Goal: Task Accomplishment & Management: Use online tool/utility

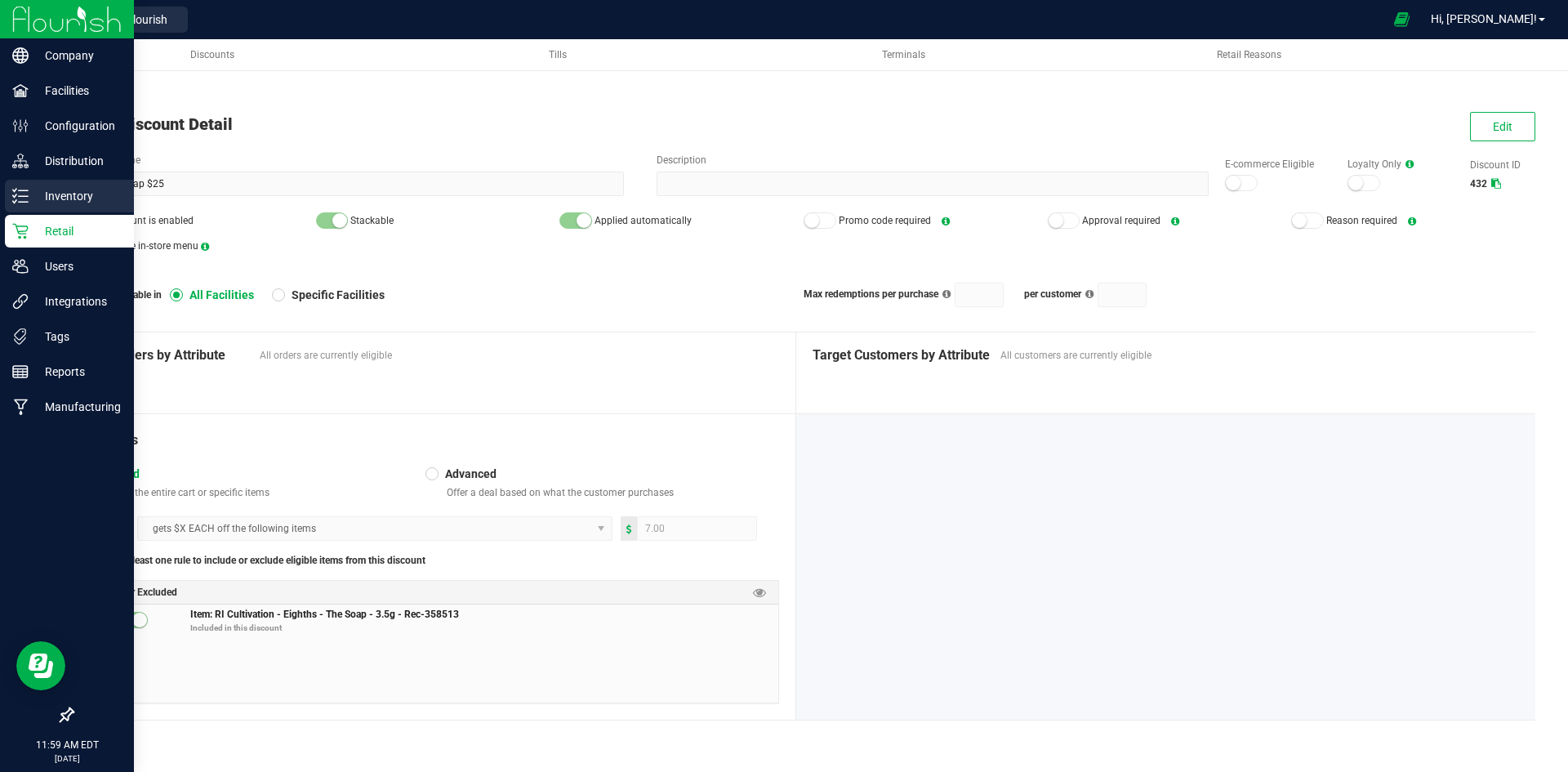
click at [33, 188] on p "Inventory" at bounding box center [77, 195] width 98 height 19
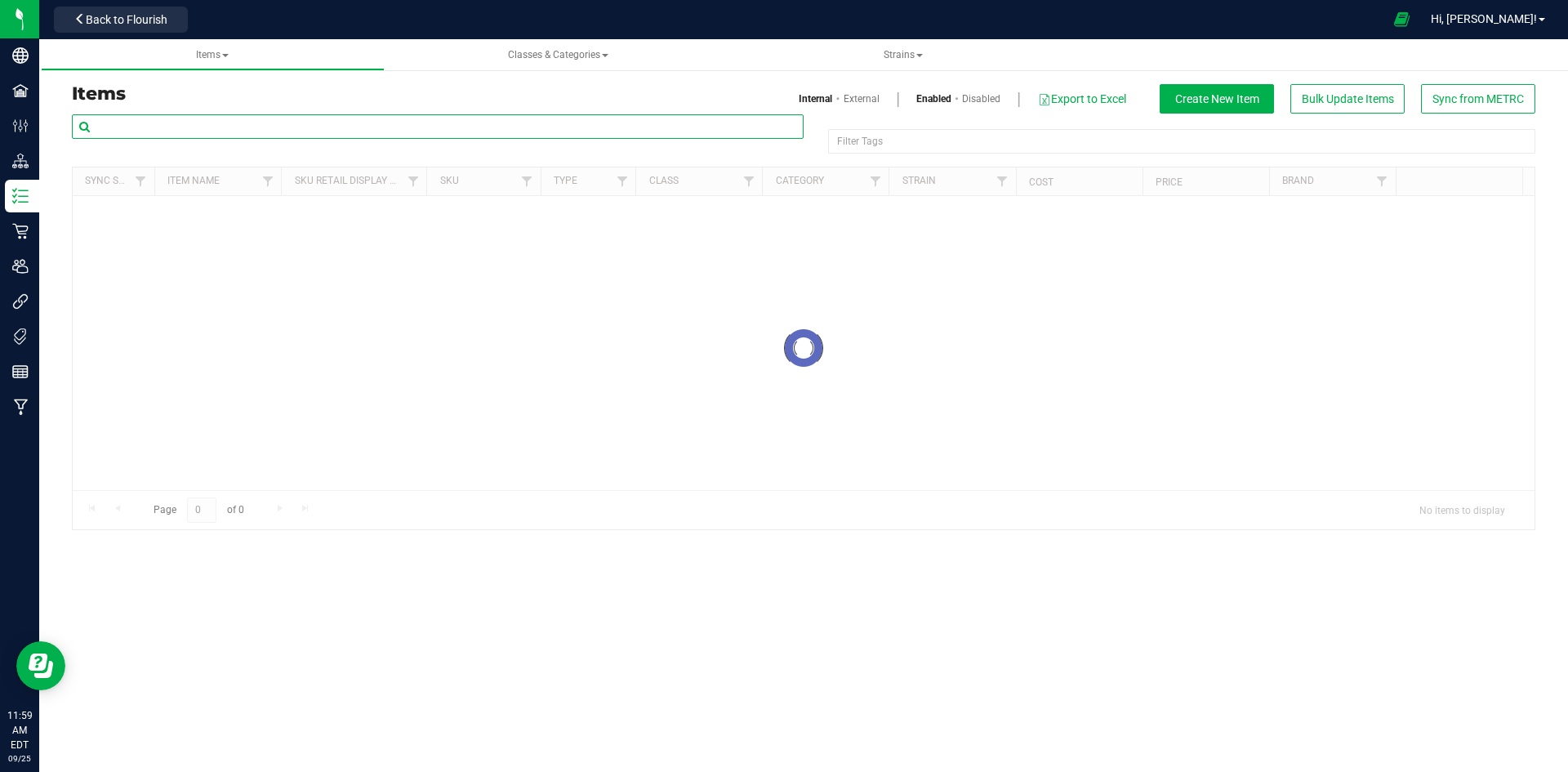
click at [227, 125] on input "text" at bounding box center [437, 127] width 732 height 25
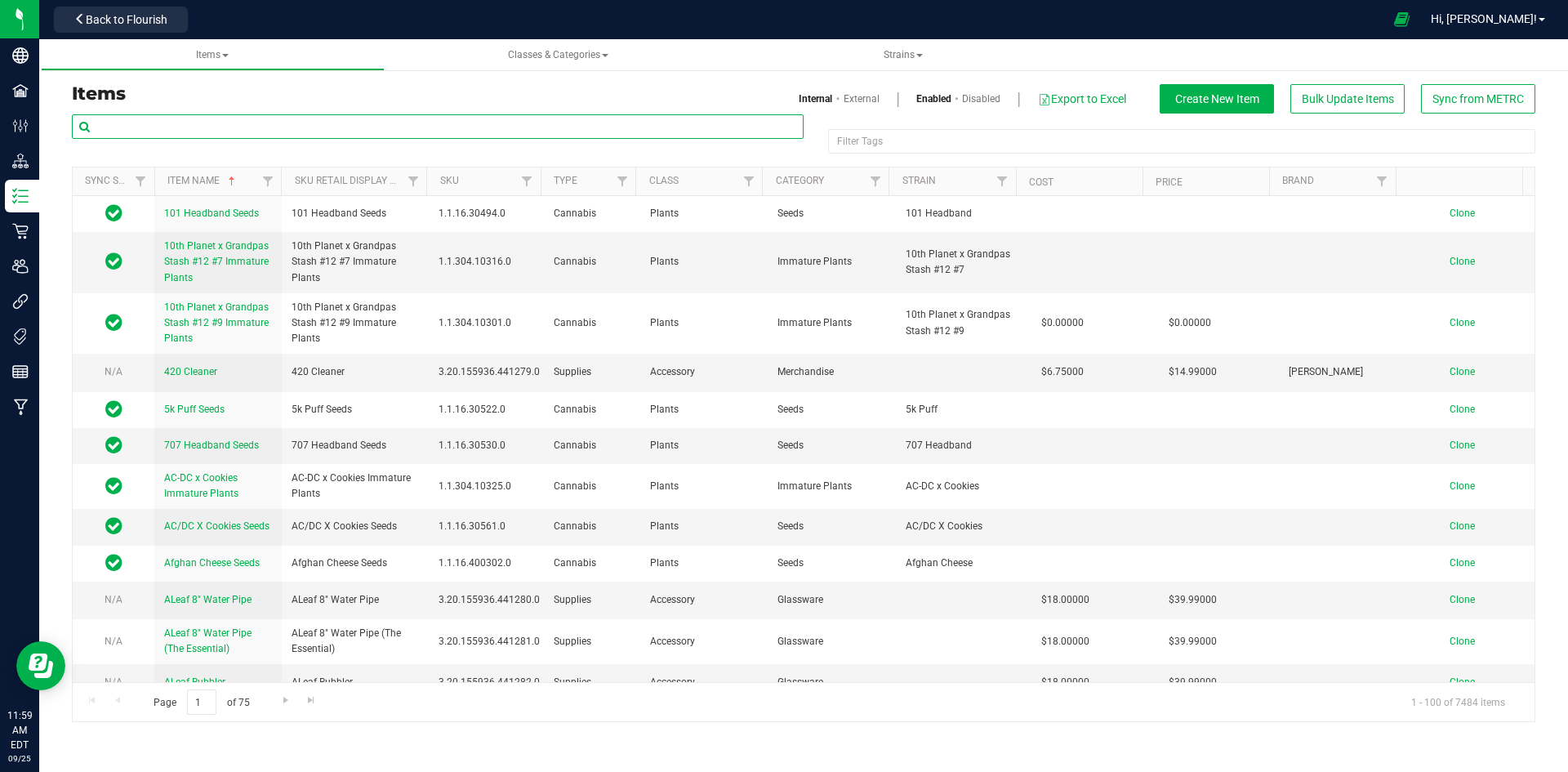
paste input "1.16.109791.331549.0"
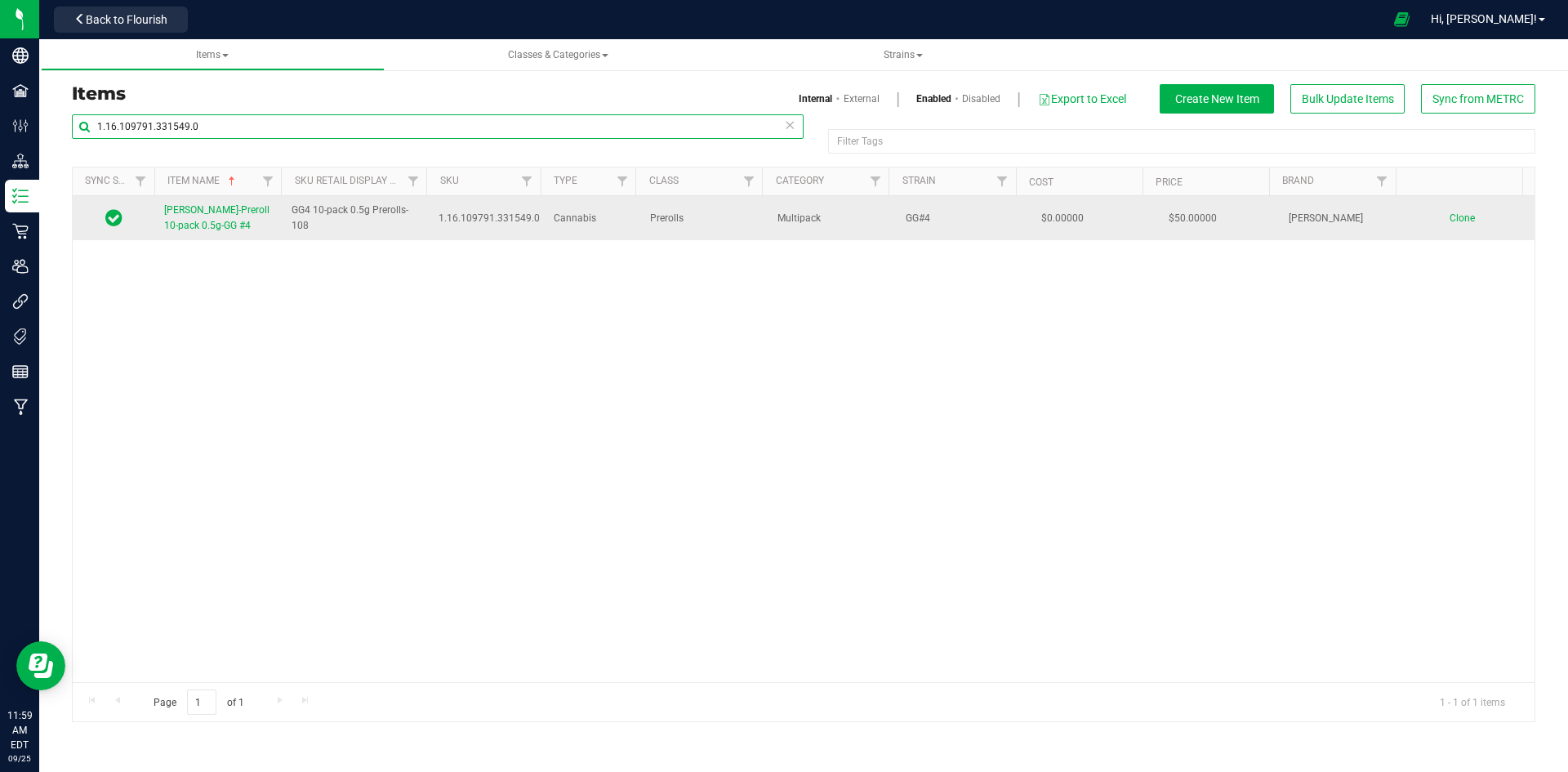
type input "1.16.109791.331549.0"
click at [213, 221] on span "[PERSON_NAME]-Preroll 10-pack 0.5g-GG #4" at bounding box center [216, 217] width 105 height 27
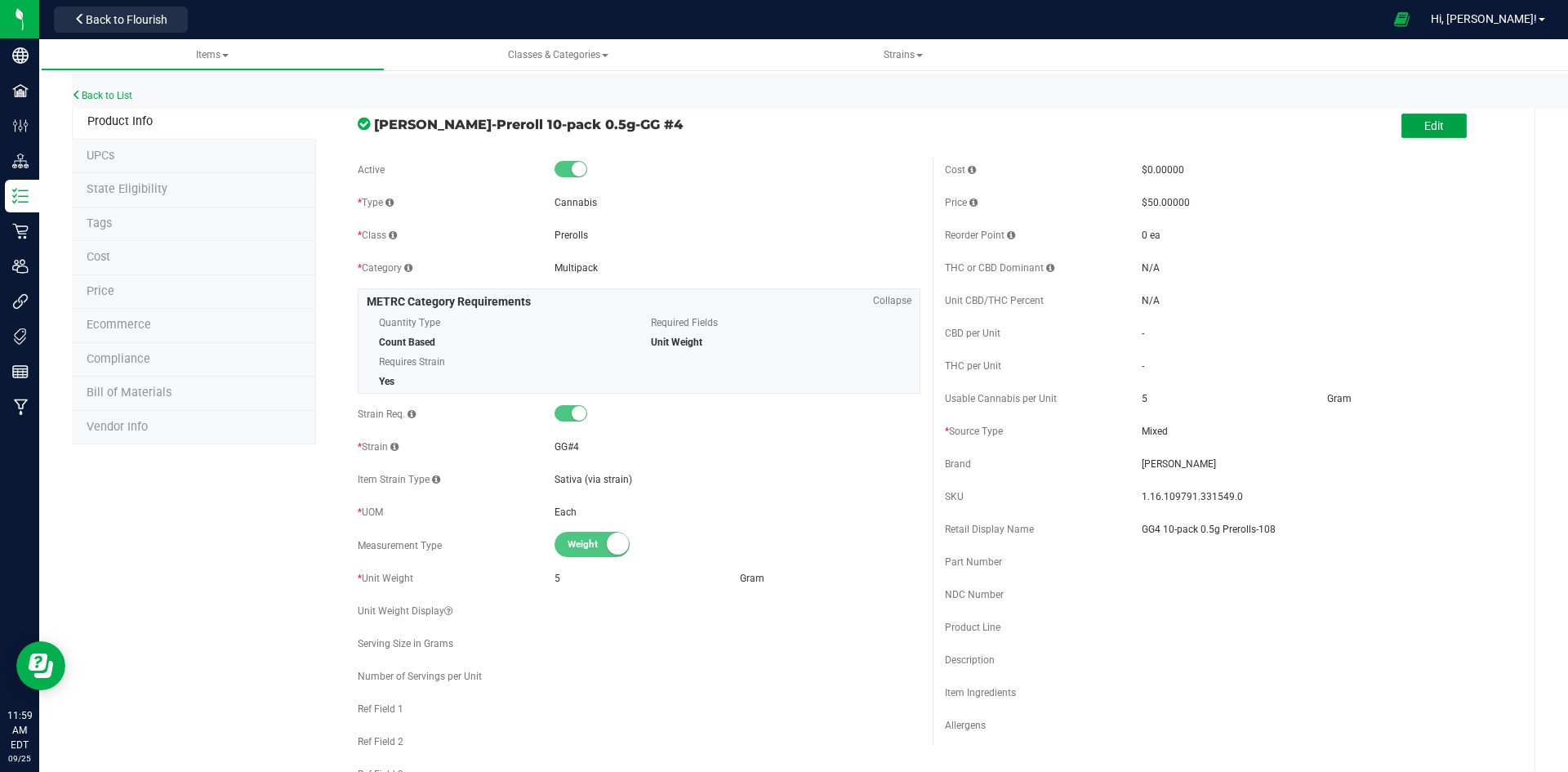
click at [1424, 124] on span "Edit" at bounding box center [1433, 126] width 19 height 13
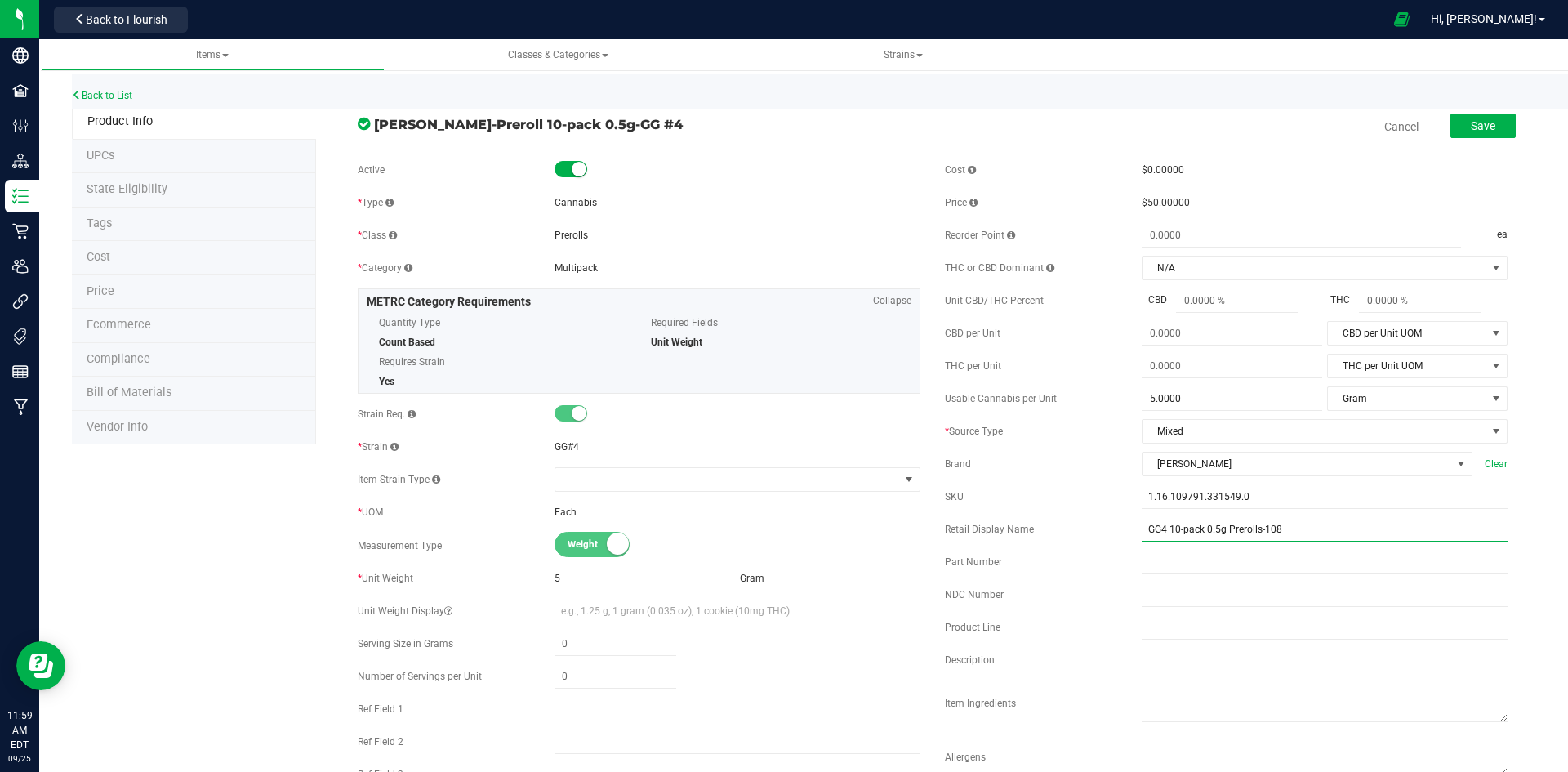
click at [1298, 523] on input "GG4 10-pack 0.5g Prerolls-108" at bounding box center [1324, 529] width 366 height 25
type input "GG4 10-pack 0.5g Prerolls-X"
click at [1451, 127] on button "Save" at bounding box center [1483, 126] width 65 height 25
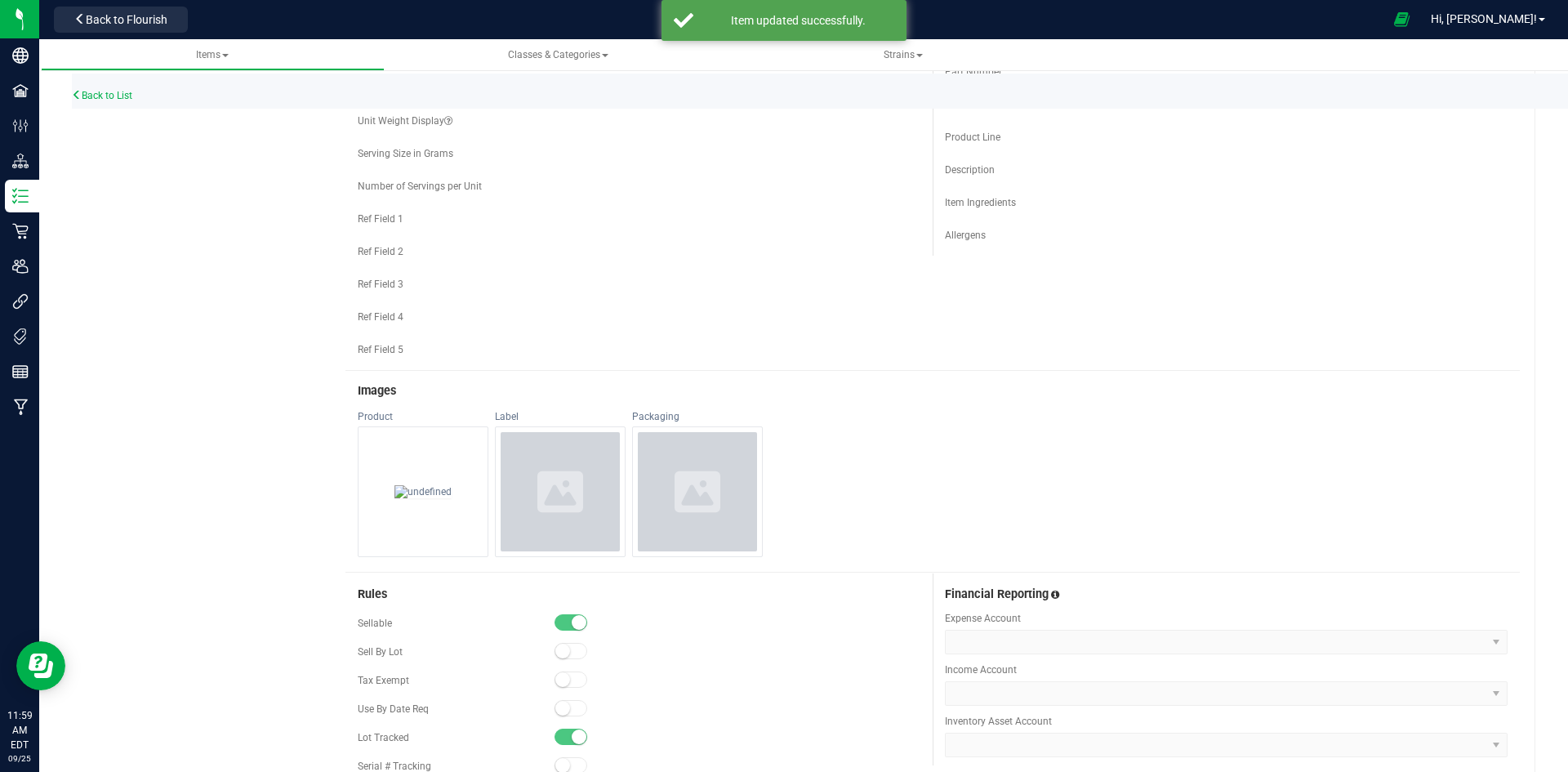
scroll to position [930, 0]
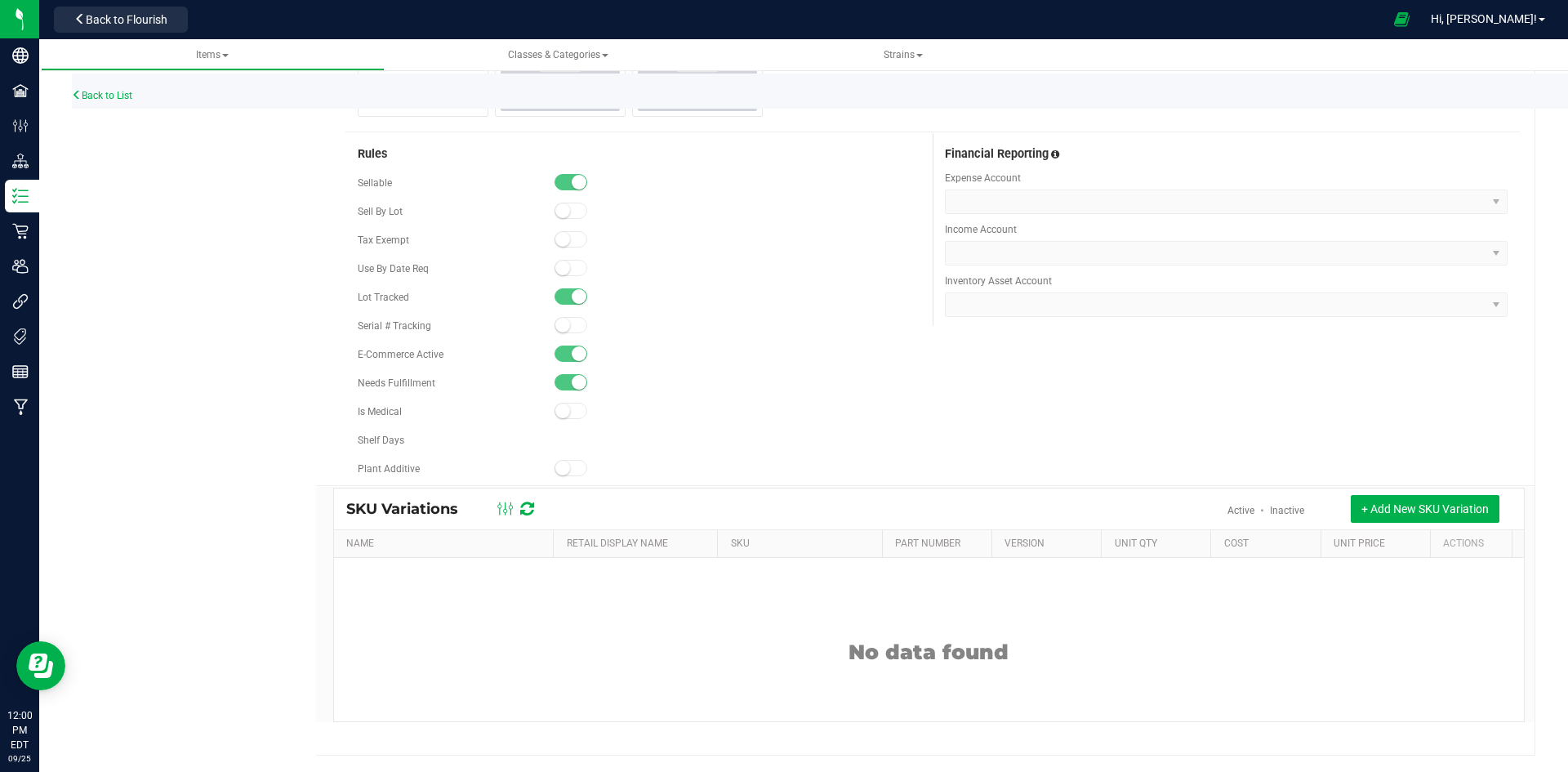
click at [118, 103] on div "Back to List" at bounding box center [856, 91] width 1568 height 35
click at [112, 88] on div "Back to List" at bounding box center [856, 91] width 1568 height 35
click at [108, 94] on link "Back to List" at bounding box center [102, 95] width 61 height 11
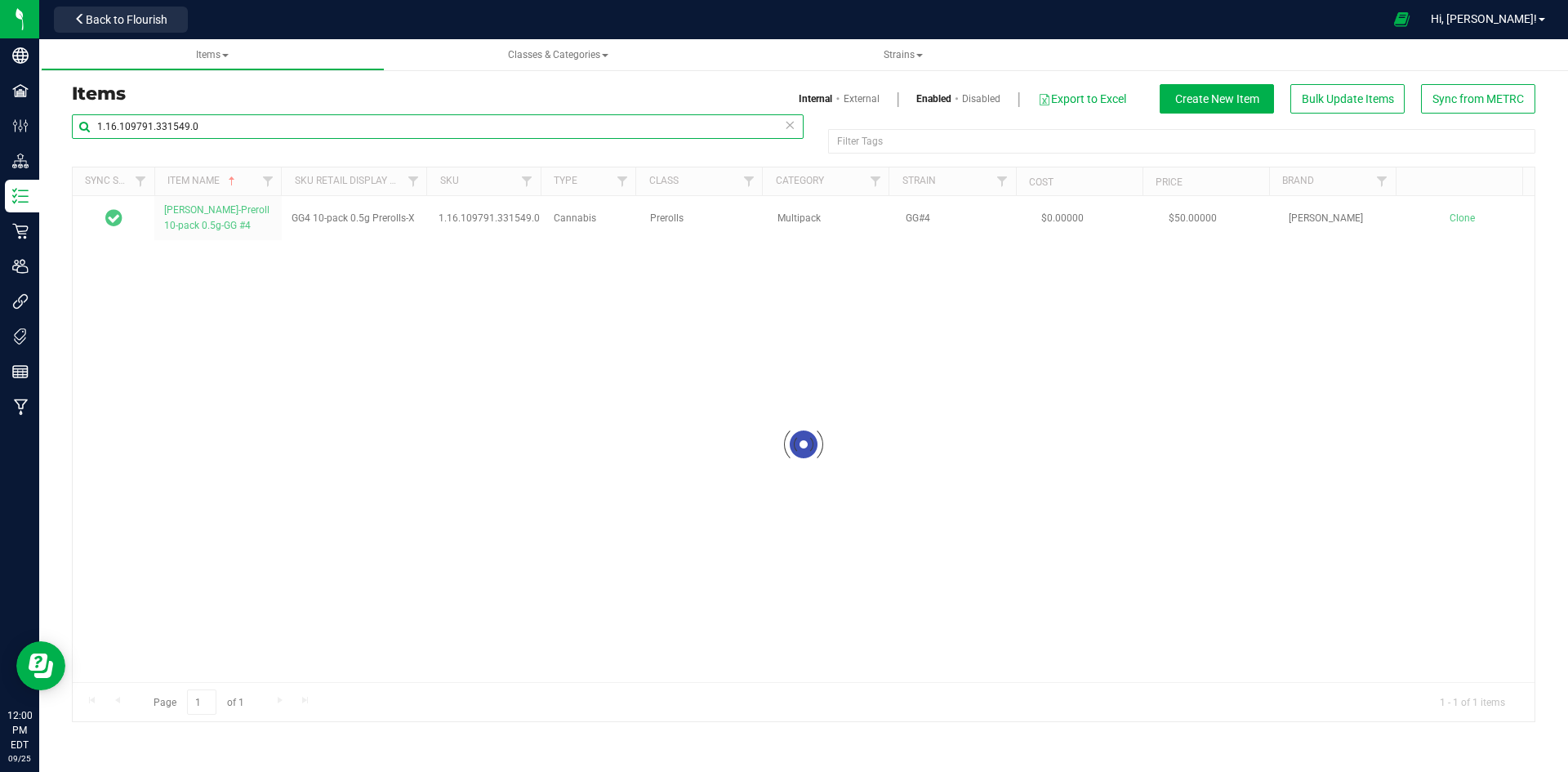
click at [185, 127] on input "1.16.109791.331549.0" at bounding box center [437, 127] width 732 height 25
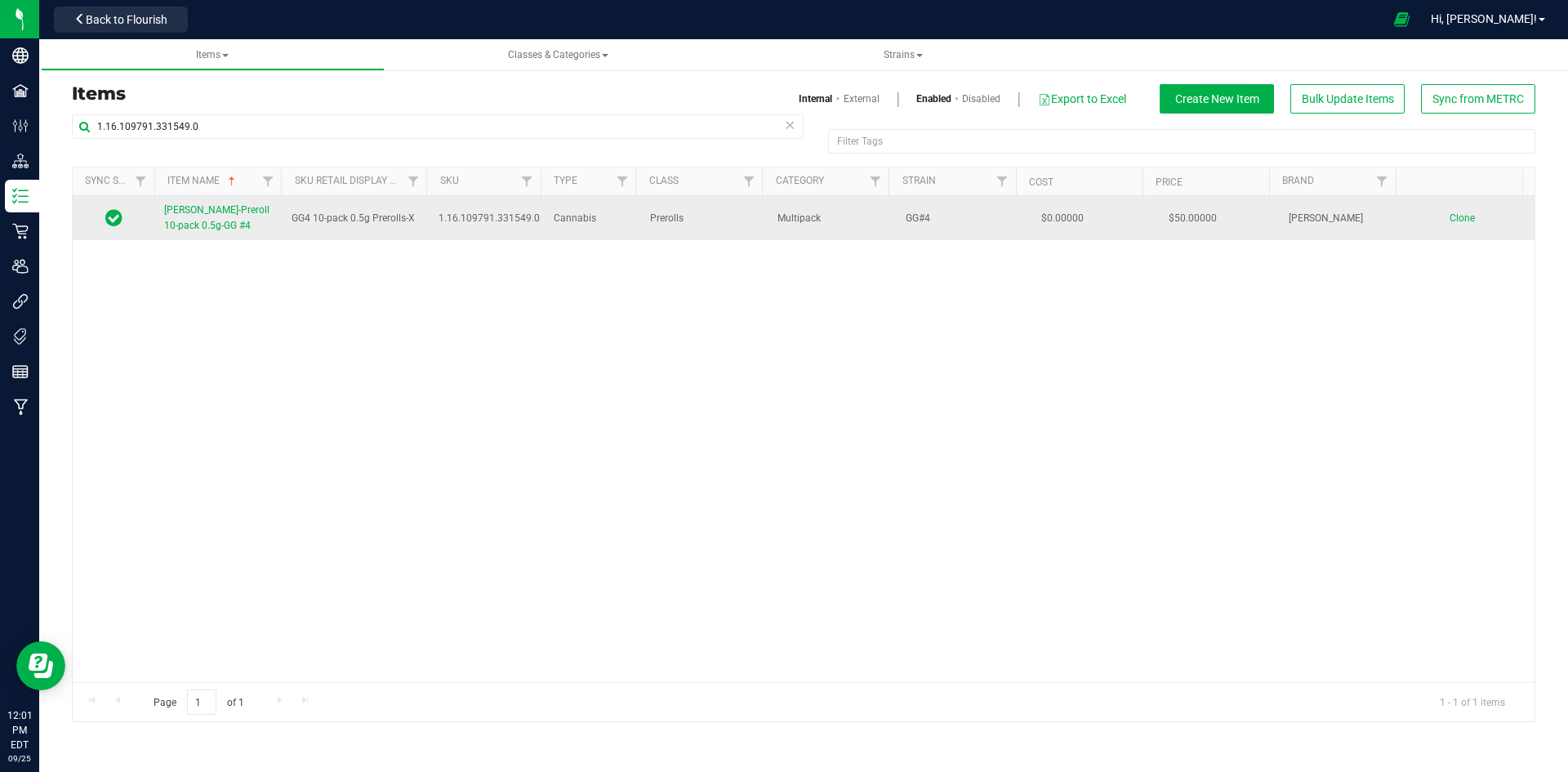
click at [204, 220] on span "Slater-Preroll 10-pack 0.5g-GG #4" at bounding box center [216, 217] width 105 height 27
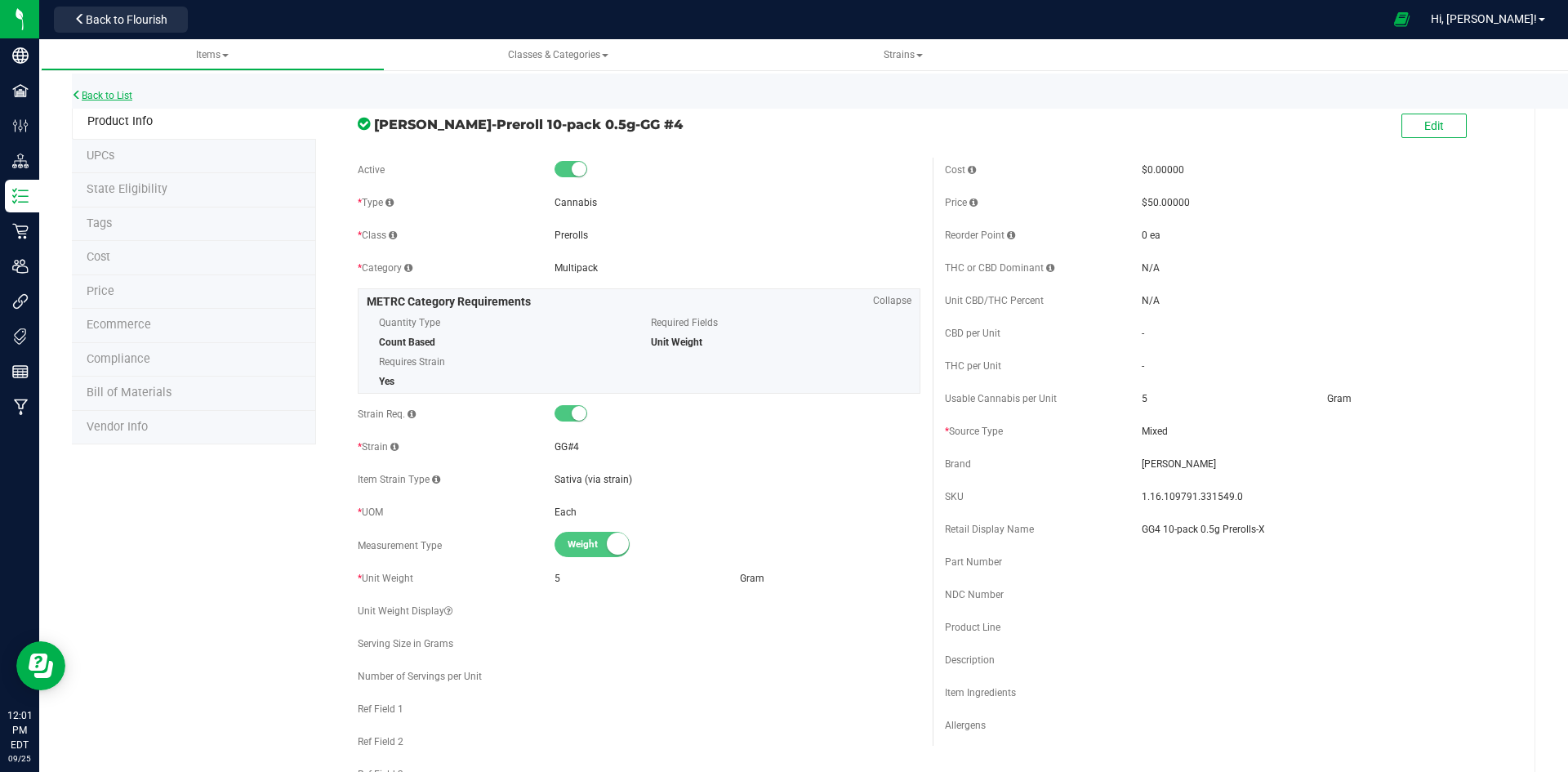
click at [115, 99] on link "Back to List" at bounding box center [102, 95] width 61 height 11
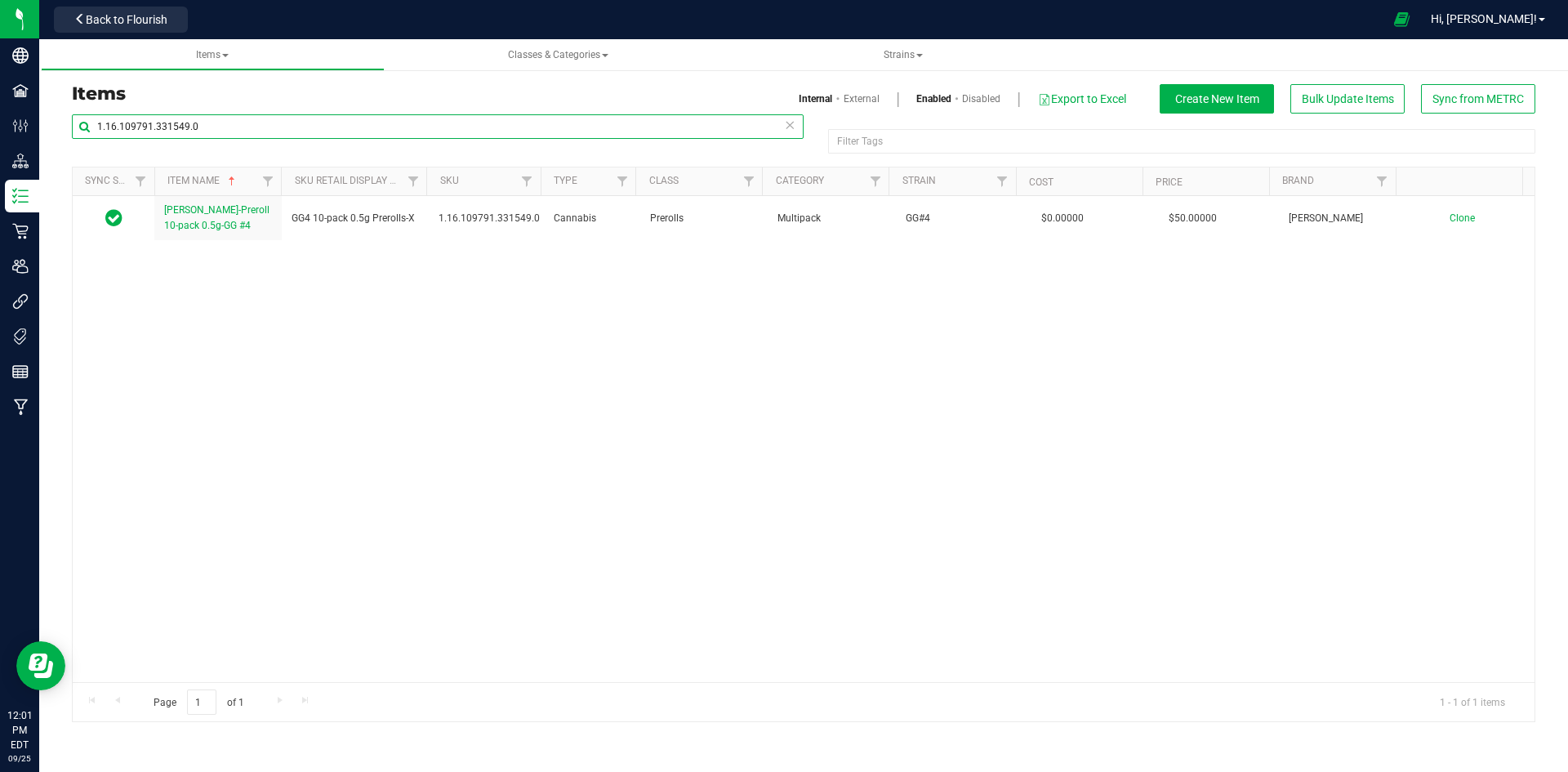
click at [180, 129] on input "1.16.109791.331549.0" at bounding box center [437, 127] width 732 height 25
click at [188, 123] on input "1.16.109791.331549.0" at bounding box center [437, 127] width 732 height 25
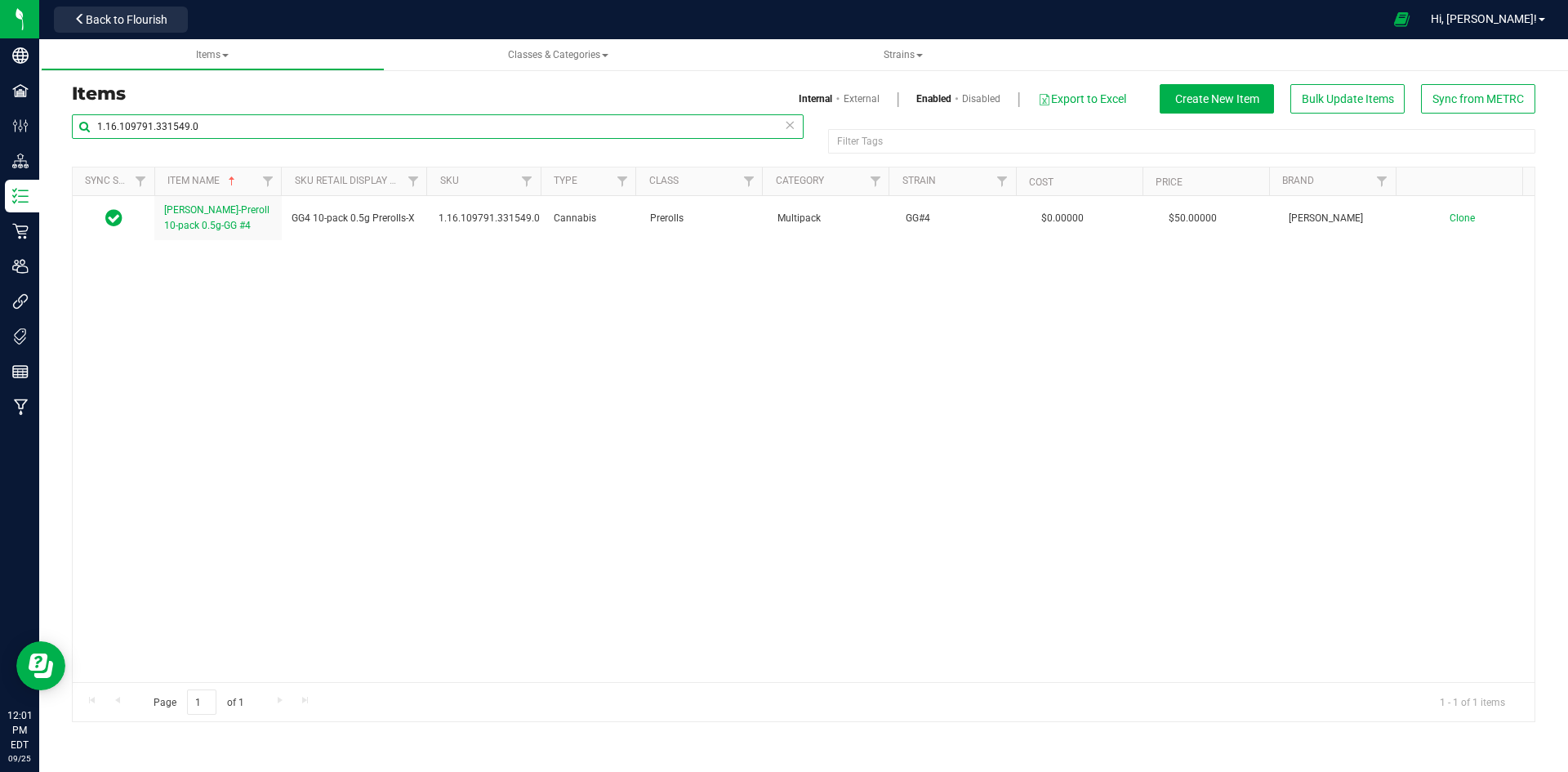
paste input "18466.142343.508194"
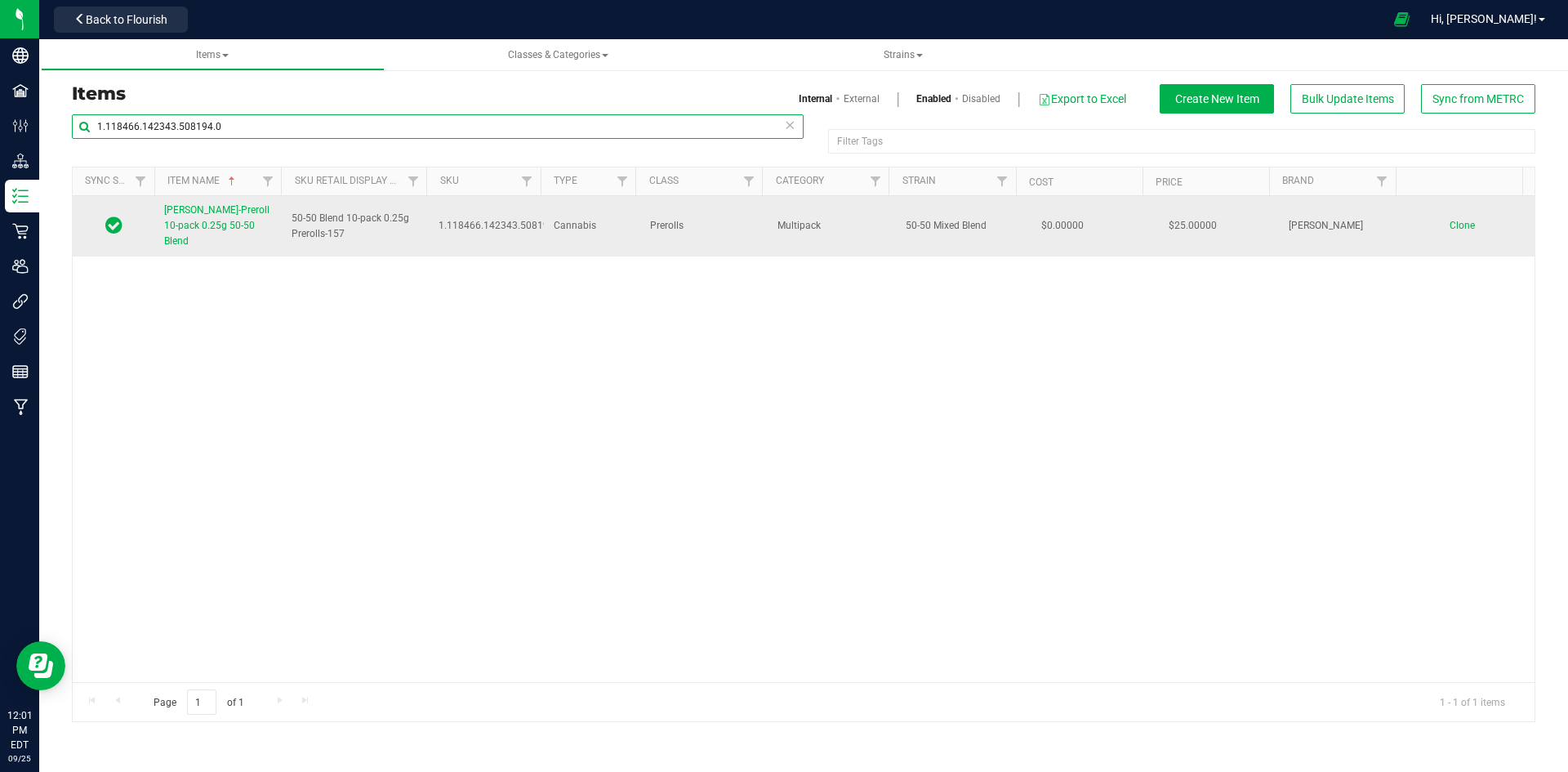
type input "1.118466.142343.508194.0"
click at [225, 226] on span "[PERSON_NAME]-Preroll 10-pack 0.25g 50-50 Blend" at bounding box center [216, 226] width 105 height 42
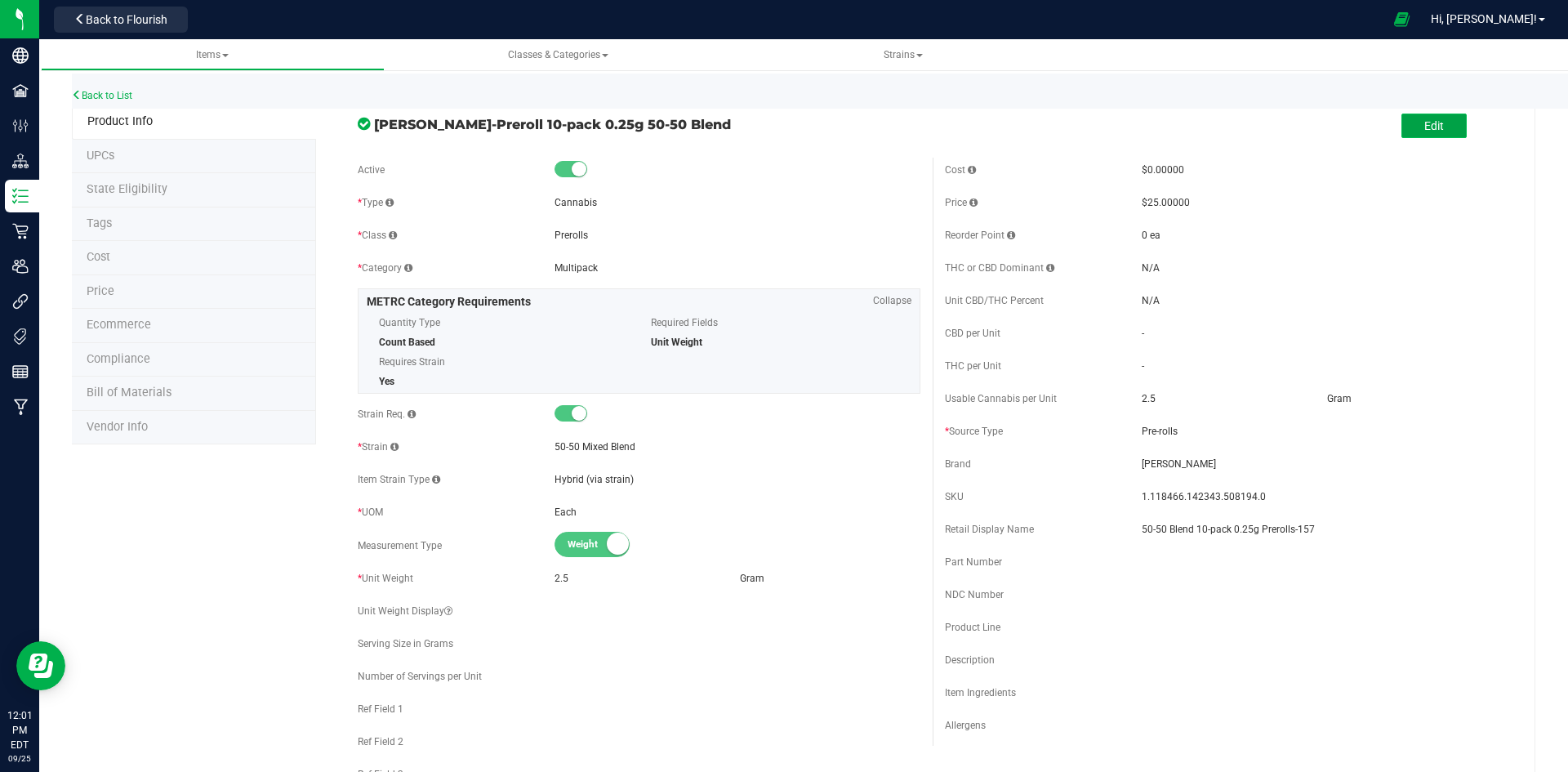
click at [1434, 138] on button "Edit" at bounding box center [1433, 126] width 65 height 25
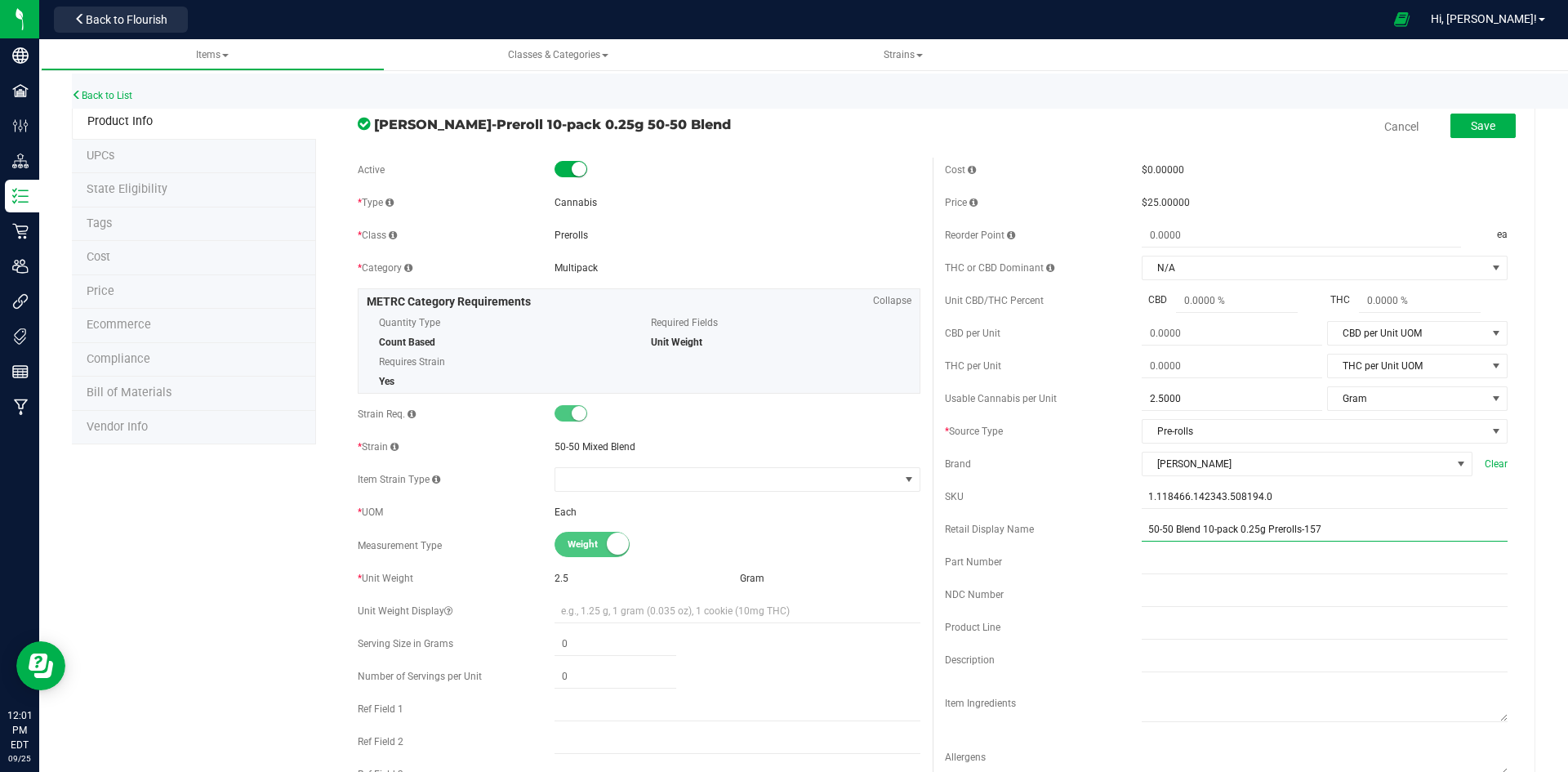
click at [1354, 523] on input "50-50 Blend 10-pack 0.25g Prerolls-157" at bounding box center [1324, 529] width 366 height 25
type input "50-50 Blend 10-pack 0.25g Prerolls-108"
click at [1452, 129] on button "Save" at bounding box center [1483, 126] width 65 height 25
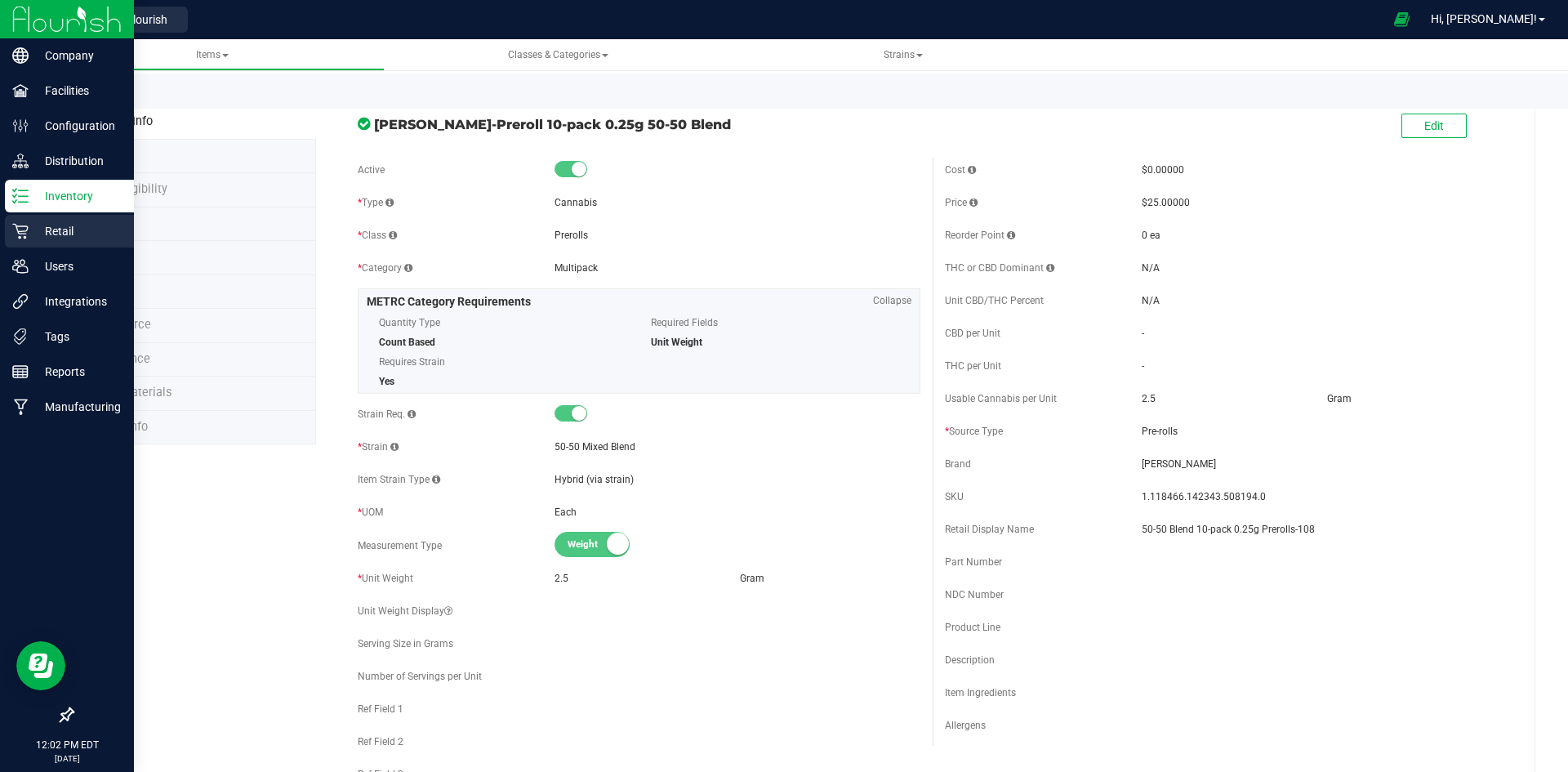
click at [35, 230] on p "Retail" at bounding box center [77, 230] width 98 height 19
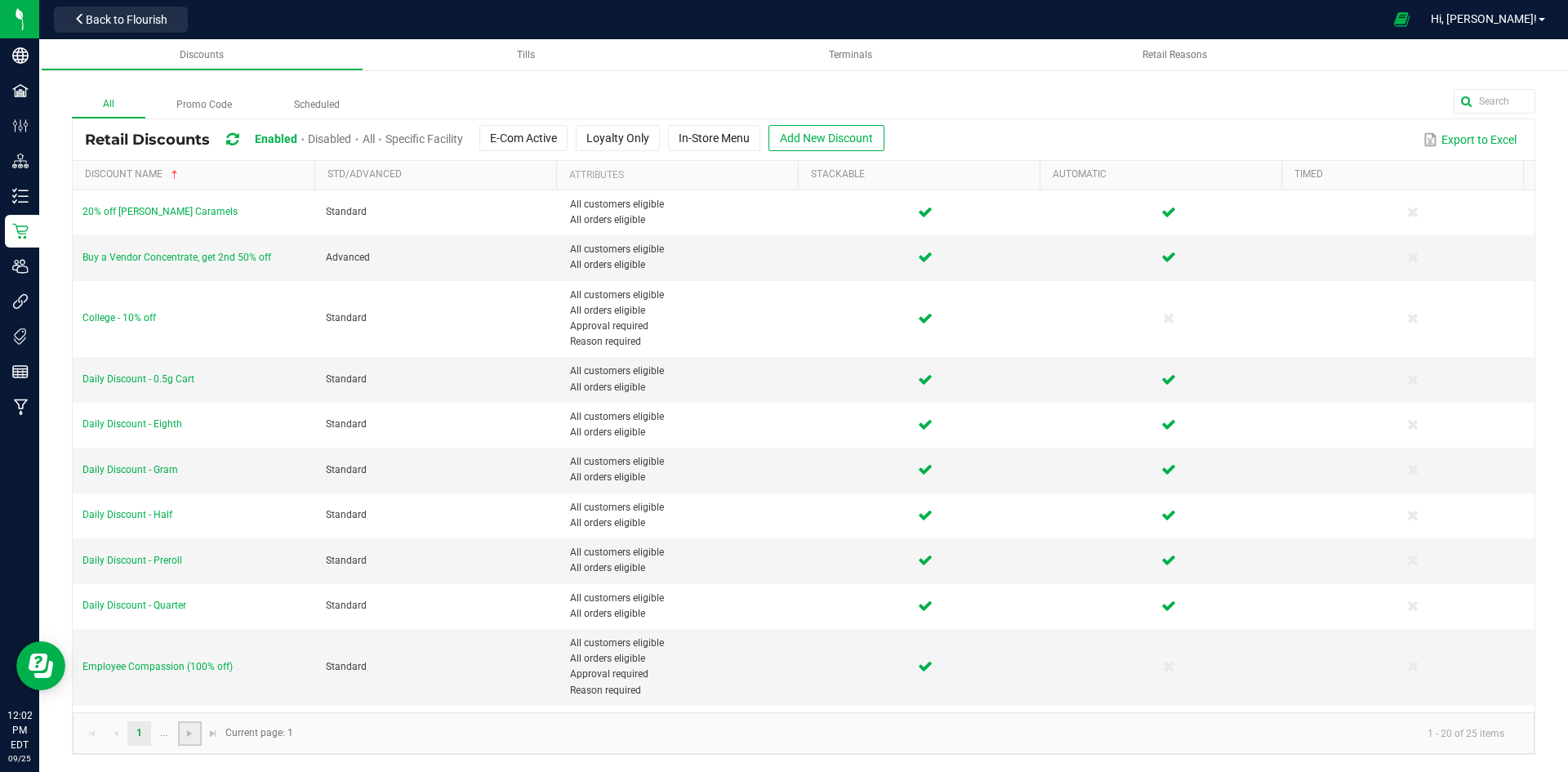
click at [191, 744] on link at bounding box center [190, 733] width 24 height 25
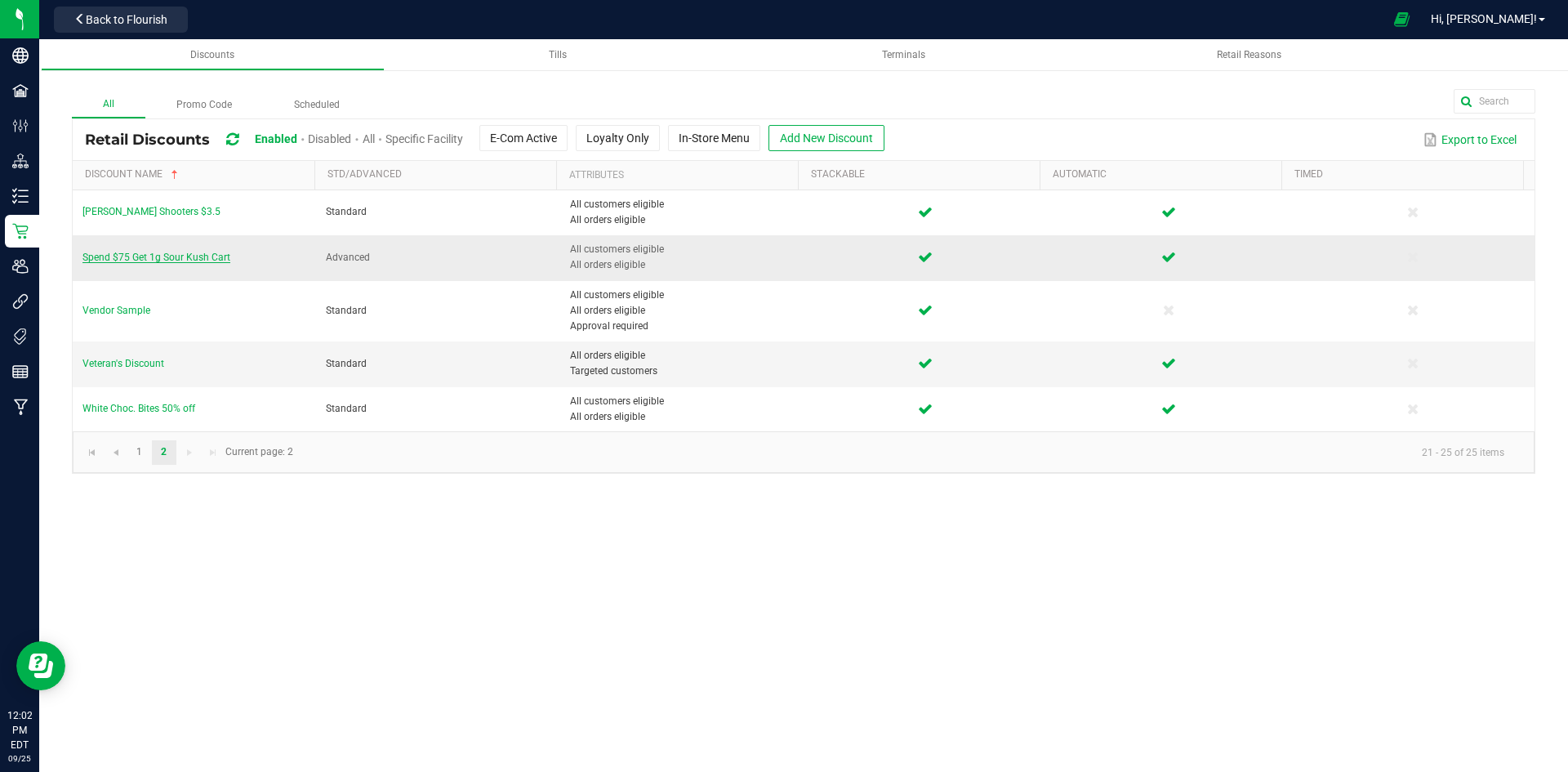
click at [191, 259] on span "Spend $75 Get 1g Sour Kush Cart" at bounding box center [156, 257] width 148 height 11
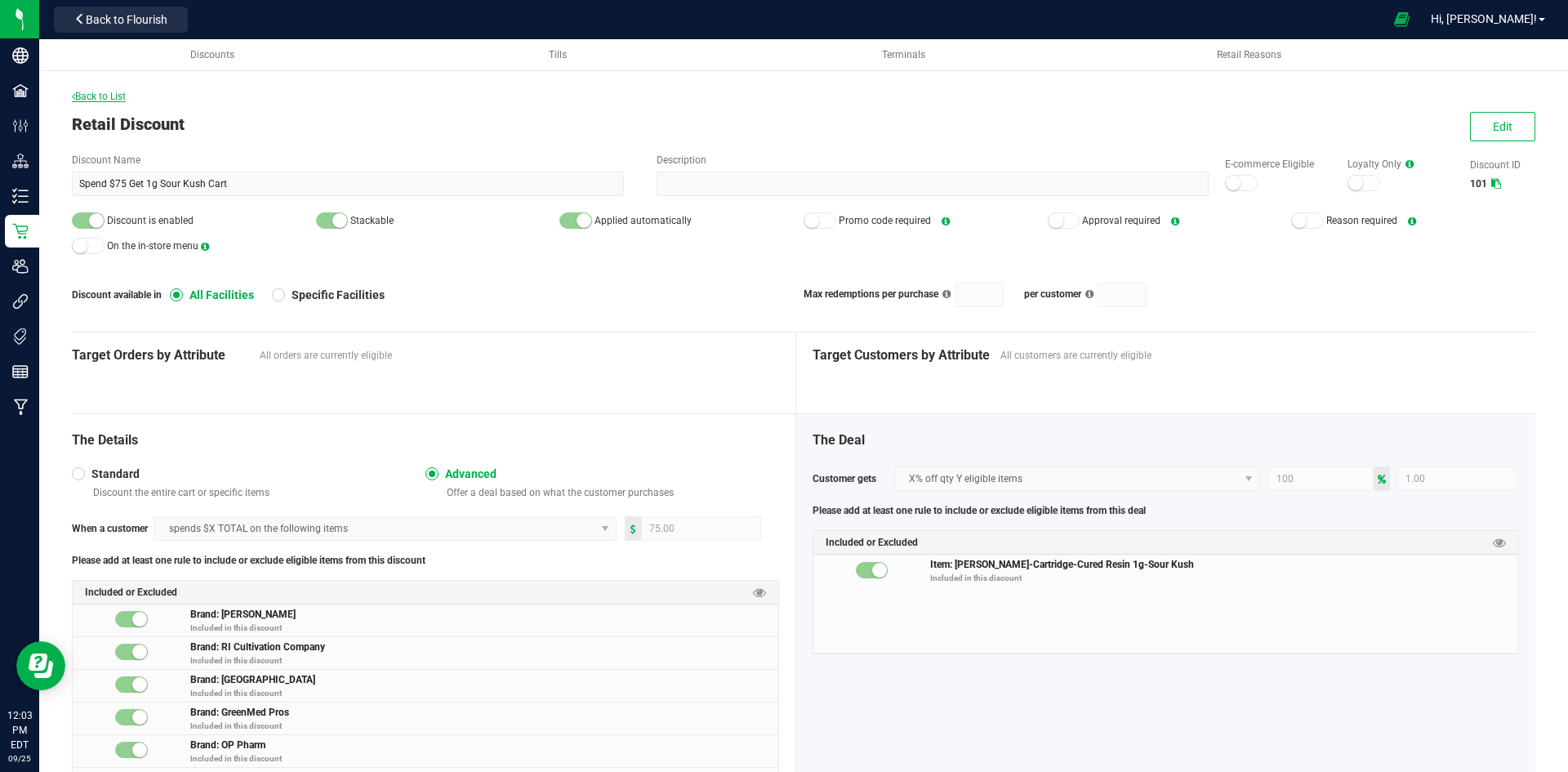
click at [86, 94] on span "Back to List" at bounding box center [98, 96] width 54 height 11
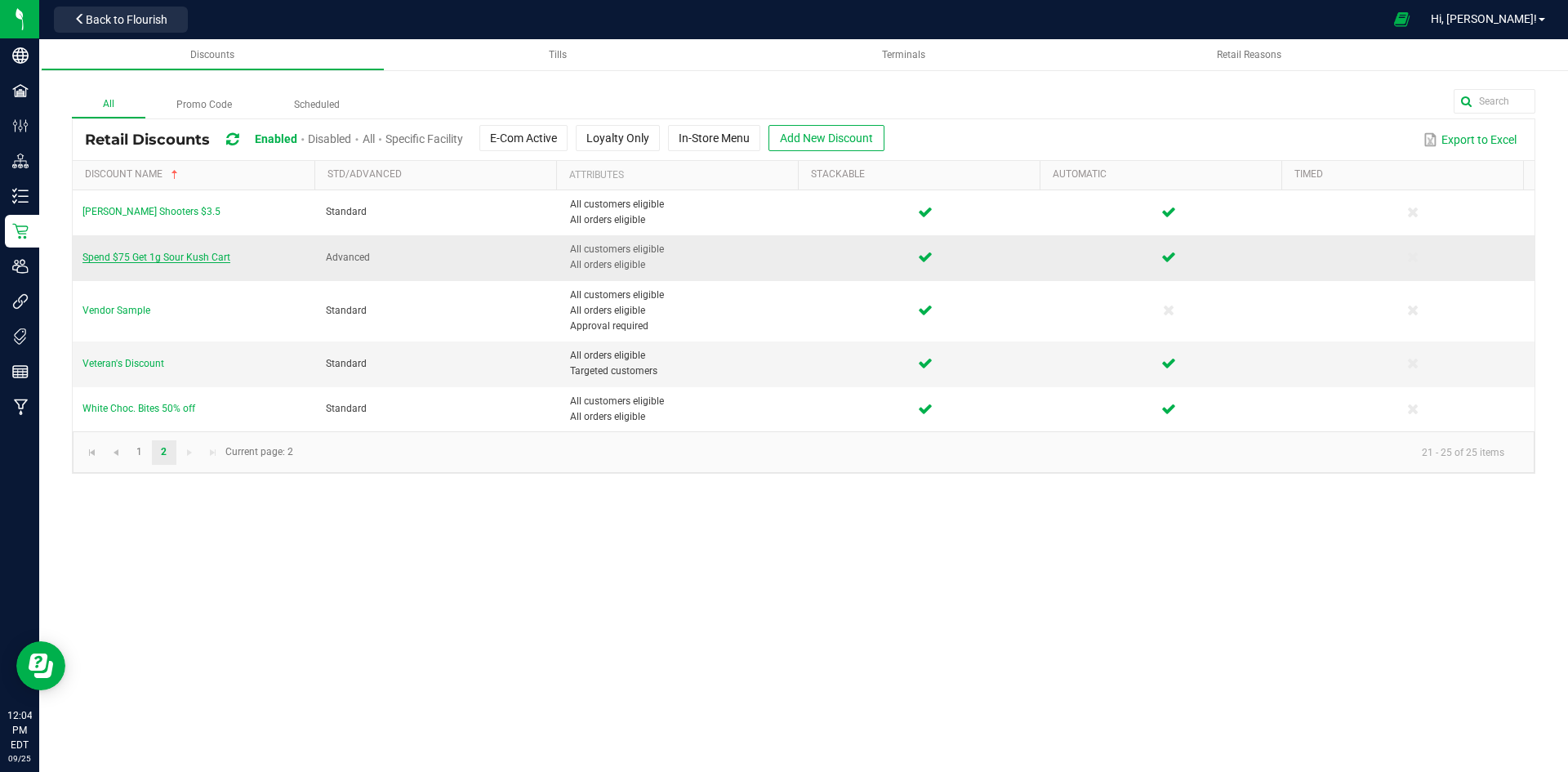
click at [158, 261] on span "Spend $75 Get 1g Sour Kush Cart" at bounding box center [156, 257] width 148 height 11
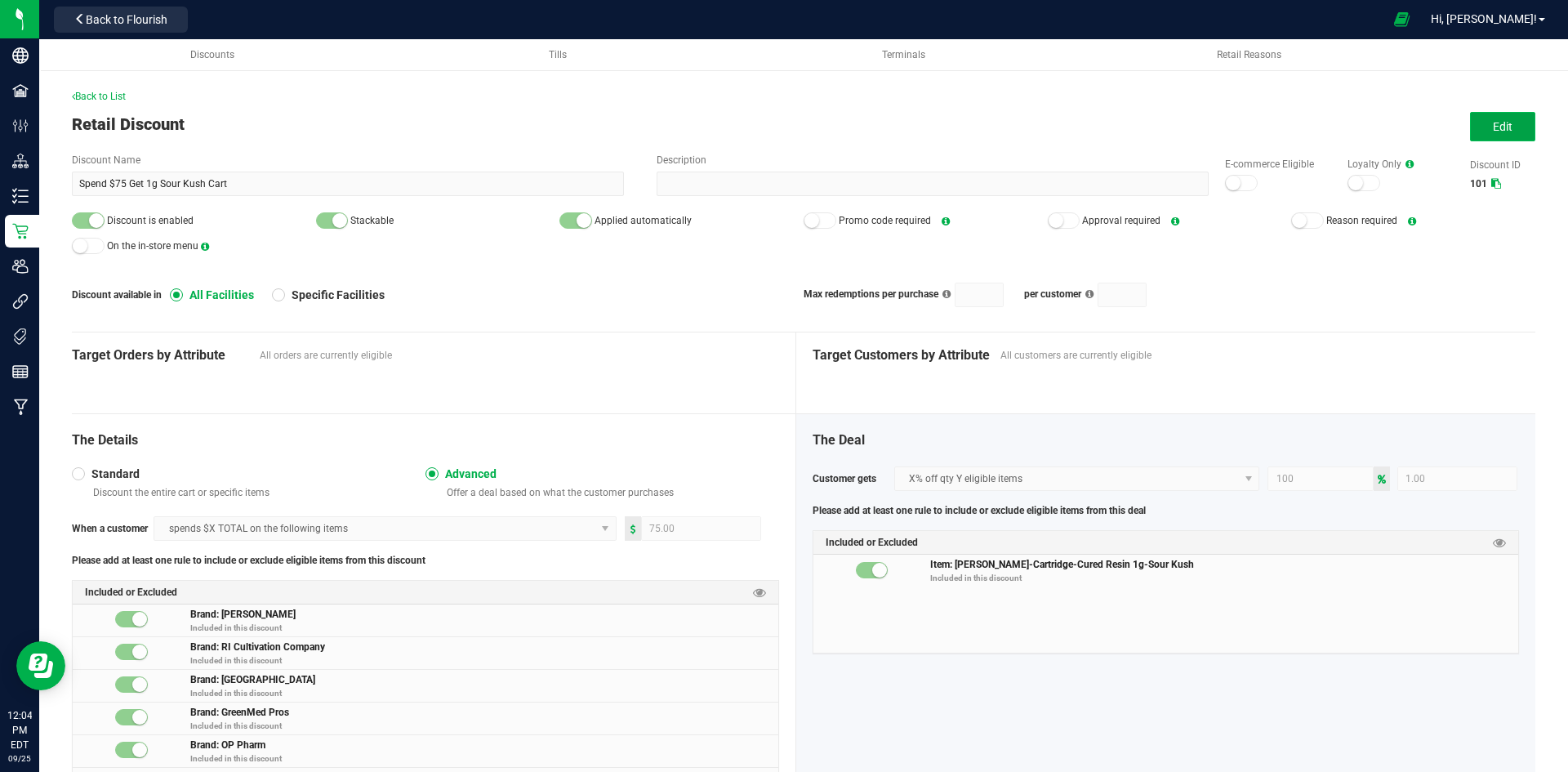
click at [1493, 123] on span "Edit" at bounding box center [1502, 127] width 19 height 13
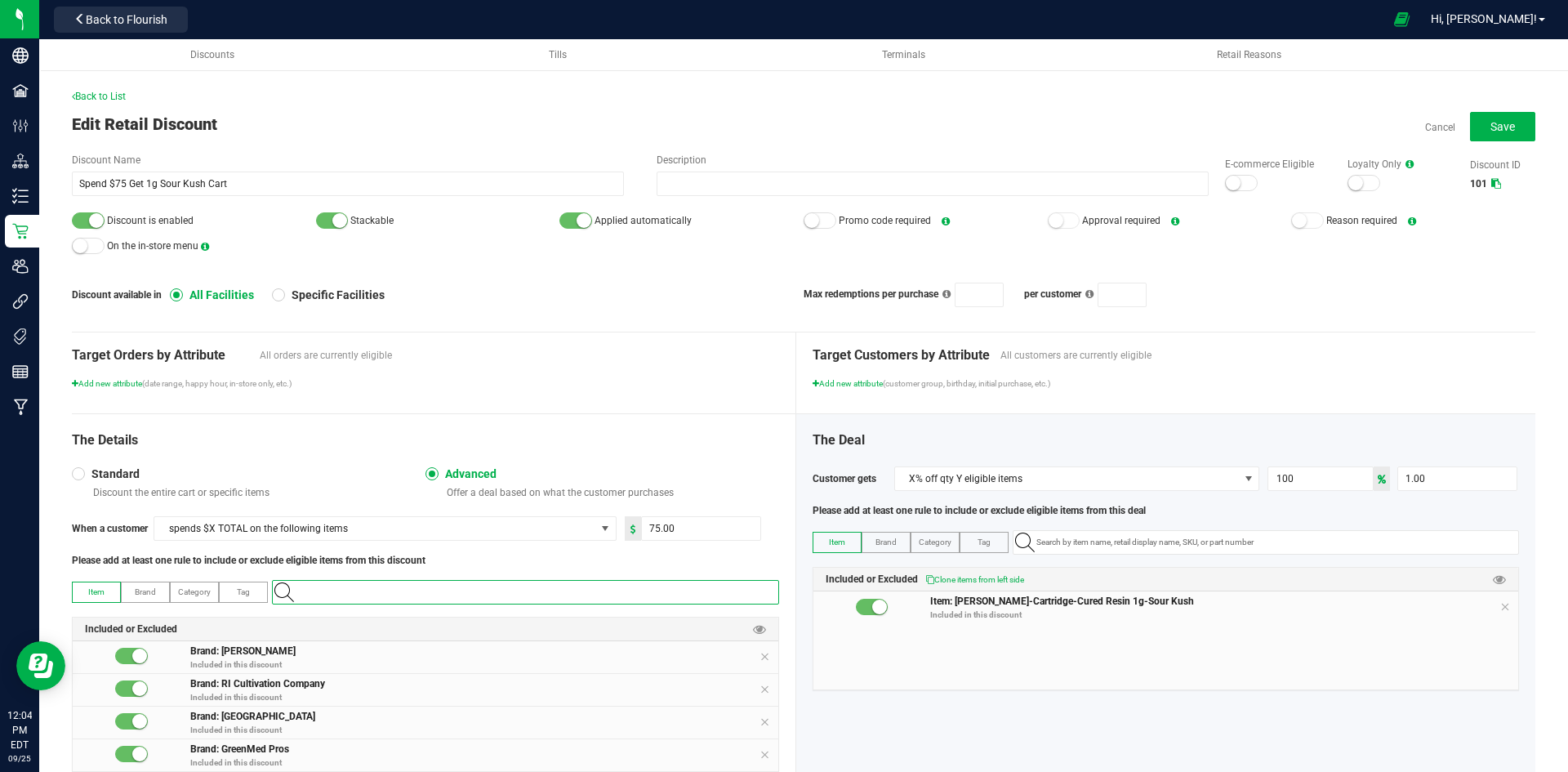
click at [346, 594] on input "NO DATA FOUND" at bounding box center [533, 591] width 489 height 23
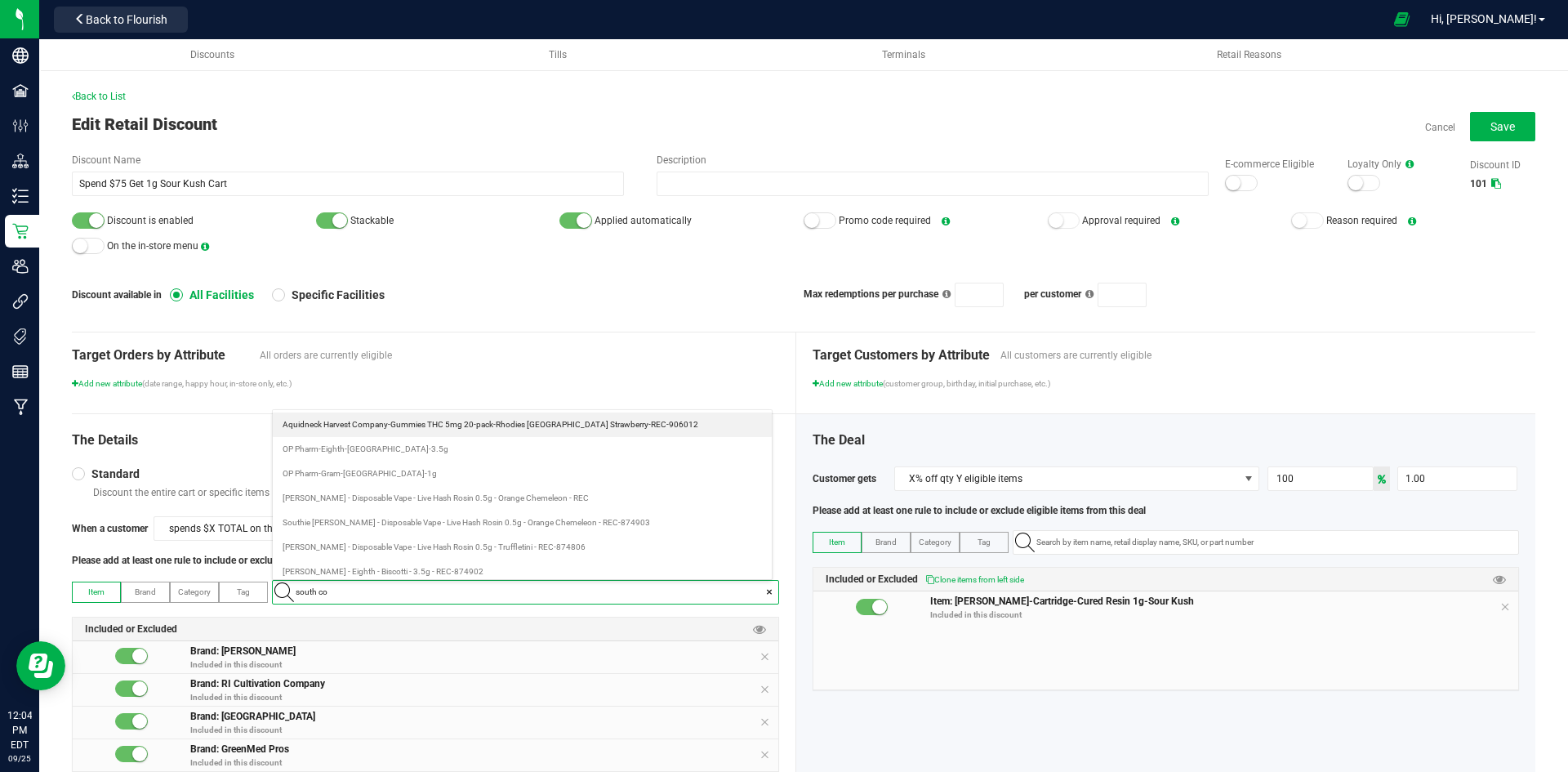
scroll to position [23, 492]
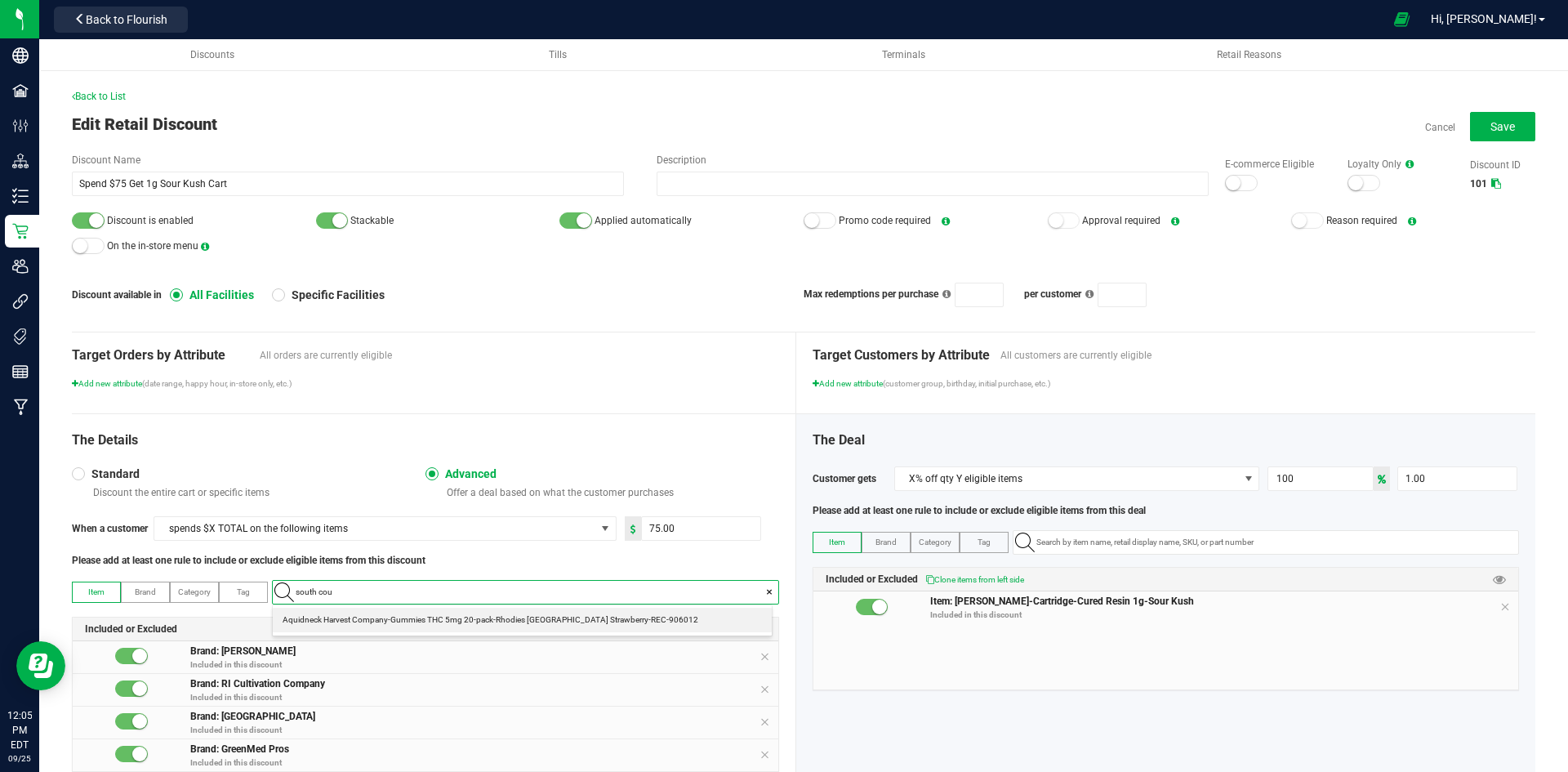
click at [353, 600] on input "south cou" at bounding box center [533, 591] width 489 height 23
type input "south cou"
click at [141, 588] on span "Brand" at bounding box center [145, 591] width 21 height 9
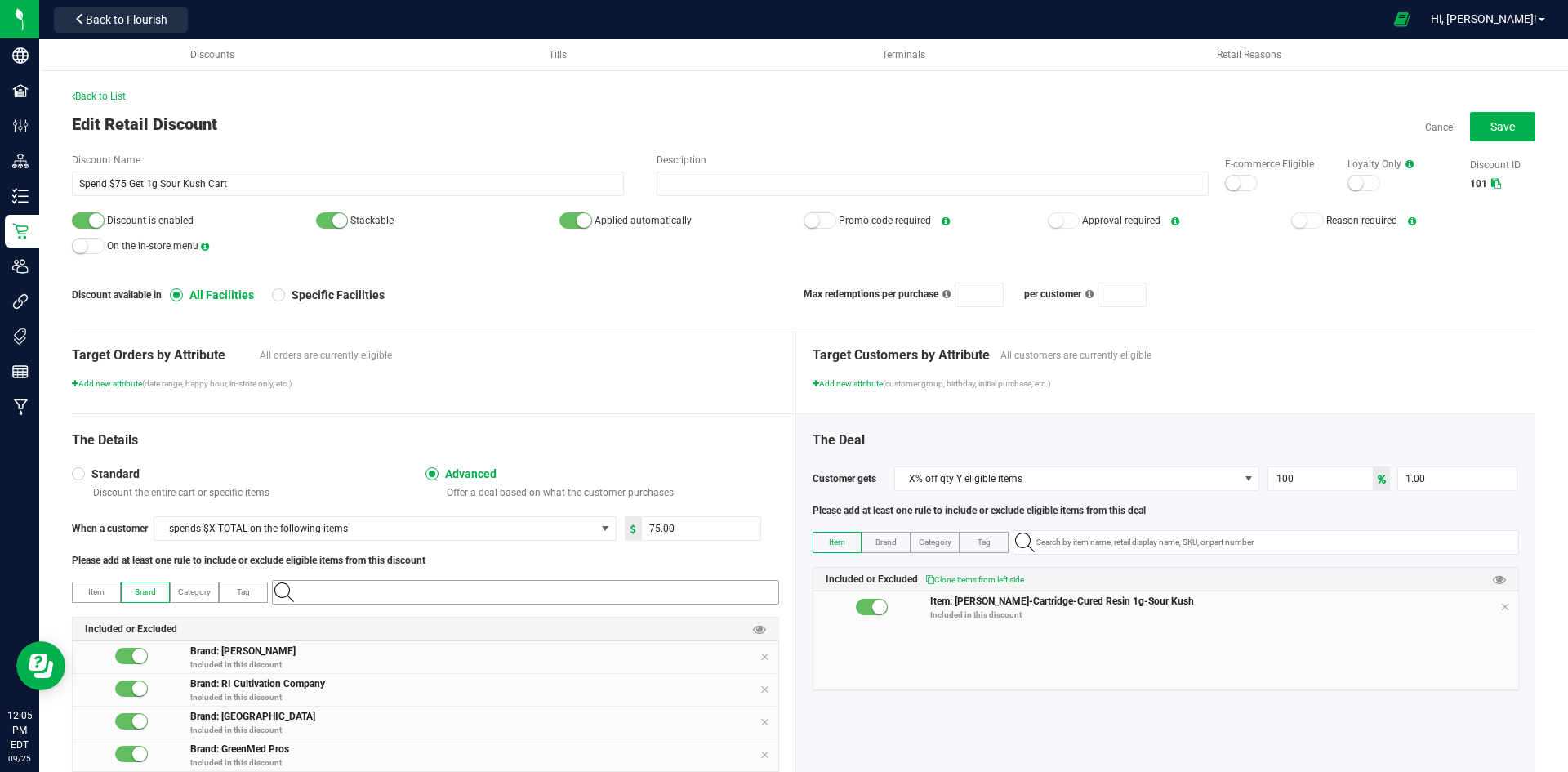
click at [306, 588] on input "NO DATA FOUND" at bounding box center [533, 591] width 489 height 23
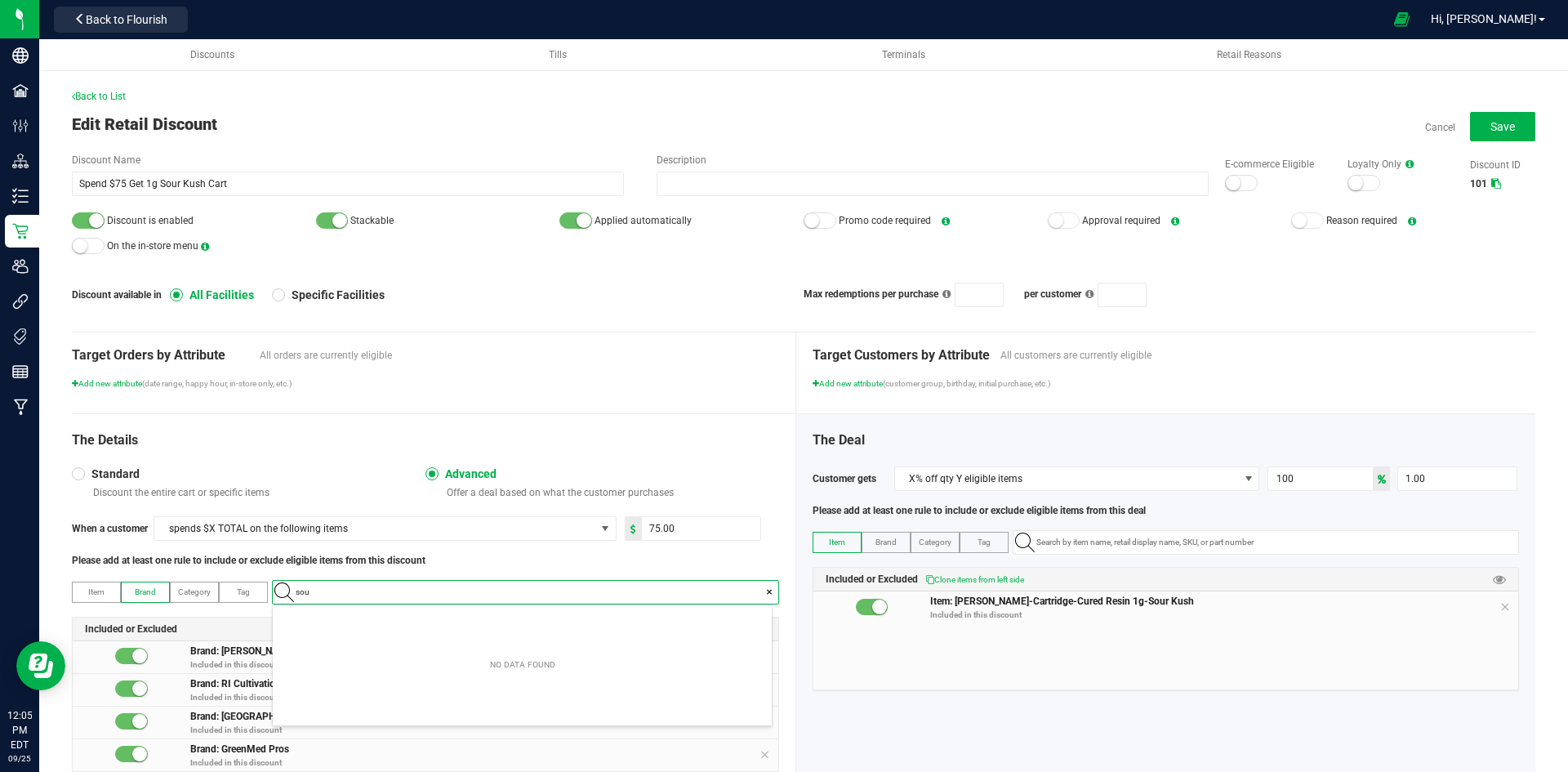
scroll to position [23, 499]
type input "south county"
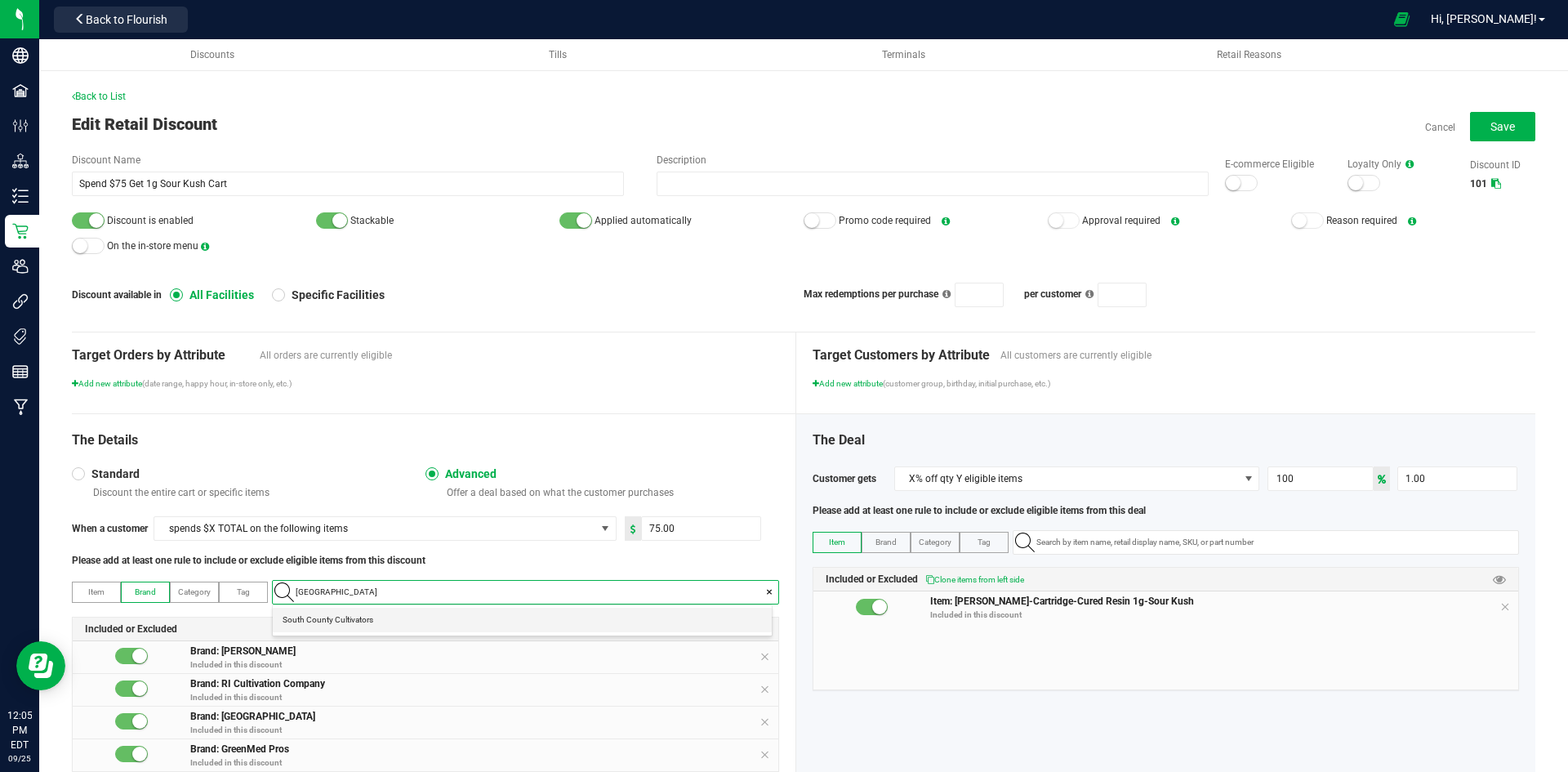
click at [462, 616] on Cultivators "South County Cultivators" at bounding box center [522, 620] width 499 height 25
click at [1494, 125] on span "Save" at bounding box center [1502, 127] width 25 height 13
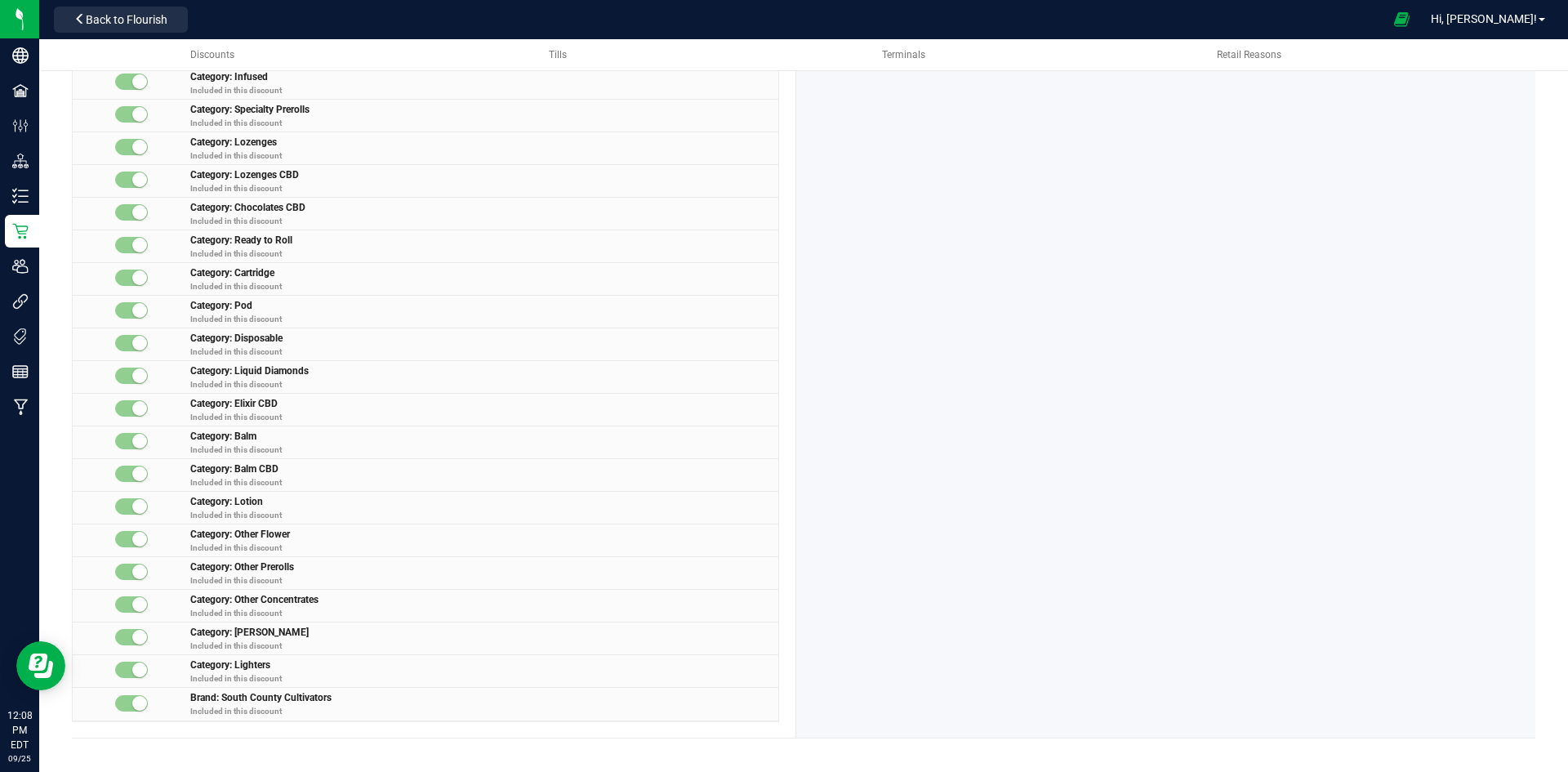
scroll to position [2276, 0]
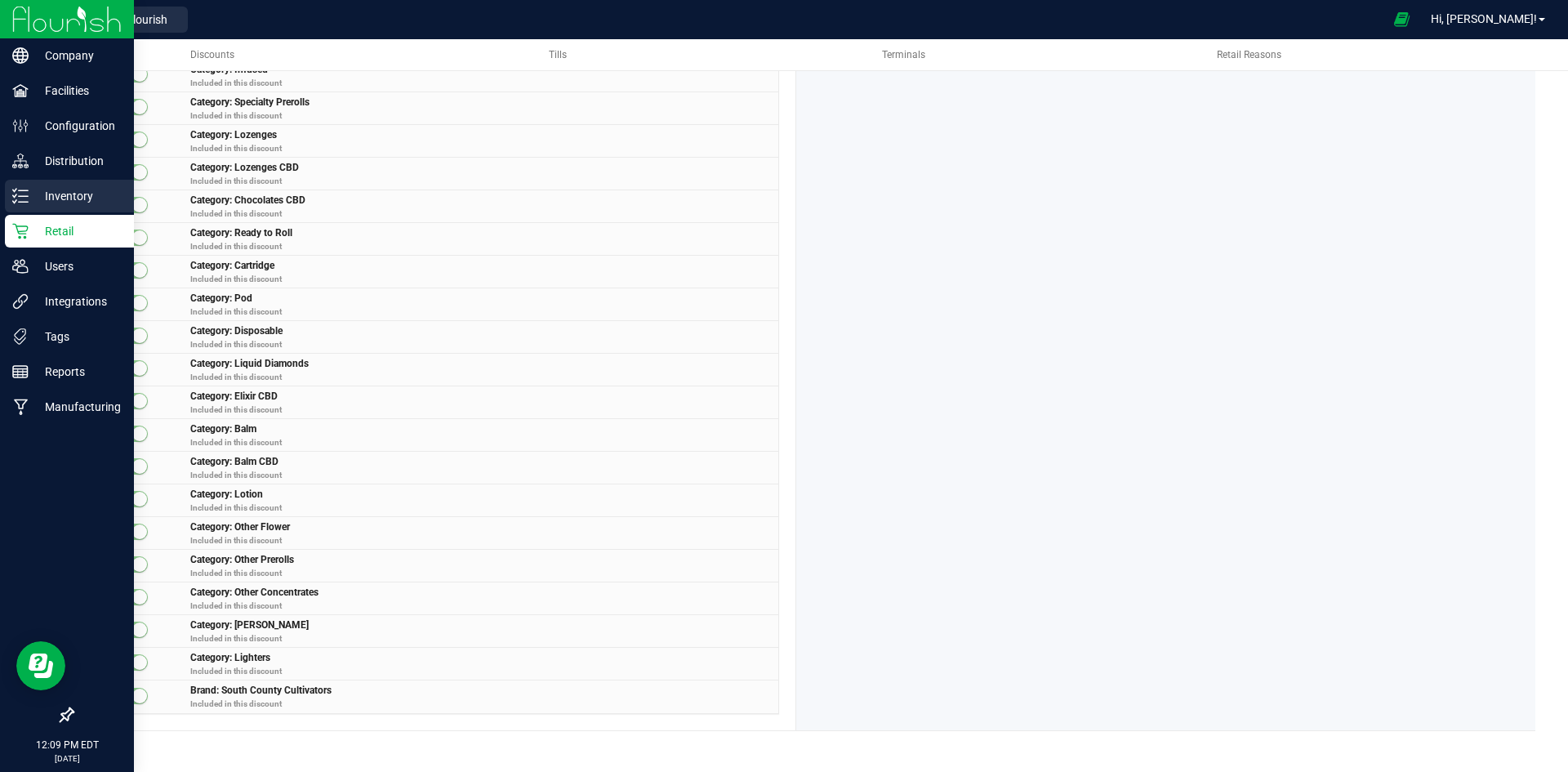
click at [9, 190] on div "Inventory" at bounding box center [69, 196] width 129 height 33
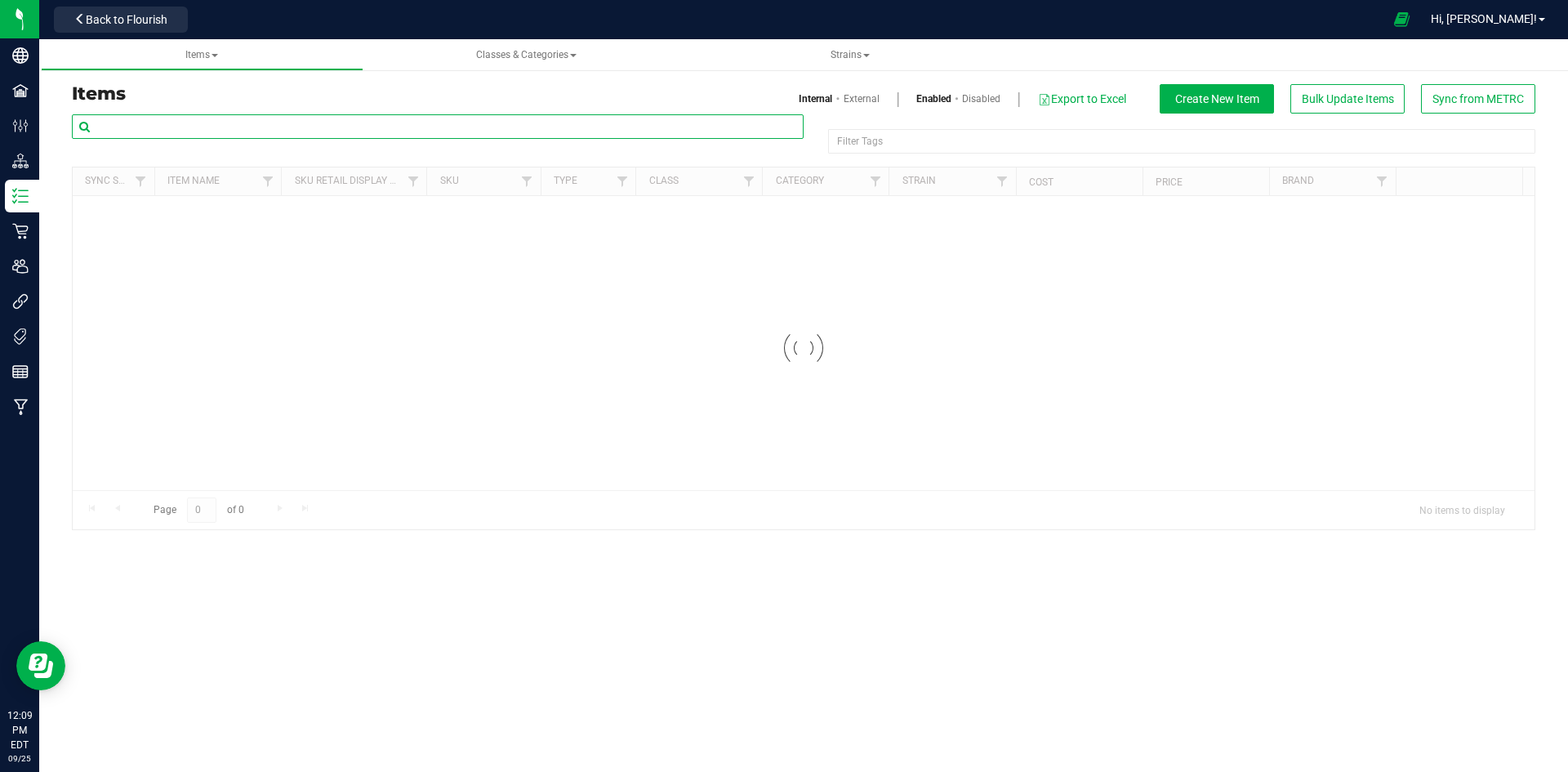
click at [187, 129] on input "text" at bounding box center [437, 127] width 732 height 25
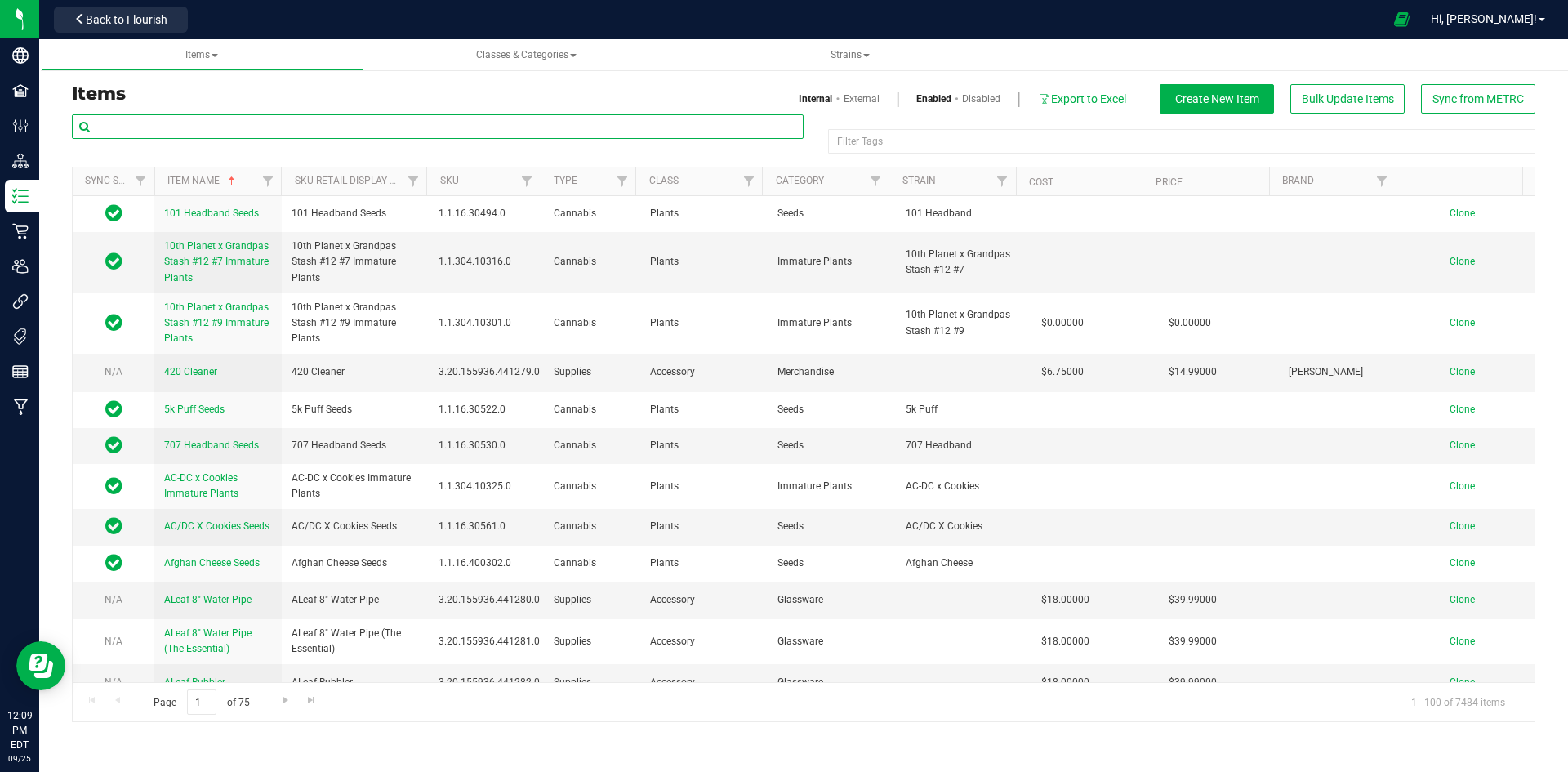
paste input "1.118466.142343.508194.0"
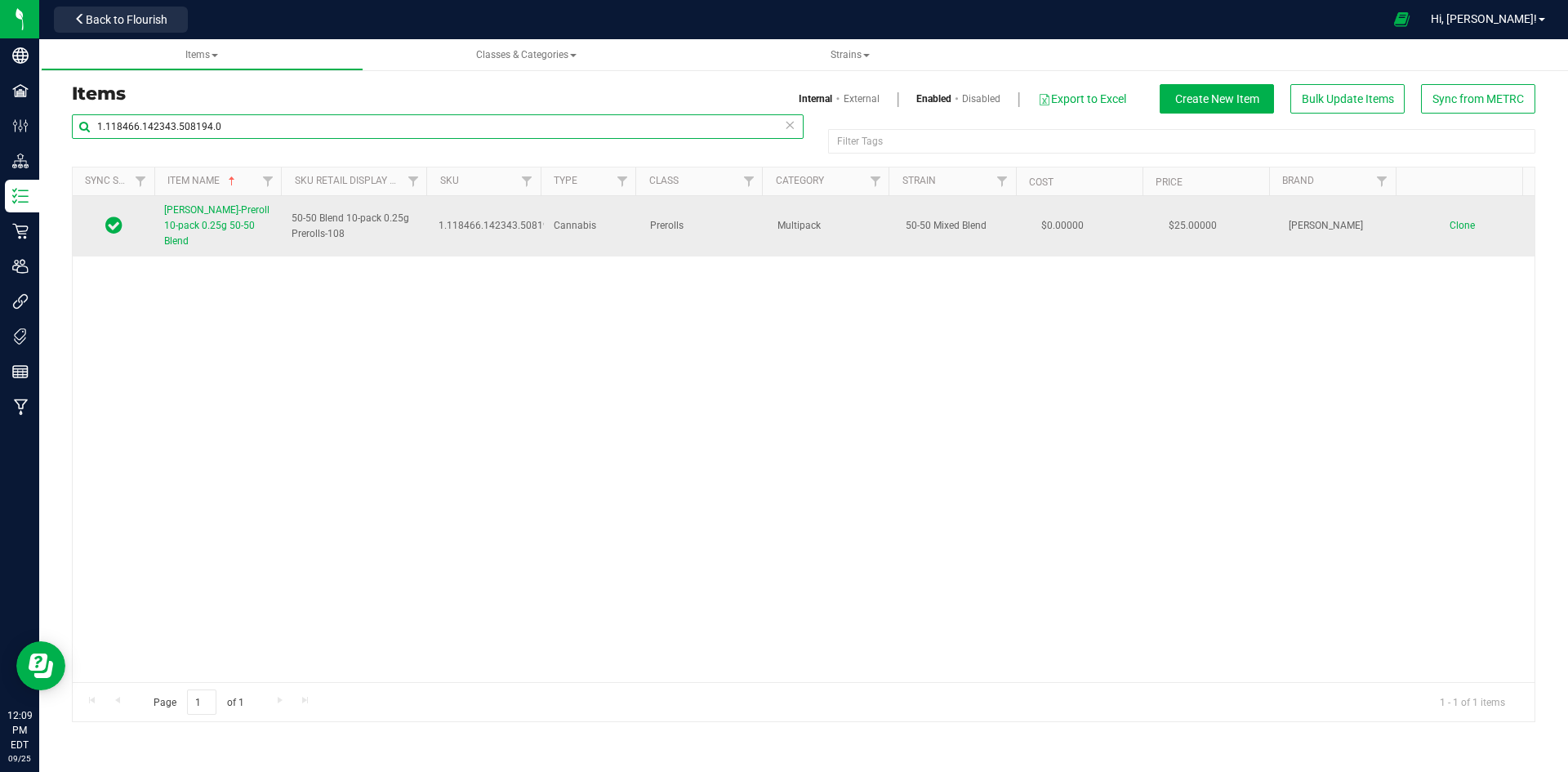
type input "1.118466.142343.508194.0"
click at [222, 215] on span "Slater-Preroll 10-pack 0.25g 50-50 Blend" at bounding box center [216, 226] width 105 height 42
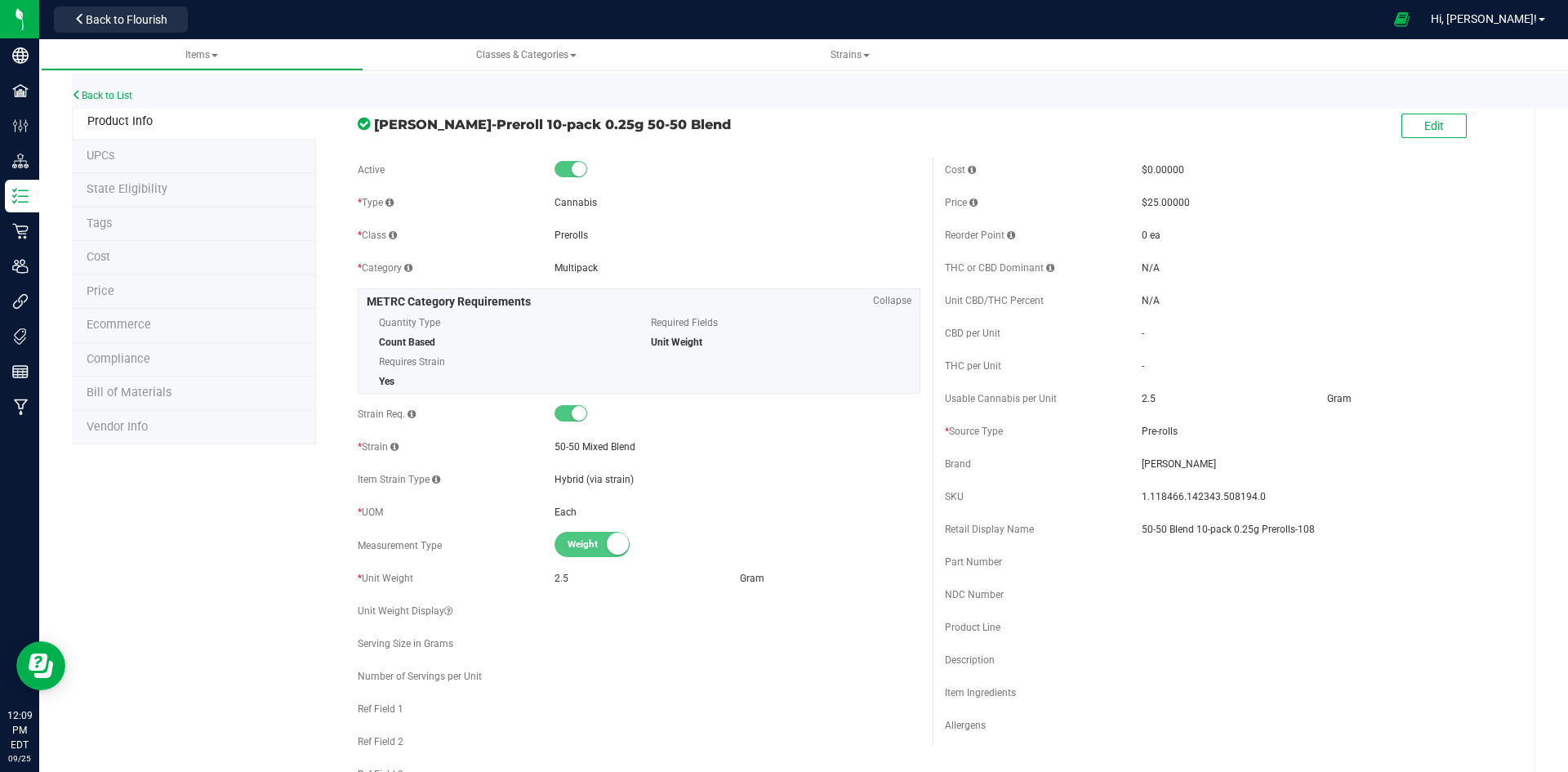
click at [145, 256] on li "Cost" at bounding box center [193, 258] width 244 height 34
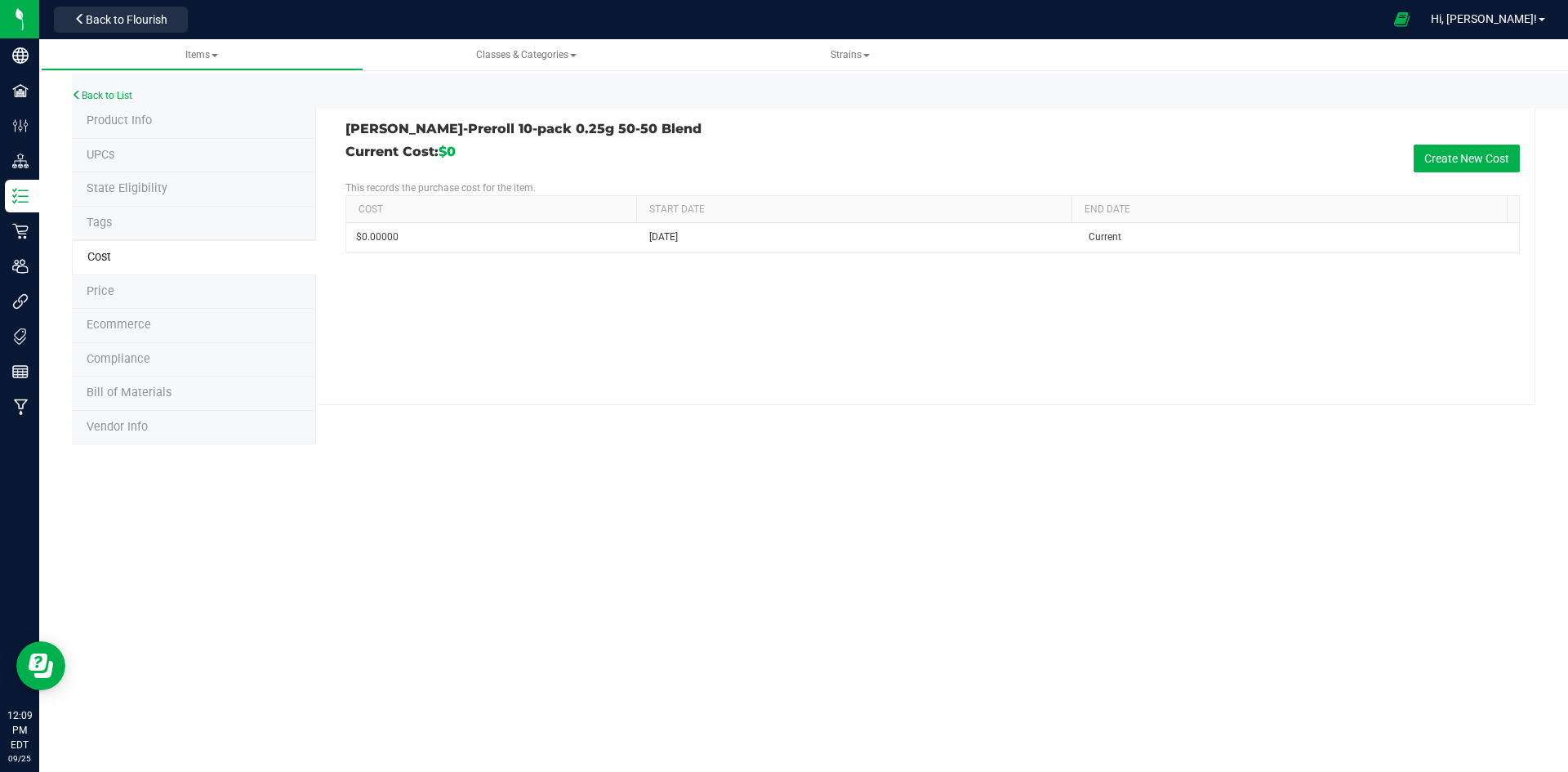
click at [159, 288] on li "Price" at bounding box center [193, 292] width 244 height 34
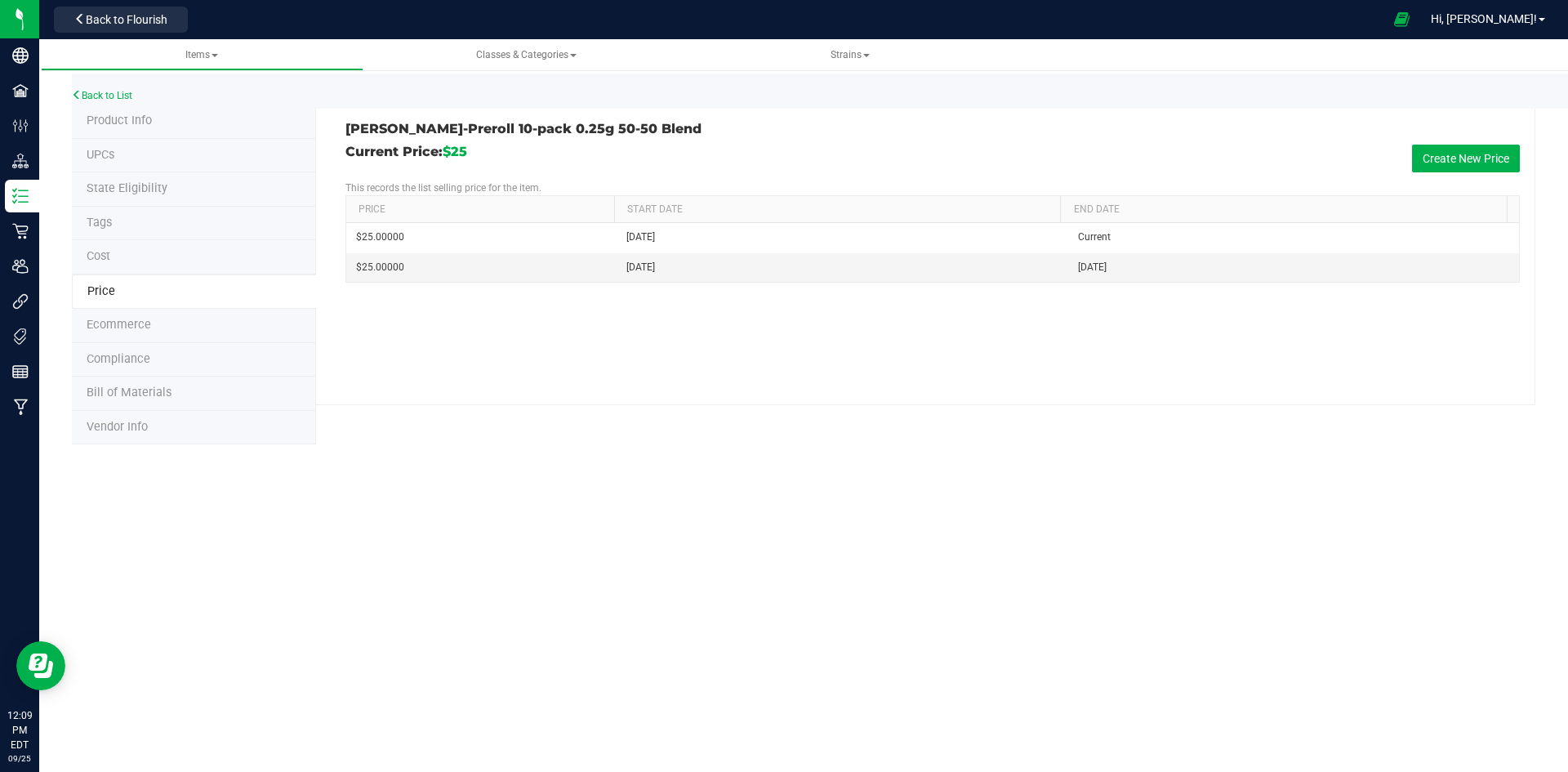
click at [147, 220] on li "Tags" at bounding box center [193, 223] width 244 height 34
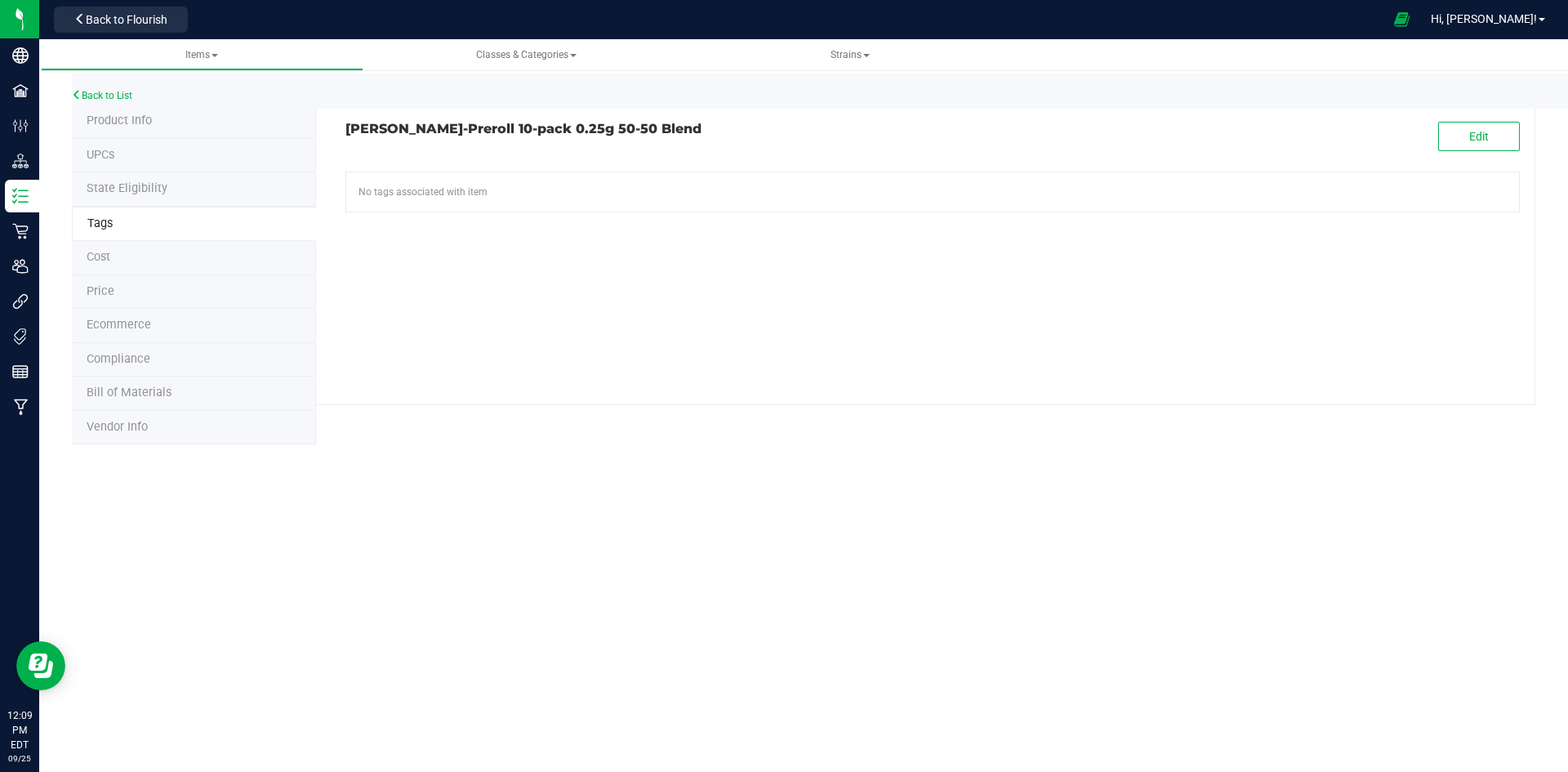
click at [131, 118] on span "Product Info" at bounding box center [118, 120] width 65 height 14
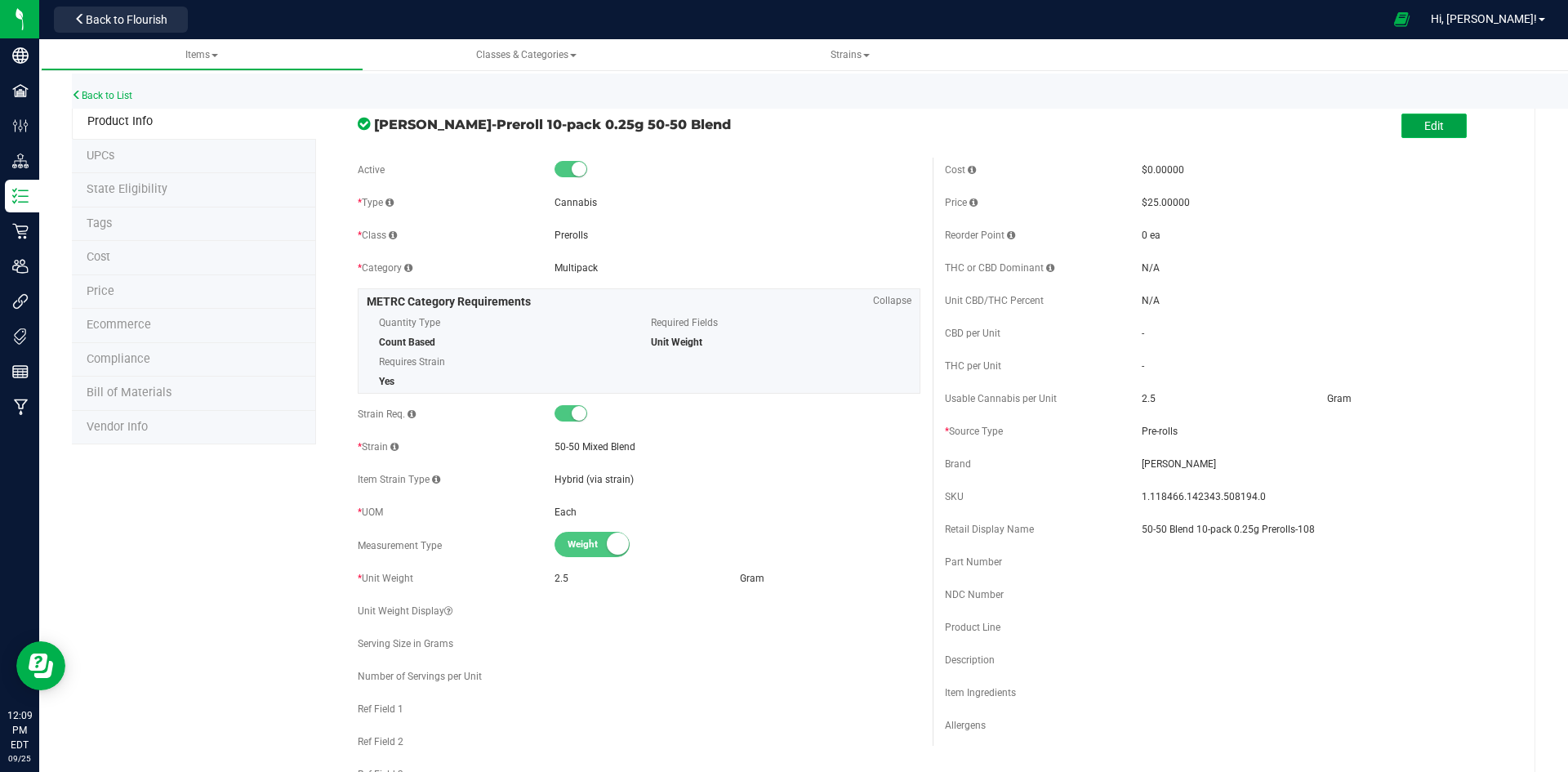
click at [1410, 124] on button "Edit" at bounding box center [1433, 126] width 65 height 25
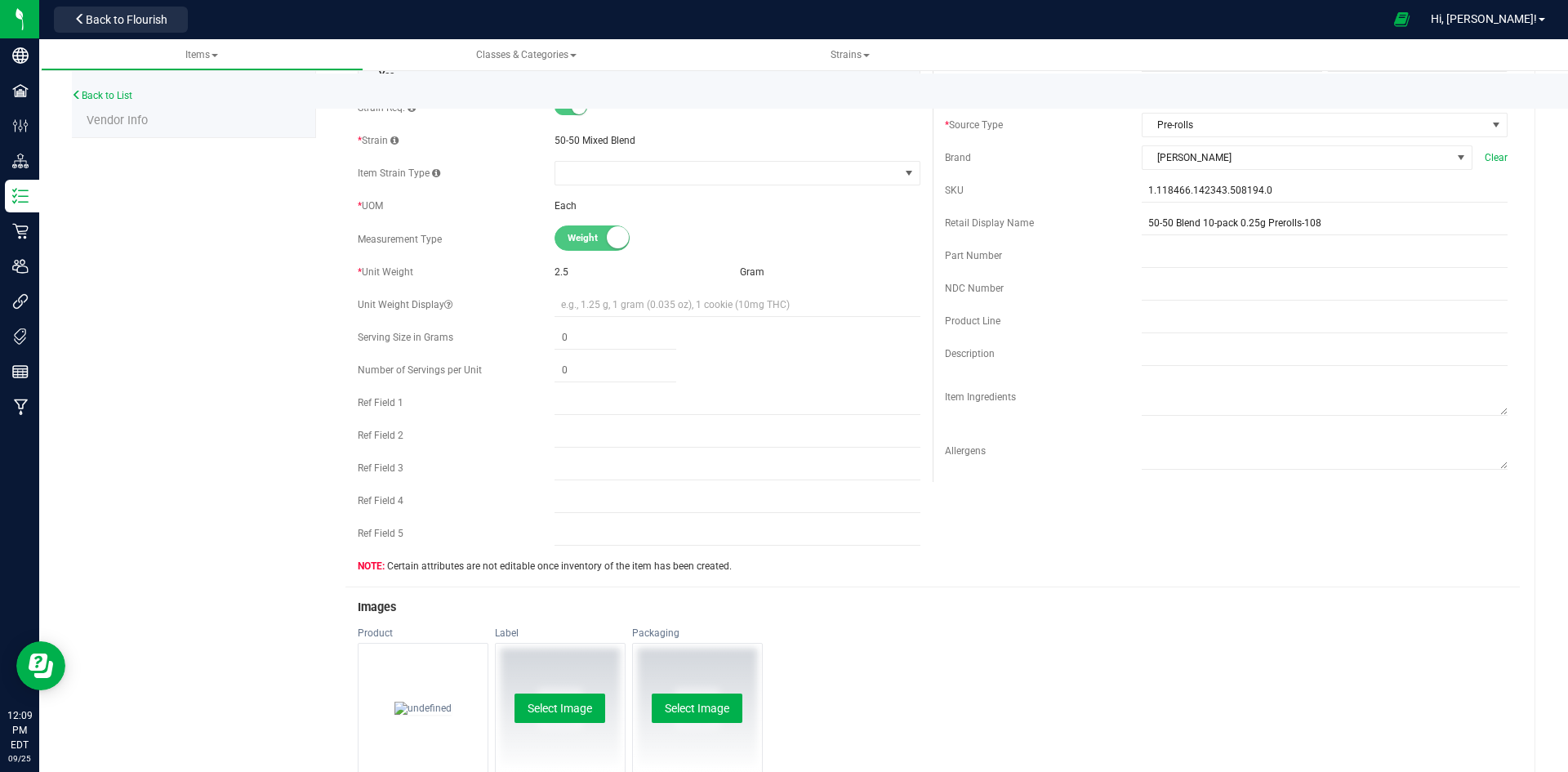
scroll to position [571, 0]
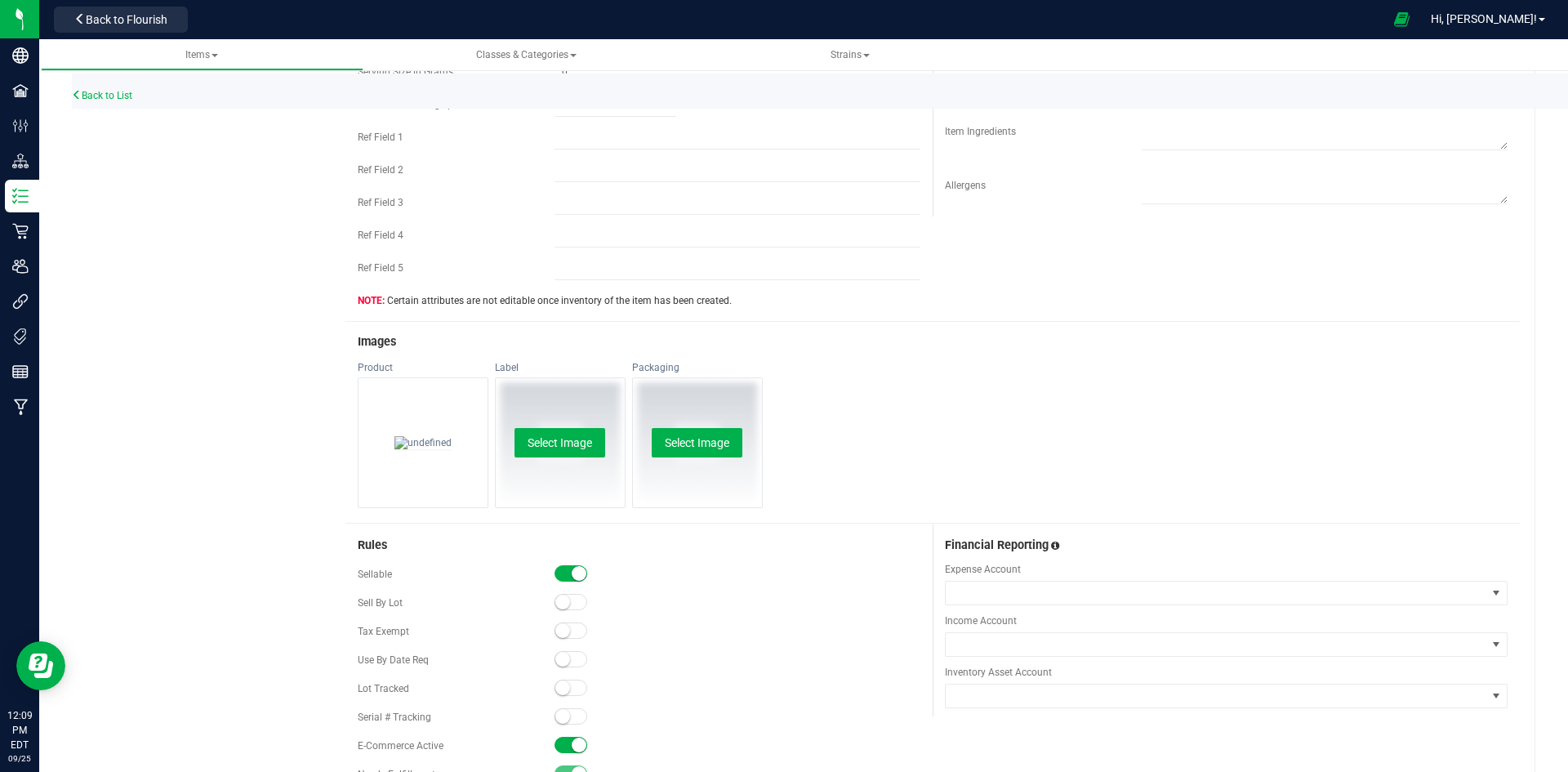
click at [577, 687] on span at bounding box center [571, 688] width 33 height 17
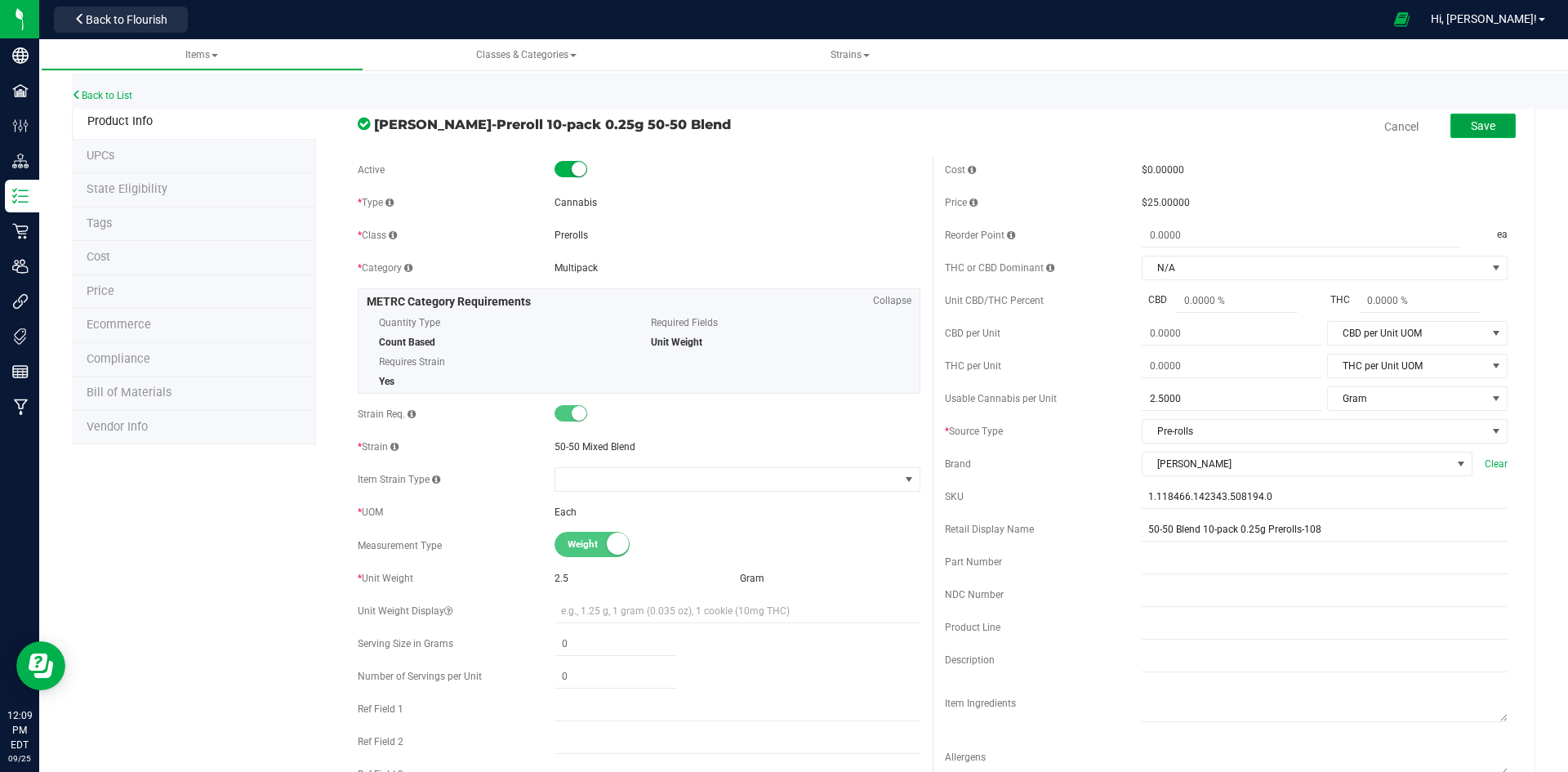
click at [1481, 130] on span "Save" at bounding box center [1483, 126] width 25 height 13
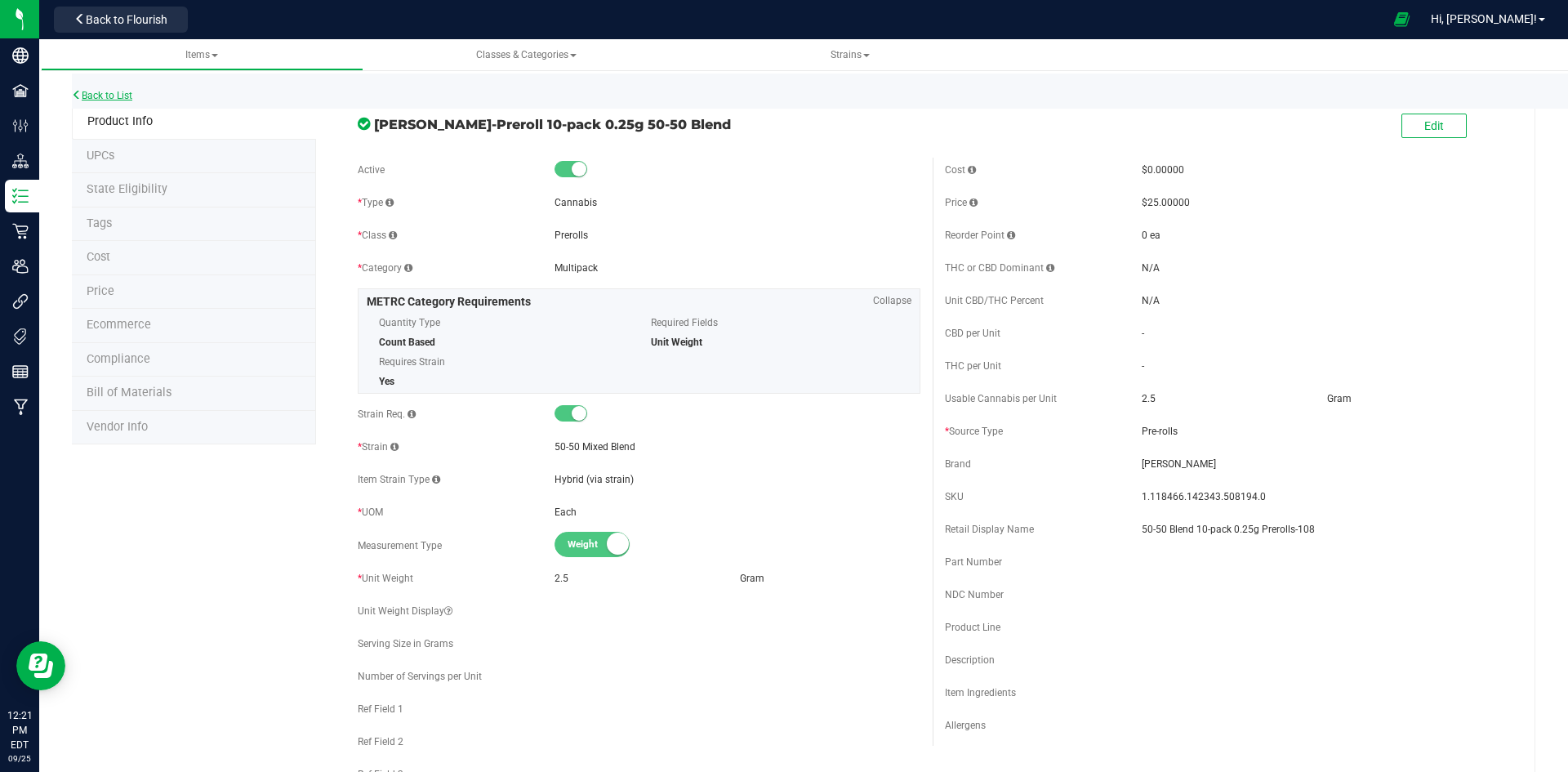
click at [127, 94] on link "Back to List" at bounding box center [102, 95] width 61 height 11
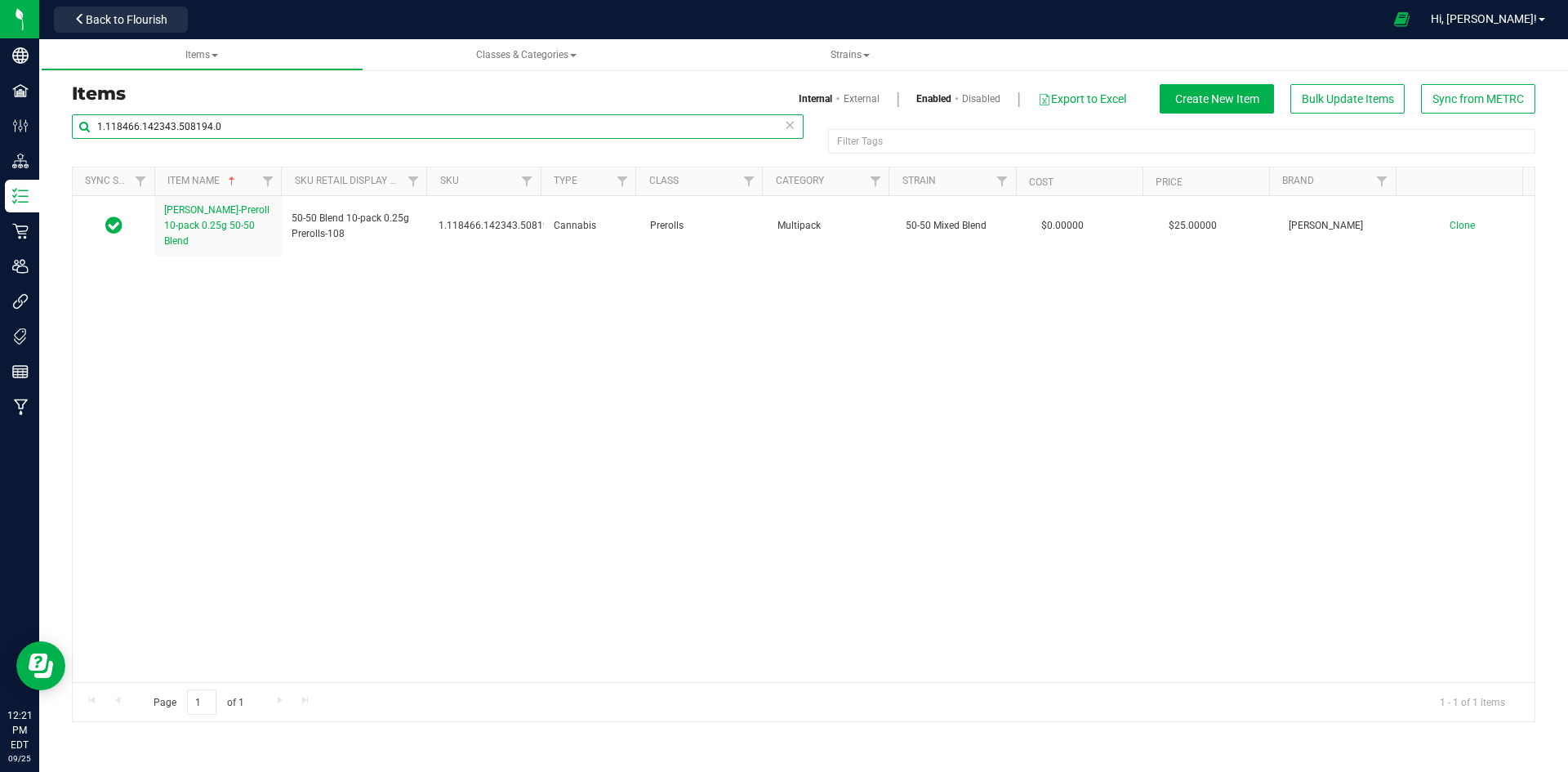
click at [168, 127] on input "1.118466.142343.508194.0" at bounding box center [437, 127] width 732 height 25
paste input "489861"
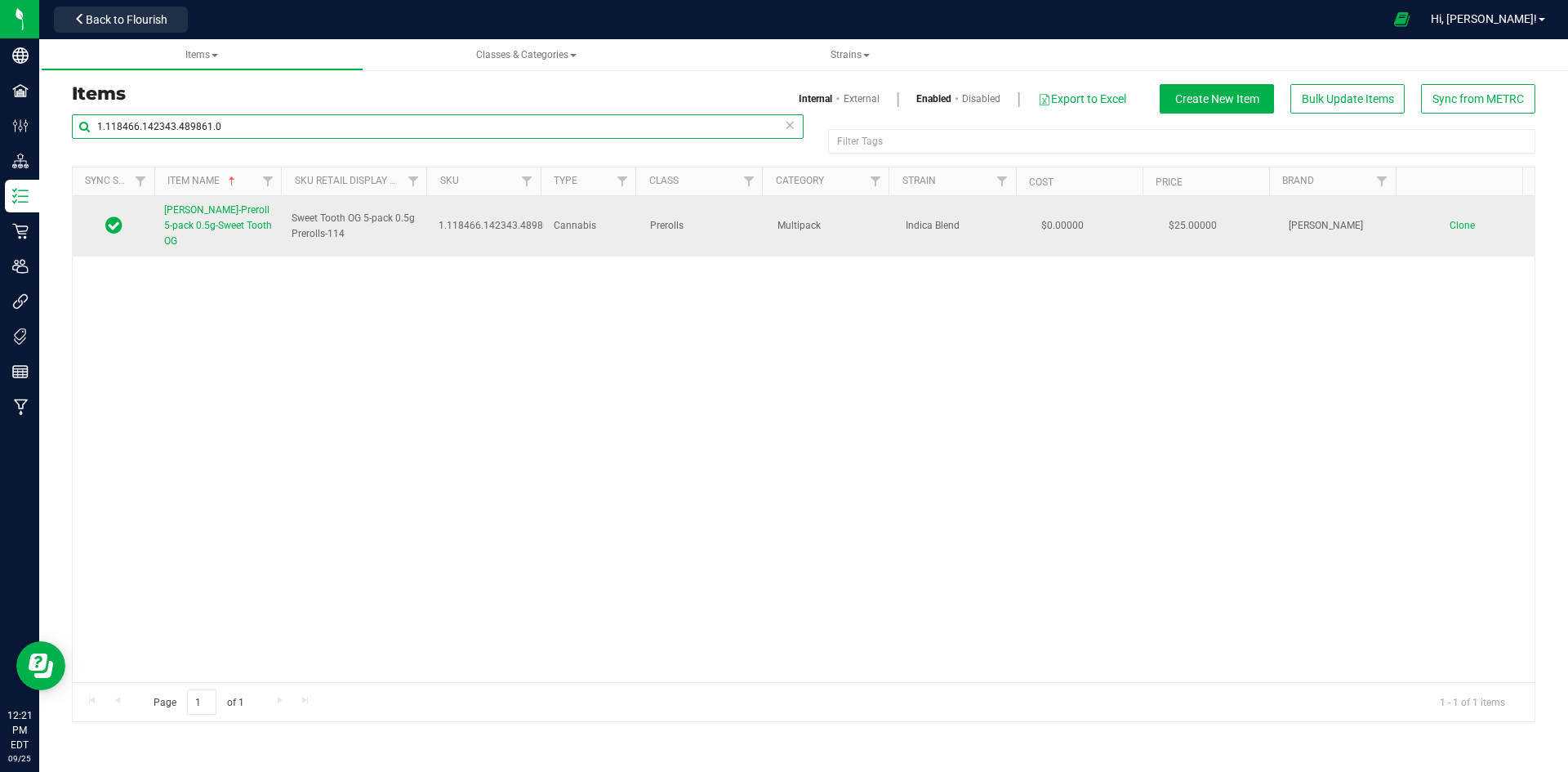
type input "1.118466.142343.489861.0"
click at [237, 221] on span "Slater-Preroll 5-pack 0.5g-Sweet Tooth OG" at bounding box center [218, 226] width 108 height 42
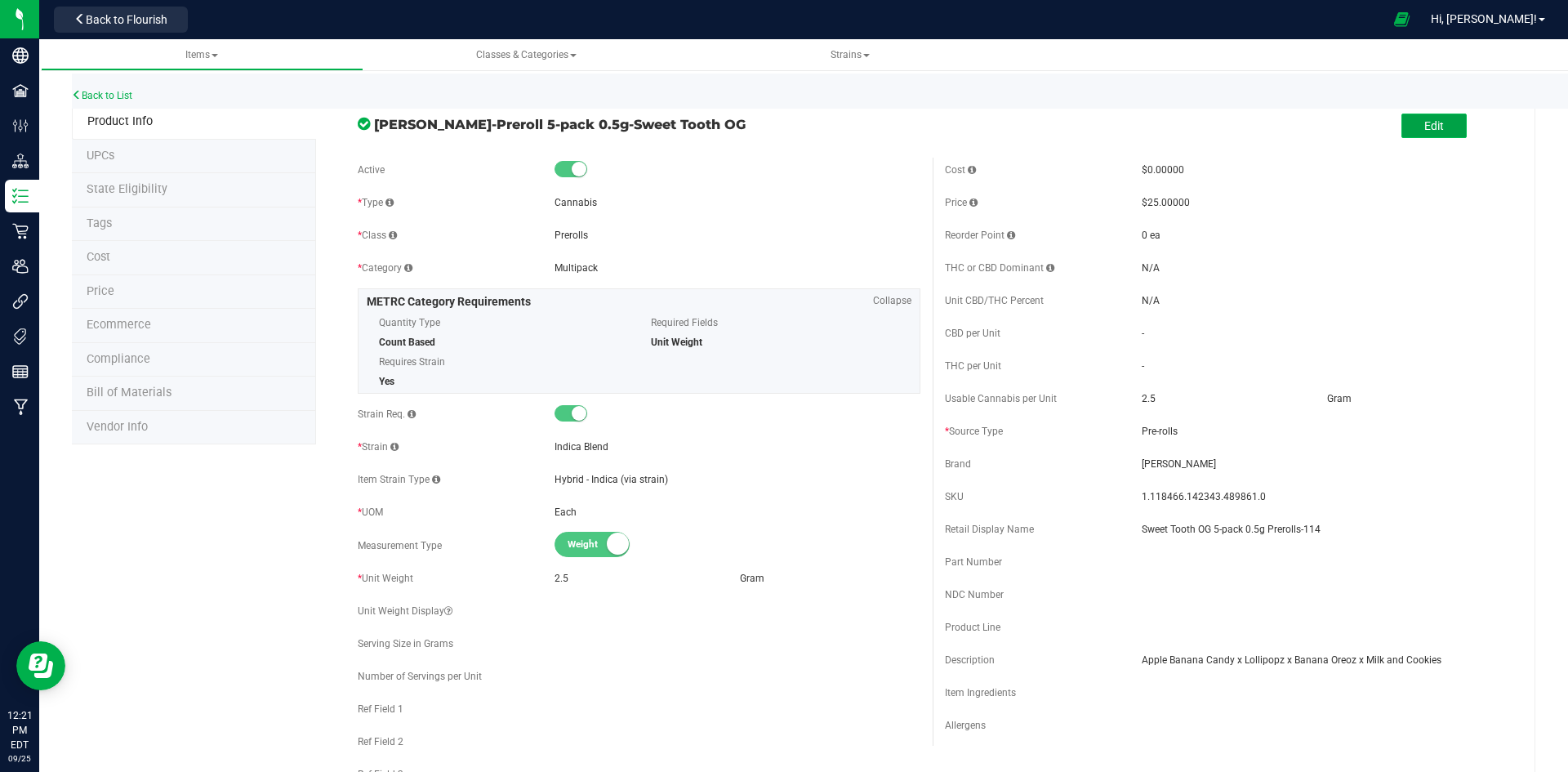
click at [1424, 127] on span "Edit" at bounding box center [1433, 126] width 19 height 13
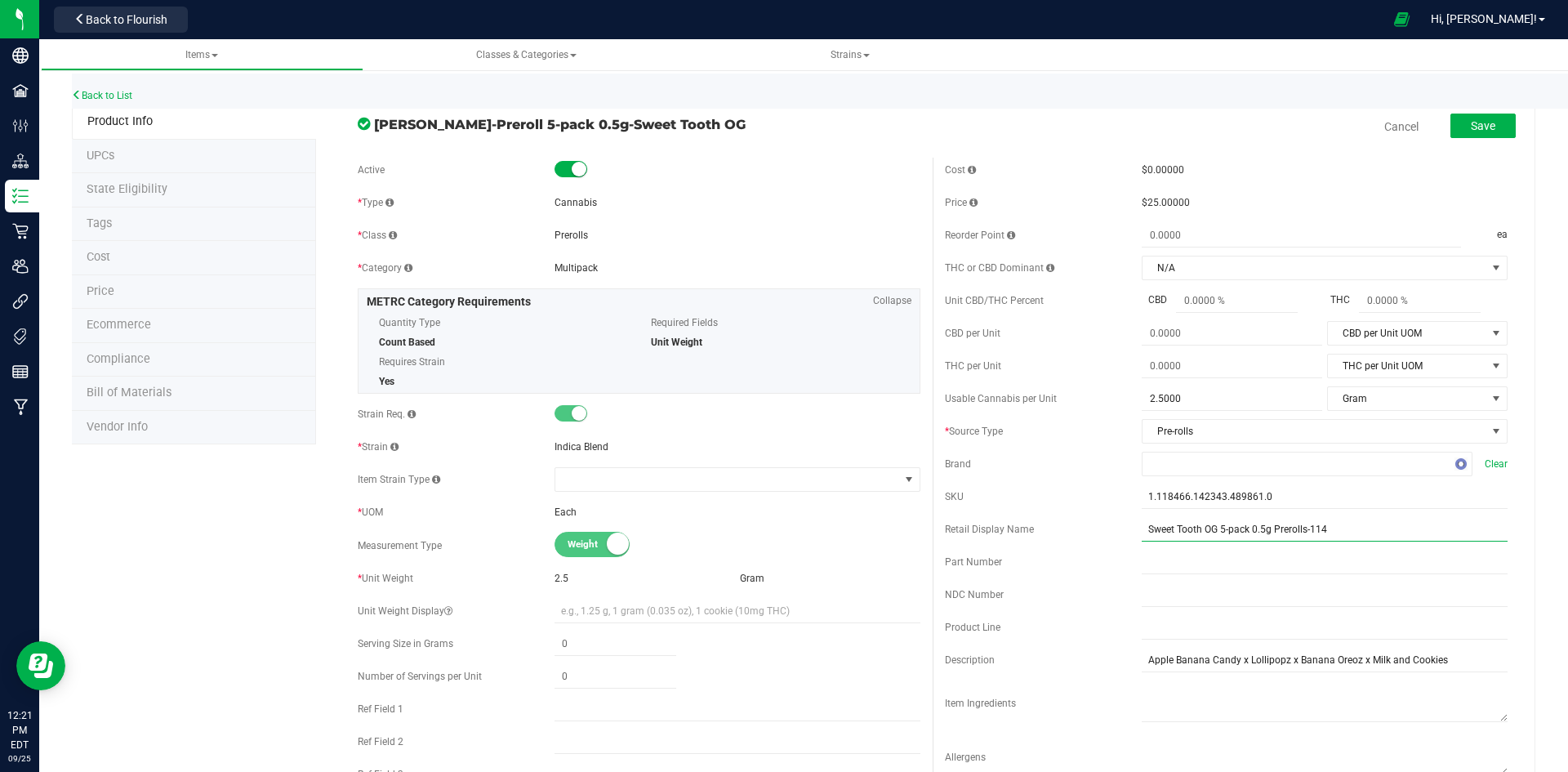
click at [1339, 526] on input "Sweet Tooth OG 5-pack 0.5g Prerolls-114" at bounding box center [1324, 529] width 366 height 25
type input "Sweet Tooth OG 5-pack 0.5g Prerolls-105"
click at [1471, 127] on span "Save" at bounding box center [1483, 126] width 25 height 13
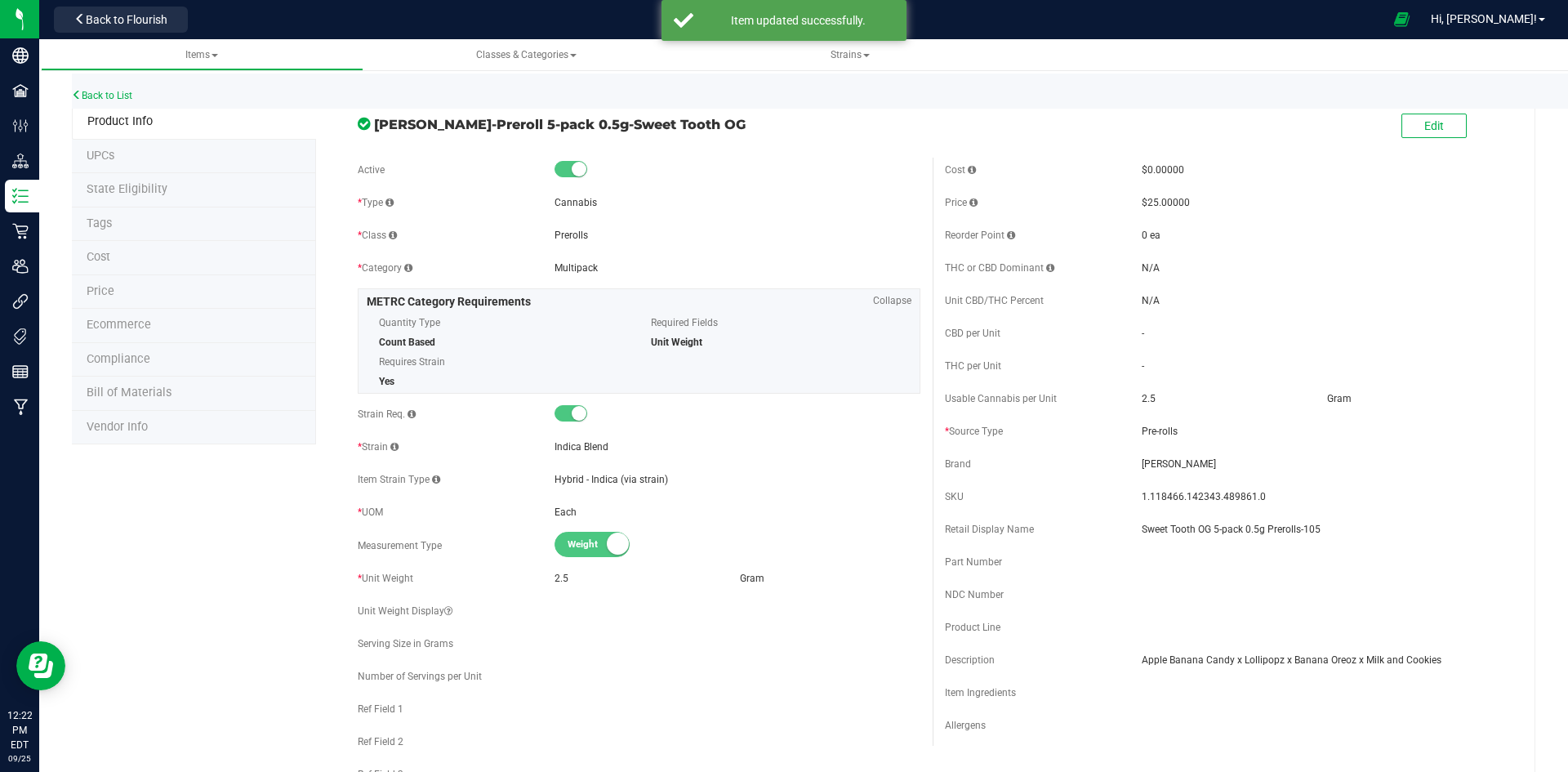
click at [141, 290] on li "Price" at bounding box center [193, 292] width 244 height 34
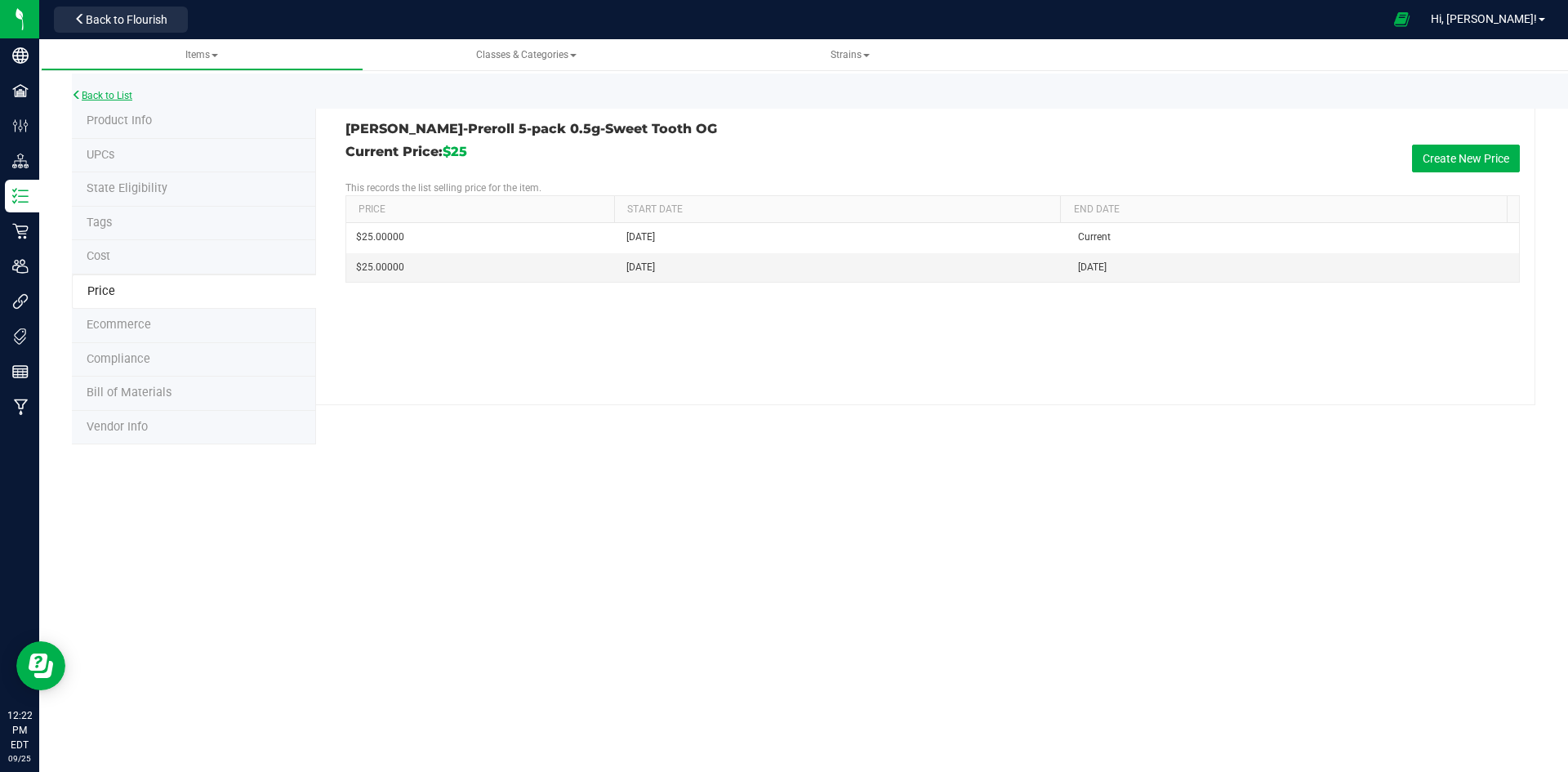
click at [124, 94] on link "Back to List" at bounding box center [102, 95] width 61 height 11
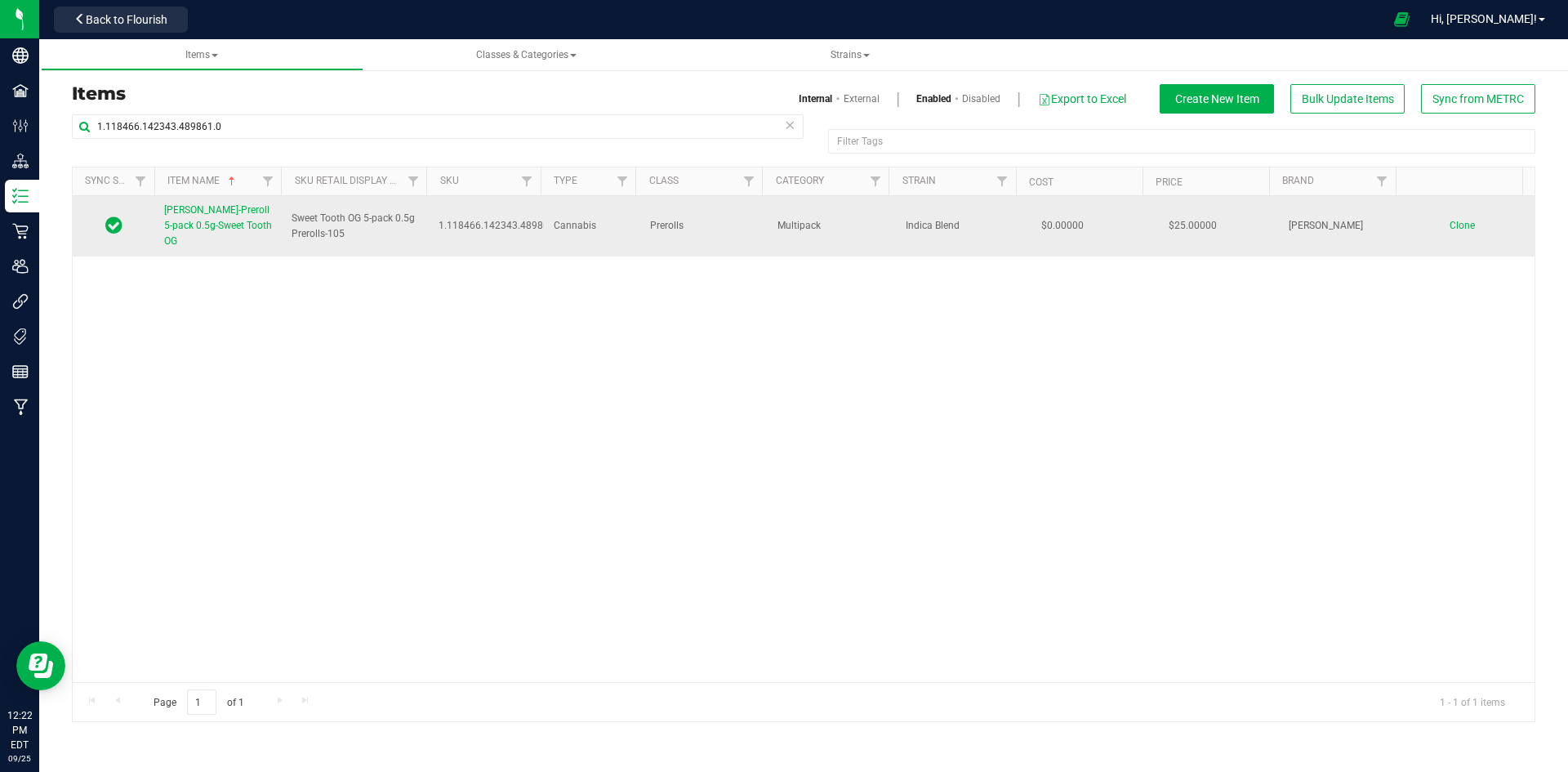
click at [183, 207] on span "Slater-Preroll 5-pack 0.5g-Sweet Tooth OG" at bounding box center [218, 226] width 108 height 42
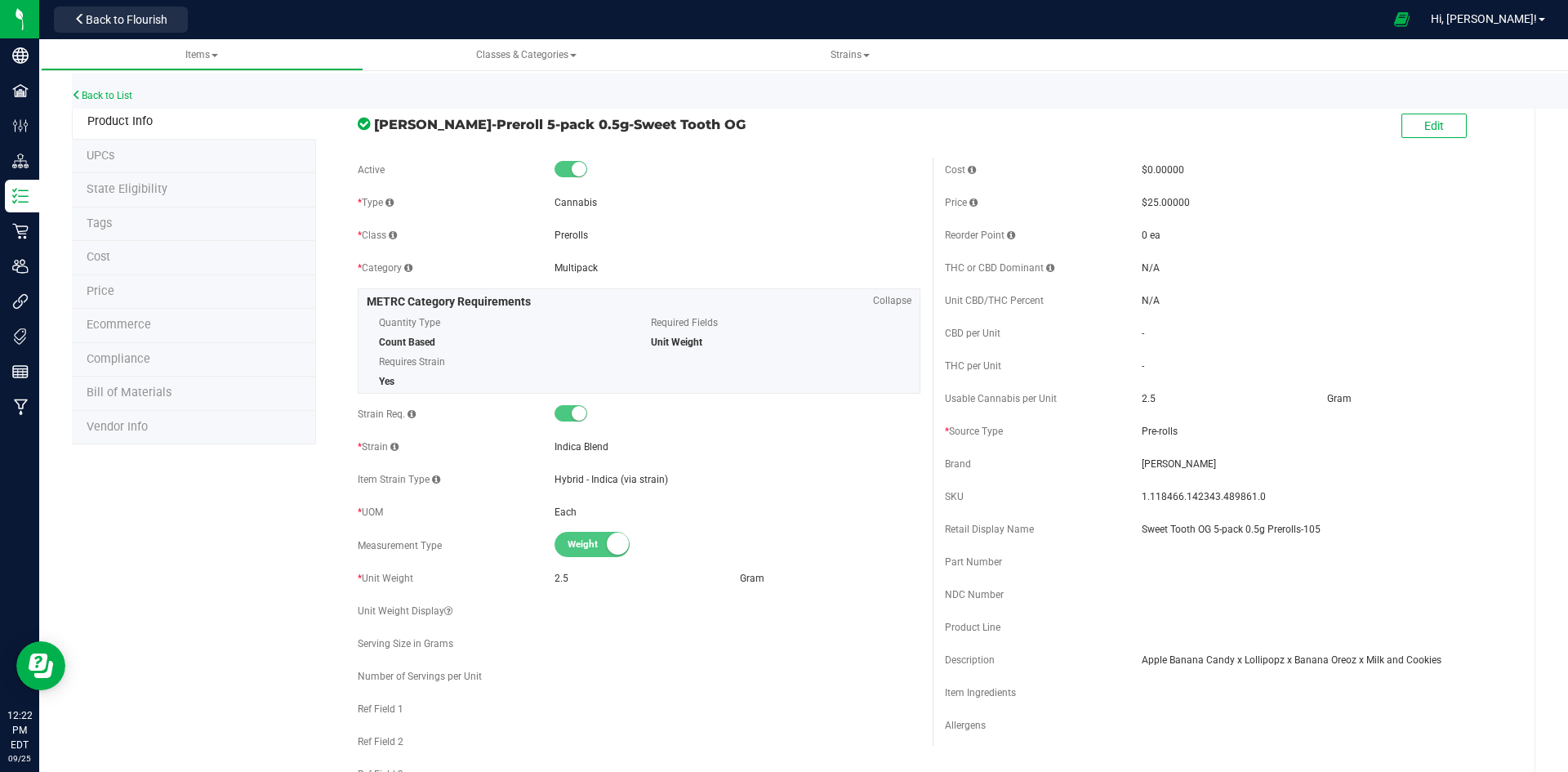
click at [135, 281] on li "Price" at bounding box center [193, 292] width 244 height 34
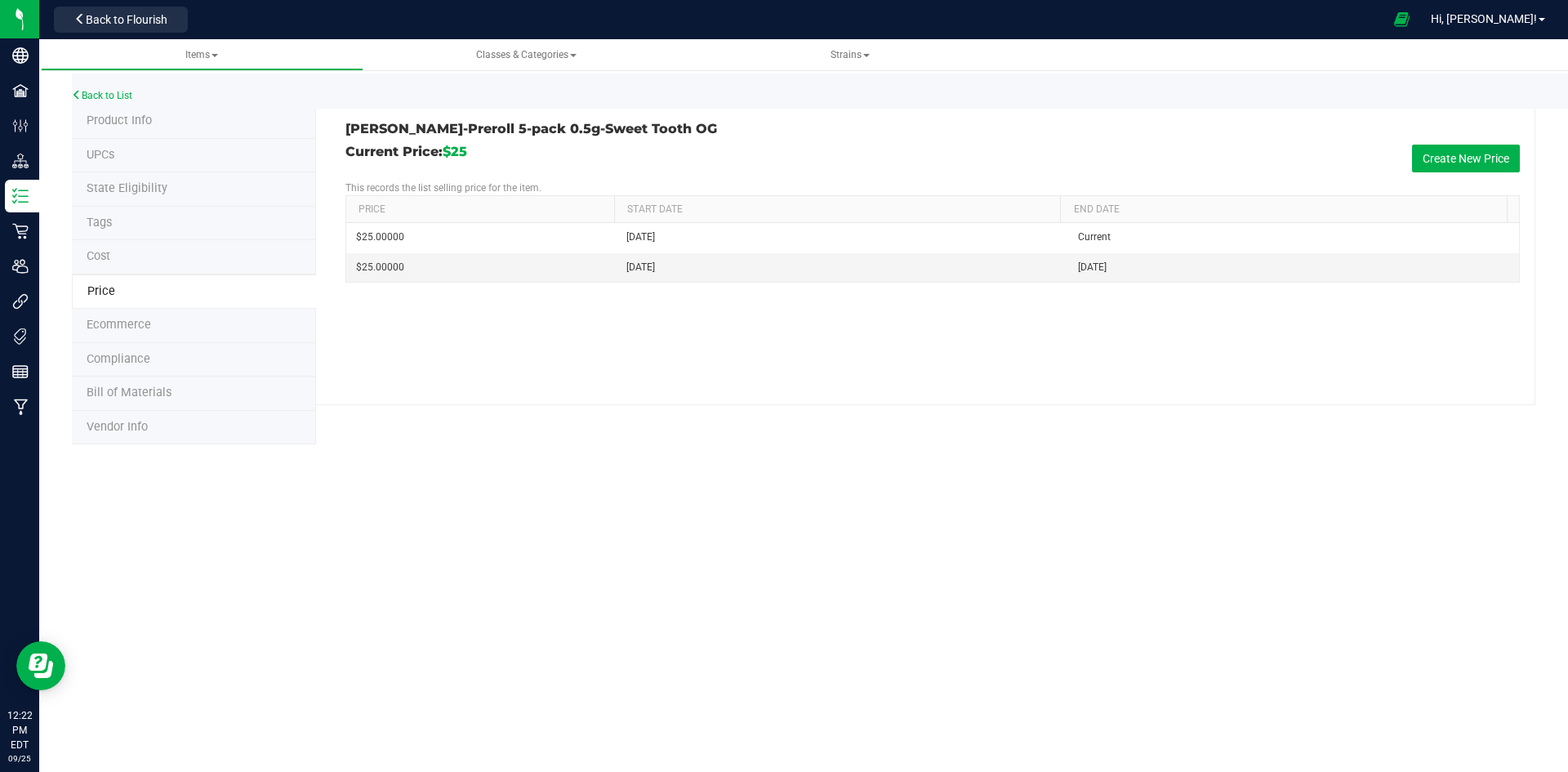
click at [112, 116] on span "Product Info" at bounding box center [118, 120] width 65 height 14
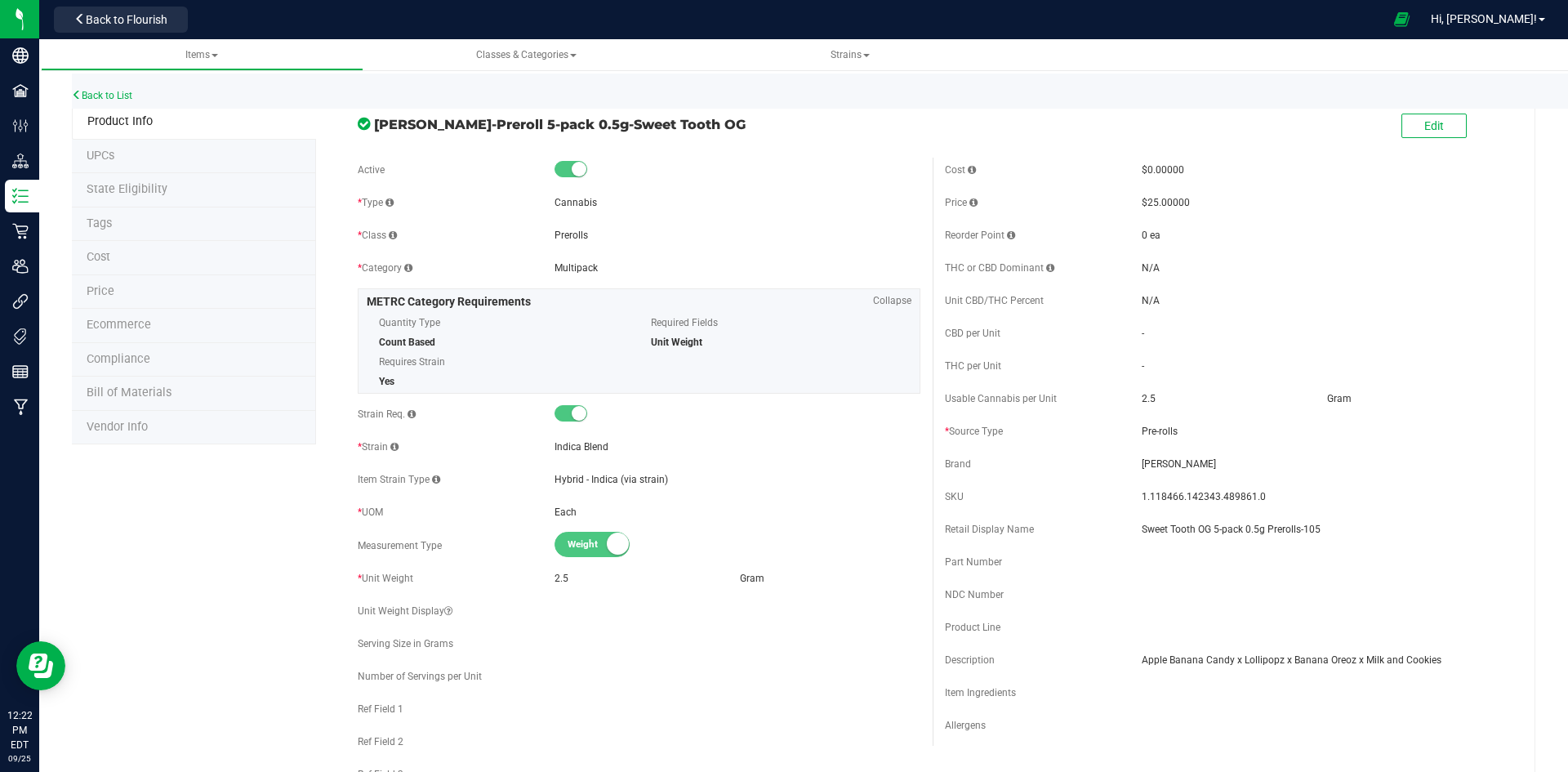
drag, startPoint x: 647, startPoint y: 507, endPoint x: 655, endPoint y: 516, distance: 12.0
click at [652, 513] on div "Each" at bounding box center [737, 512] width 366 height 15
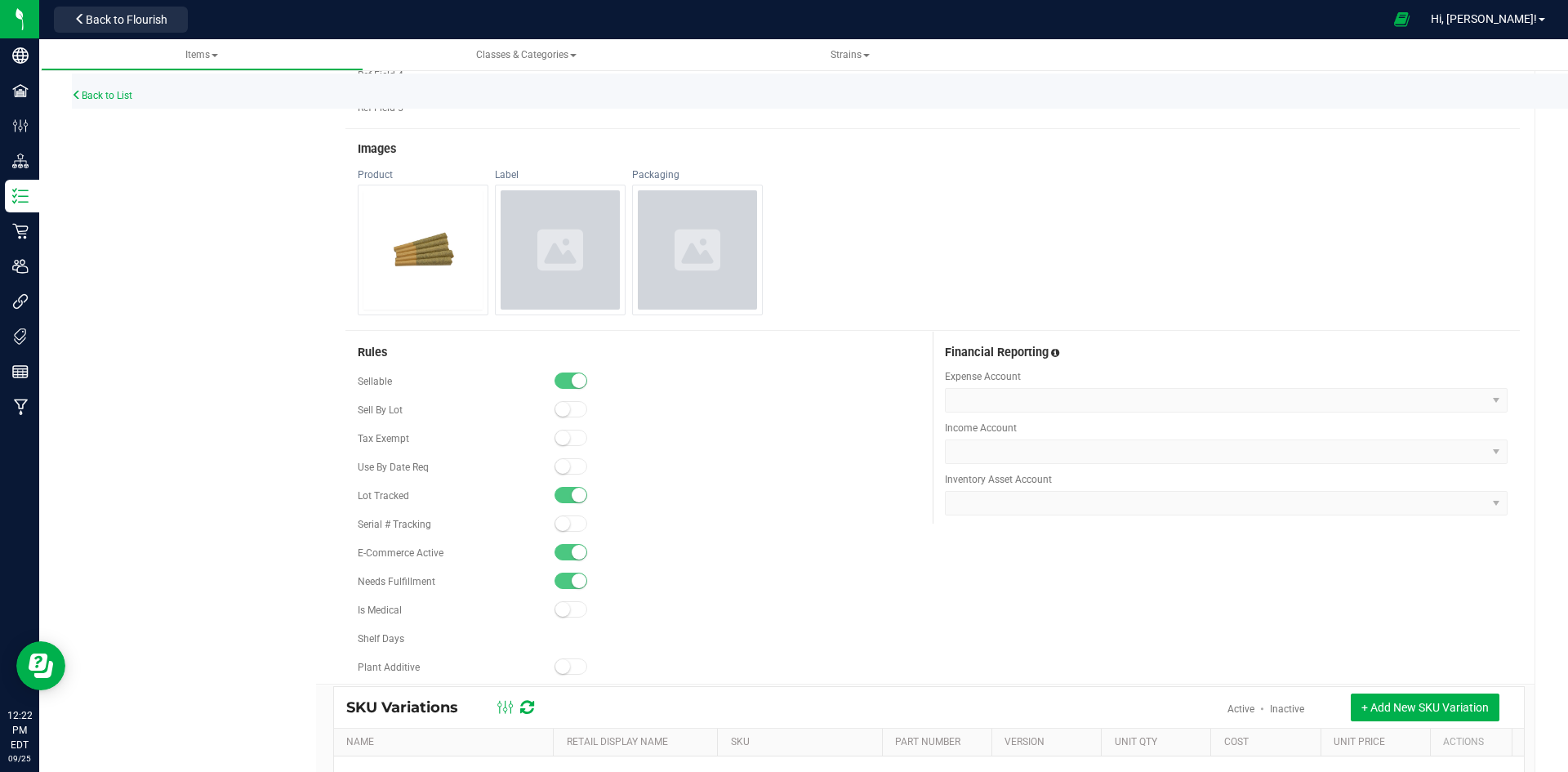
scroll to position [735, 0]
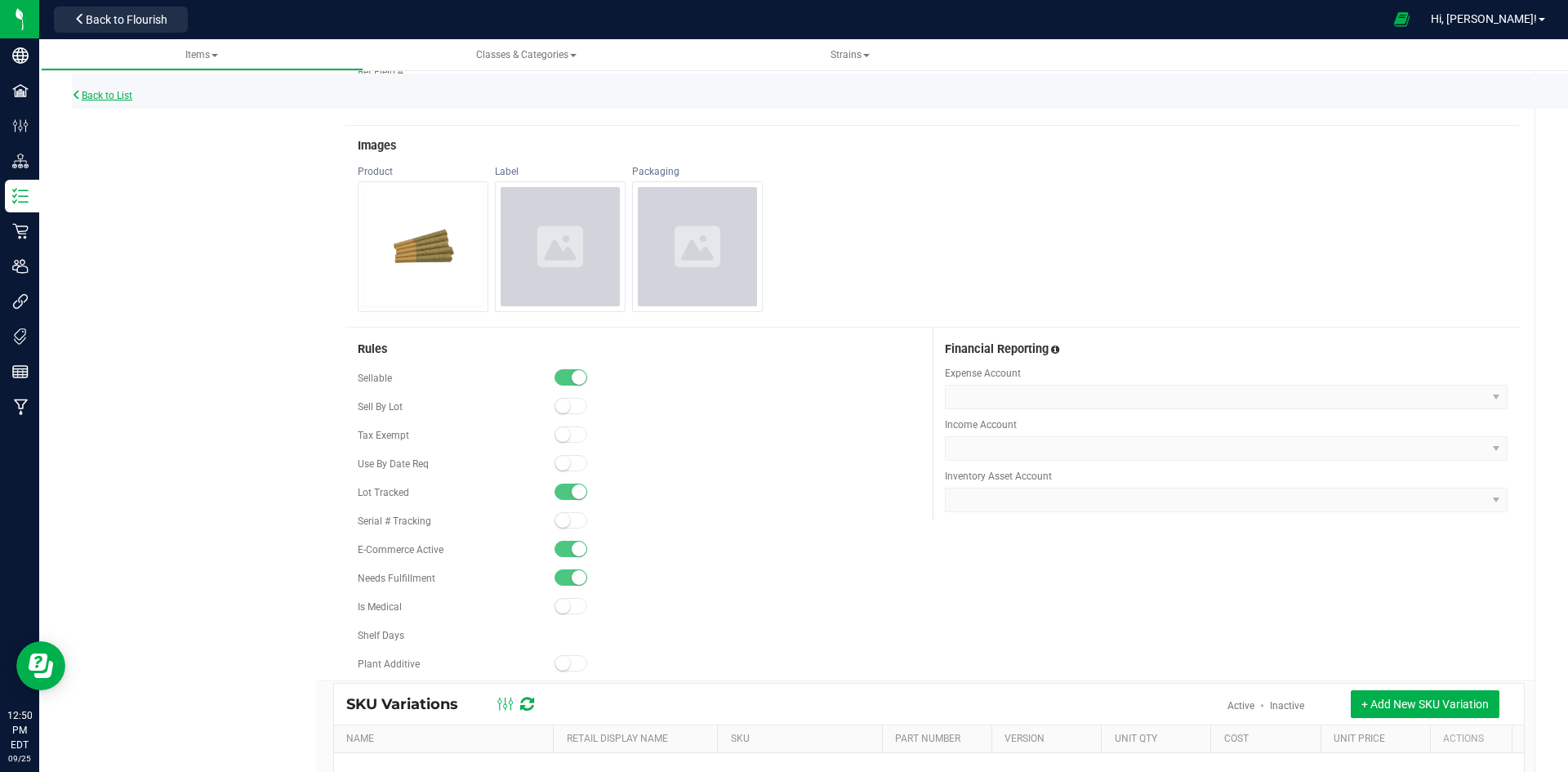
click at [95, 93] on link "Back to List" at bounding box center [102, 95] width 61 height 11
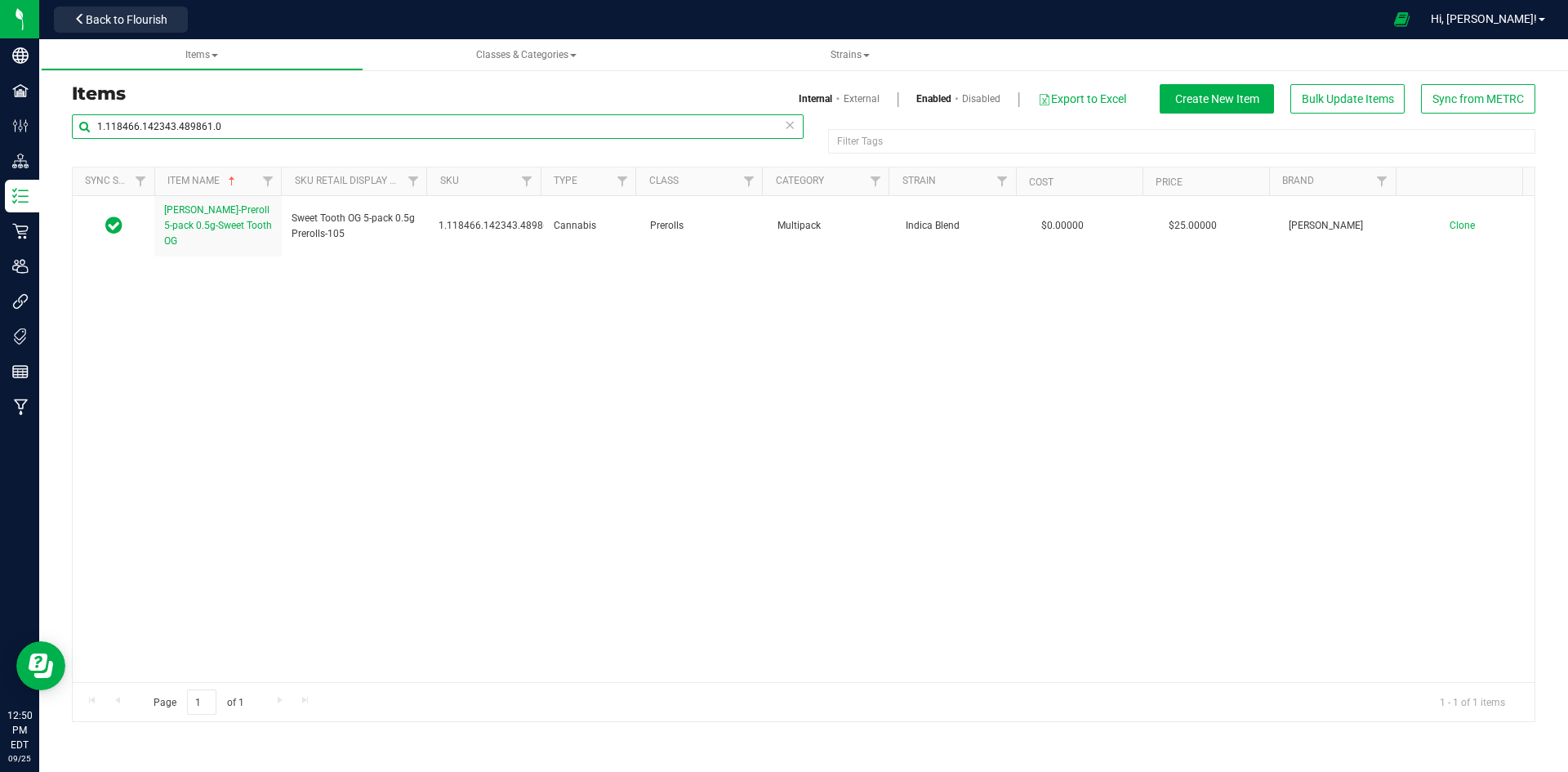
click at [220, 130] on input "1.118466.142343.489861.0" at bounding box center [437, 127] width 732 height 25
paste input "6.220.271546"
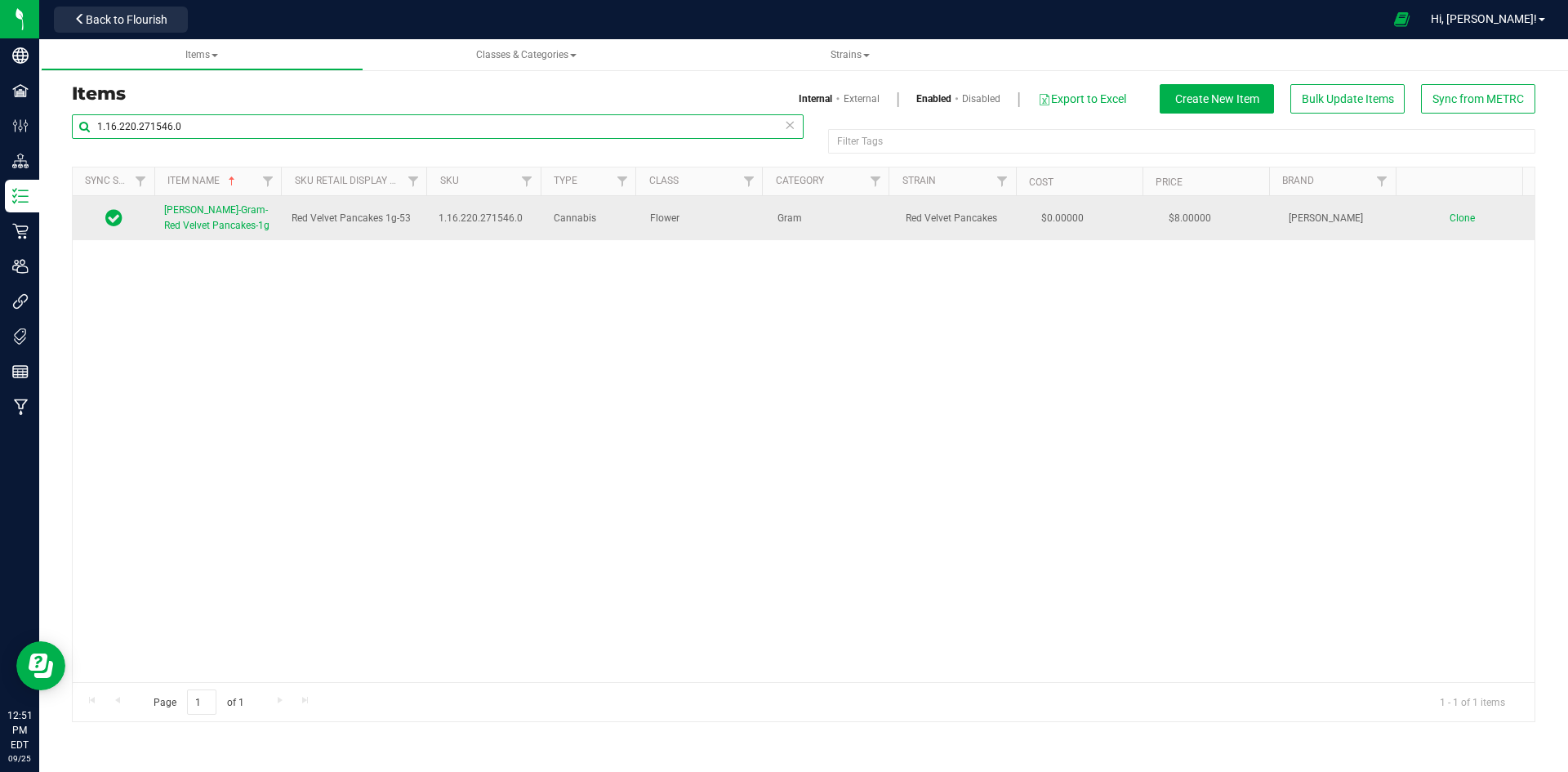
type input "1.16.220.271546.0"
click at [208, 222] on span "[PERSON_NAME]-Gram-Red Velvet Pancakes-1g" at bounding box center [216, 217] width 105 height 27
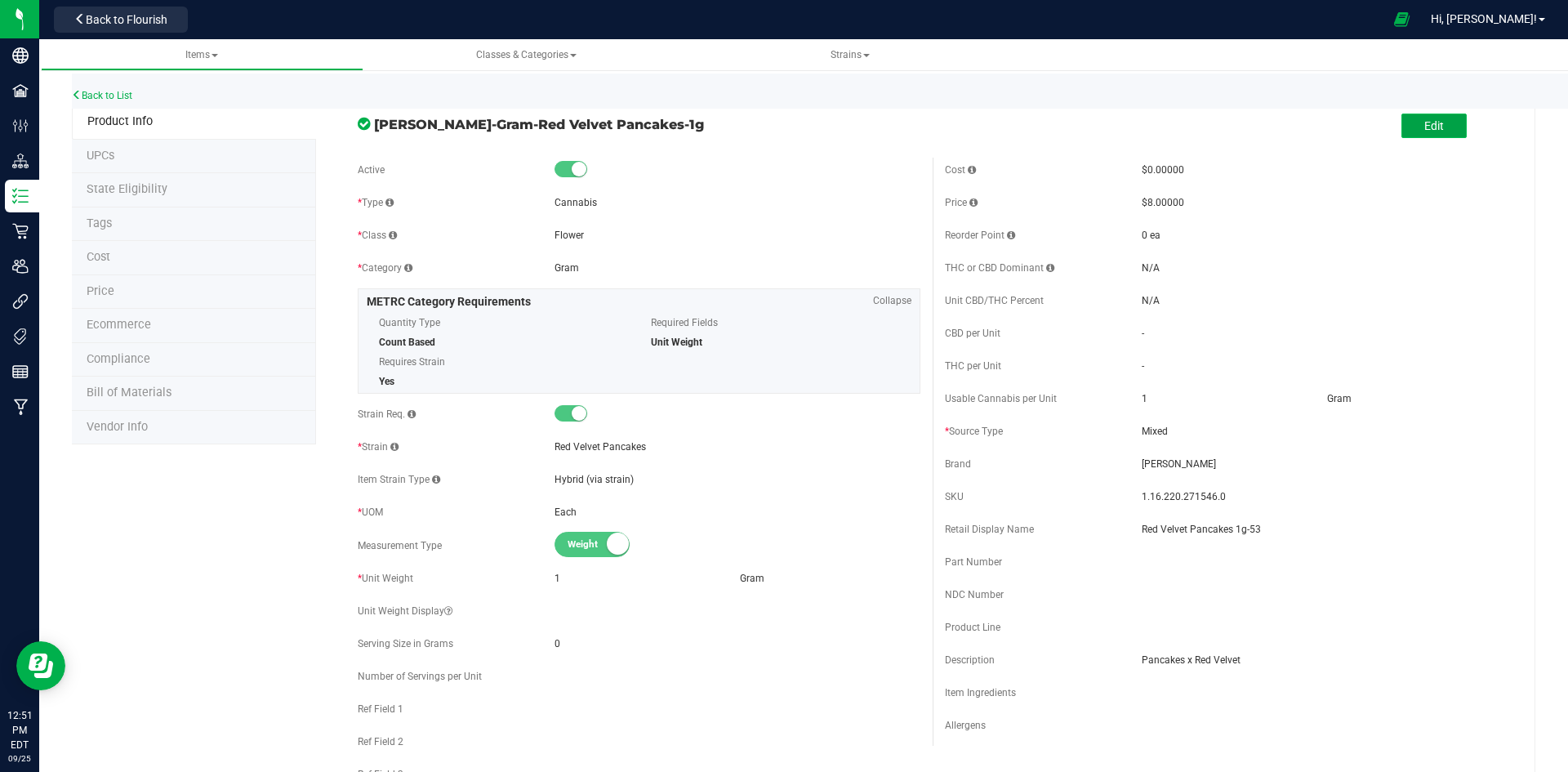
click at [1430, 116] on button "Edit" at bounding box center [1433, 126] width 65 height 25
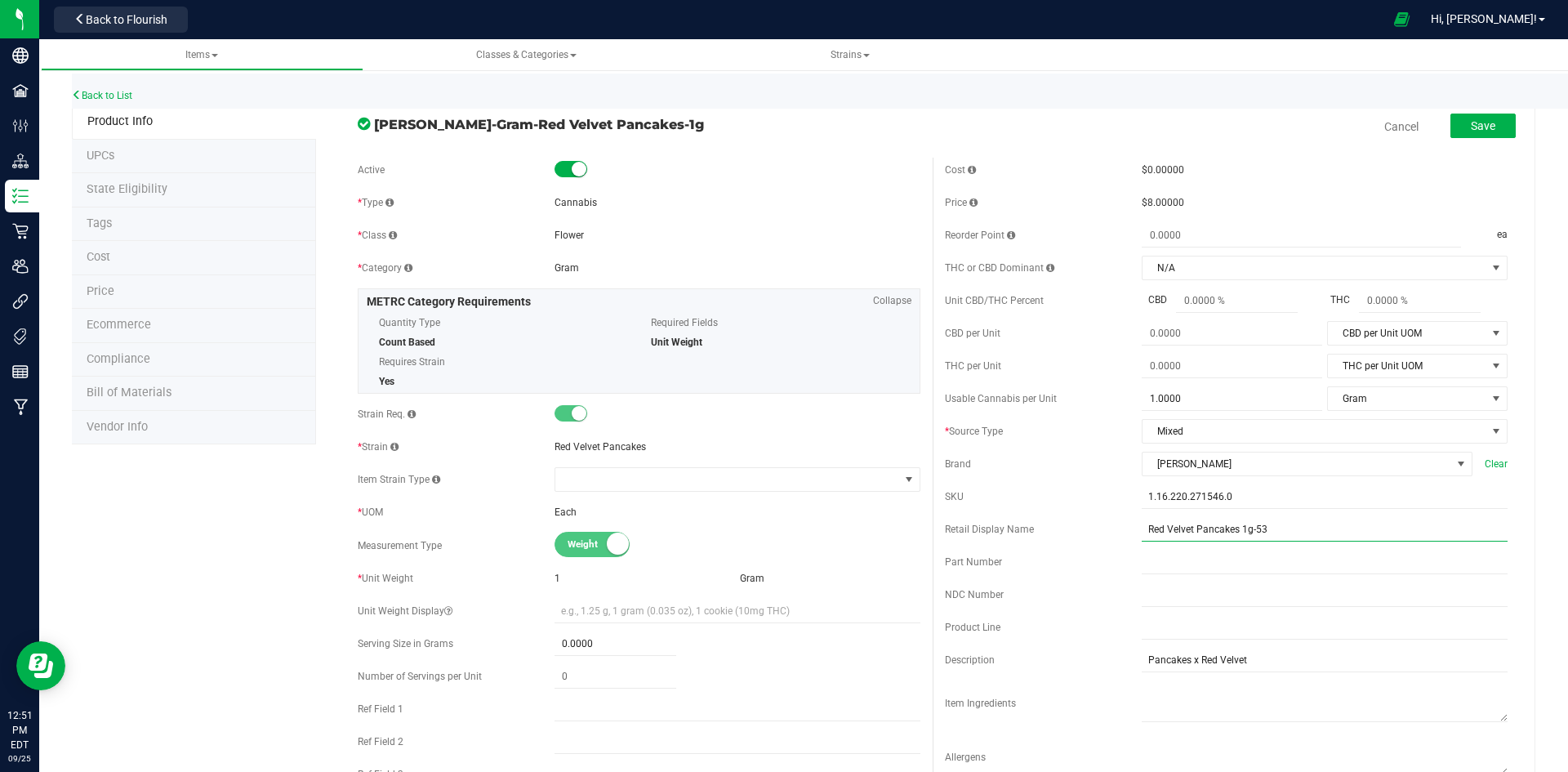
click at [1270, 531] on input "Red Velvet Pancakes 1g-53" at bounding box center [1324, 529] width 366 height 25
type input "Red Velvet Pancakes 1g-73"
click at [1497, 124] on button "Save" at bounding box center [1483, 126] width 65 height 25
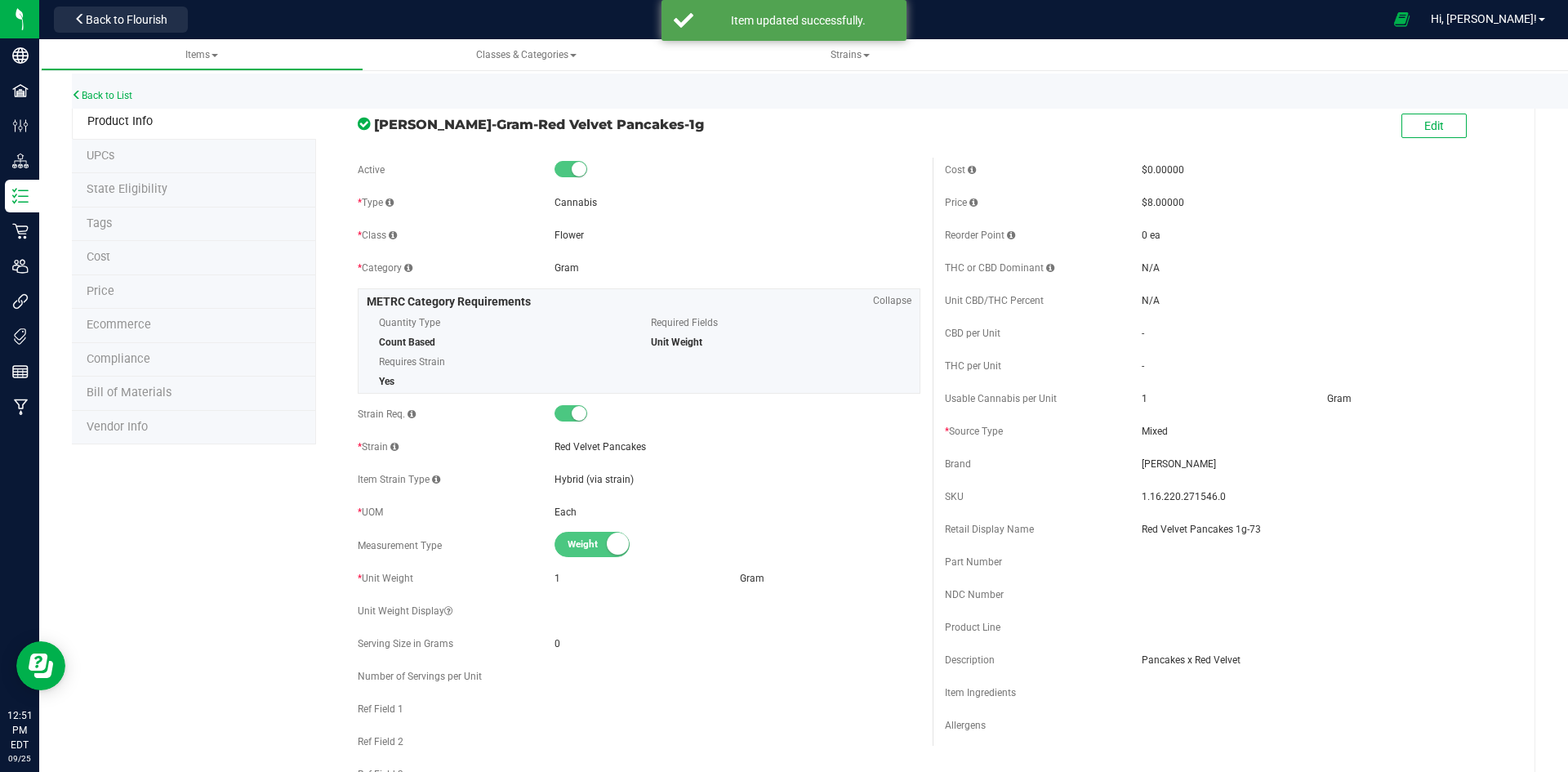
click at [142, 296] on li "Price" at bounding box center [193, 292] width 244 height 34
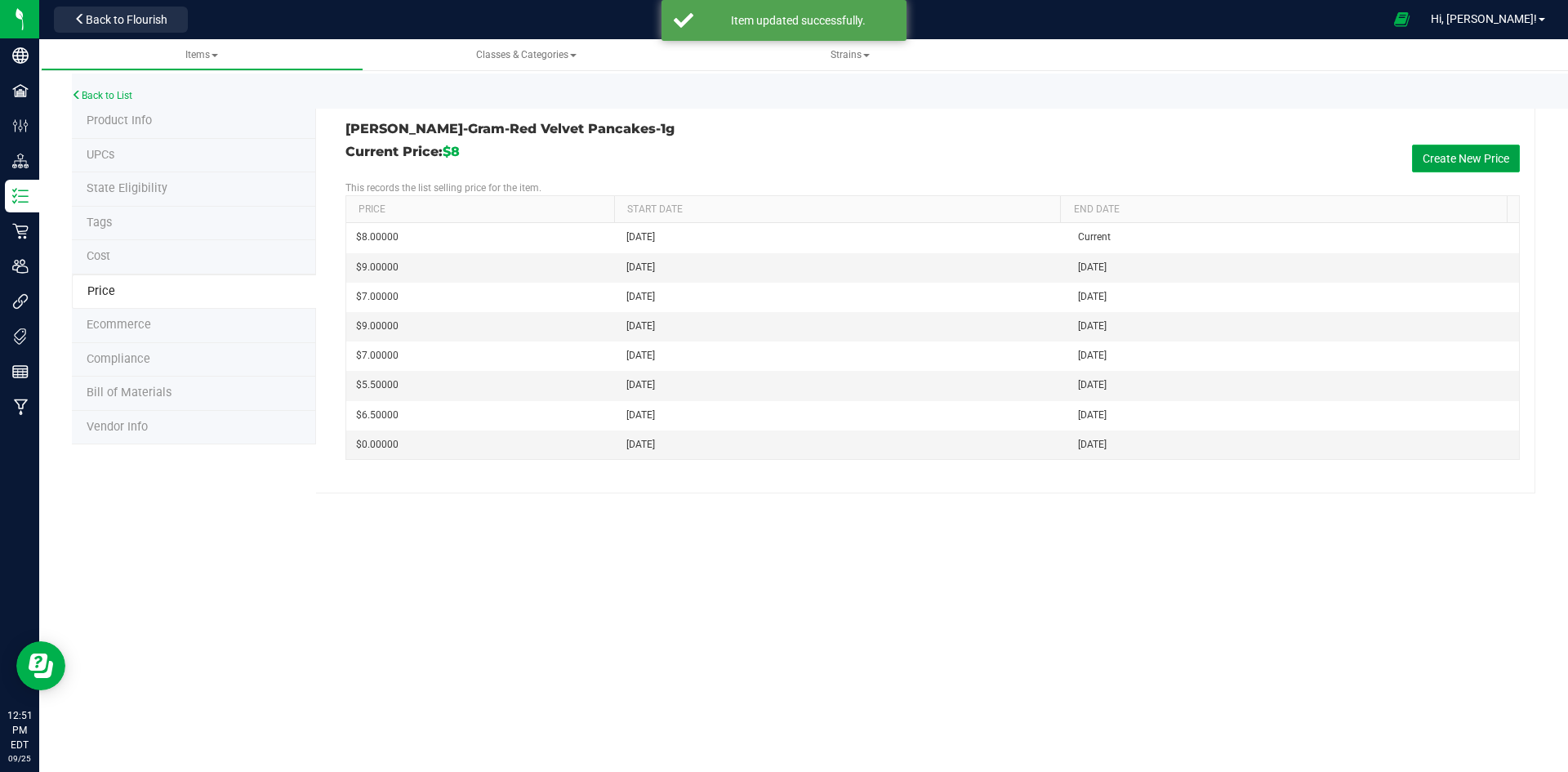
click at [1479, 153] on button "Create New Price" at bounding box center [1466, 159] width 108 height 28
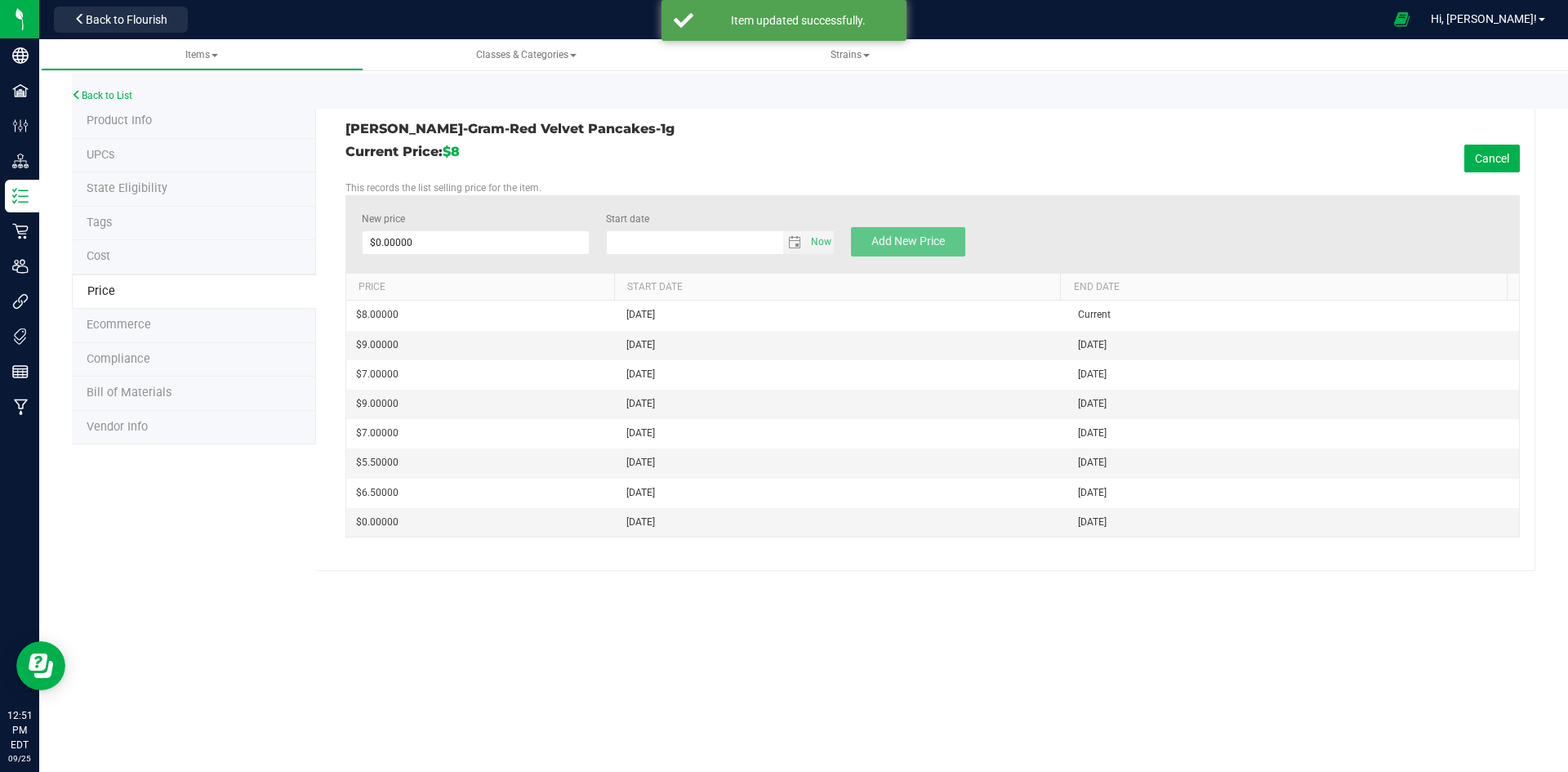
type input "9/25/2025"
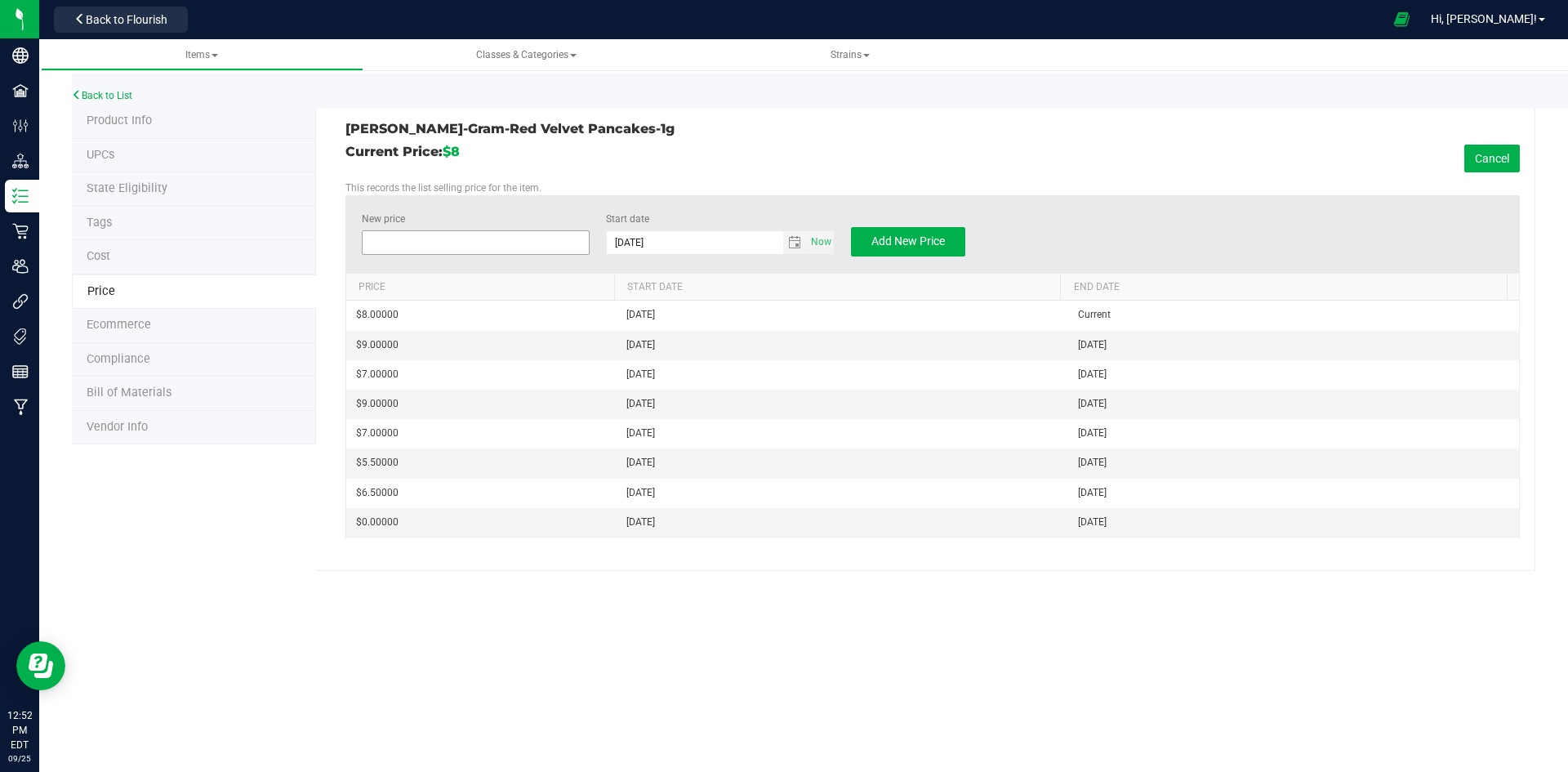
click at [411, 245] on span at bounding box center [476, 242] width 228 height 25
type input "10"
click at [882, 244] on span "Add New Price" at bounding box center [908, 241] width 73 height 13
type input "$0.00000"
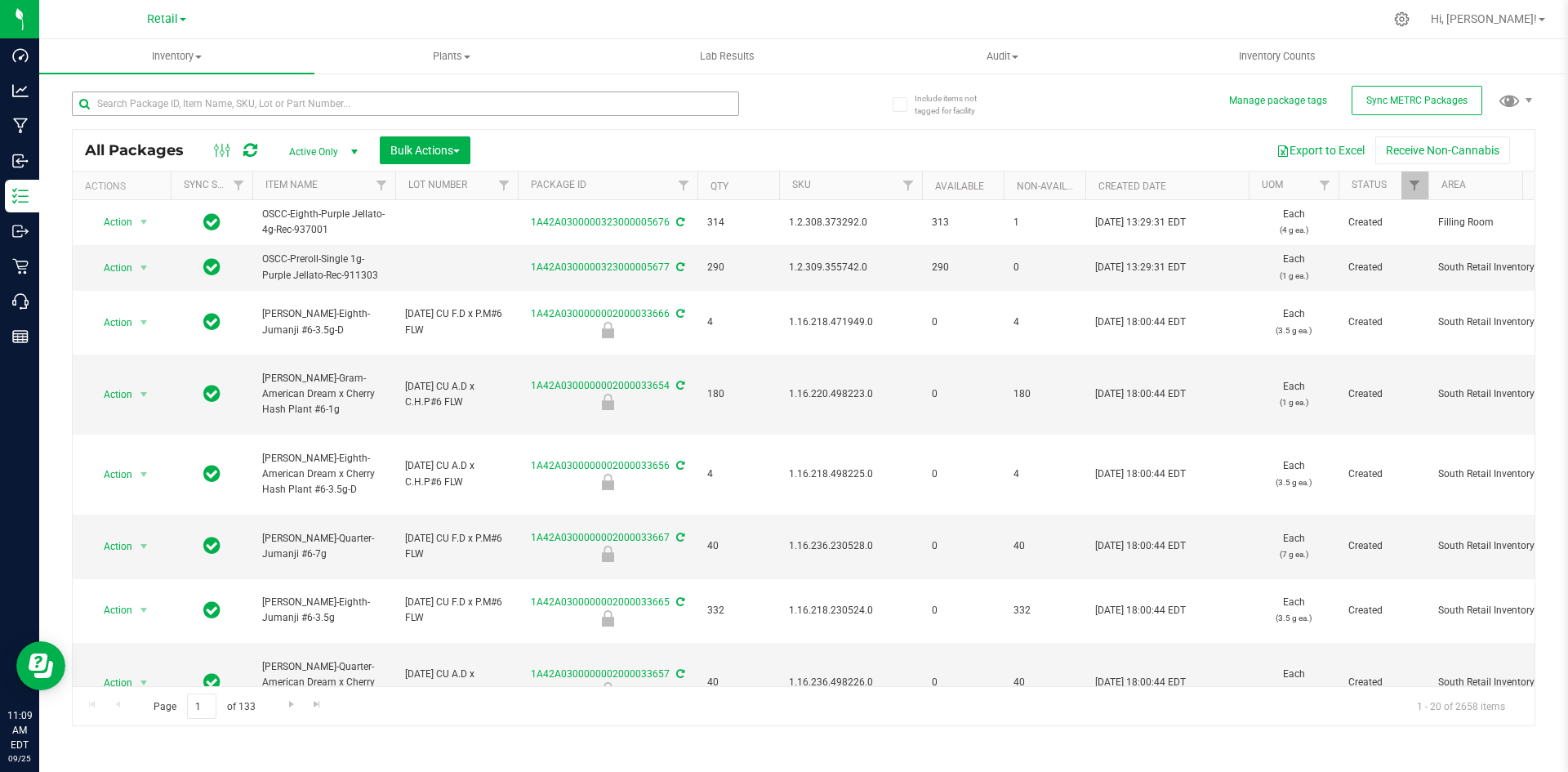
drag, startPoint x: 0, startPoint y: 0, endPoint x: 389, endPoint y: 101, distance: 401.9
click at [389, 101] on input "text" at bounding box center [405, 104] width 668 height 25
click at [153, 52] on span "Inventory" at bounding box center [177, 56] width 275 height 15
click at [133, 115] on span "All inventory" at bounding box center [94, 117] width 110 height 14
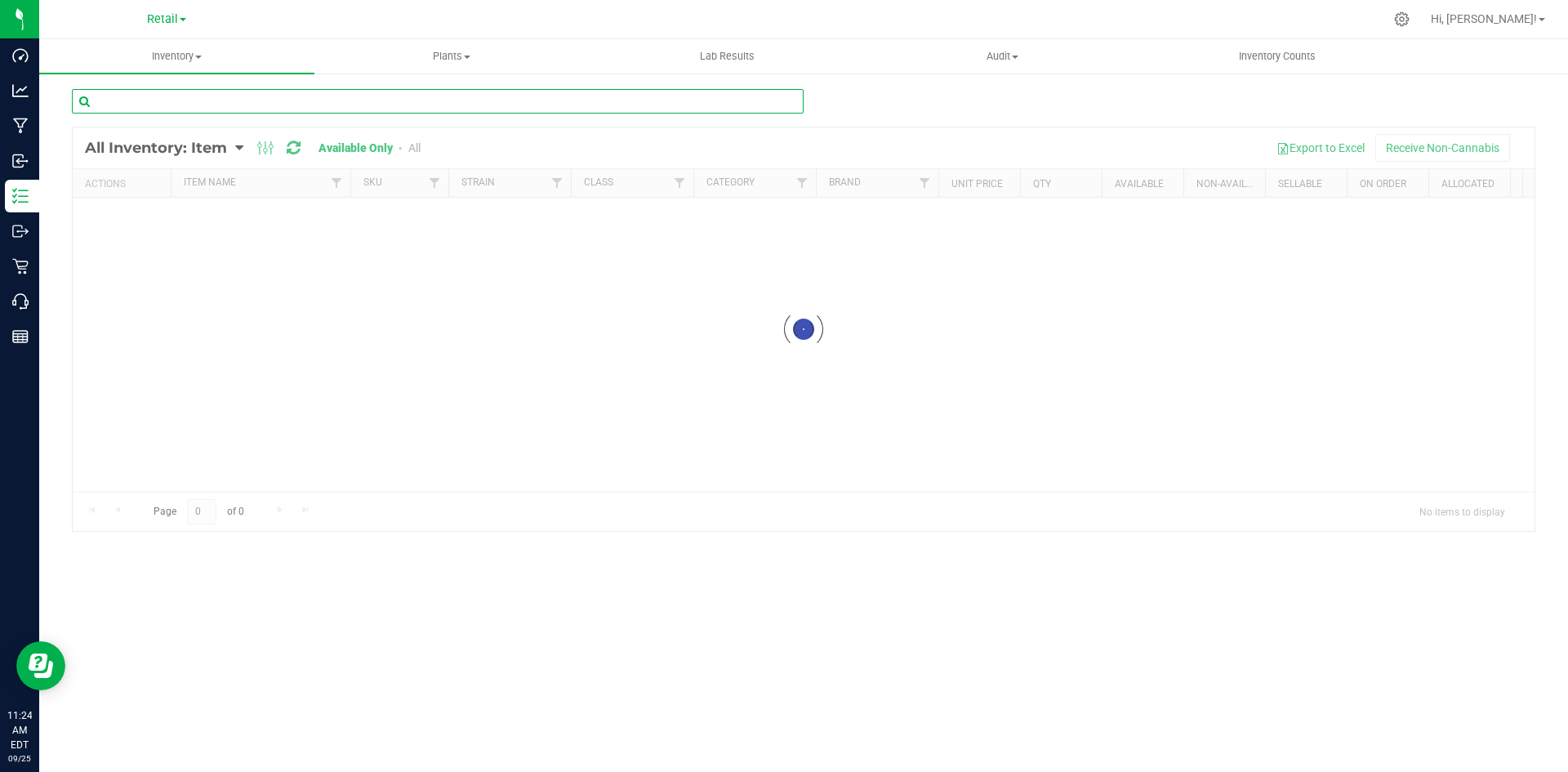
click at [328, 103] on input "text" at bounding box center [437, 101] width 732 height 25
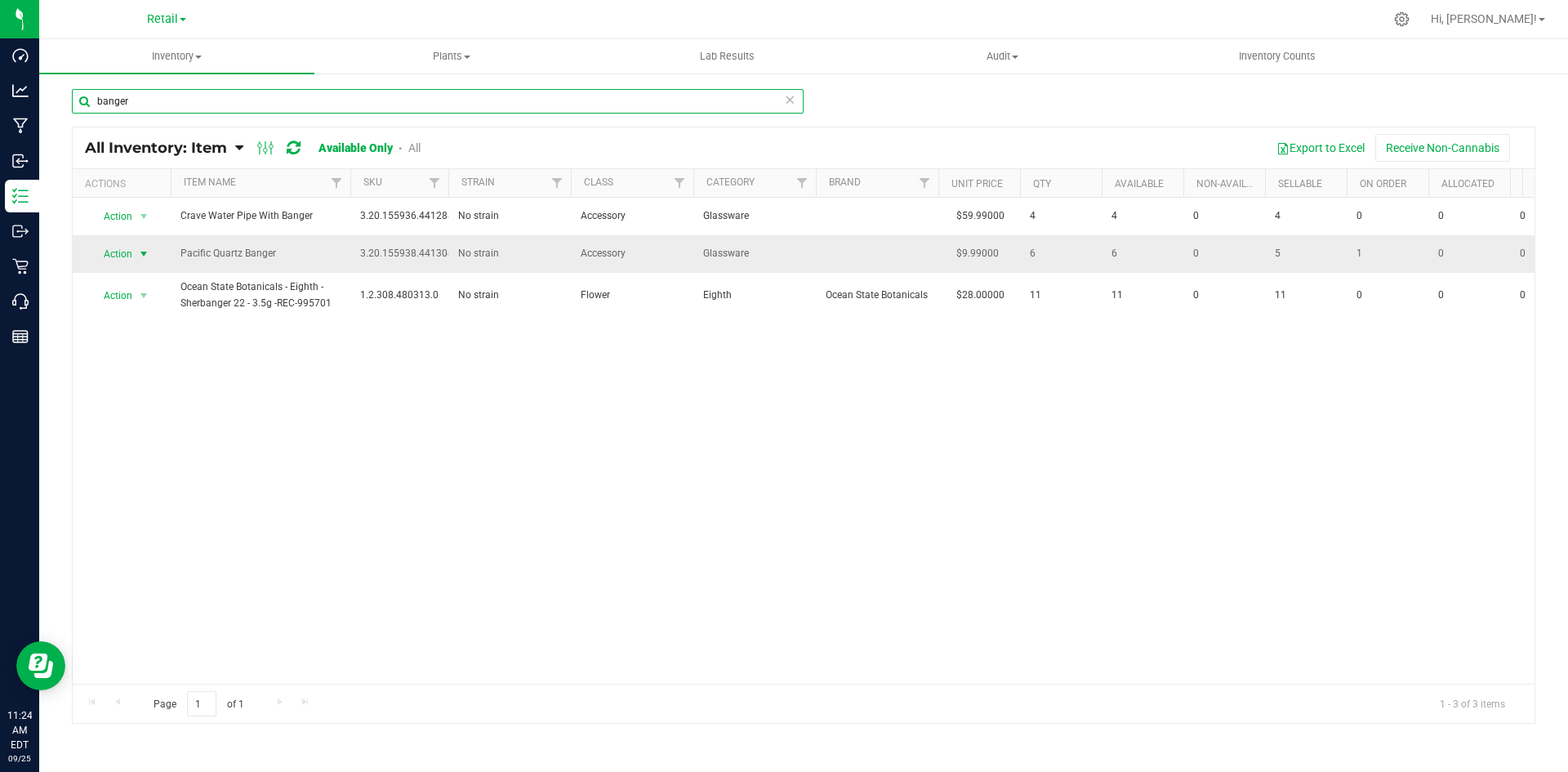
type input "banger"
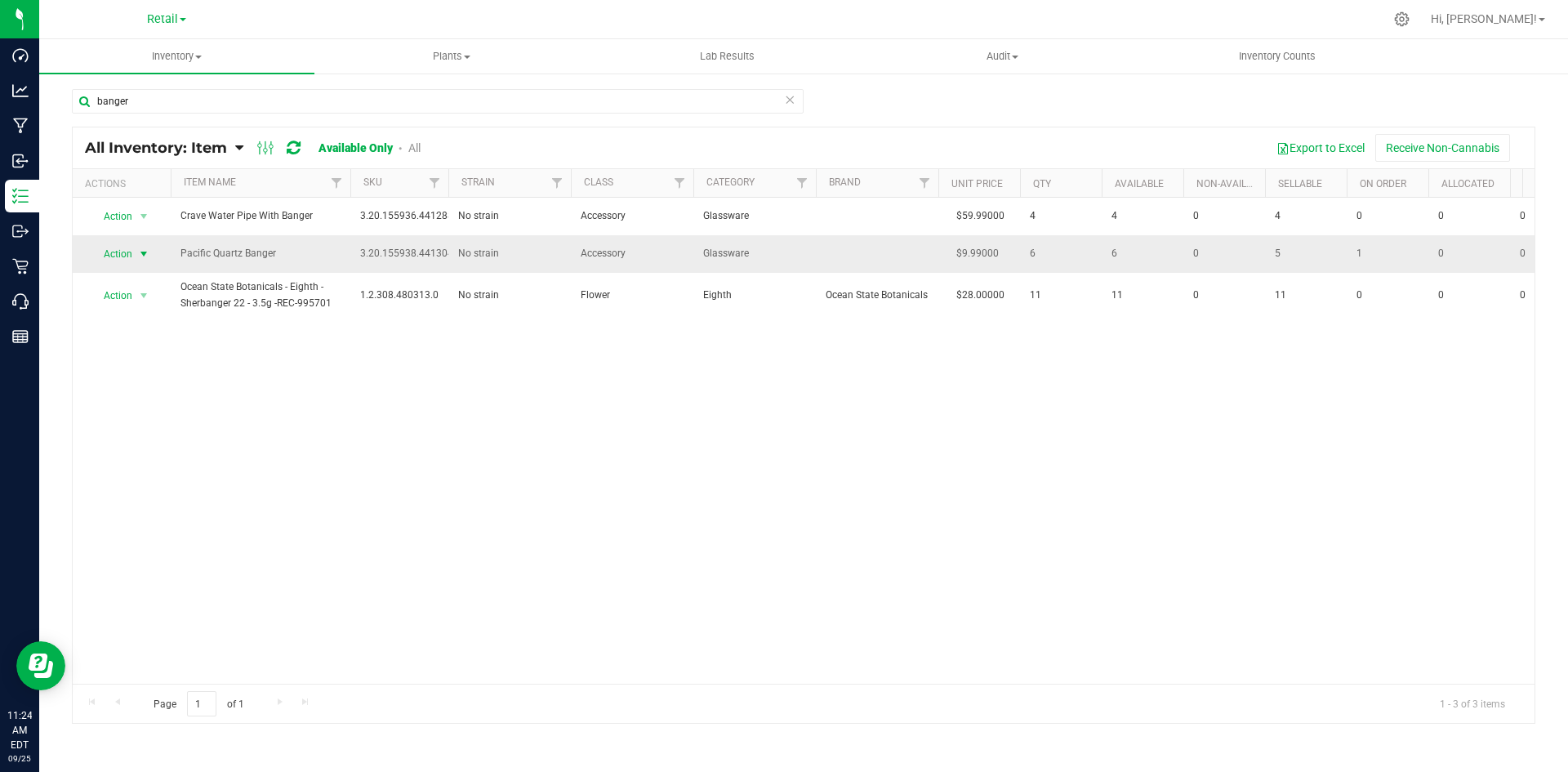
click at [141, 248] on span "select" at bounding box center [144, 254] width 13 height 13
click at [133, 372] on li "Print product labels" at bounding box center [142, 388] width 105 height 45
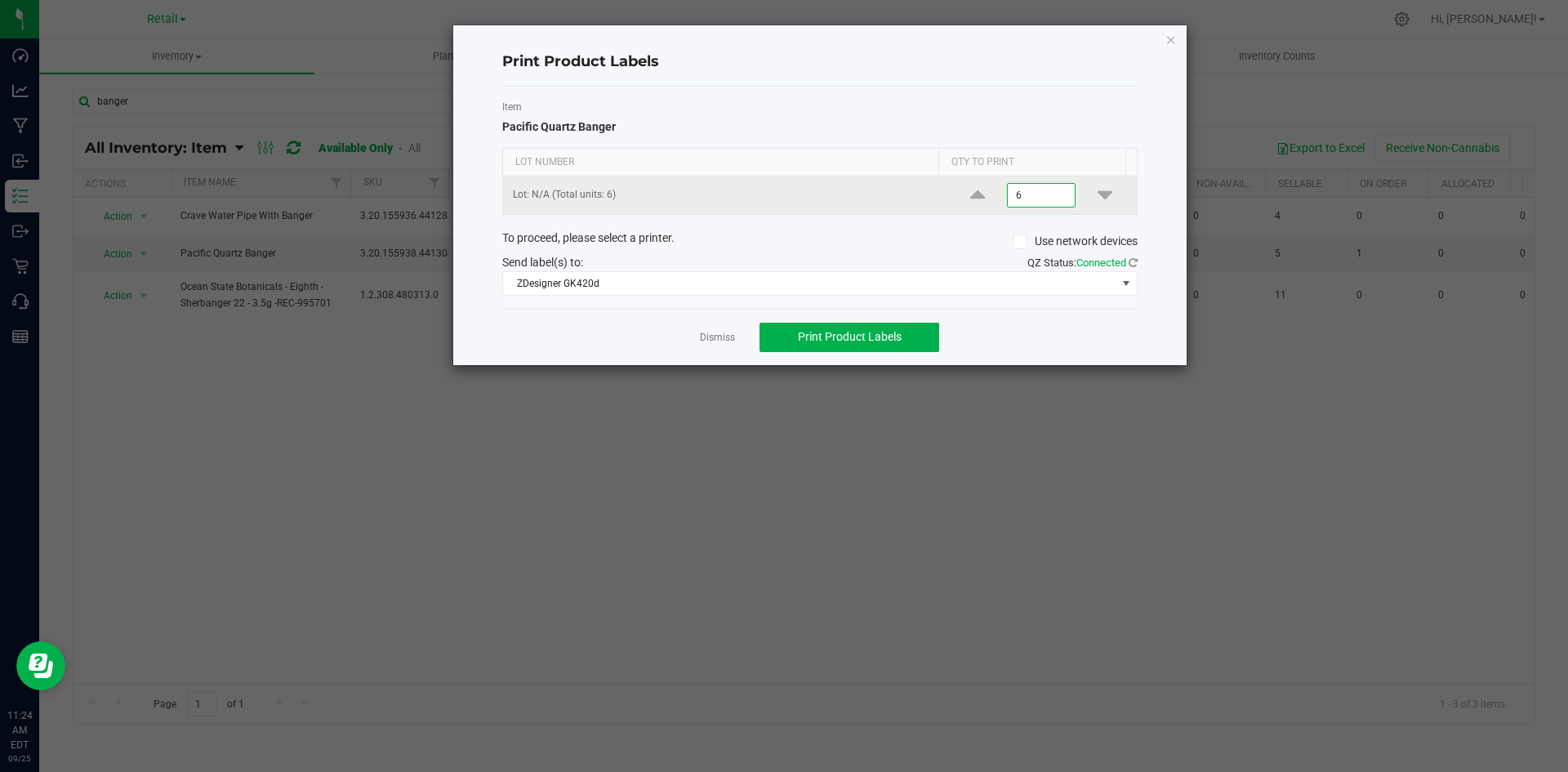
click at [1027, 195] on input "6" at bounding box center [1041, 194] width 67 height 23
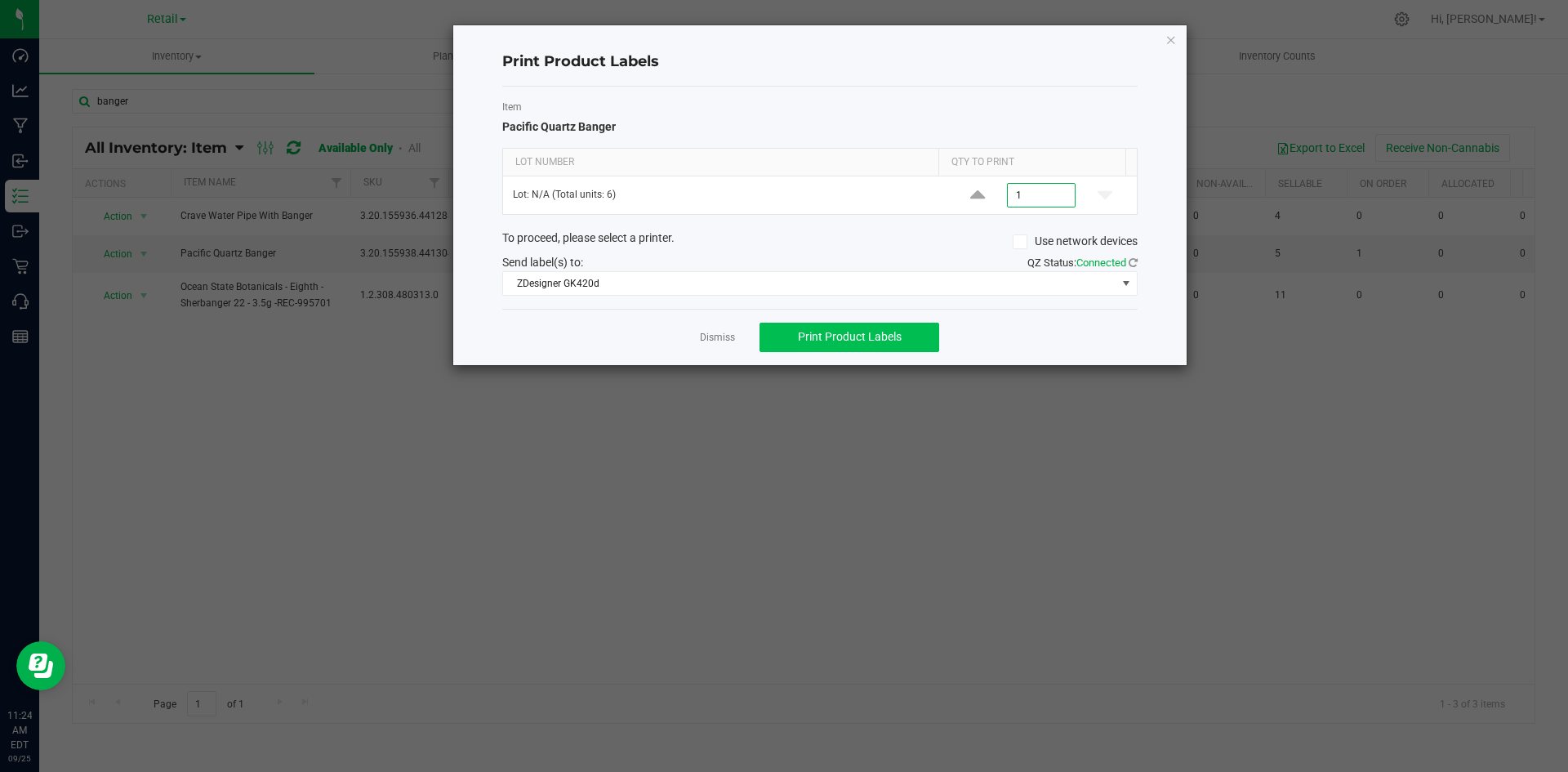
type input "1"
click at [833, 342] on span "Print Product Labels" at bounding box center [849, 336] width 104 height 13
click at [1173, 40] on icon "button" at bounding box center [1171, 39] width 11 height 19
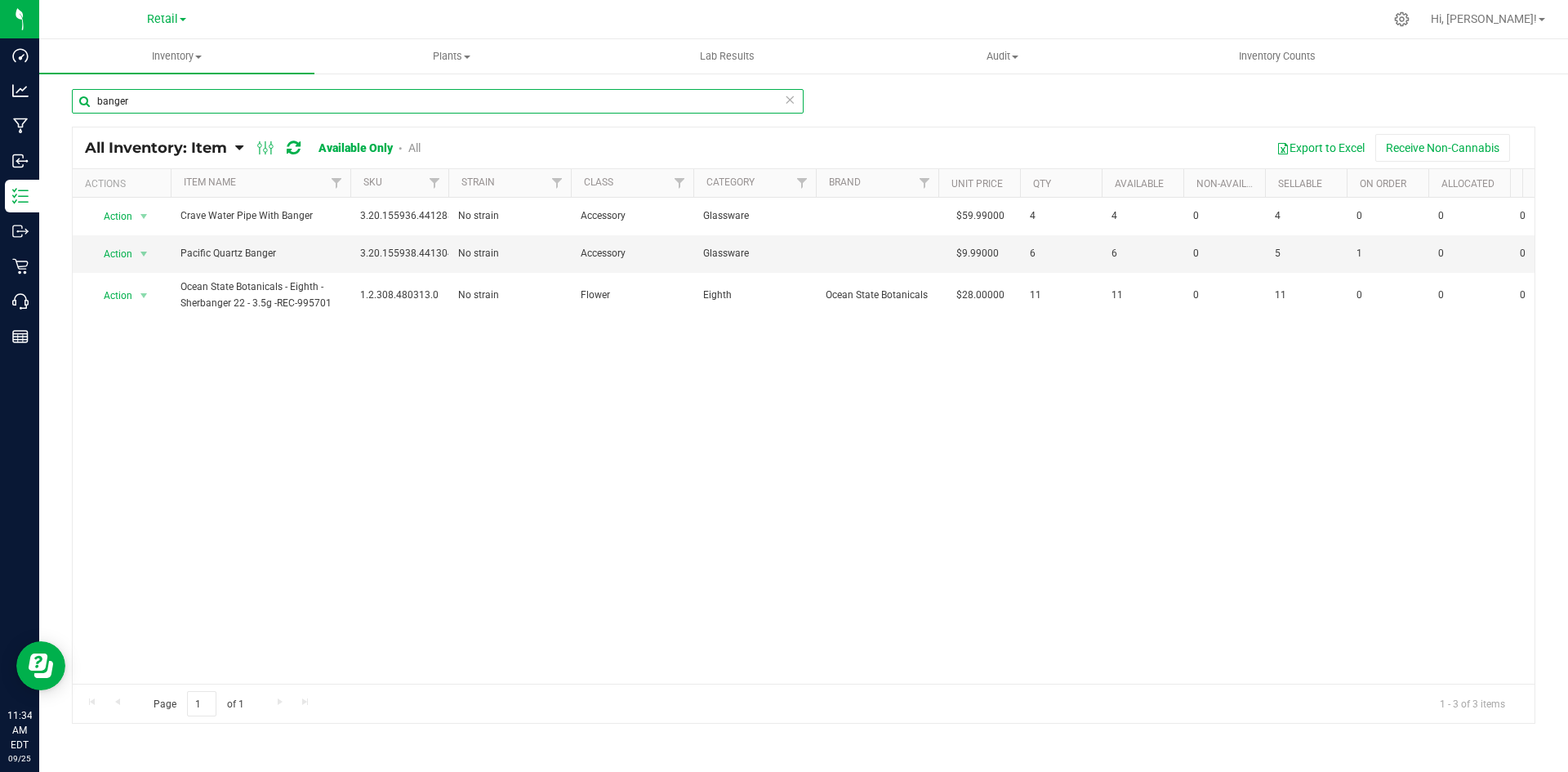
click at [204, 95] on input "banger" at bounding box center [437, 101] width 732 height 25
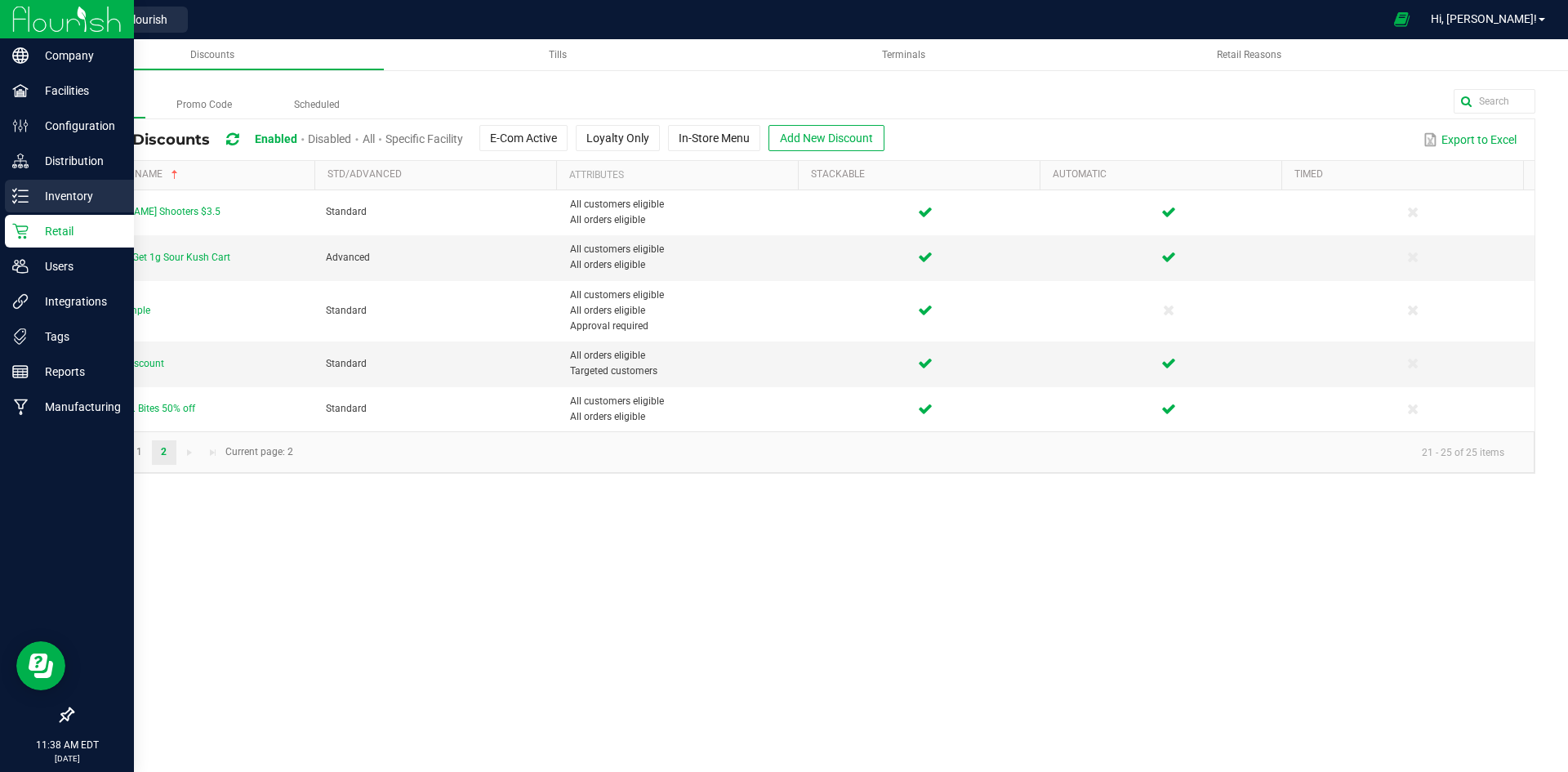
click at [78, 192] on p "Inventory" at bounding box center [77, 195] width 98 height 19
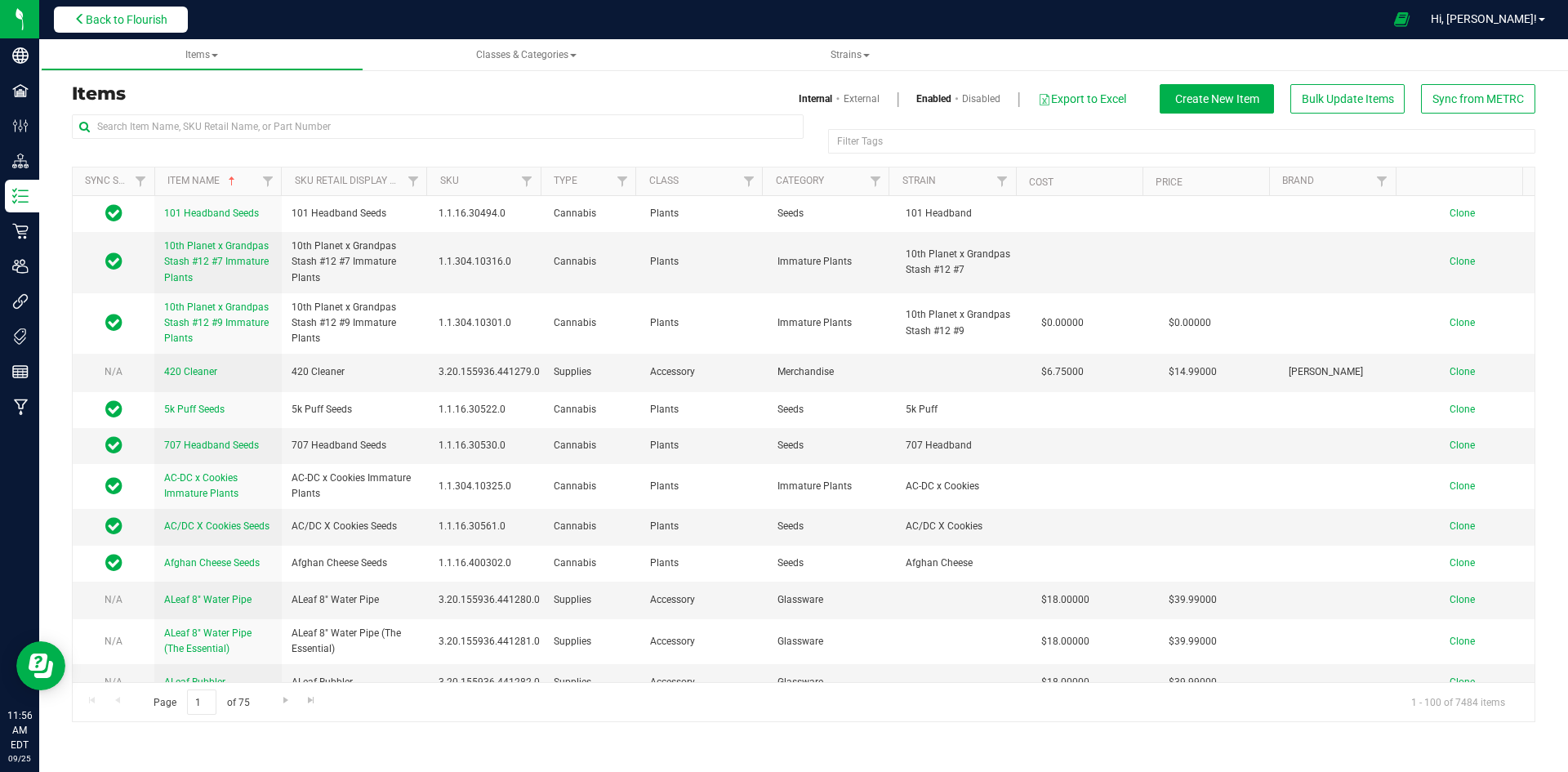
click at [116, 19] on span "Back to Flourish" at bounding box center [127, 19] width 82 height 13
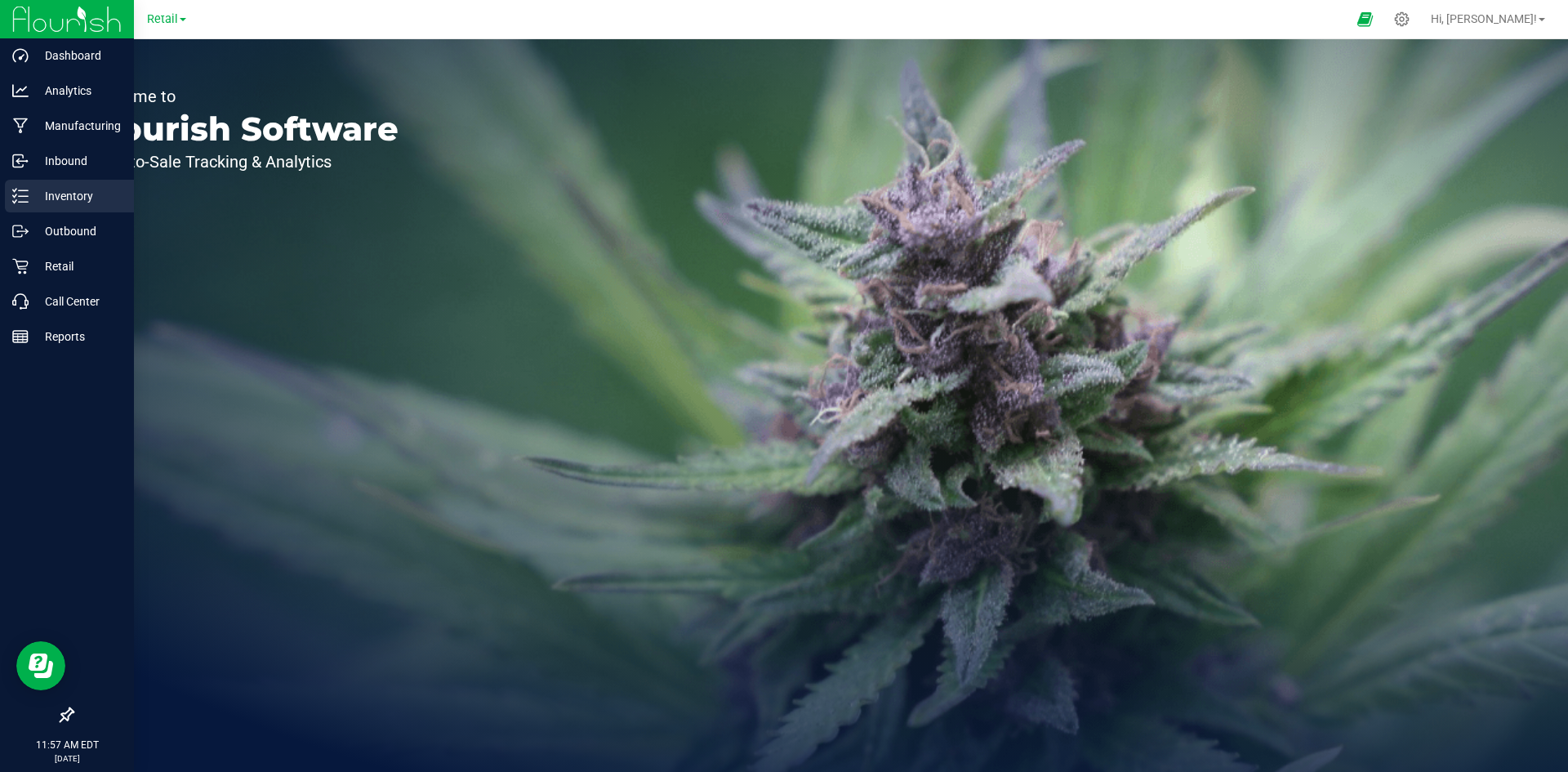
click at [31, 192] on p "Inventory" at bounding box center [77, 195] width 98 height 19
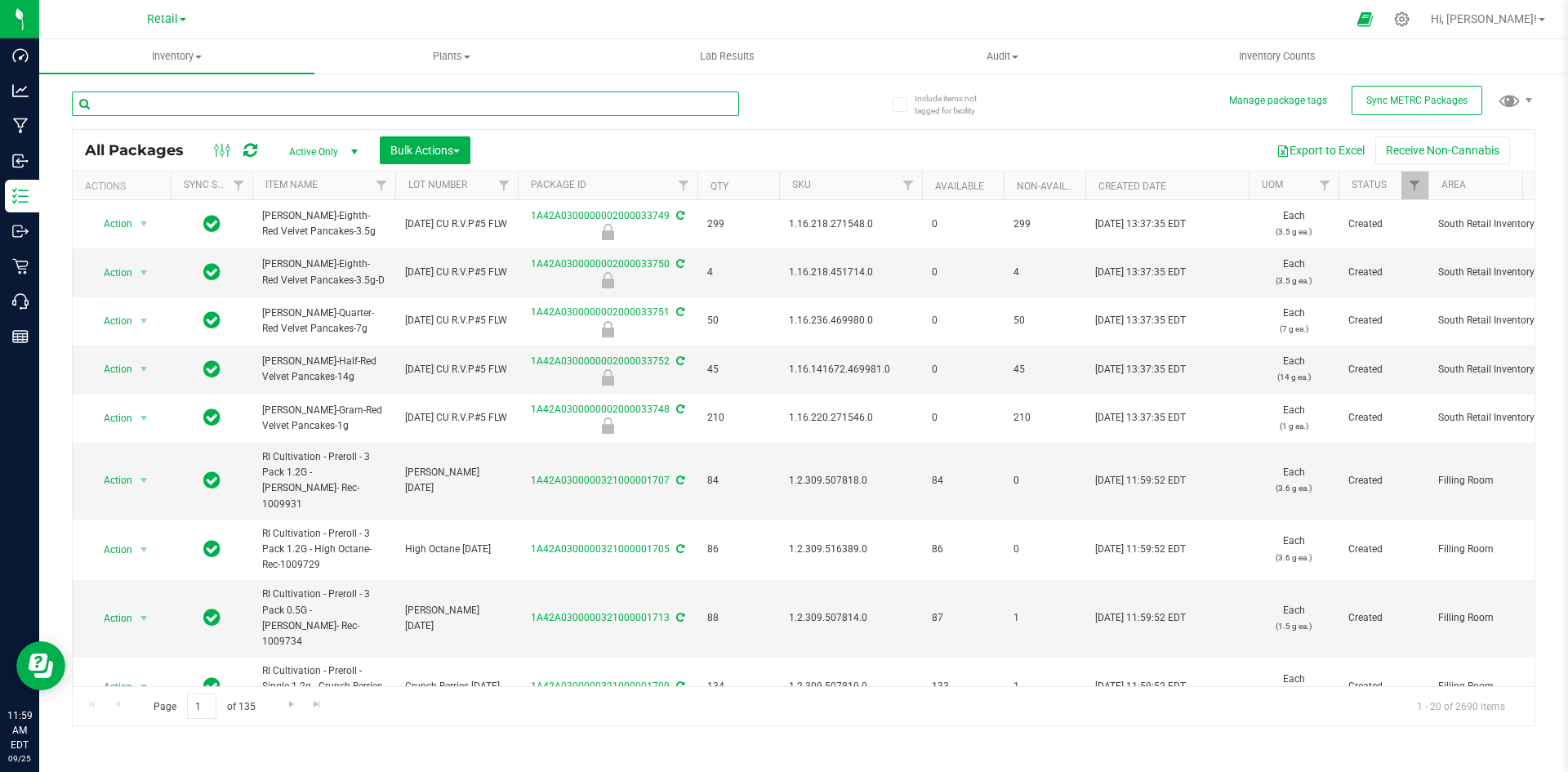
click at [157, 97] on input "text" at bounding box center [405, 104] width 668 height 25
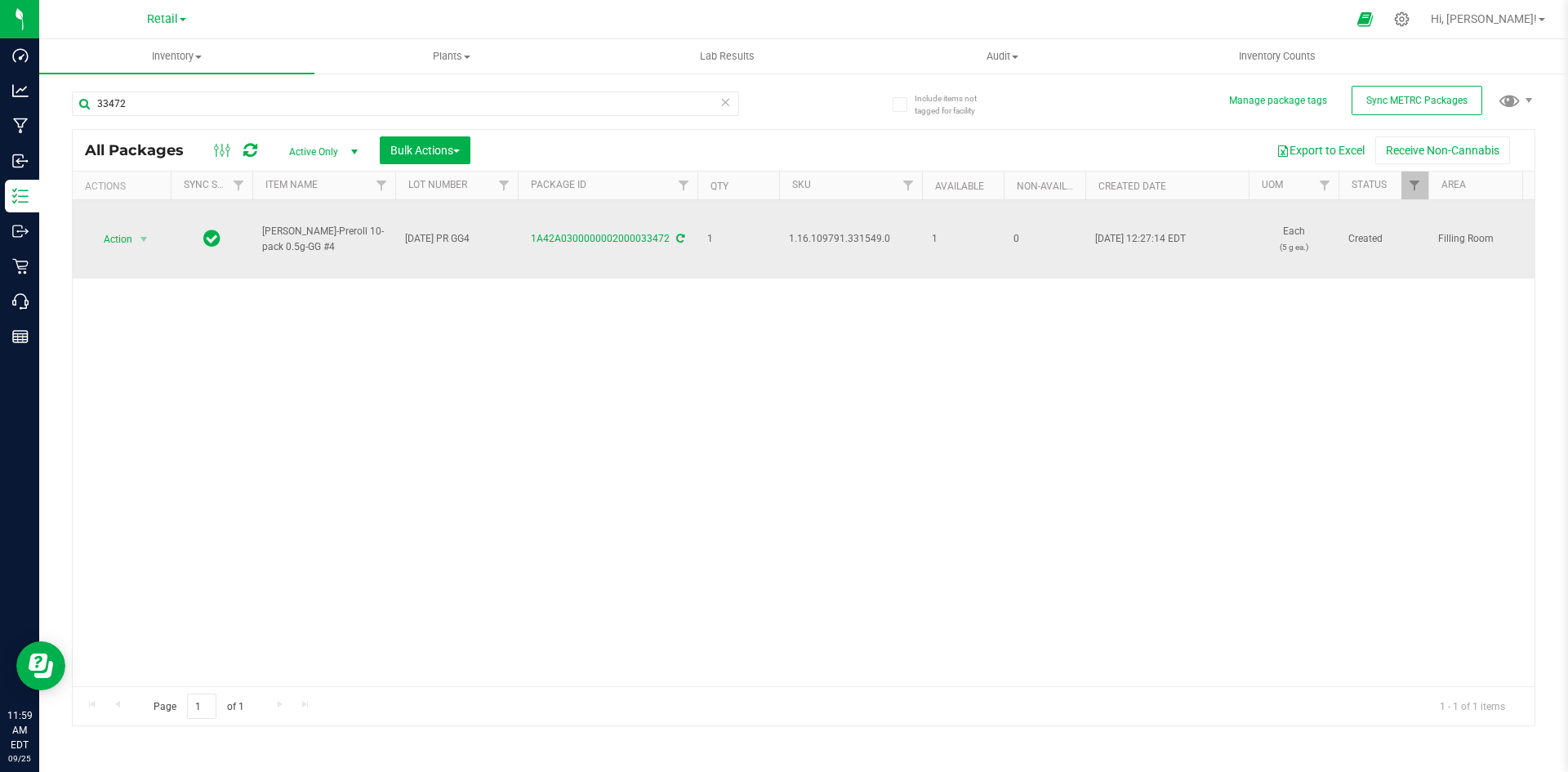
click at [848, 243] on span "1.16.109791.331549.0" at bounding box center [850, 238] width 123 height 16
copy span "1.16.109791.331549.0"
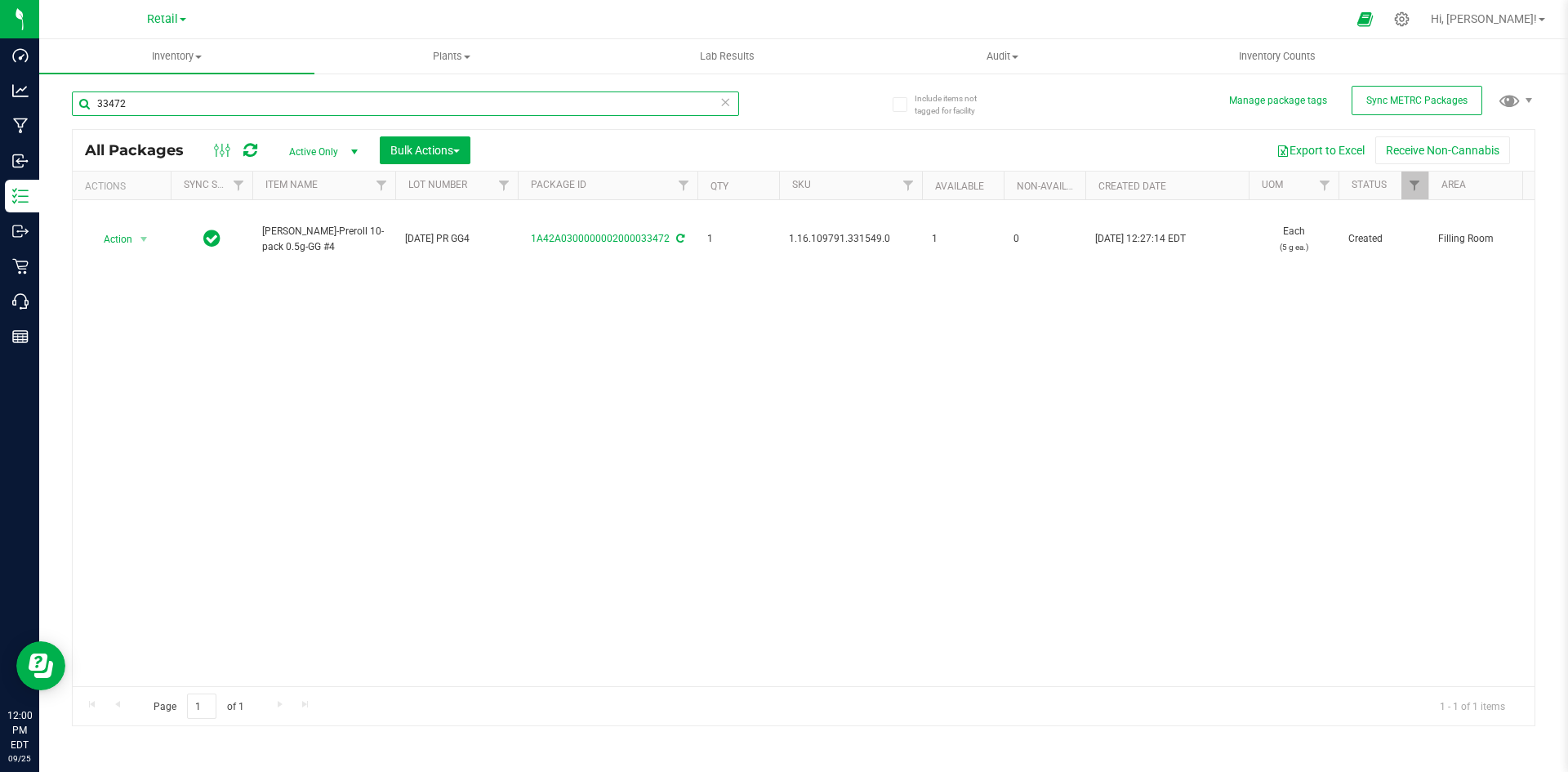
click at [173, 107] on input "33472" at bounding box center [405, 104] width 668 height 25
type input "1A42A0300000002000033682"
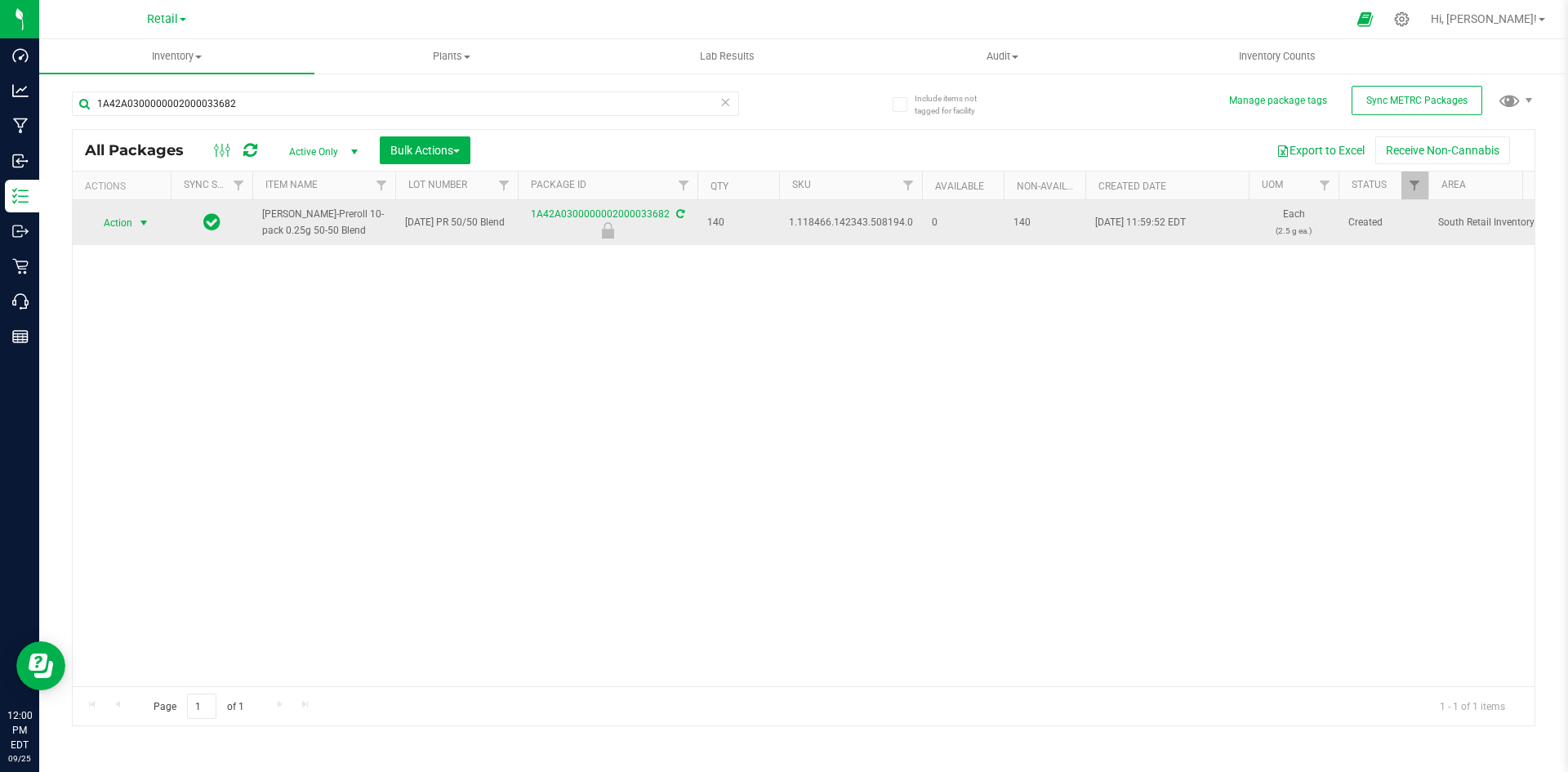
click at [138, 232] on span "select" at bounding box center [144, 223] width 20 height 23
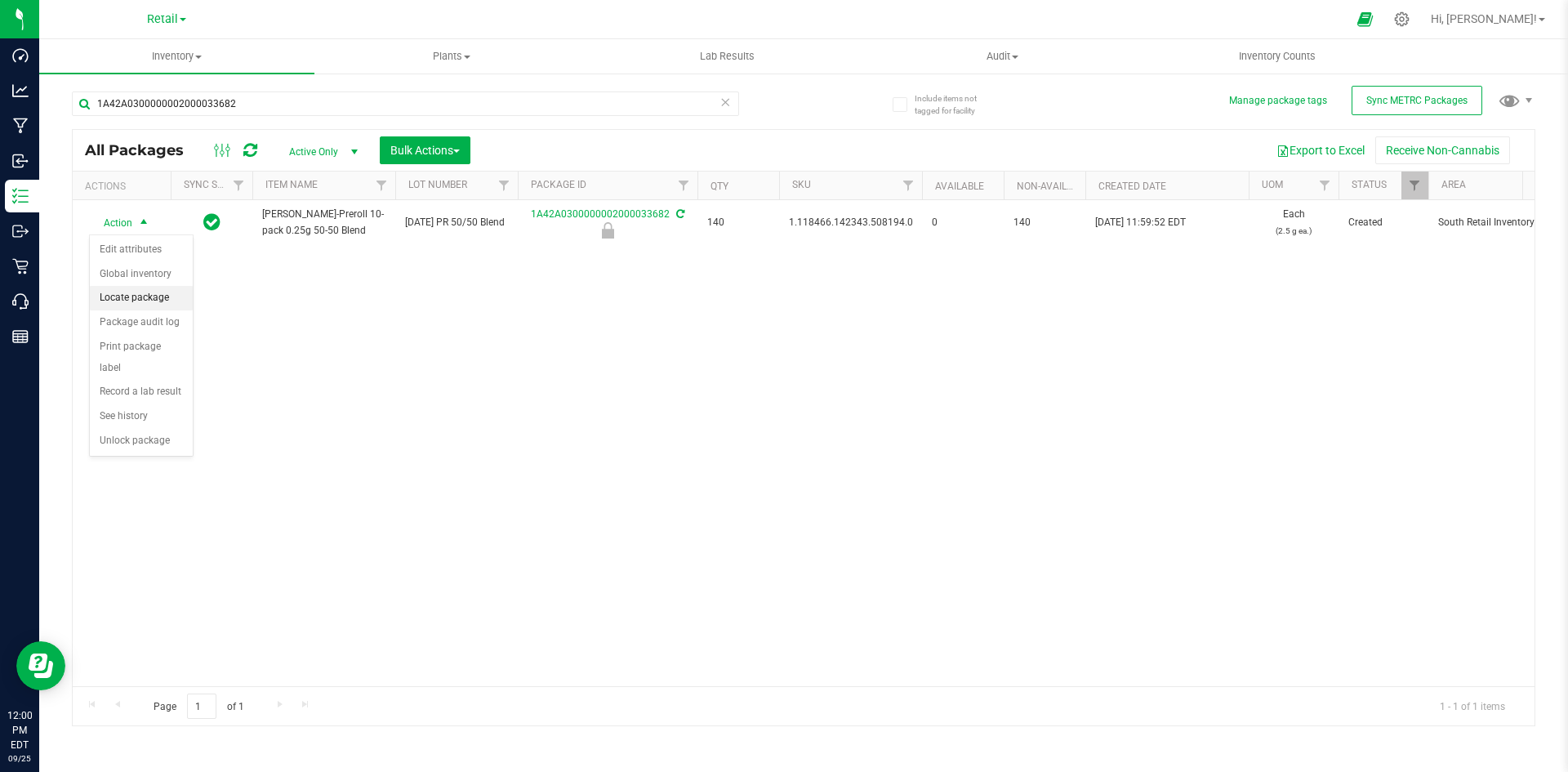
click at [188, 292] on li "Locate package" at bounding box center [141, 298] width 103 height 25
click at [429, 146] on span "Bulk Actions" at bounding box center [425, 150] width 70 height 13
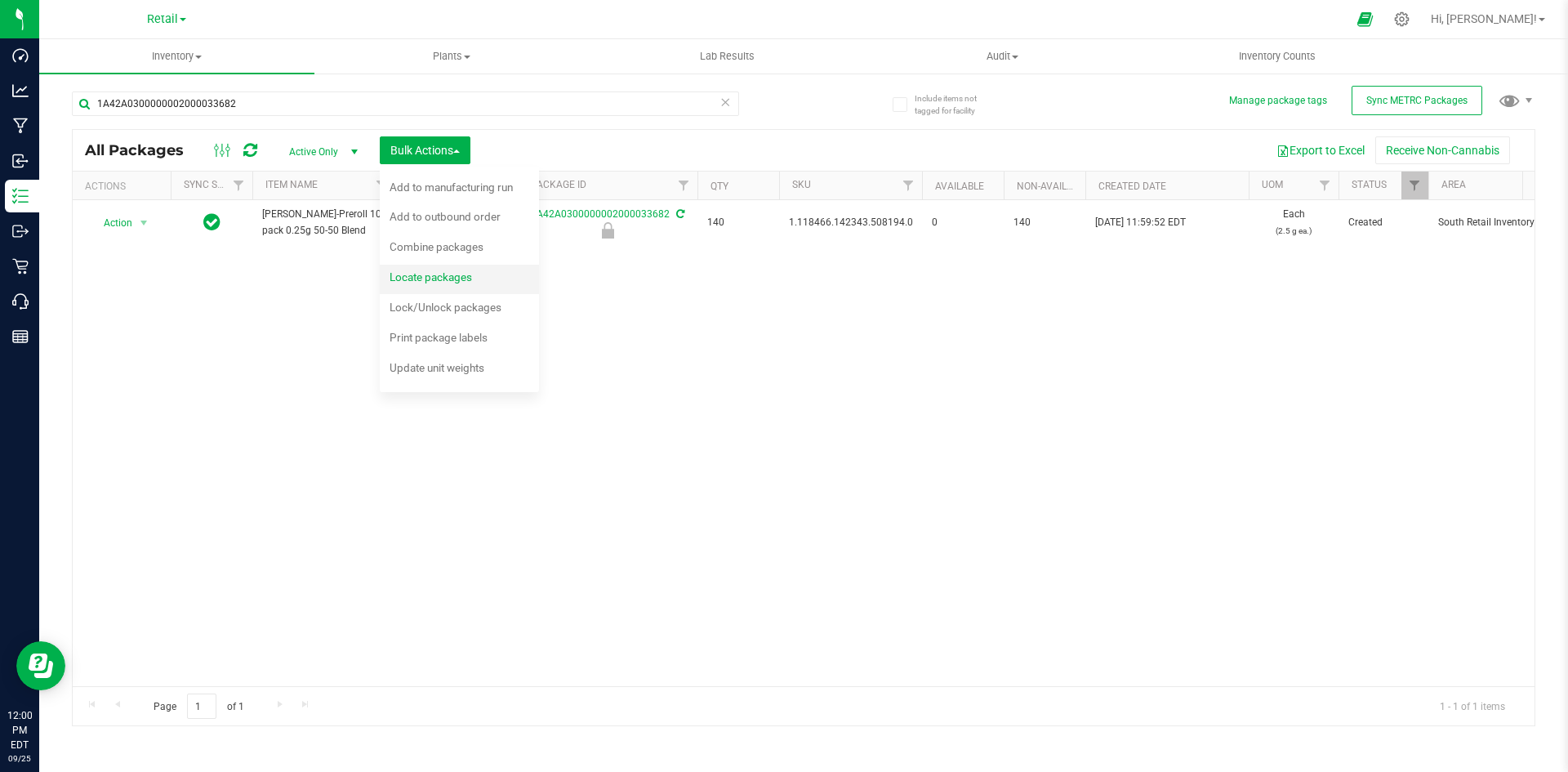
click at [458, 276] on span "Locate packages" at bounding box center [431, 277] width 83 height 13
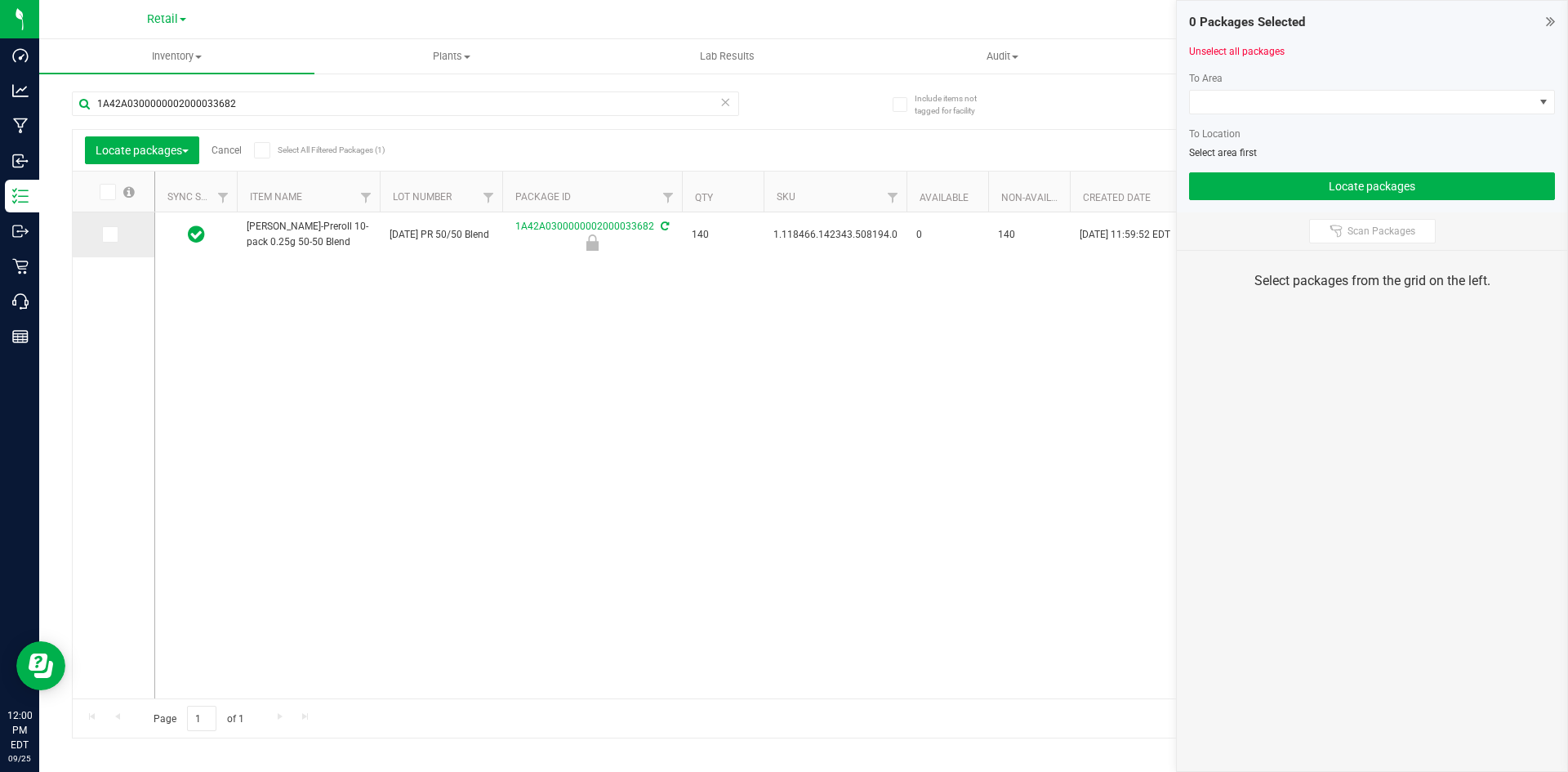
click at [111, 235] on icon at bounding box center [109, 235] width 11 height 0
click at [0, 0] on input "checkbox" at bounding box center [0, 0] width 0 height 0
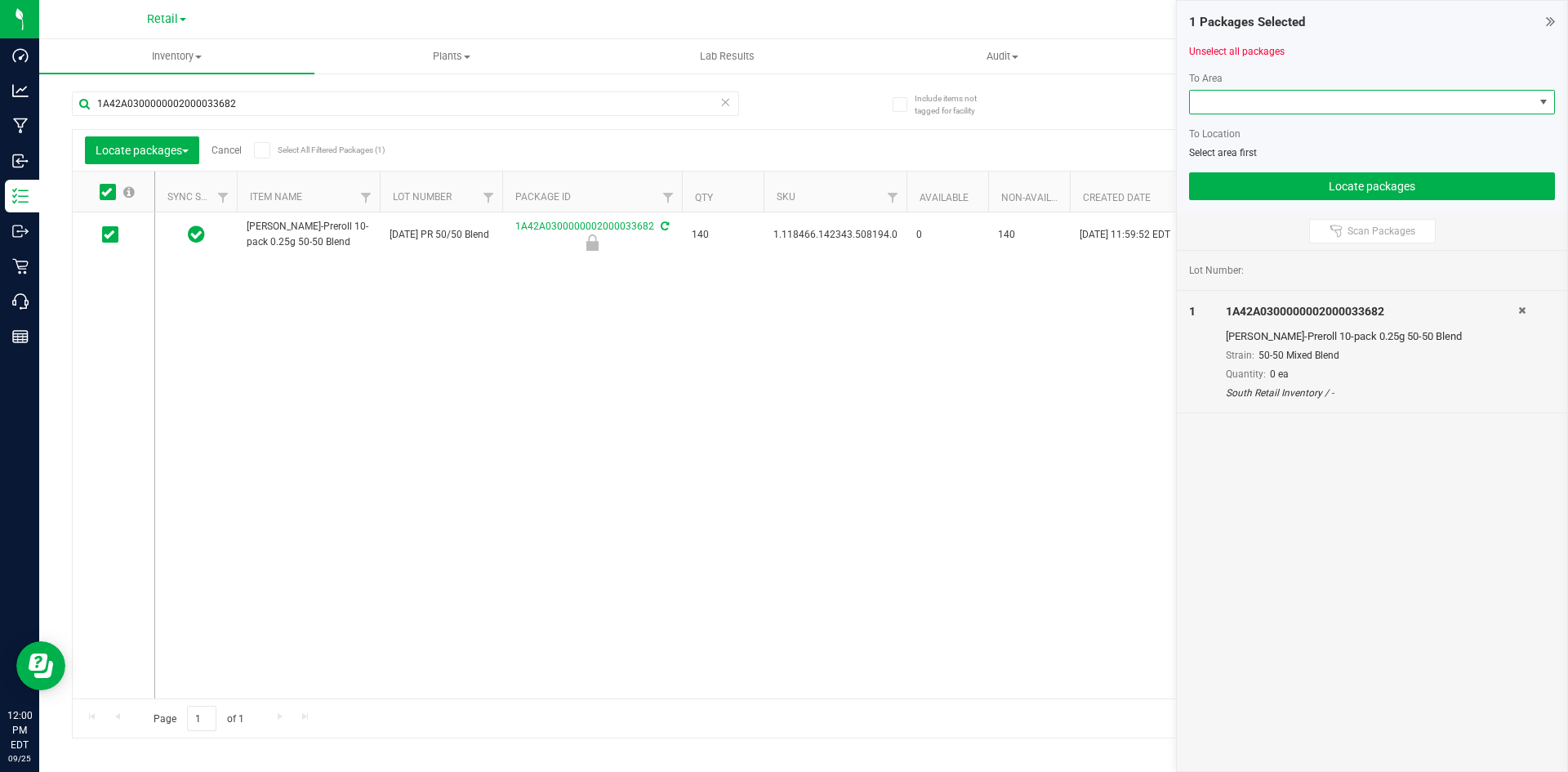
click at [1213, 103] on span at bounding box center [1362, 102] width 344 height 23
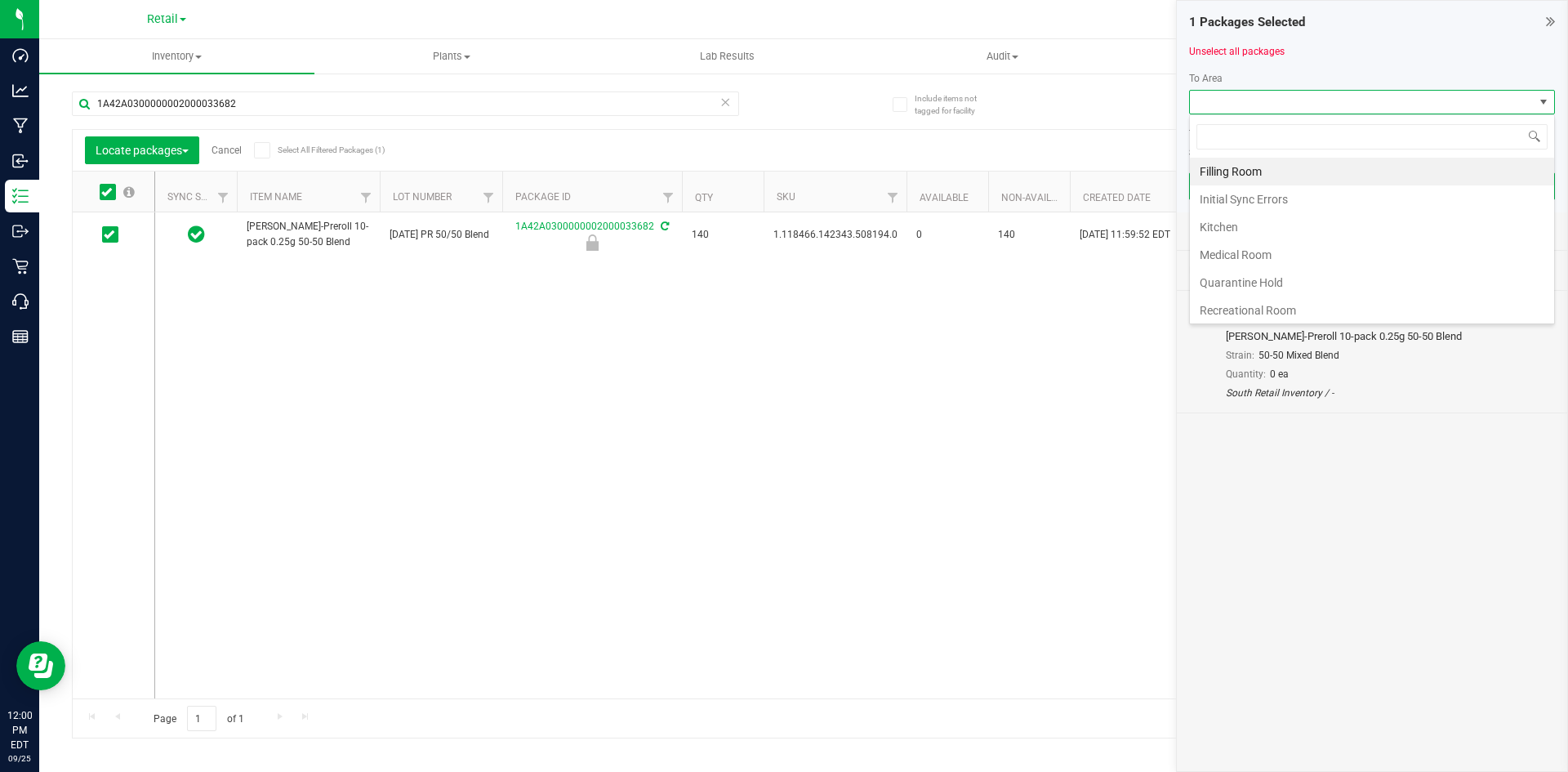
scroll to position [25, 366]
click at [1227, 165] on li "Filling Room" at bounding box center [1372, 171] width 364 height 28
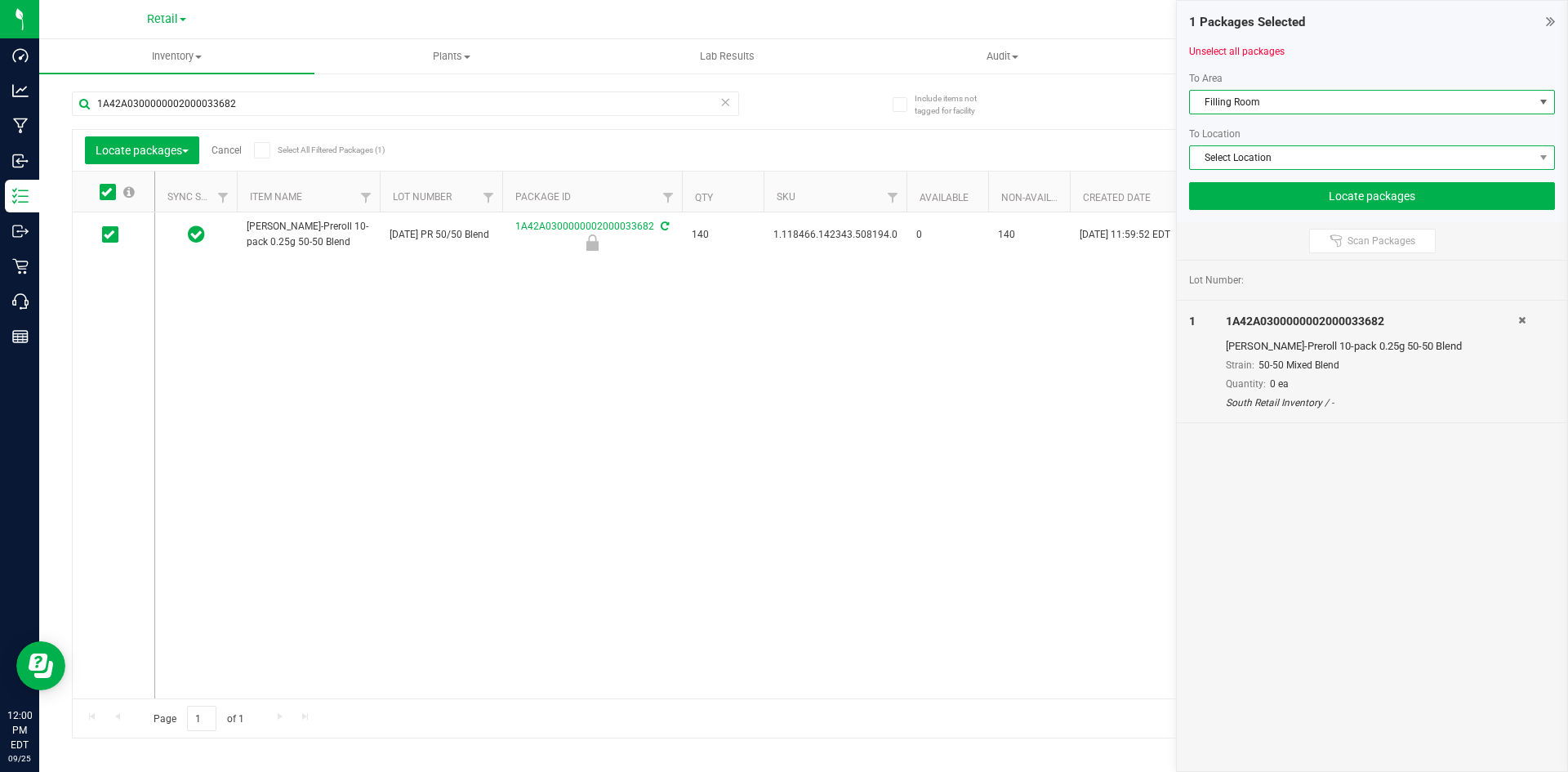
click at [1231, 163] on span "Select Location" at bounding box center [1362, 157] width 344 height 23
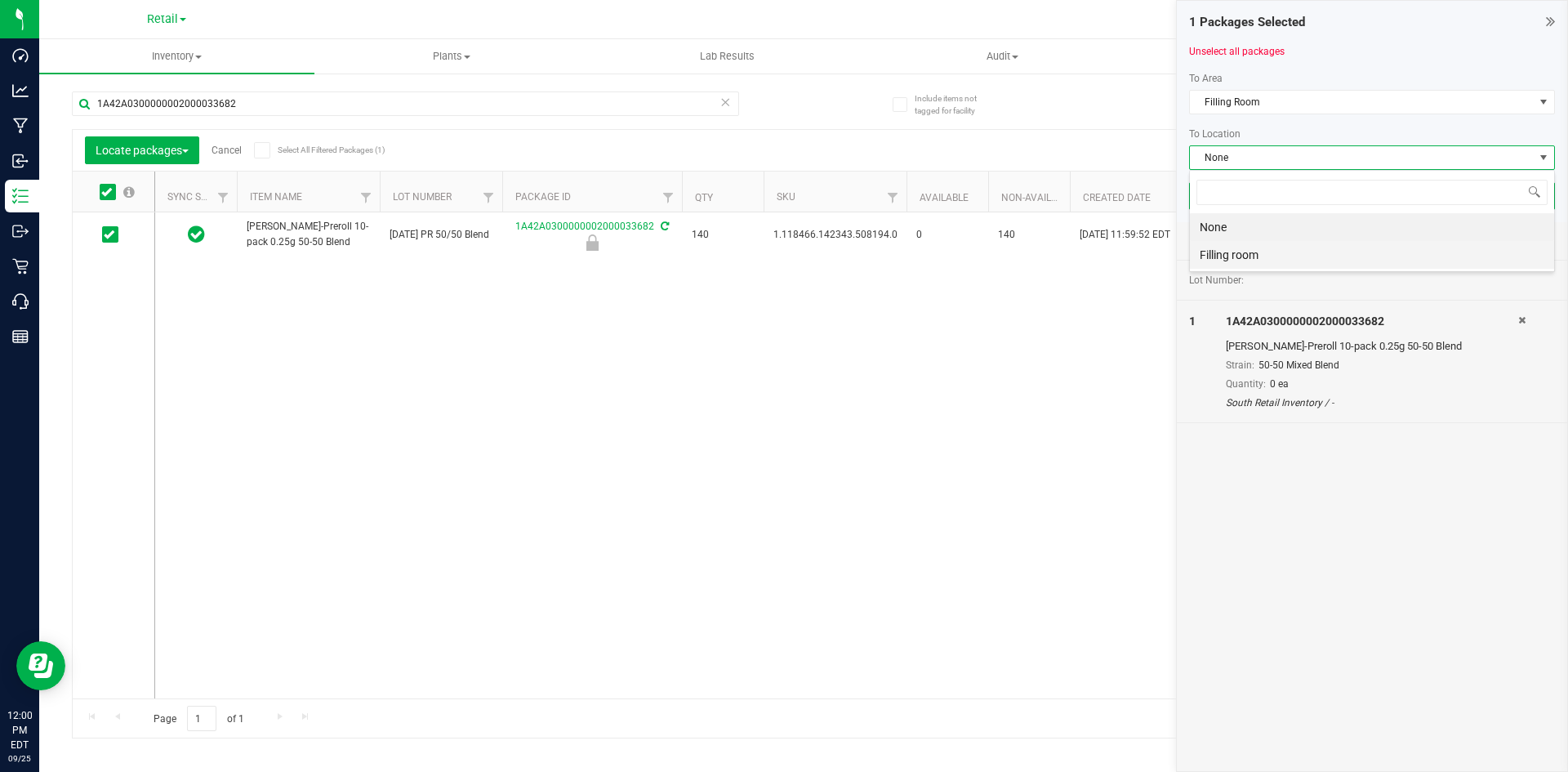
click at [1213, 250] on li "Filling room" at bounding box center [1372, 255] width 364 height 28
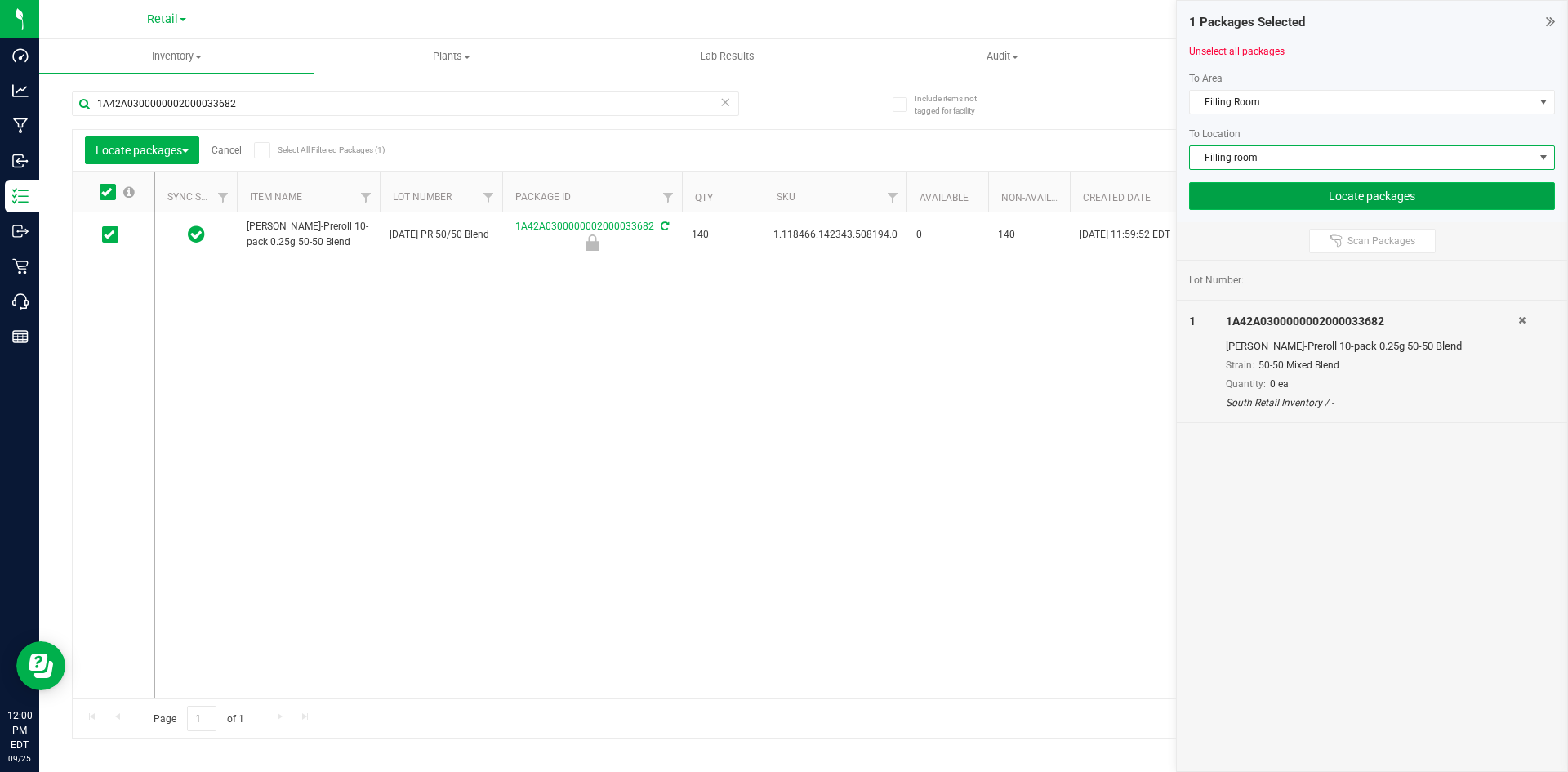
click at [1238, 201] on button "Locate packages" at bounding box center [1372, 196] width 366 height 28
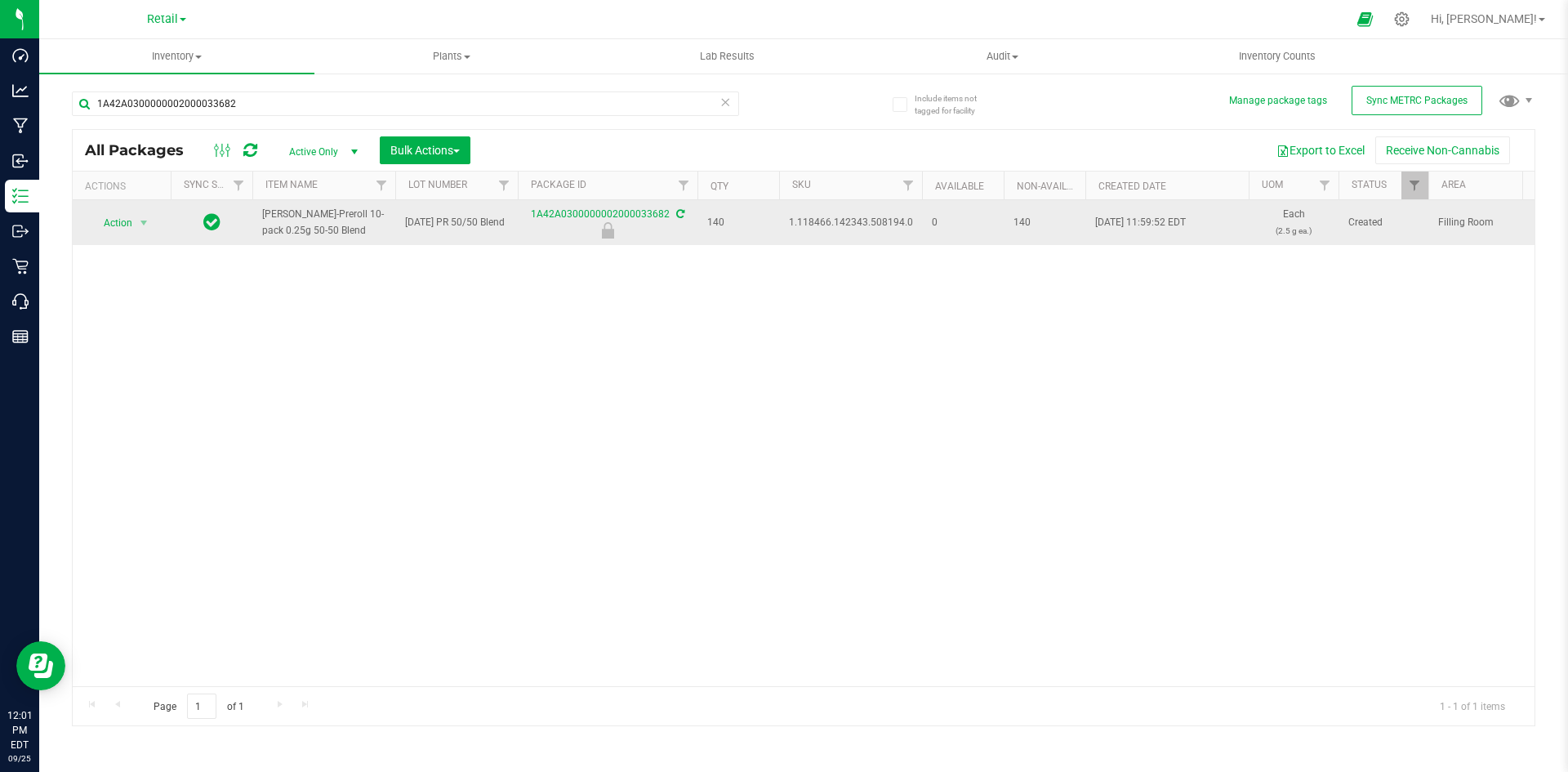
click at [862, 216] on span "1.118466.142343.508194.0" at bounding box center [850, 222] width 124 height 16
copy span "1.118466.142343.508194.0"
click at [130, 231] on span "Action" at bounding box center [111, 223] width 44 height 23
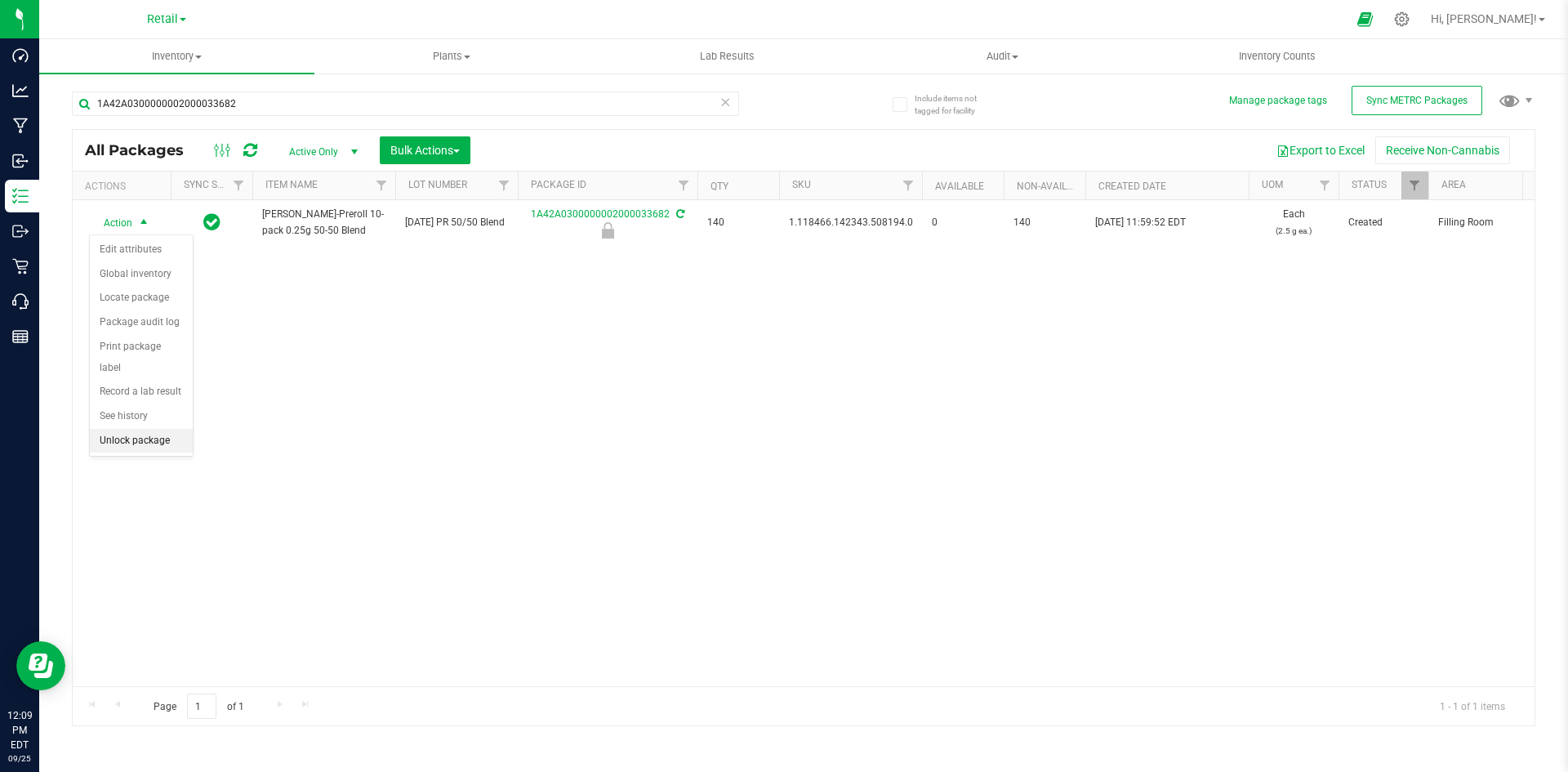
click at [151, 429] on li "Unlock package" at bounding box center [141, 441] width 103 height 25
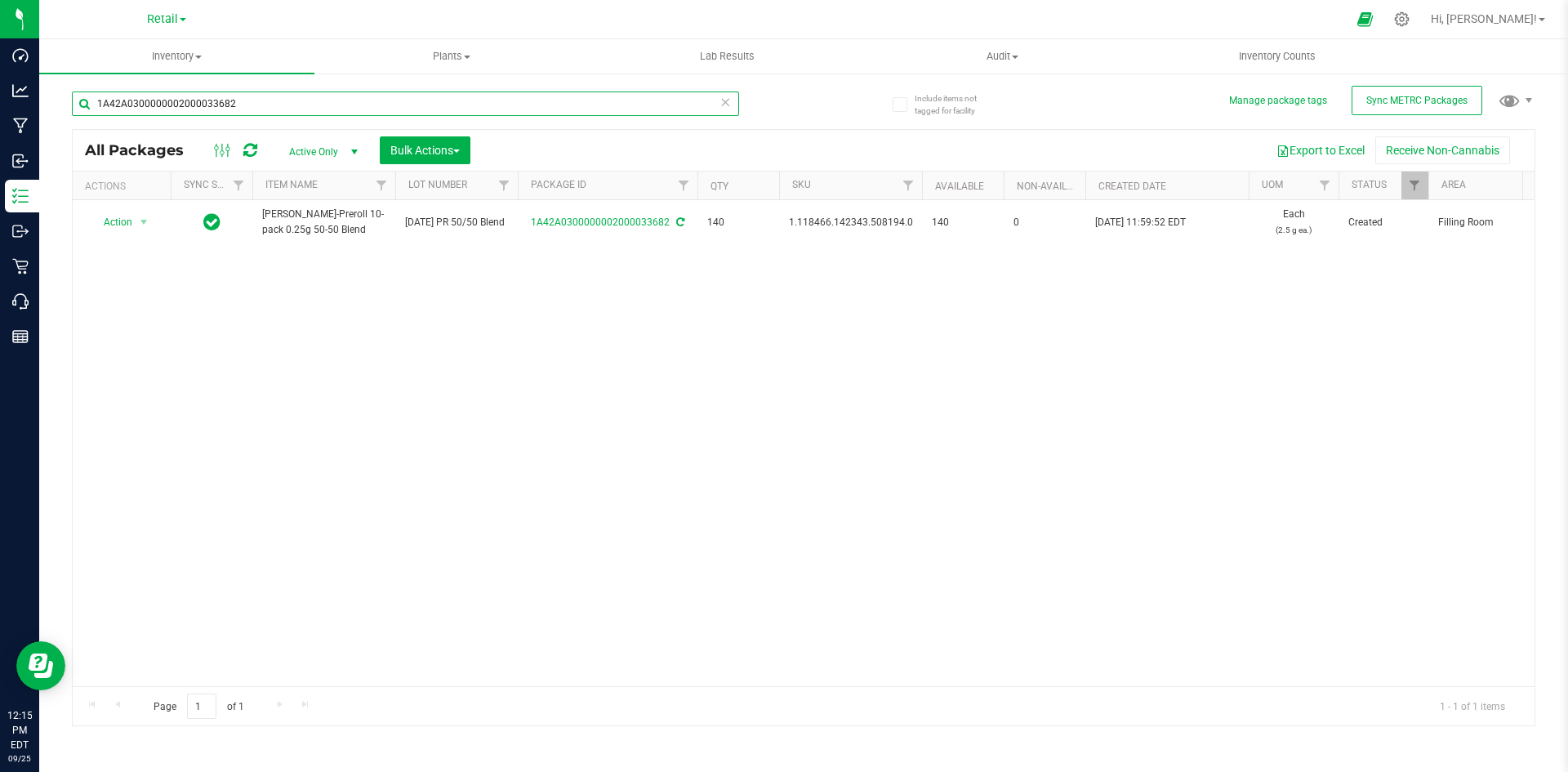
click at [250, 105] on input "1A42A0300000002000033682" at bounding box center [405, 104] width 668 height 25
type input "1A42A0300000065000000874"
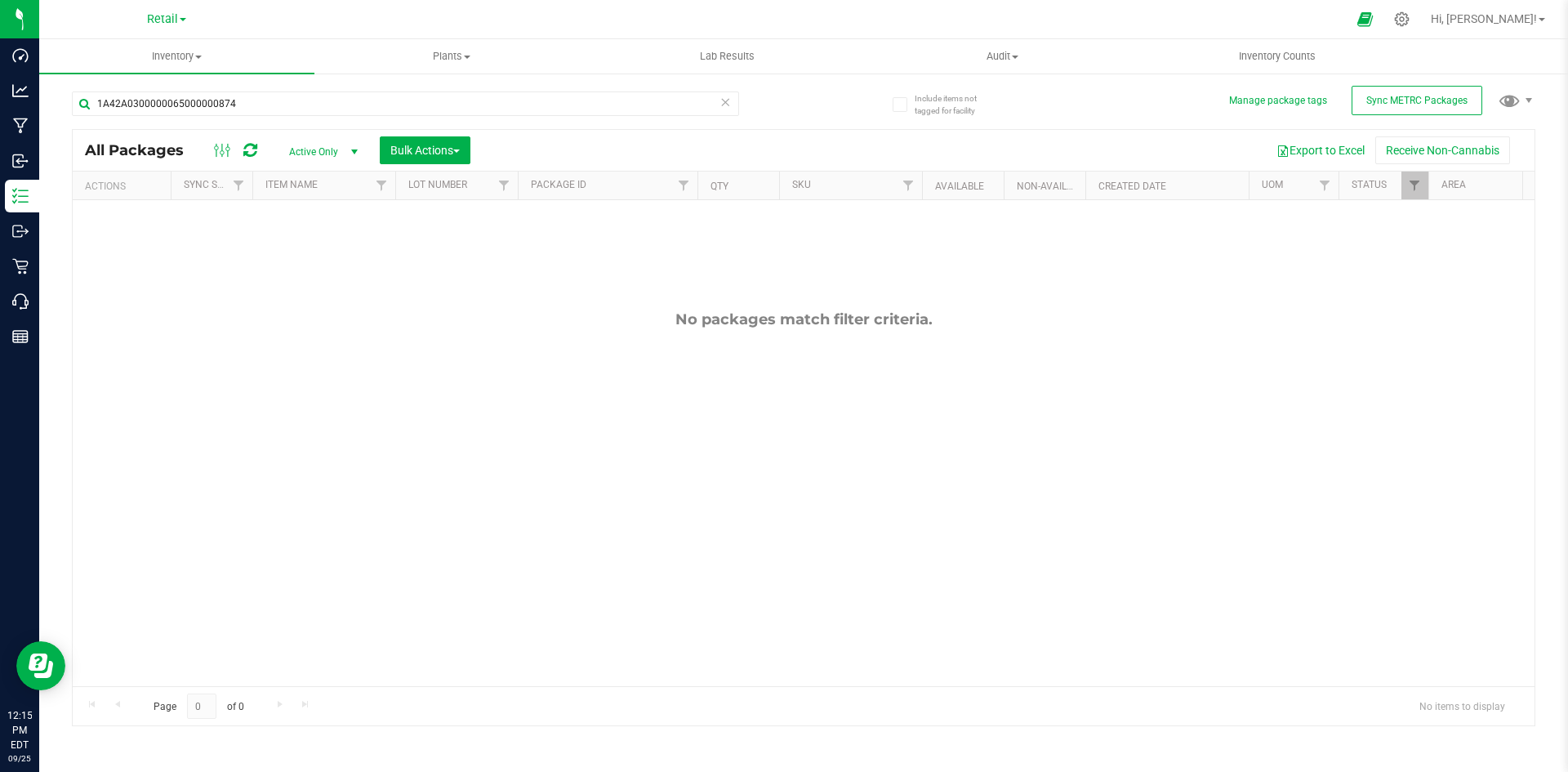
click at [340, 148] on span "Active Only" at bounding box center [320, 151] width 90 height 23
click at [337, 246] on li "All" at bounding box center [319, 250] width 88 height 25
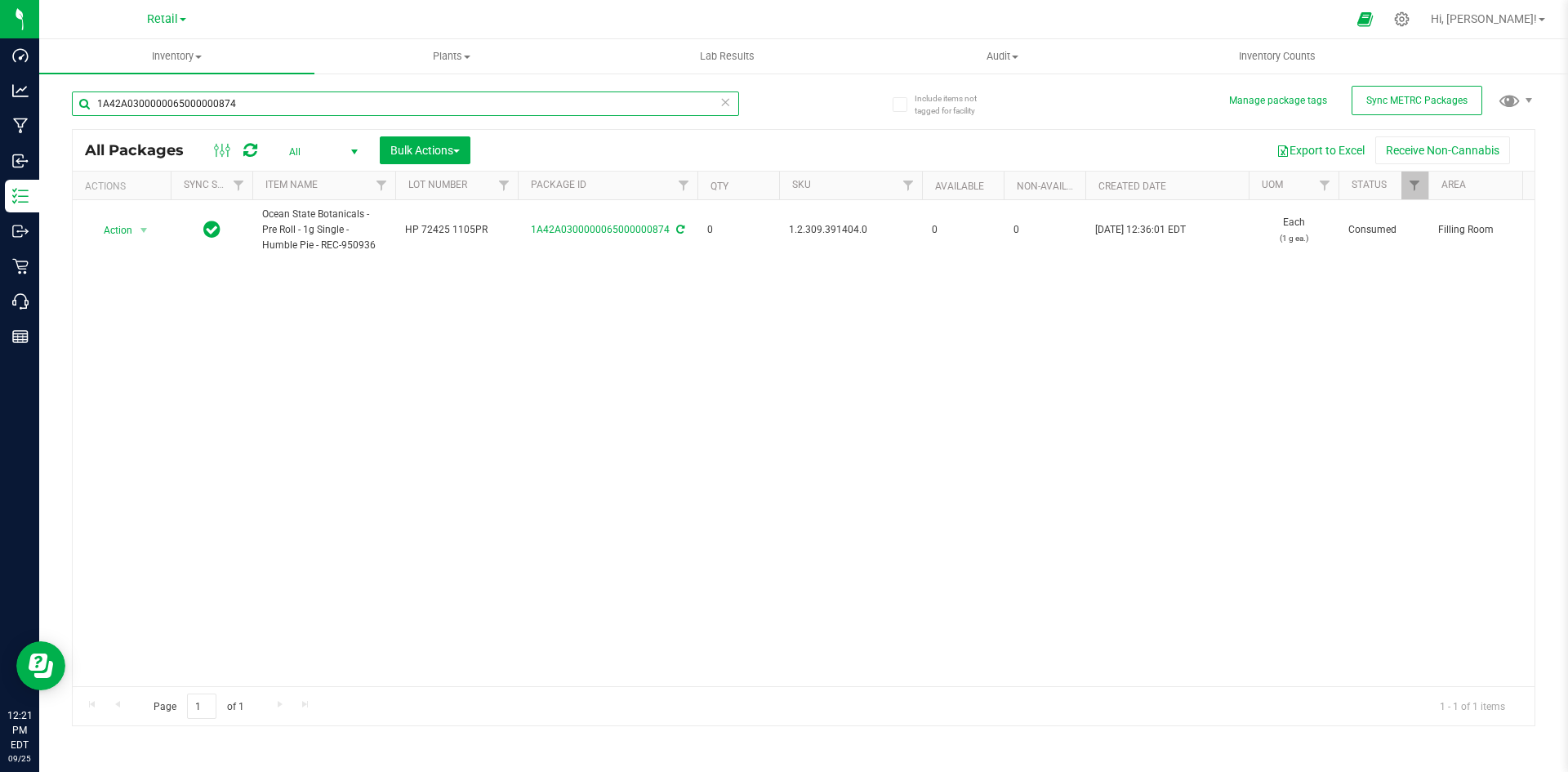
click at [258, 108] on input "1A42A0300000065000000874" at bounding box center [405, 104] width 668 height 25
type input "1A42A0300000002000033369"
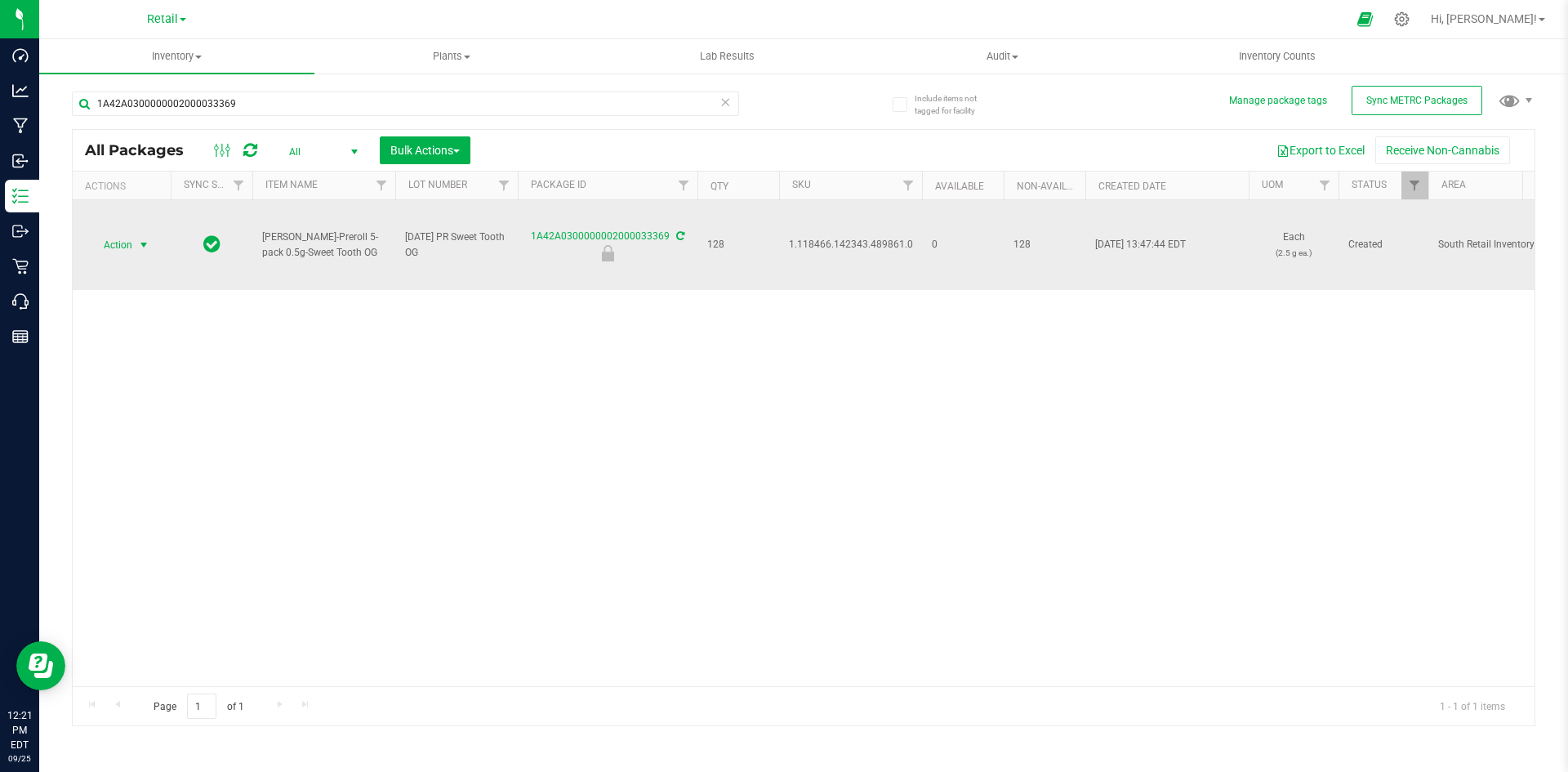
click at [130, 248] on span "Action" at bounding box center [111, 245] width 44 height 23
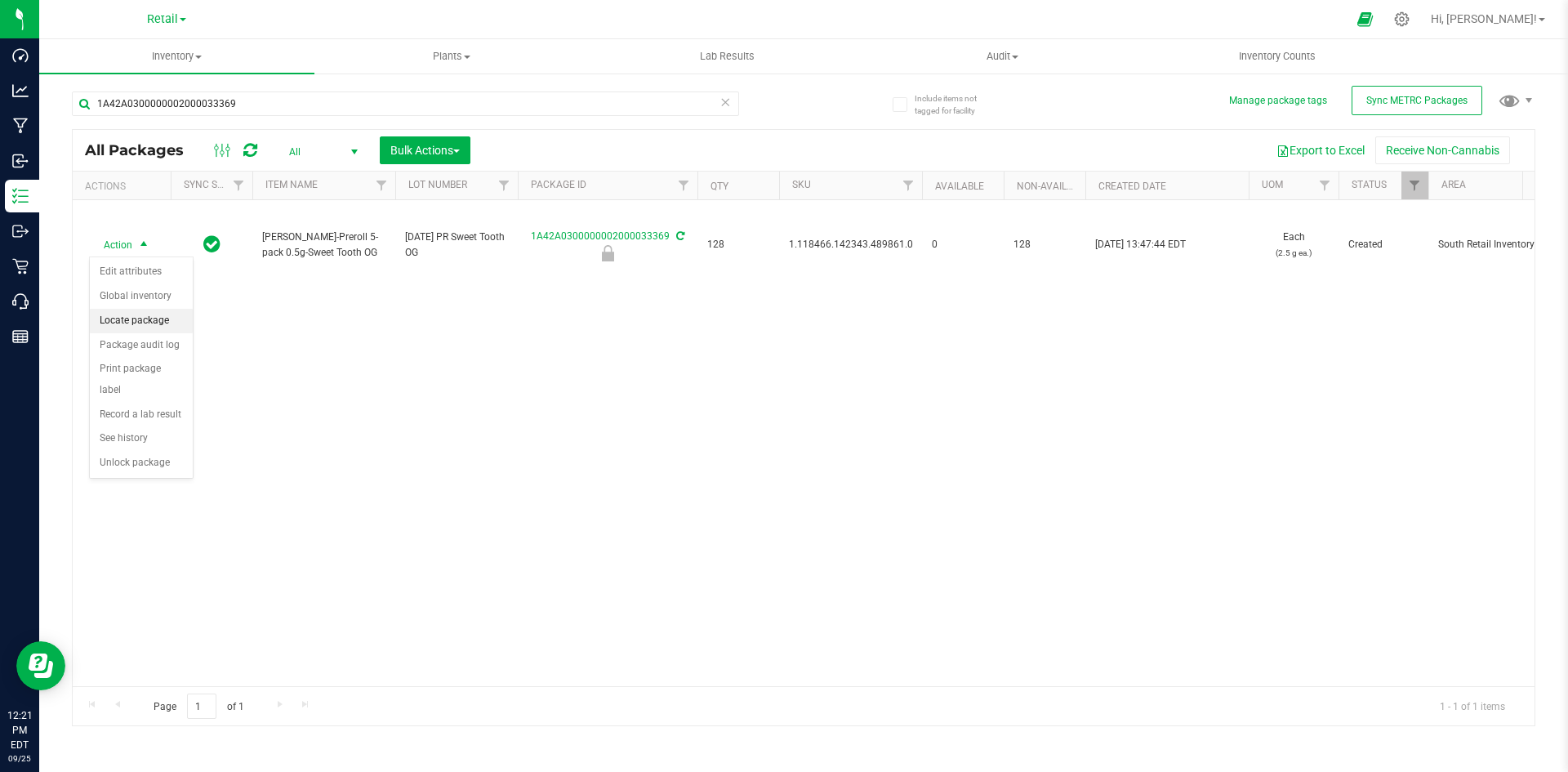
click at [137, 318] on li "Locate package" at bounding box center [141, 321] width 103 height 25
click at [418, 160] on button "Bulk Actions" at bounding box center [425, 150] width 91 height 28
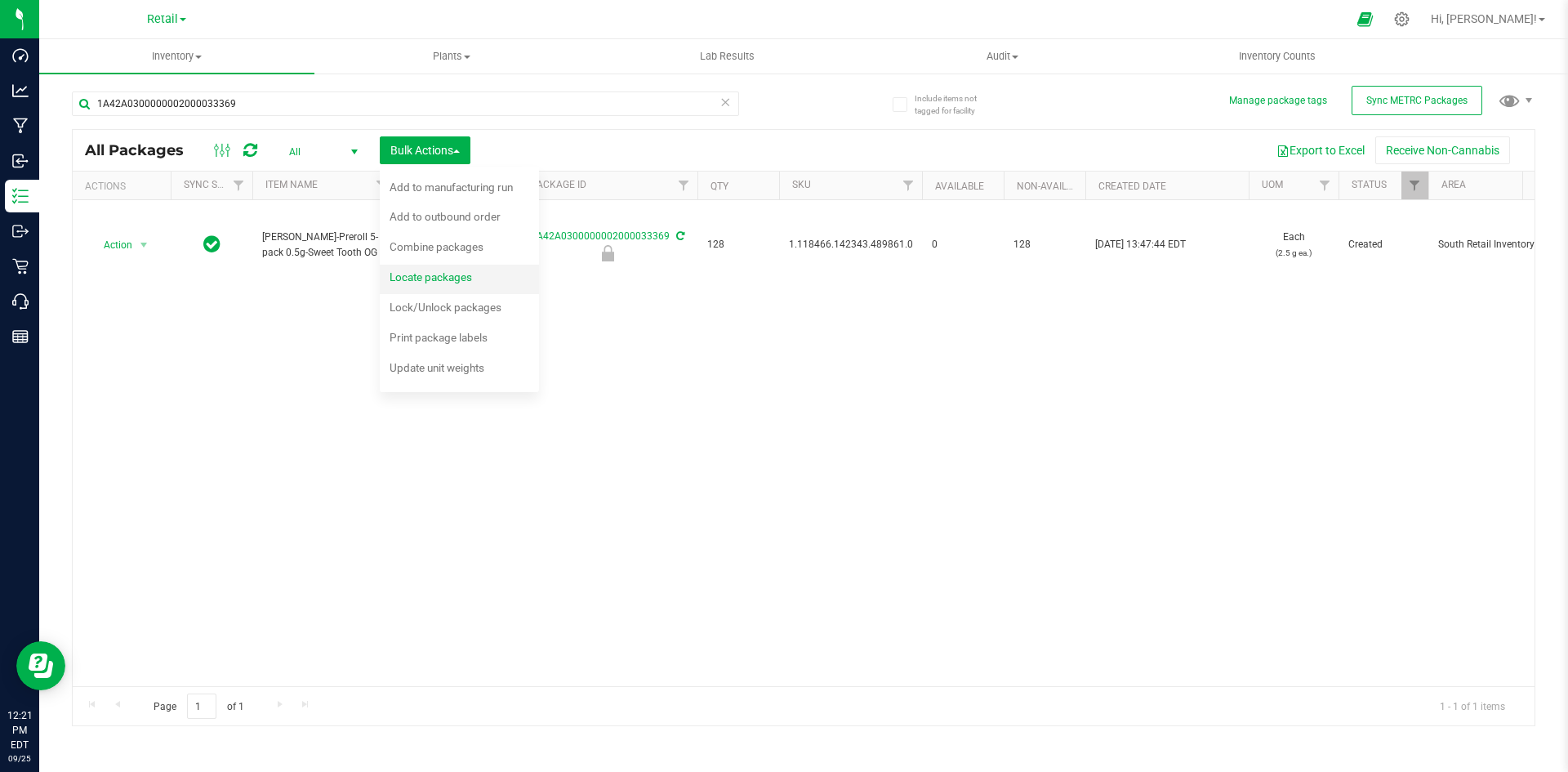
click at [435, 278] on span "Locate packages" at bounding box center [431, 277] width 83 height 13
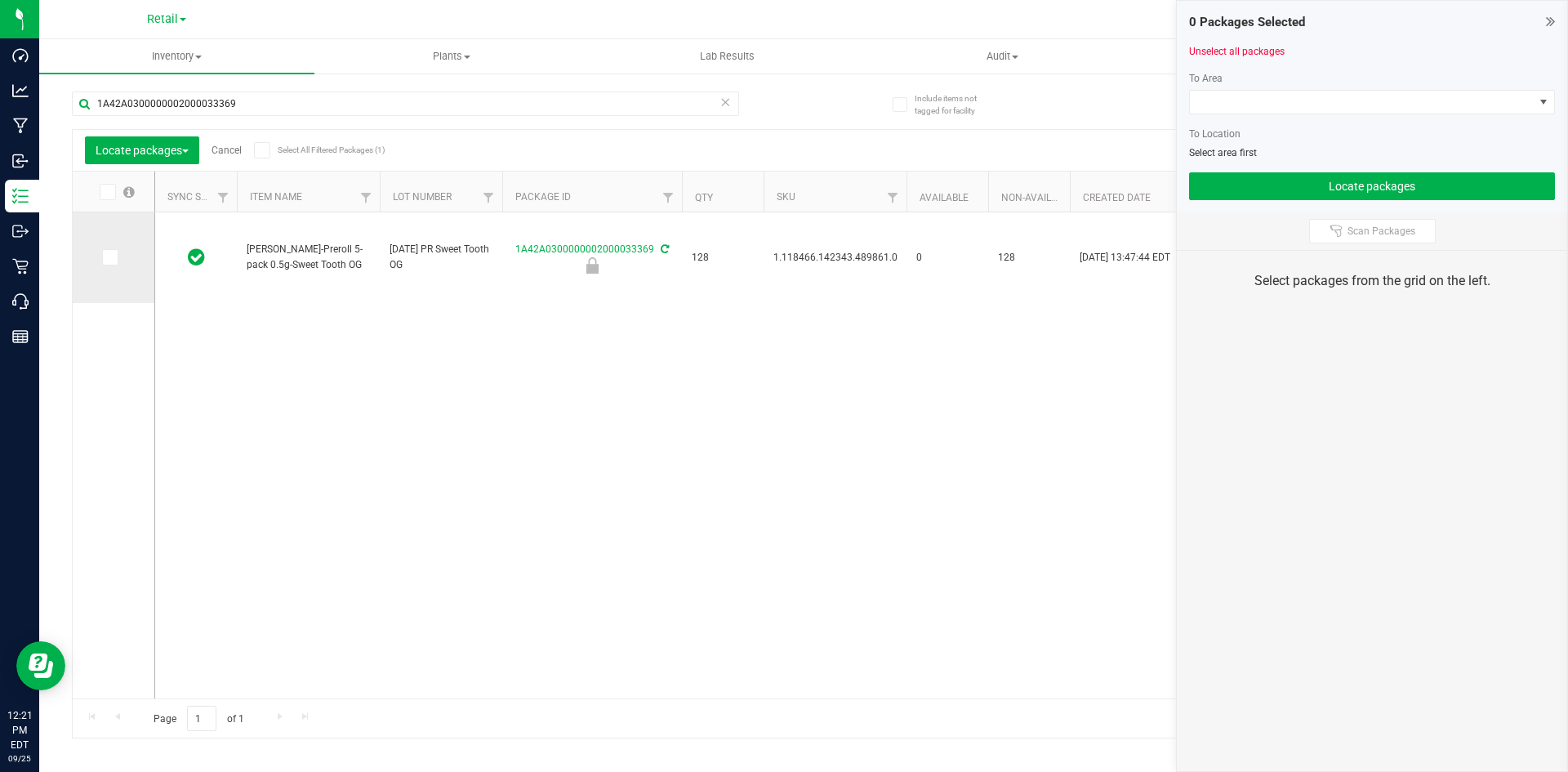
click at [102, 259] on span at bounding box center [110, 258] width 17 height 17
click at [0, 0] on input "checkbox" at bounding box center [0, 0] width 0 height 0
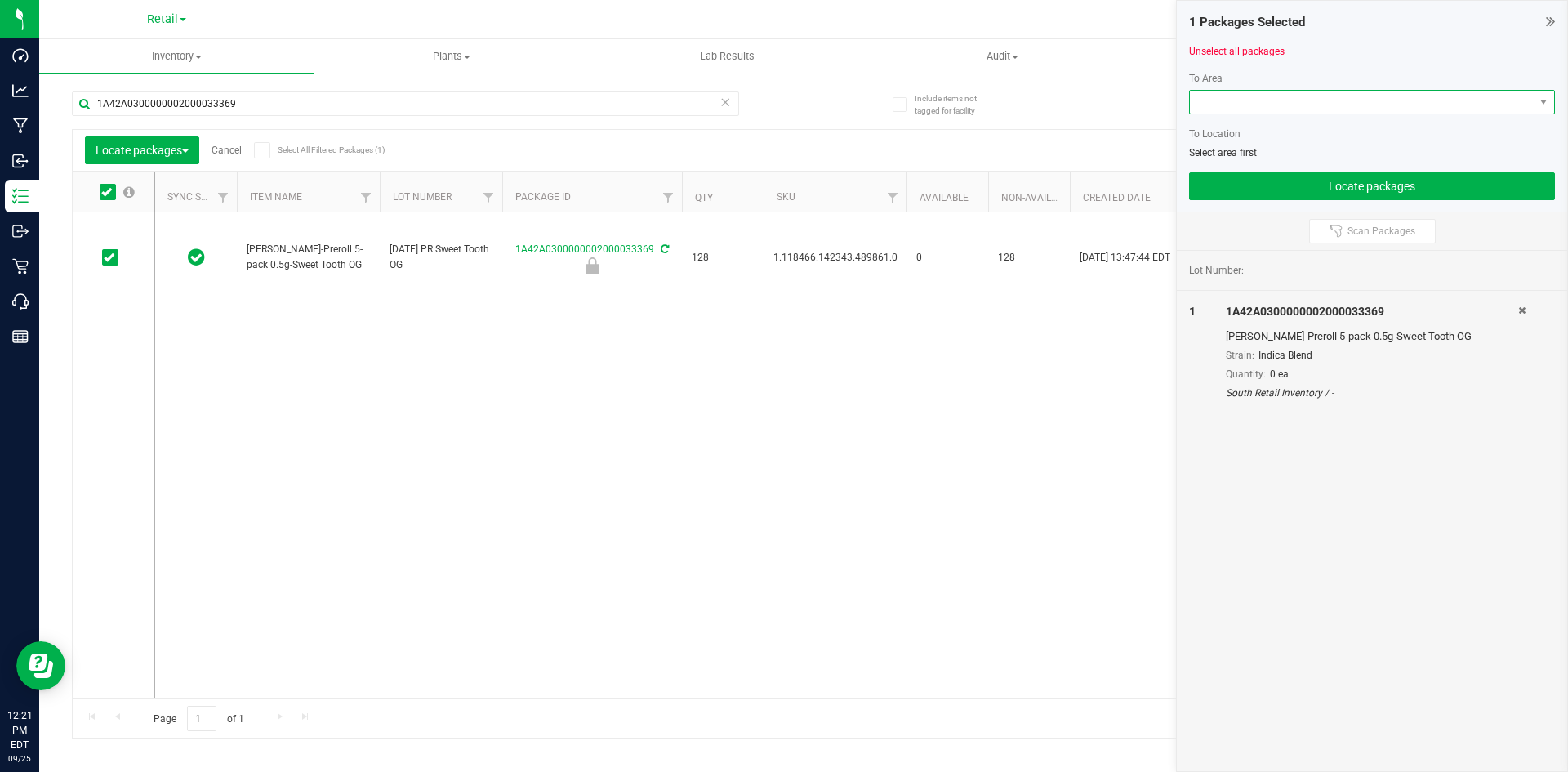
click at [1259, 106] on span at bounding box center [1362, 102] width 344 height 23
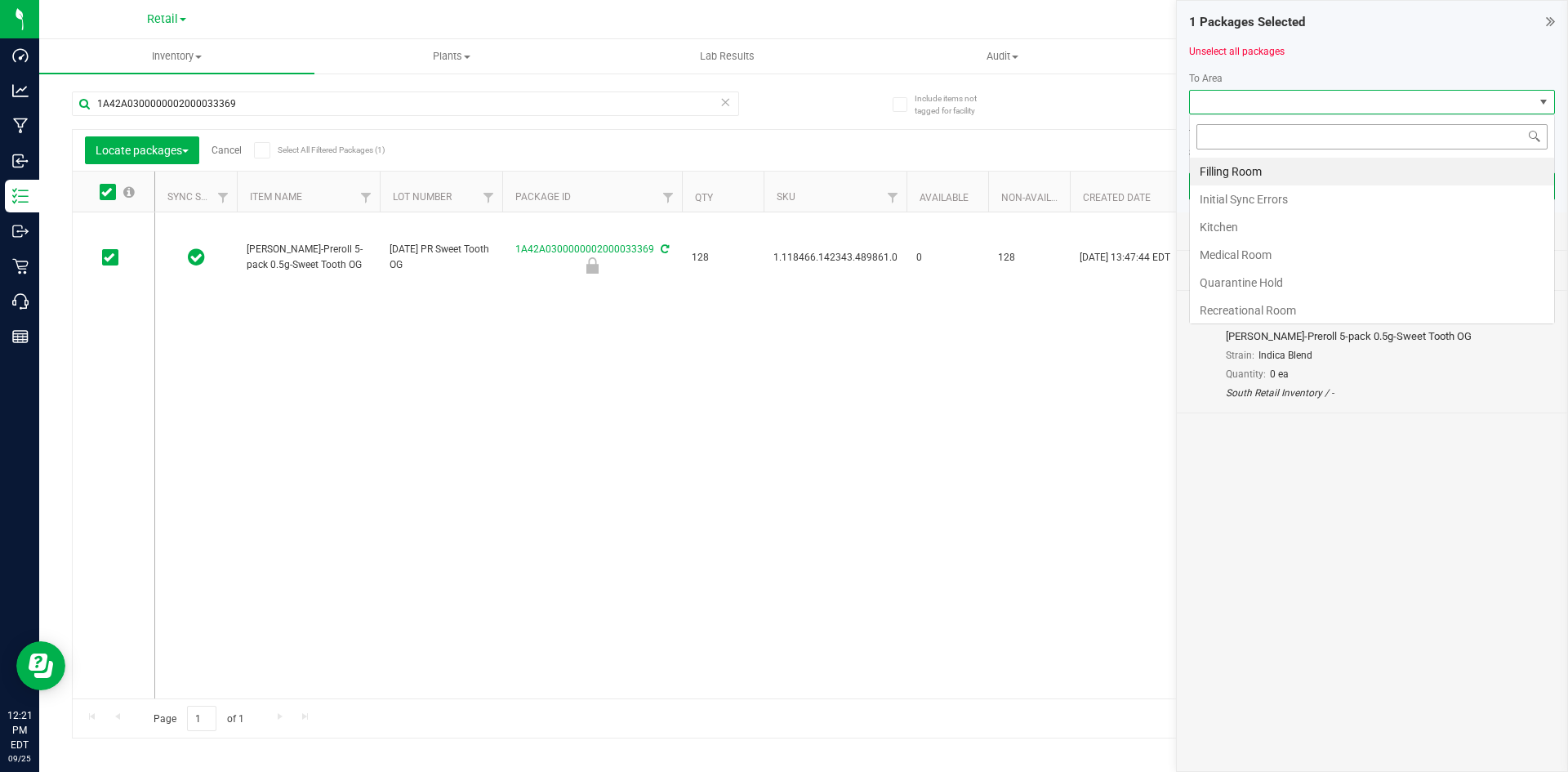
scroll to position [25, 366]
click at [1224, 160] on li "Filling Room" at bounding box center [1372, 171] width 364 height 28
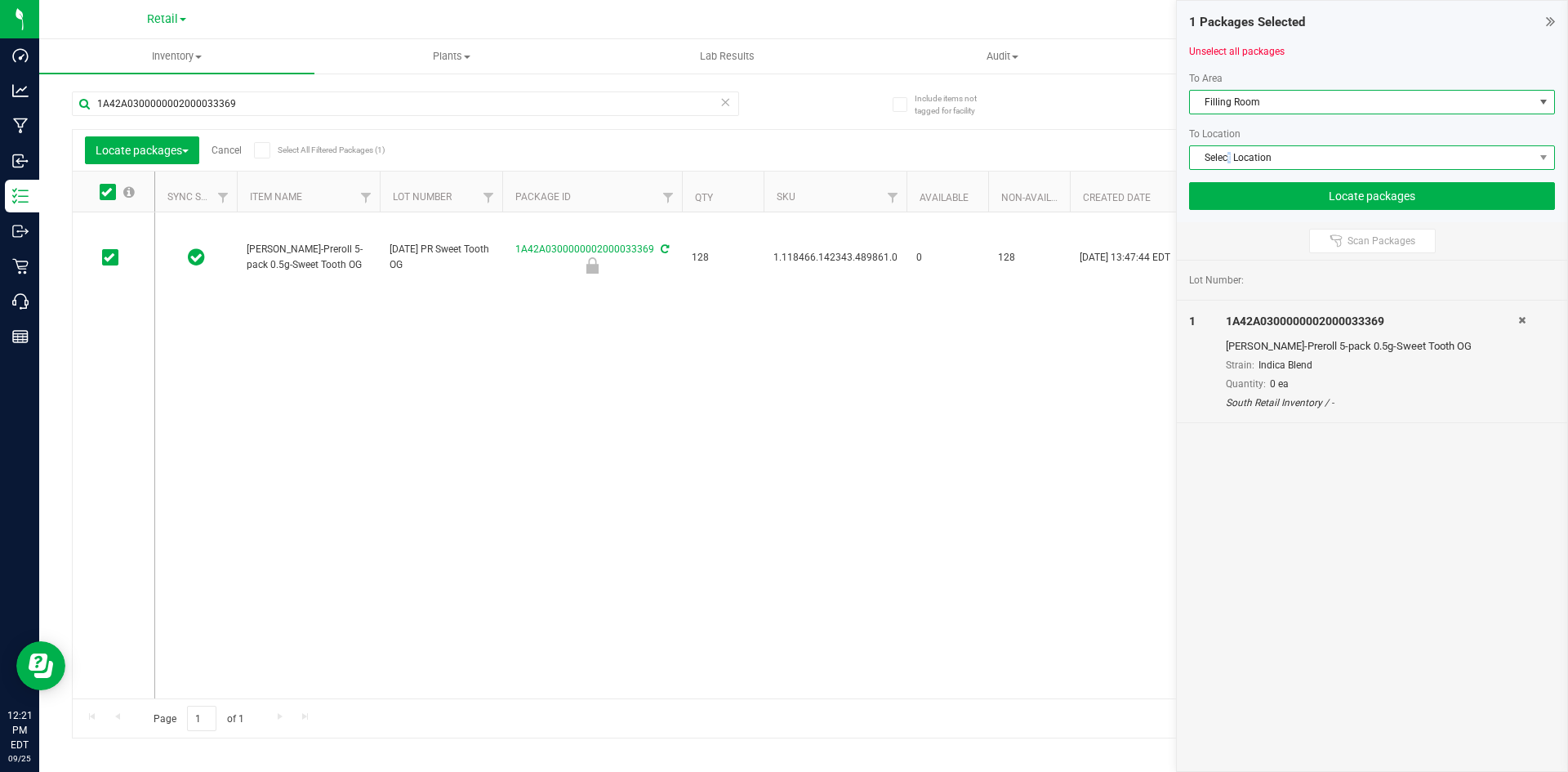
click at [1231, 158] on span "Select Location" at bounding box center [1362, 157] width 344 height 23
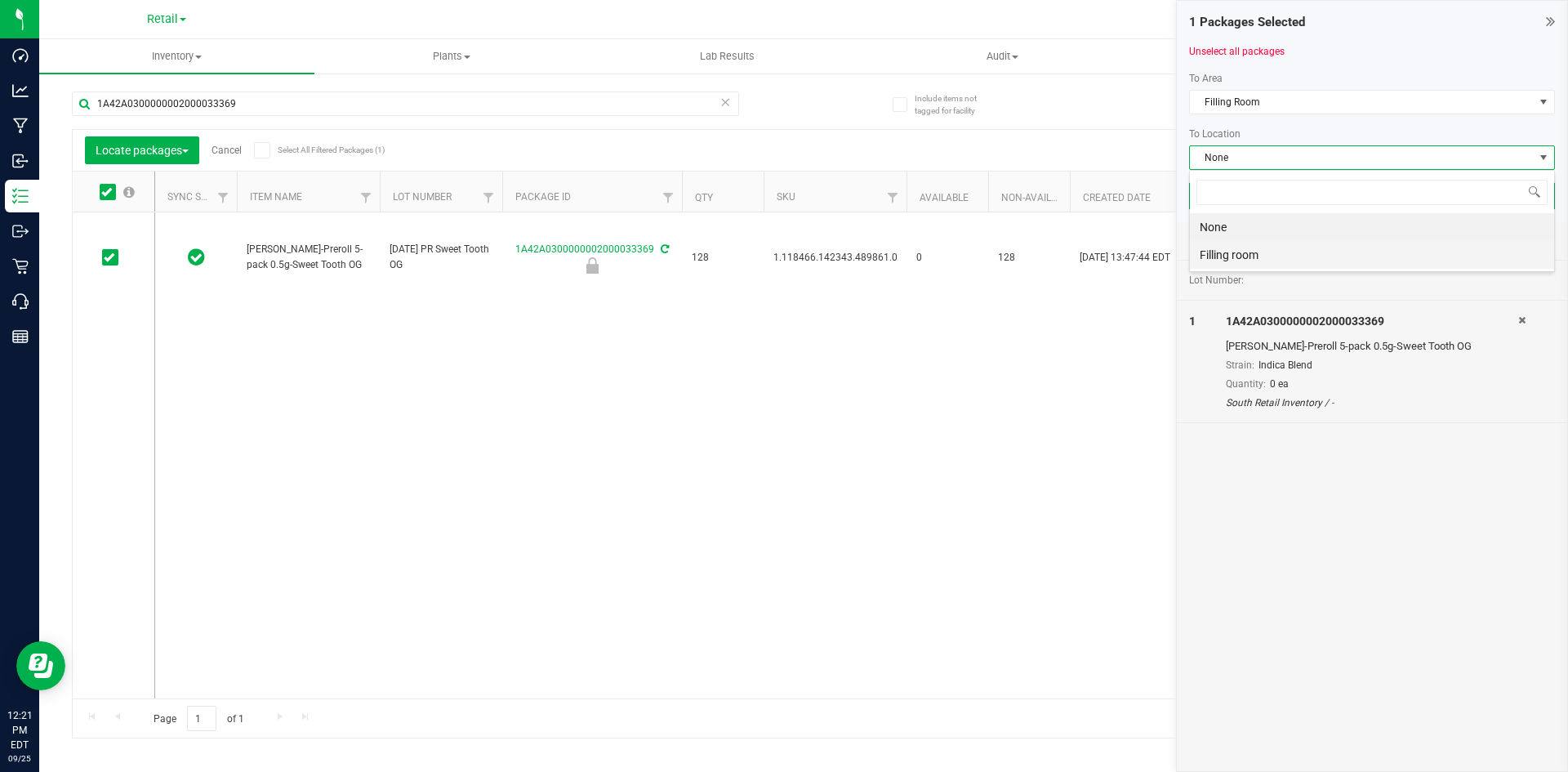
click at [1224, 249] on li "Filling room" at bounding box center [1372, 255] width 364 height 28
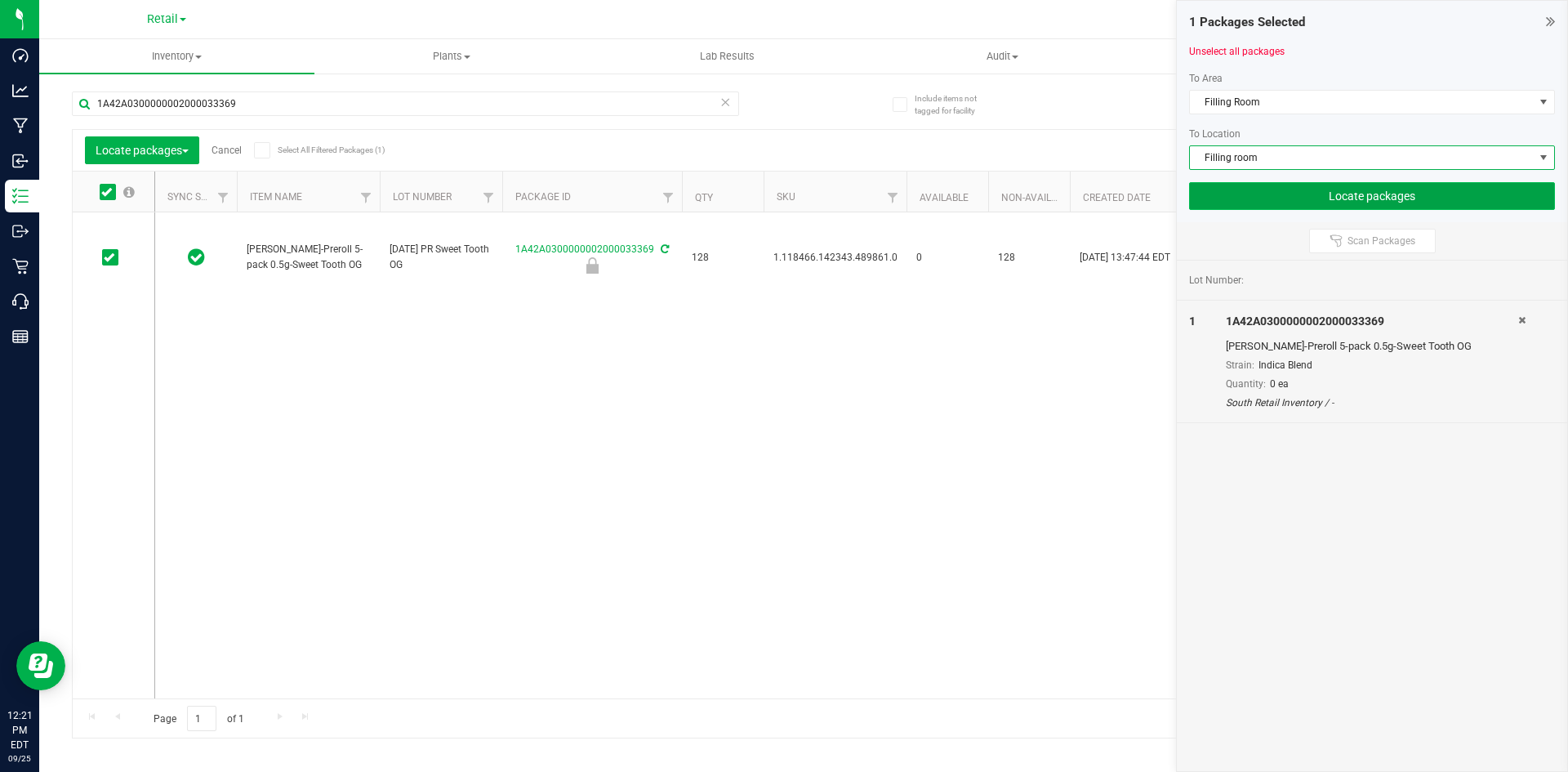
click at [1349, 205] on button "Locate packages" at bounding box center [1372, 196] width 366 height 28
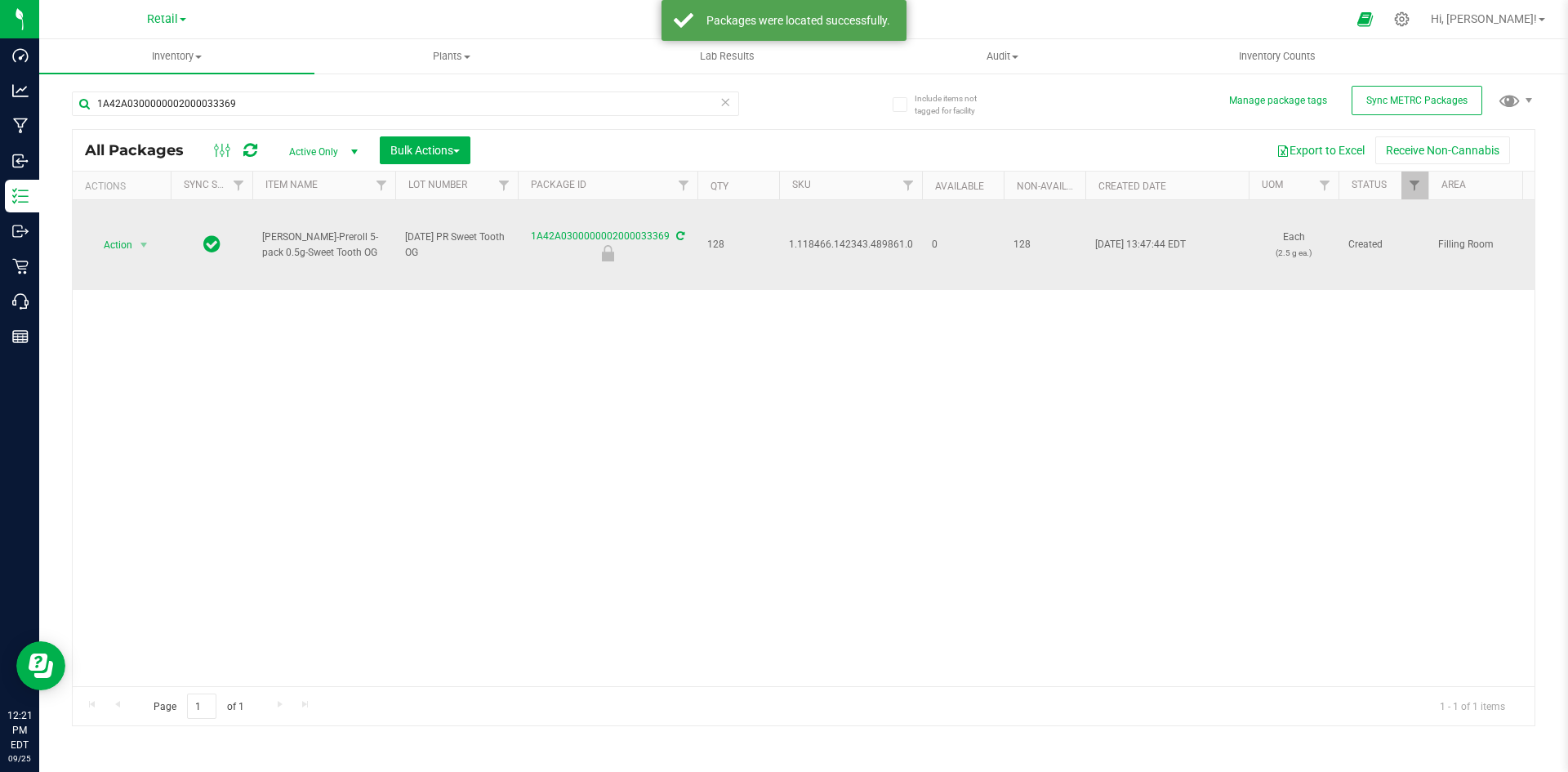
click at [877, 243] on span "1.118466.142343.489861.0" at bounding box center [850, 244] width 124 height 16
click at [875, 243] on span "1.118466.142343.489861.0" at bounding box center [850, 244] width 124 height 16
copy span "1.118466.142343.489861.0"
click at [114, 249] on span "Action" at bounding box center [111, 245] width 44 height 23
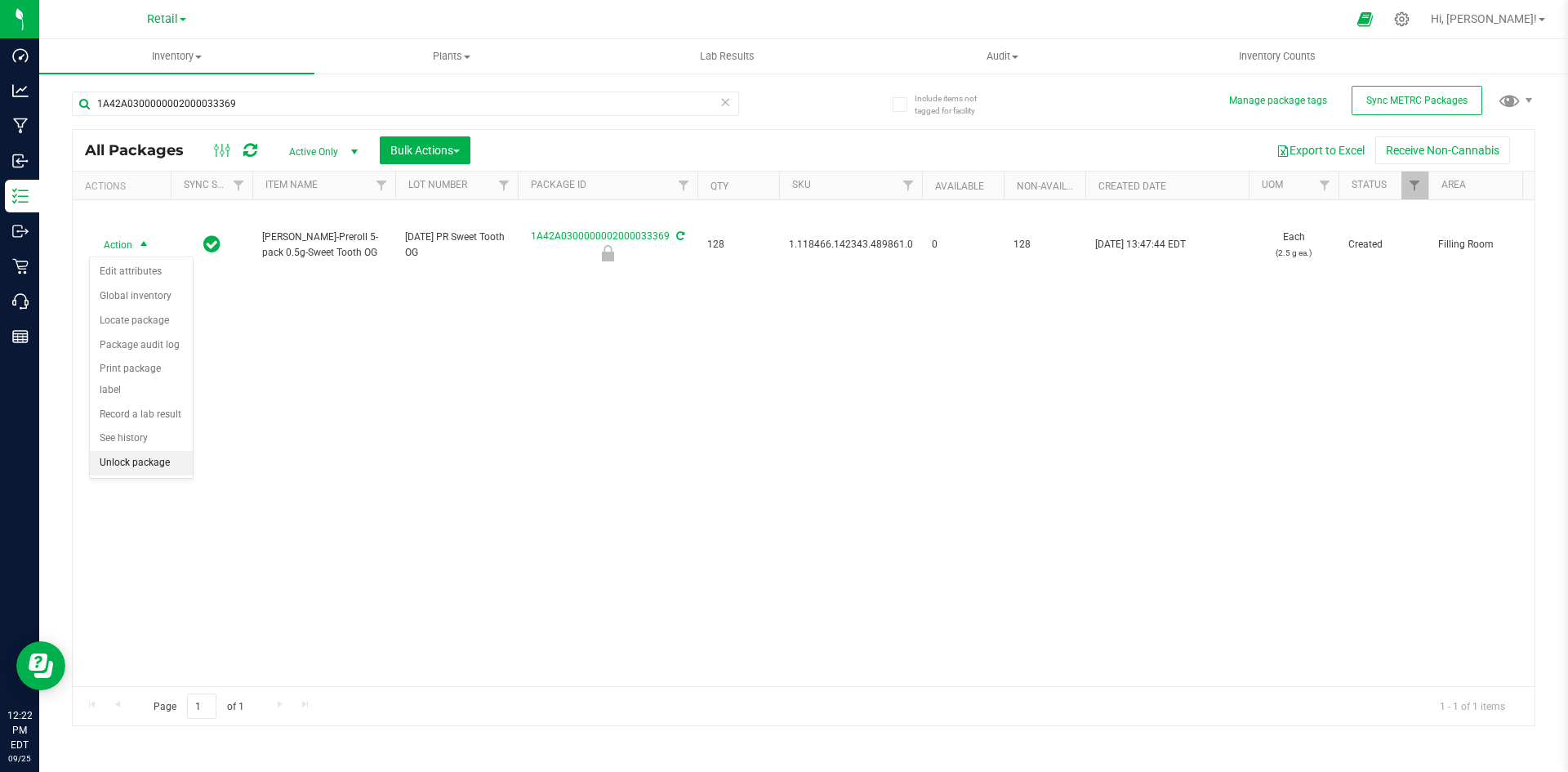
click at [156, 451] on li "Unlock package" at bounding box center [141, 463] width 103 height 25
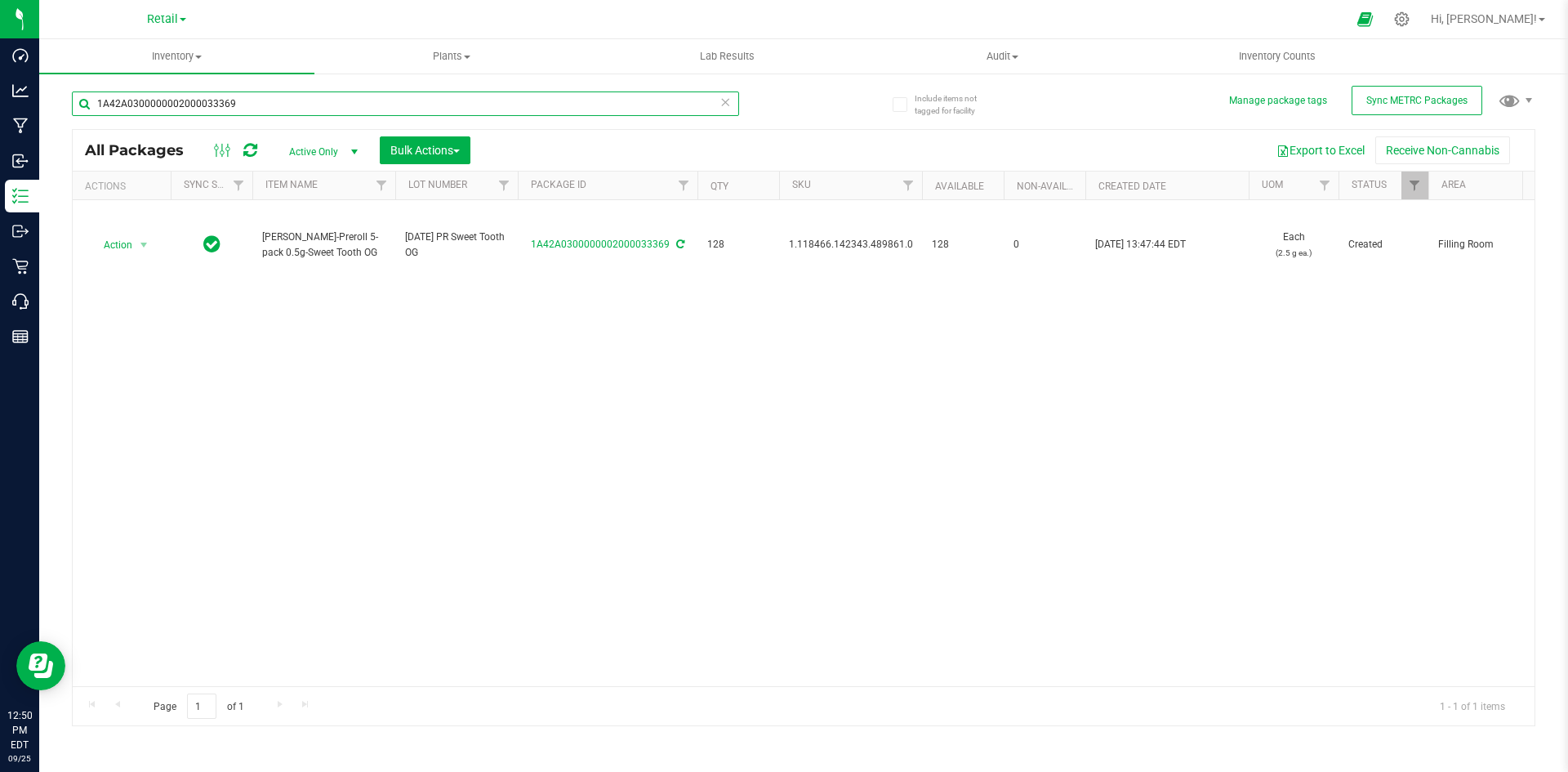
click at [204, 105] on input "1A42A0300000002000033369" at bounding box center [405, 104] width 668 height 25
type input "1A42A0300000002000033748"
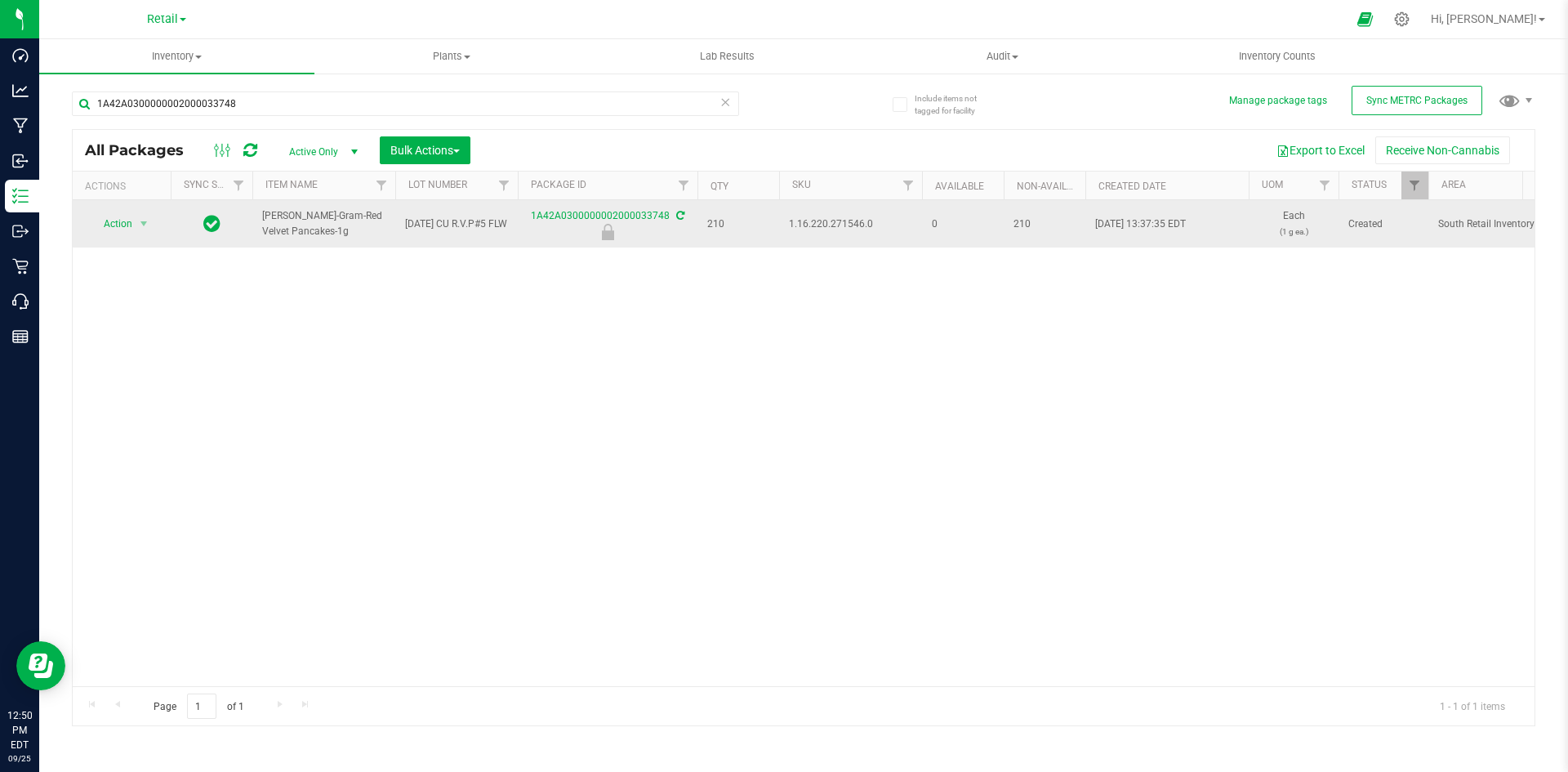
click at [840, 226] on span "1.16.220.271546.0" at bounding box center [850, 224] width 123 height 16
copy span "1.16.220.271546.0"
click at [127, 215] on span "Action" at bounding box center [111, 224] width 44 height 23
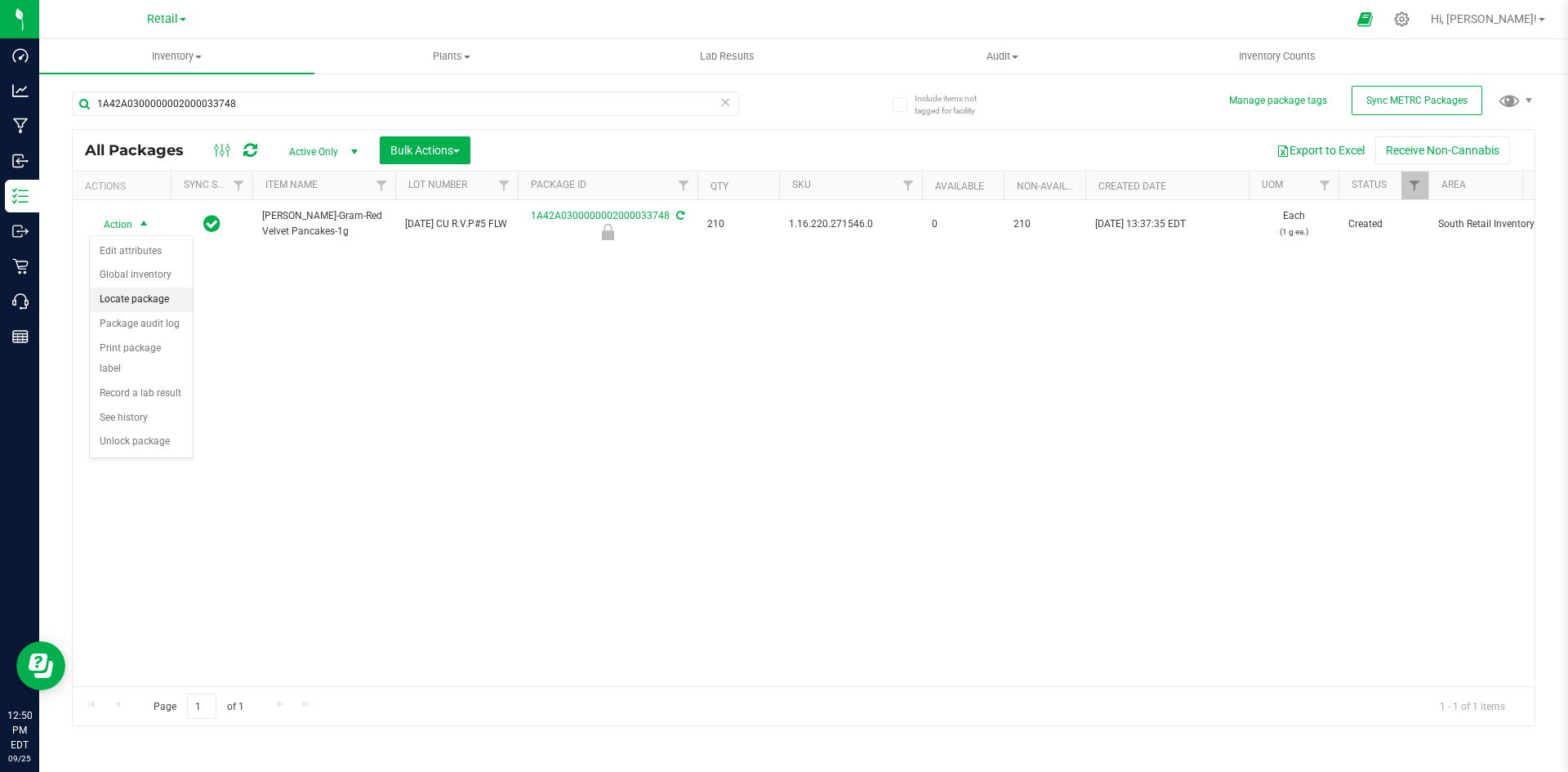
click at [149, 296] on li "Locate package" at bounding box center [141, 299] width 103 height 25
click at [448, 148] on span "Bulk Actions" at bounding box center [425, 150] width 70 height 13
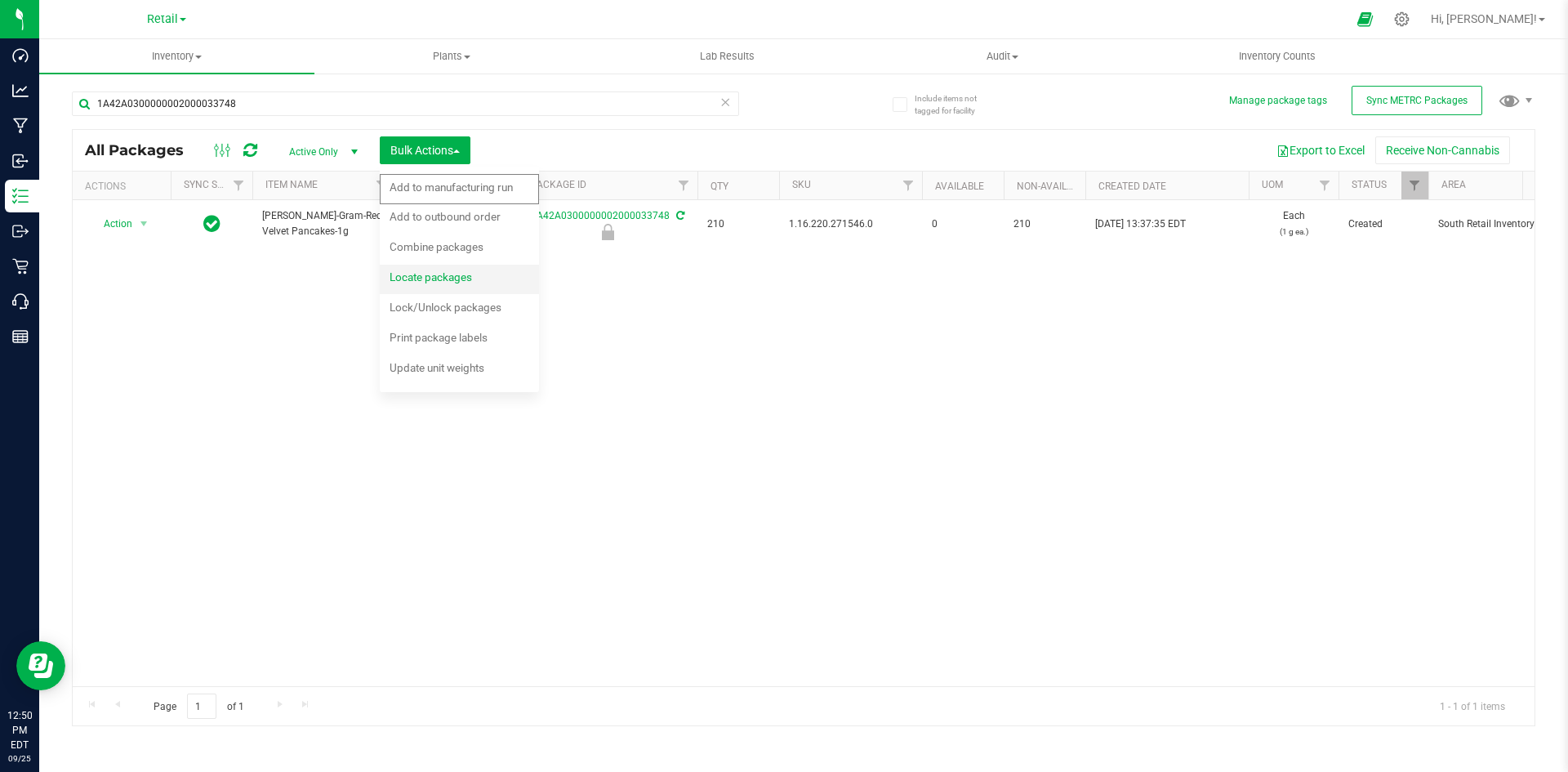
click at [447, 280] on span "Locate packages" at bounding box center [431, 277] width 83 height 13
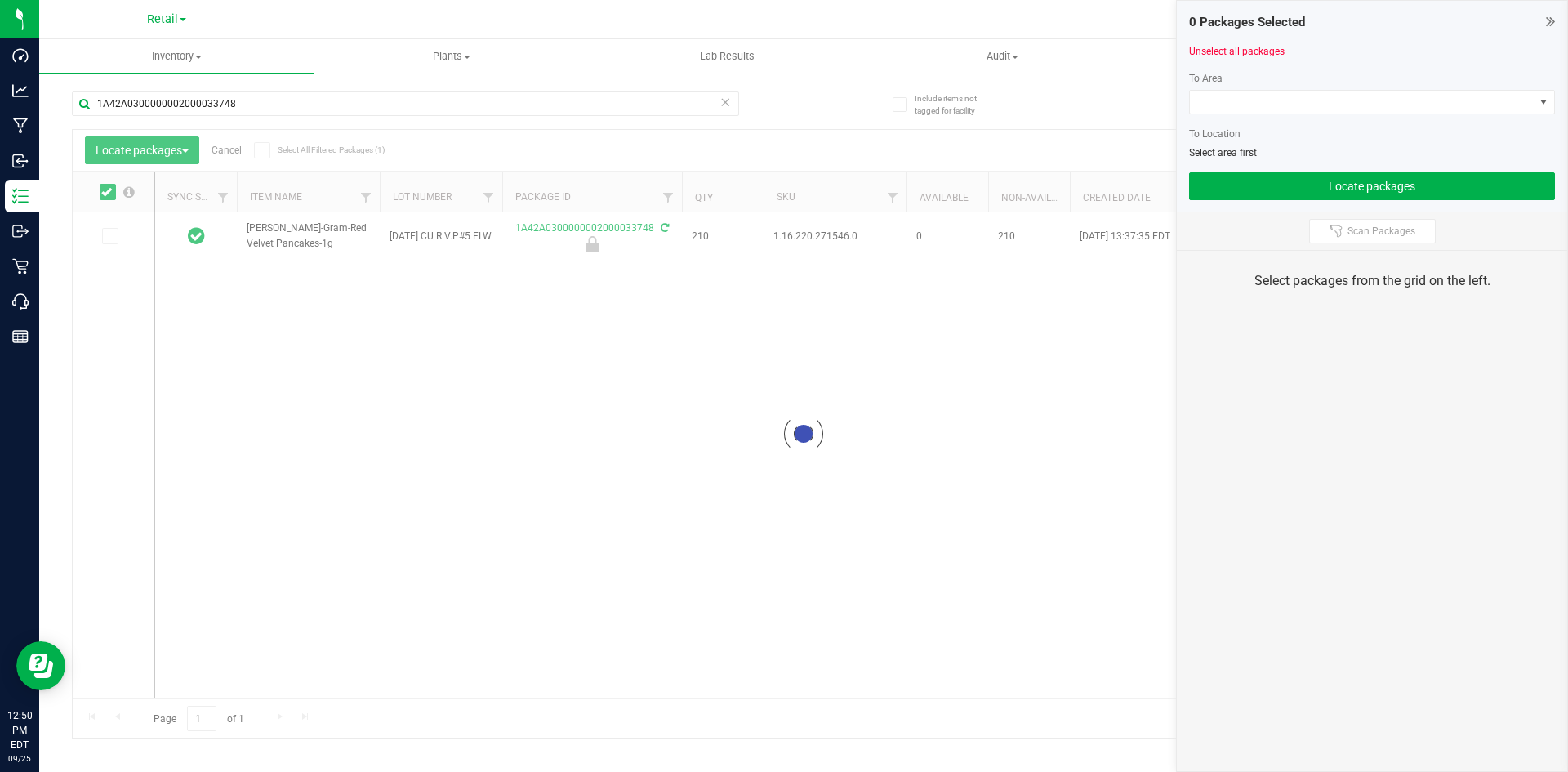
click at [111, 242] on div at bounding box center [803, 434] width 1462 height 608
click at [108, 240] on div at bounding box center [803, 434] width 1462 height 608
click at [1256, 102] on span at bounding box center [1362, 102] width 344 height 23
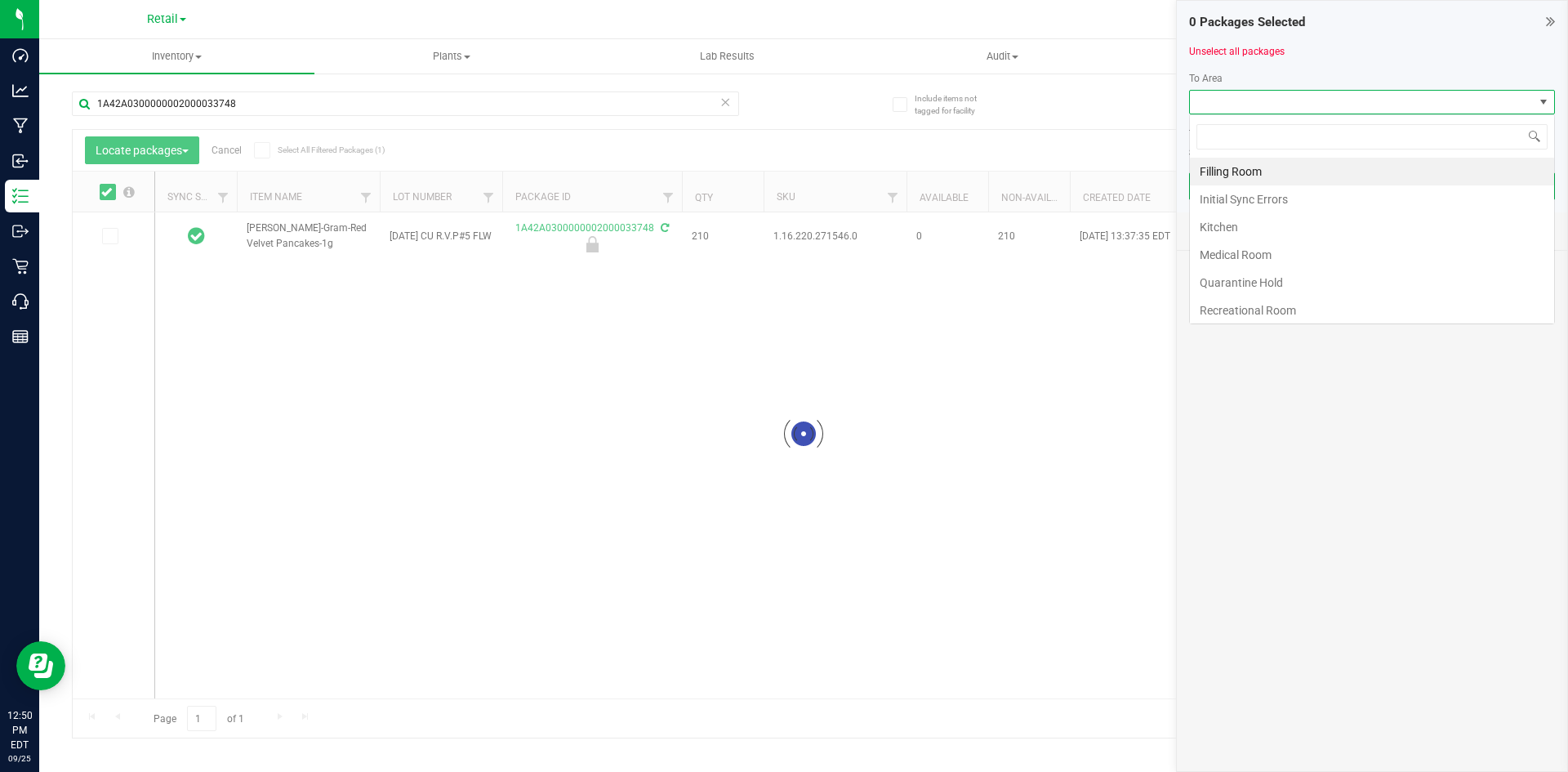
scroll to position [25, 366]
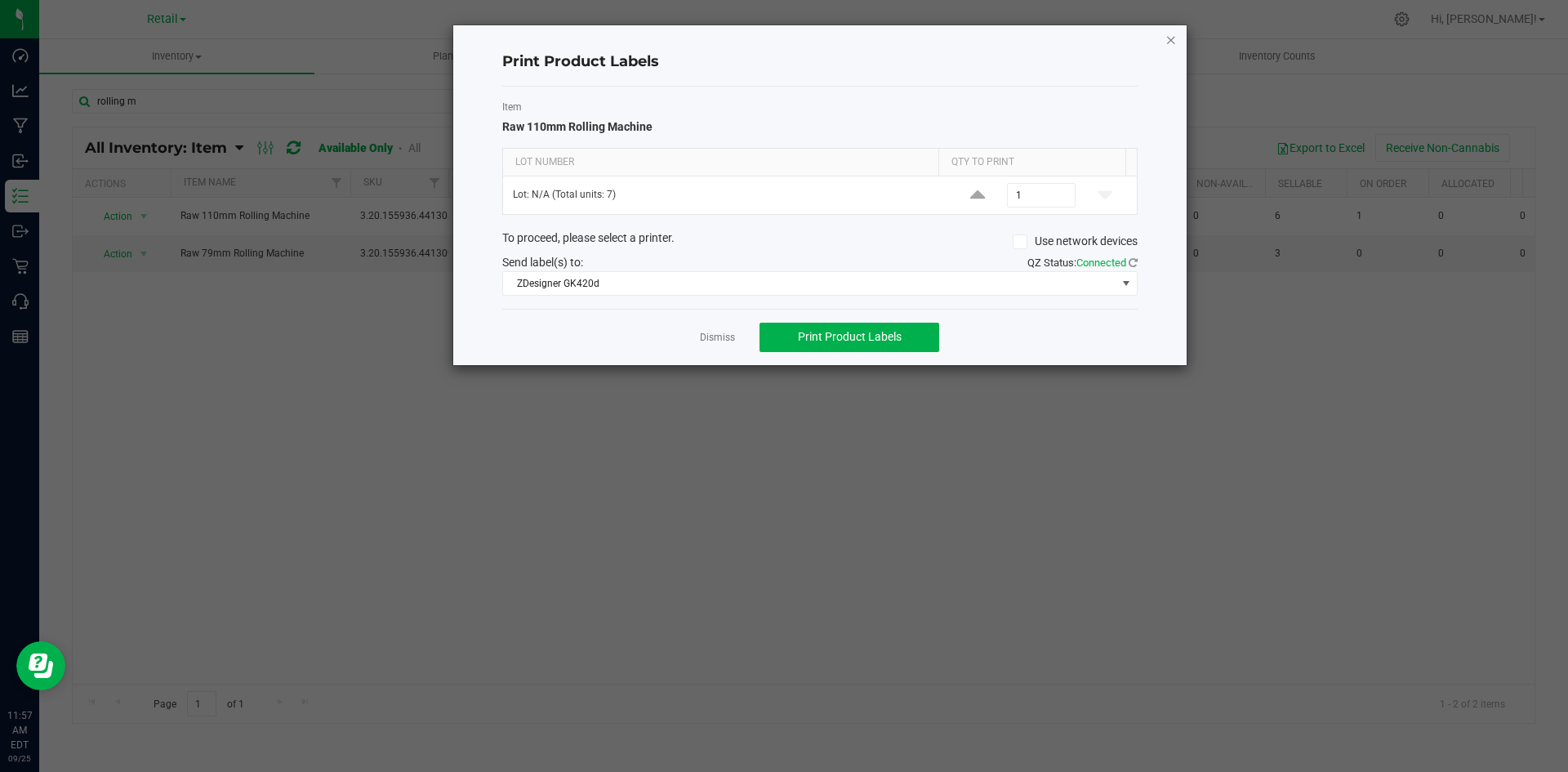
click at [1172, 32] on icon "button" at bounding box center [1171, 39] width 11 height 19
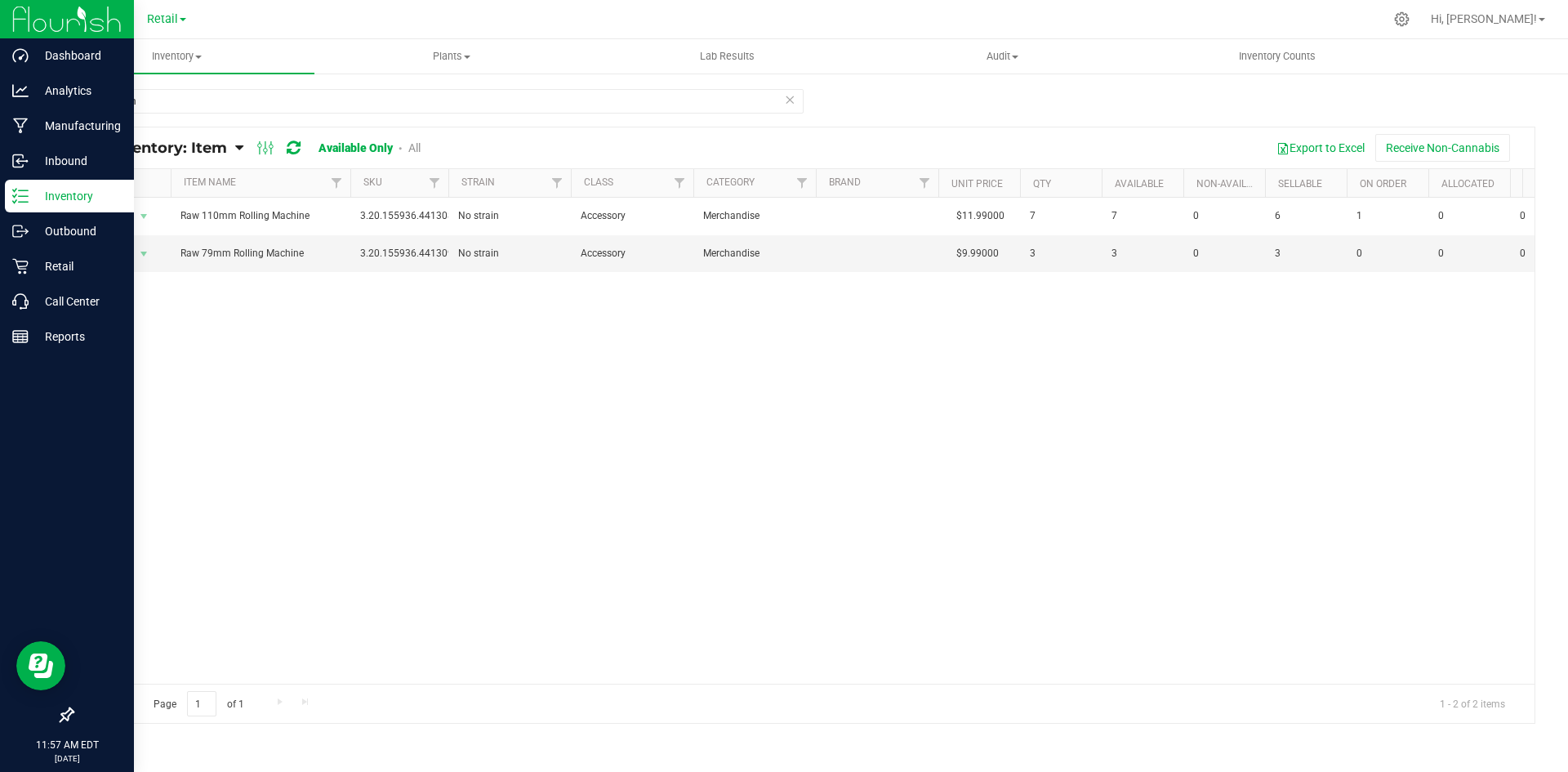
click at [59, 23] on img at bounding box center [66, 19] width 109 height 39
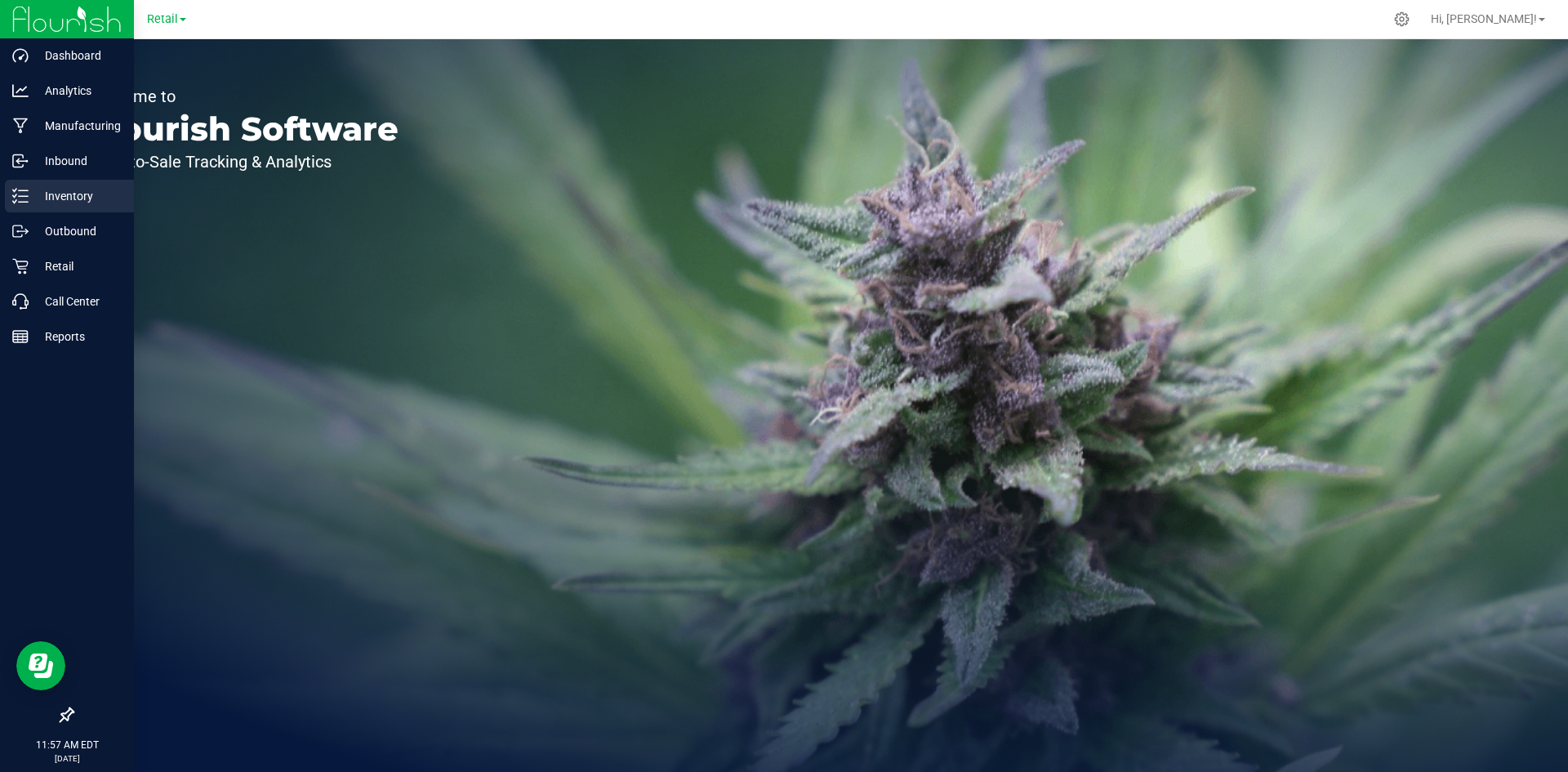
click at [97, 191] on p "Inventory" at bounding box center [77, 195] width 98 height 19
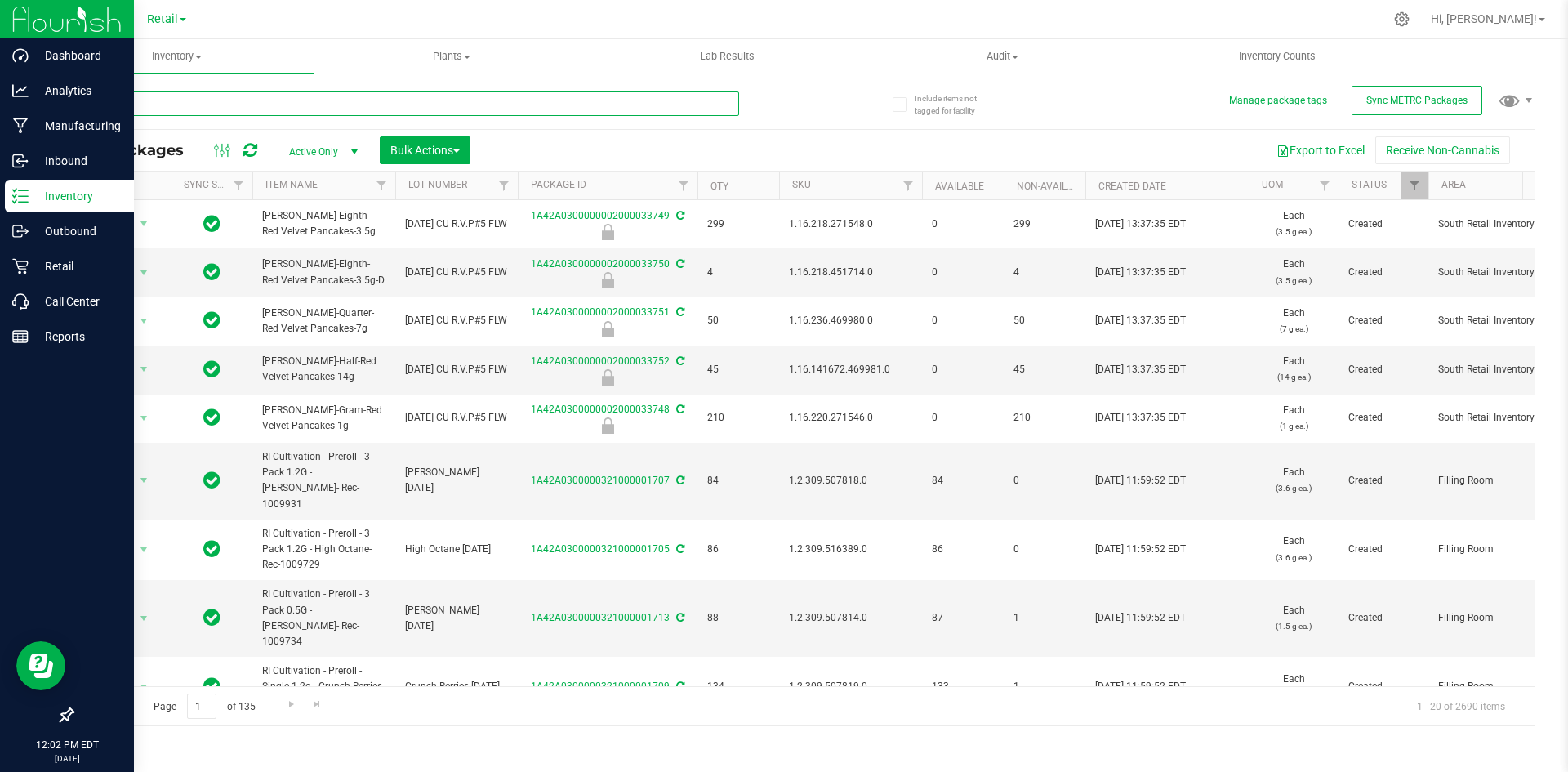
click at [250, 106] on input "text" at bounding box center [405, 104] width 668 height 25
type input "1A42A0300000002000033454"
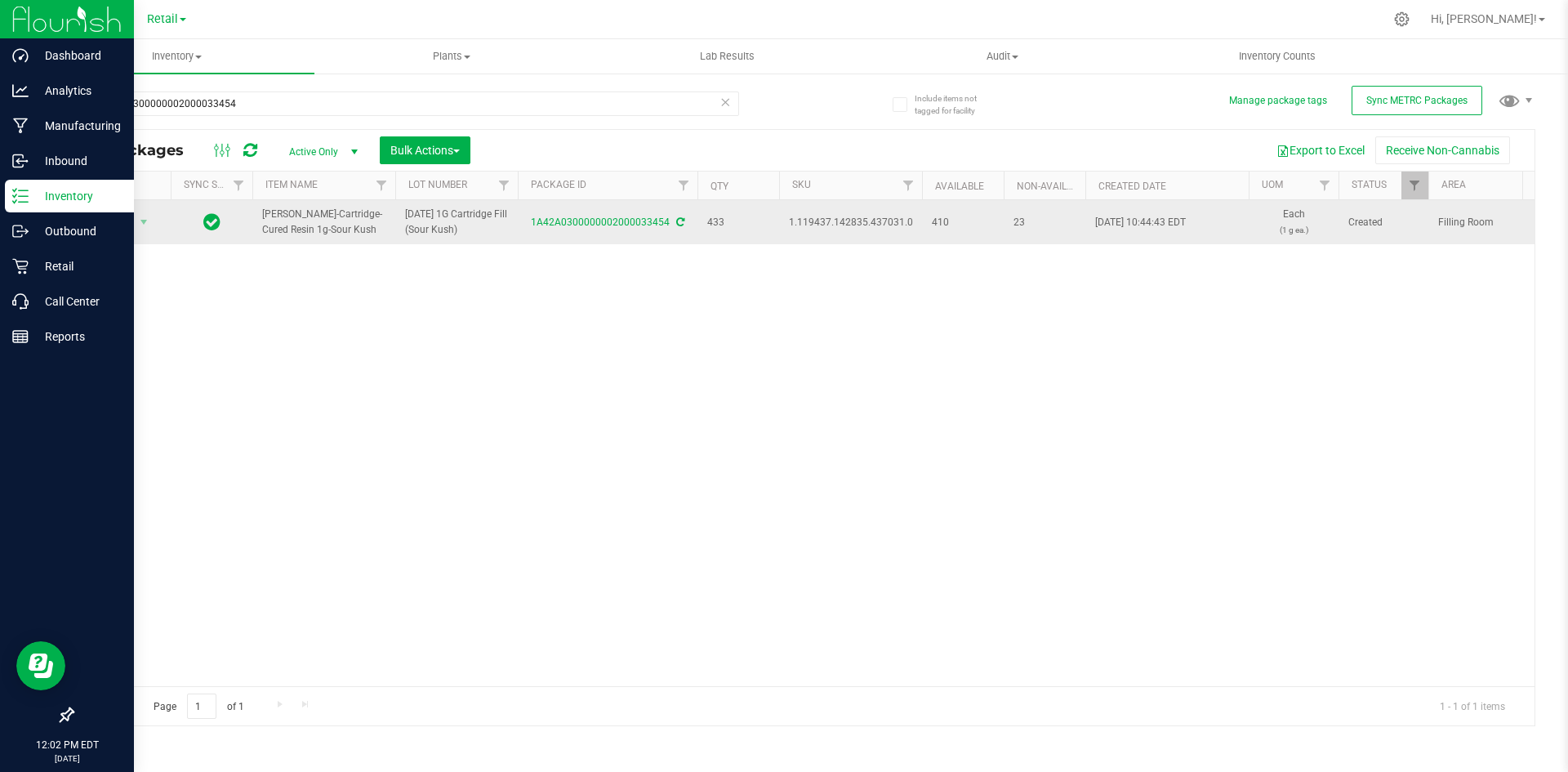
click at [862, 223] on span "1.119437.142835.437031.0" at bounding box center [850, 222] width 124 height 16
copy span "1.119437.142835.437031.0"
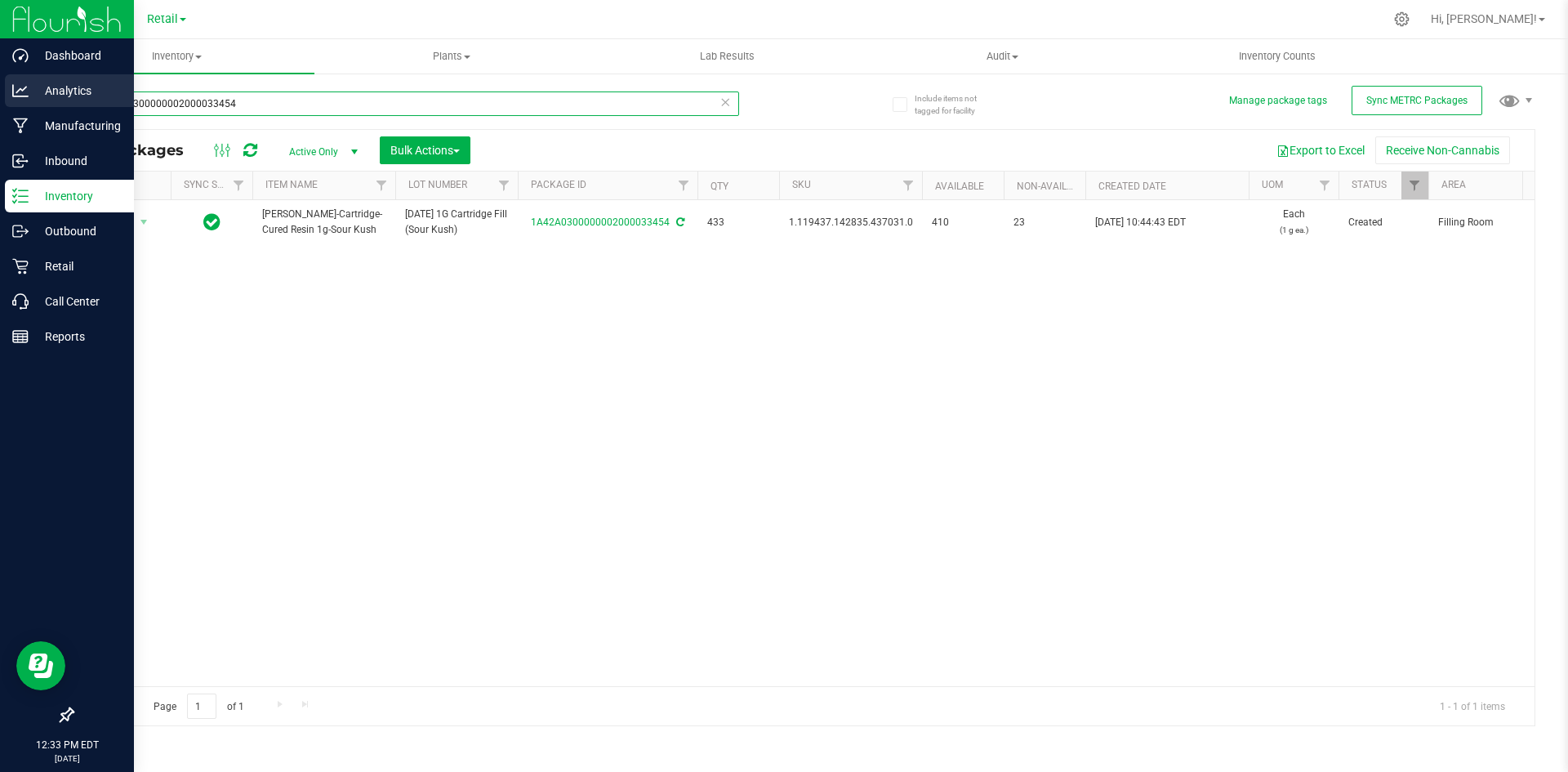
drag, startPoint x: 299, startPoint y: 114, endPoint x: 0, endPoint y: 82, distance: 300.7
click at [0, 82] on div "Dashboard Analytics Manufacturing Inbound Inventory Outbound Retail Call Center…" at bounding box center [784, 386] width 1568 height 772
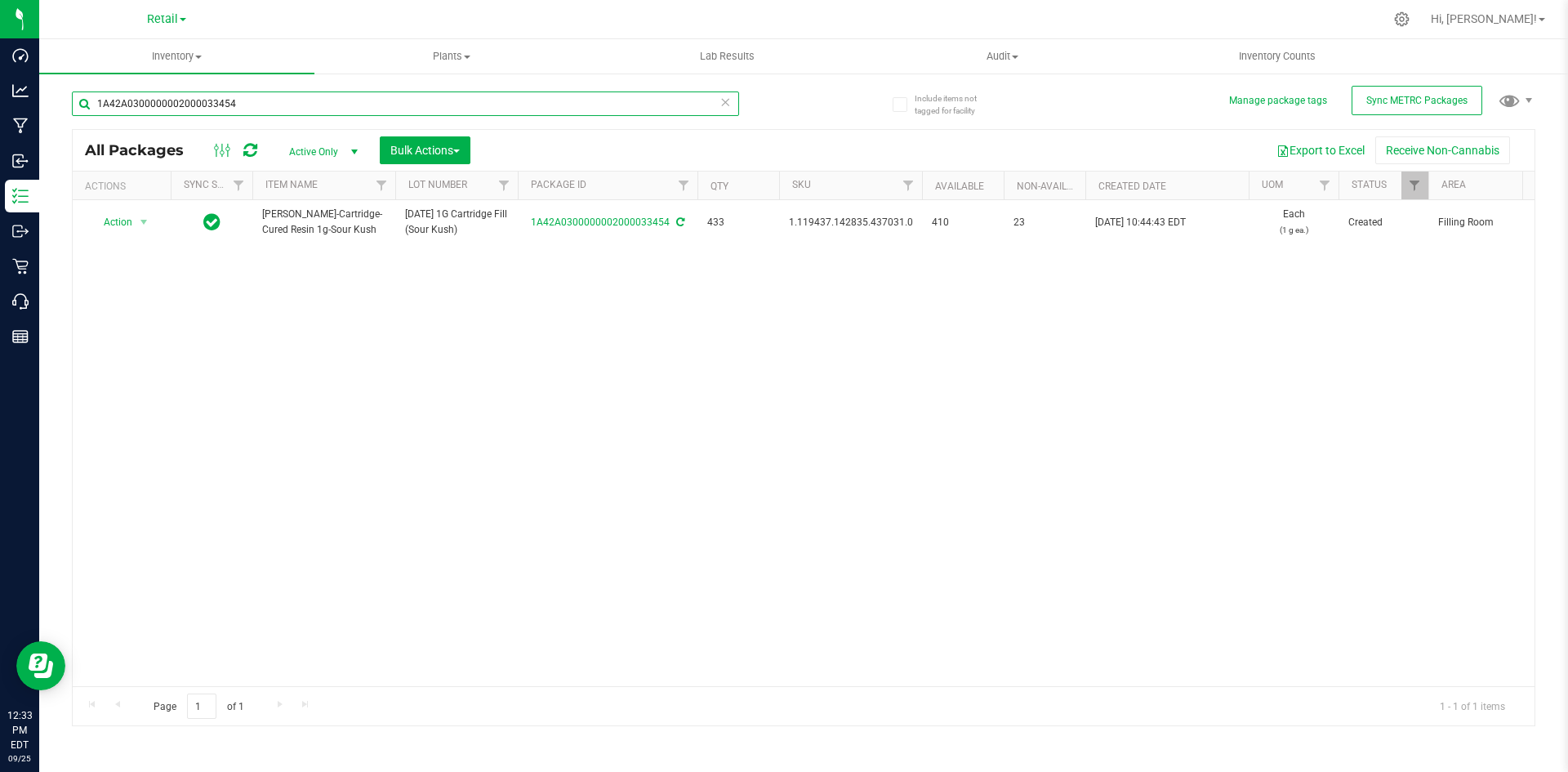
paste input ".16.233.8986.0"
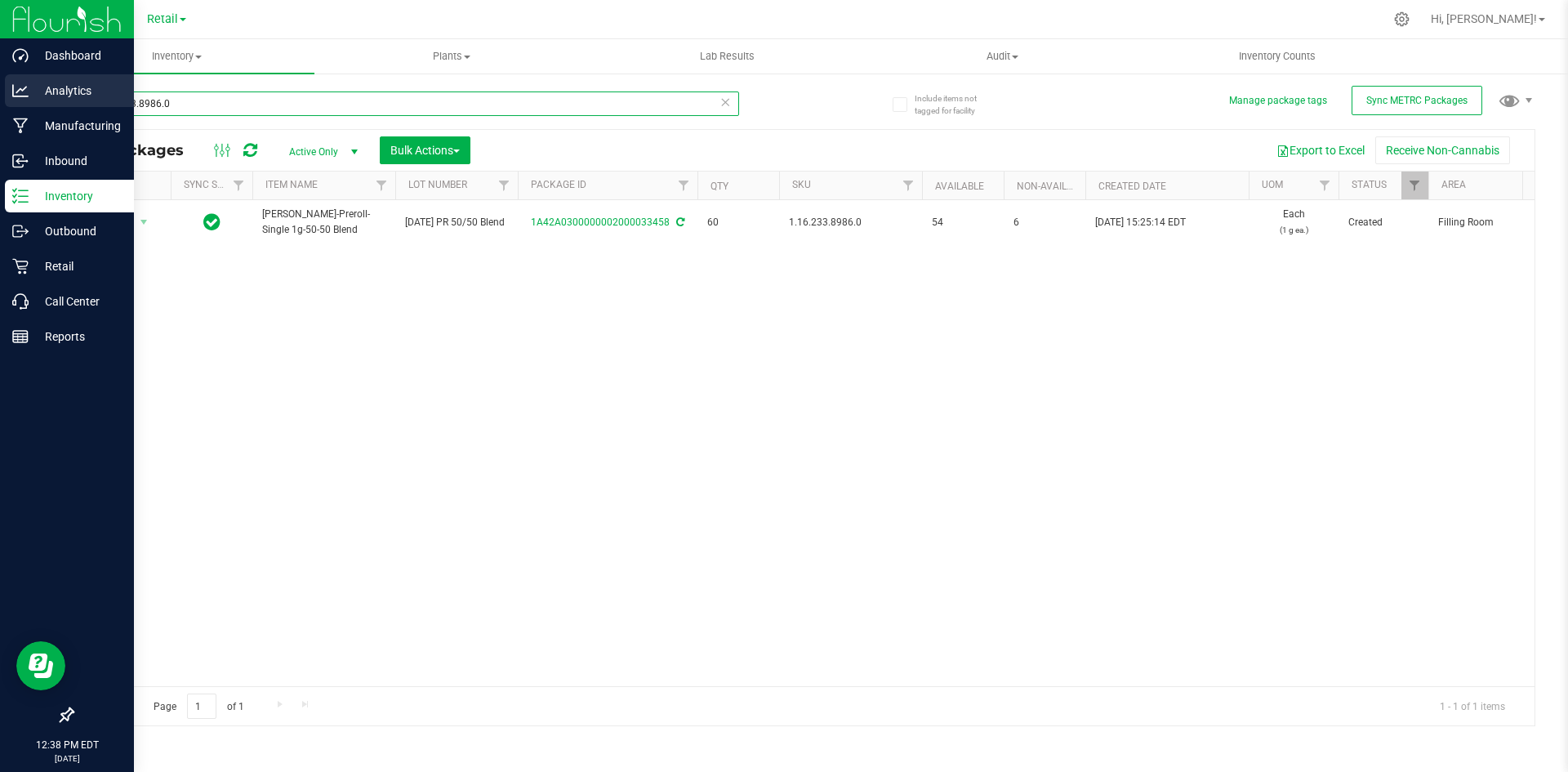
drag, startPoint x: 232, startPoint y: 105, endPoint x: 0, endPoint y: 105, distance: 232.0
click at [0, 105] on div "Dashboard Analytics Manufacturing Inbound Inventory Outbound Retail Call Center…" at bounding box center [784, 386] width 1568 height 772
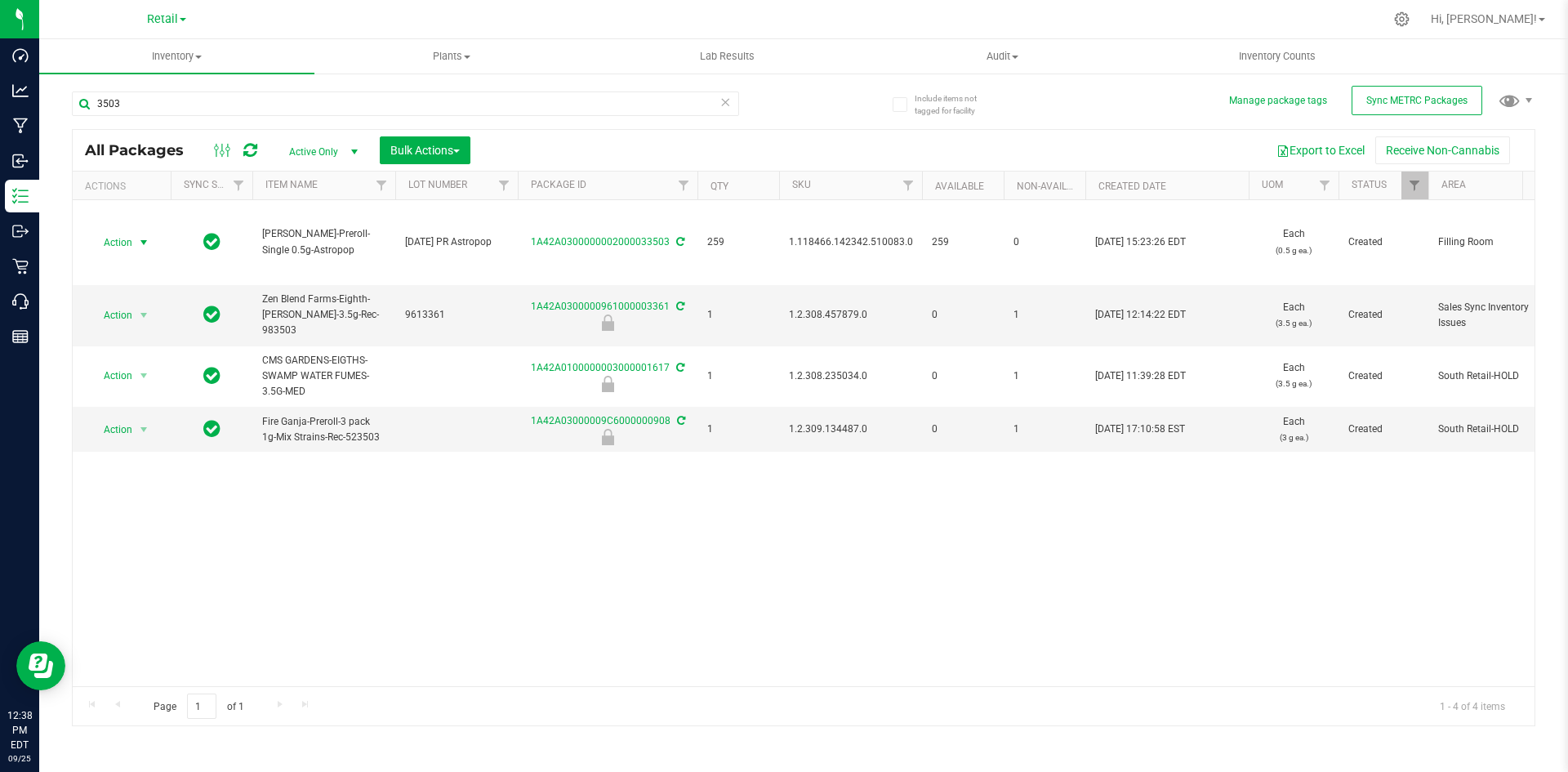
click at [129, 235] on span "Action" at bounding box center [111, 242] width 44 height 23
click at [153, 441] on li "Print package label" at bounding box center [141, 449] width 103 height 45
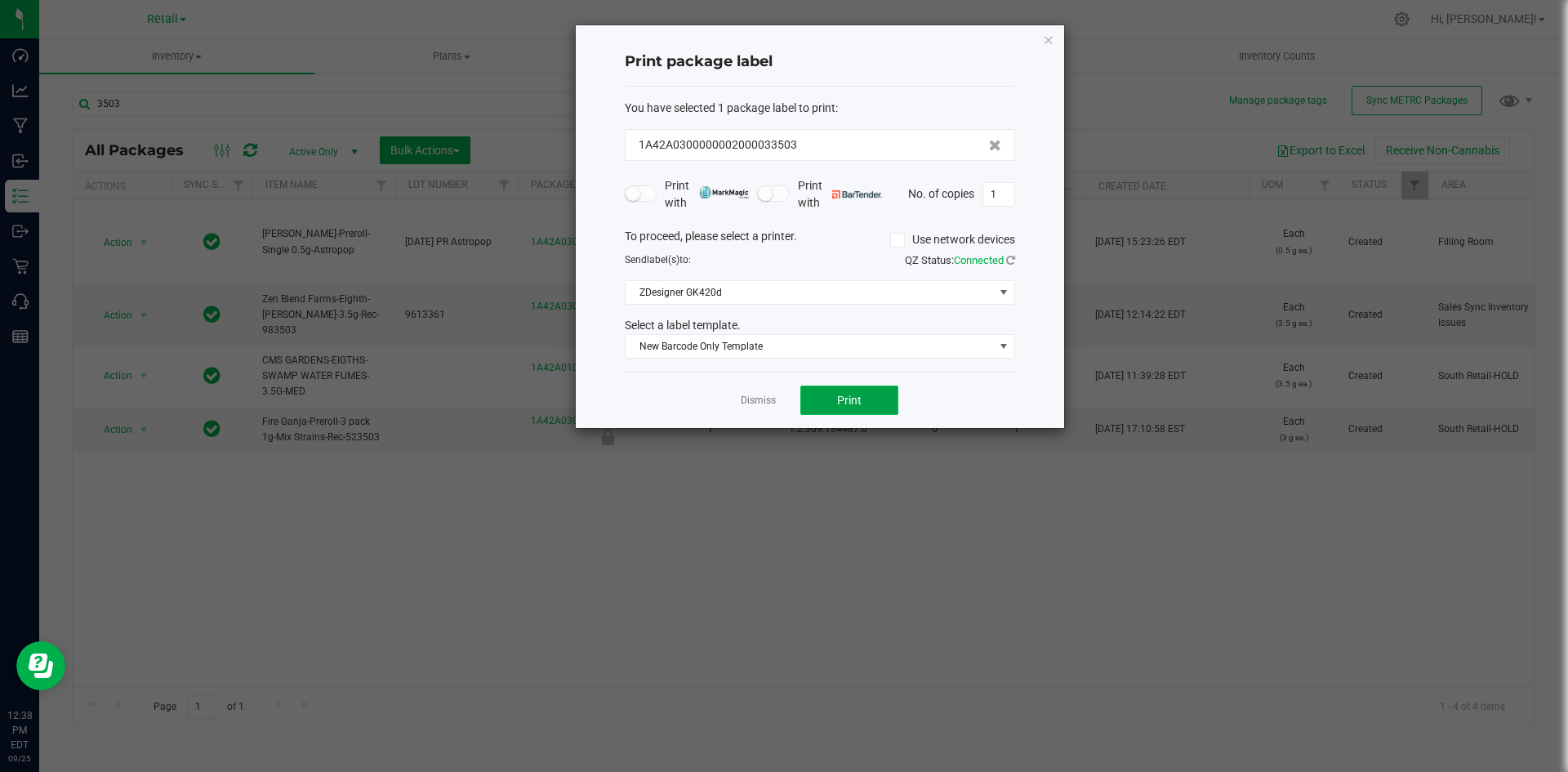
click at [867, 408] on button "Print" at bounding box center [849, 400] width 98 height 29
click at [1048, 48] on icon "button" at bounding box center [1048, 39] width 11 height 19
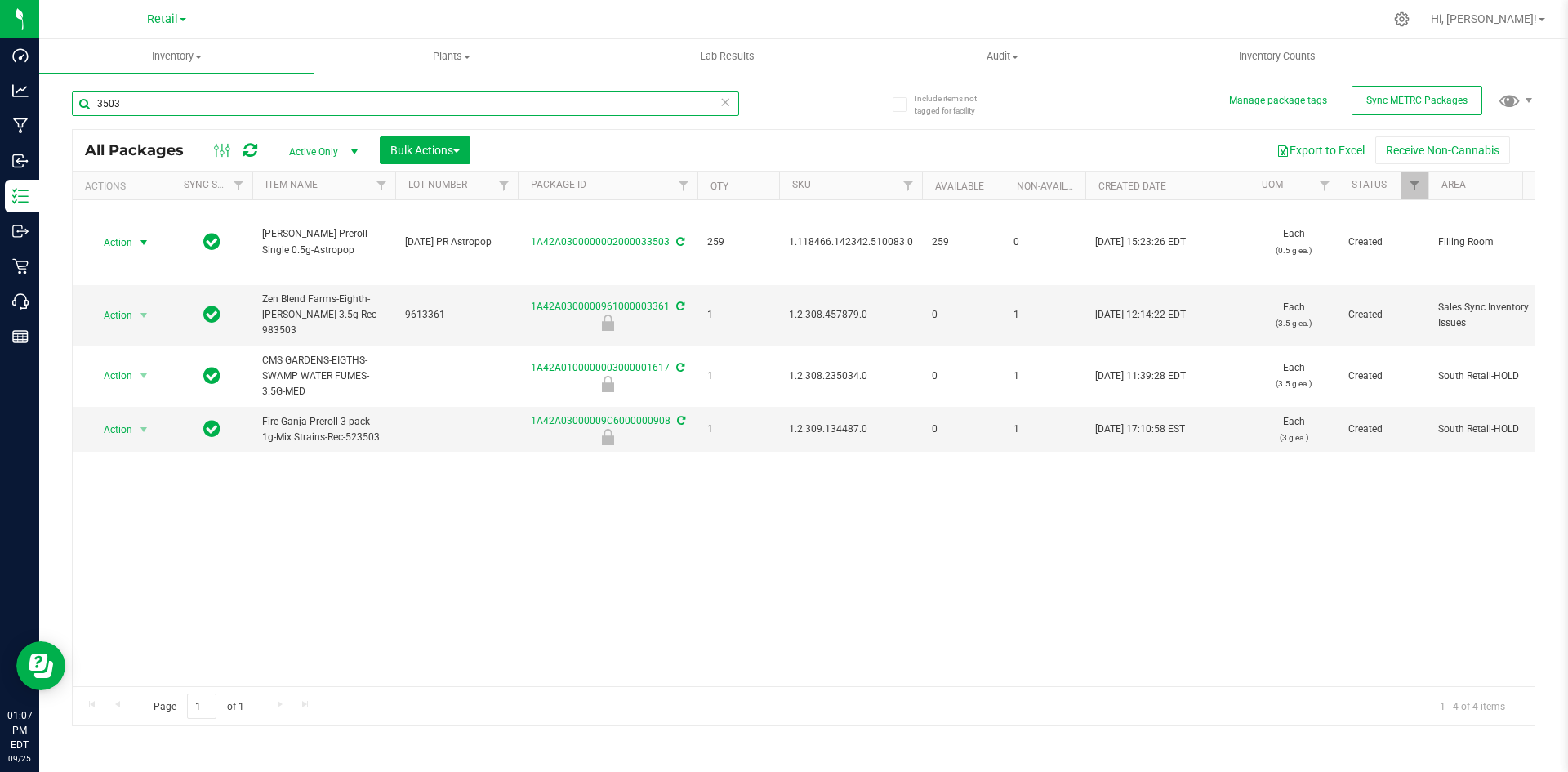
click at [177, 105] on input "3503" at bounding box center [405, 104] width 668 height 25
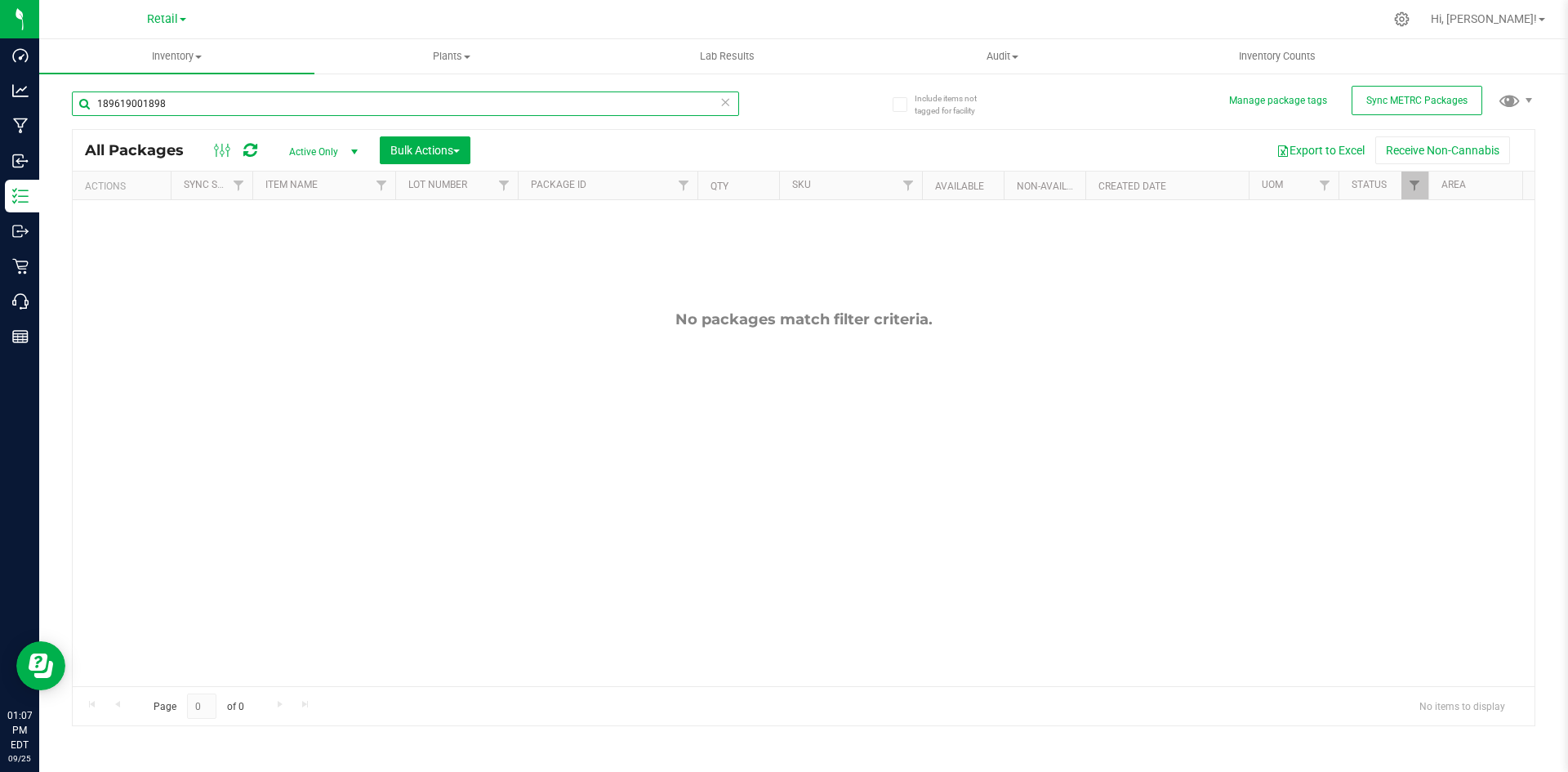
type input "189619001898"
click at [243, 110] on input "189619001898" at bounding box center [405, 104] width 668 height 25
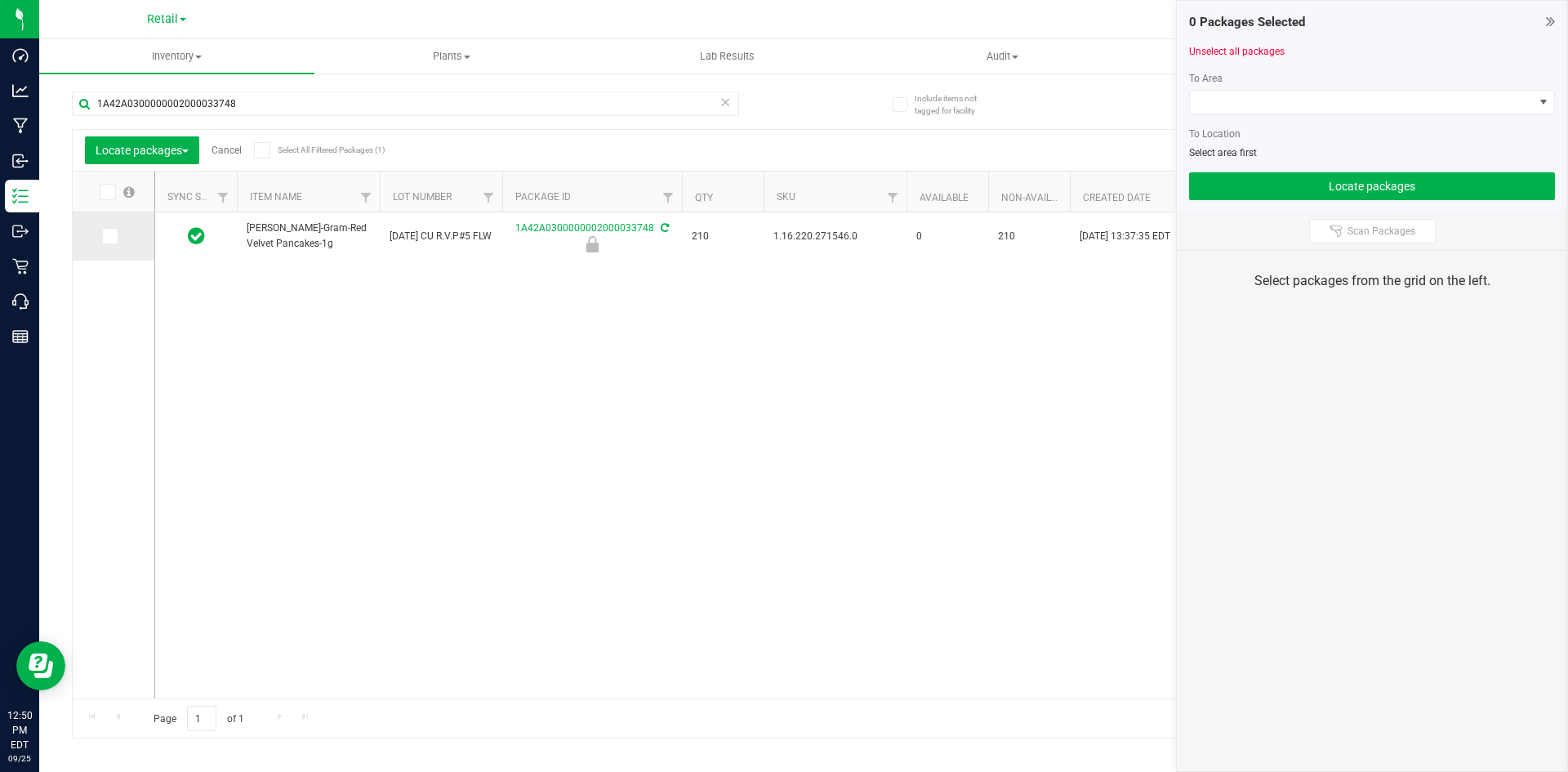
click at [105, 236] on icon at bounding box center [109, 236] width 11 height 0
click at [0, 0] on input "checkbox" at bounding box center [0, 0] width 0 height 0
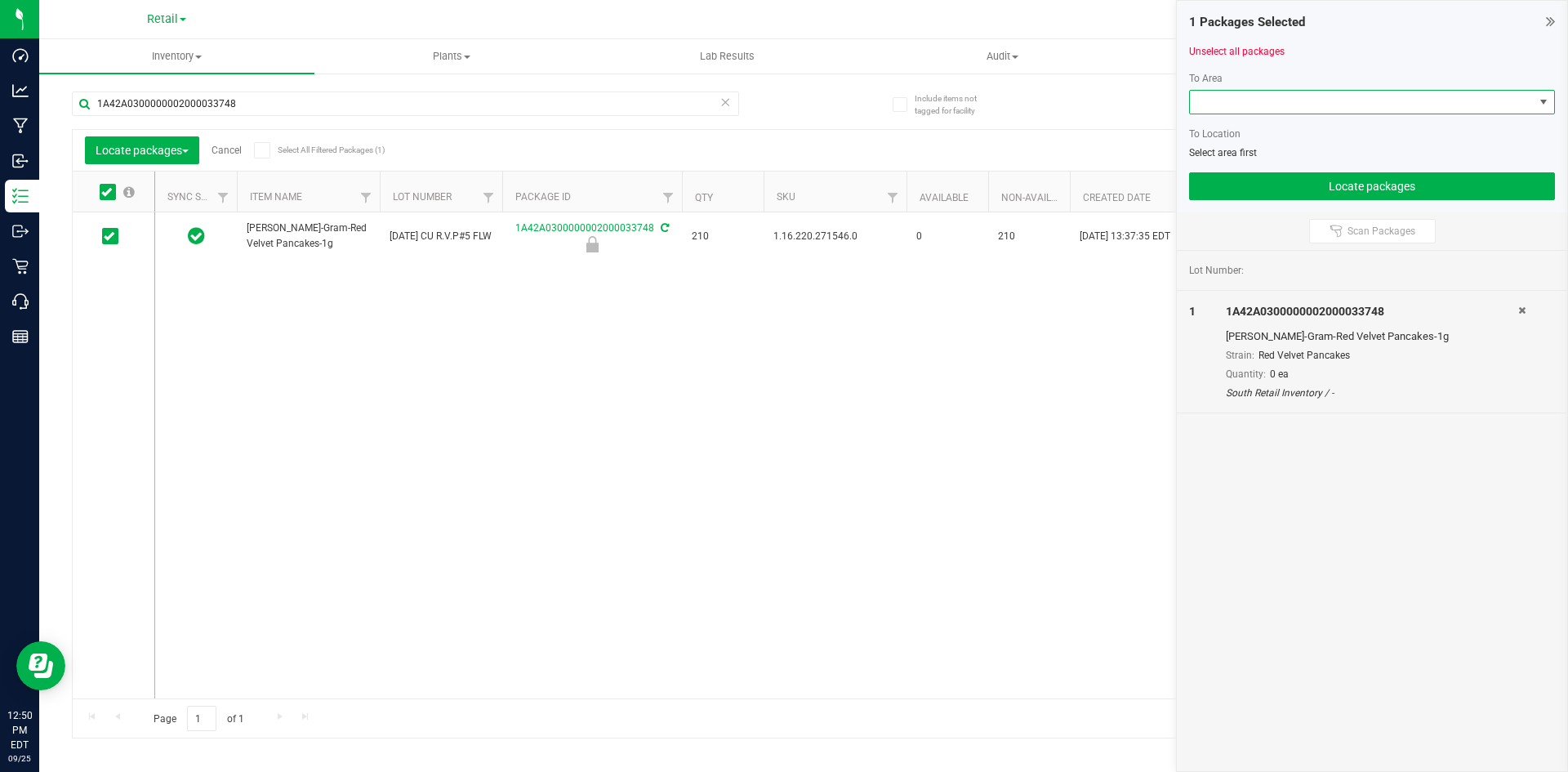
click at [1279, 94] on span at bounding box center [1362, 102] width 344 height 23
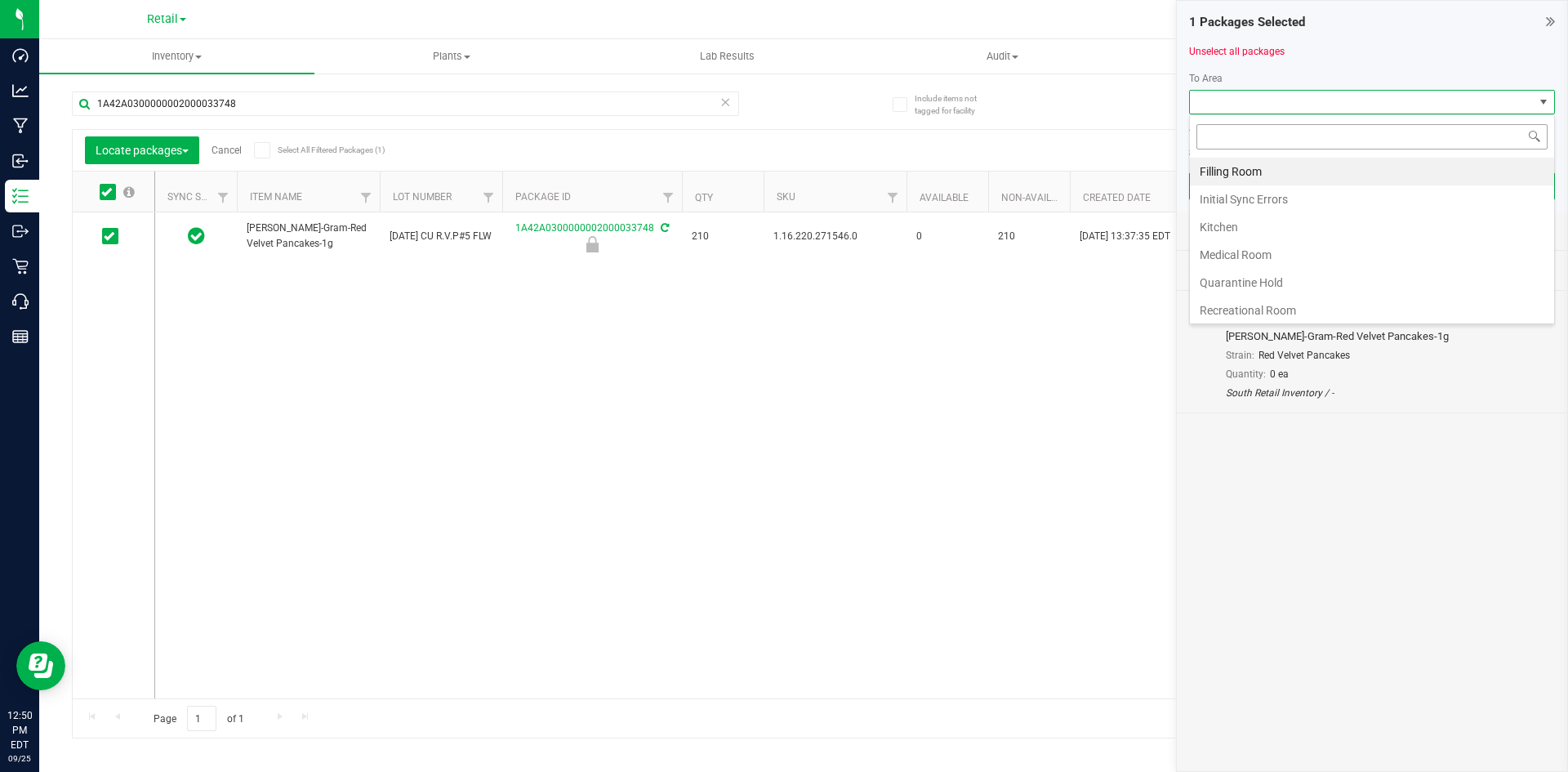
scroll to position [25, 366]
click at [1244, 174] on li "Filling Room" at bounding box center [1372, 171] width 364 height 28
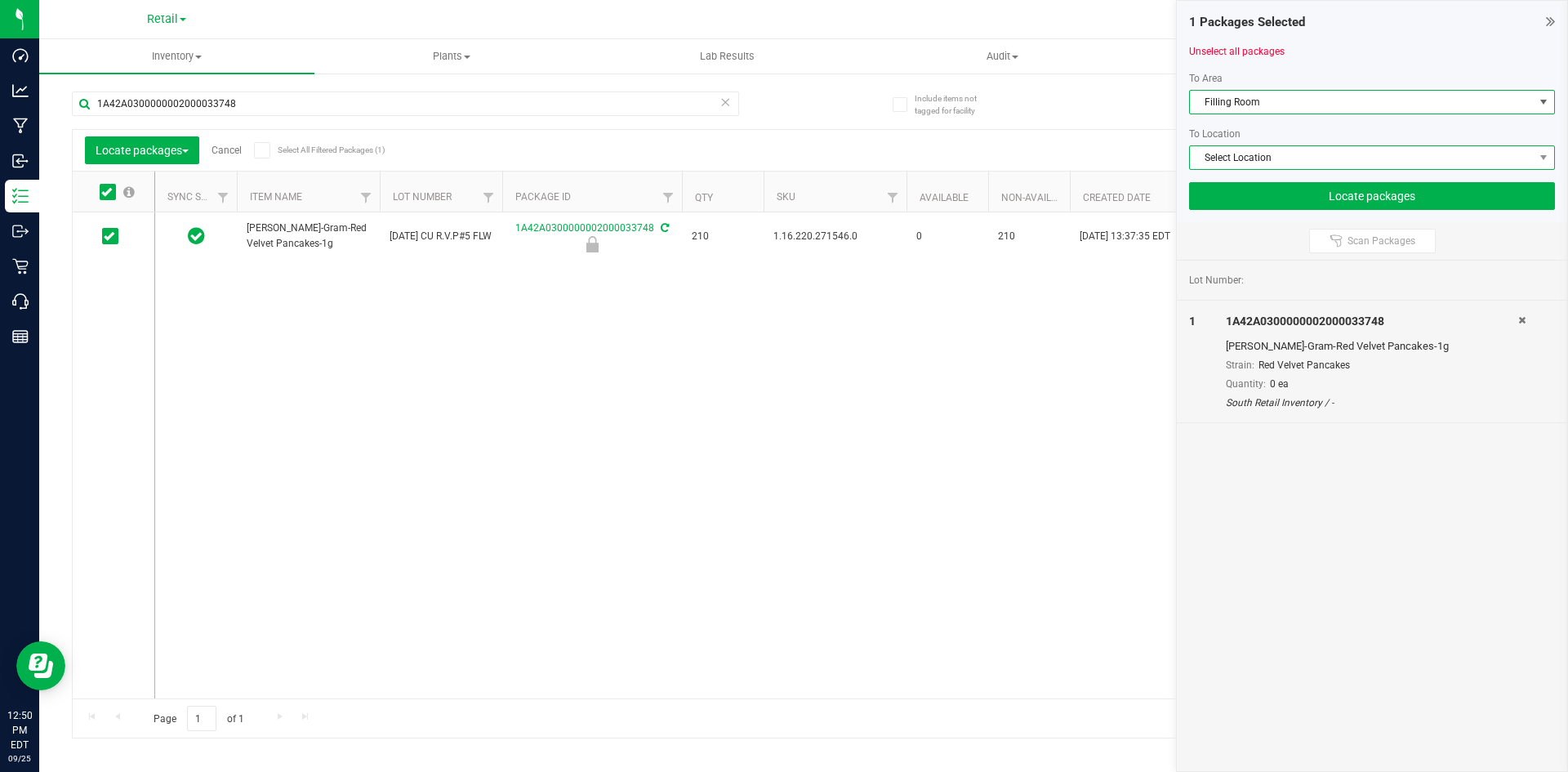
click at [1246, 167] on span "Select Location" at bounding box center [1362, 157] width 344 height 23
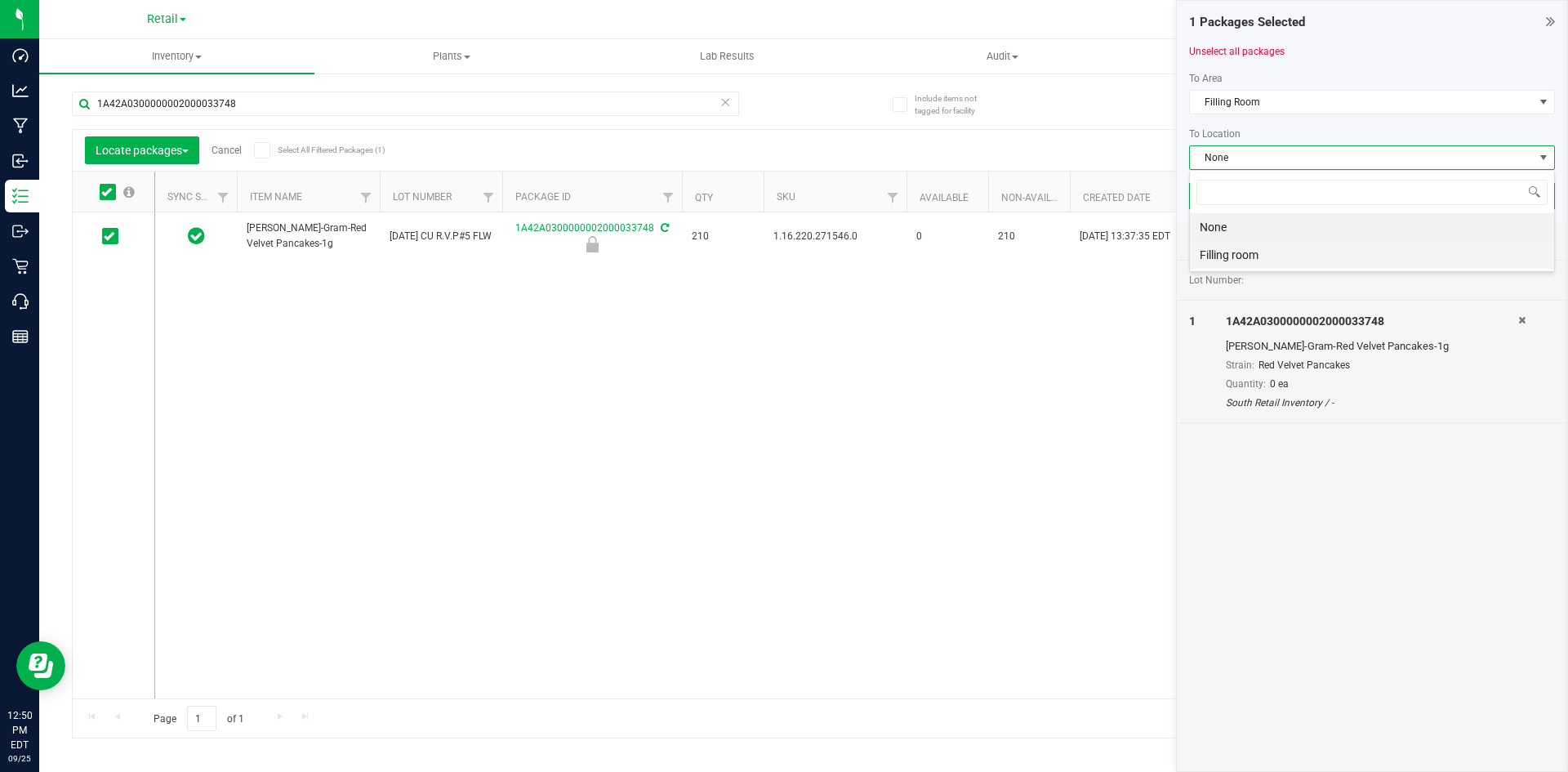
click at [1216, 251] on li "Filling room" at bounding box center [1372, 255] width 364 height 28
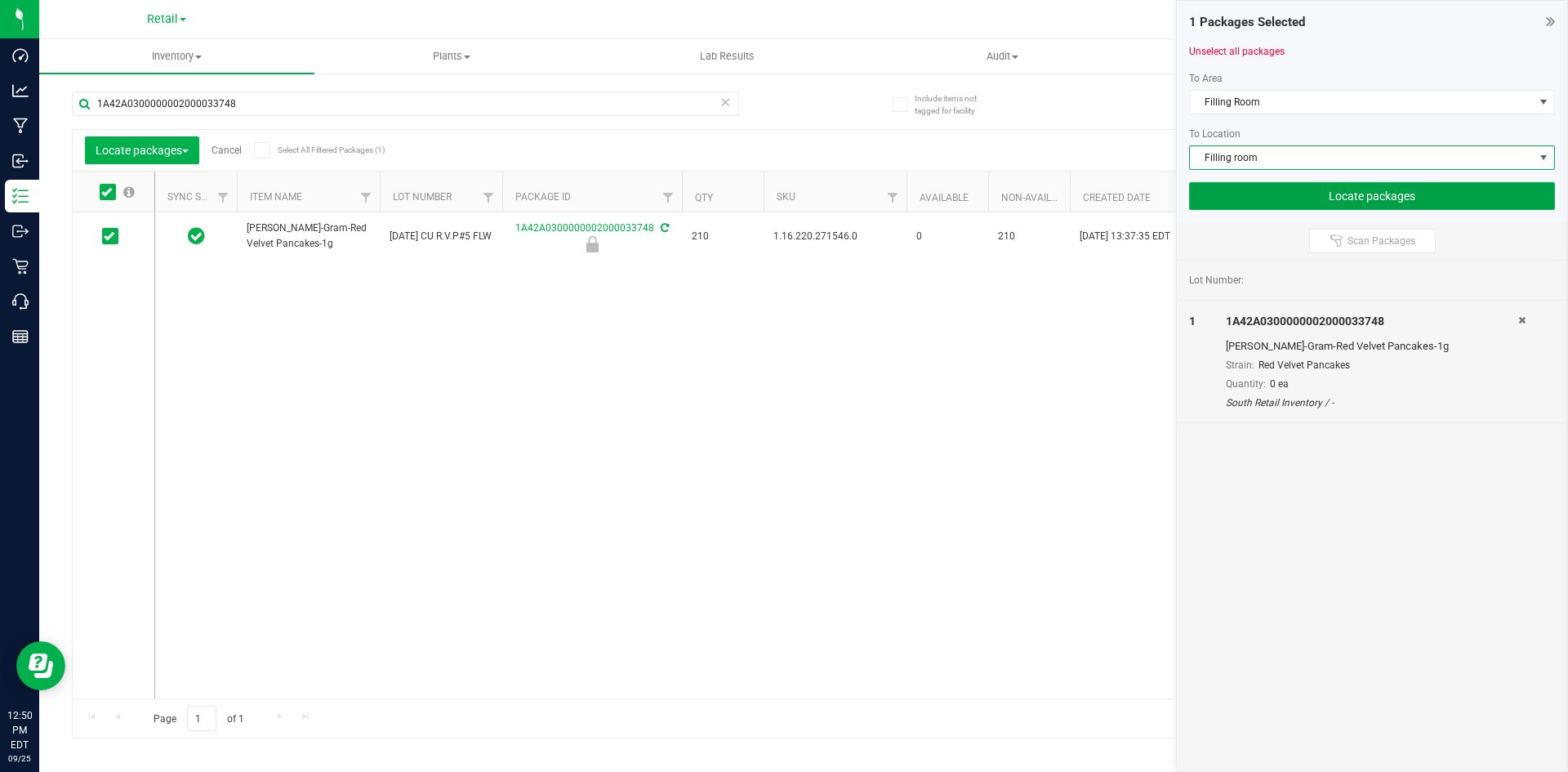
click at [1278, 189] on button "Locate packages" at bounding box center [1372, 196] width 366 height 28
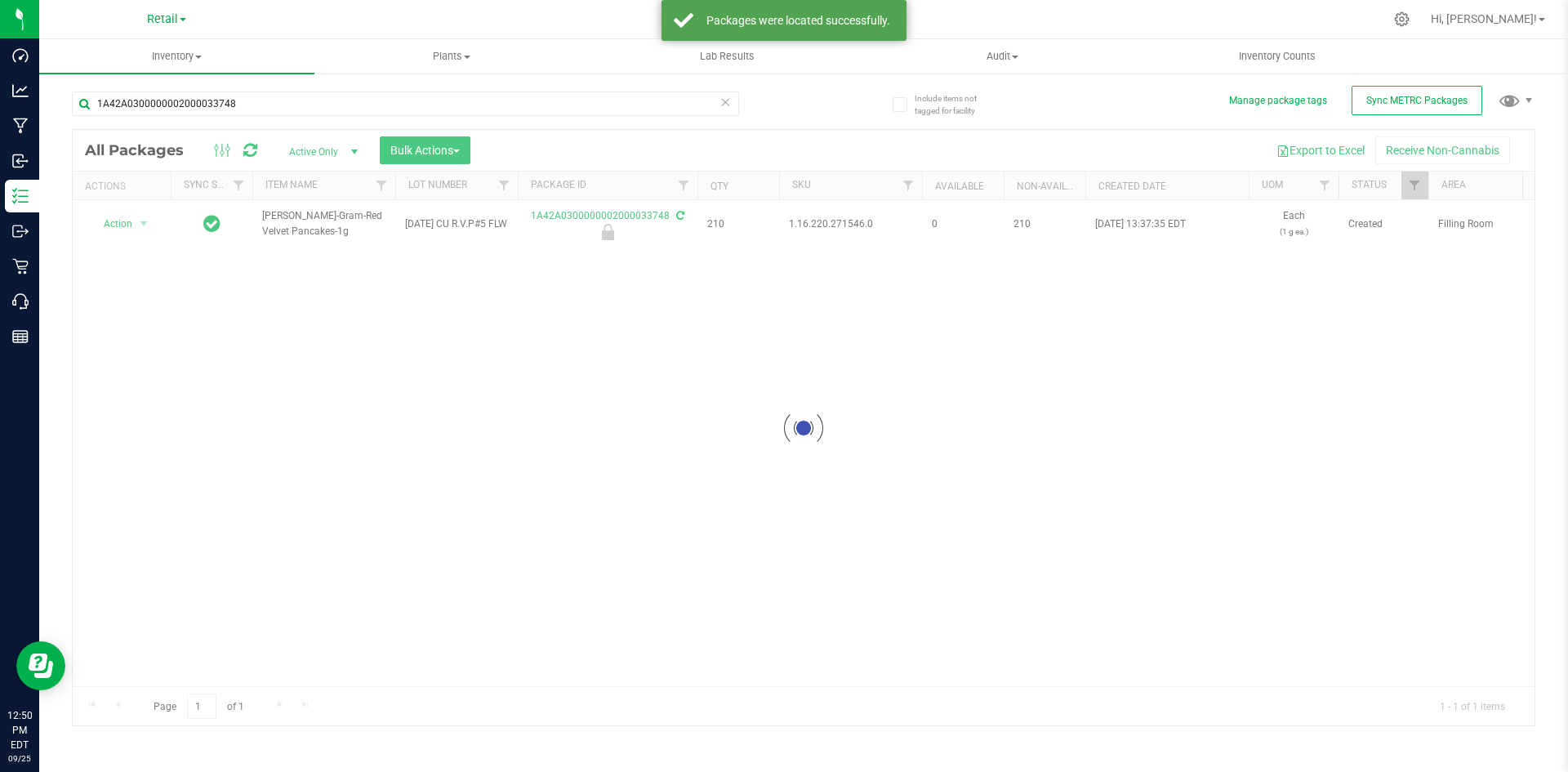
click at [845, 220] on div at bounding box center [803, 427] width 1462 height 595
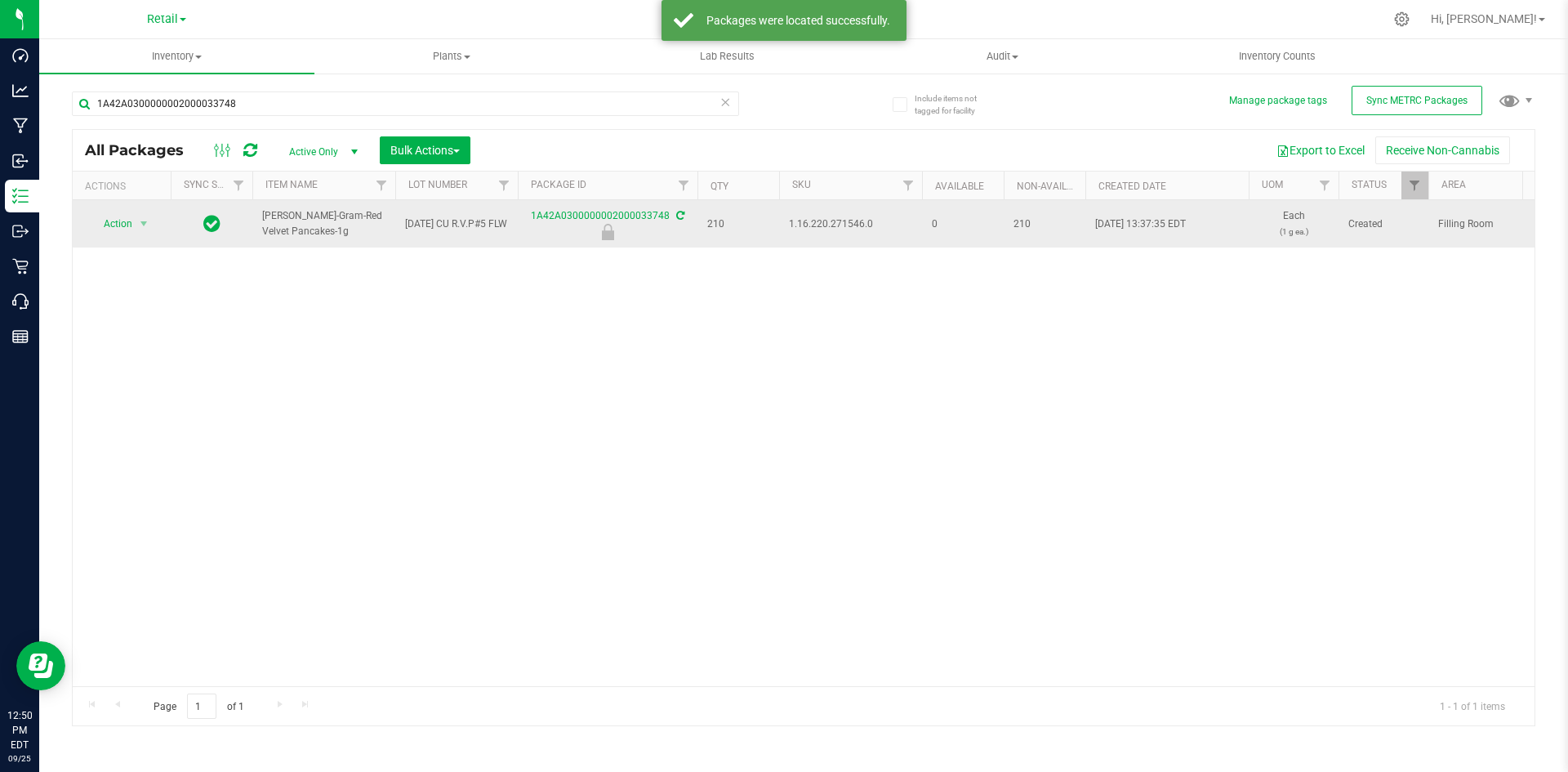
click at [845, 223] on span "1.16.220.271546.0" at bounding box center [850, 224] width 123 height 16
copy span "1.16.220.271546.0"
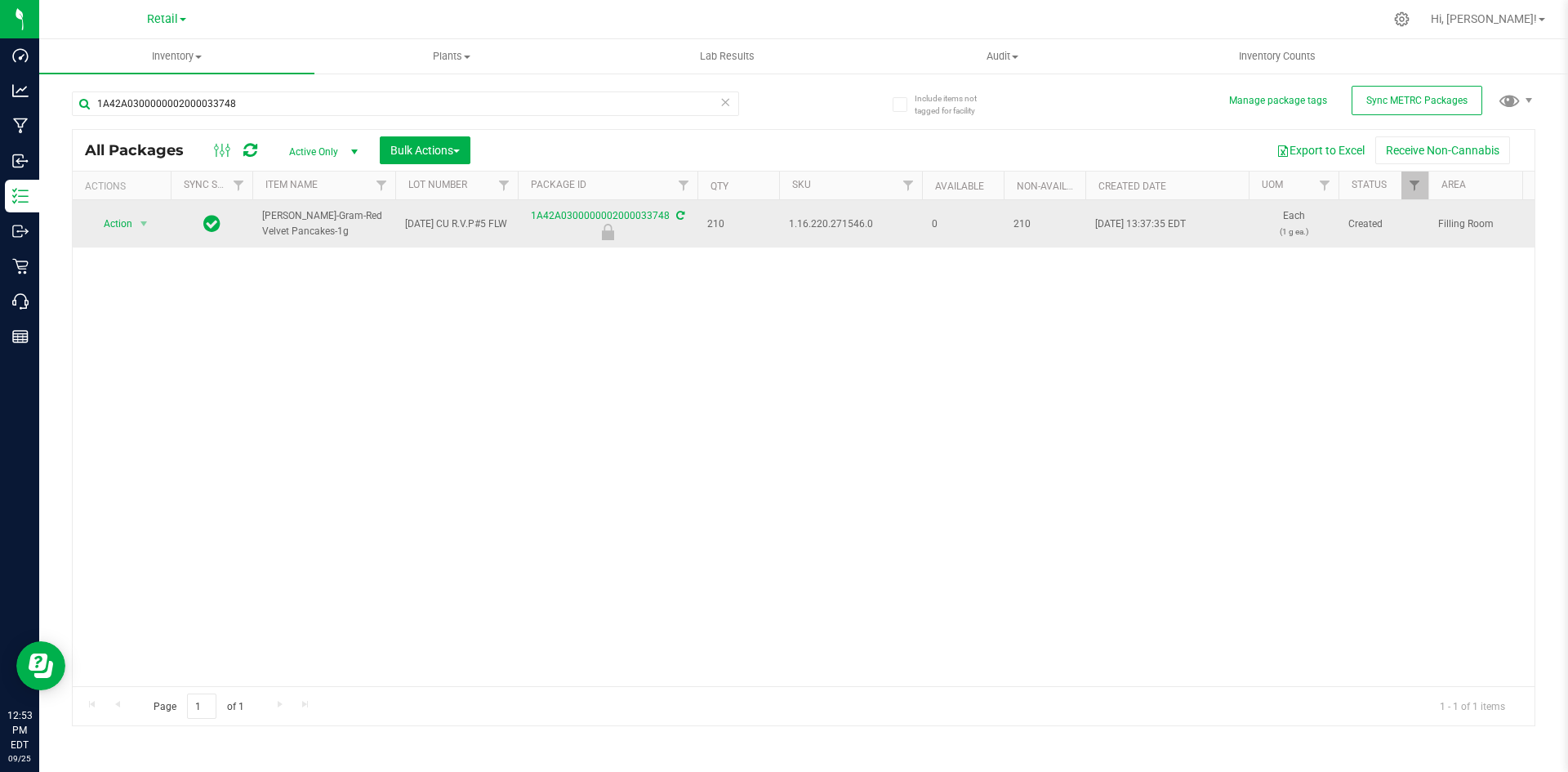
copy span "1.16.220.271546.0"
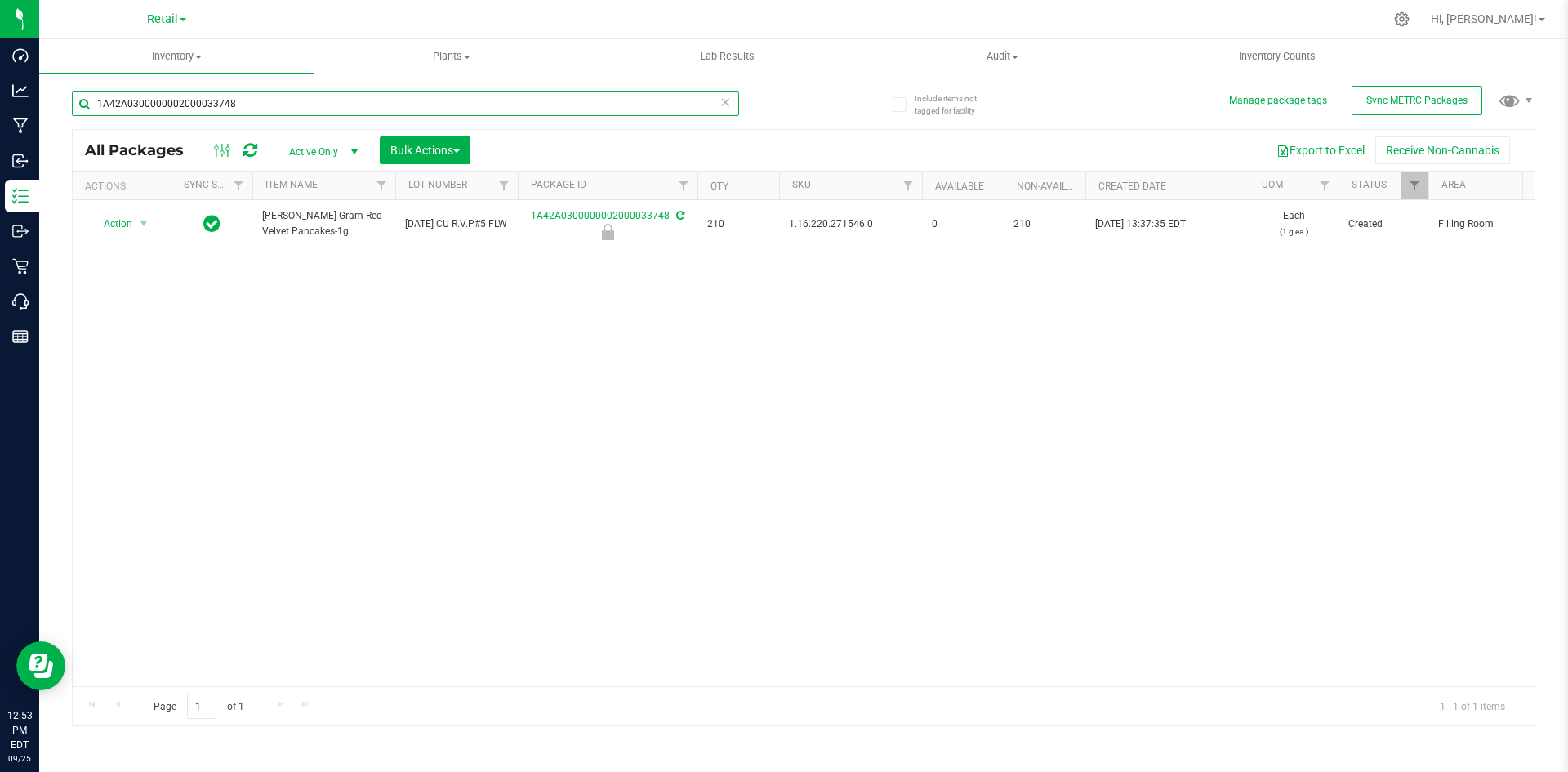
click at [303, 113] on input "1A42A0300000002000033748" at bounding box center [405, 104] width 668 height 25
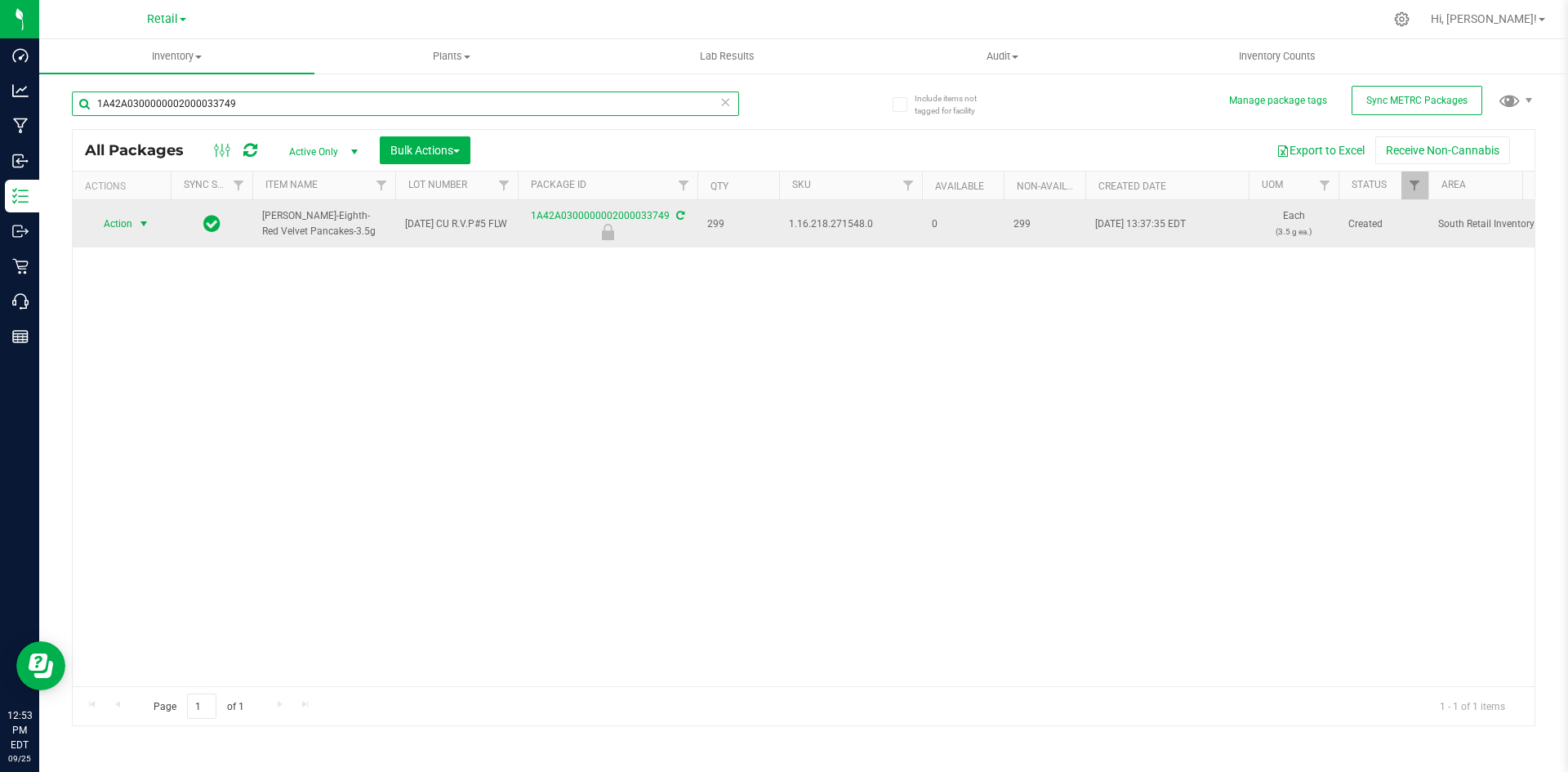
type input "1A42A0300000002000033749"
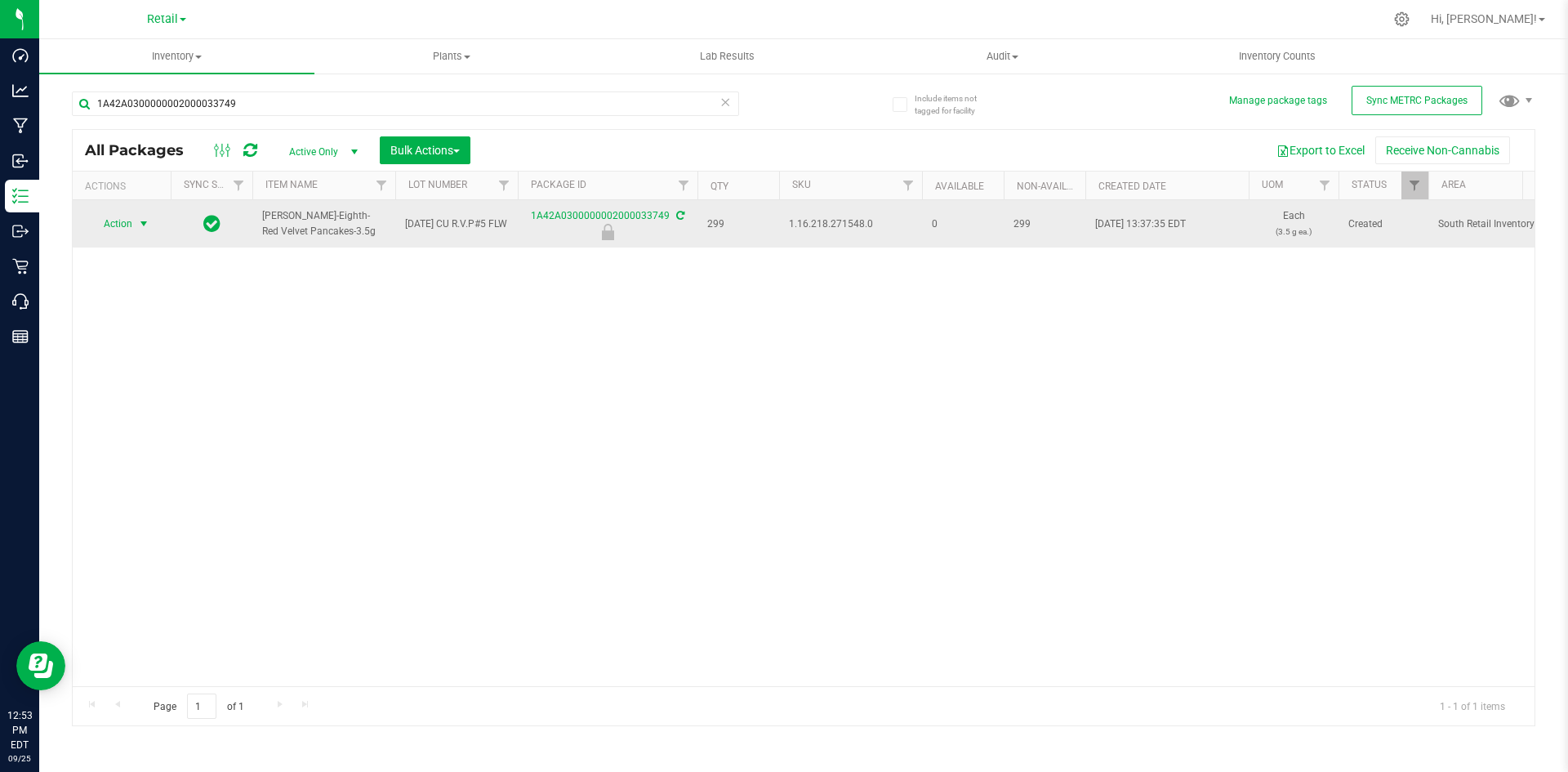
click at [134, 230] on span "select" at bounding box center [144, 224] width 20 height 23
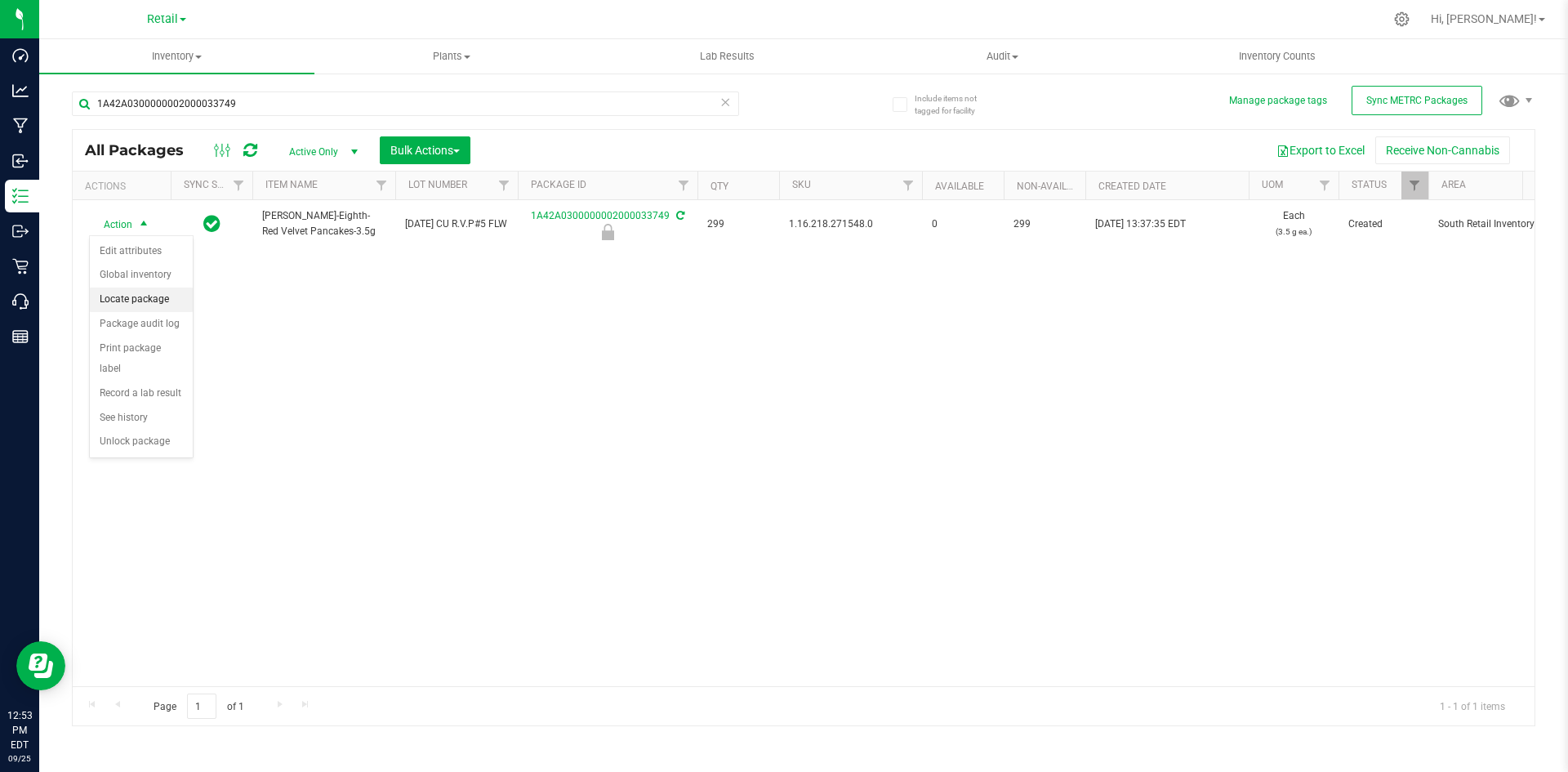
click at [132, 296] on li "Locate package" at bounding box center [141, 299] width 103 height 25
click at [422, 140] on button "Bulk Actions" at bounding box center [425, 150] width 91 height 28
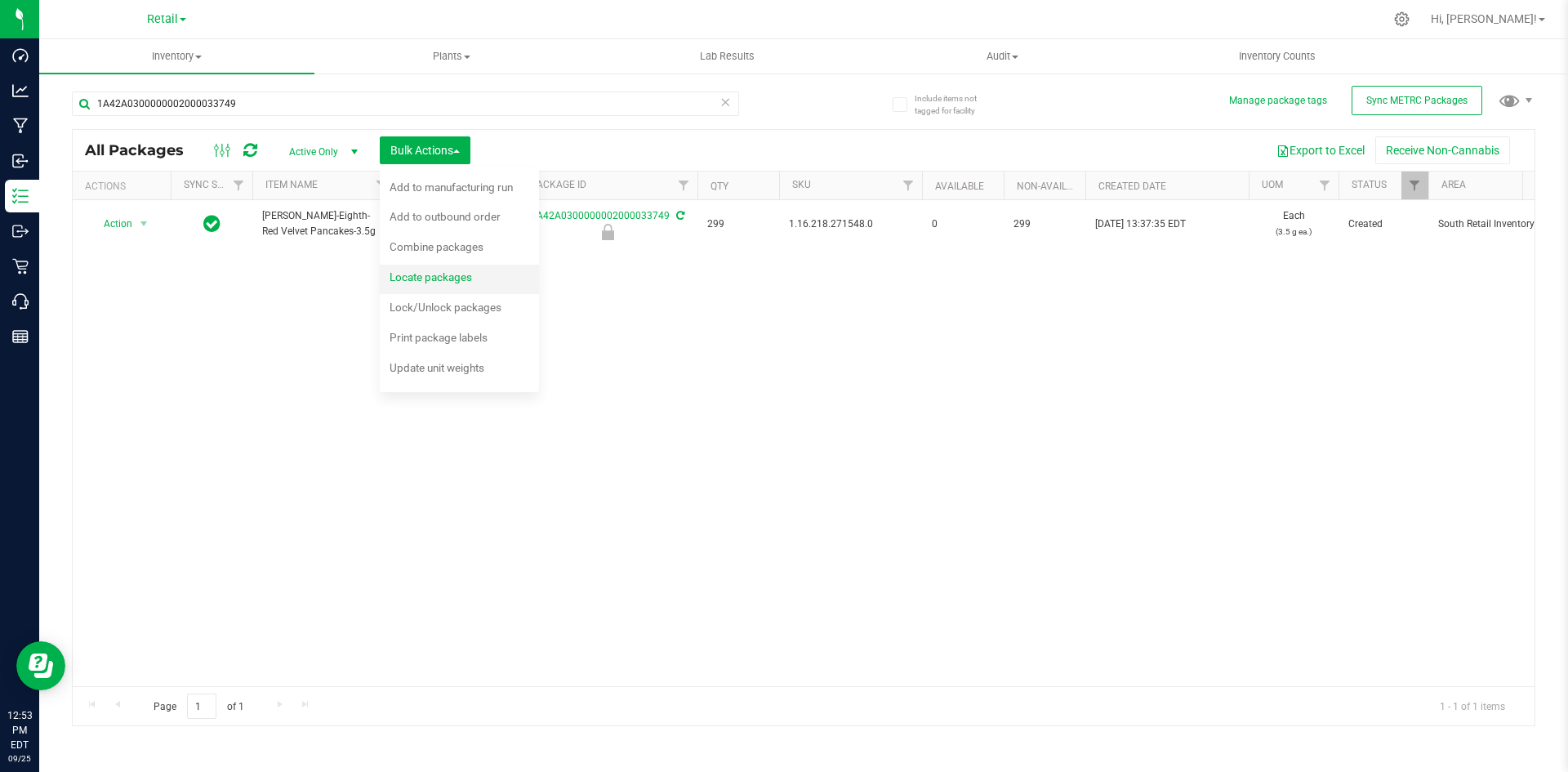
click at [427, 271] on span "Locate packages" at bounding box center [431, 277] width 83 height 13
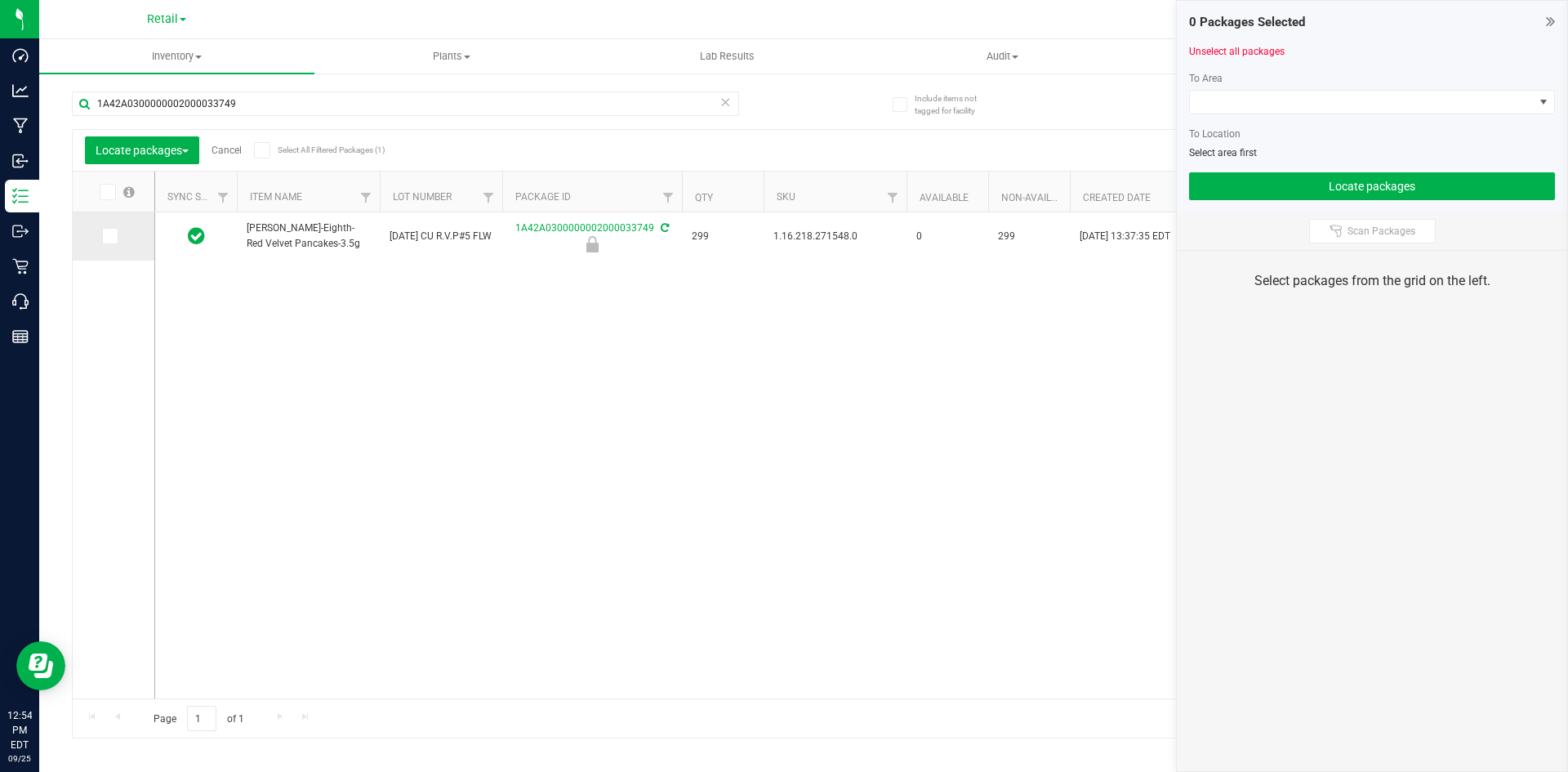
click at [116, 234] on span at bounding box center [110, 236] width 17 height 17
click at [0, 0] on input "checkbox" at bounding box center [0, 0] width 0 height 0
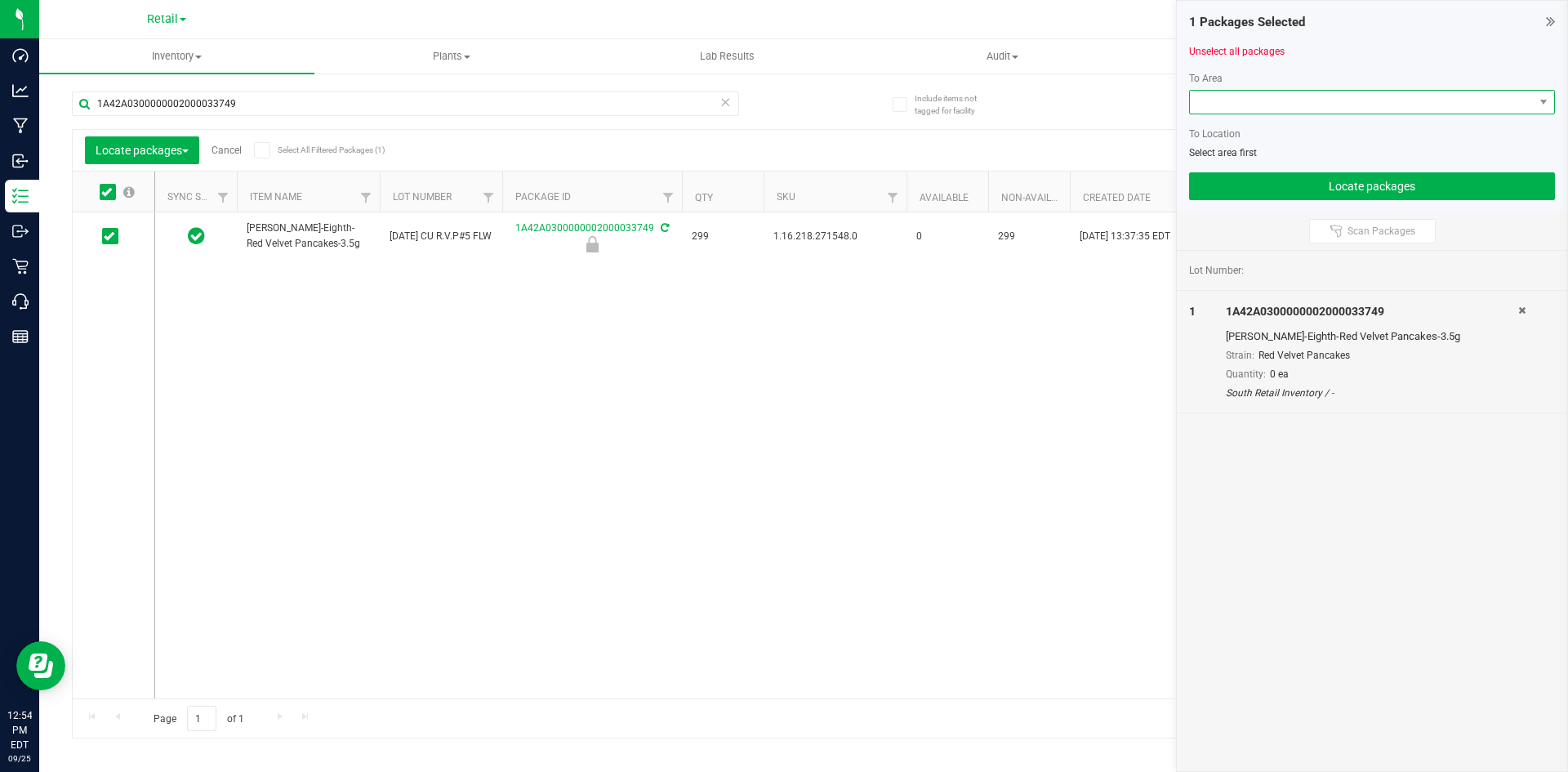
click at [1206, 110] on span at bounding box center [1362, 102] width 344 height 23
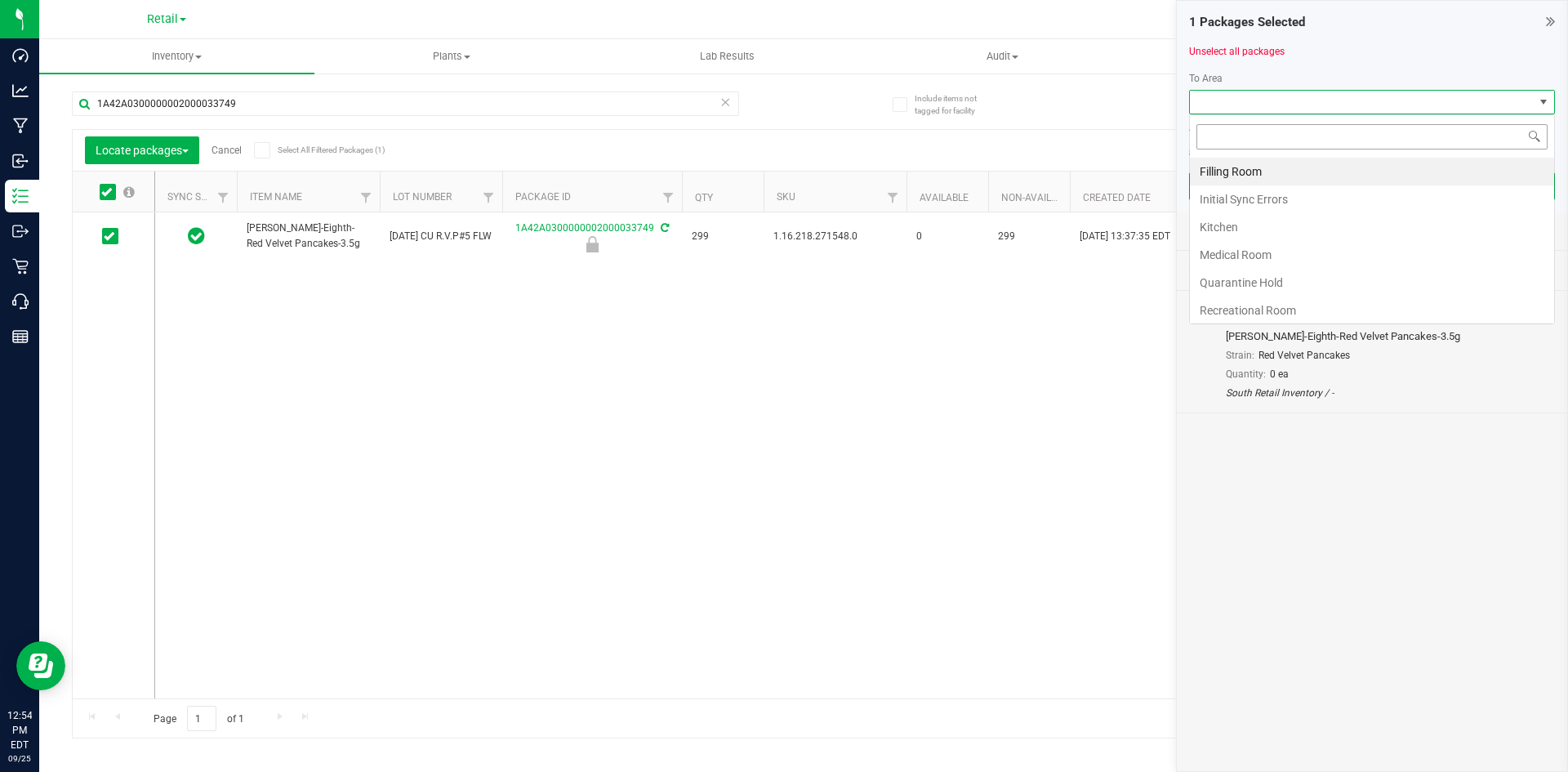
scroll to position [25, 366]
click at [1221, 177] on li "Filling Room" at bounding box center [1372, 171] width 364 height 28
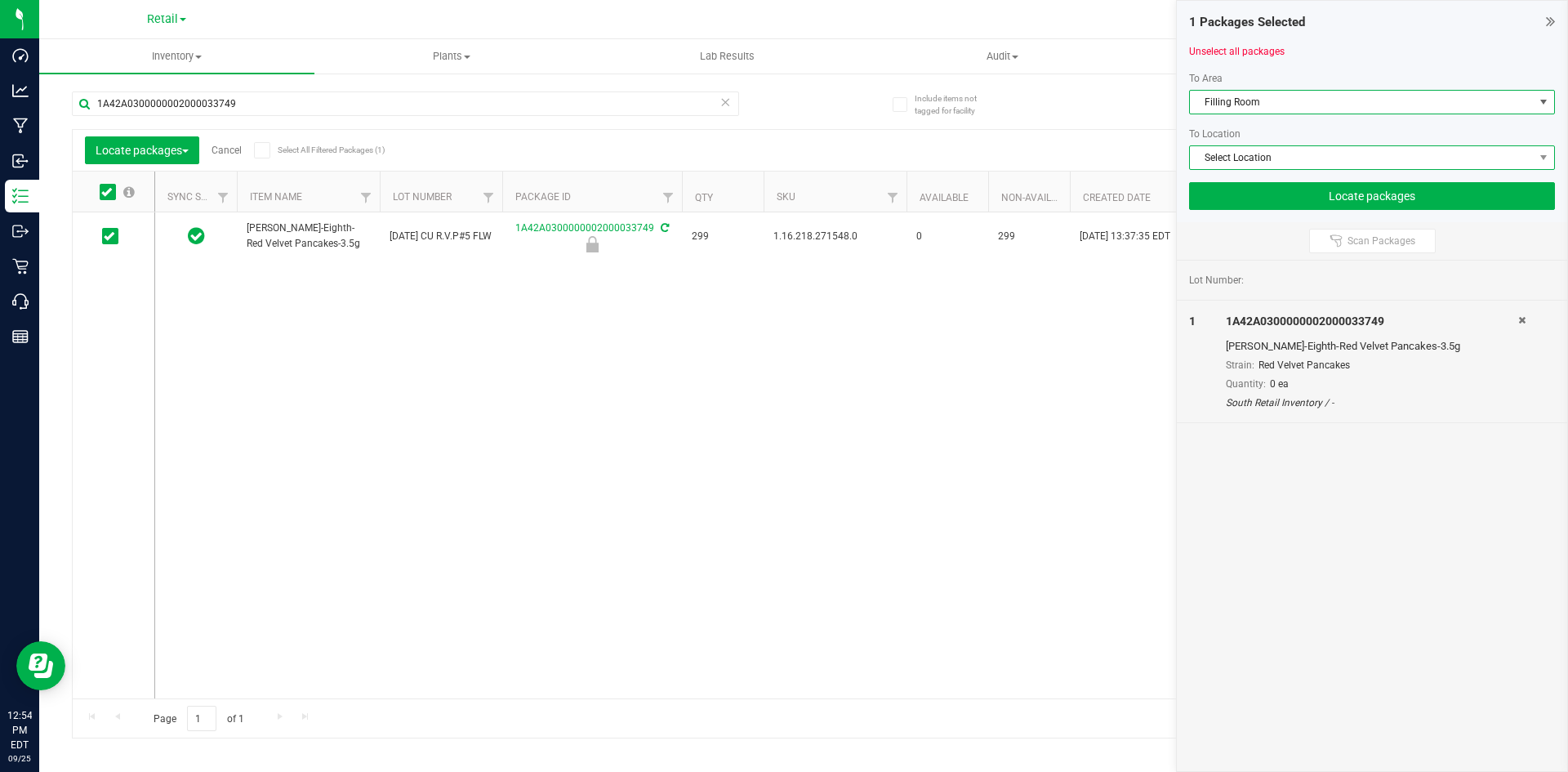
click at [1221, 159] on span "Select Location" at bounding box center [1362, 157] width 344 height 23
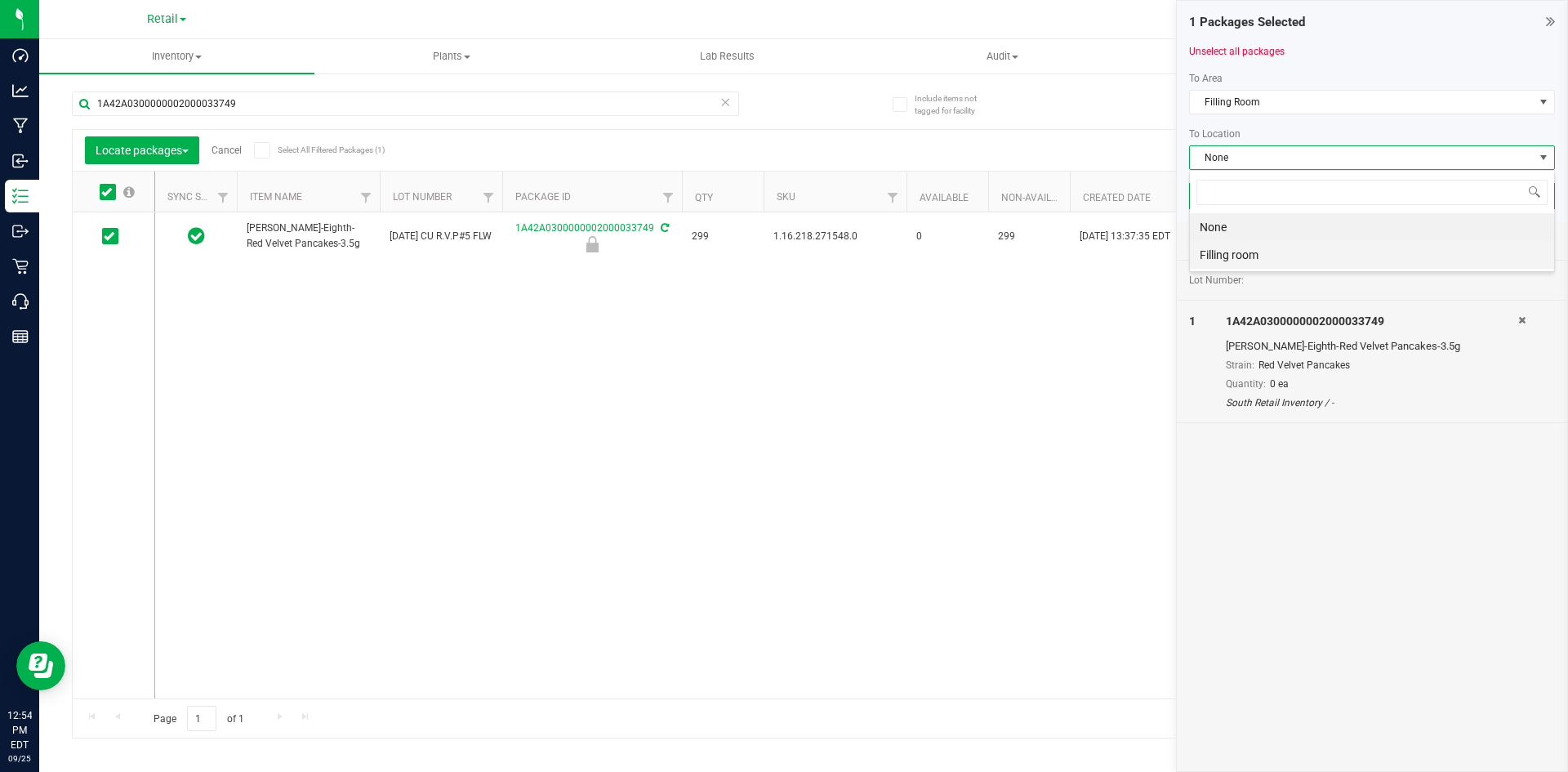
click at [1224, 248] on li "Filling room" at bounding box center [1372, 255] width 364 height 28
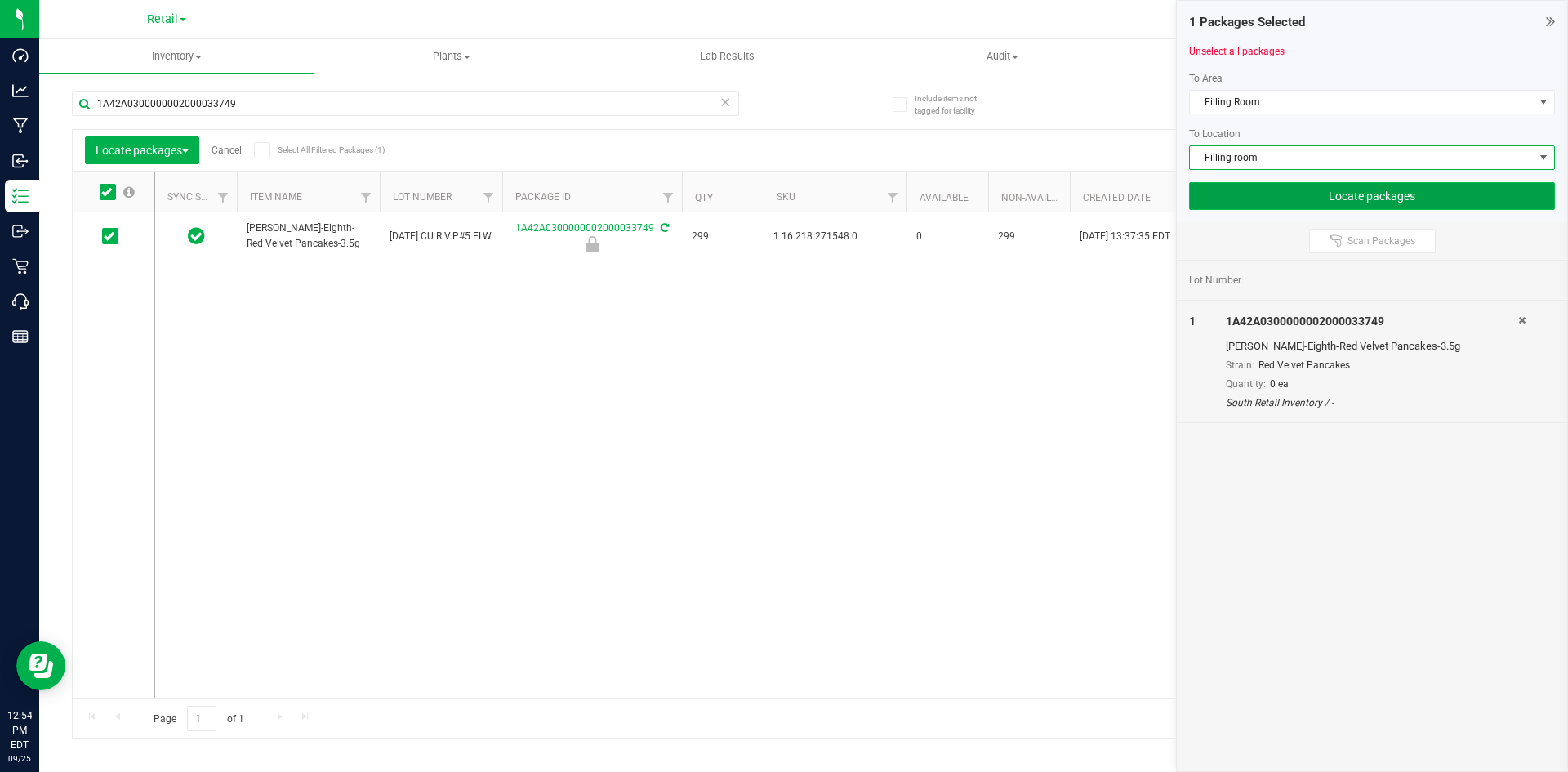
click at [1300, 200] on button "Locate packages" at bounding box center [1372, 196] width 366 height 28
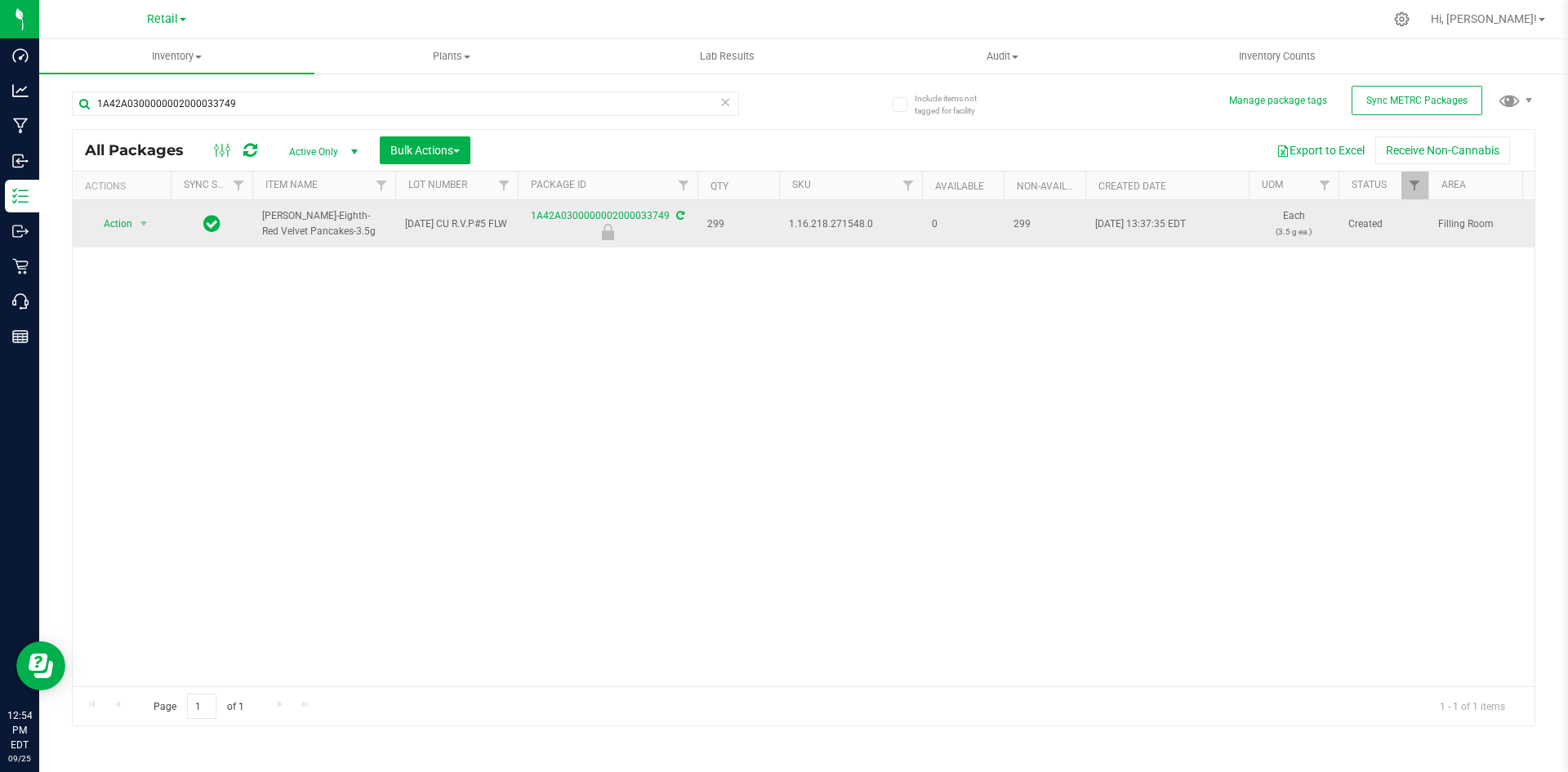
click at [838, 220] on span "1.16.218.271548.0" at bounding box center [850, 224] width 123 height 16
copy span "1.16.218.271548.0"
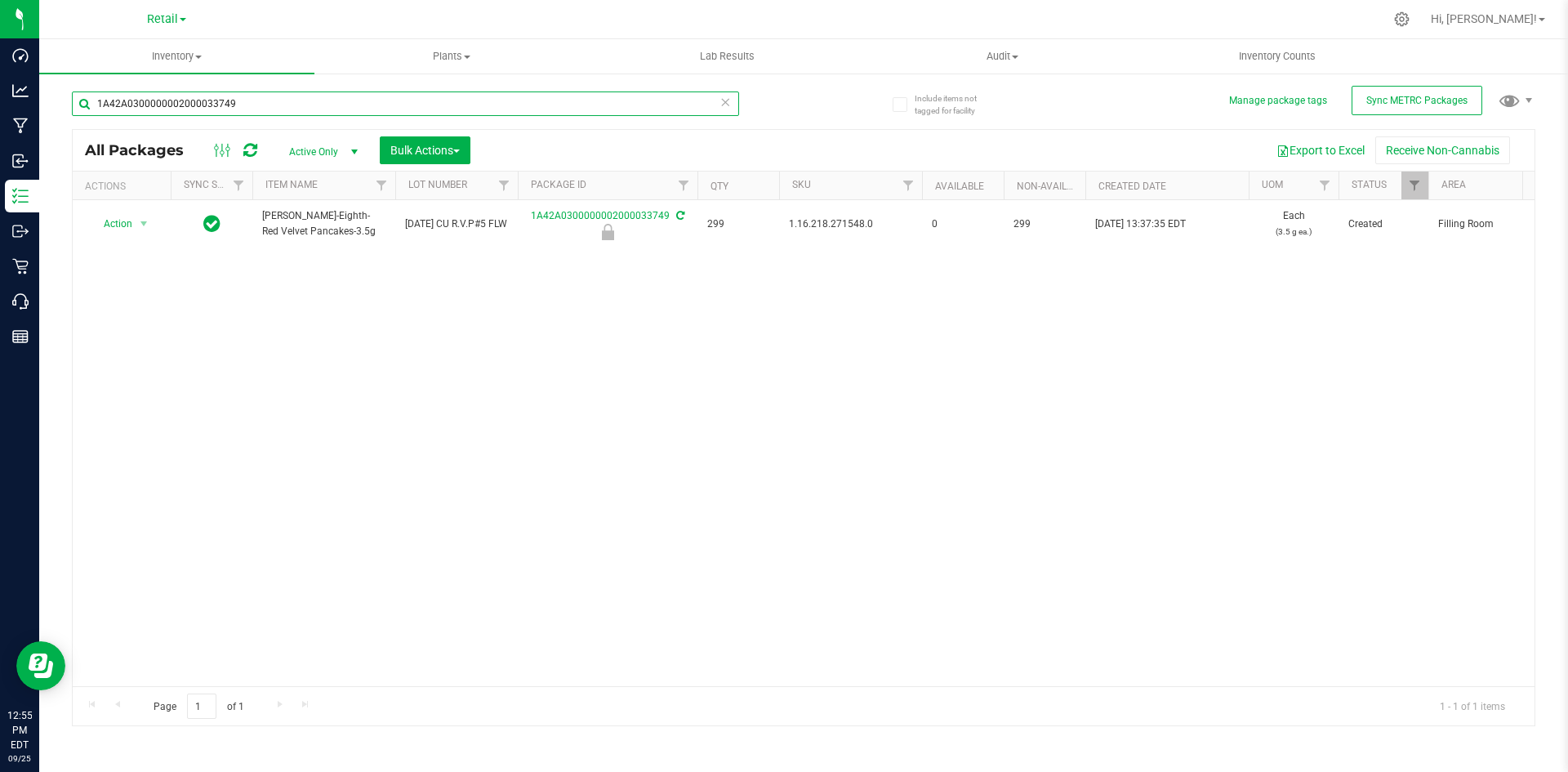
click at [310, 105] on input "1A42A0300000002000033749" at bounding box center [405, 104] width 668 height 25
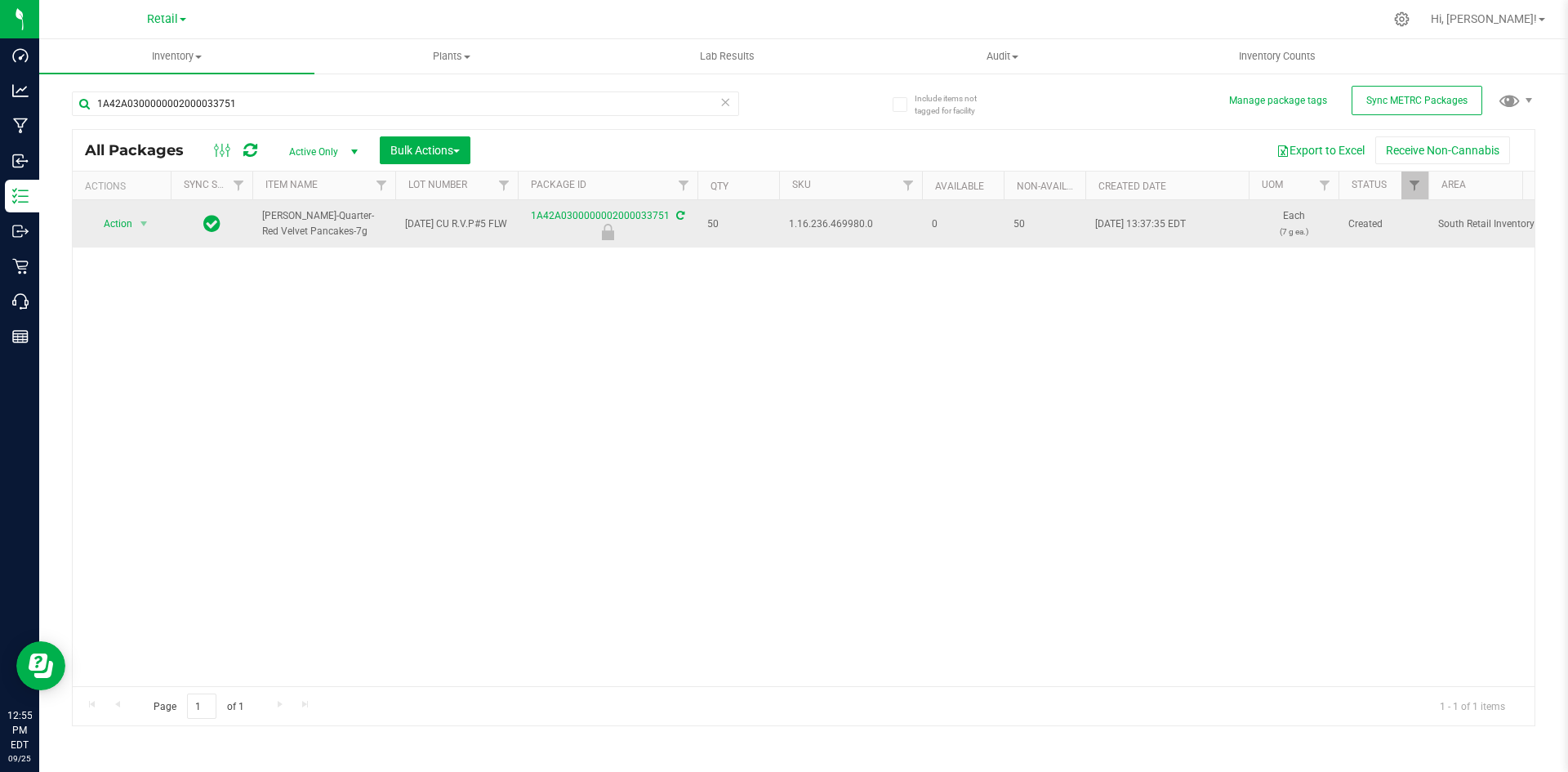
click at [817, 222] on span "1.16.236.469980.0" at bounding box center [850, 224] width 123 height 16
copy span "1.16.236.469980.0"
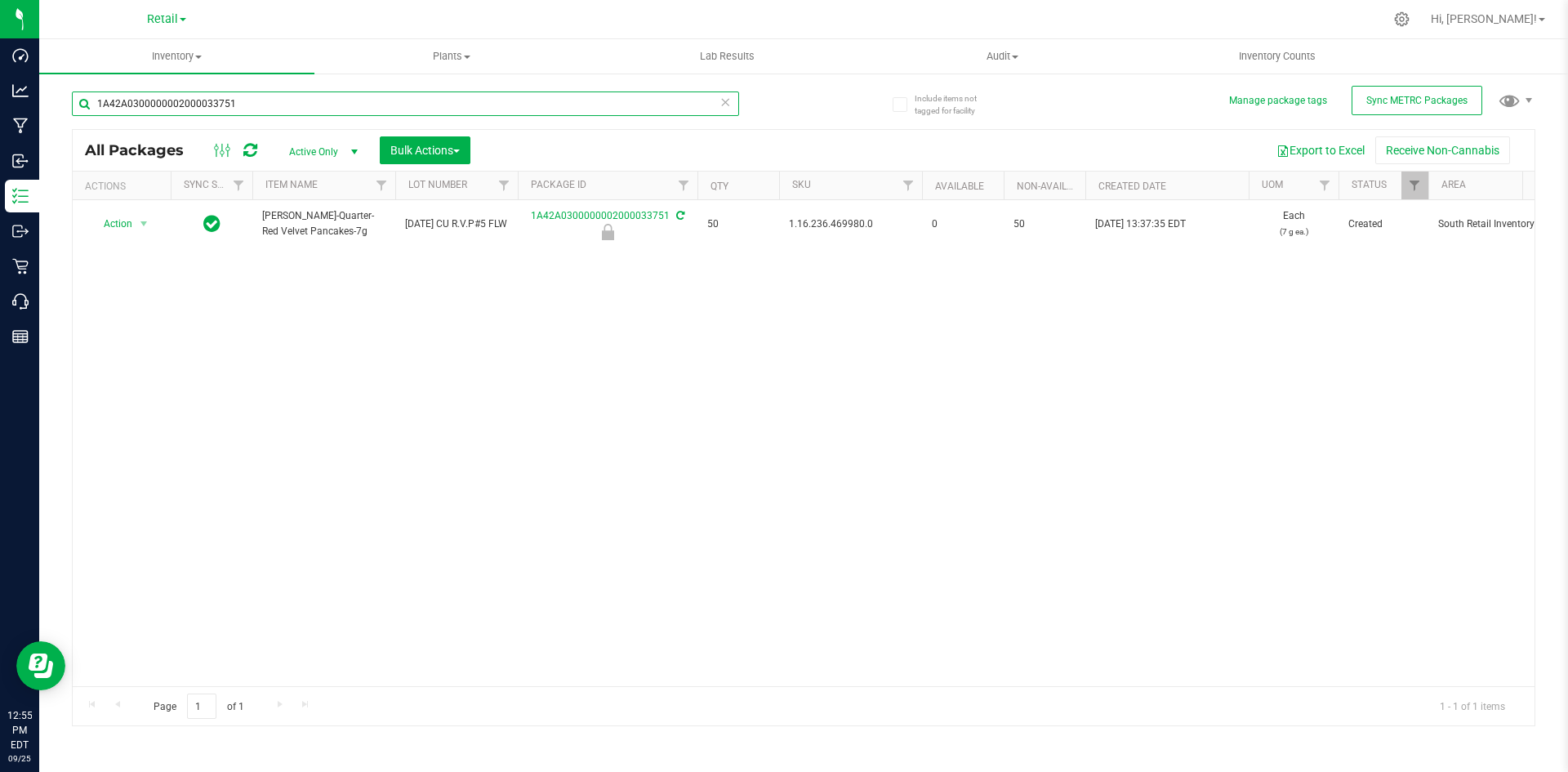
click at [263, 103] on input "1A42A0300000002000033751" at bounding box center [405, 104] width 668 height 25
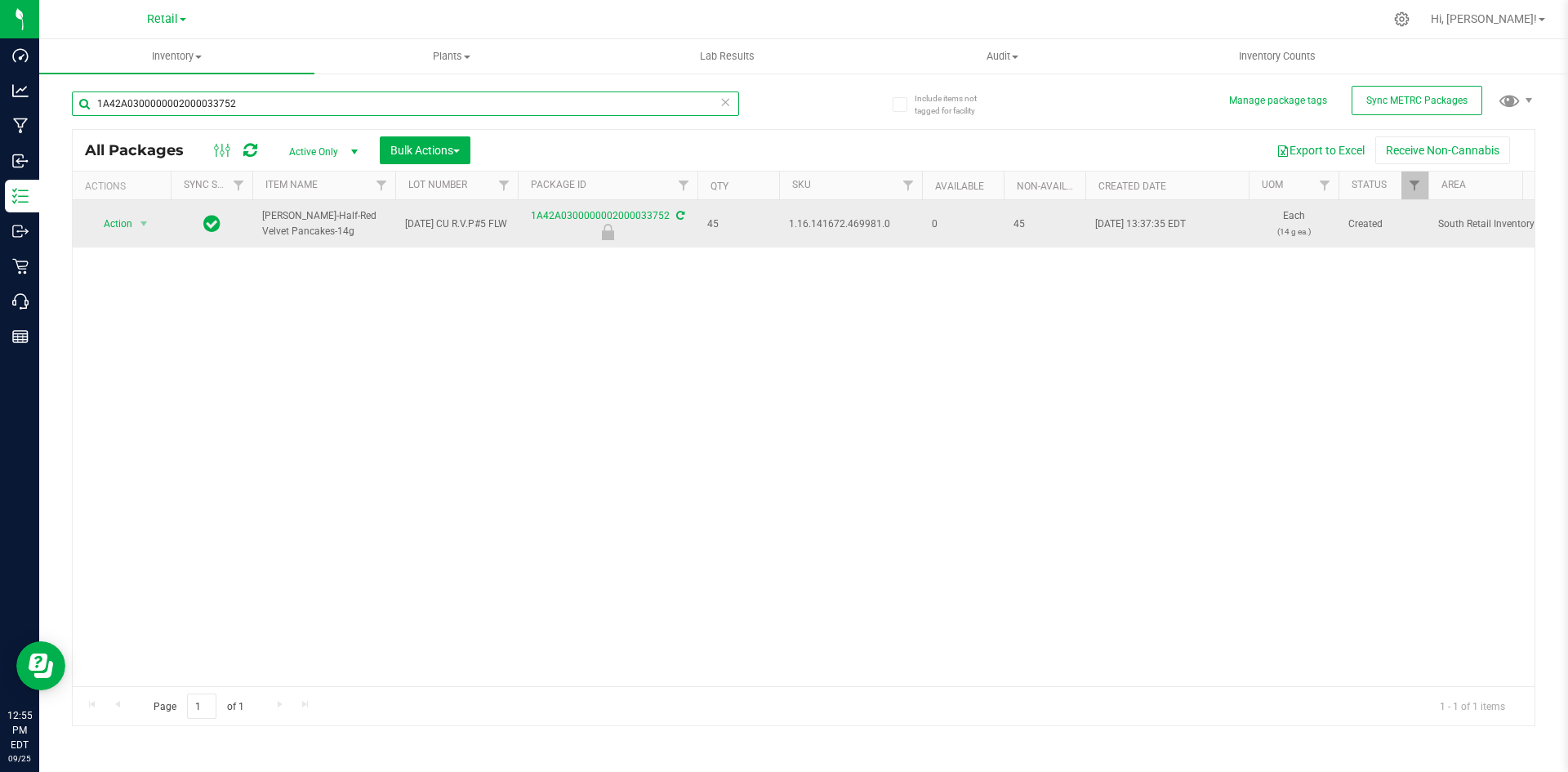
type input "1A42A0300000002000033752"
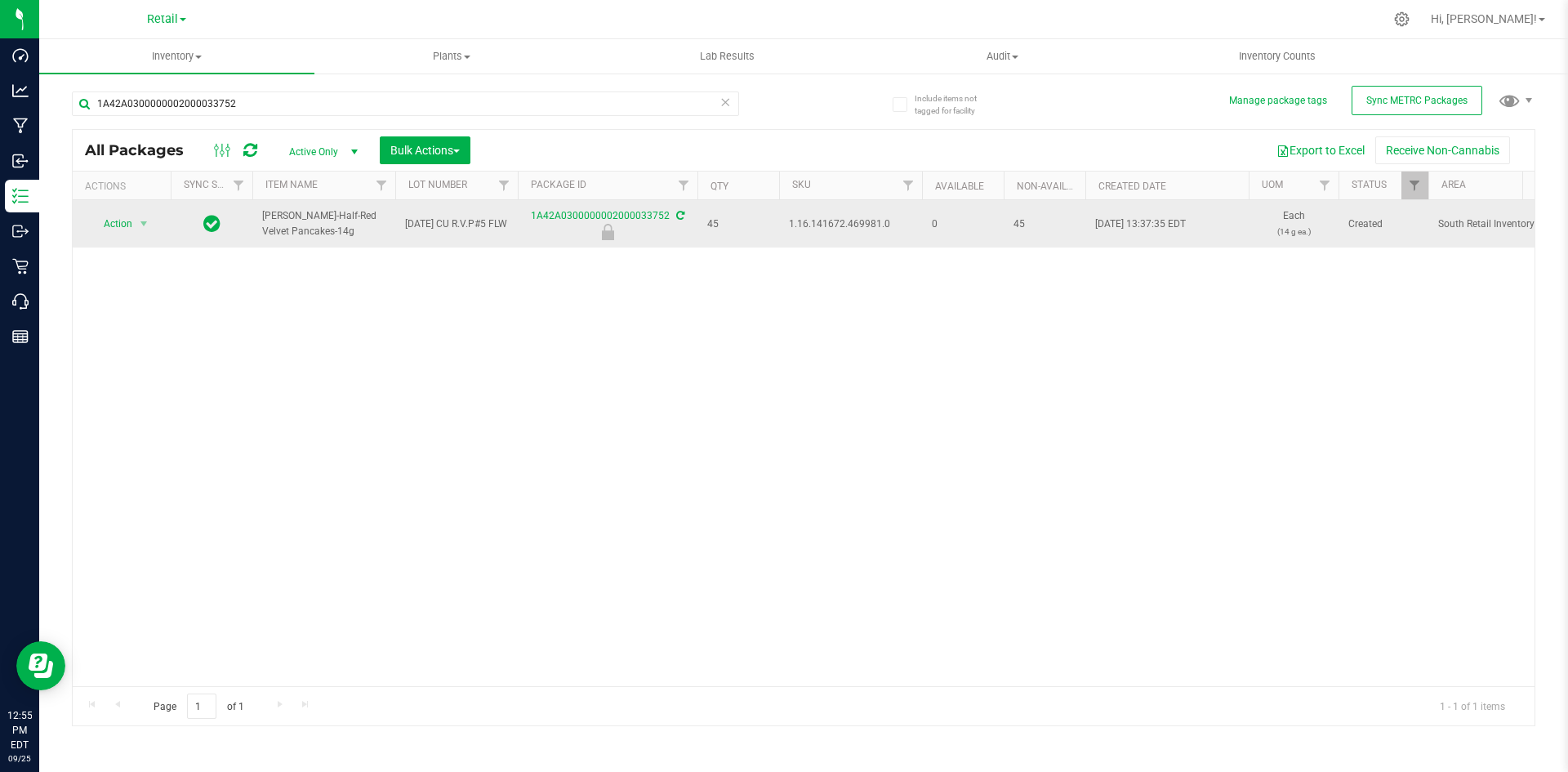
click at [856, 229] on span "1.16.141672.469981.0" at bounding box center [850, 224] width 123 height 16
click at [856, 227] on span "1.16.141672.469981.0" at bounding box center [850, 224] width 123 height 16
copy span "1.16.141672.469981.0"
click at [117, 230] on span "Action" at bounding box center [111, 224] width 44 height 23
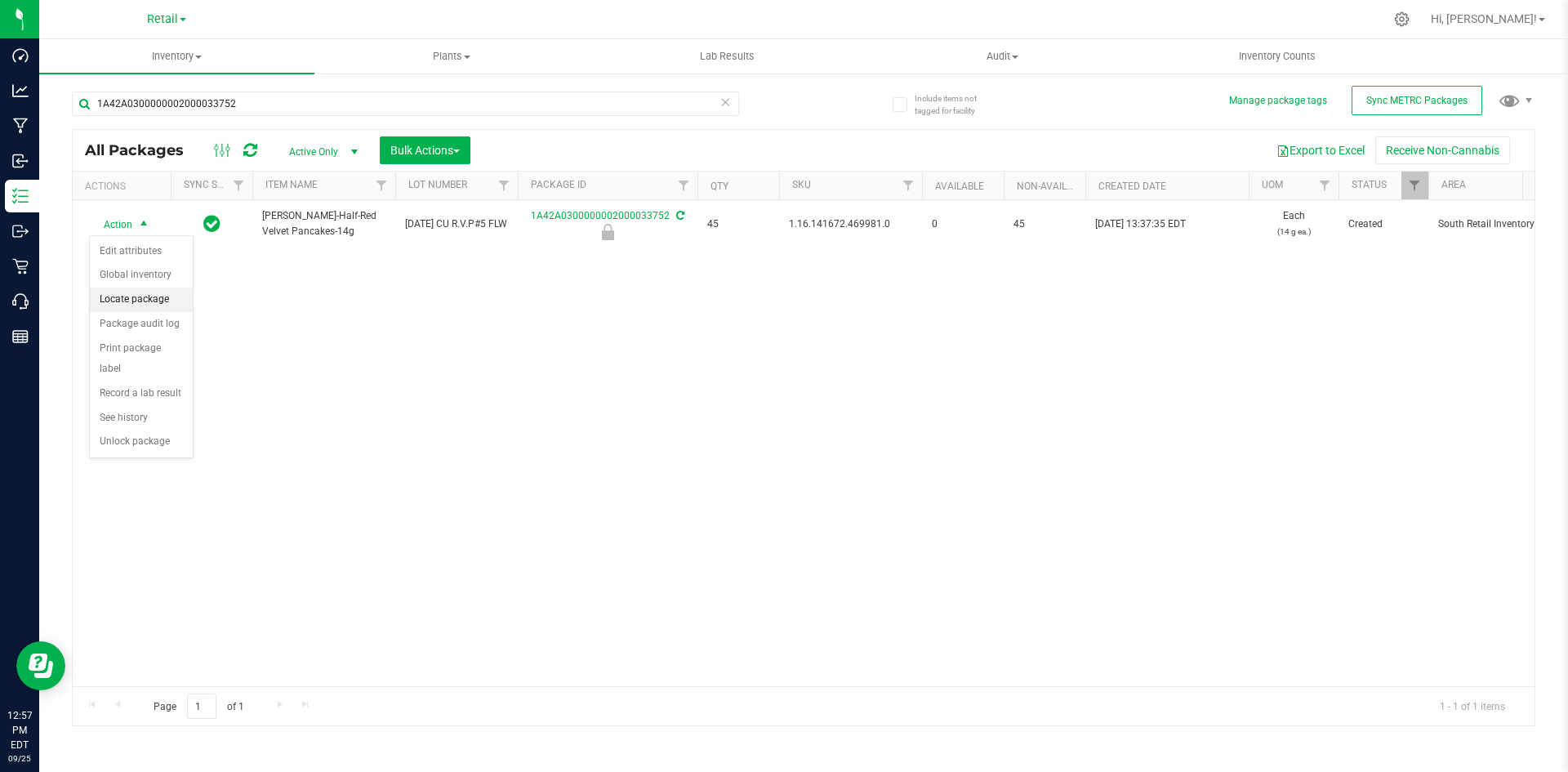
click at [141, 298] on li "Locate package" at bounding box center [141, 299] width 103 height 25
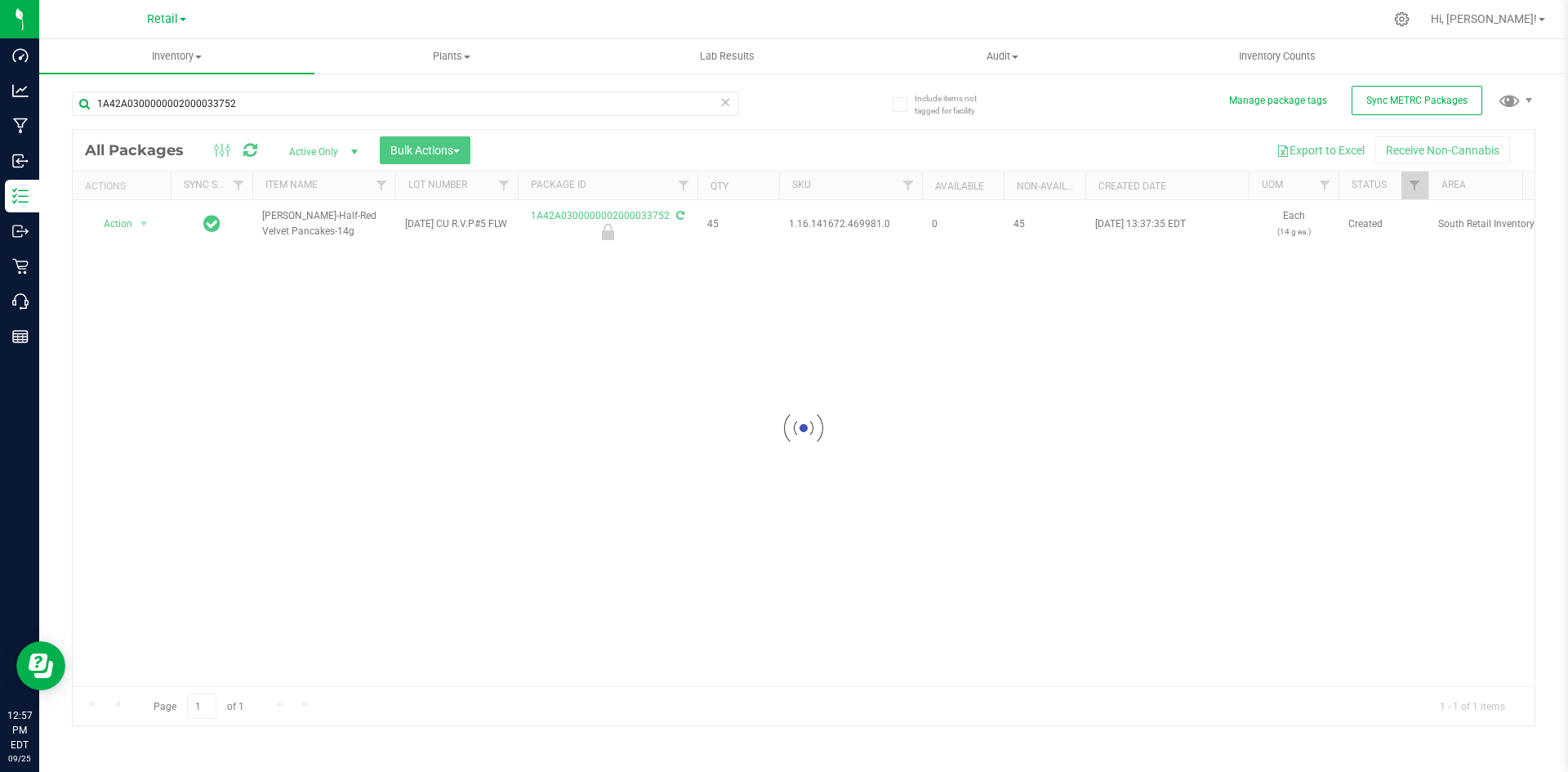
click at [414, 150] on div at bounding box center [803, 427] width 1462 height 595
click at [427, 149] on span "Bulk Actions" at bounding box center [425, 150] width 70 height 13
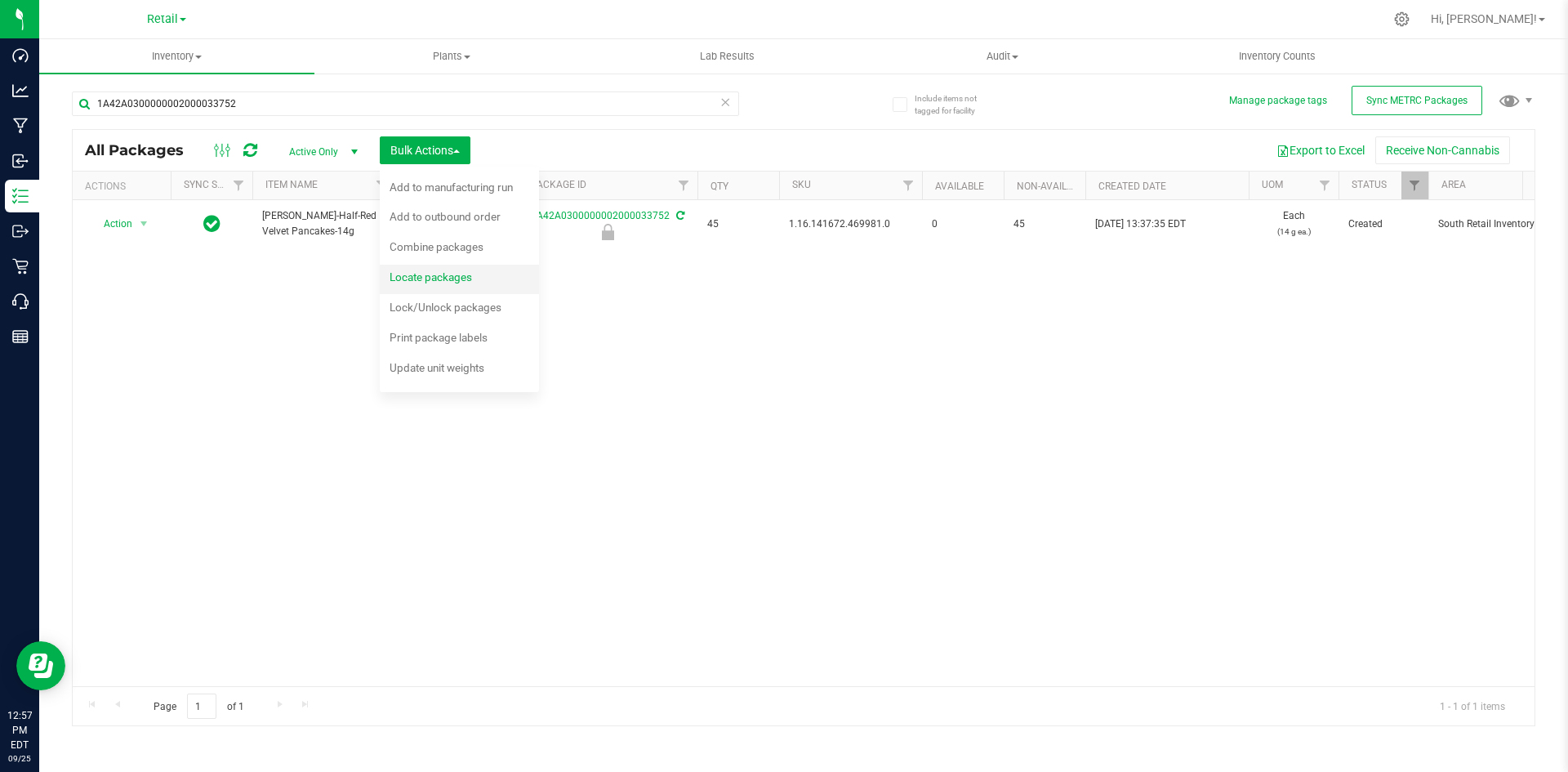
click at [440, 276] on span "Locate packages" at bounding box center [431, 277] width 83 height 13
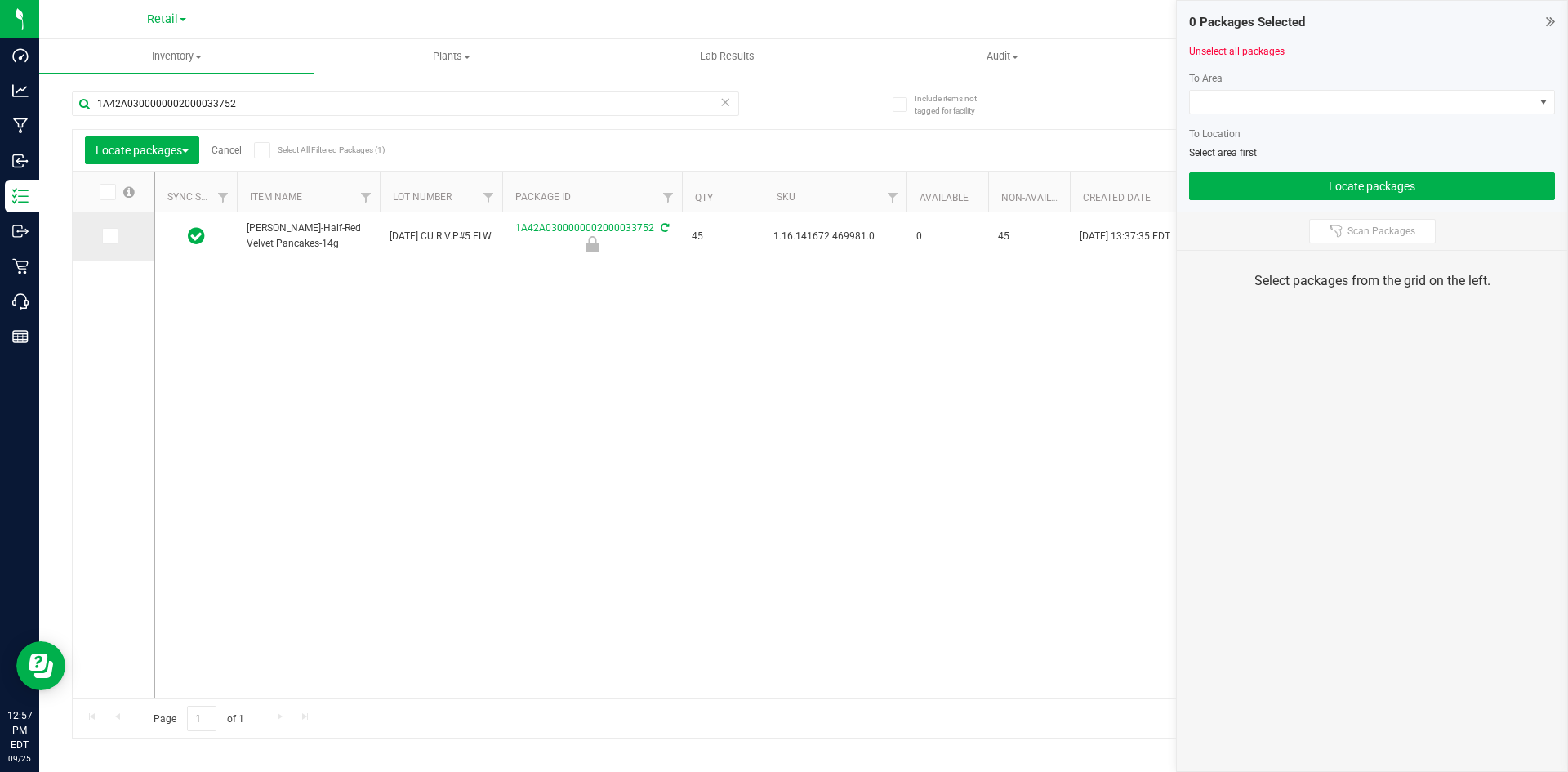
click at [102, 240] on span at bounding box center [110, 236] width 17 height 17
click at [0, 0] on input "checkbox" at bounding box center [0, 0] width 0 height 0
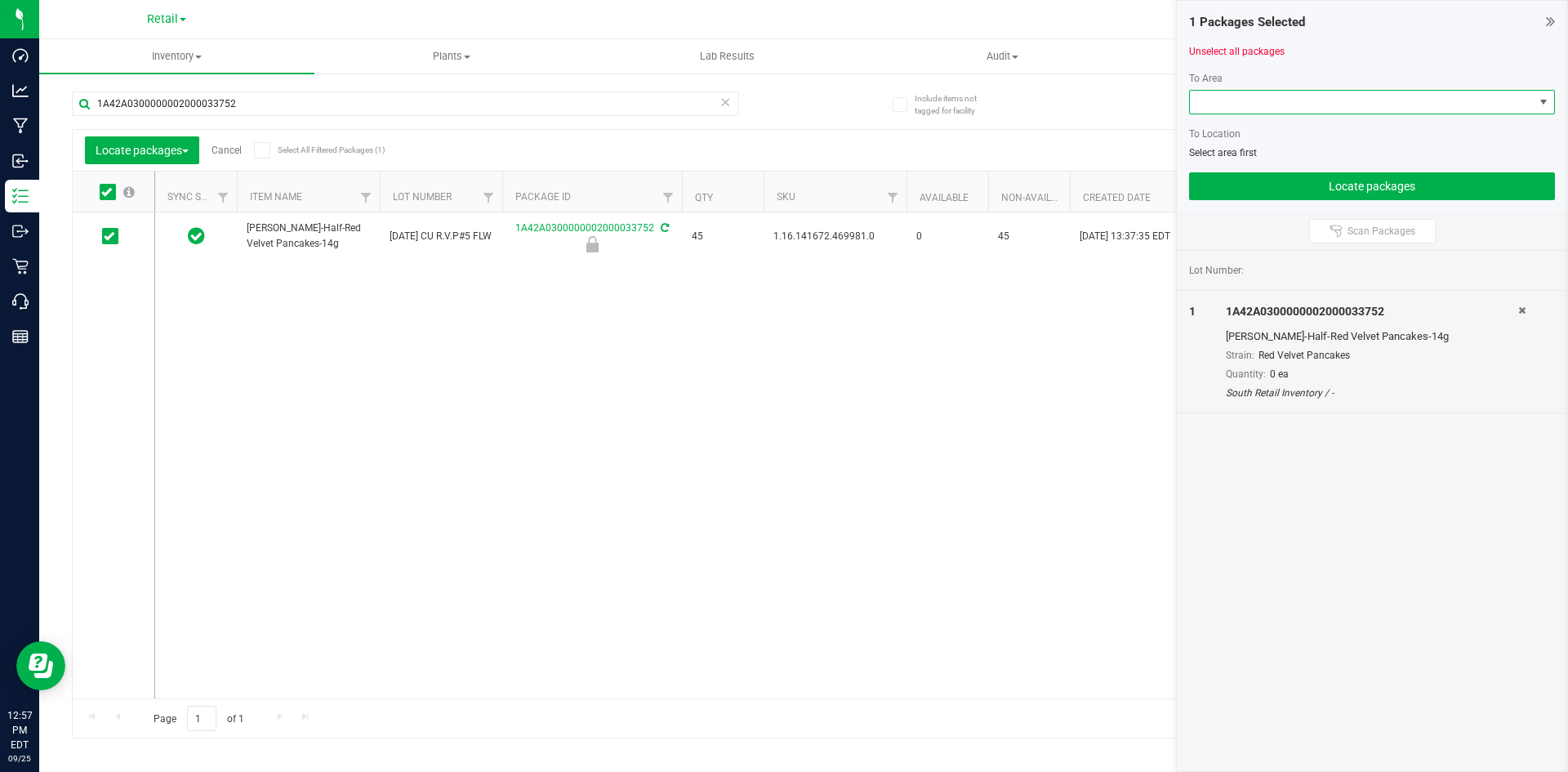
click at [1258, 105] on span at bounding box center [1362, 102] width 344 height 23
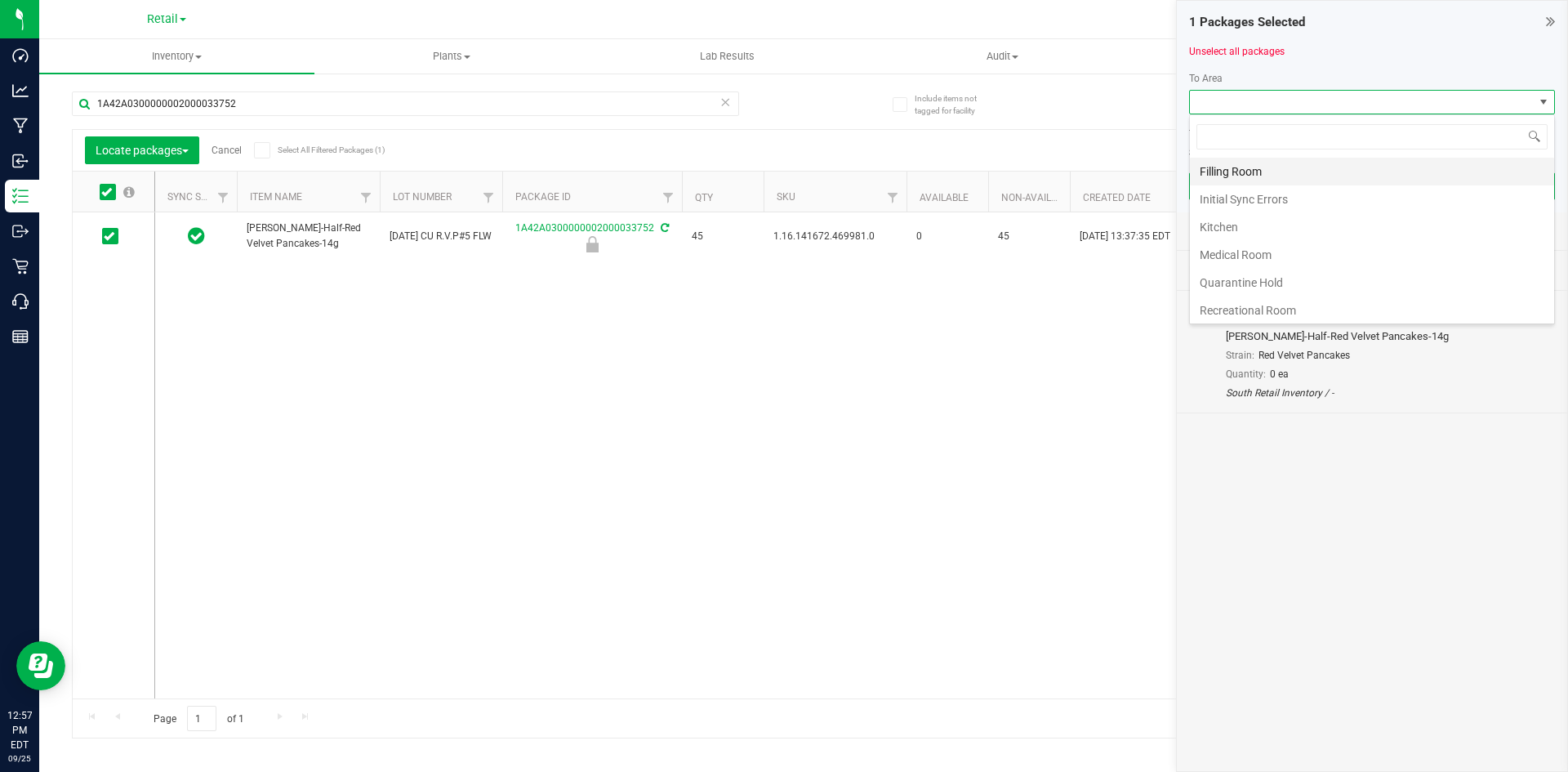
scroll to position [25, 366]
click at [1239, 174] on li "Filling Room" at bounding box center [1372, 171] width 364 height 28
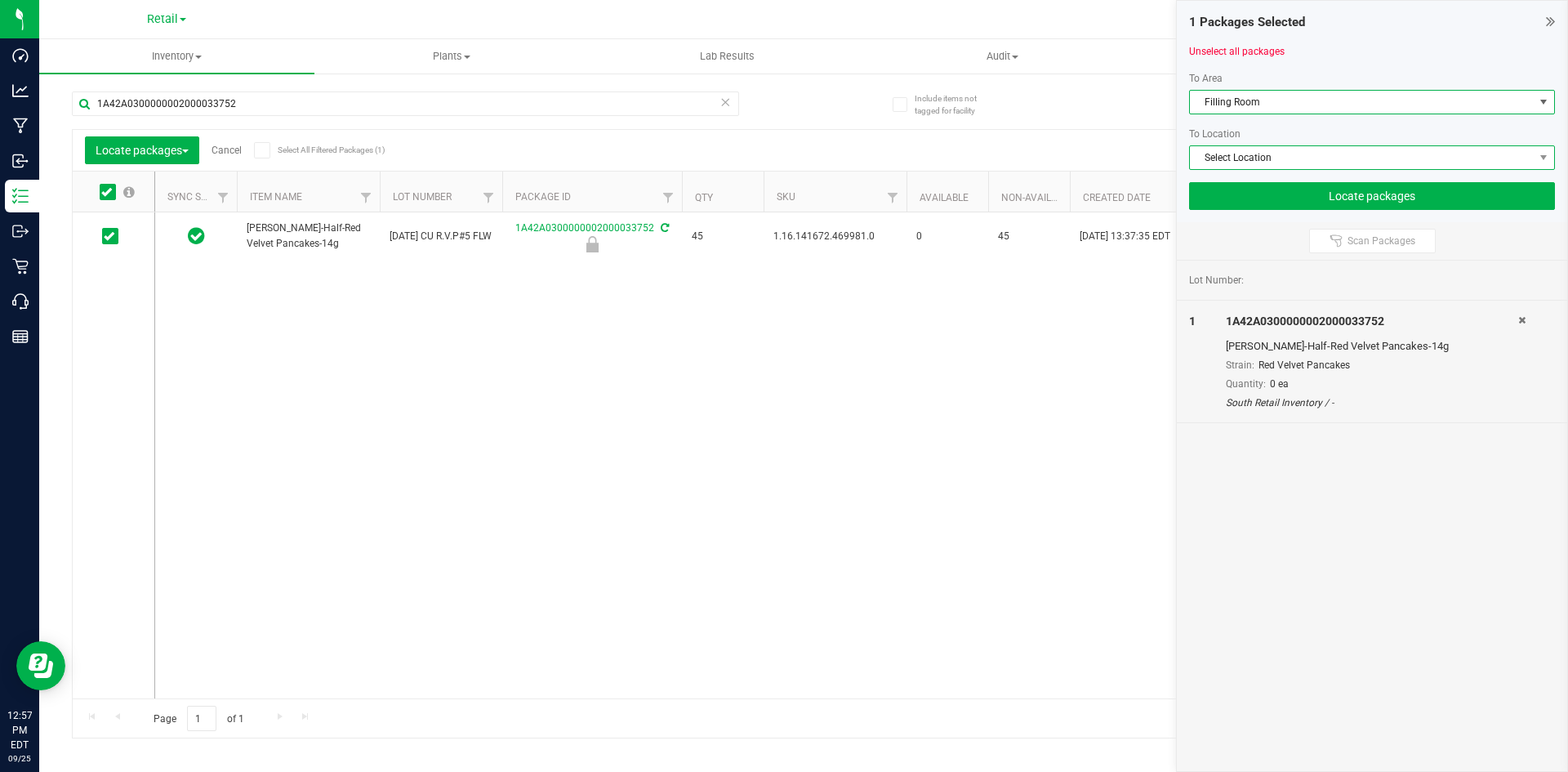
click at [1239, 160] on span "Select Location" at bounding box center [1362, 157] width 344 height 23
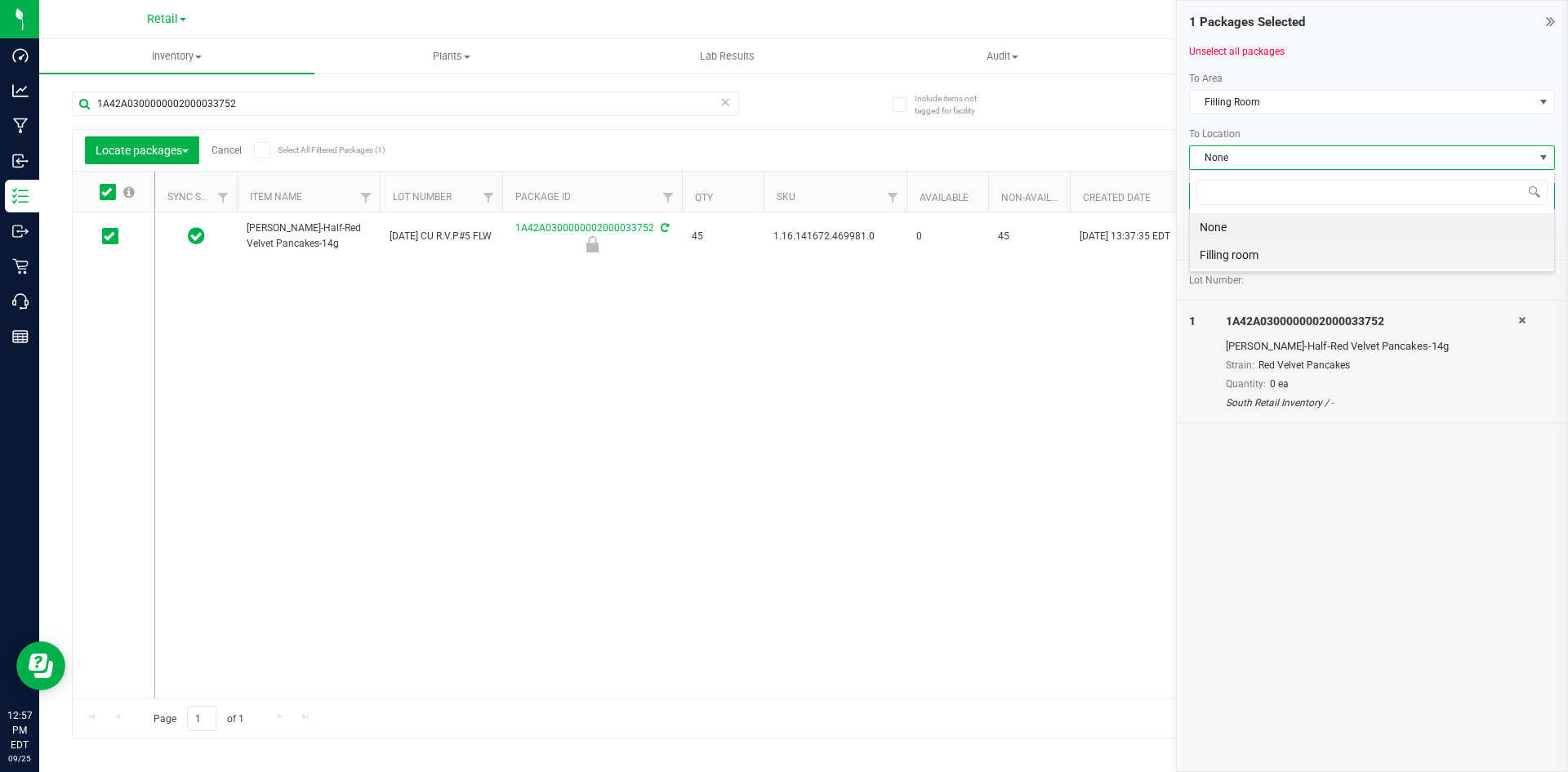
click at [1206, 250] on li "Filling room" at bounding box center [1372, 255] width 364 height 28
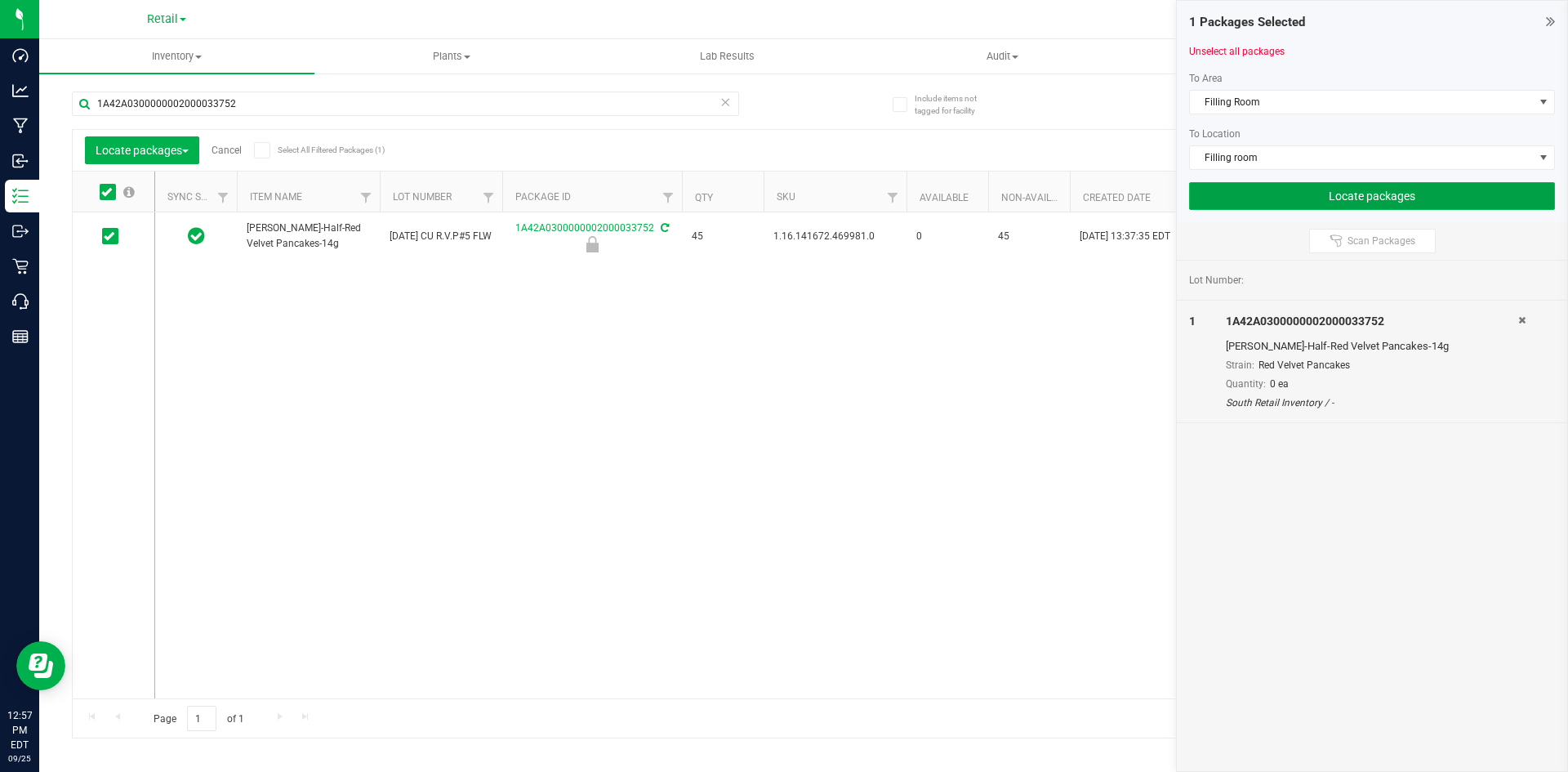
click at [1254, 193] on button "Locate packages" at bounding box center [1372, 196] width 366 height 28
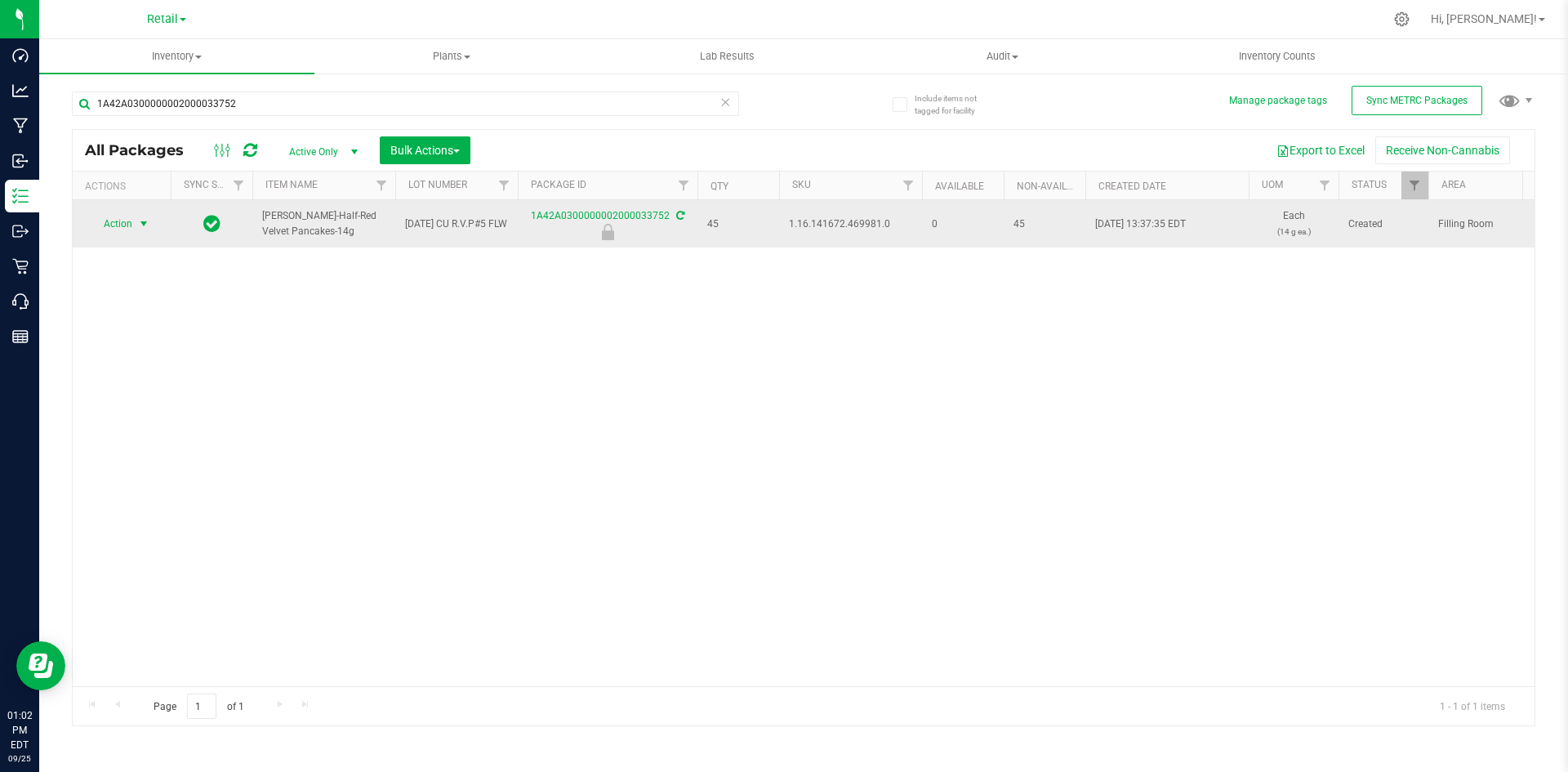
click at [119, 223] on span "Action" at bounding box center [111, 224] width 44 height 23
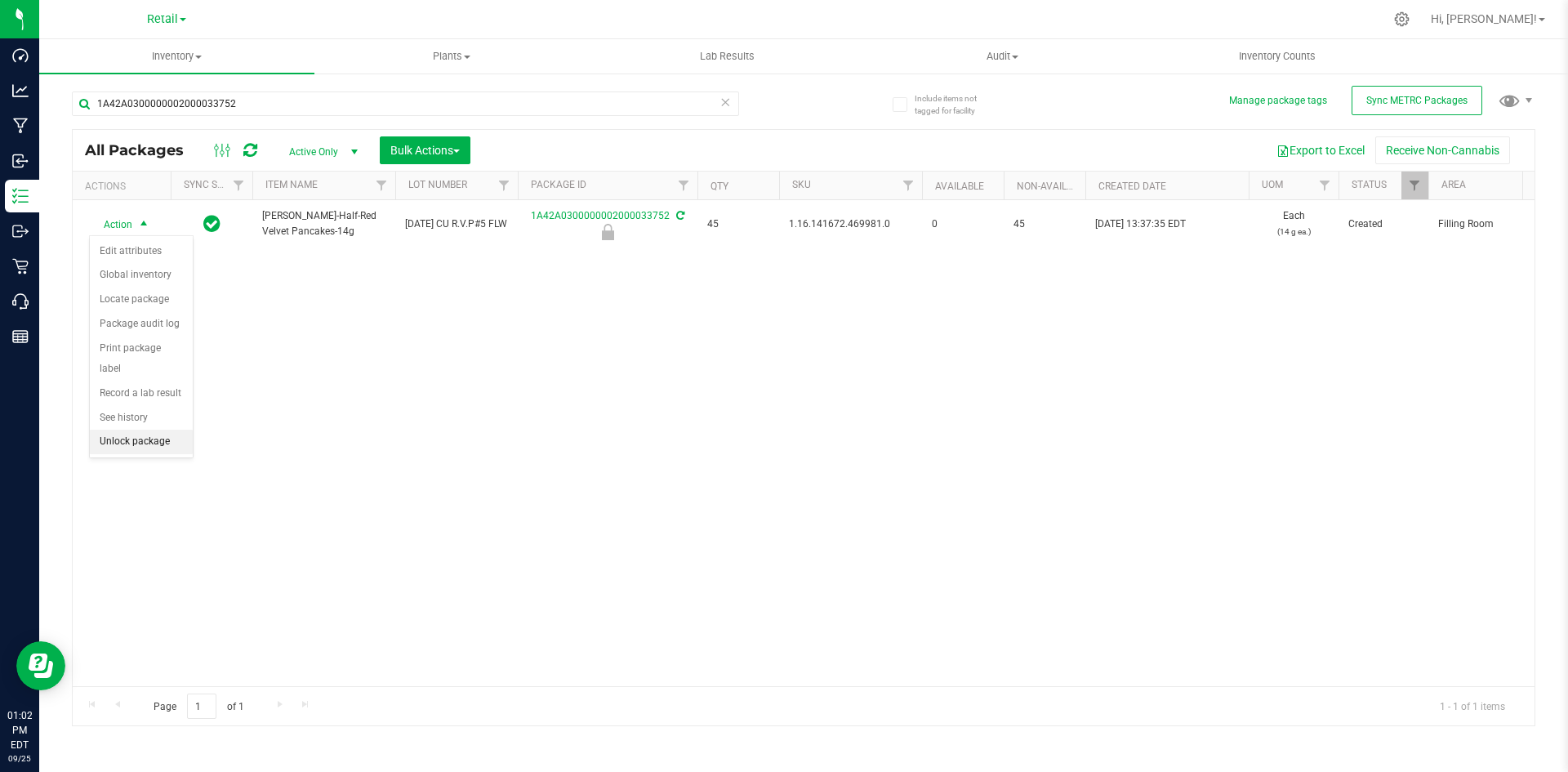
click at [146, 429] on li "Unlock package" at bounding box center [141, 441] width 103 height 25
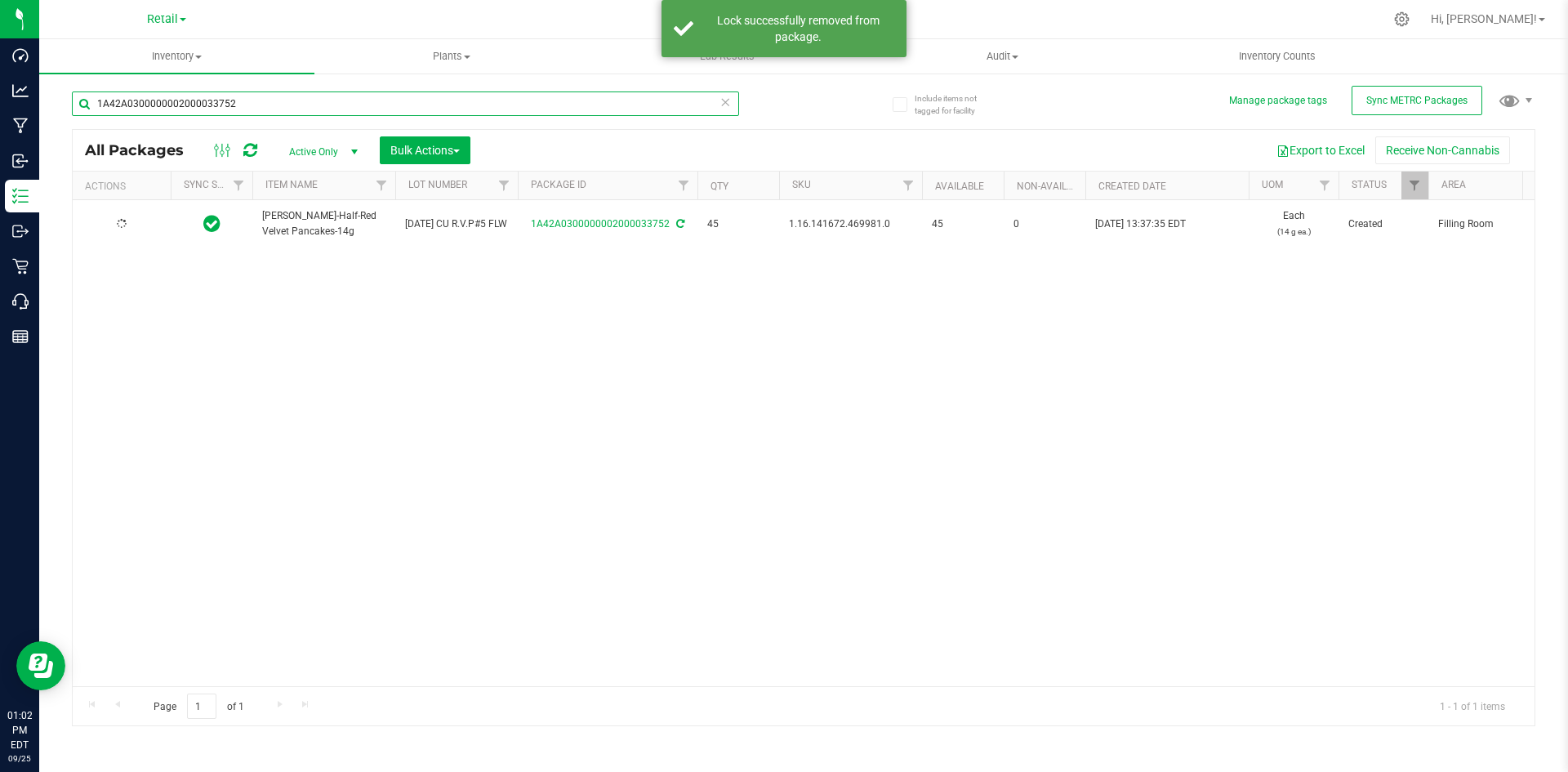
click at [284, 106] on input "1A42A0300000002000033752" at bounding box center [405, 104] width 668 height 25
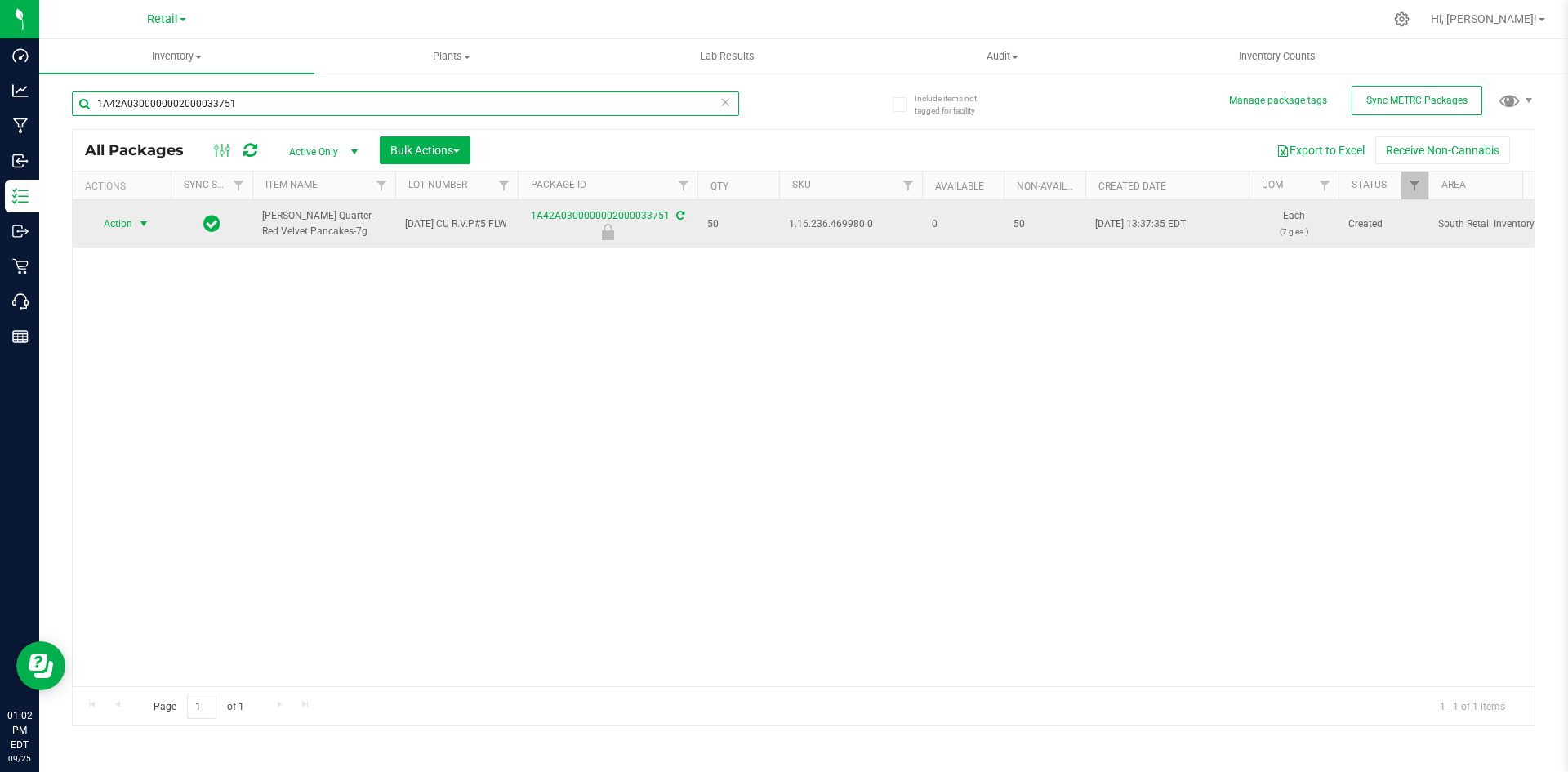
type input "1A42A0300000002000033751"
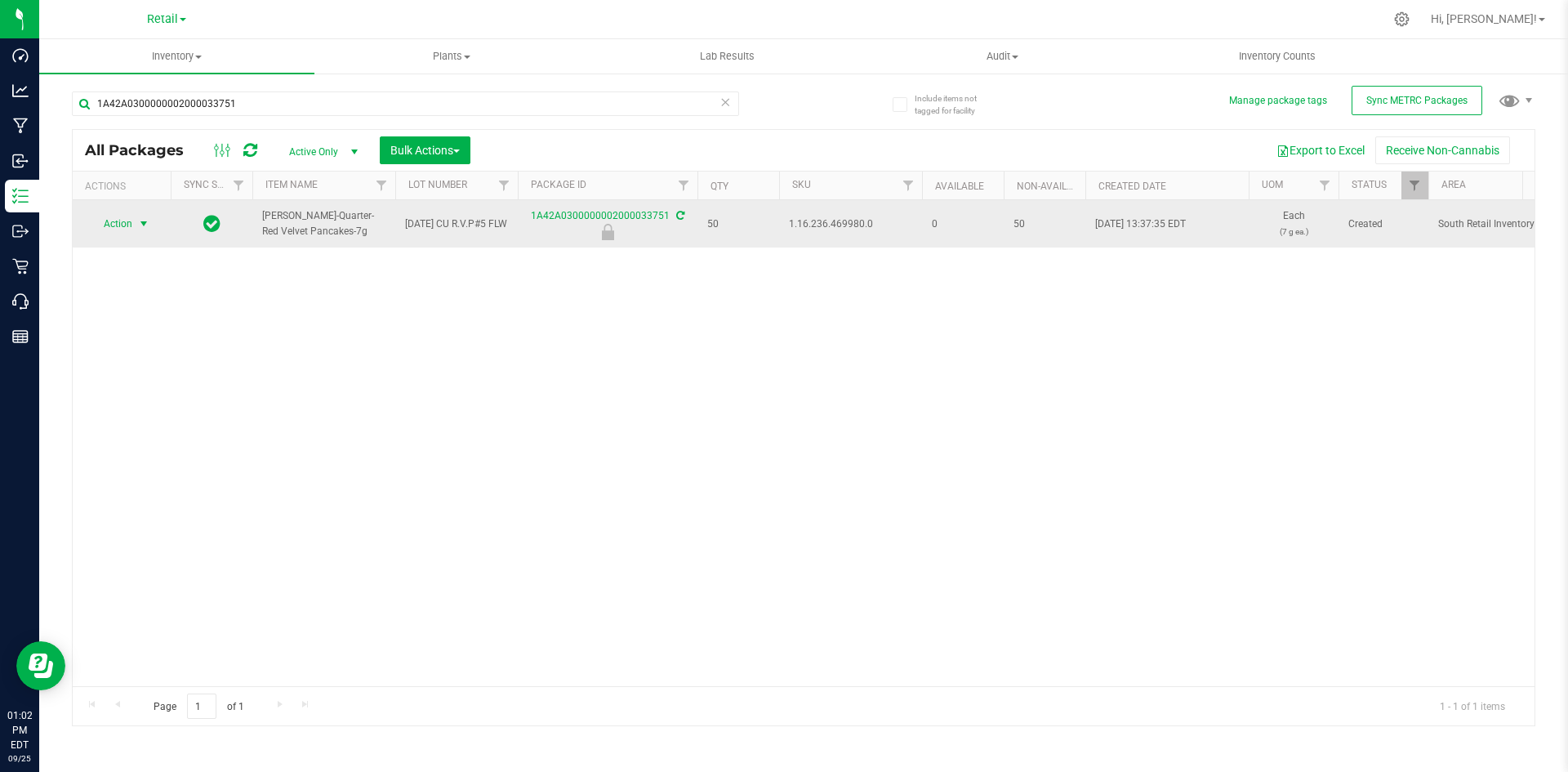
click at [120, 227] on span "Action" at bounding box center [111, 224] width 44 height 23
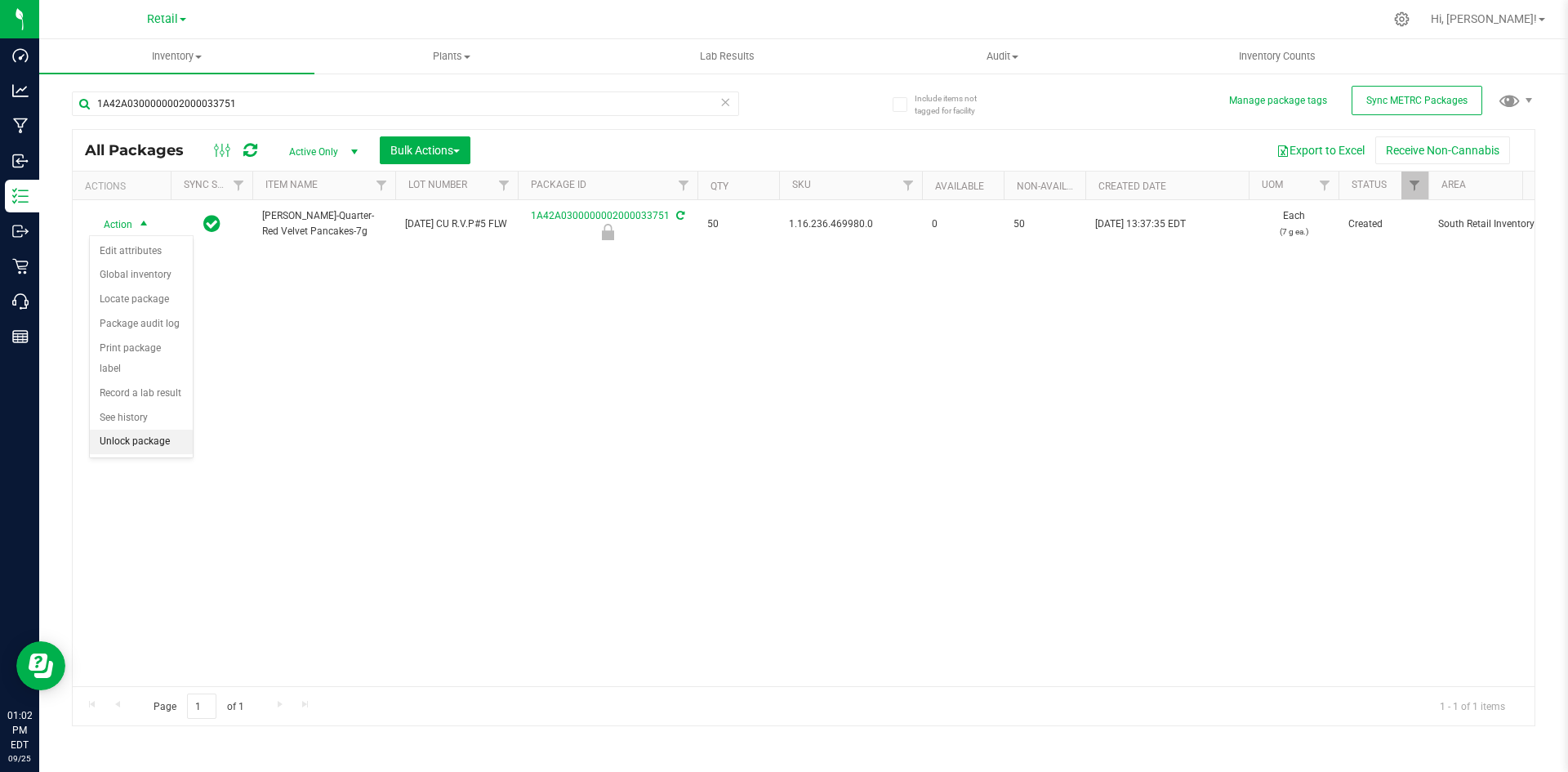
click at [144, 429] on li "Unlock package" at bounding box center [141, 441] width 103 height 25
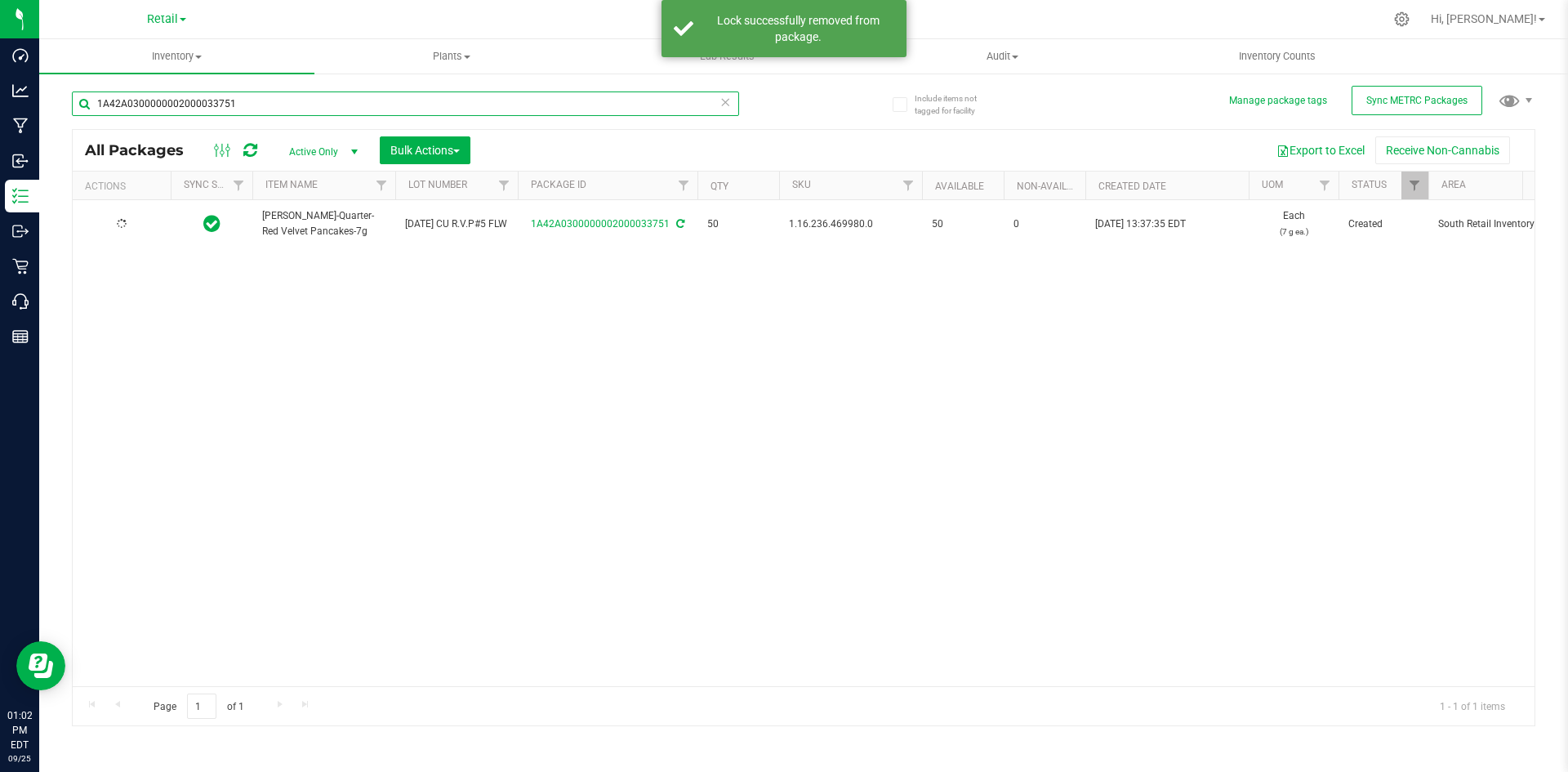
click at [265, 105] on input "1A42A0300000002000033751" at bounding box center [405, 104] width 668 height 25
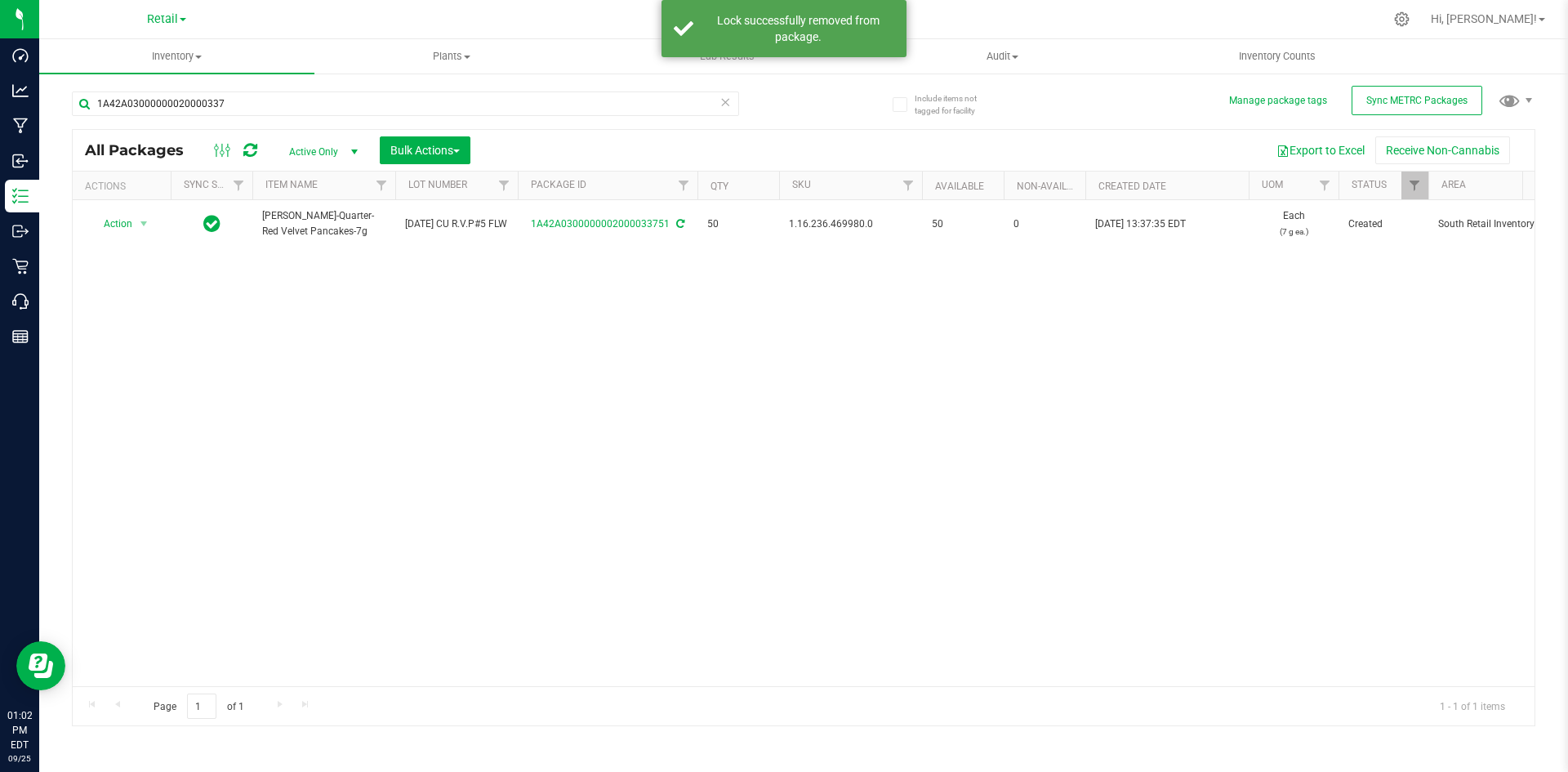
click at [801, 771] on html "Dashboard Analytics Manufacturing Inbound Inventory Outbound Retail Call Center…" at bounding box center [784, 386] width 1568 height 772
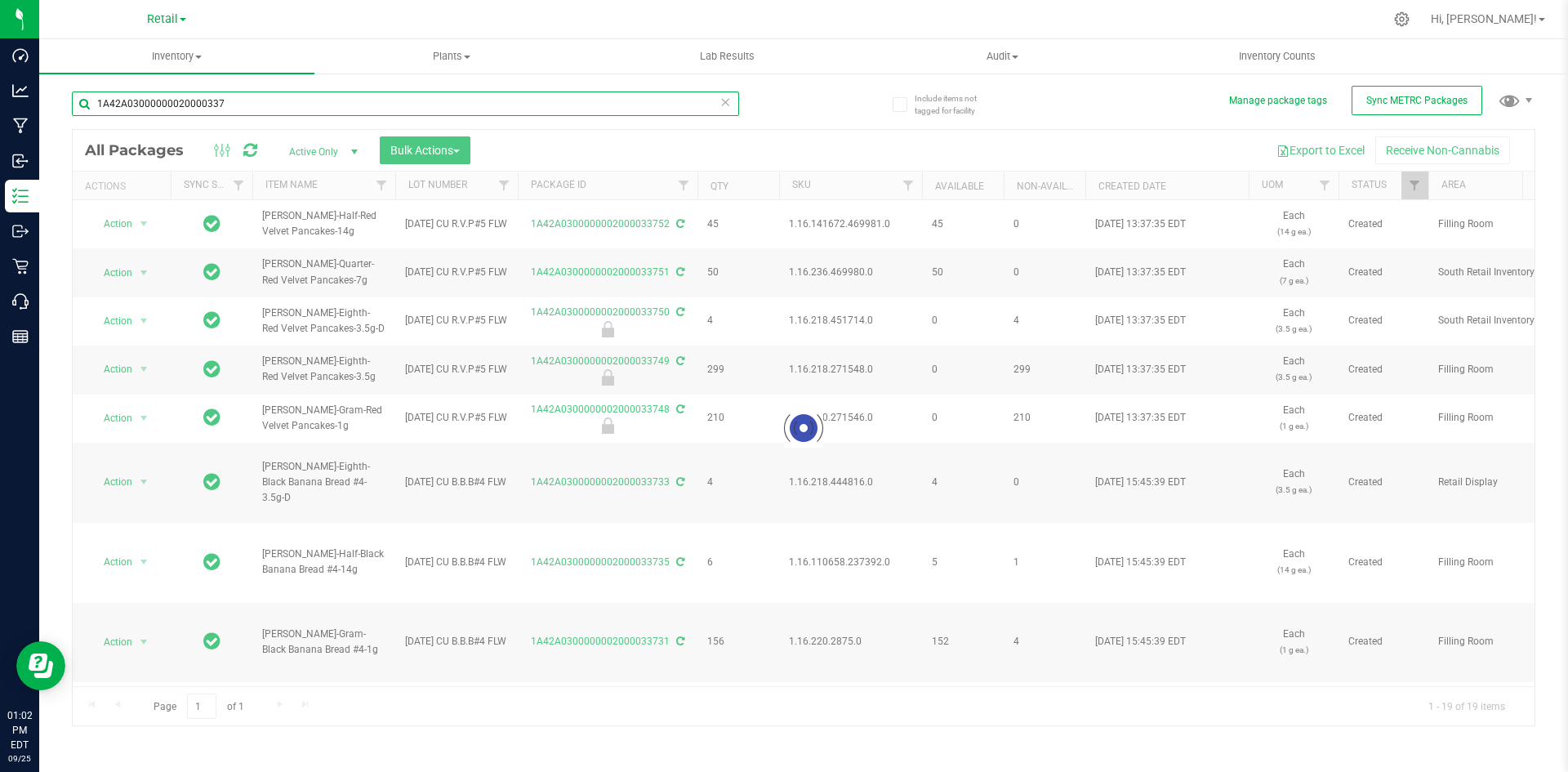
click at [302, 105] on input "1A42A03000000020000337" at bounding box center [405, 104] width 668 height 25
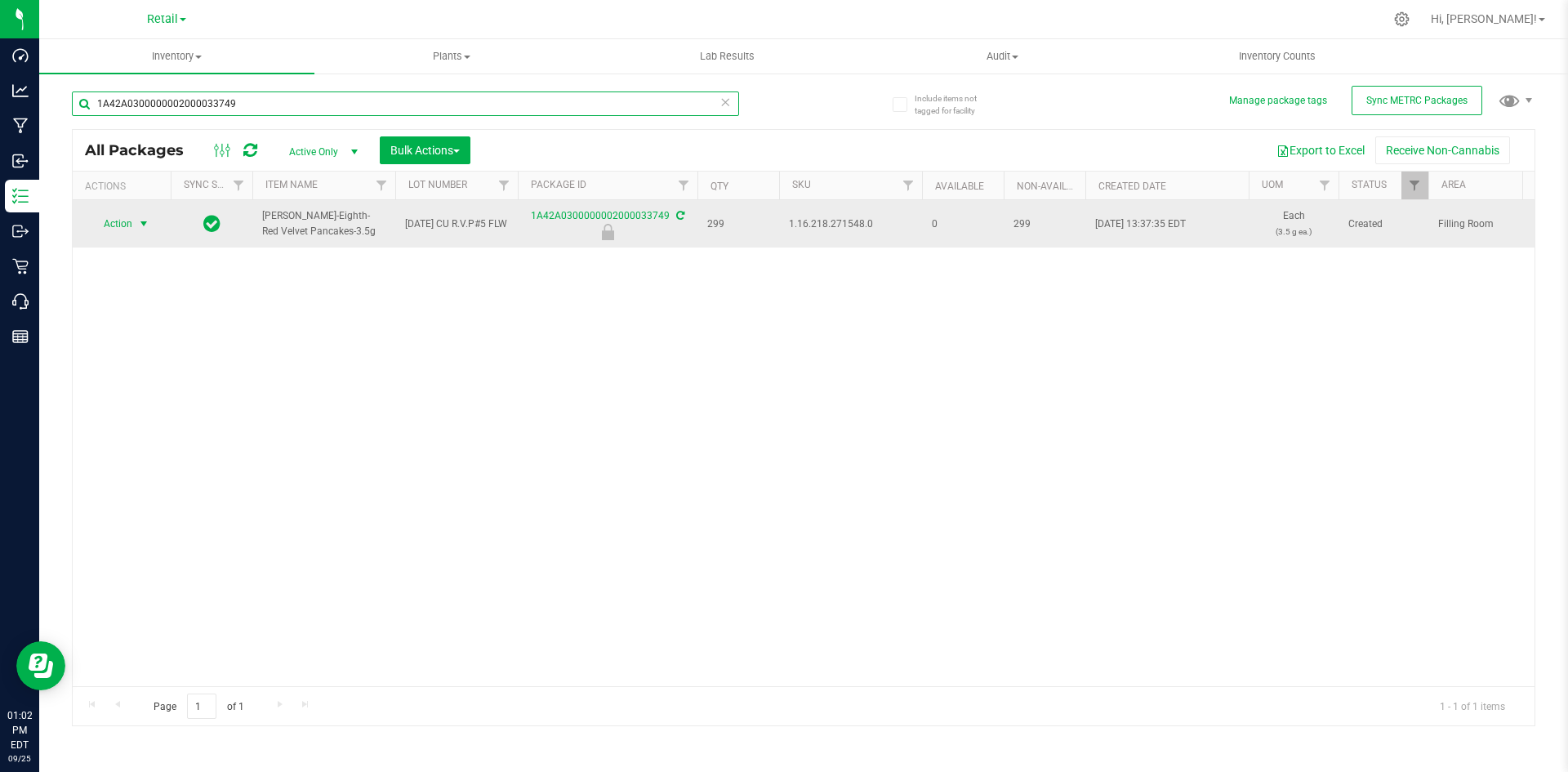
type input "1A42A0300000002000033749"
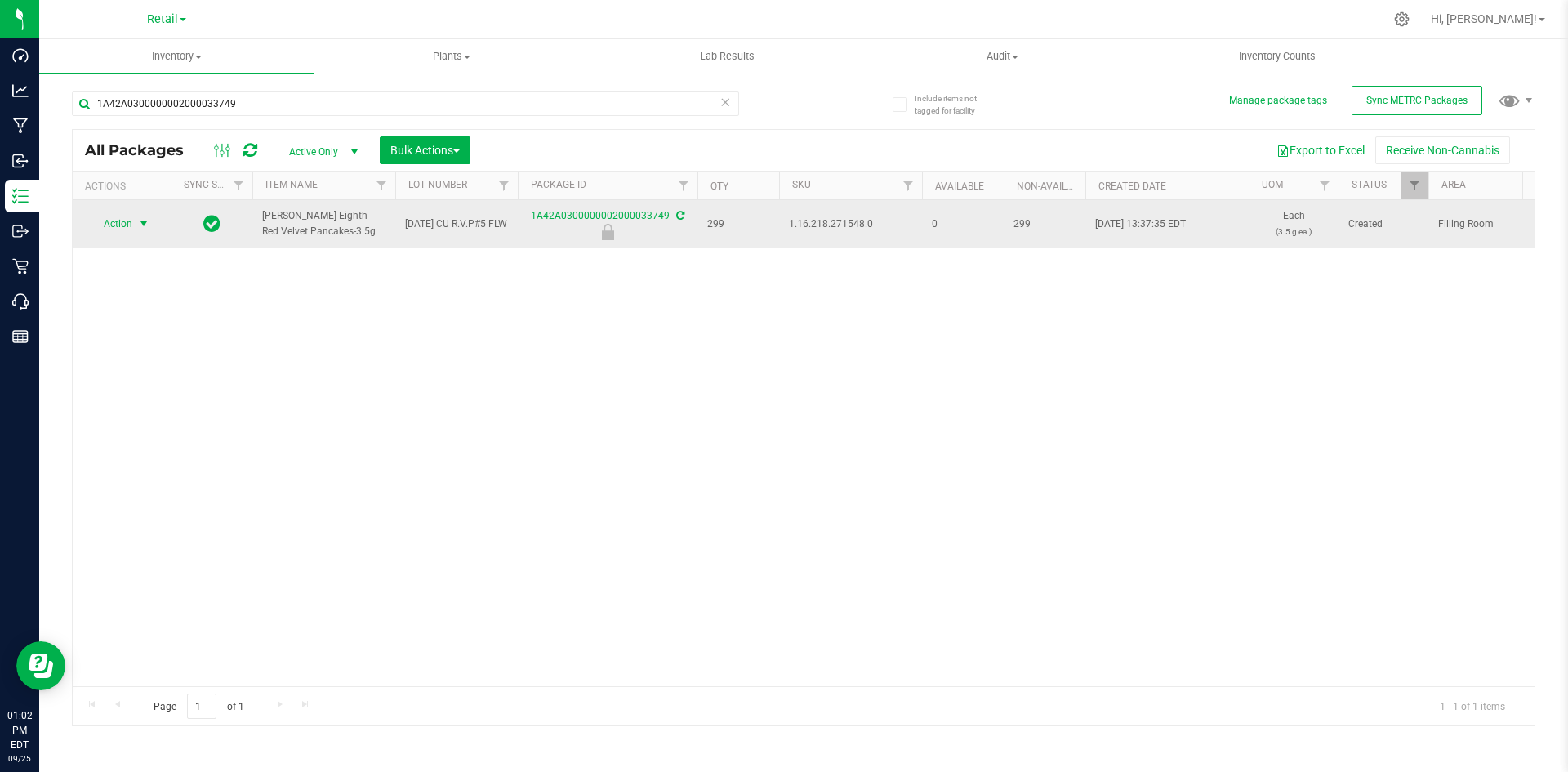
click at [117, 222] on span "Action" at bounding box center [111, 224] width 44 height 23
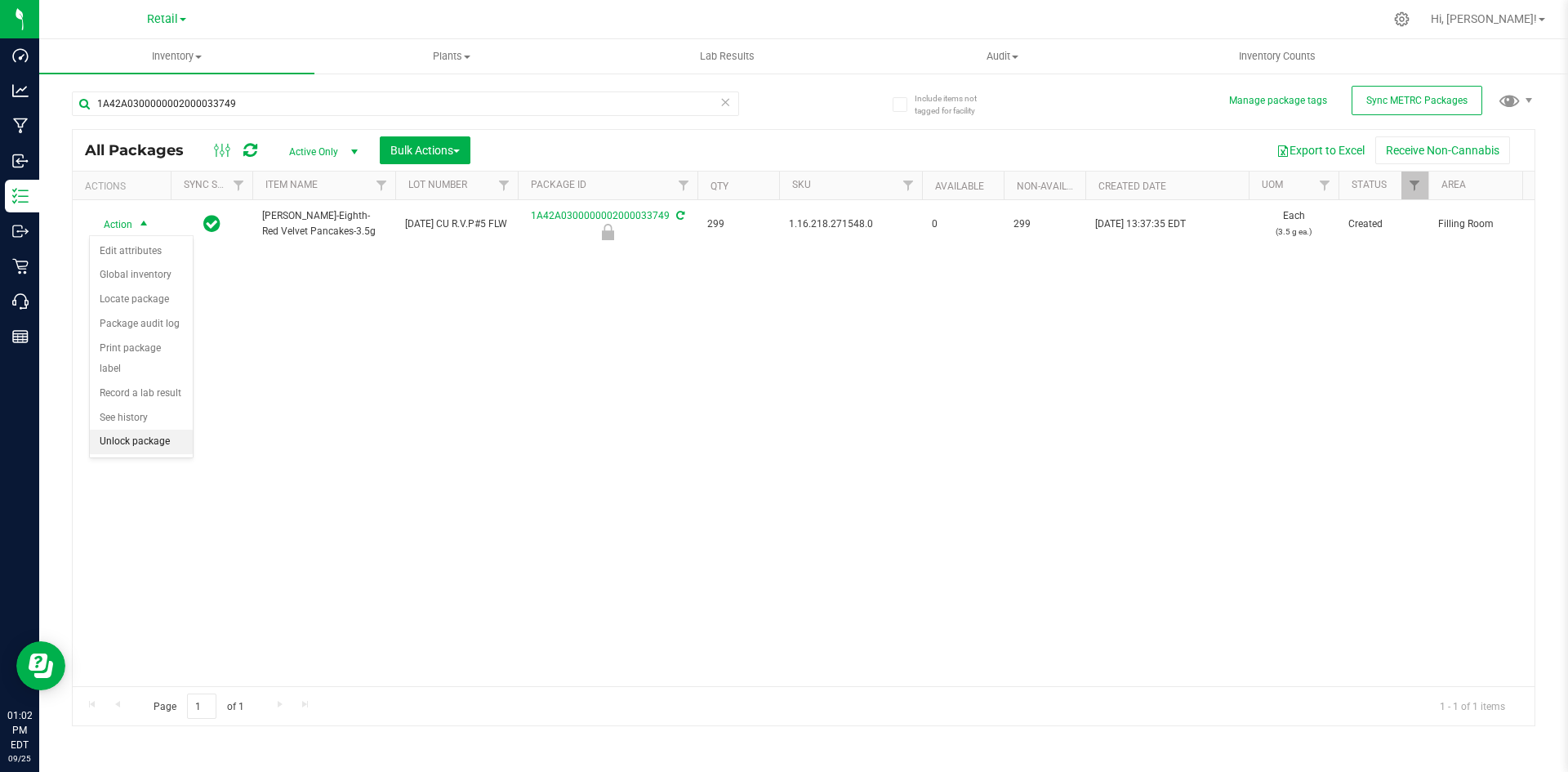
click at [139, 429] on li "Unlock package" at bounding box center [141, 441] width 103 height 25
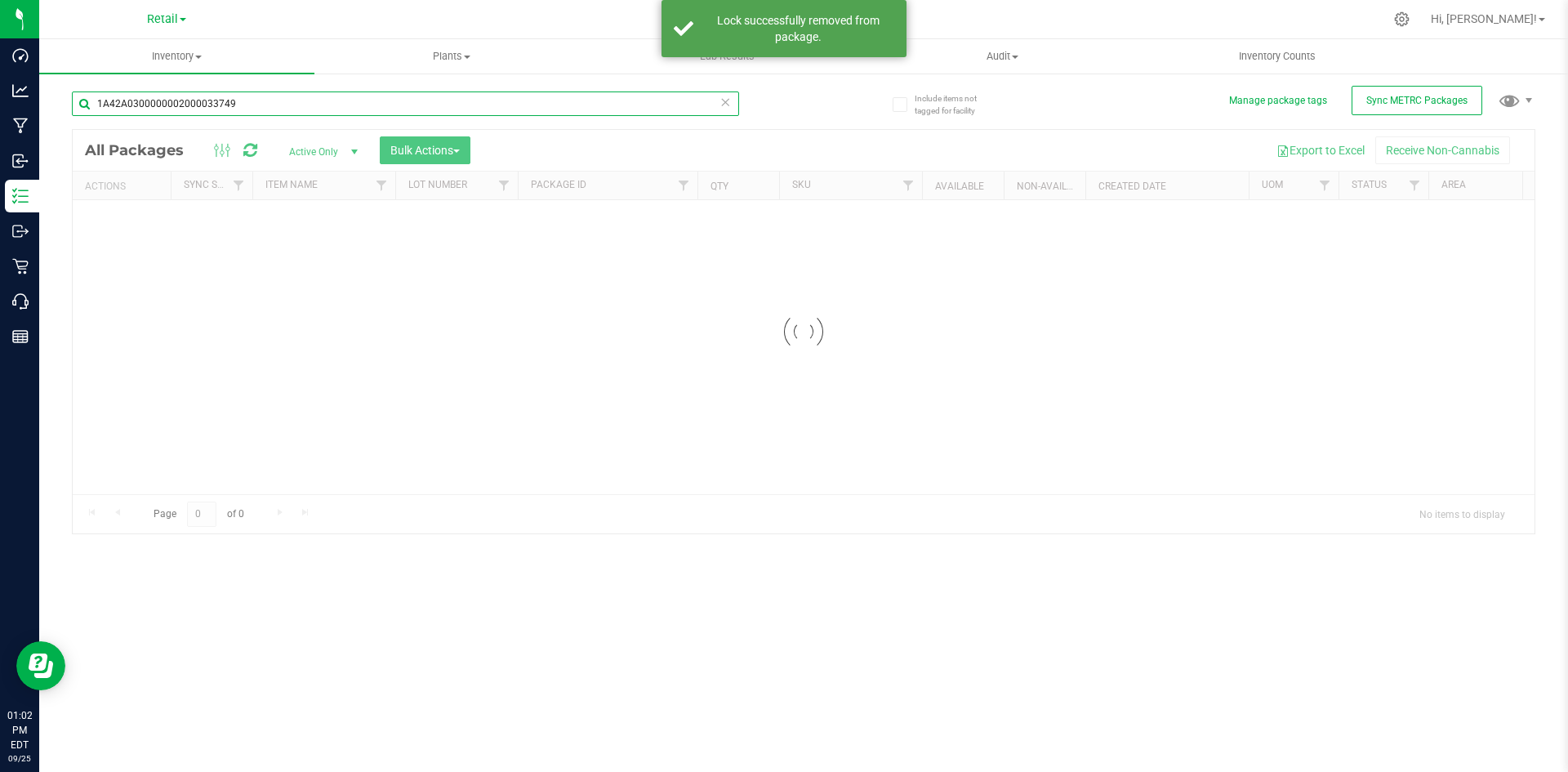
click at [268, 106] on input "1A42A0300000002000033749" at bounding box center [405, 104] width 668 height 25
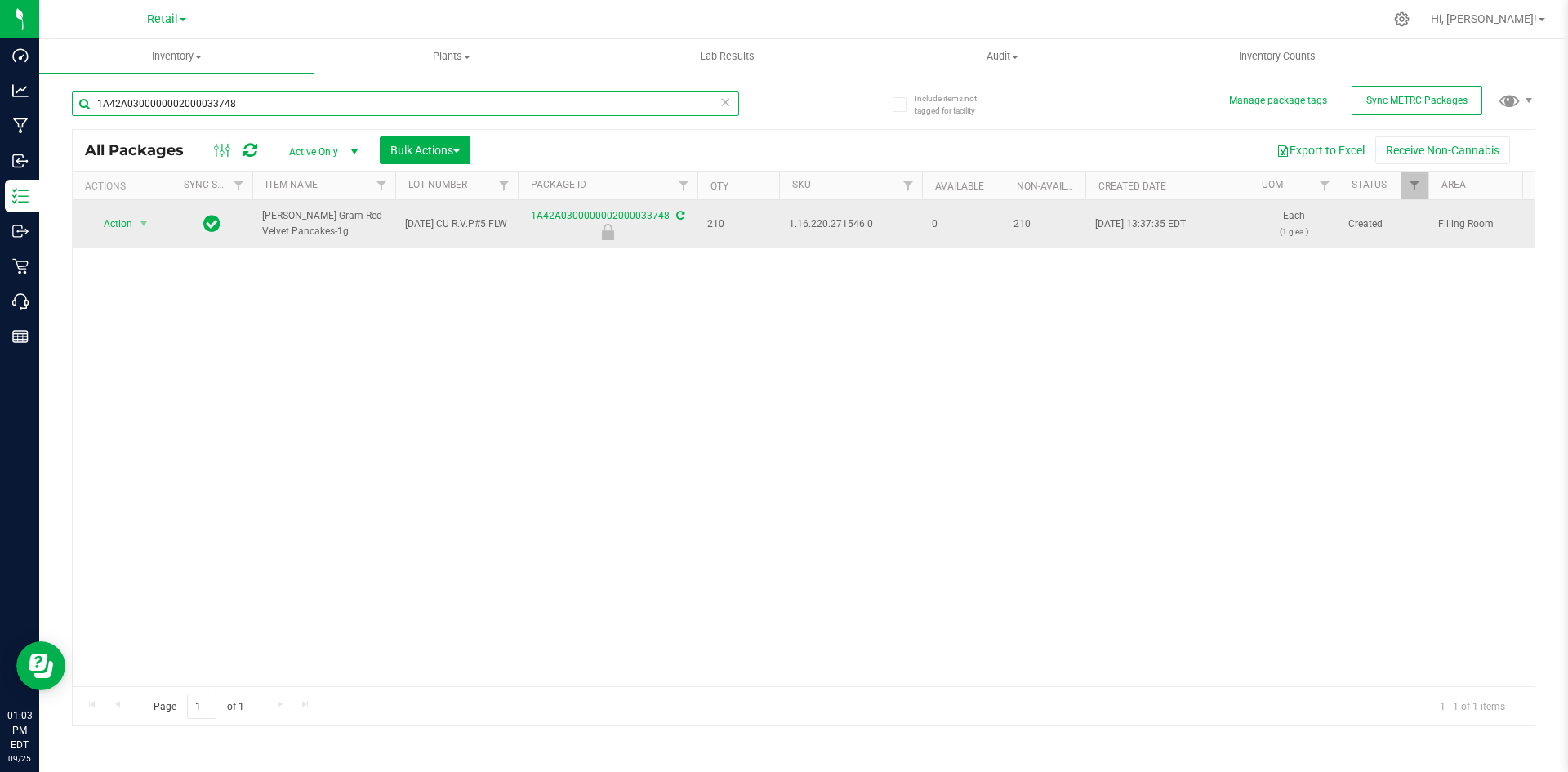
type input "1A42A0300000002000033748"
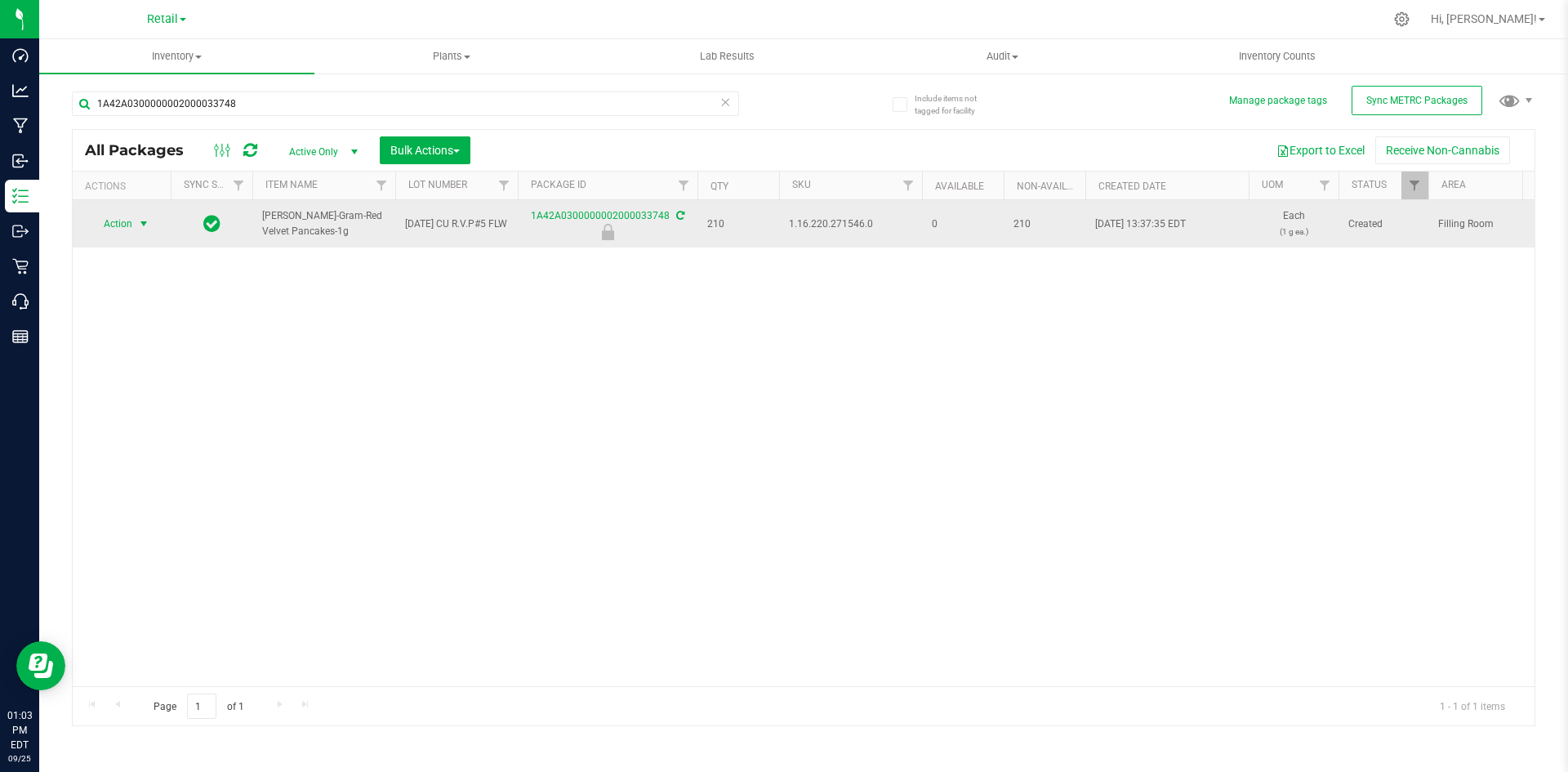
click at [116, 222] on span "Action" at bounding box center [111, 224] width 44 height 23
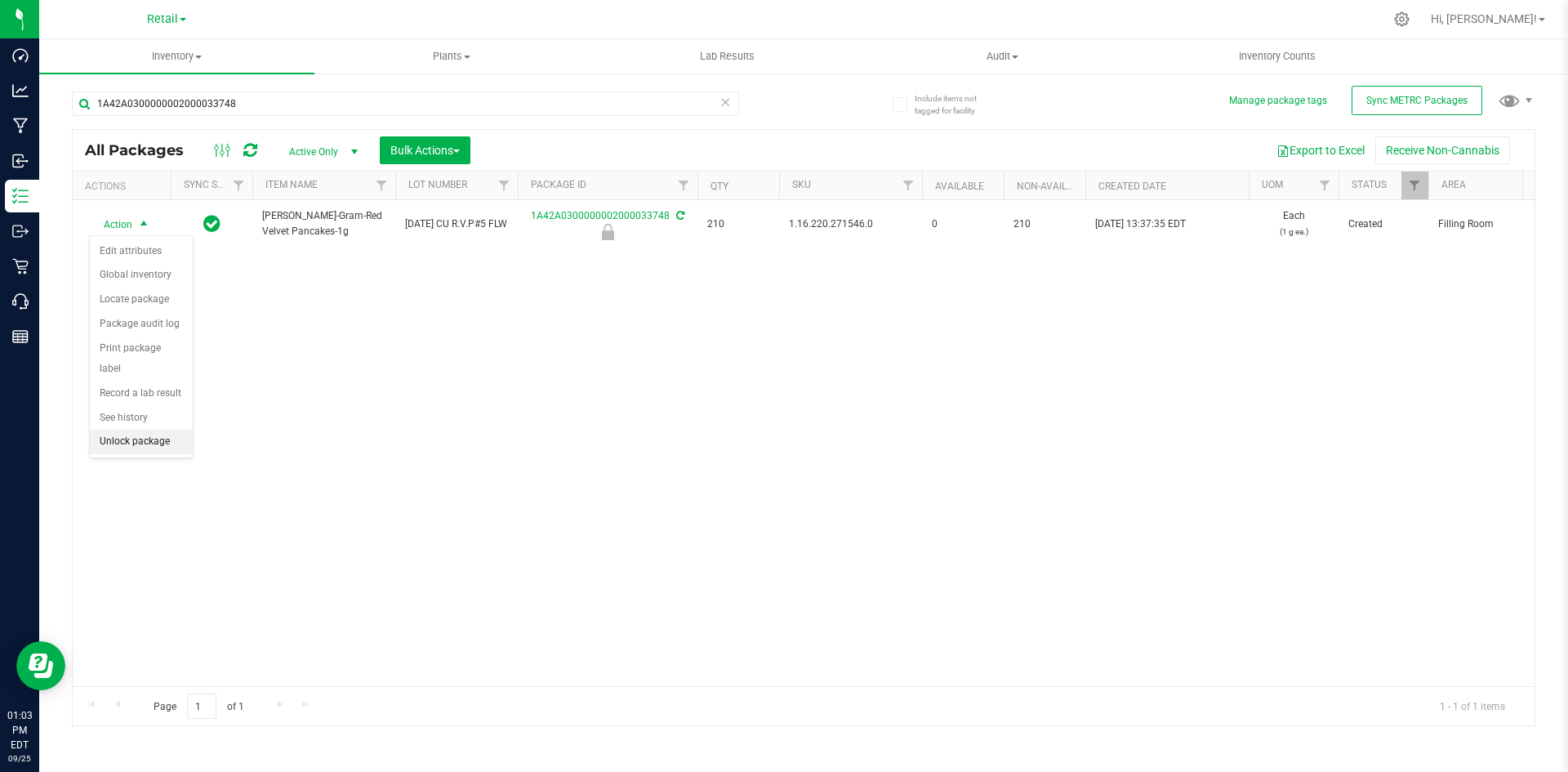
click at [160, 429] on li "Unlock package" at bounding box center [141, 441] width 103 height 25
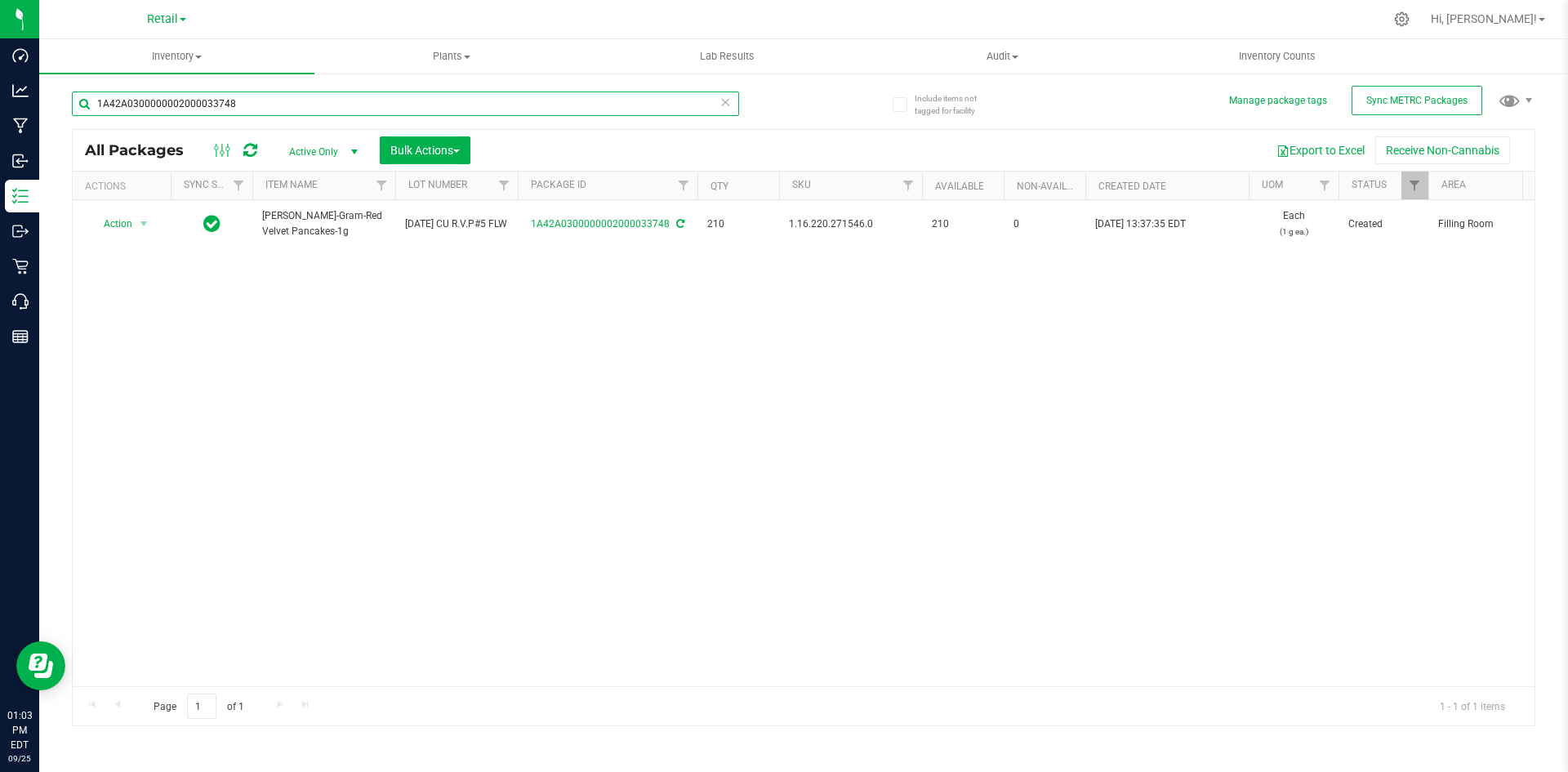
click at [240, 103] on input "1A42A0300000002000033748" at bounding box center [405, 104] width 668 height 25
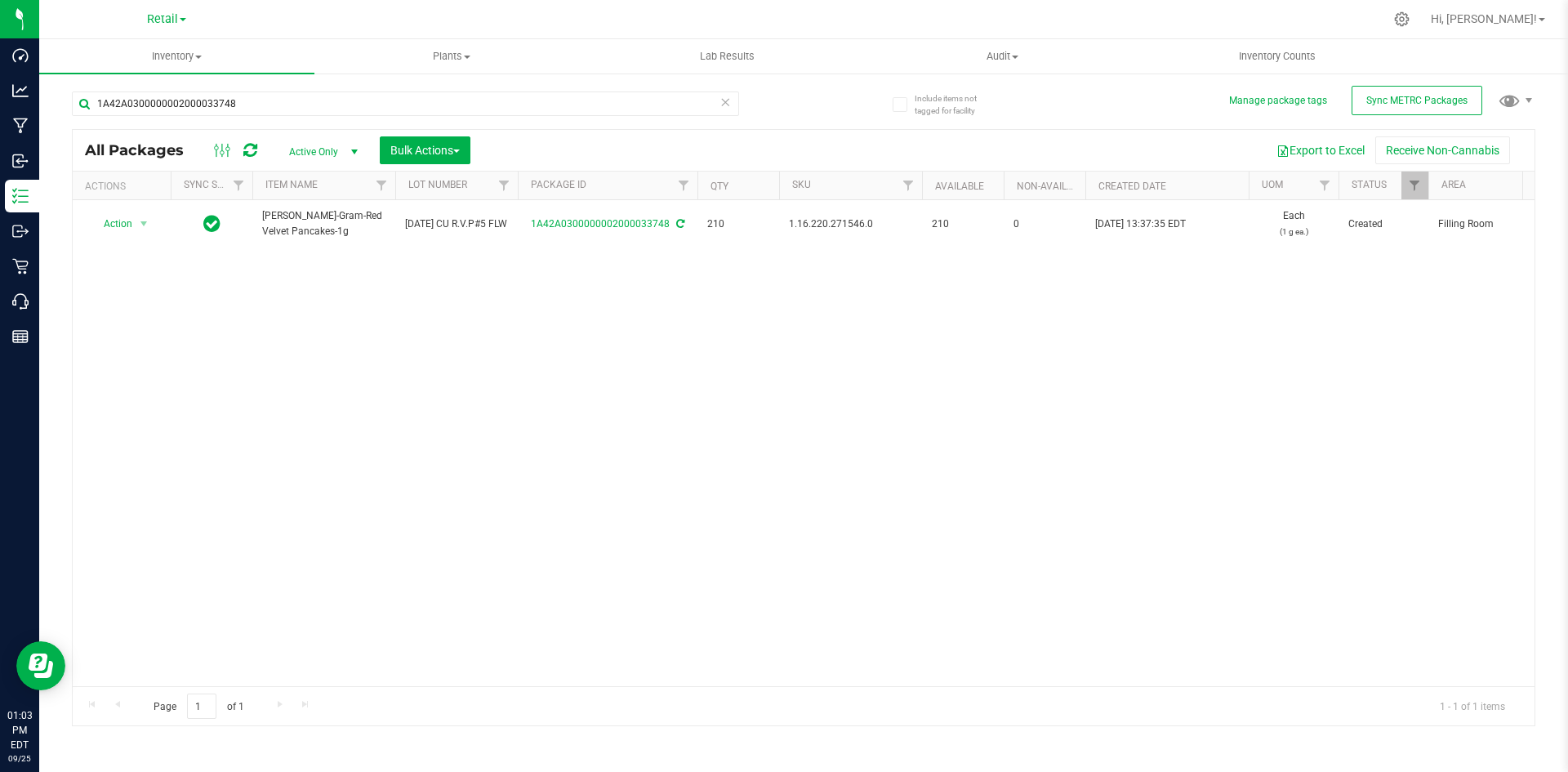
click at [833, 283] on div "Action Action Adjust qty Create package Edit attributes Global inventory Locate…" at bounding box center [803, 443] width 1462 height 486
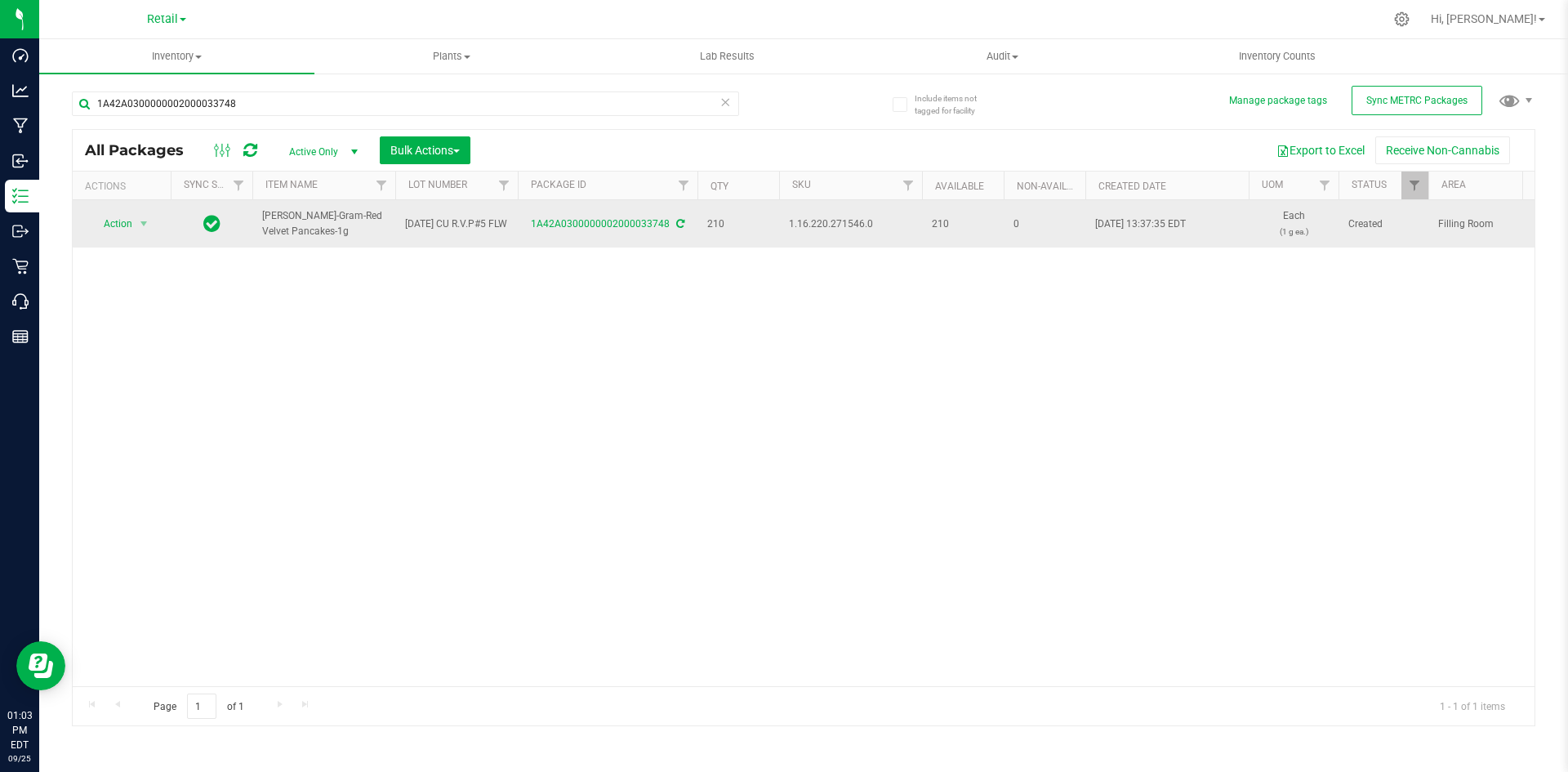
click at [807, 227] on span "1.16.220.271546.0" at bounding box center [850, 224] width 123 height 16
copy span "1.16.220.271546.0"
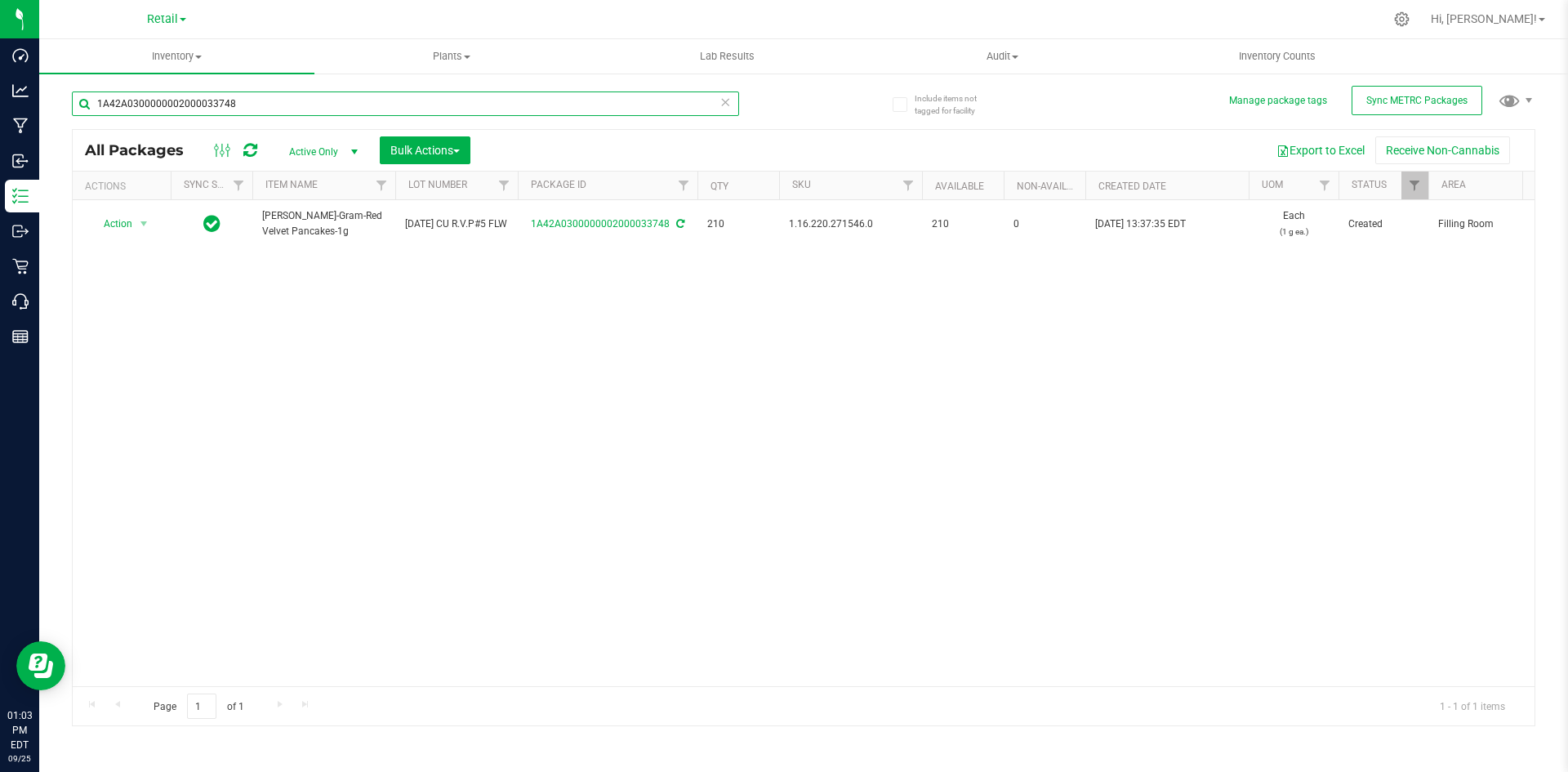
click at [264, 111] on input "1A42A0300000002000033748" at bounding box center [405, 104] width 668 height 25
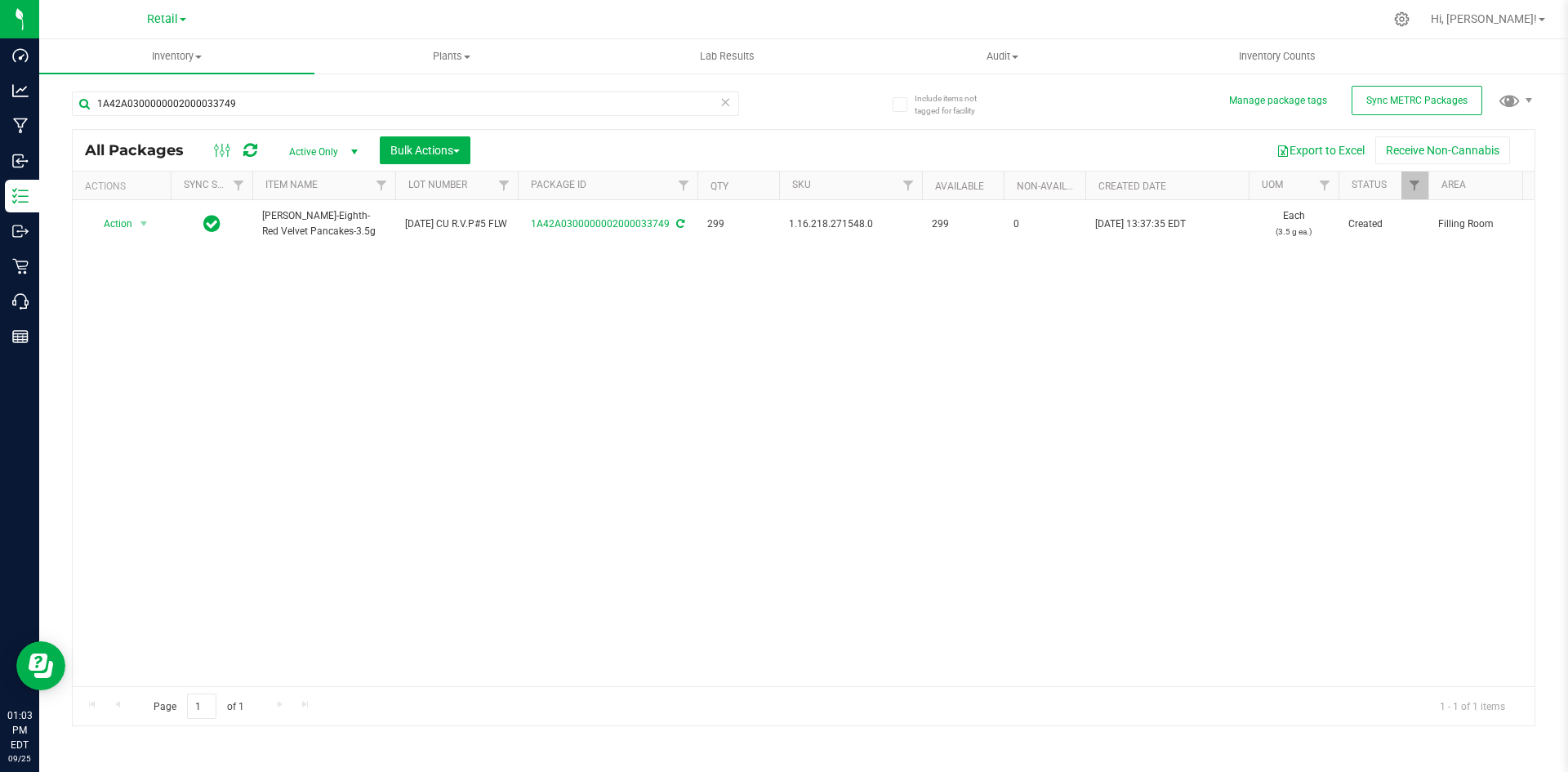
click at [821, 219] on span "1.16.218.271548.0" at bounding box center [850, 224] width 123 height 16
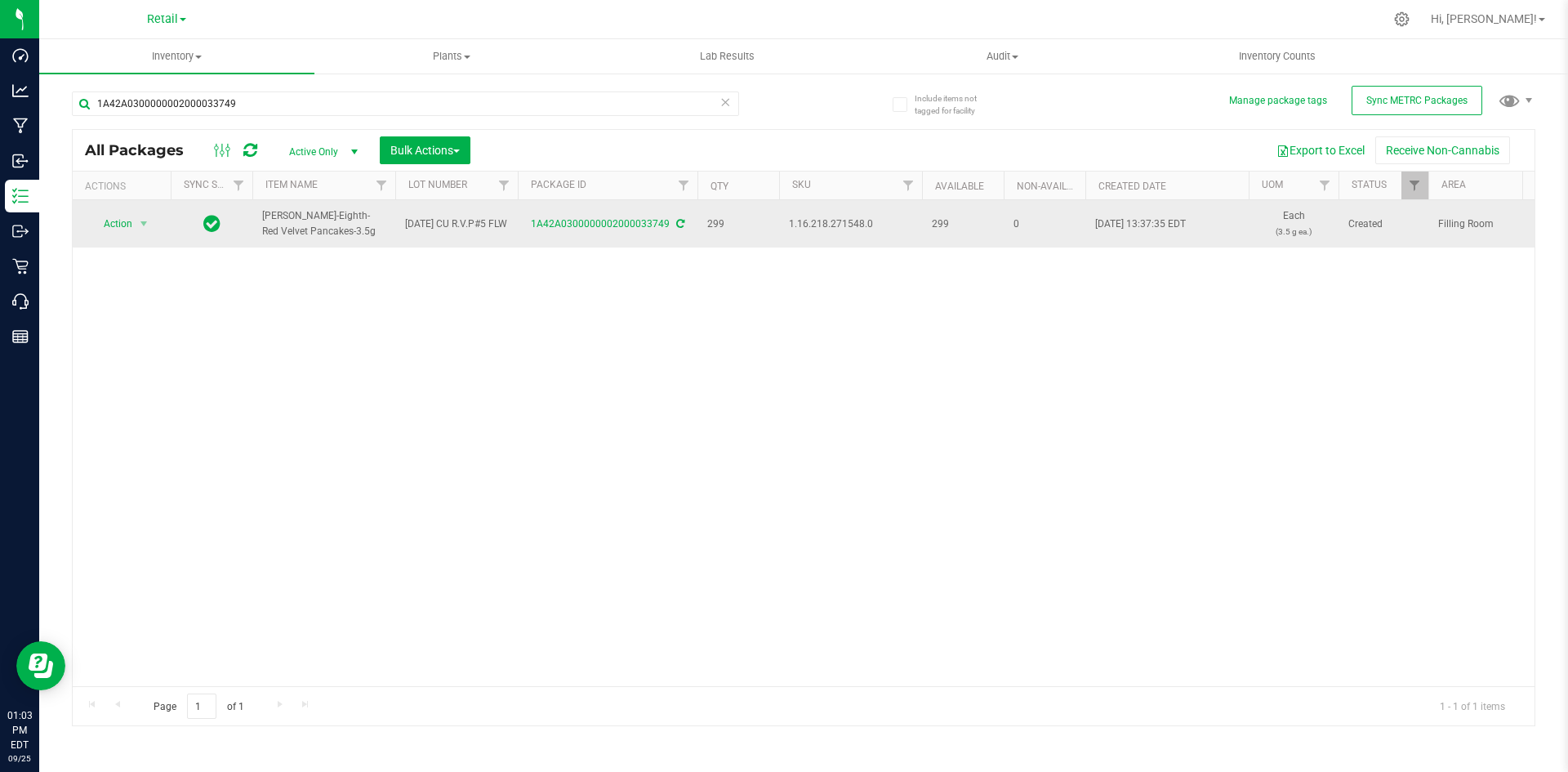
click at [821, 220] on span "1.16.218.271548.0" at bounding box center [850, 224] width 123 height 16
copy span "1.16.218.271548.0"
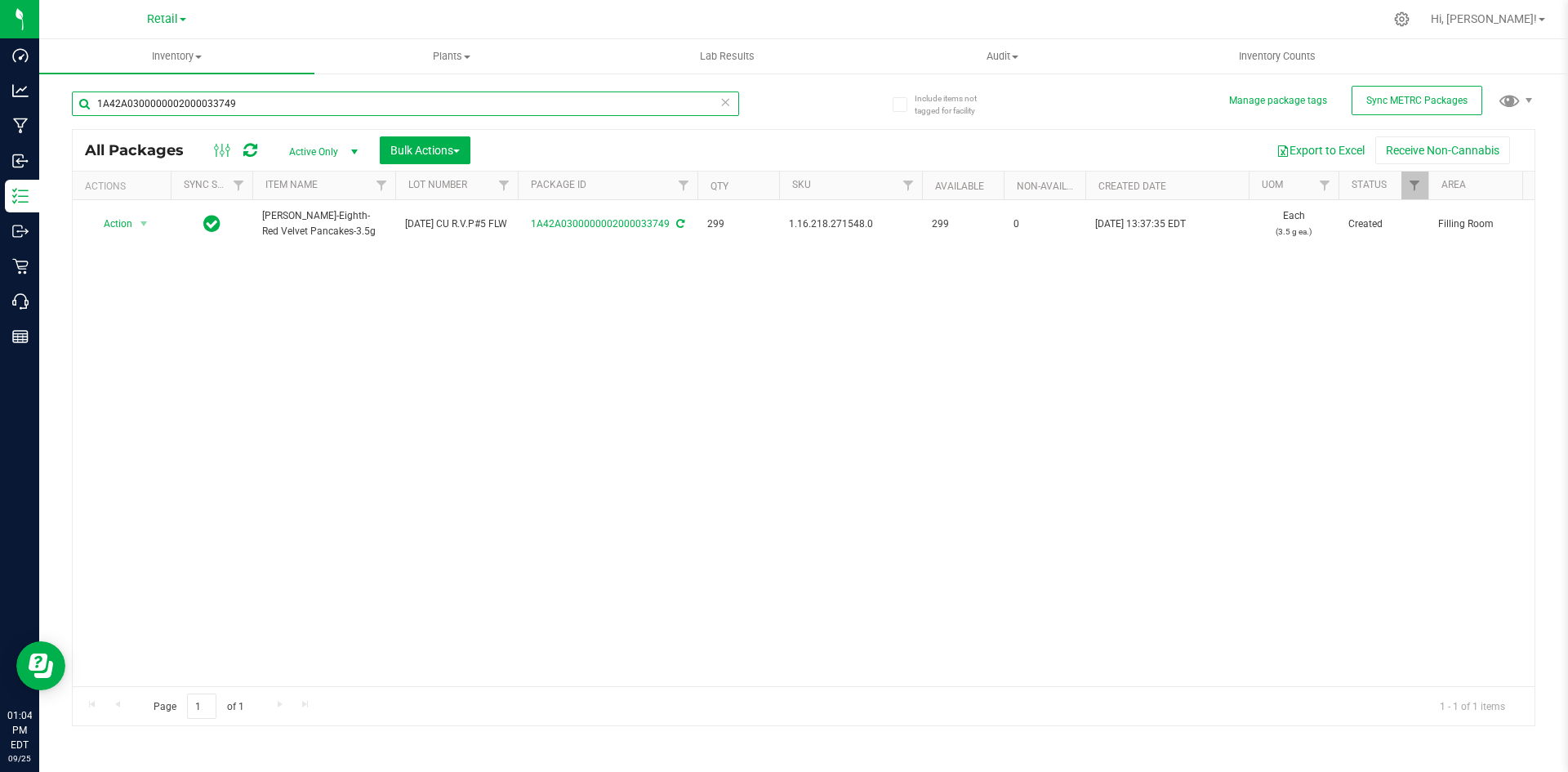
click at [250, 94] on input "1A42A0300000002000033749" at bounding box center [405, 104] width 668 height 25
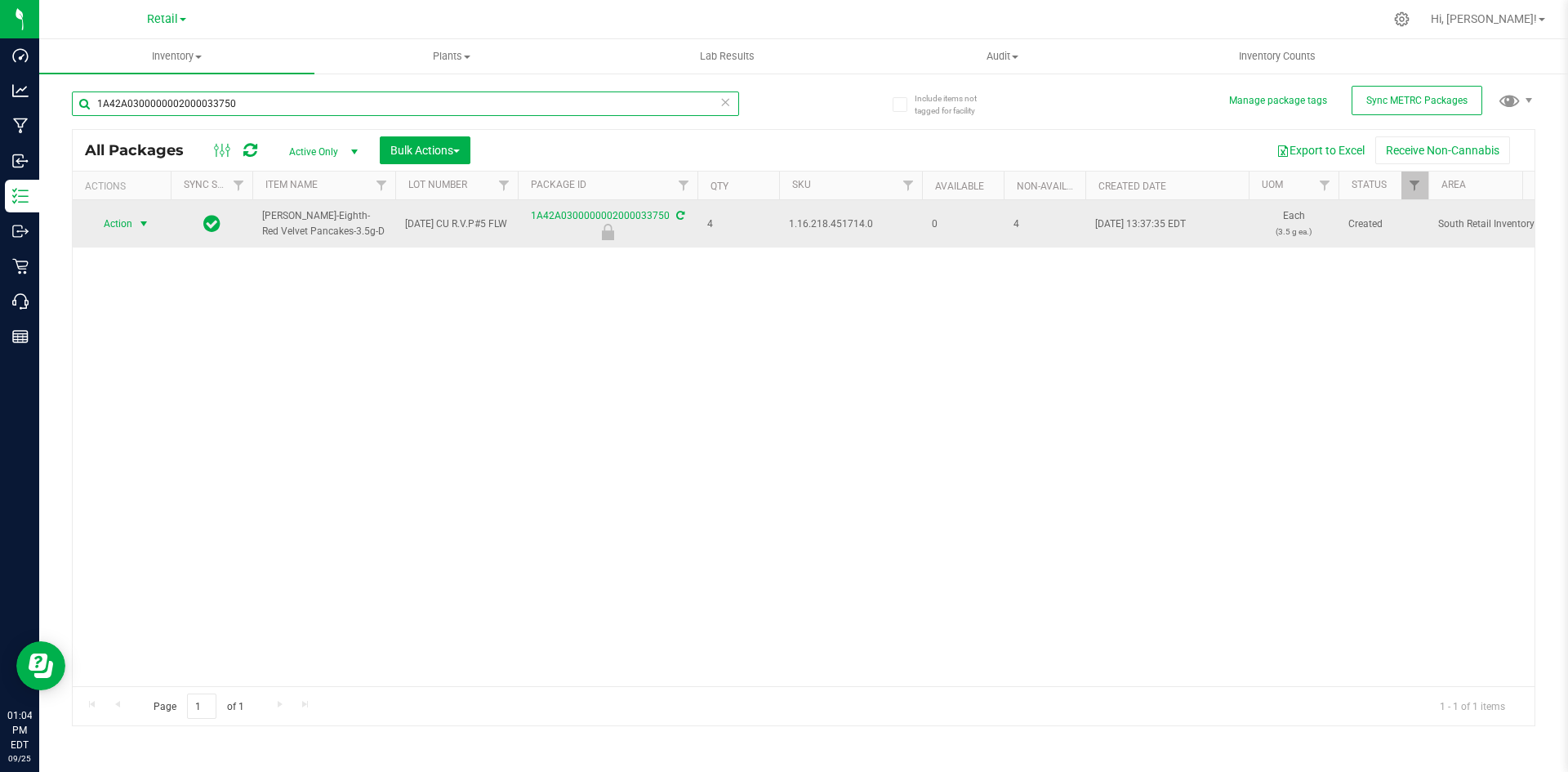
type input "1A42A0300000002000033750"
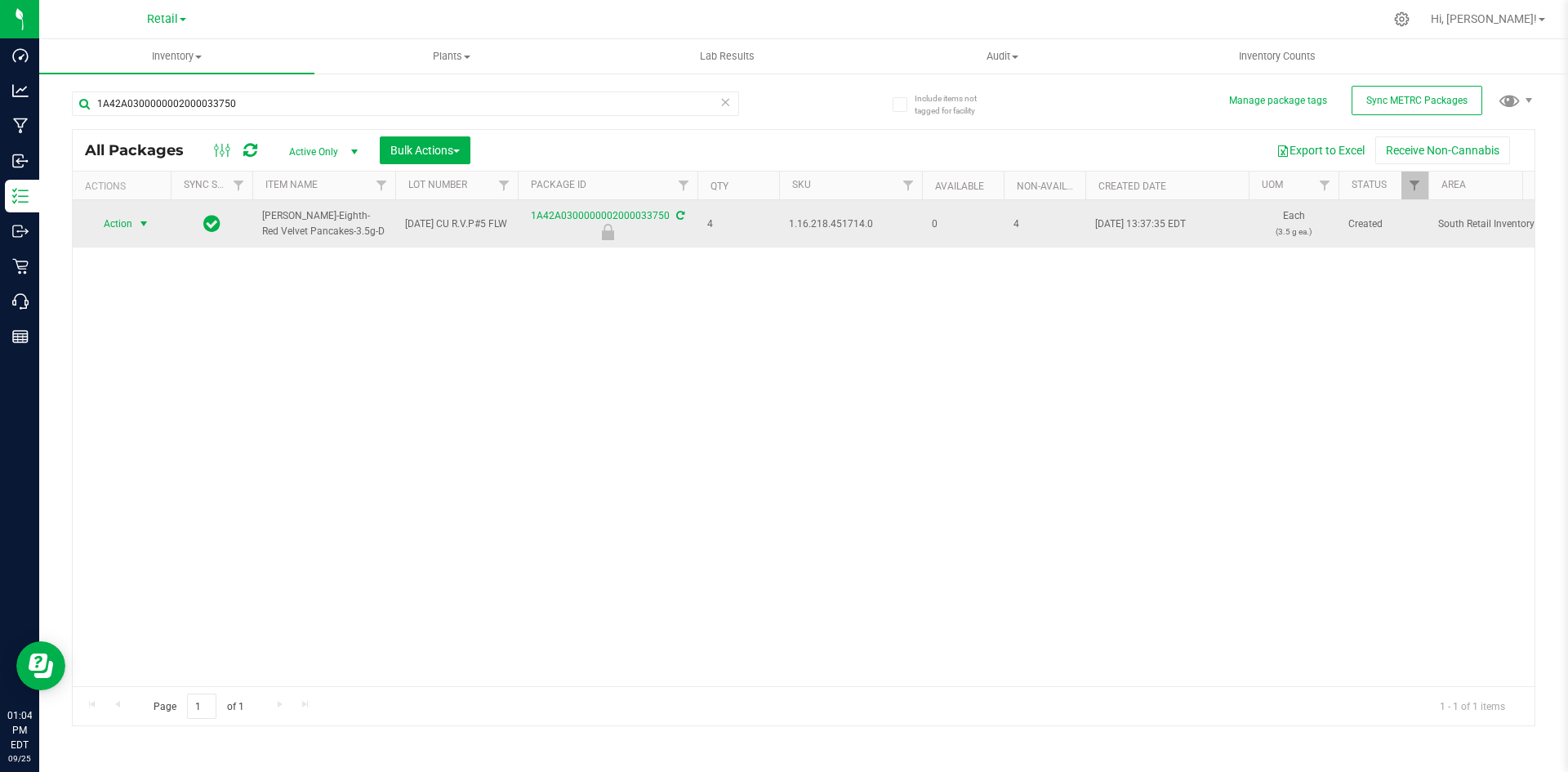
click at [138, 220] on span "select" at bounding box center [144, 224] width 13 height 13
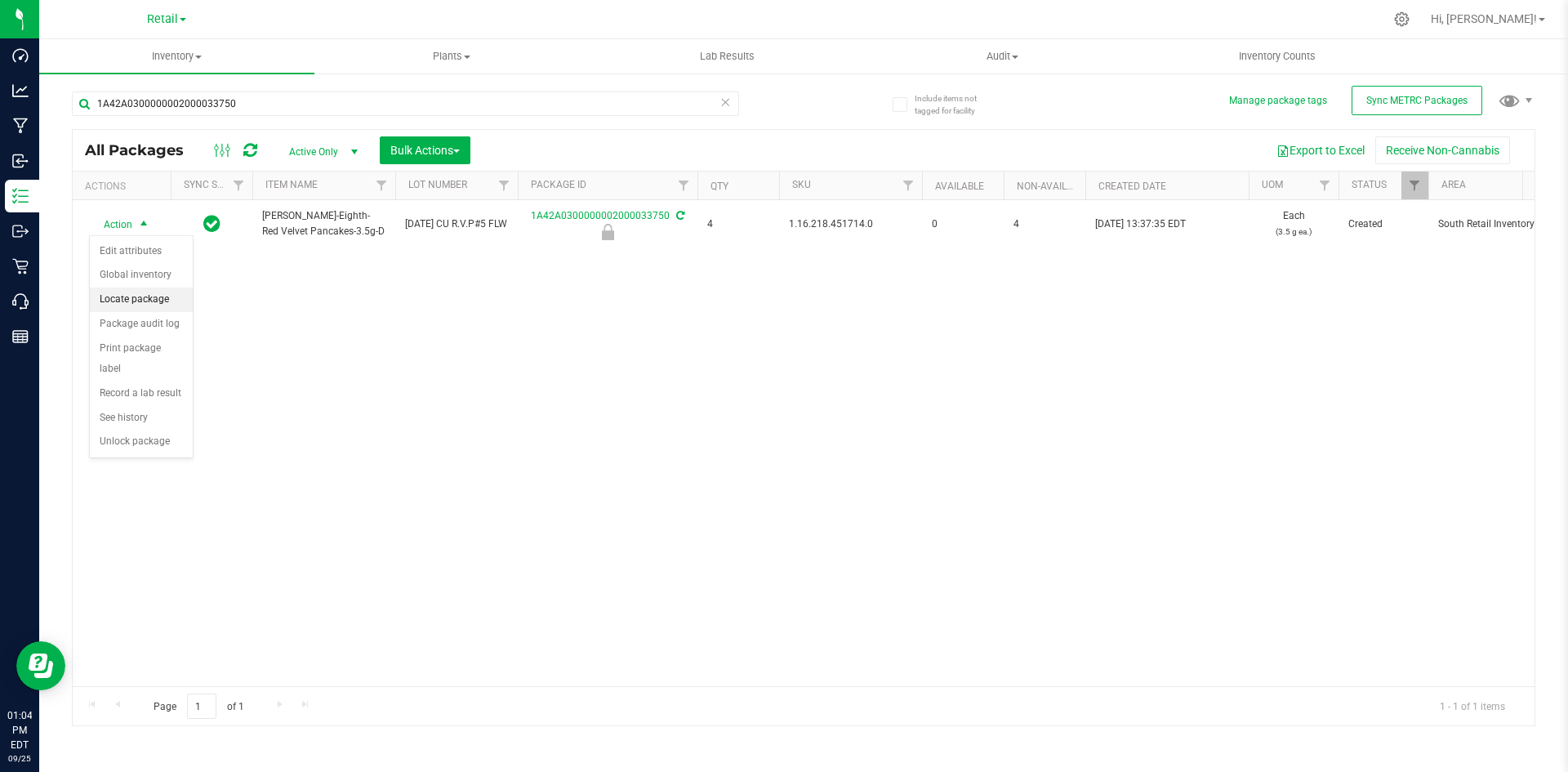
click at [146, 295] on li "Locate package" at bounding box center [141, 299] width 103 height 25
click at [426, 151] on span "Bulk Actions" at bounding box center [425, 150] width 70 height 13
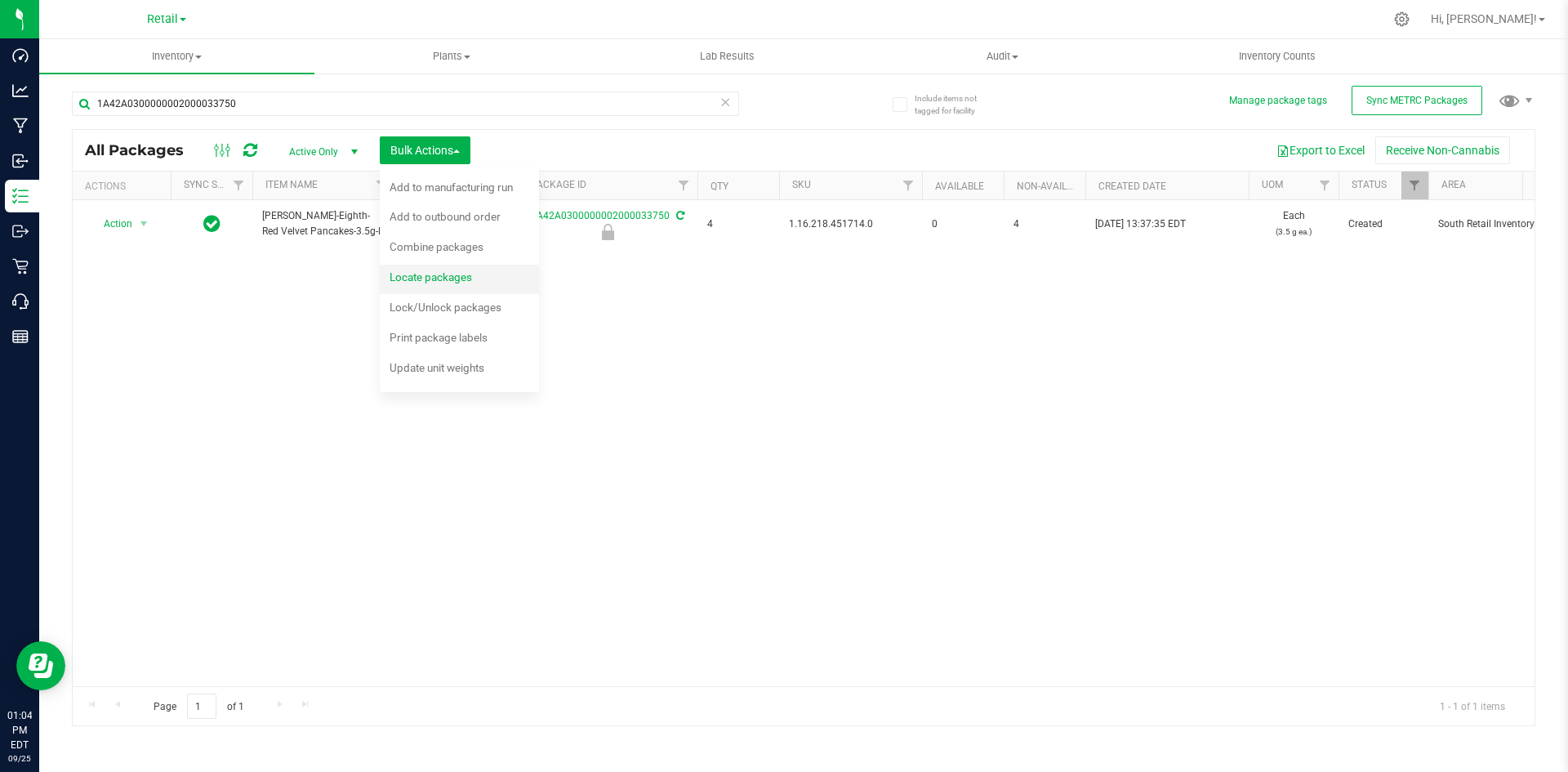
click at [449, 274] on span "Locate packages" at bounding box center [431, 277] width 83 height 13
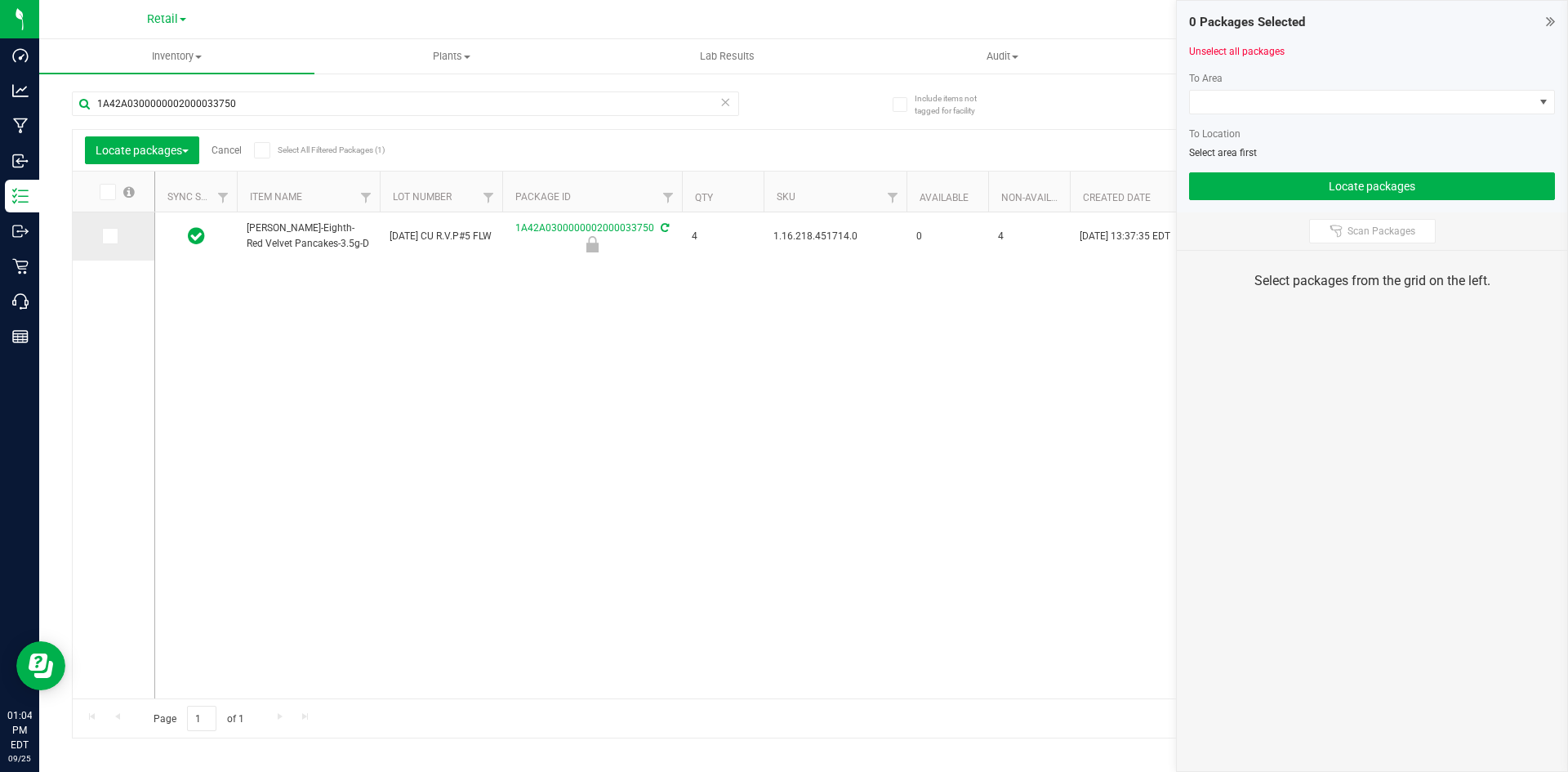
click at [109, 236] on icon at bounding box center [109, 236] width 11 height 0
click at [0, 0] on input "checkbox" at bounding box center [0, 0] width 0 height 0
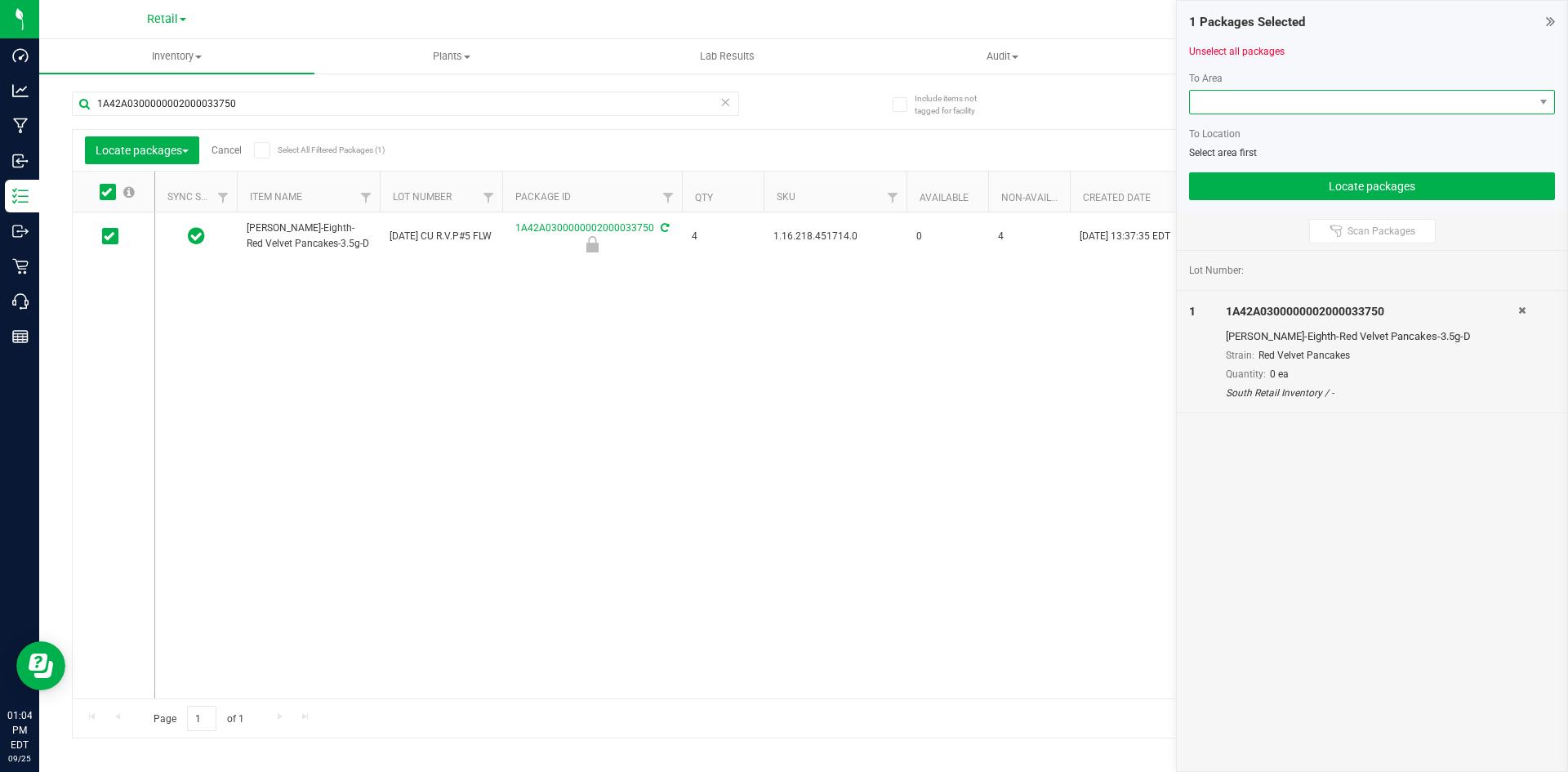
click at [1238, 112] on span at bounding box center [1362, 102] width 344 height 23
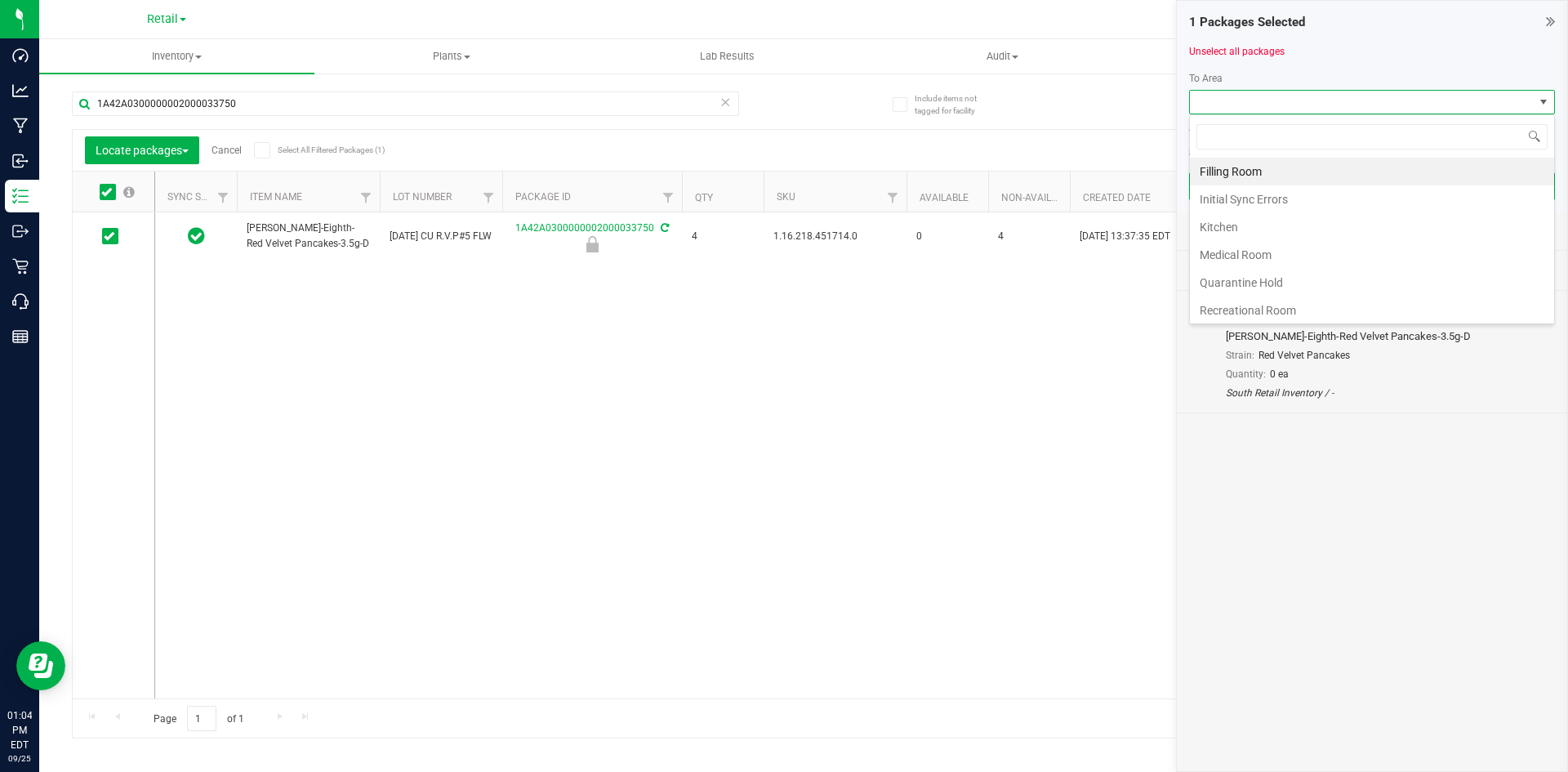
scroll to position [25, 366]
click at [1235, 168] on li "Filling Room" at bounding box center [1372, 171] width 364 height 28
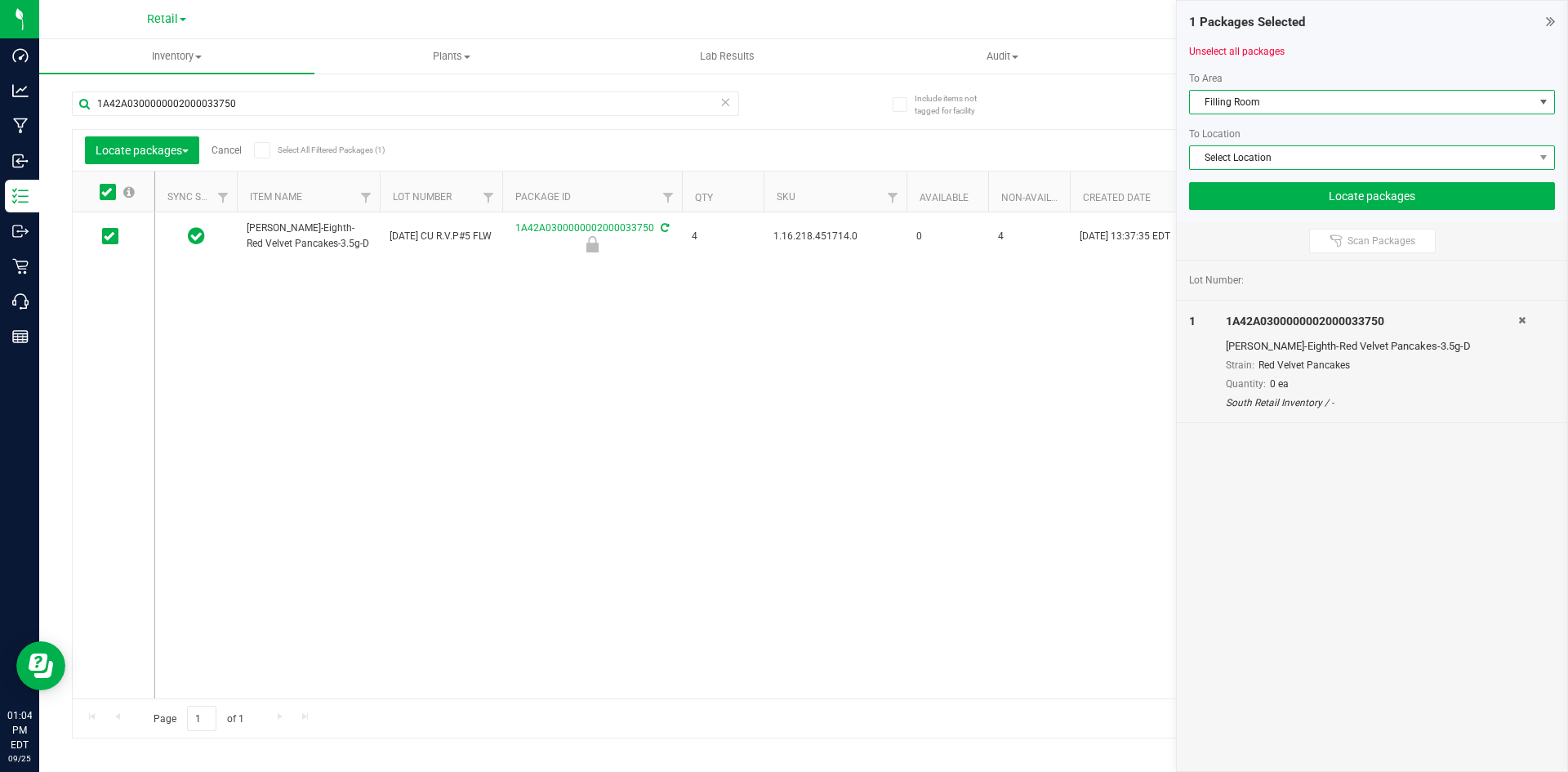
click at [1231, 160] on span "Select Location" at bounding box center [1362, 157] width 344 height 23
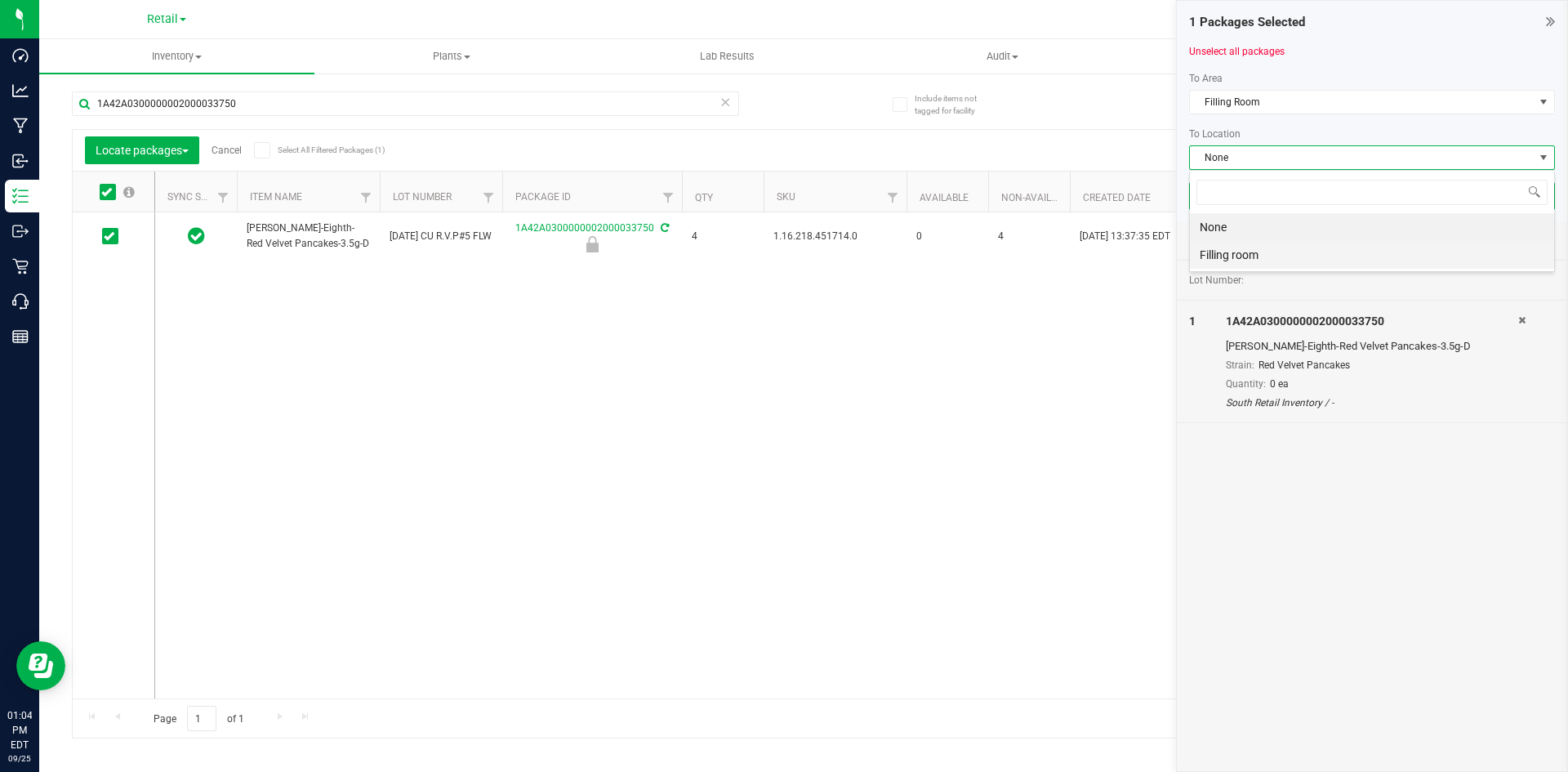
click at [1228, 251] on li "Filling room" at bounding box center [1372, 255] width 364 height 28
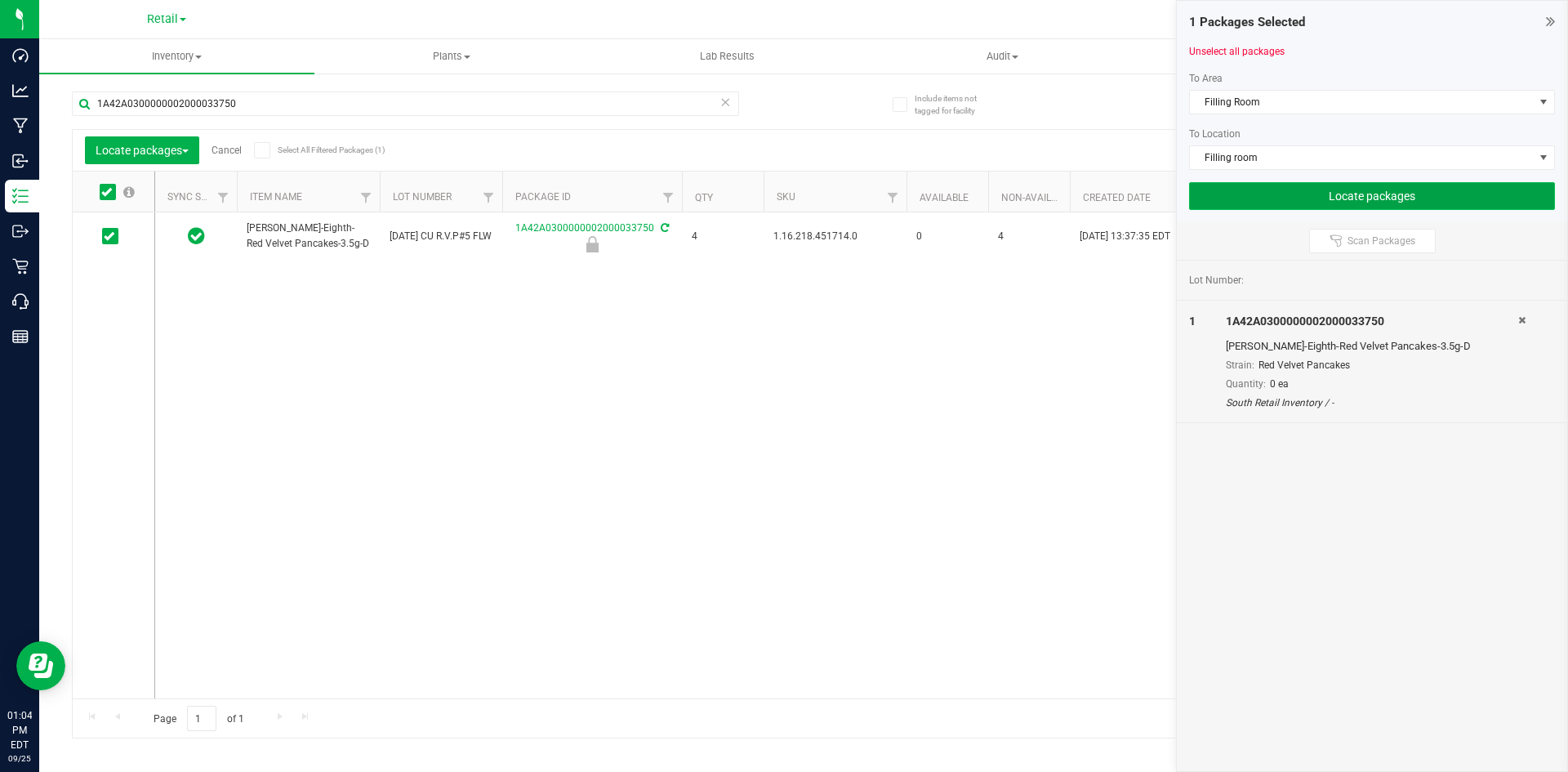
click at [1238, 194] on button "Locate packages" at bounding box center [1372, 196] width 366 height 28
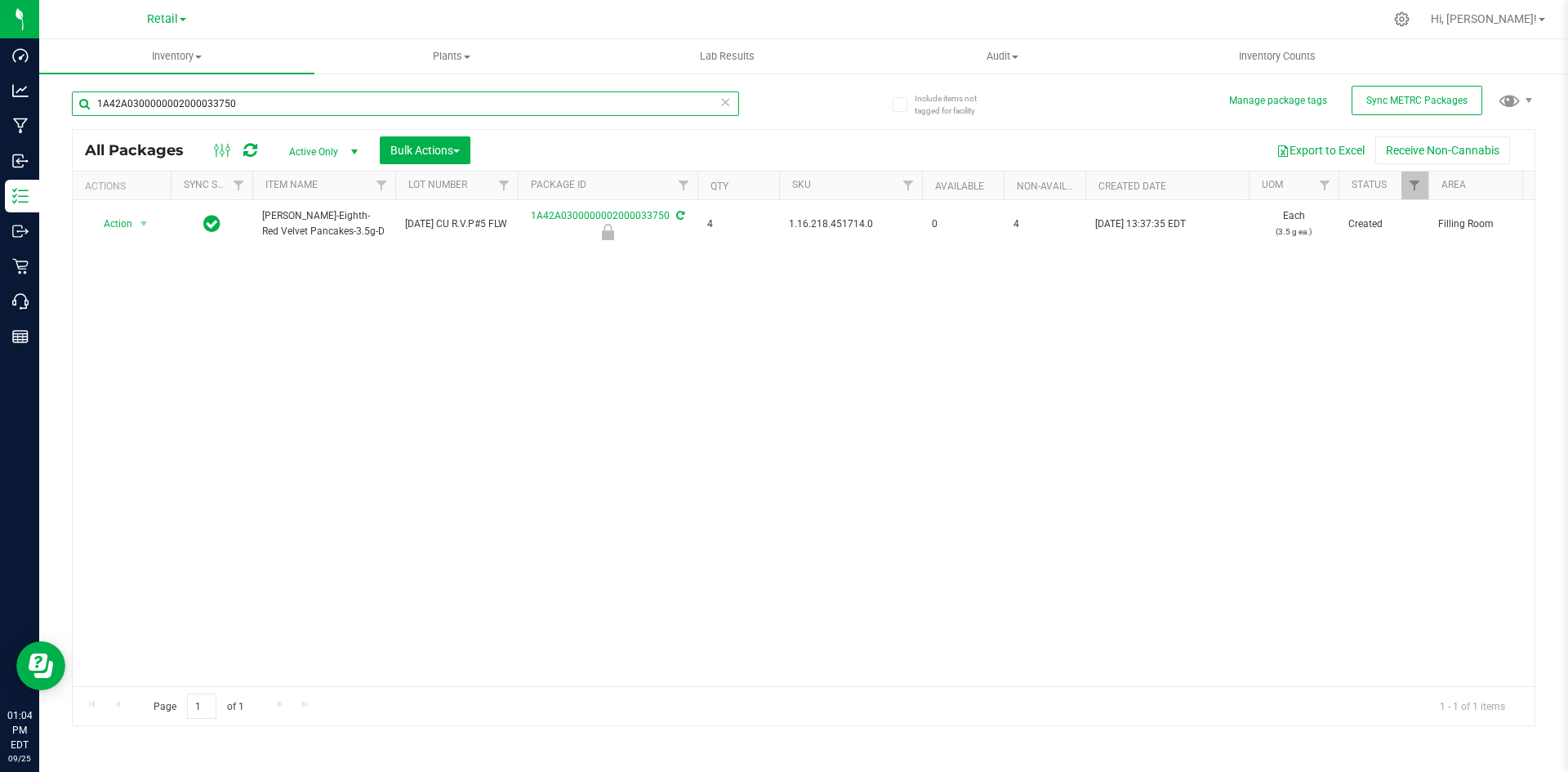
click at [246, 97] on input "1A42A0300000002000033750" at bounding box center [405, 104] width 668 height 25
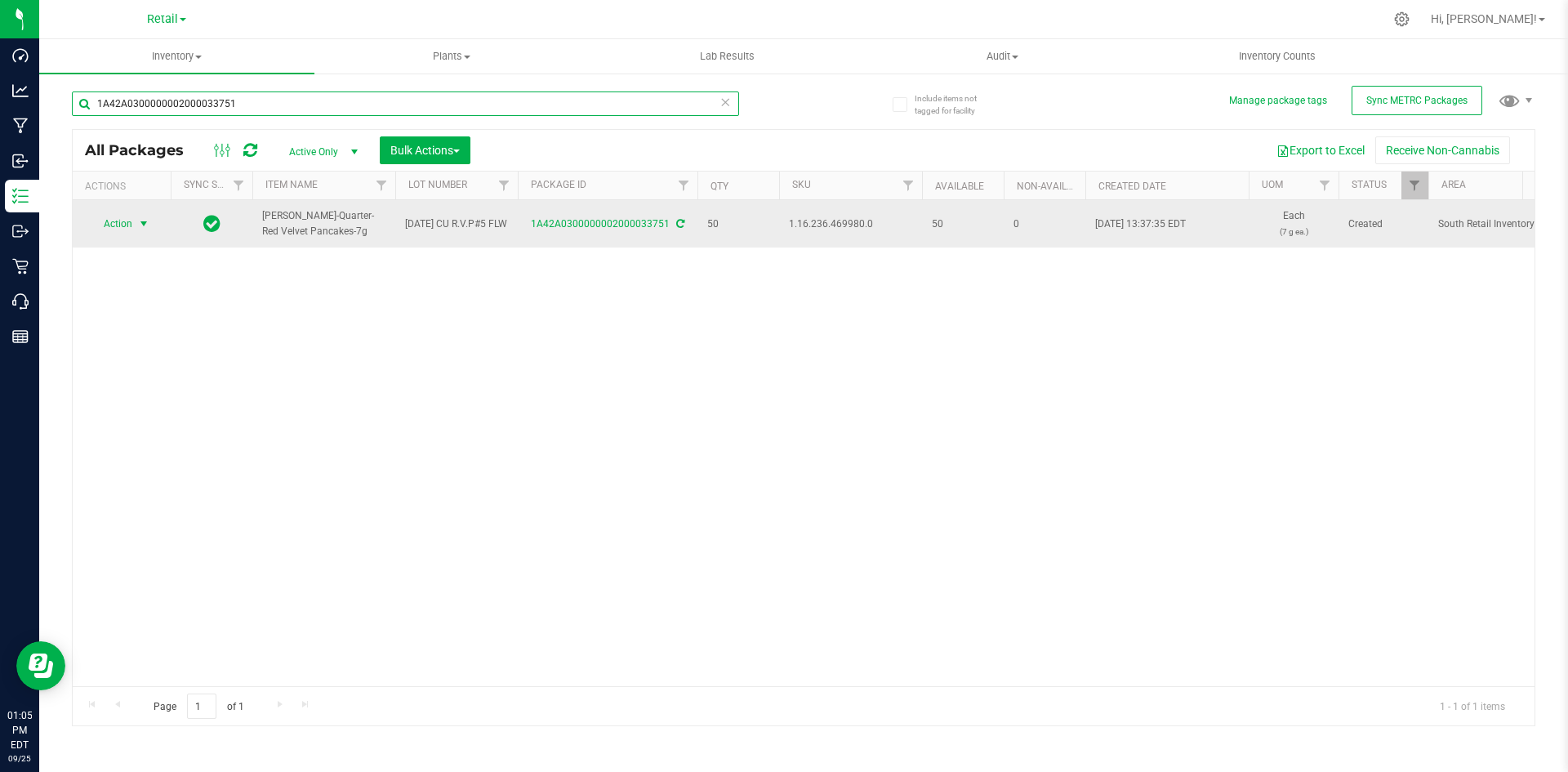
type input "1A42A0300000002000033751"
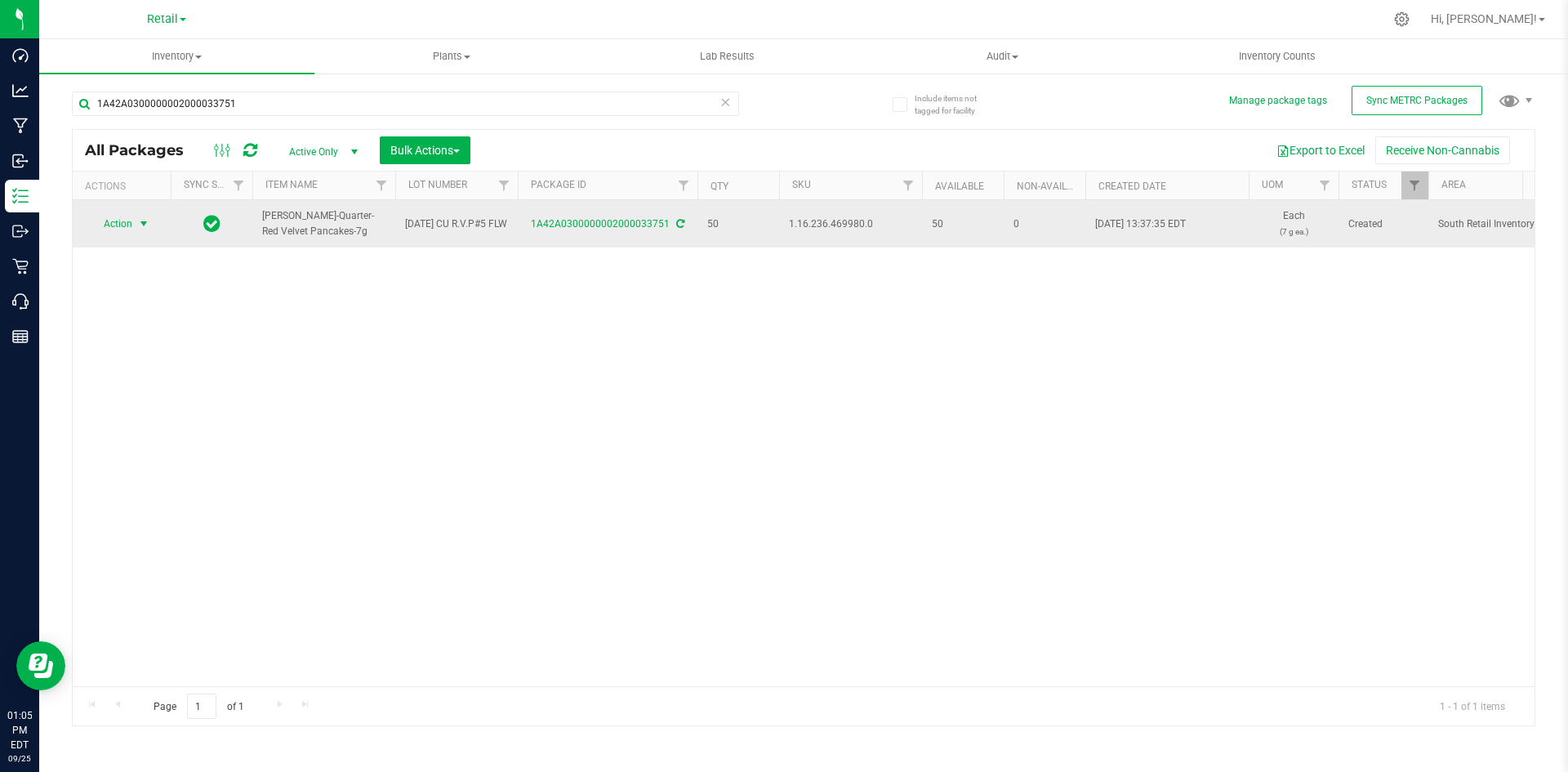
click at [116, 215] on span "Action" at bounding box center [111, 224] width 44 height 23
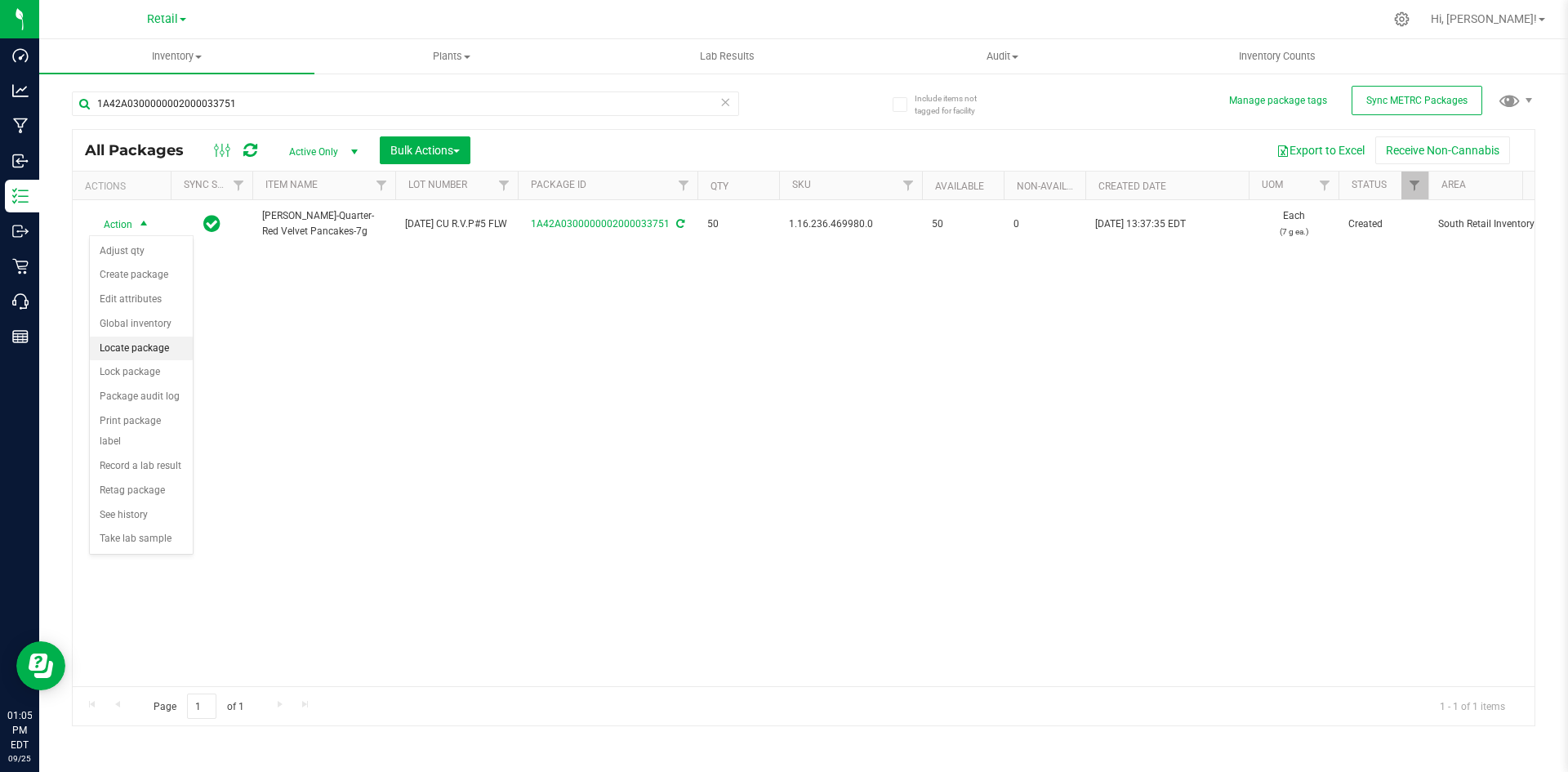
click at [164, 347] on li "Locate package" at bounding box center [141, 348] width 103 height 25
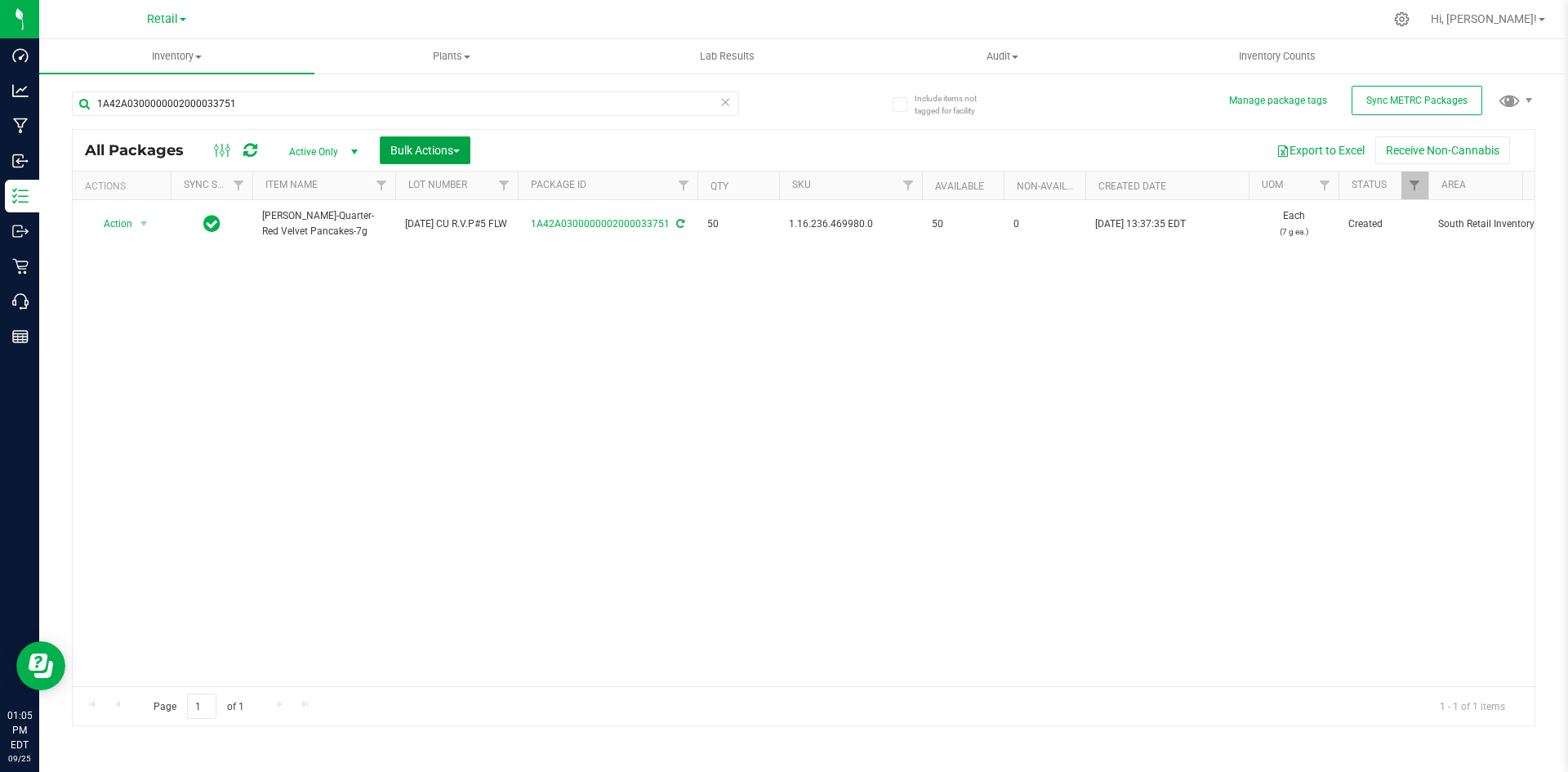
click at [429, 152] on span "Bulk Actions" at bounding box center [425, 150] width 70 height 13
click at [452, 281] on span "Locate packages" at bounding box center [431, 277] width 83 height 13
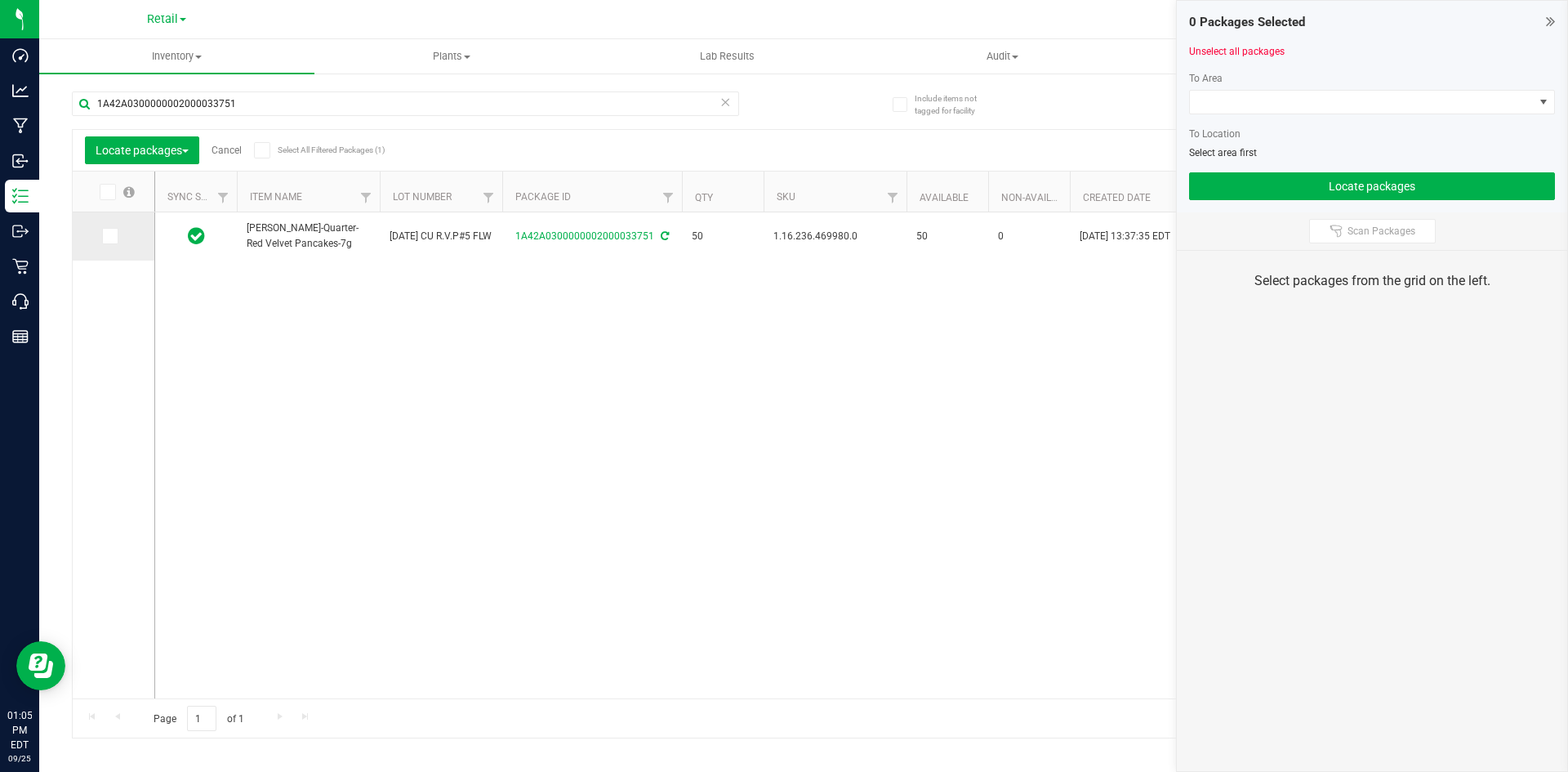
click at [123, 231] on label at bounding box center [114, 236] width 24 height 17
click at [0, 0] on input "checkbox" at bounding box center [0, 0] width 0 height 0
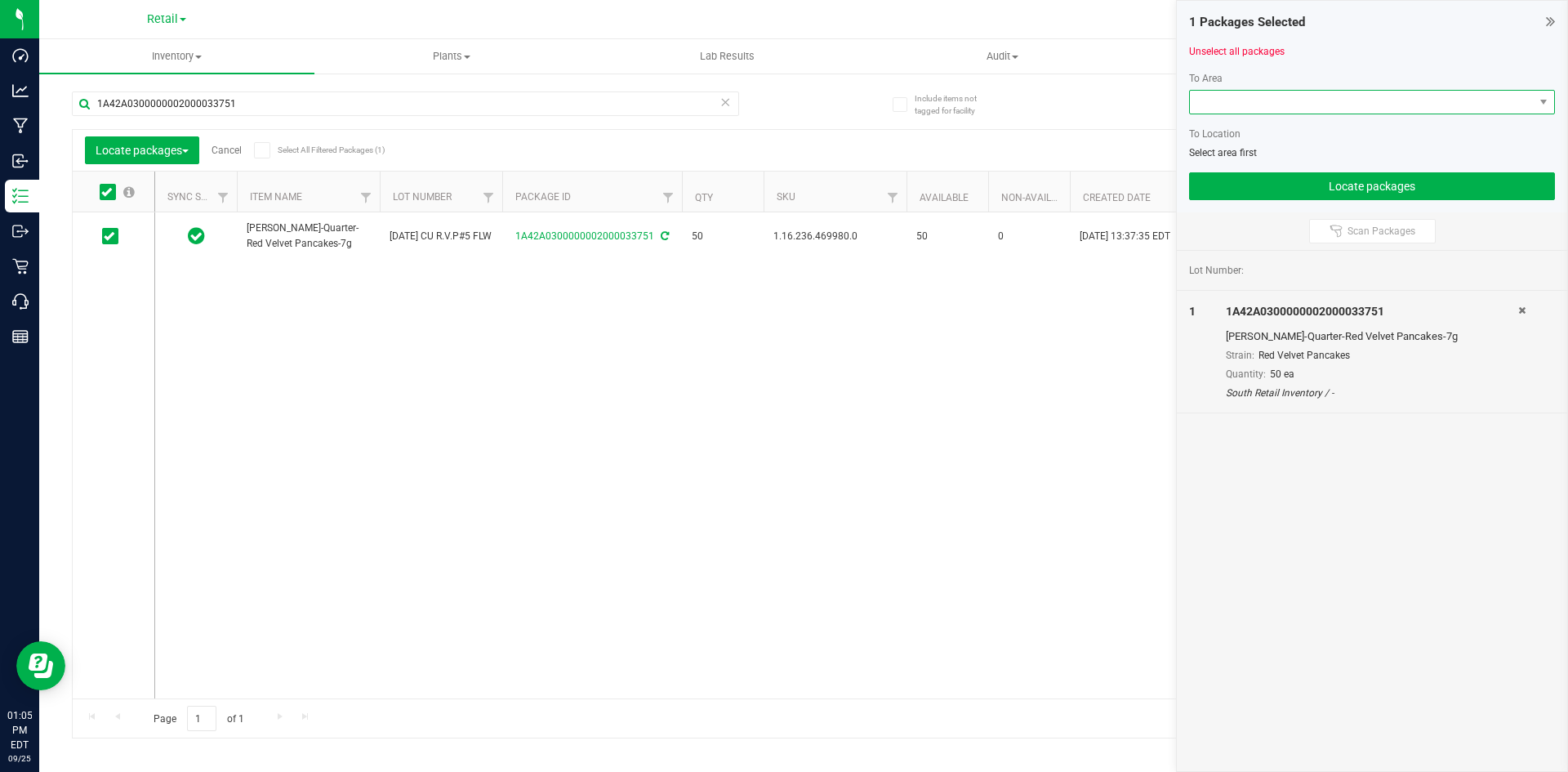
click at [1239, 99] on span at bounding box center [1362, 102] width 344 height 23
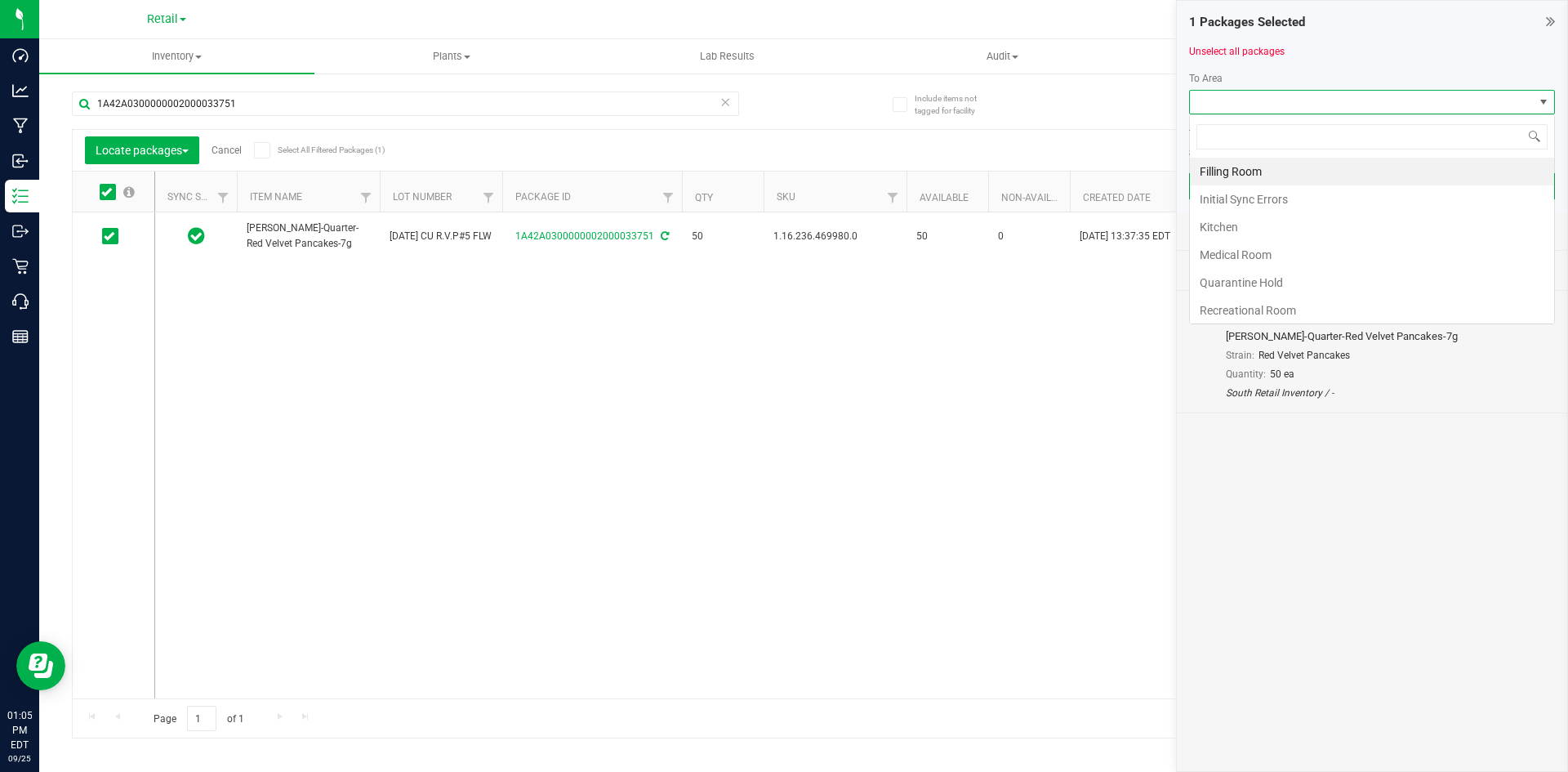
scroll to position [25, 366]
click at [1228, 168] on li "Filling Room" at bounding box center [1372, 171] width 364 height 28
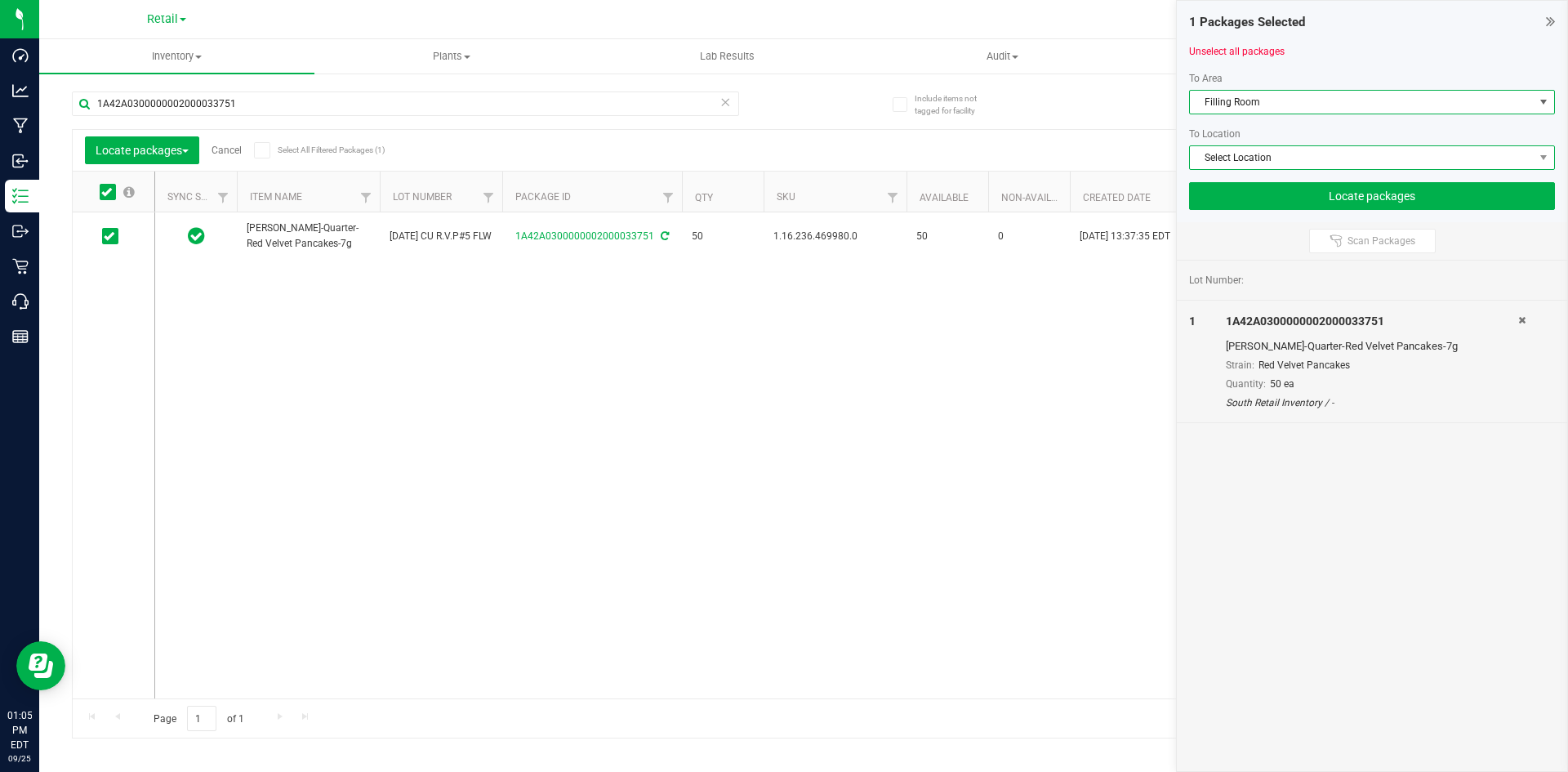
click at [1226, 166] on span "Select Location" at bounding box center [1362, 157] width 344 height 23
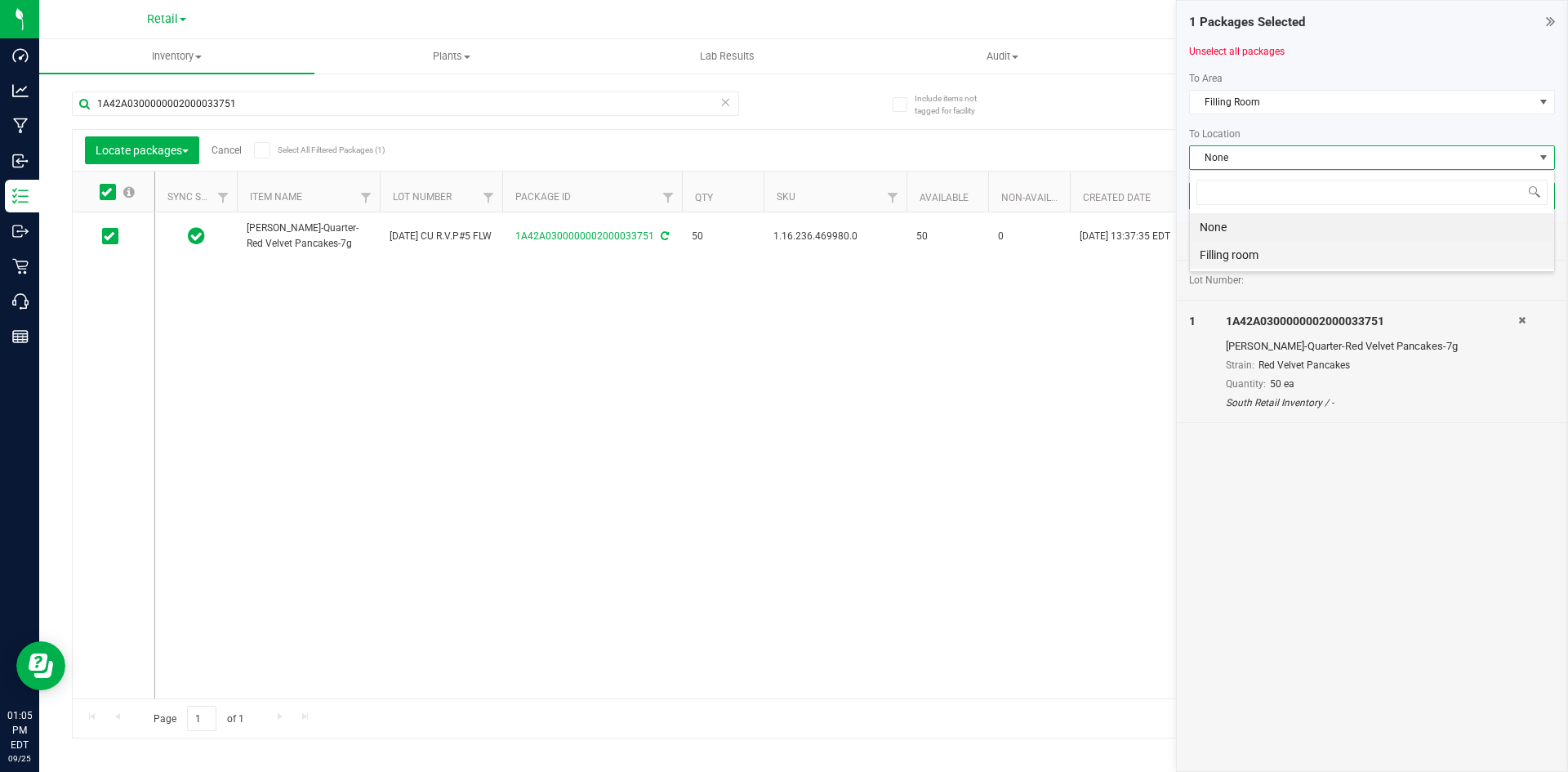
click at [1223, 248] on li "Filling room" at bounding box center [1372, 255] width 364 height 28
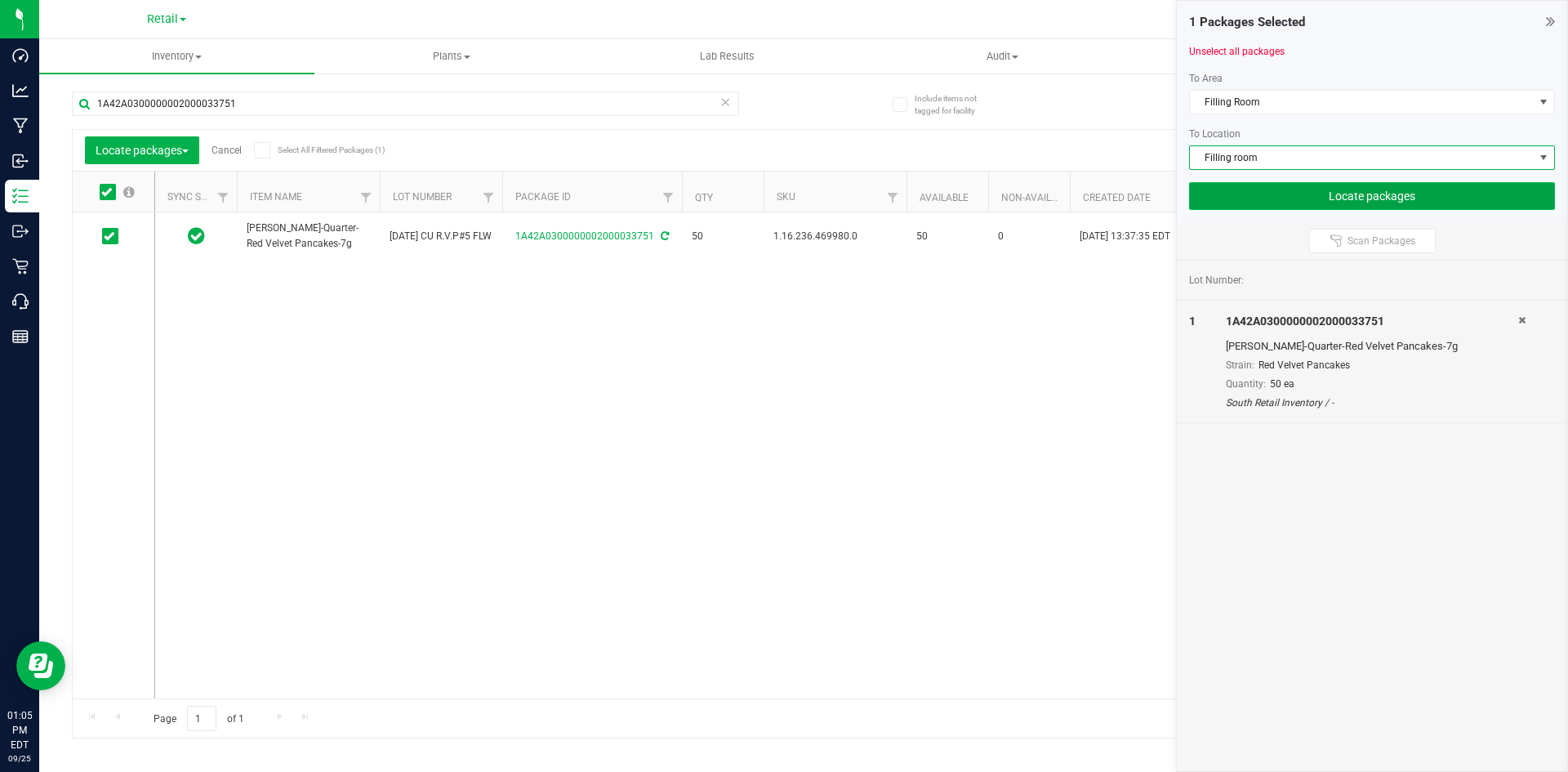
click at [1339, 197] on button "Locate packages" at bounding box center [1372, 196] width 366 height 28
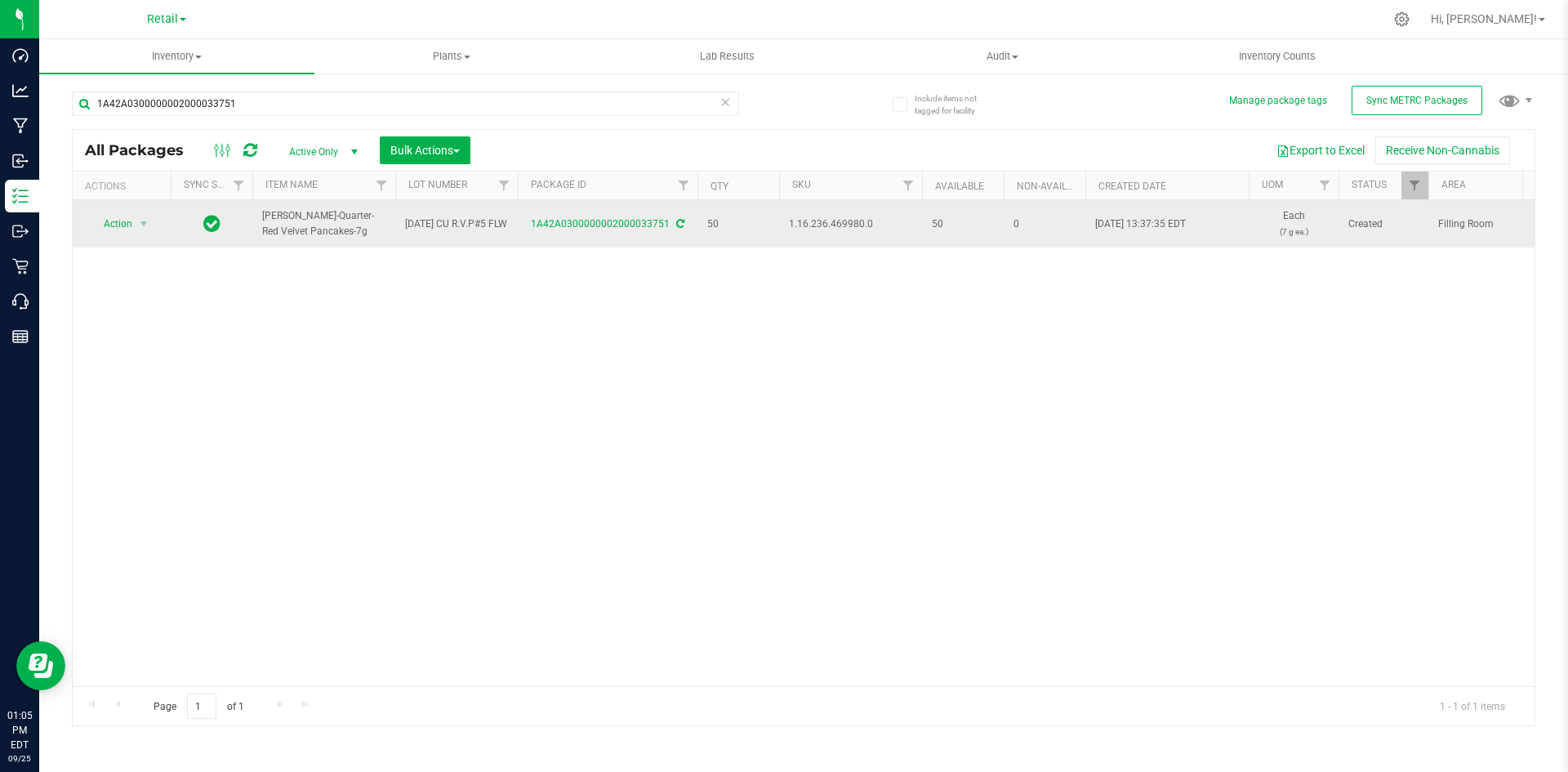
click at [815, 219] on span "1.16.236.469980.0" at bounding box center [850, 224] width 123 height 16
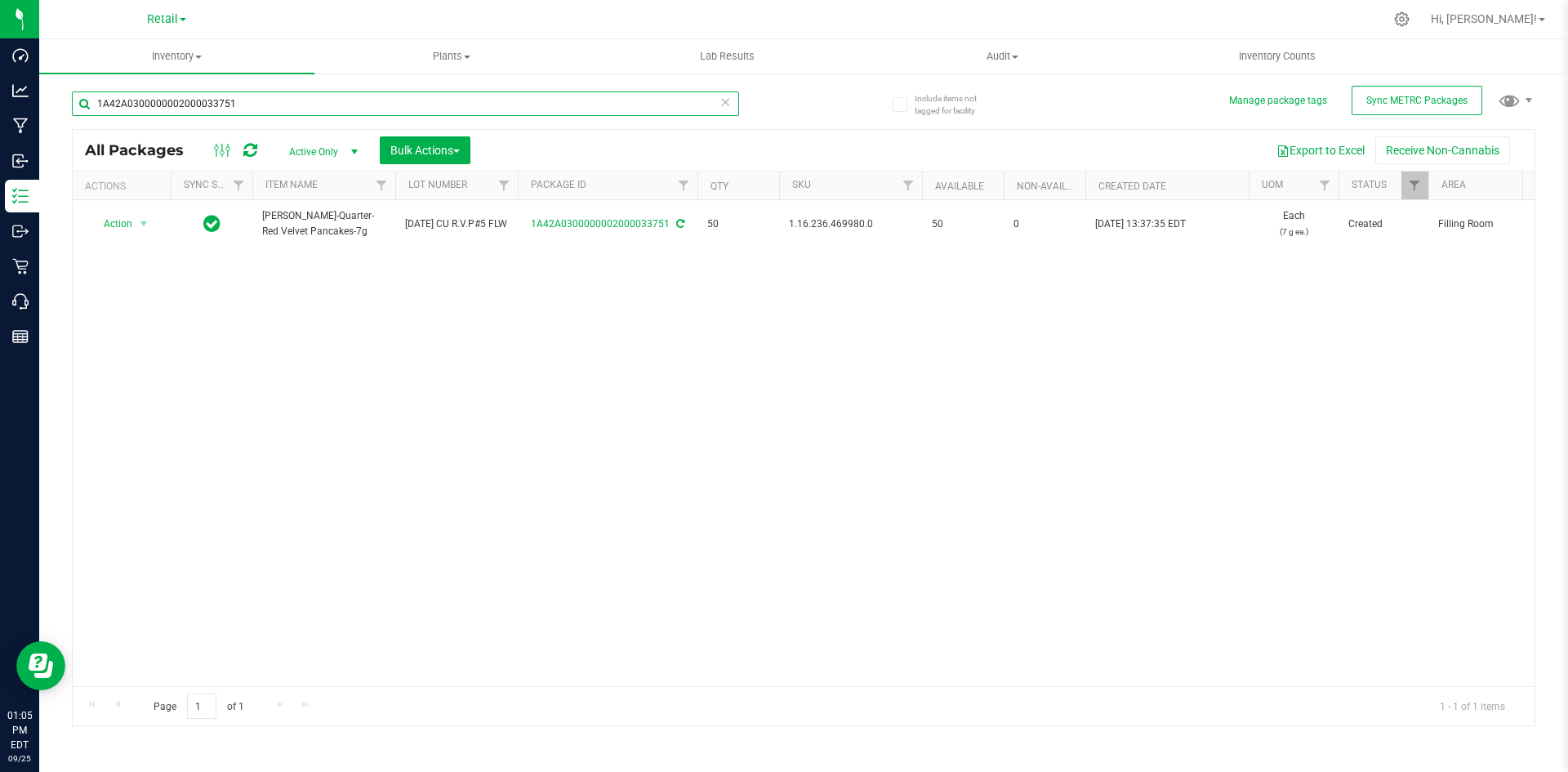
click at [301, 108] on input "1A42A0300000002000033751" at bounding box center [405, 104] width 668 height 25
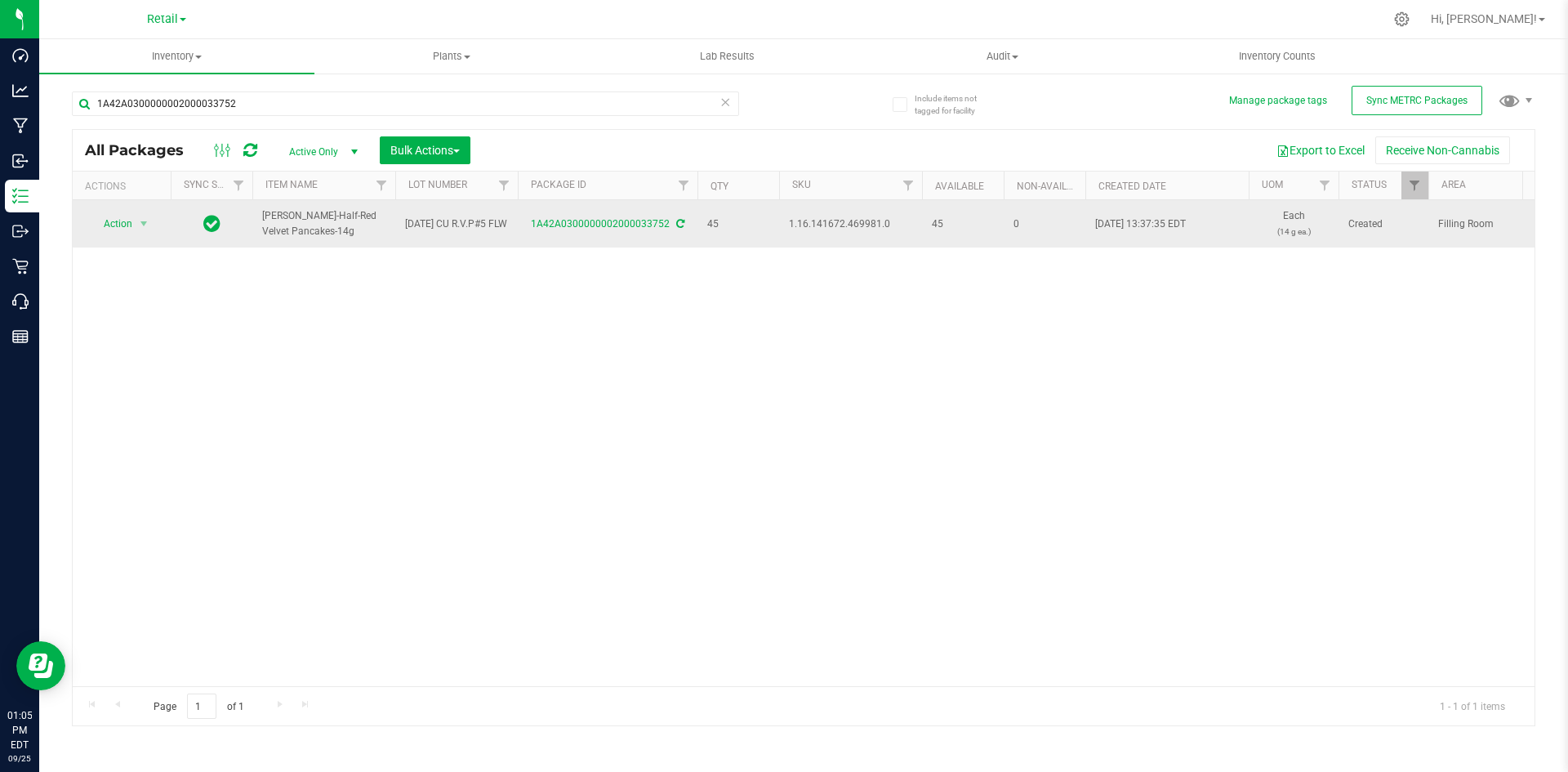
click at [832, 223] on span "1.16.141672.469981.0" at bounding box center [850, 224] width 123 height 16
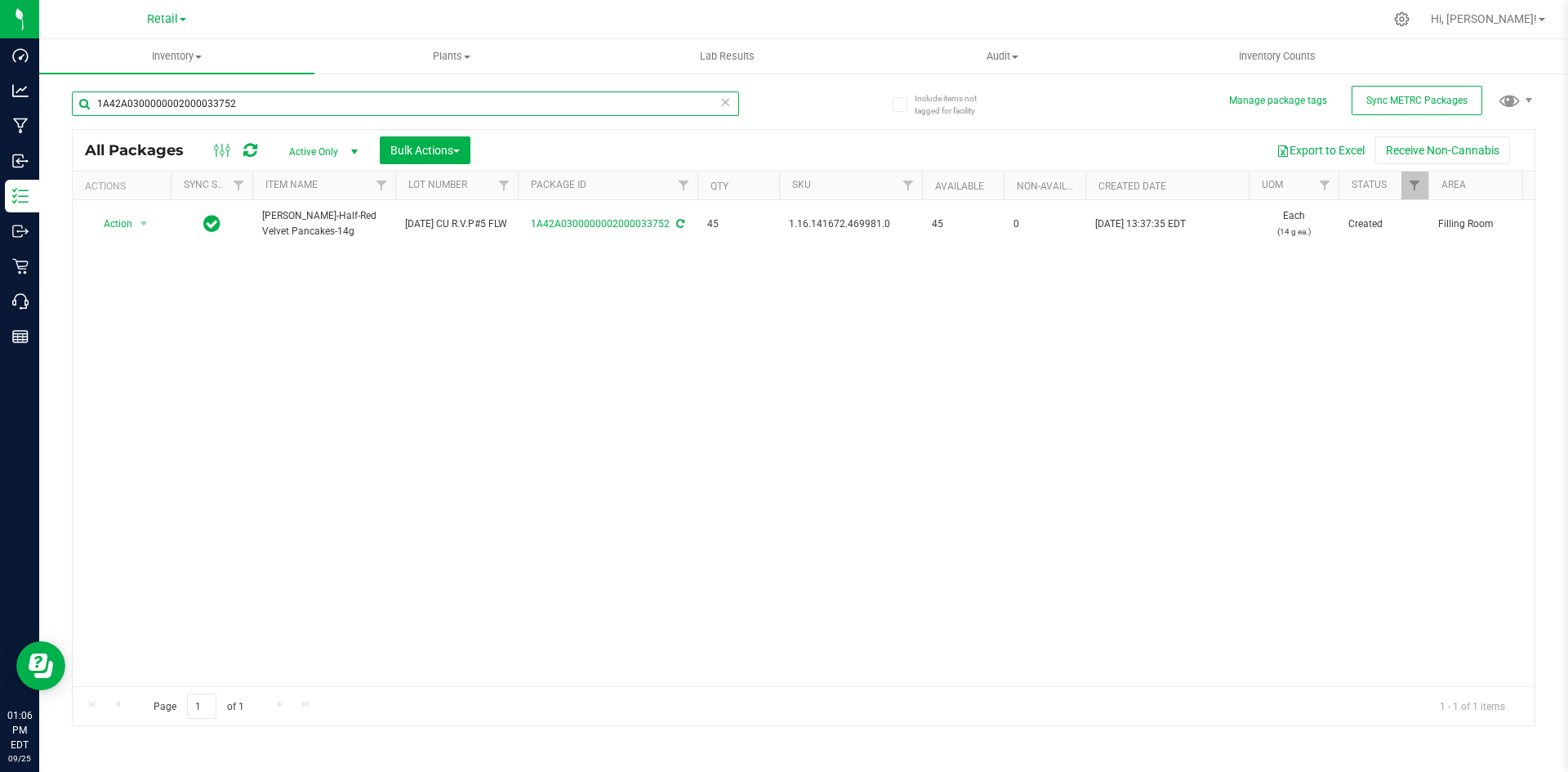
click at [269, 103] on input "1A42A0300000002000033752" at bounding box center [405, 104] width 668 height 25
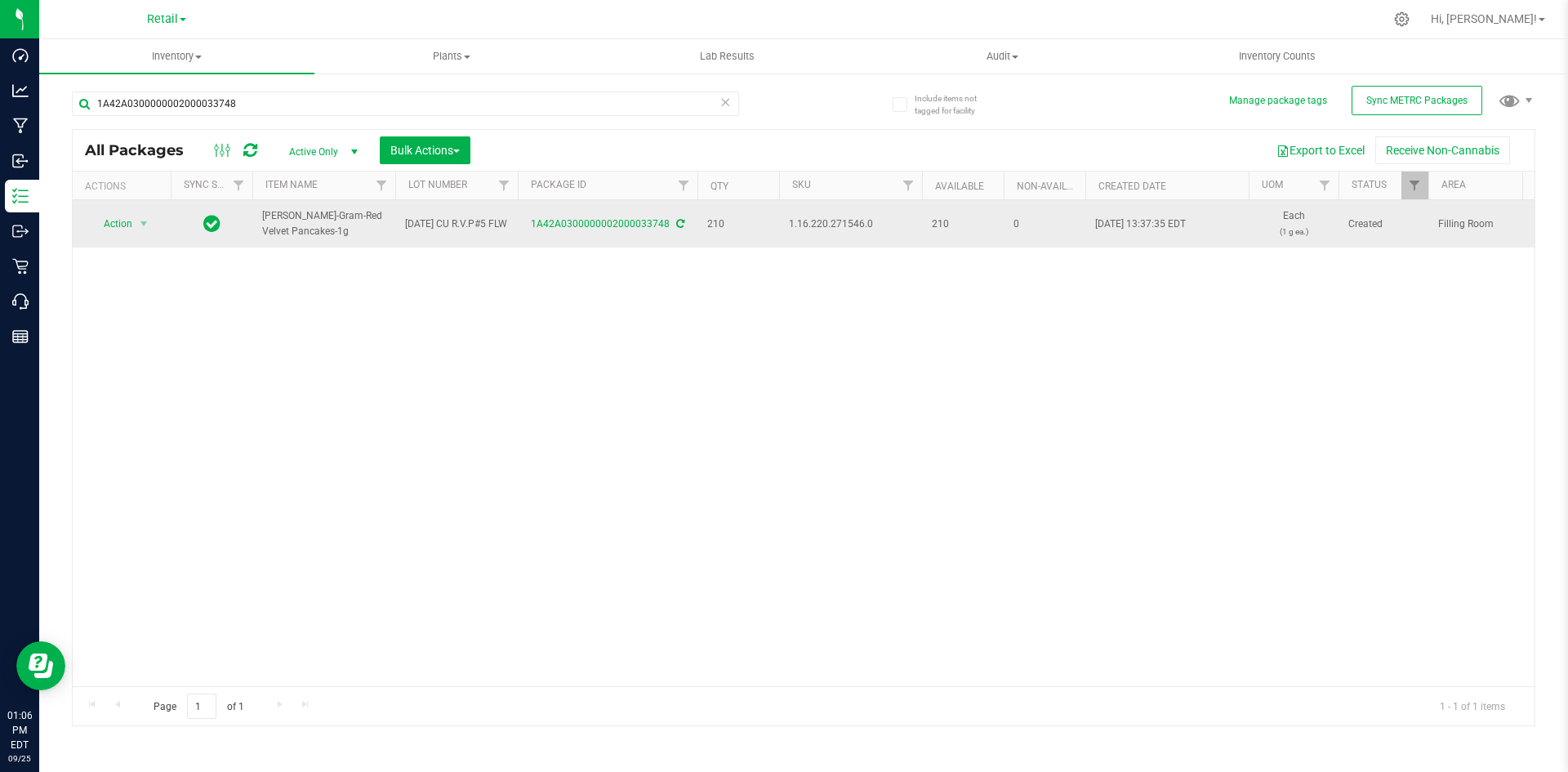
click at [833, 222] on span "1.16.220.271546.0" at bounding box center [850, 224] width 123 height 16
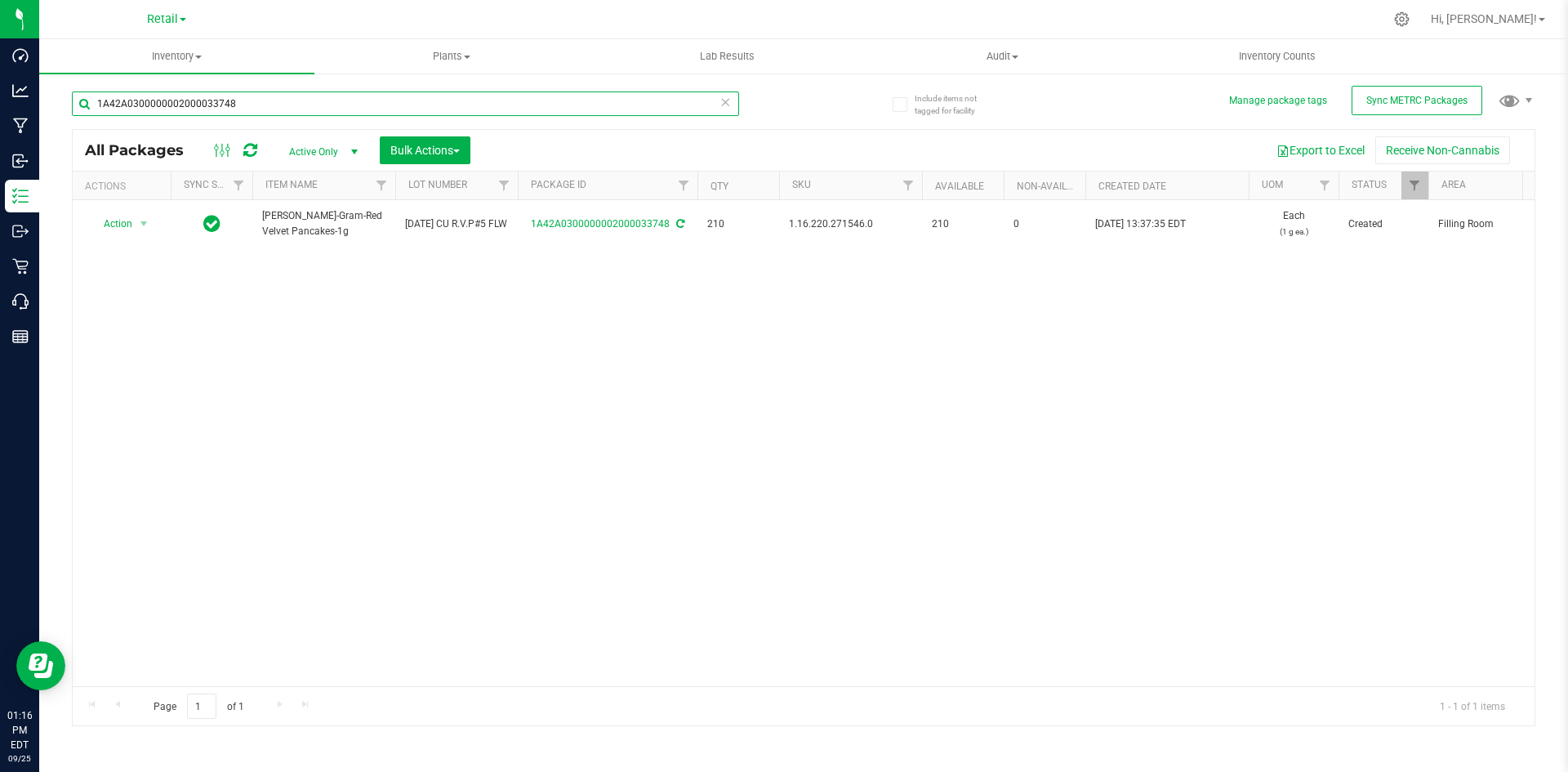
click at [187, 109] on input "1A42A0300000002000033748" at bounding box center [405, 104] width 668 height 25
click at [227, 113] on input "1A42A03000009C6000008417" at bounding box center [405, 104] width 668 height 25
type input "1897"
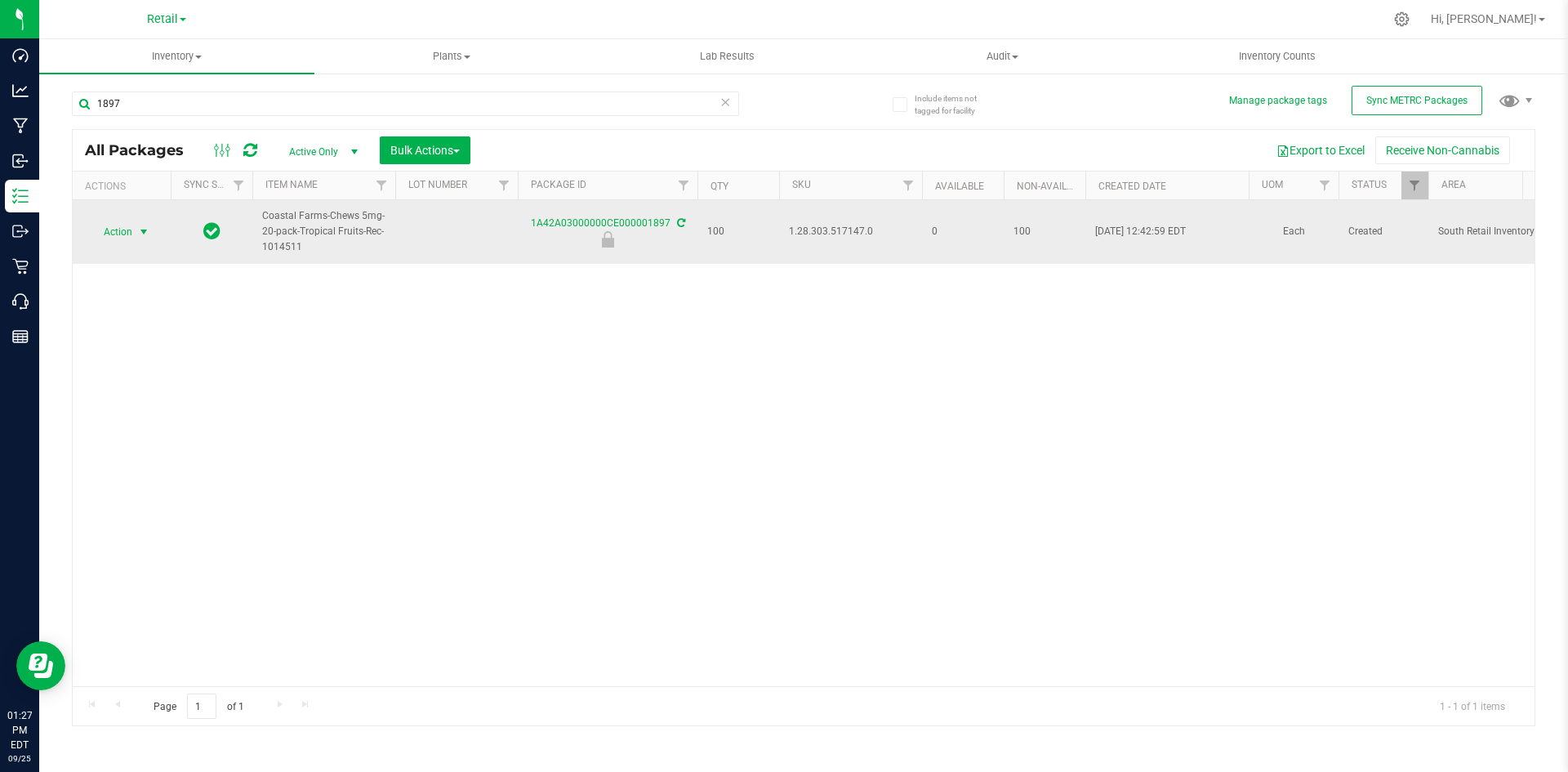
click at [114, 230] on span "Action" at bounding box center [111, 231] width 44 height 23
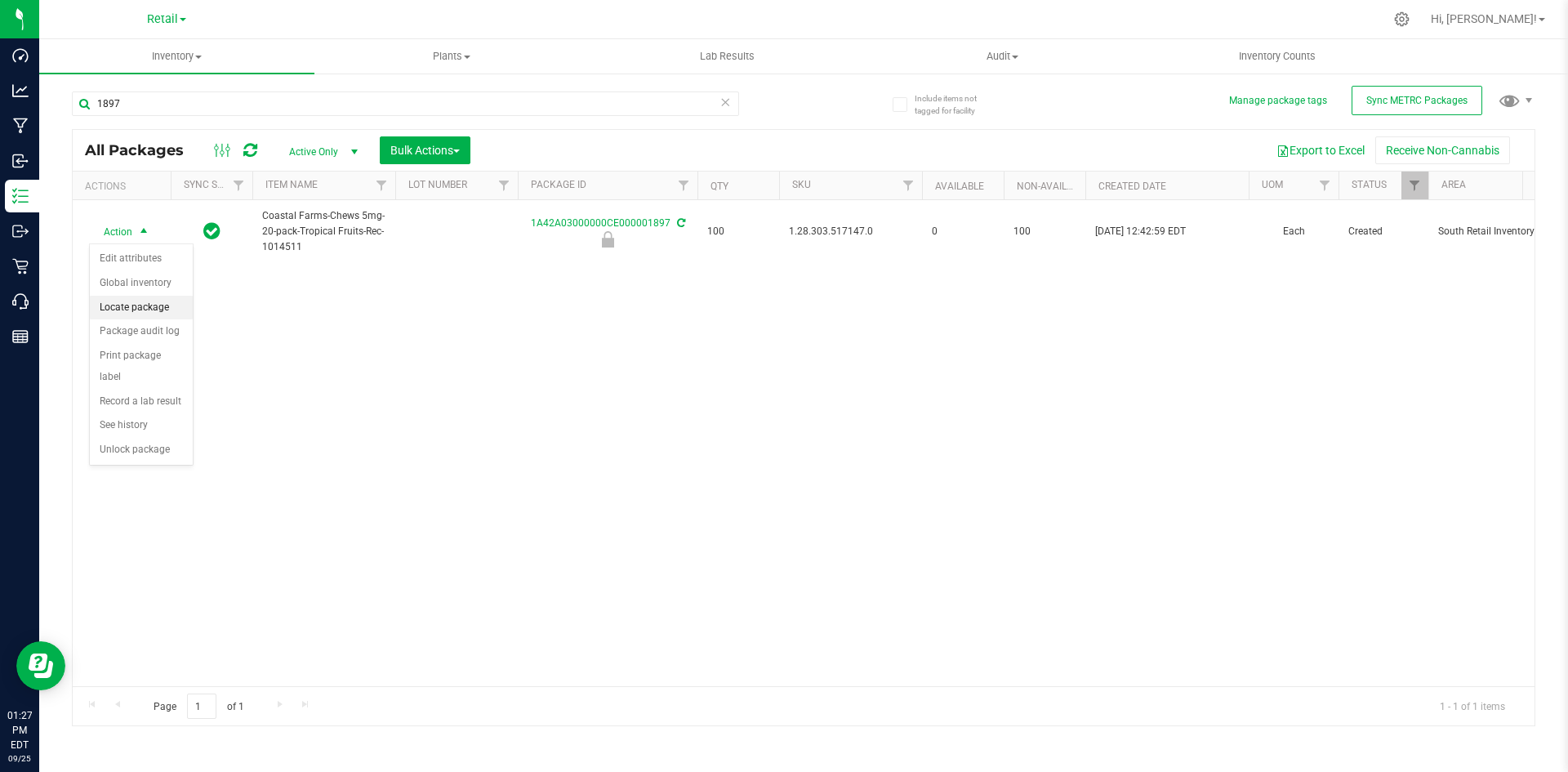
click at [127, 302] on li "Locate package" at bounding box center [141, 307] width 103 height 25
click at [464, 143] on button "Bulk Actions" at bounding box center [425, 150] width 91 height 28
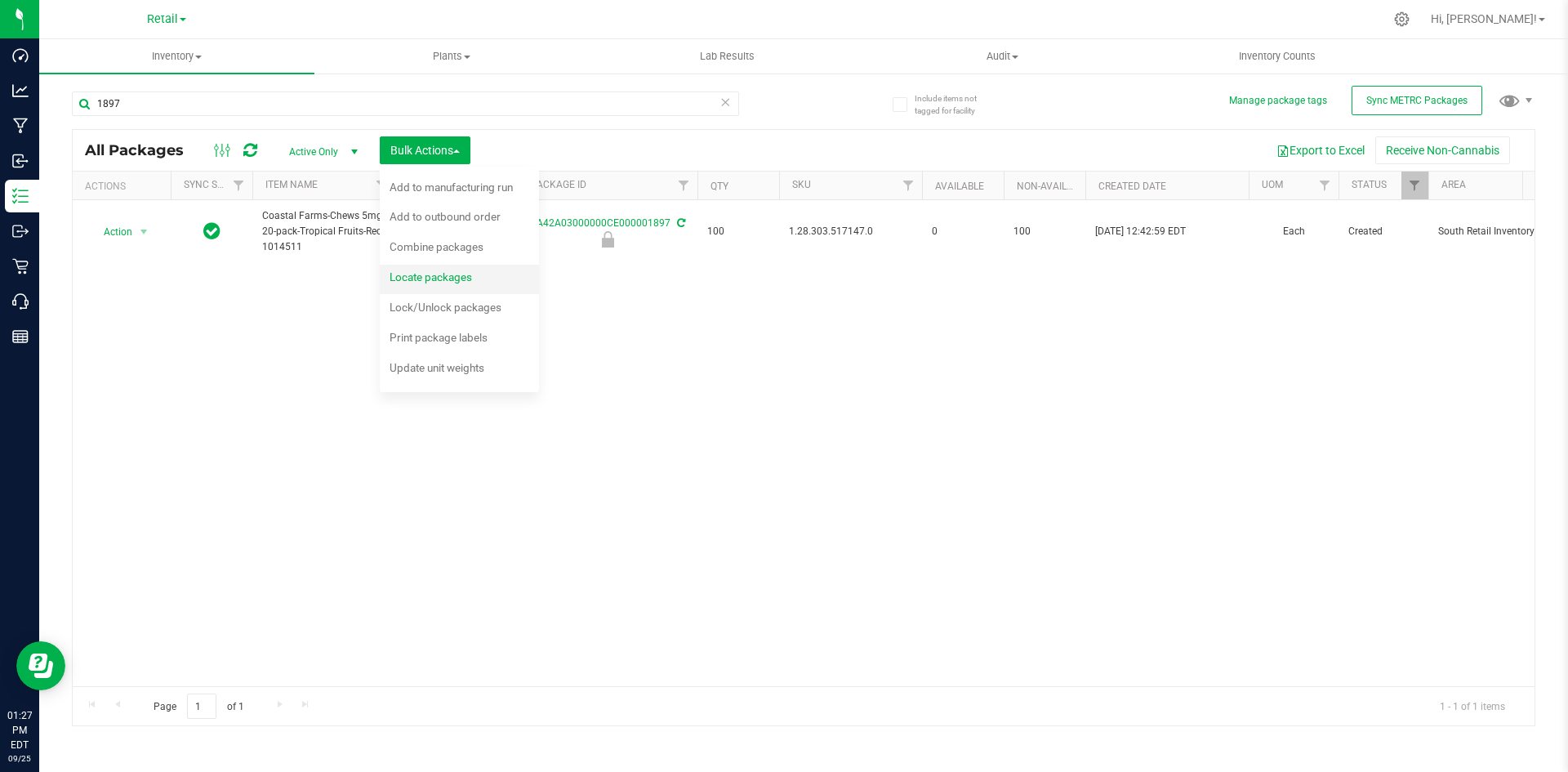
click at [453, 274] on span "Locate packages" at bounding box center [431, 277] width 83 height 13
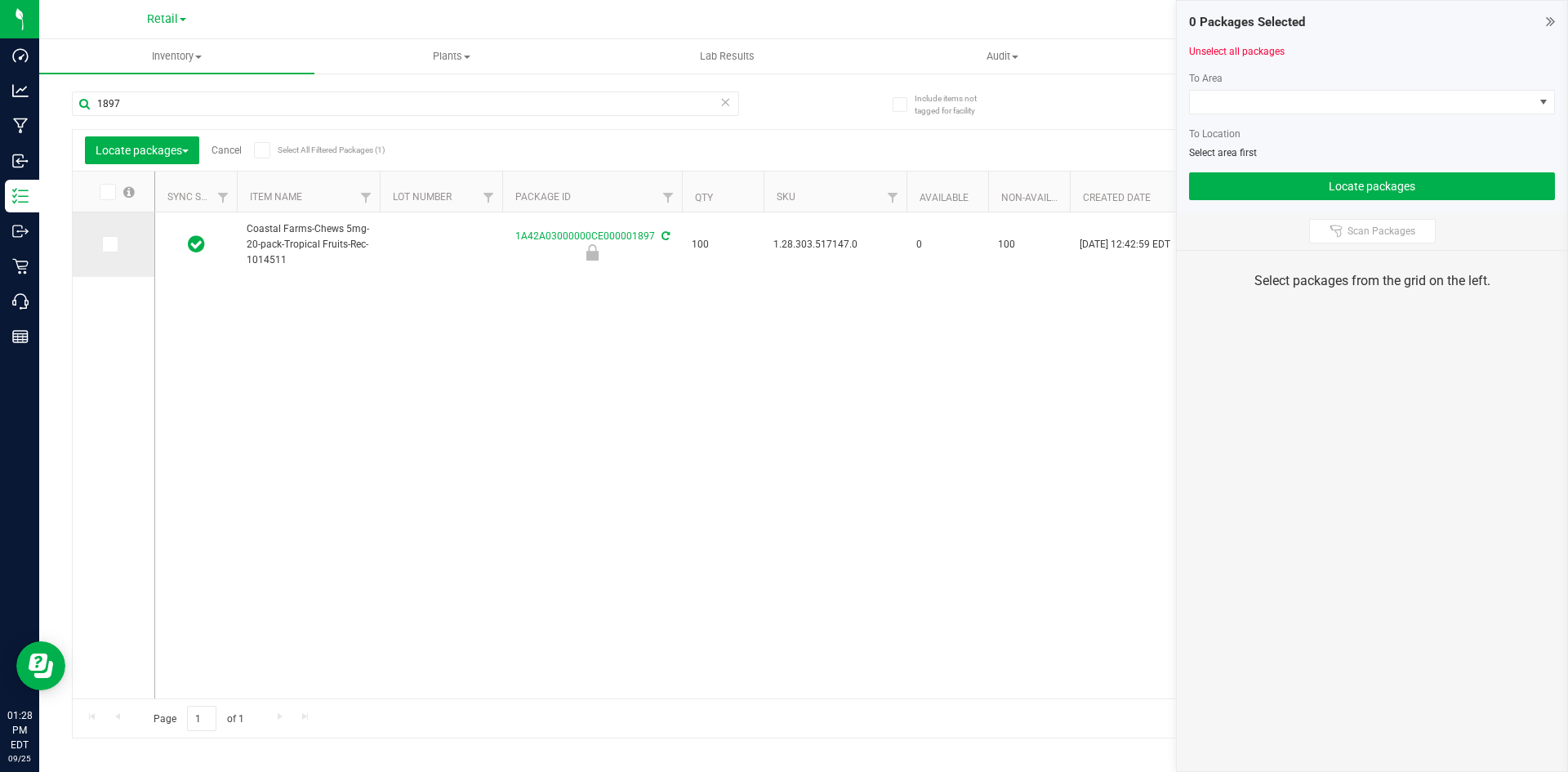
click at [107, 244] on icon at bounding box center [109, 244] width 11 height 0
click at [0, 0] on input "checkbox" at bounding box center [0, 0] width 0 height 0
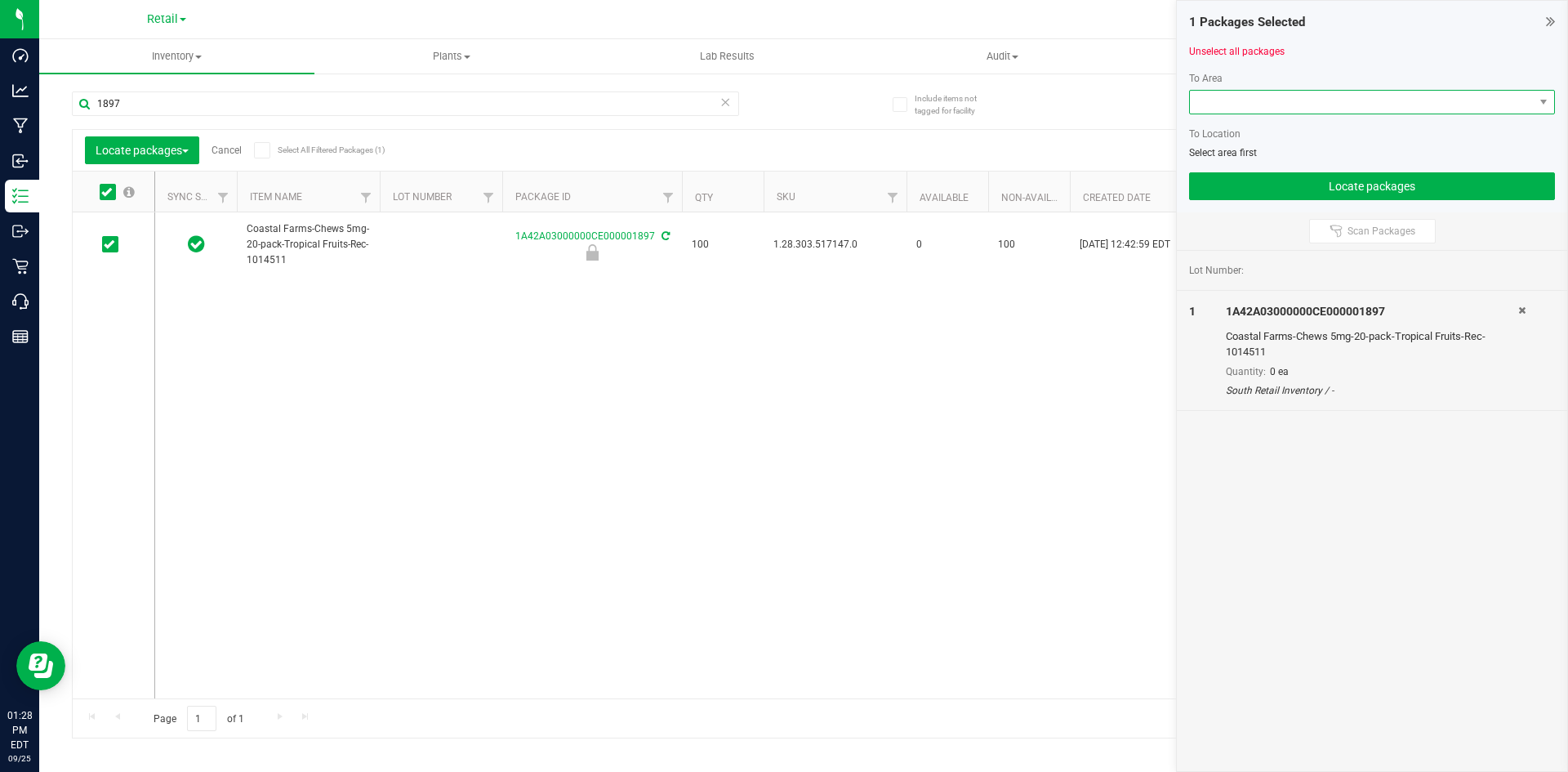
click at [1219, 92] on span at bounding box center [1362, 102] width 344 height 23
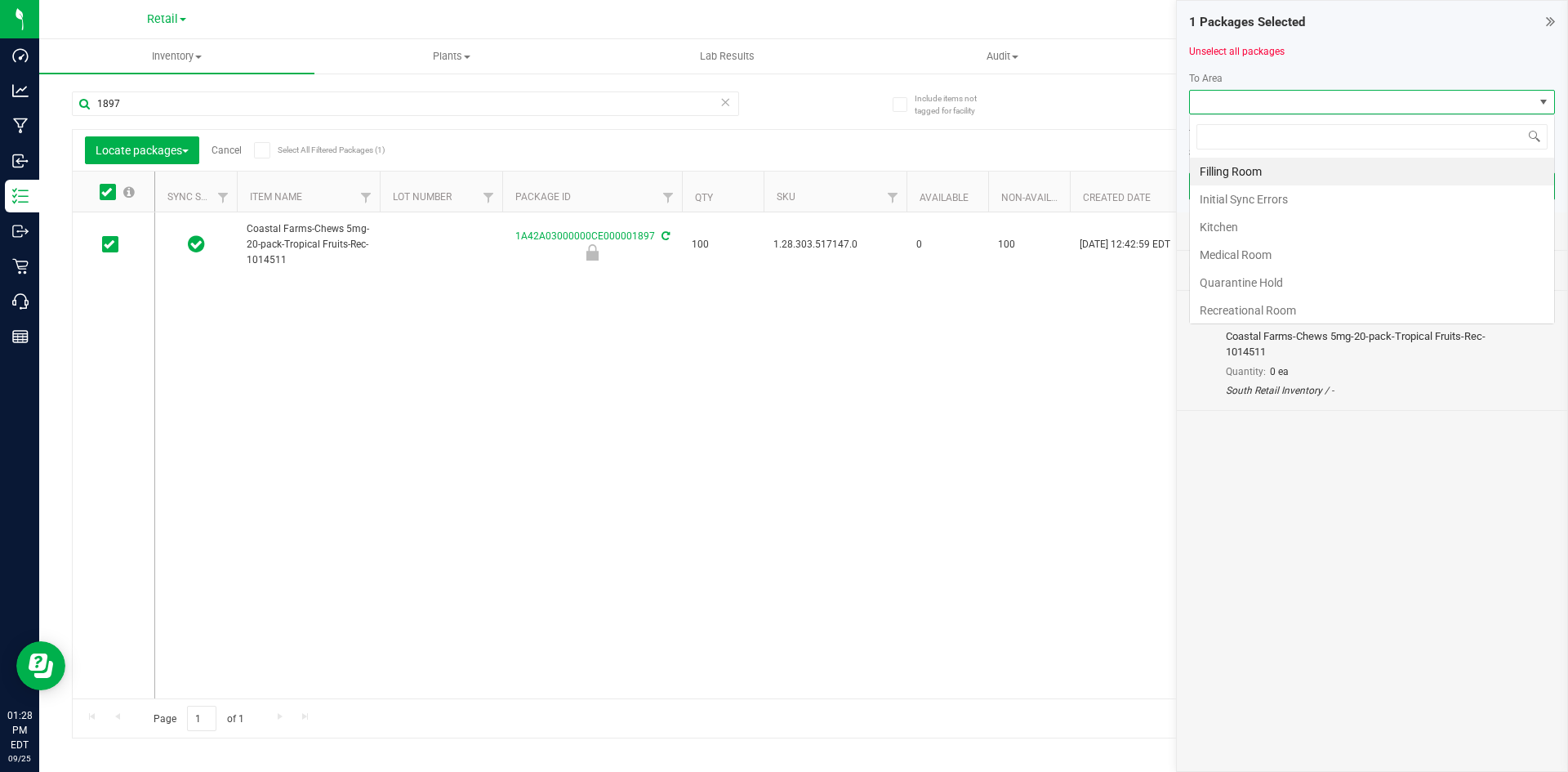
scroll to position [25, 366]
click at [1221, 171] on li "Filling Room" at bounding box center [1372, 171] width 364 height 28
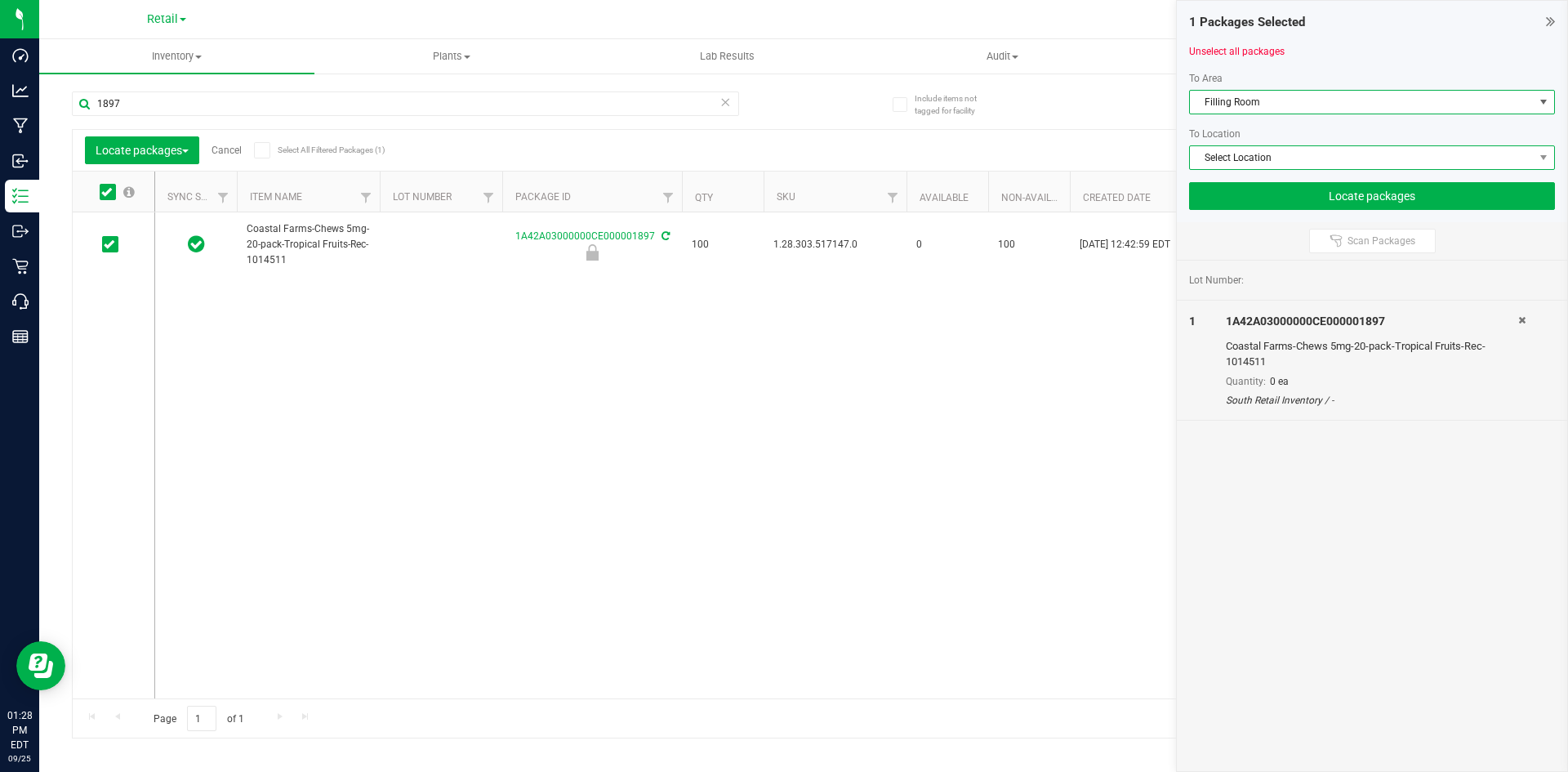
click at [1222, 155] on span "Select Location" at bounding box center [1362, 157] width 344 height 23
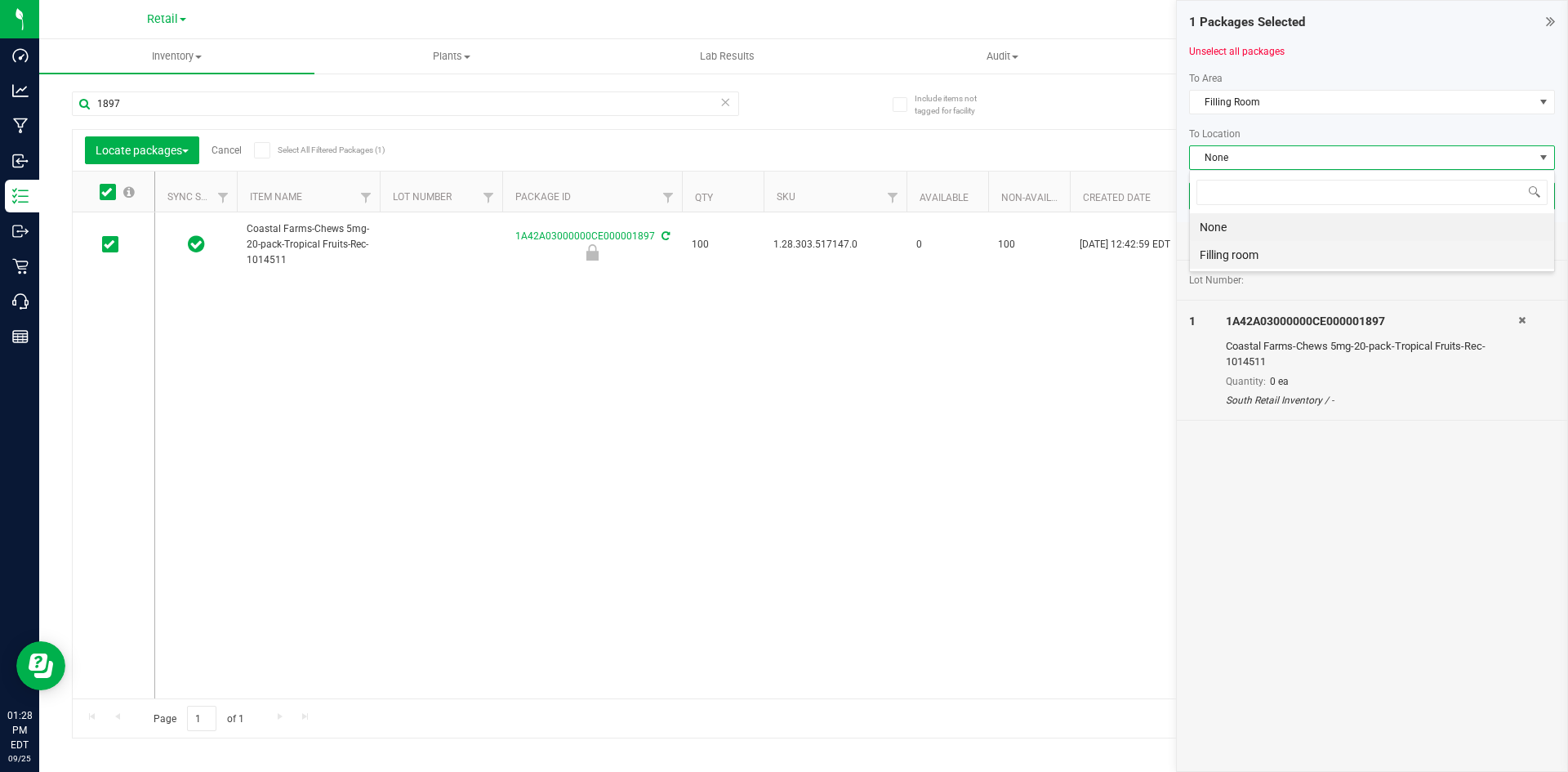
click at [1212, 245] on li "Filling room" at bounding box center [1372, 255] width 364 height 28
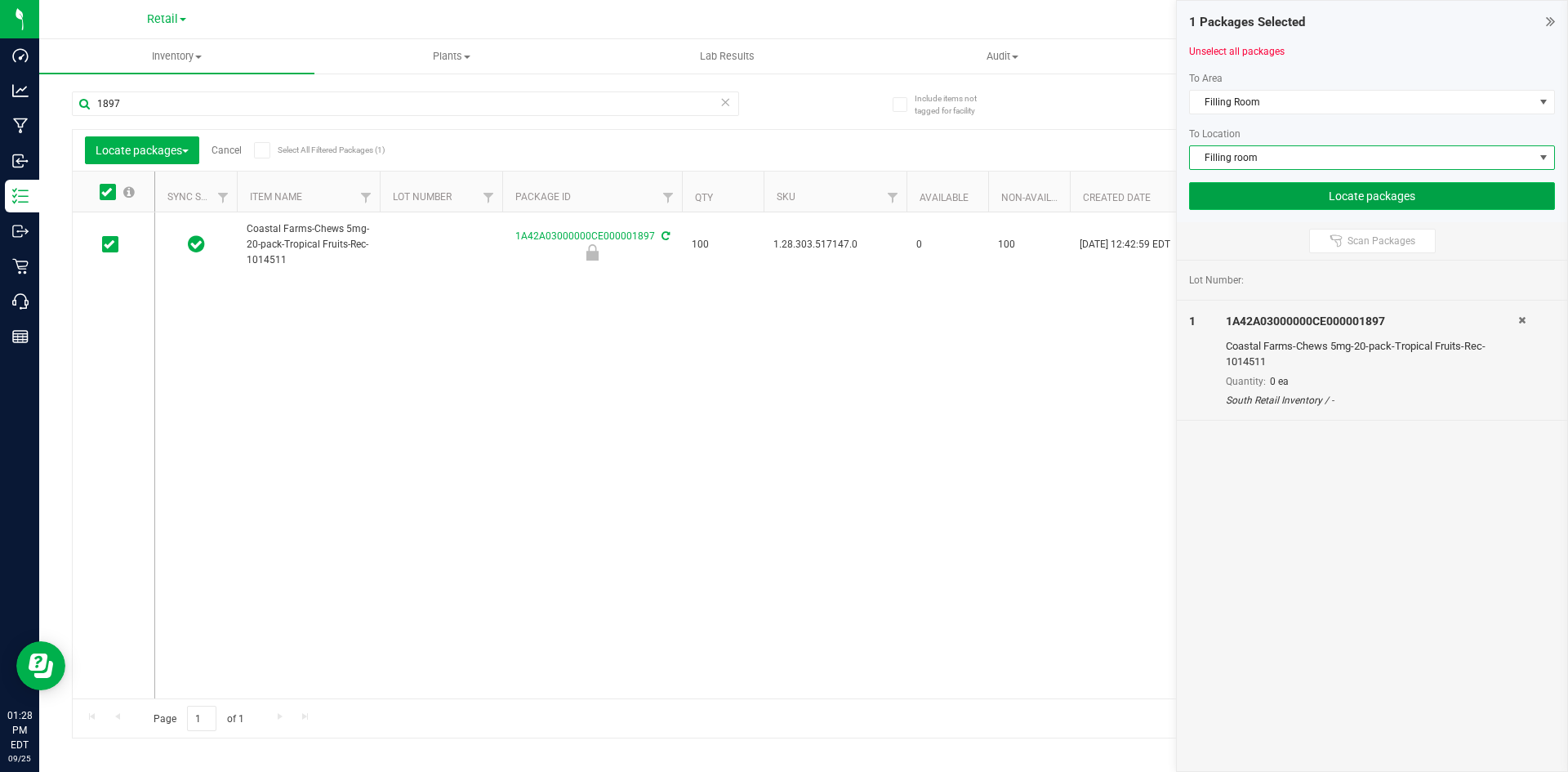
click at [1345, 198] on button "Locate packages" at bounding box center [1372, 196] width 366 height 28
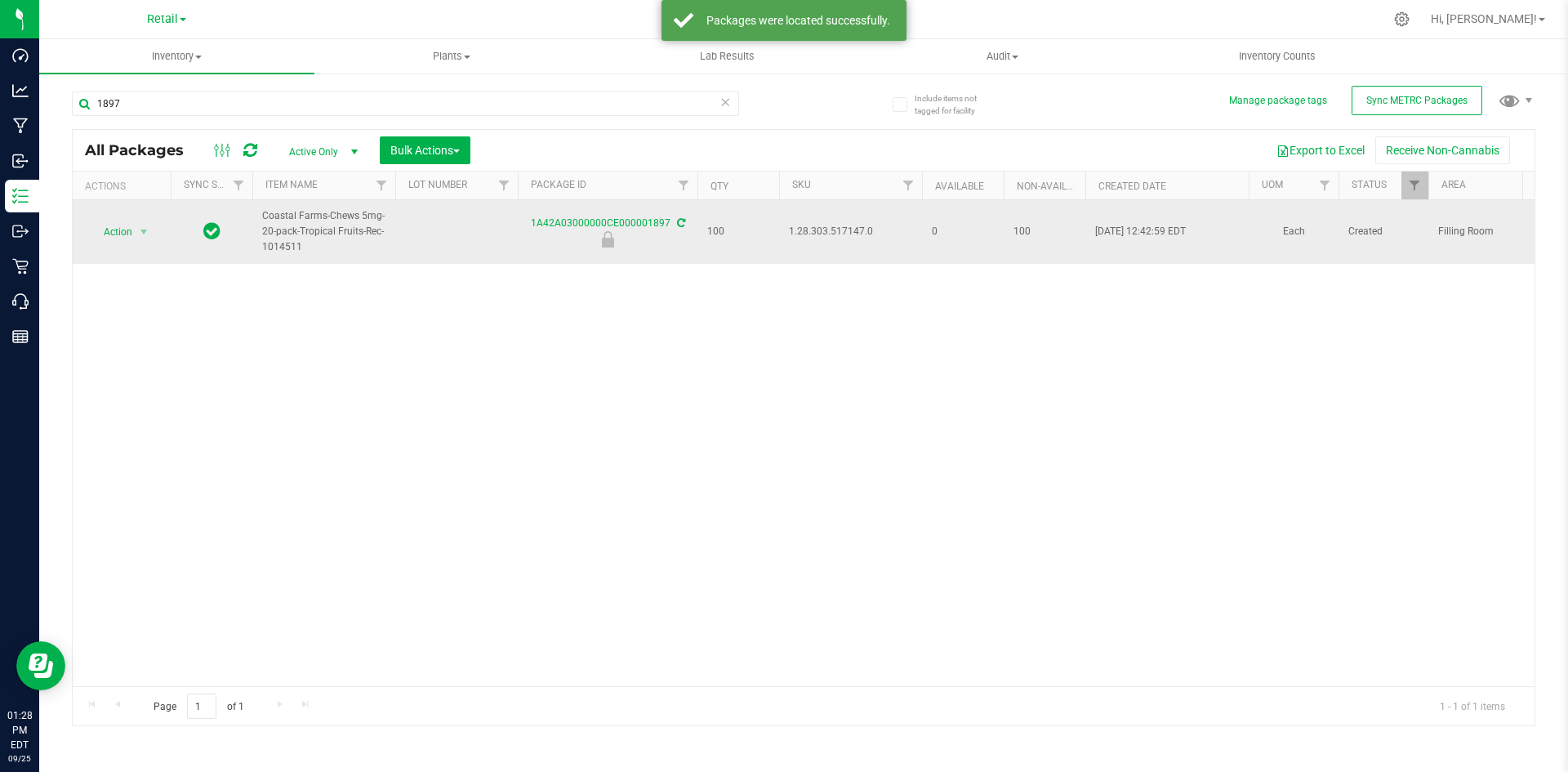
click at [837, 231] on span "1.28.303.517147.0" at bounding box center [850, 231] width 123 height 16
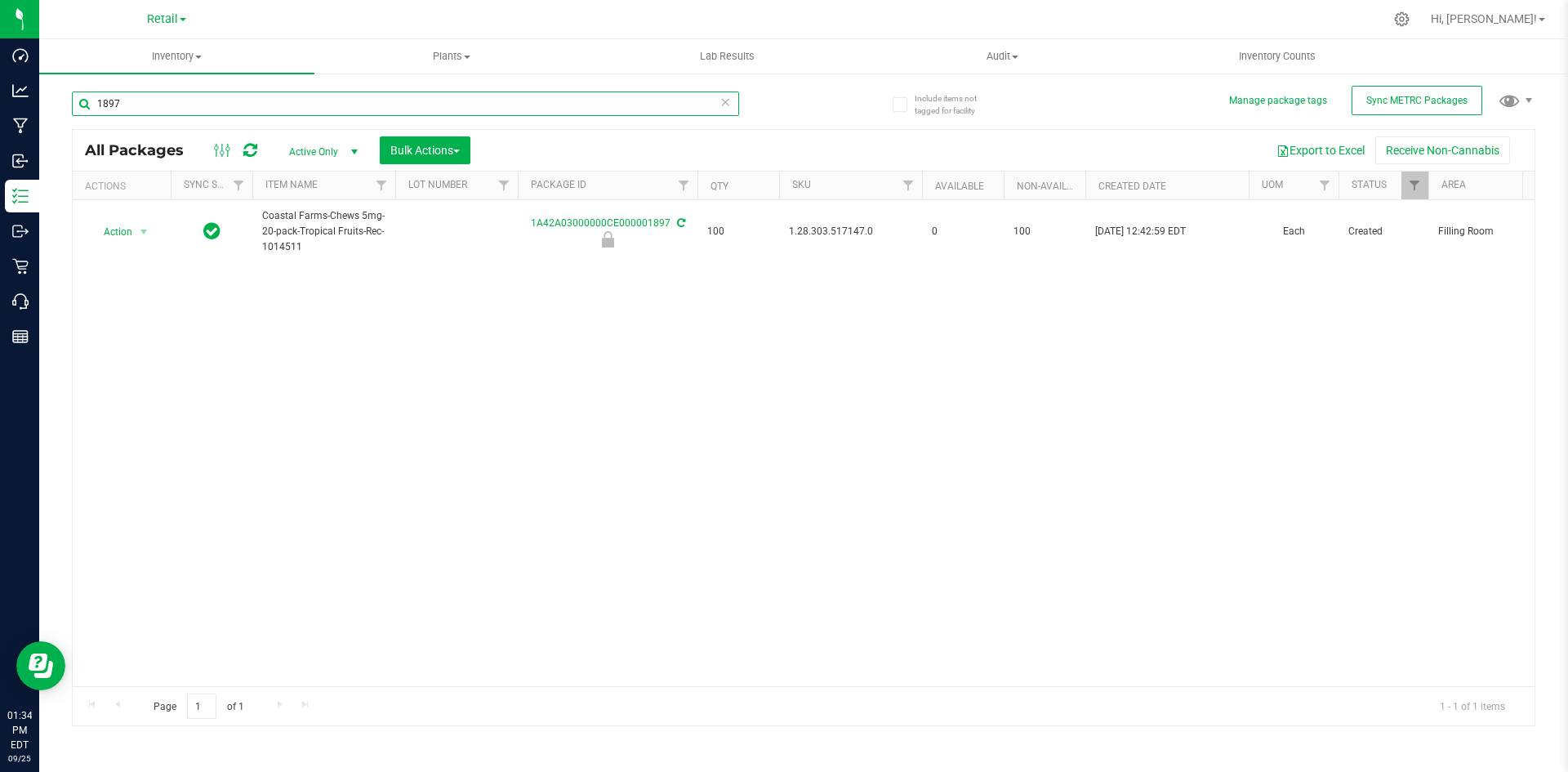
click at [138, 105] on input "1897" at bounding box center [405, 104] width 668 height 25
drag, startPoint x: 138, startPoint y: 105, endPoint x: 180, endPoint y: 94, distance: 43.4
click at [138, 106] on input "1897" at bounding box center [405, 104] width 668 height 25
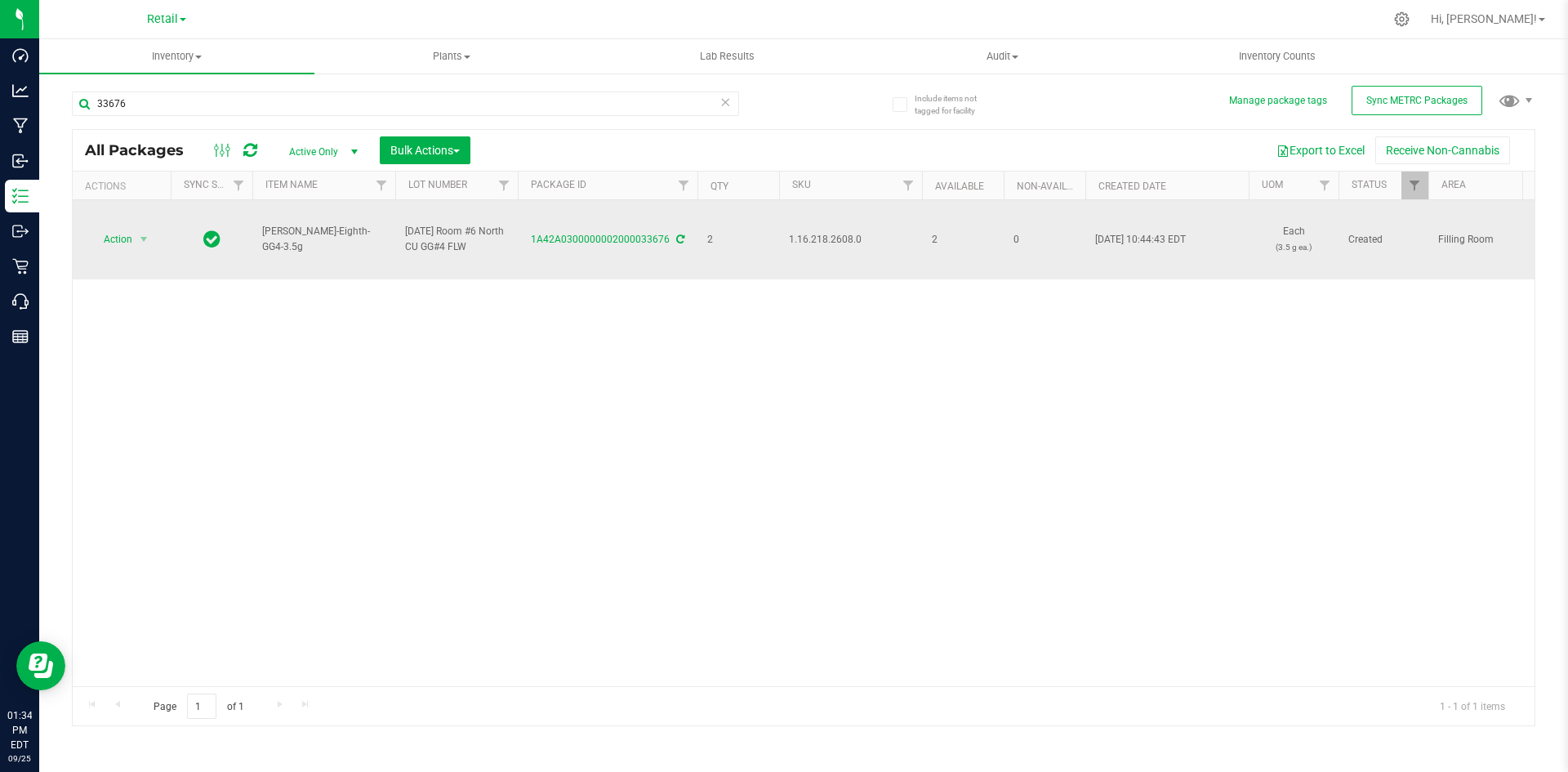
click at [825, 243] on span "1.16.218.2608.0" at bounding box center [850, 239] width 123 height 16
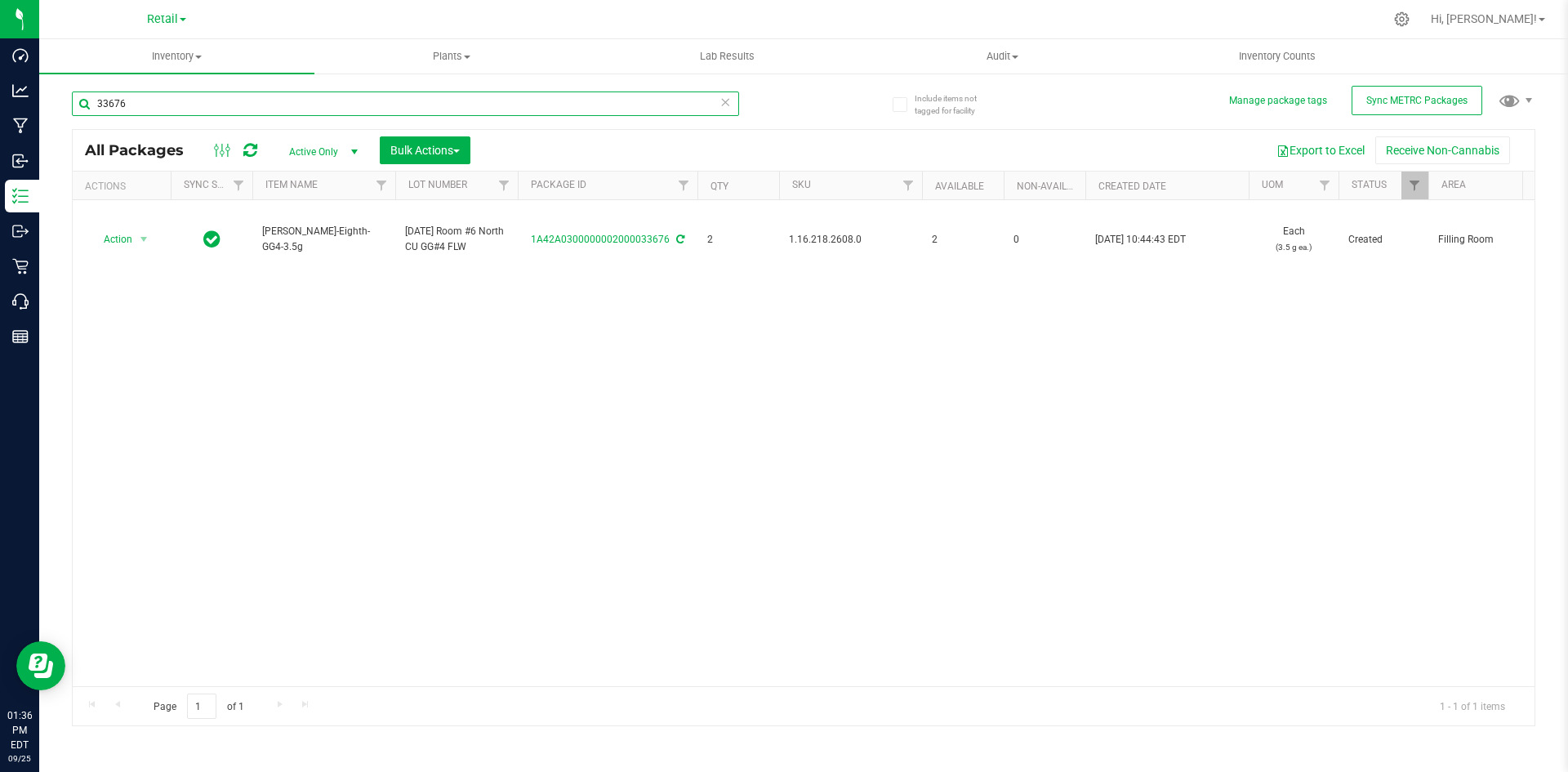
click at [153, 98] on input "33676" at bounding box center [405, 104] width 668 height 25
click at [190, 104] on input "18971897" at bounding box center [405, 104] width 668 height 25
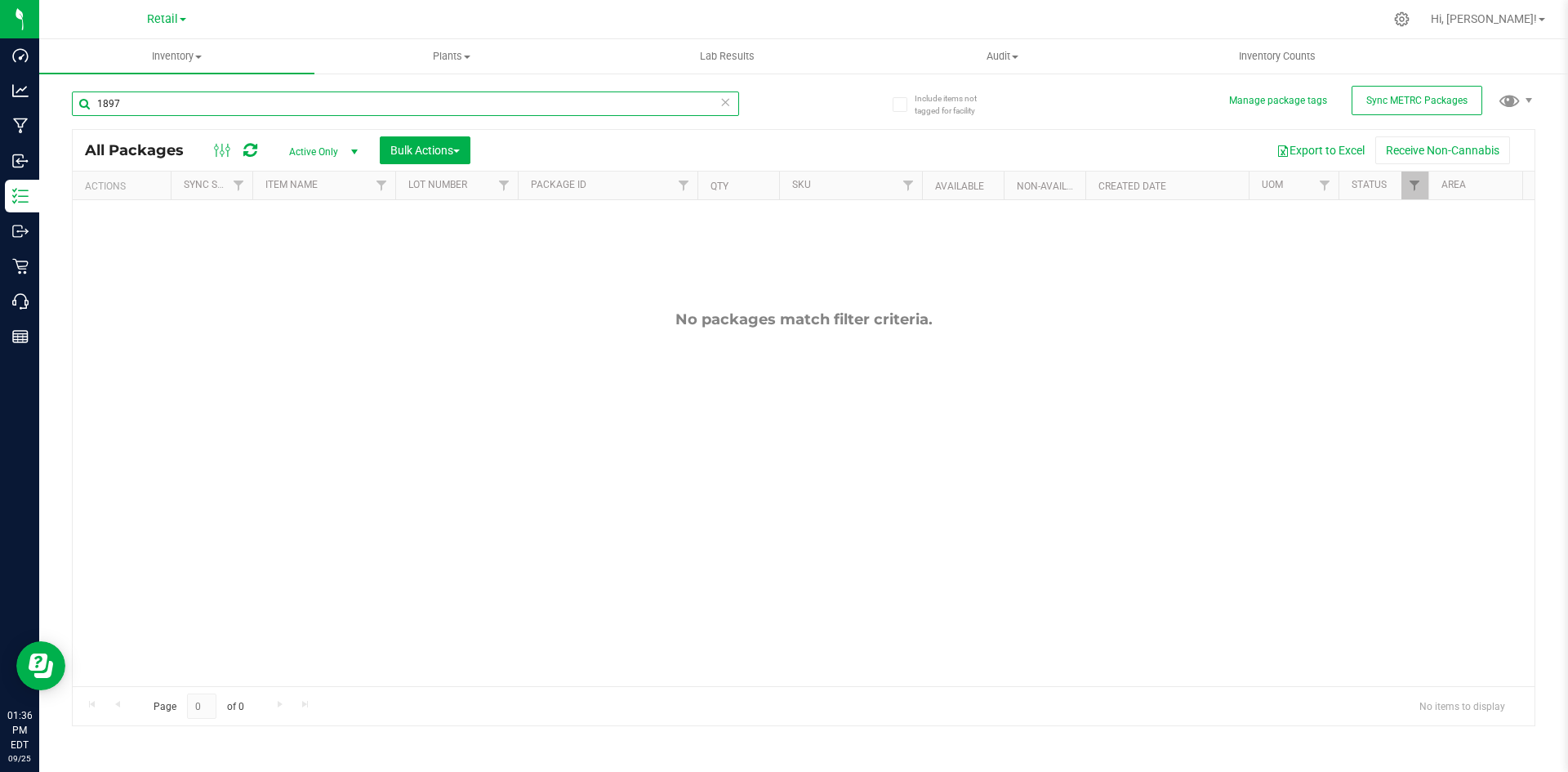
type input "1897"
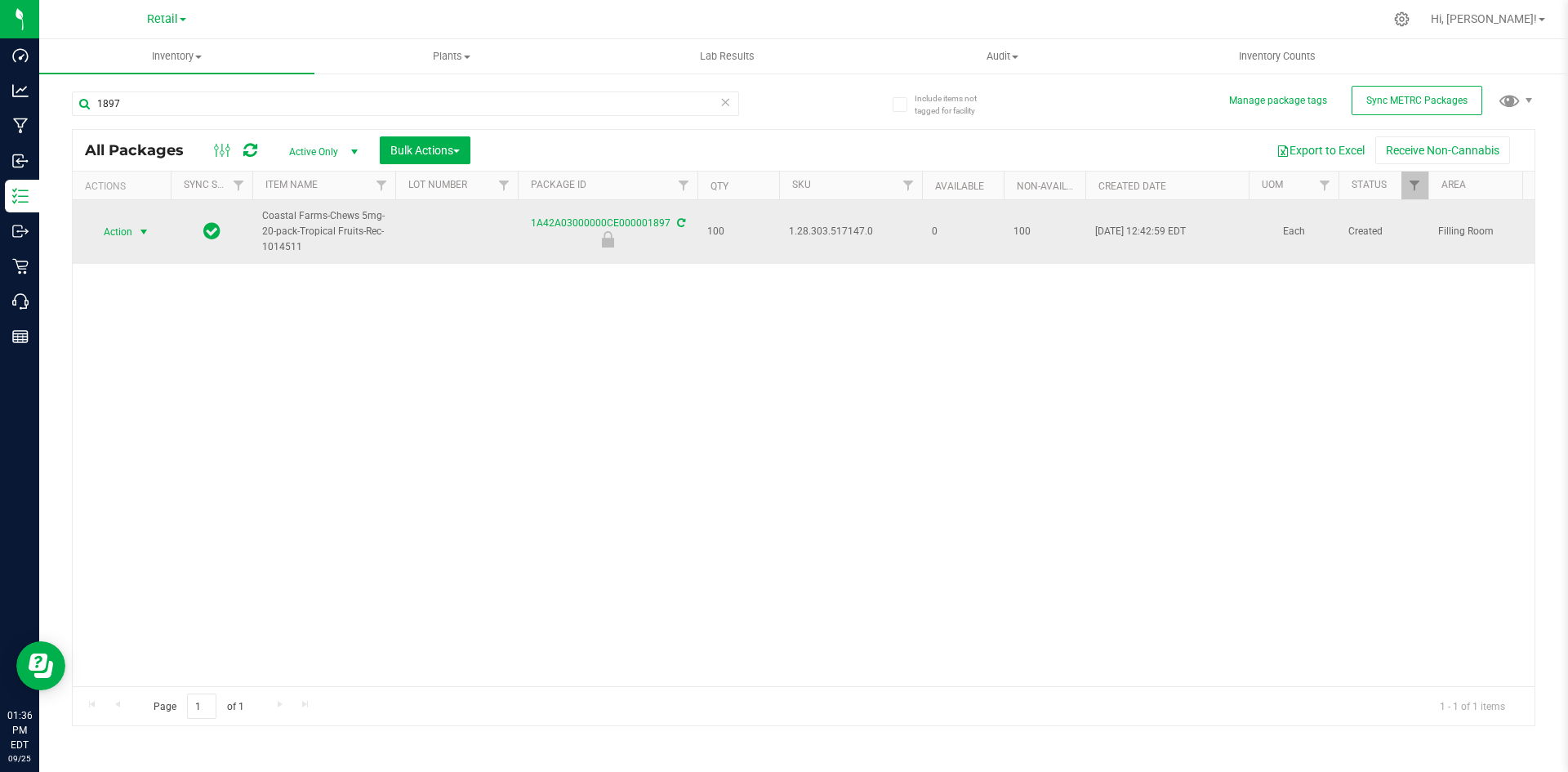
click at [130, 235] on span "Action" at bounding box center [111, 231] width 44 height 23
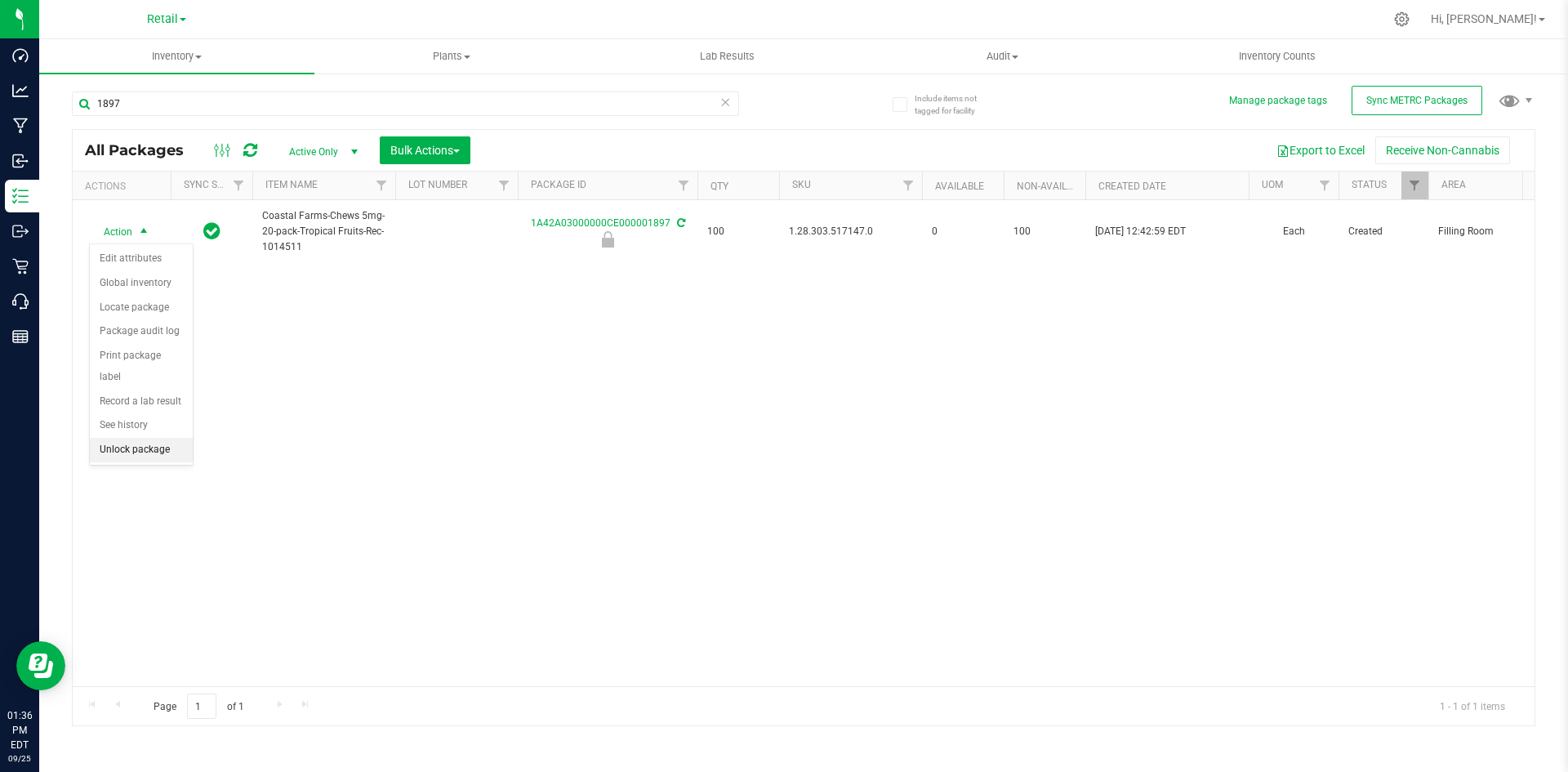
click at [156, 437] on li "Unlock package" at bounding box center [141, 449] width 103 height 25
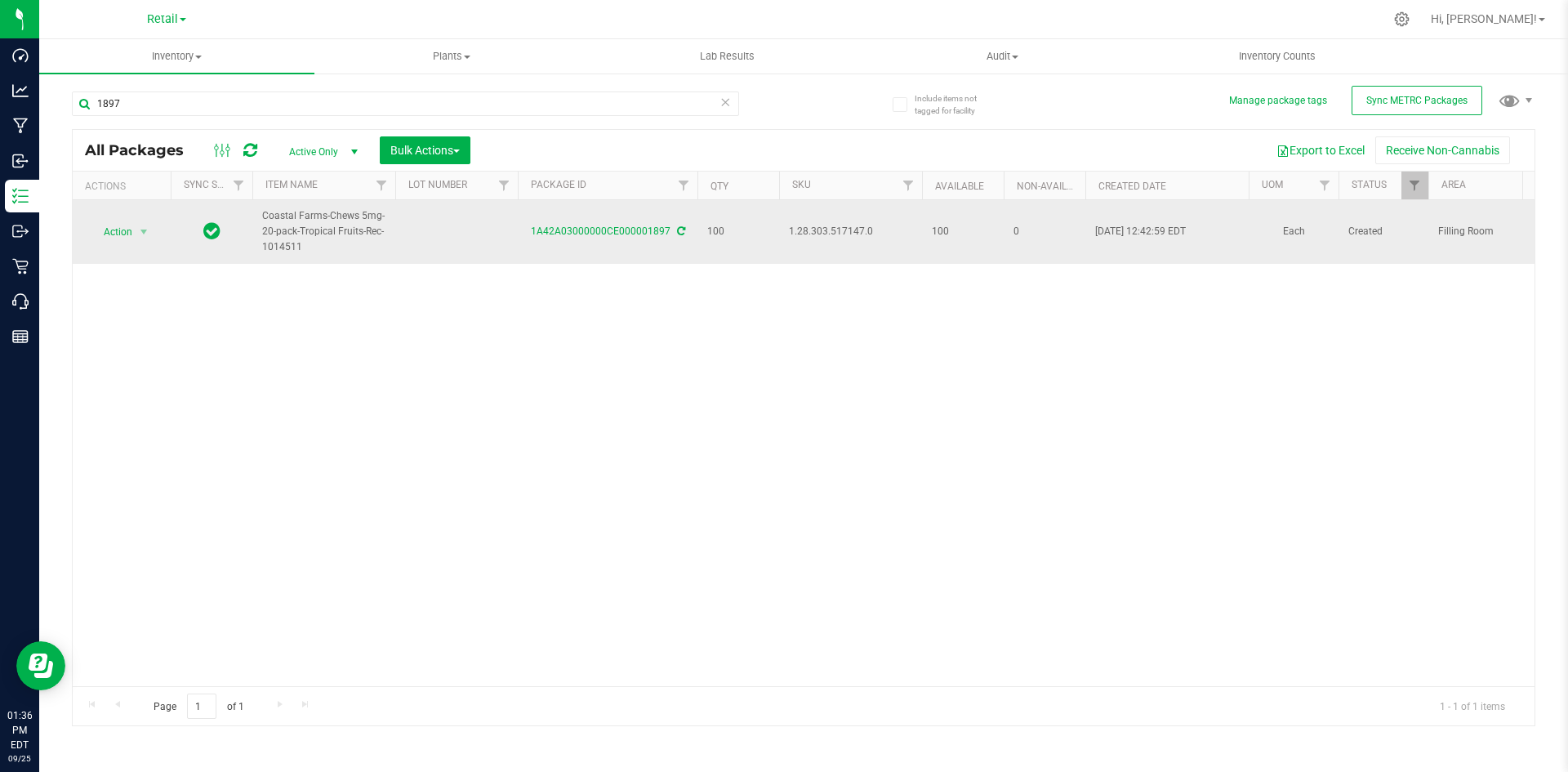
click at [835, 235] on span "1.28.303.517147.0" at bounding box center [850, 231] width 123 height 16
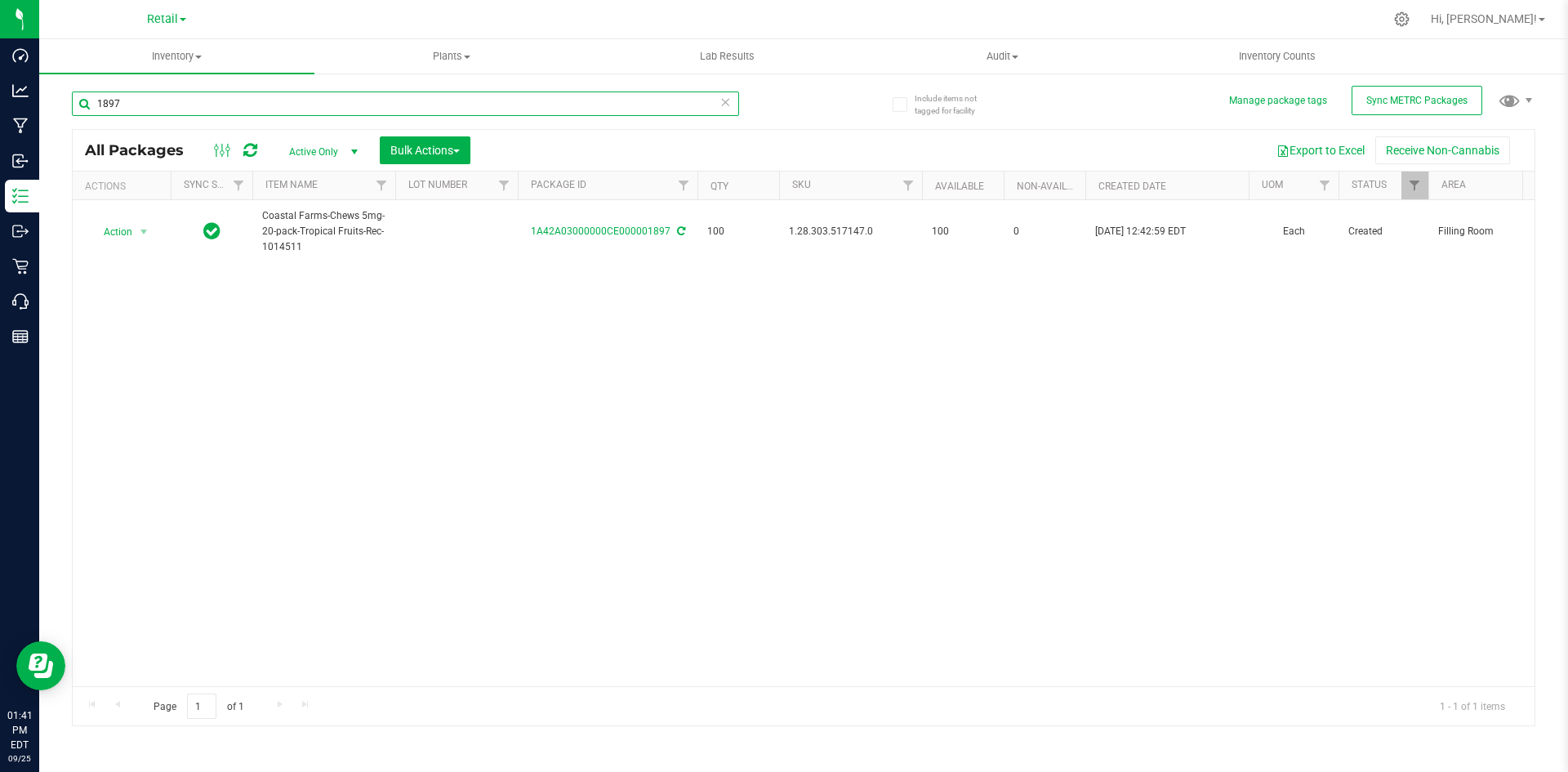
click at [186, 108] on input "1897" at bounding box center [405, 104] width 668 height 25
type input "1901"
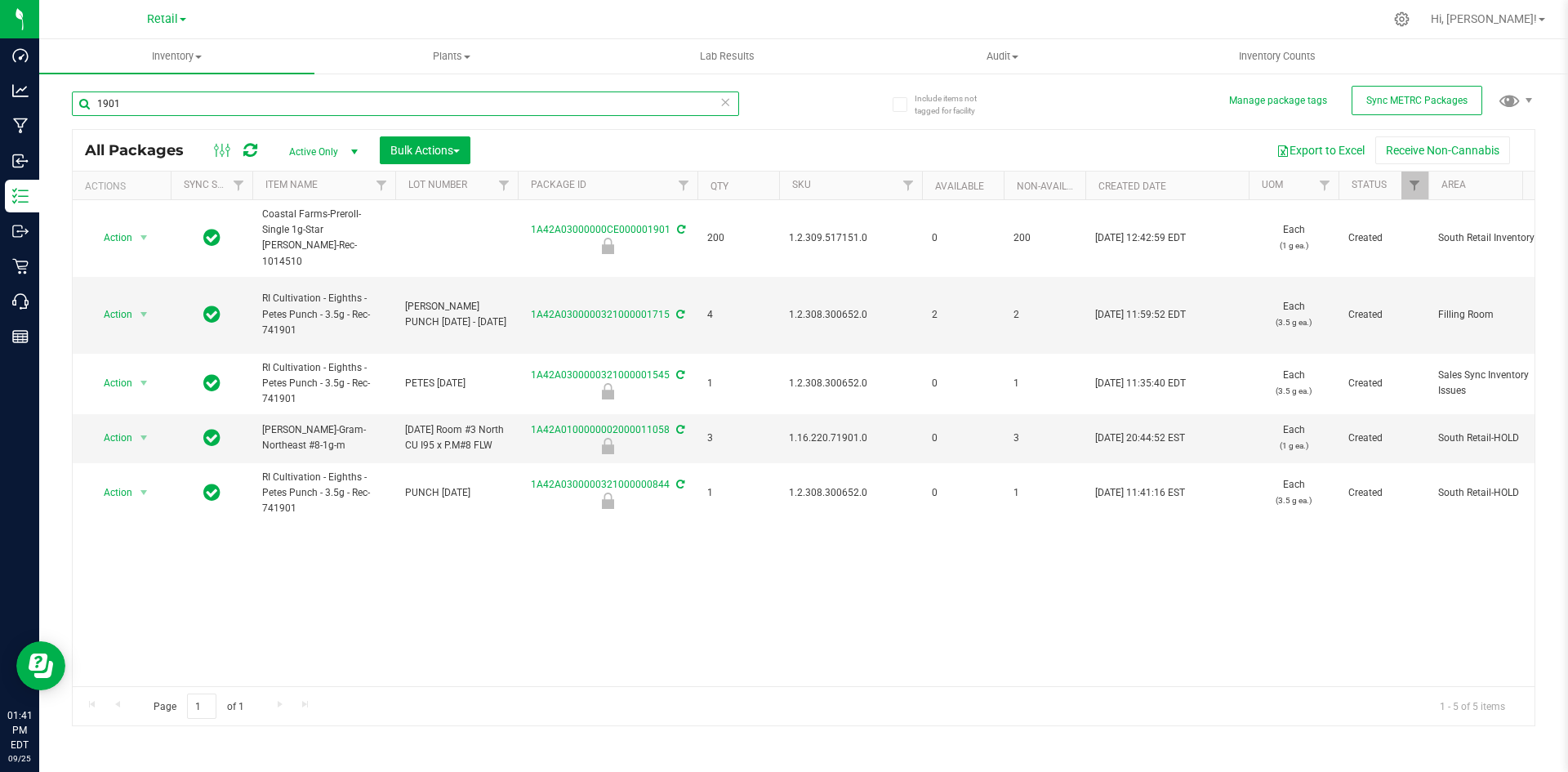
click at [132, 102] on input "1901" at bounding box center [405, 104] width 668 height 25
click at [135, 100] on input "1901" at bounding box center [405, 104] width 668 height 25
click at [151, 94] on input "1901" at bounding box center [405, 104] width 668 height 25
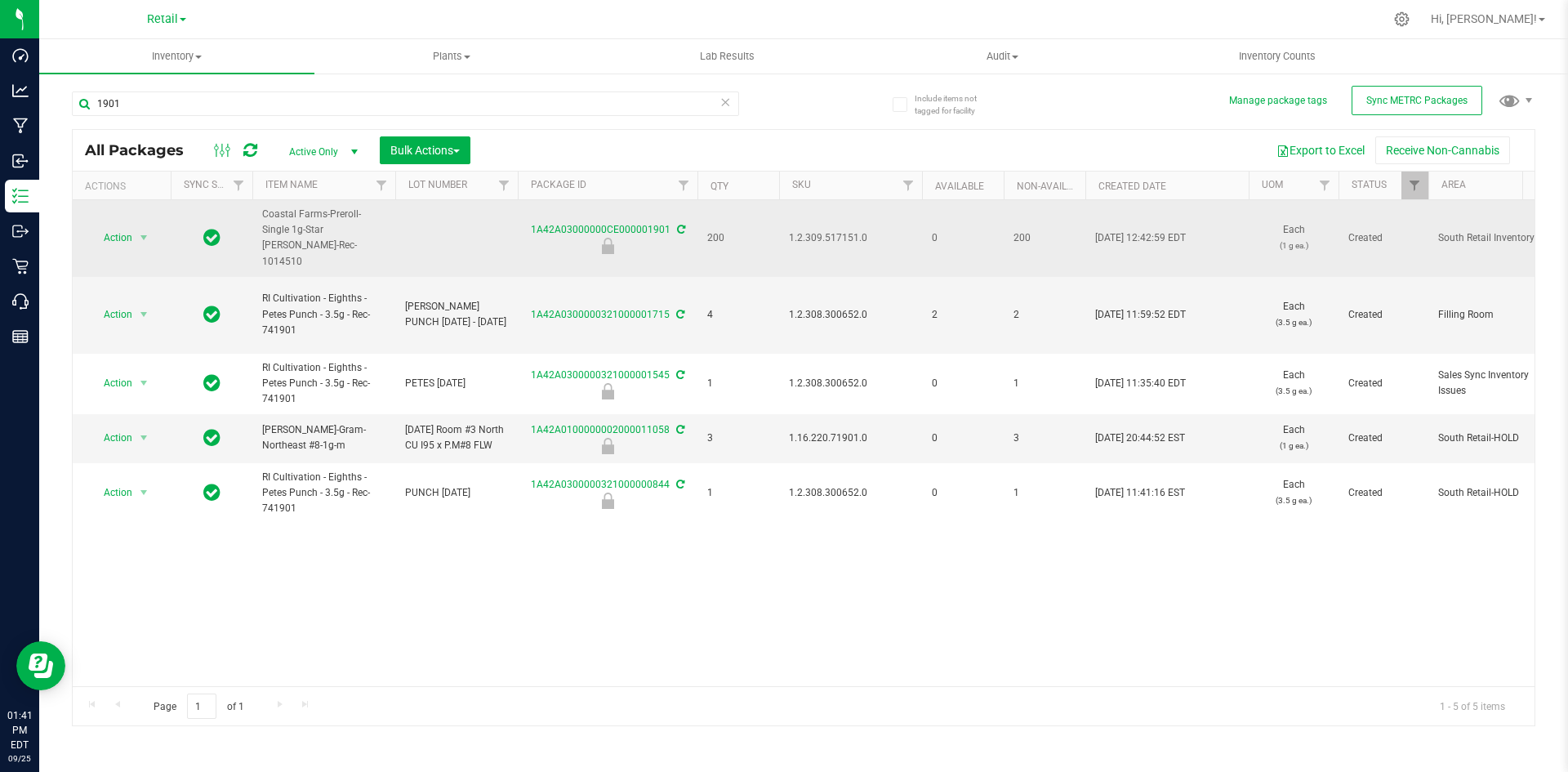
click at [827, 230] on span "1.2.309.517151.0" at bounding box center [850, 237] width 123 height 16
click at [104, 228] on span "Action" at bounding box center [111, 237] width 44 height 23
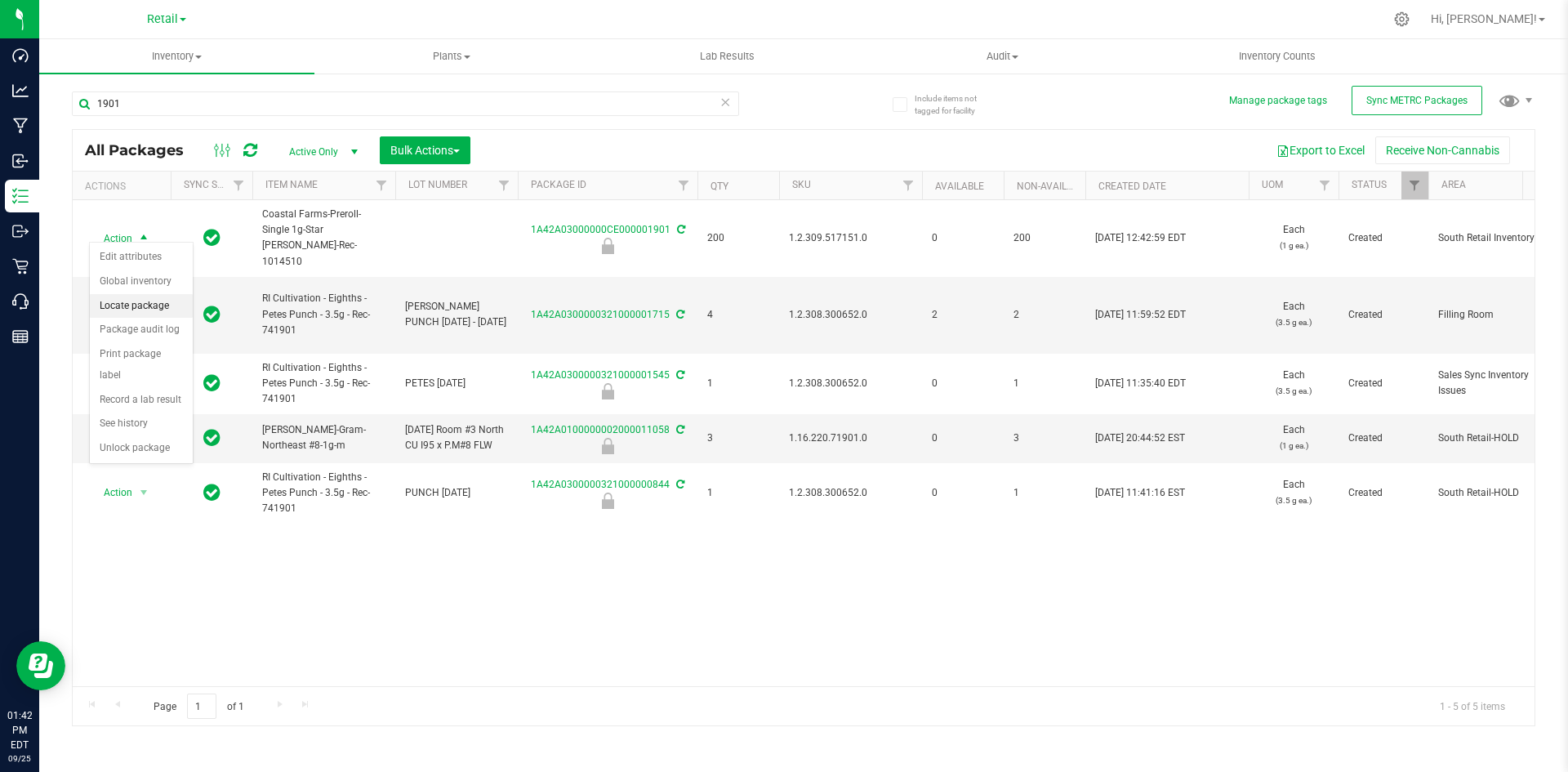
click at [150, 308] on li "Locate package" at bounding box center [141, 306] width 103 height 25
click at [420, 147] on span "Bulk Actions" at bounding box center [425, 150] width 70 height 13
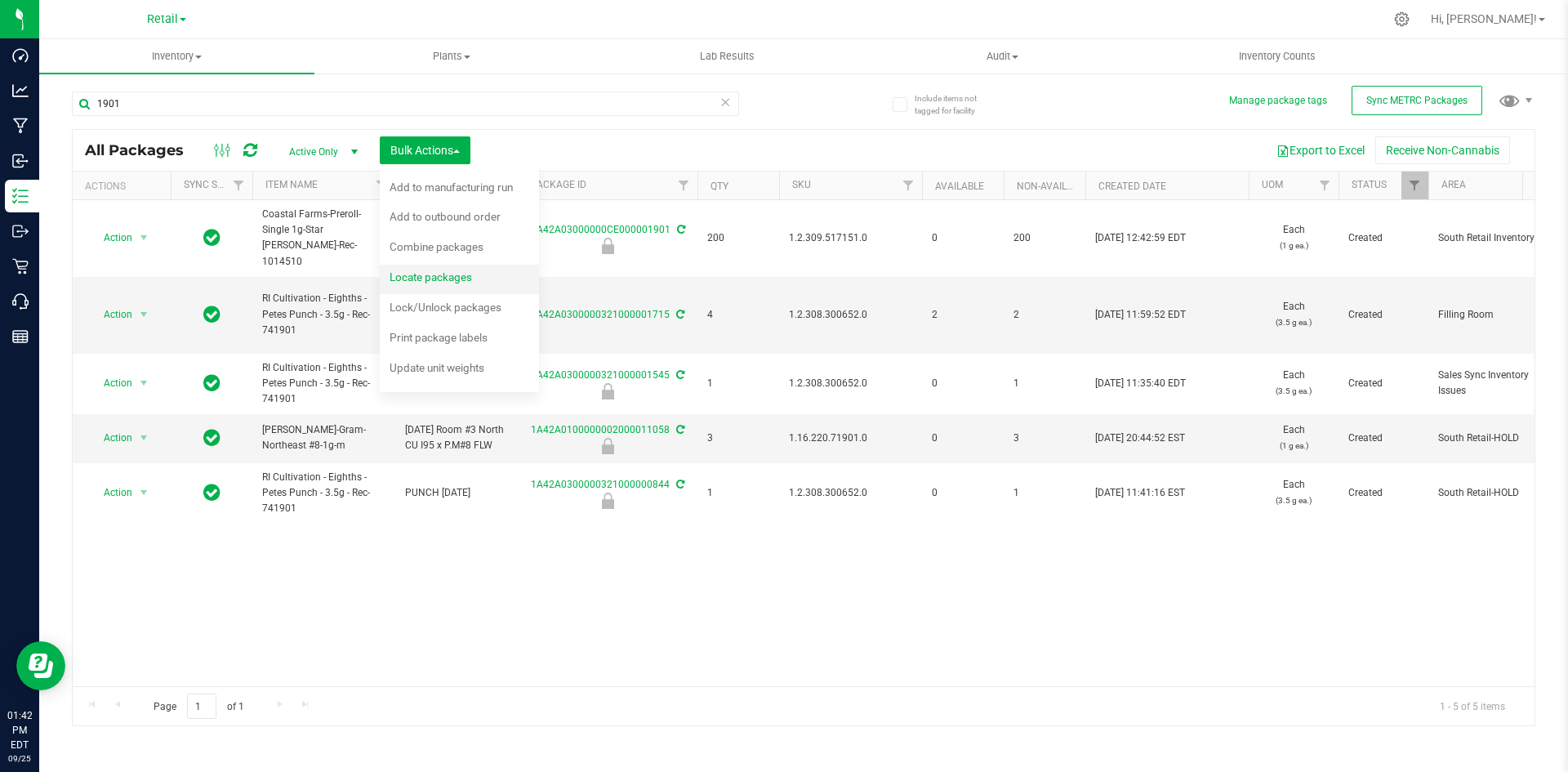
click at [471, 276] on span "Locate packages" at bounding box center [431, 277] width 83 height 13
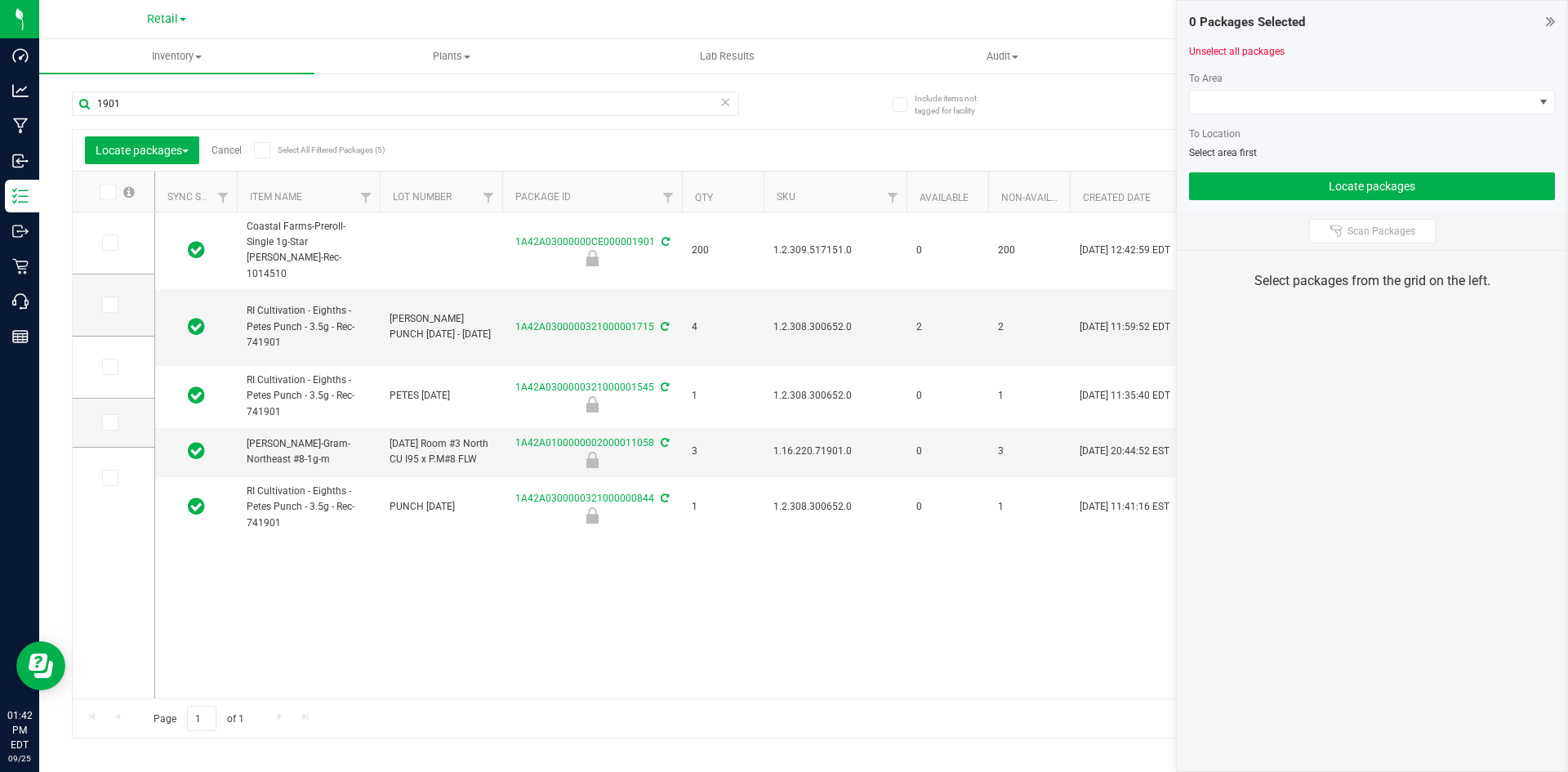
click at [1550, 16] on icon at bounding box center [1551, 21] width 9 height 17
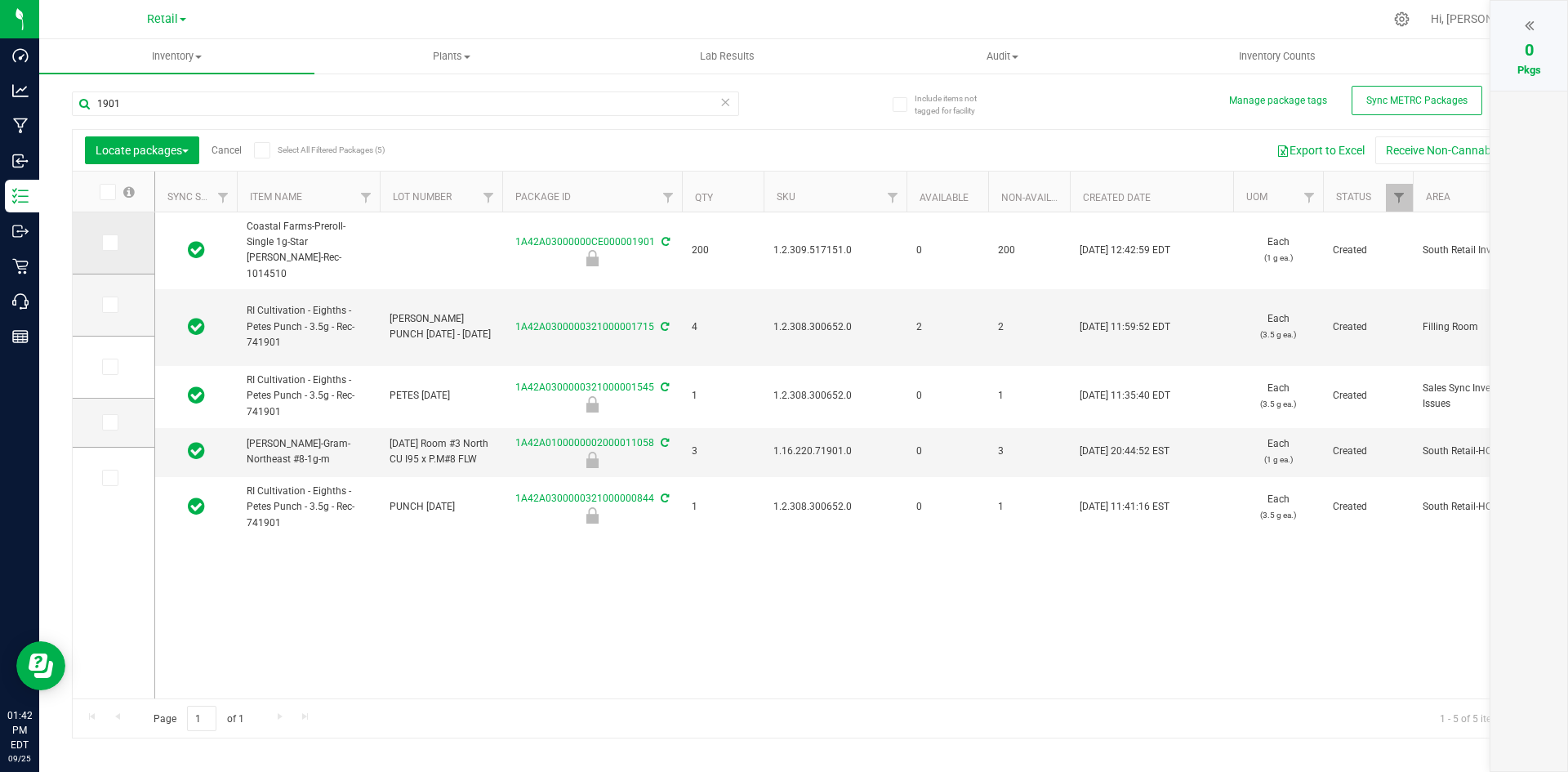
click at [114, 243] on icon at bounding box center [109, 243] width 11 height 0
click at [0, 0] on input "checkbox" at bounding box center [0, 0] width 0 height 0
click at [1534, 22] on div at bounding box center [1529, 25] width 44 height 25
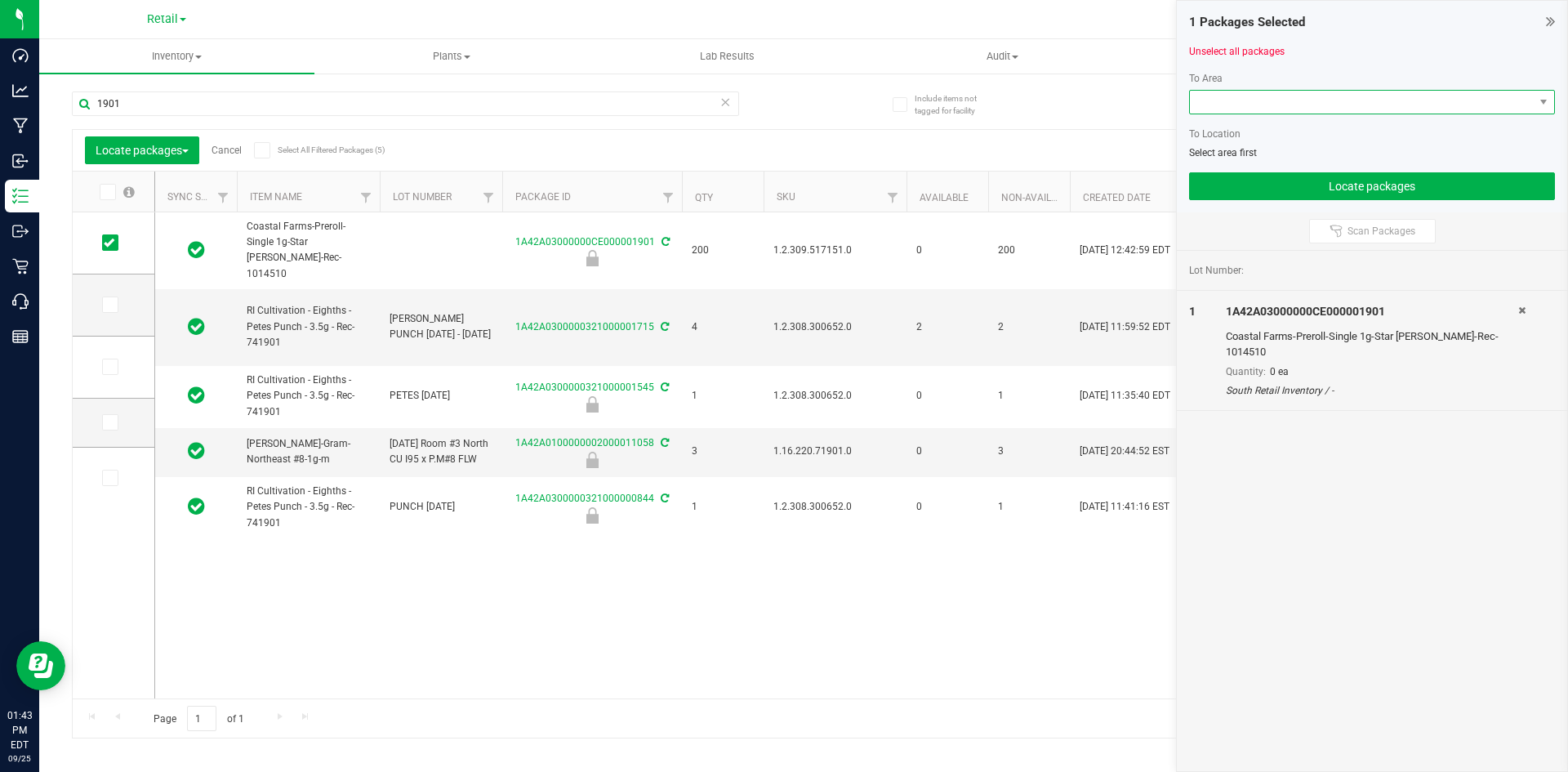
click at [1231, 108] on span at bounding box center [1362, 102] width 344 height 23
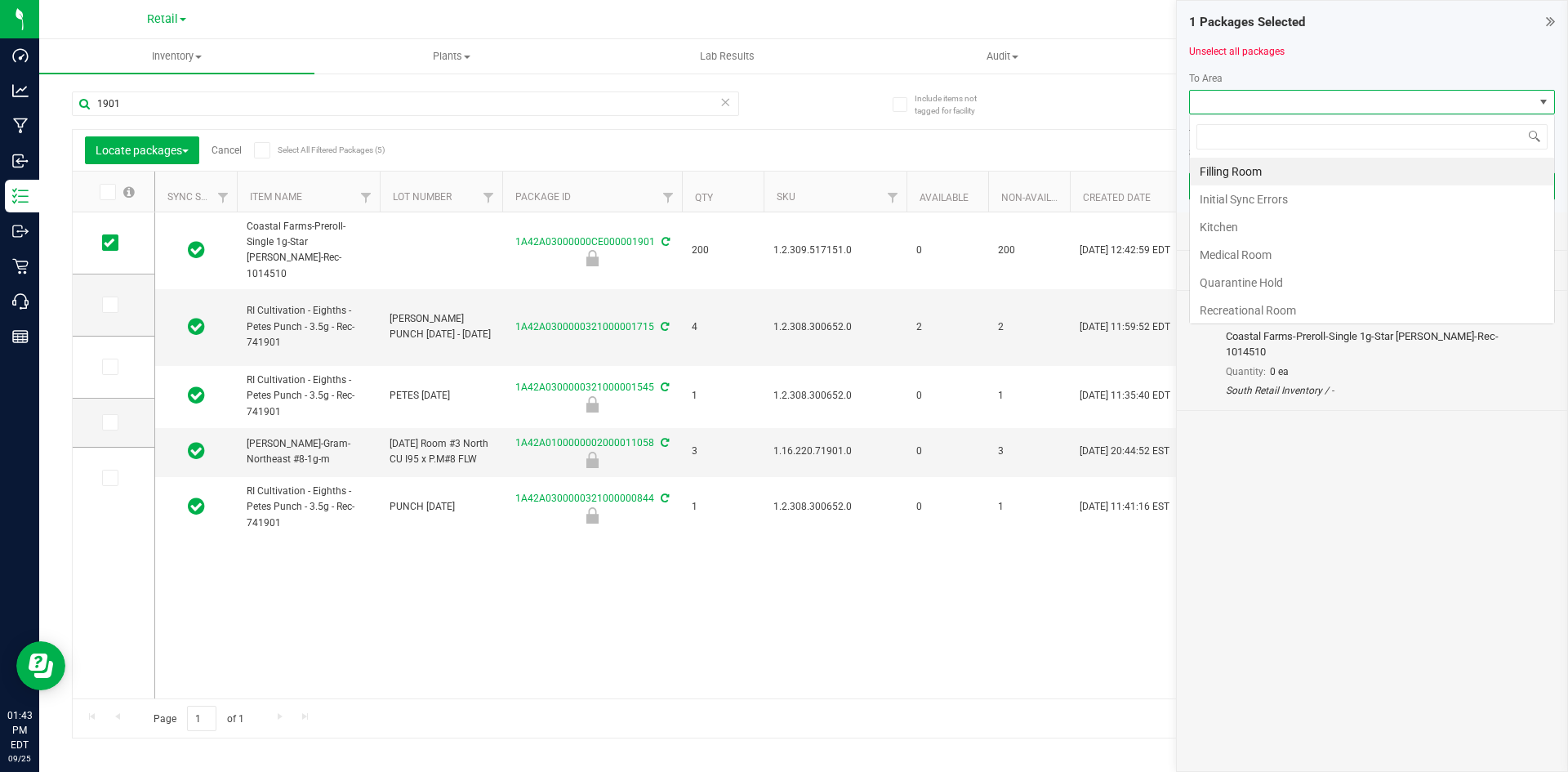
scroll to position [25, 366]
click at [1231, 172] on li "Filling Room" at bounding box center [1372, 171] width 364 height 28
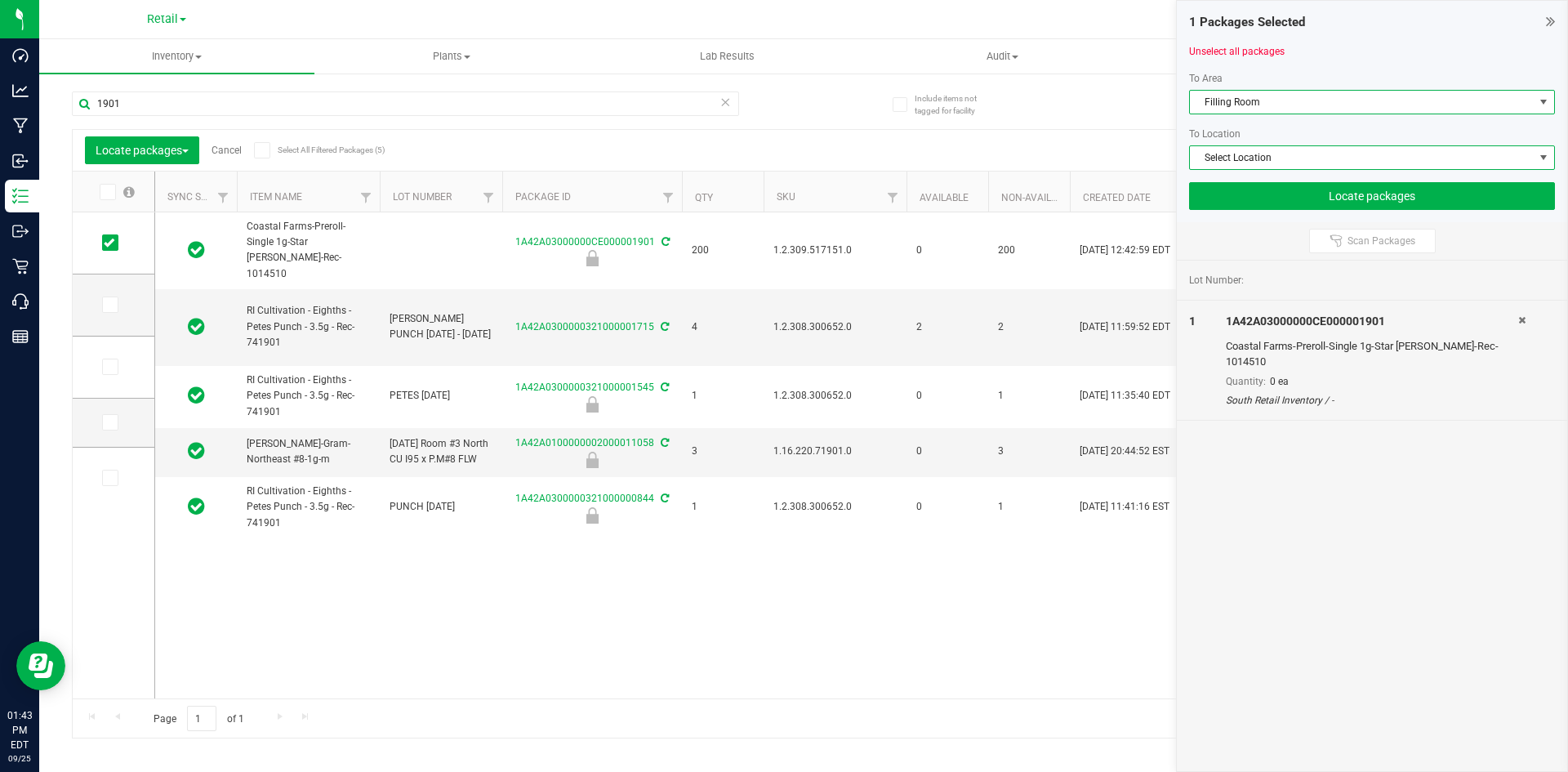
click at [1231, 165] on span "Select Location" at bounding box center [1362, 157] width 344 height 23
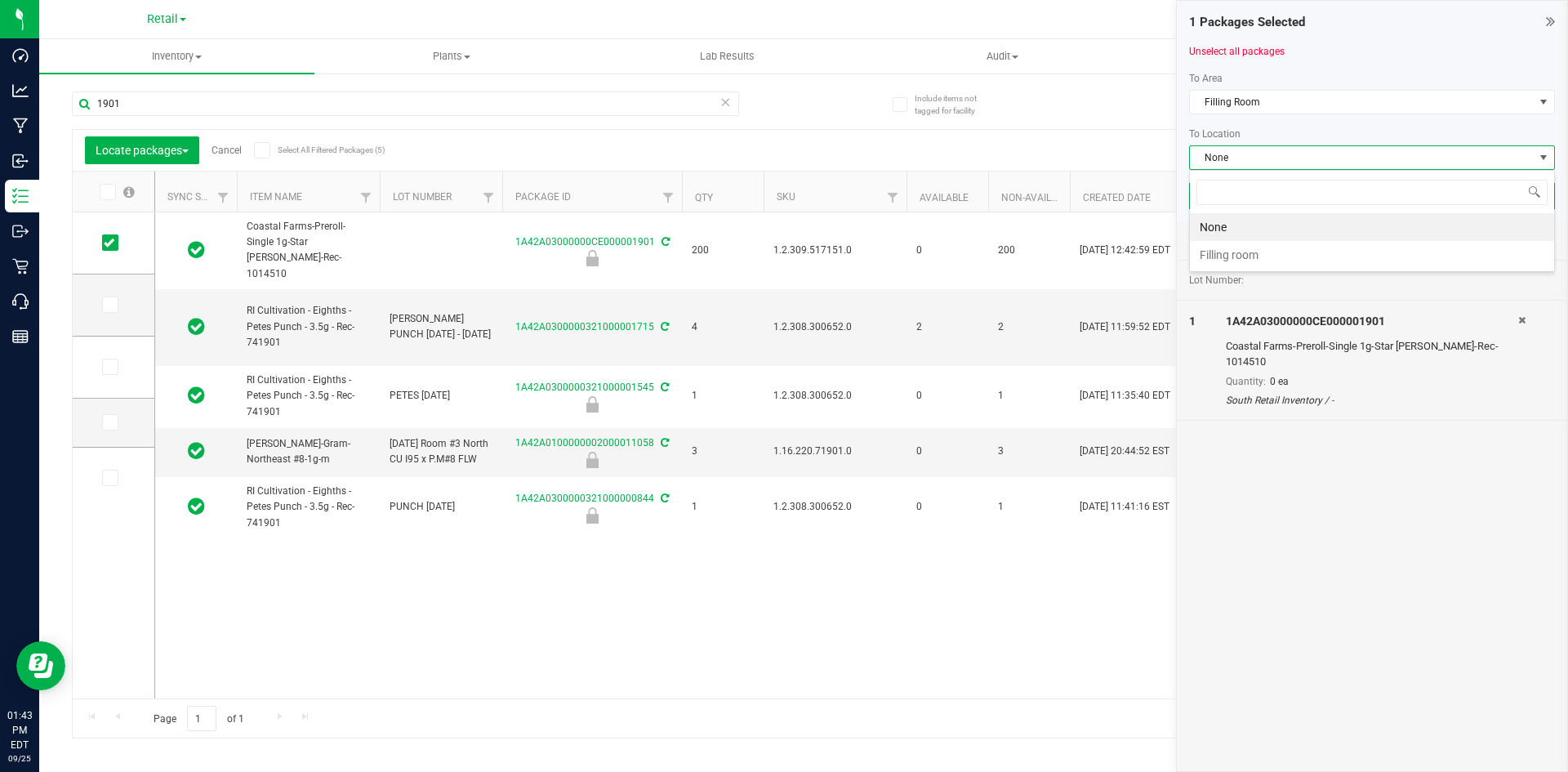
click at [1231, 248] on li "Filling room" at bounding box center [1372, 255] width 364 height 28
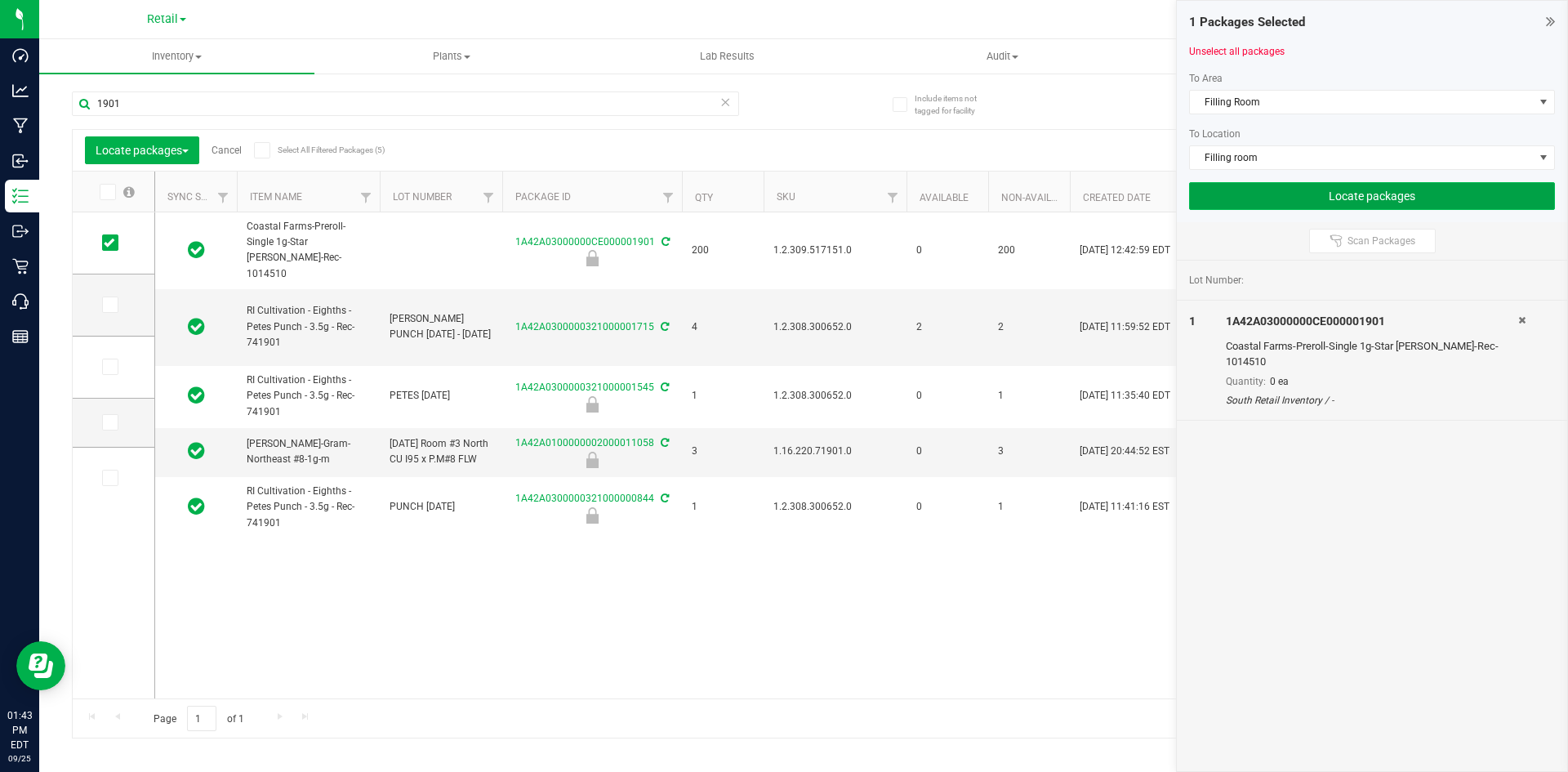
click at [1318, 191] on button "Locate packages" at bounding box center [1372, 196] width 366 height 28
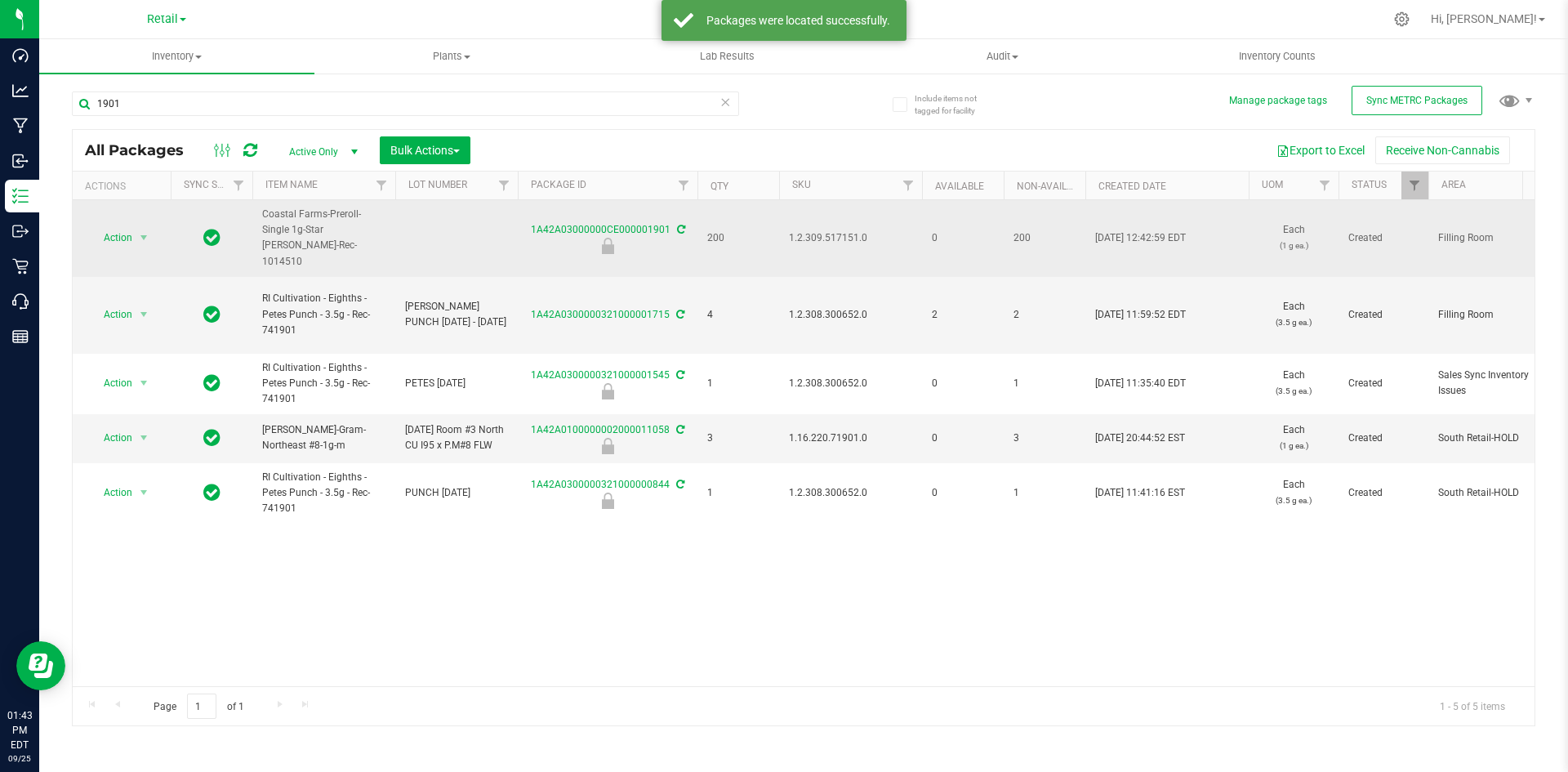
click at [796, 230] on span "1.2.309.517151.0" at bounding box center [850, 237] width 123 height 16
click at [98, 226] on span "Action" at bounding box center [111, 237] width 44 height 23
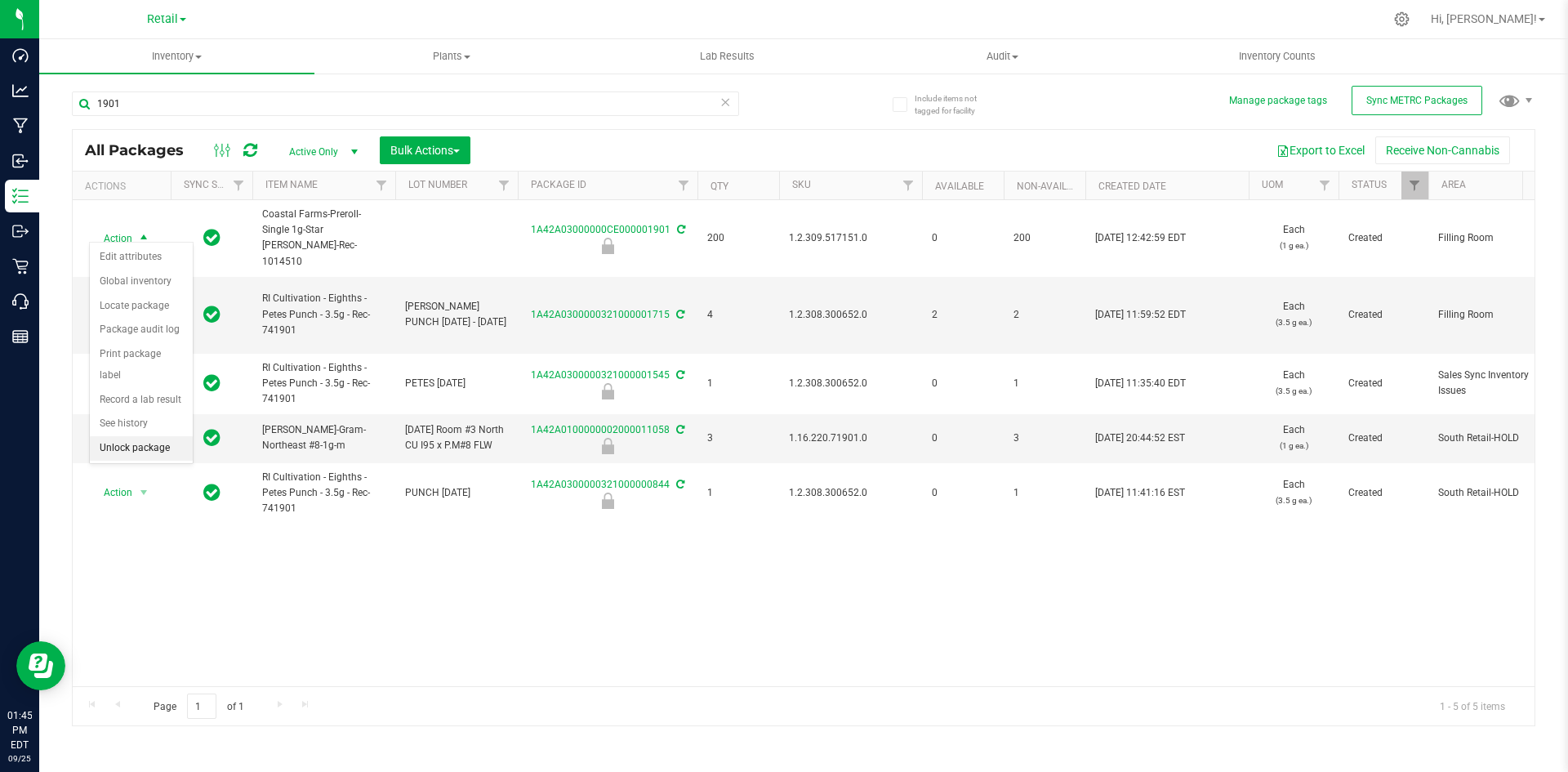
click at [151, 436] on li "Unlock package" at bounding box center [141, 448] width 103 height 25
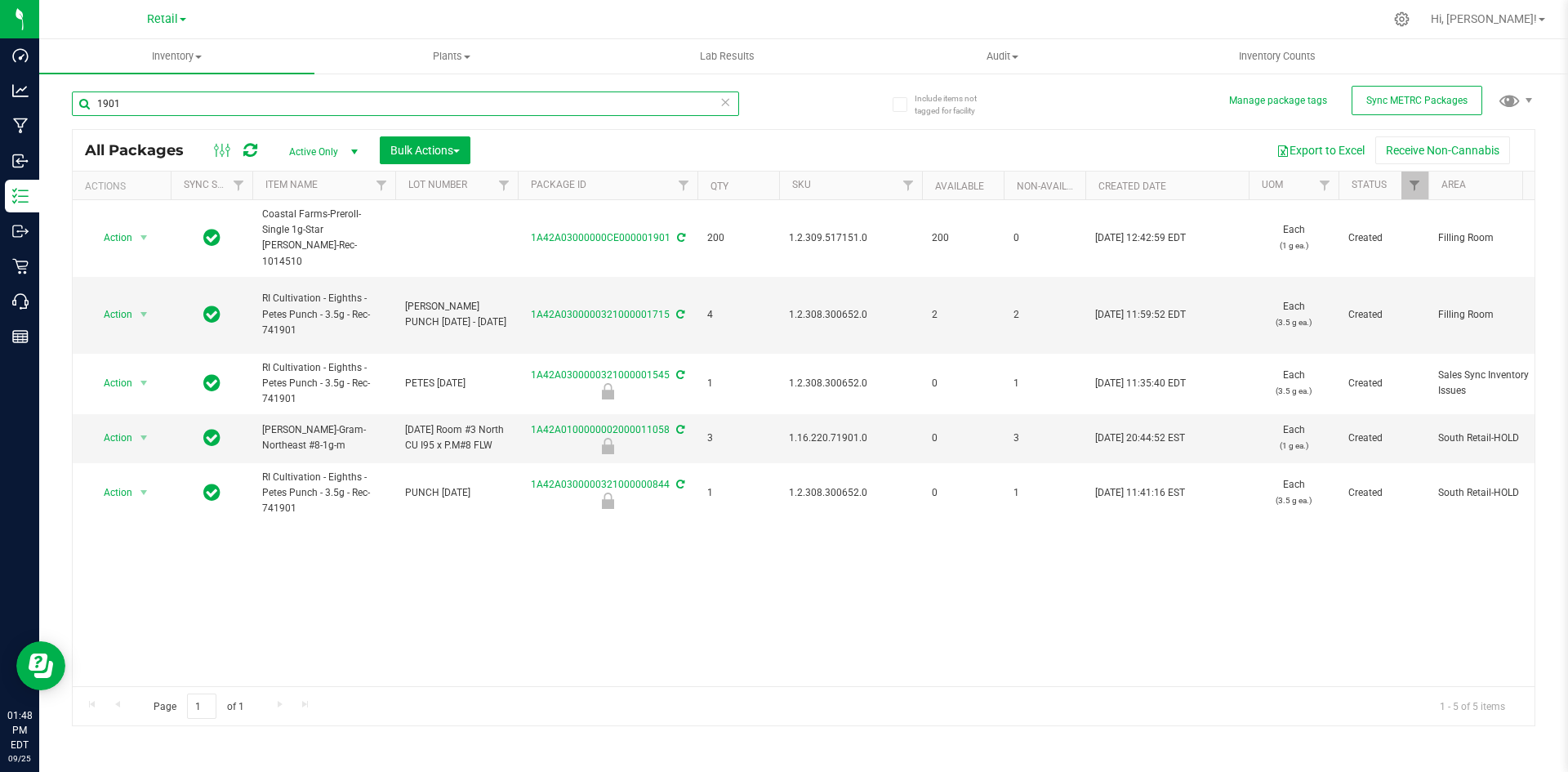
click at [138, 100] on input "1901" at bounding box center [405, 104] width 668 height 25
click at [193, 94] on input "1901" at bounding box center [405, 104] width 668 height 25
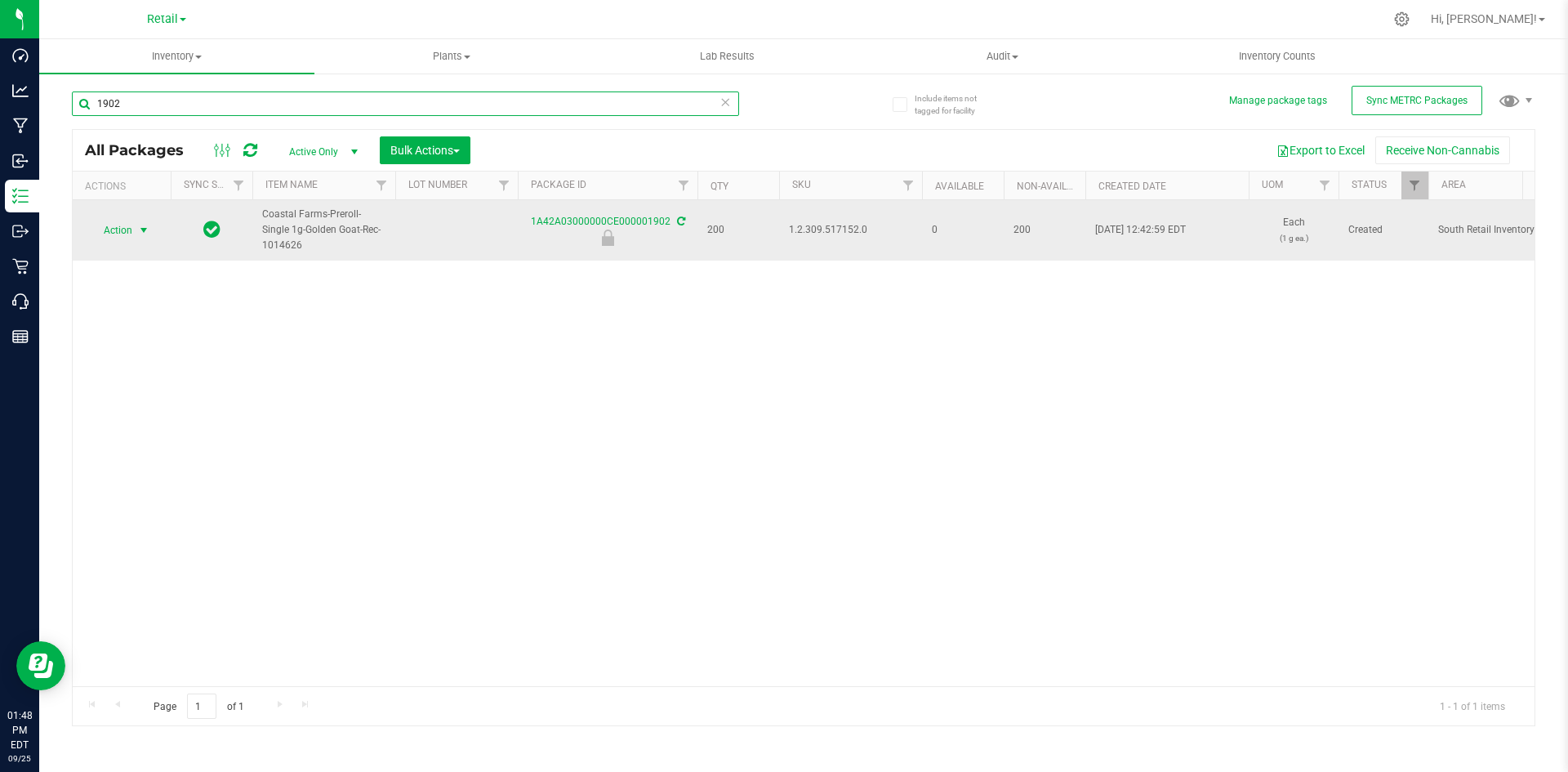
type input "1902"
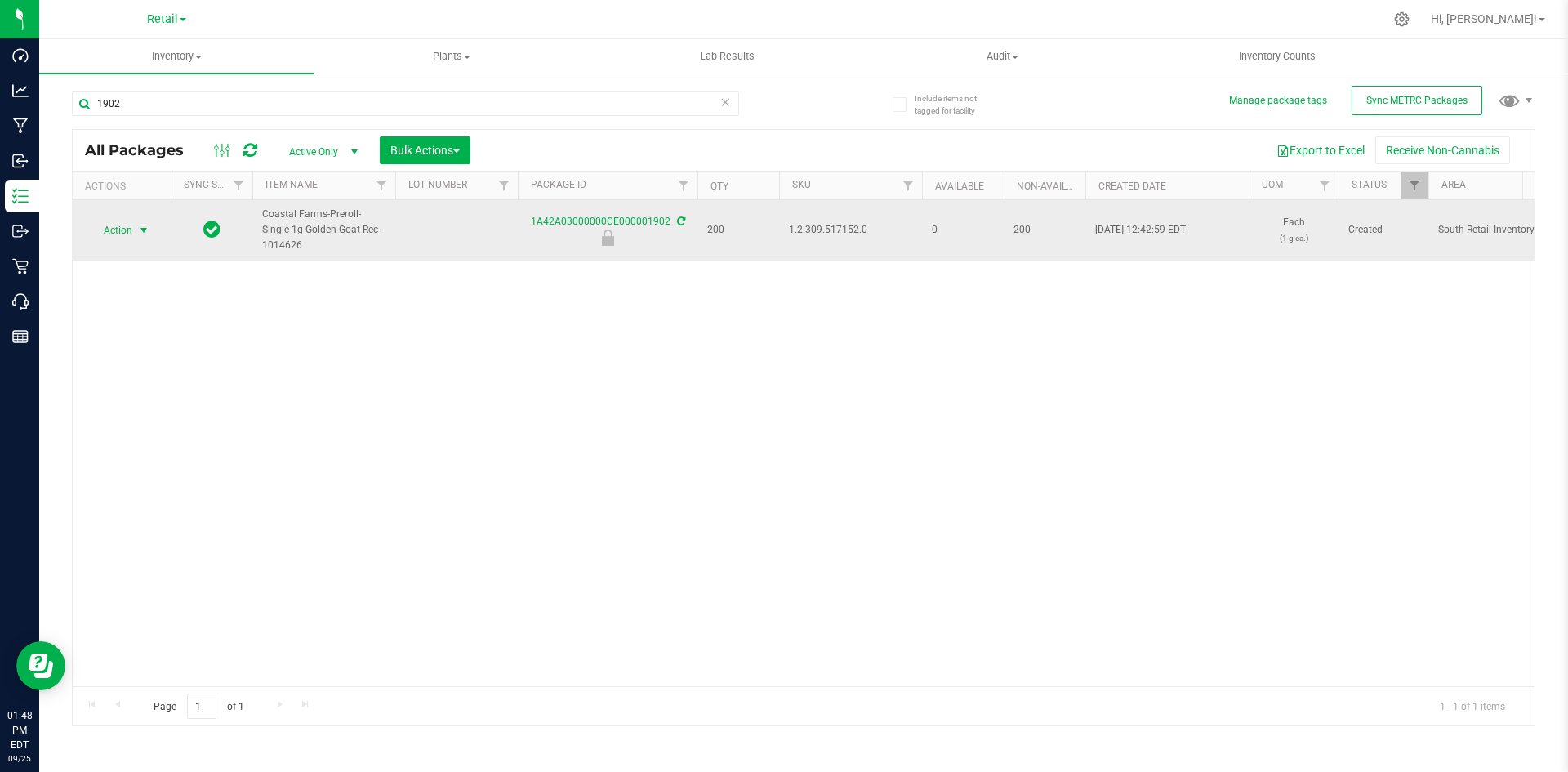
click at [132, 222] on span "Action" at bounding box center [111, 230] width 44 height 23
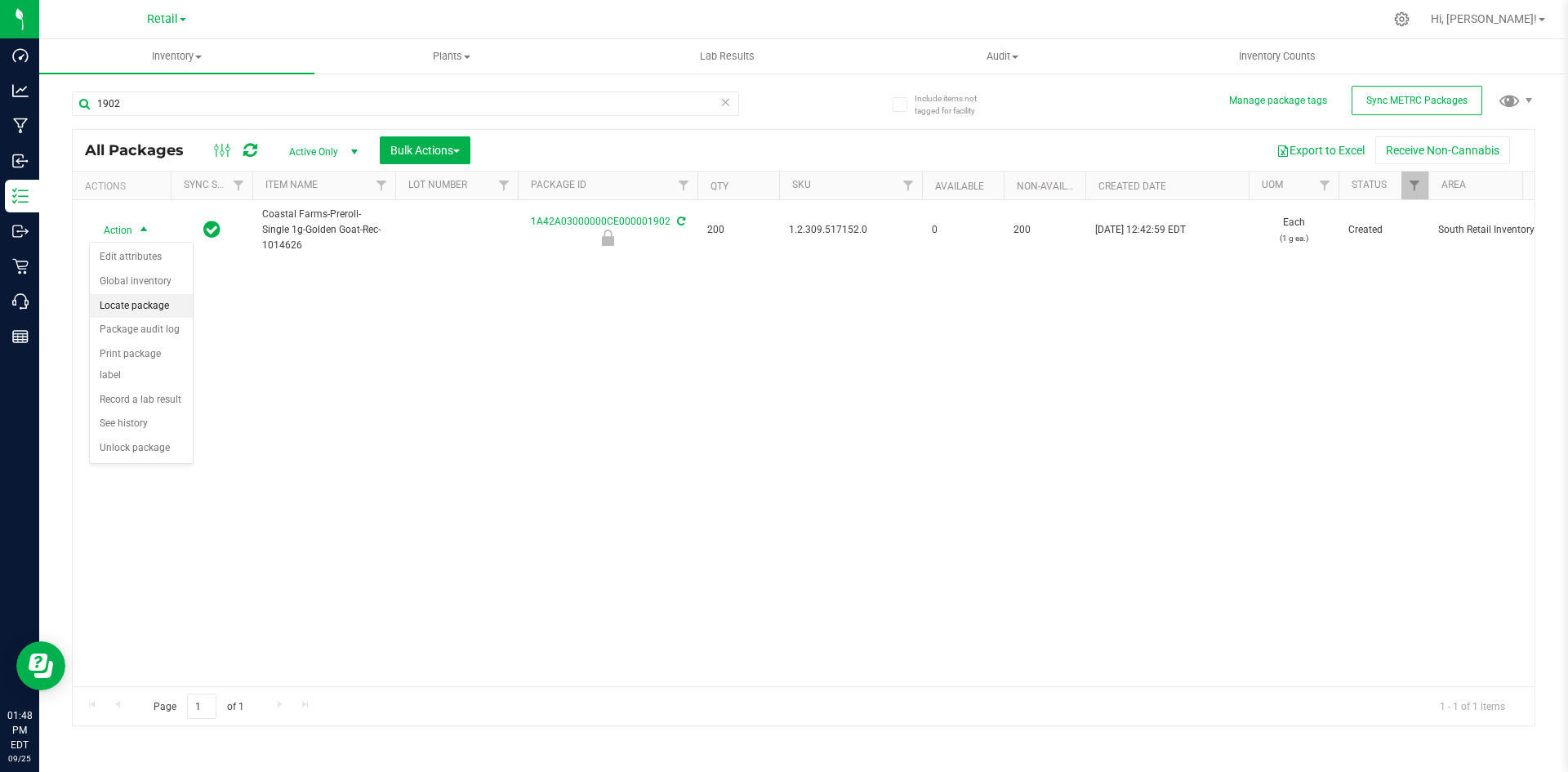
click at [143, 310] on li "Locate package" at bounding box center [141, 306] width 103 height 25
click at [455, 152] on span "Bulk Actions" at bounding box center [425, 150] width 70 height 13
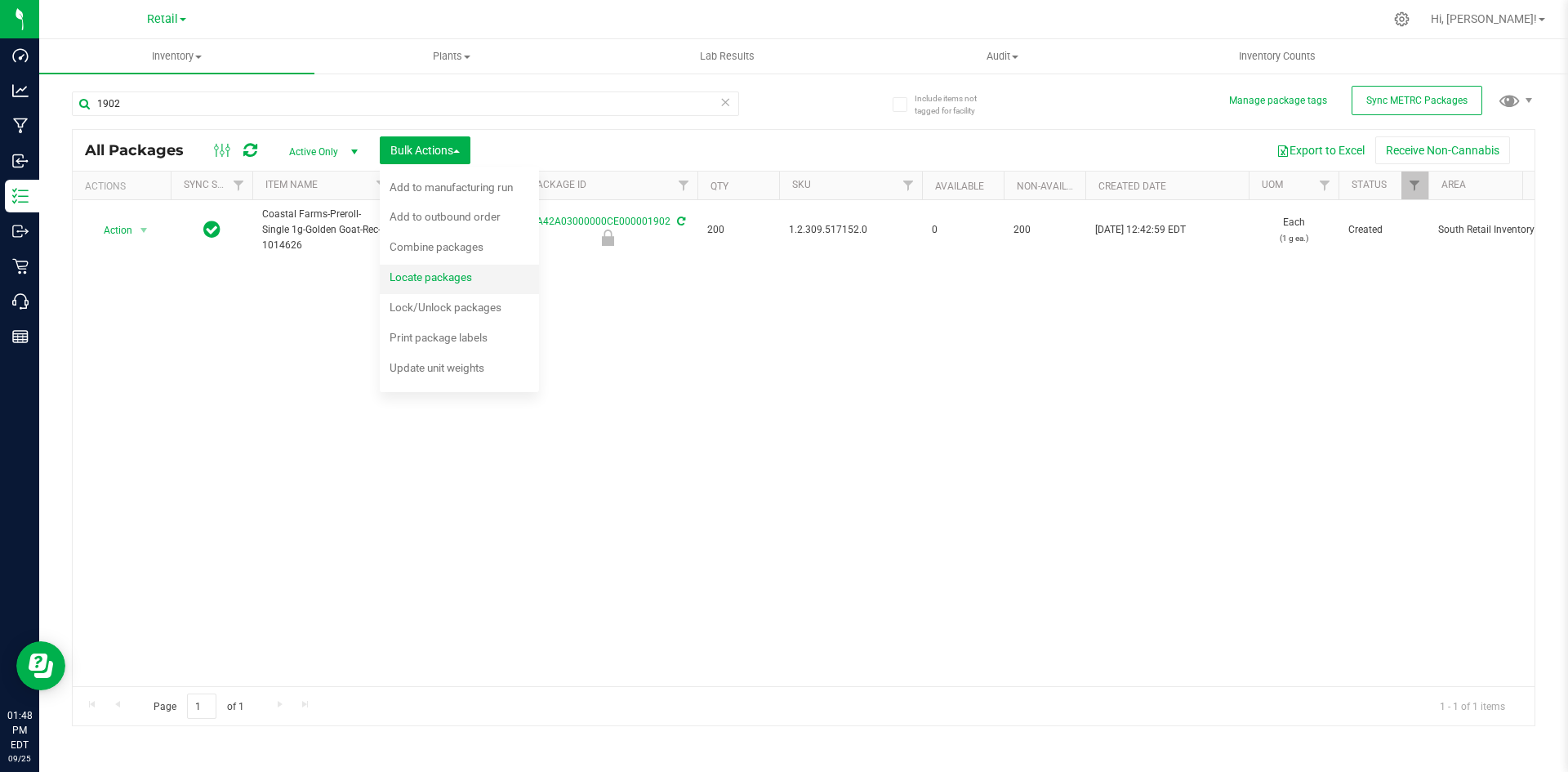
click at [433, 272] on span "Locate packages" at bounding box center [431, 277] width 83 height 13
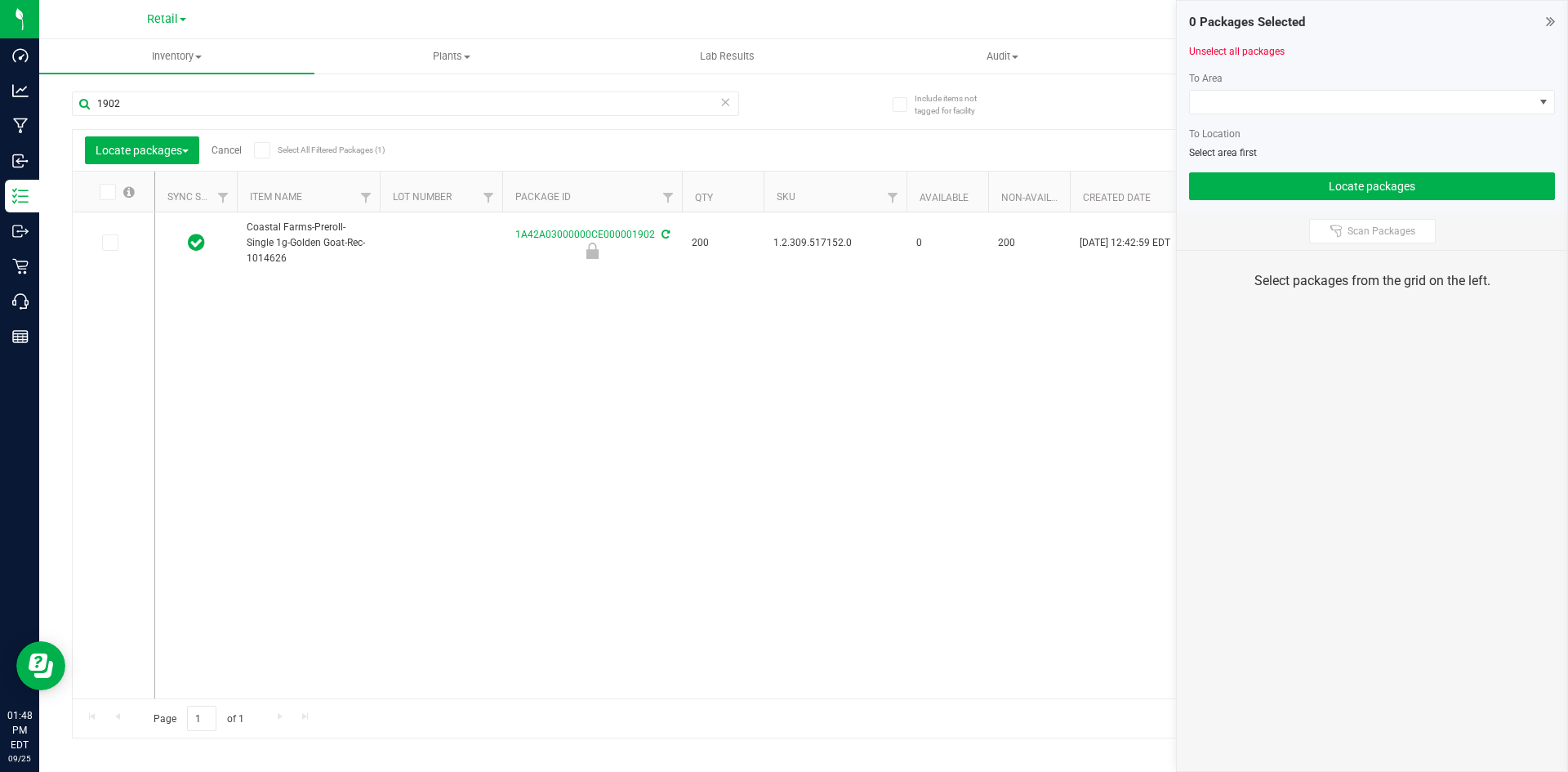
click at [104, 243] on icon at bounding box center [109, 243] width 11 height 0
click at [0, 0] on input "checkbox" at bounding box center [0, 0] width 0 height 0
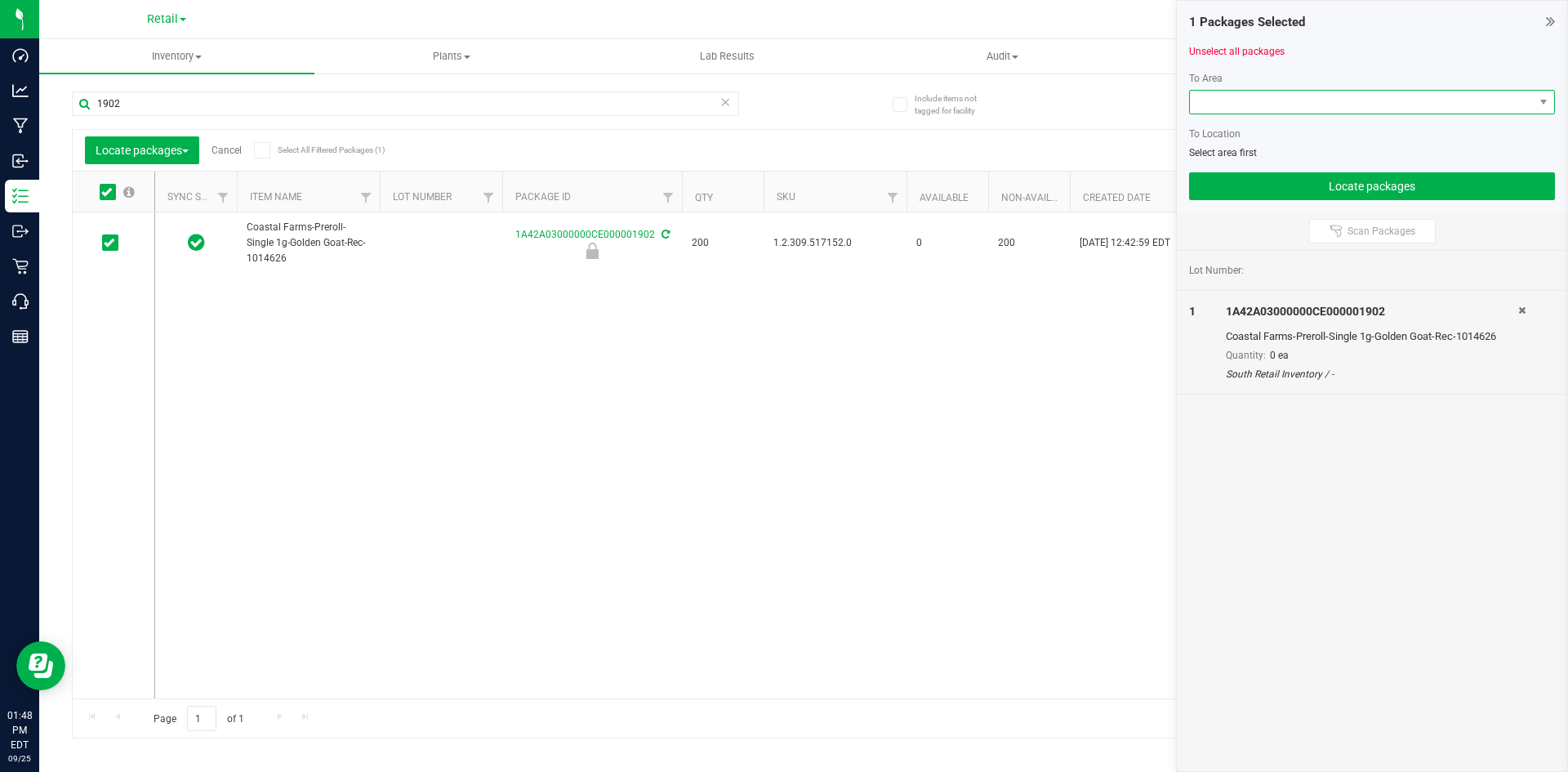
click at [1227, 101] on span at bounding box center [1362, 102] width 344 height 23
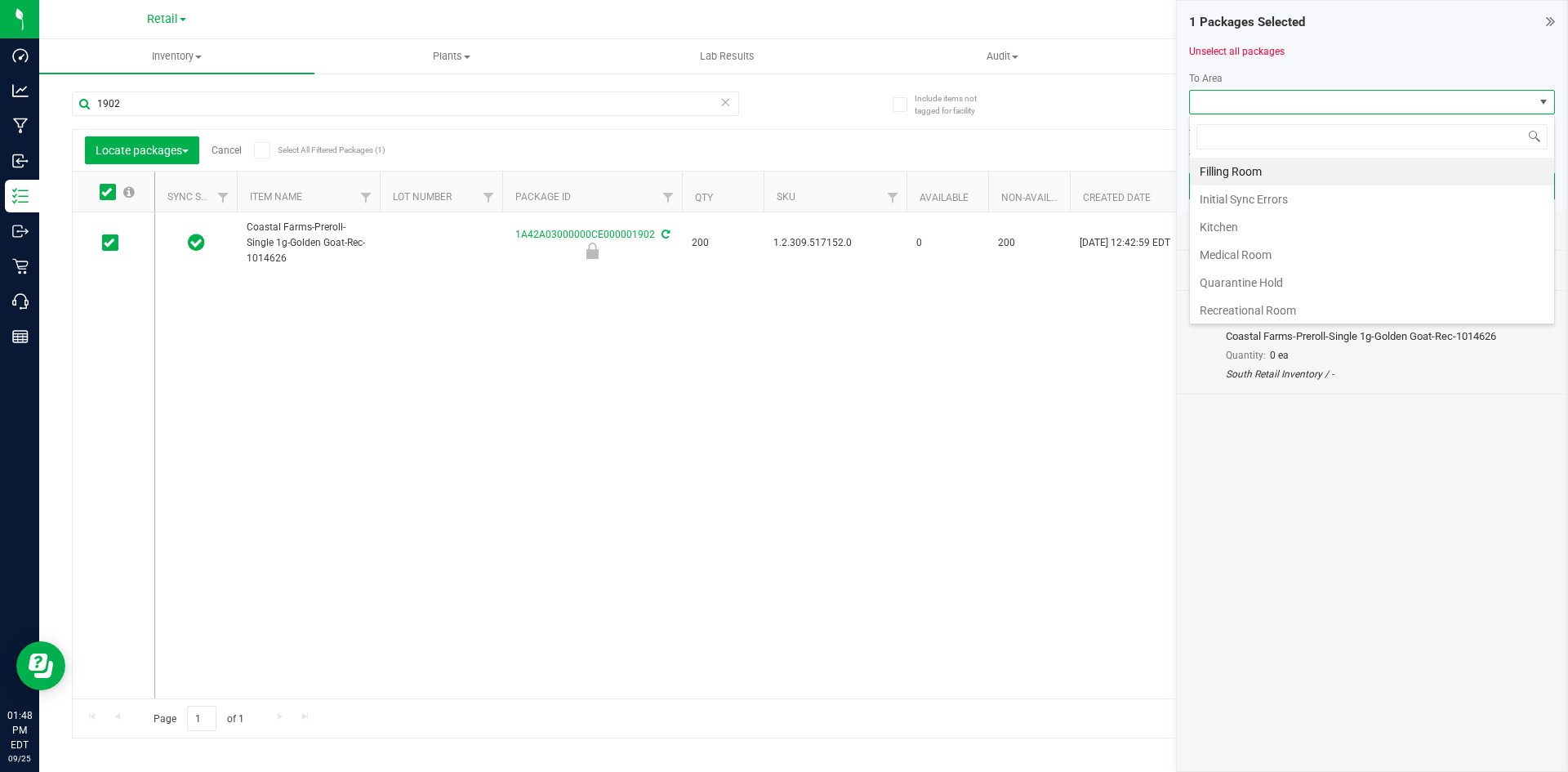
scroll to position [25, 366]
click at [1227, 171] on li "Filling Room" at bounding box center [1372, 171] width 364 height 28
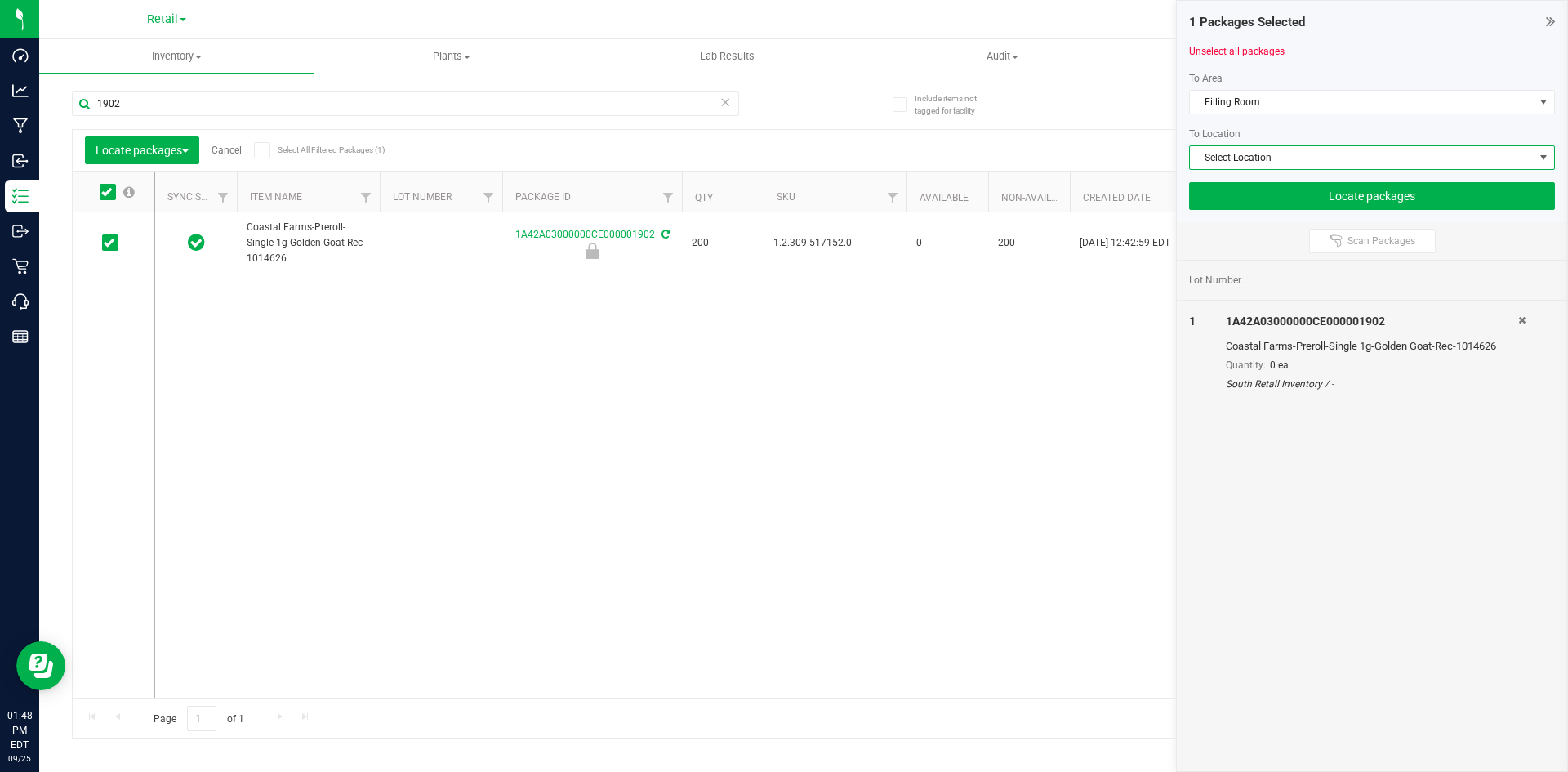
click at [1213, 160] on span "Select Location" at bounding box center [1362, 157] width 344 height 23
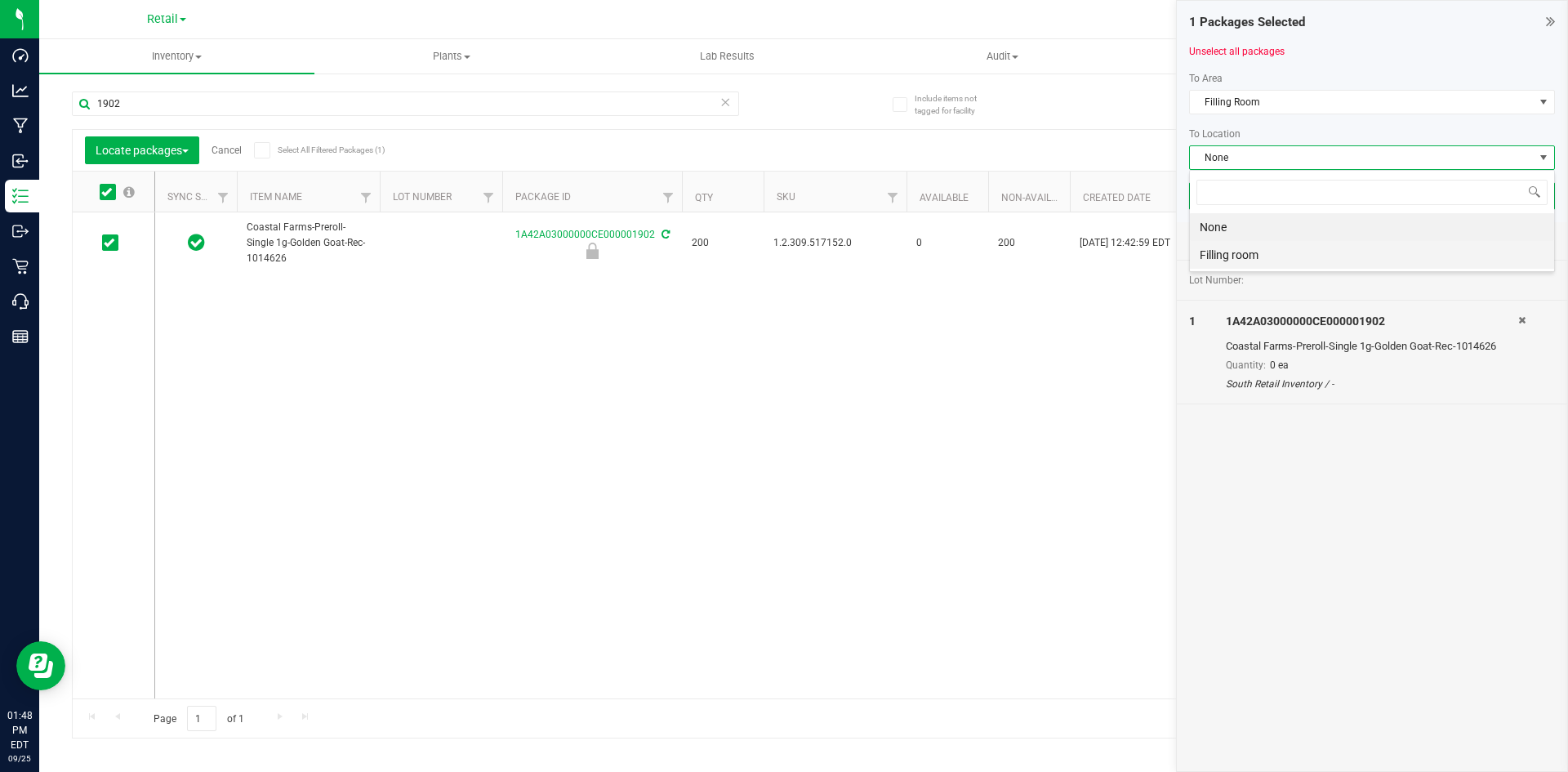
click at [1233, 262] on li "Filling room" at bounding box center [1372, 255] width 364 height 28
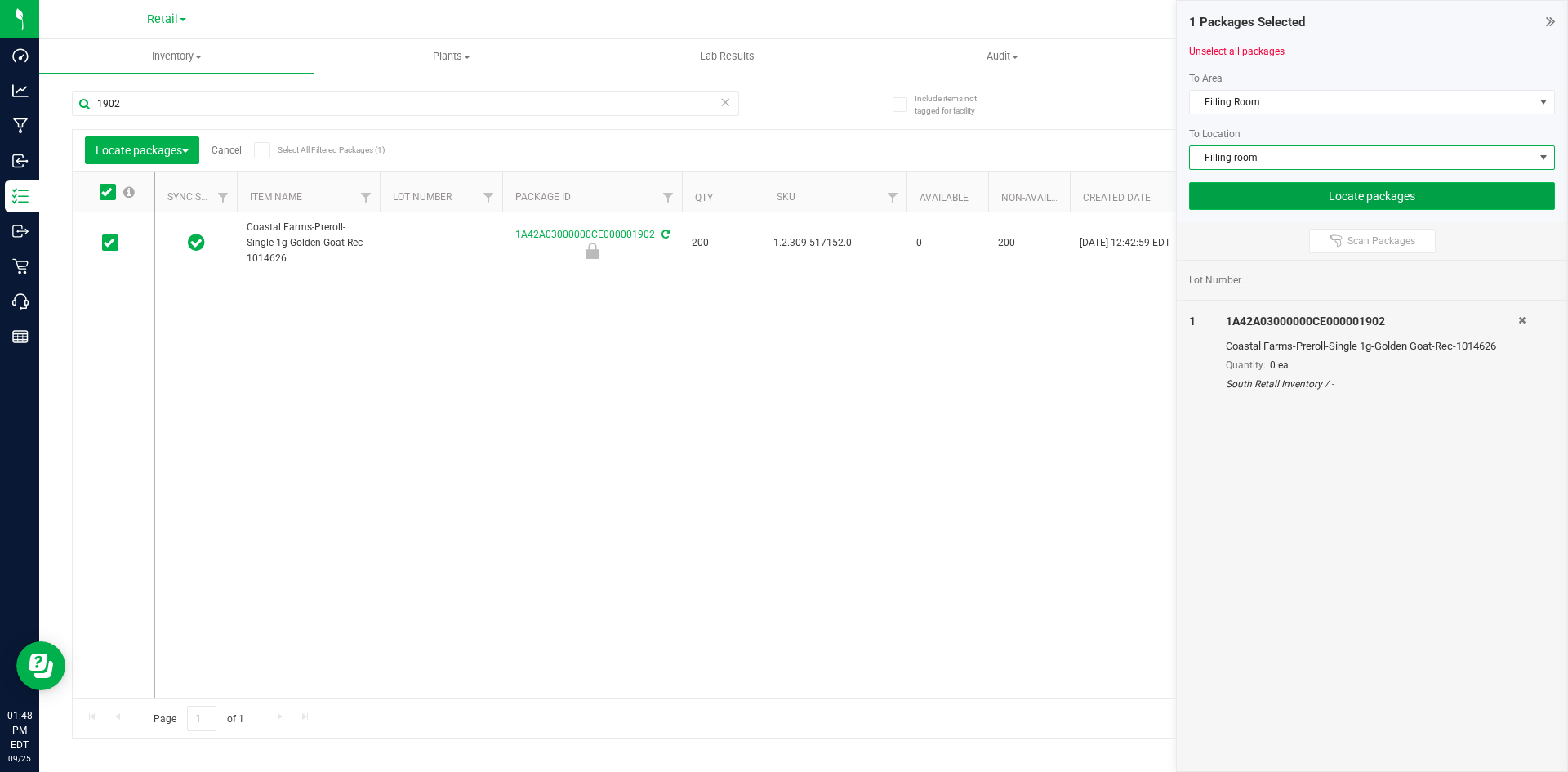
click at [1287, 182] on button "Locate packages" at bounding box center [1372, 196] width 366 height 28
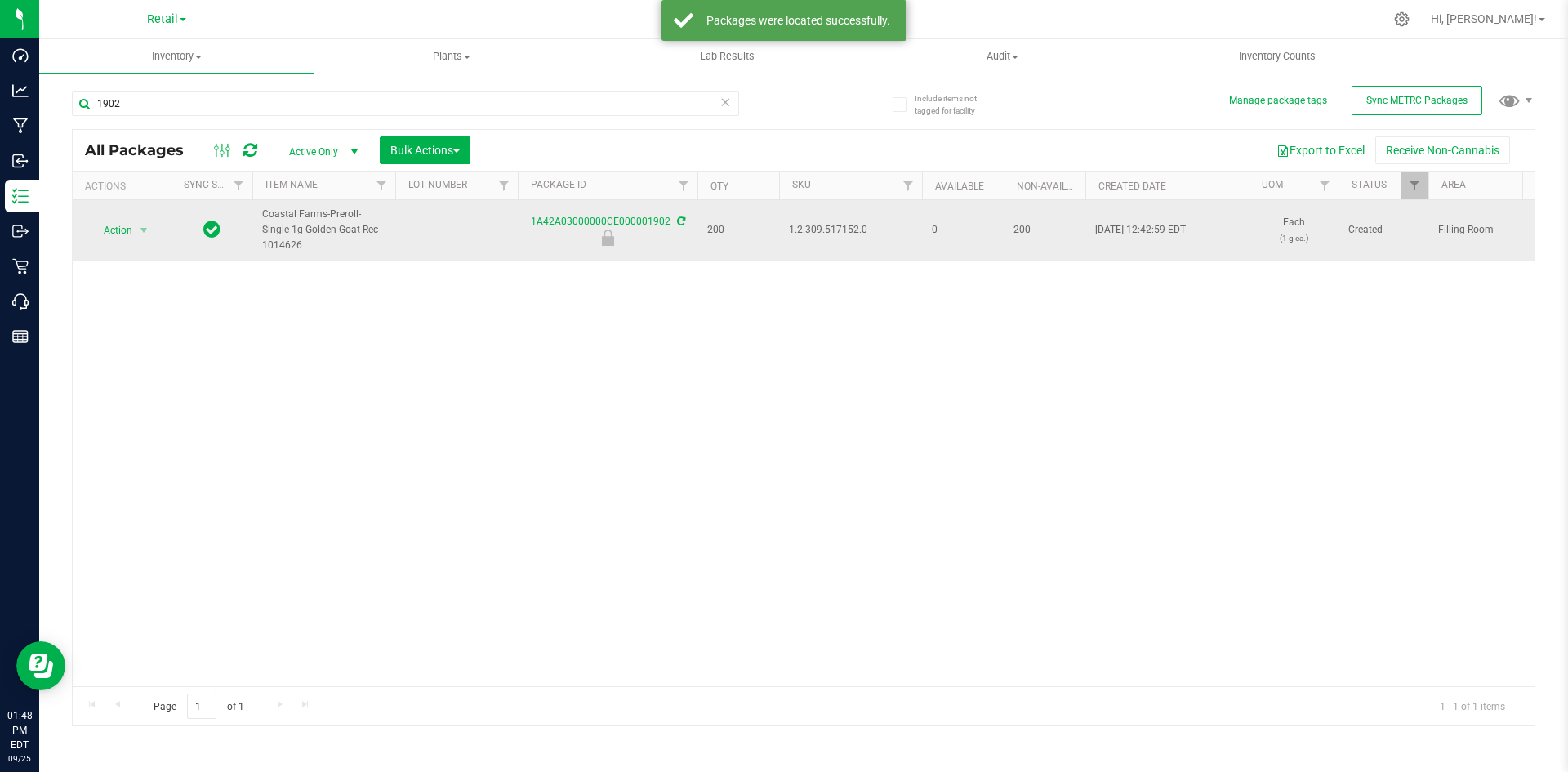
click at [833, 232] on span "1.2.309.517152.0" at bounding box center [850, 229] width 123 height 16
click at [833, 231] on span "1.2.309.517152.0" at bounding box center [850, 229] width 123 height 16
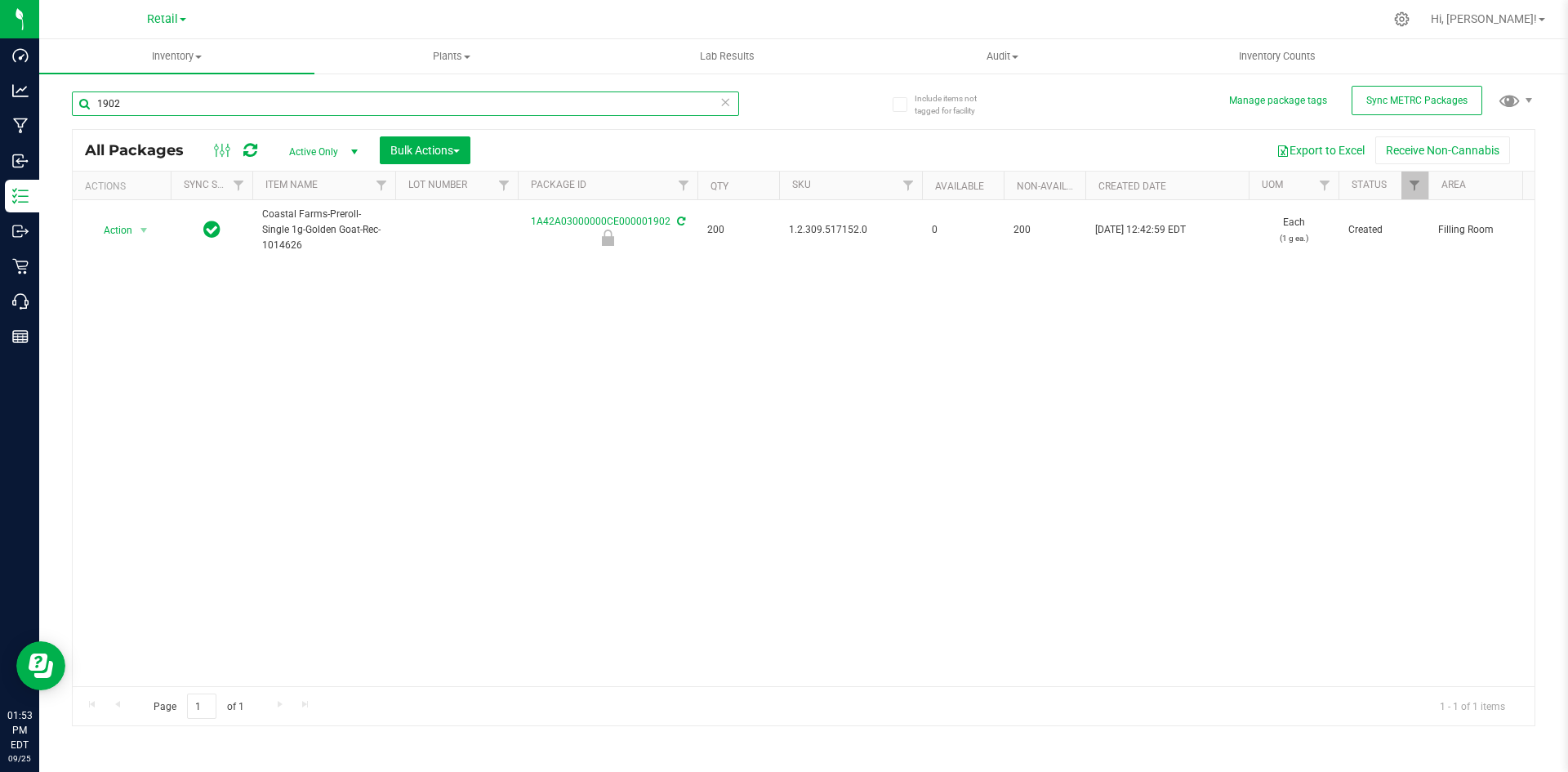
click at [175, 105] on input "1902" at bounding box center [405, 104] width 668 height 25
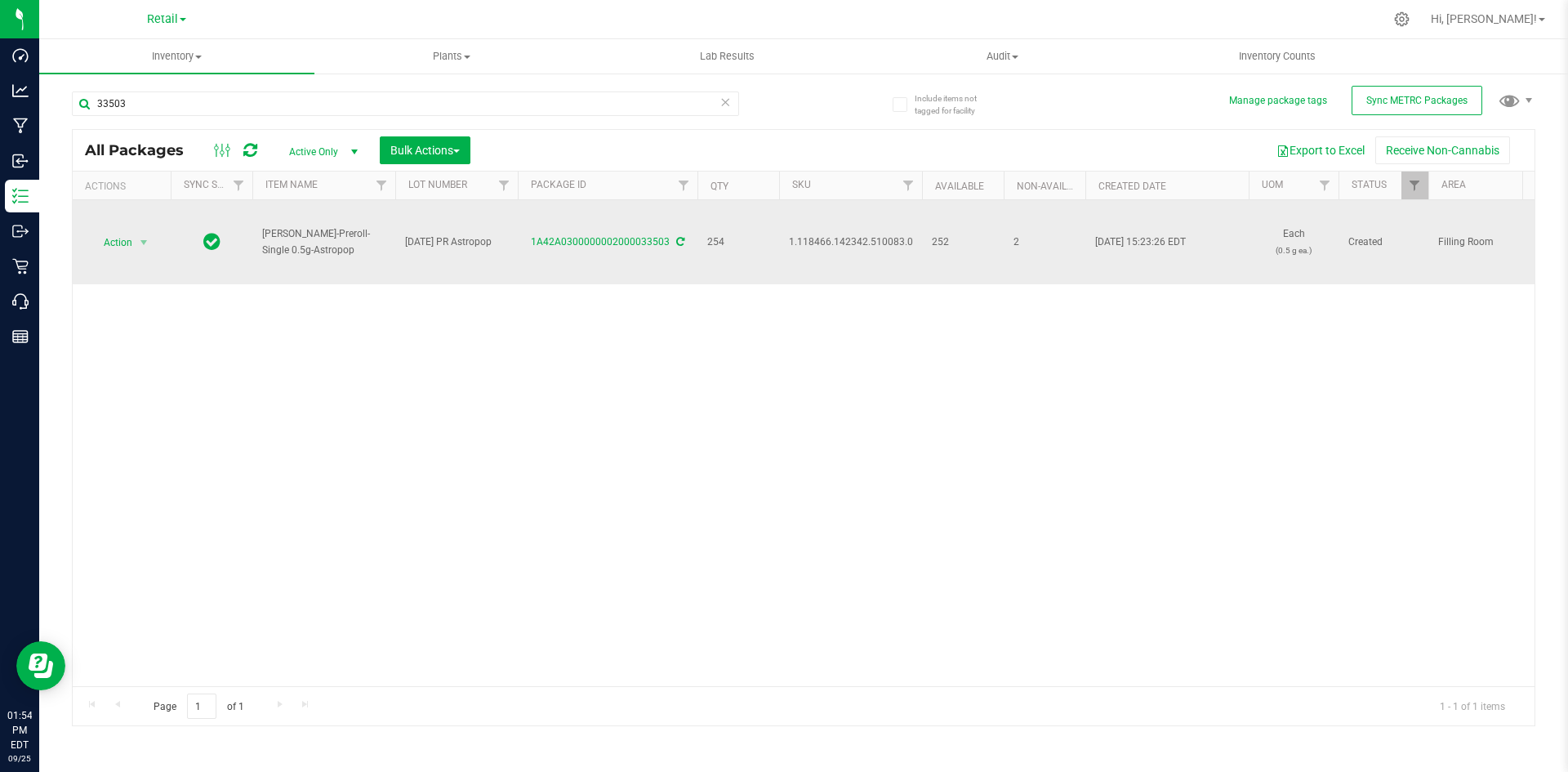
click at [866, 241] on span "1.118466.142342.510083.0" at bounding box center [850, 242] width 124 height 16
click at [113, 235] on span "Action" at bounding box center [111, 242] width 44 height 23
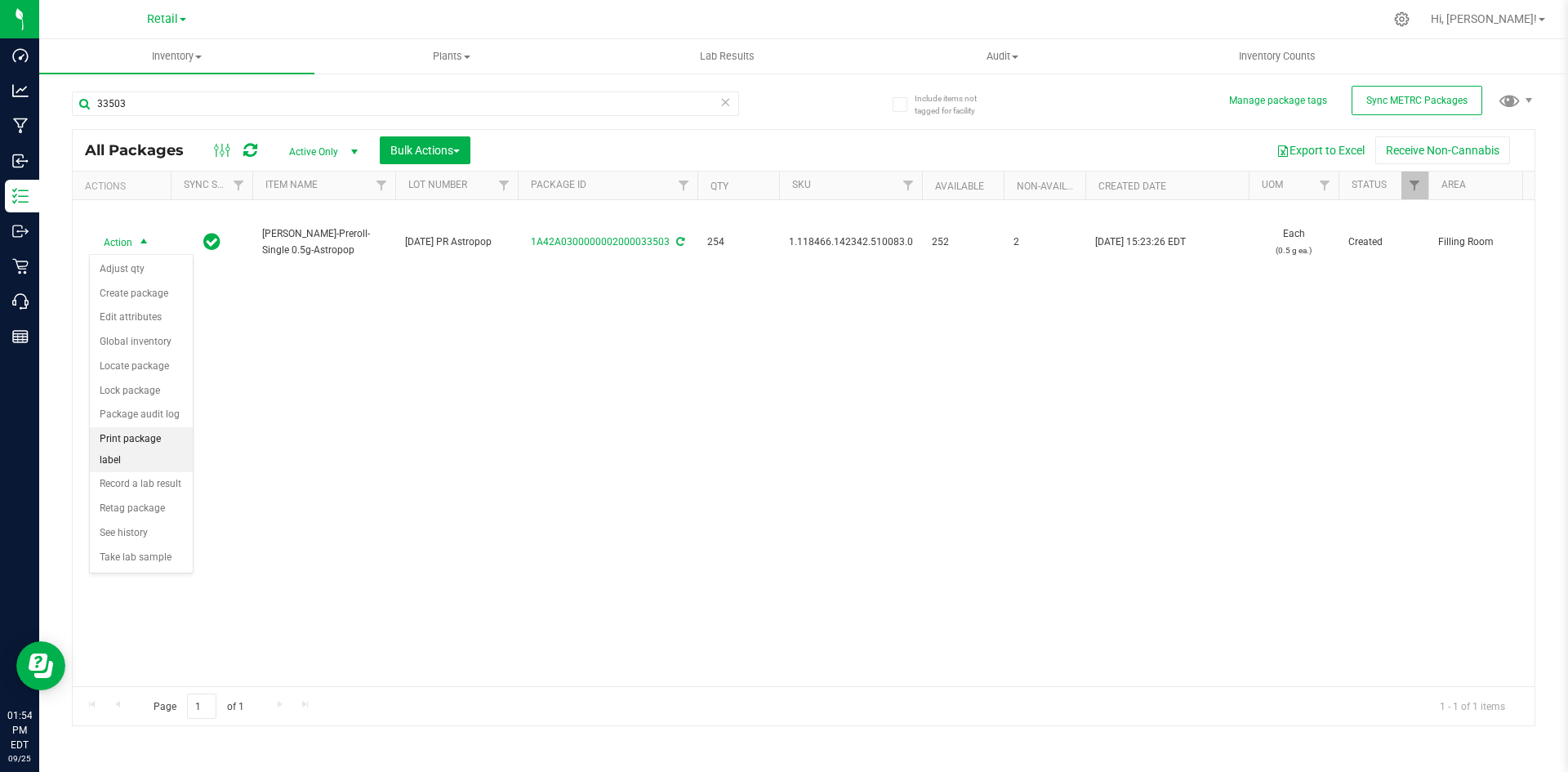
click at [158, 448] on li "Print package label" at bounding box center [141, 449] width 103 height 45
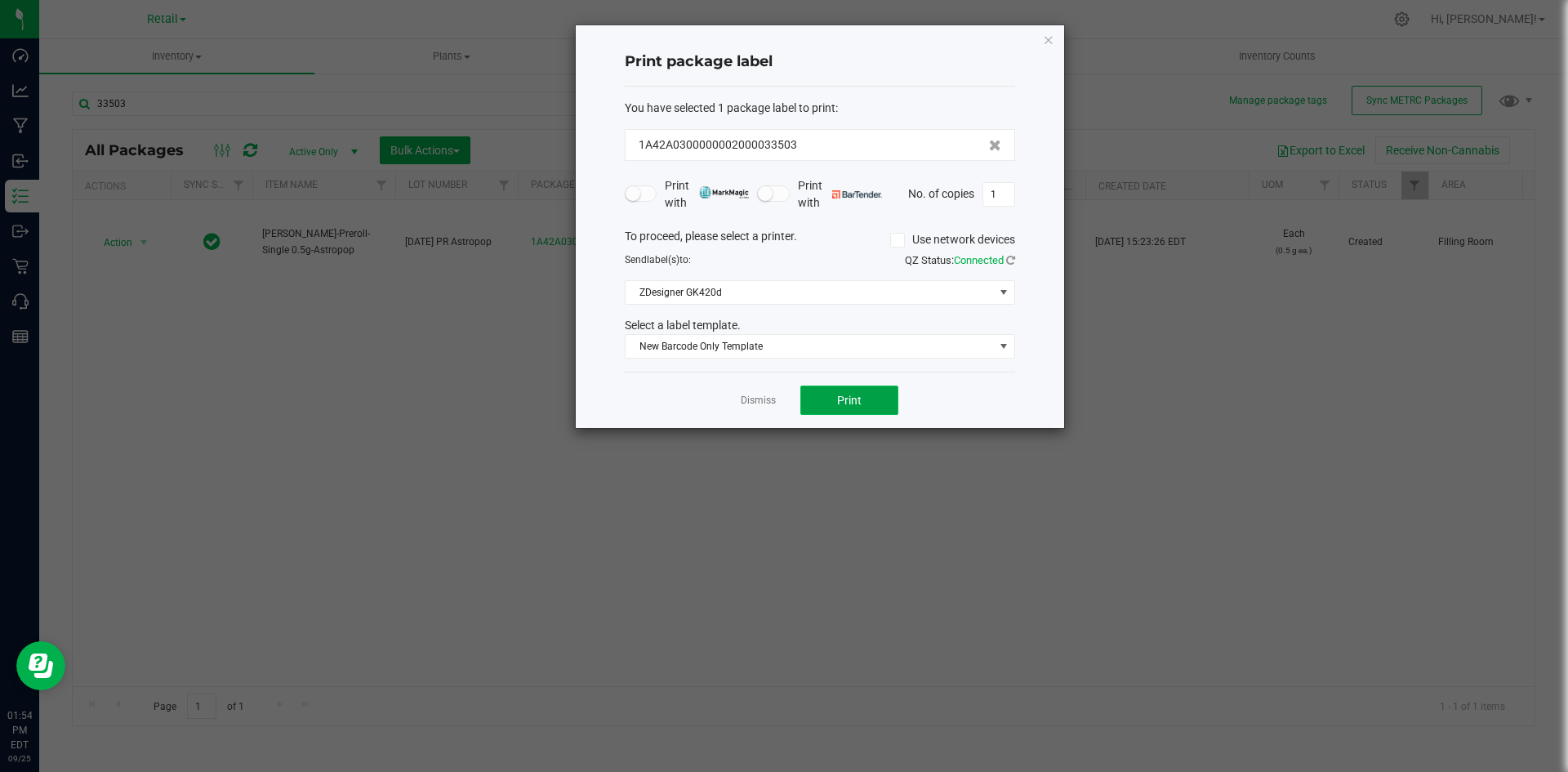
click at [859, 389] on button "Print" at bounding box center [849, 400] width 98 height 29
click at [1044, 35] on icon "button" at bounding box center [1048, 39] width 11 height 19
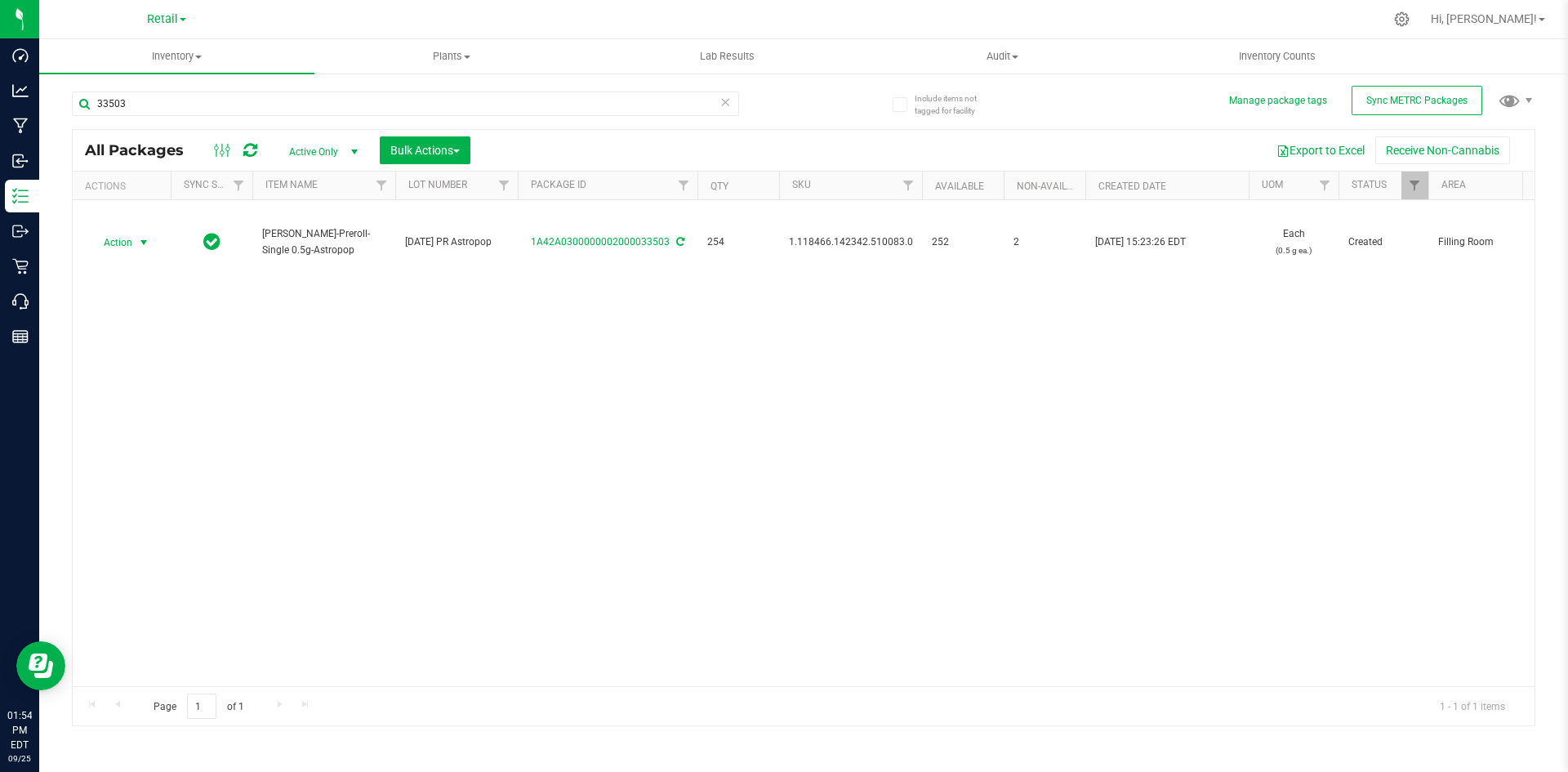
click at [151, 120] on div "33503" at bounding box center [405, 110] width 668 height 38
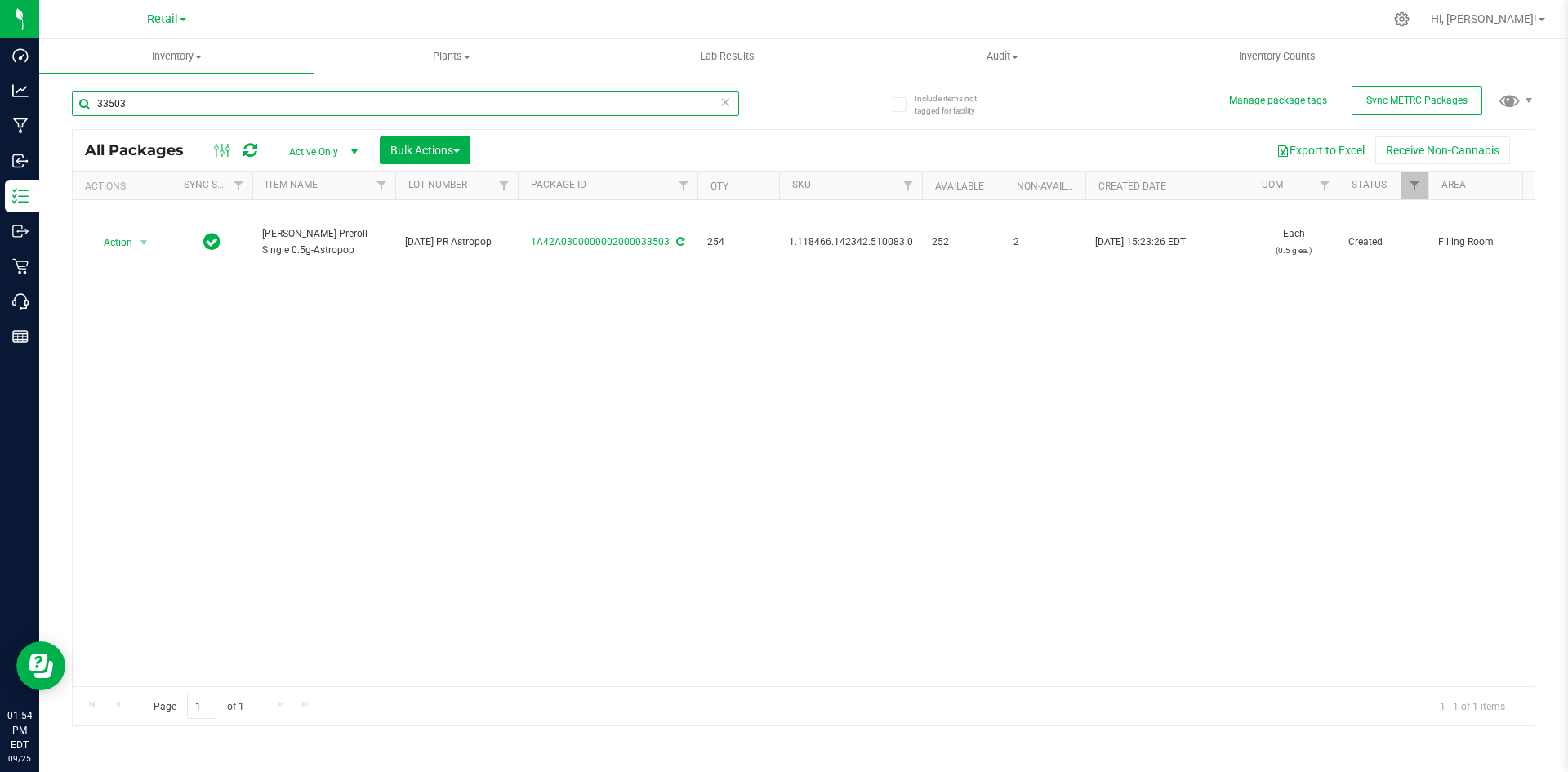
click at [154, 100] on input "33503" at bounding box center [405, 104] width 668 height 25
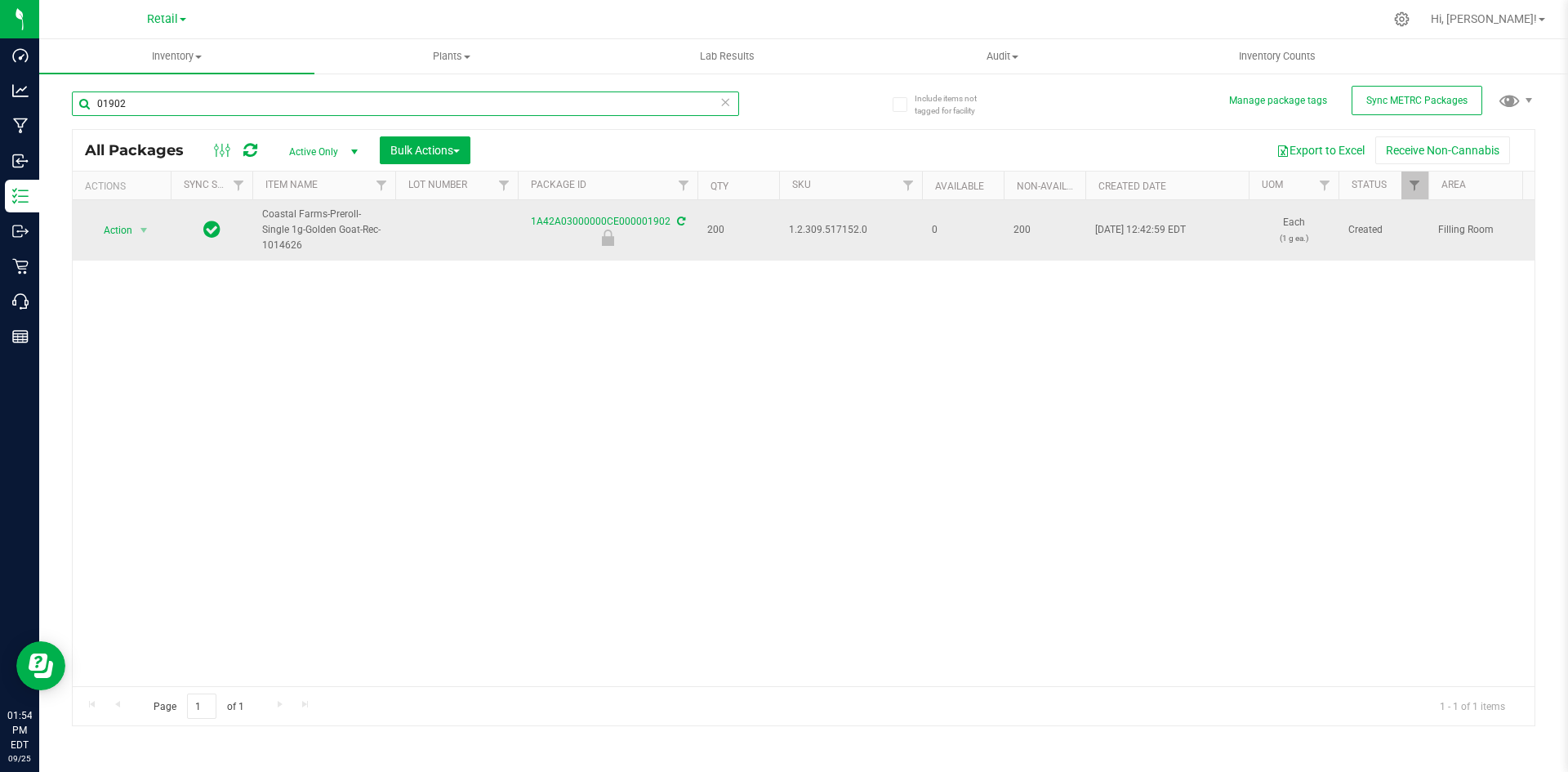
type input "01902"
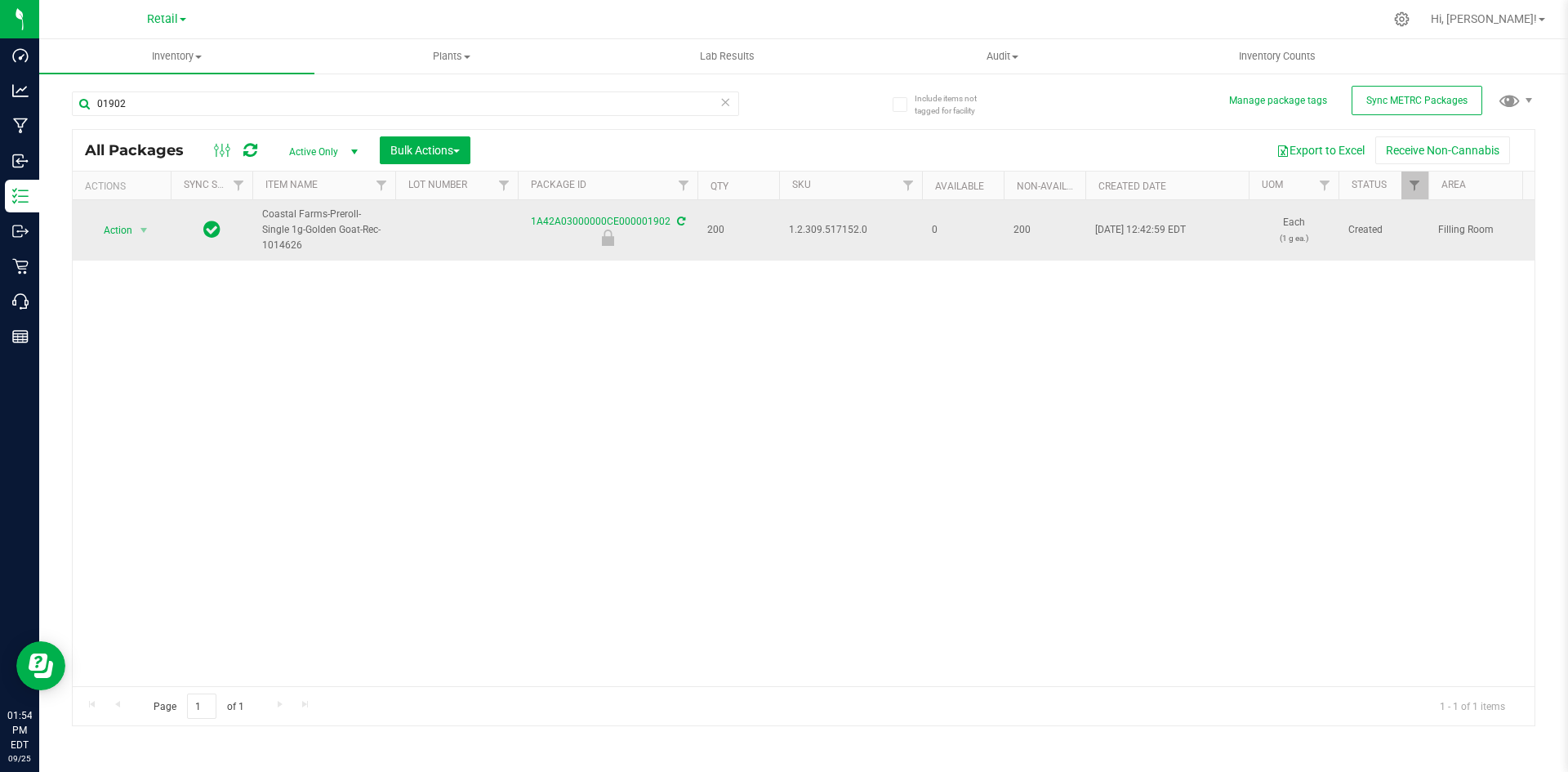
click at [837, 233] on span "1.2.309.517152.0" at bounding box center [850, 229] width 123 height 16
click at [117, 228] on span "Action" at bounding box center [111, 230] width 44 height 23
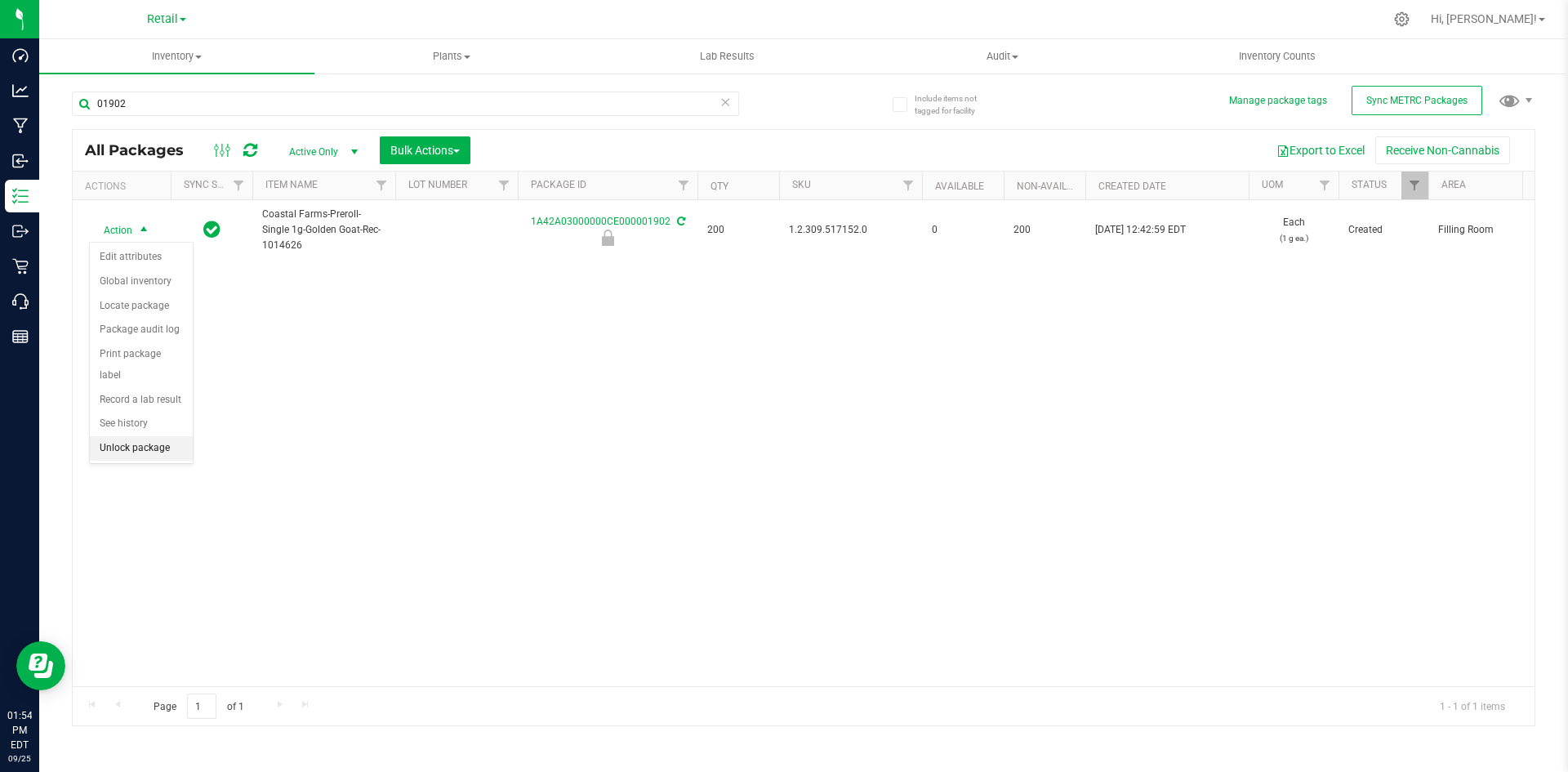
click at [130, 436] on li "Unlock package" at bounding box center [141, 448] width 103 height 25
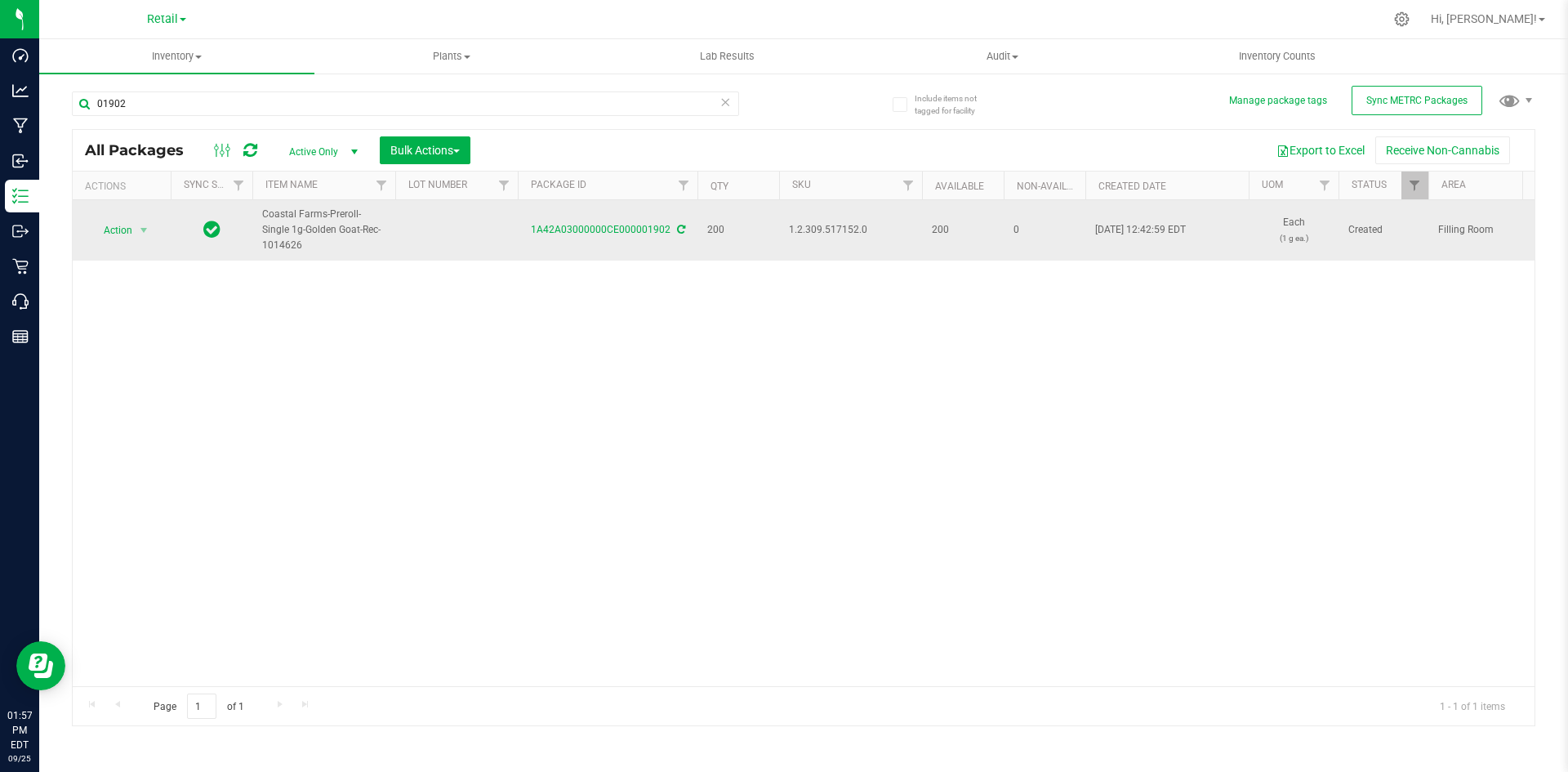
click at [851, 233] on span "1.2.309.517152.0" at bounding box center [850, 229] width 123 height 16
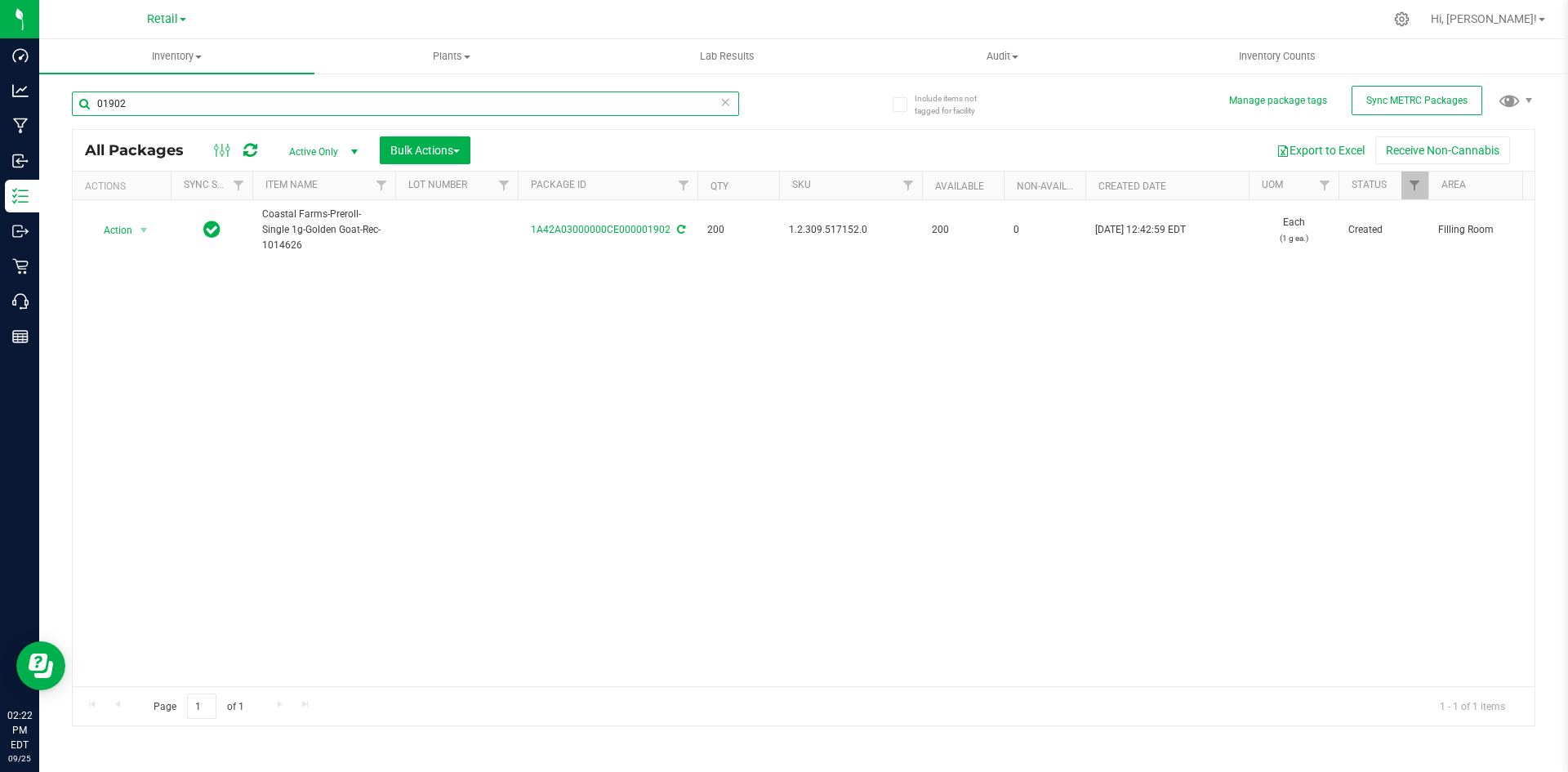
click at [131, 108] on input "01902" at bounding box center [405, 104] width 668 height 25
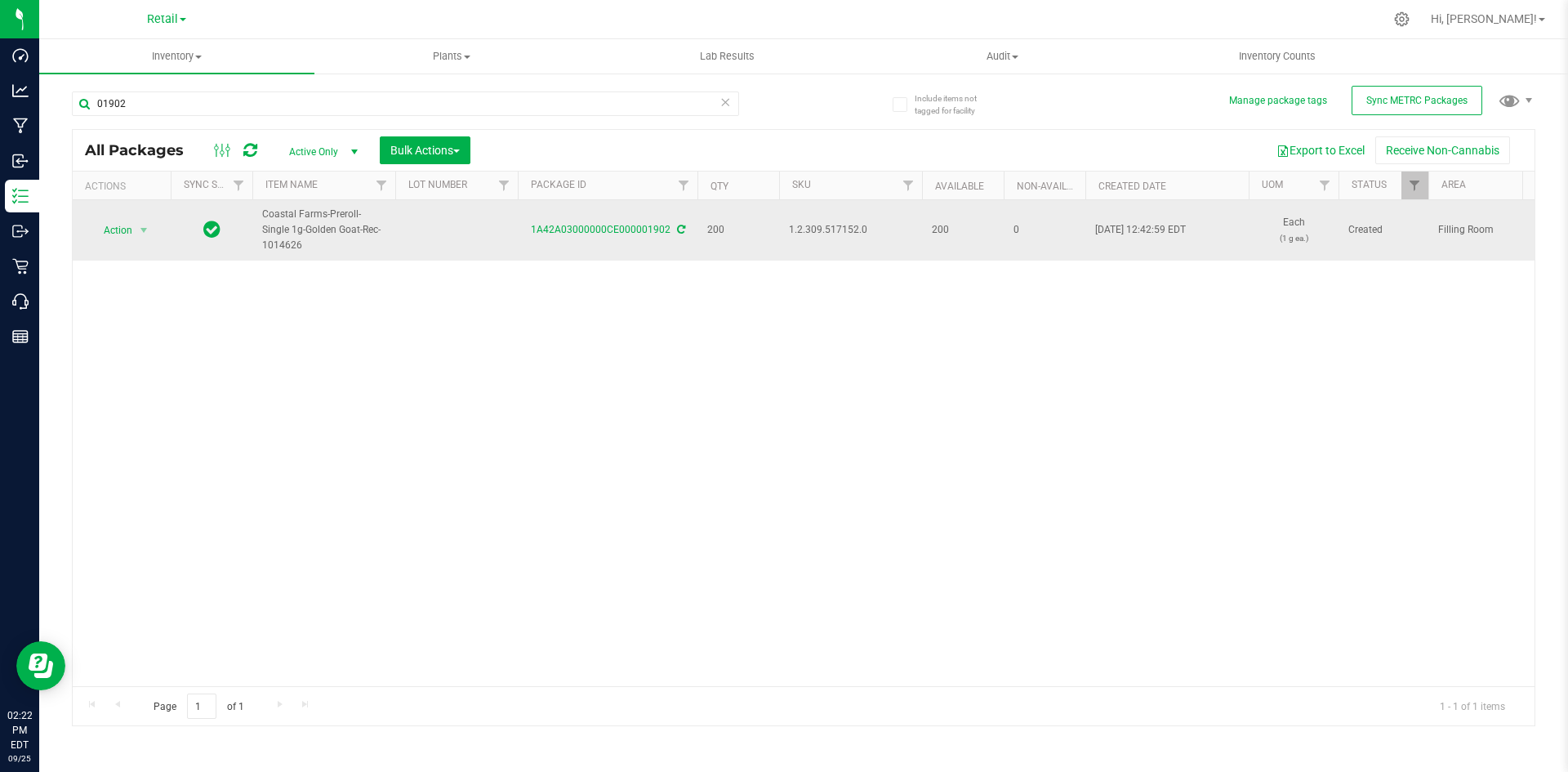
click at [825, 232] on span "1.2.309.517152.0" at bounding box center [850, 229] width 123 height 16
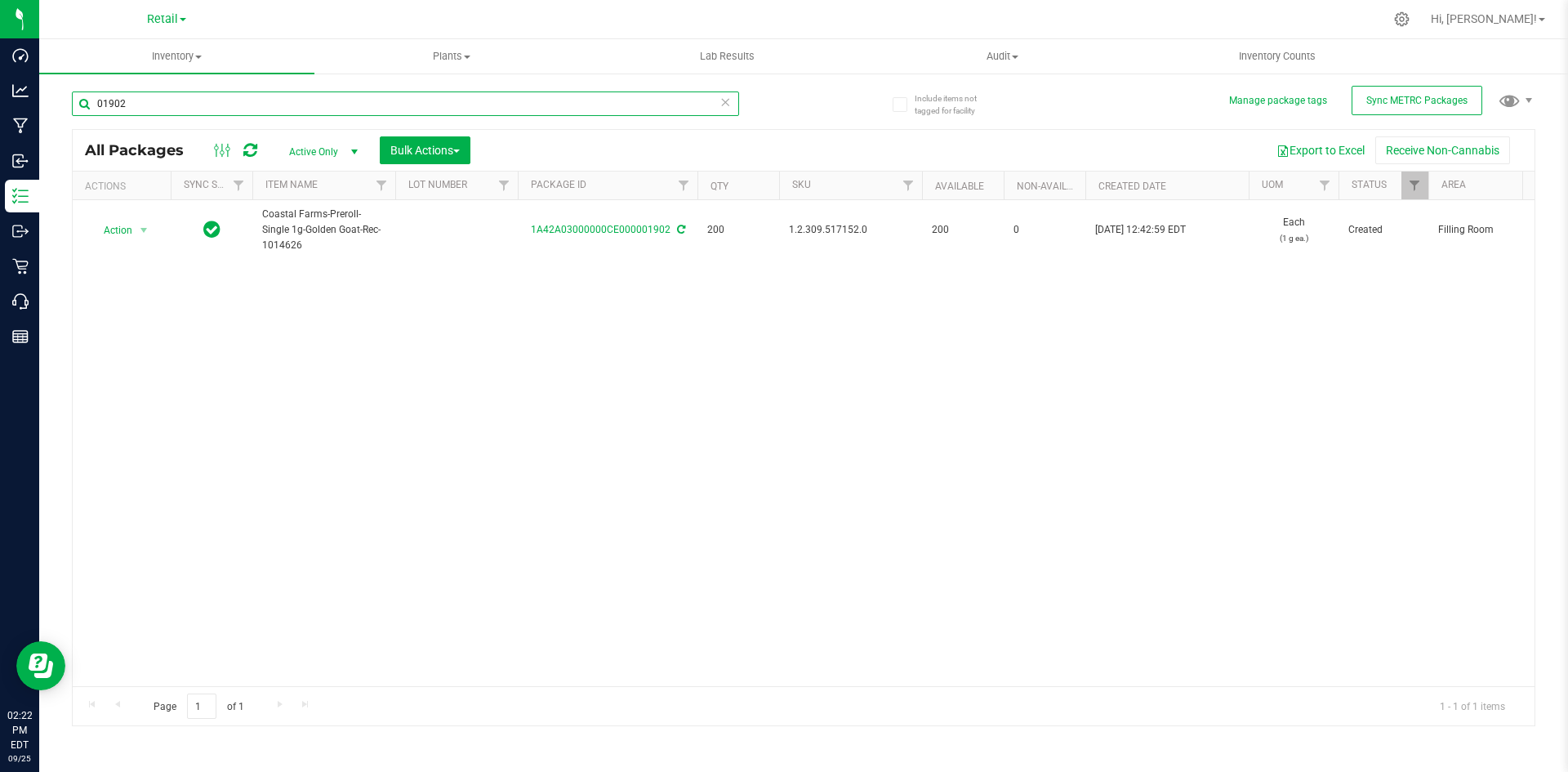
click at [187, 100] on input "01902" at bounding box center [405, 104] width 668 height 25
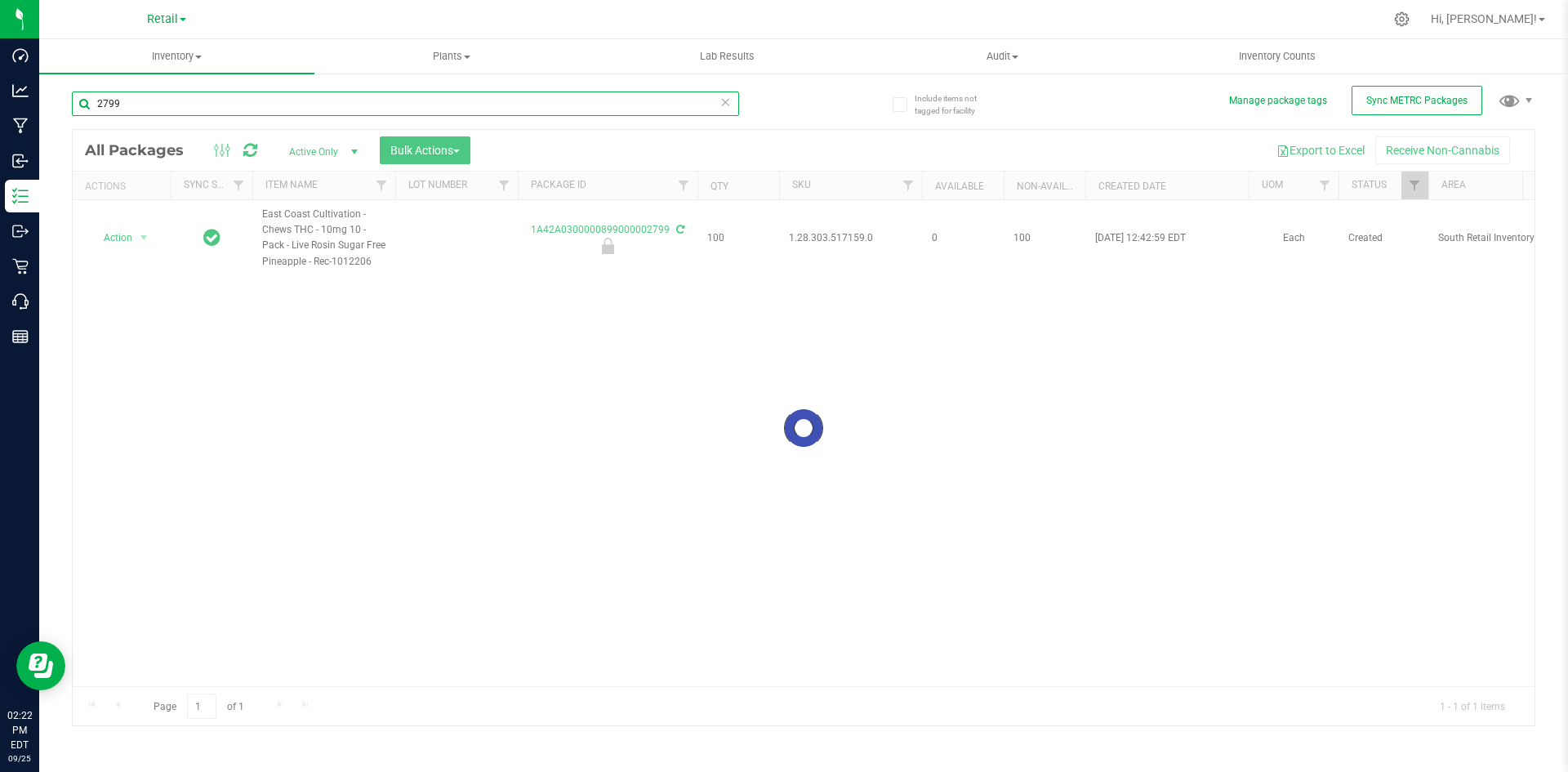
type input "2799"
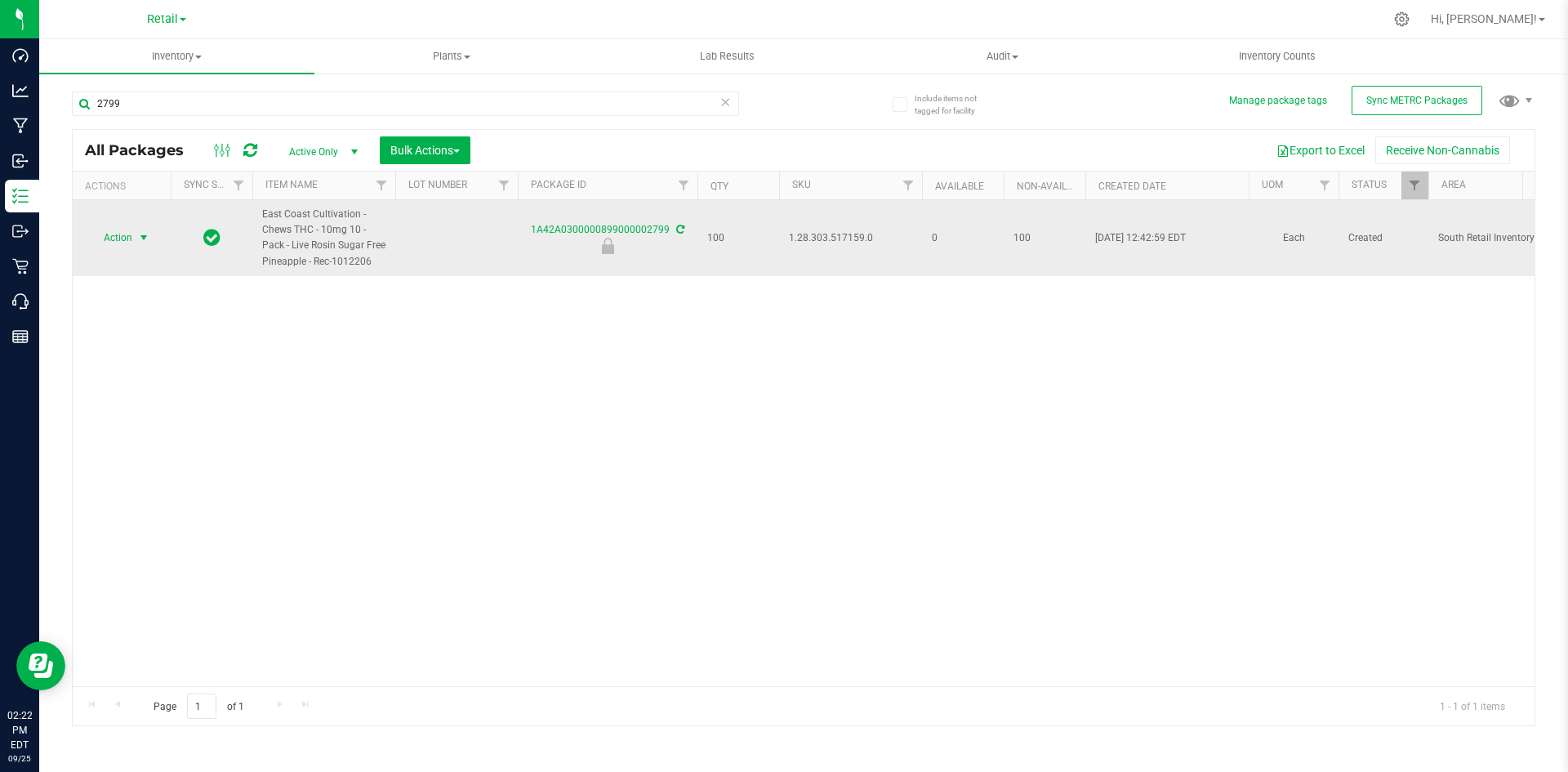
click at [124, 237] on span "Action" at bounding box center [111, 237] width 44 height 23
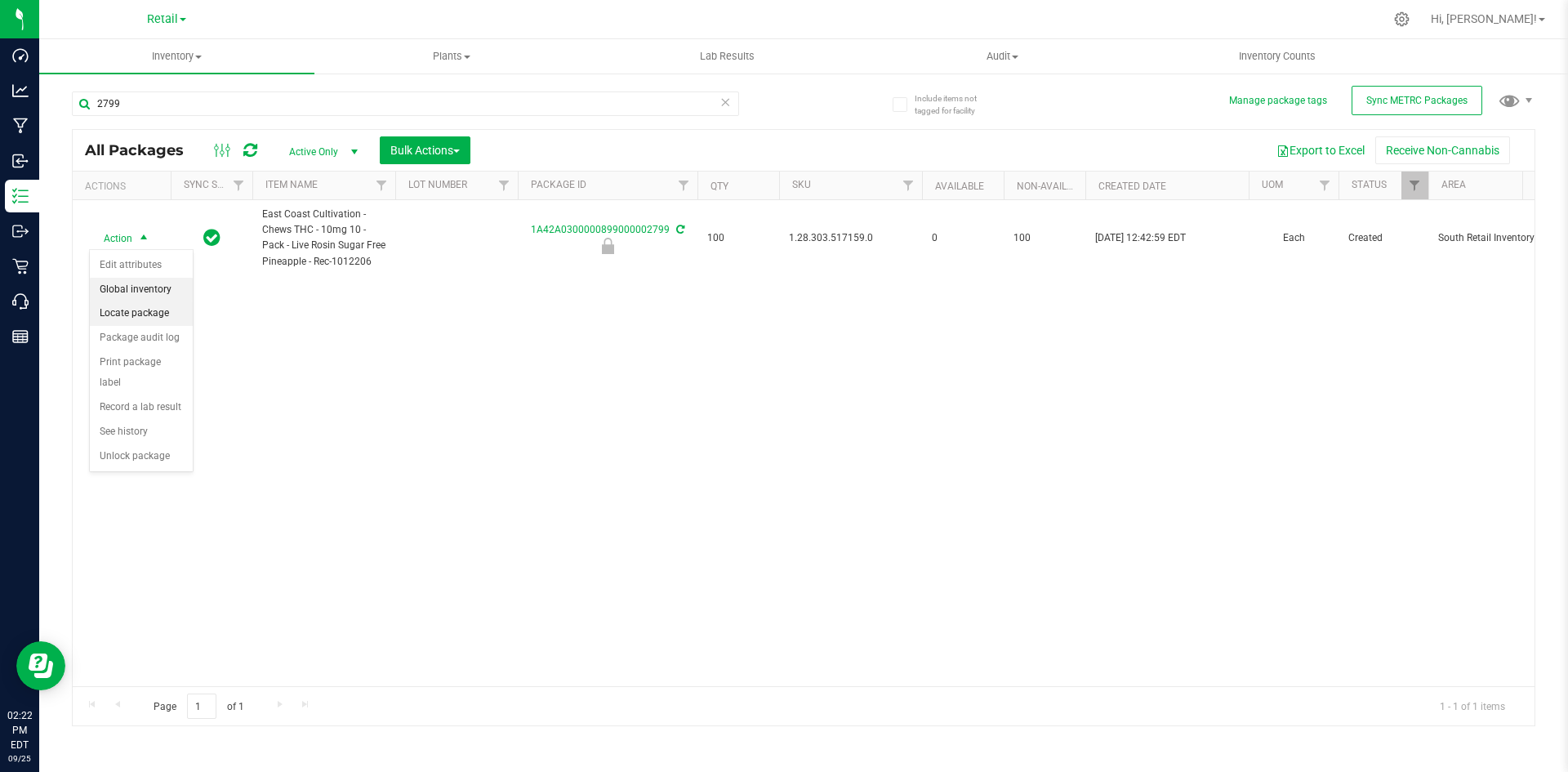
click at [128, 309] on li "Locate package" at bounding box center [141, 314] width 103 height 25
click at [411, 148] on span "Bulk Actions" at bounding box center [425, 150] width 70 height 13
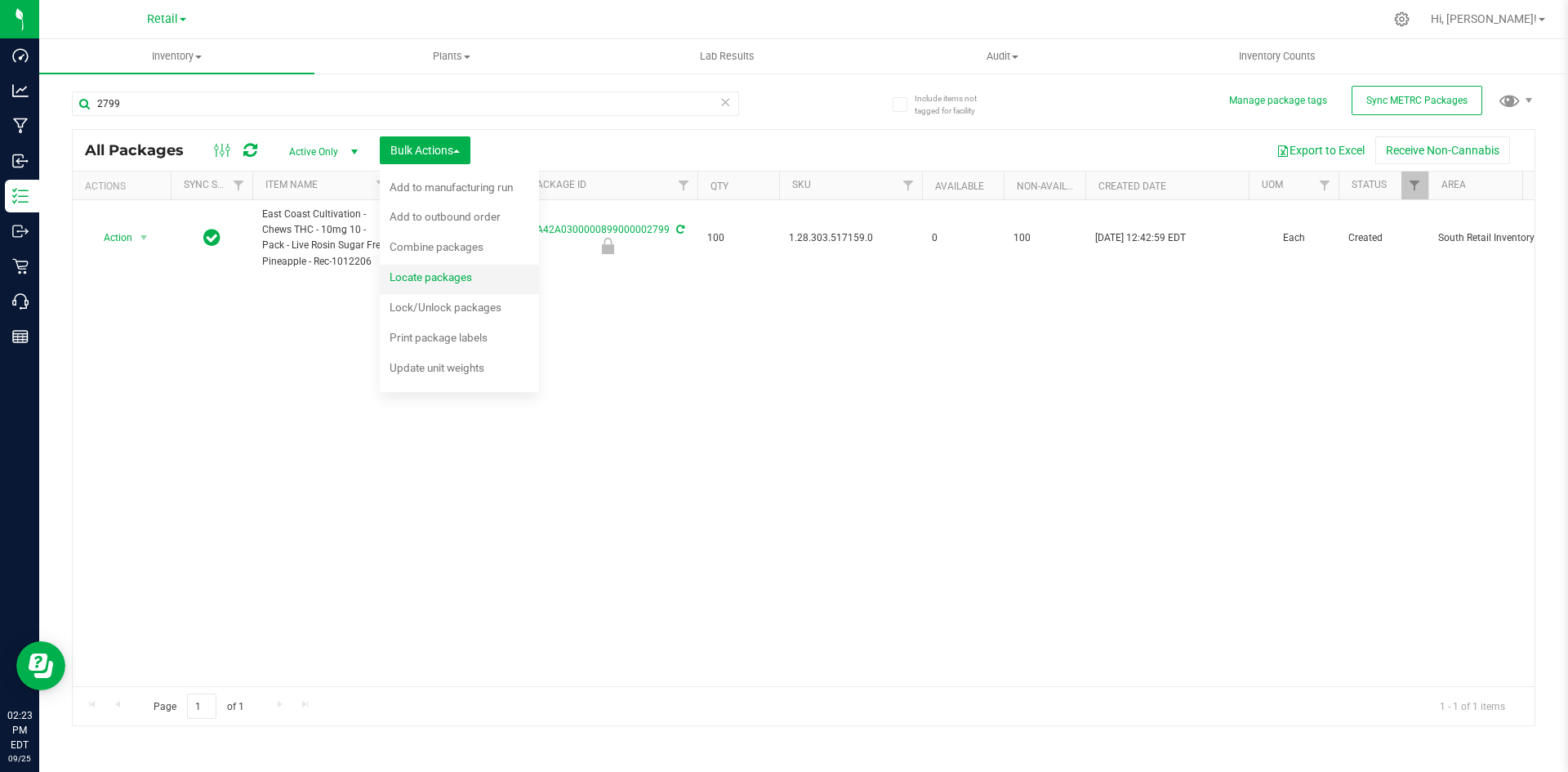
click at [445, 275] on span "Locate packages" at bounding box center [431, 277] width 83 height 13
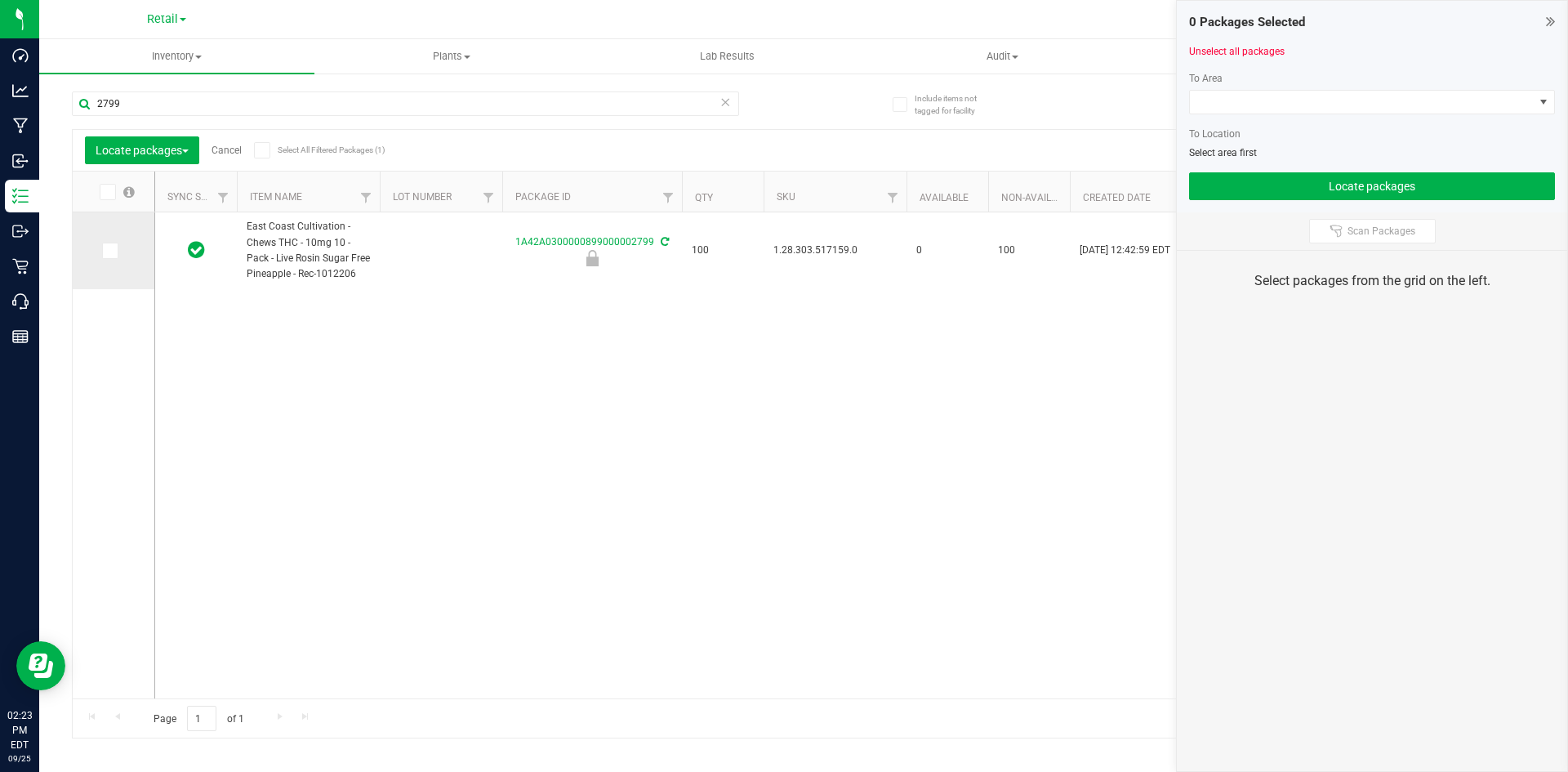
click at [111, 250] on icon at bounding box center [109, 250] width 11 height 0
click at [0, 0] on input "checkbox" at bounding box center [0, 0] width 0 height 0
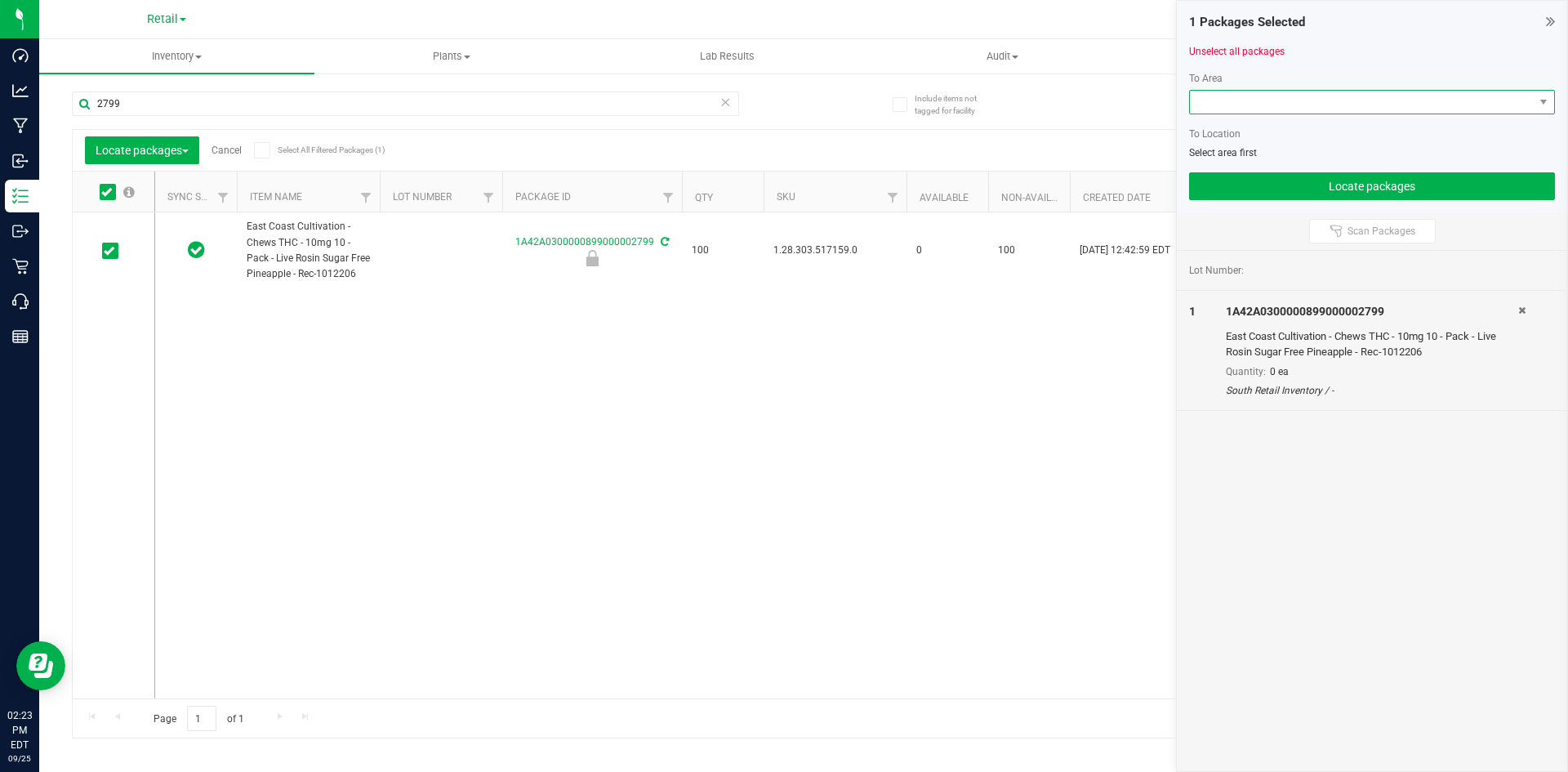
click at [1220, 107] on span at bounding box center [1362, 102] width 344 height 23
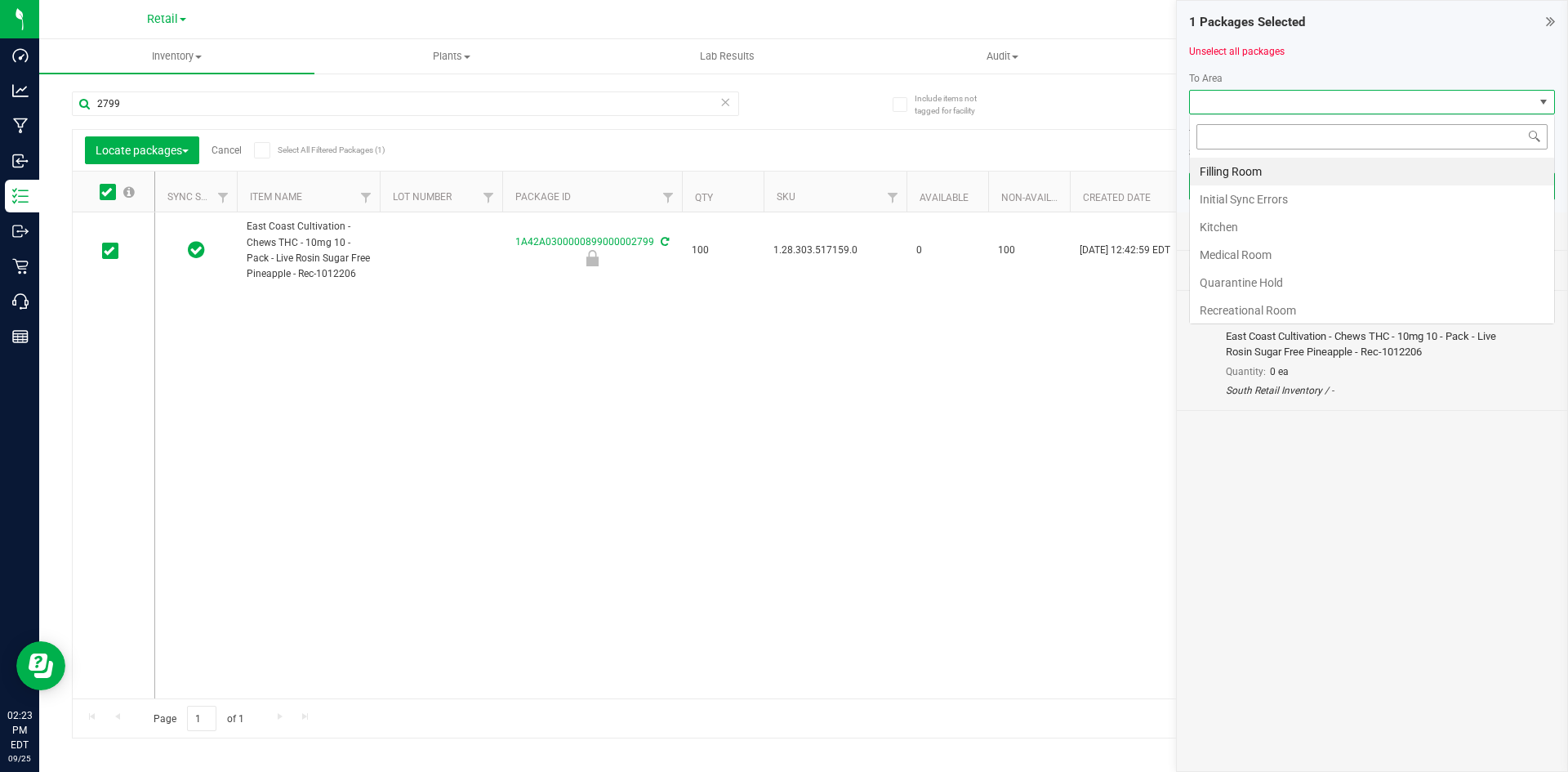
scroll to position [25, 366]
click at [1219, 177] on li "Filling Room" at bounding box center [1372, 171] width 364 height 28
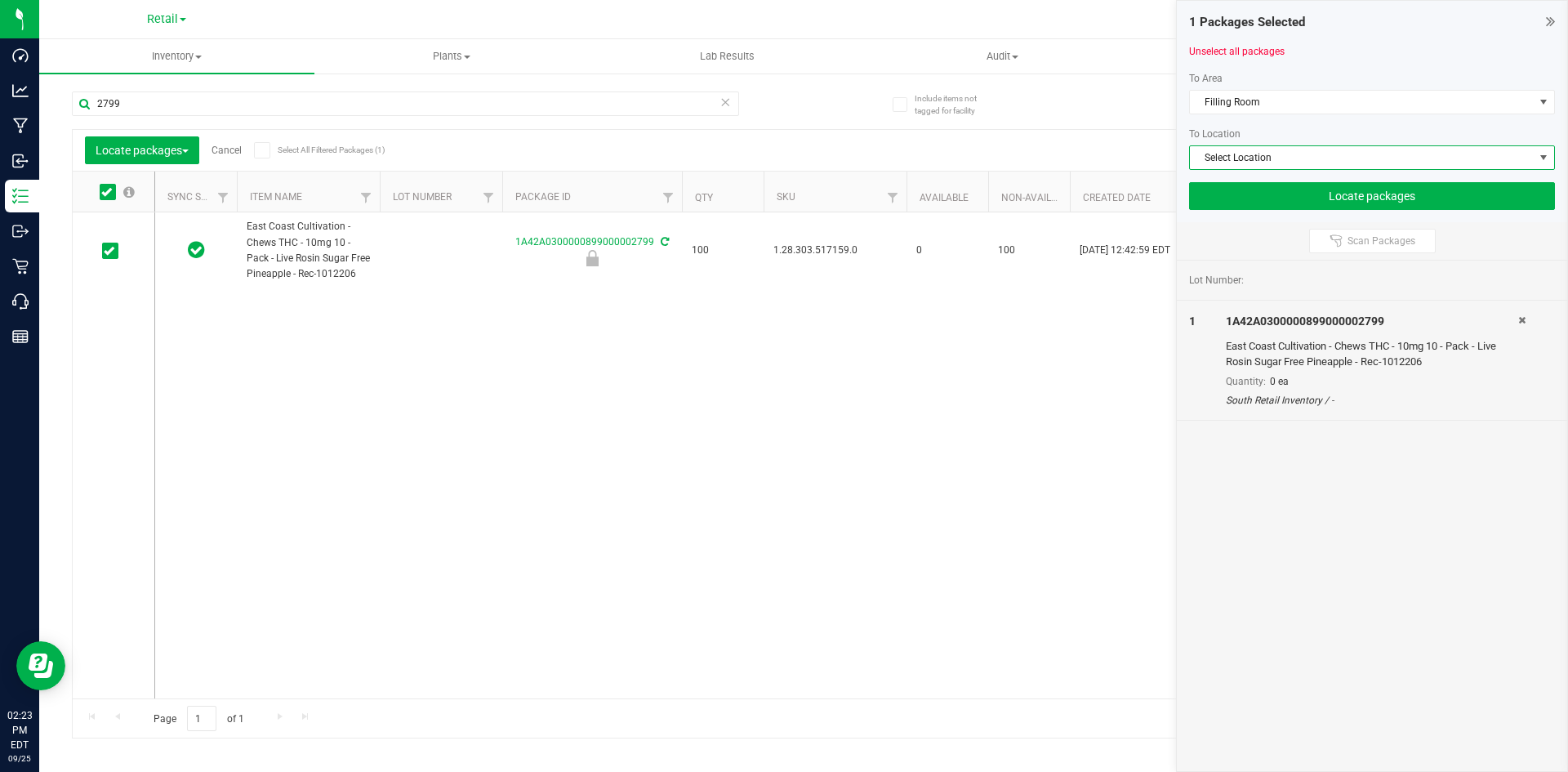
click at [1209, 157] on span "Select Location" at bounding box center [1362, 157] width 344 height 23
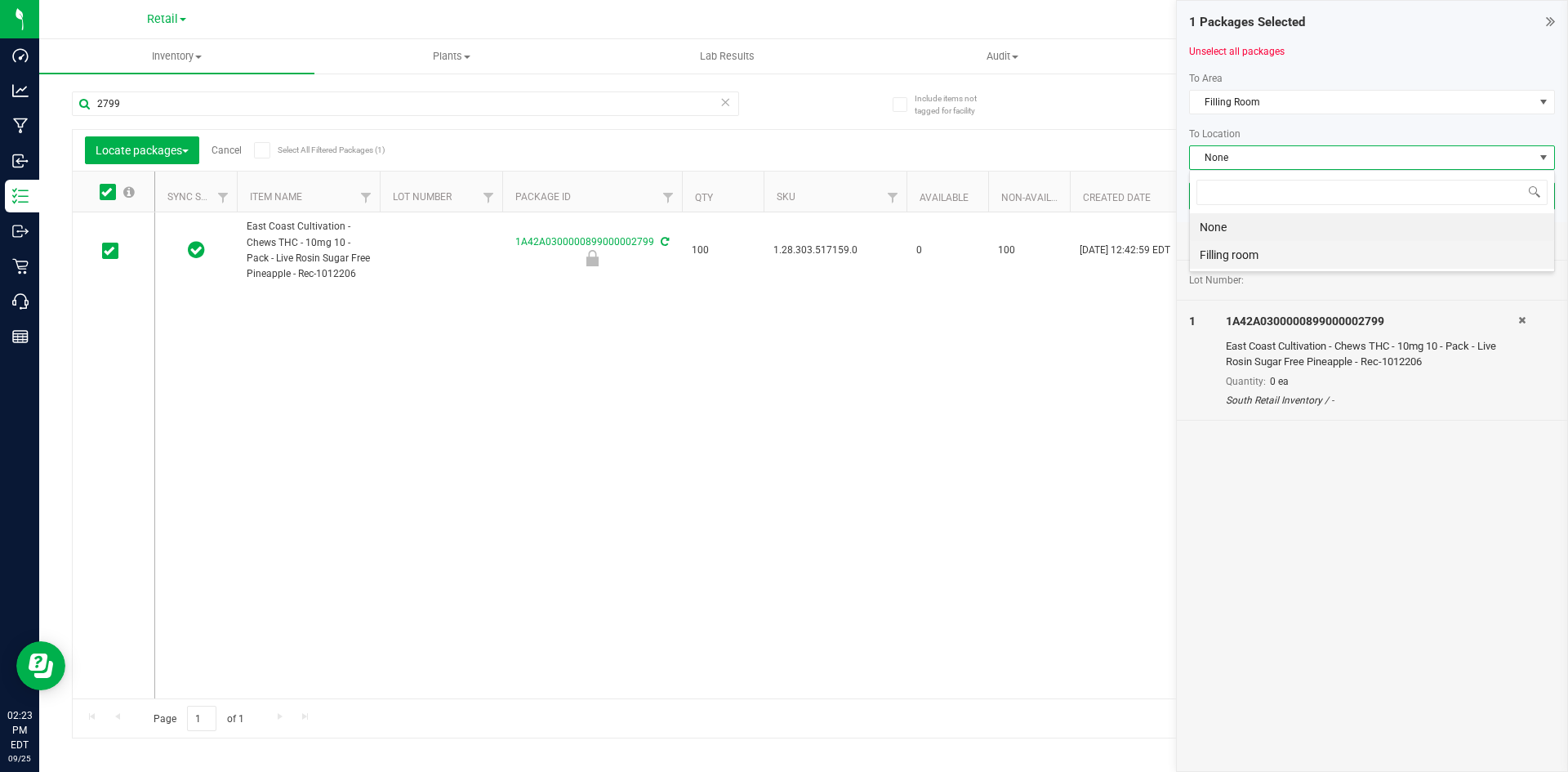
click at [1222, 246] on li "Filling room" at bounding box center [1372, 255] width 364 height 28
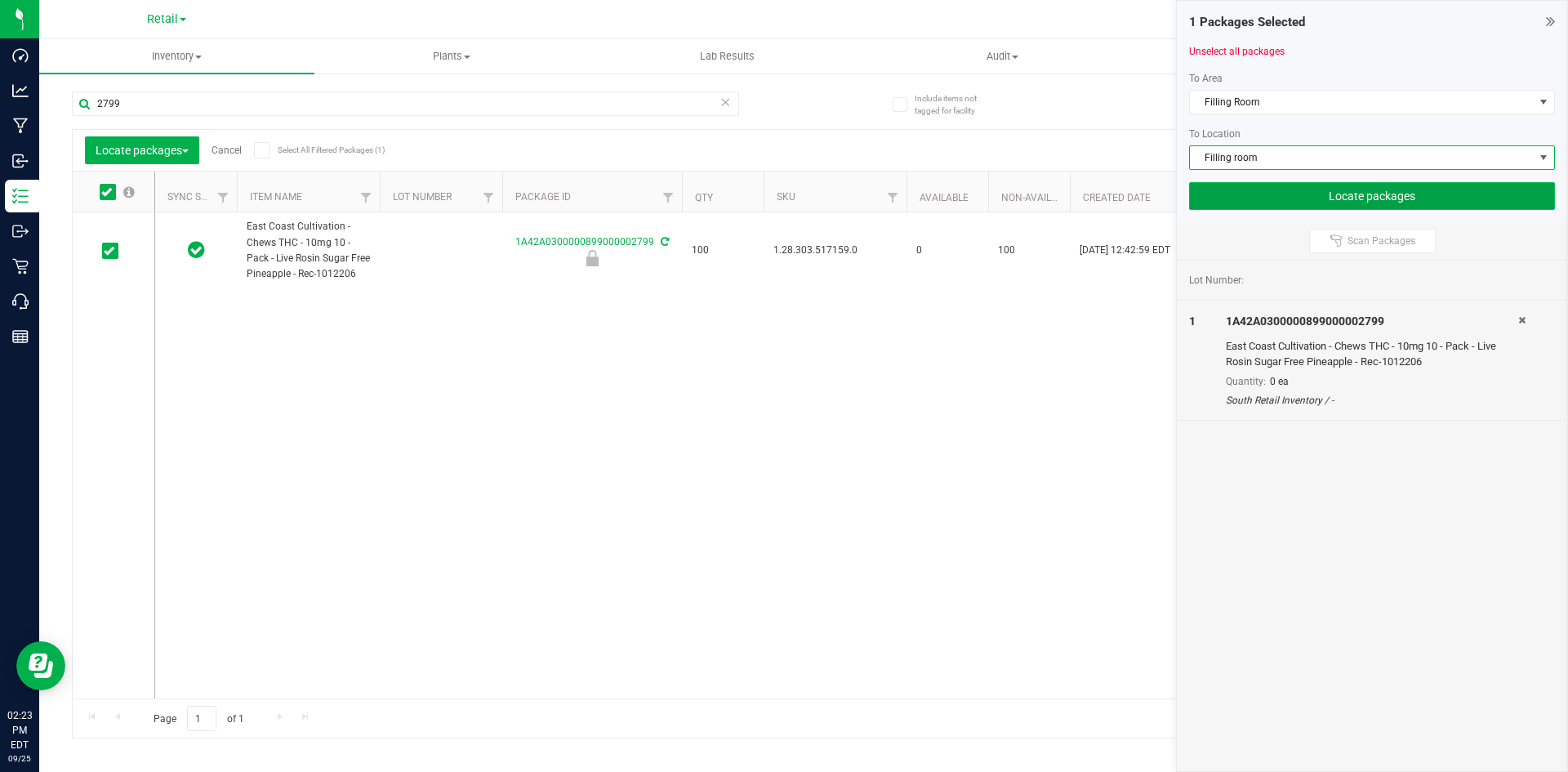
click at [1300, 203] on button "Locate packages" at bounding box center [1372, 196] width 366 height 28
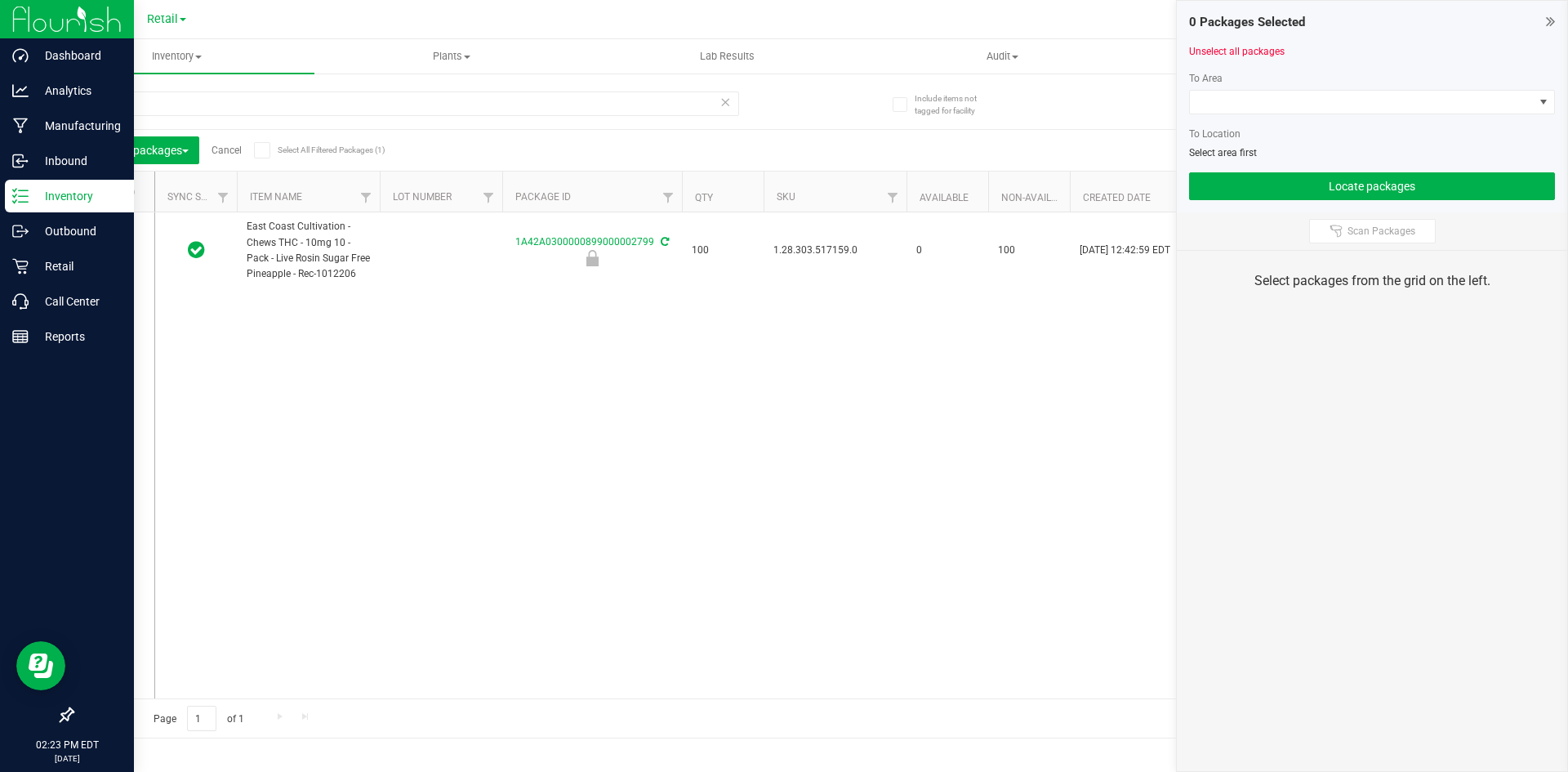
click at [29, 200] on p "Inventory" at bounding box center [77, 195] width 98 height 19
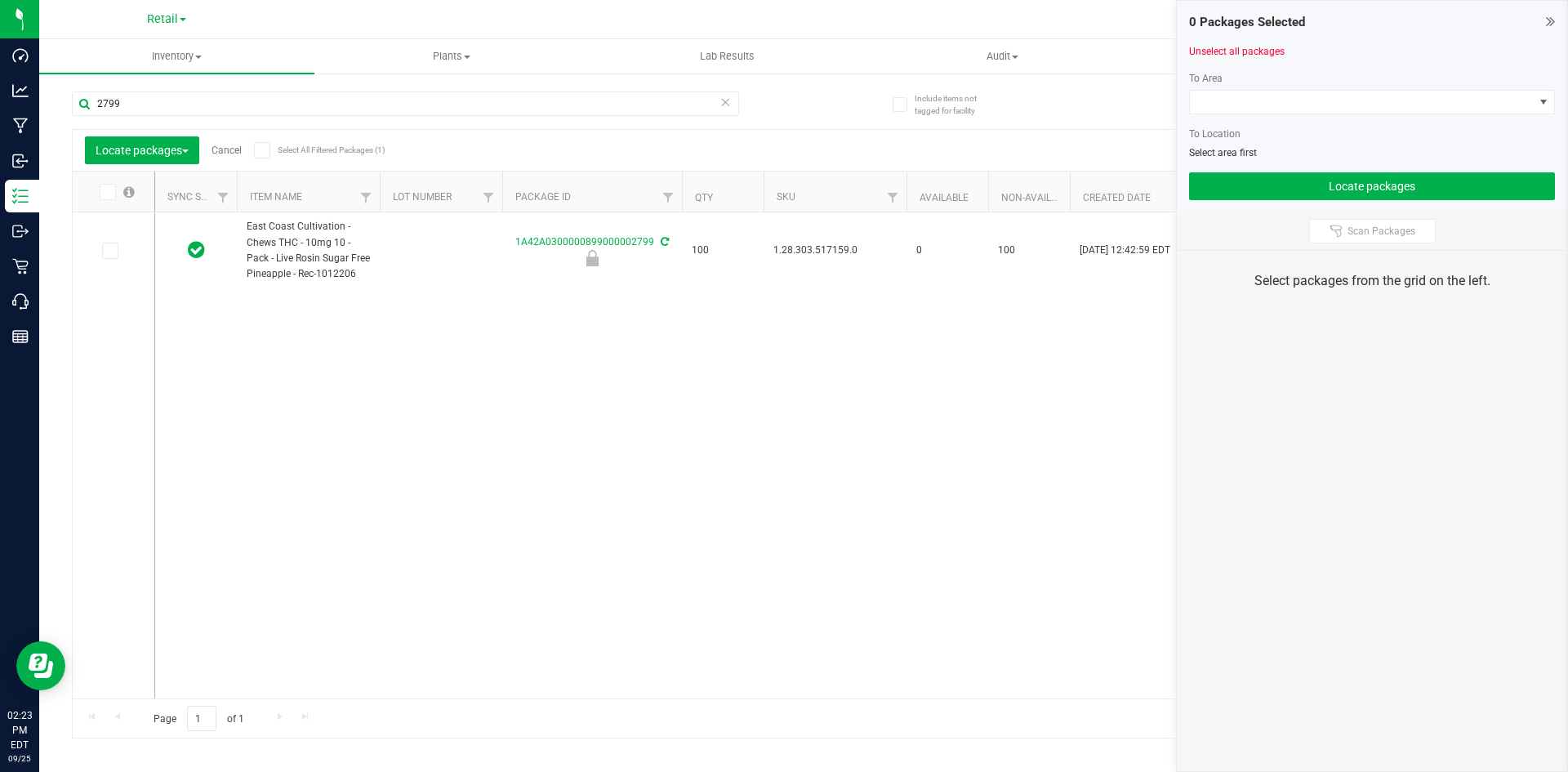
click at [1547, 19] on icon at bounding box center [1551, 21] width 9 height 17
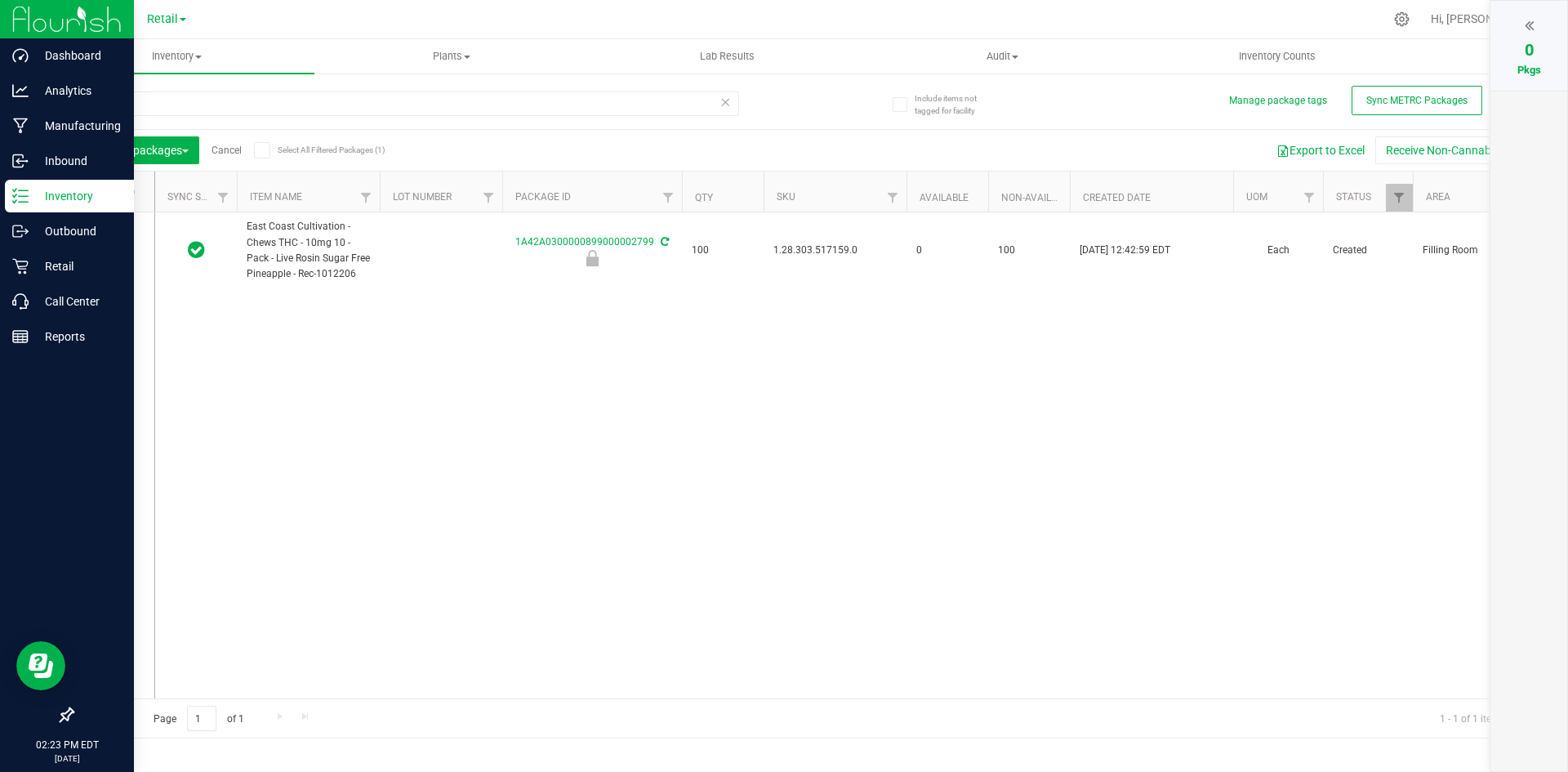
click at [0, 22] on div at bounding box center [67, 19] width 134 height 39
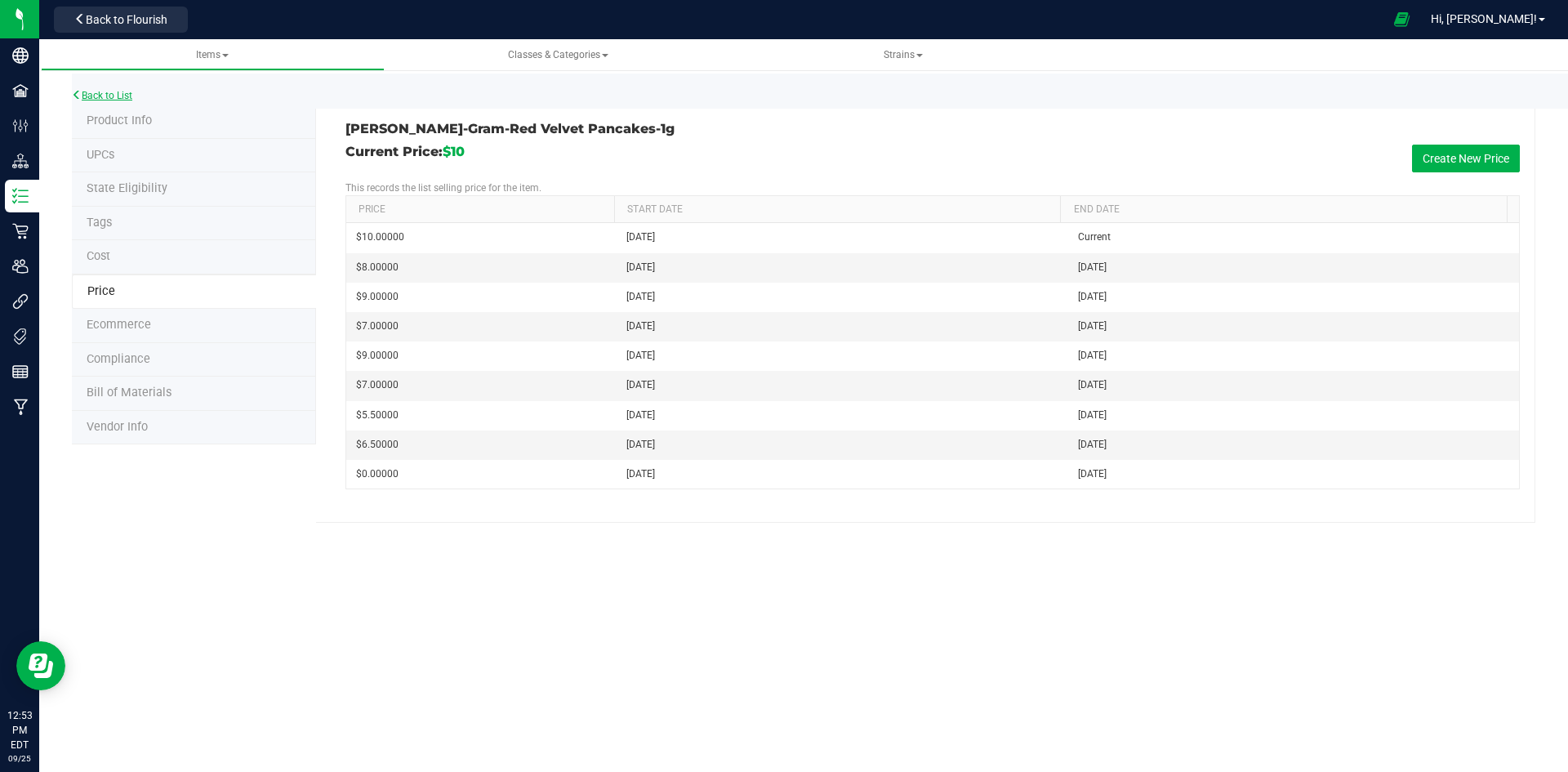
click at [126, 92] on link "Back to List" at bounding box center [102, 95] width 61 height 11
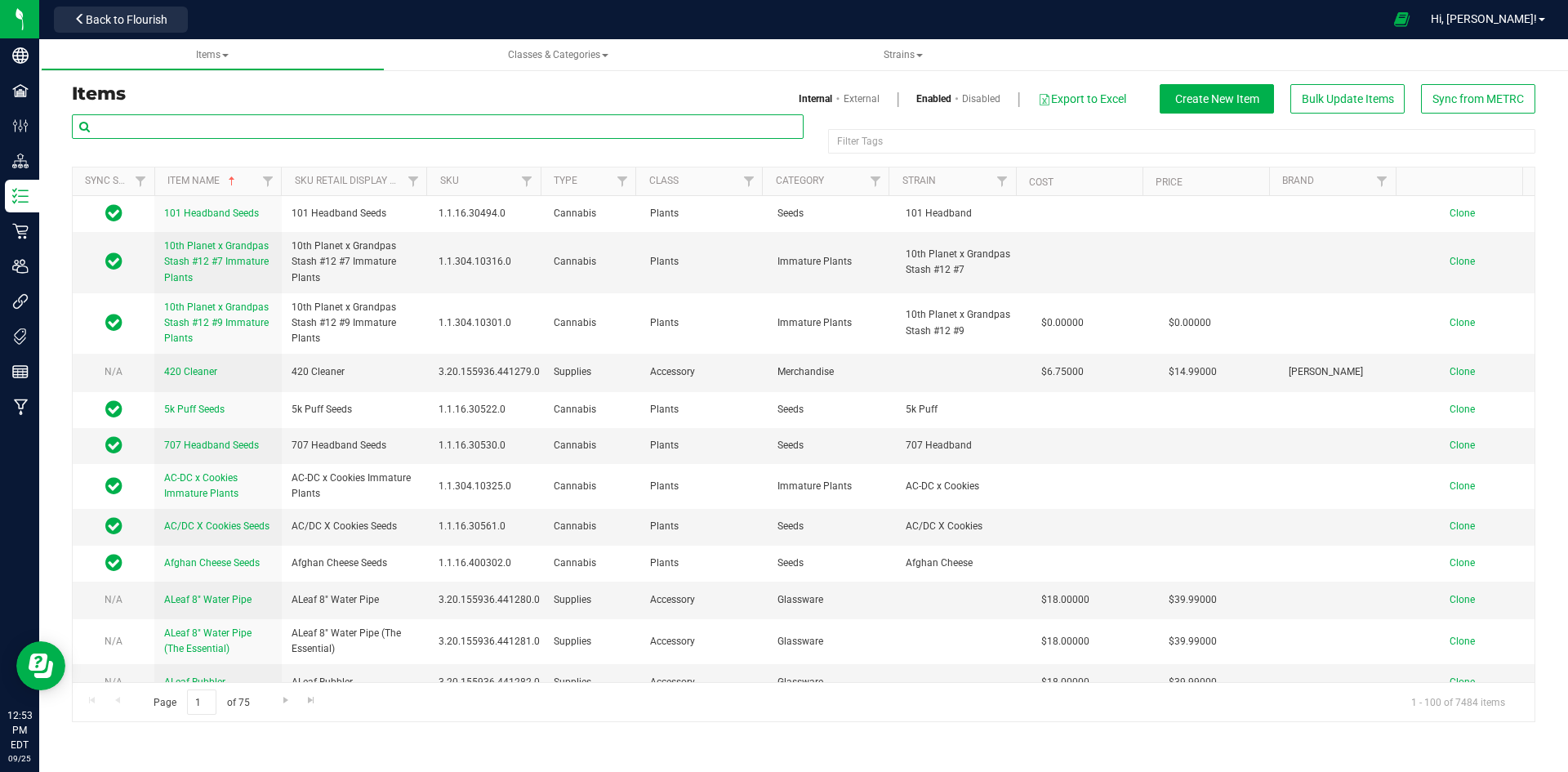
click at [234, 128] on input "text" at bounding box center [437, 127] width 732 height 25
paste input "1.16.220.271546.0"
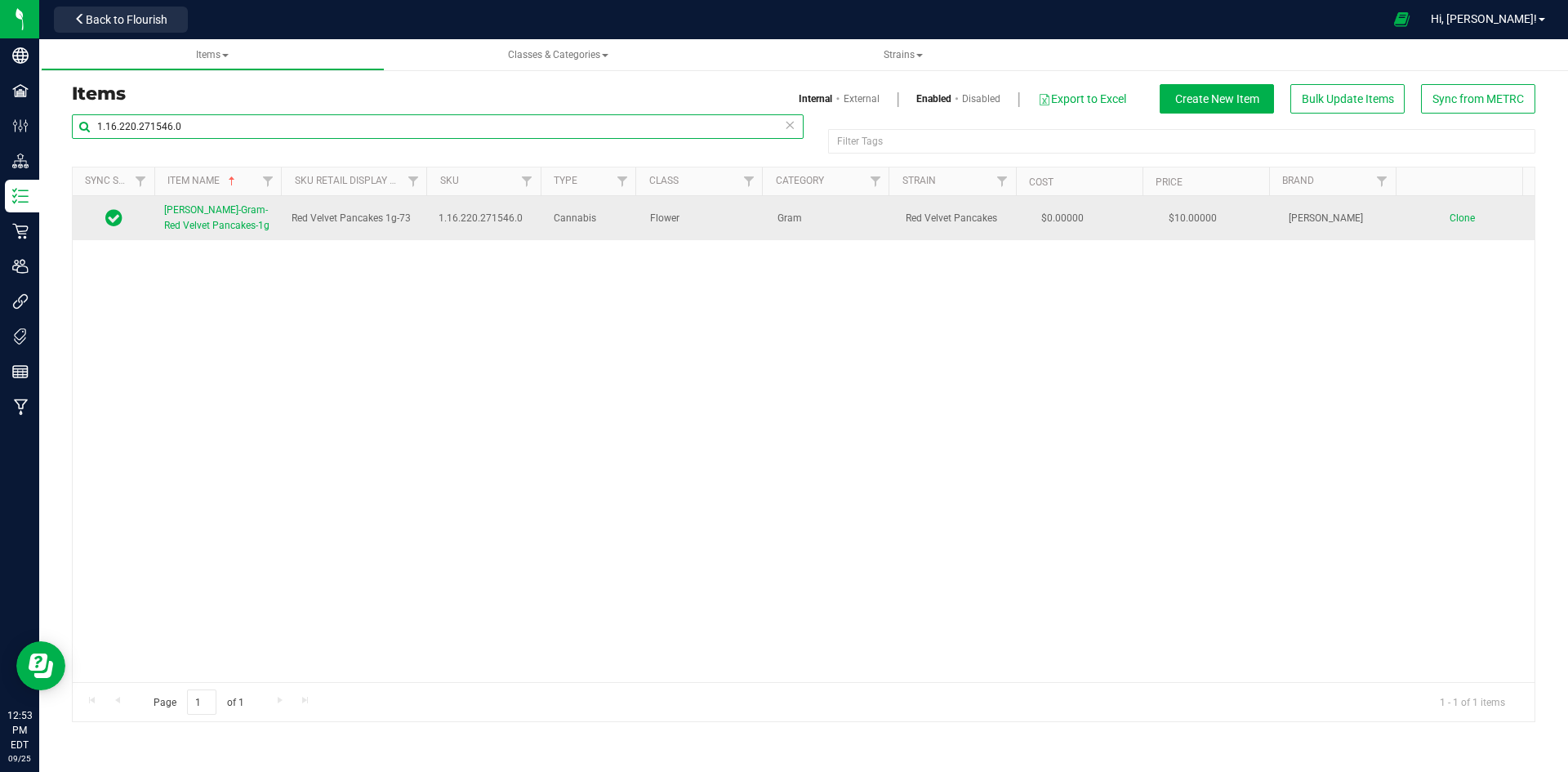
type input "1.16.220.271546.0"
click at [227, 211] on span "[PERSON_NAME]-Gram-Red Velvet Pancakes-1g" at bounding box center [216, 217] width 105 height 27
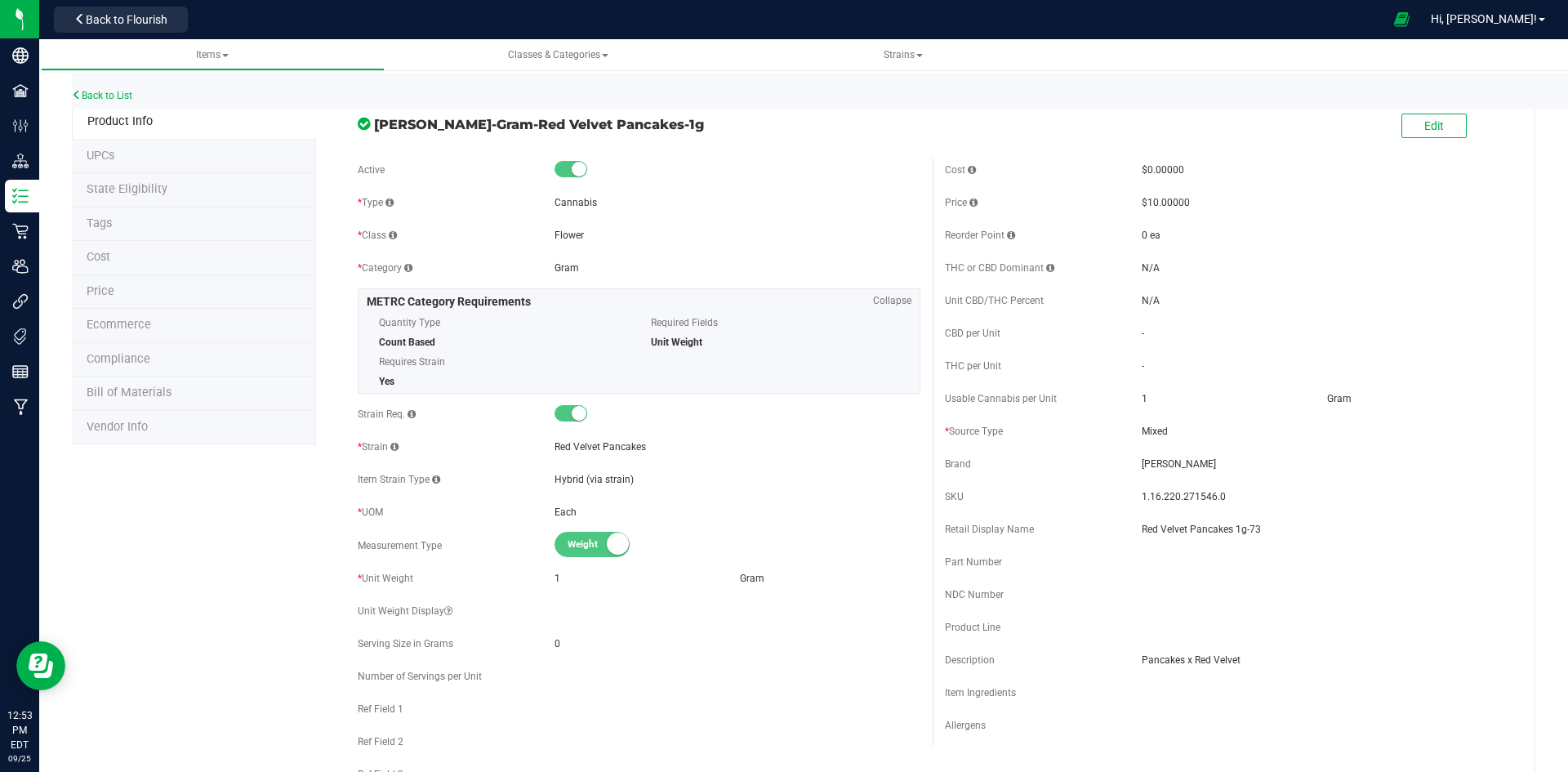
click at [171, 293] on li "Price" at bounding box center [193, 292] width 244 height 34
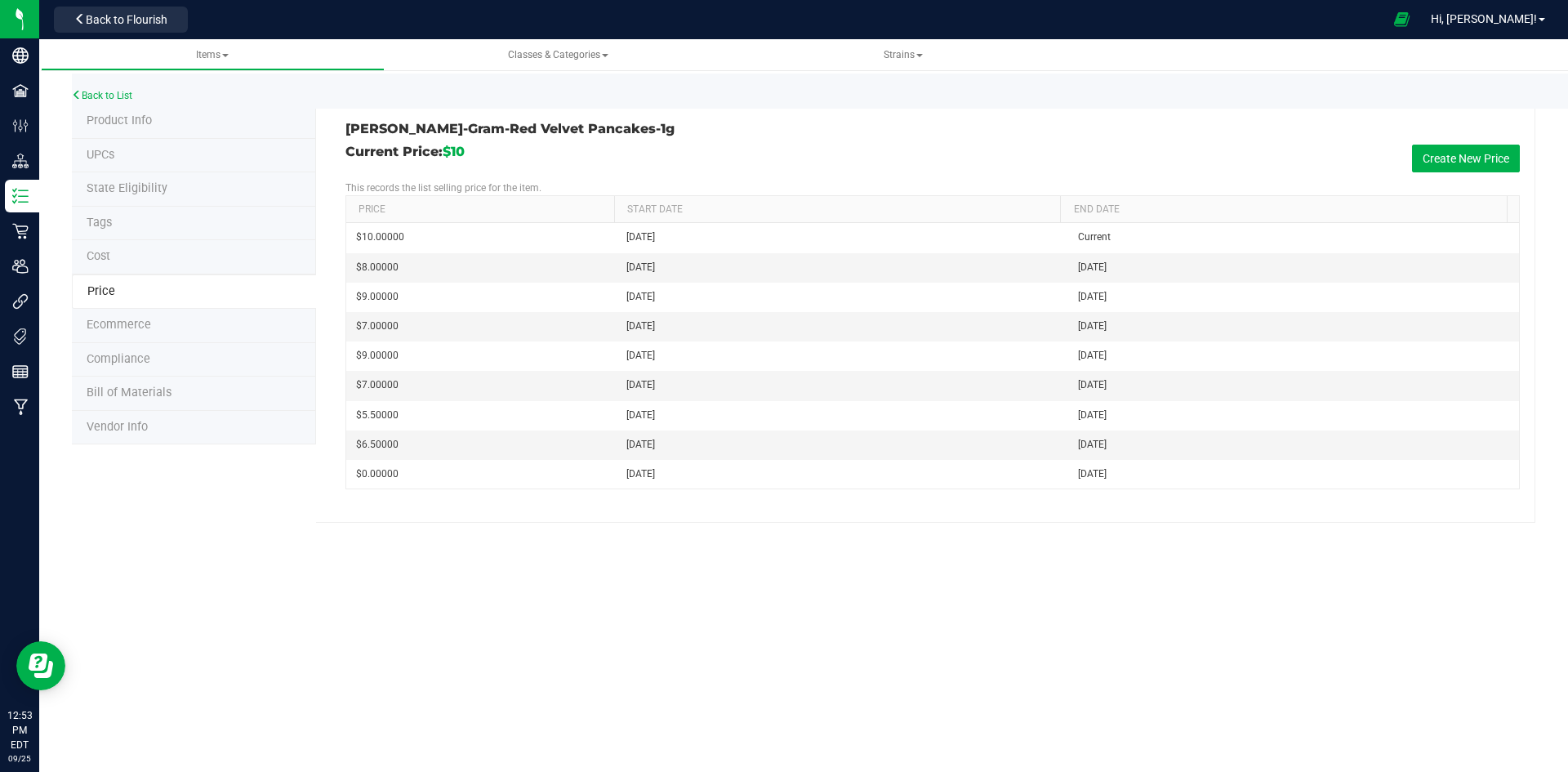
click at [149, 123] on span "Product Info" at bounding box center [118, 120] width 65 height 14
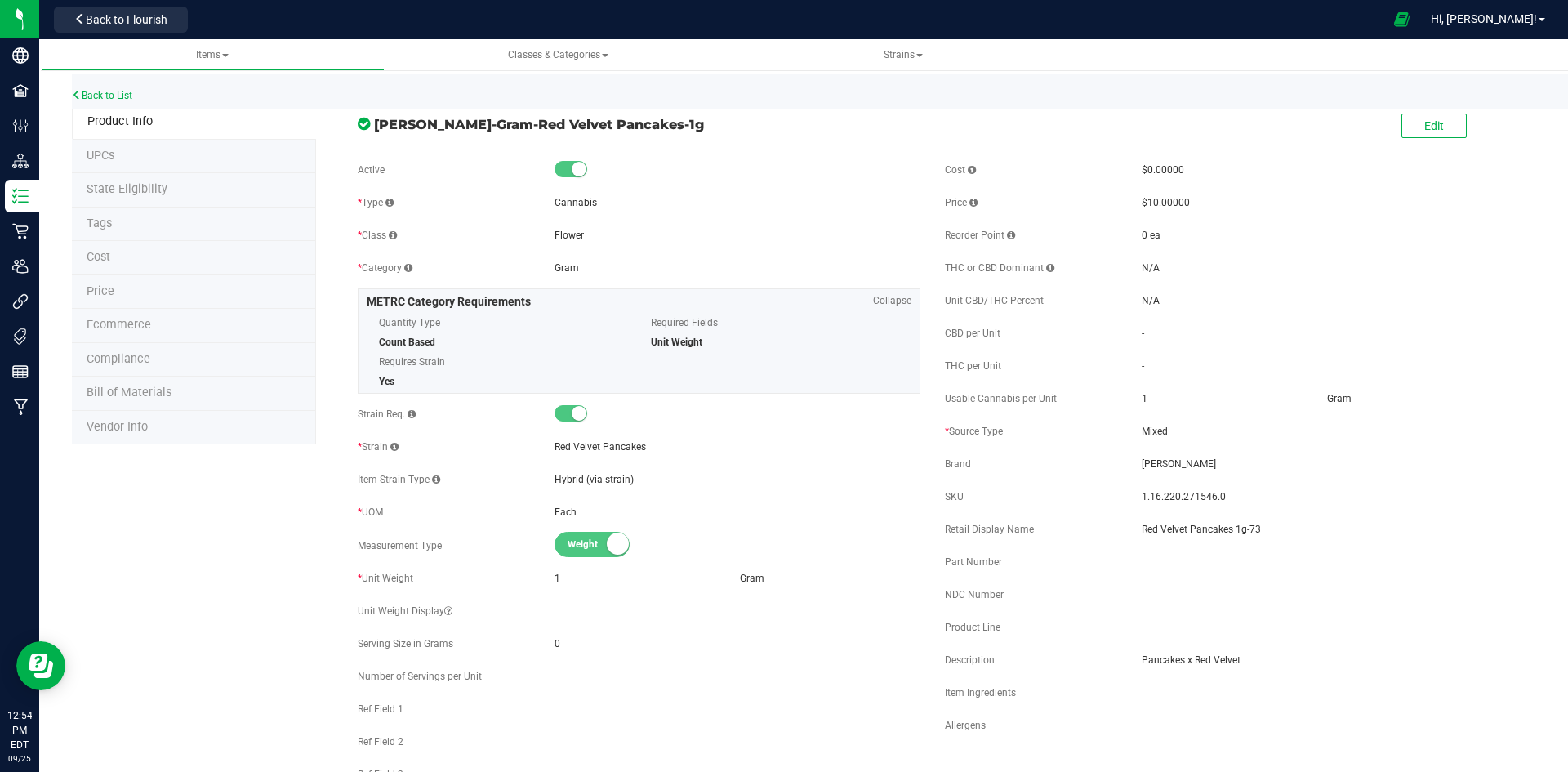
click at [116, 99] on link "Back to List" at bounding box center [102, 95] width 61 height 11
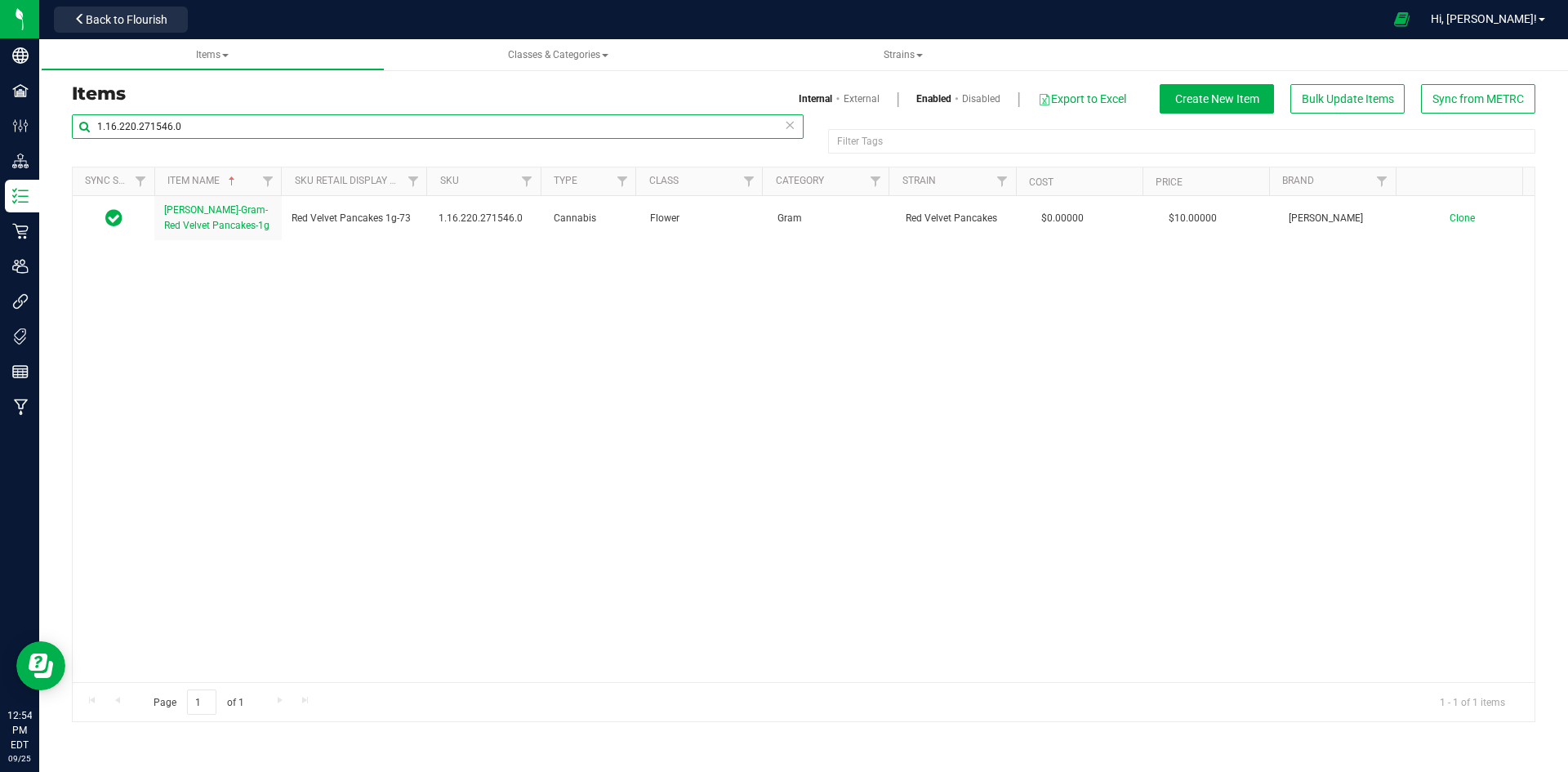
click at [120, 115] on input "1.16.220.271546.0" at bounding box center [437, 127] width 732 height 25
click at [175, 130] on input "1.16.220.271546.0" at bounding box center [437, 127] width 732 height 25
paste input "18.271548"
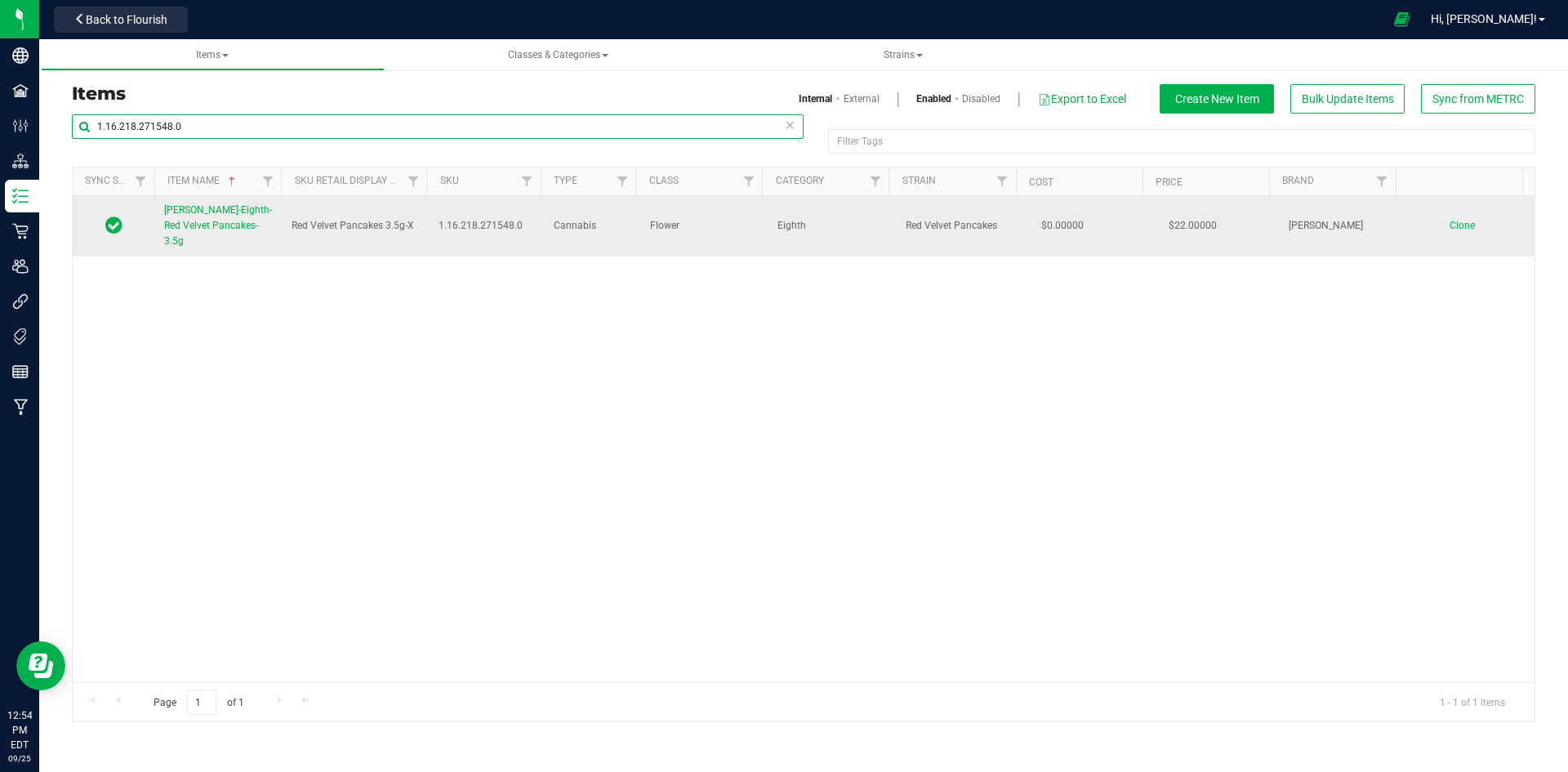
type input "1.16.218.271548.0"
click at [224, 230] on span "[PERSON_NAME]-Eighth-Red Velvet Pancakes-3.5g" at bounding box center [218, 226] width 108 height 42
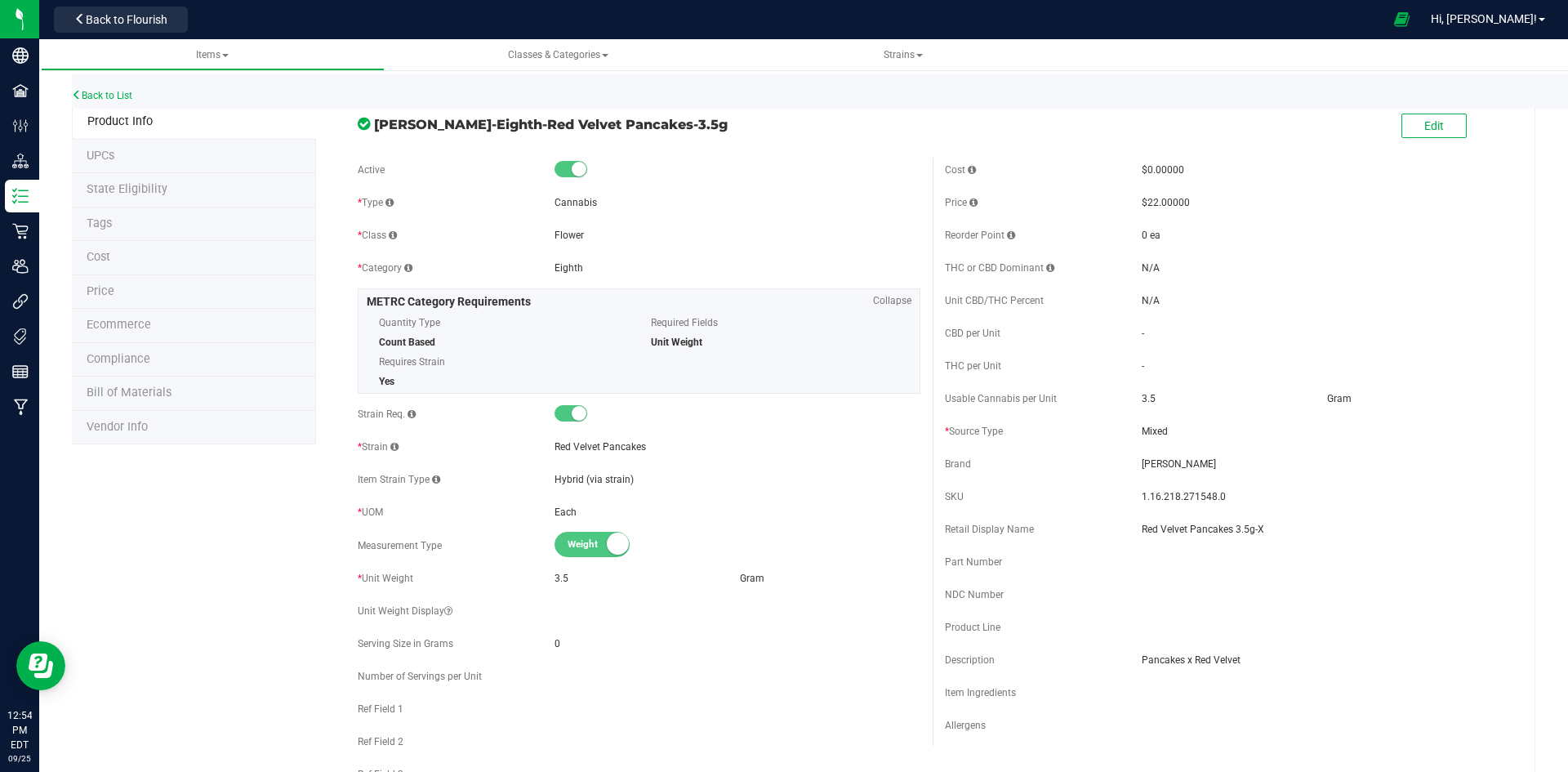
click at [107, 295] on span "Price" at bounding box center [100, 291] width 28 height 14
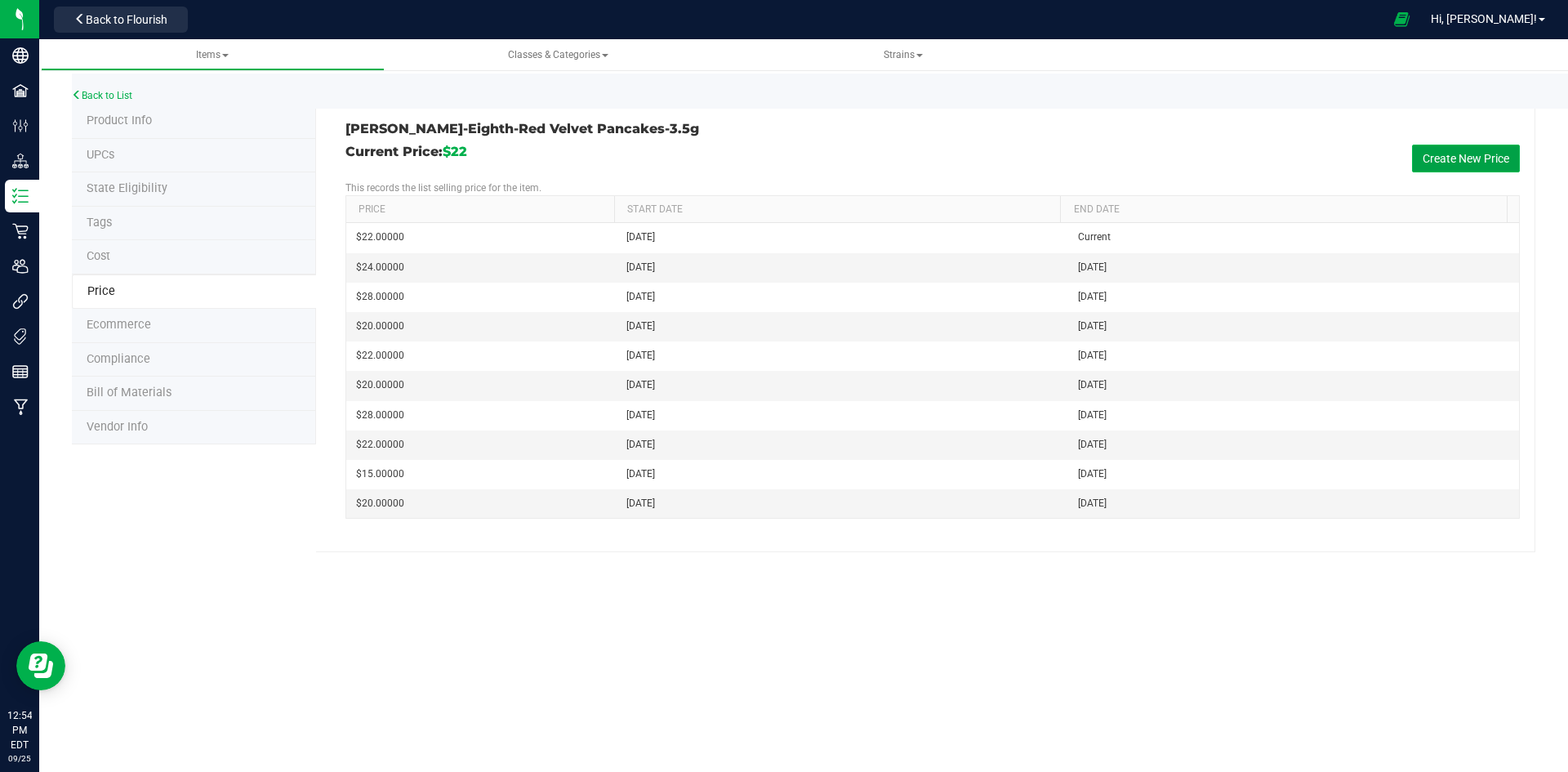
click at [1429, 148] on button "Create New Price" at bounding box center [1466, 159] width 108 height 28
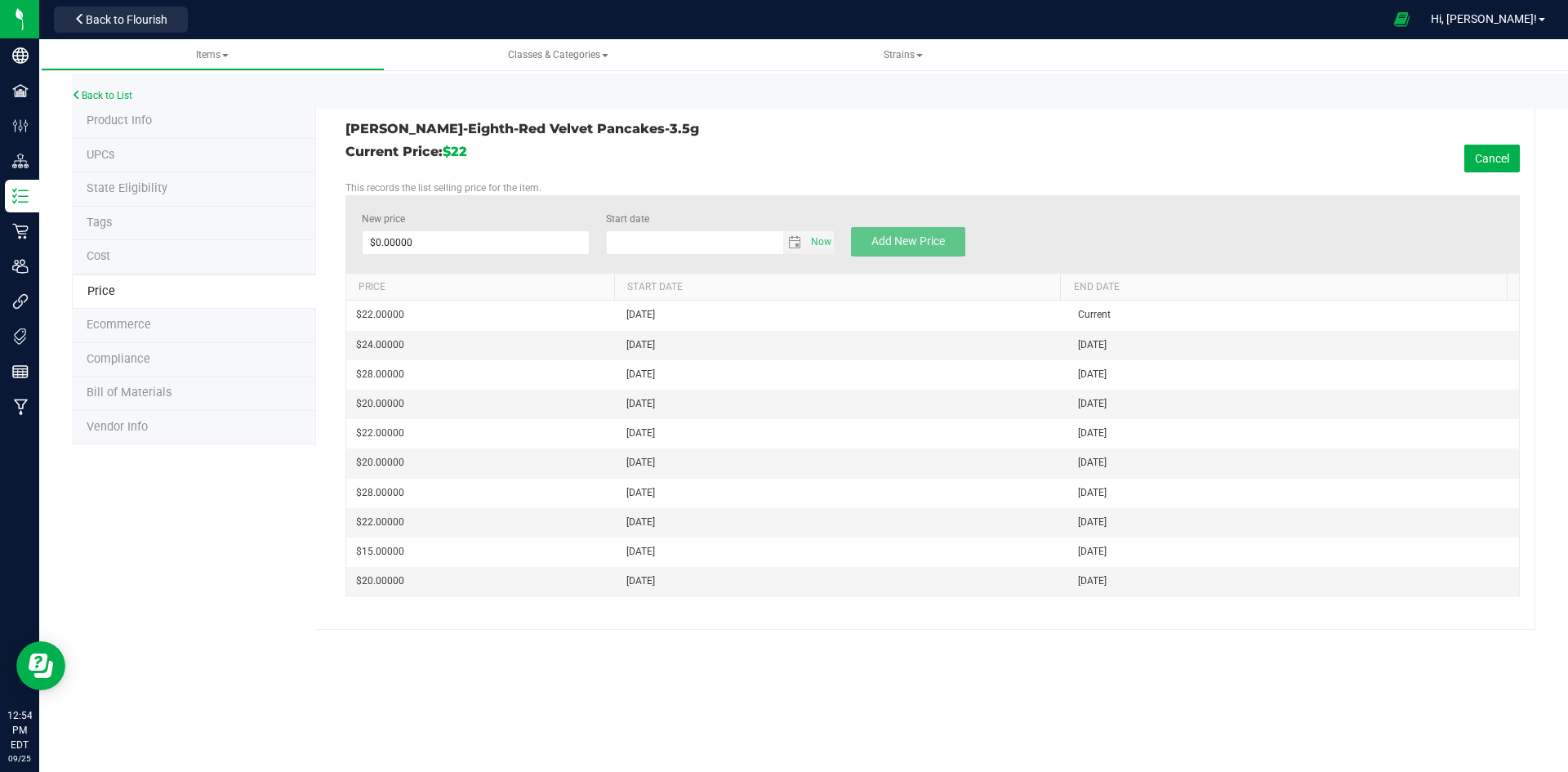
type input "[DATE]"
click at [447, 248] on span at bounding box center [476, 242] width 228 height 25
type input "30"
click at [957, 236] on button "Add New Price" at bounding box center [908, 242] width 115 height 29
type input "$0.00000"
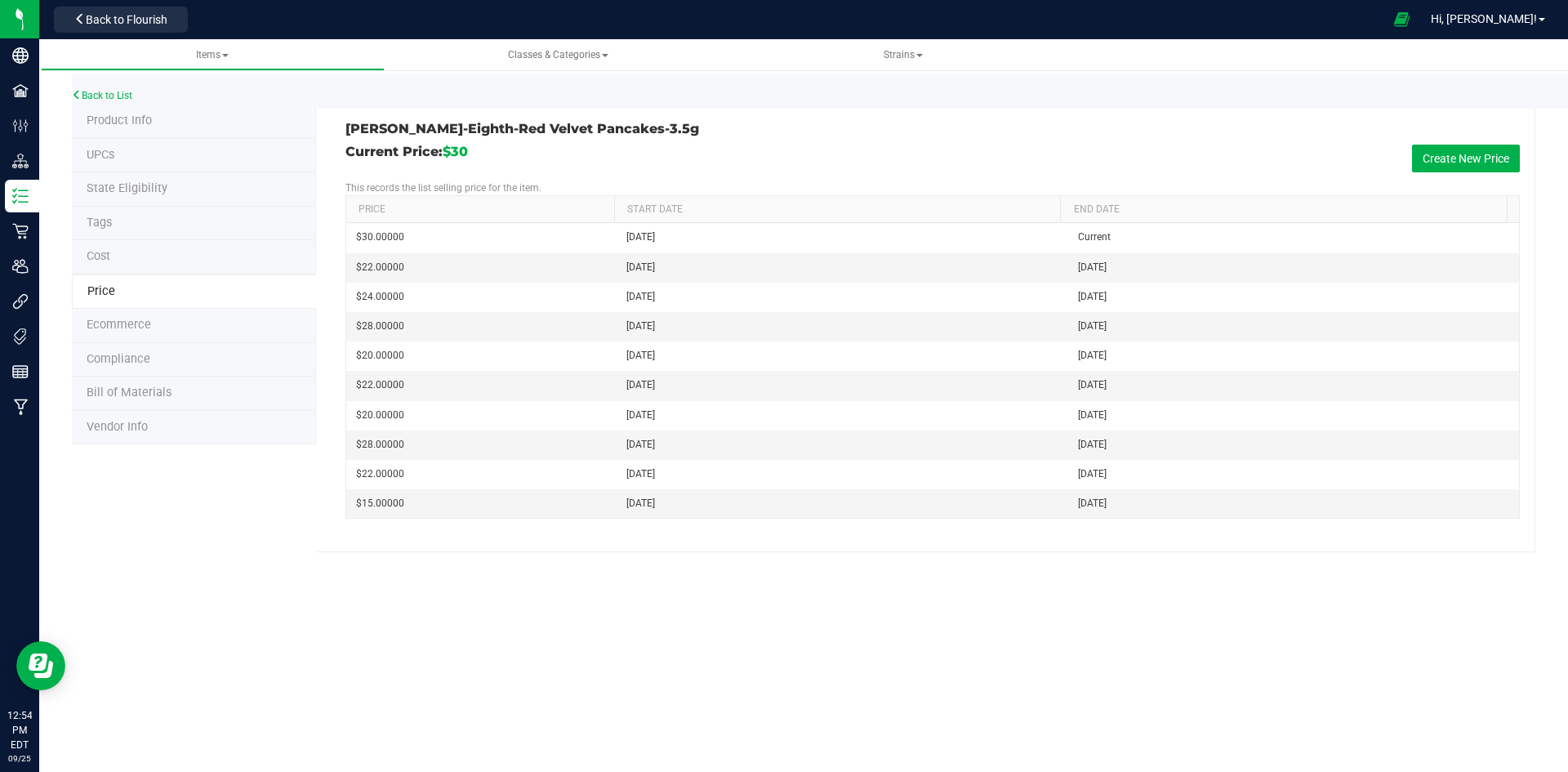
click at [143, 124] on span "Product Info" at bounding box center [118, 120] width 65 height 14
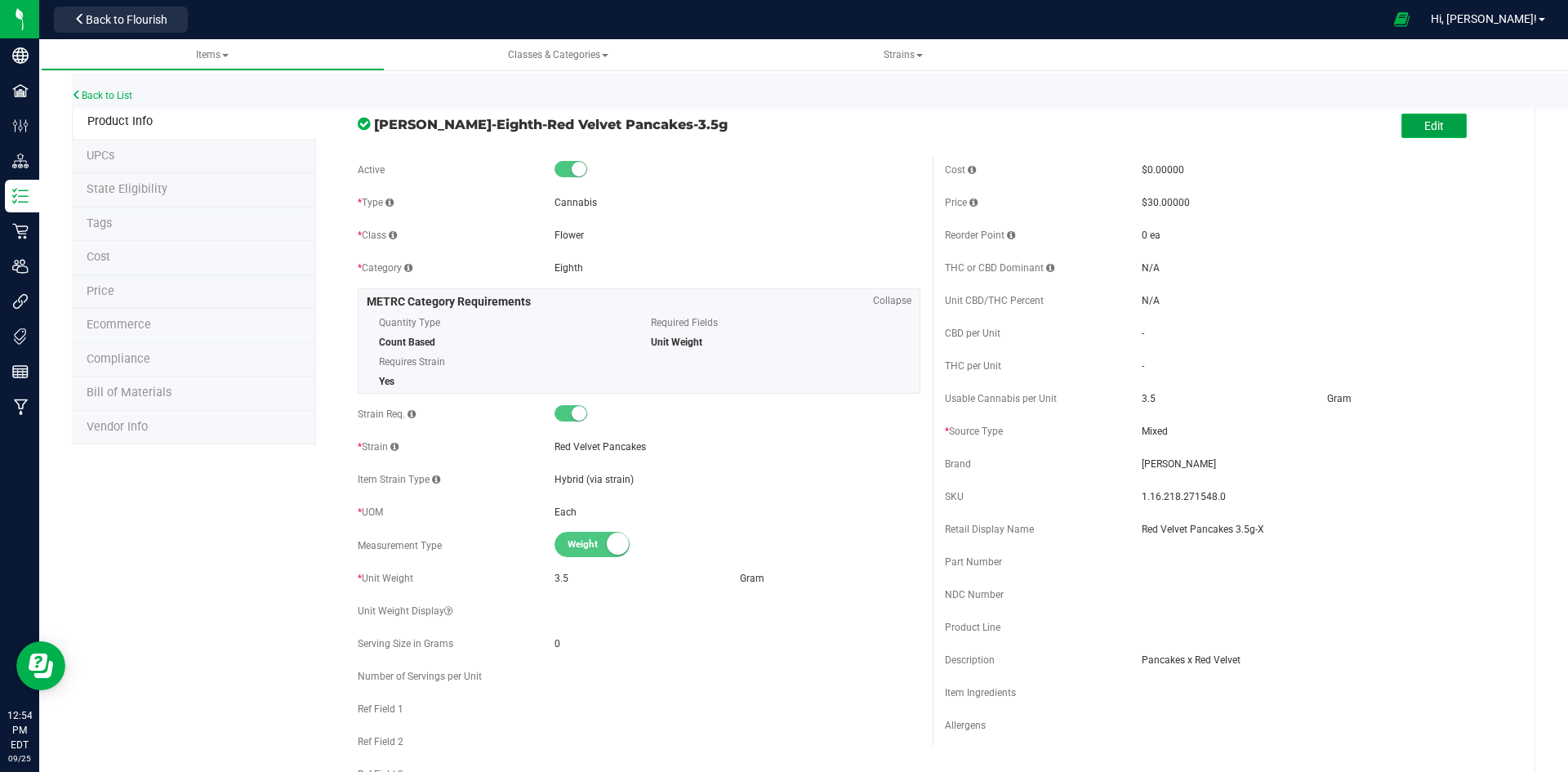
click at [1430, 123] on span "Edit" at bounding box center [1433, 126] width 19 height 13
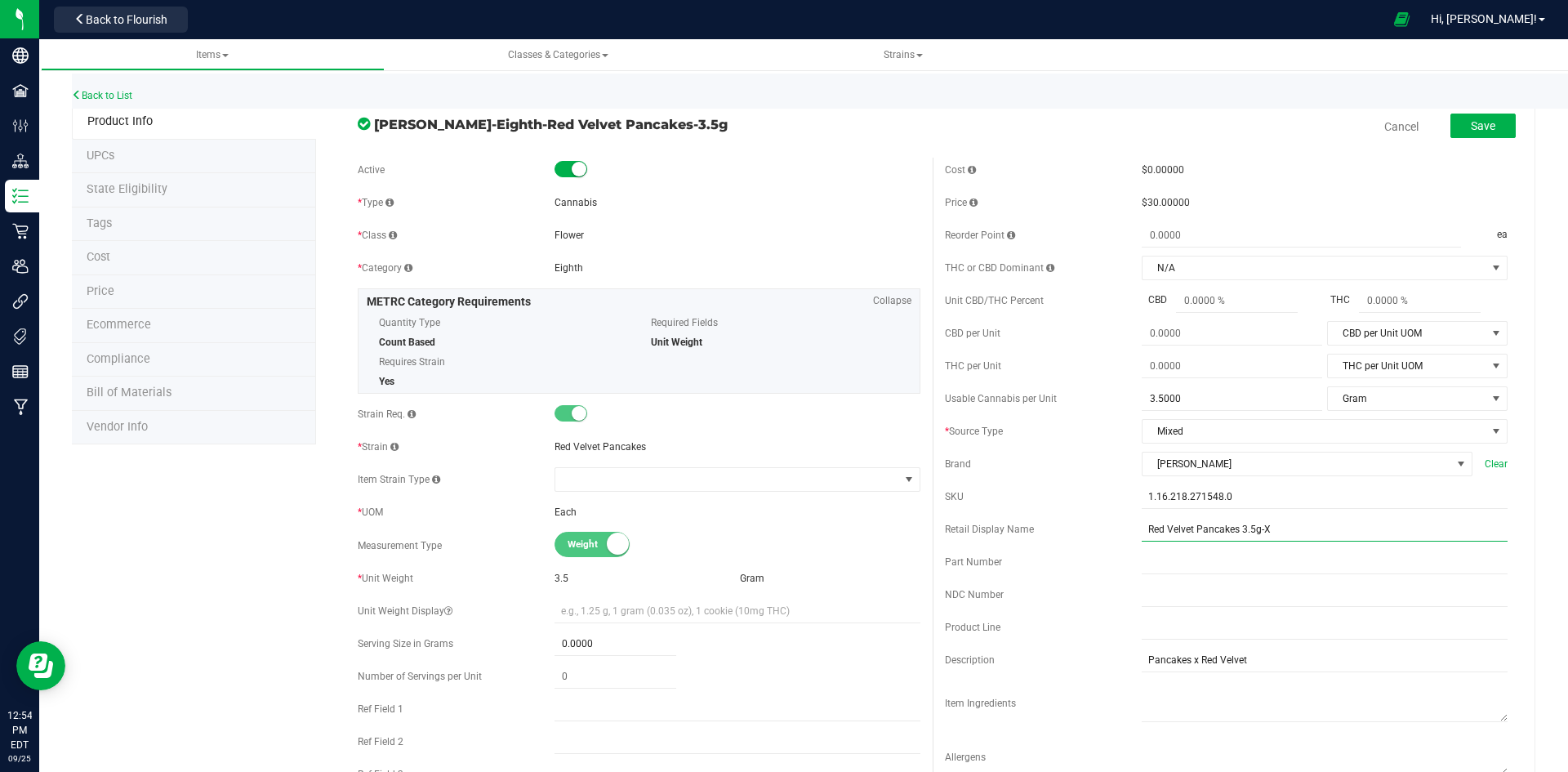
click at [1296, 529] on input "Red Velvet Pancakes 3.5g-X" at bounding box center [1324, 529] width 366 height 25
type input "Red Velvet Pancakes 3.5g-73"
click at [1474, 123] on span "Save" at bounding box center [1483, 126] width 25 height 13
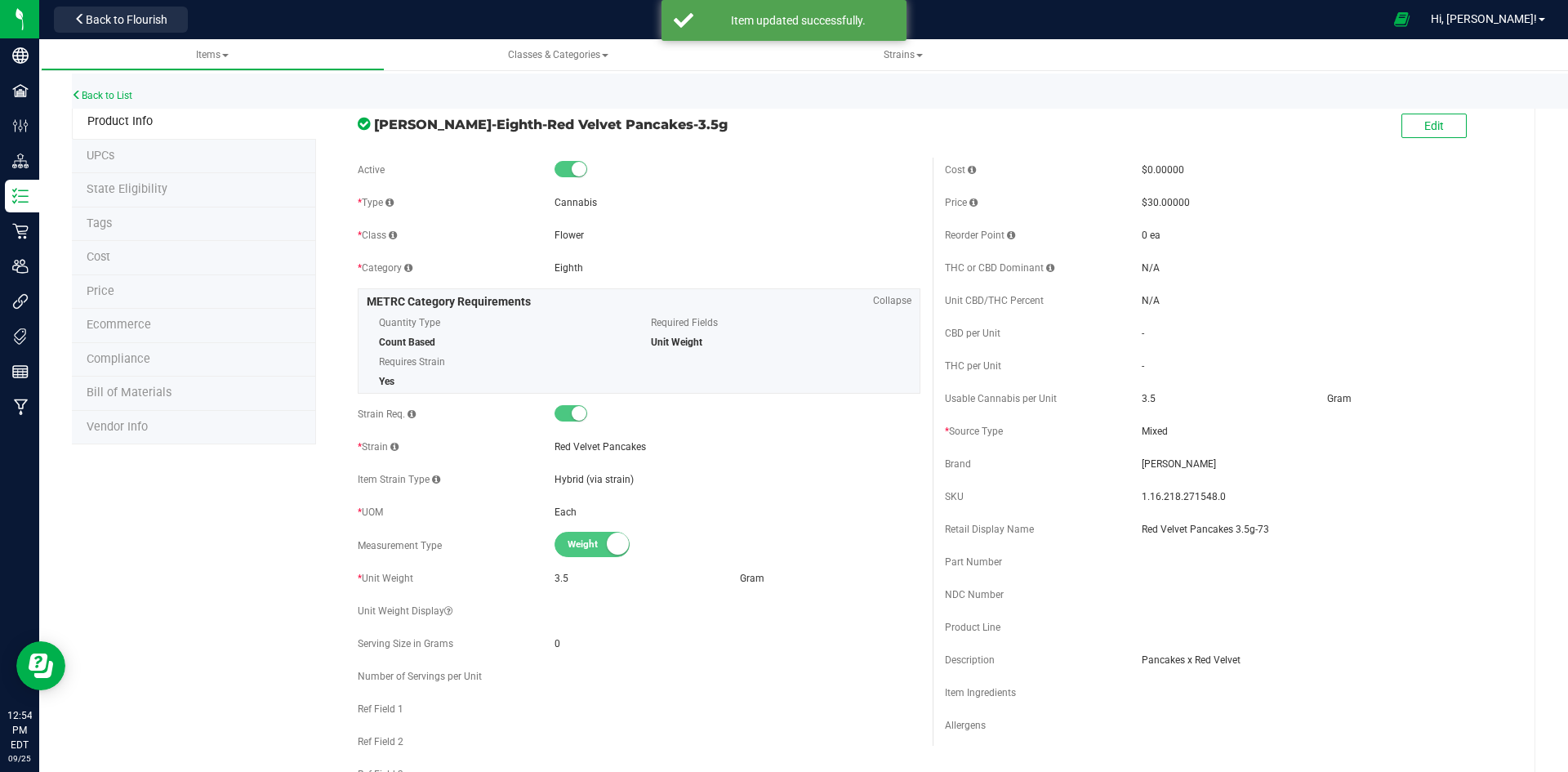
click at [208, 295] on li "Price" at bounding box center [193, 292] width 244 height 34
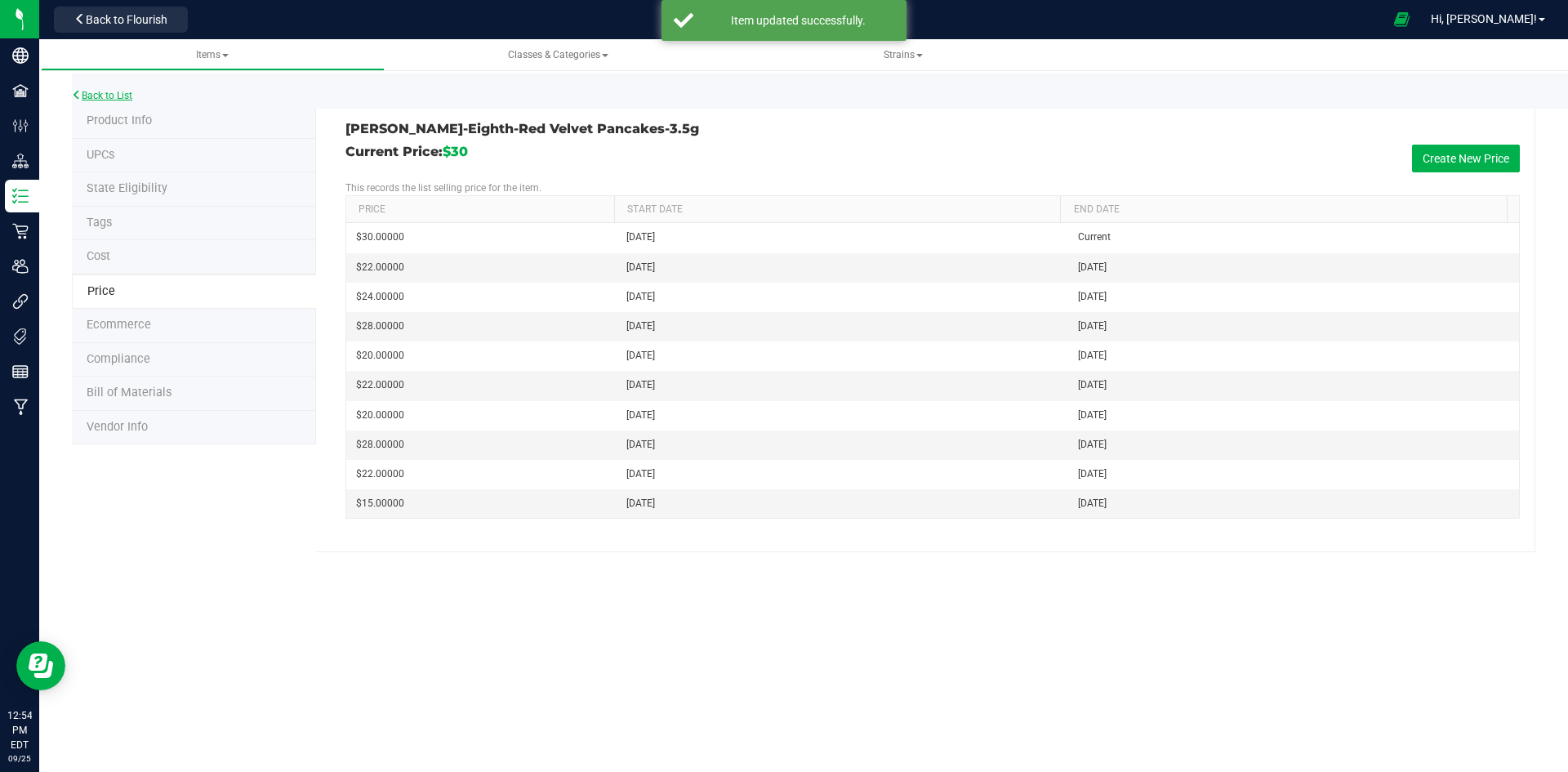
click at [109, 92] on link "Back to List" at bounding box center [102, 95] width 61 height 11
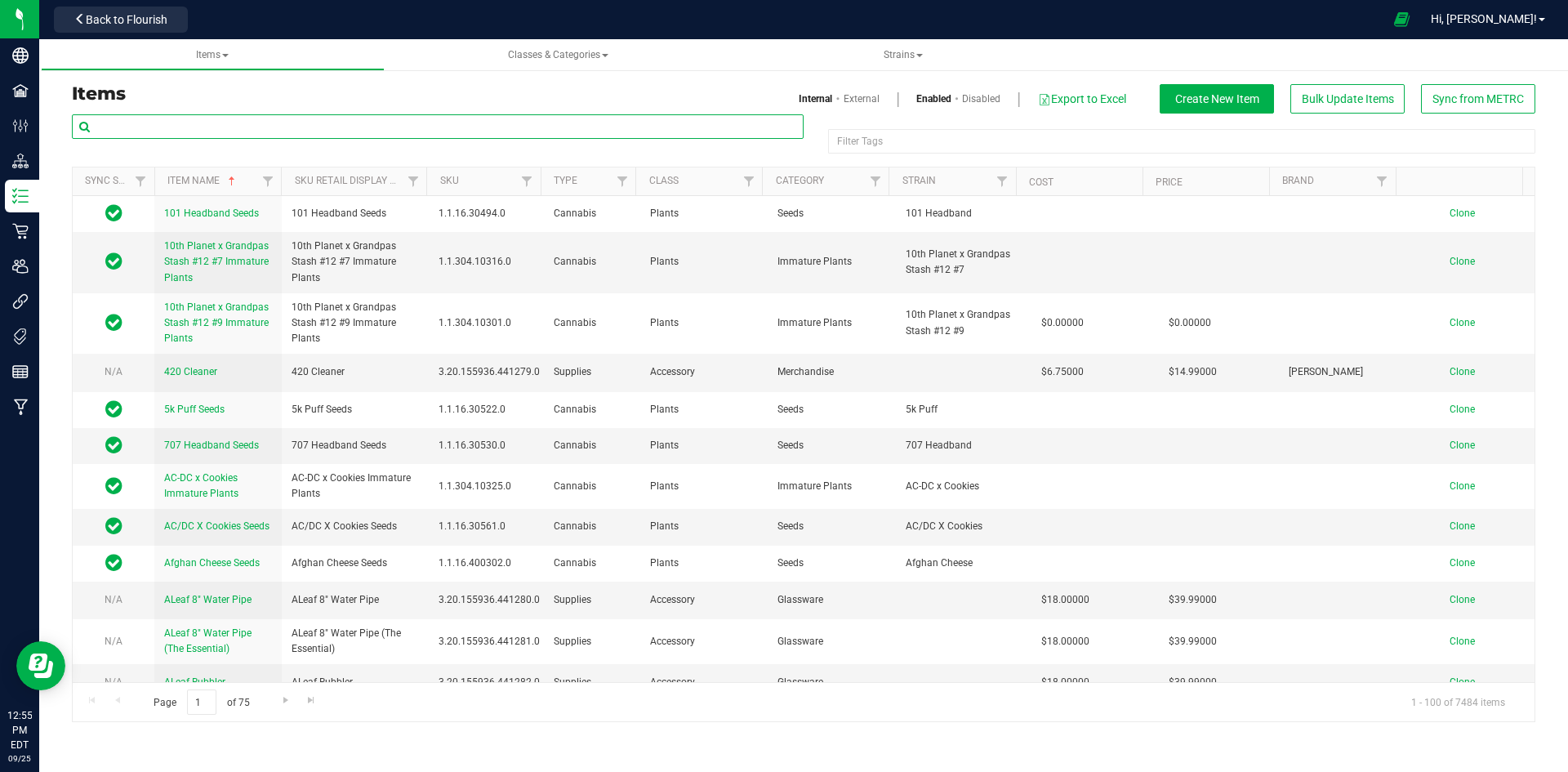
click at [194, 117] on input "text" at bounding box center [437, 127] width 732 height 25
paste input "1.16.236.469980.0"
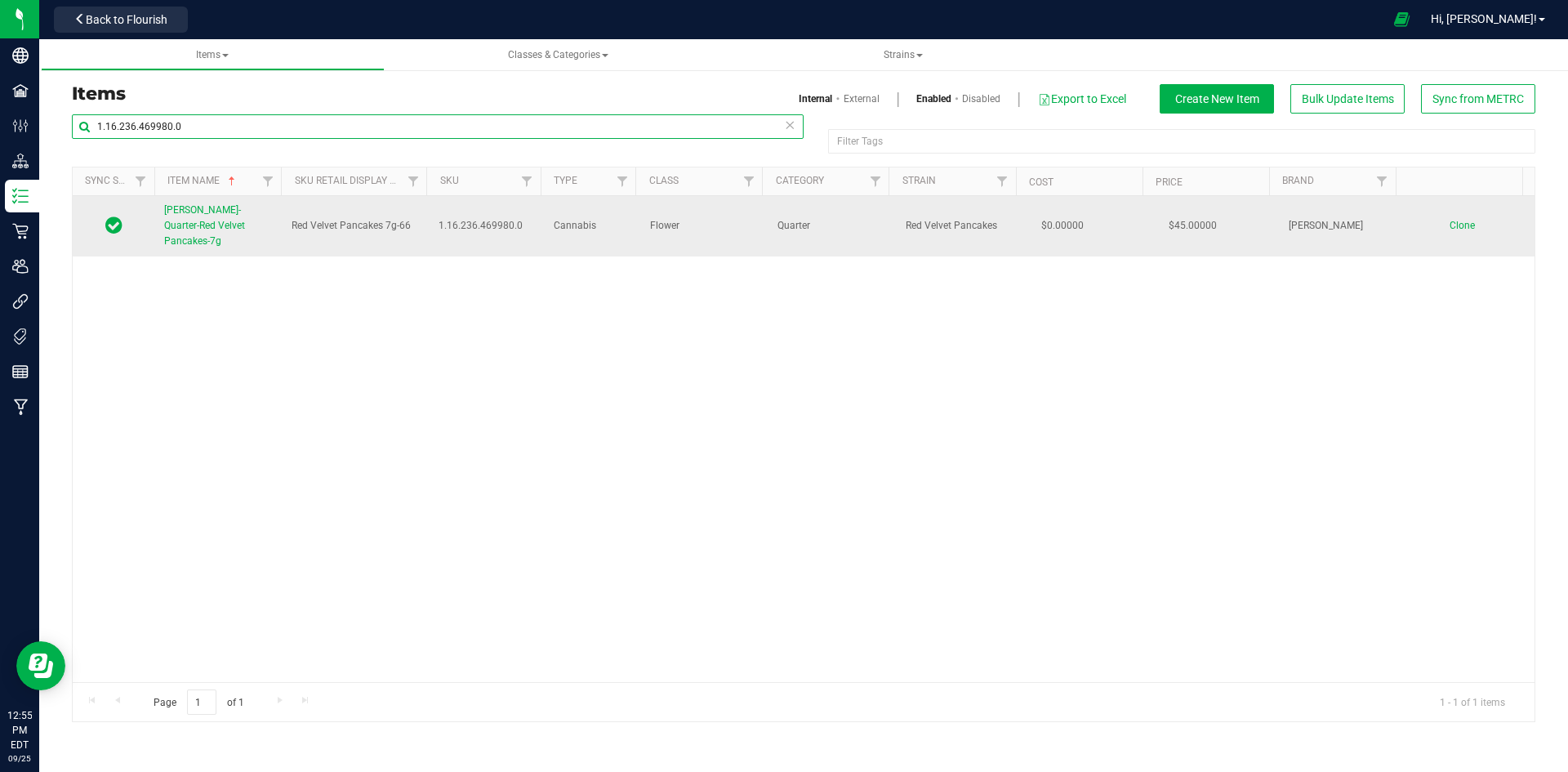
type input "1.16.236.469980.0"
click at [237, 219] on link "[PERSON_NAME]-Quarter-Red Velvet Pancakes-7g" at bounding box center [218, 226] width 108 height 48
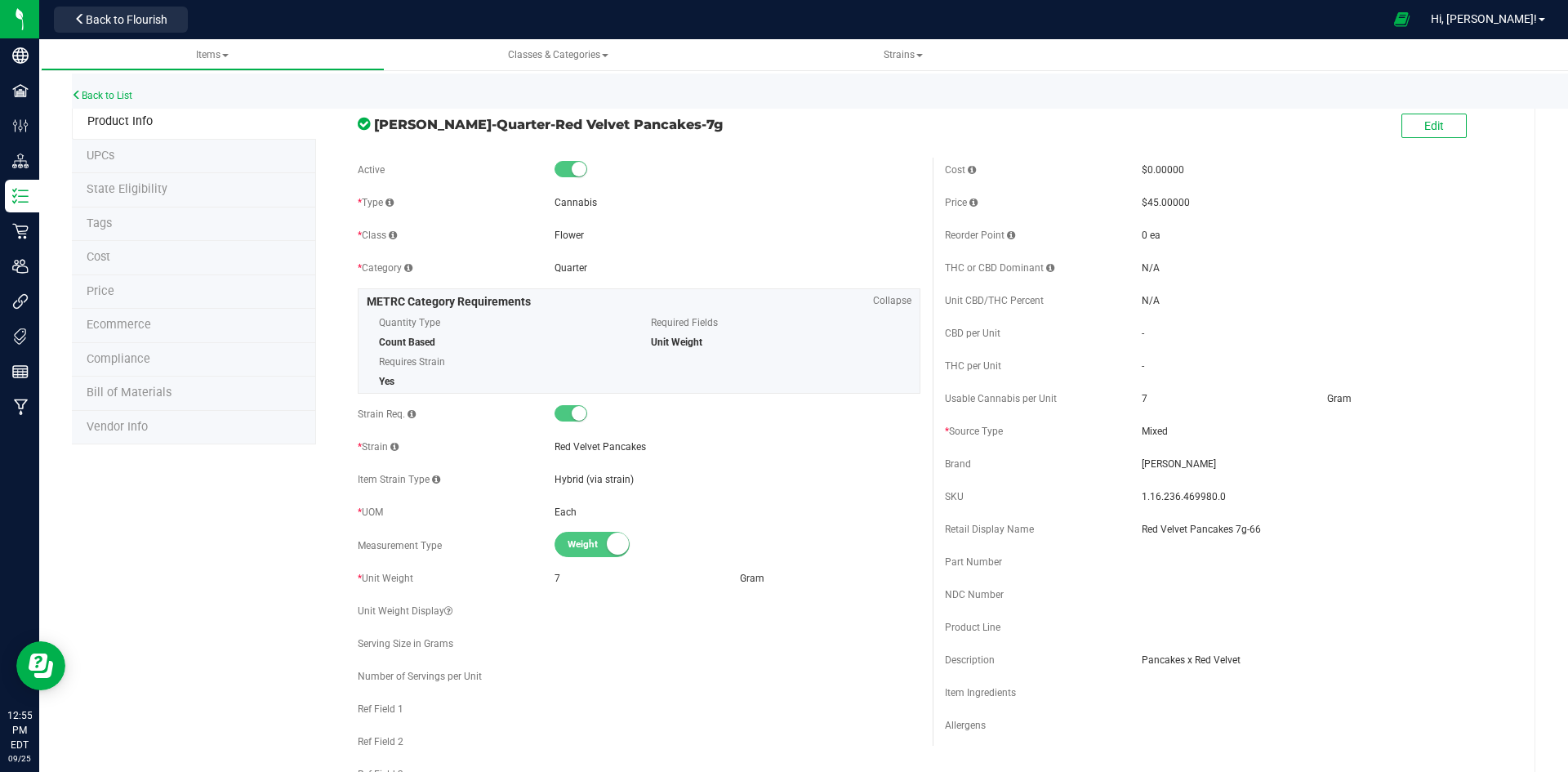
click at [123, 285] on li "Price" at bounding box center [193, 292] width 244 height 34
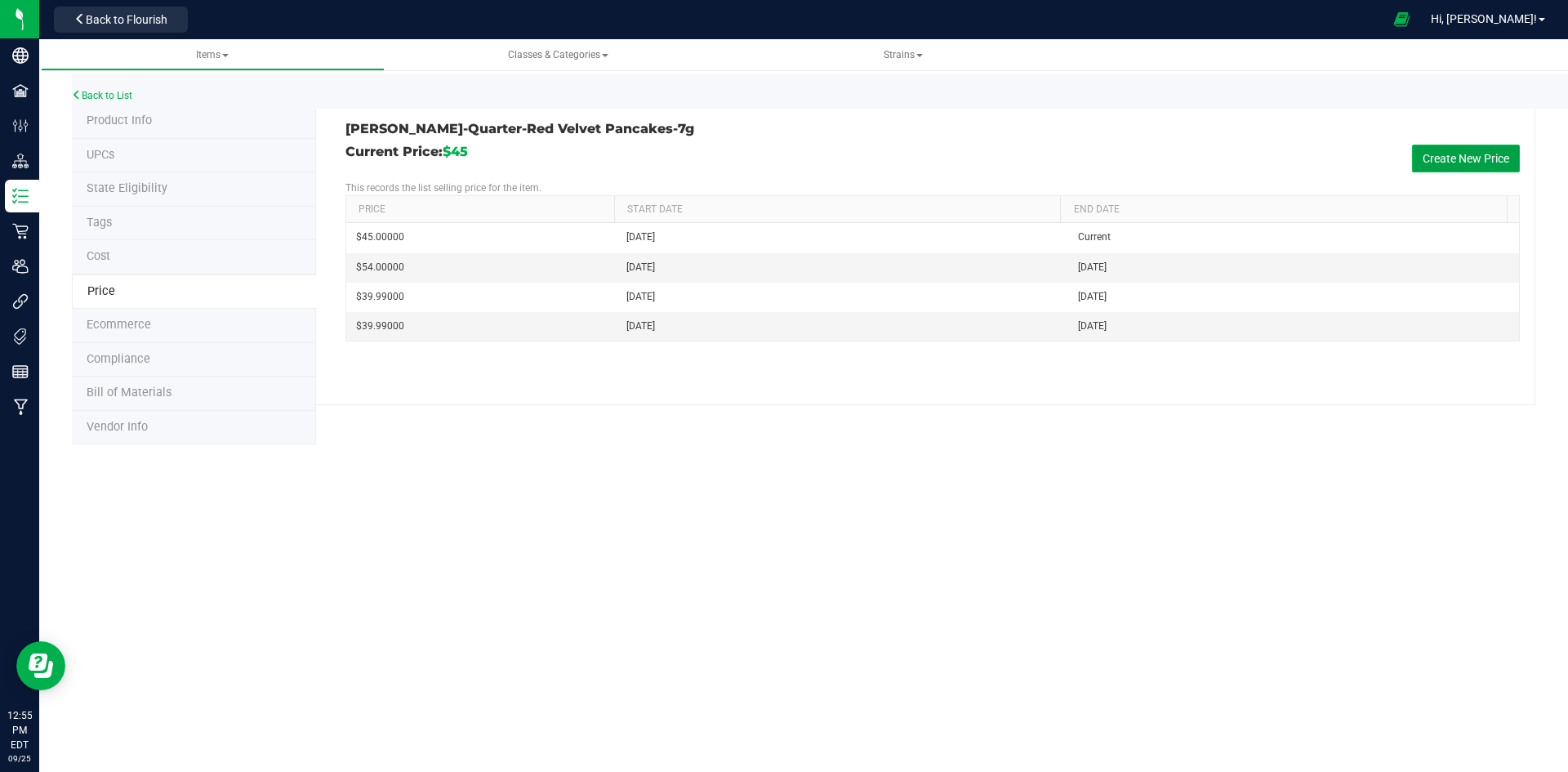
click at [1454, 152] on button "Create New Price" at bounding box center [1466, 159] width 108 height 28
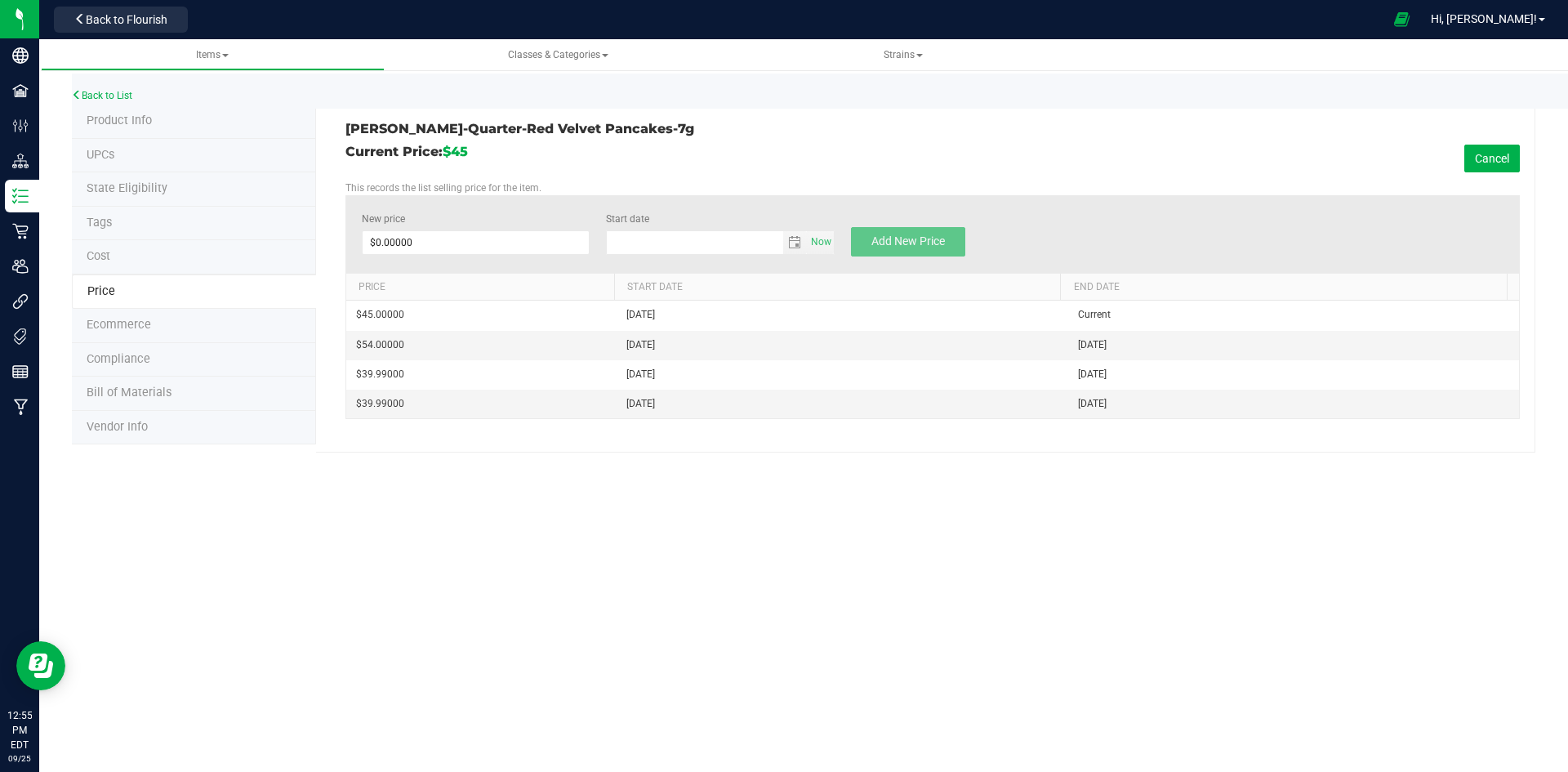
type input "[DATE]"
click at [423, 237] on span at bounding box center [476, 242] width 228 height 25
type input "58"
click at [868, 228] on button "Add New Price" at bounding box center [908, 242] width 115 height 29
type input "$0.00000"
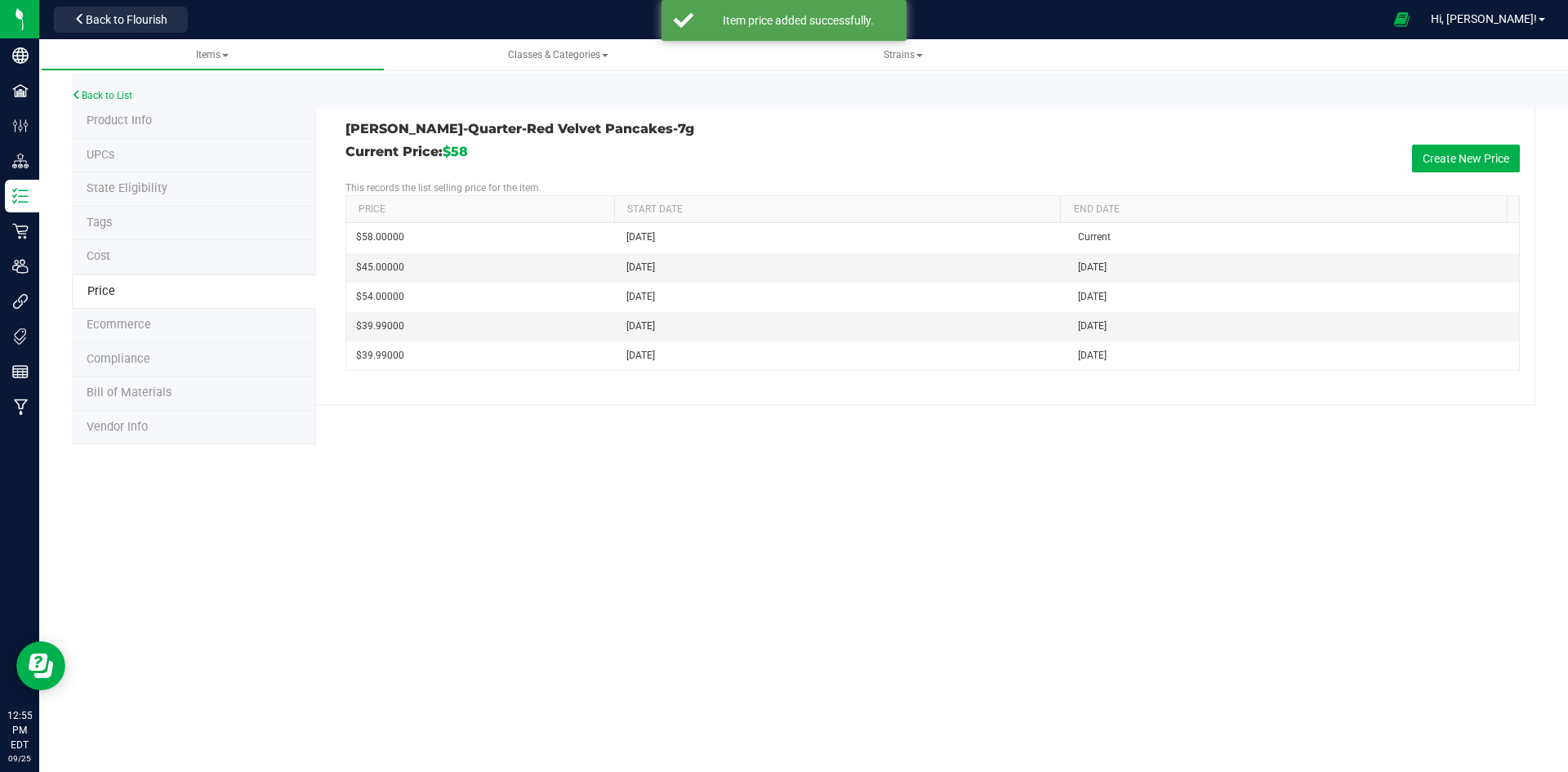
click at [136, 119] on span "Product Info" at bounding box center [118, 120] width 65 height 14
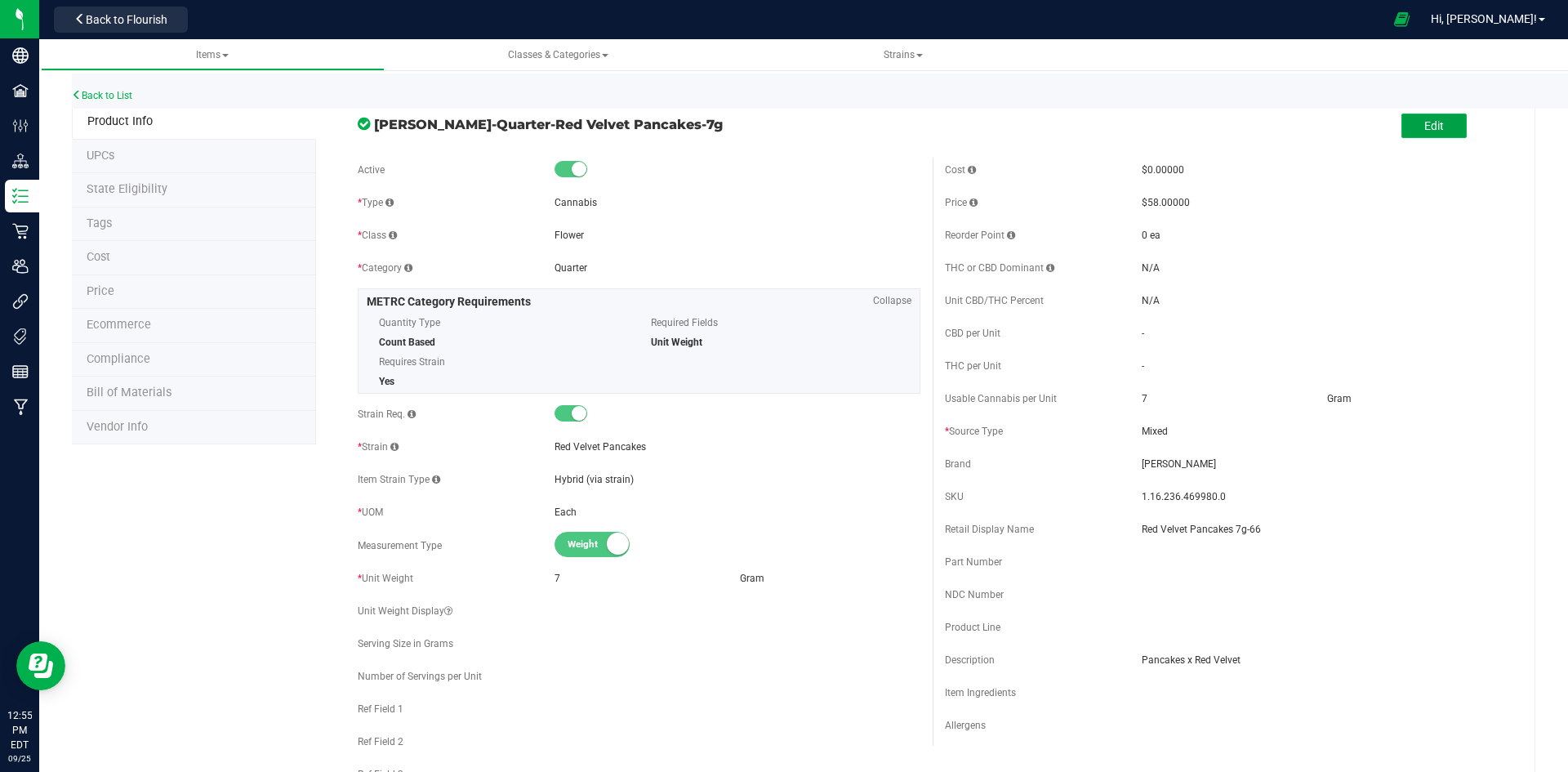
click at [1425, 129] on span "Edit" at bounding box center [1433, 126] width 19 height 13
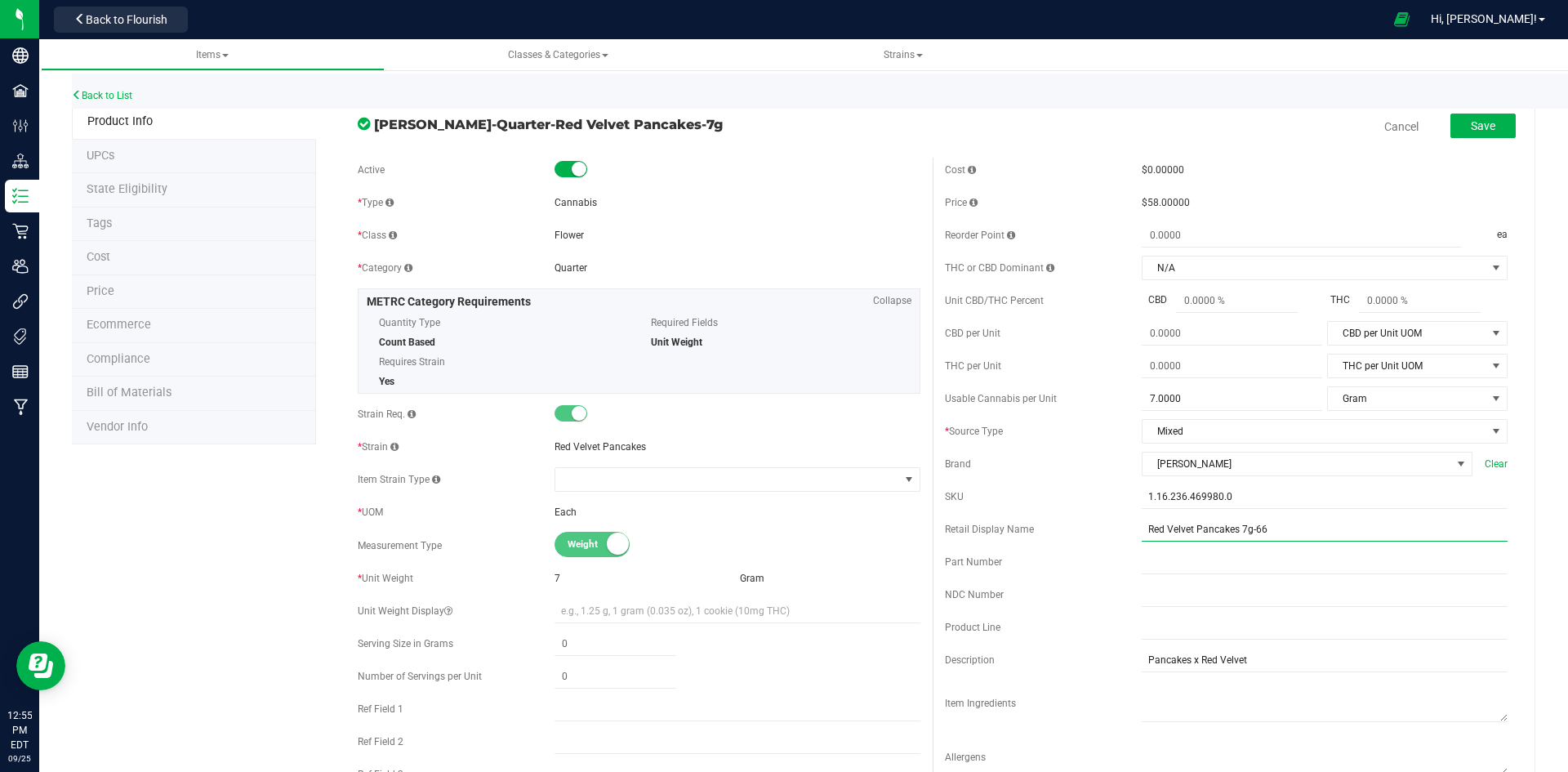
click at [1349, 531] on input "Red Velvet Pancakes 7g-66" at bounding box center [1324, 529] width 366 height 25
type input "Red Velvet Pancakes 7g-73"
click at [1480, 125] on span "Save" at bounding box center [1483, 126] width 25 height 13
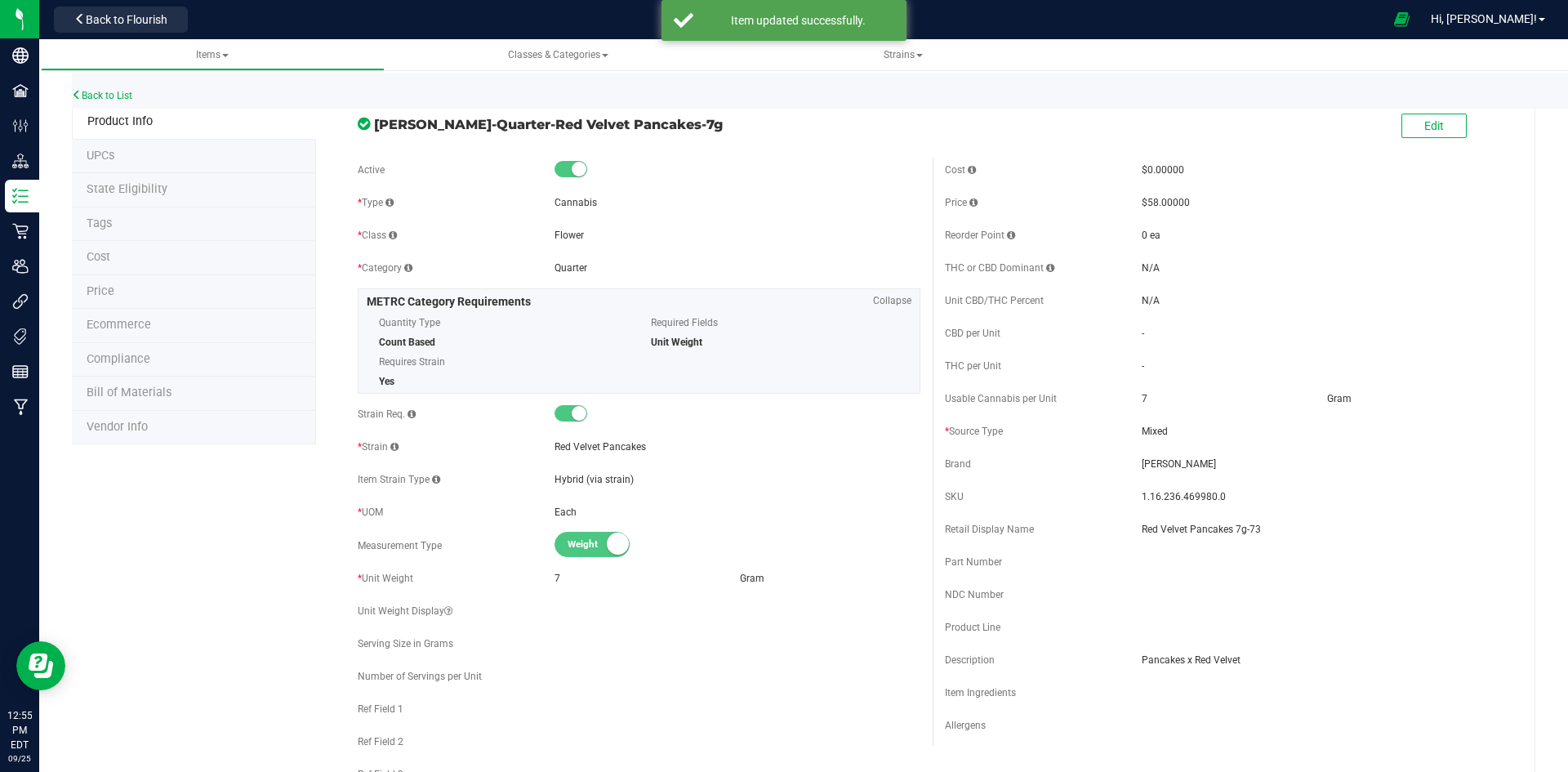
click at [149, 284] on li "Price" at bounding box center [193, 292] width 244 height 34
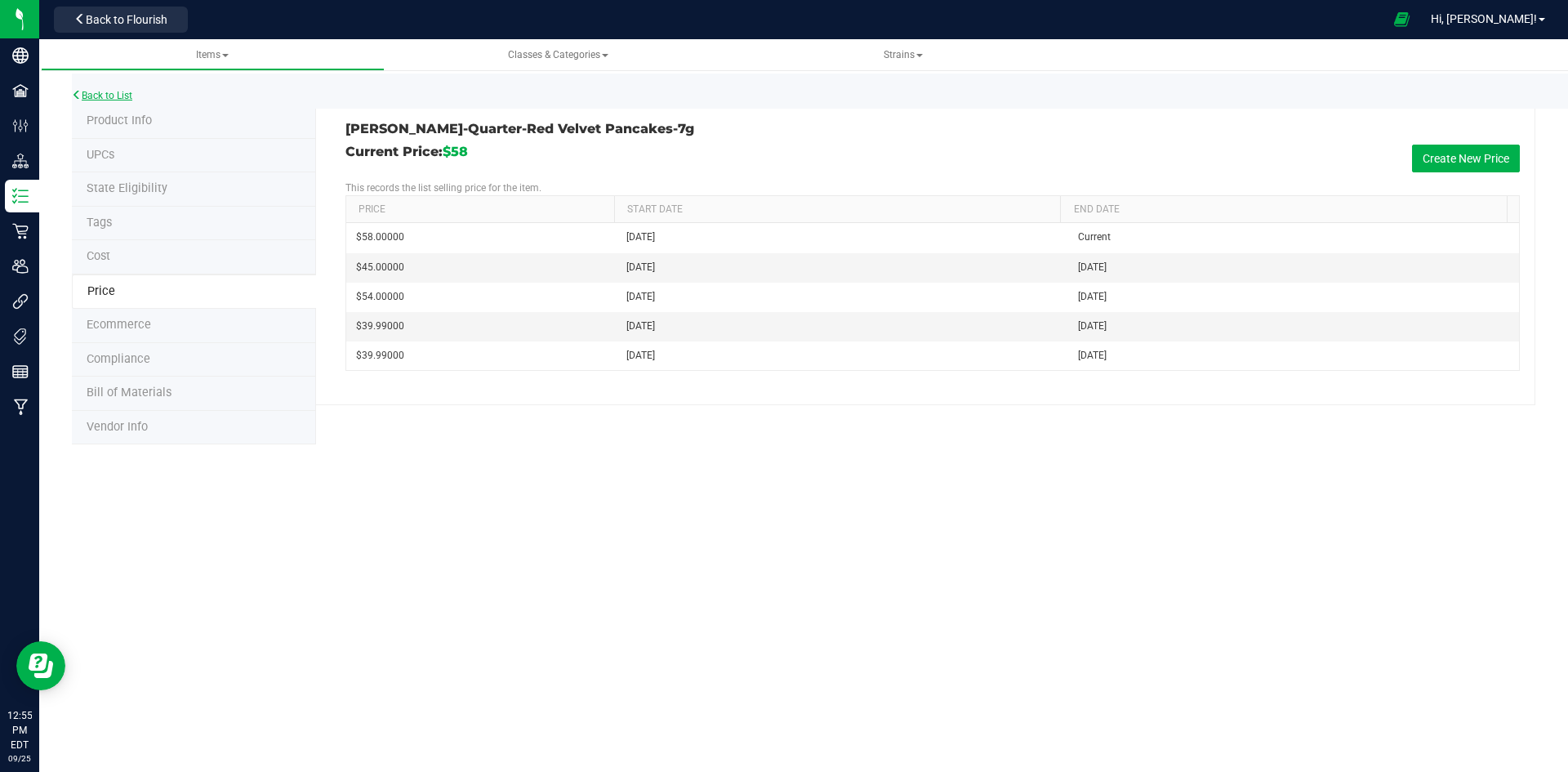
click at [95, 98] on link "Back to List" at bounding box center [102, 95] width 61 height 11
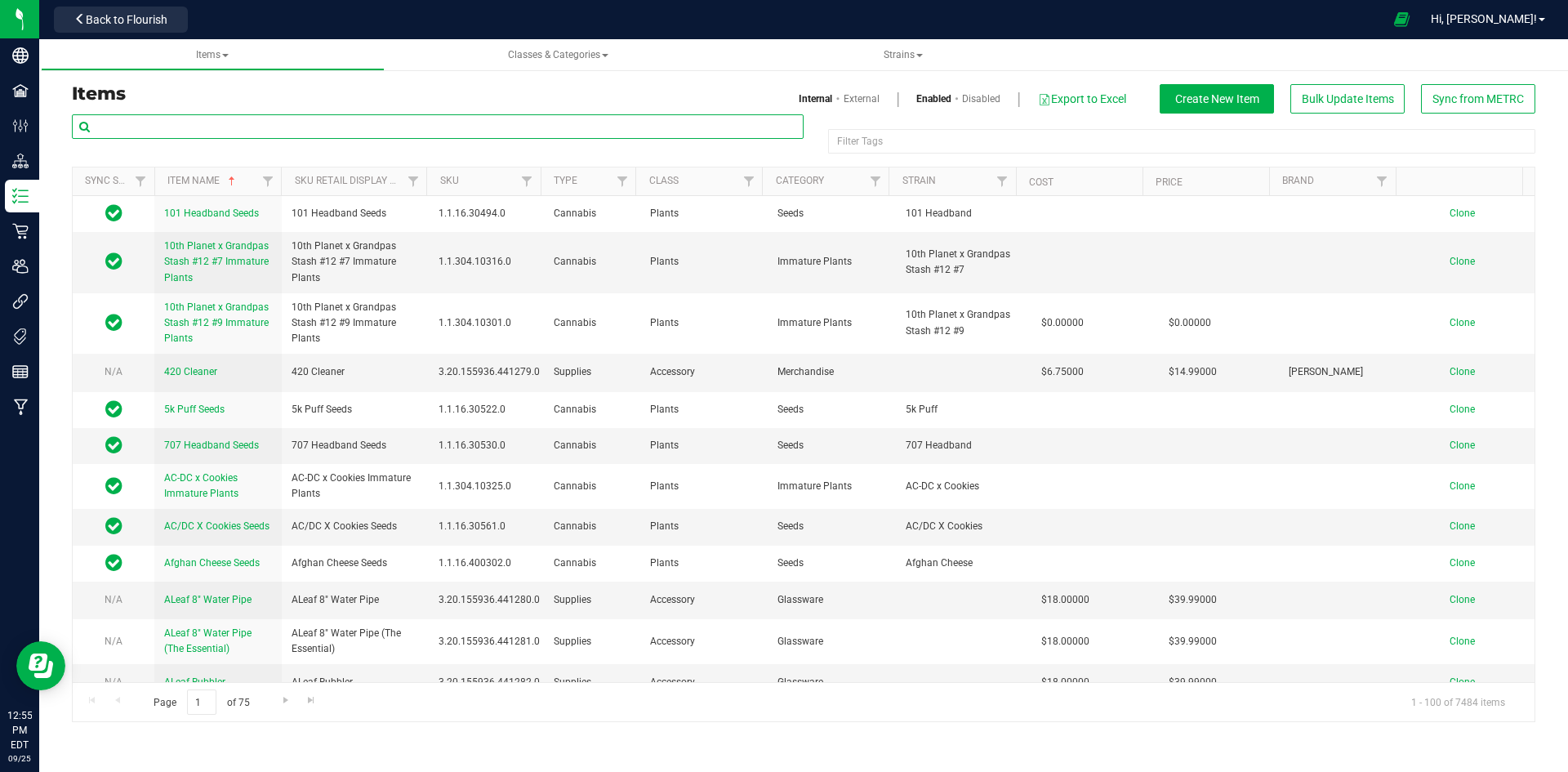
click at [215, 117] on input "text" at bounding box center [437, 127] width 732 height 25
paste input "1.16.141672.469981.0"
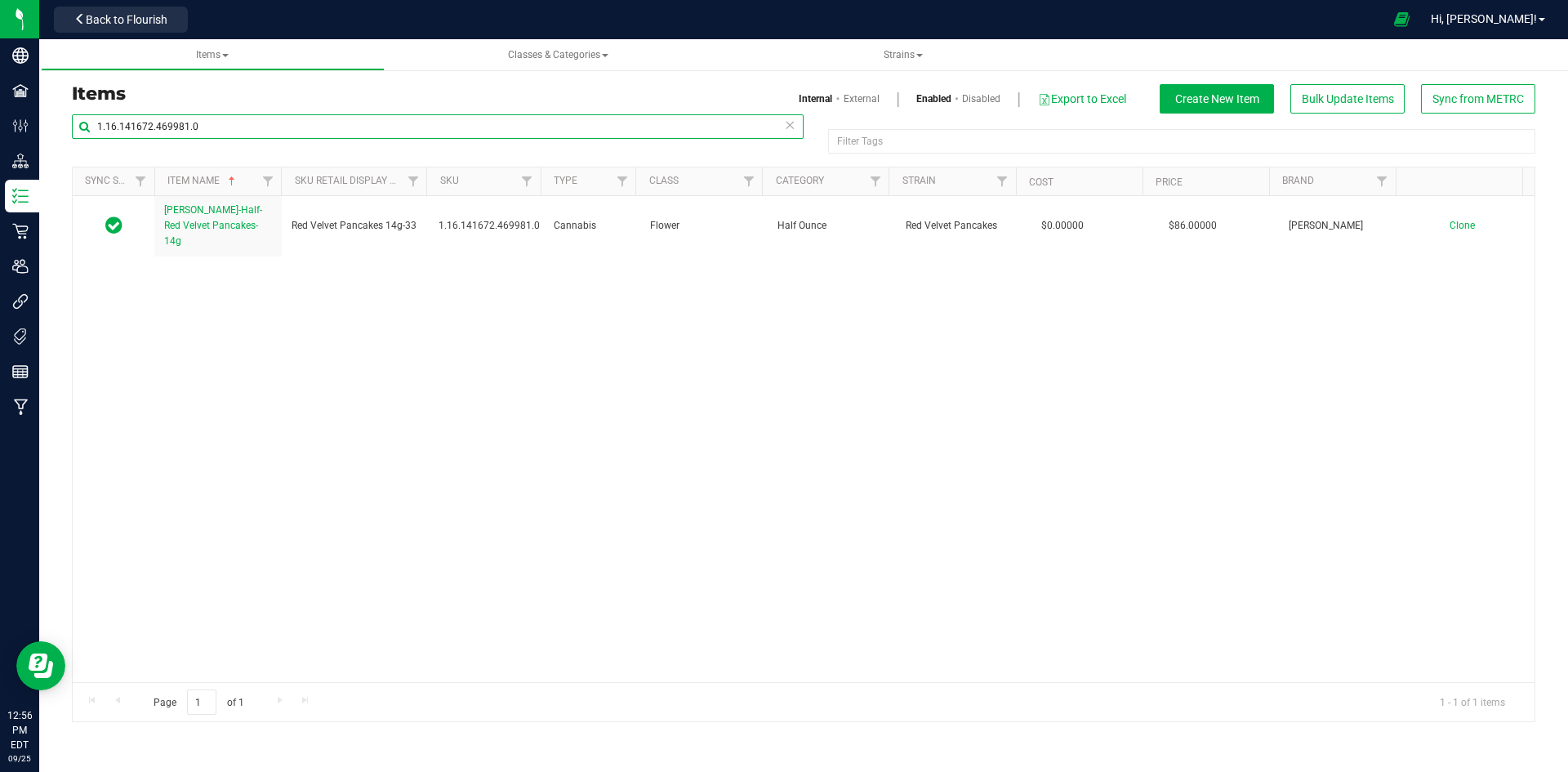
type input "1.16.141672.469981.0"
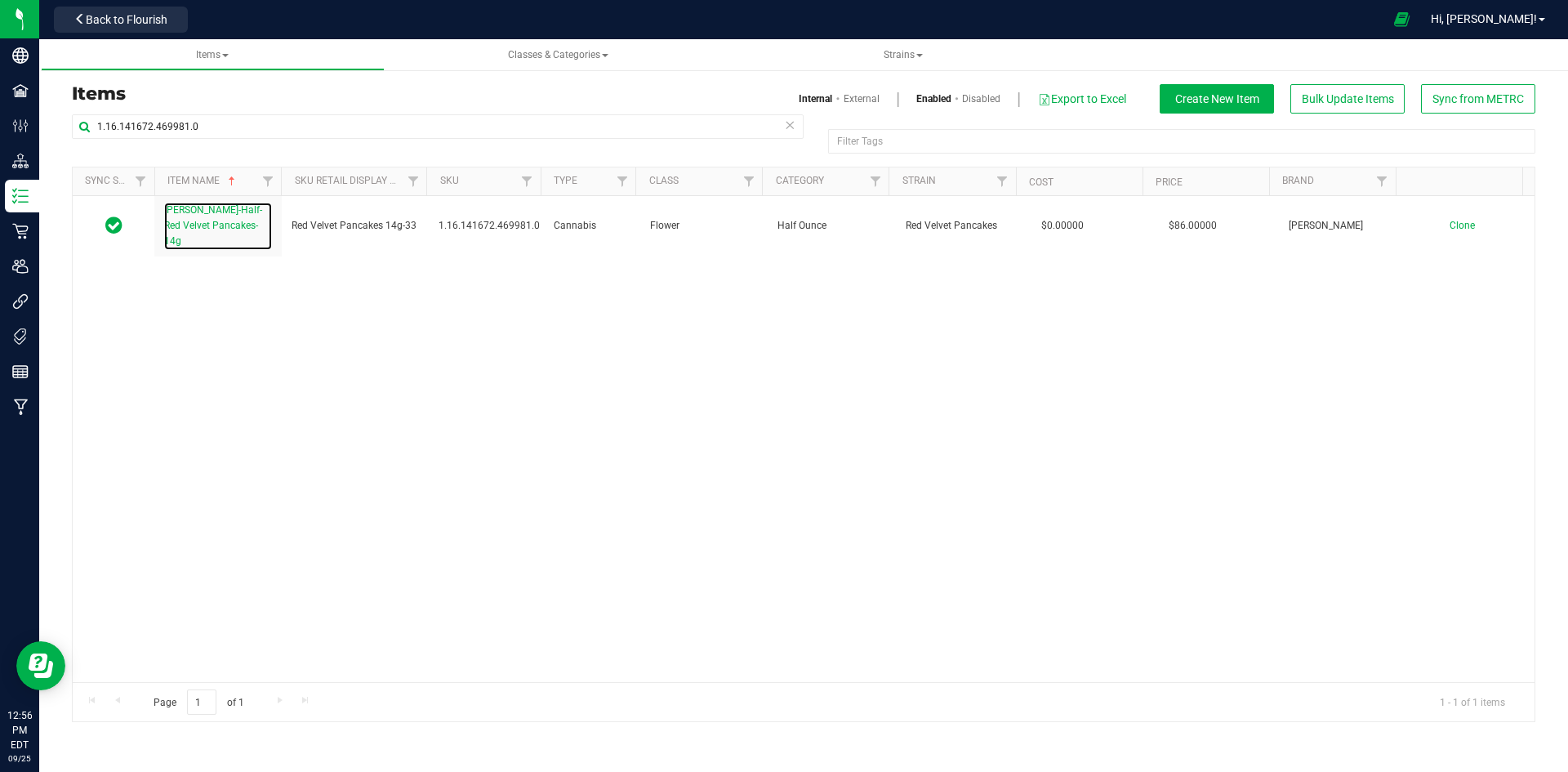
click at [240, 219] on link "Slater-Half-Red Velvet Pancakes-14g" at bounding box center [218, 226] width 108 height 48
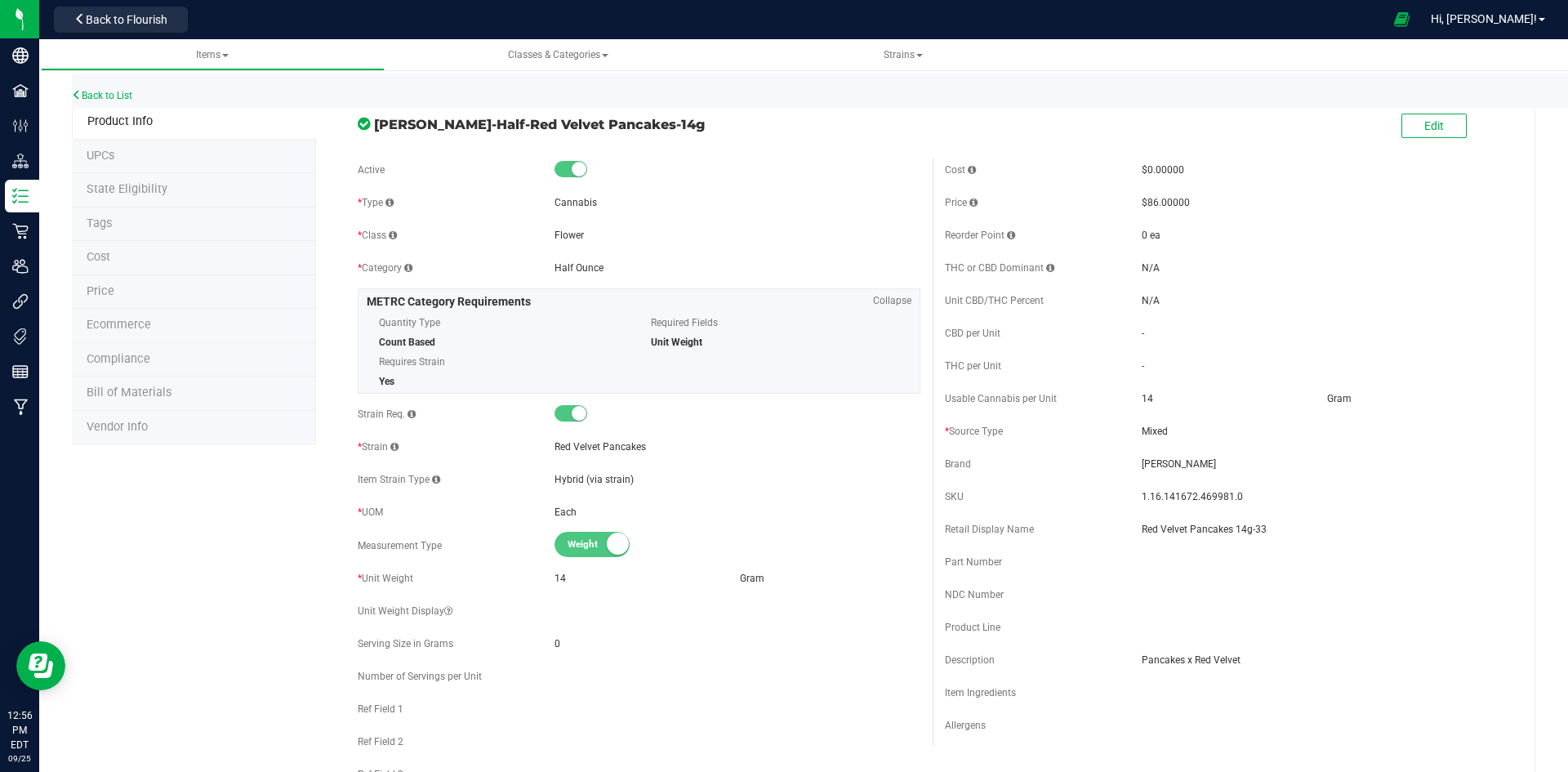
click at [204, 295] on li "Price" at bounding box center [193, 292] width 244 height 34
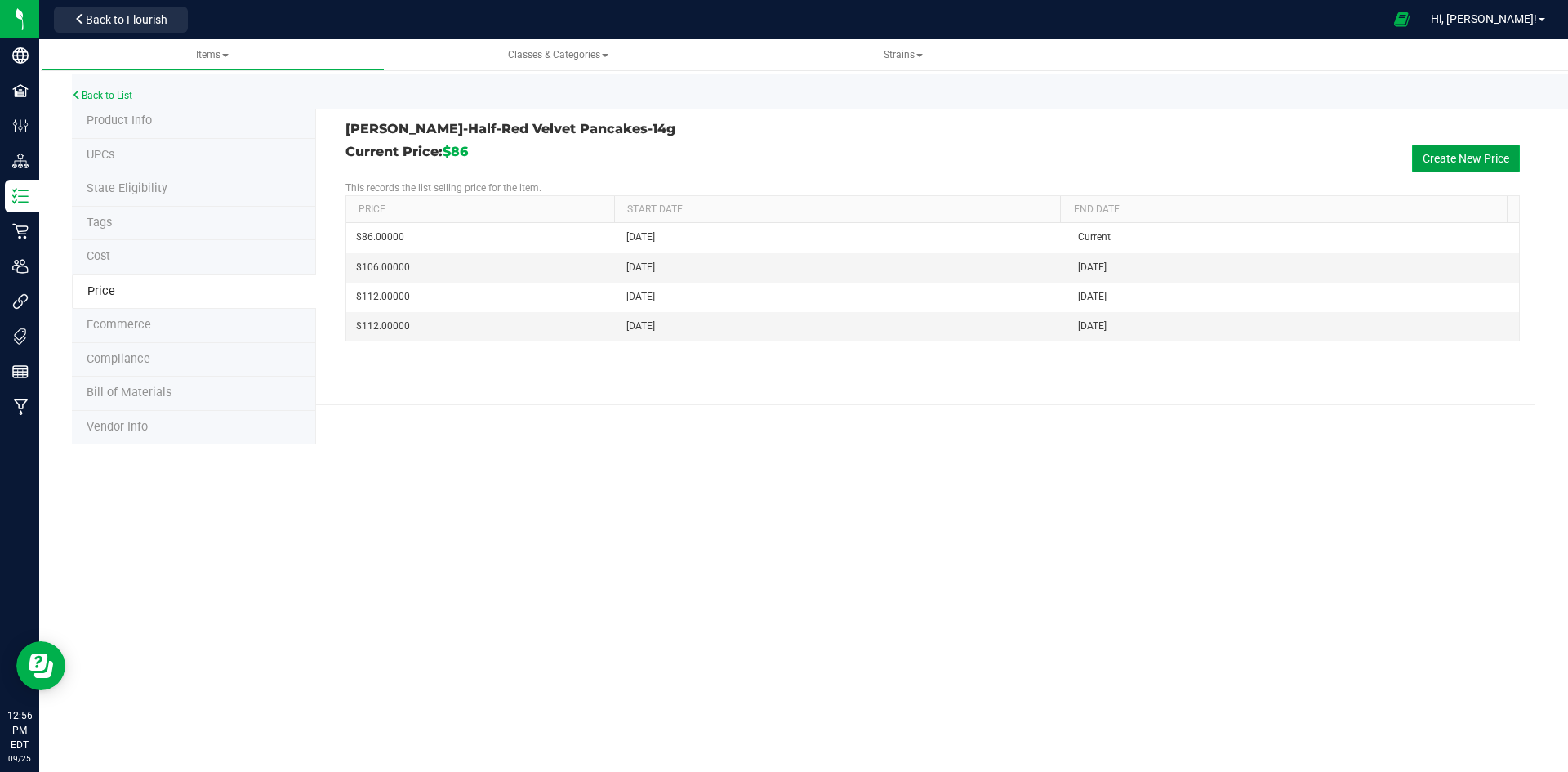
click at [1458, 153] on button "Create New Price" at bounding box center [1466, 159] width 108 height 28
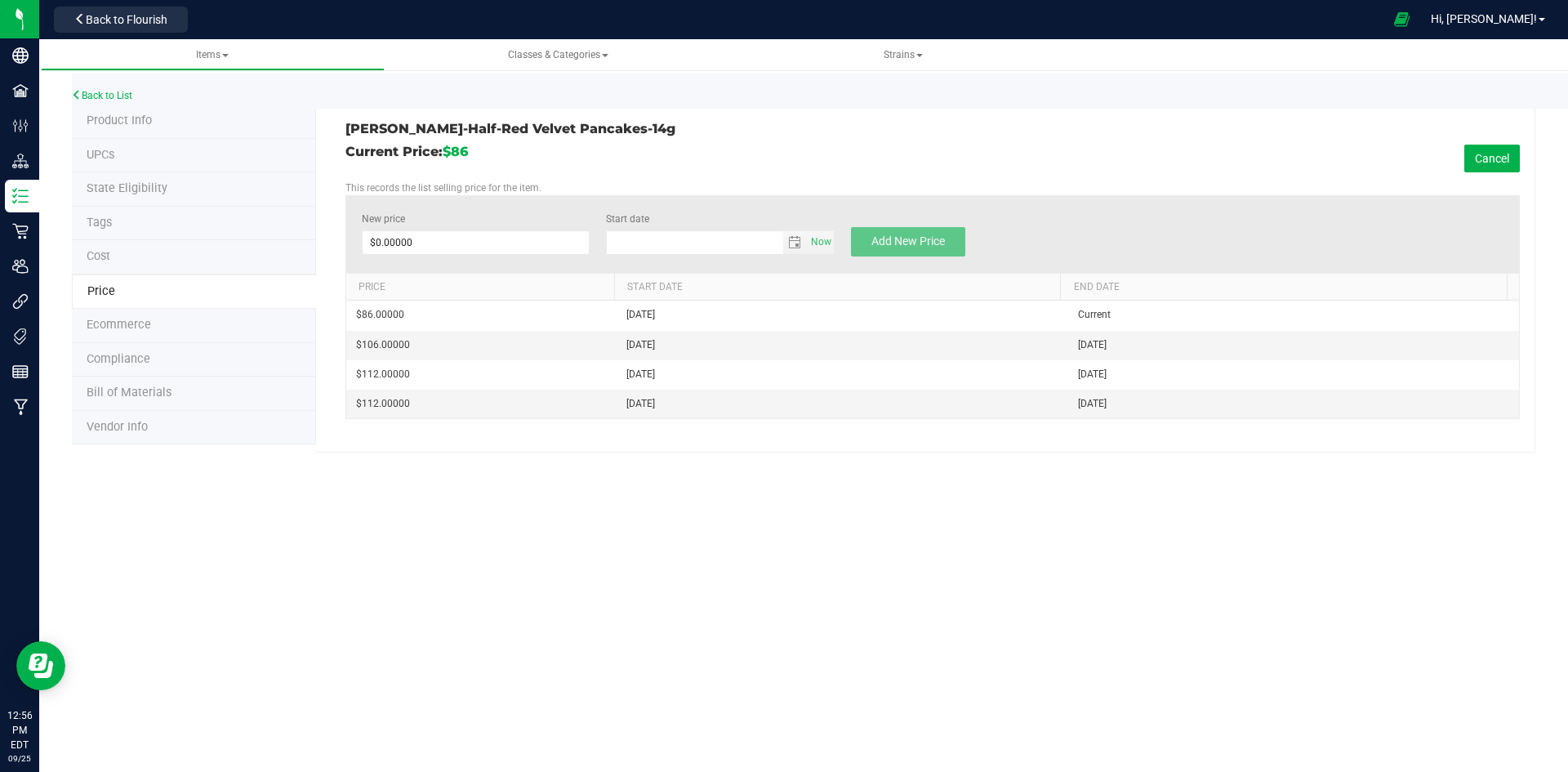
type input "9/25/2025"
click at [419, 243] on span at bounding box center [476, 242] width 228 height 25
click at [447, 240] on input "New price" at bounding box center [476, 242] width 227 height 23
type input "112"
click at [912, 227] on button "Add New Price" at bounding box center [908, 242] width 115 height 29
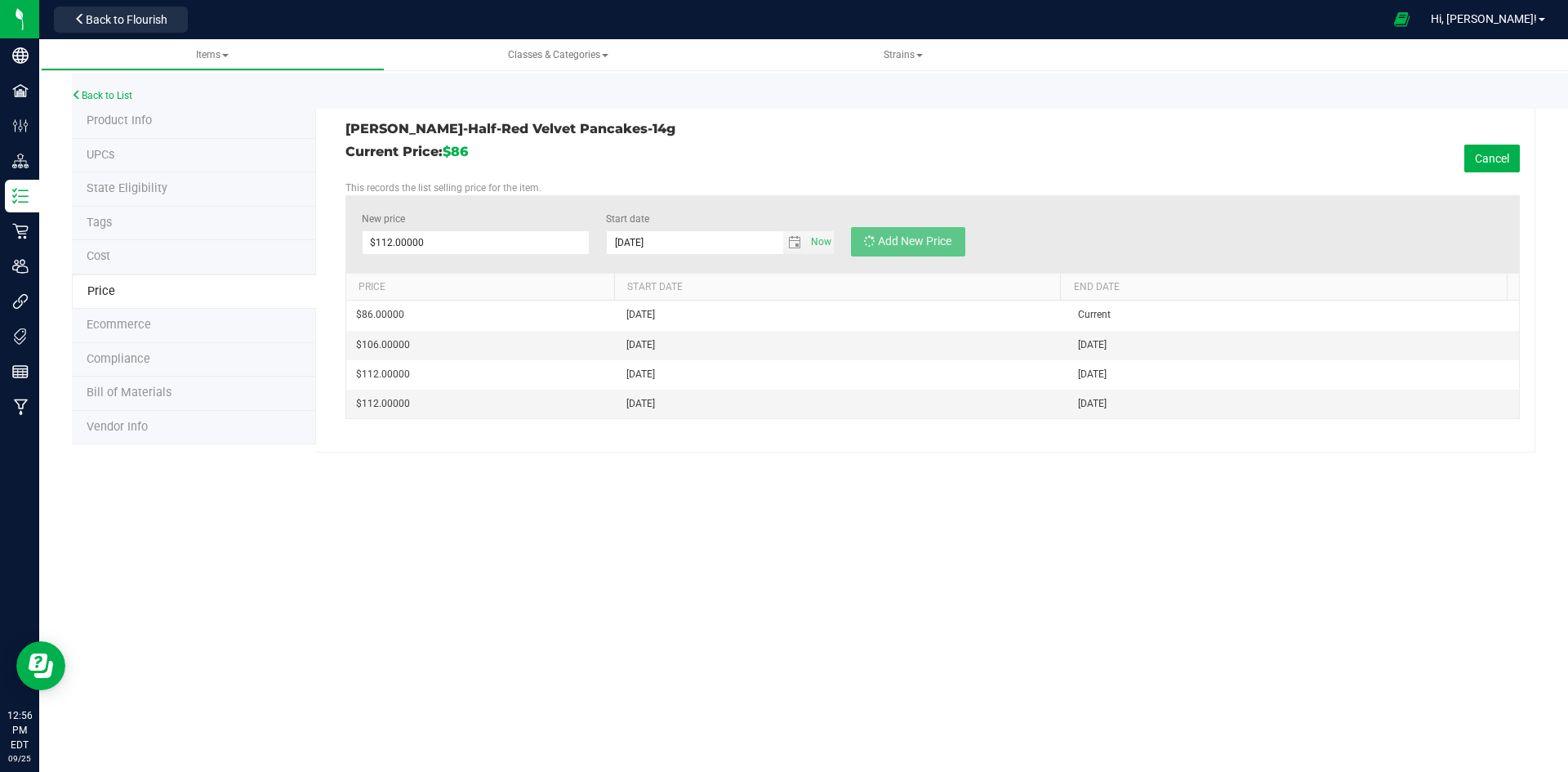
type input "$0.00000"
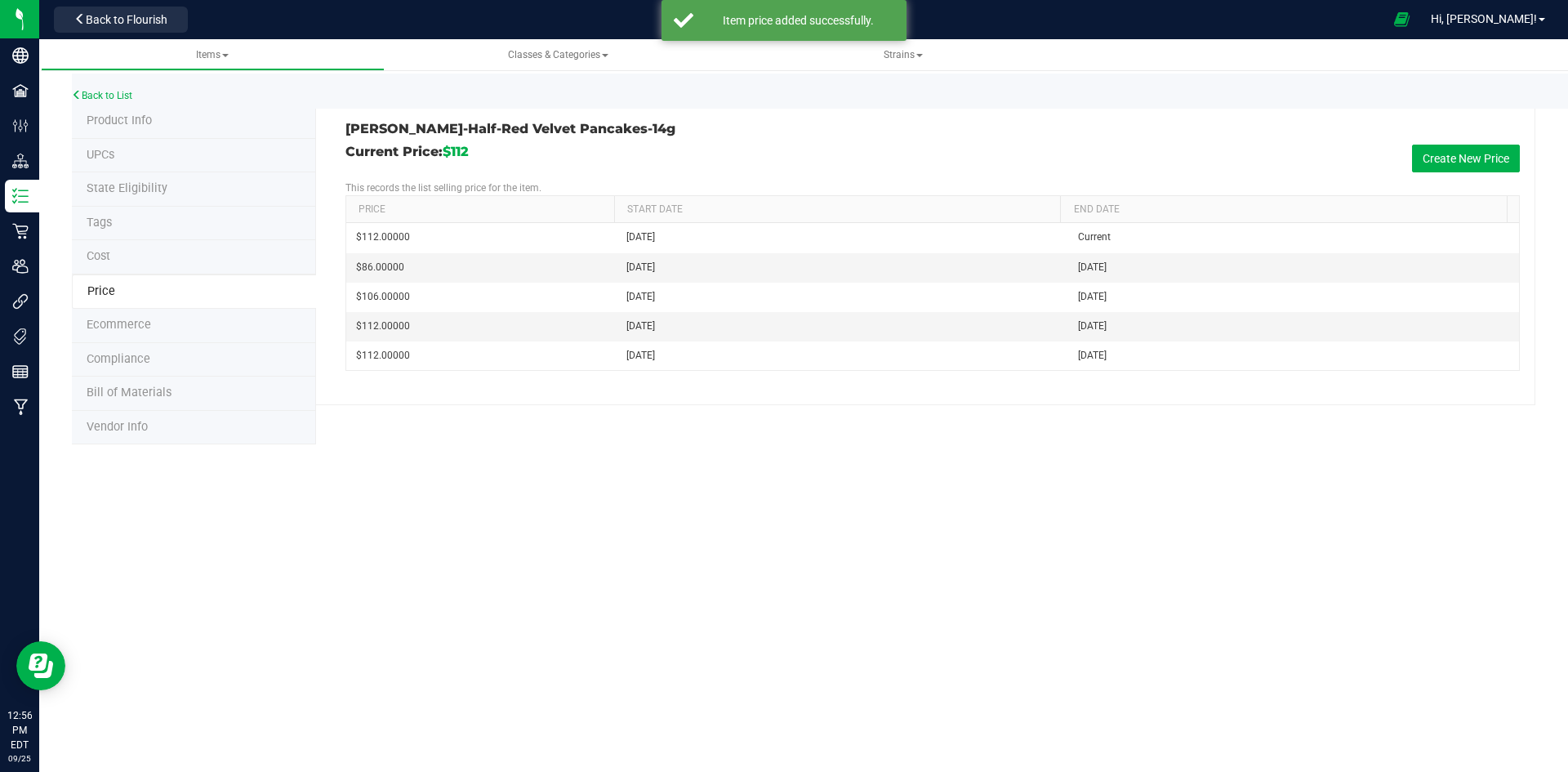
click at [116, 220] on li "Tags" at bounding box center [193, 223] width 244 height 34
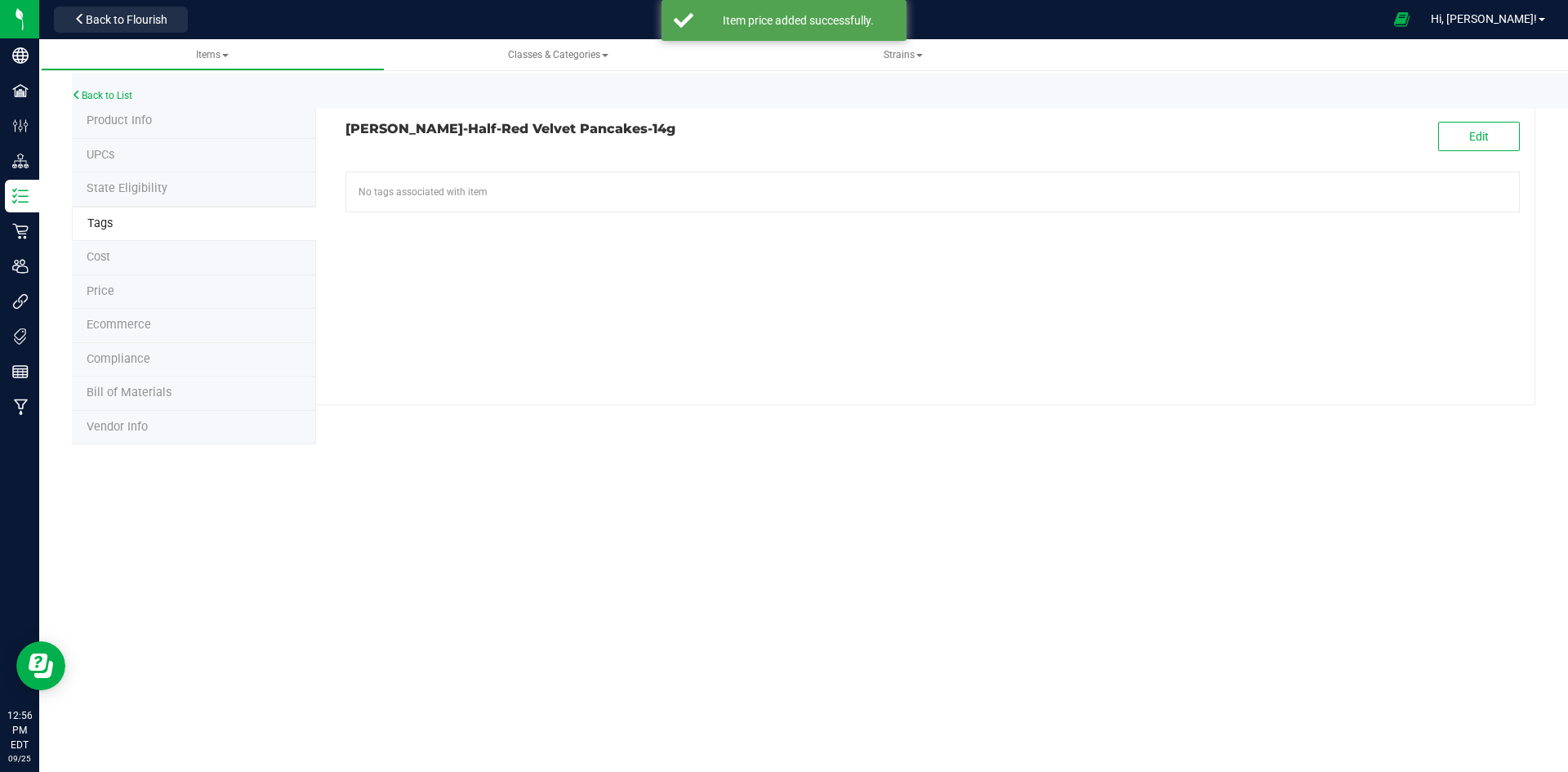
click at [145, 123] on span "Product Info" at bounding box center [118, 120] width 65 height 14
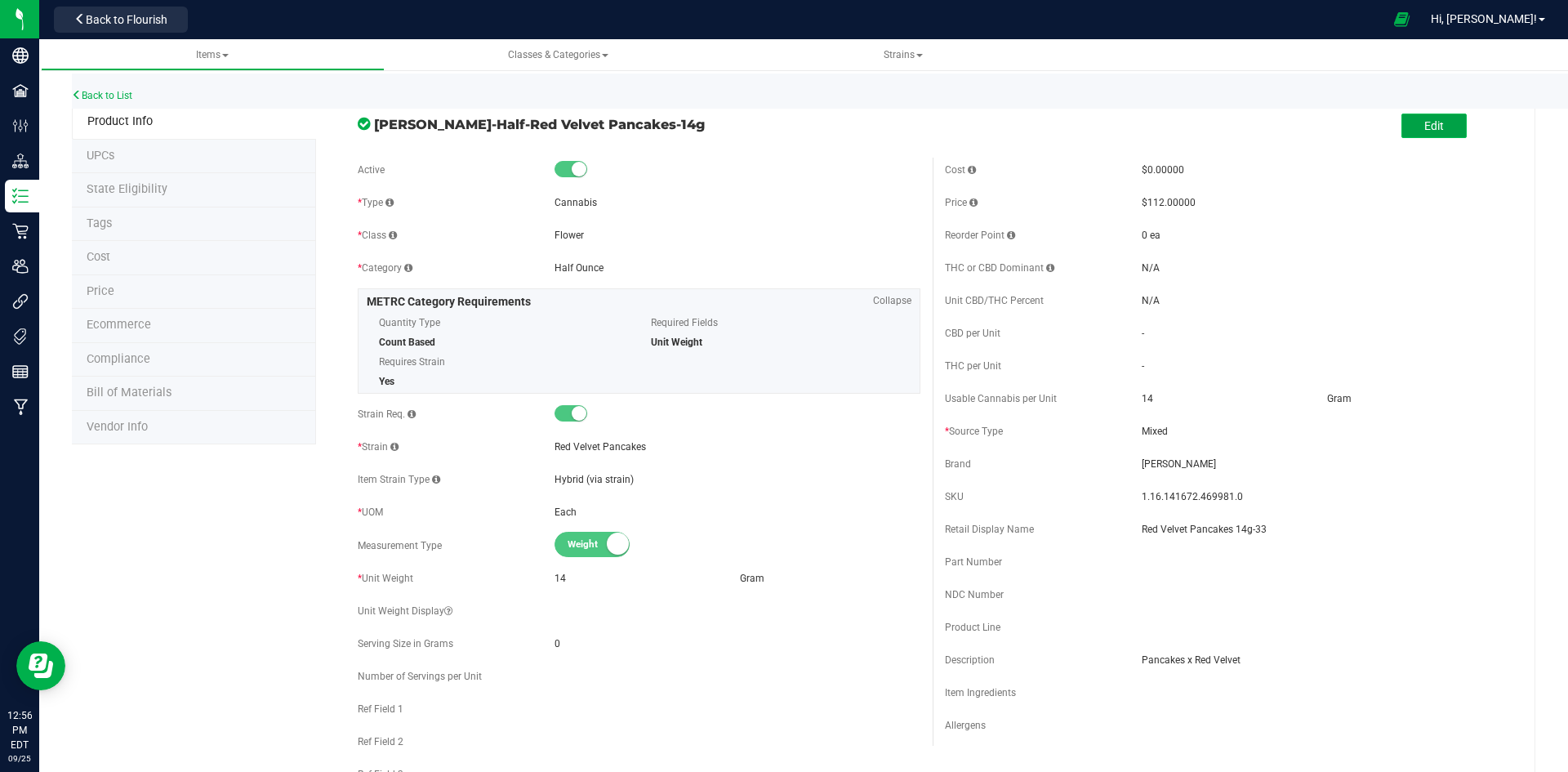
click at [1433, 131] on button "Edit" at bounding box center [1433, 126] width 65 height 25
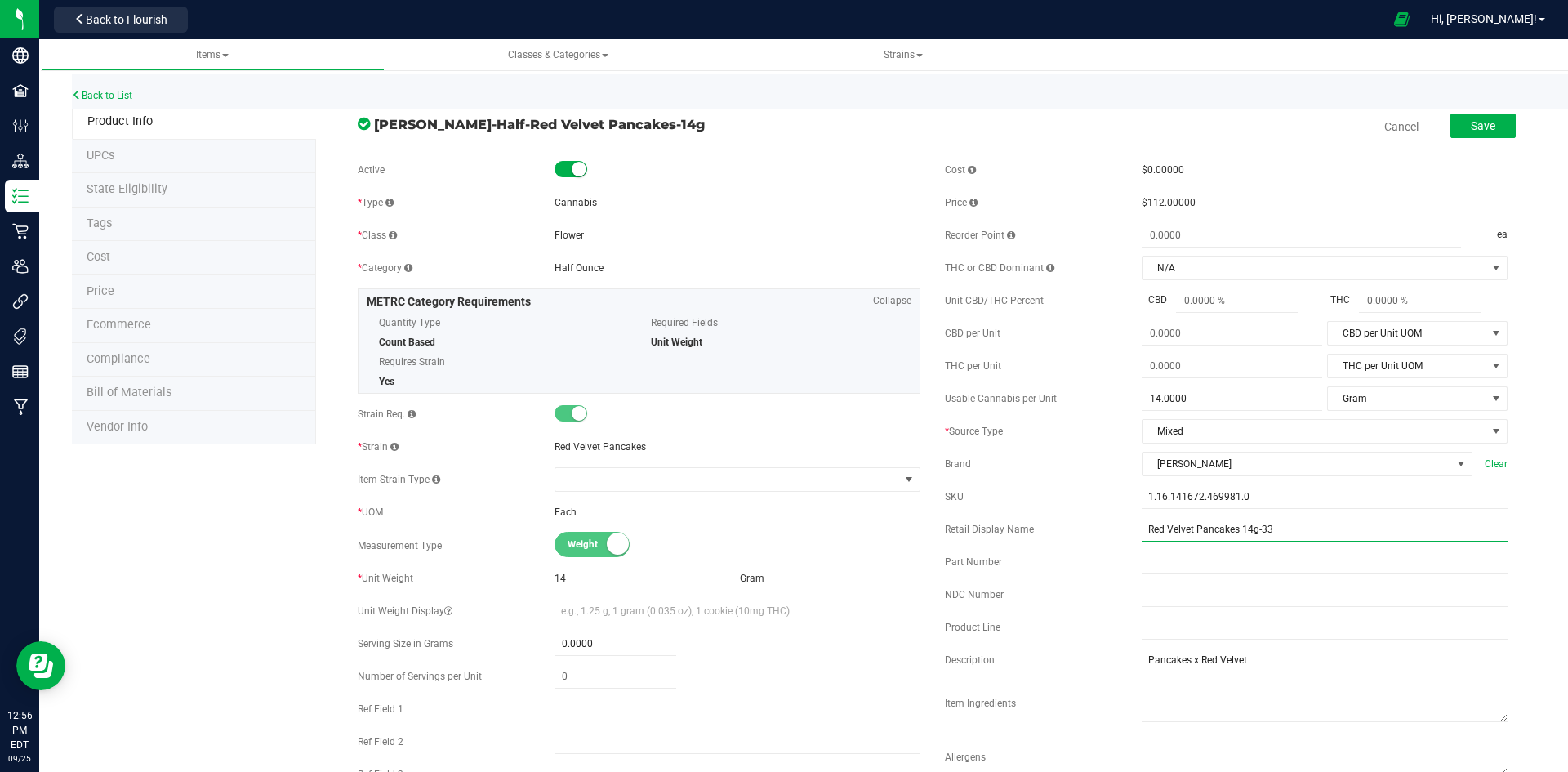
click at [1311, 534] on input "Red Velvet Pancakes 14g-33" at bounding box center [1324, 529] width 366 height 25
type input "Red Velvet Pancakes 14g-73"
click at [1482, 120] on span "Save" at bounding box center [1483, 126] width 25 height 13
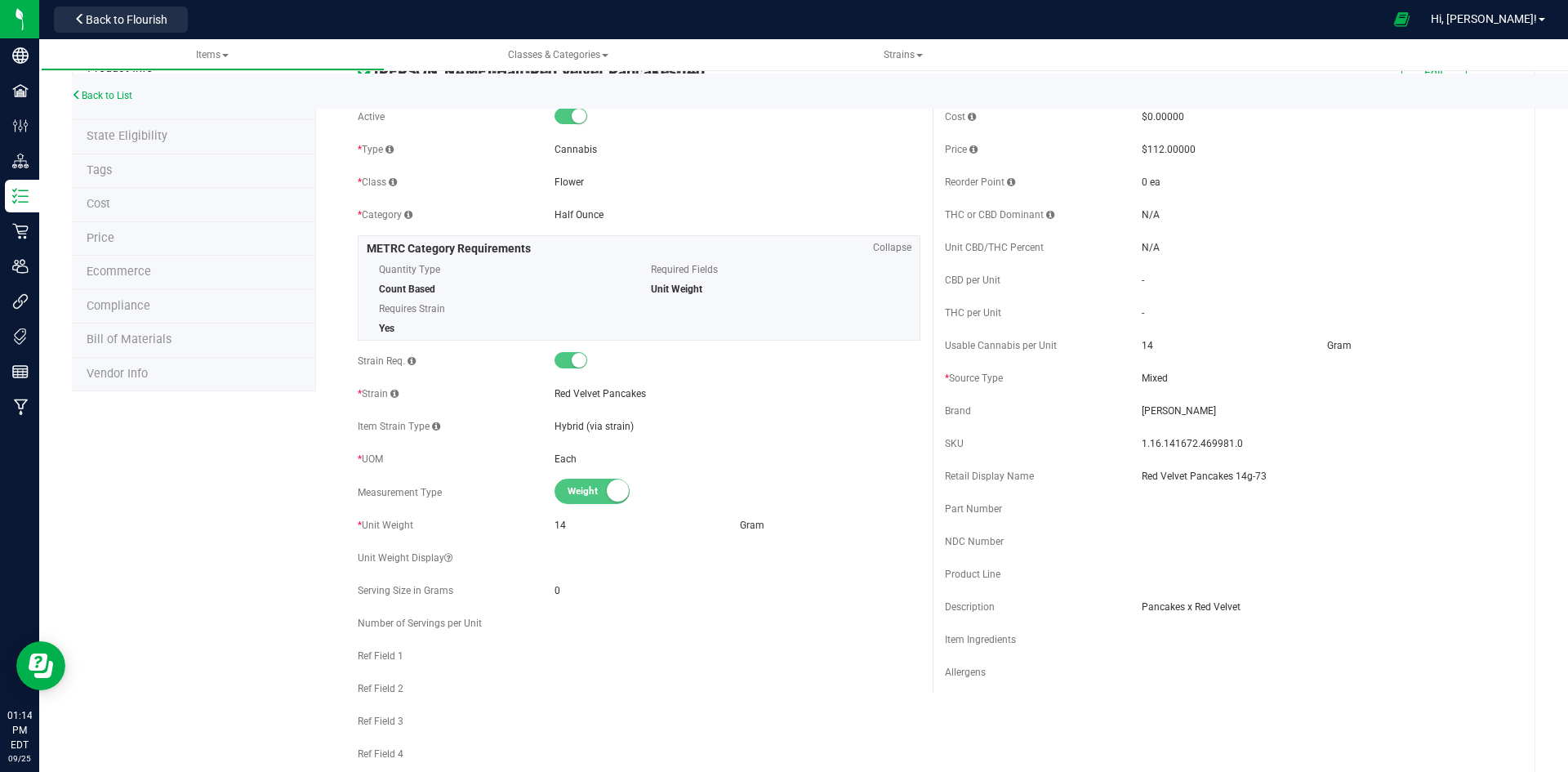
scroll to position [82, 0]
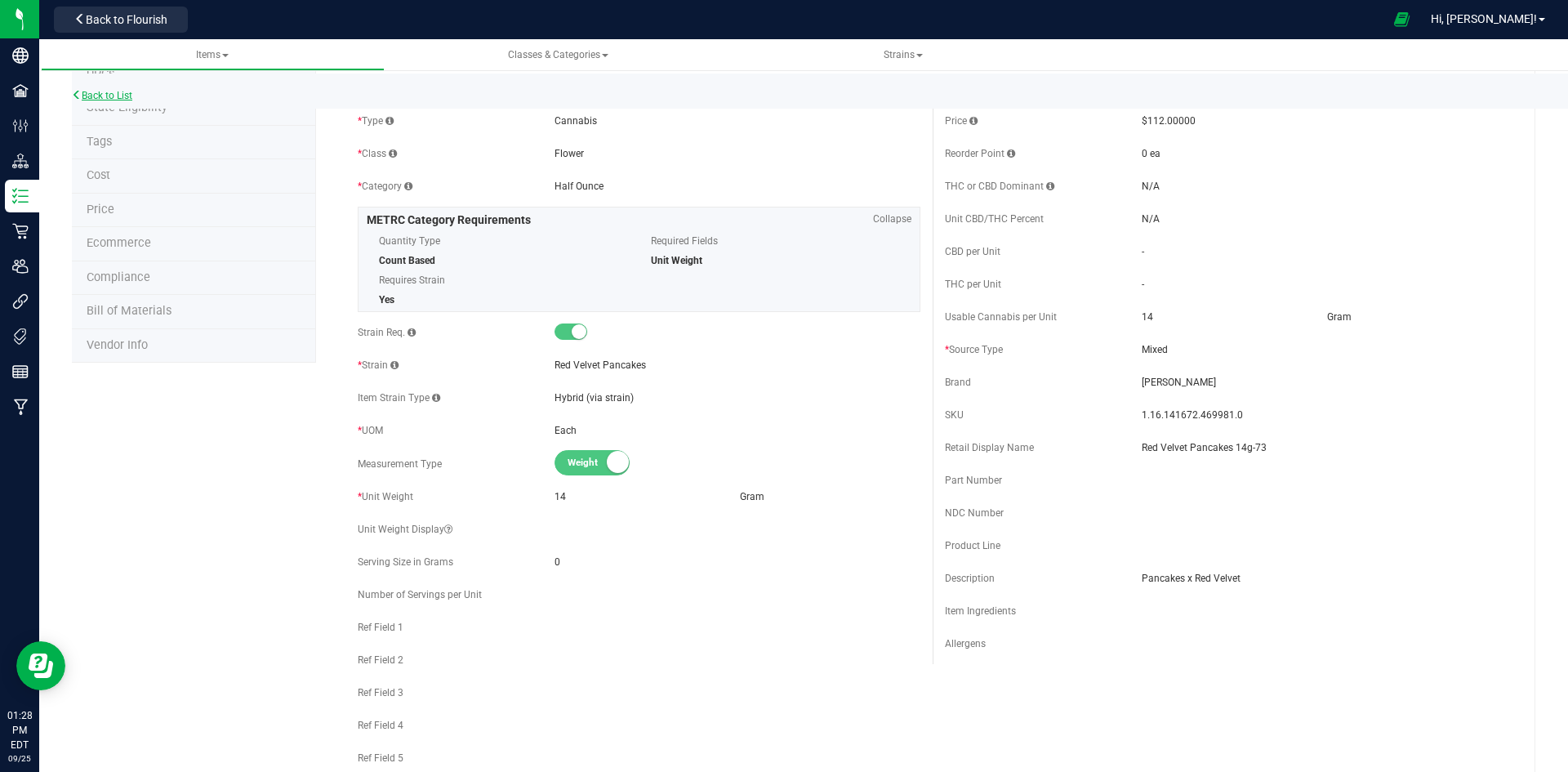
click at [118, 94] on link "Back to List" at bounding box center [102, 95] width 61 height 11
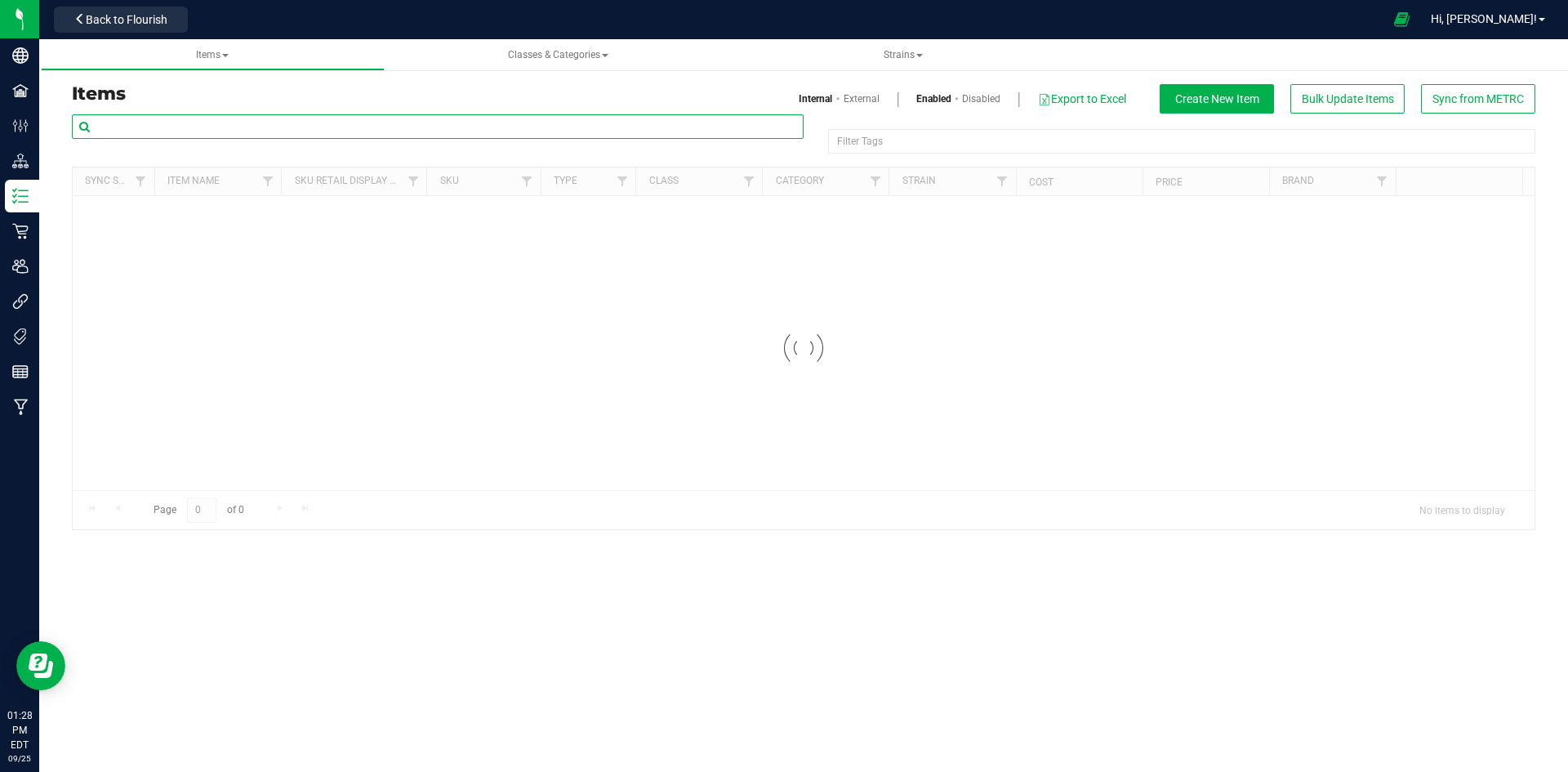
click at [136, 124] on input "text" at bounding box center [437, 127] width 732 height 25
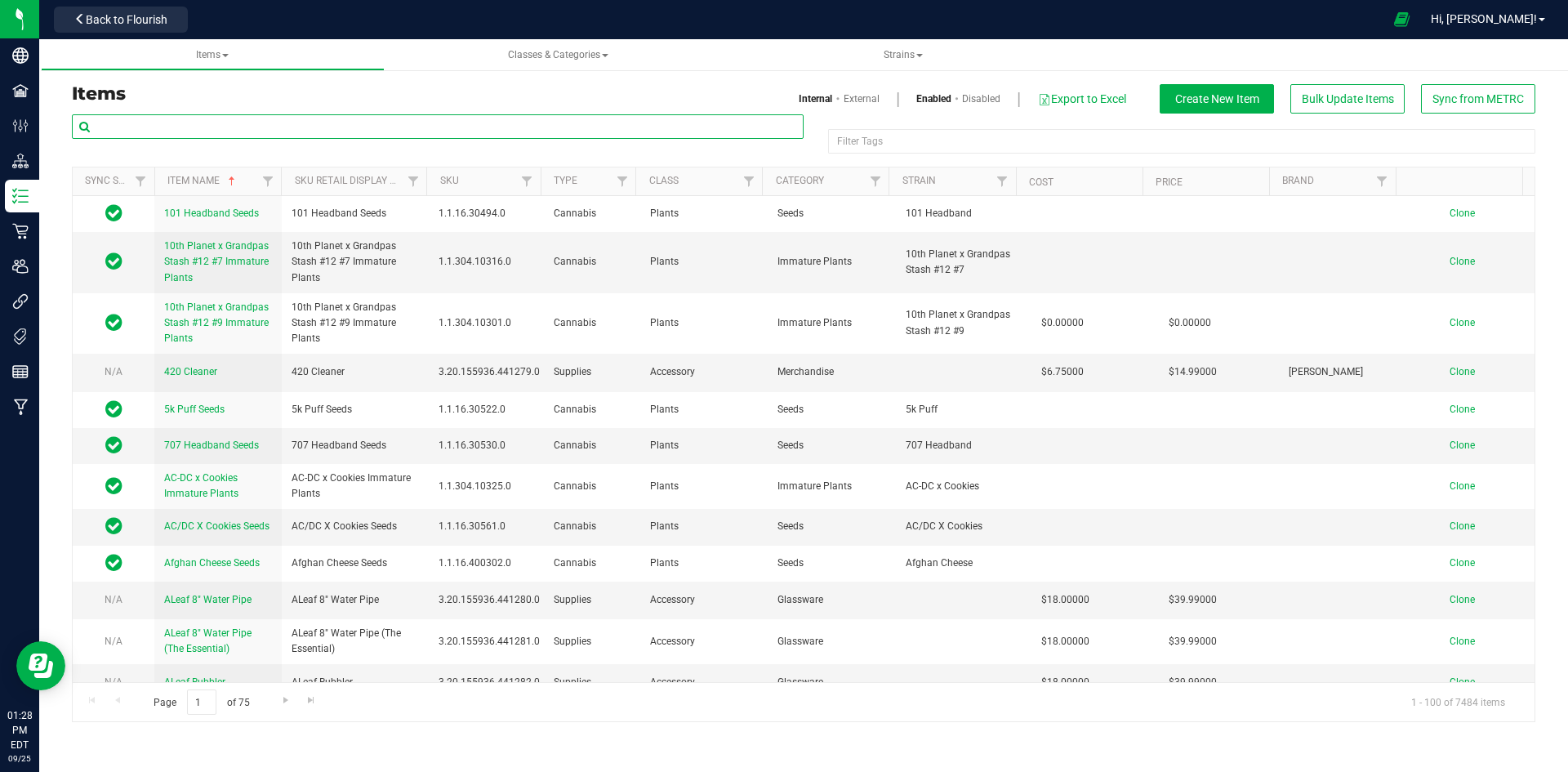
paste input "1.28.303.517147.0"
type input "1.28.303.517147.0"
click at [866, 91] on div "Internal External Enabled Disabled Export to Excel Create New Item Bulk Update …" at bounding box center [1175, 99] width 744 height 29
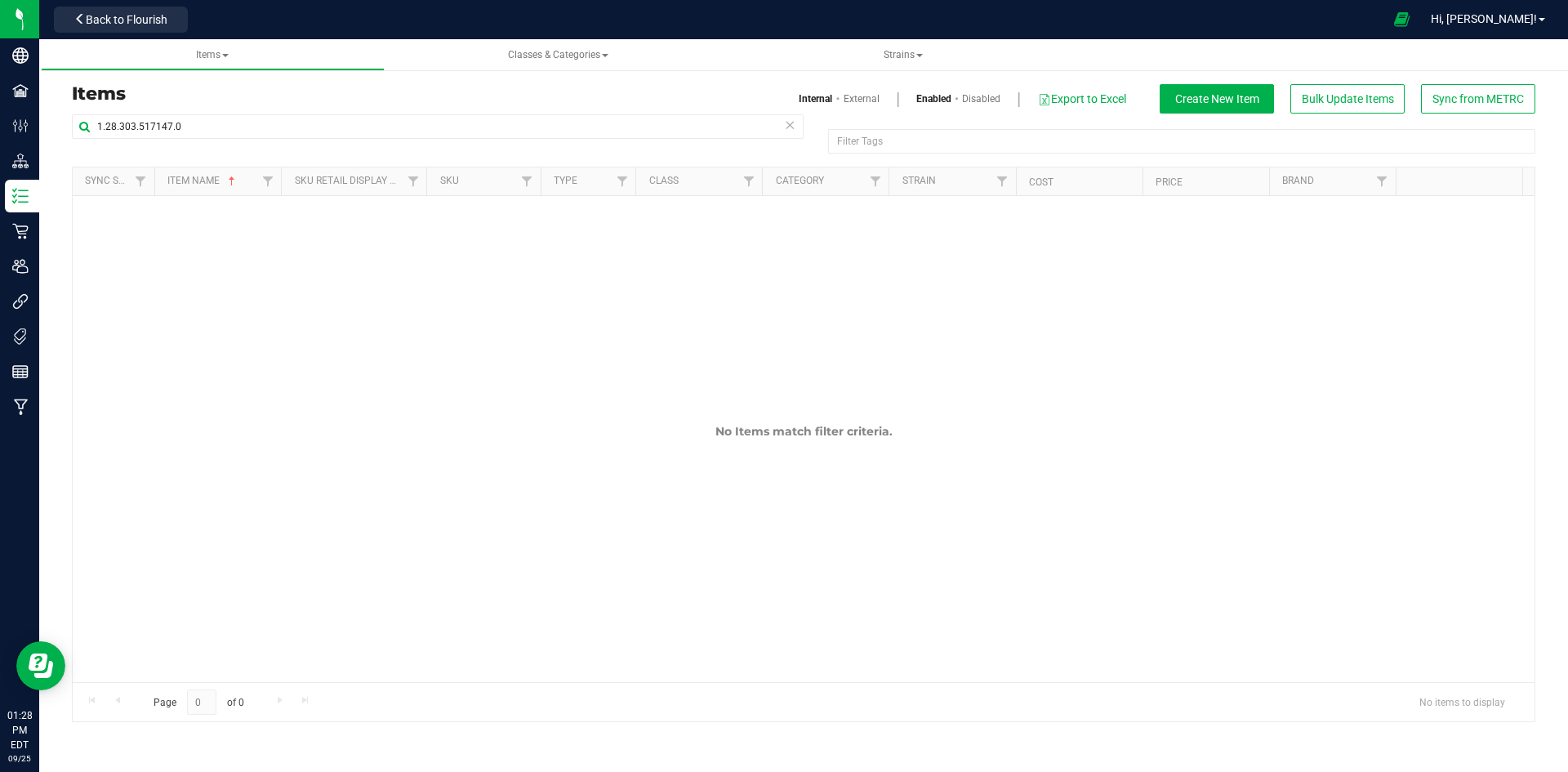
click at [860, 104] on link "External" at bounding box center [861, 99] width 36 height 15
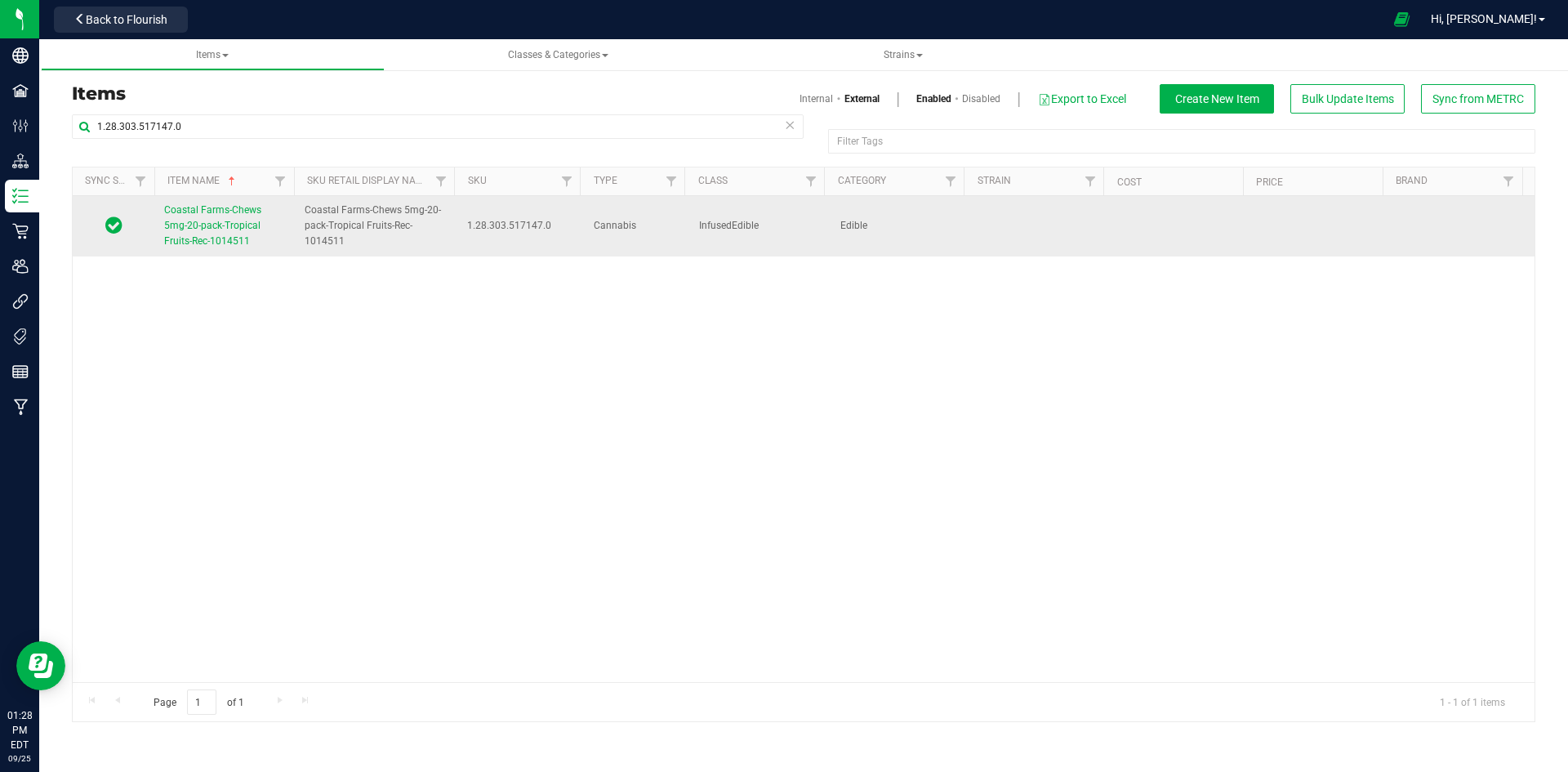
click at [242, 216] on link "Coastal Farms-Chews 5mg-20-pack-Tropical Fruits-Rec-1014511" at bounding box center [225, 226] width 121 height 48
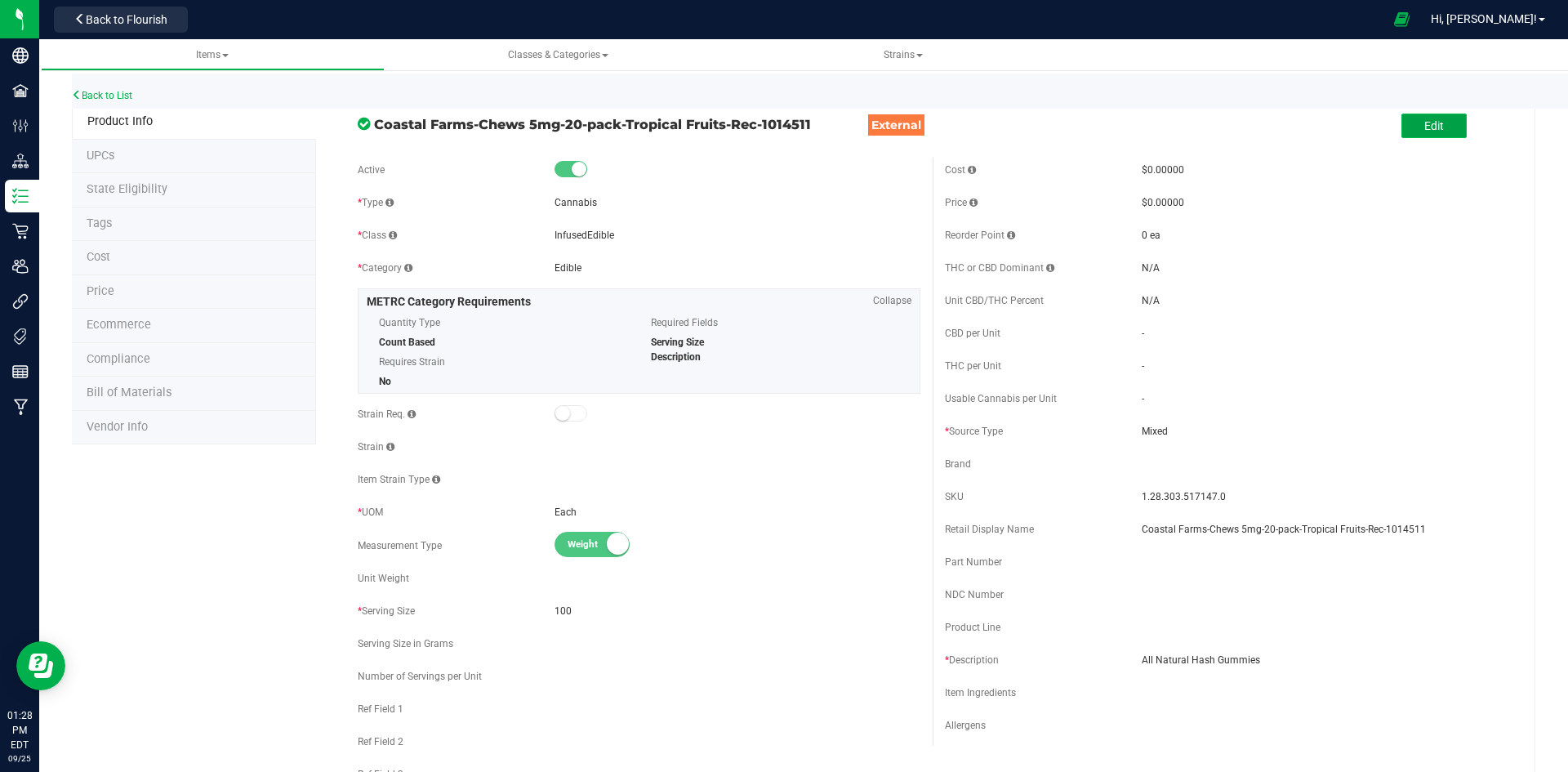
click at [1425, 131] on span "Edit" at bounding box center [1433, 126] width 19 height 13
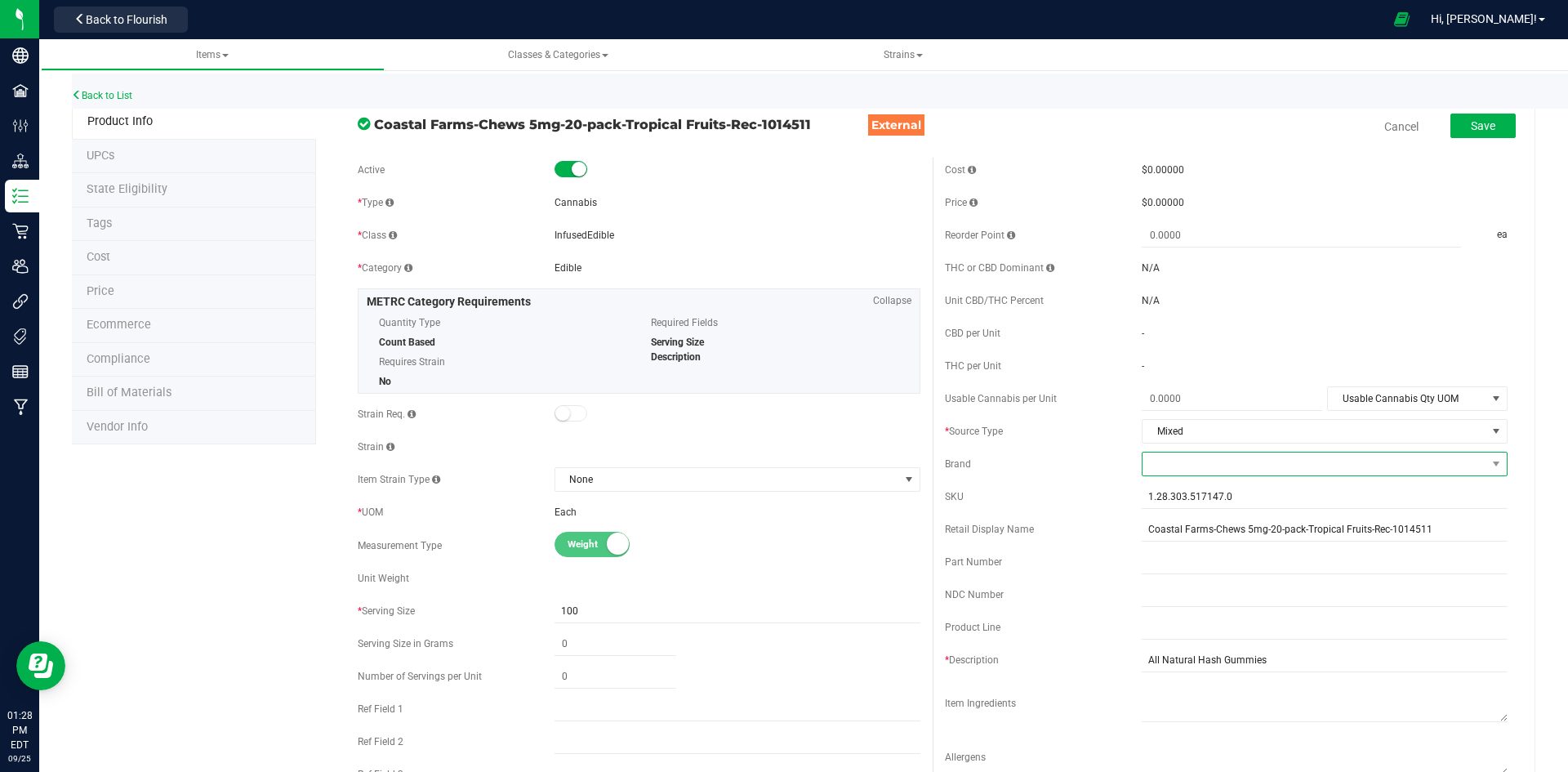
click at [1169, 467] on span at bounding box center [1314, 463] width 344 height 23
type input "coastal"
click at [1227, 555] on li "Coastal Farms RI" at bounding box center [1314, 562] width 361 height 28
click at [1361, 539] on input "Coastal Farms-Chews 5mg-20-pack-Tropical Fruits-Rec-1014511" at bounding box center [1324, 529] width 366 height 25
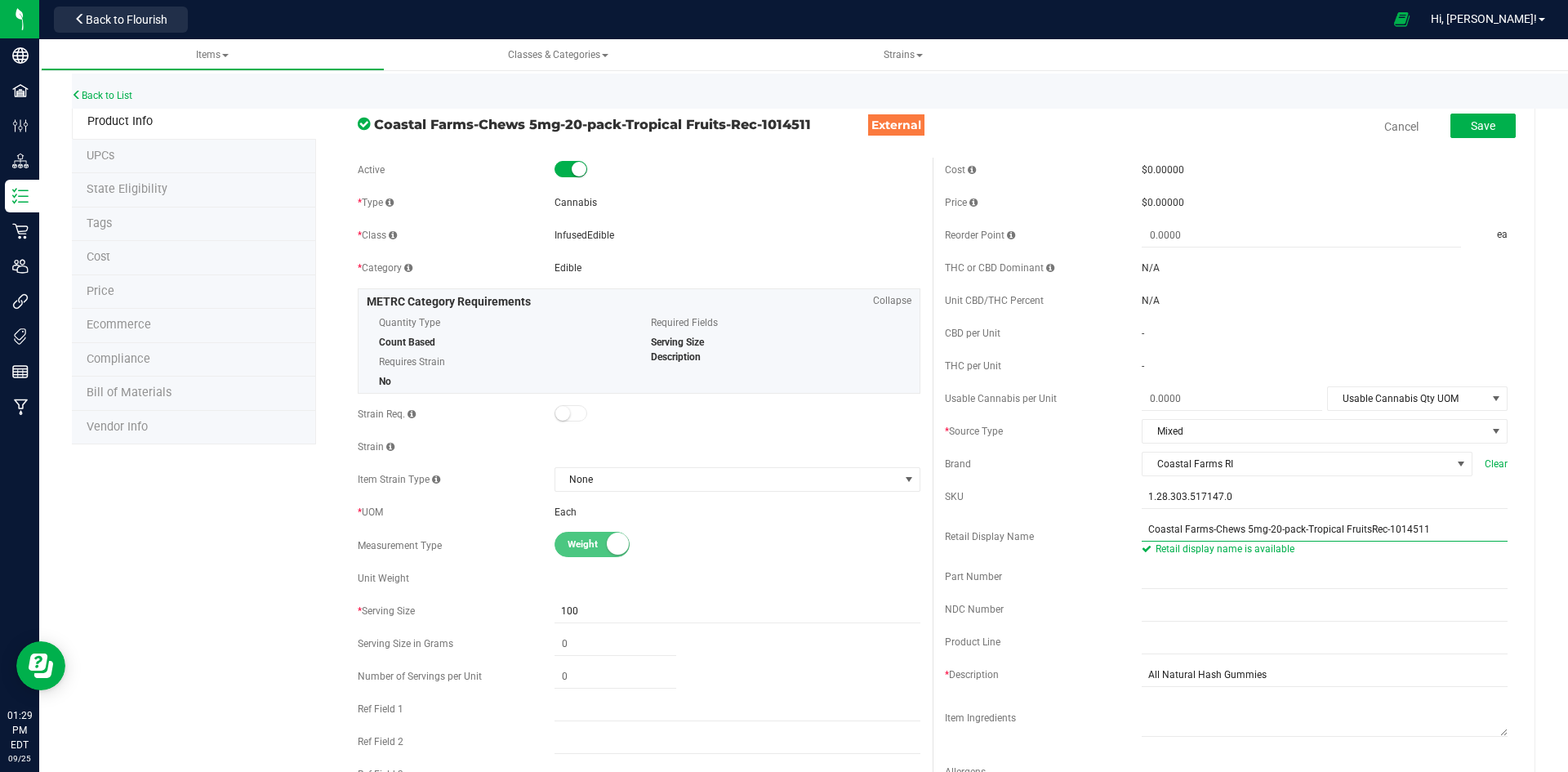
click at [1358, 535] on input "Coastal Farms-Chews 5mg-20-pack-Tropical FruitsRec-1014511" at bounding box center [1324, 529] width 366 height 25
click at [1393, 531] on input "Coastal Farms-Chews 5mg-20-pack-Tropical Fruits 5mg-20packRec-1014511" at bounding box center [1324, 529] width 366 height 25
click at [1419, 534] on input "Coastal Farms-Chews 5mg-20-pack-Tropical Fruits 5mg-20 packRec-1014511" at bounding box center [1324, 529] width 366 height 25
click at [1359, 537] on input "Coastal Farms-Chews 5mg-20-pack-Tropical Fruits 5mg-20 pack-353" at bounding box center [1324, 529] width 366 height 25
click at [1297, 533] on input "Coastal Farms-Chews 5mg-20-pack-Tropical Fruit Chews 5mg-20 pack-353" at bounding box center [1324, 529] width 366 height 25
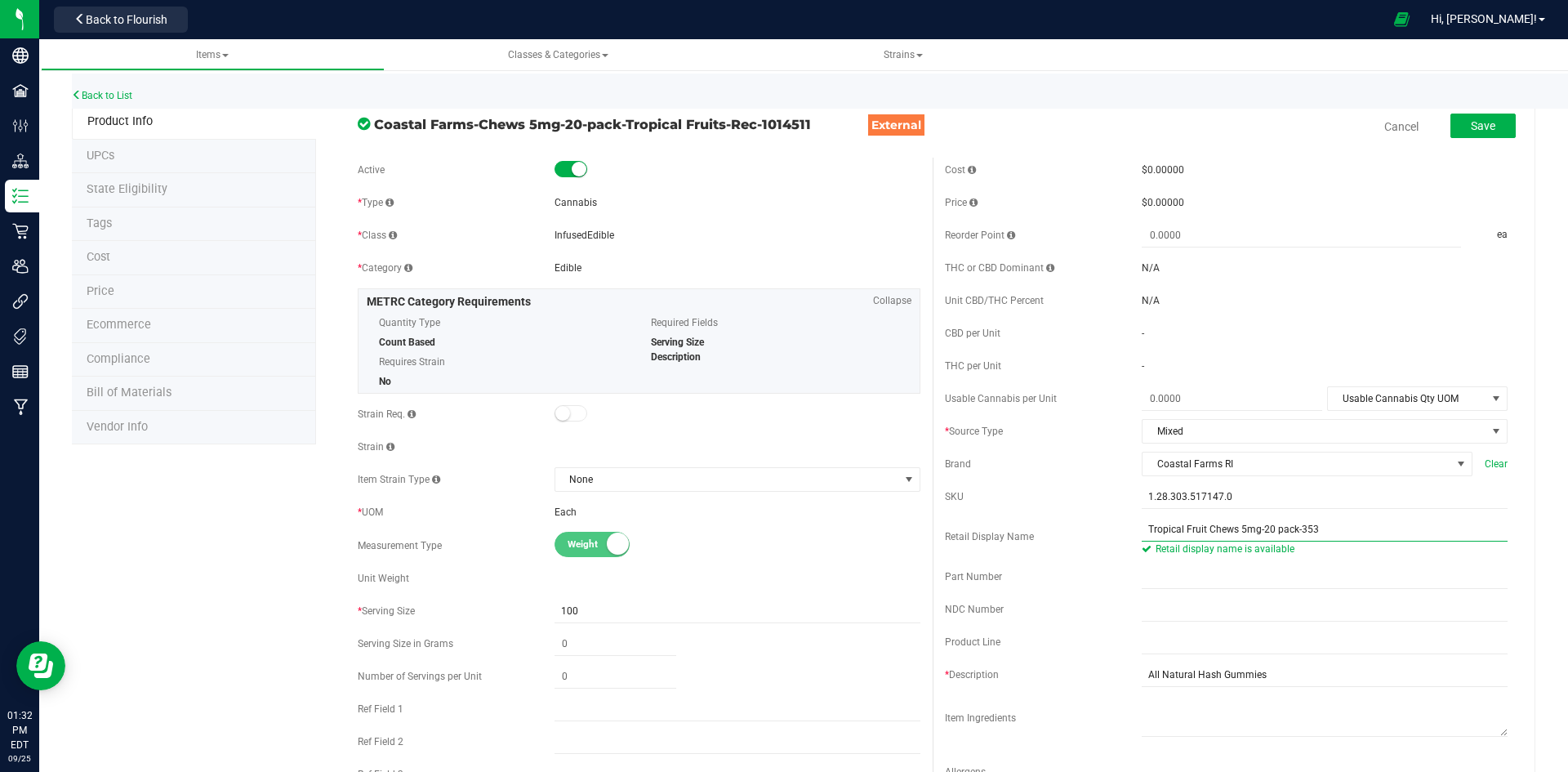
click at [1253, 534] on input "Tropical Fruit Chews 5mg-20 pack-353" at bounding box center [1324, 529] width 366 height 25
click at [1269, 538] on input "Tropical Fruit Chews 5mg 20 pack-353" at bounding box center [1324, 529] width 366 height 25
click at [1371, 521] on input "Tropical Fruit Chews 5mg 20-pack-353" at bounding box center [1324, 529] width 366 height 25
type input "Tropical Fruit Chews 5mg 20-pack-353"
click at [1452, 121] on button "Save" at bounding box center [1483, 126] width 65 height 25
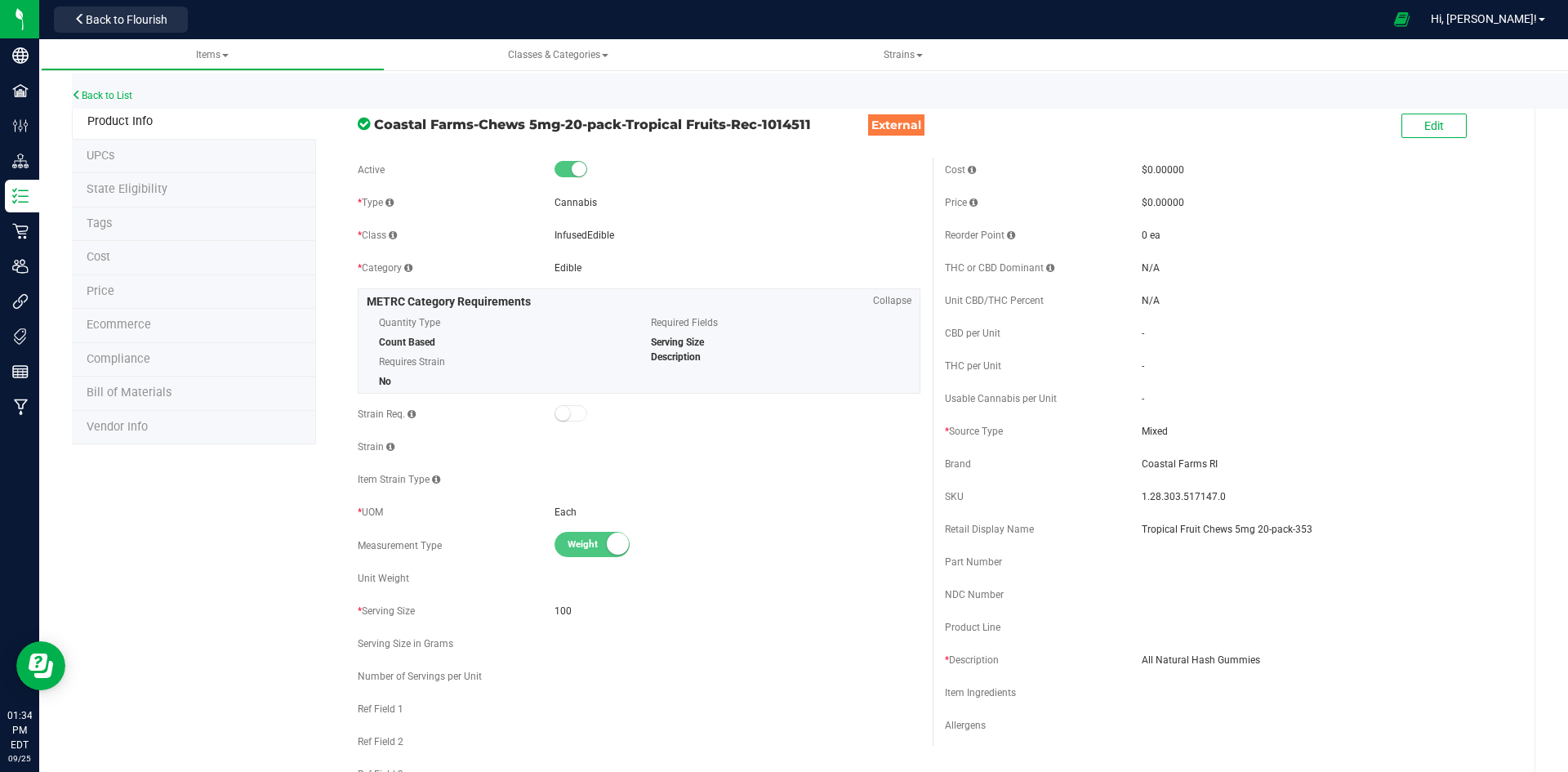
click at [120, 292] on li "Price" at bounding box center [193, 292] width 244 height 34
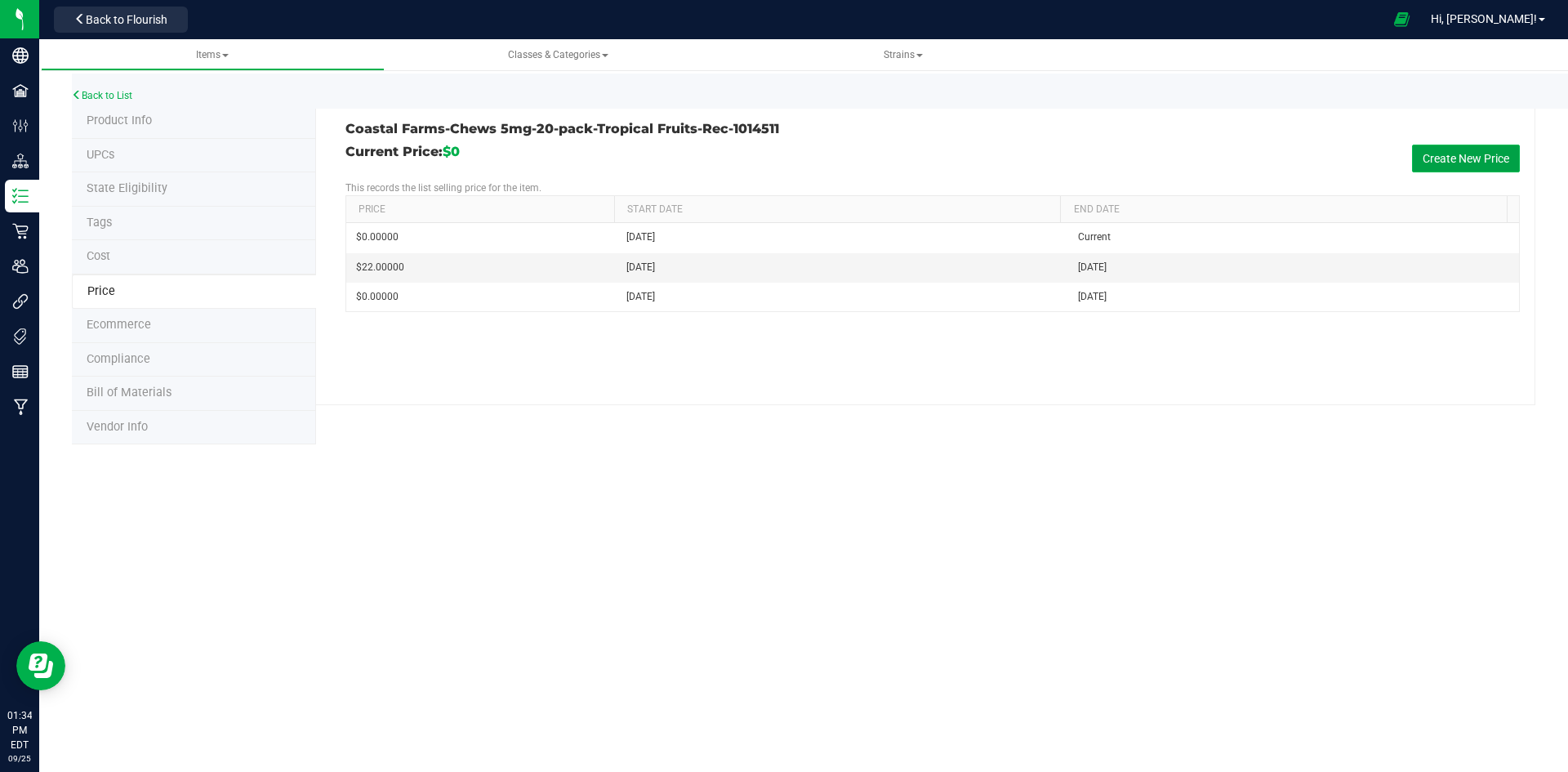
click at [1464, 153] on button "Create New Price" at bounding box center [1466, 159] width 108 height 28
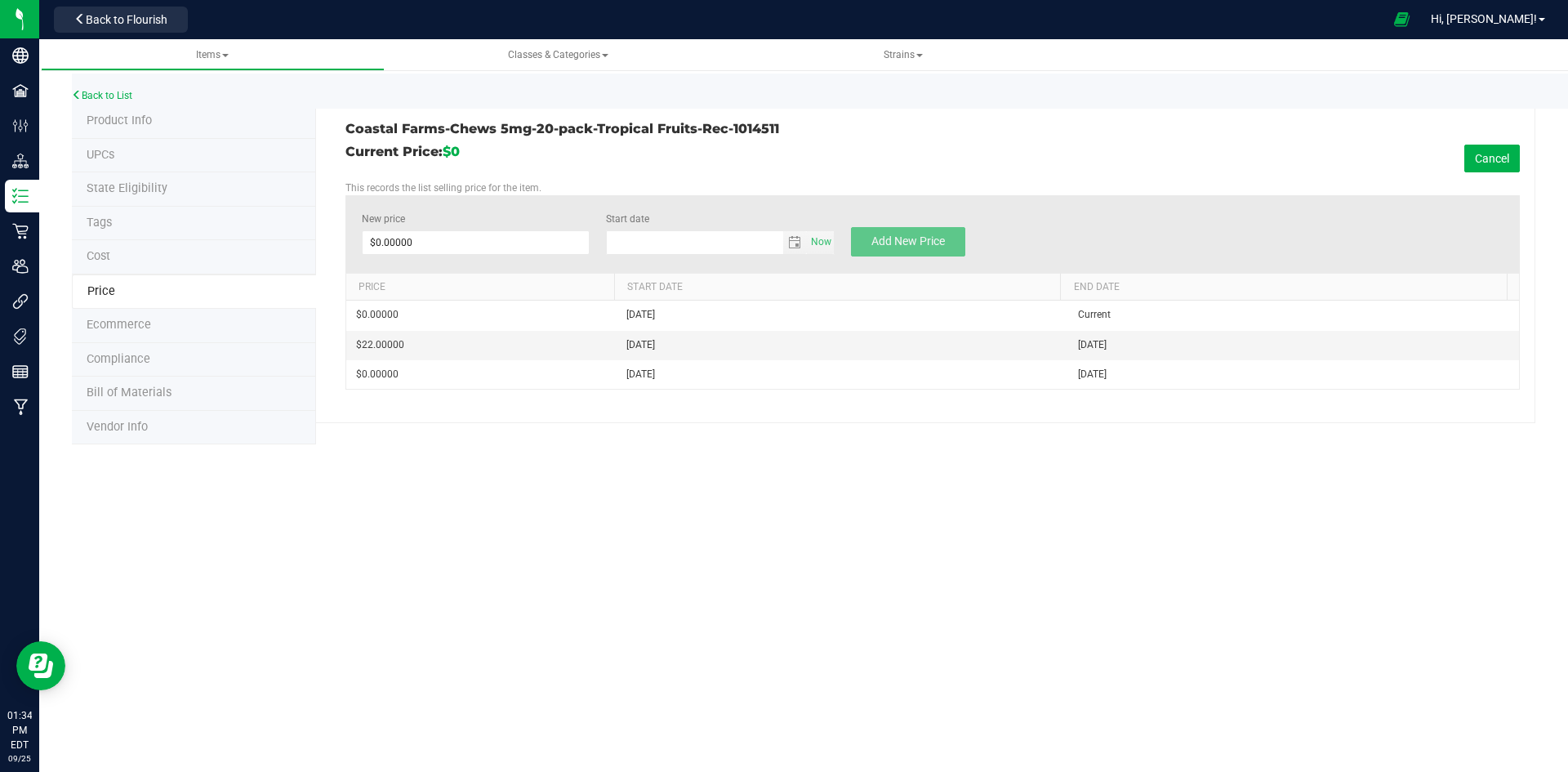
type input "[DATE]"
click at [545, 235] on span at bounding box center [476, 242] width 228 height 25
type input "22"
click at [900, 237] on span "Add New Price" at bounding box center [908, 241] width 73 height 13
type input "$0.00000"
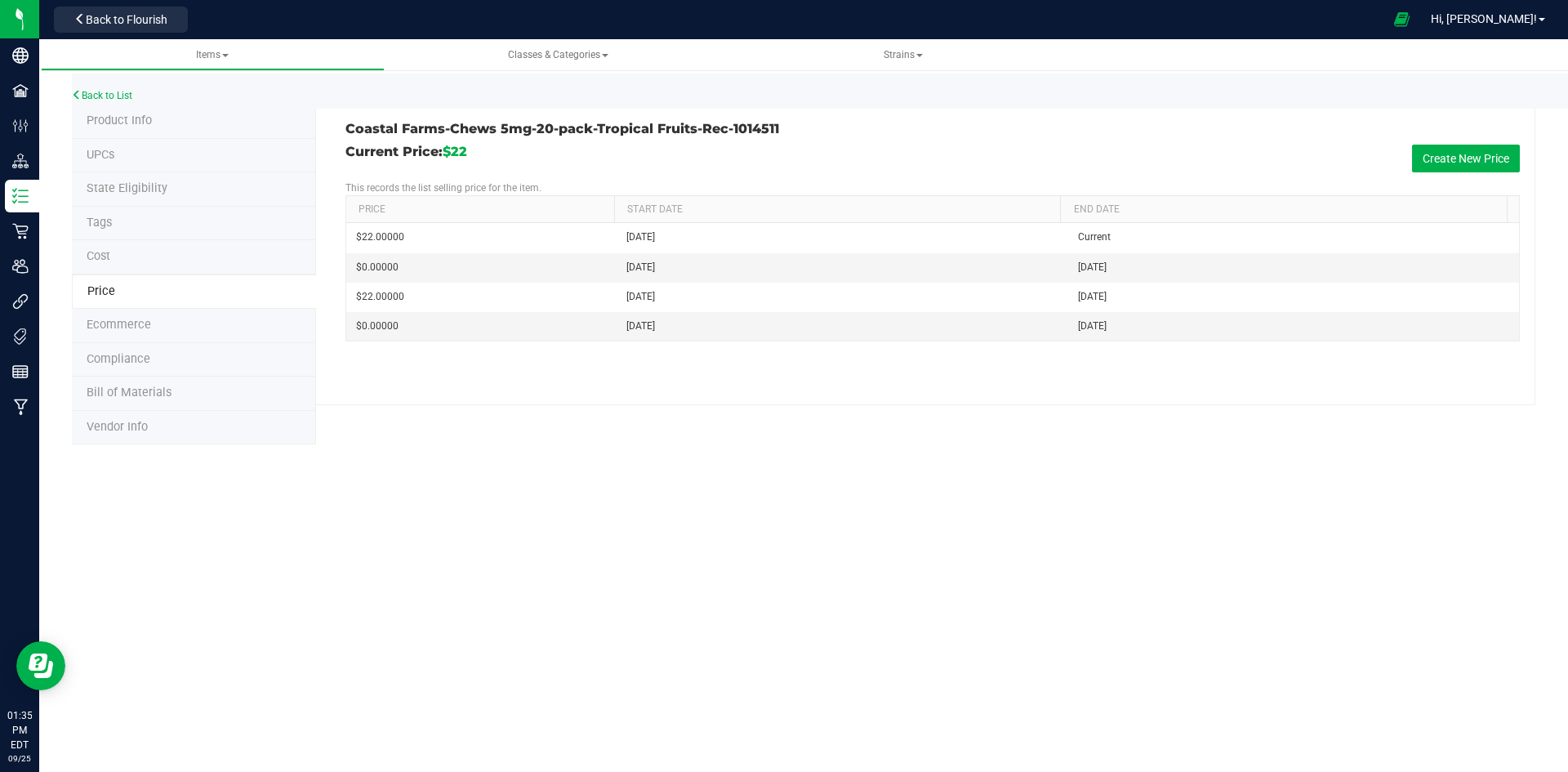
click at [140, 126] on span "Product Info" at bounding box center [118, 120] width 65 height 14
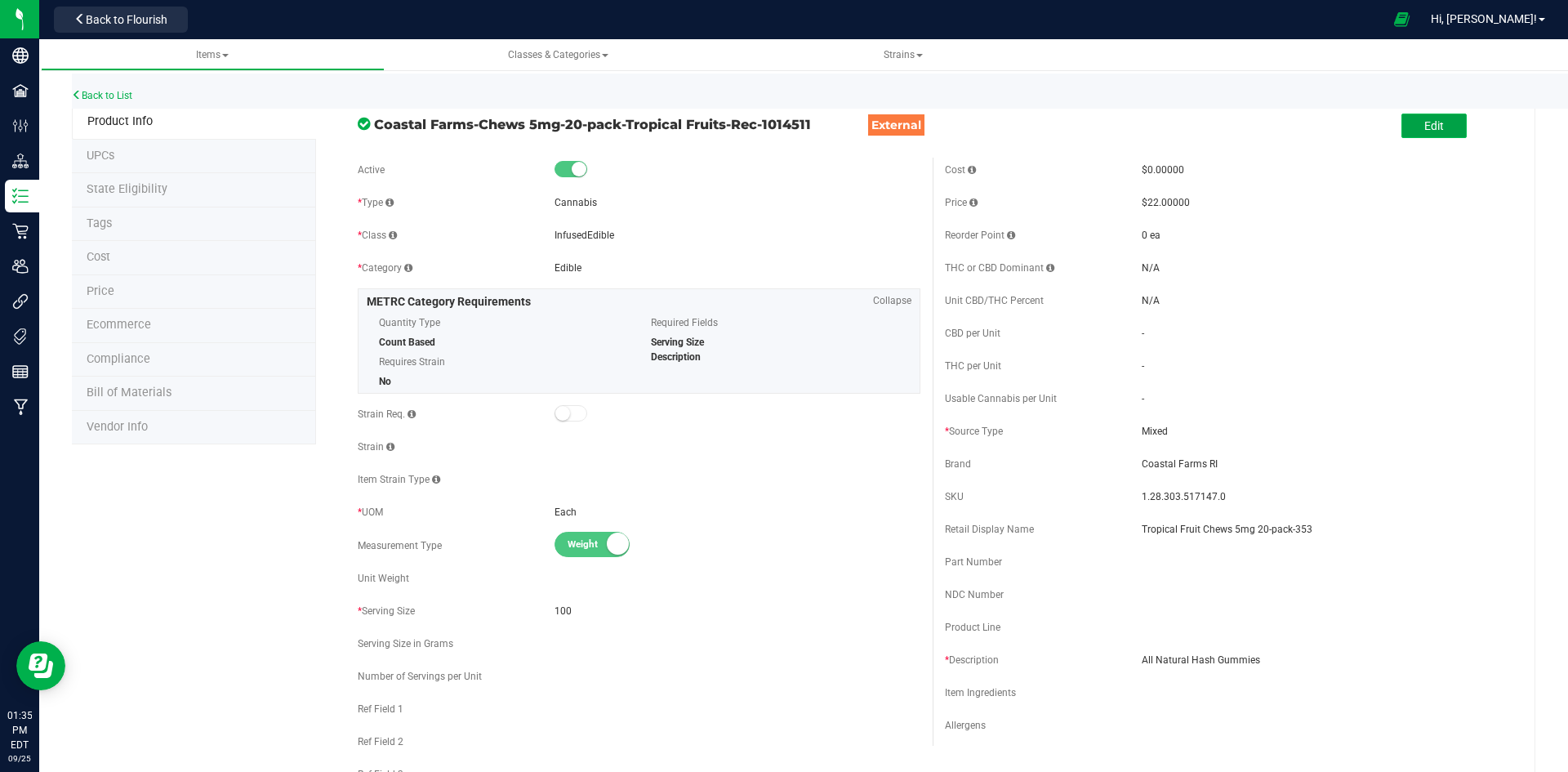
click at [1432, 132] on button "Edit" at bounding box center [1433, 126] width 65 height 25
click at [1154, 398] on span at bounding box center [1231, 399] width 181 height 24
type input "3.3"
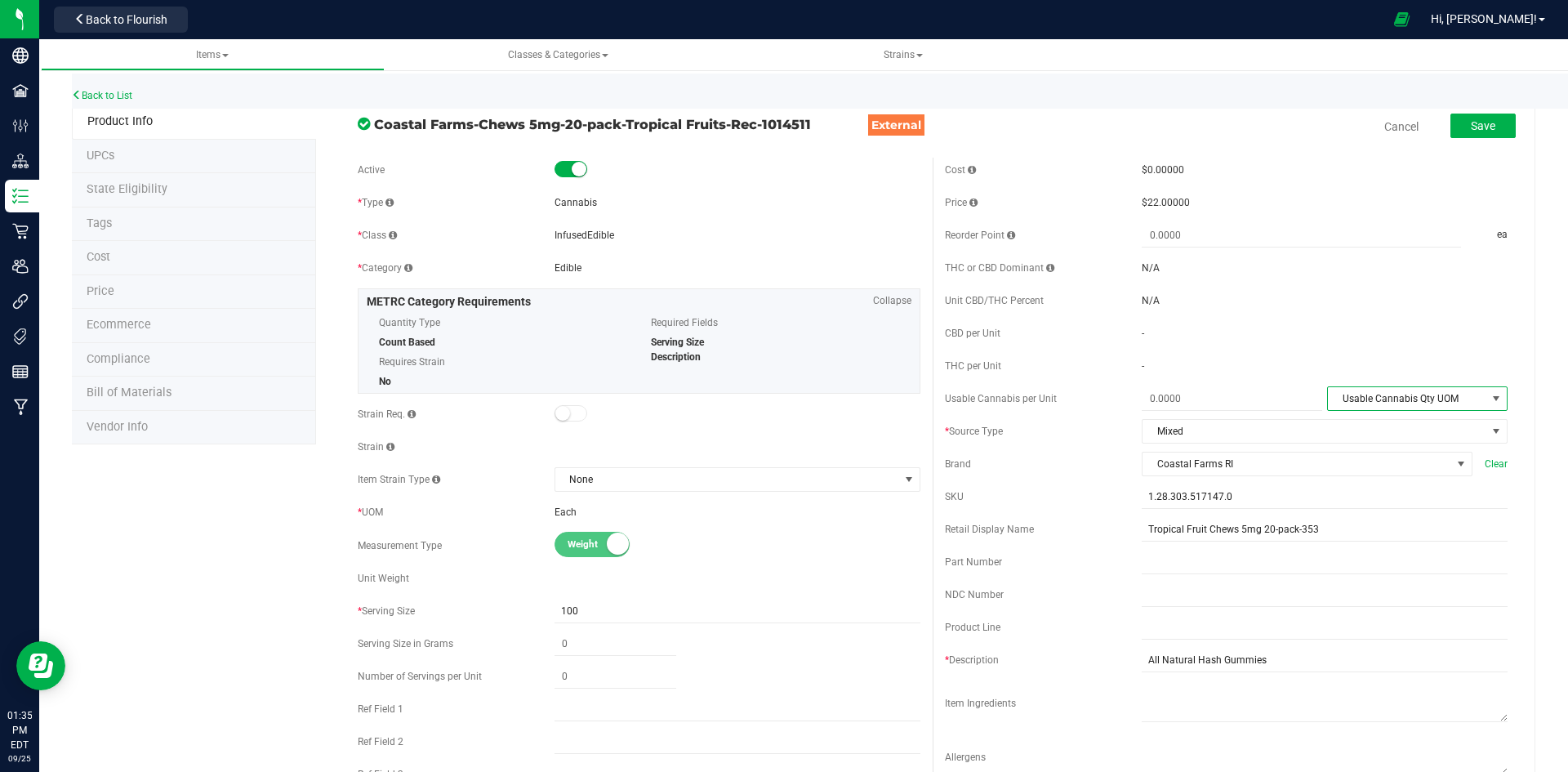
type input "3.3000"
click at [1434, 392] on span "Usable Cannabis Qty UOM" at bounding box center [1407, 398] width 159 height 23
click at [1377, 476] on li "Gram" at bounding box center [1406, 475] width 177 height 25
click at [1475, 127] on span "Save" at bounding box center [1483, 126] width 25 height 13
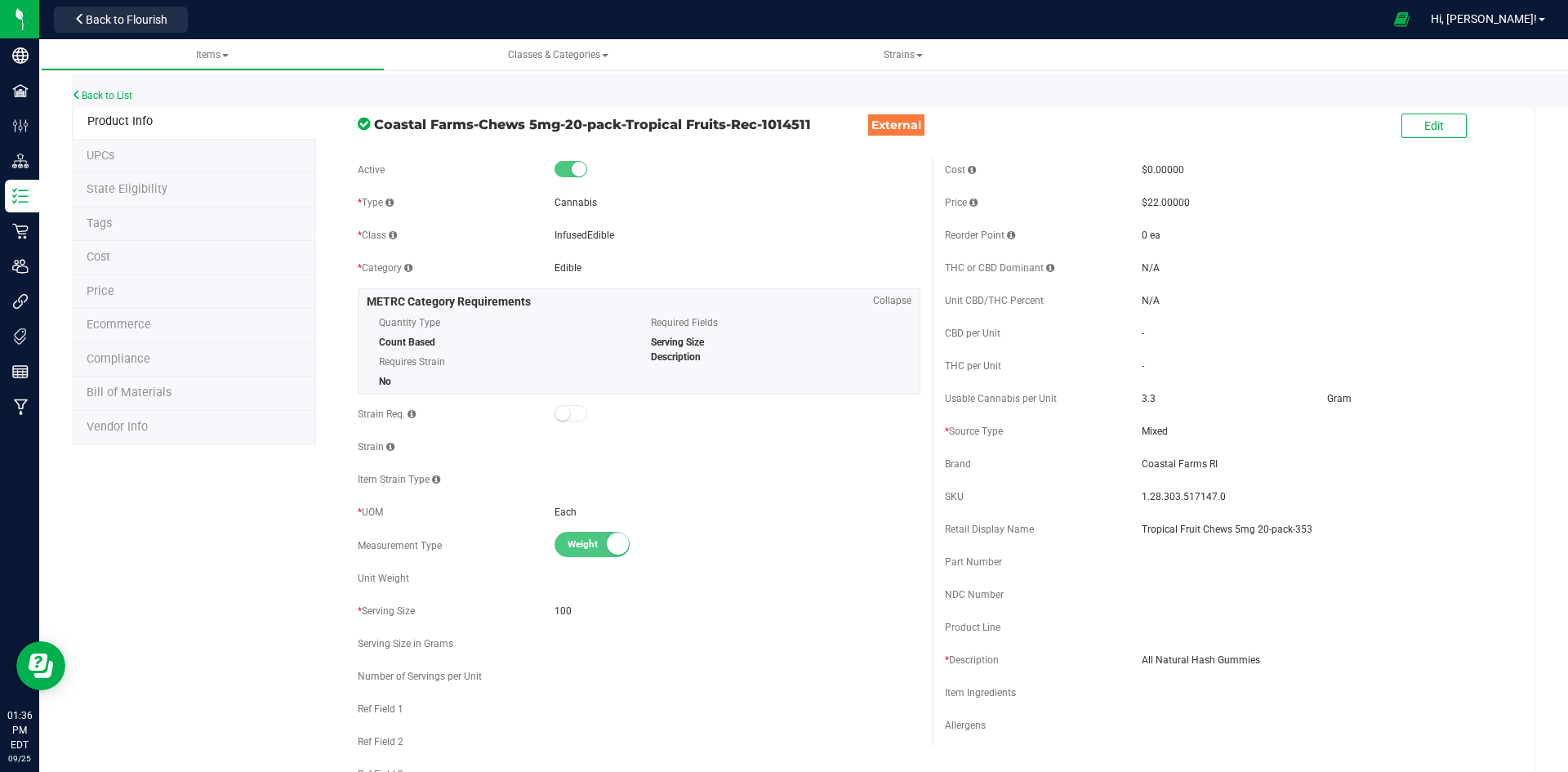
click at [122, 282] on li "Price" at bounding box center [193, 292] width 244 height 34
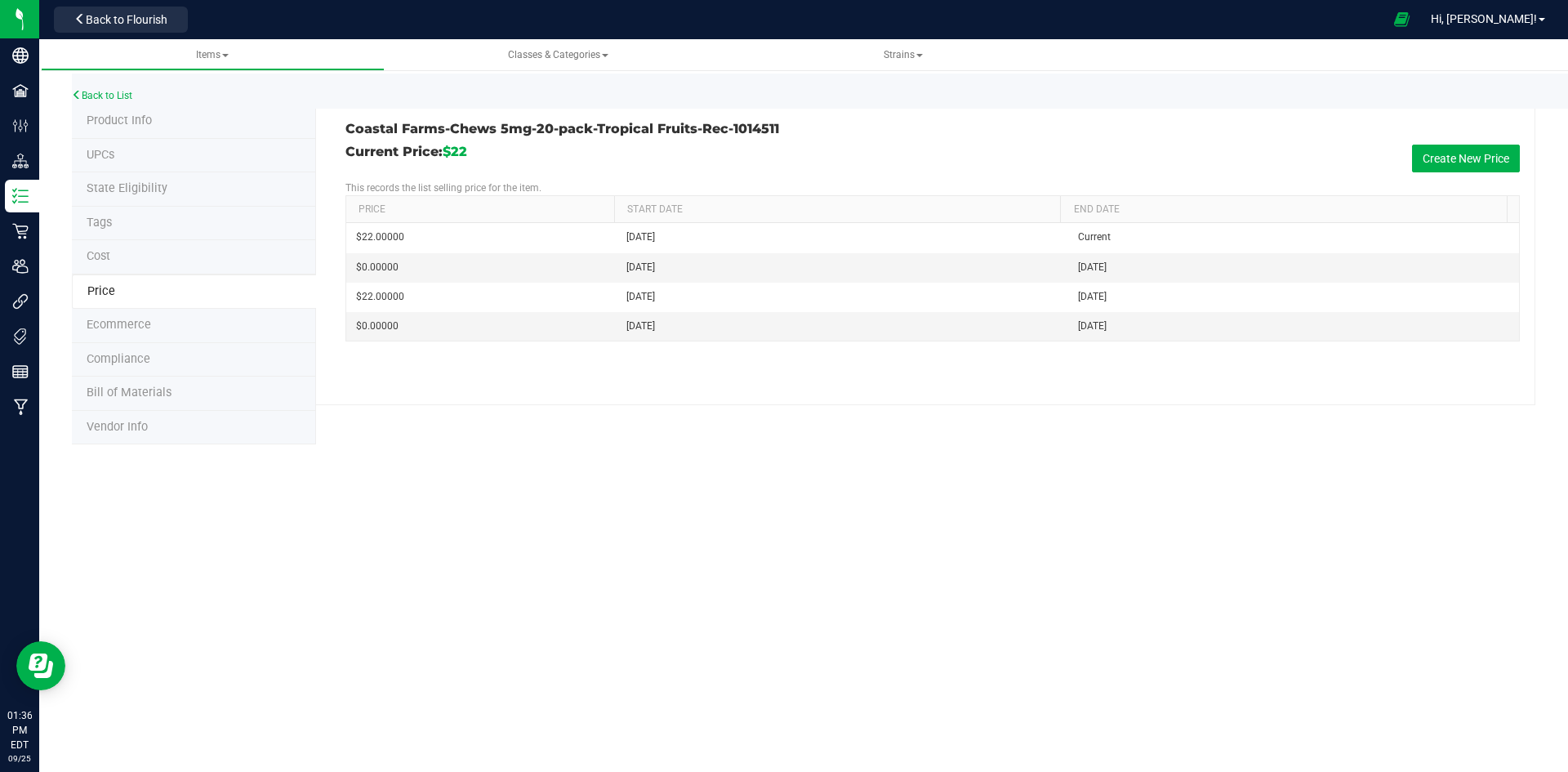
click at [115, 123] on span "Product Info" at bounding box center [118, 120] width 65 height 14
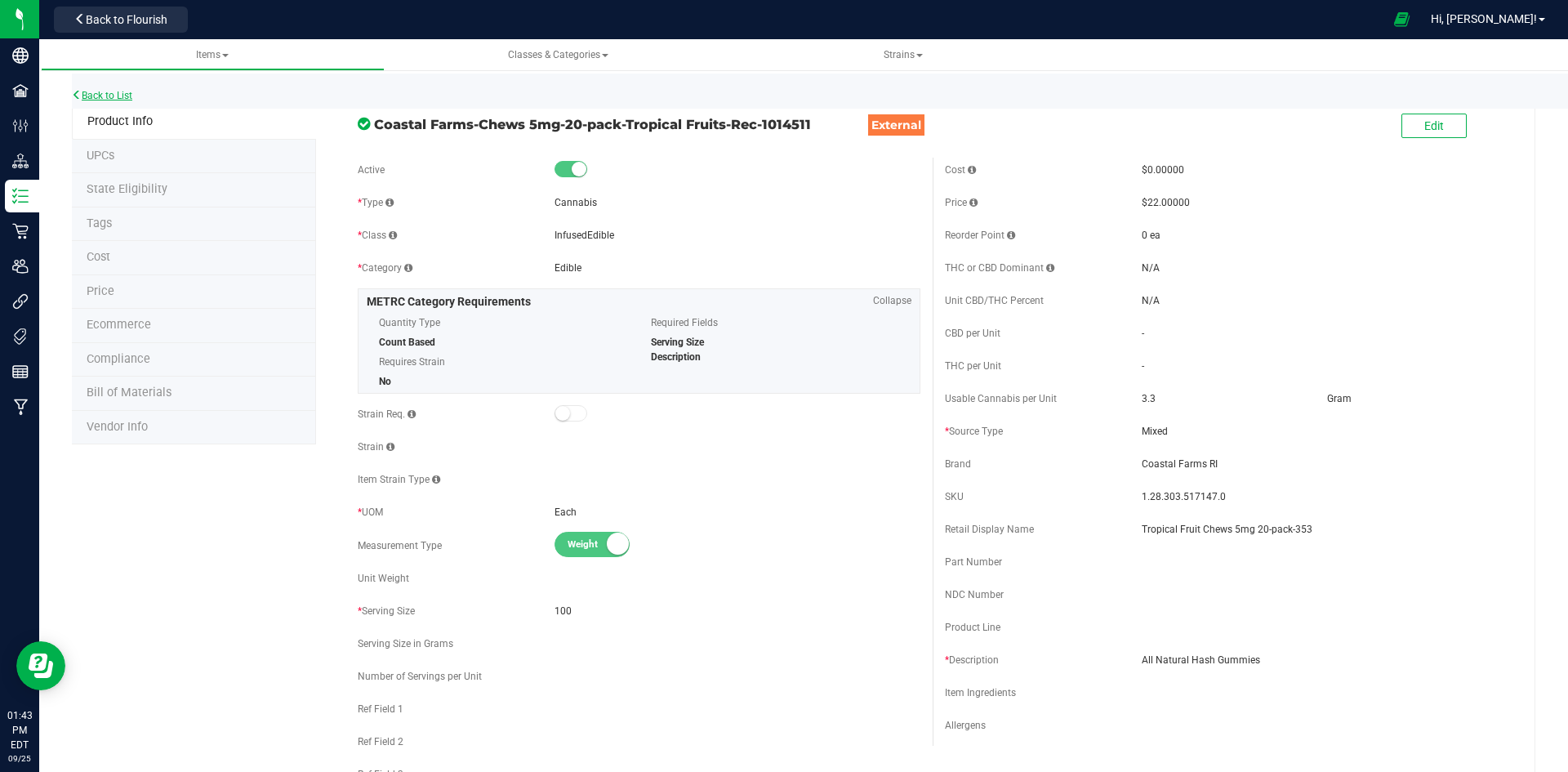
click at [116, 95] on link "Back to List" at bounding box center [102, 95] width 61 height 11
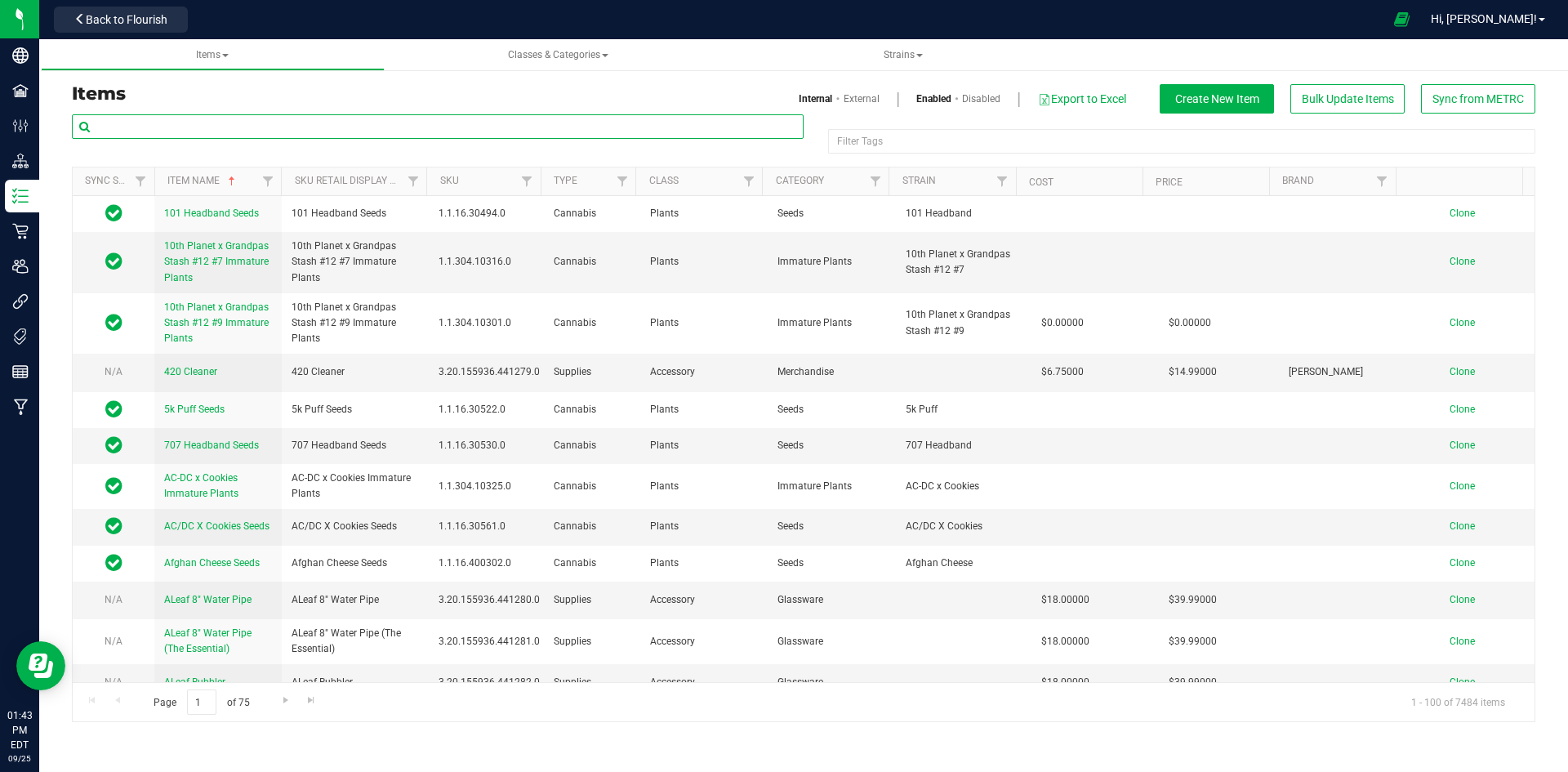
click at [131, 123] on input "text" at bounding box center [437, 127] width 732 height 25
paste input "1.2.309.517151.0"
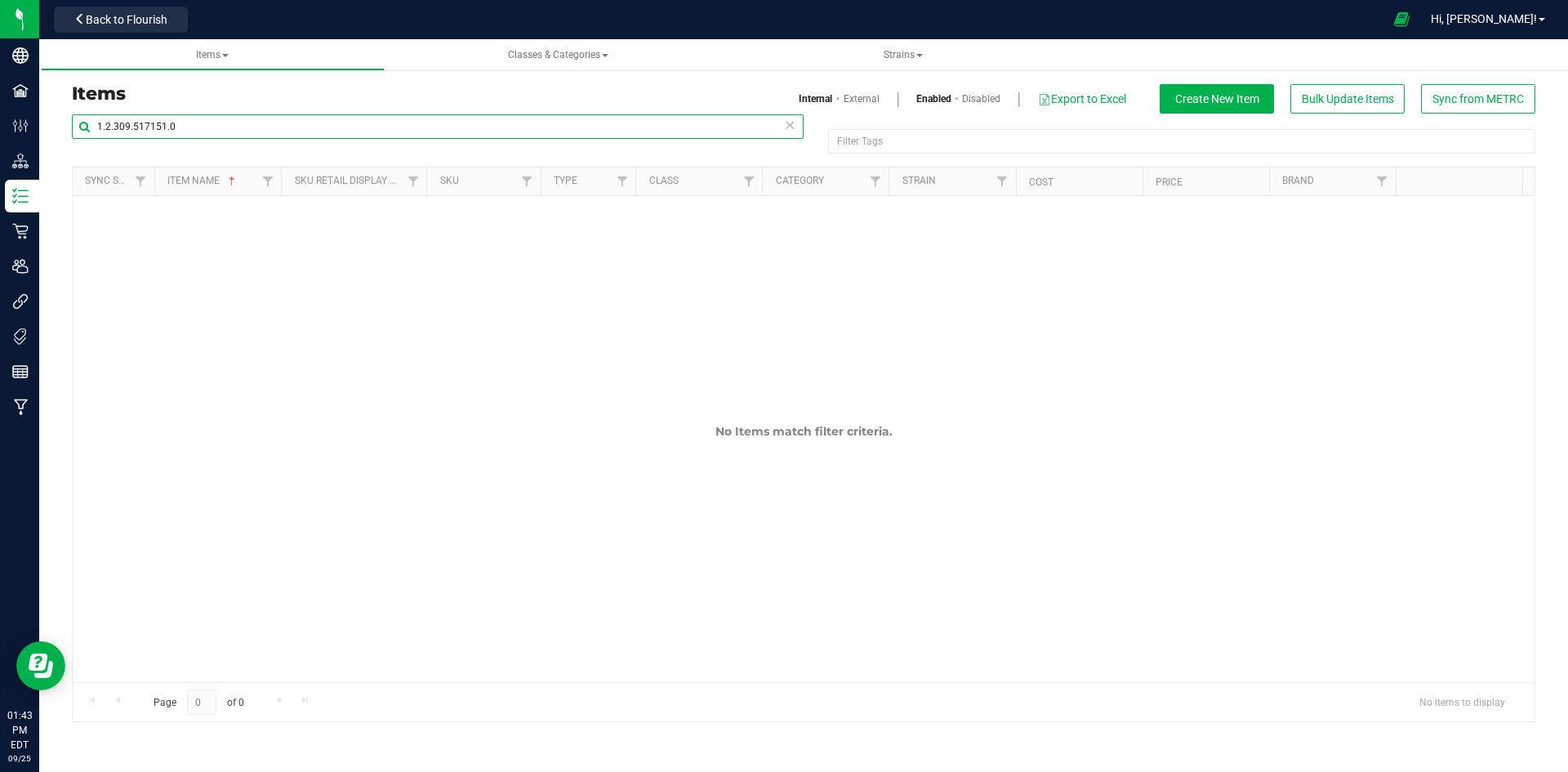
type input "1.2.309.517151.0"
click at [868, 98] on link "External" at bounding box center [861, 99] width 36 height 15
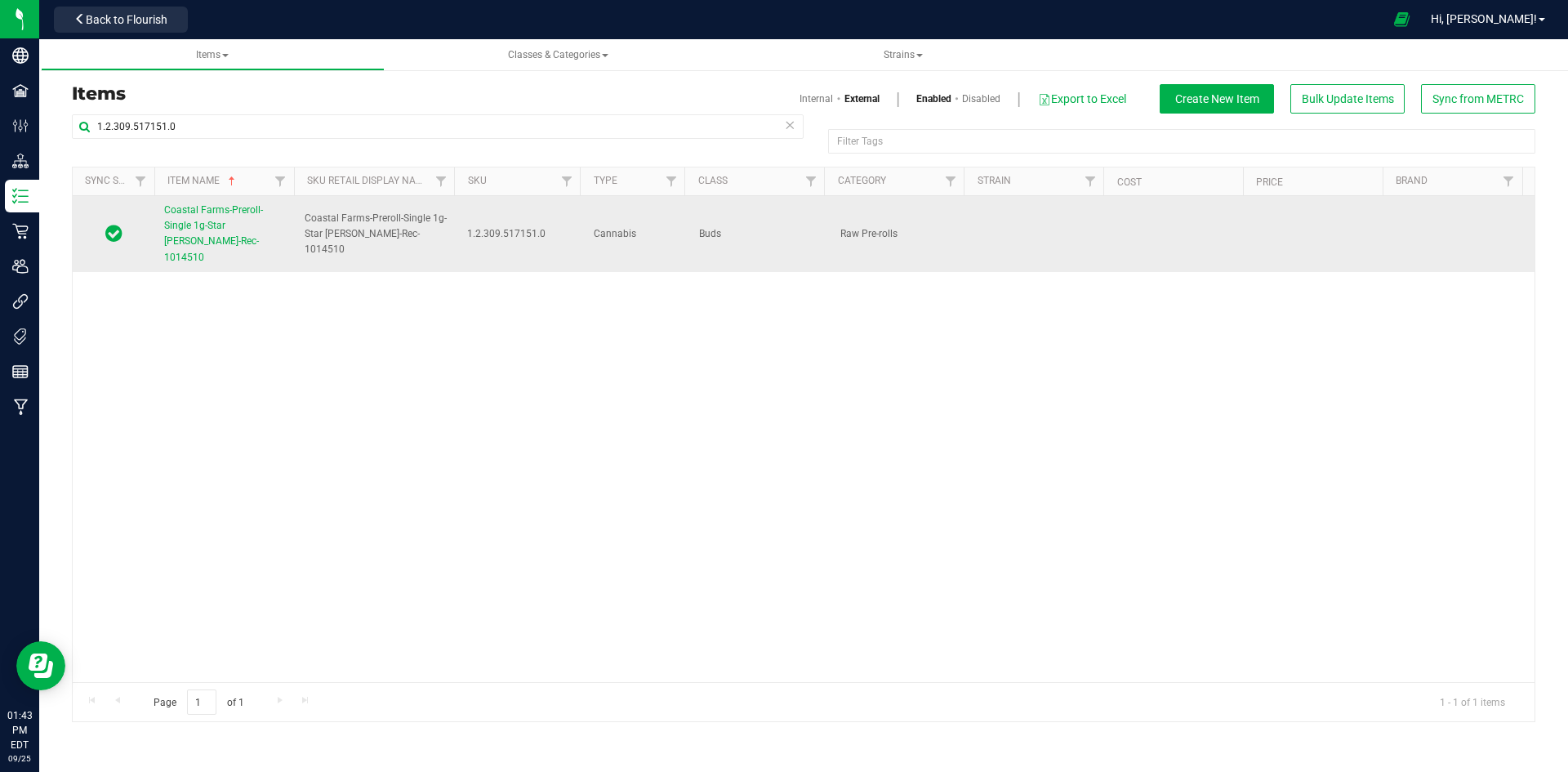
click at [269, 237] on link "Coastal Farms-Preroll-Single 1g-Star [PERSON_NAME]-Rec-1014510" at bounding box center [225, 234] width 121 height 63
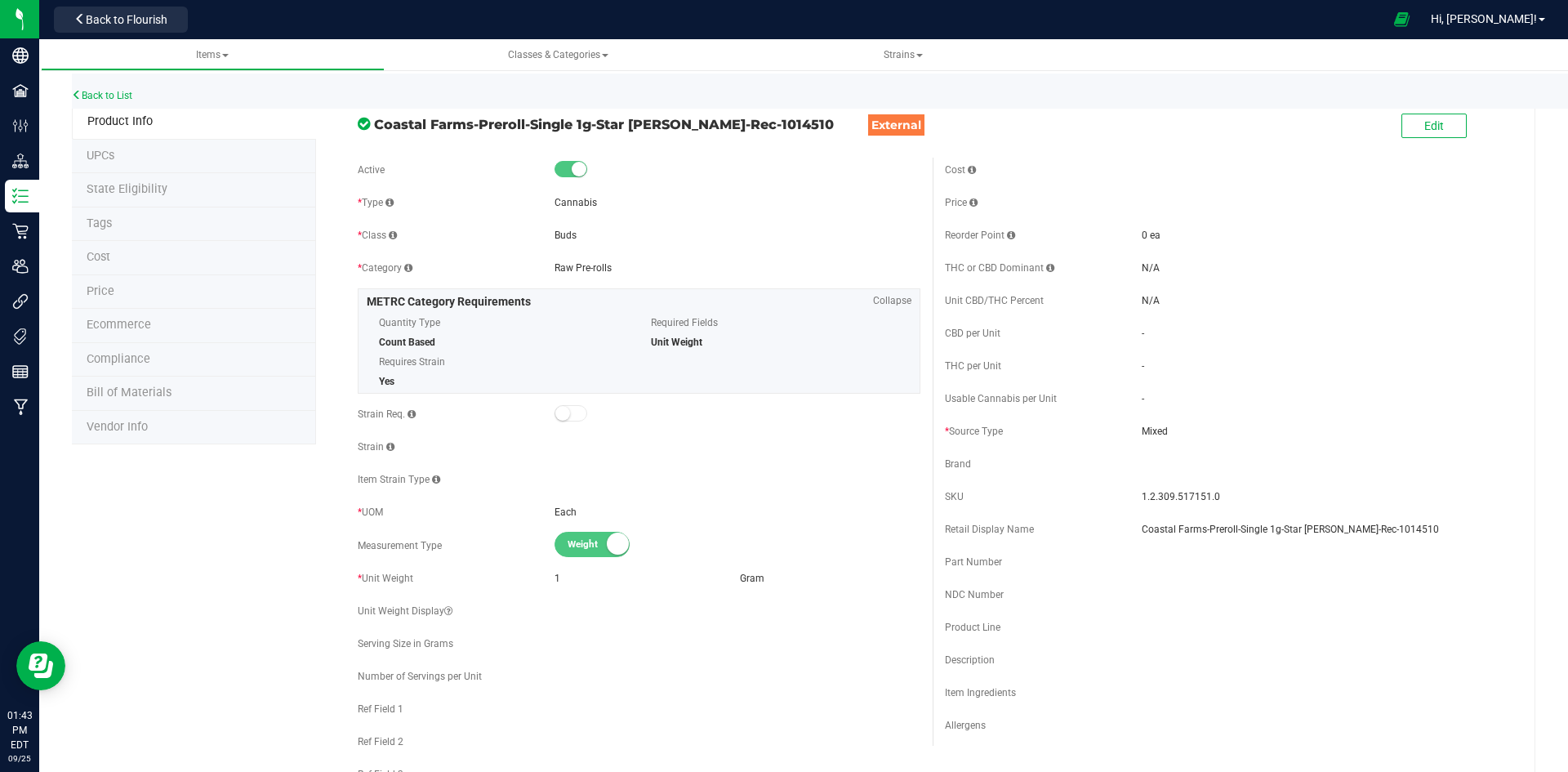
click at [1385, 128] on div "Edit" at bounding box center [1226, 127] width 587 height 41
click at [1401, 128] on button "Edit" at bounding box center [1433, 126] width 65 height 25
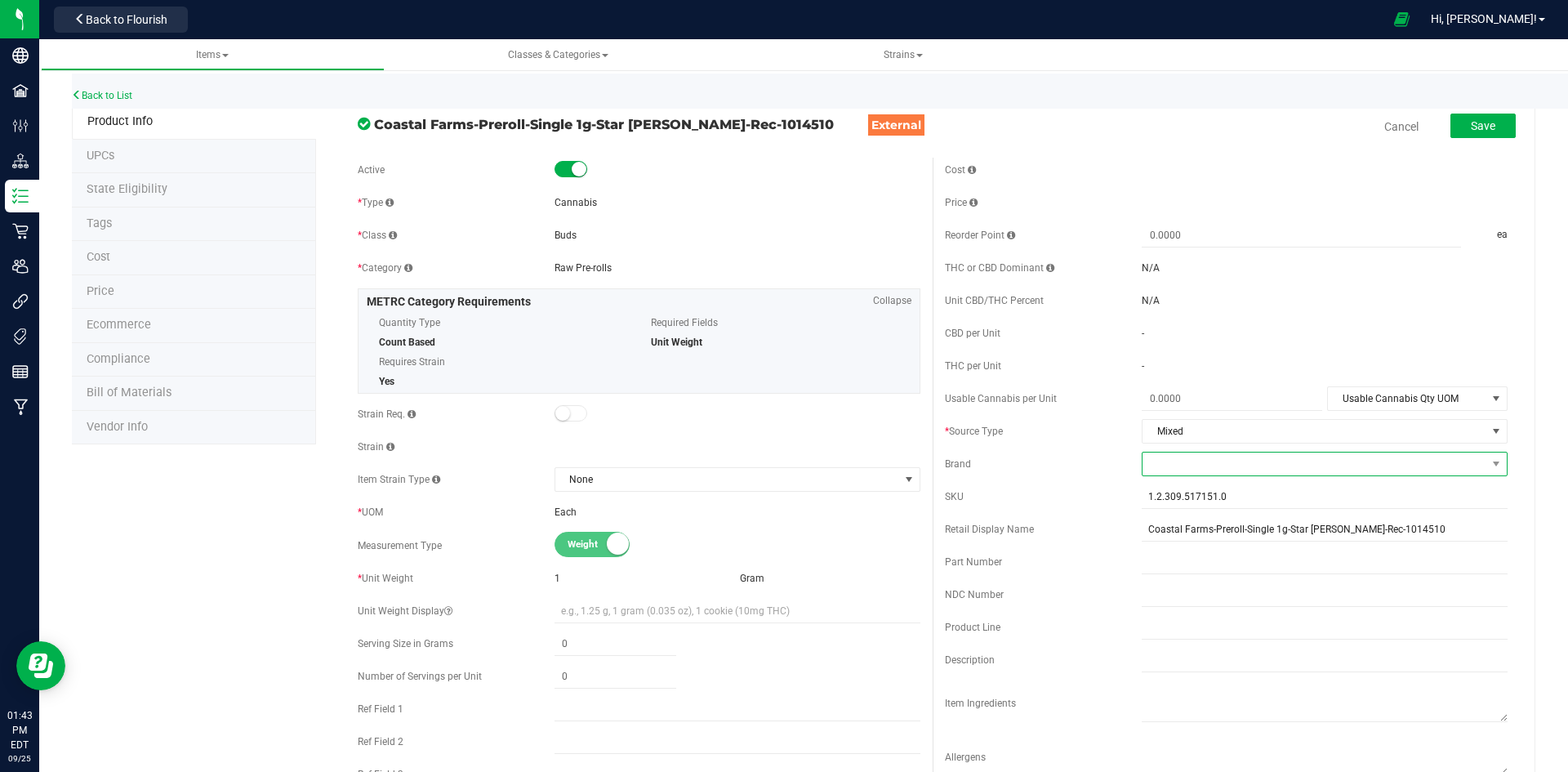
click at [1171, 471] on span at bounding box center [1314, 463] width 344 height 23
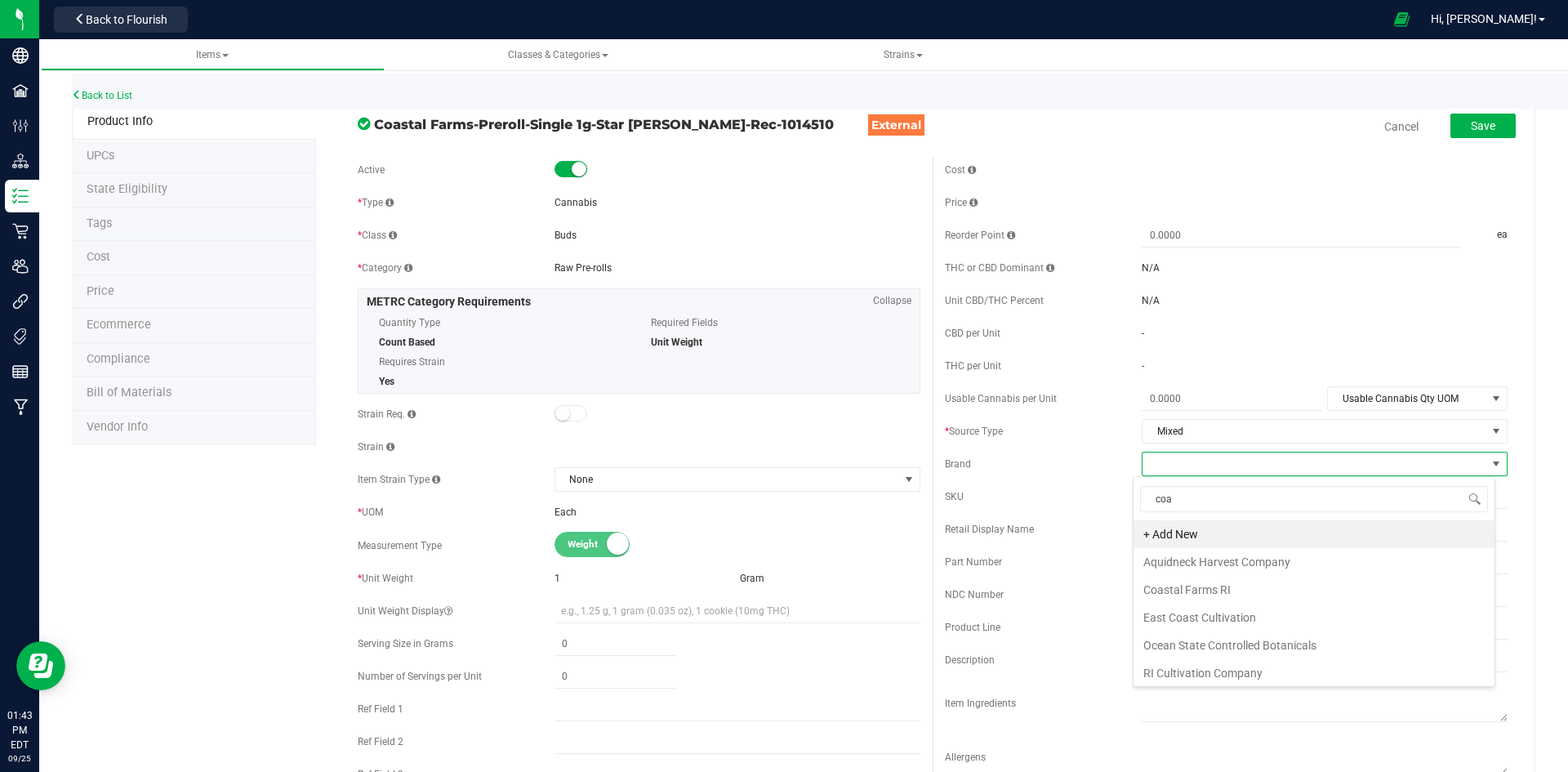
type input "coas"
click at [1209, 557] on li "Coastal Farms RI" at bounding box center [1314, 562] width 361 height 28
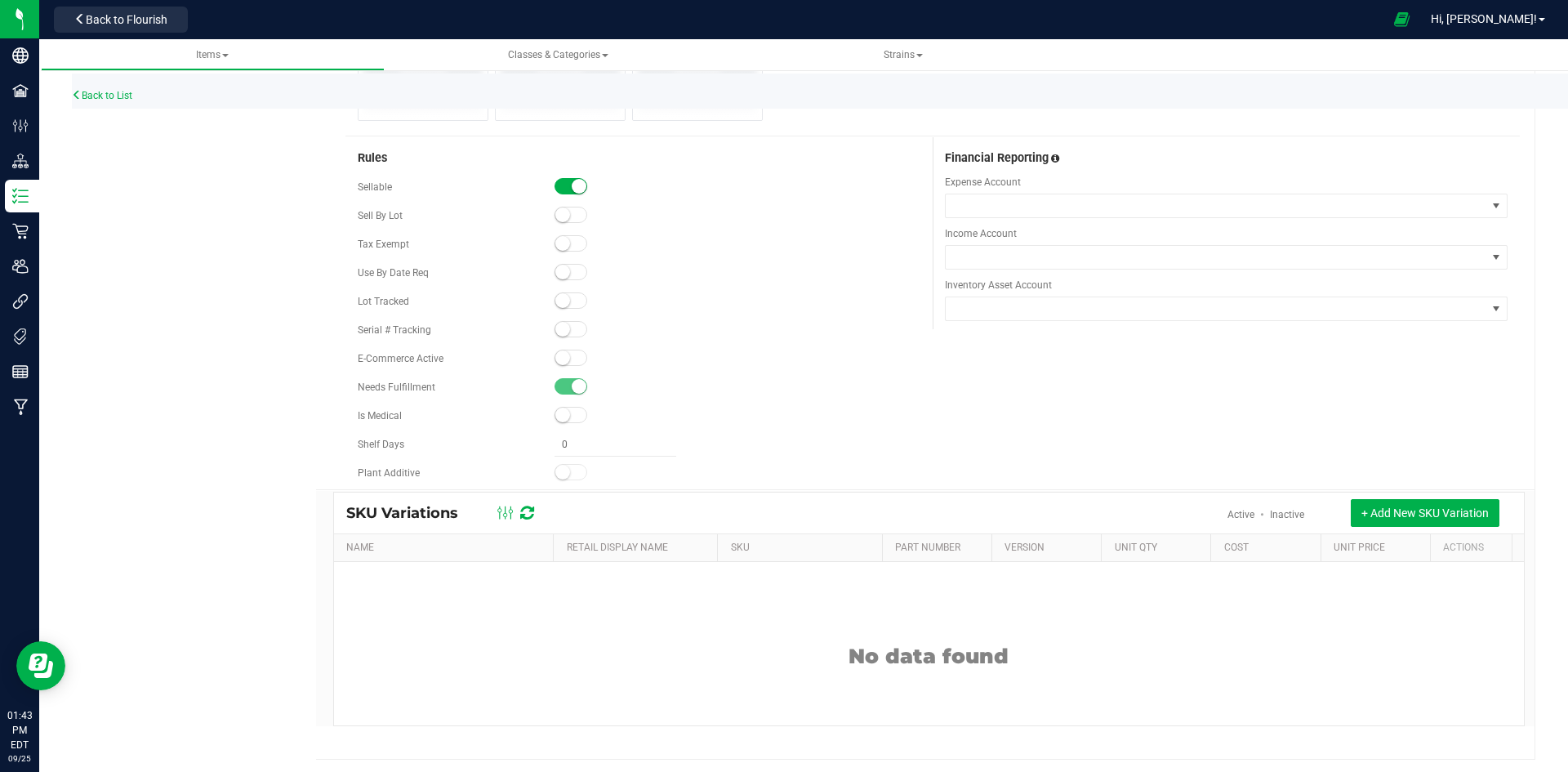
scroll to position [963, 0]
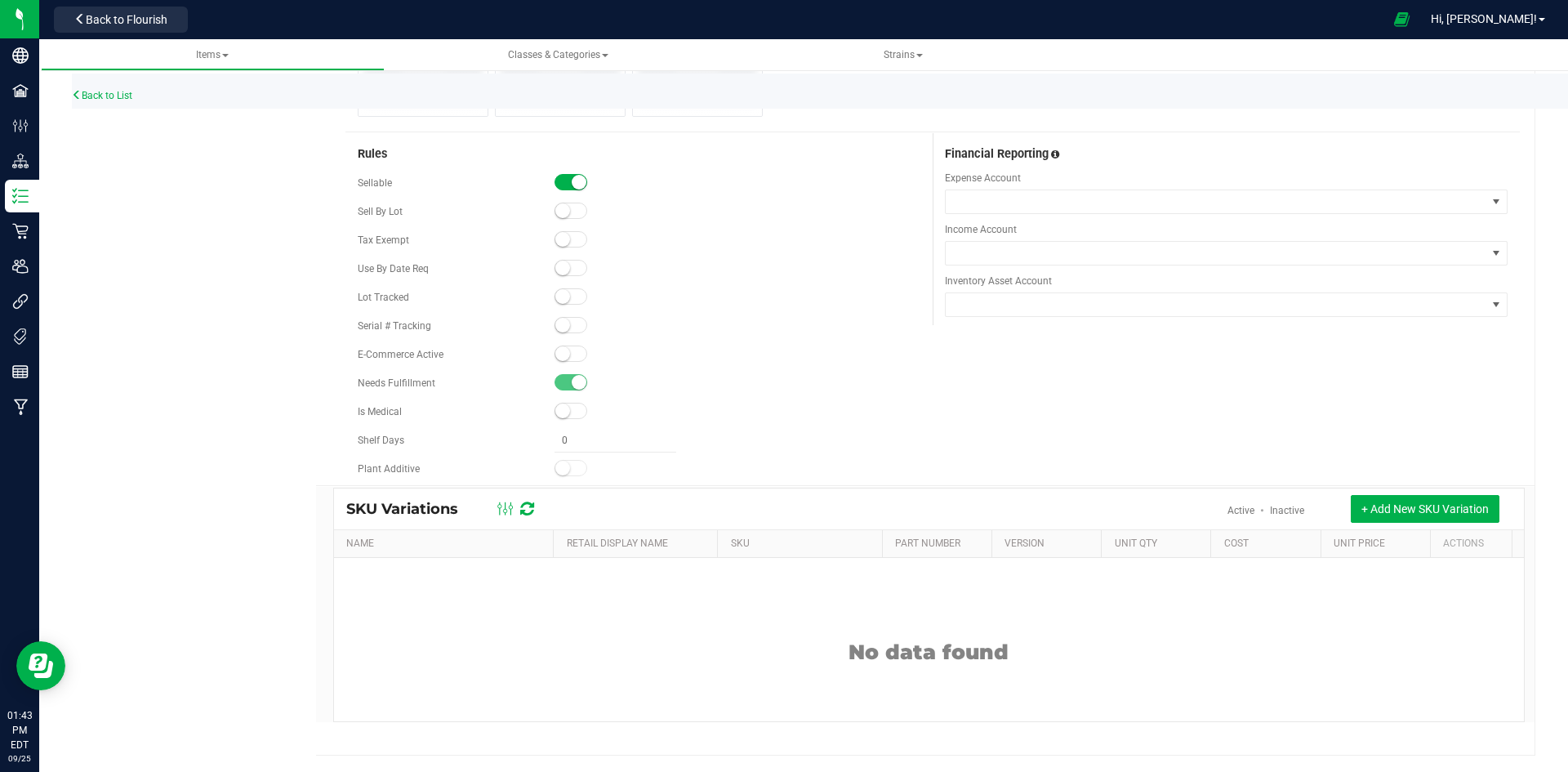
click at [569, 356] on span at bounding box center [571, 354] width 33 height 17
click at [563, 293] on small at bounding box center [563, 296] width 15 height 15
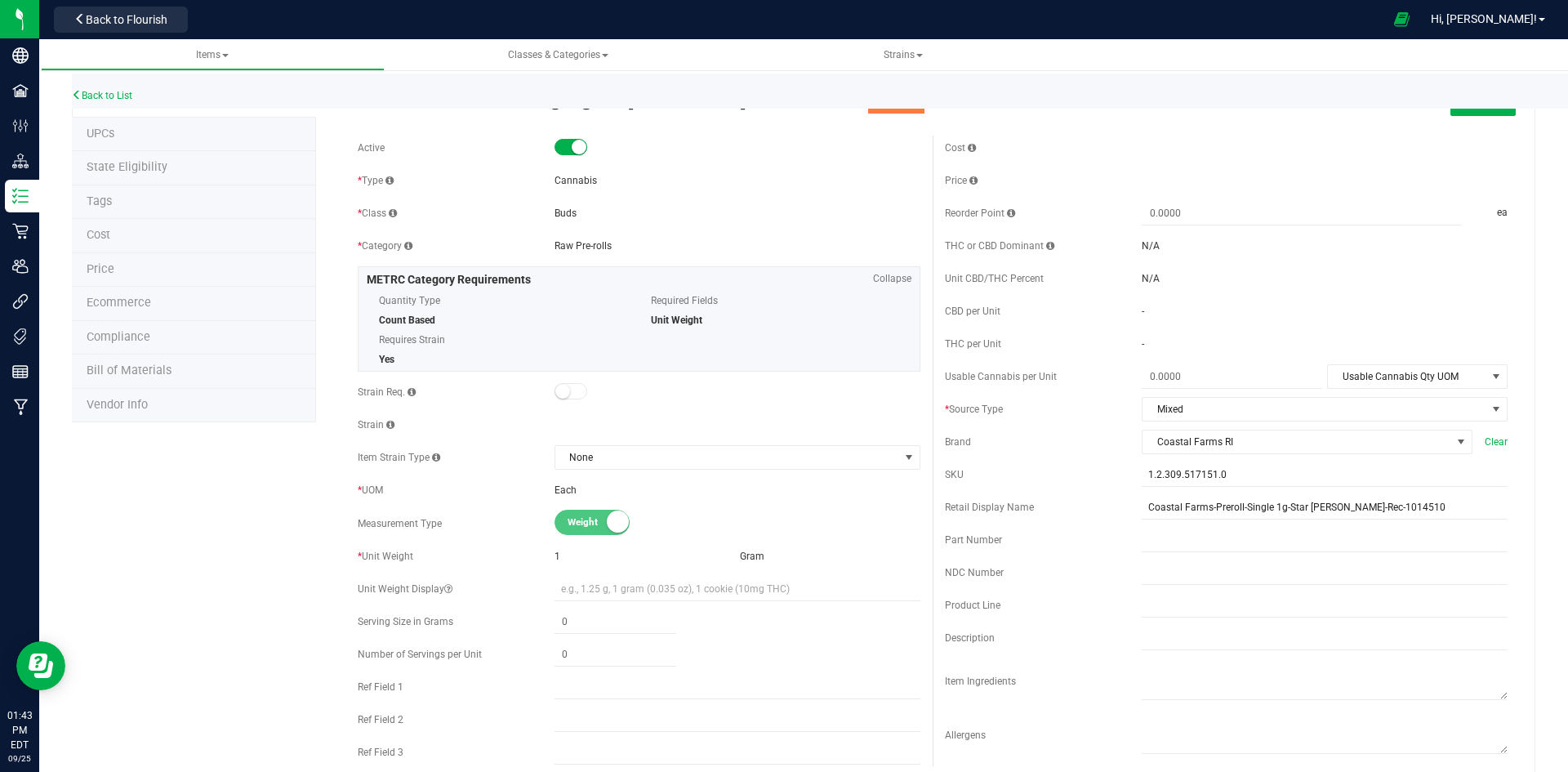
scroll to position [0, 0]
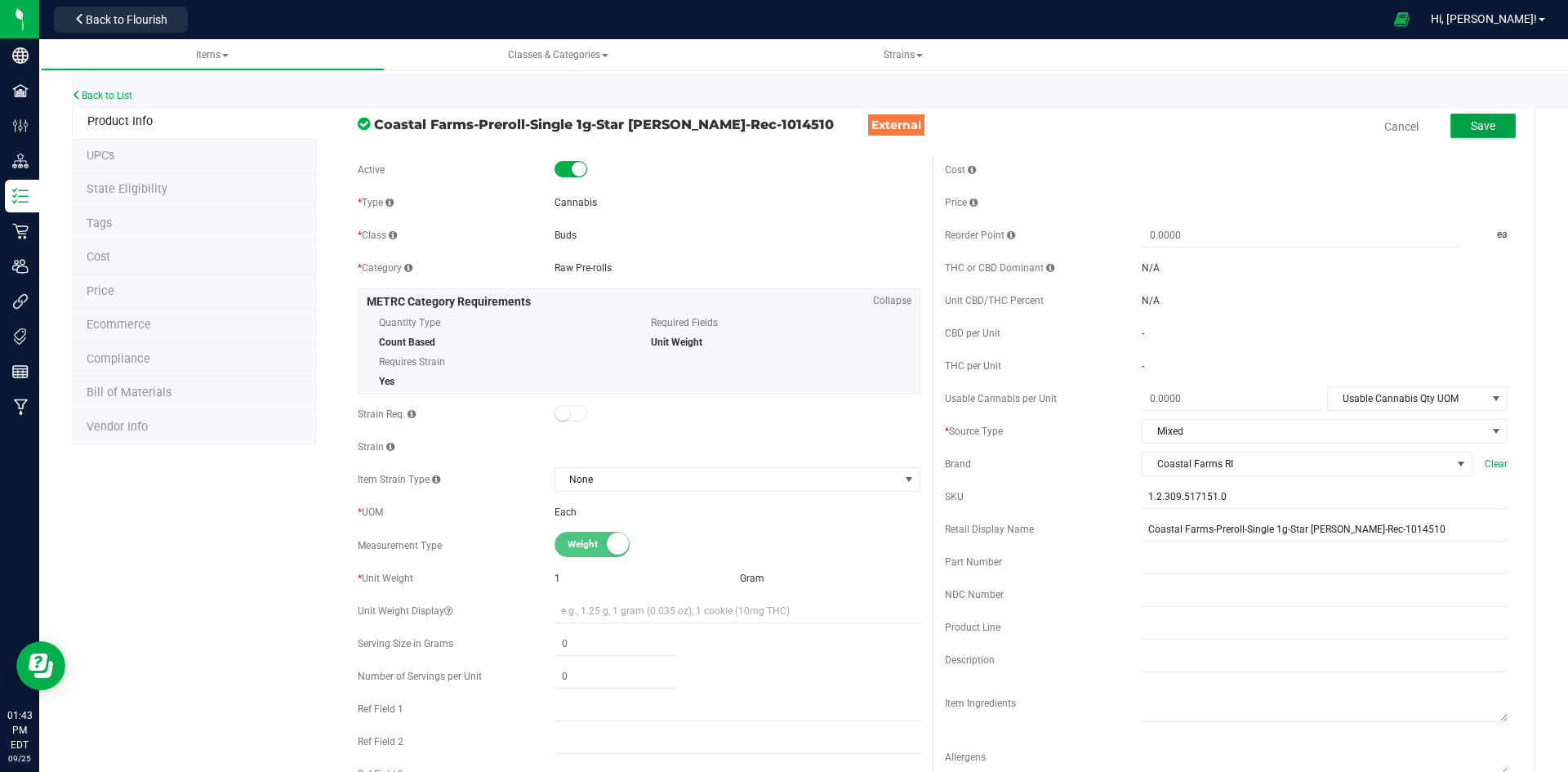
click at [1474, 129] on span "Save" at bounding box center [1483, 126] width 25 height 13
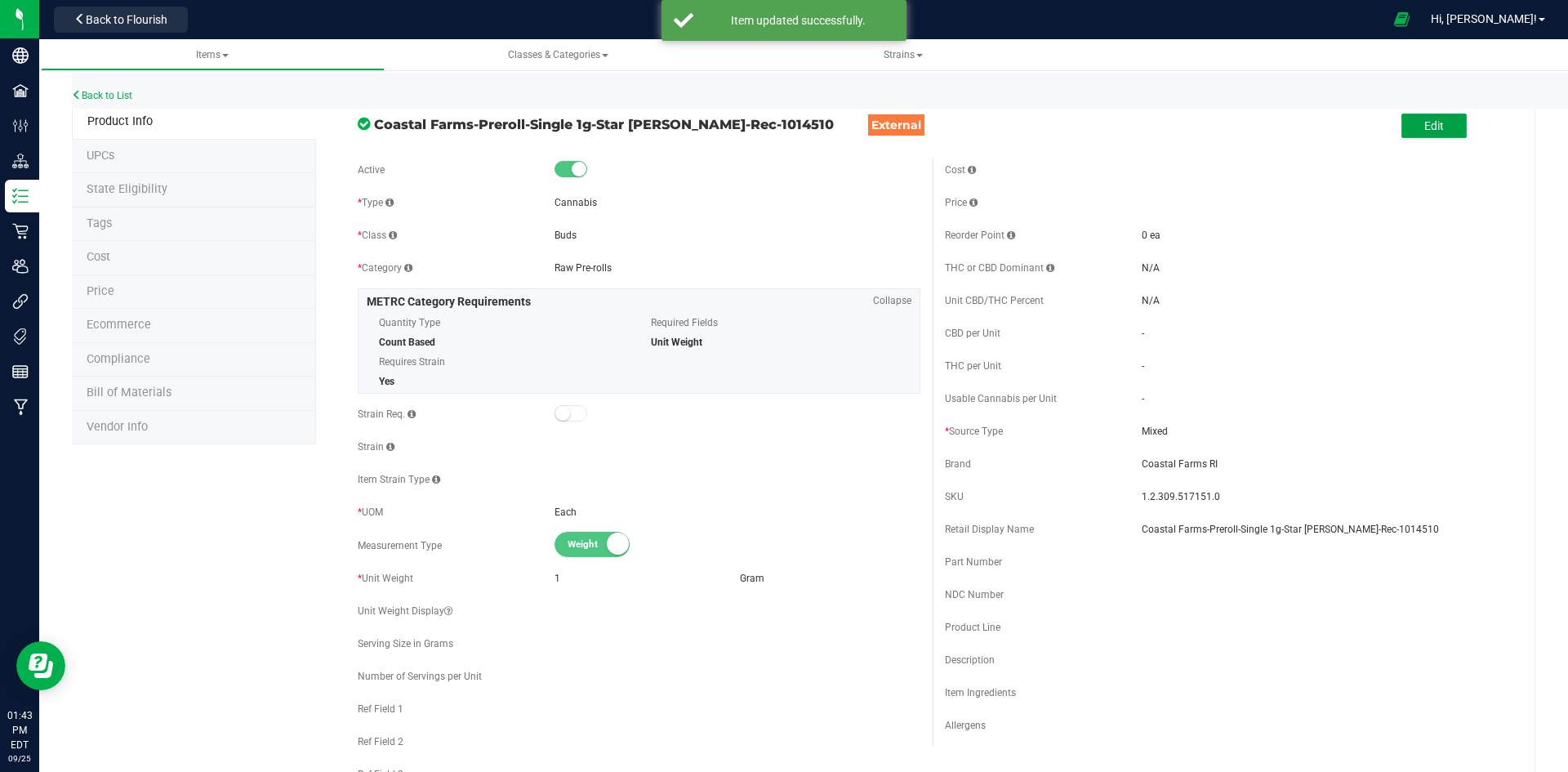
click at [1424, 130] on span "Edit" at bounding box center [1433, 126] width 19 height 13
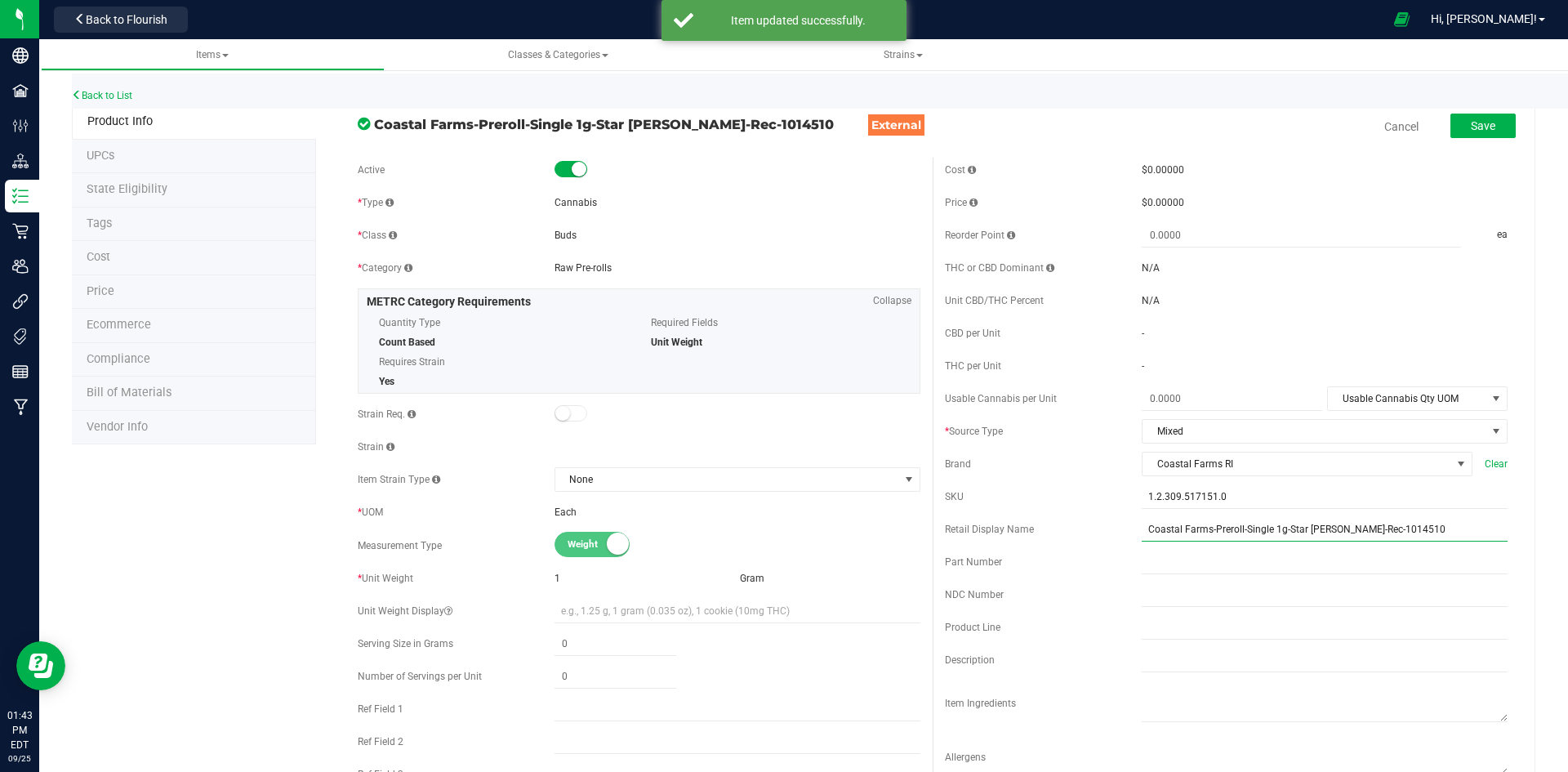
click at [1383, 526] on input "Coastal Farms-Preroll-Single 1g-Star [PERSON_NAME]-Rec-1014510" at bounding box center [1324, 529] width 366 height 25
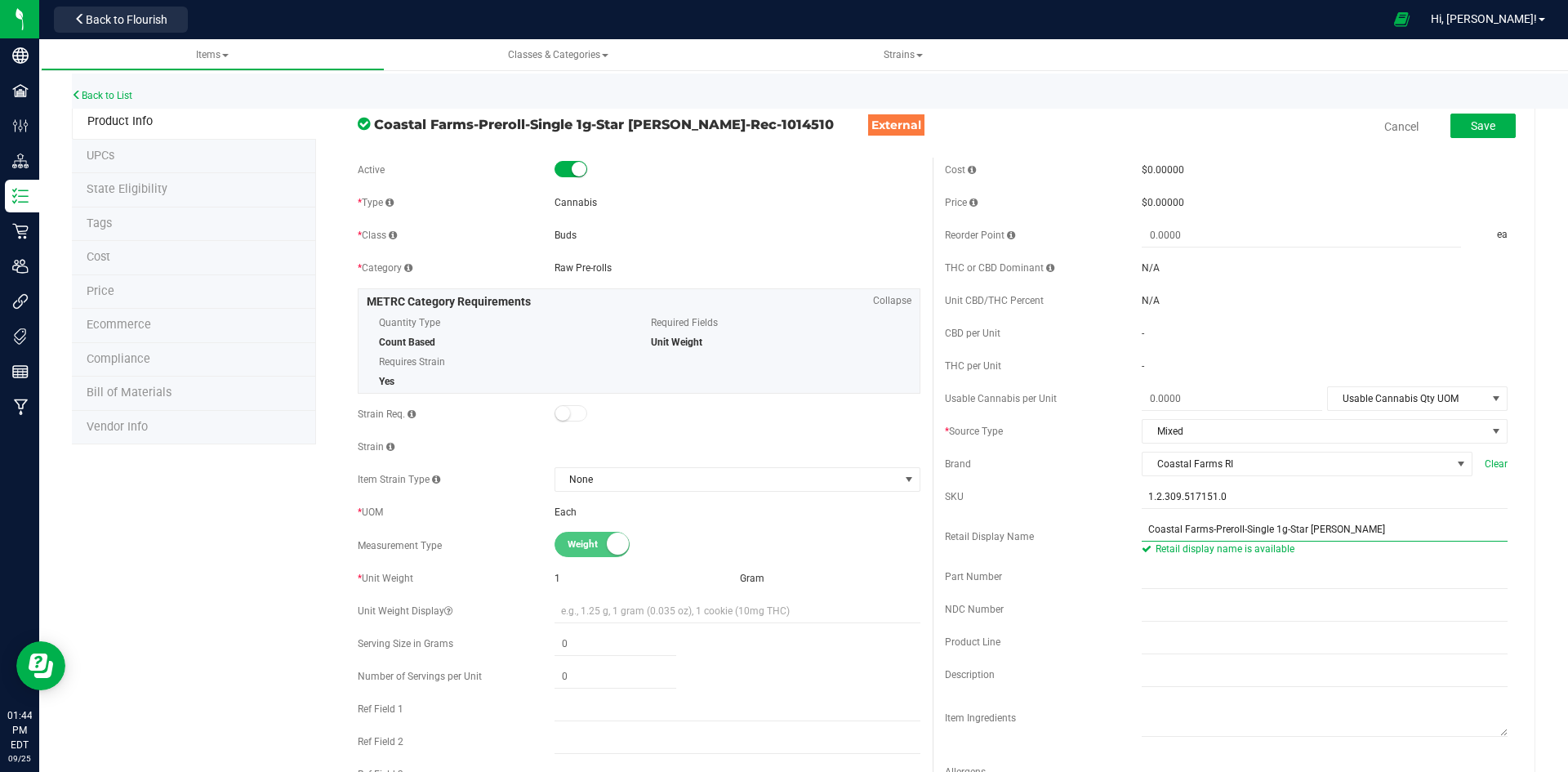
click at [1336, 530] on input "Coastal Farms-Preroll-Single 1g-Star Berry" at bounding box center [1324, 529] width 366 height 25
click at [1276, 536] on input "Coastal Farms-Preroll-Single 1g-Star Berry 1g Preroll-151" at bounding box center [1324, 529] width 366 height 25
type input "Star [PERSON_NAME] 1g Preroll-151"
click at [1180, 398] on span at bounding box center [1231, 399] width 181 height 24
type input "1"
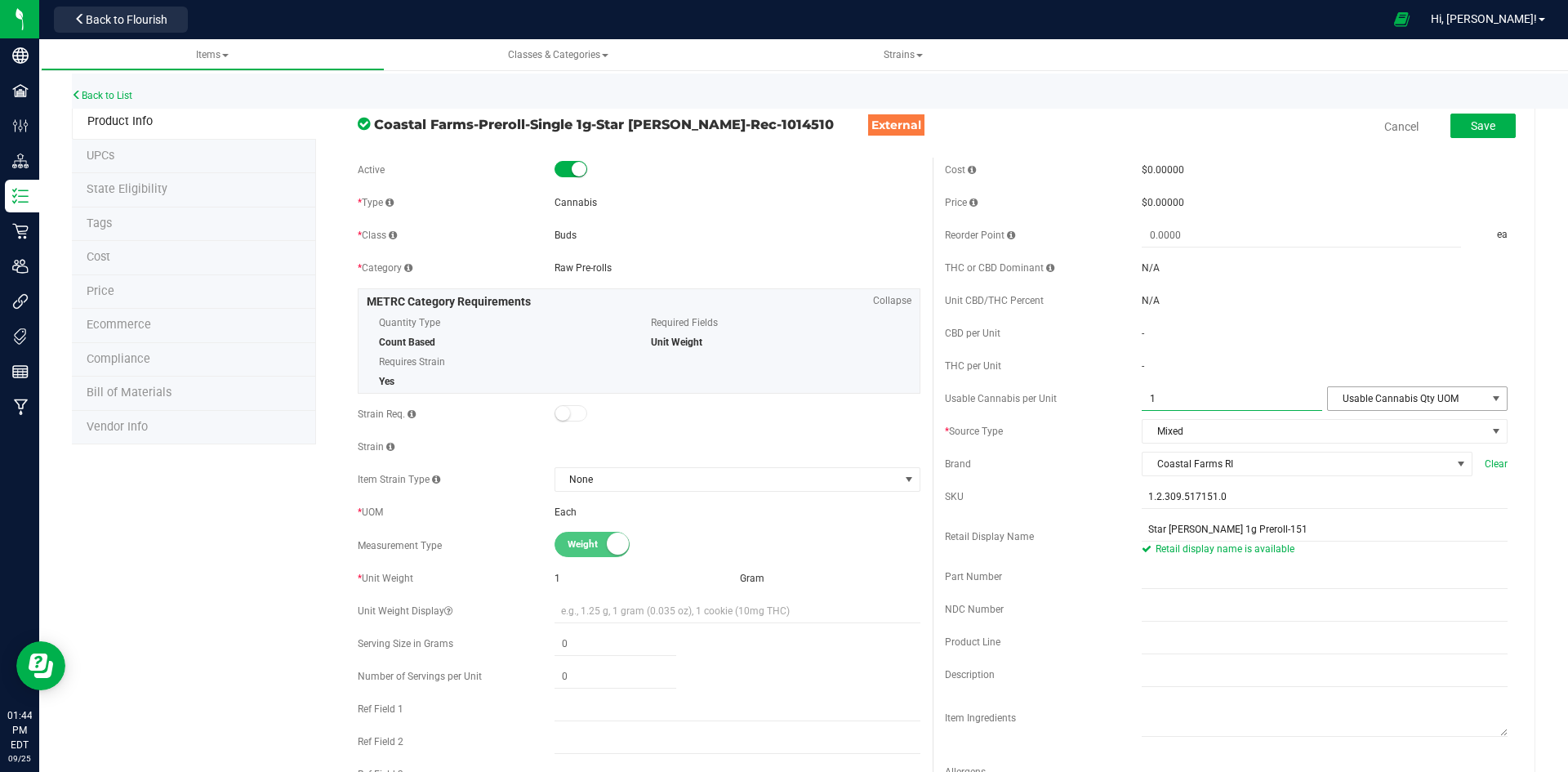
type input "1.0000"
click at [1364, 392] on span "Usable Cannabis Qty UOM" at bounding box center [1407, 398] width 159 height 23
click at [1363, 474] on li "Gram" at bounding box center [1406, 475] width 177 height 25
click at [1451, 118] on button "Save" at bounding box center [1483, 126] width 65 height 25
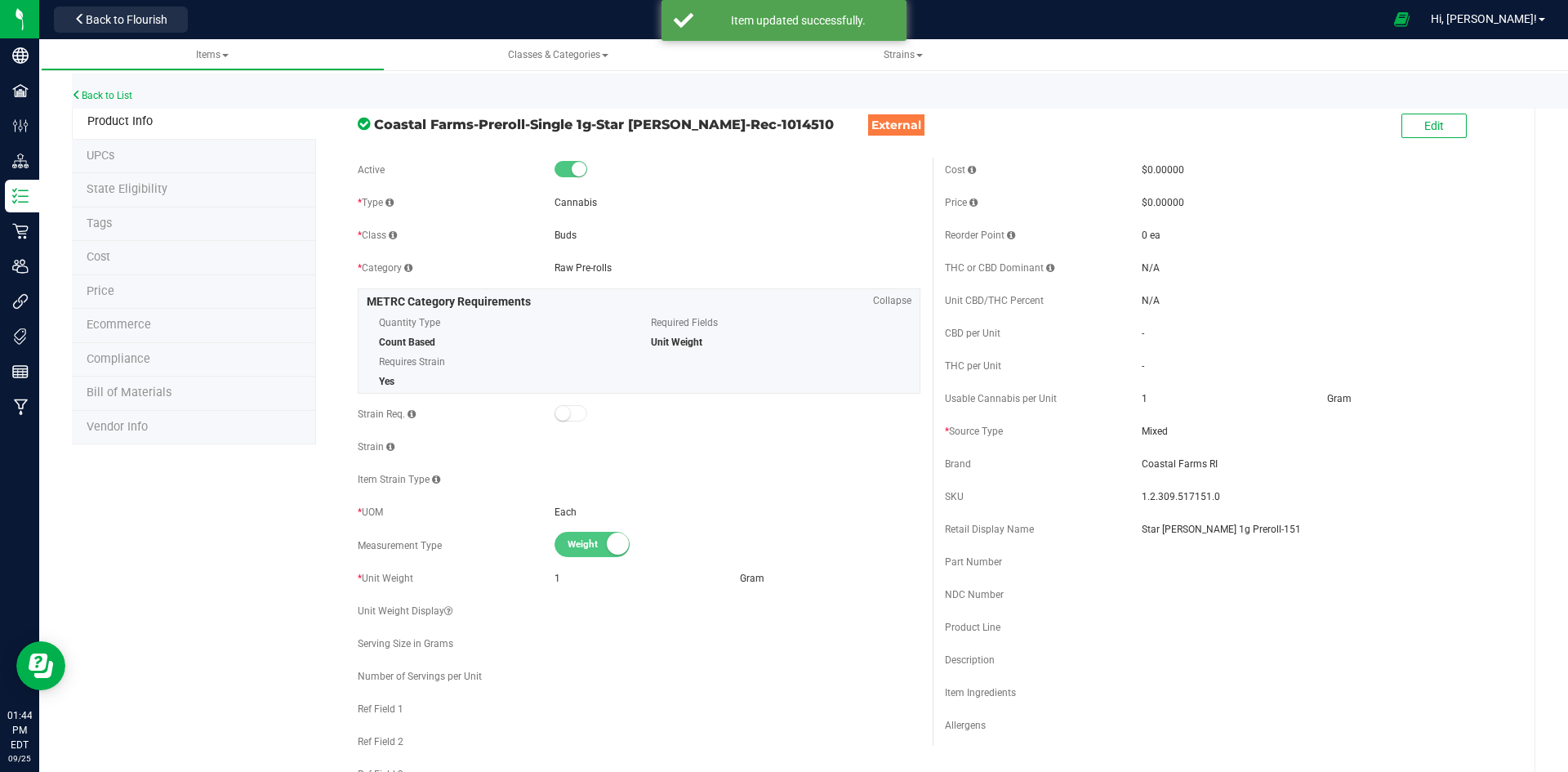
click at [154, 287] on li "Price" at bounding box center [193, 292] width 244 height 34
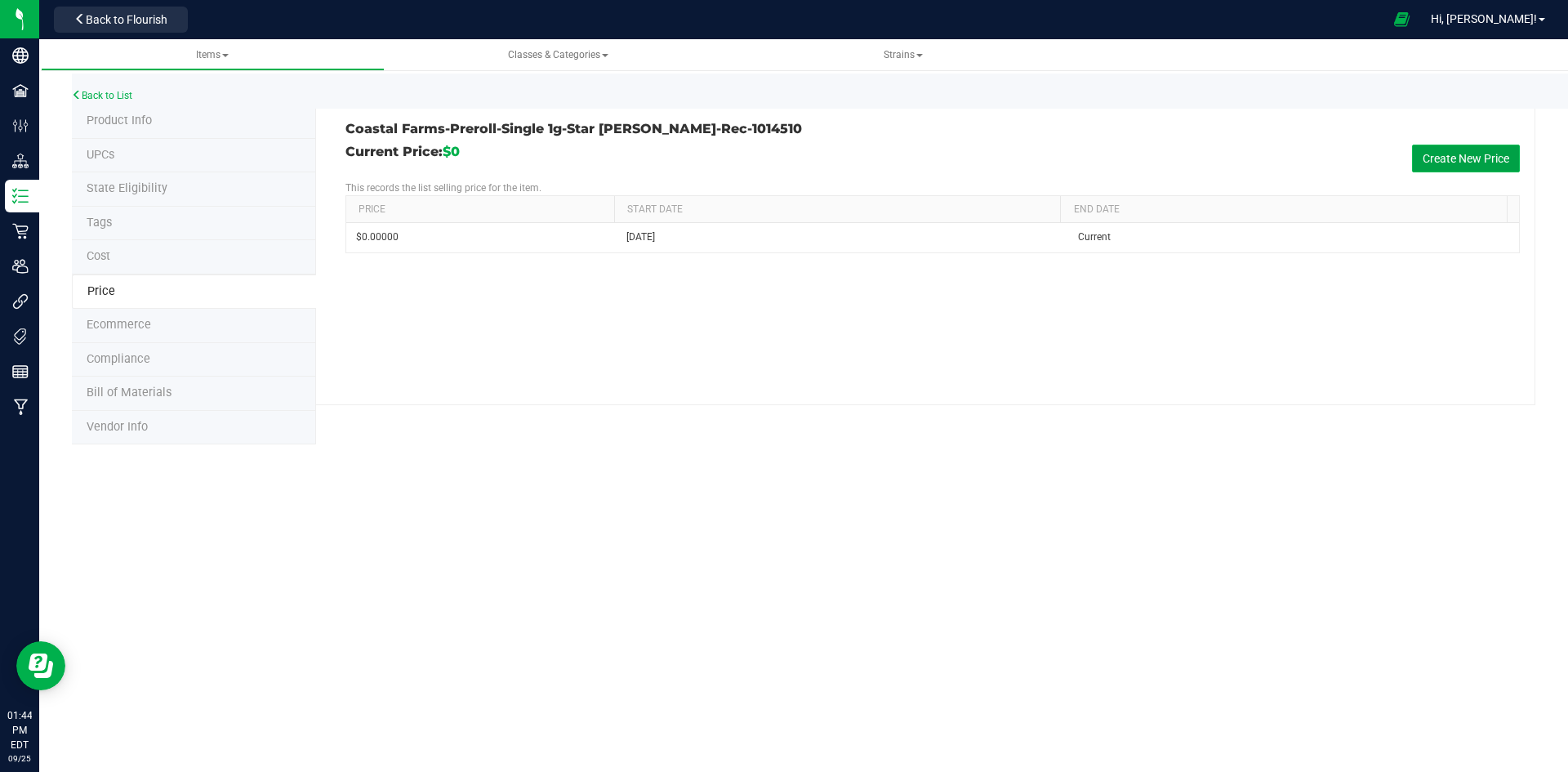
click at [1463, 156] on button "Create New Price" at bounding box center [1466, 159] width 108 height 28
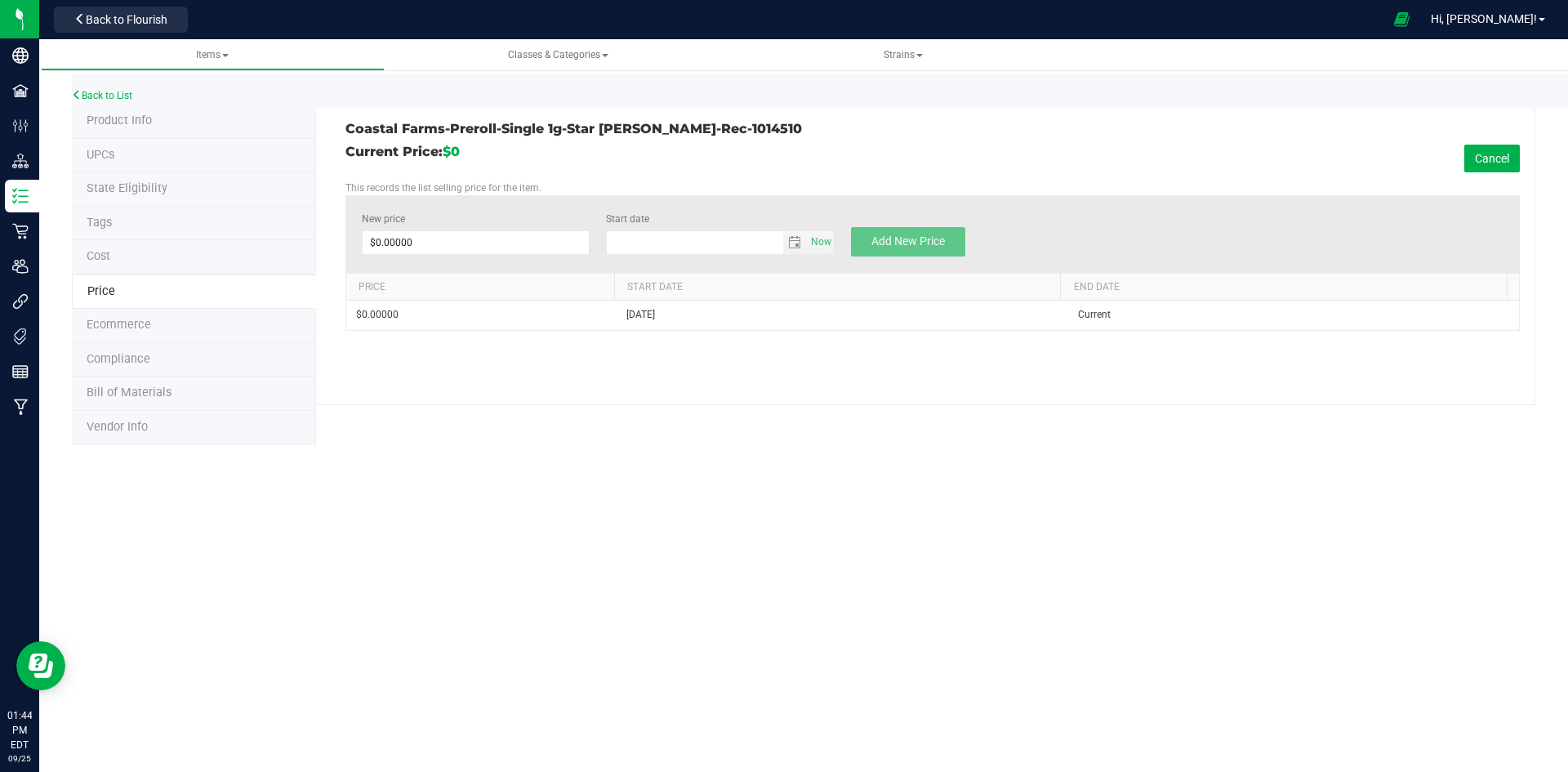
type input "[DATE]"
click at [437, 238] on span at bounding box center [476, 242] width 228 height 25
type input "10"
click at [950, 237] on button "Add New Price" at bounding box center [908, 242] width 115 height 29
type input "$0.00000"
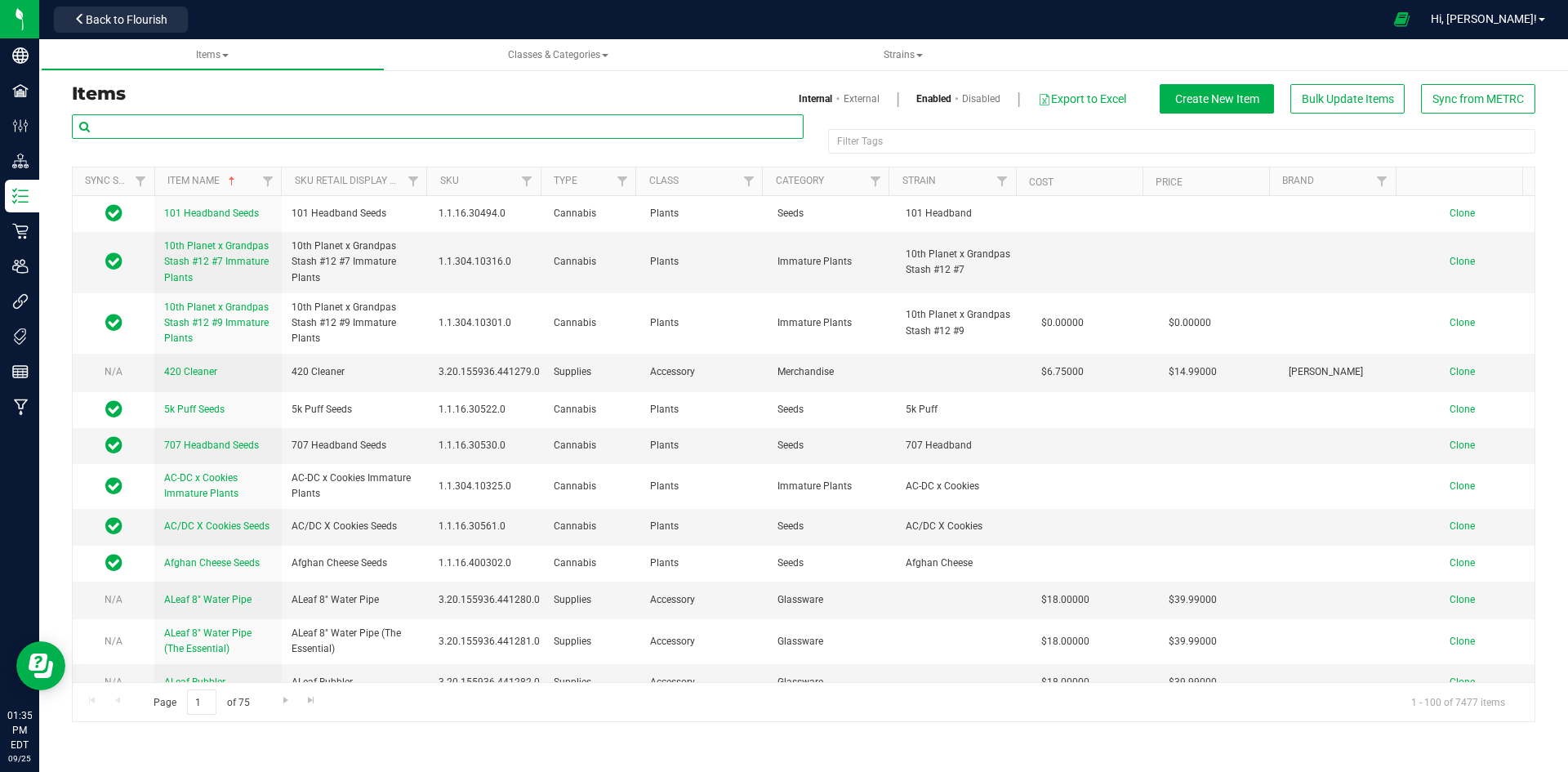
click at [278, 133] on input "text" at bounding box center [437, 127] width 732 height 25
paste input "1.16.218.2608.0"
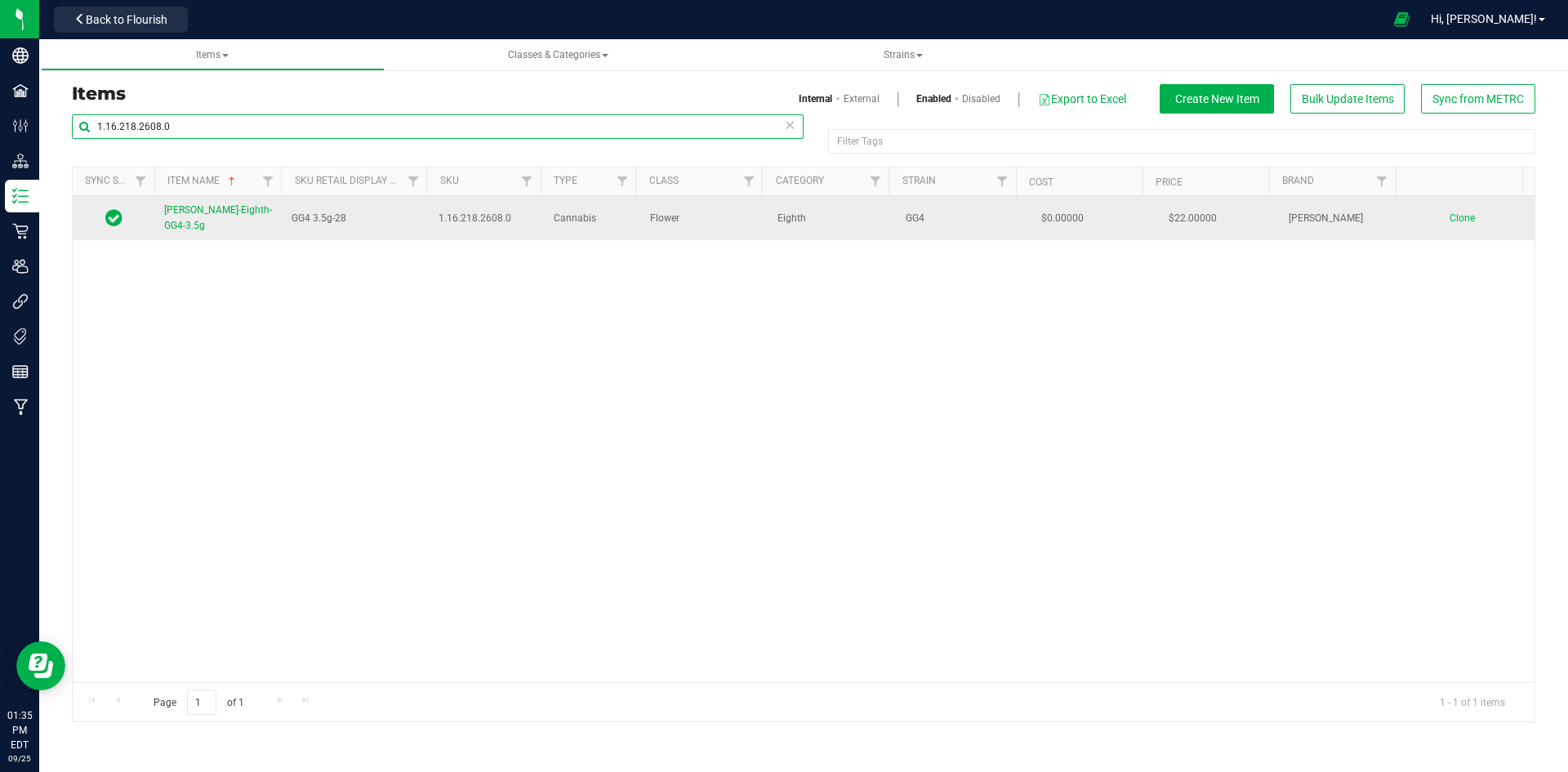
type input "1.16.218.2608.0"
click at [195, 213] on span "[PERSON_NAME]-Eighth-GG4-3.5g" at bounding box center [218, 217] width 108 height 27
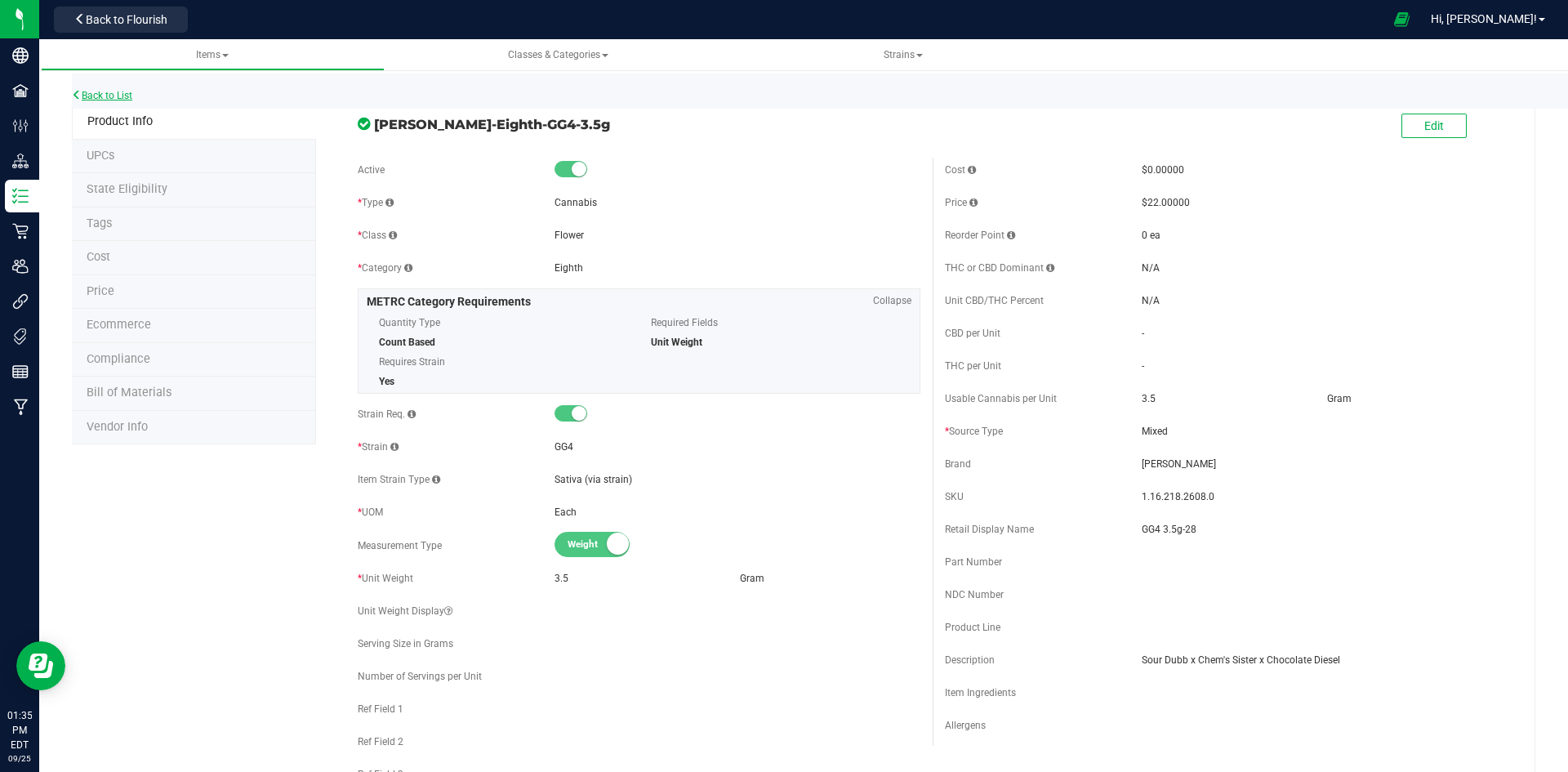
click at [116, 94] on link "Back to List" at bounding box center [102, 95] width 61 height 11
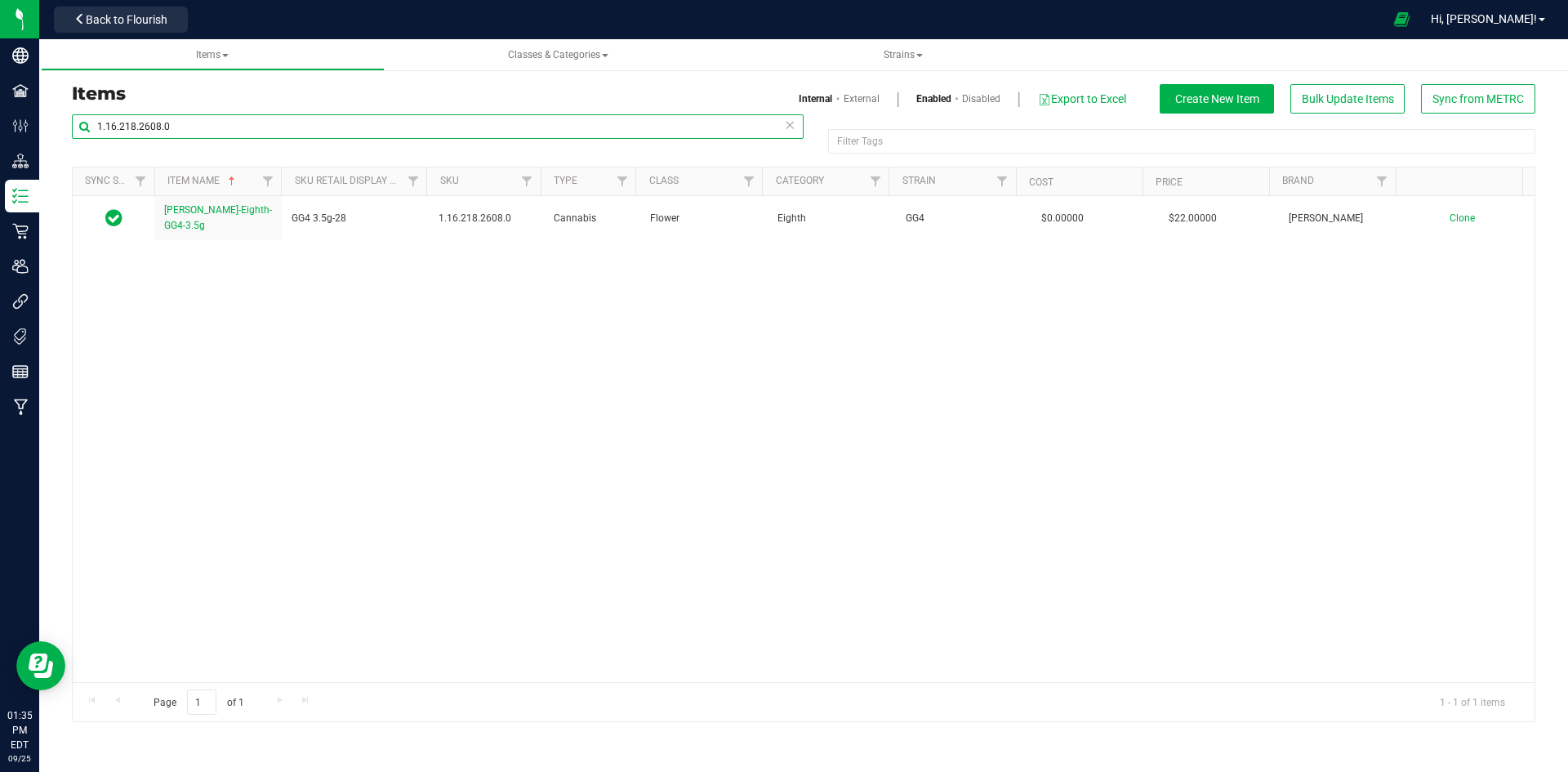
click at [338, 117] on input "1.16.218.2608.0" at bounding box center [437, 127] width 732 height 25
click at [338, 120] on input "1.16.218.2608.0" at bounding box center [437, 127] width 732 height 25
paste input "18444.141823.504747"
type input "1.118444.141823.504747.0"
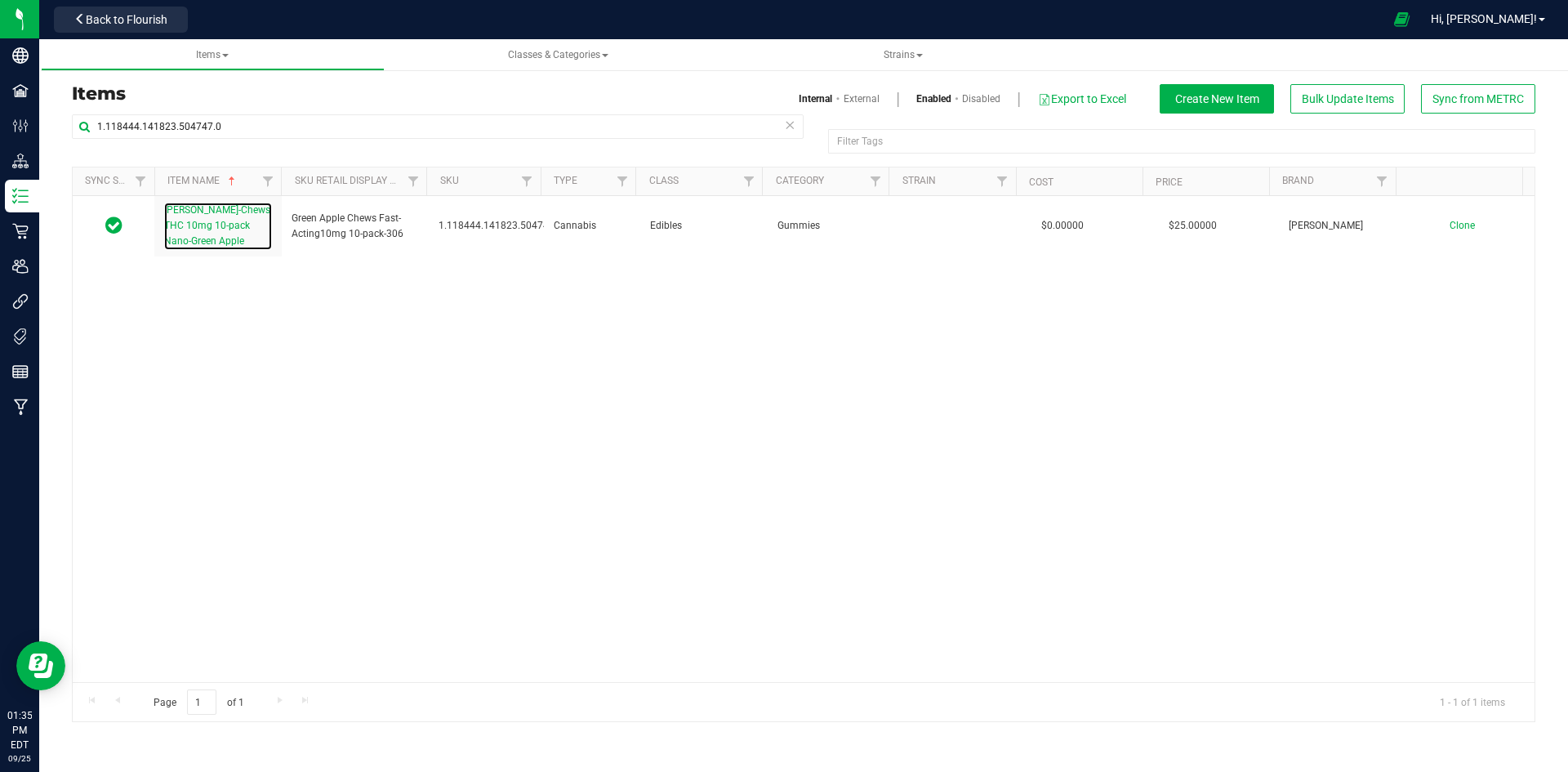
click at [206, 212] on span "[PERSON_NAME]-Chews THC 10mg 10-pack Nano-Green Apple" at bounding box center [217, 226] width 106 height 42
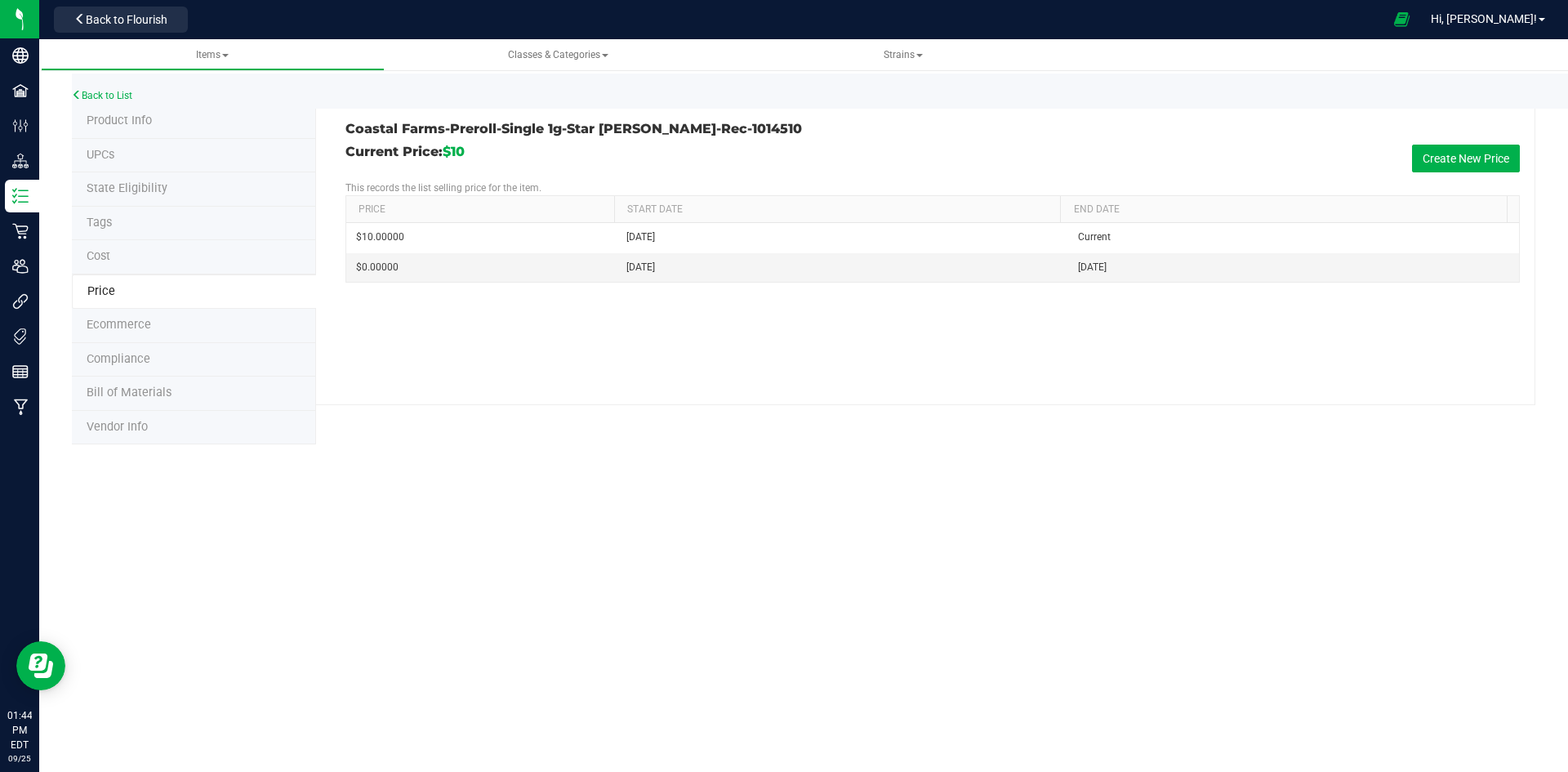
click at [102, 117] on span "Product Info" at bounding box center [118, 120] width 65 height 14
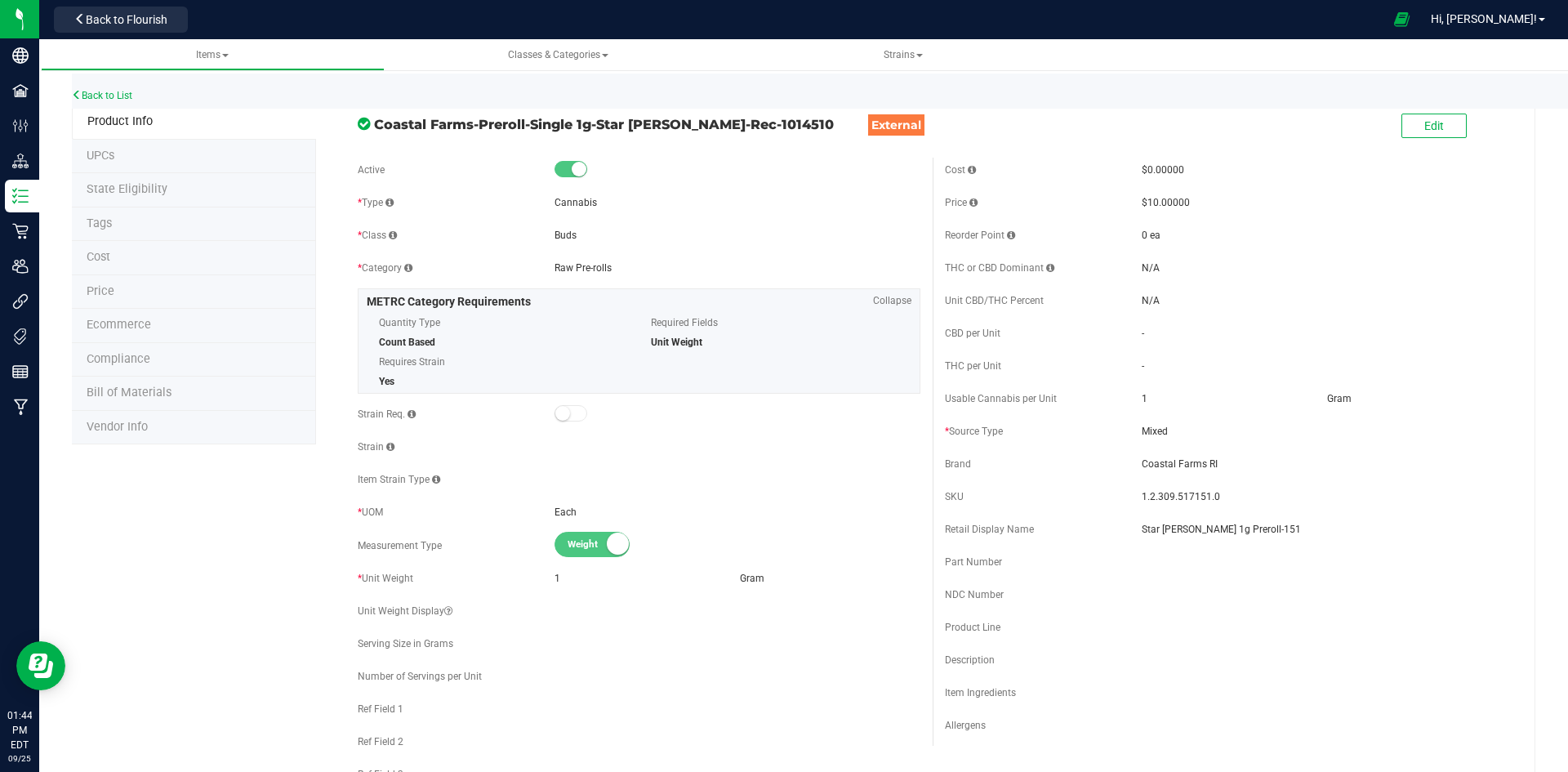
click at [138, 298] on li "Price" at bounding box center [193, 292] width 244 height 34
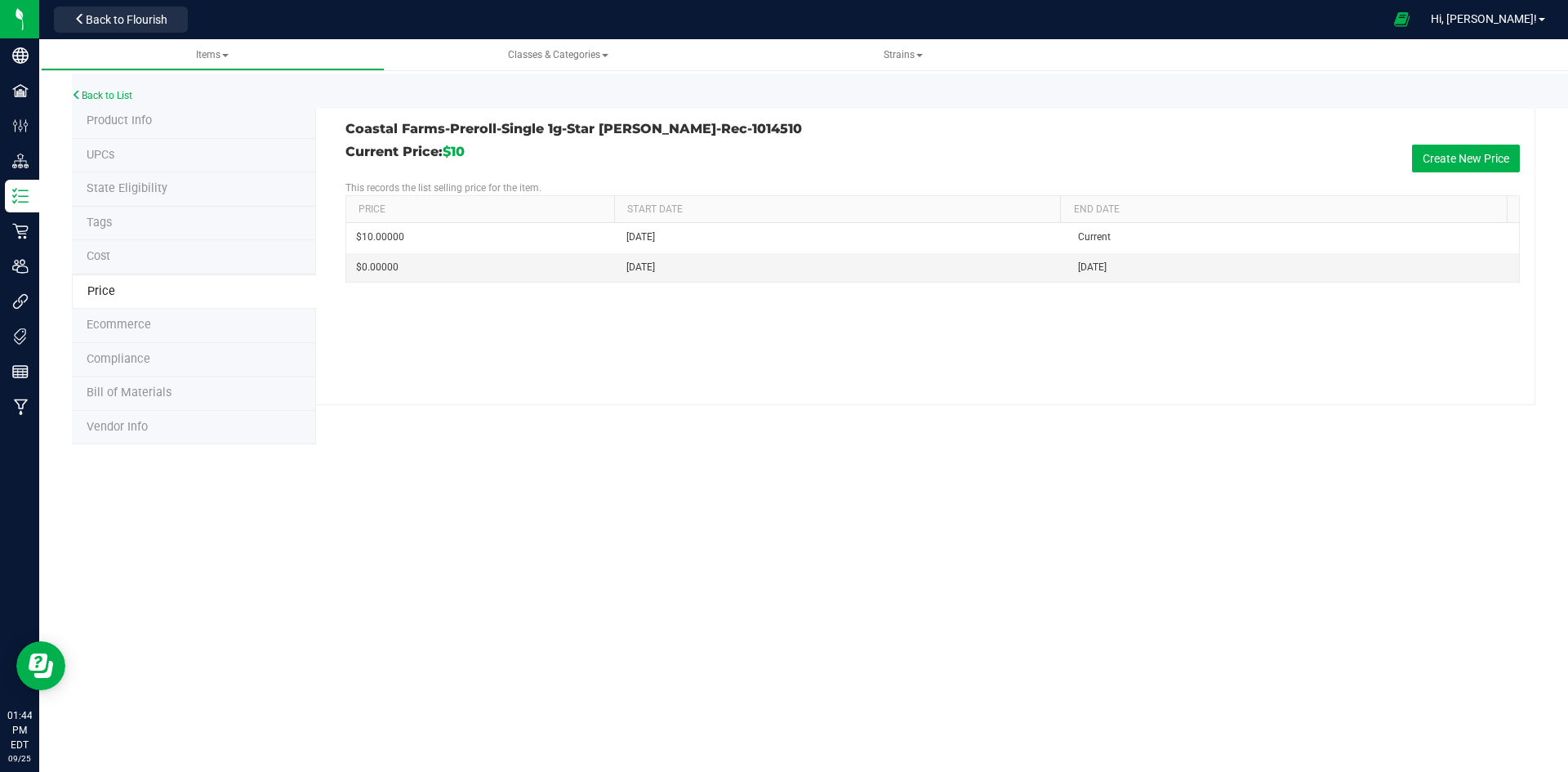
click at [138, 117] on span "Product Info" at bounding box center [118, 120] width 65 height 14
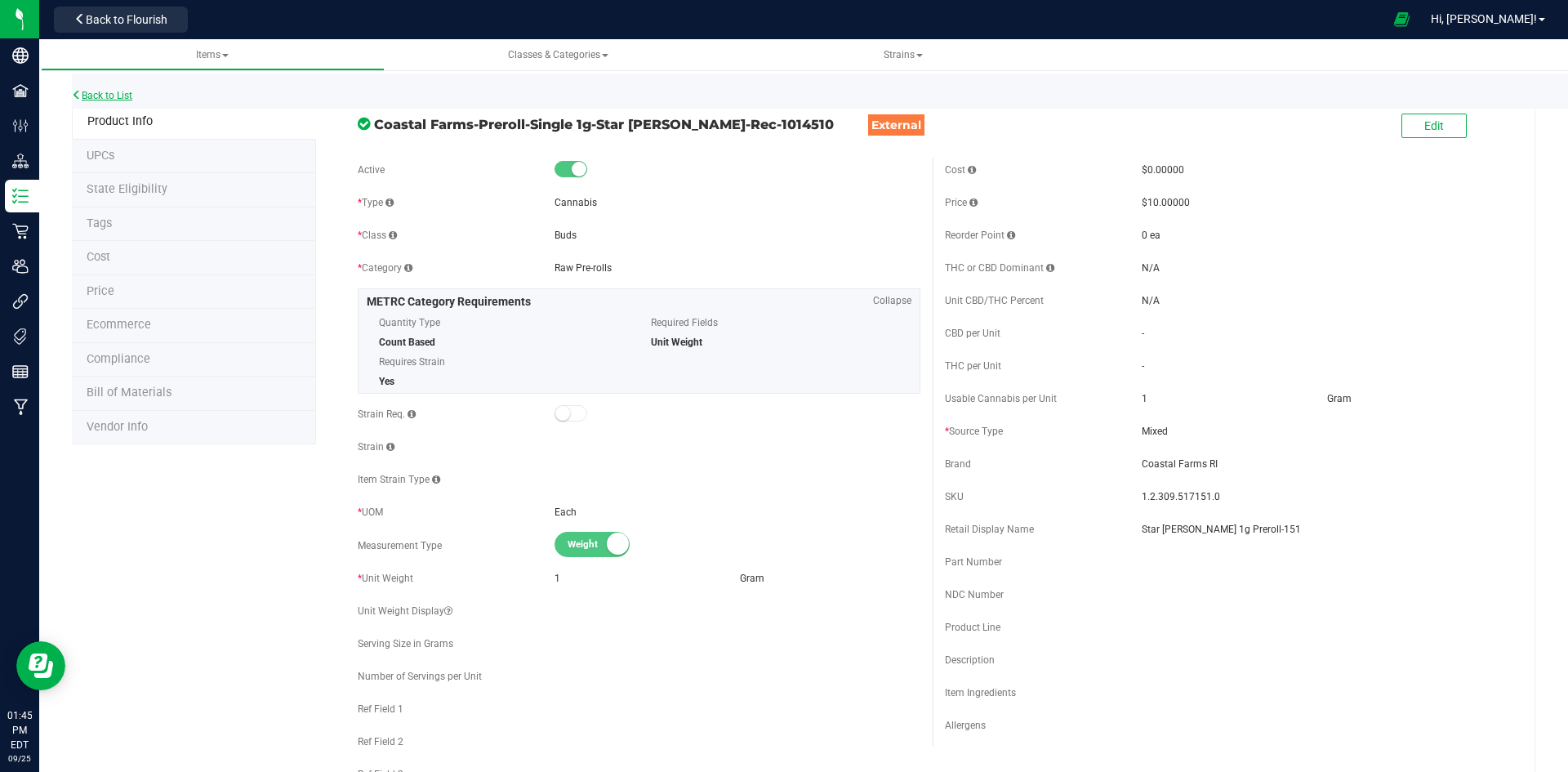
click at [116, 93] on link "Back to List" at bounding box center [102, 95] width 61 height 11
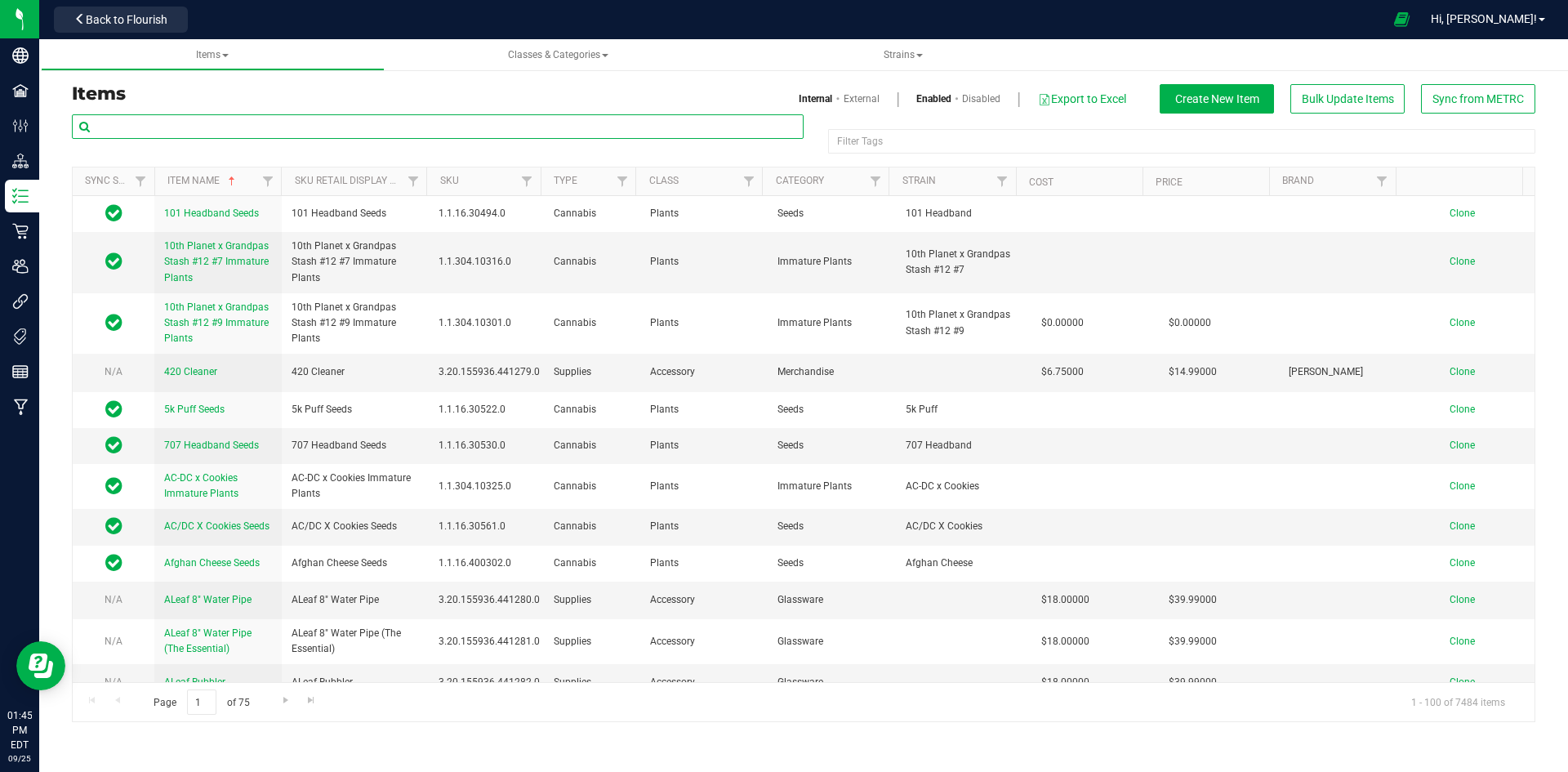
click at [195, 134] on input "text" at bounding box center [437, 127] width 732 height 25
paste input "1.2.309.517151.0"
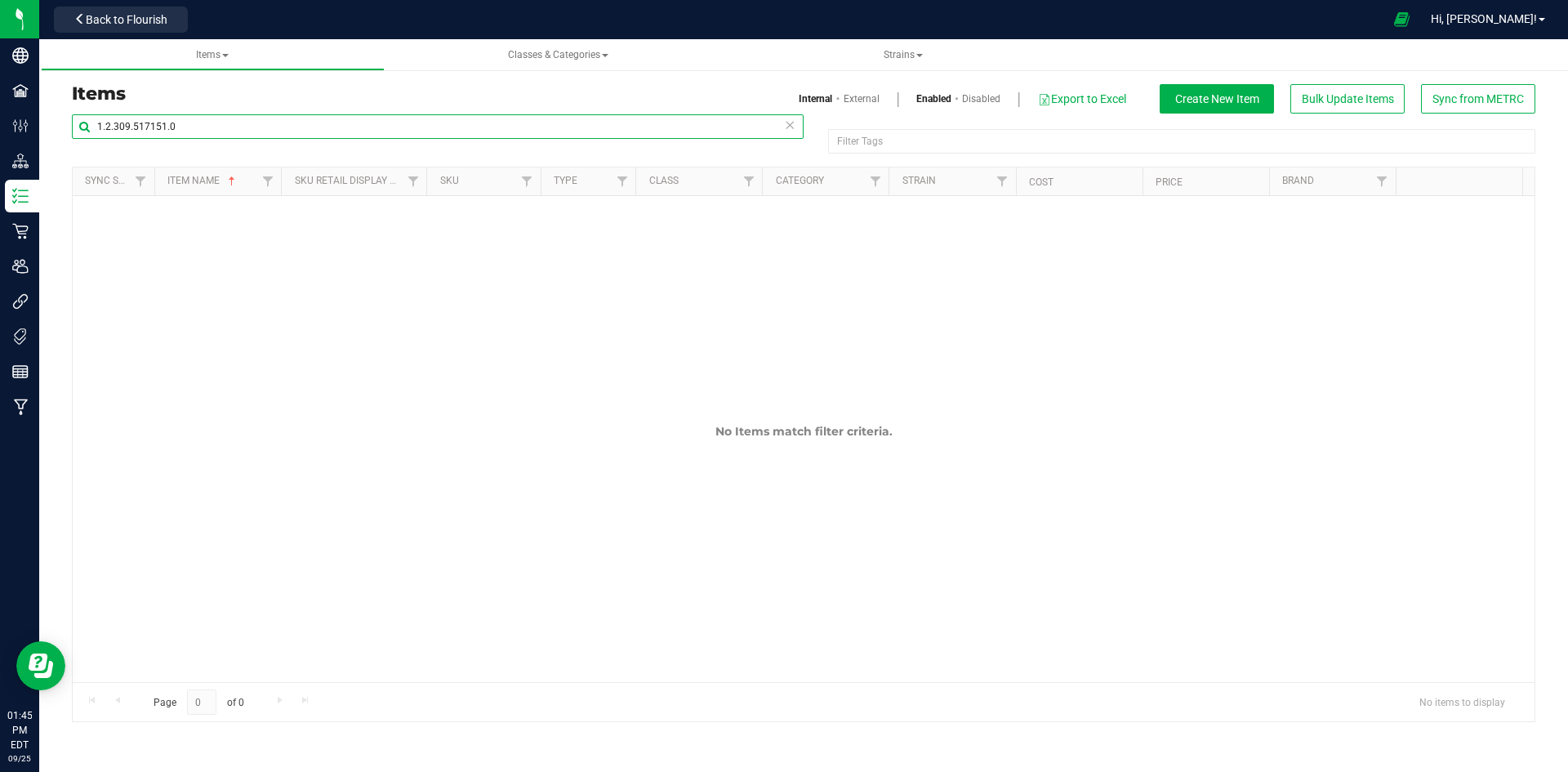
type input "1.2.309.517151.0"
click at [850, 90] on div "Internal External Enabled Disabled Export to Excel Create New Item Bulk Update …" at bounding box center [1175, 99] width 744 height 29
click at [849, 98] on link "External" at bounding box center [861, 99] width 36 height 15
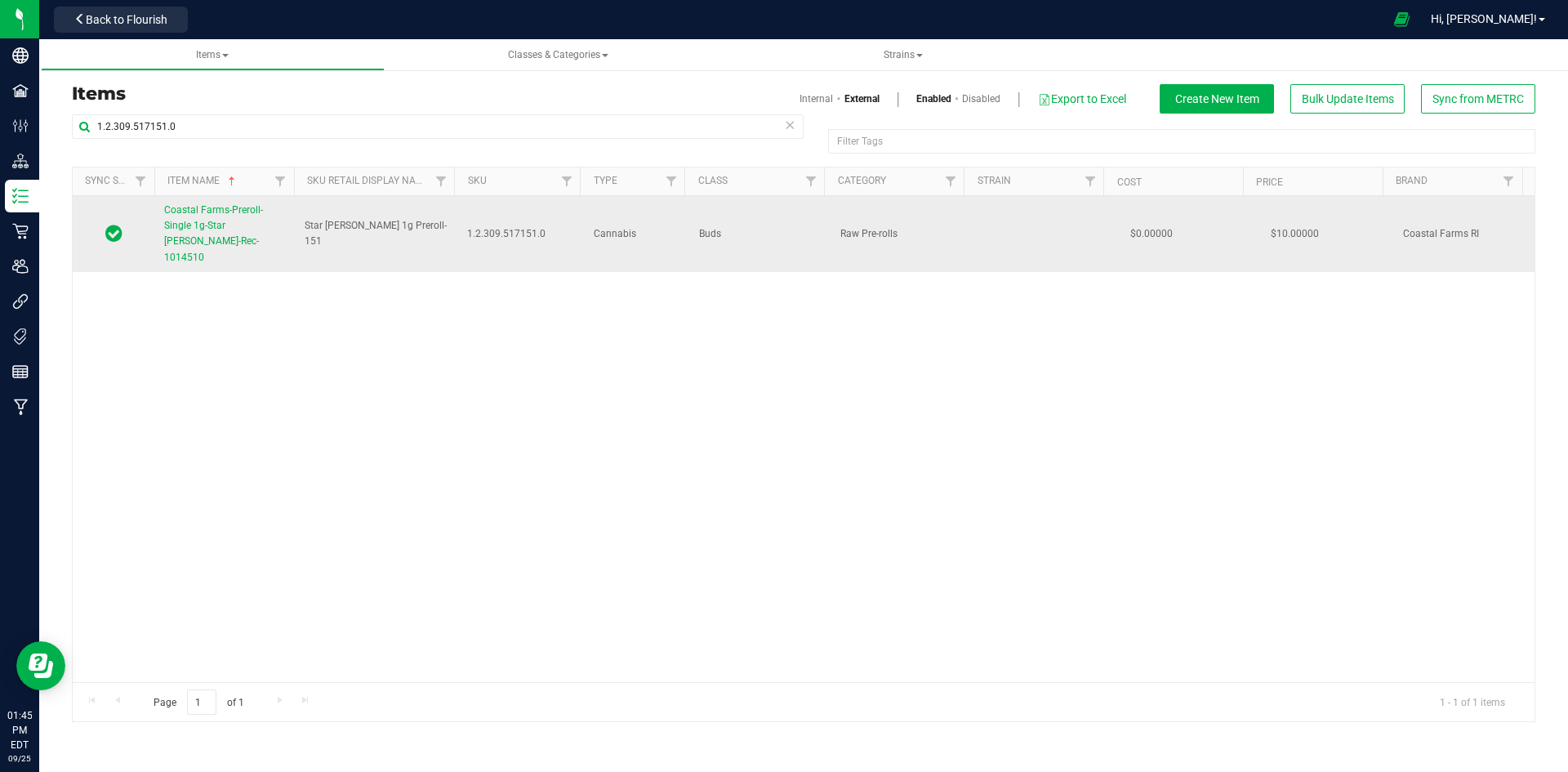
click at [235, 217] on link "Coastal Farms-Preroll-Single 1g-Star Berry-Rec-1014510" at bounding box center [225, 234] width 121 height 63
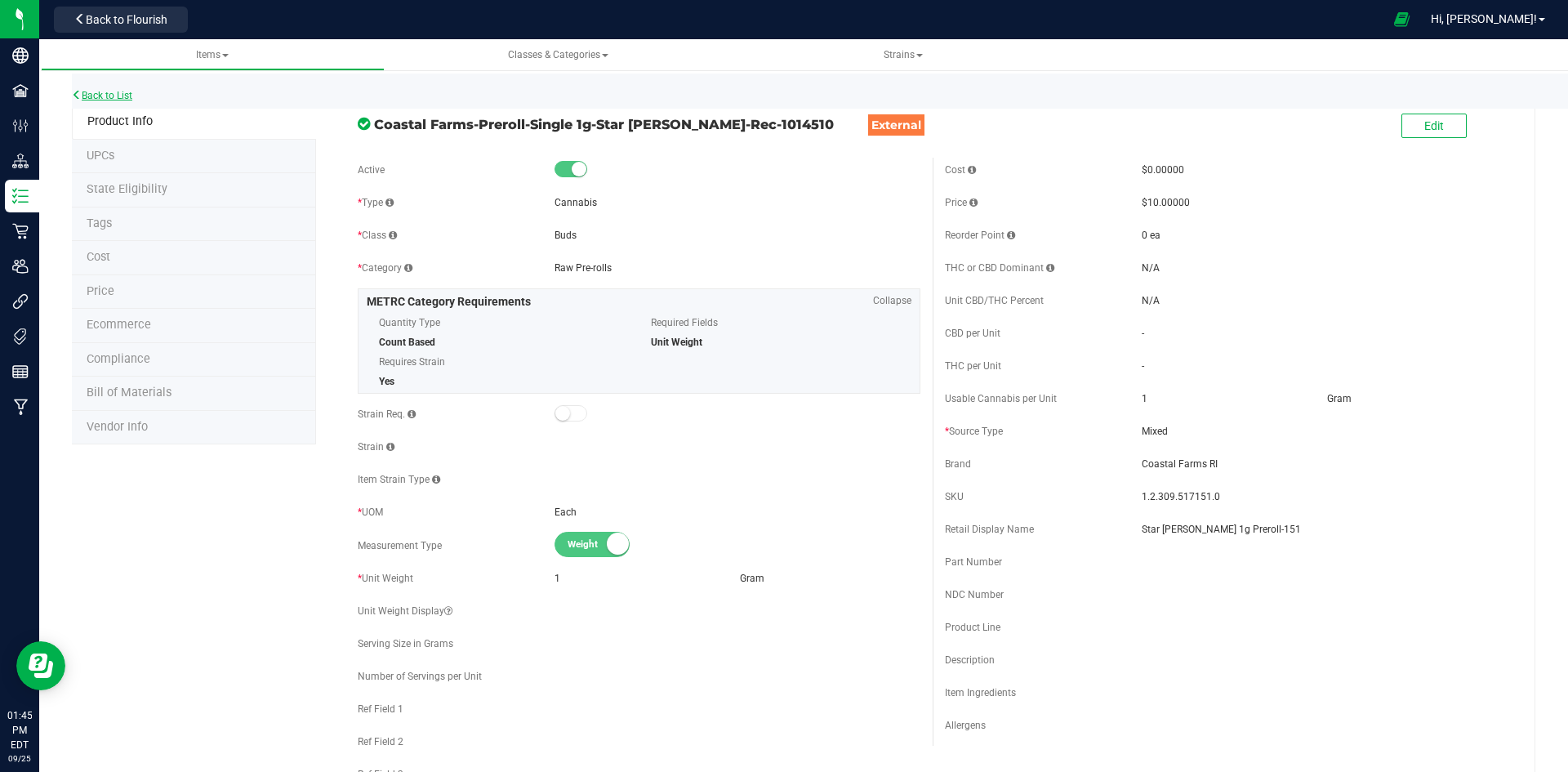
click at [110, 97] on link "Back to List" at bounding box center [102, 95] width 61 height 11
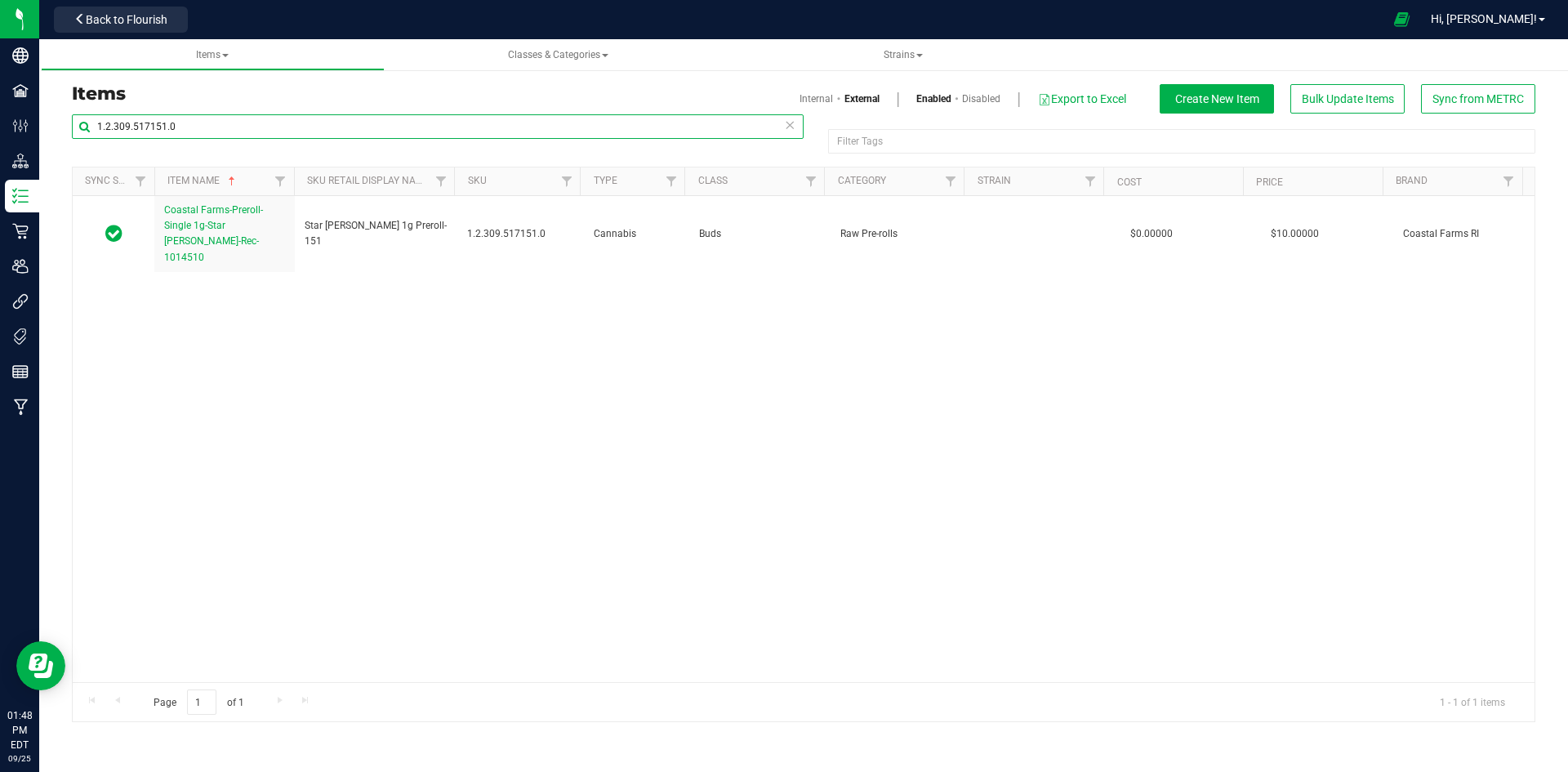
click at [198, 123] on input "1.2.309.517151.0" at bounding box center [437, 127] width 732 height 25
paste input "2"
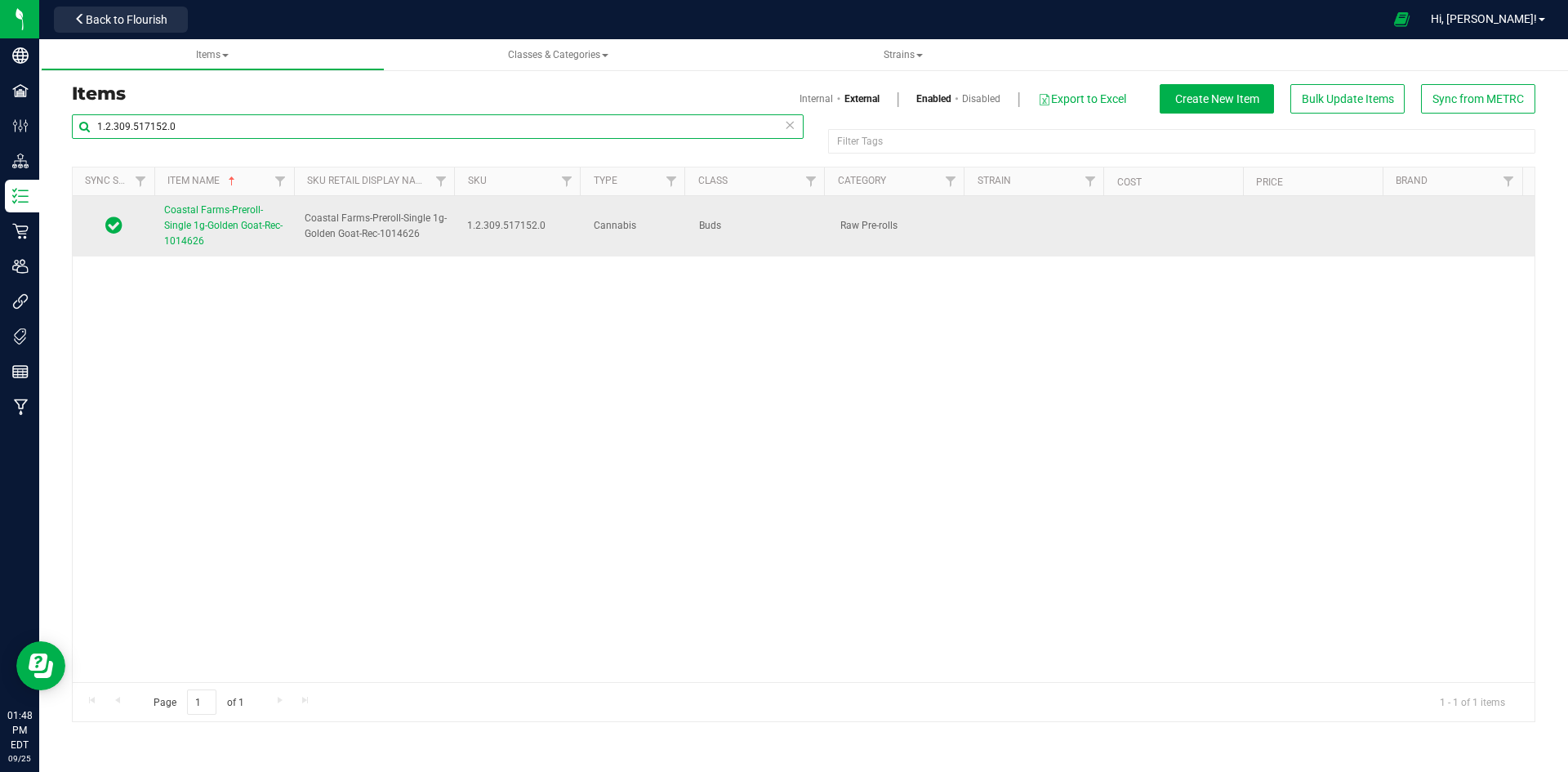
type input "1.2.309.517152.0"
click at [237, 231] on link "Coastal Farms-Preroll-Single 1g-Golden Goat-Rec-1014626" at bounding box center [225, 226] width 121 height 48
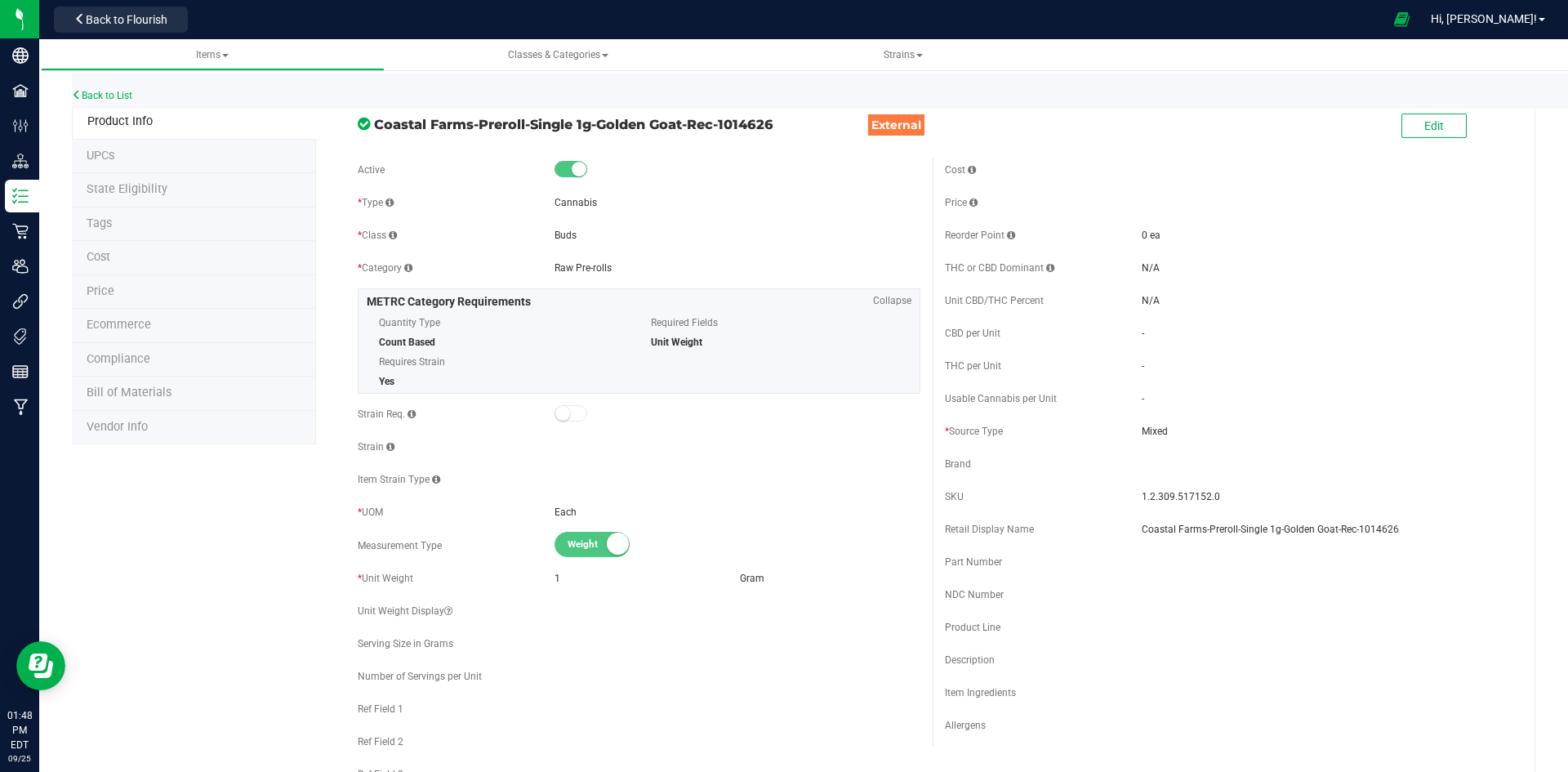
click at [1424, 138] on div "Edit" at bounding box center [1433, 127] width 65 height 34
click at [1424, 129] on span "Edit" at bounding box center [1433, 126] width 19 height 13
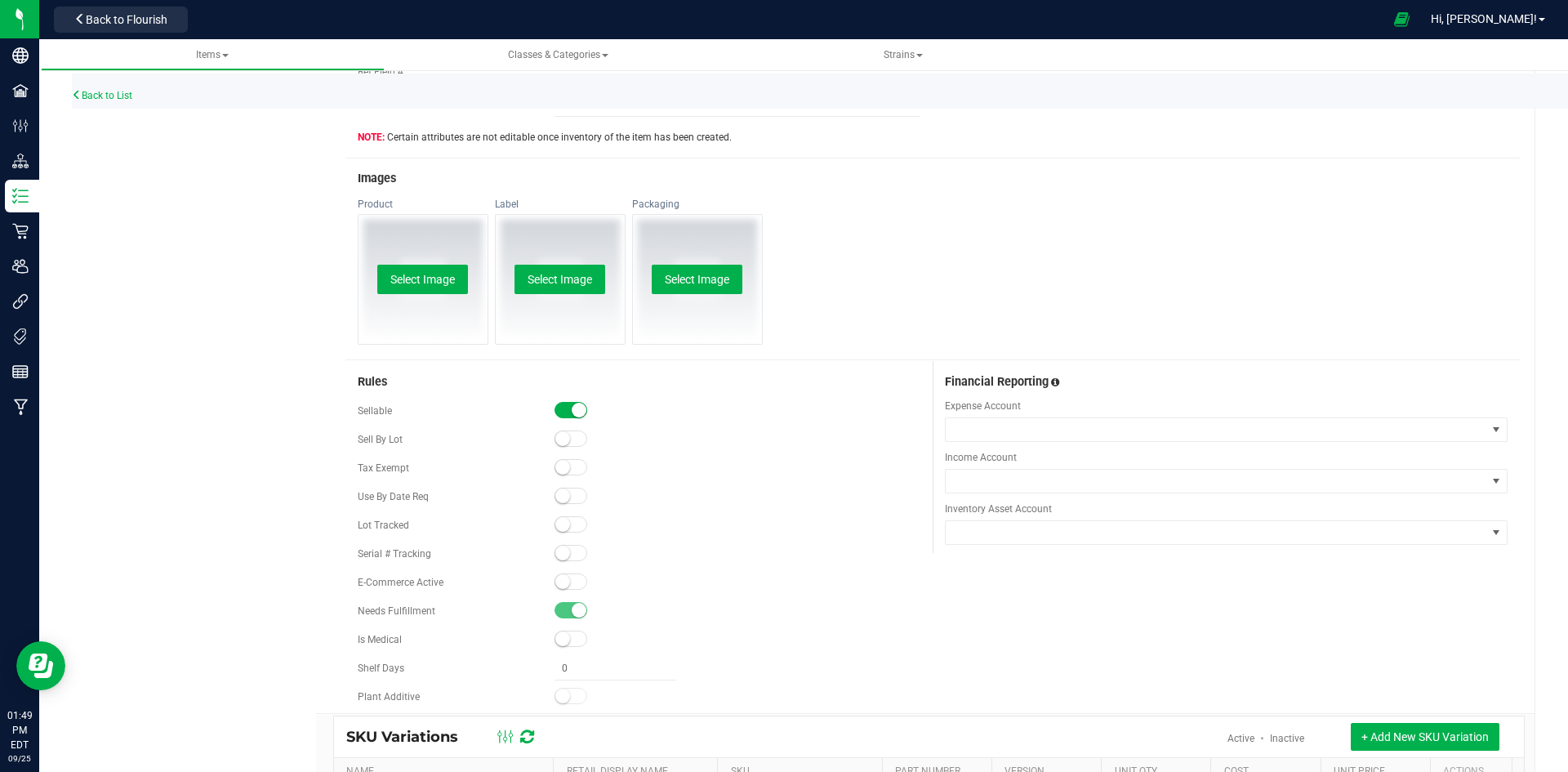
scroll to position [963, 0]
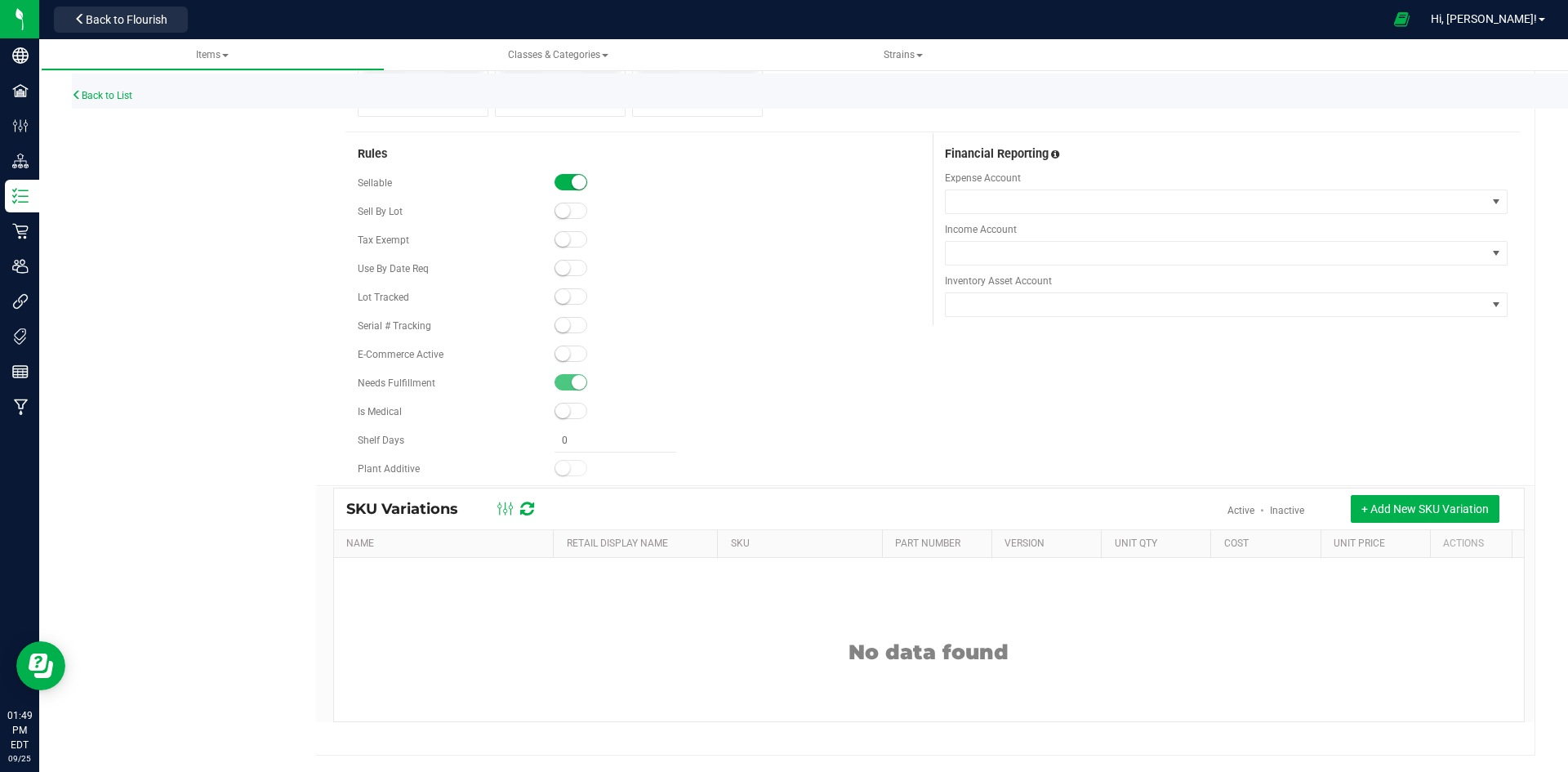
click at [565, 356] on small at bounding box center [563, 354] width 15 height 15
click at [566, 296] on small at bounding box center [563, 296] width 15 height 15
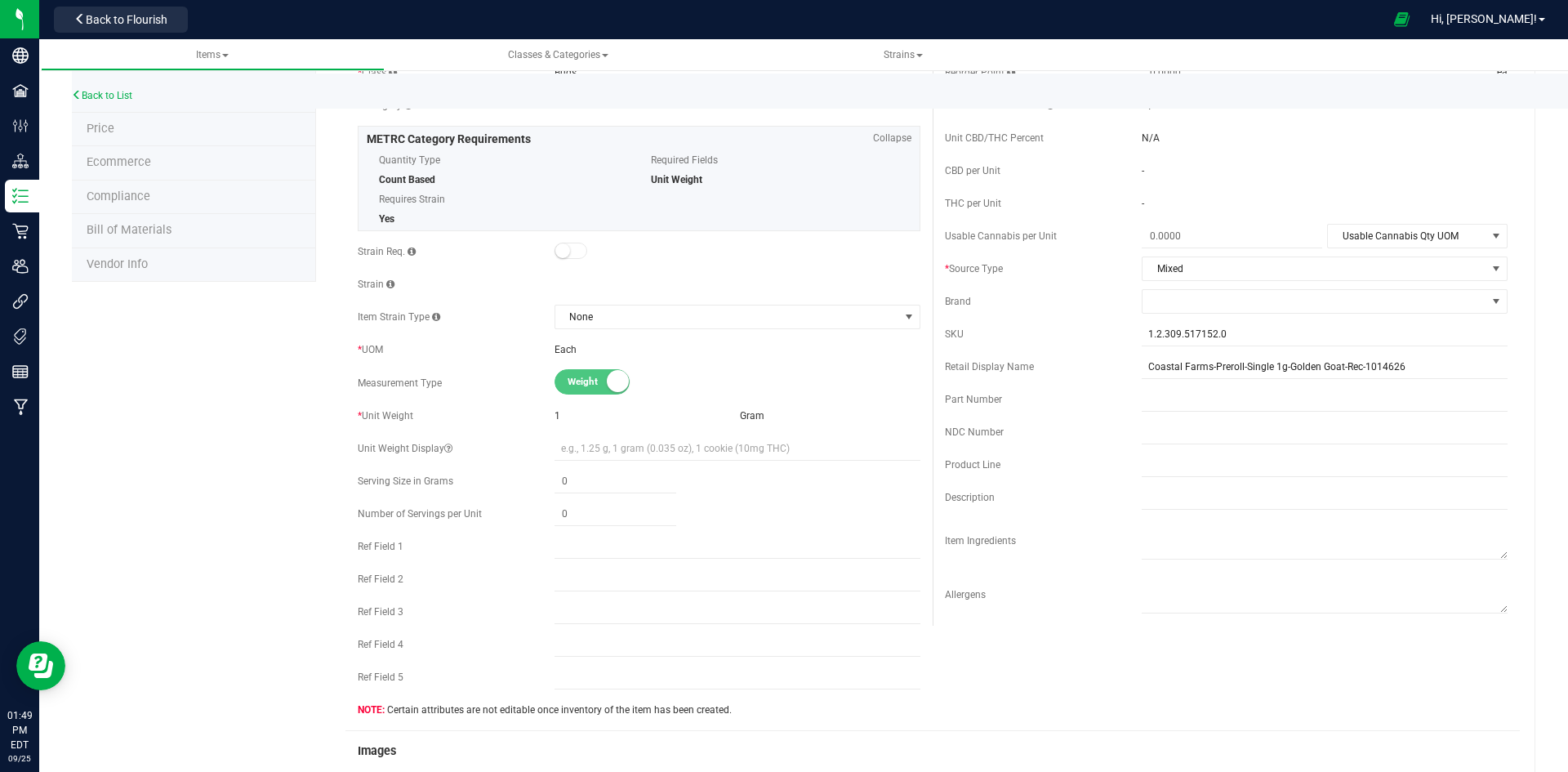
scroll to position [163, 0]
click at [1333, 371] on input "Coastal Farms-Preroll-Single 1g-Golden Goat-Rec-1014626" at bounding box center [1324, 366] width 366 height 25
click at [1342, 364] on input "Coastal Farms-Preroll-Single 1g-Golden Goat" at bounding box center [1324, 366] width 366 height 25
click at [1382, 364] on input "Coastal Farms-Preroll-Single 1g-Golden Goat-149" at bounding box center [1324, 366] width 366 height 25
click at [1332, 373] on input "Coastal Farms-Preroll-Single 1g-Golden Goat-149" at bounding box center [1324, 366] width 366 height 25
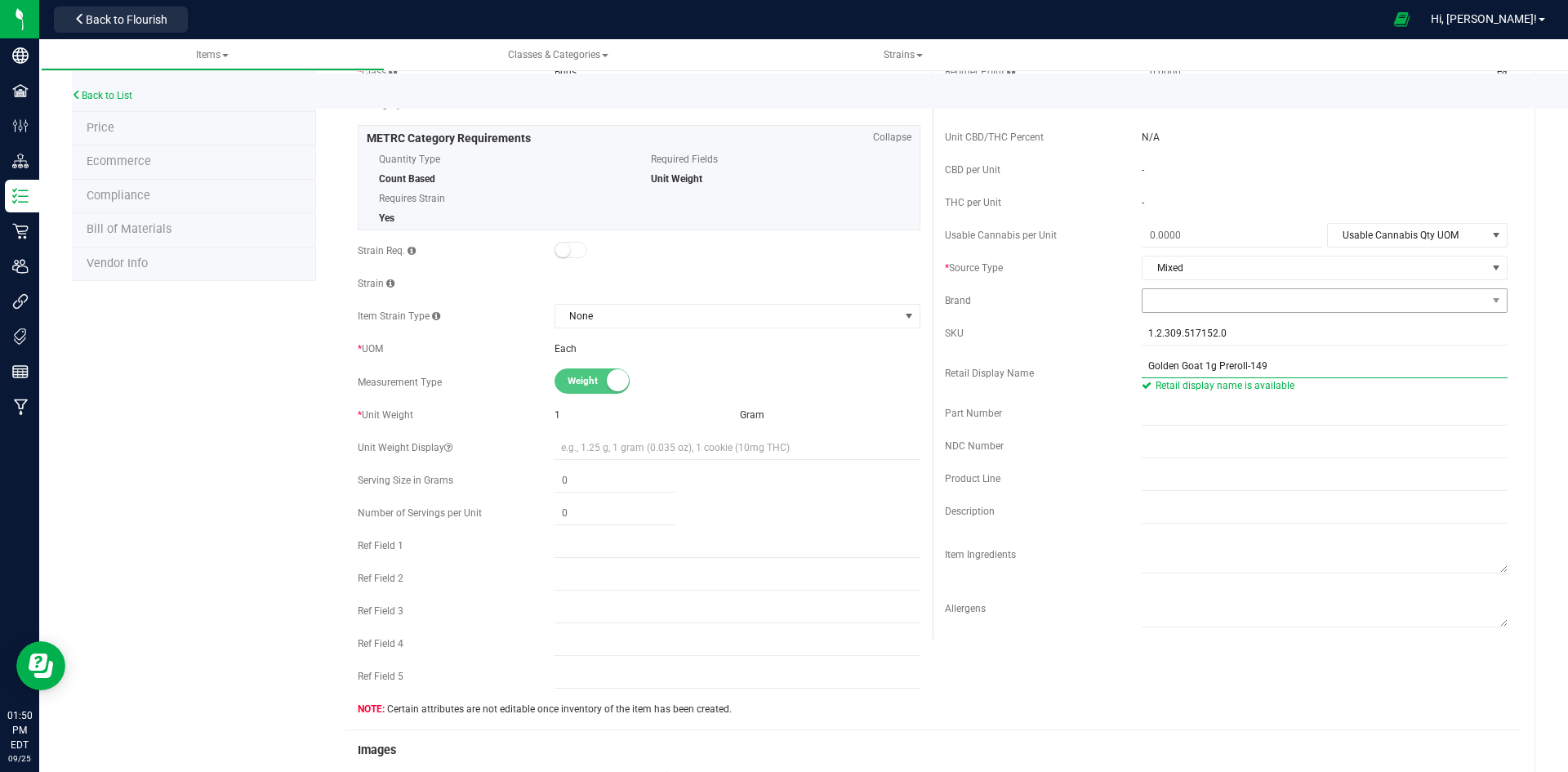
type input "Golden Goat 1g Preroll-149"
click at [1203, 303] on span at bounding box center [1314, 300] width 344 height 23
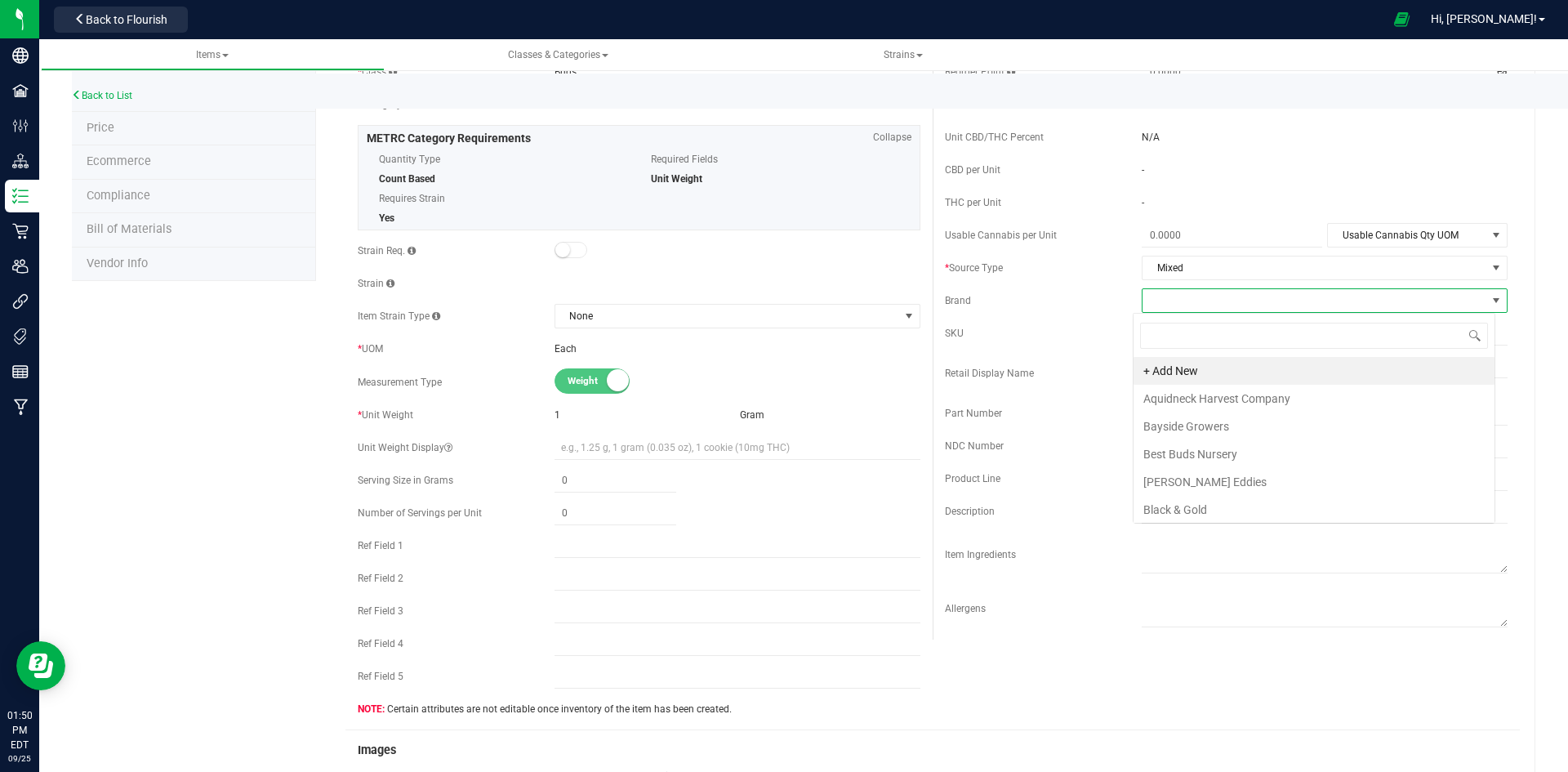
scroll to position [25, 362]
type input "coas"
click at [1205, 392] on li "Coastal Farms RI" at bounding box center [1314, 398] width 361 height 28
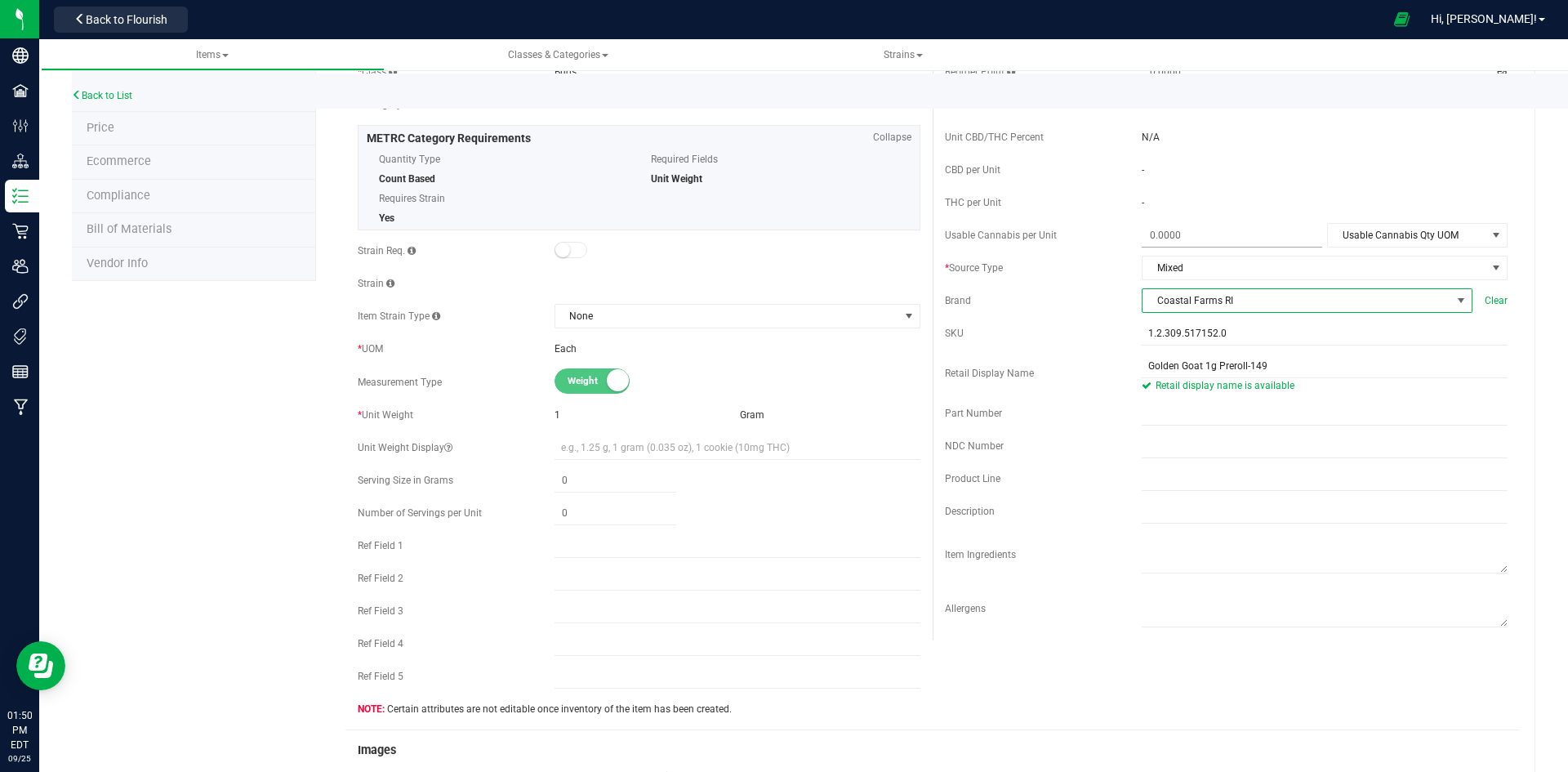
click at [1204, 237] on span at bounding box center [1231, 236] width 181 height 24
type input "1"
type input "1.0000"
click at [1369, 238] on span "Usable Cannabis Qty UOM" at bounding box center [1407, 235] width 159 height 23
click at [1373, 314] on li "Gram" at bounding box center [1406, 312] width 177 height 25
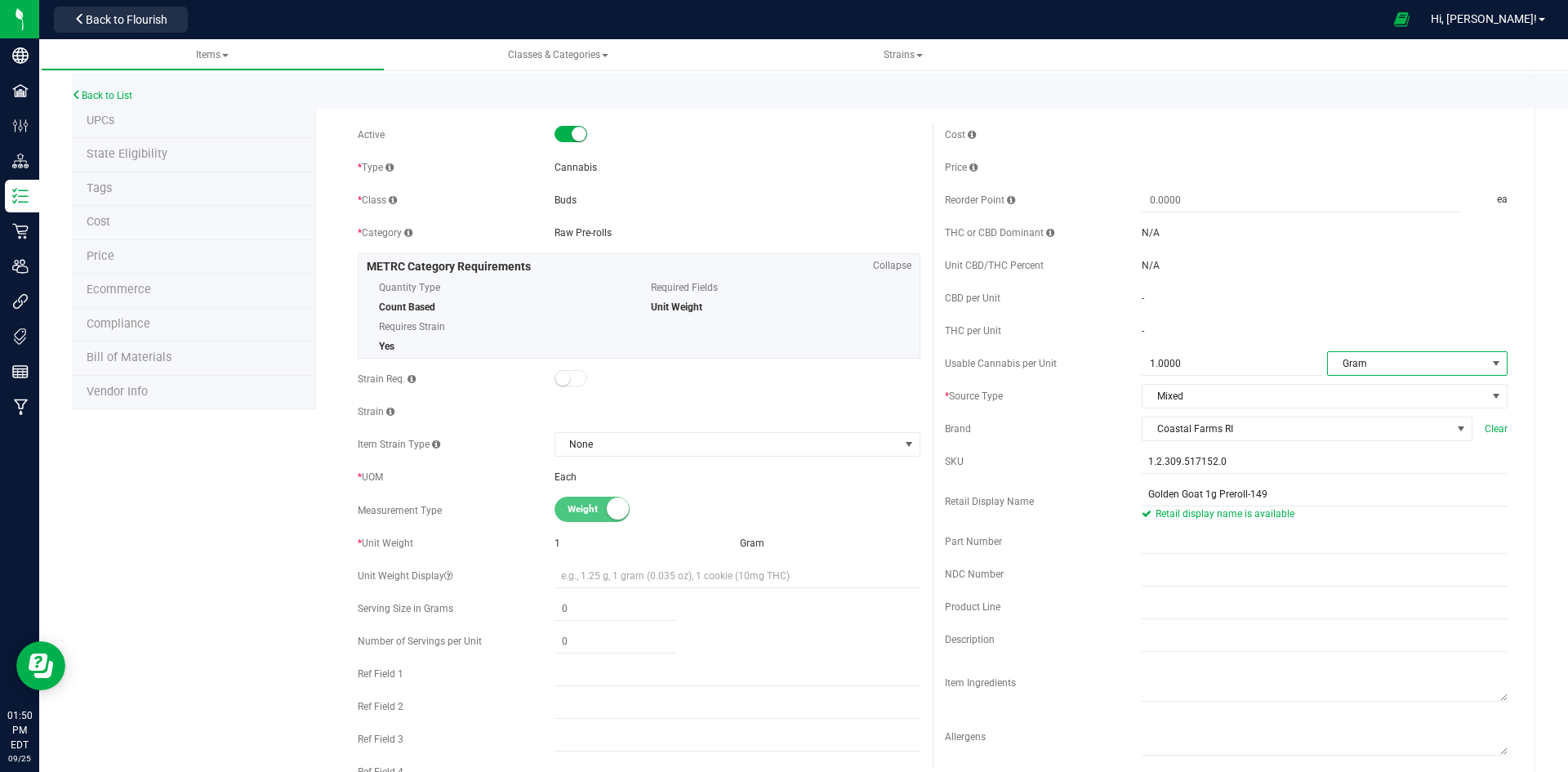
scroll to position [0, 0]
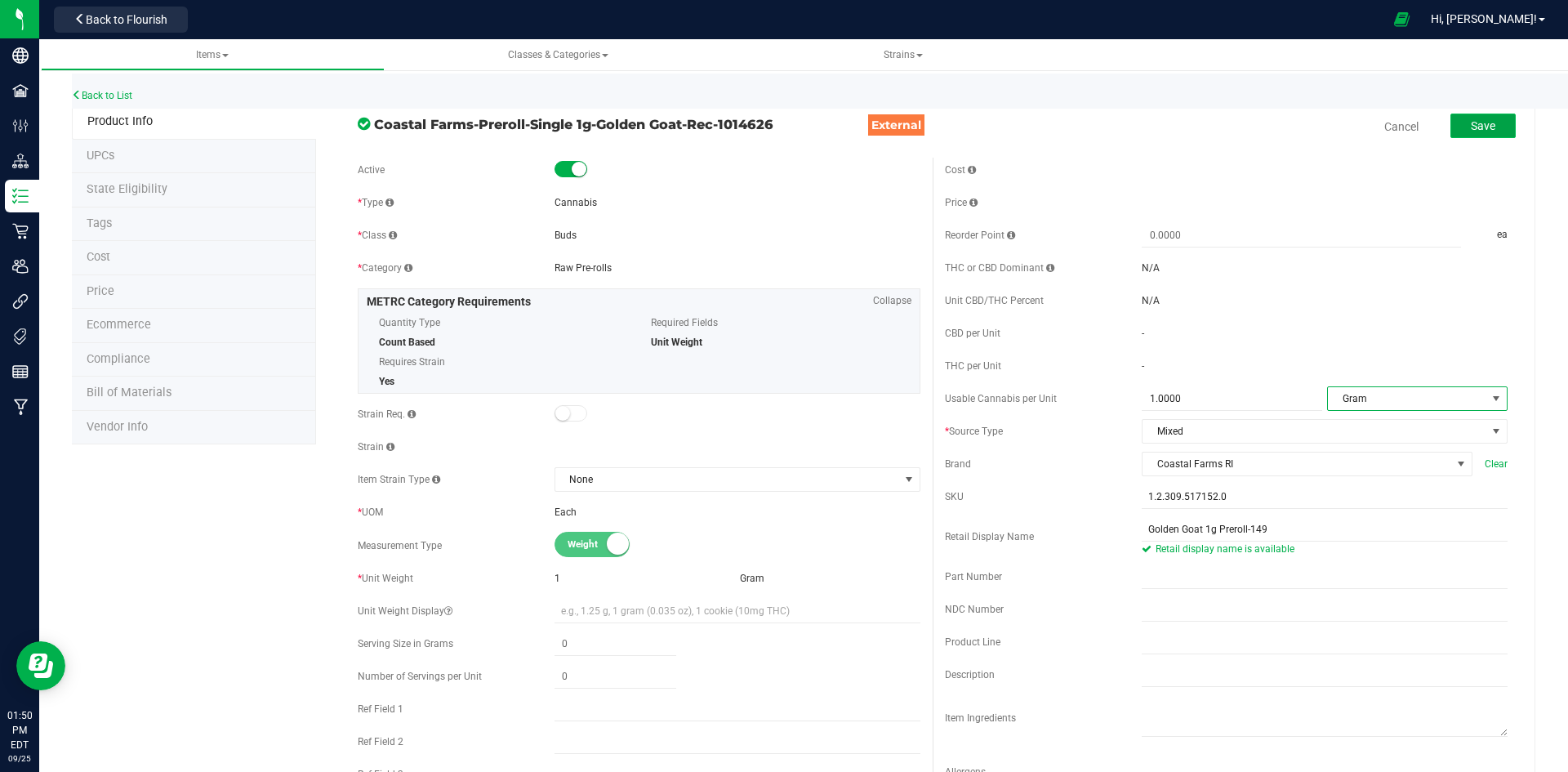
click at [1458, 134] on button "Save" at bounding box center [1483, 126] width 65 height 25
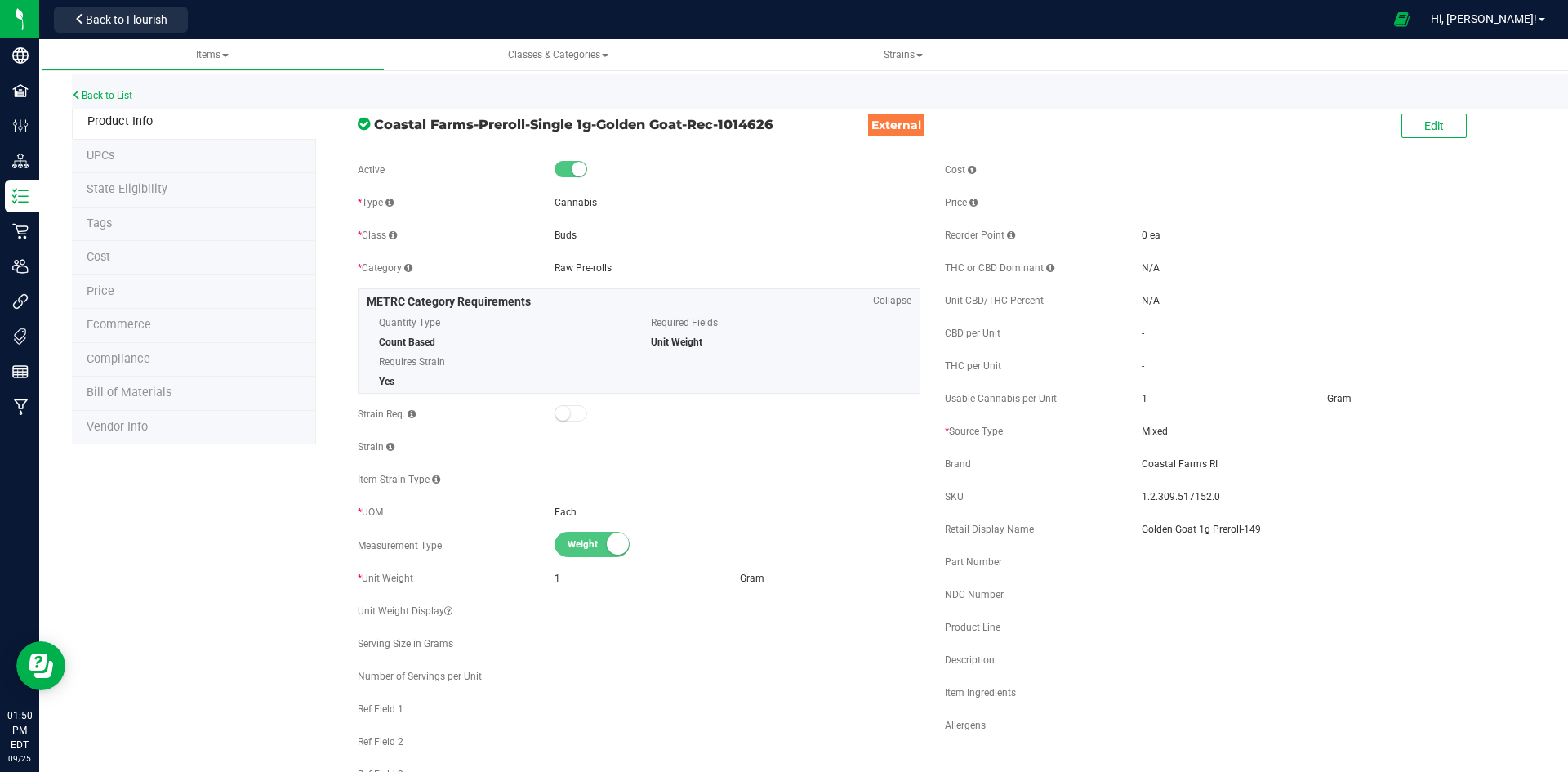
click at [136, 292] on li "Price" at bounding box center [193, 292] width 244 height 34
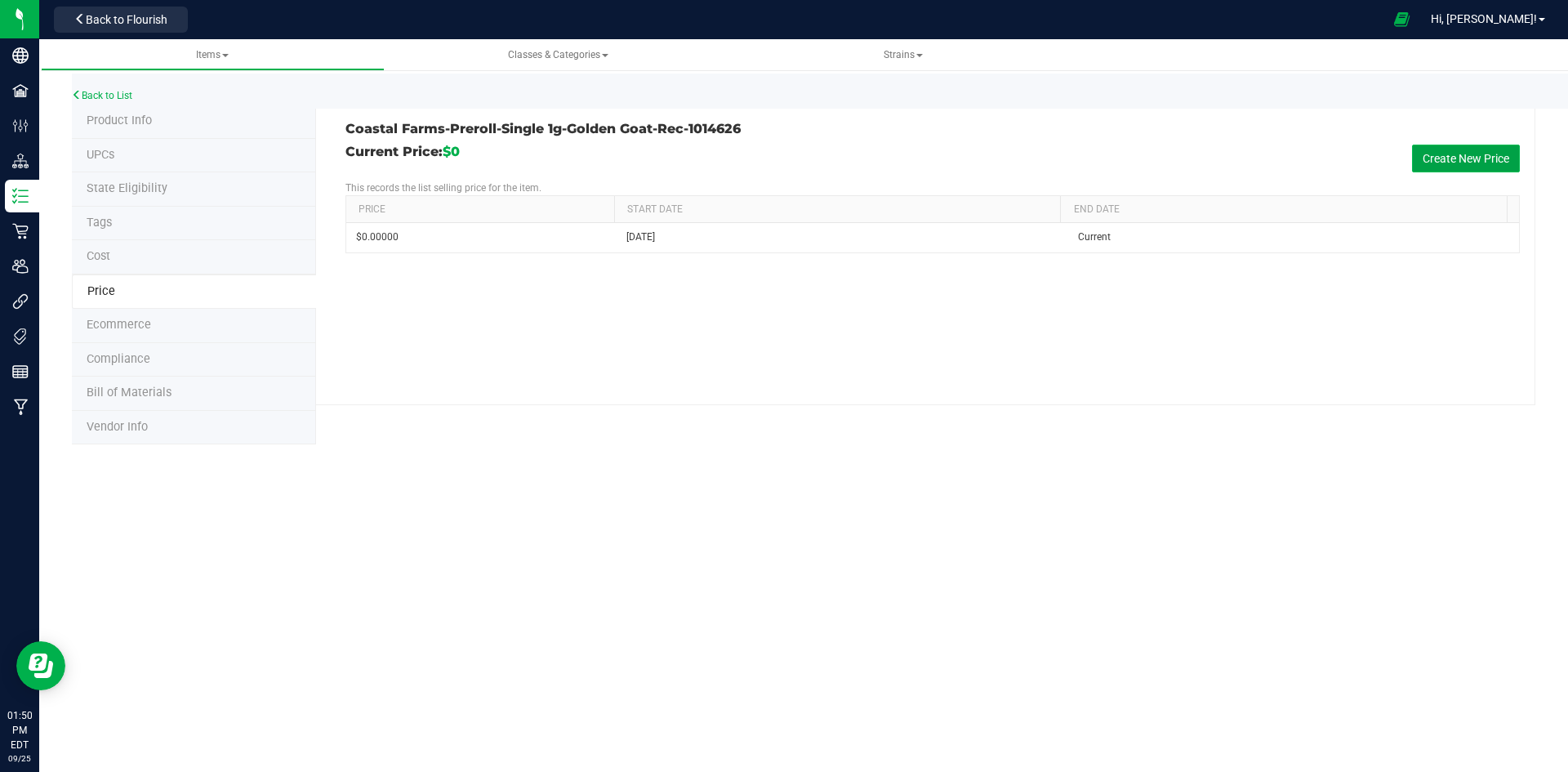
click at [1479, 161] on button "Create New Price" at bounding box center [1466, 159] width 108 height 28
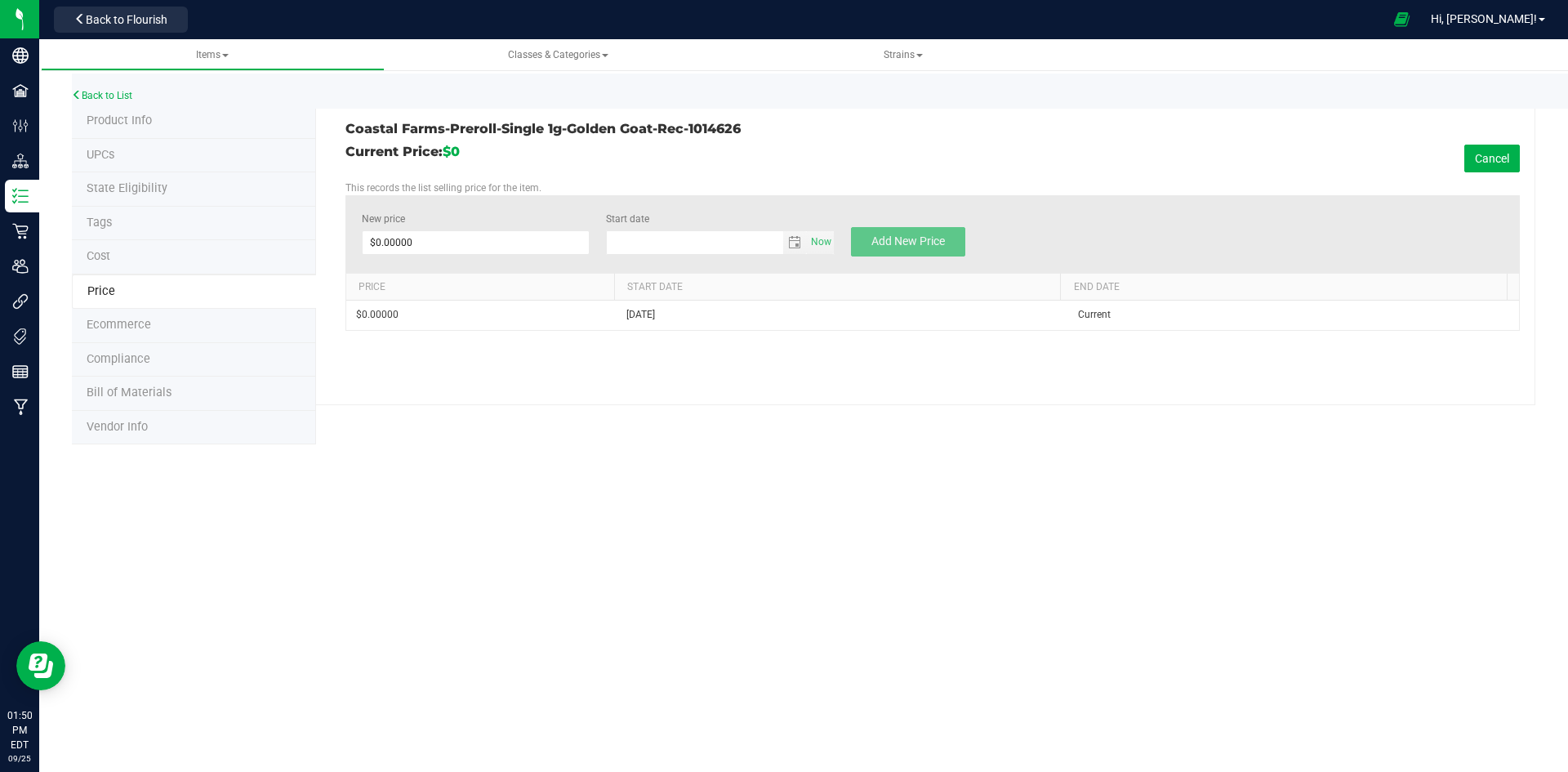
type input "[DATE]"
click at [415, 241] on span at bounding box center [476, 242] width 228 height 25
type input "10"
click at [878, 234] on button "Add New Price" at bounding box center [908, 242] width 115 height 29
type input "$0.00000"
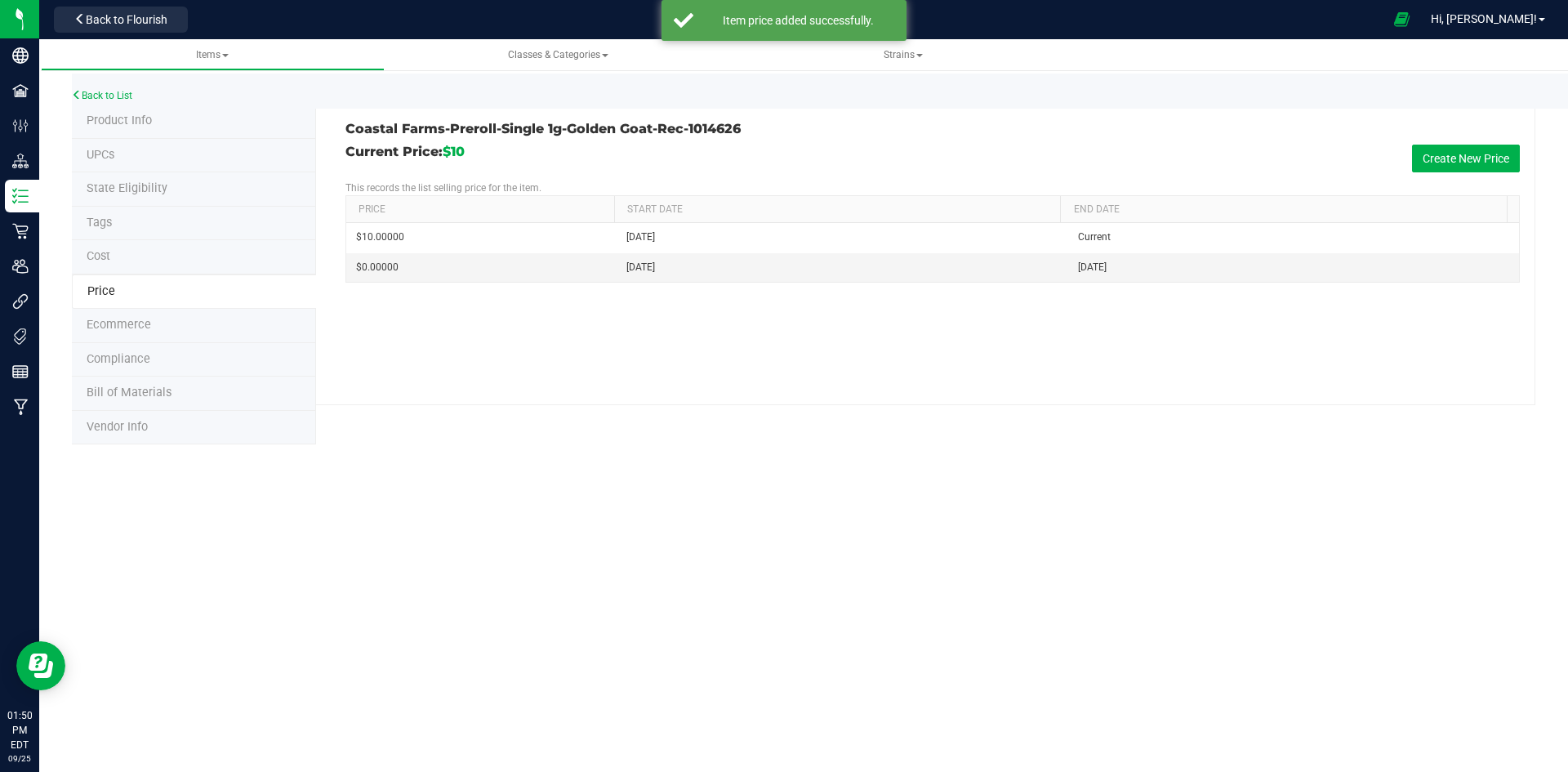
click at [102, 123] on span "Product Info" at bounding box center [118, 120] width 65 height 14
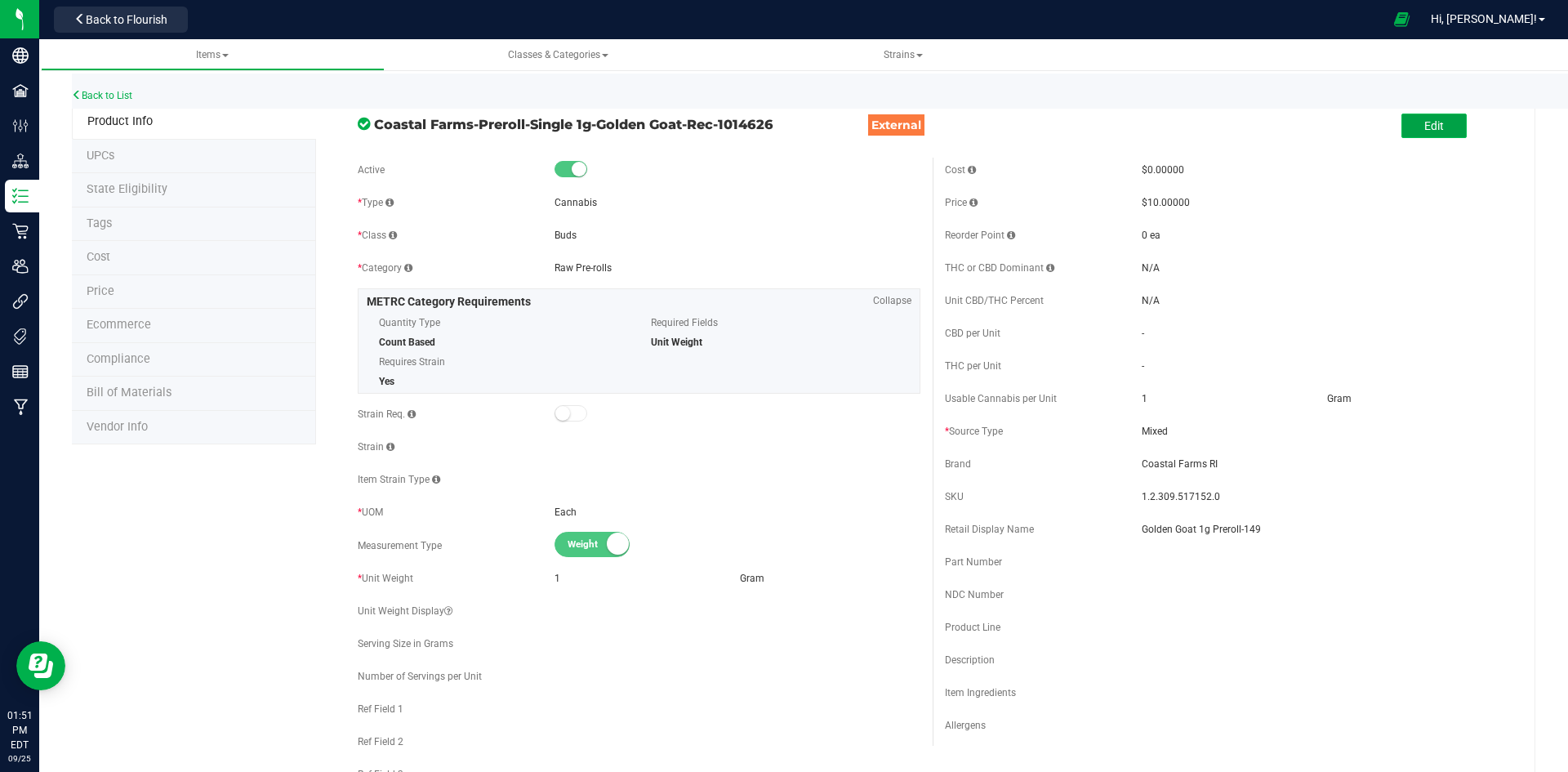
click at [1415, 116] on button "Edit" at bounding box center [1433, 126] width 65 height 25
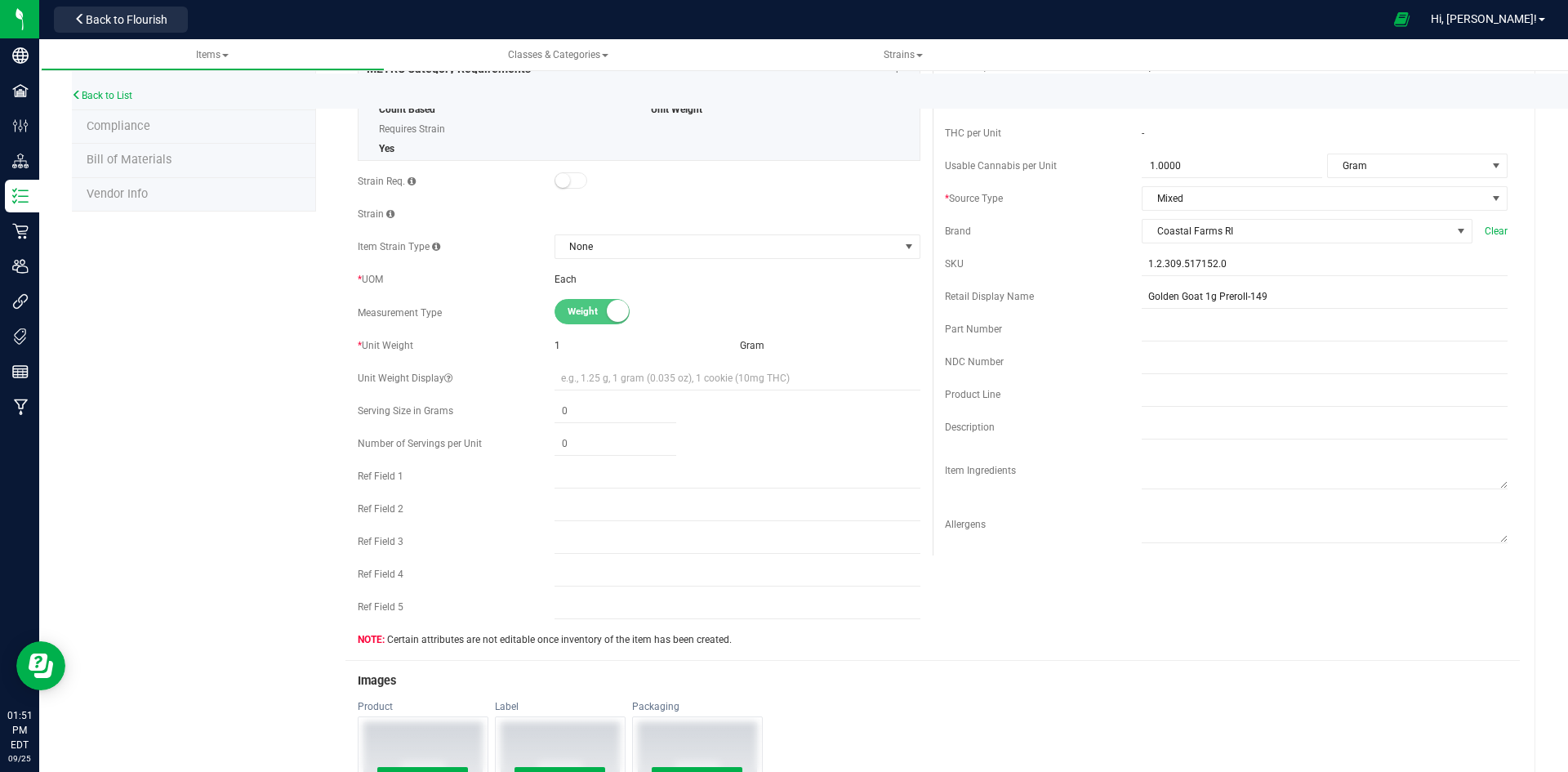
scroll to position [490, 0]
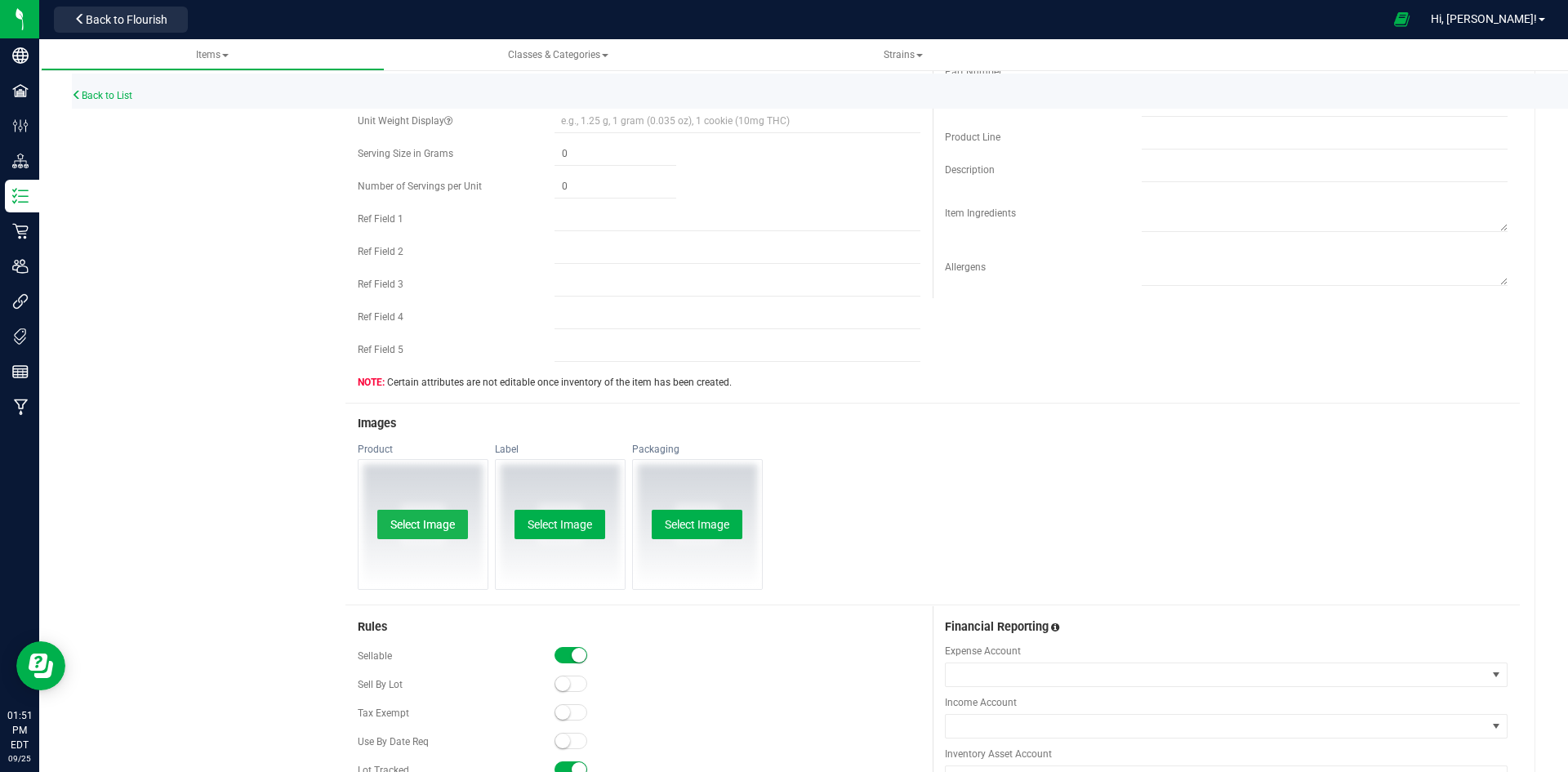
click at [409, 532] on button "Select Image" at bounding box center [422, 524] width 91 height 29
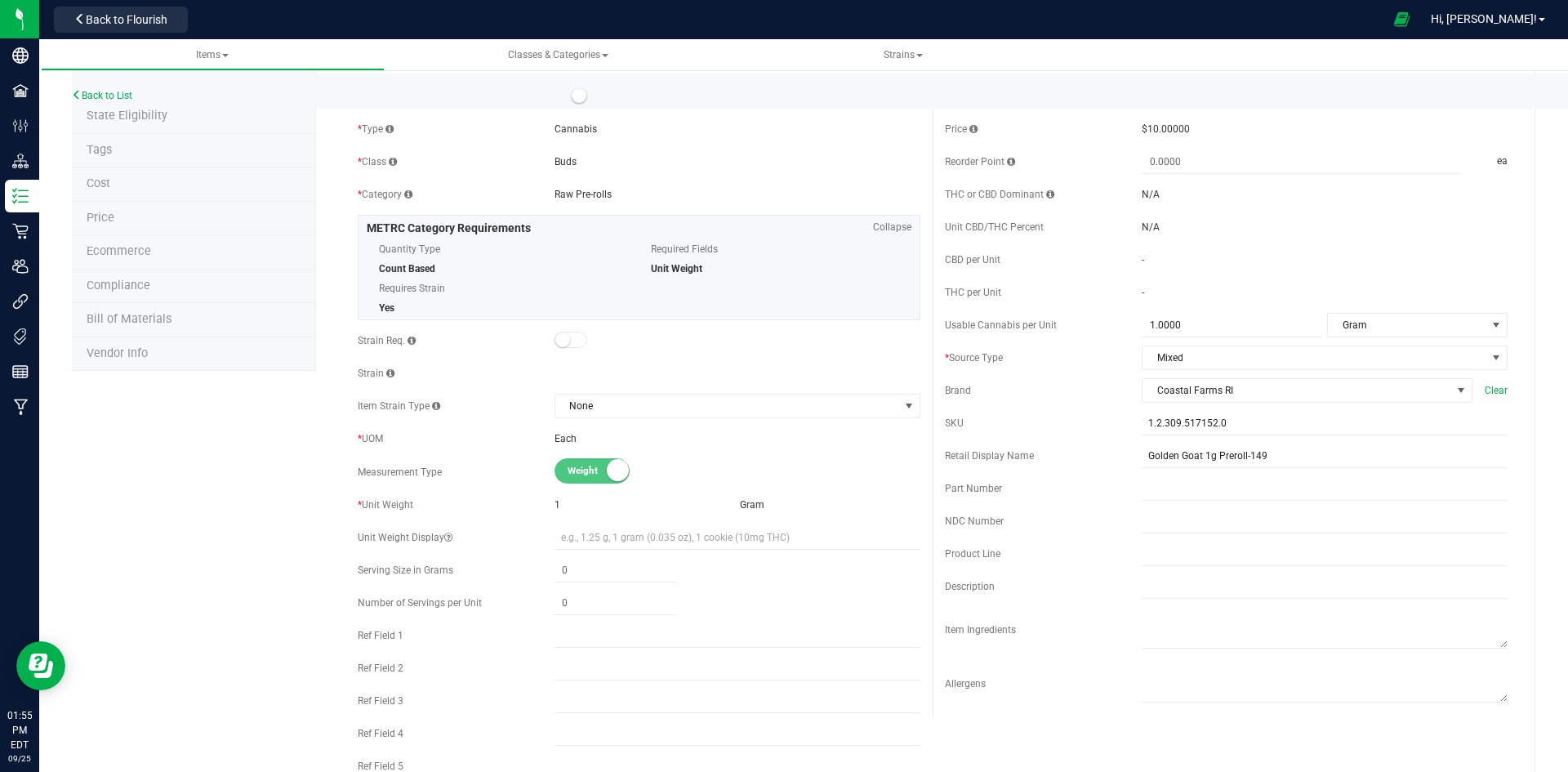
scroll to position [0, 0]
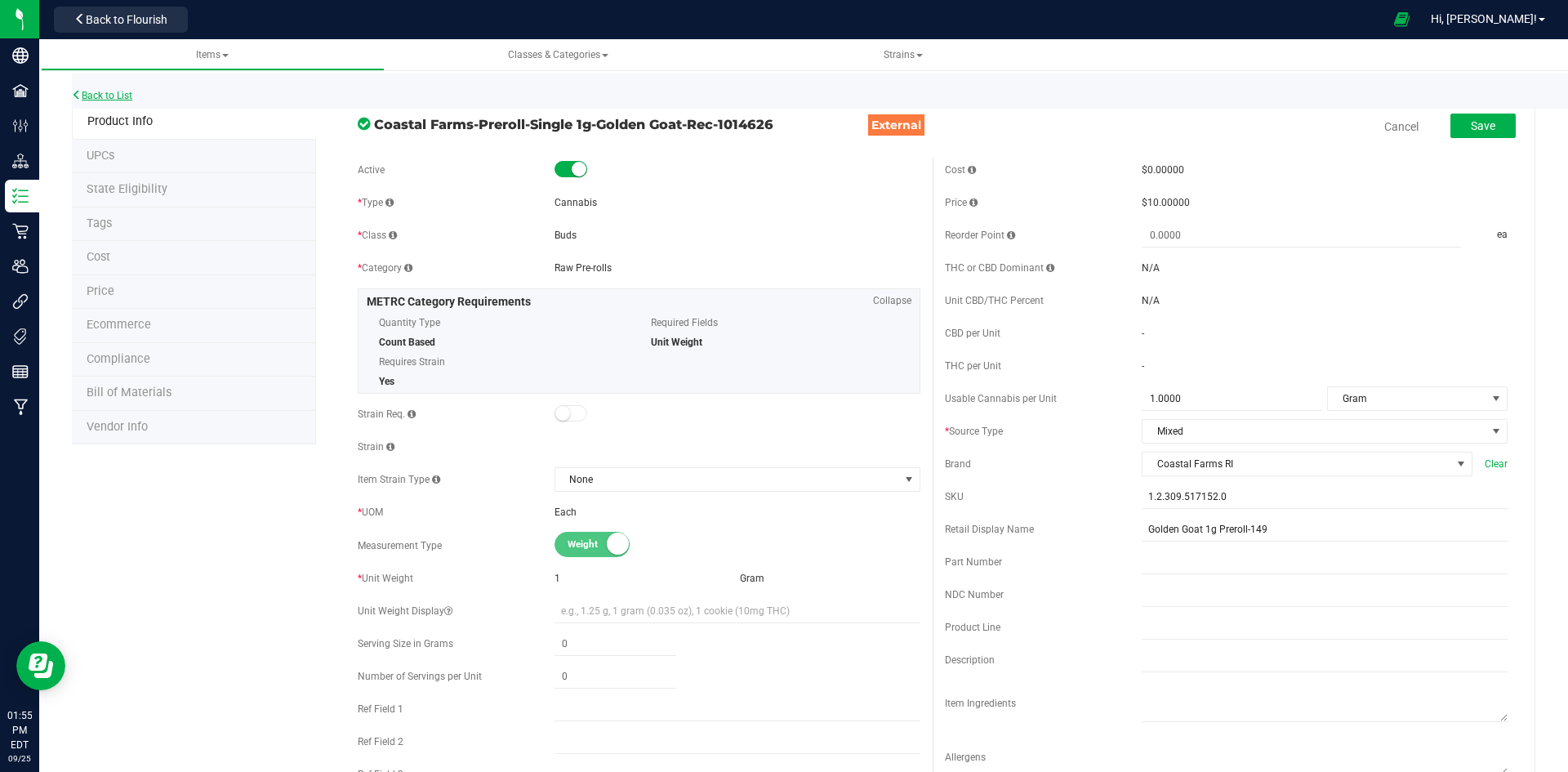
click at [111, 98] on link "Back to List" at bounding box center [102, 95] width 61 height 11
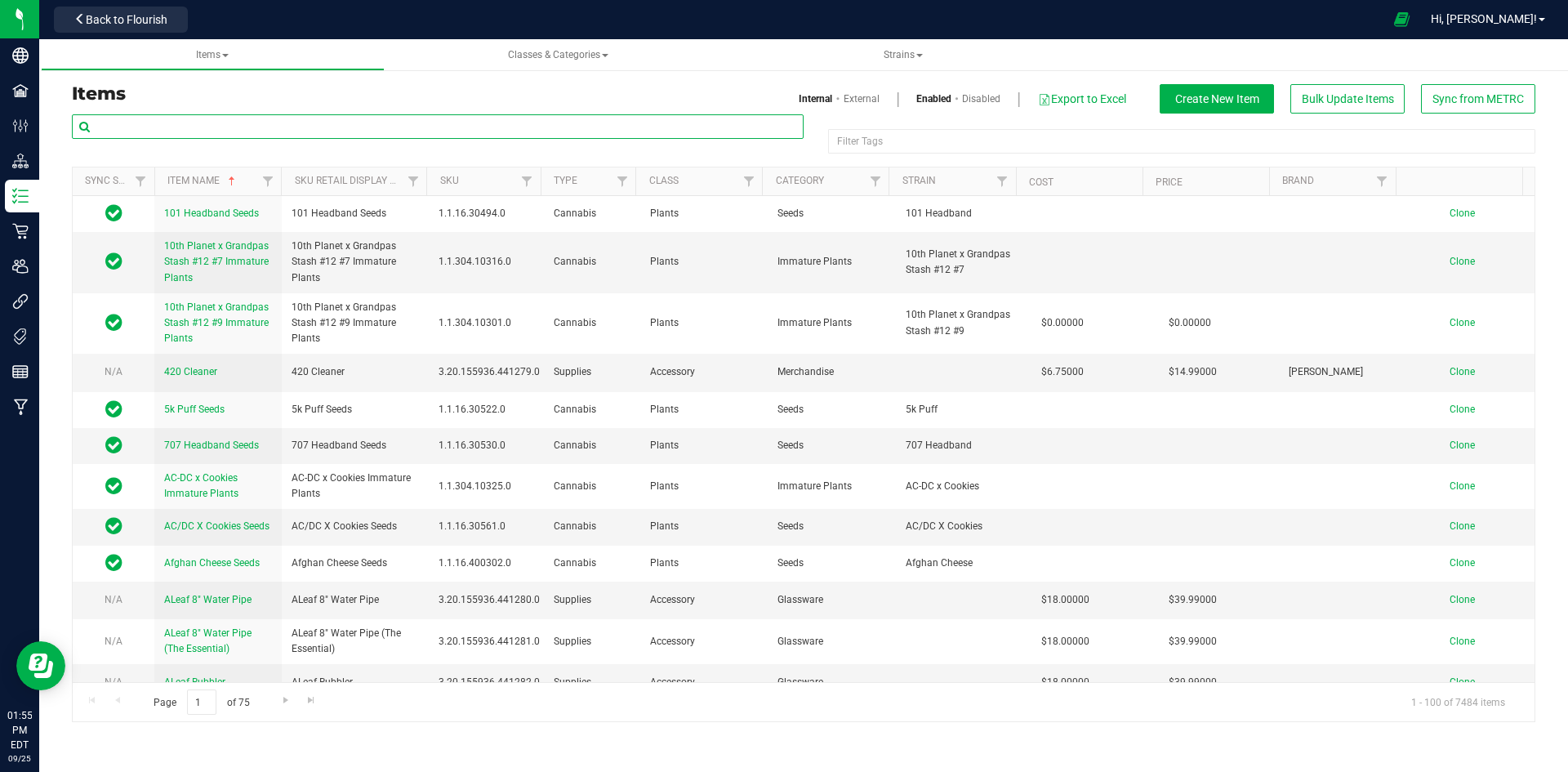
click at [200, 121] on input "text" at bounding box center [437, 127] width 732 height 25
paste input "1.2.309.517152.0"
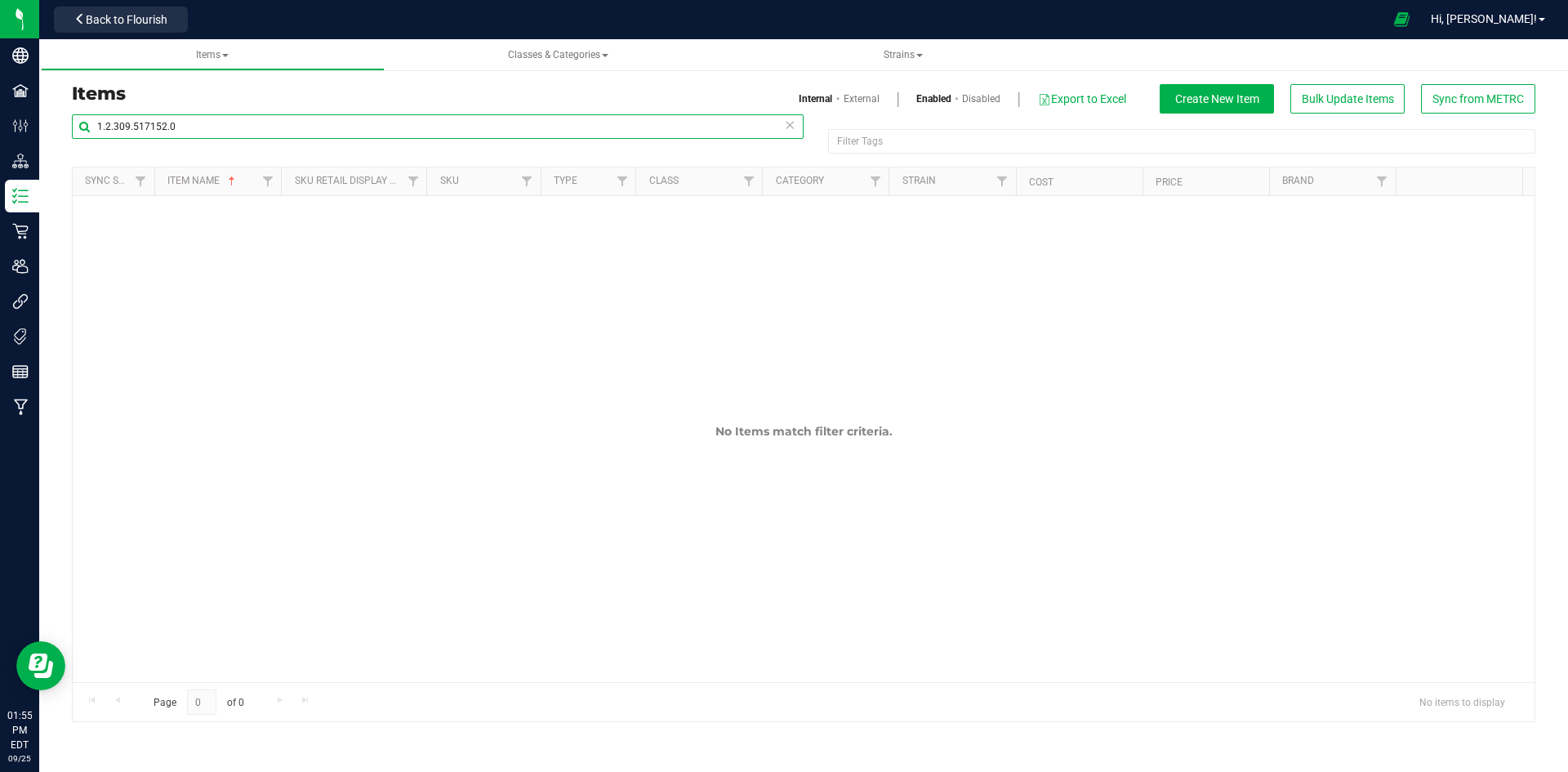
type input "1.2.309.517152.0"
click at [860, 96] on link "External" at bounding box center [861, 99] width 36 height 15
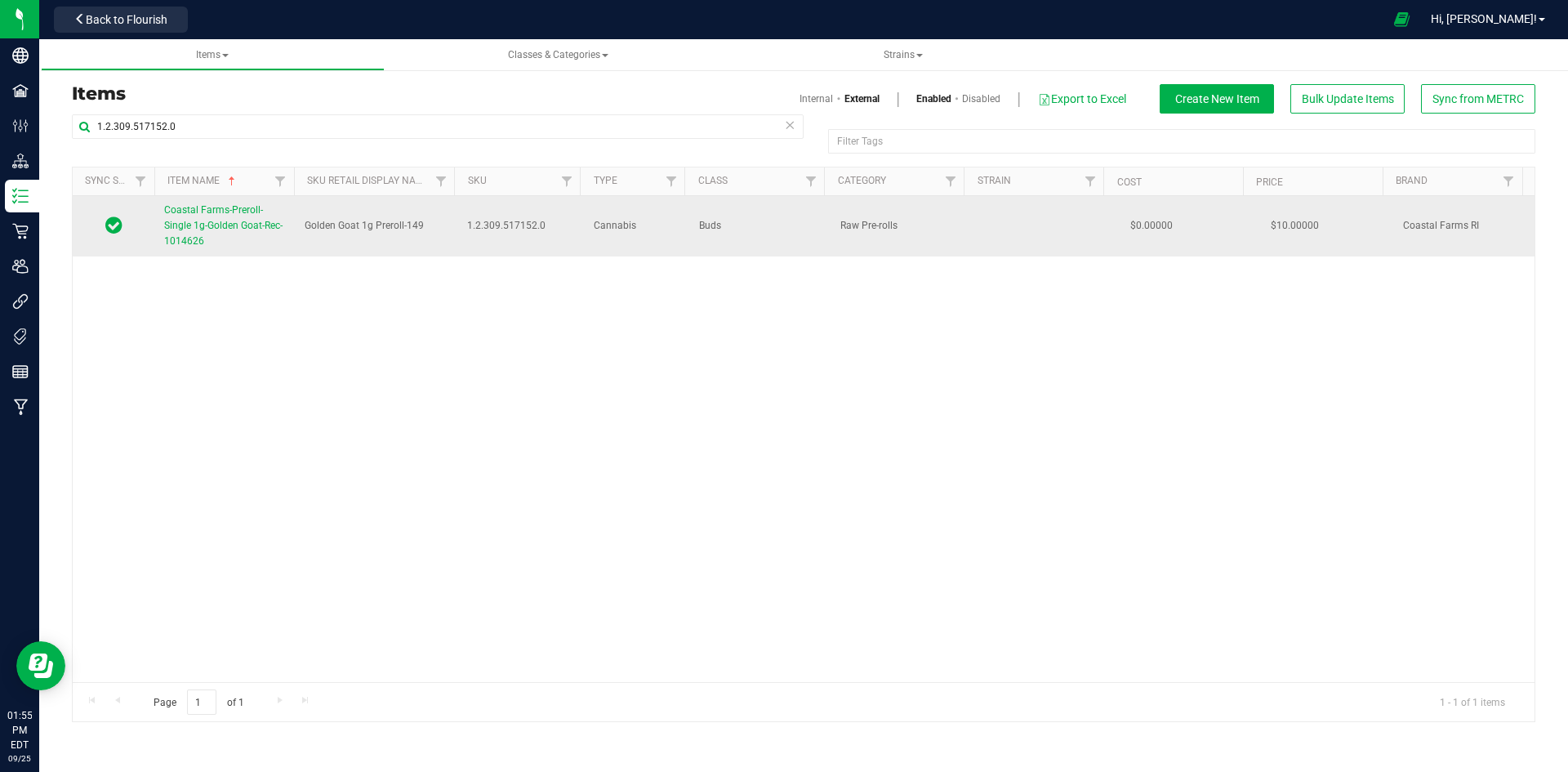
click at [198, 225] on span "Coastal Farms-Preroll-Single 1g-Golden Goat-Rec-1014626" at bounding box center [223, 226] width 118 height 42
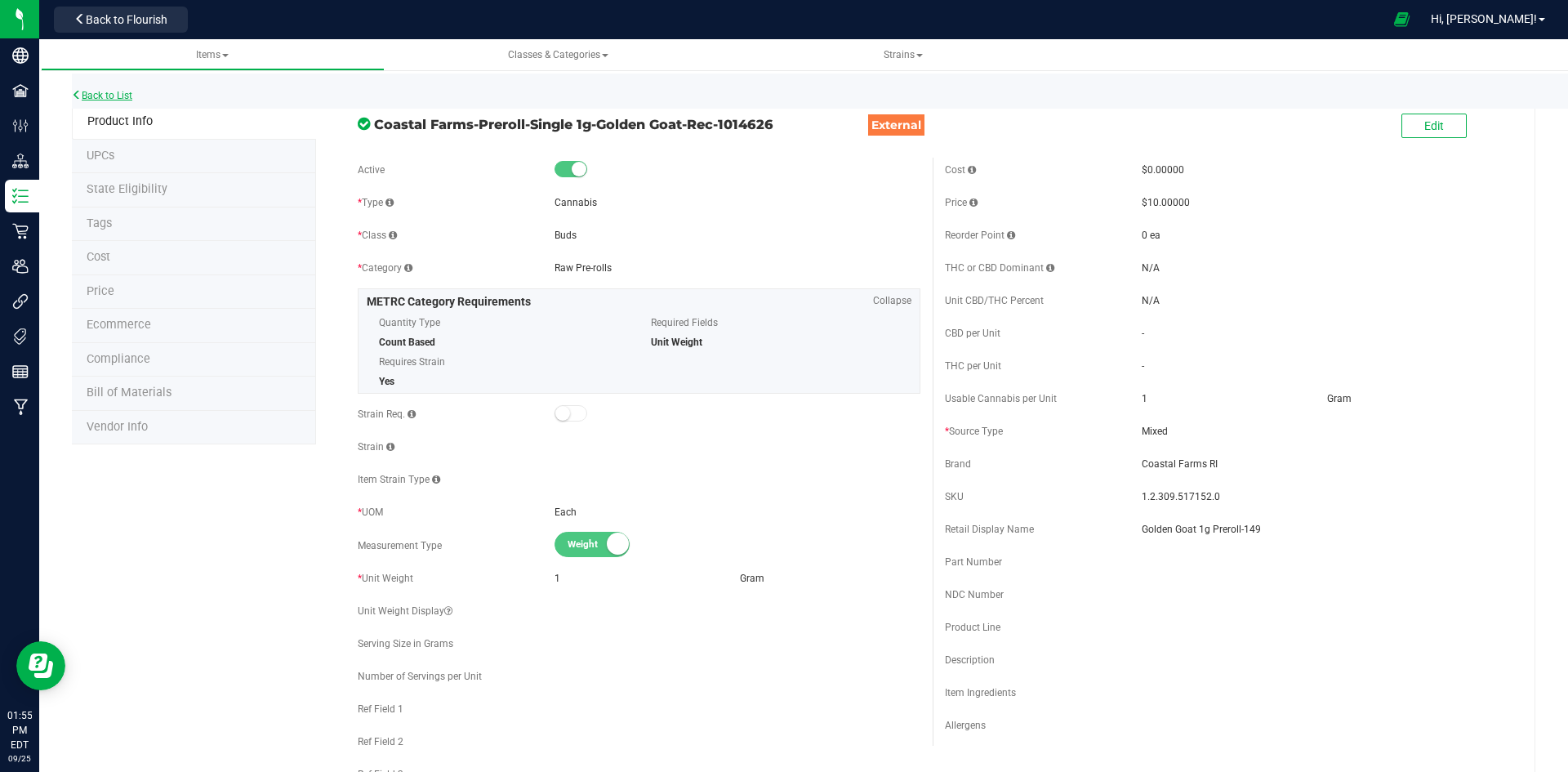
click at [123, 100] on link "Back to List" at bounding box center [102, 95] width 61 height 11
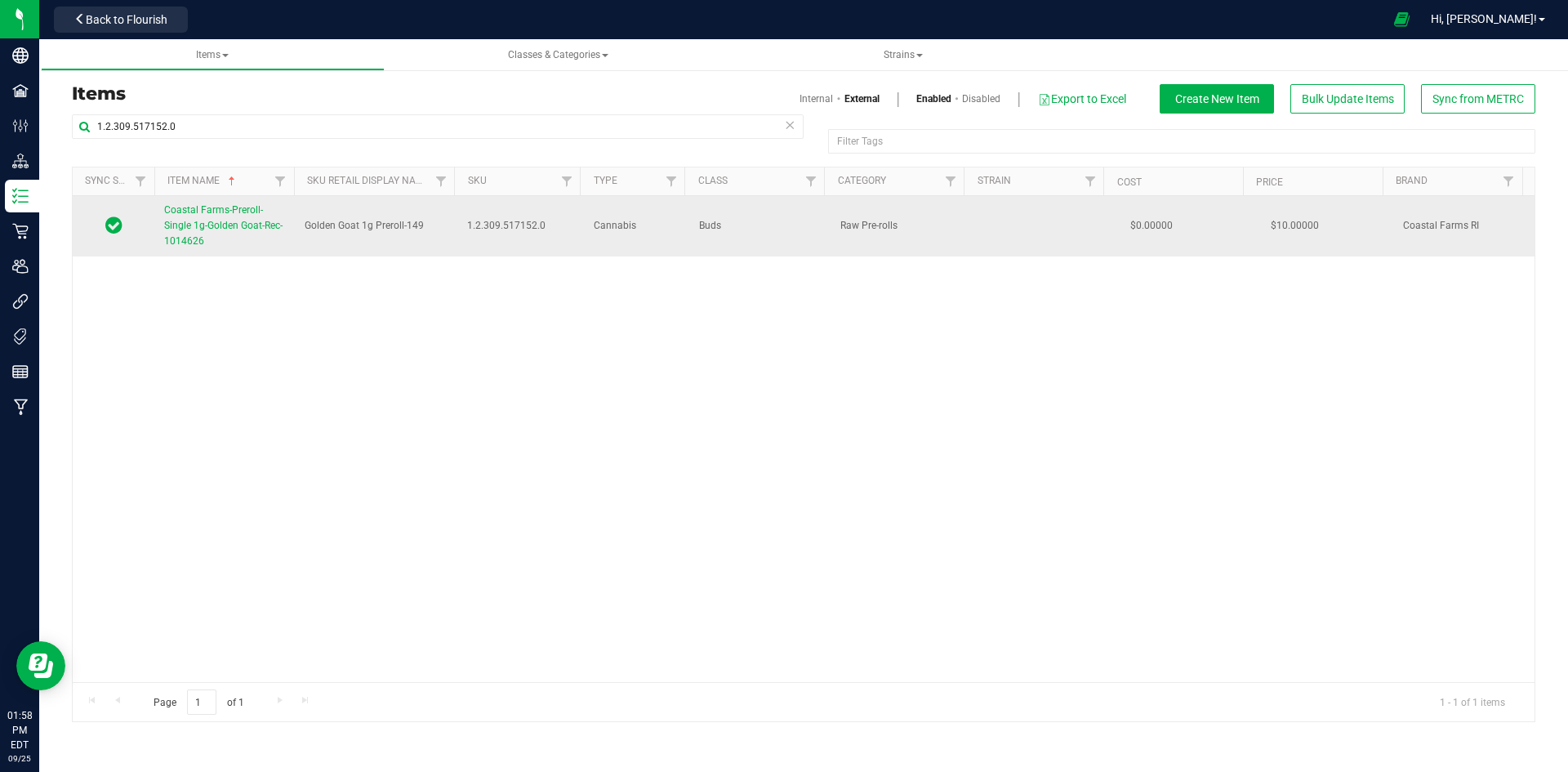
click at [212, 232] on link "Coastal Farms-Preroll-Single 1g-Golden Goat-Rec-1014626" at bounding box center [225, 226] width 121 height 48
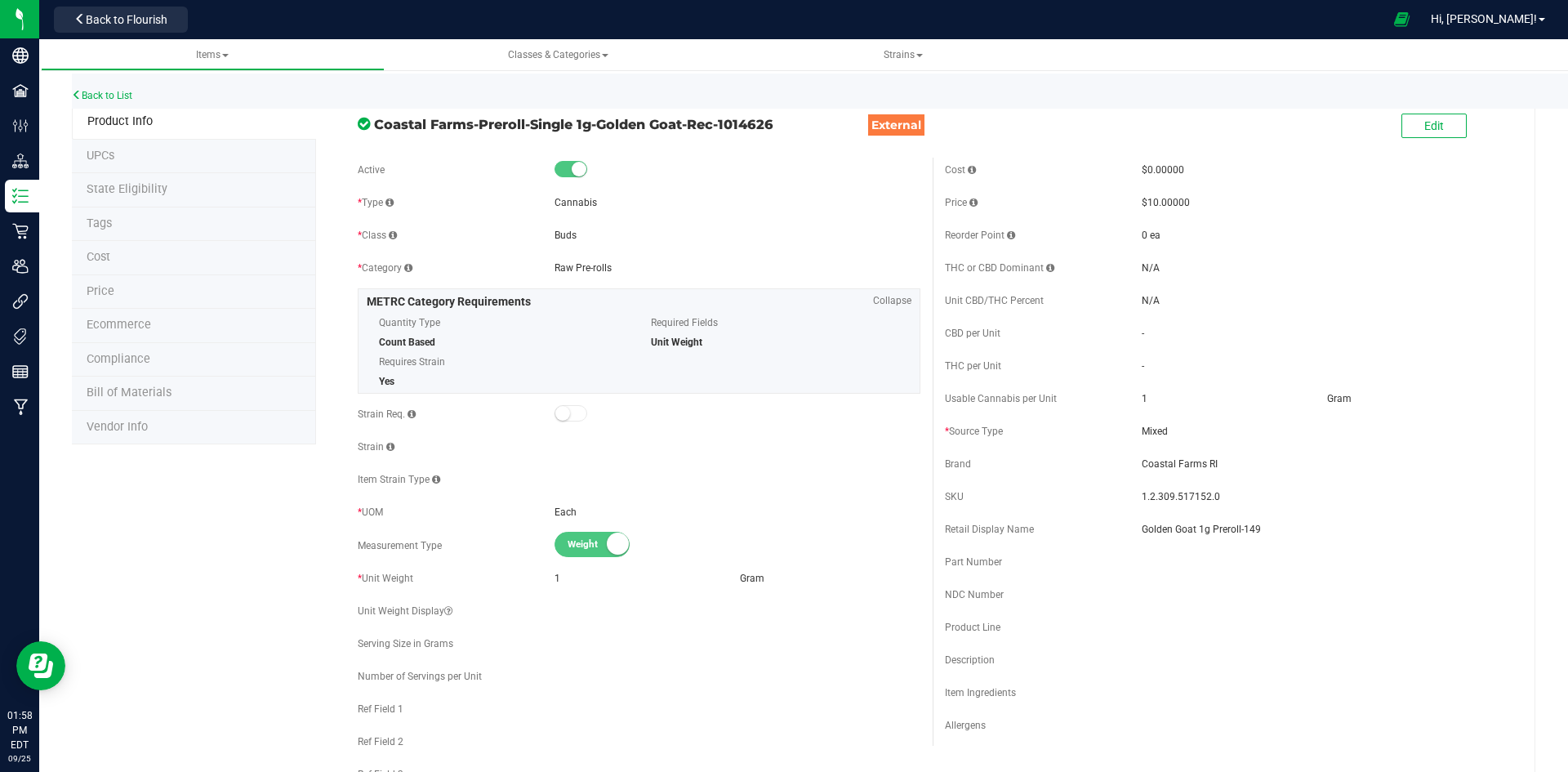
click at [115, 292] on li "Price" at bounding box center [193, 292] width 244 height 34
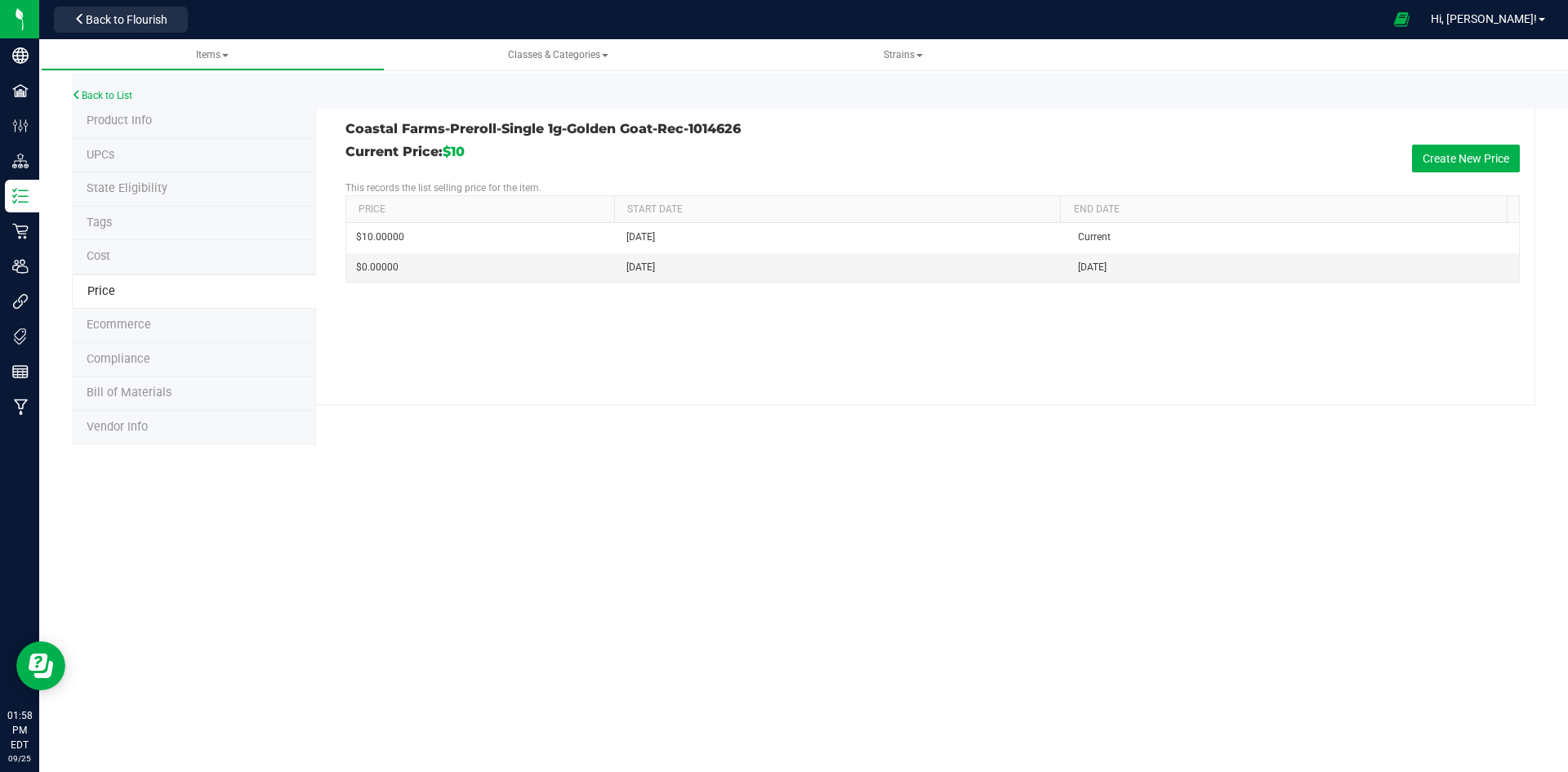
click at [126, 116] on span "Product Info" at bounding box center [118, 120] width 65 height 14
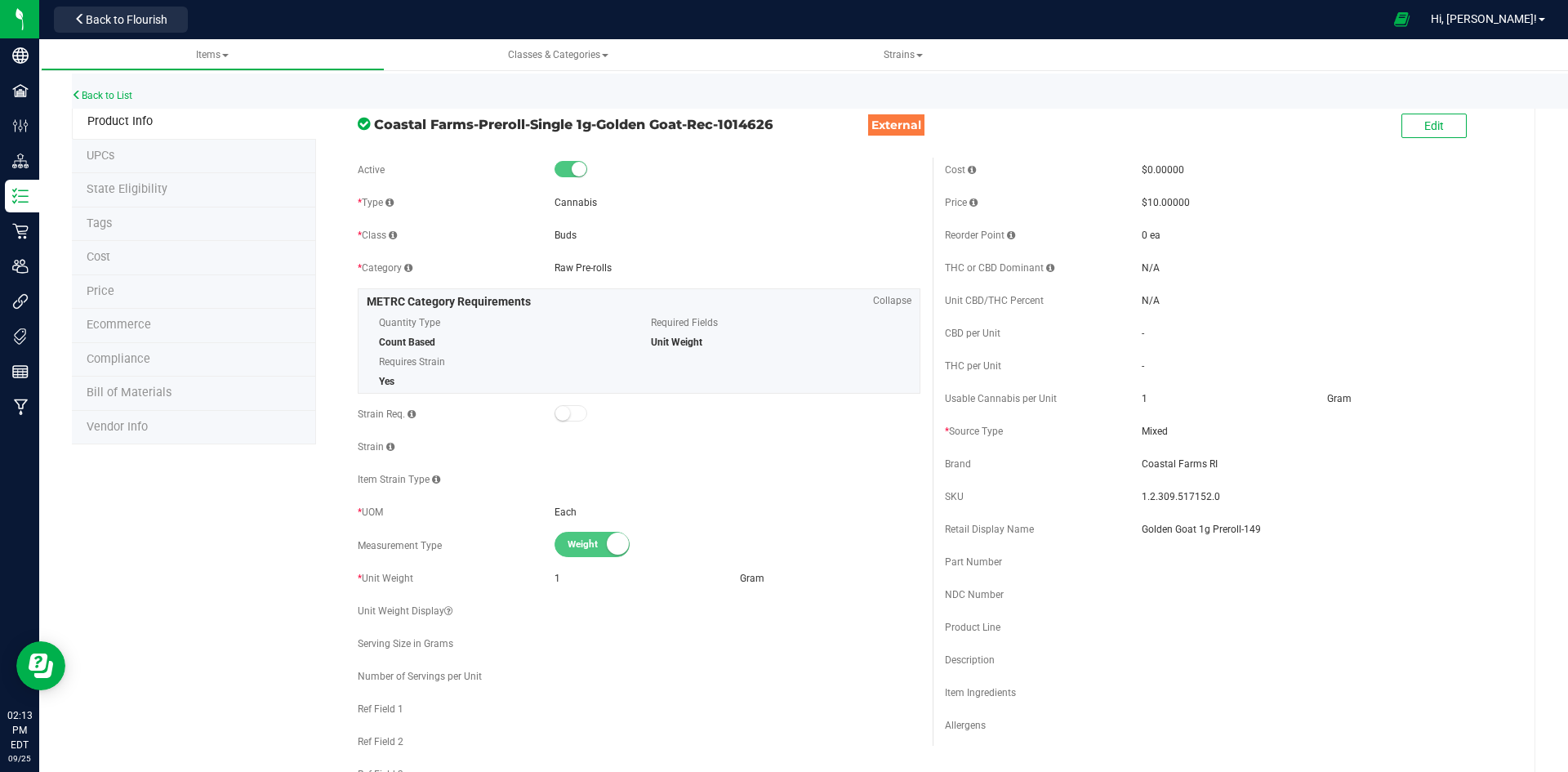
click at [525, 608] on div "Unit Weight Display" at bounding box center [456, 611] width 197 height 15
click at [93, 94] on link "Back to List" at bounding box center [102, 95] width 61 height 11
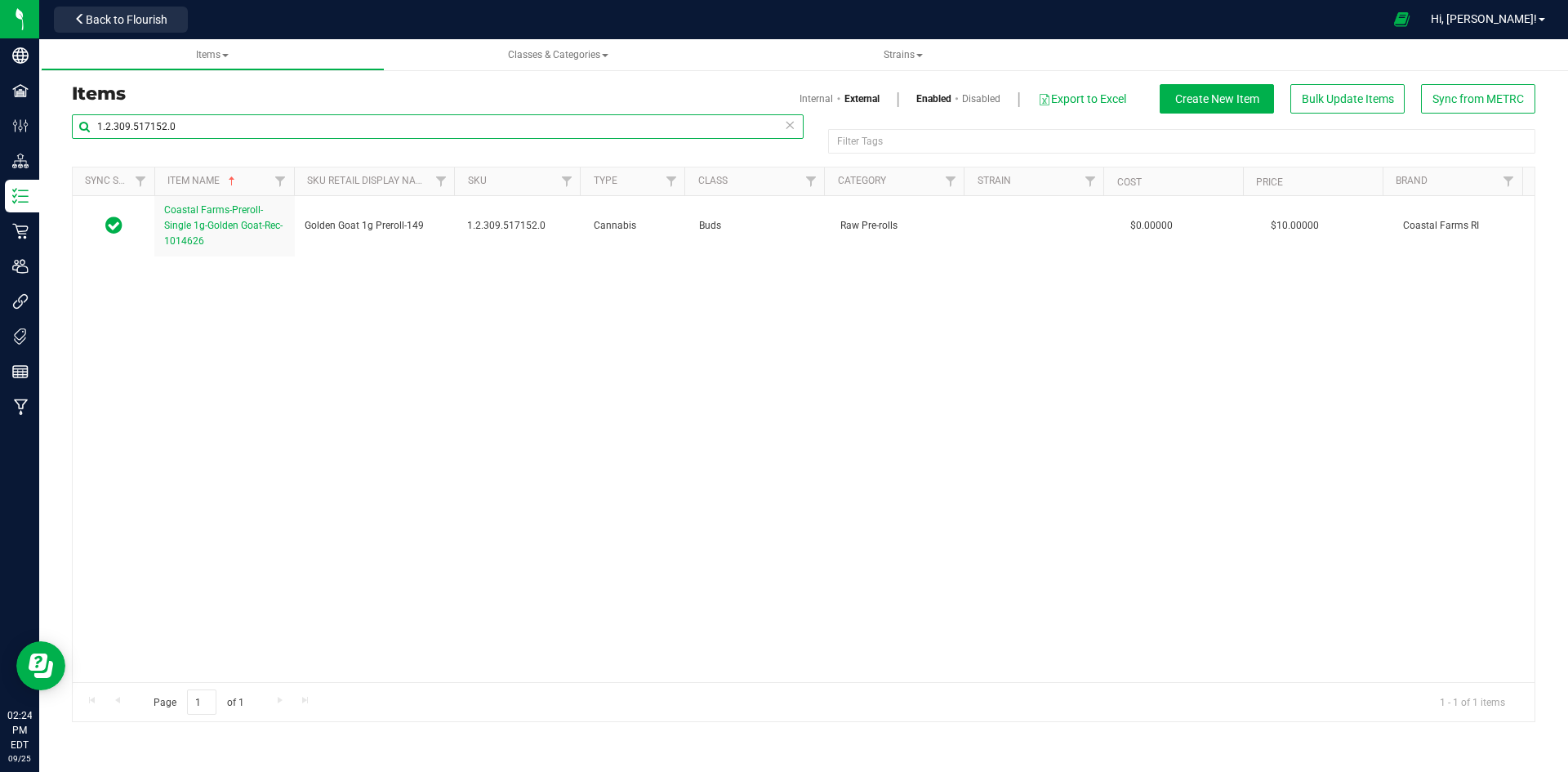
click at [137, 130] on input "1.2.309.517152.0" at bounding box center [437, 127] width 732 height 25
paste input "8.303.517159"
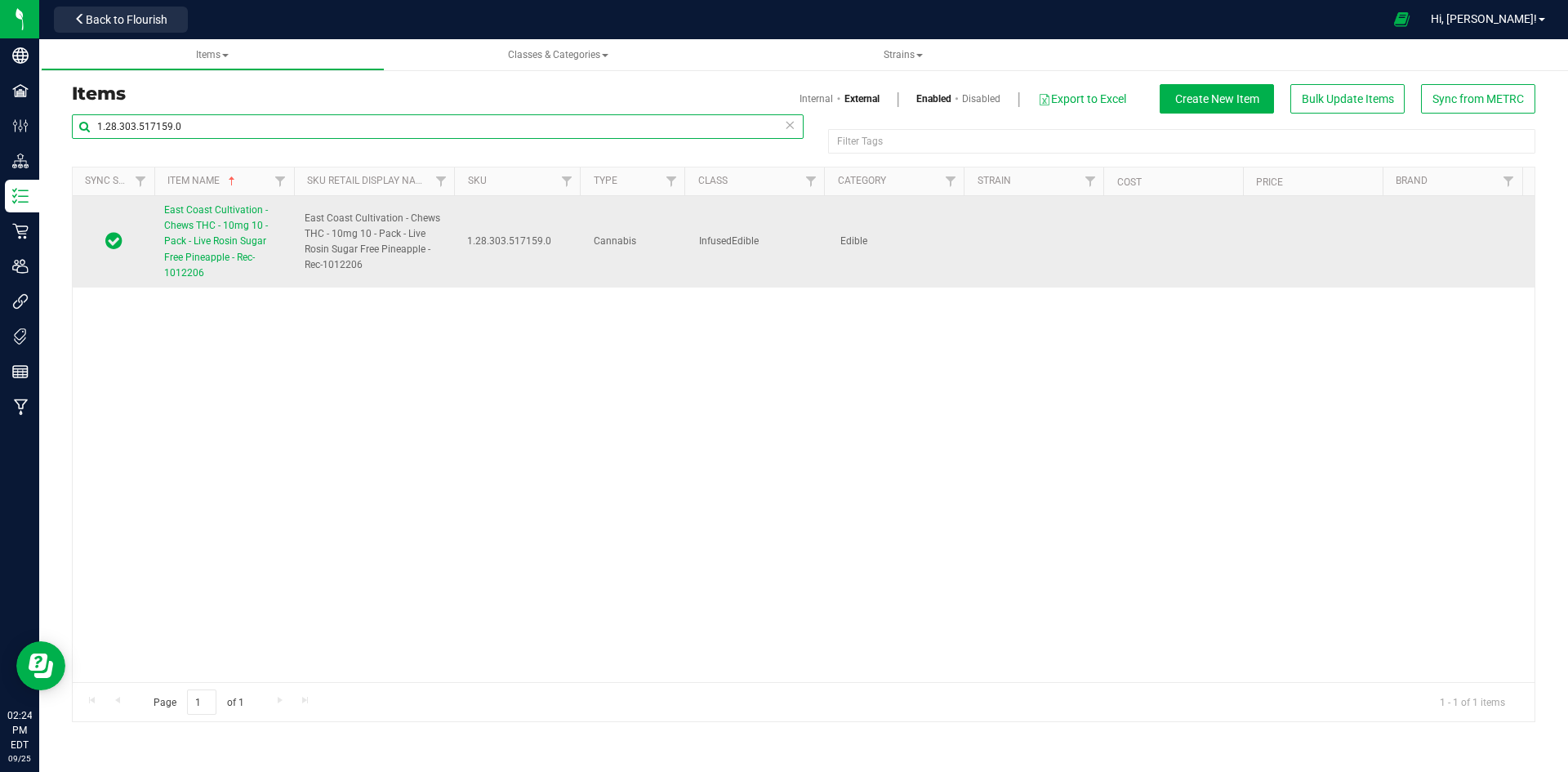
type input "1.28.303.517159.0"
click at [193, 253] on span "East Coast Cultivation - Chews THC - 10mg 10 - Pack - Live Rosin Sugar Free Pin…" at bounding box center [215, 241] width 104 height 74
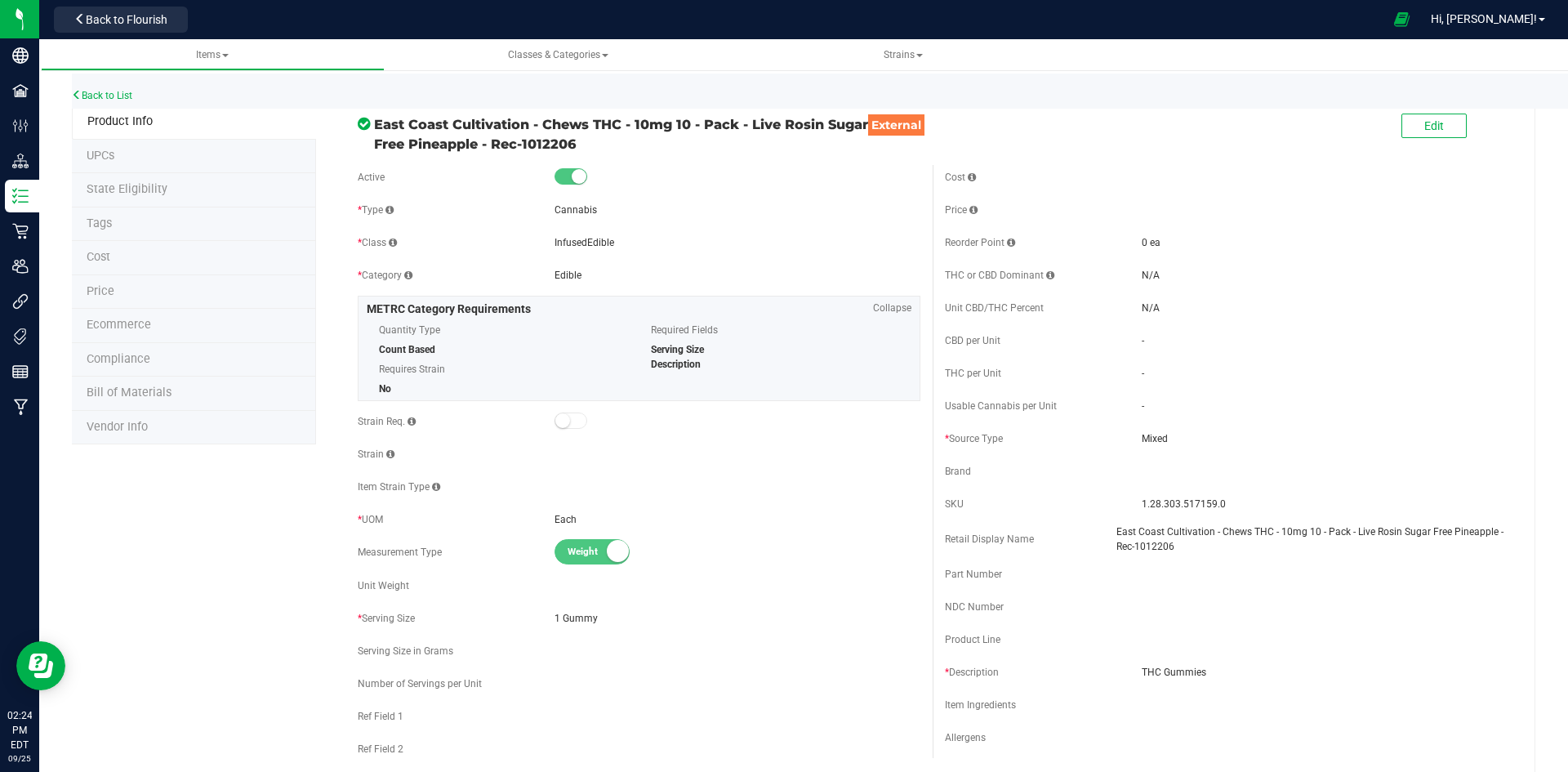
click at [1467, 125] on span at bounding box center [1491, 127] width 49 height 34
click at [1442, 127] on button "Edit" at bounding box center [1433, 126] width 65 height 25
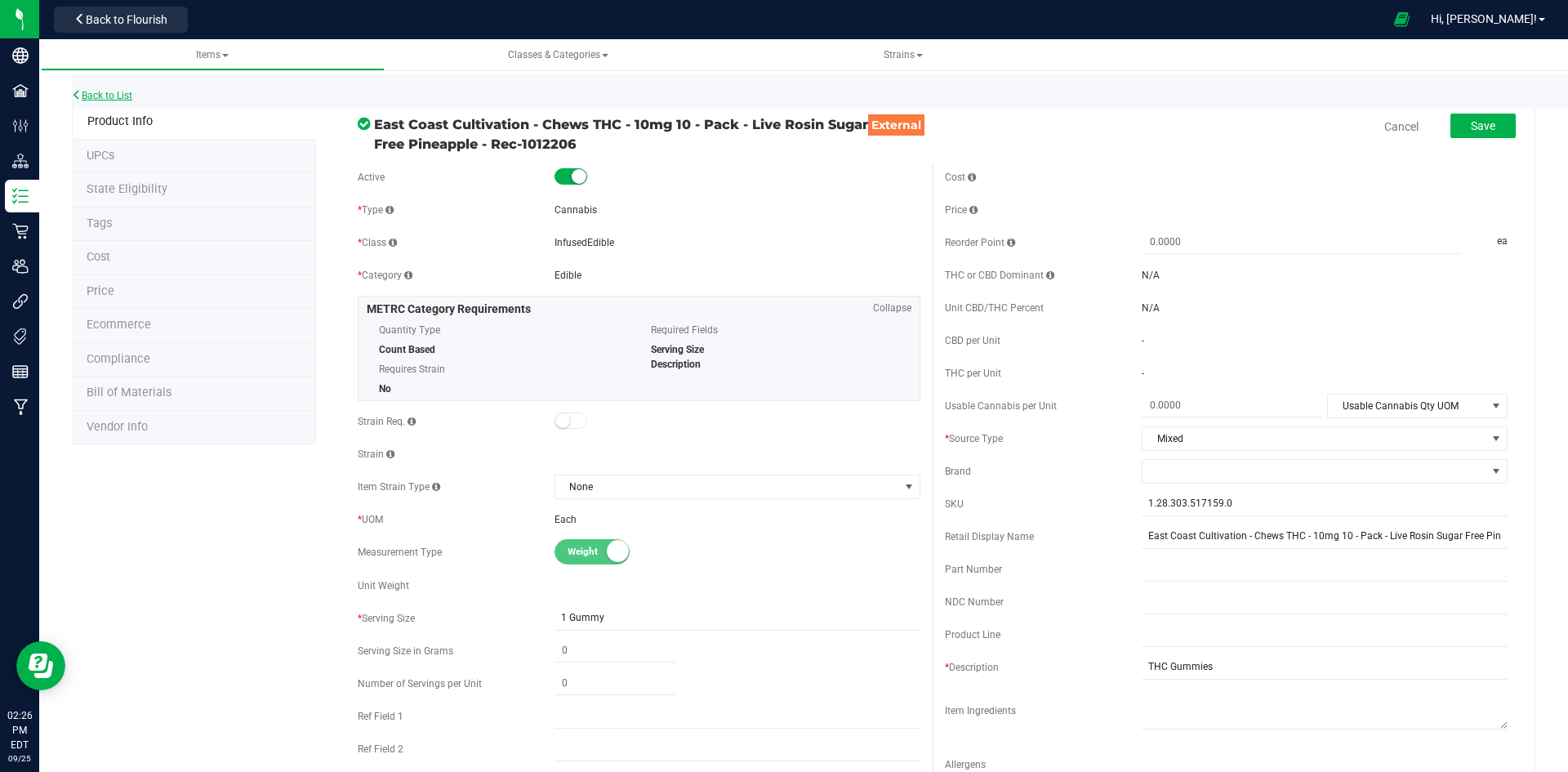
click at [130, 97] on link "Back to List" at bounding box center [102, 95] width 61 height 11
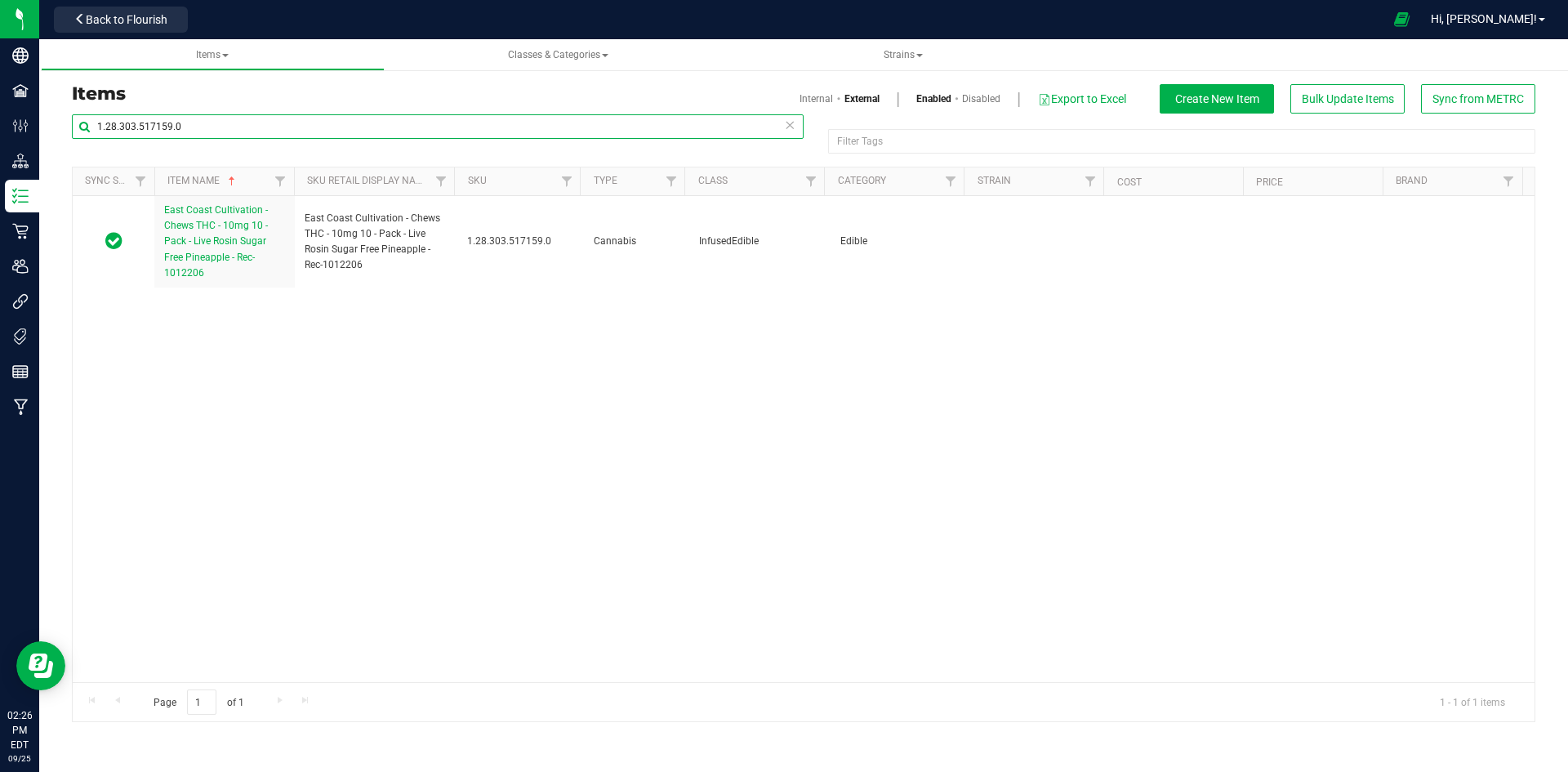
click at [159, 125] on input "1.28.303.517159.0" at bounding box center [437, 127] width 732 height 25
paste input "118444.141823.504747"
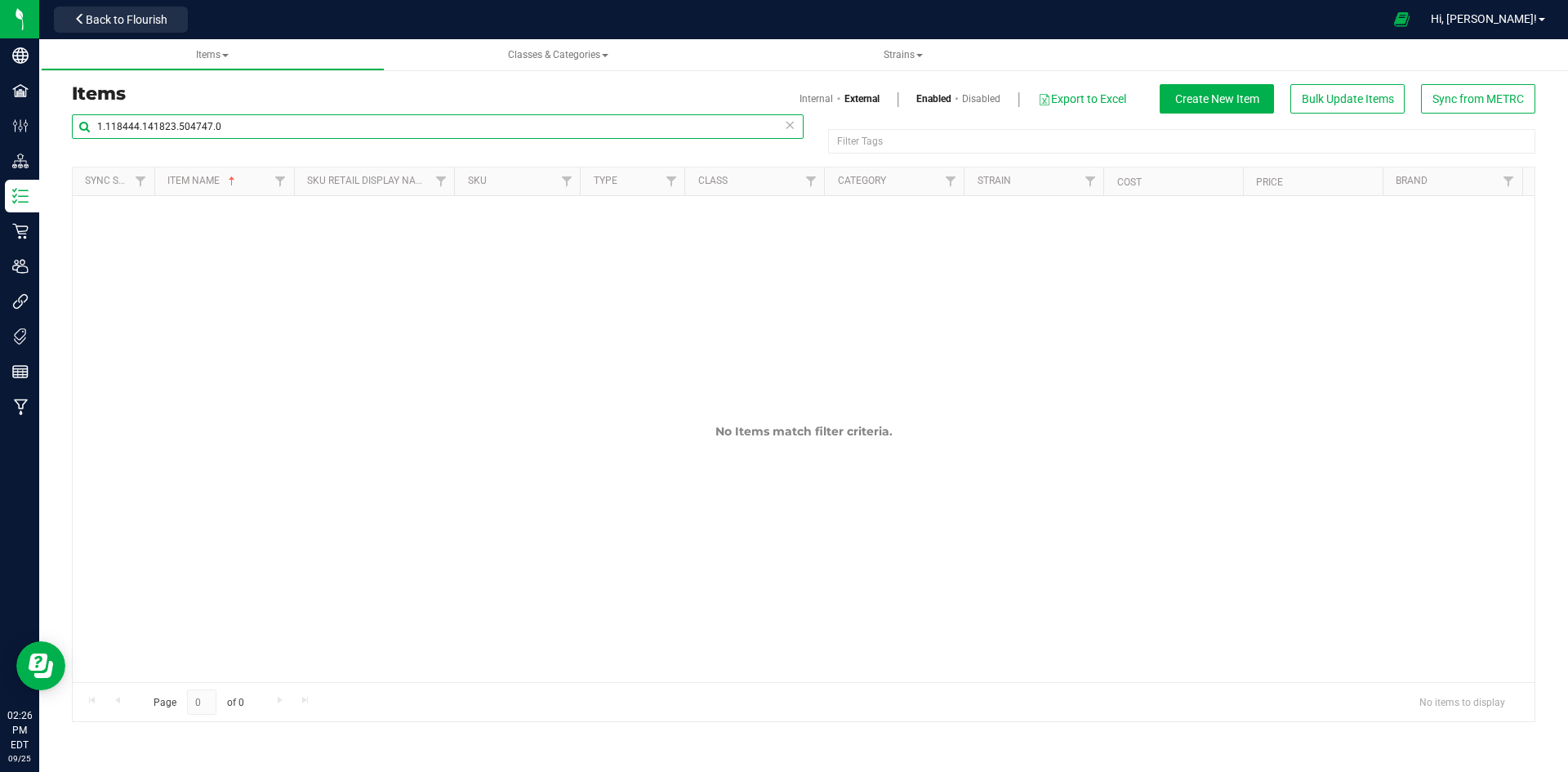
type input "1.118444.141823.504747.0"
click at [819, 101] on link "Internal" at bounding box center [816, 99] width 34 height 15
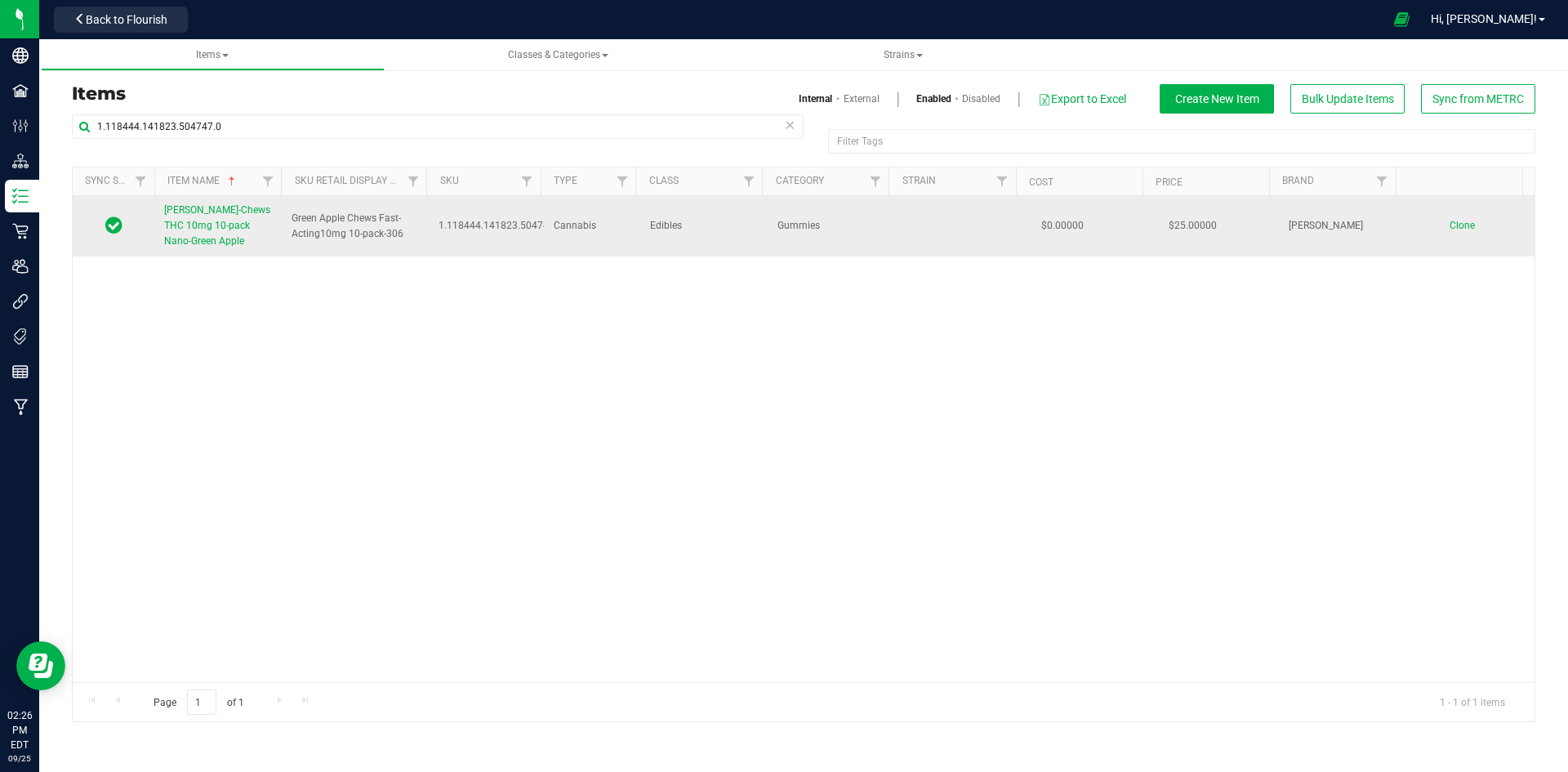
click at [178, 224] on span "Slater-Chews THC 10mg 10-pack Nano-Green Apple" at bounding box center [217, 226] width 106 height 42
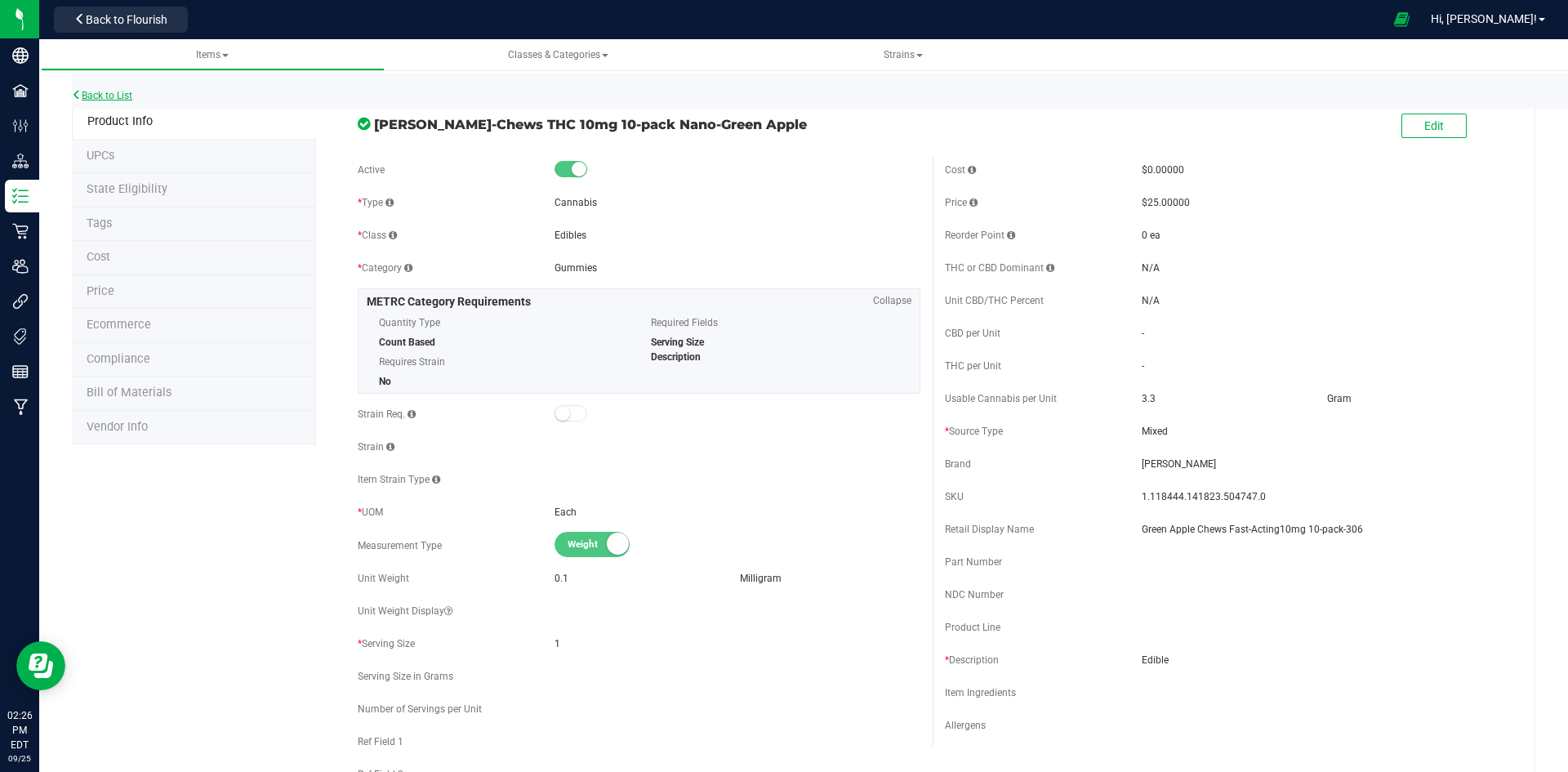
click at [118, 94] on link "Back to List" at bounding box center [102, 95] width 61 height 11
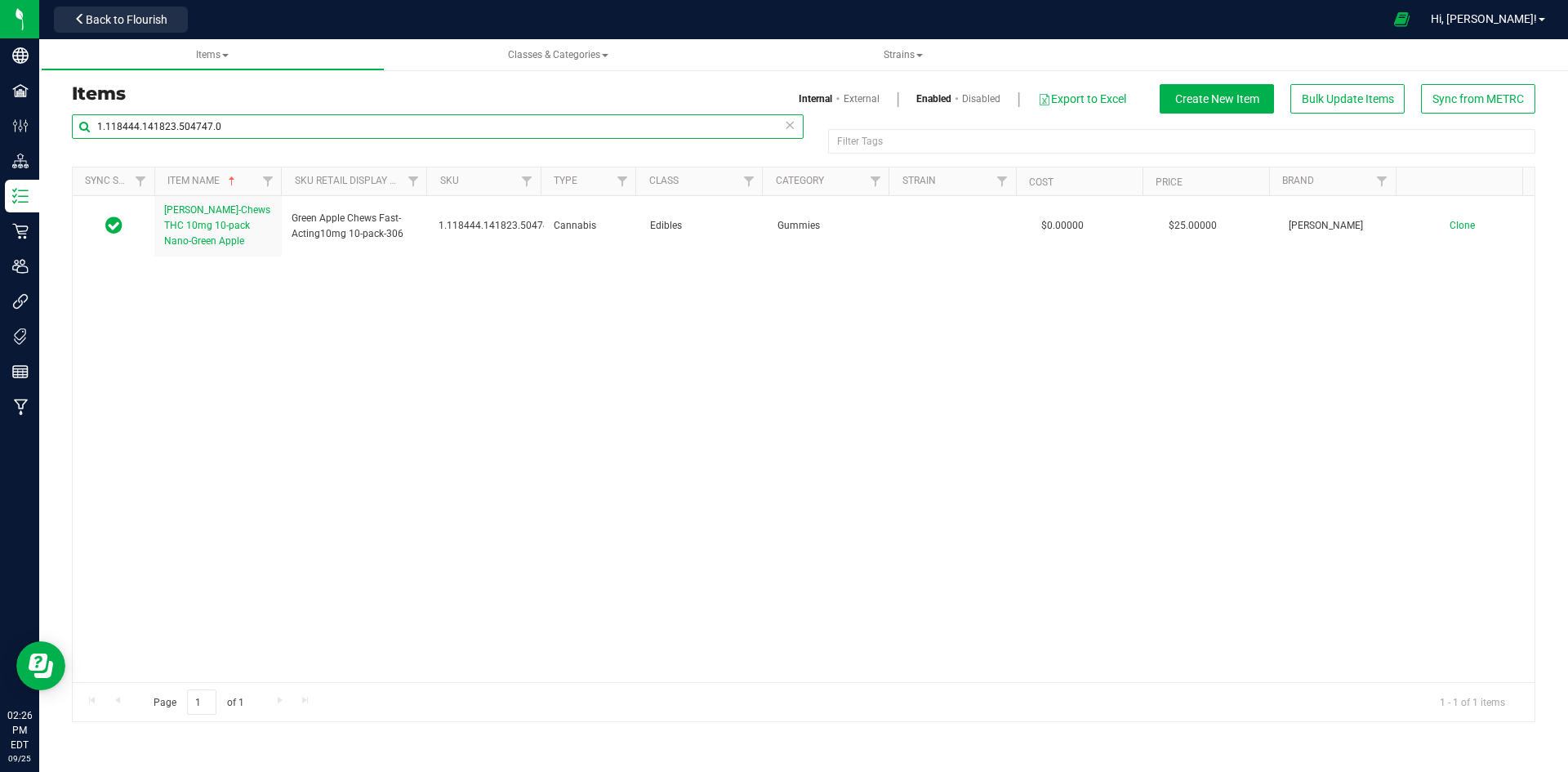
click at [182, 124] on input "1.118444.141823.504747.0" at bounding box center [437, 127] width 732 height 25
paste input "28.303.517159"
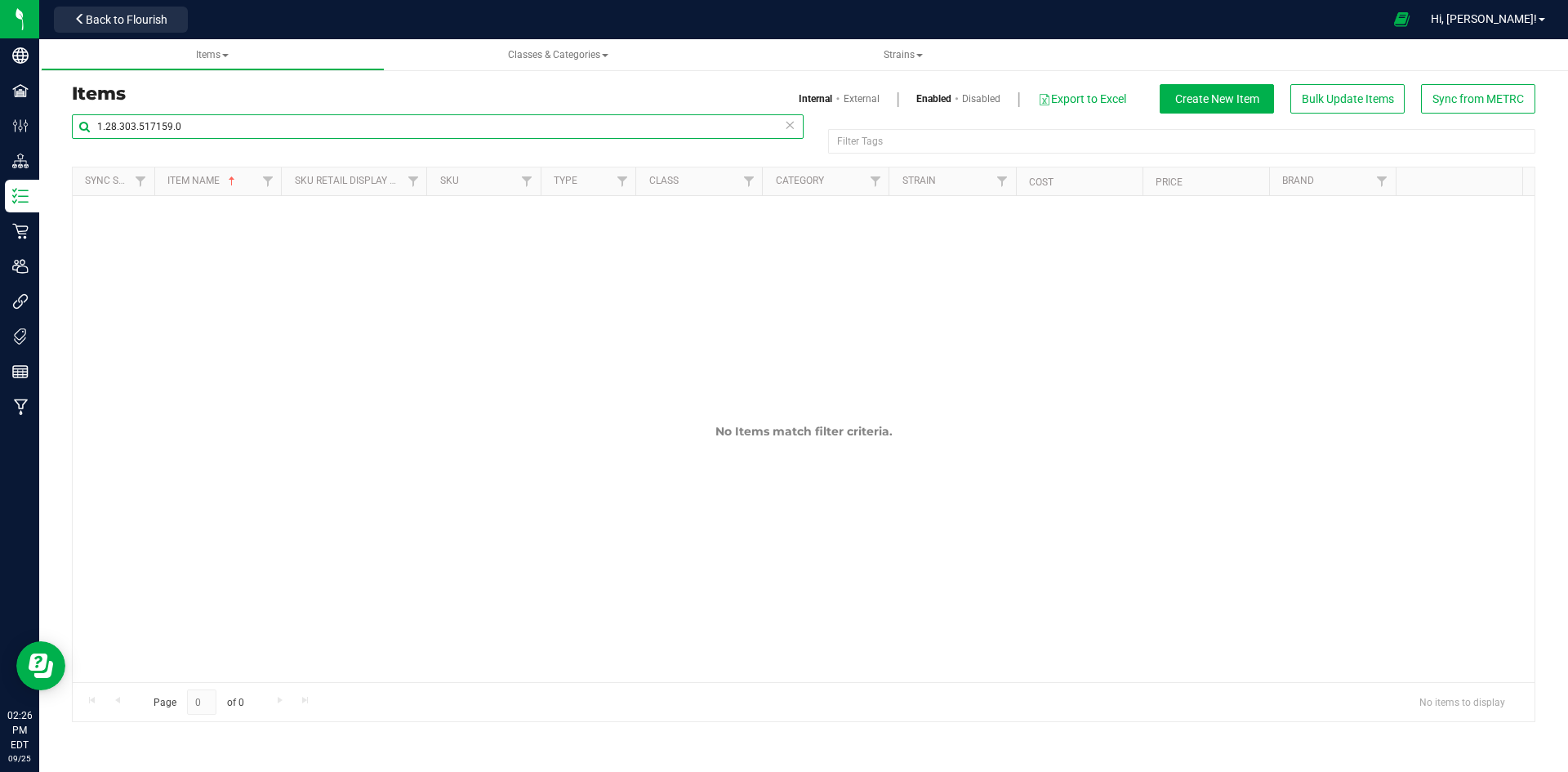
type input "1.28.303.517159.0"
click at [871, 100] on link "External" at bounding box center [861, 99] width 36 height 15
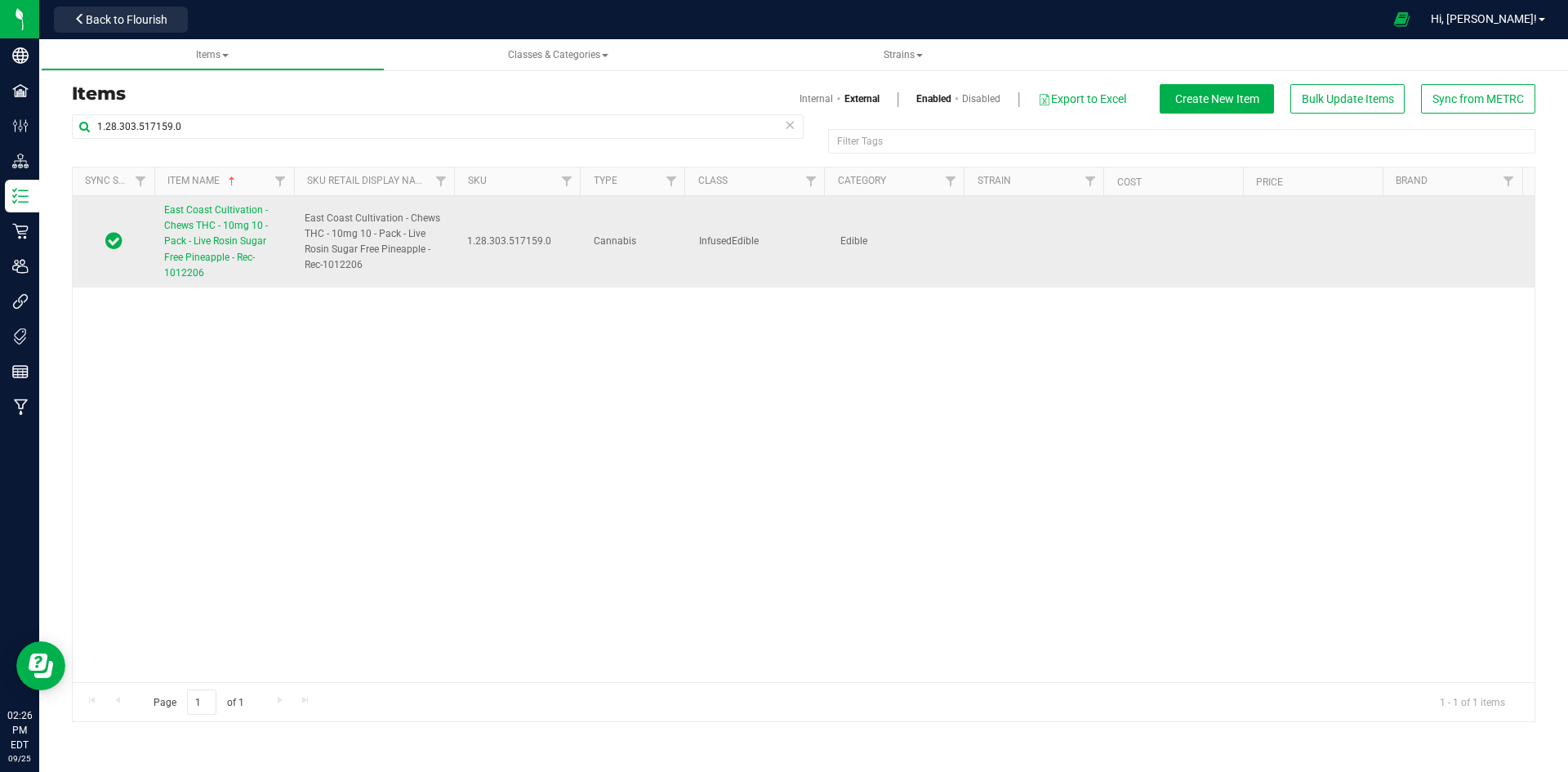
click at [254, 202] on td "East Coast Cultivation - Chews THC - 10mg 10 - Pack - Live Rosin Sugar Free Pin…" at bounding box center [224, 242] width 140 height 92
click at [247, 215] on span "East Coast Cultivation - Chews THC - 10mg 10 - Pack - Live Rosin Sugar Free Pin…" at bounding box center [215, 241] width 104 height 74
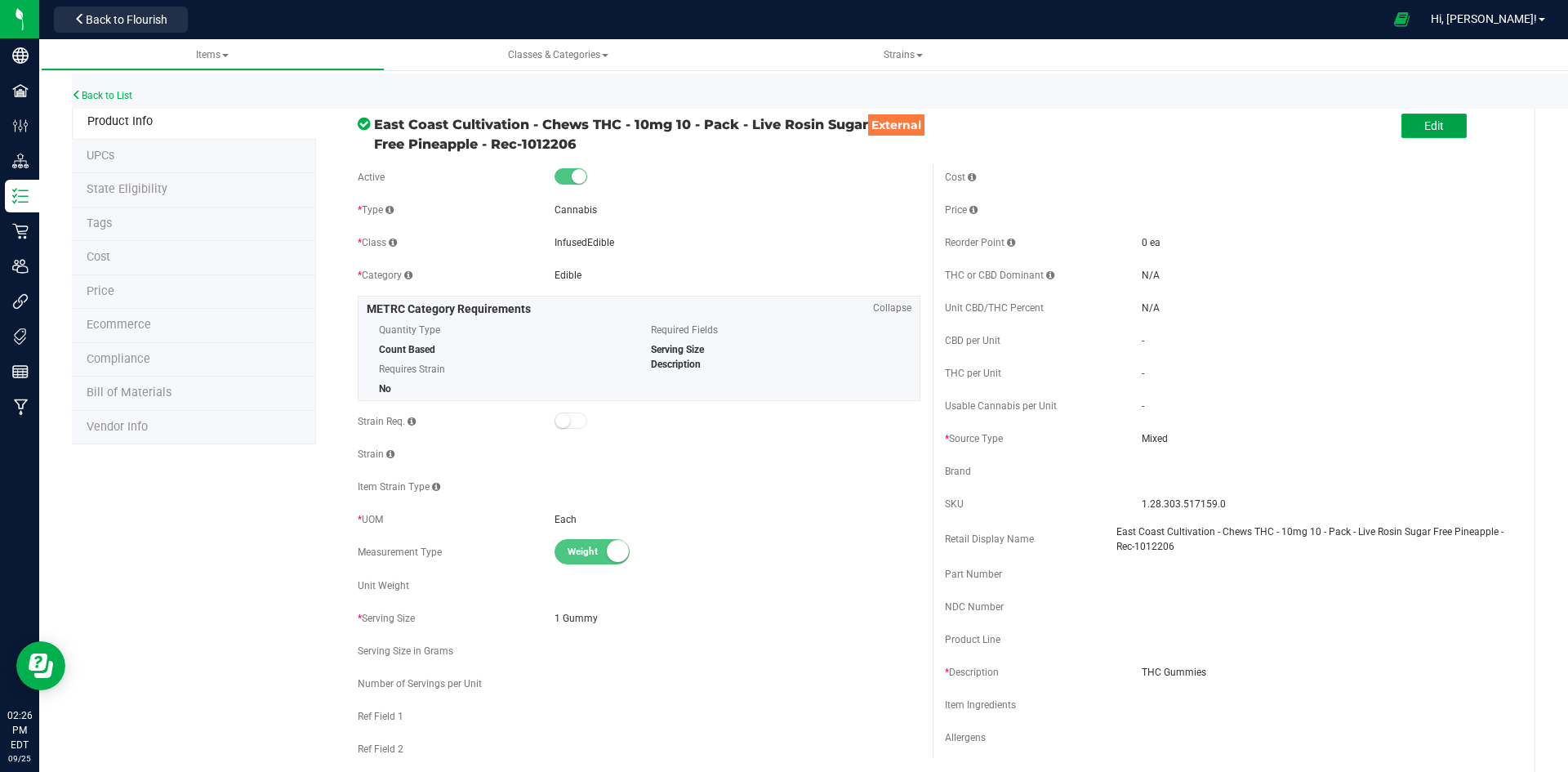
click button "Edit"
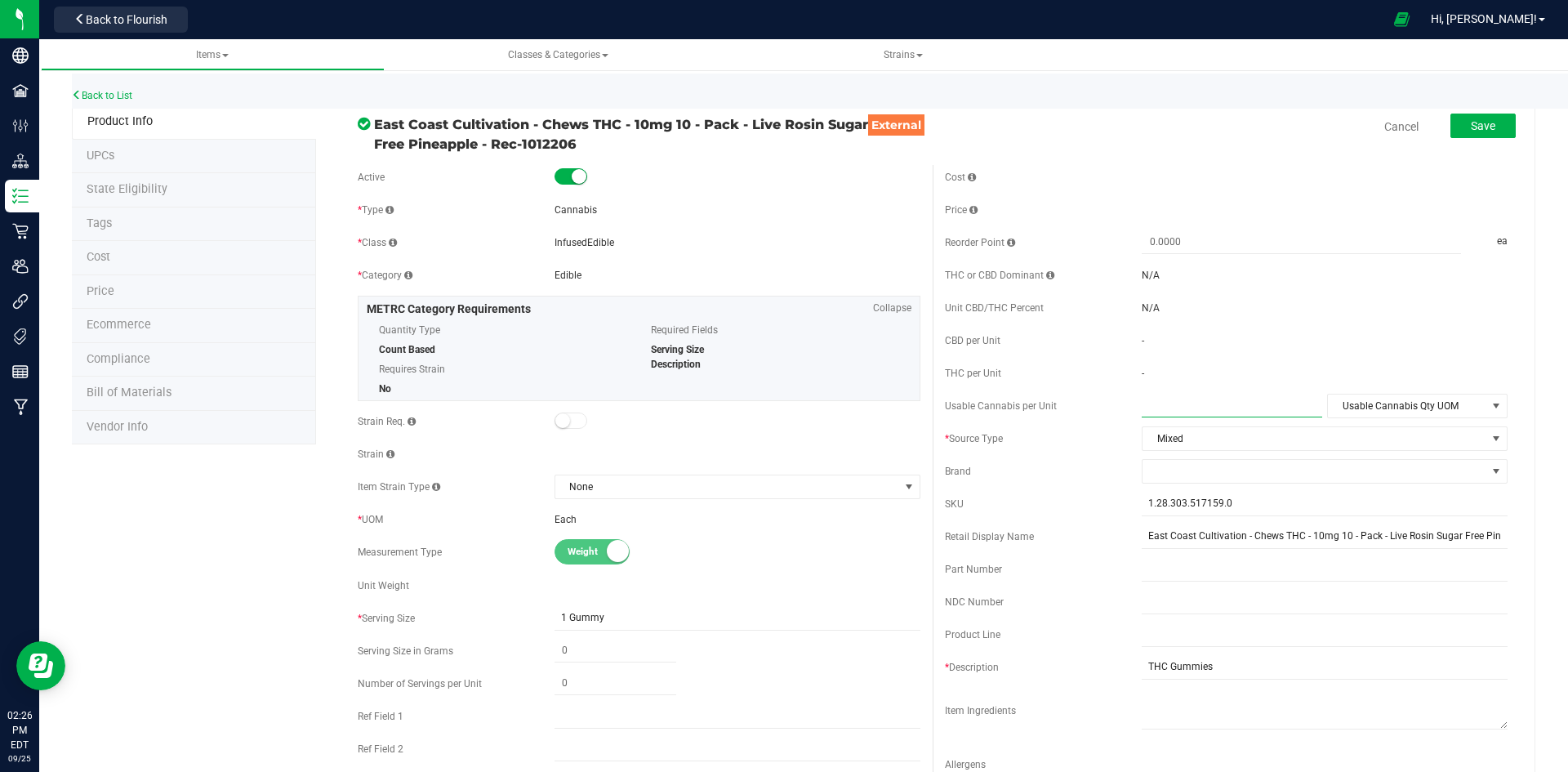
click span
type input "3.3"
type input "3.3000"
click span "Usable Cannabis Qty UOM"
click li "Gram"
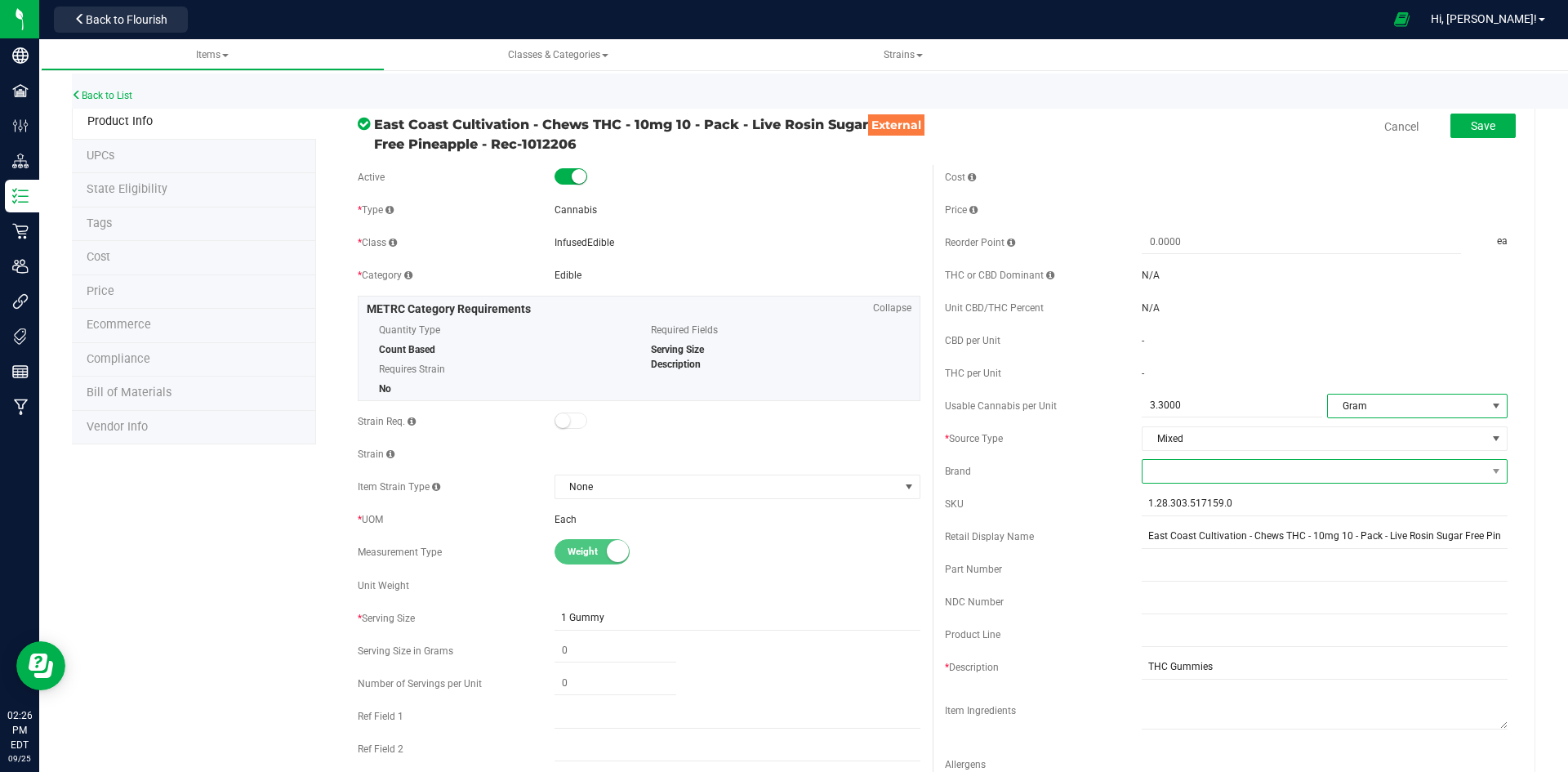
click span
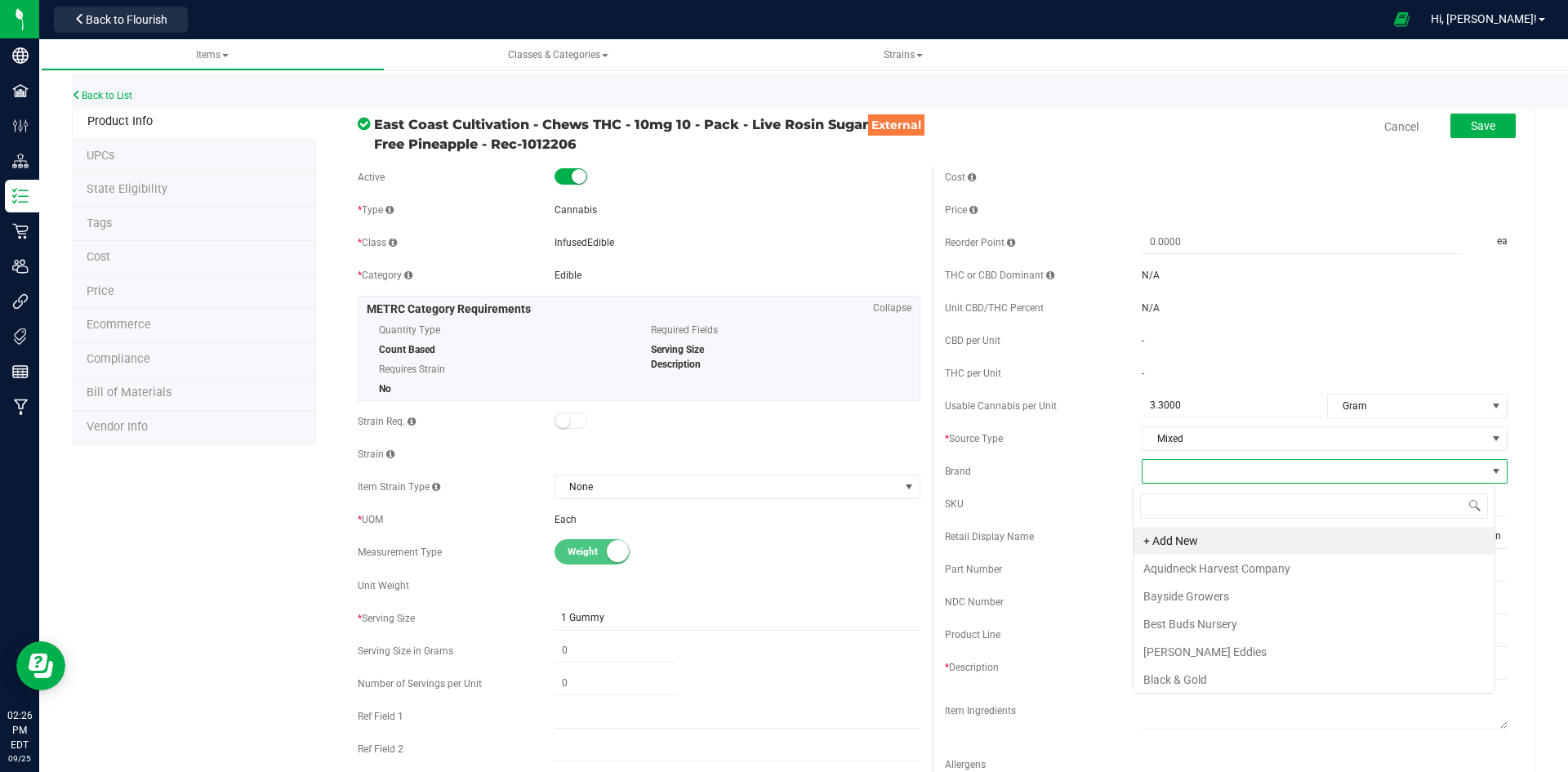
scroll to position [25, 362]
type input "e"
type input "eas"
click li "East Coast Cultivation"
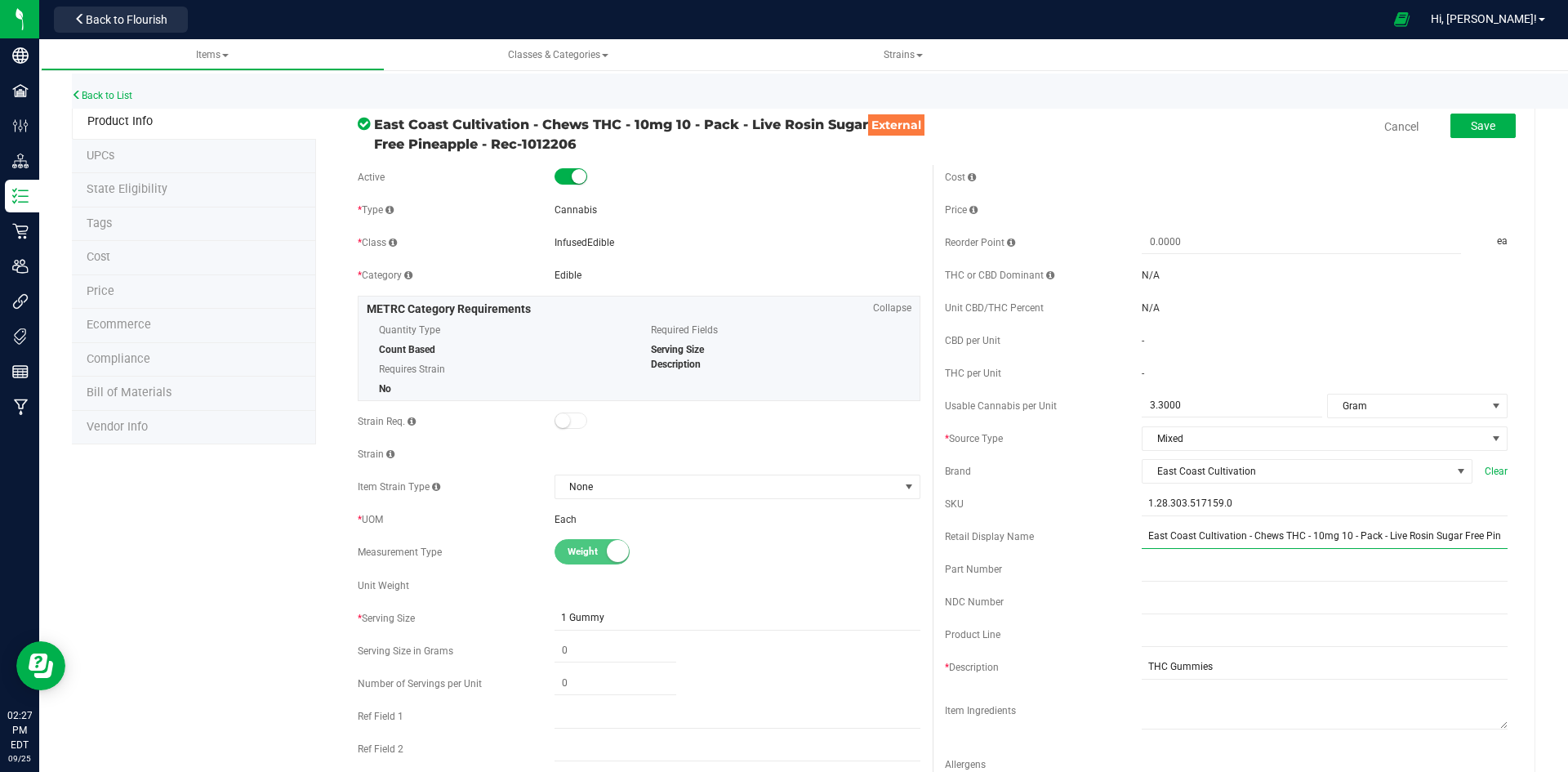
click input "East Coast Cultivation - Chews THC - 10mg 10 - Pack - Live Rosin Sugar Free Pin…"
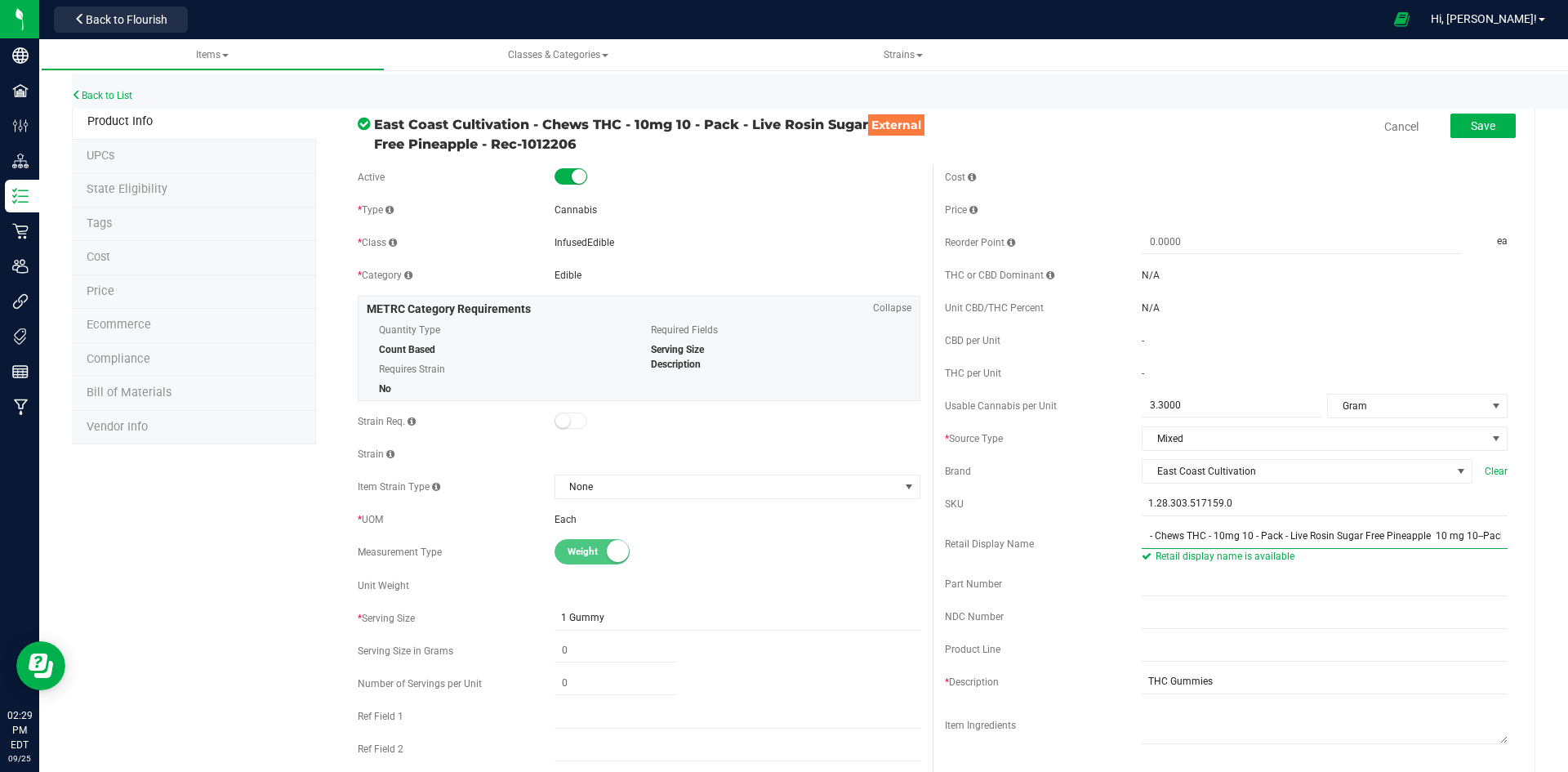
click input "East Coast Cultivation - Chews THC - 10mg 10 - Pack - Live Rosin Sugar Free Pin…"
click input "Live Rosin Sugar Free Pineapple 10 mg 10--Pack"
click input "Live Rosin Sugar Free Pineapple Live Rosin Chews 10 mg 10--Pack"
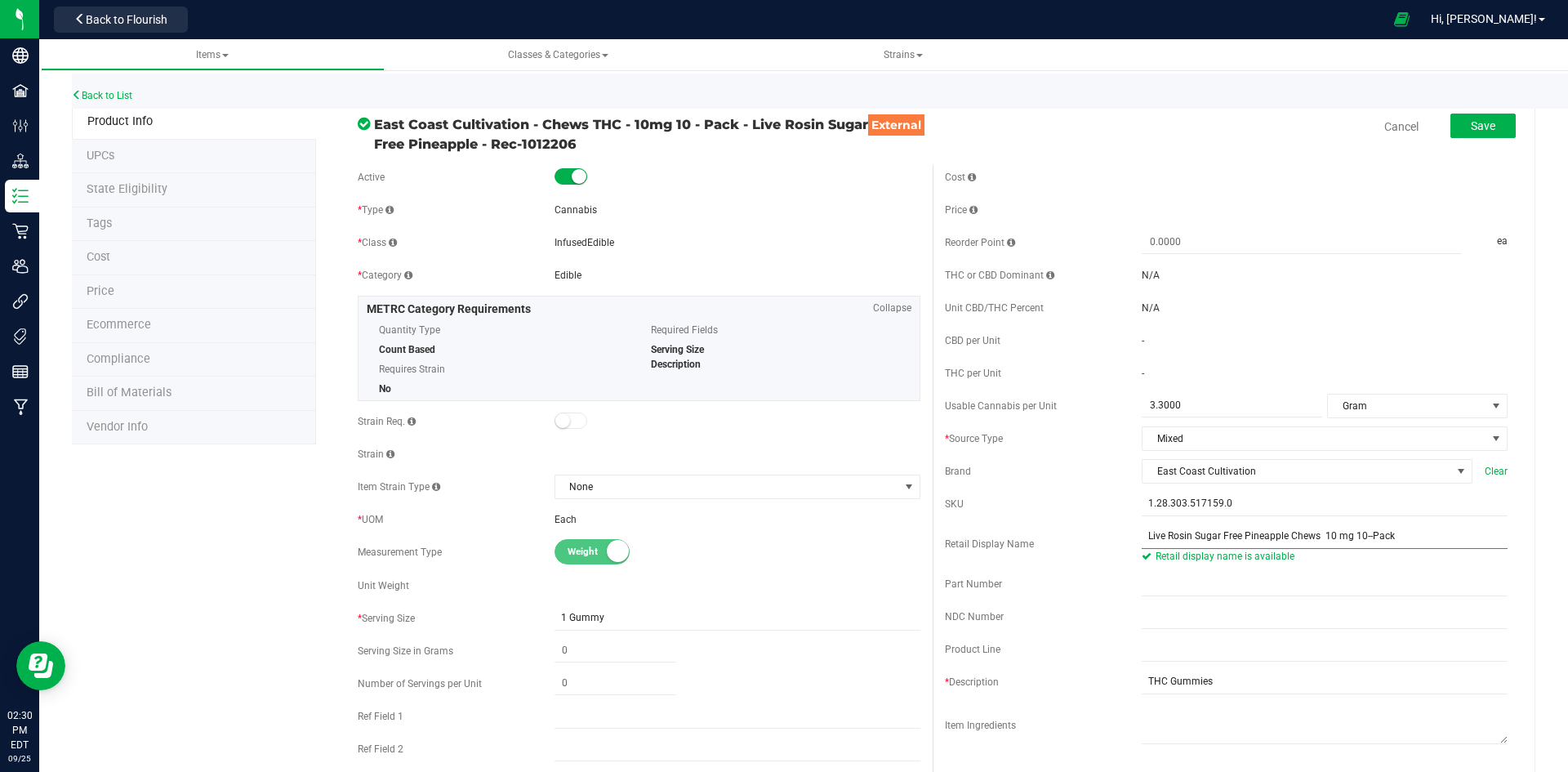
click input "Live Rosin Sugar Free Pineapple Chews 10 mg 10--Pack"
type input "Live Rosin Sugar Free Pineapple Chews 10 mg 10--Pack-360"
click button "Save"
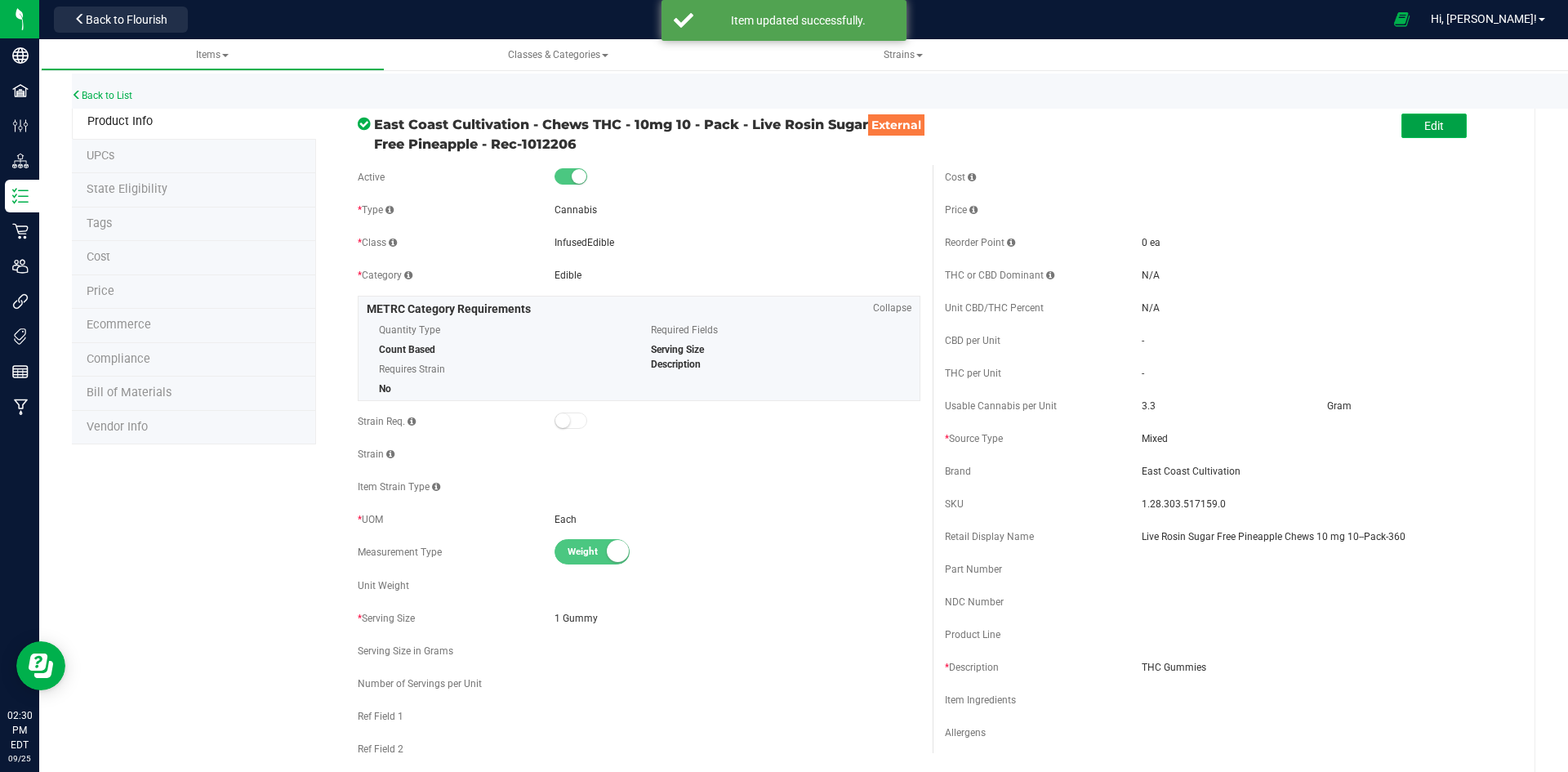
click span "Edit"
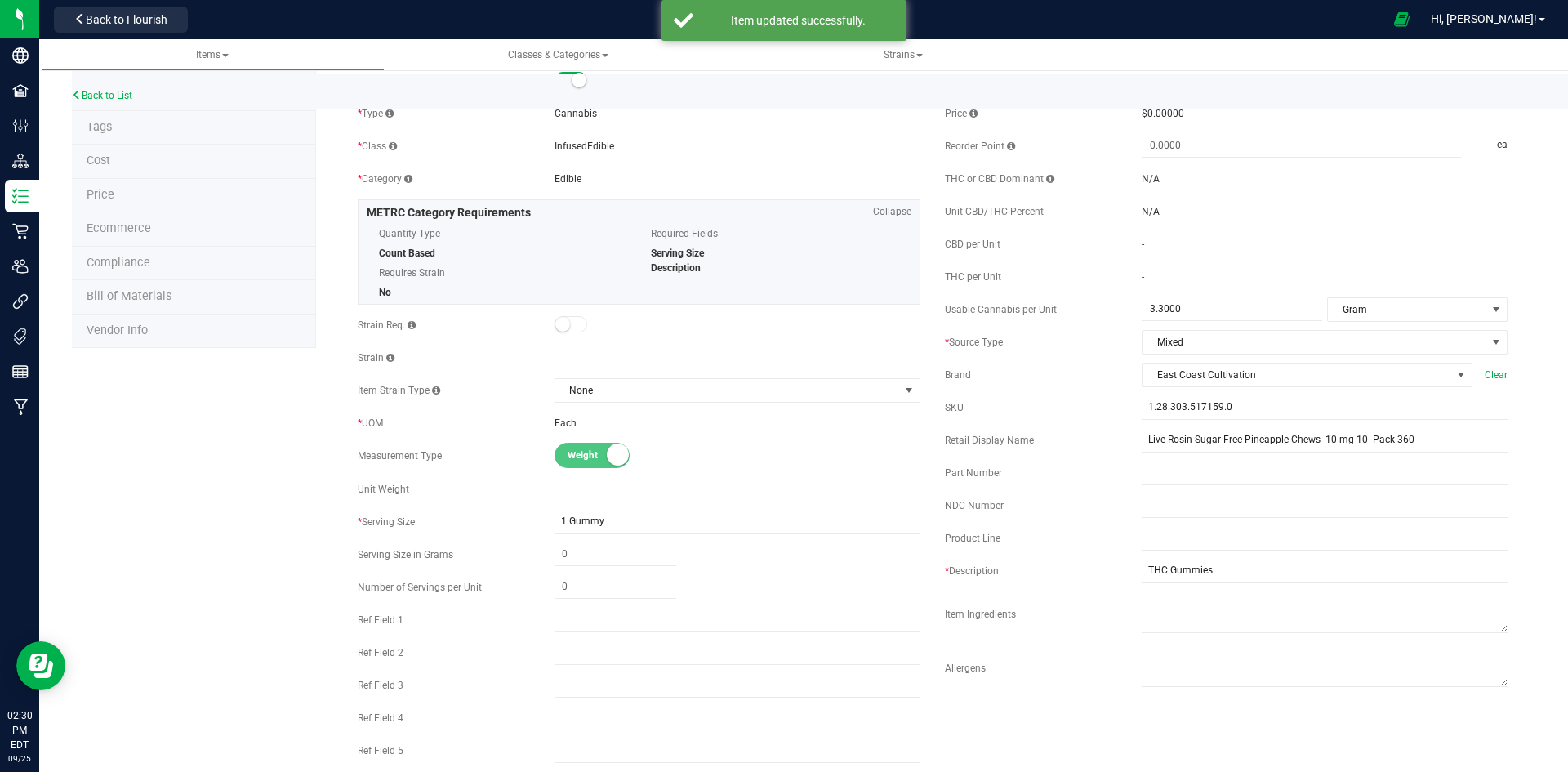
scroll to position [82, 0]
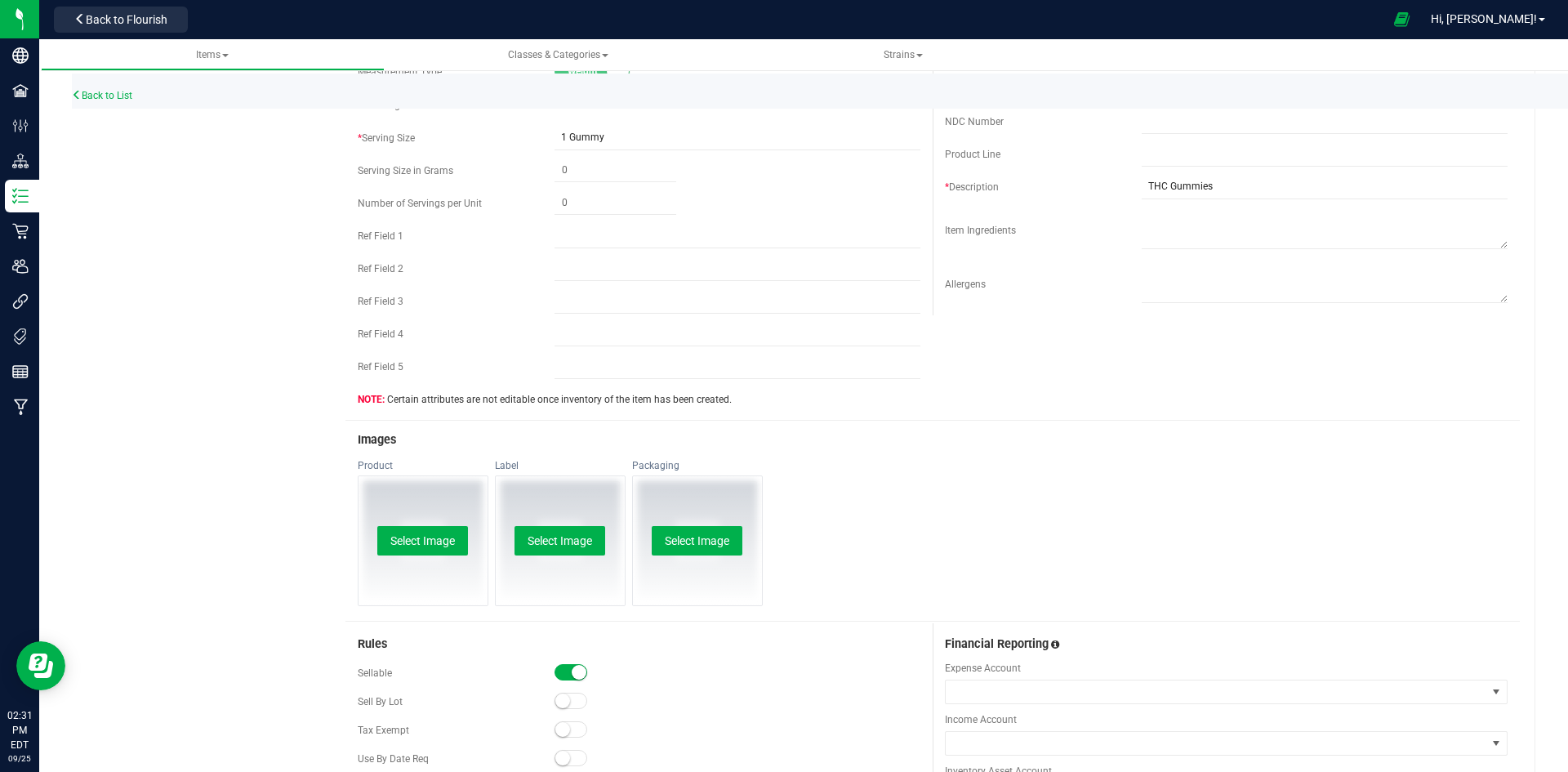
drag, startPoint x: 1109, startPoint y: 482, endPoint x: 978, endPoint y: 512, distance: 134.4
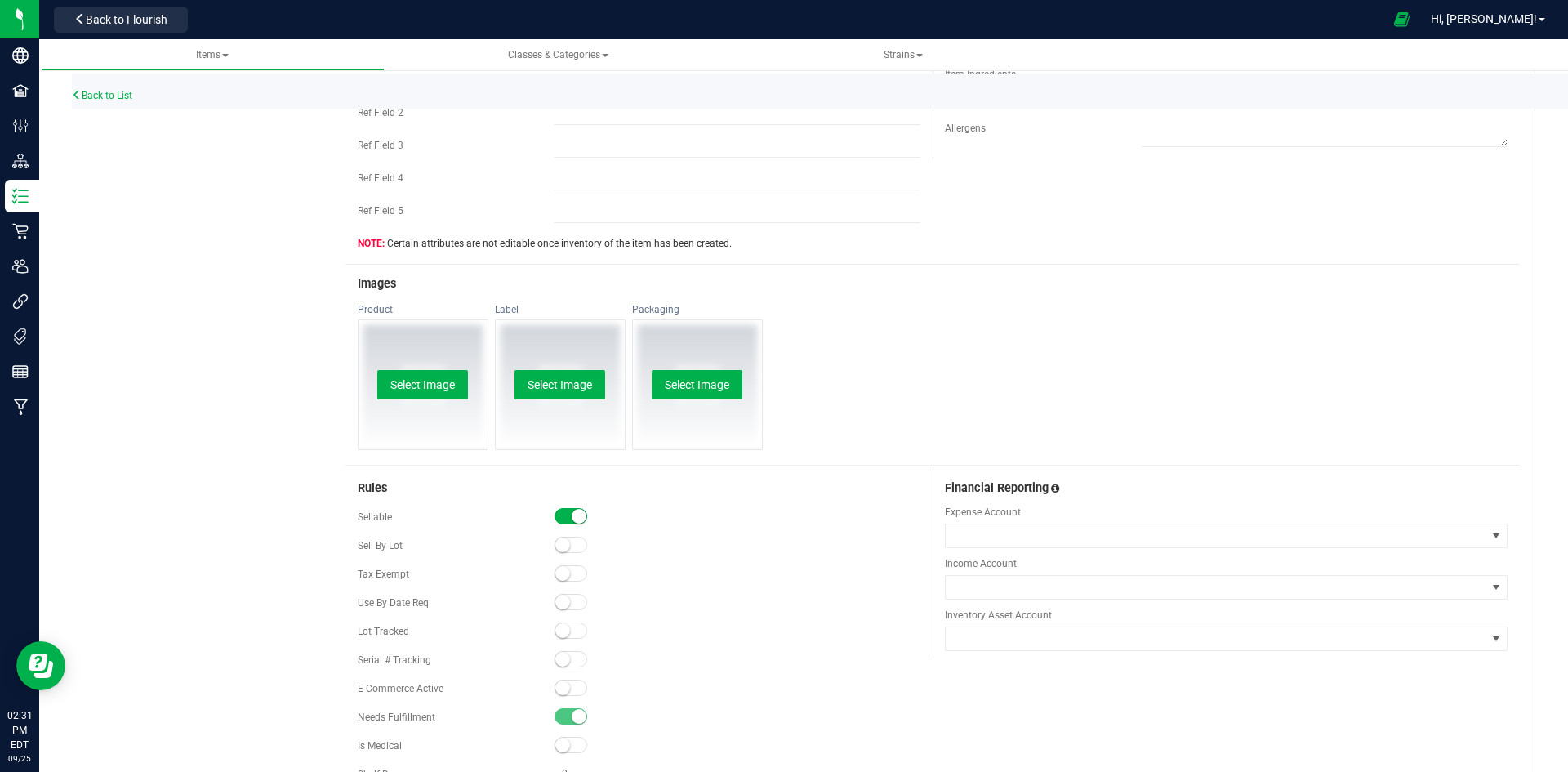
scroll to position [725, 0]
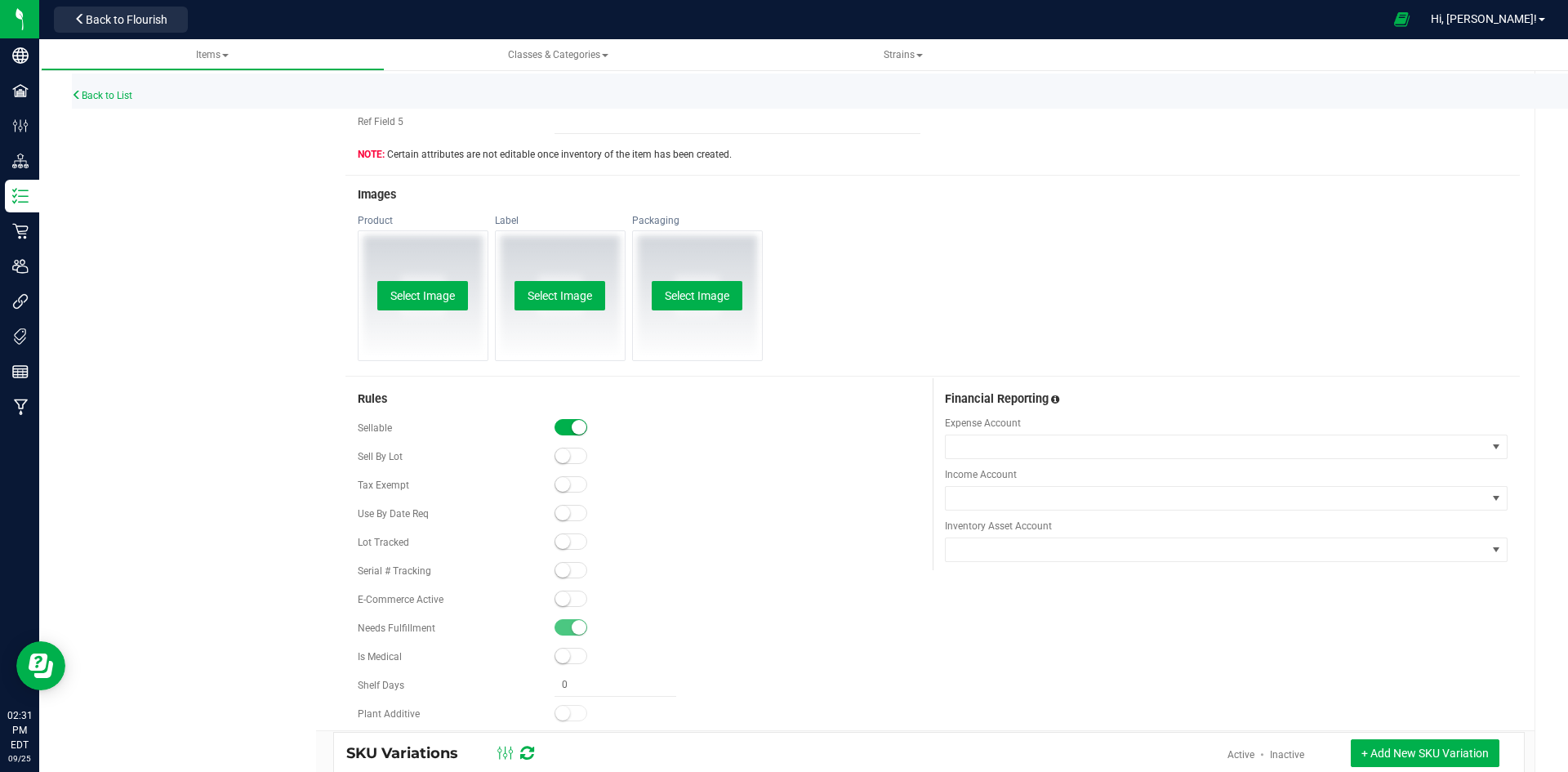
click span
click small
click button "Select Image"
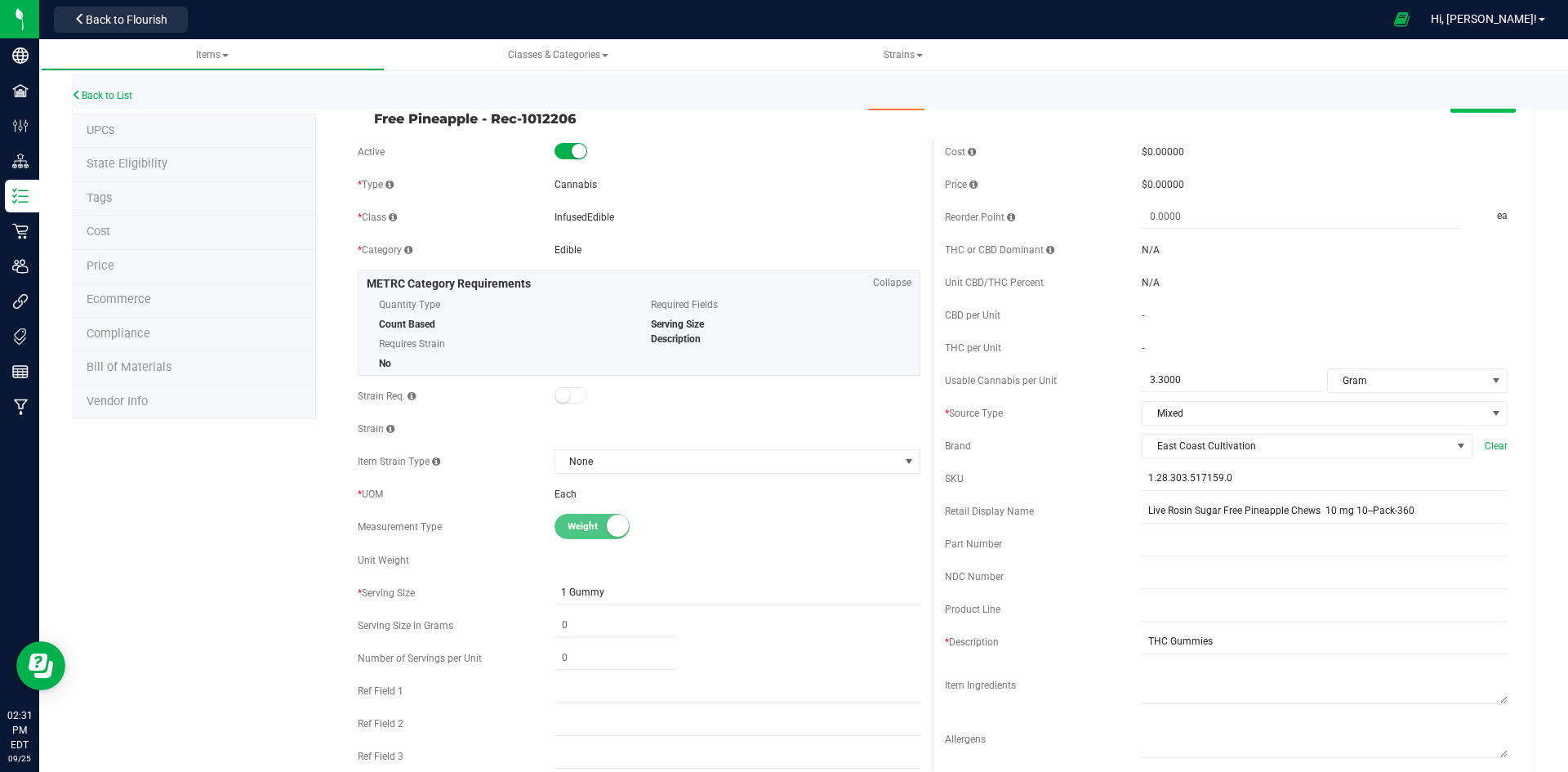
scroll to position [0, 0]
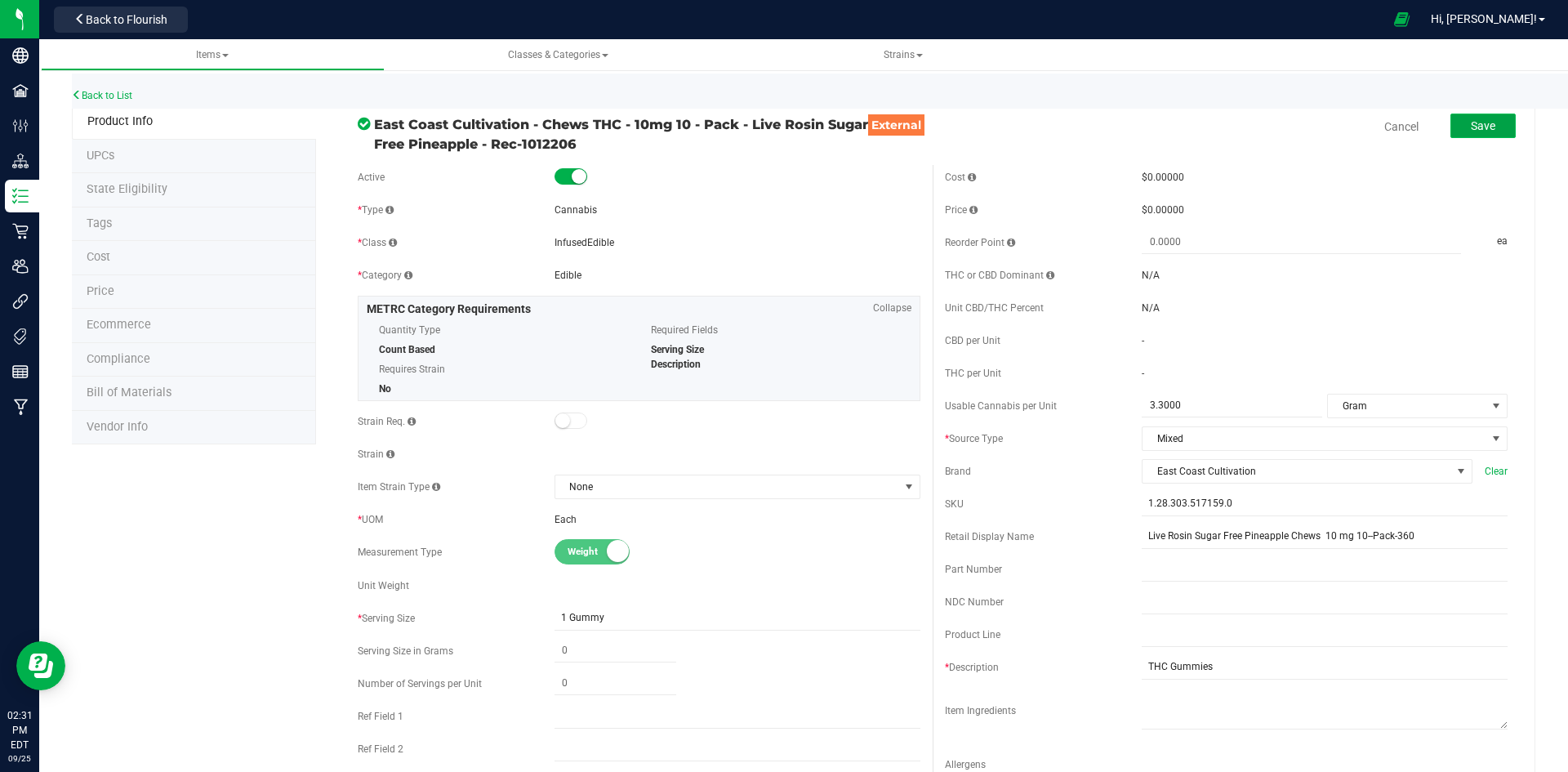
click button "Save"
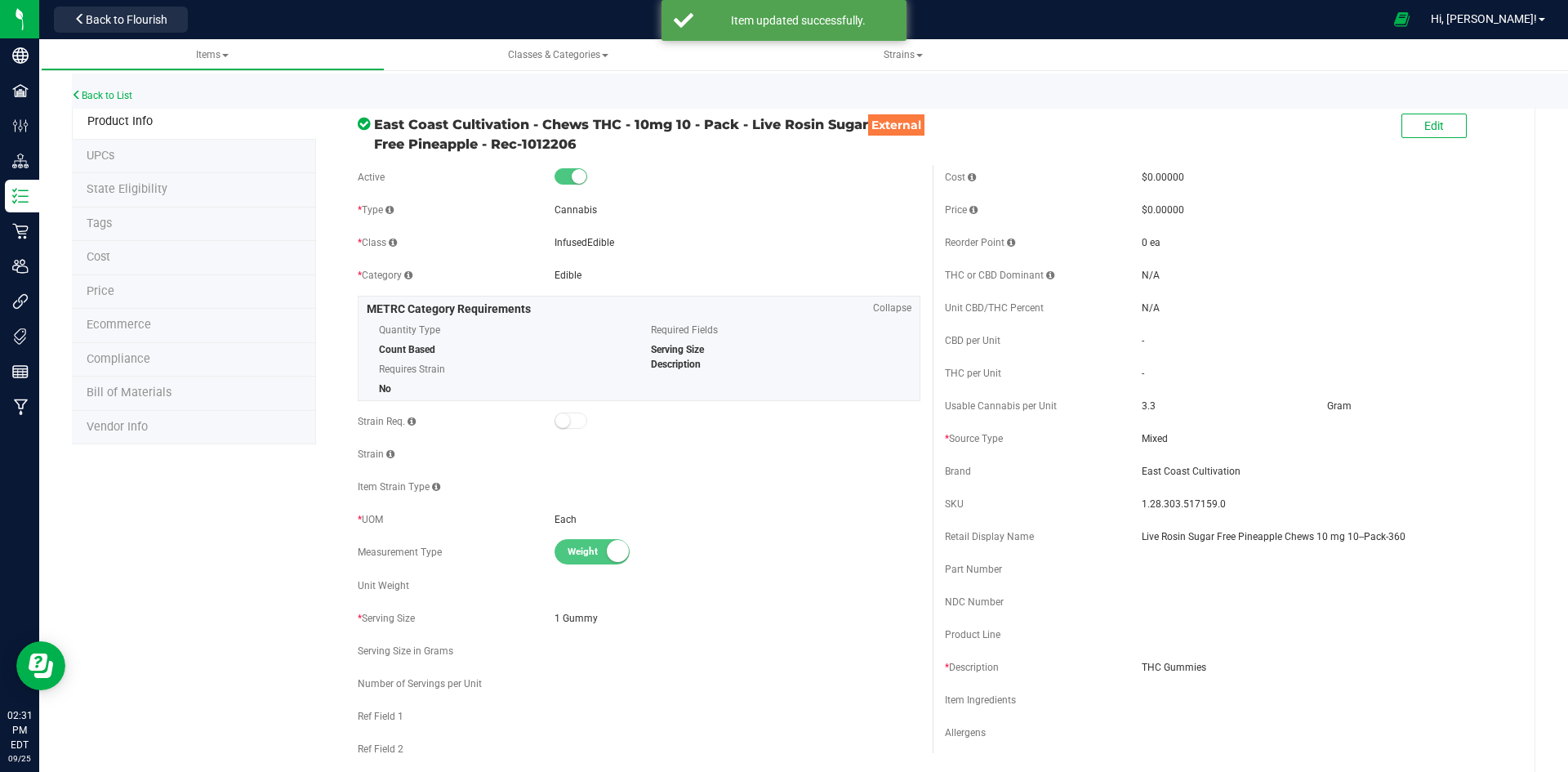
click li "Price"
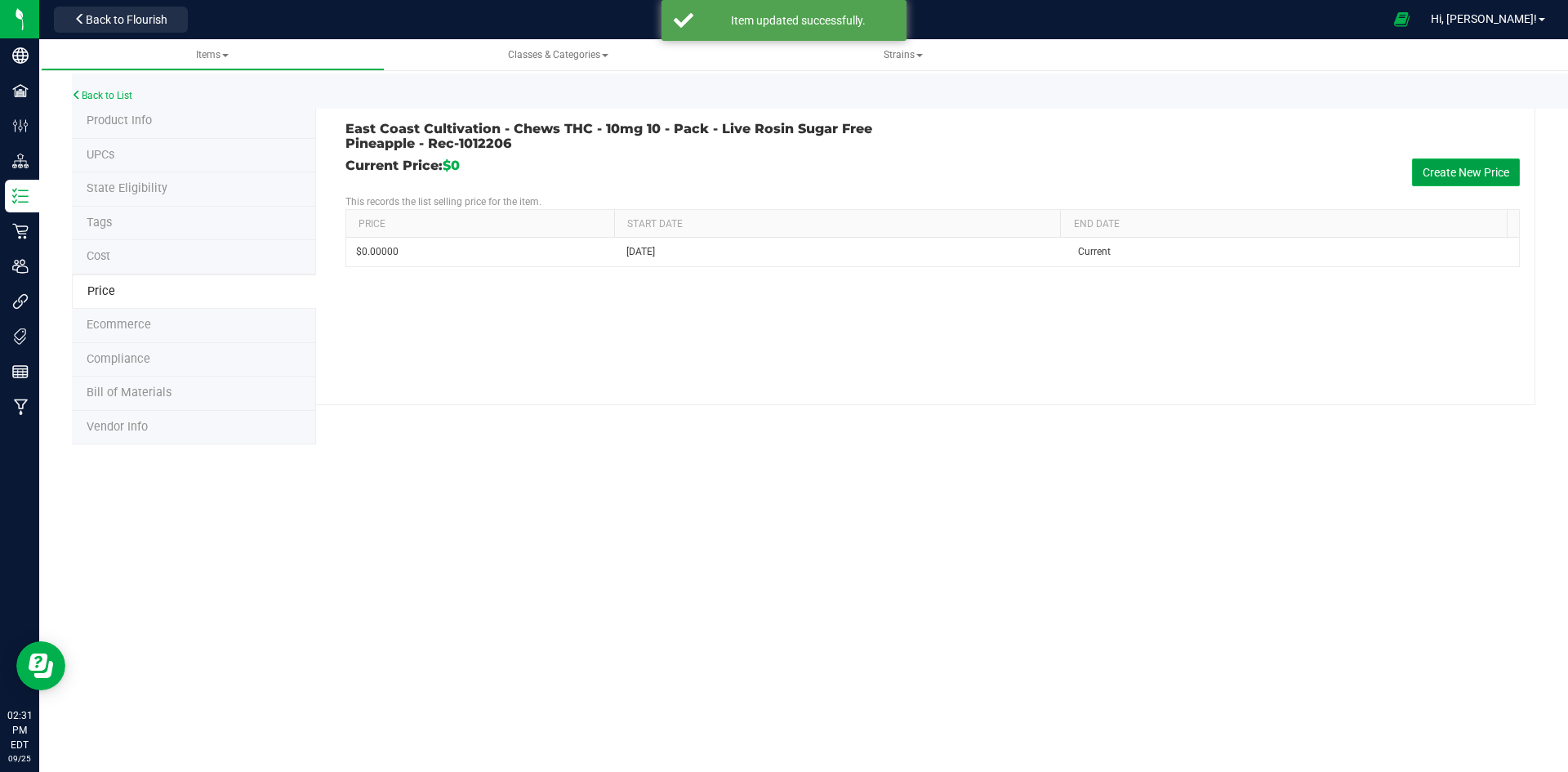
click button "Create New Price"
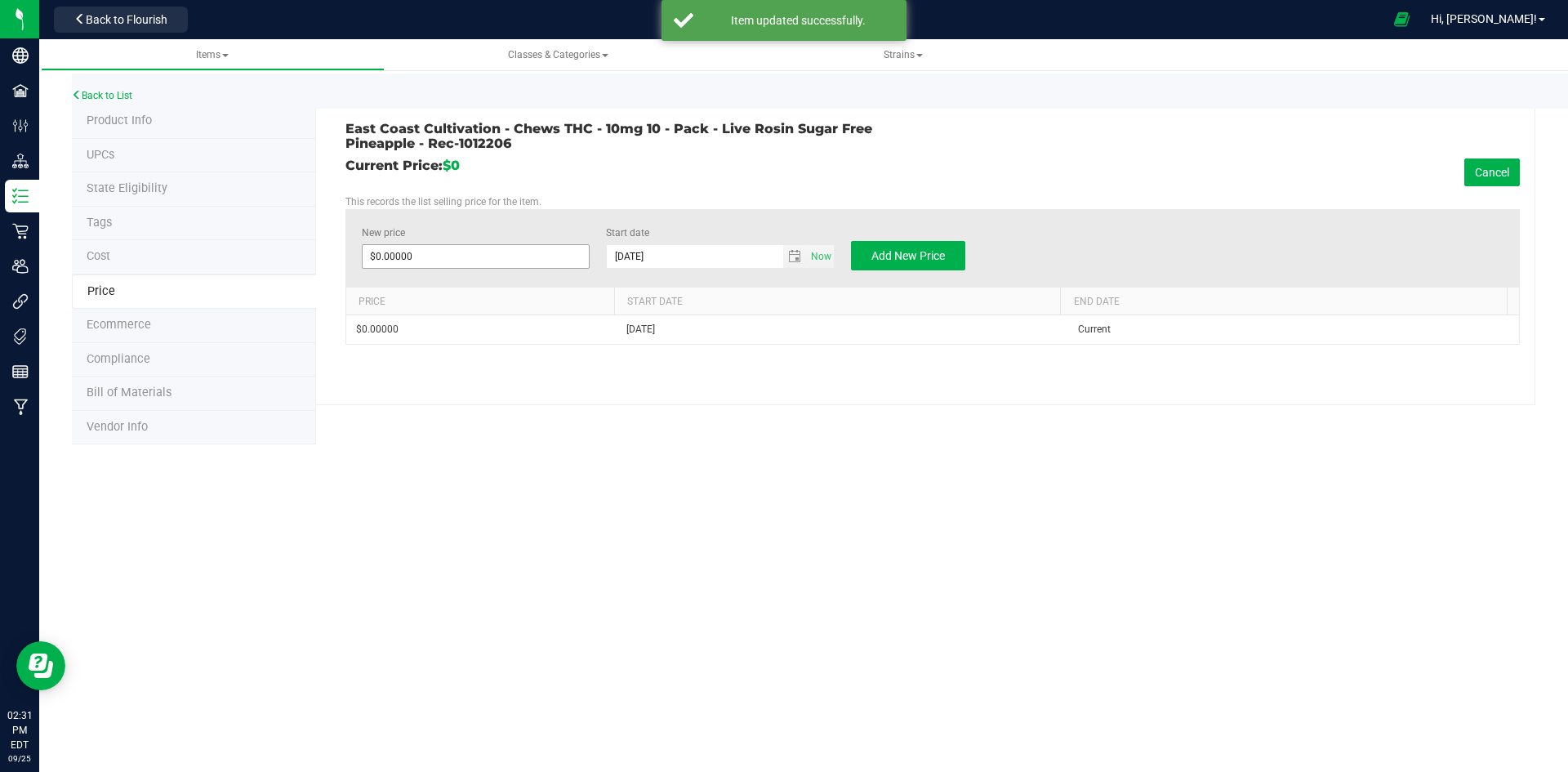
click span "$0.00000 0"
click span
type input "10"
click button "Add New Price"
type input "$0.00000"
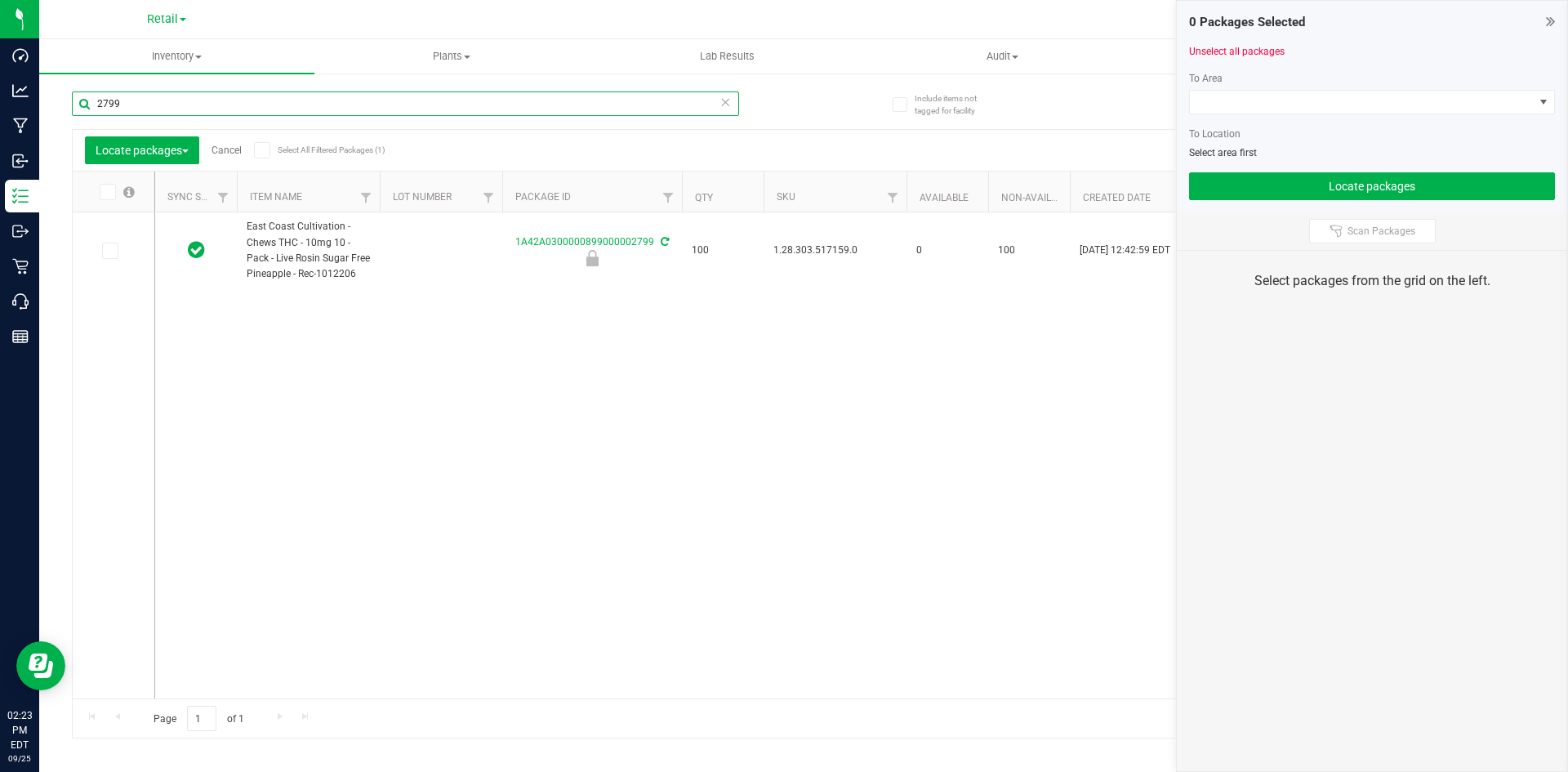
click at [132, 99] on input "2799" at bounding box center [405, 104] width 668 height 25
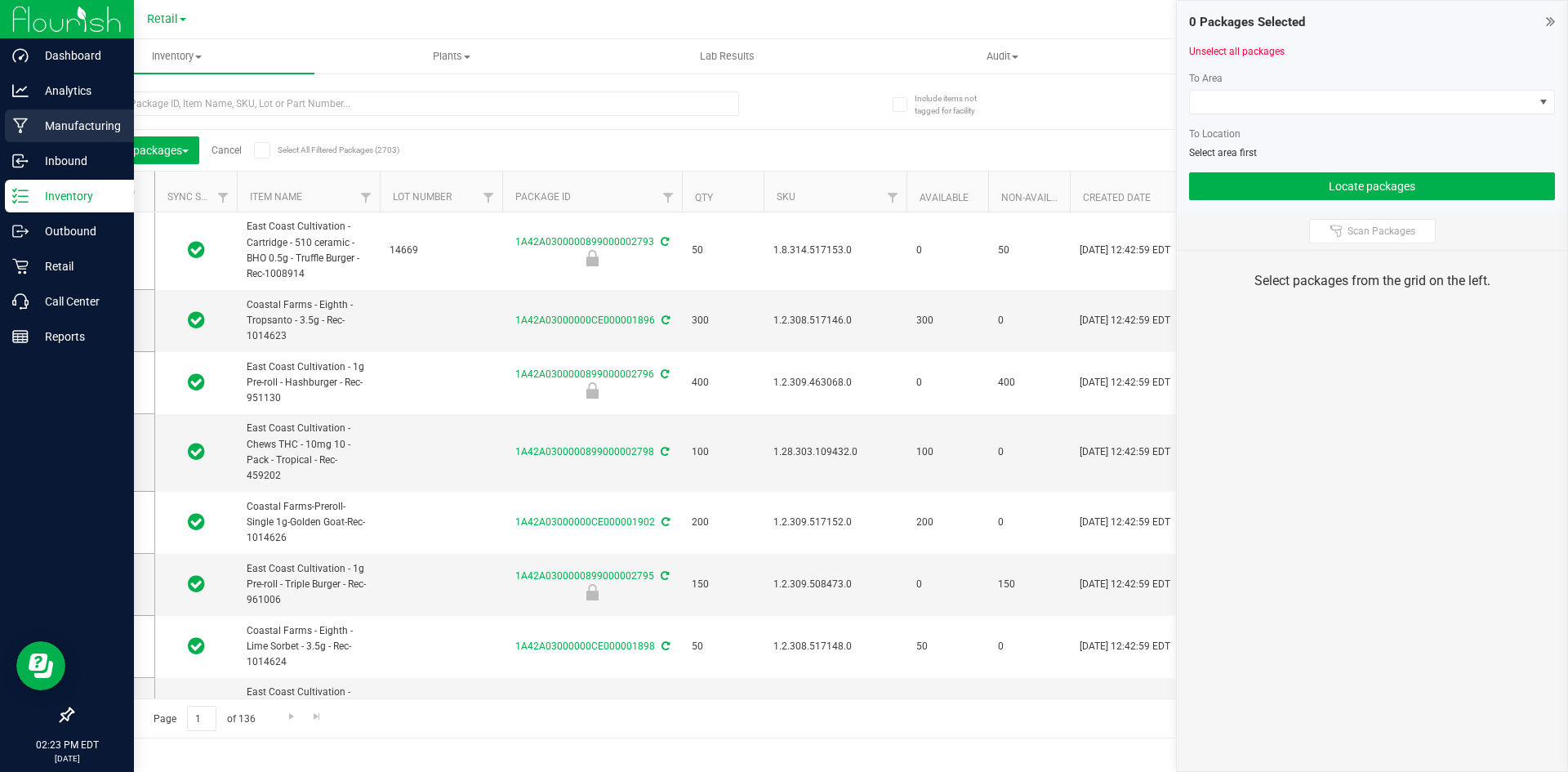
click at [71, 118] on p "Manufacturing" at bounding box center [77, 125] width 98 height 19
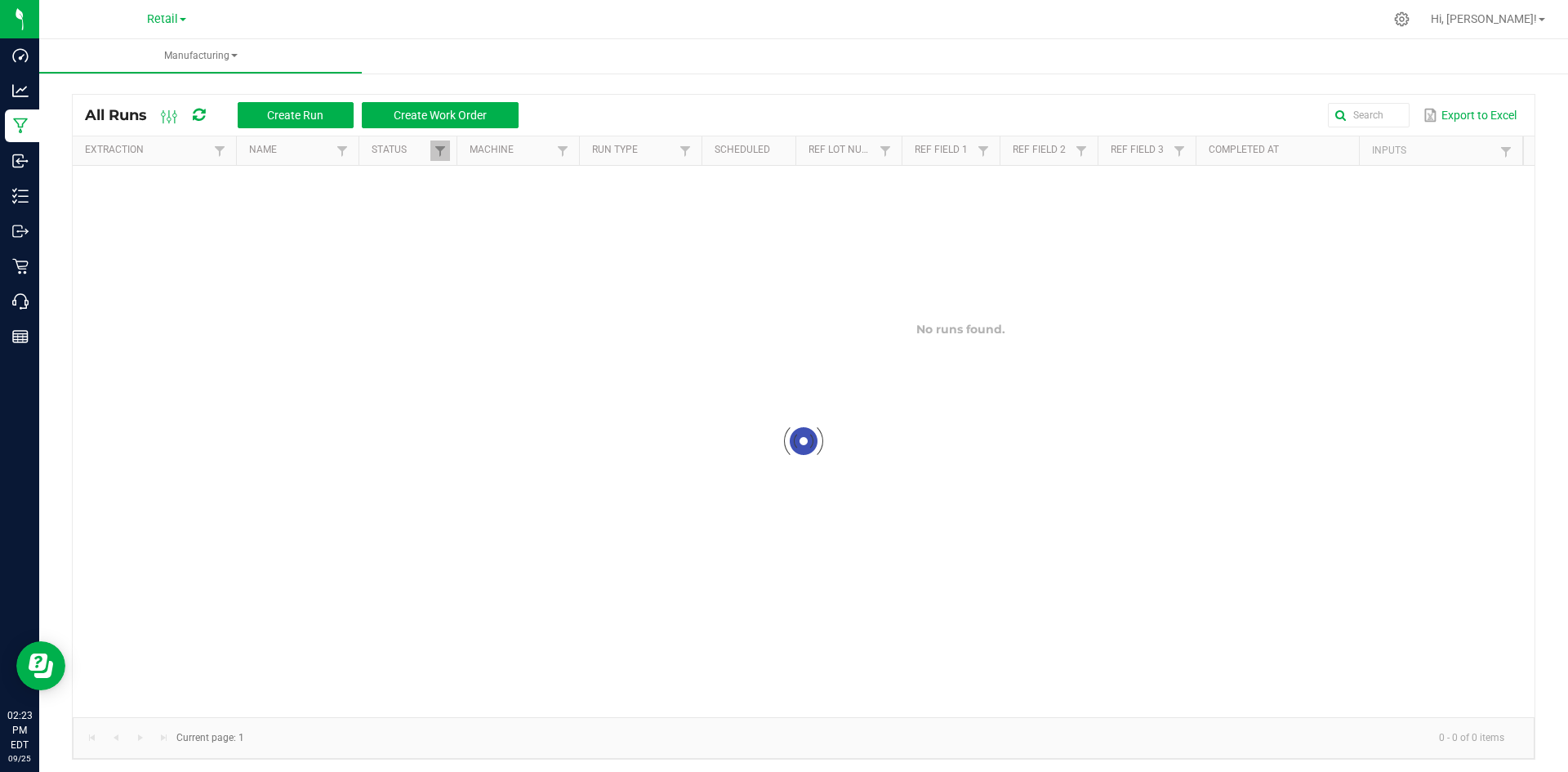
click at [180, 22] on link "Retail" at bounding box center [166, 18] width 39 height 16
click at [169, 56] on link "Cultivation" at bounding box center [167, 58] width 238 height 22
click at [172, 18] on span "Cultivation" at bounding box center [162, 18] width 57 height 14
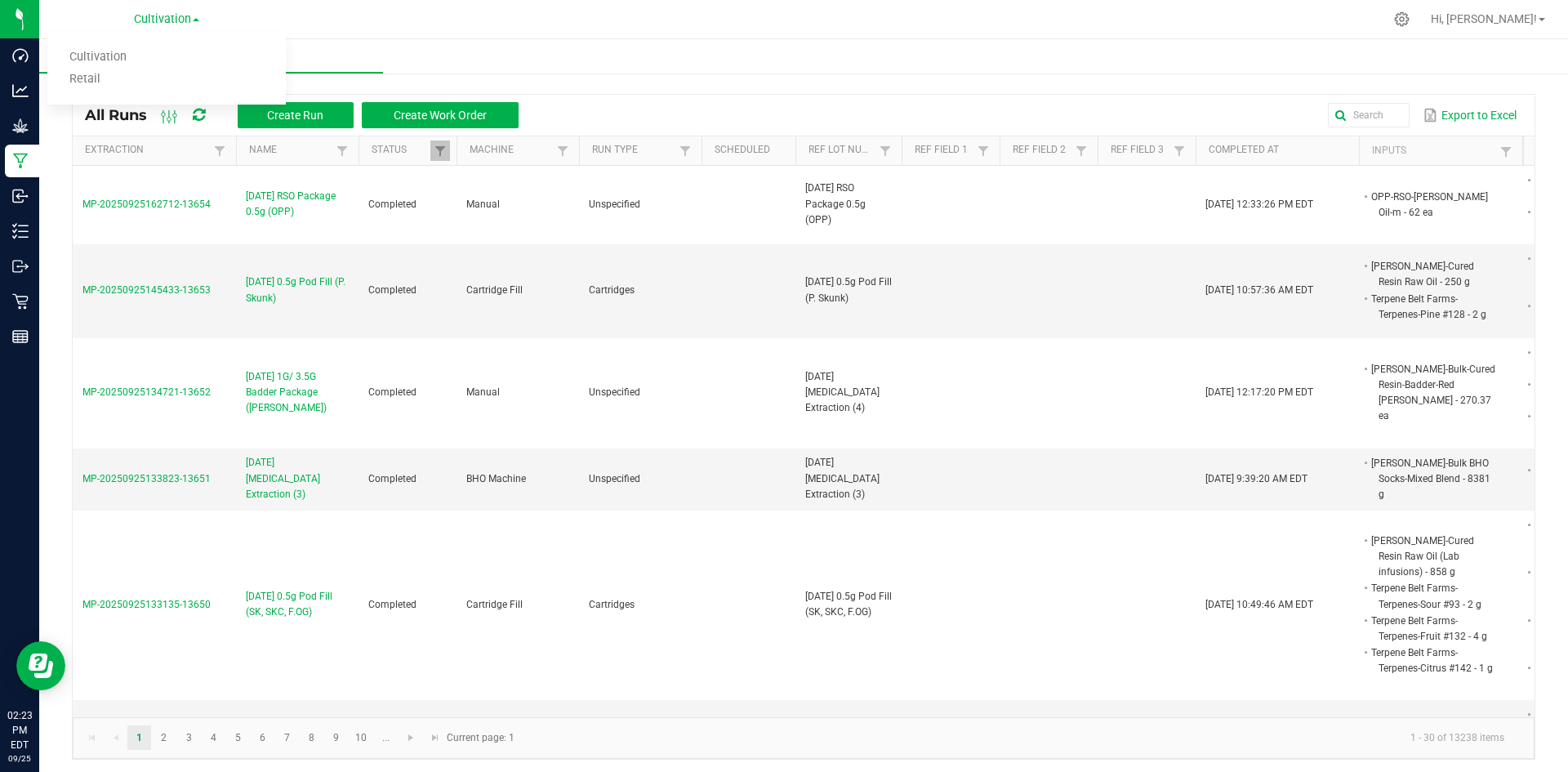
click at [159, 94] on ul "Cultivation Retail" at bounding box center [167, 68] width 238 height 72
click at [152, 16] on span "Cultivation" at bounding box center [162, 19] width 57 height 15
click at [144, 72] on link "Retail" at bounding box center [167, 80] width 238 height 22
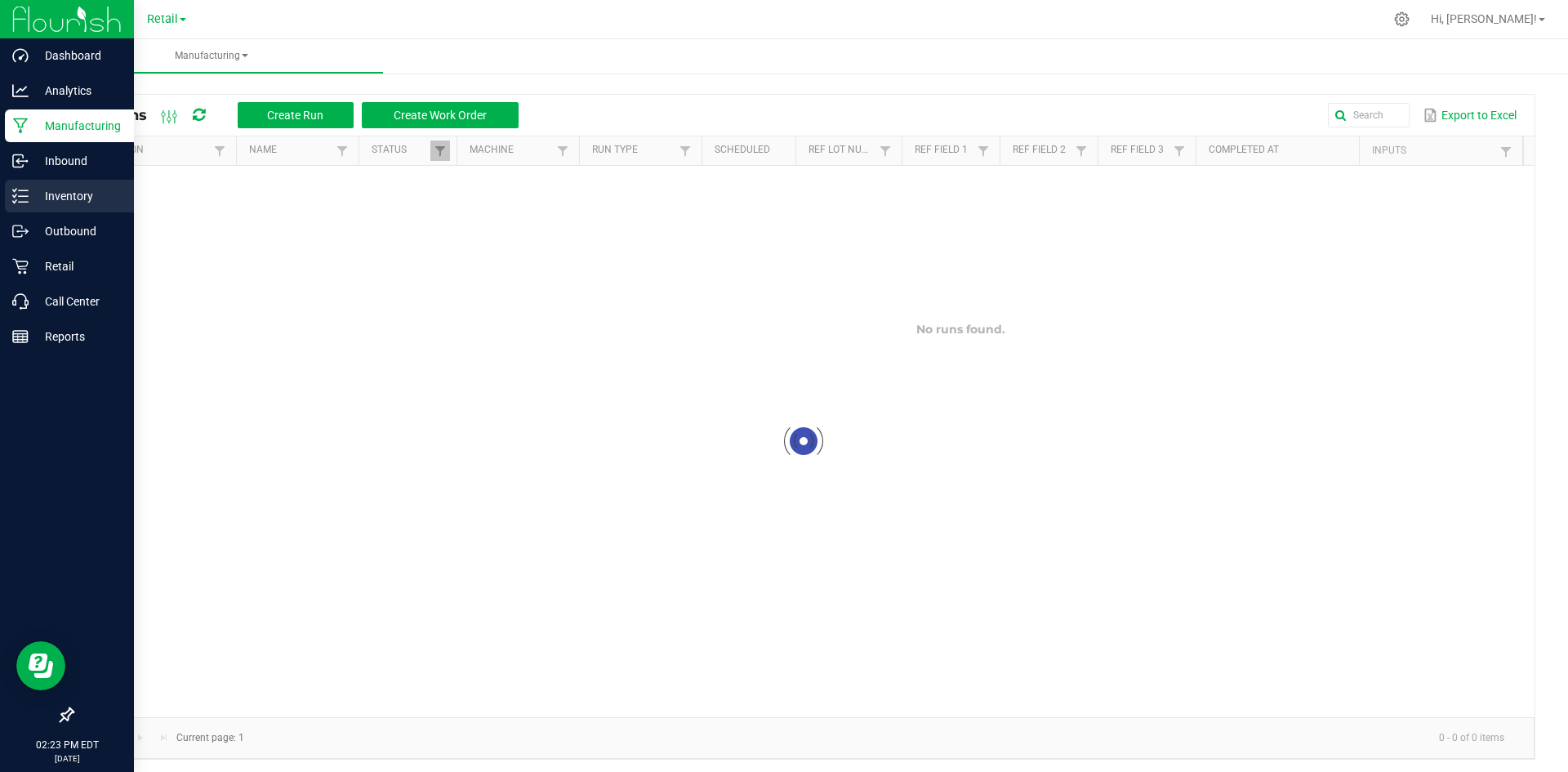
click at [38, 186] on div "Inventory" at bounding box center [69, 196] width 129 height 33
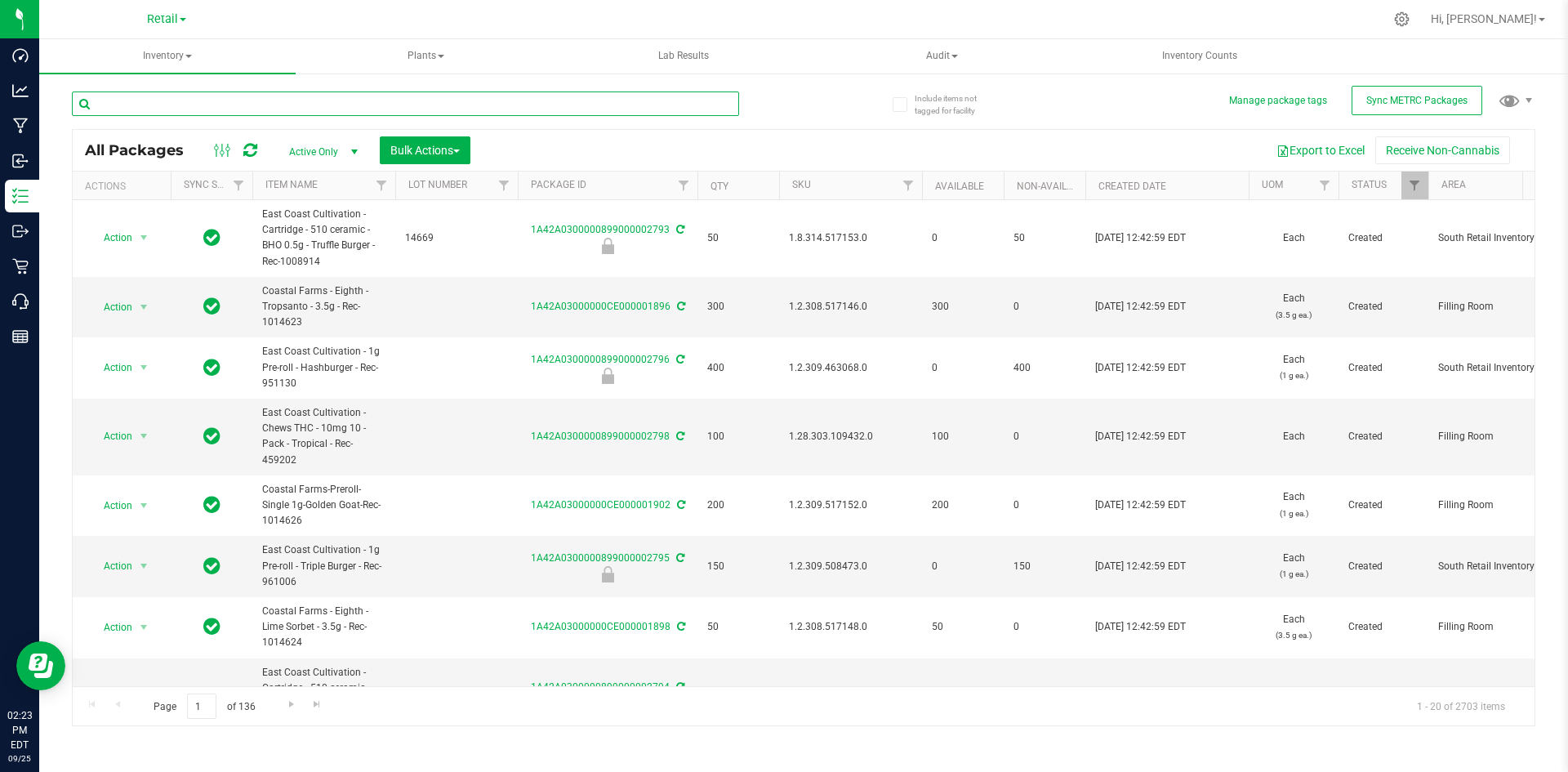
click at [205, 109] on input "text" at bounding box center [405, 104] width 668 height 25
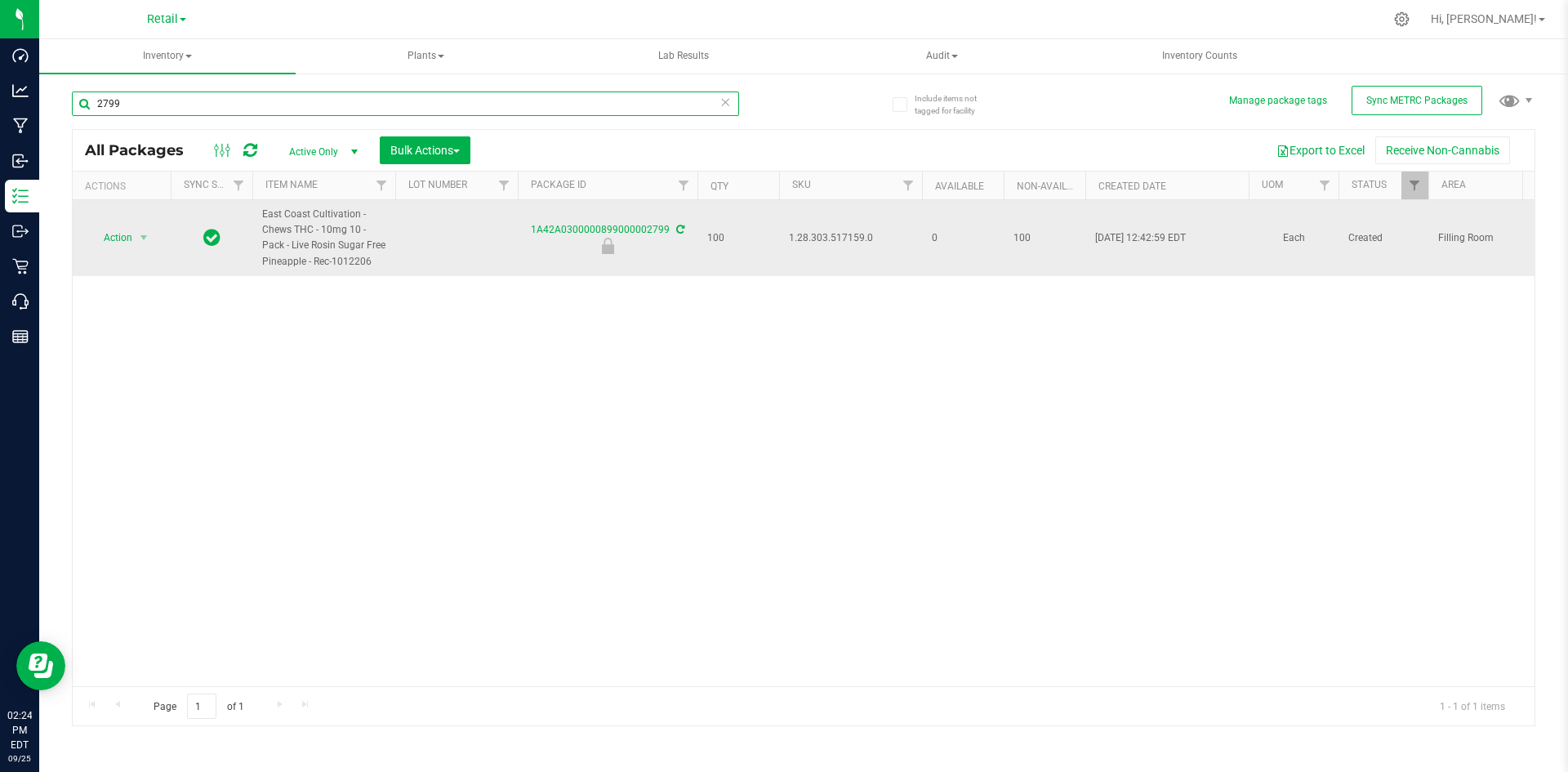
type input "2799"
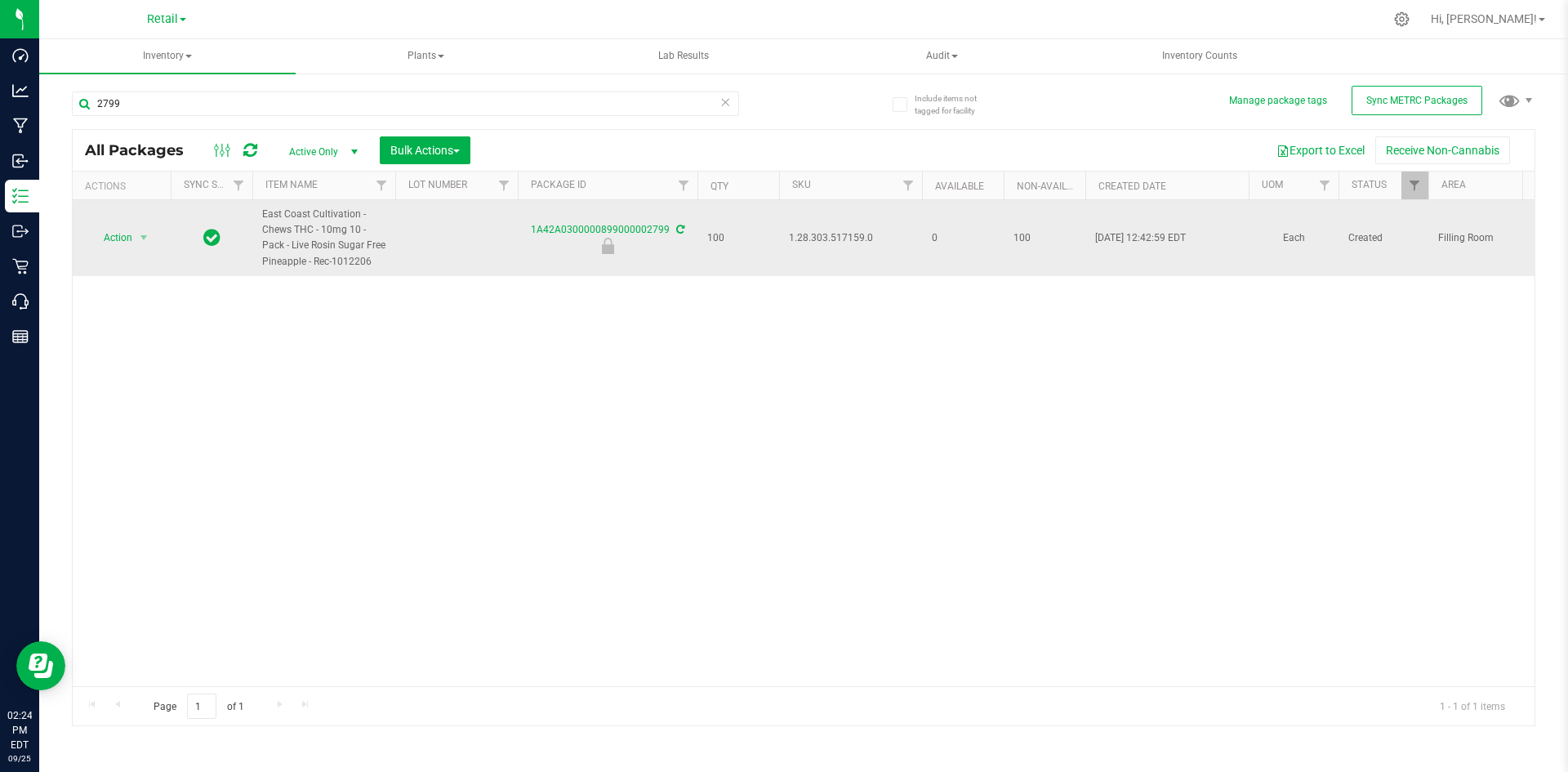
click at [845, 237] on span "1.28.303.517159.0" at bounding box center [850, 237] width 123 height 16
copy span "1.28.303.517159.0"
click at [134, 246] on span "select" at bounding box center [144, 237] width 20 height 23
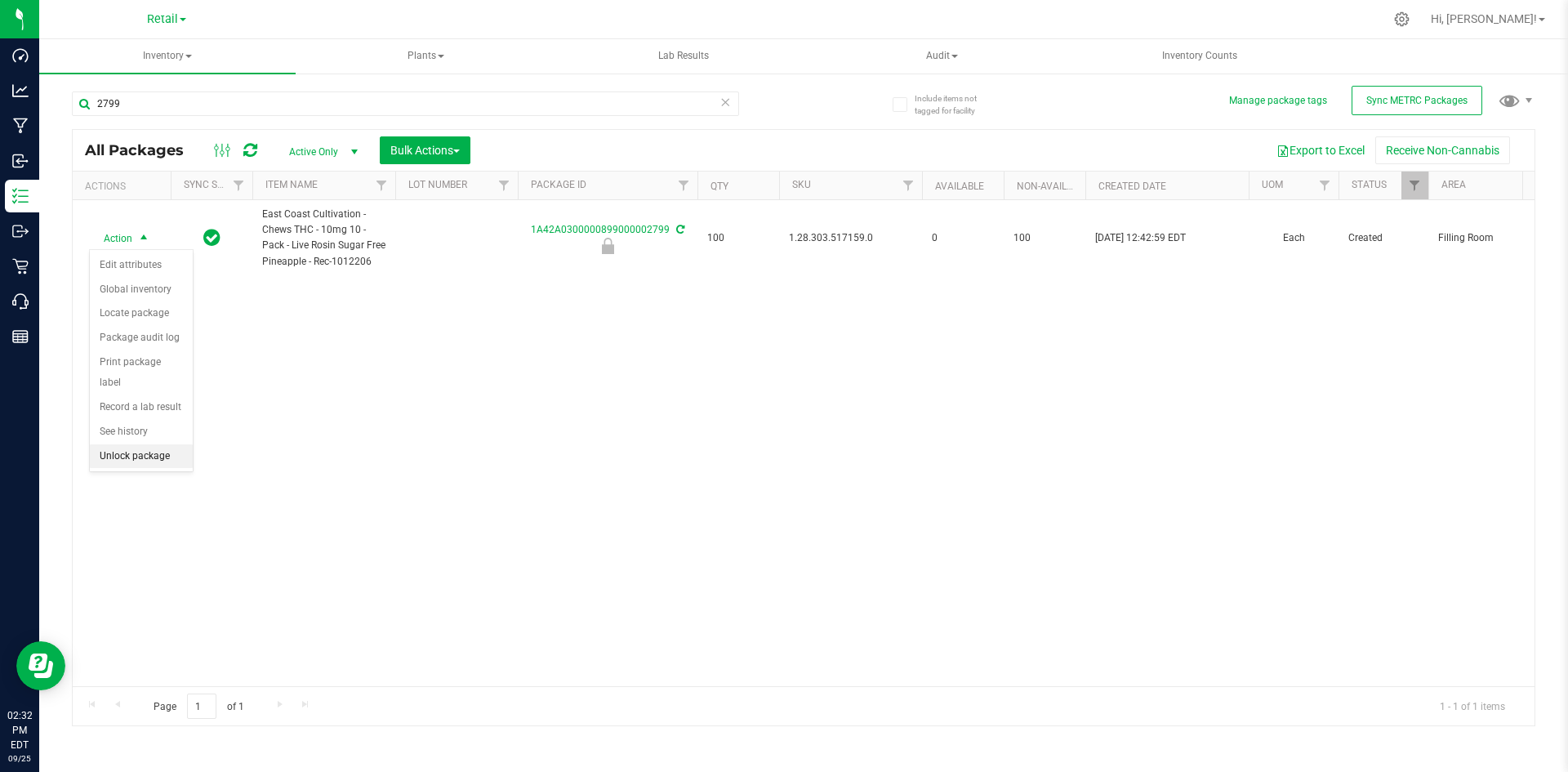
click at [148, 444] on li "Unlock package" at bounding box center [141, 456] width 103 height 25
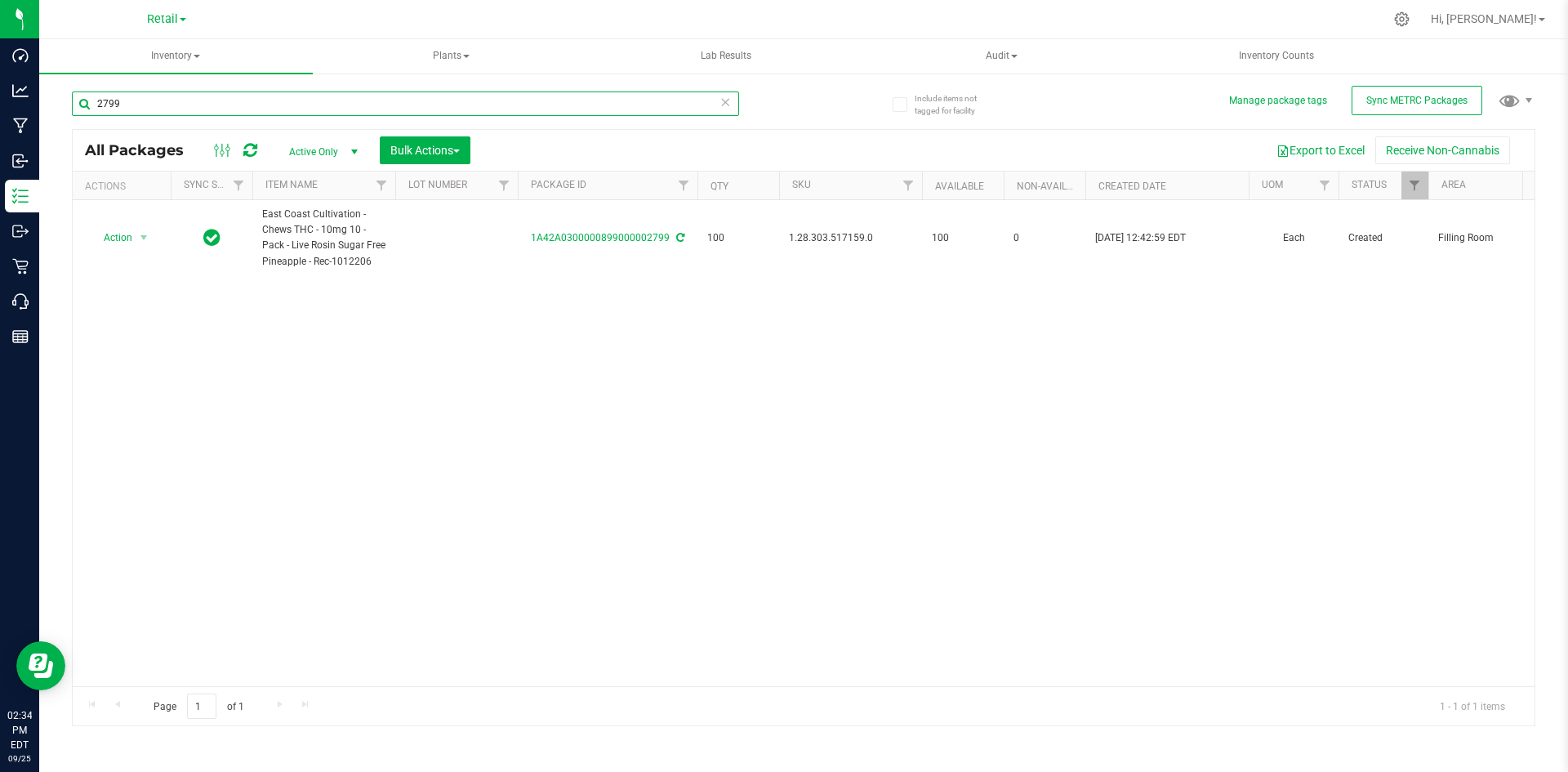
click at [213, 113] on input "2799" at bounding box center [405, 104] width 668 height 25
click at [170, 101] on input "2799" at bounding box center [405, 104] width 668 height 25
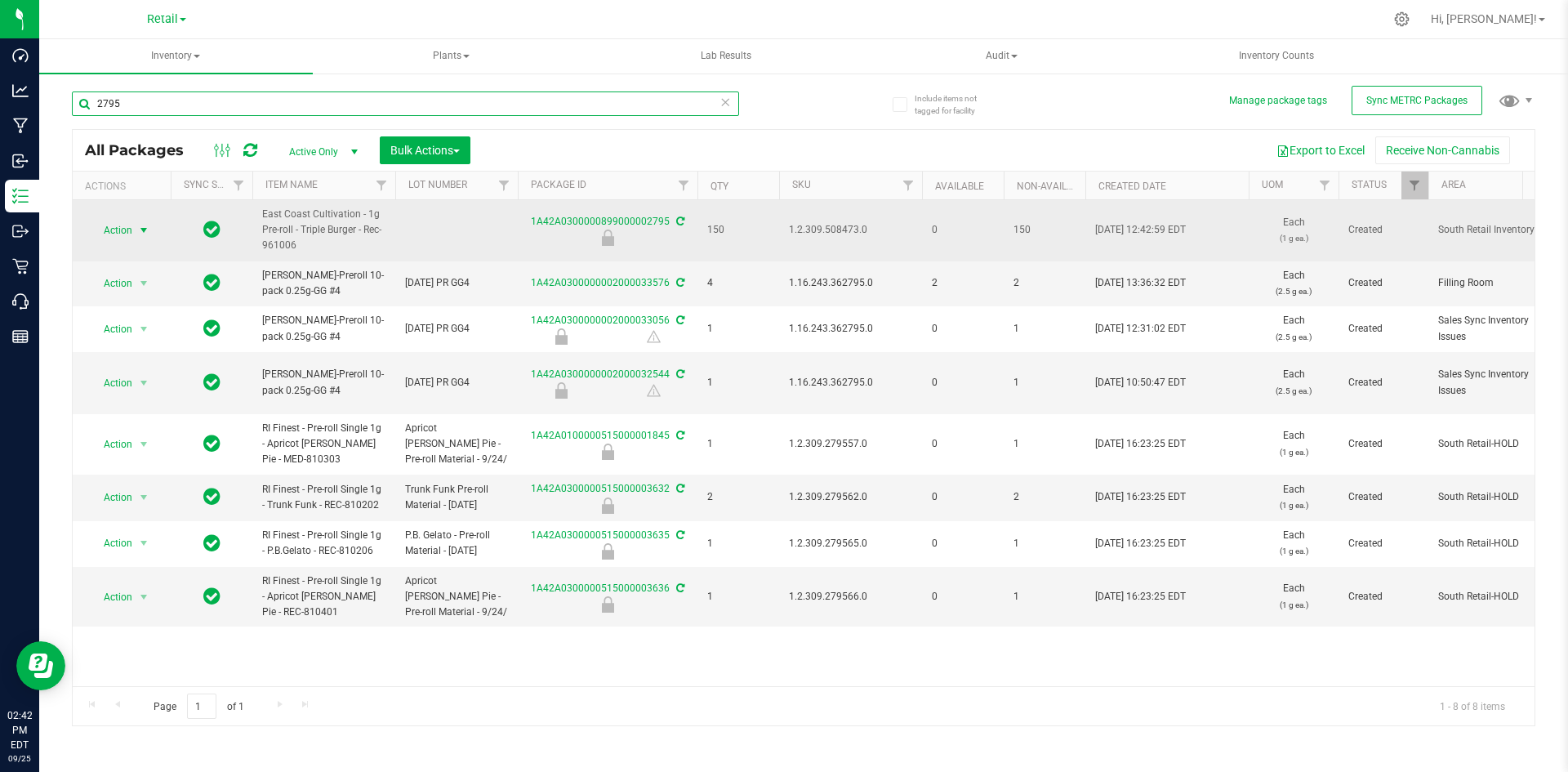
type input "2795"
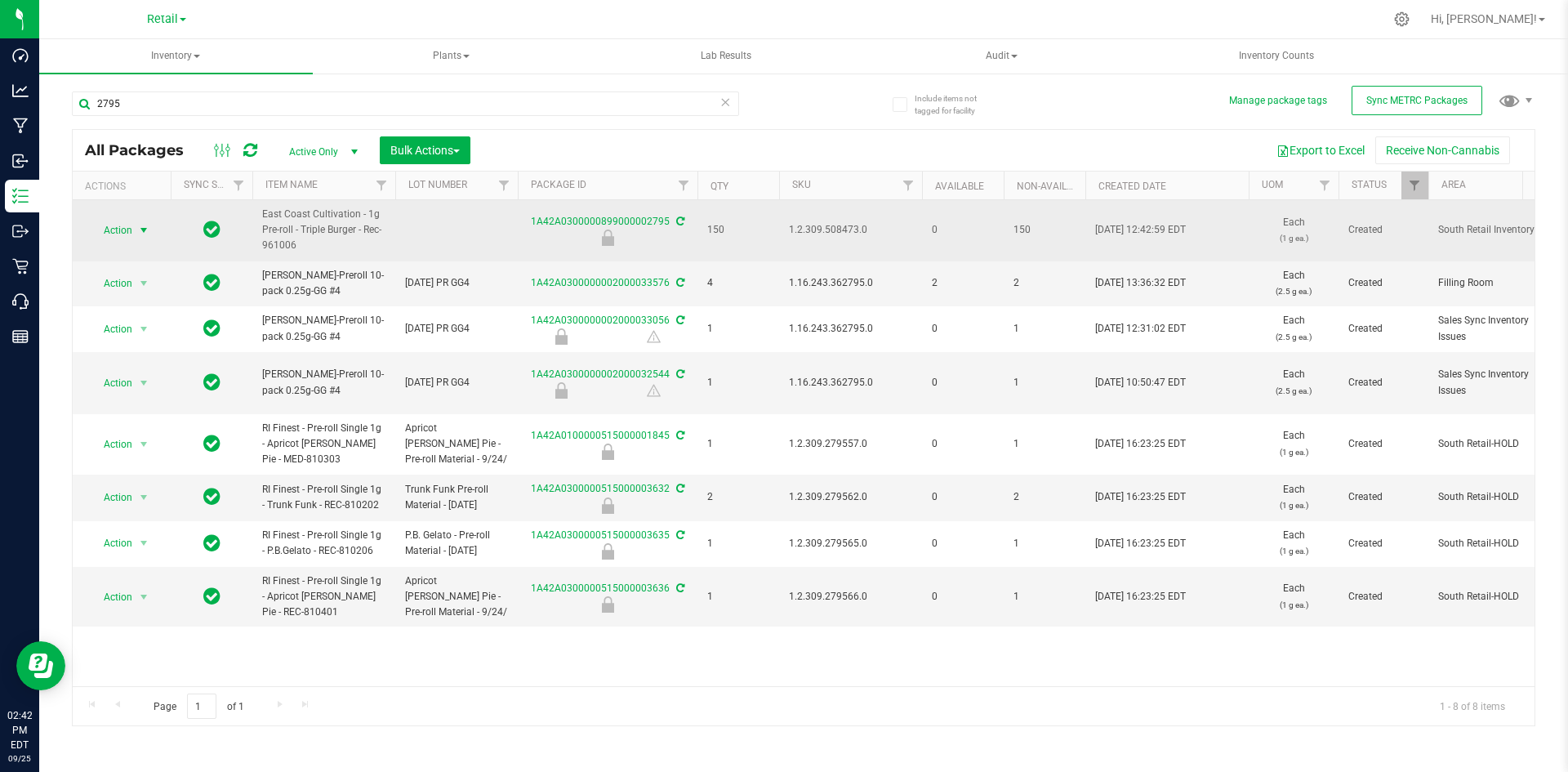
click at [122, 221] on span "Action" at bounding box center [111, 230] width 44 height 23
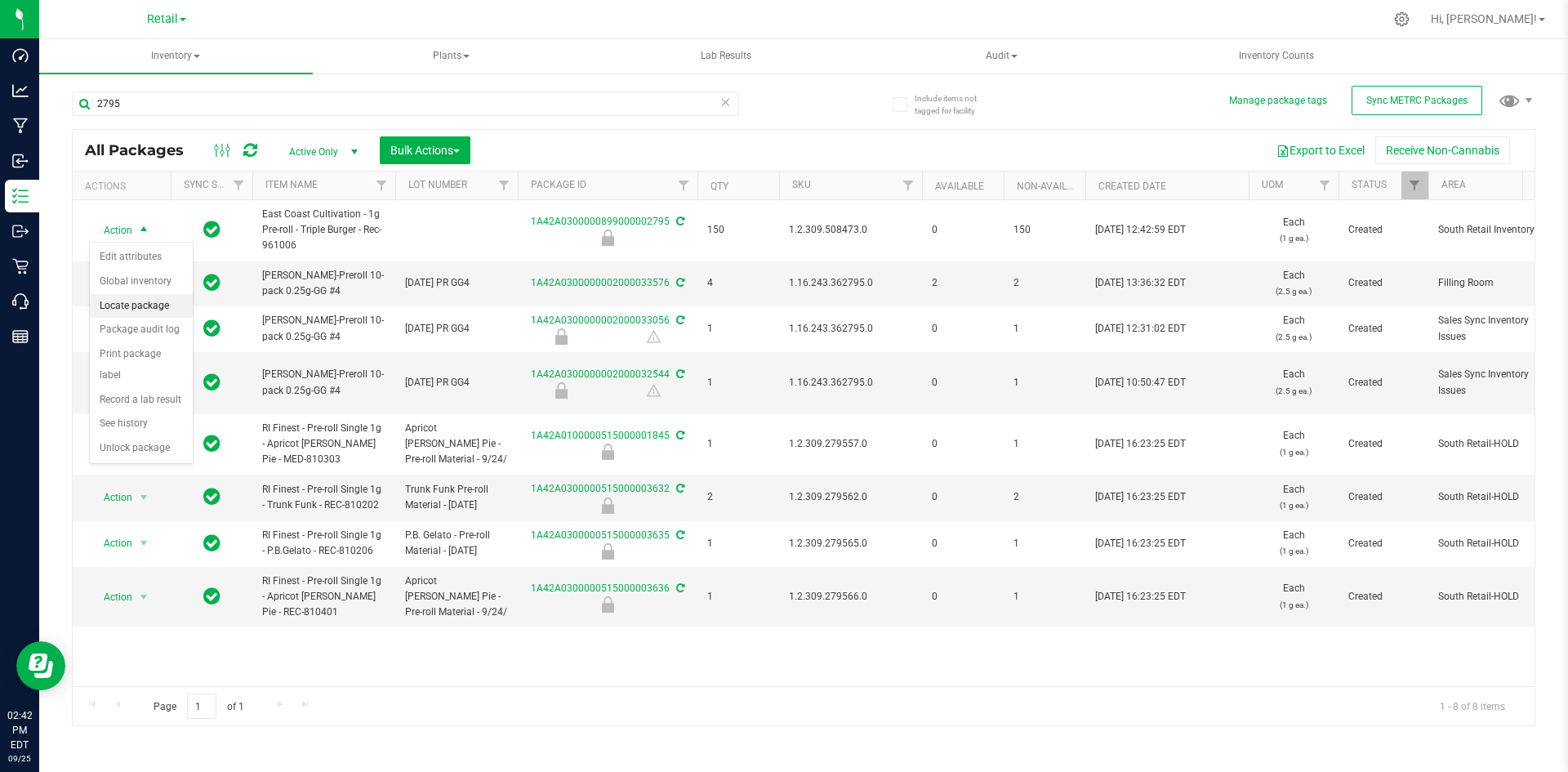
click at [147, 303] on li "Locate package" at bounding box center [141, 306] width 103 height 25
click at [427, 148] on span "Bulk Actions" at bounding box center [425, 150] width 70 height 13
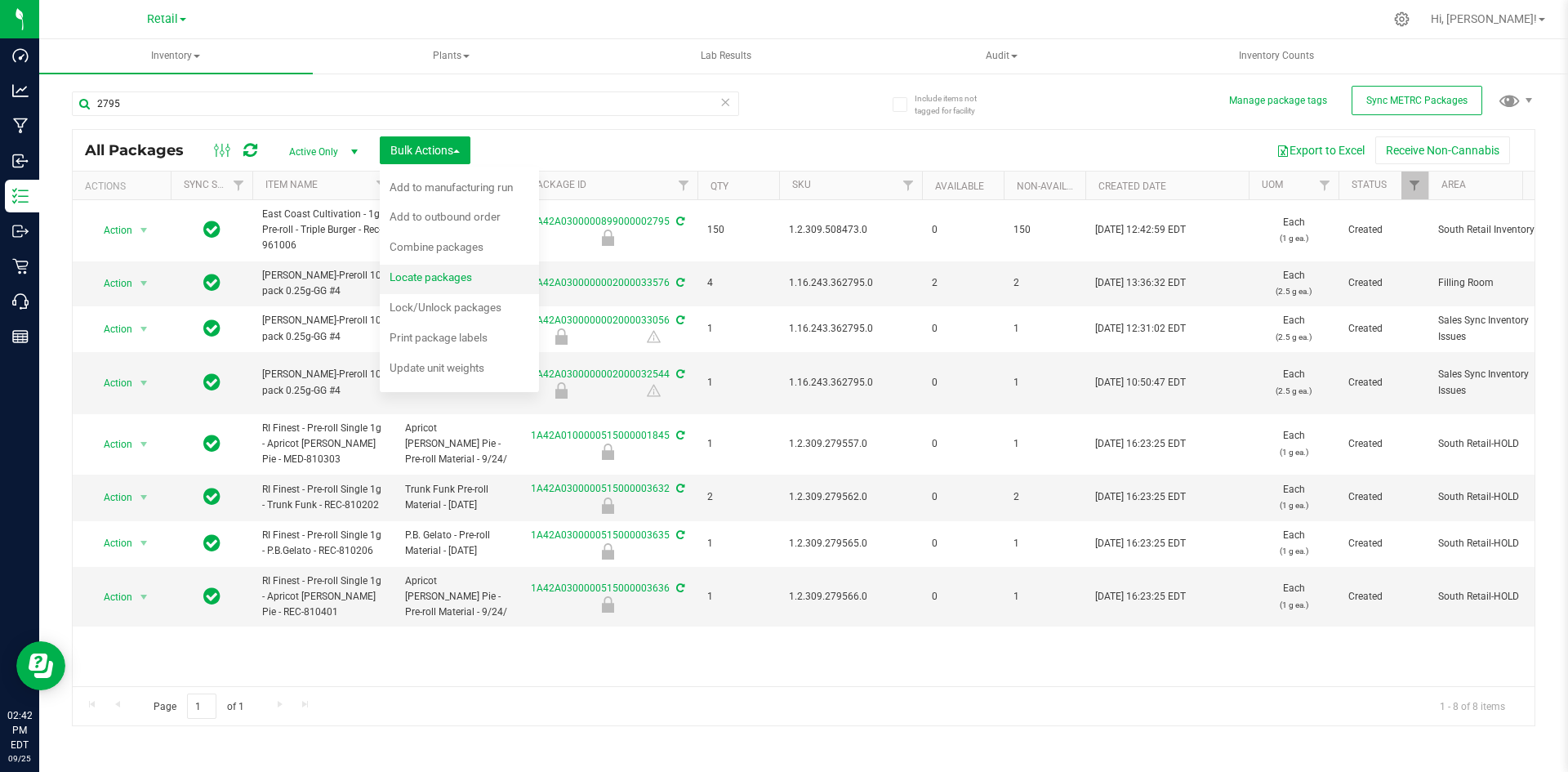
click at [438, 273] on span "Locate packages" at bounding box center [431, 277] width 83 height 13
click at [422, 146] on span "Bulk Actions" at bounding box center [425, 150] width 70 height 13
click at [420, 277] on span "Locate packages" at bounding box center [431, 277] width 83 height 13
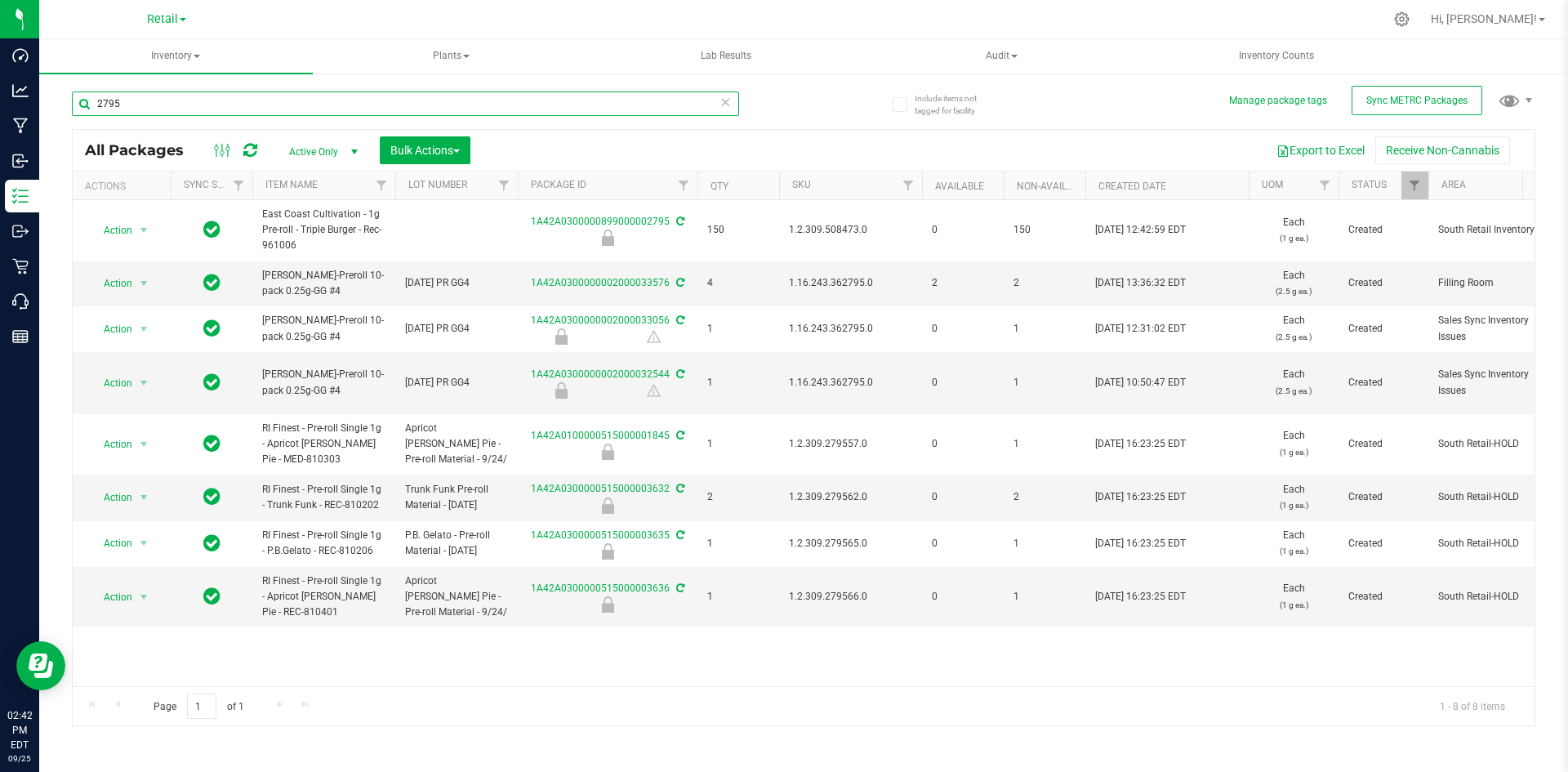
click at [168, 108] on input "2795" at bounding box center [405, 104] width 668 height 25
type input "1A42A0300000899000002795"
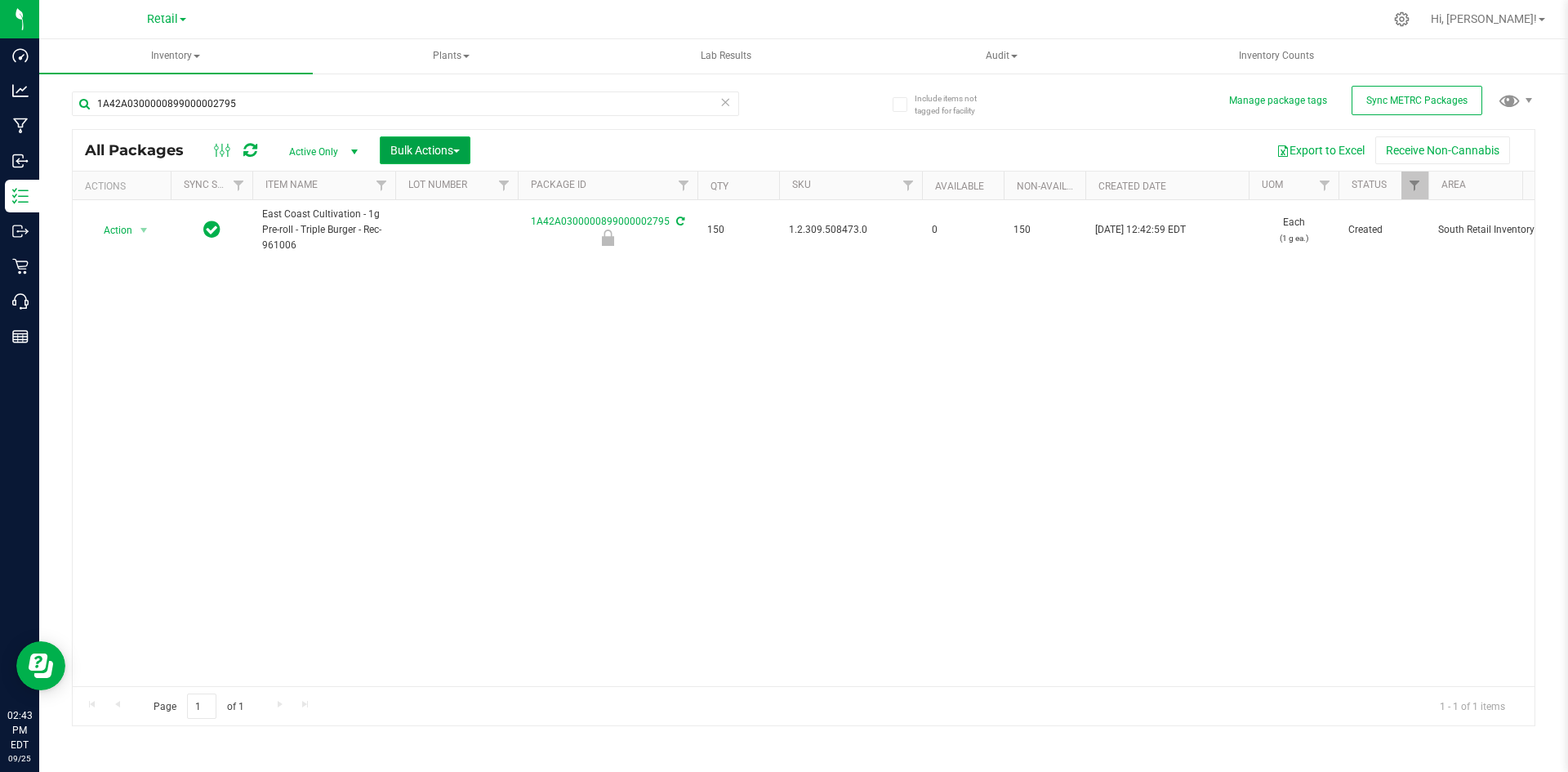
click at [449, 141] on button "Bulk Actions" at bounding box center [425, 150] width 91 height 28
click at [444, 275] on span "Locate packages" at bounding box center [431, 277] width 83 height 13
click at [403, 142] on button "Bulk Actions" at bounding box center [425, 150] width 91 height 28
click at [447, 280] on span "Locate packages" at bounding box center [431, 277] width 83 height 13
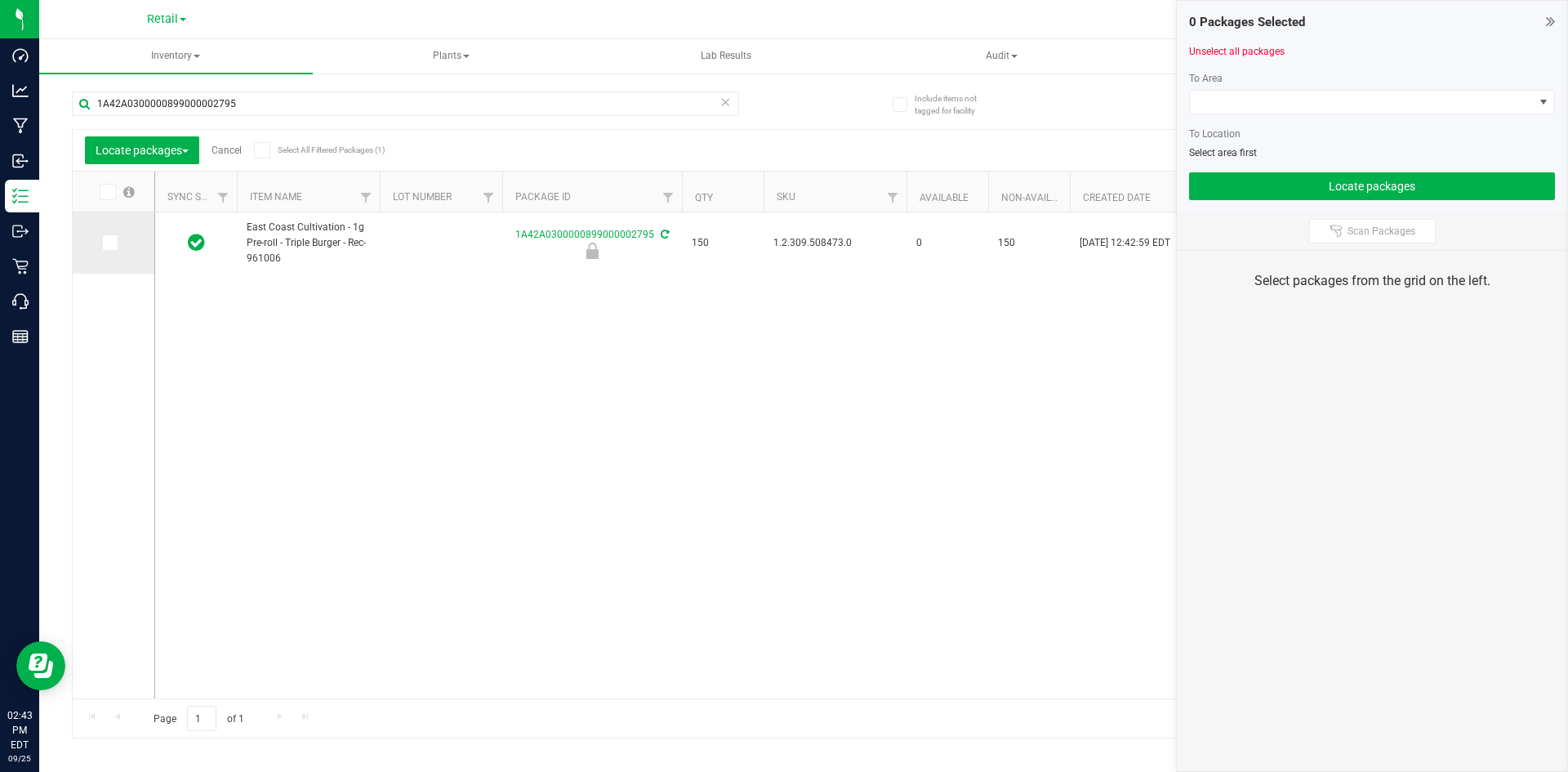
click at [108, 243] on icon at bounding box center [109, 243] width 11 height 0
click at [0, 0] on input "checkbox" at bounding box center [0, 0] width 0 height 0
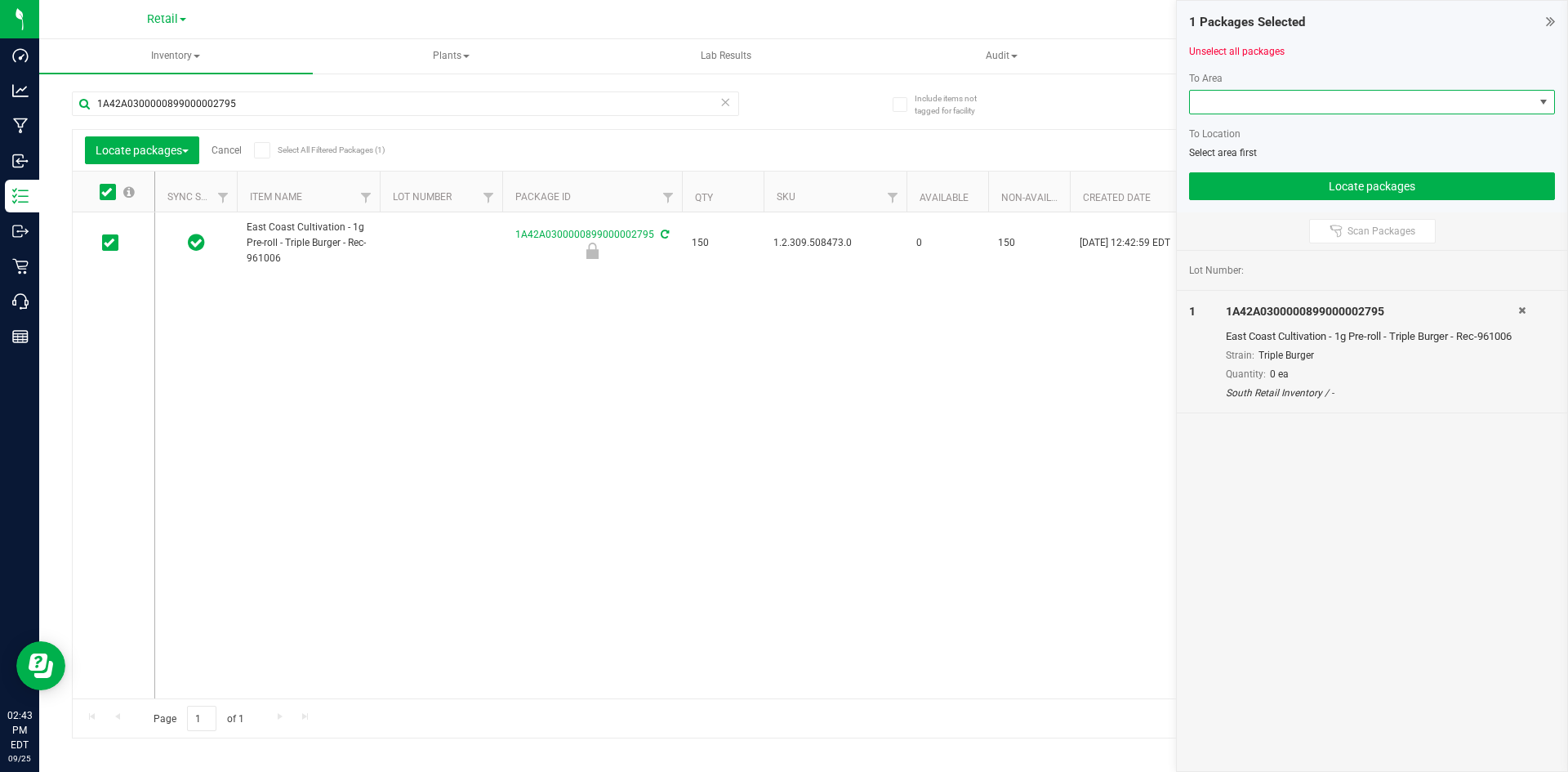
click at [1205, 100] on span at bounding box center [1362, 102] width 344 height 23
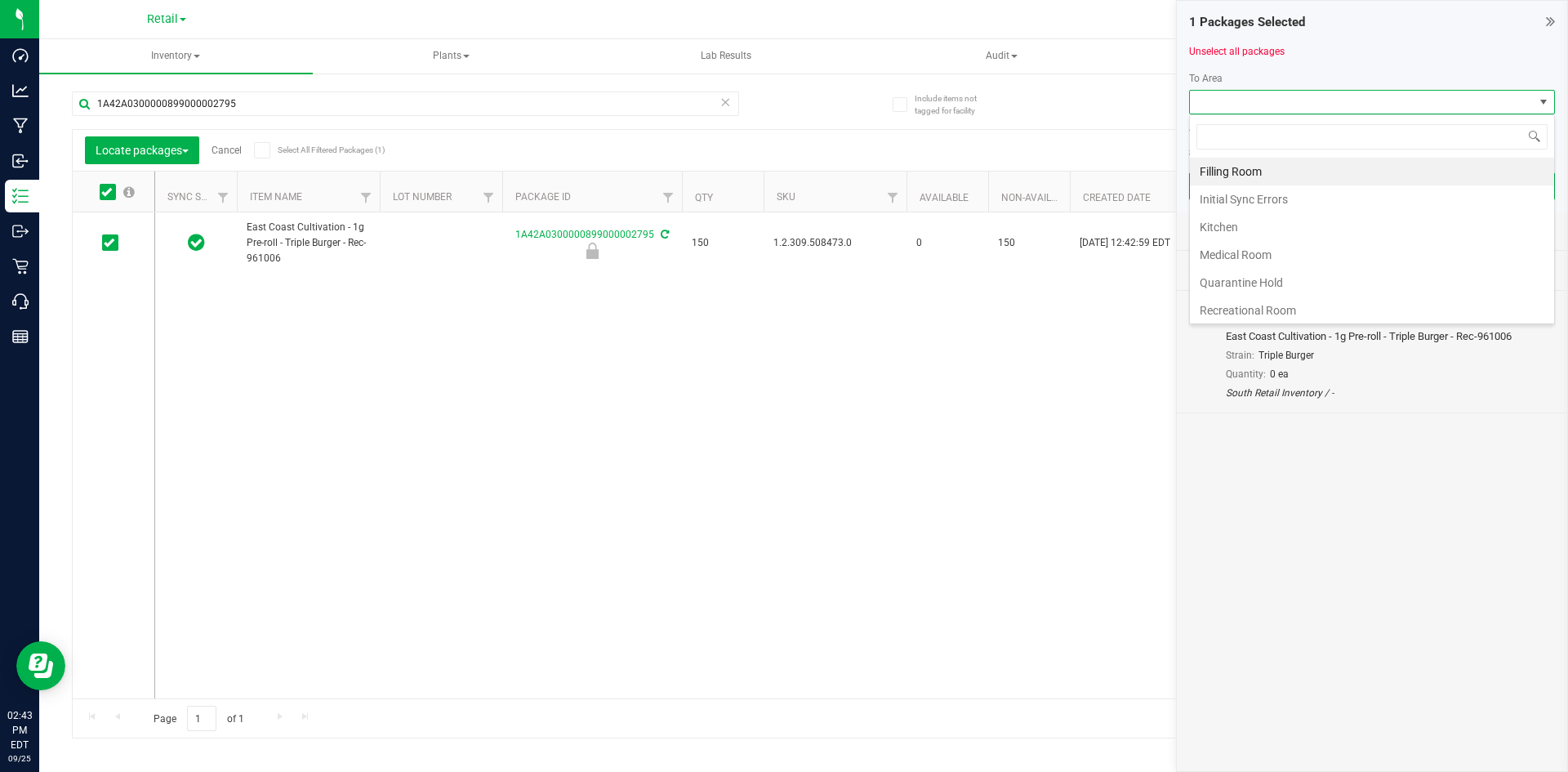
scroll to position [25, 366]
click at [1210, 173] on li "Filling Room" at bounding box center [1372, 171] width 364 height 28
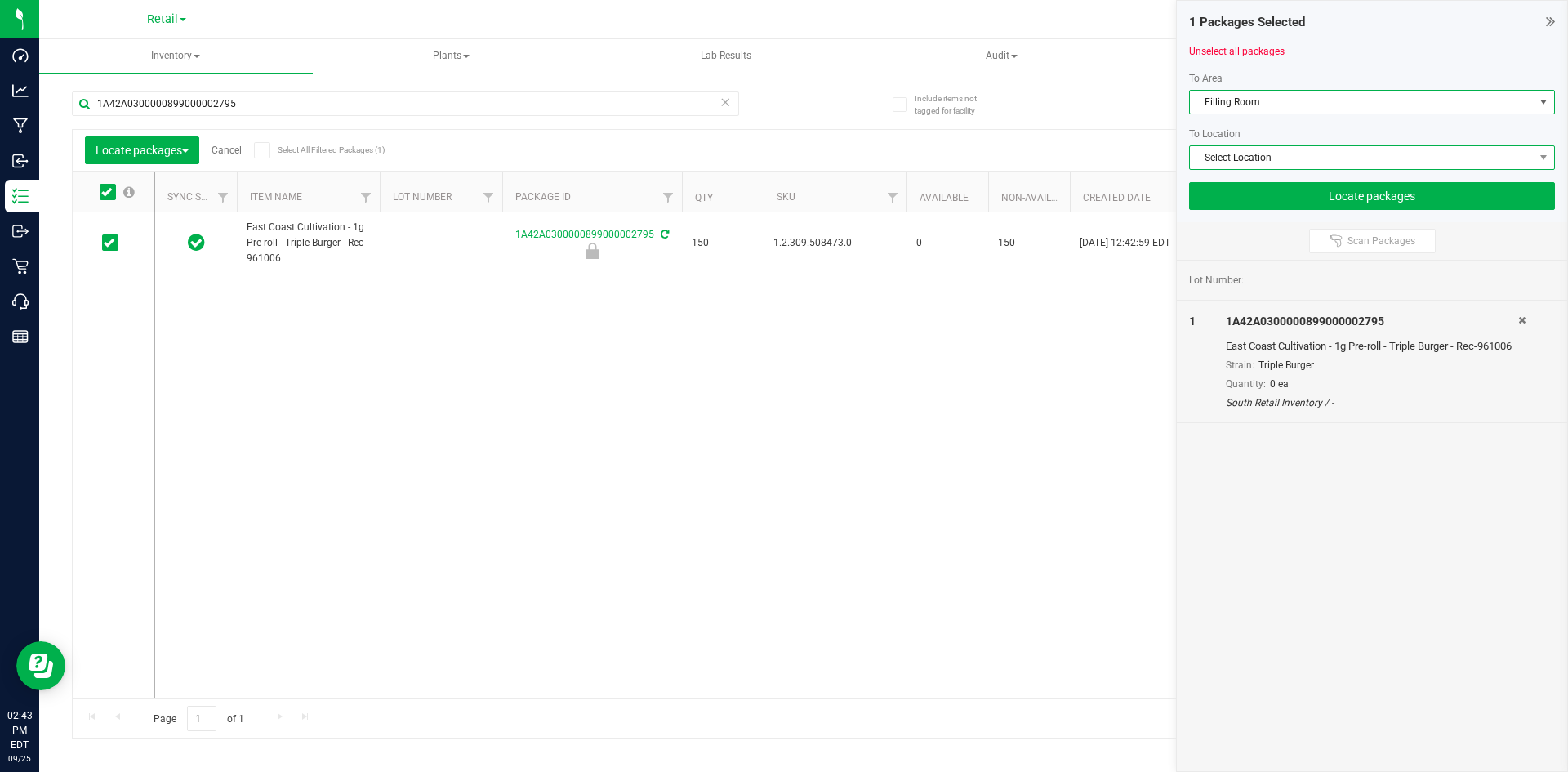
click at [1220, 158] on span "Select Location" at bounding box center [1362, 157] width 344 height 23
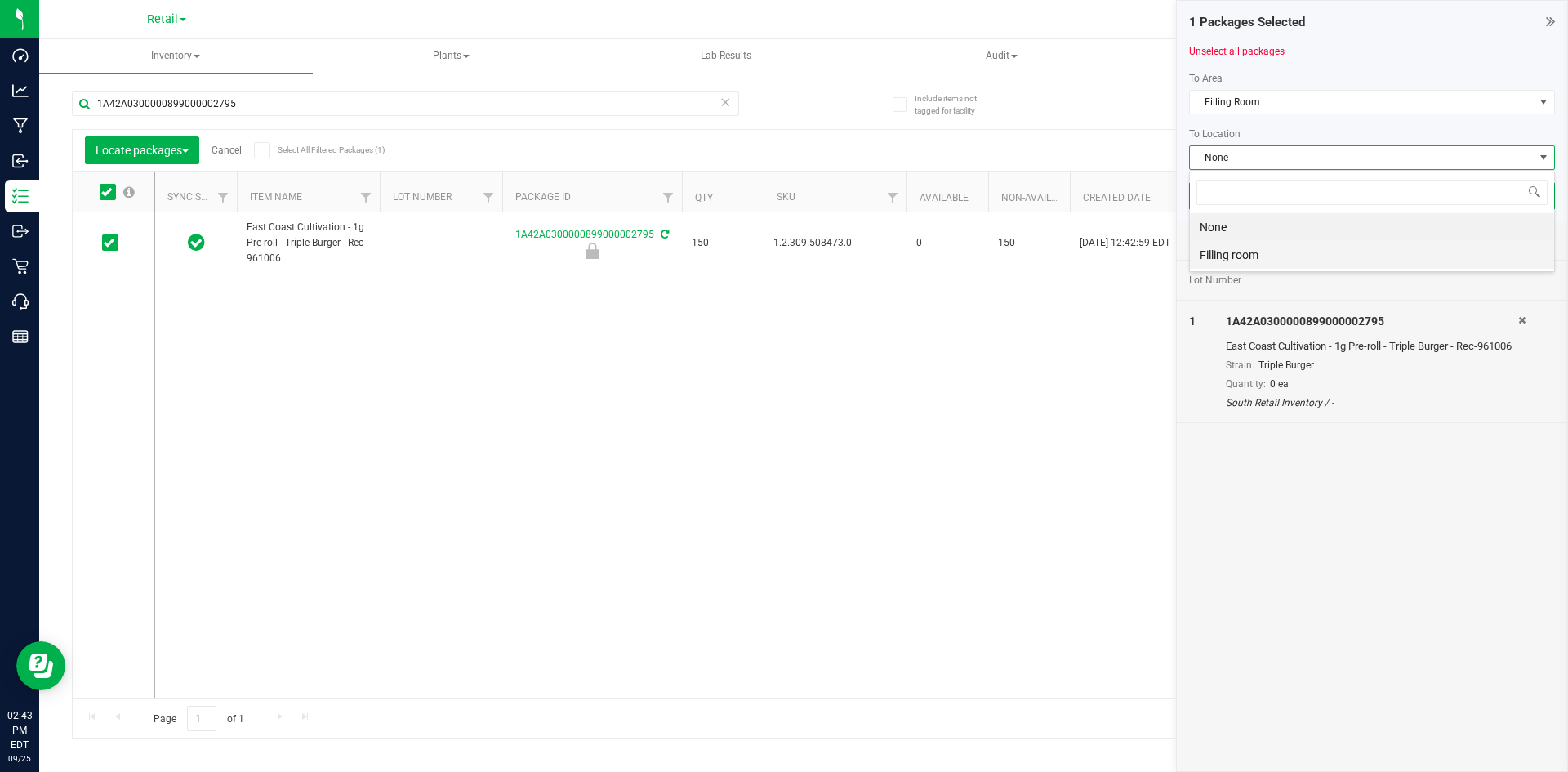
click at [1217, 253] on li "Filling room" at bounding box center [1372, 255] width 364 height 28
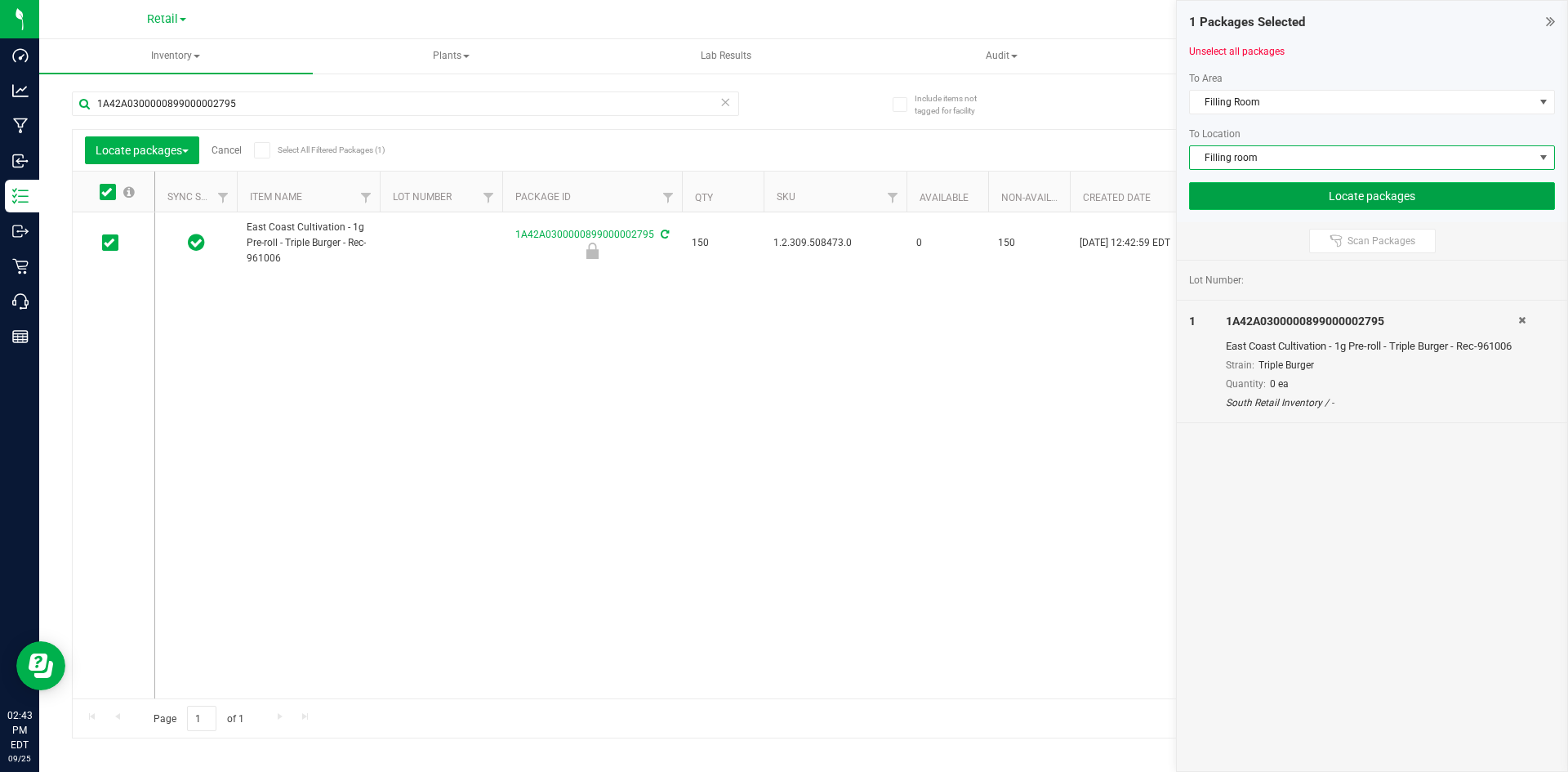
click at [1232, 193] on button "Locate packages" at bounding box center [1372, 196] width 366 height 28
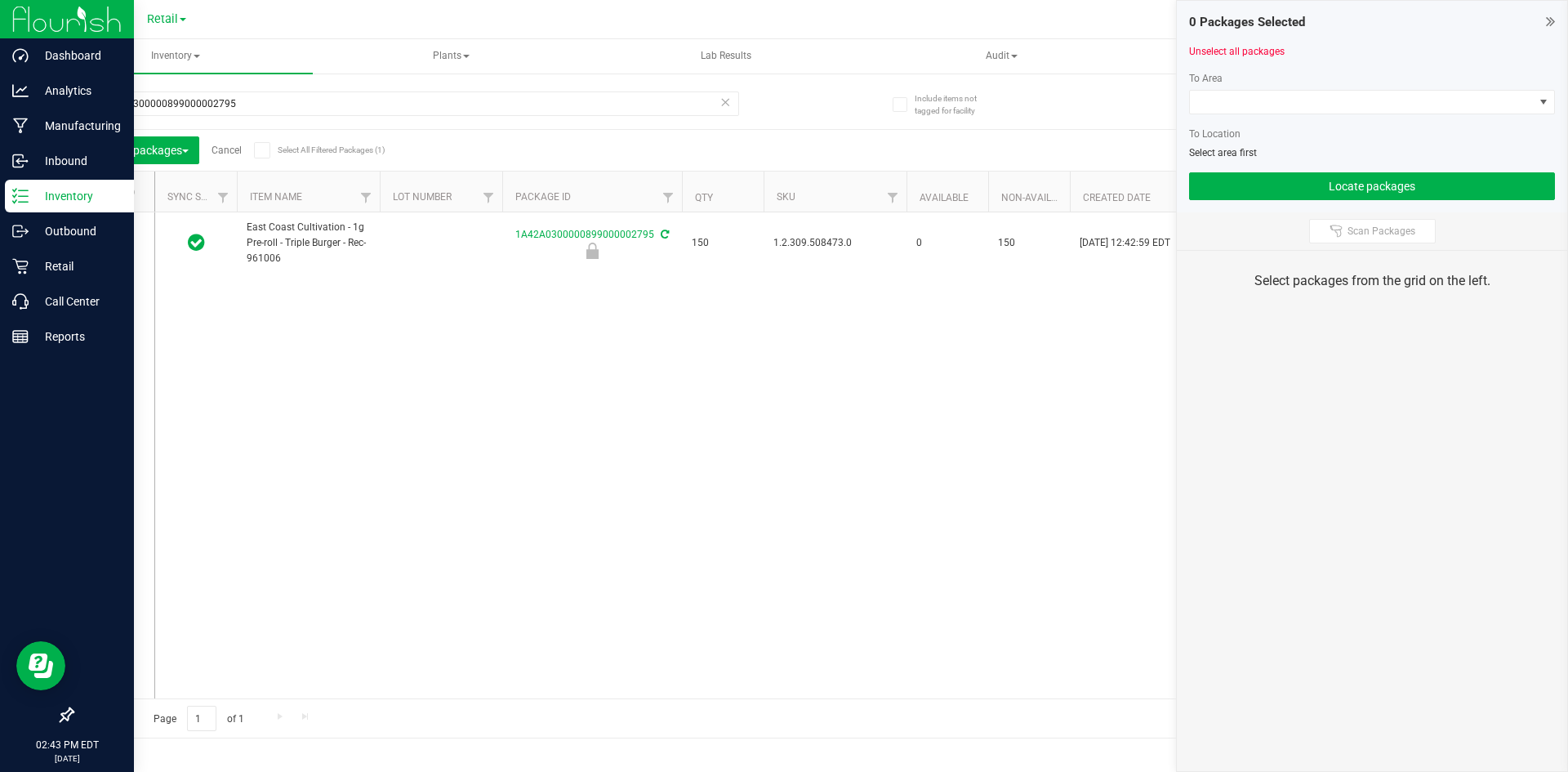
click at [17, 12] on img at bounding box center [66, 19] width 109 height 39
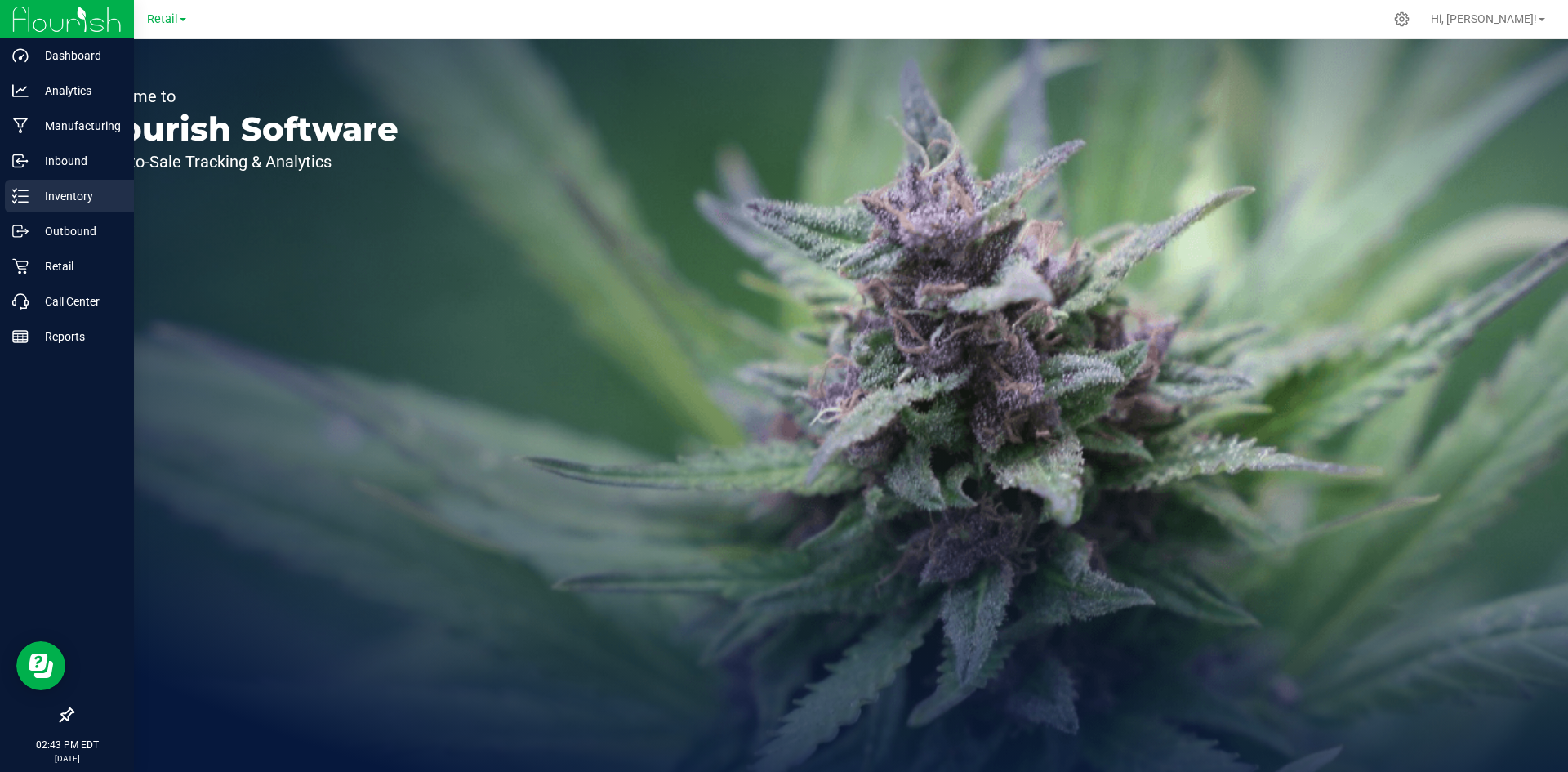
click at [25, 200] on icon at bounding box center [20, 196] width 17 height 17
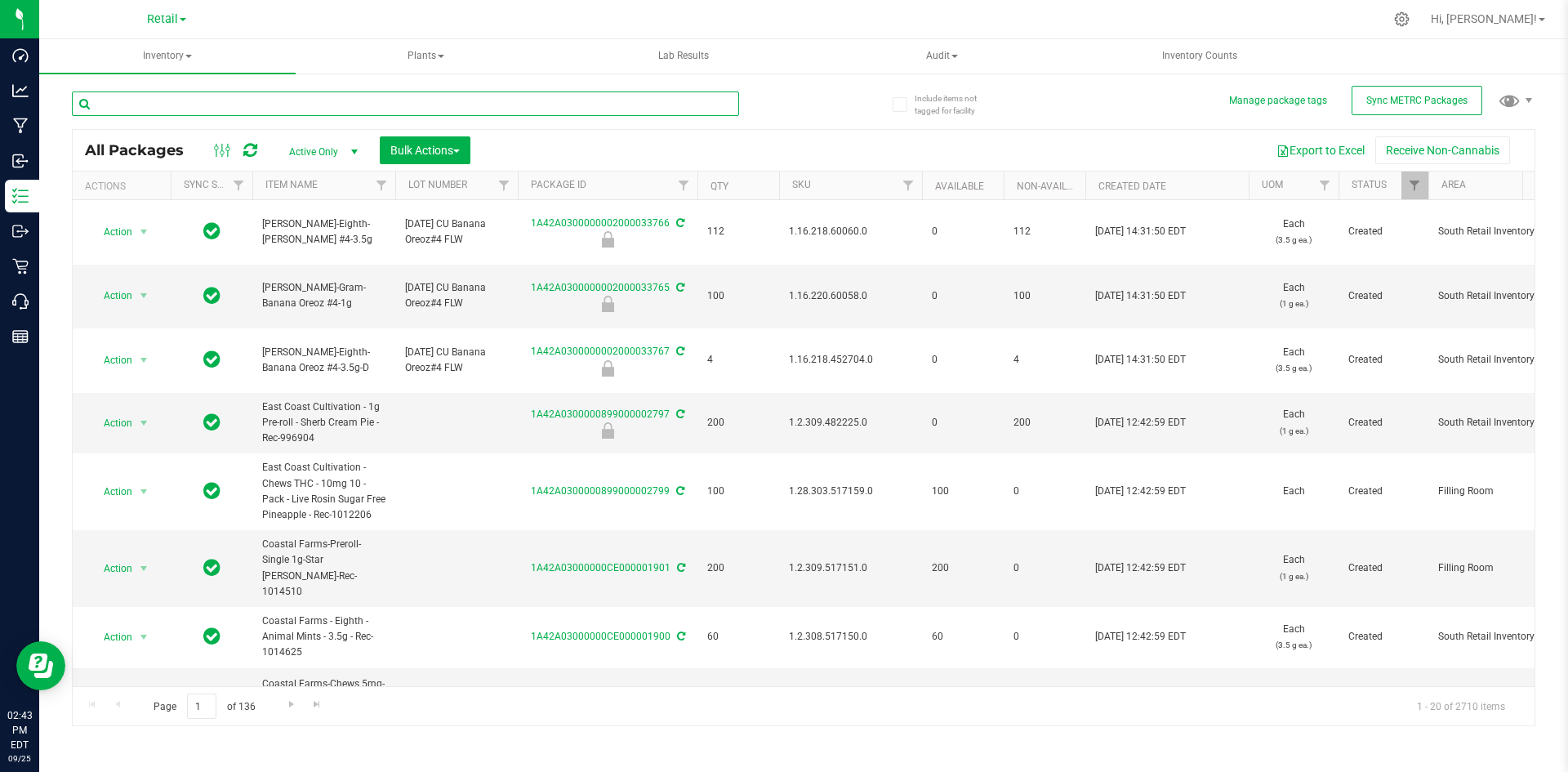
click at [180, 103] on input "text" at bounding box center [405, 104] width 668 height 25
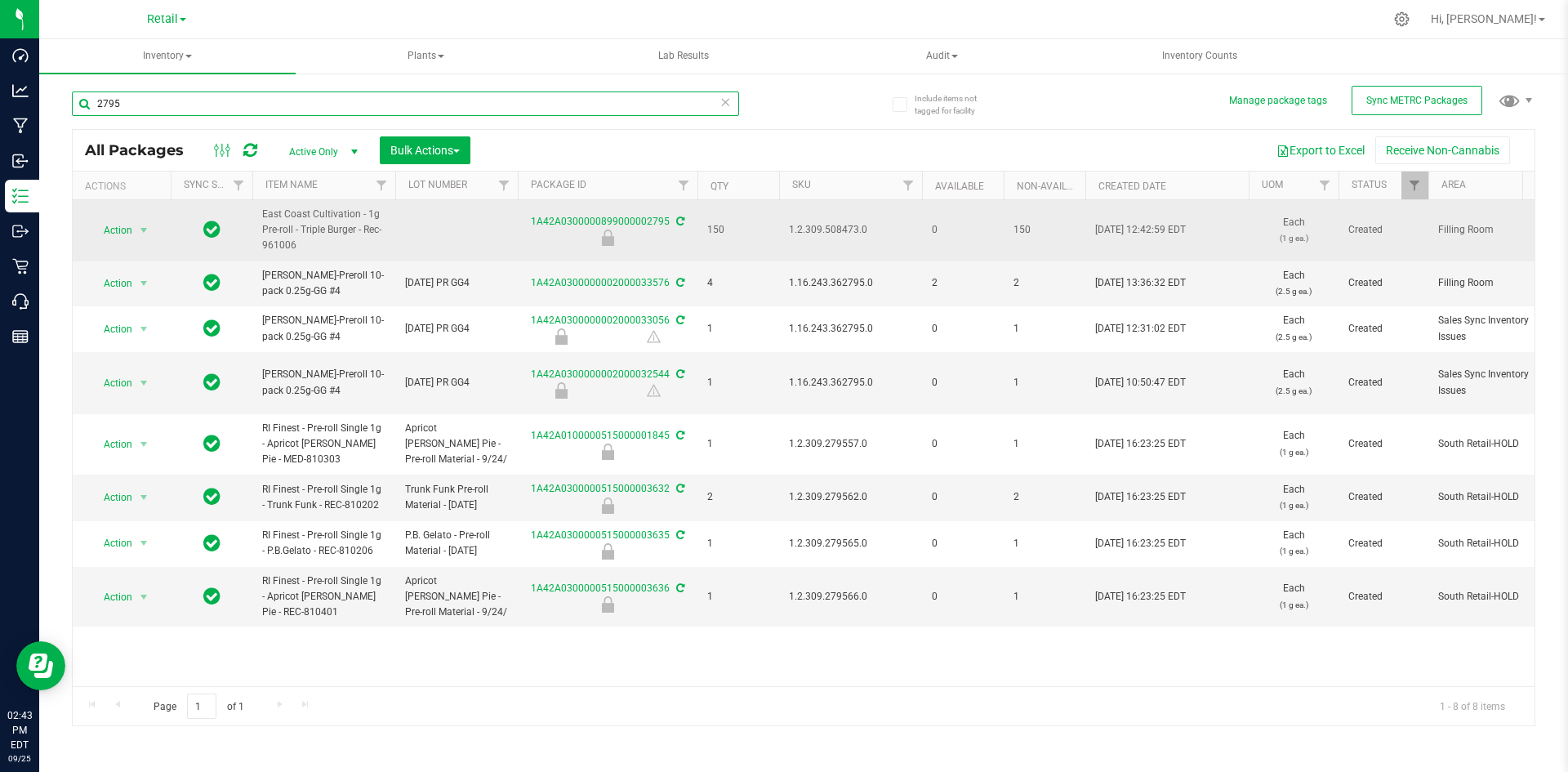
type input "2795"
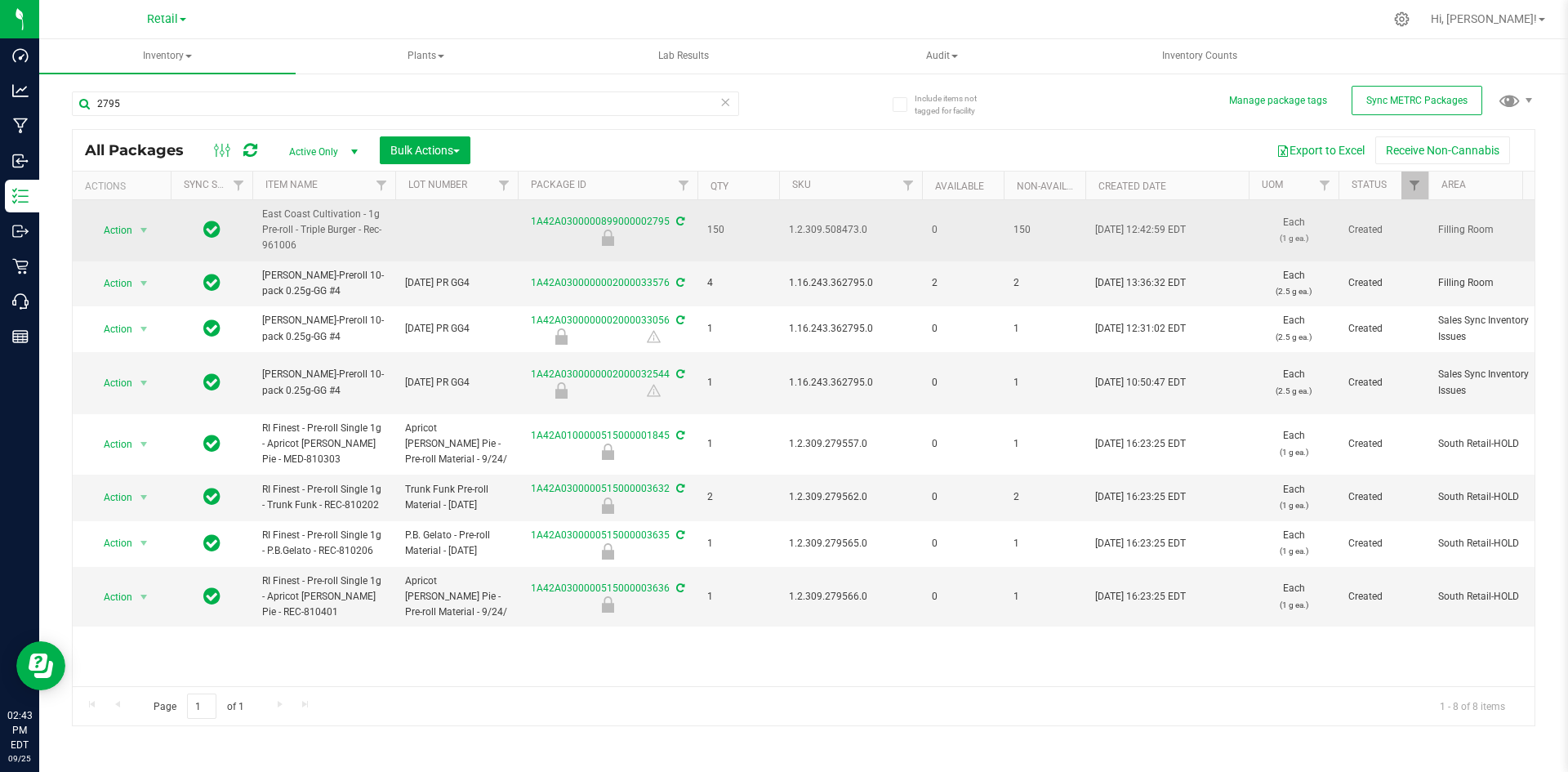
click at [836, 234] on span "1.2.309.508473.0" at bounding box center [850, 229] width 123 height 16
copy span "1.2.309.508473.0"
click at [134, 235] on span "select" at bounding box center [144, 230] width 20 height 23
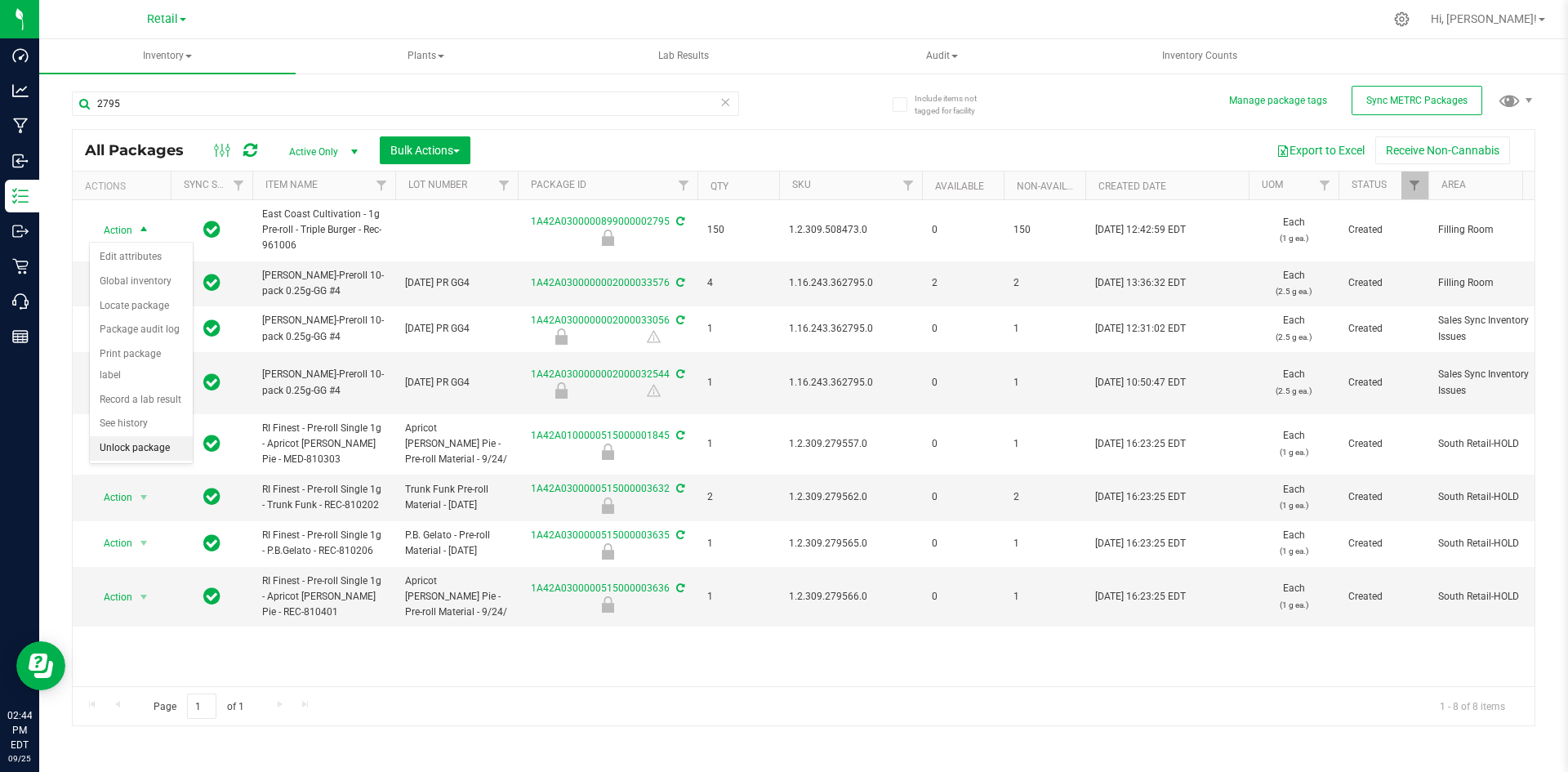
click at [148, 436] on li "Unlock package" at bounding box center [141, 448] width 103 height 25
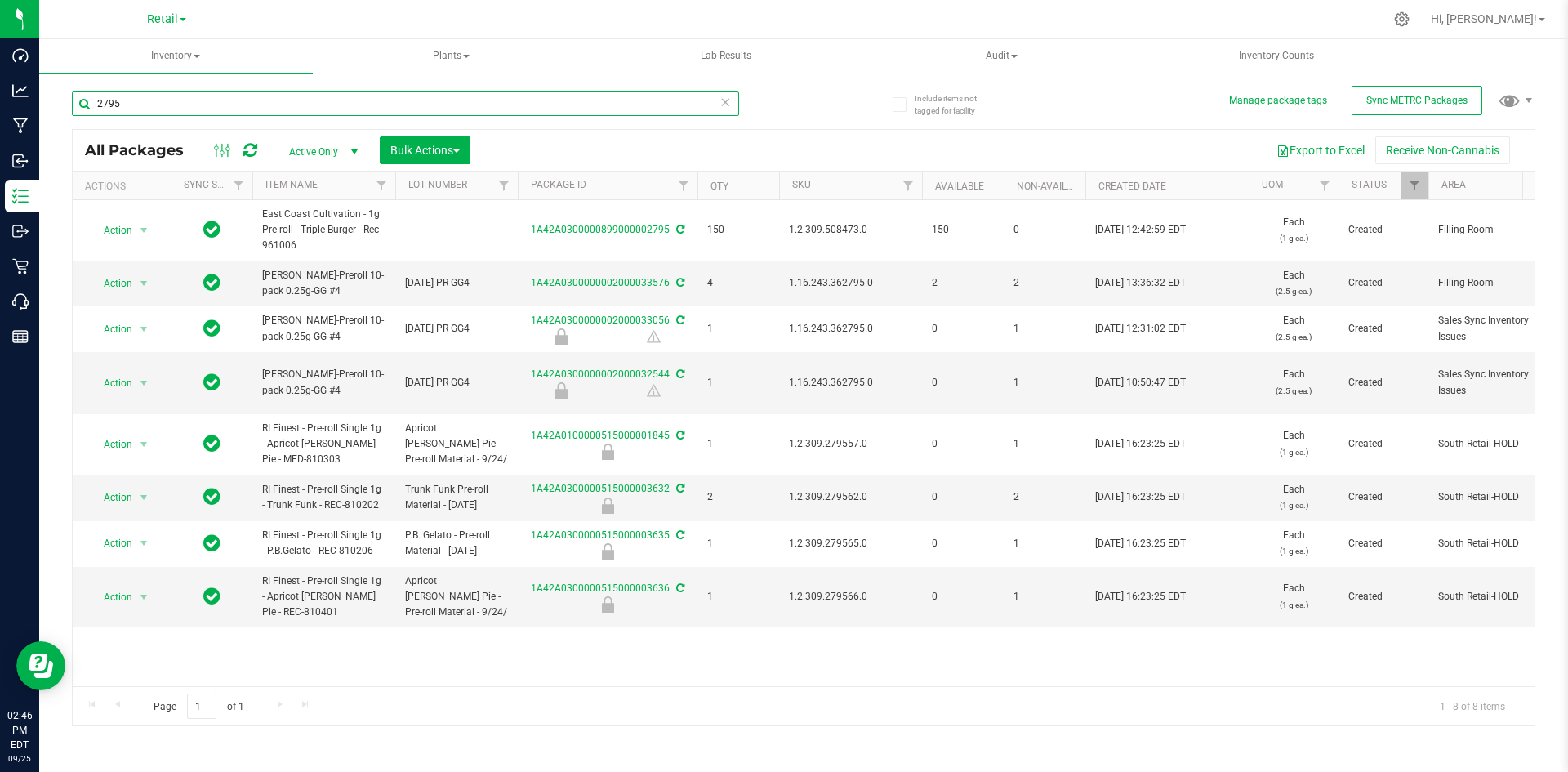
click at [157, 102] on input "2795" at bounding box center [405, 104] width 668 height 25
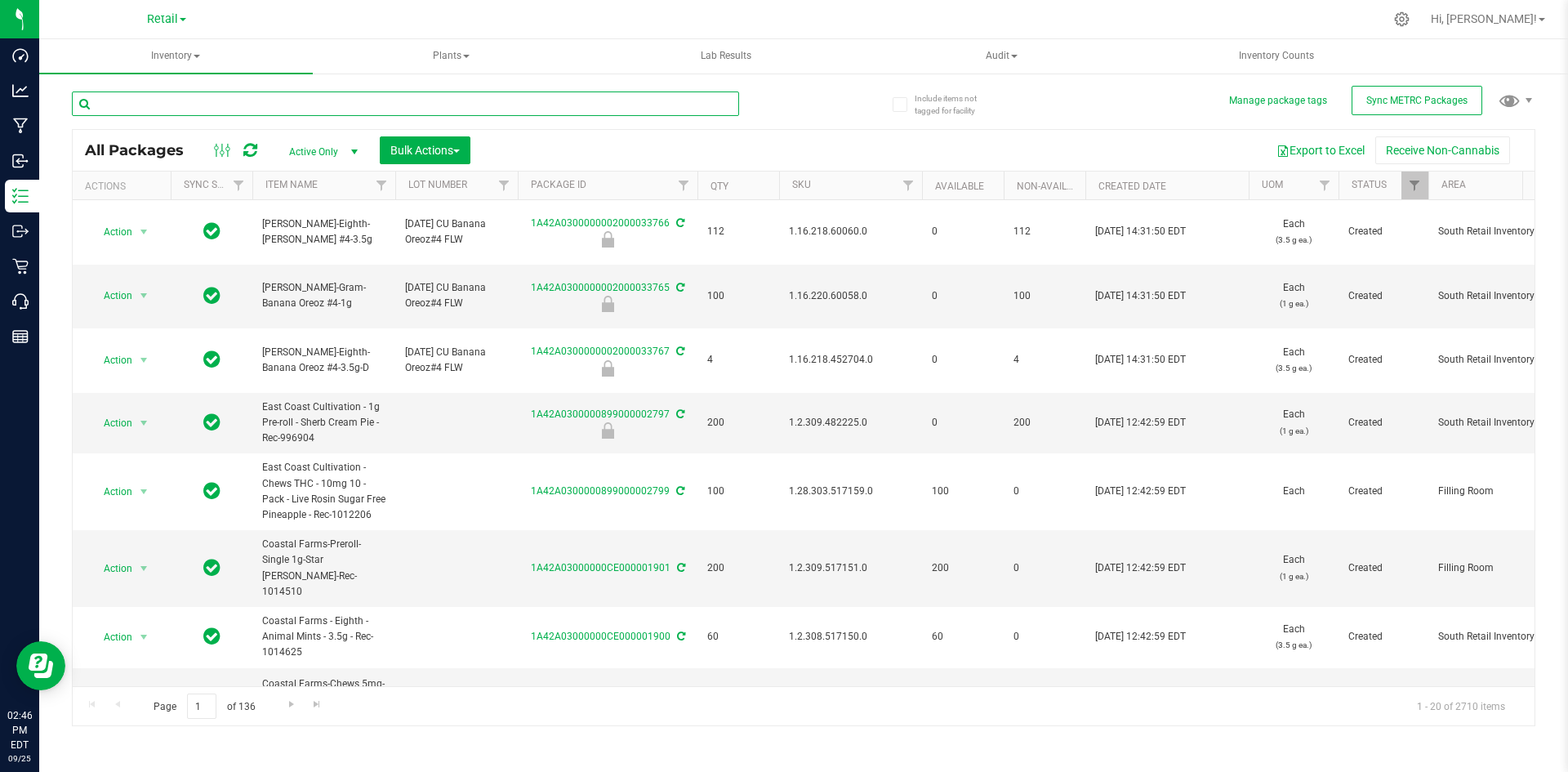
click at [170, 105] on input "text" at bounding box center [405, 104] width 668 height 25
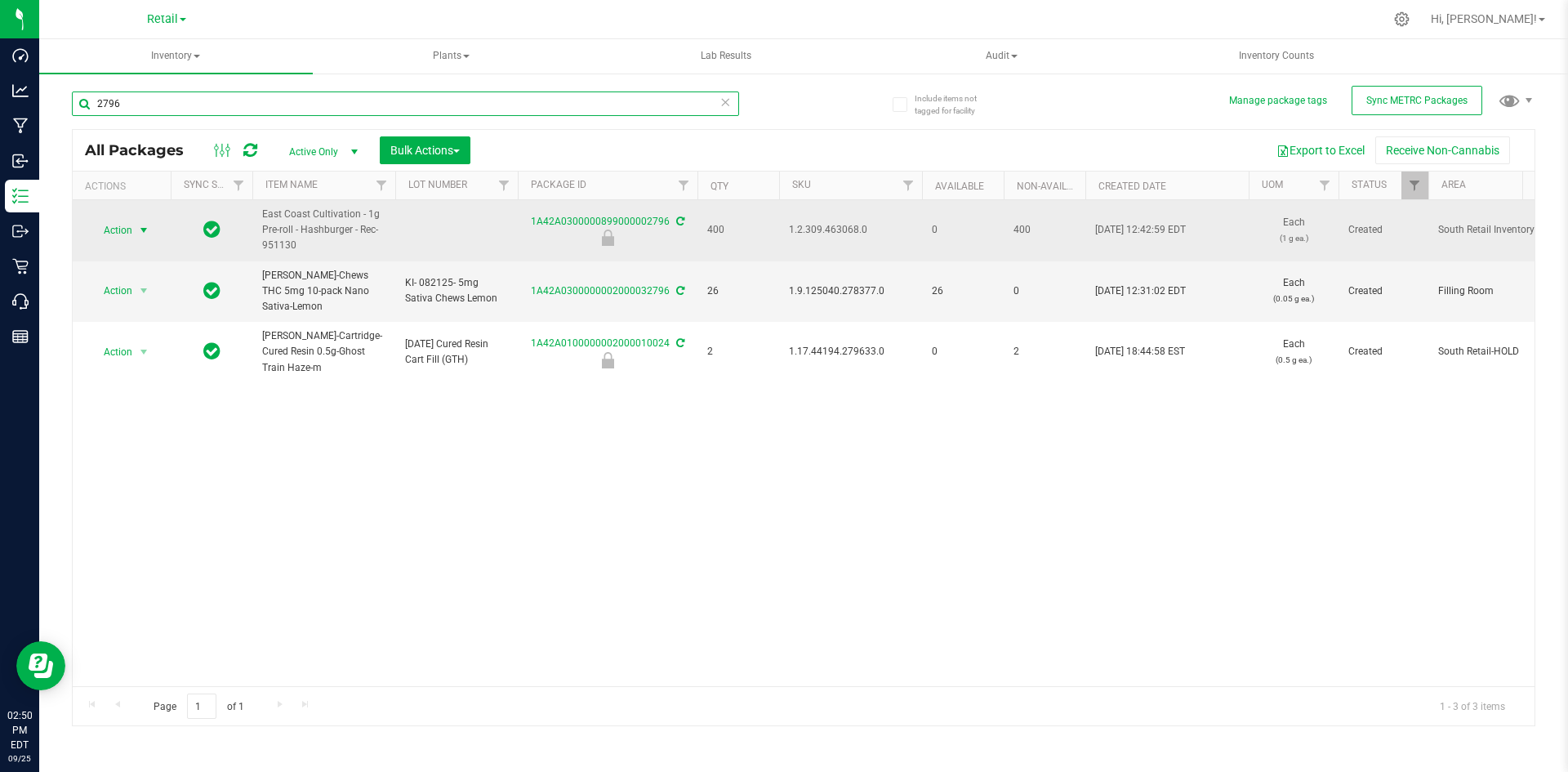
type input "2796"
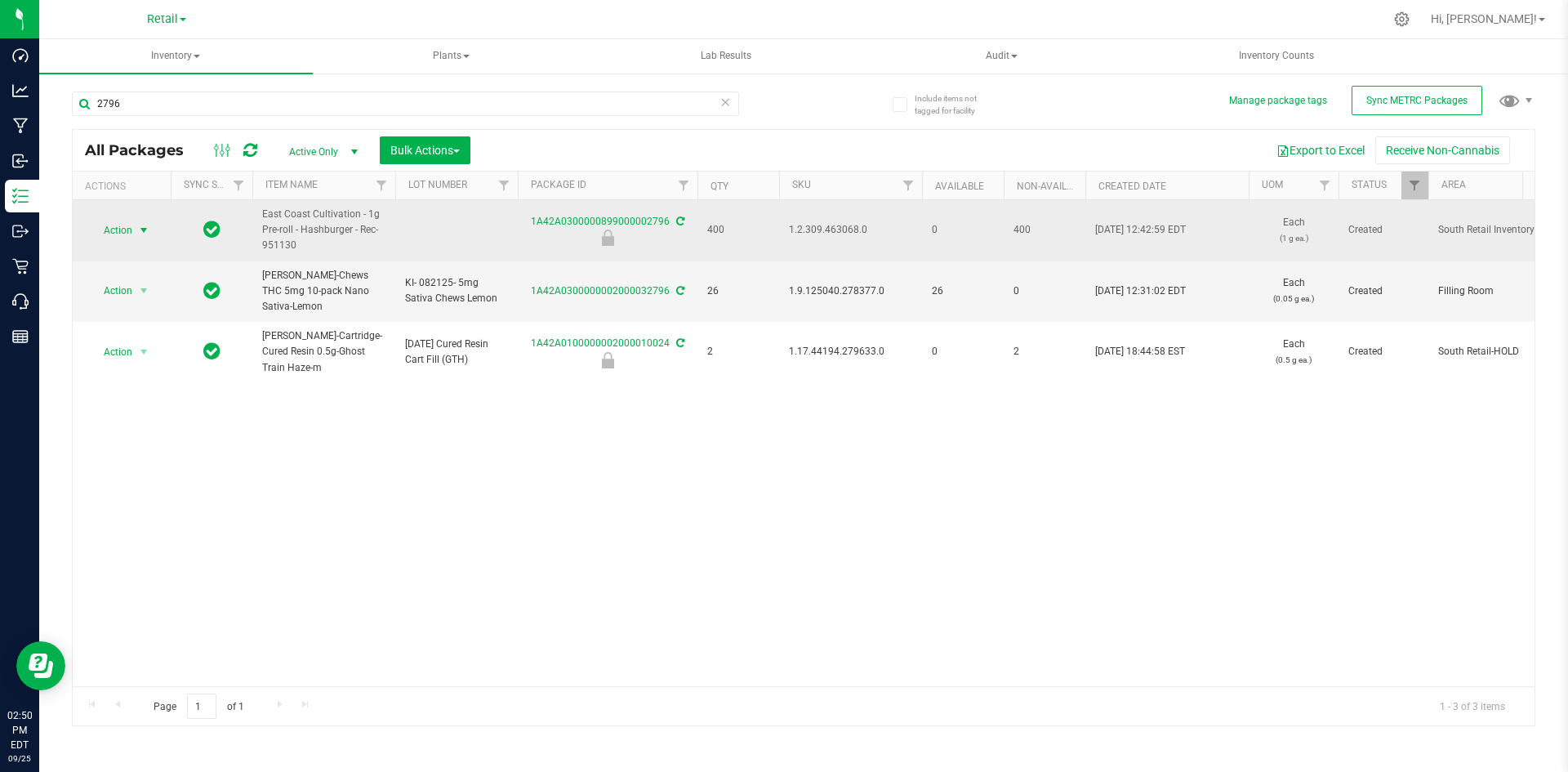
click at [116, 222] on span "Action" at bounding box center [111, 230] width 44 height 23
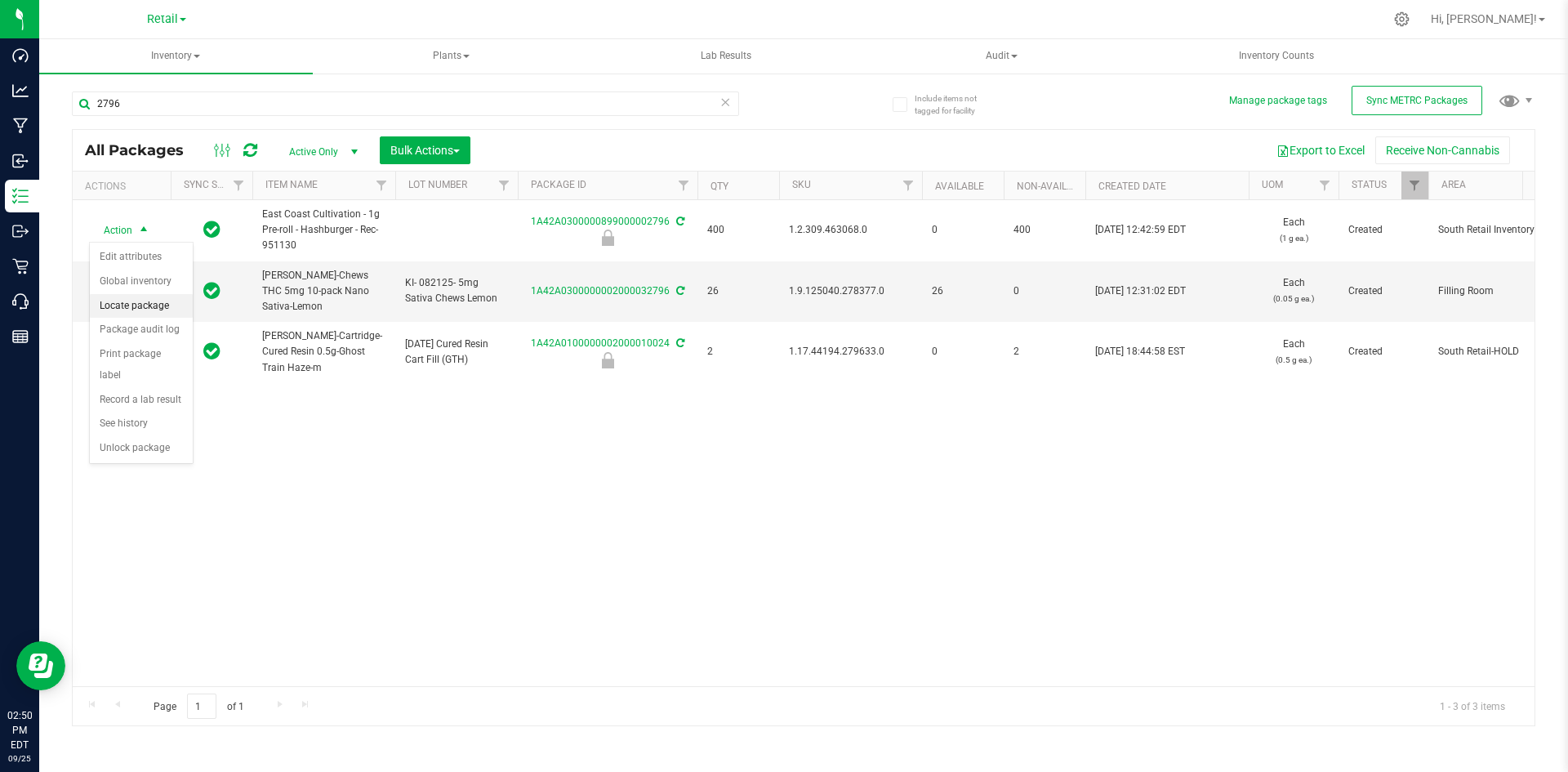
click at [131, 300] on li "Locate package" at bounding box center [141, 306] width 103 height 25
click at [433, 145] on span "Bulk Actions" at bounding box center [425, 150] width 70 height 13
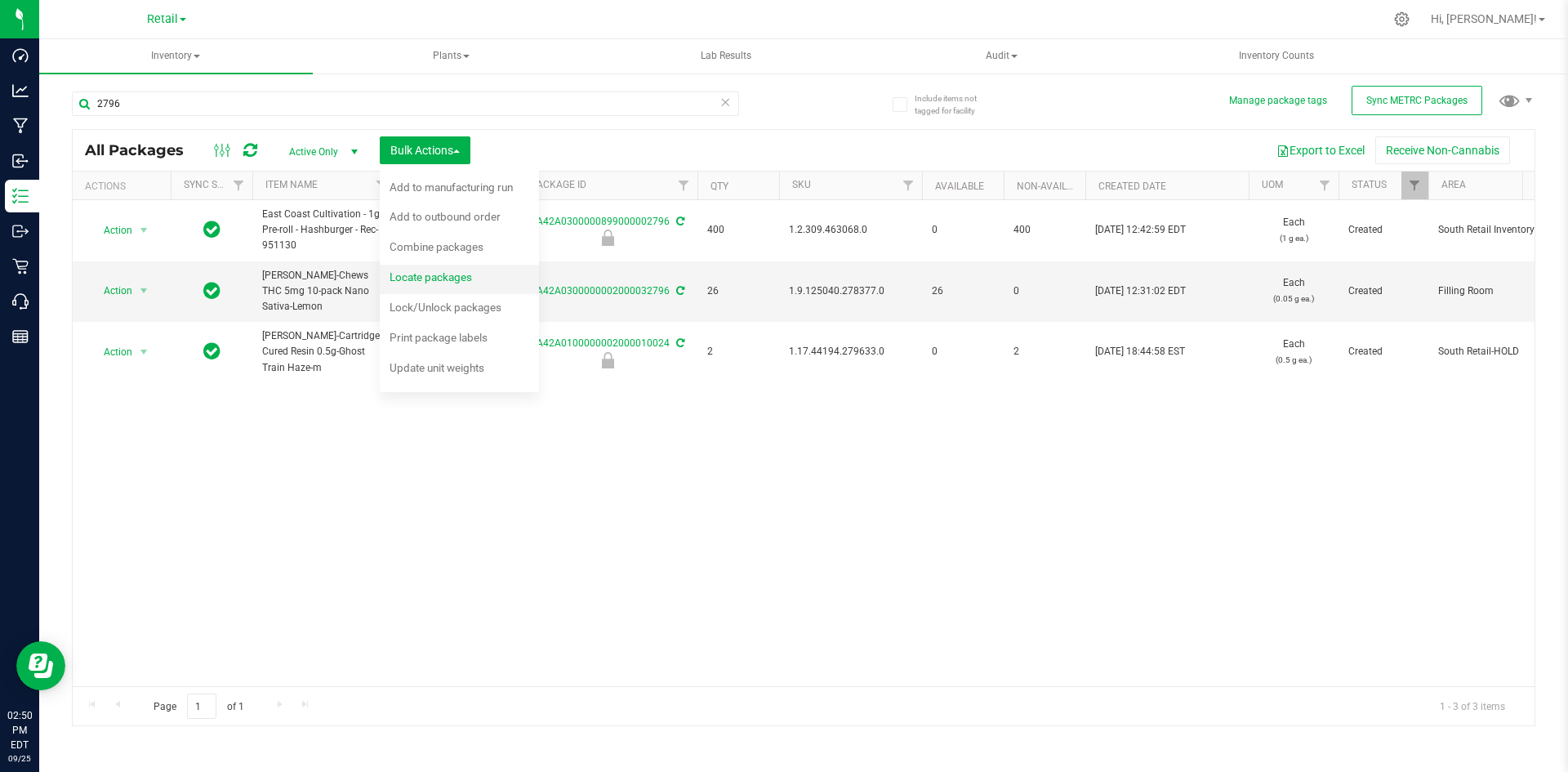
click at [440, 268] on div "Locate packages" at bounding box center [442, 279] width 105 height 26
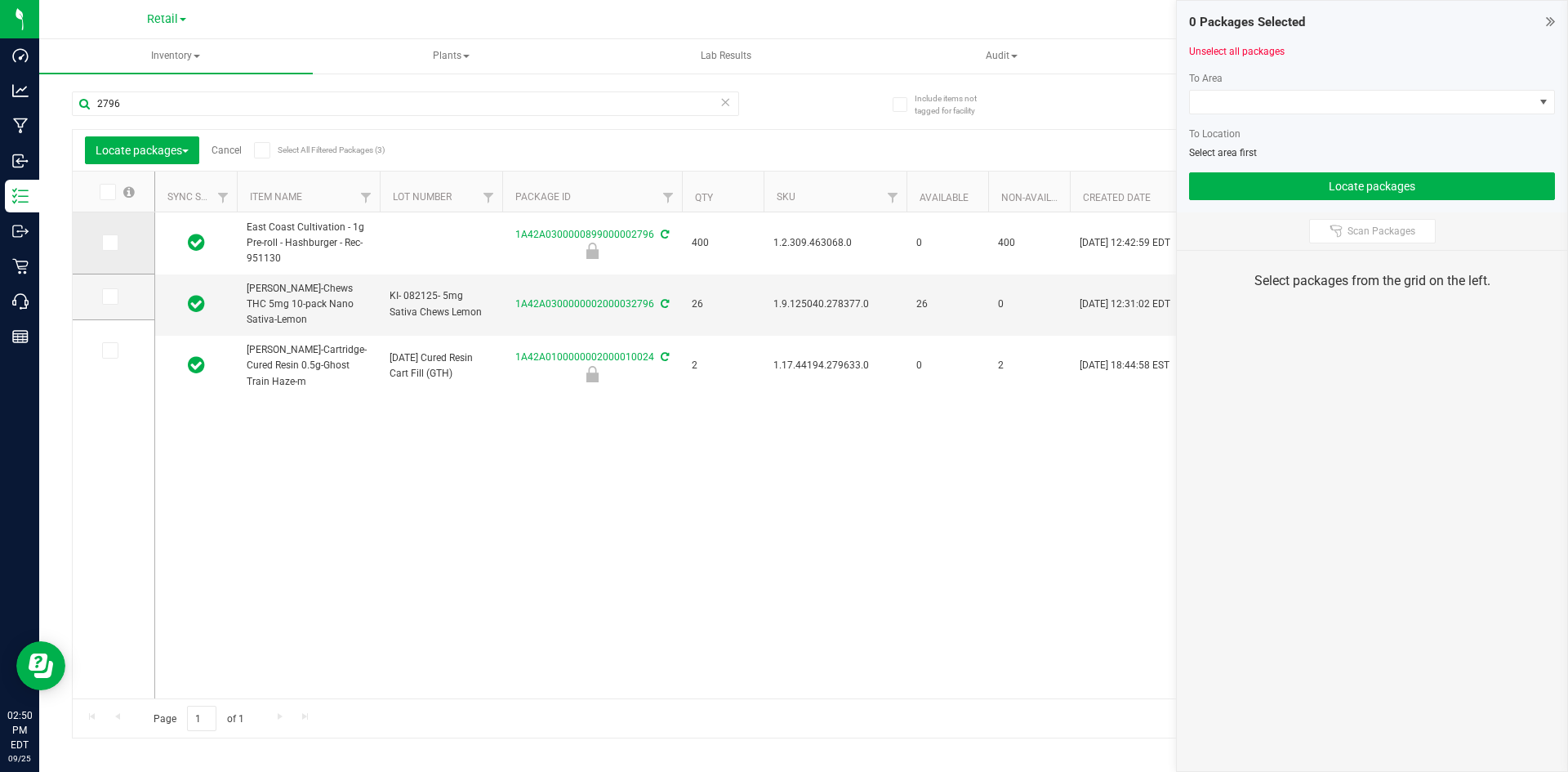
click at [110, 243] on icon at bounding box center [109, 243] width 11 height 0
click at [0, 0] on input "checkbox" at bounding box center [0, 0] width 0 height 0
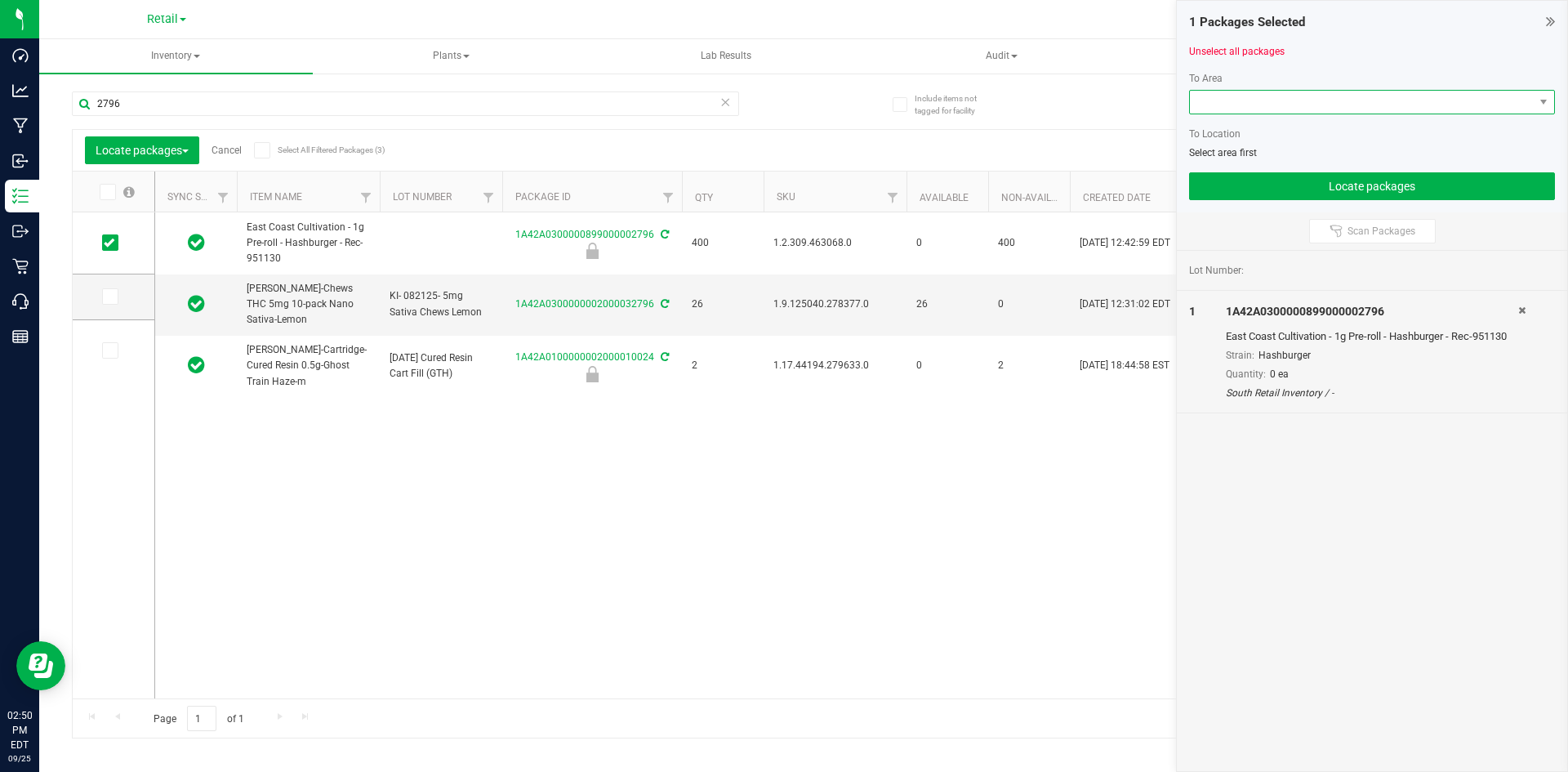
click at [1212, 107] on span at bounding box center [1362, 102] width 344 height 23
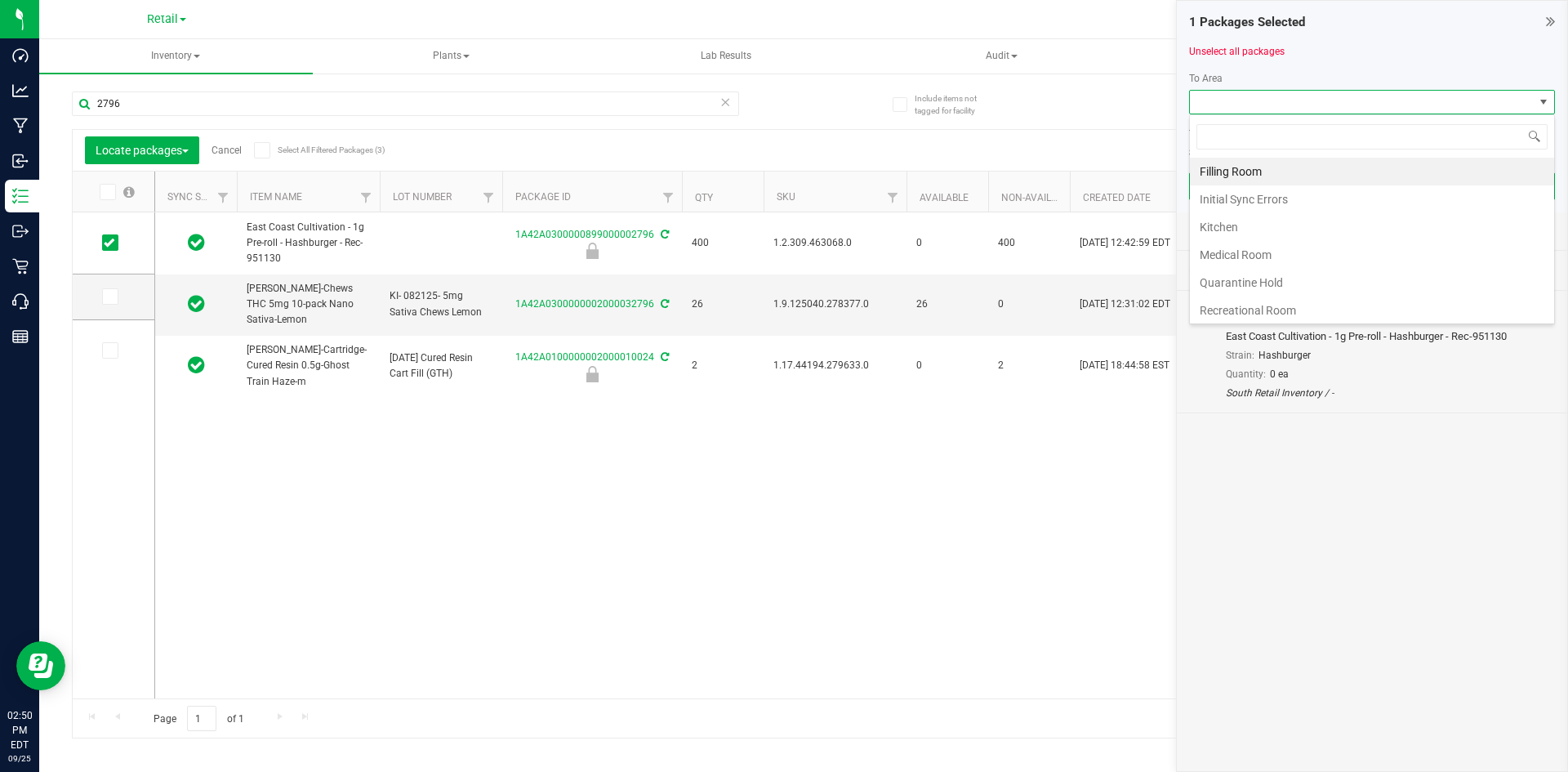
scroll to position [25, 366]
click at [1208, 162] on li "Filling Room" at bounding box center [1372, 171] width 364 height 28
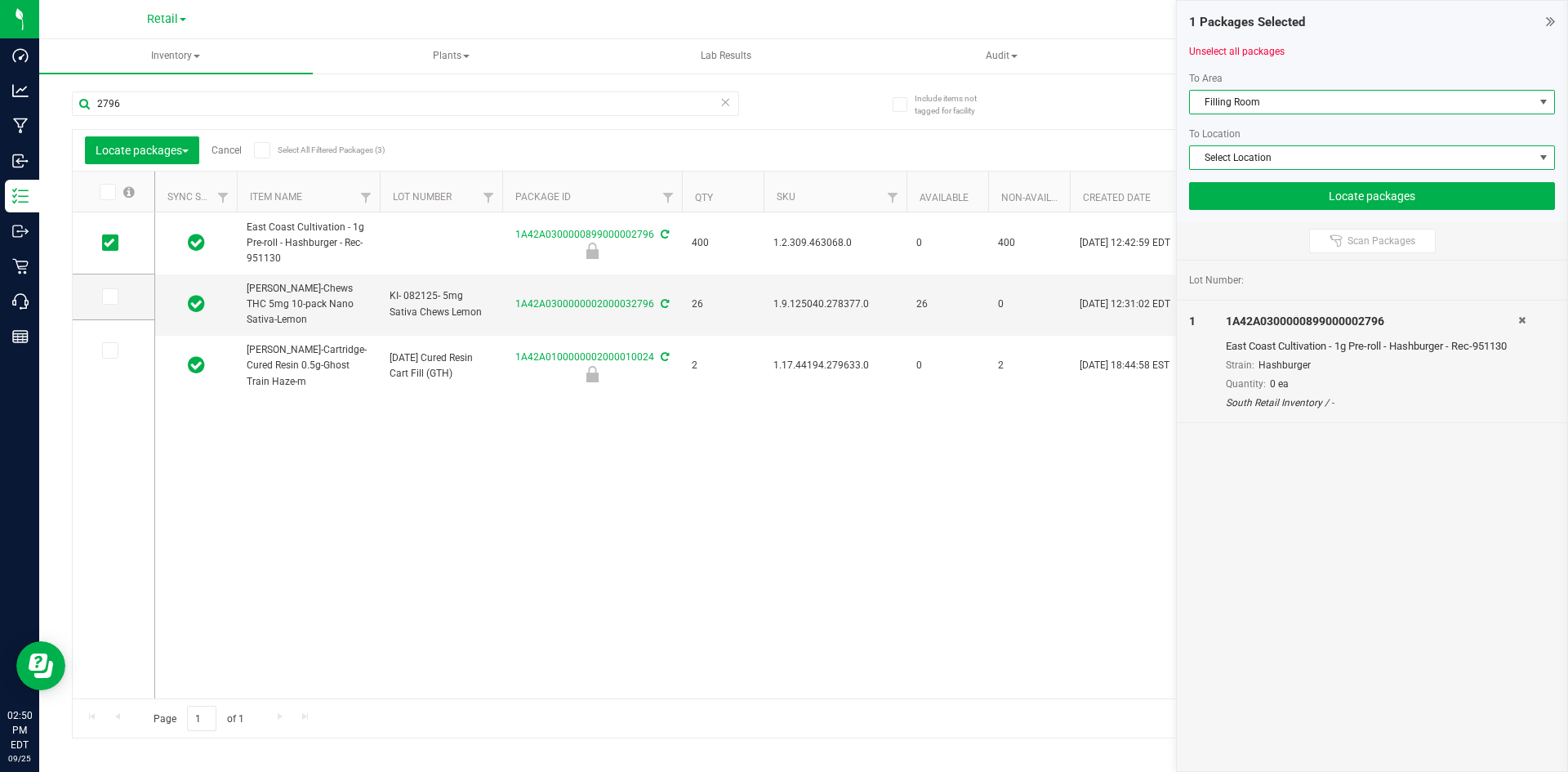
click at [1208, 164] on span "Select Location" at bounding box center [1362, 157] width 344 height 23
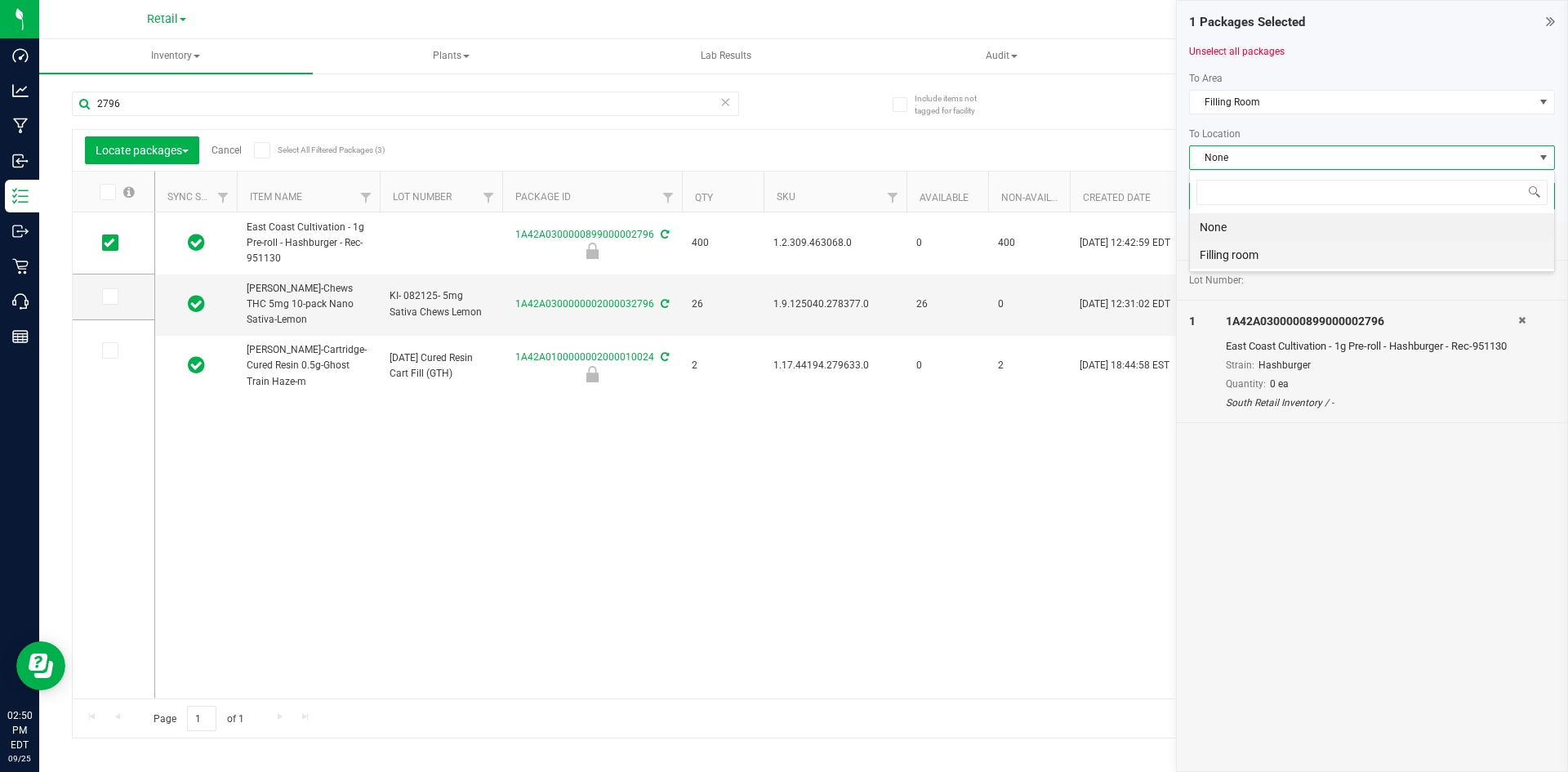
click at [1212, 258] on li "Filling room" at bounding box center [1372, 255] width 364 height 28
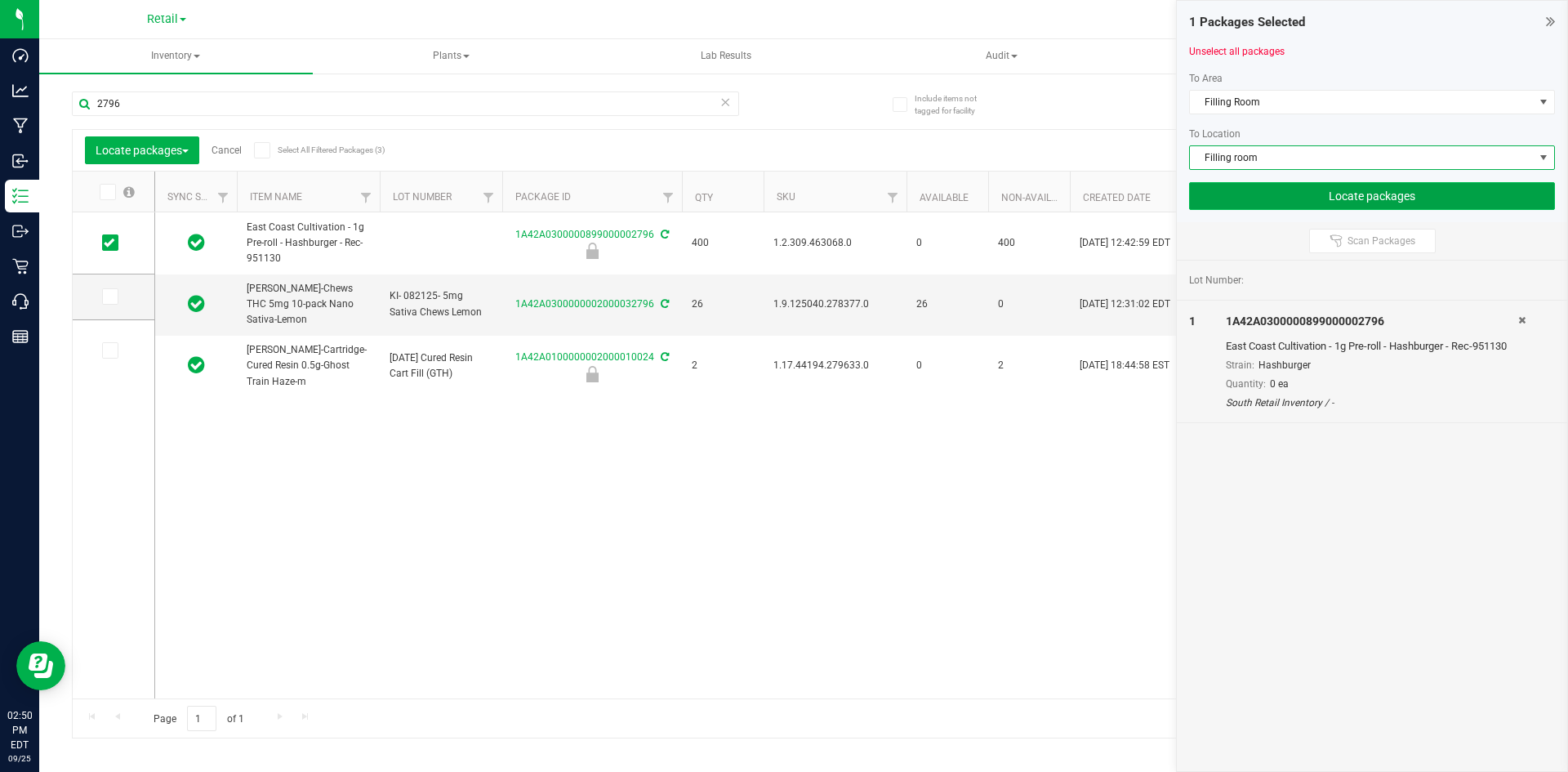
click at [1248, 186] on button "Locate packages" at bounding box center [1372, 196] width 366 height 28
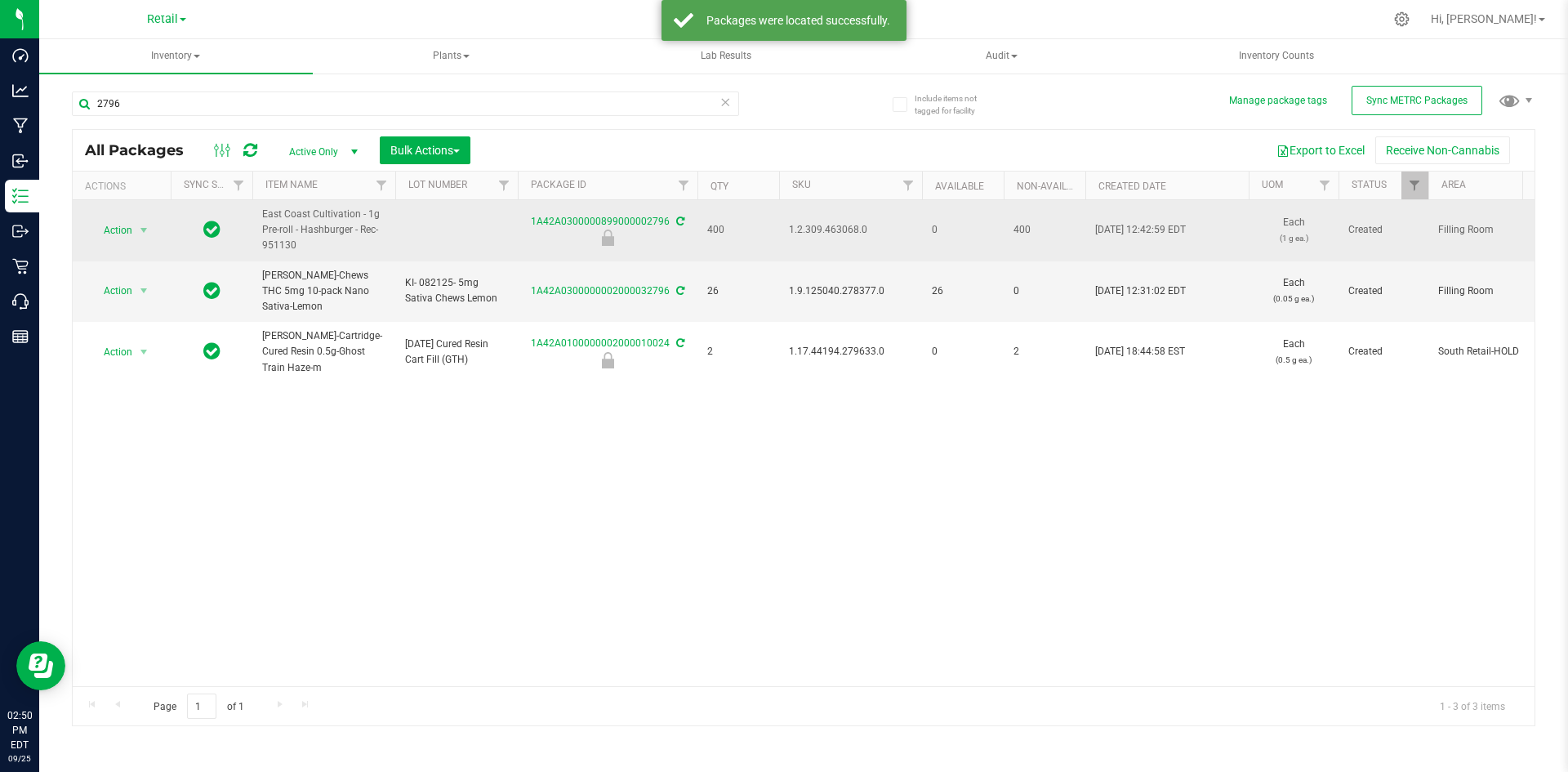
click at [804, 229] on span "1.2.309.463068.0" at bounding box center [850, 229] width 123 height 16
copy span "1.2.309.463068.0"
click at [136, 229] on span "select" at bounding box center [144, 230] width 20 height 23
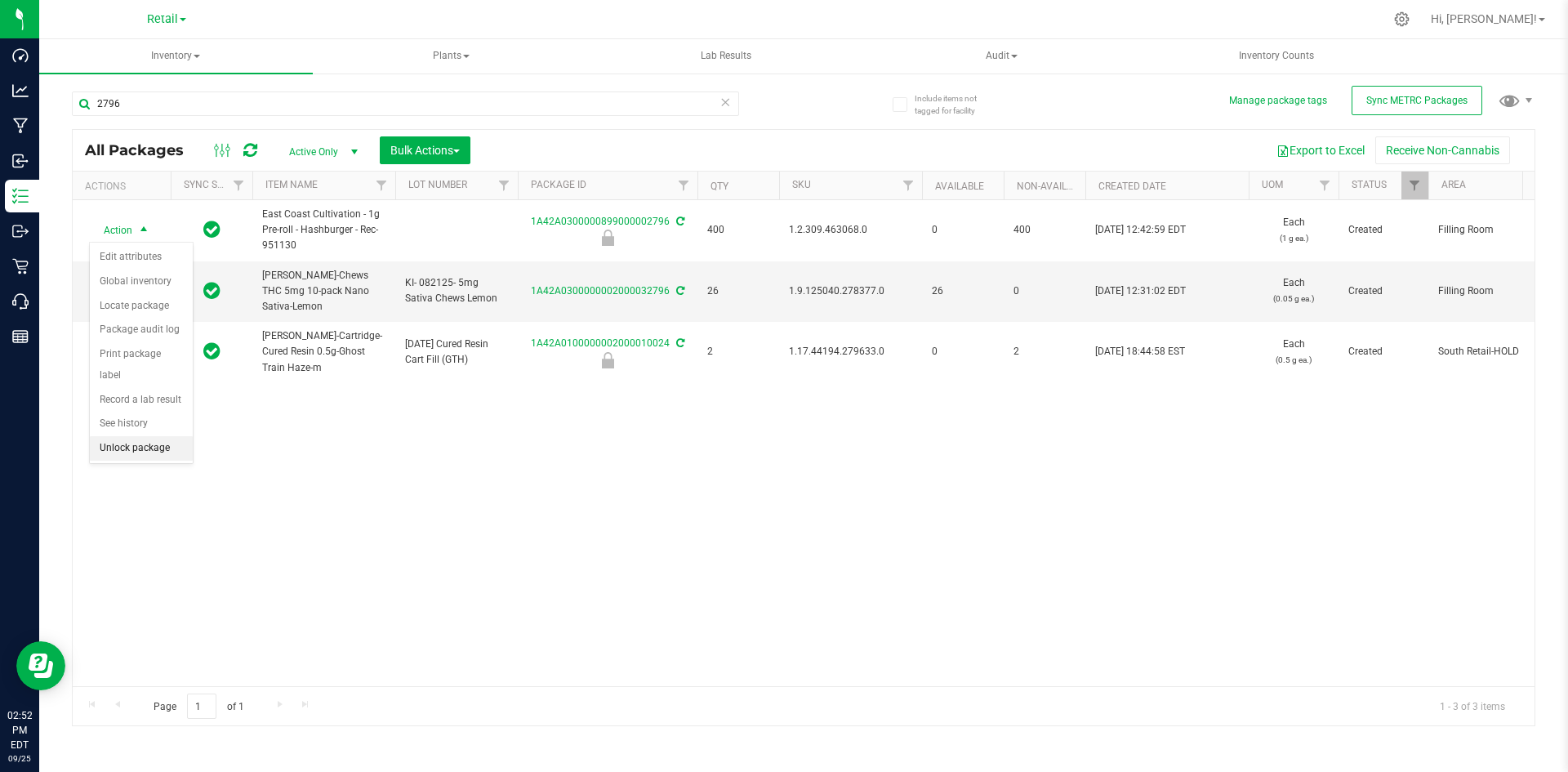
click at [149, 436] on li "Unlock package" at bounding box center [141, 448] width 103 height 25
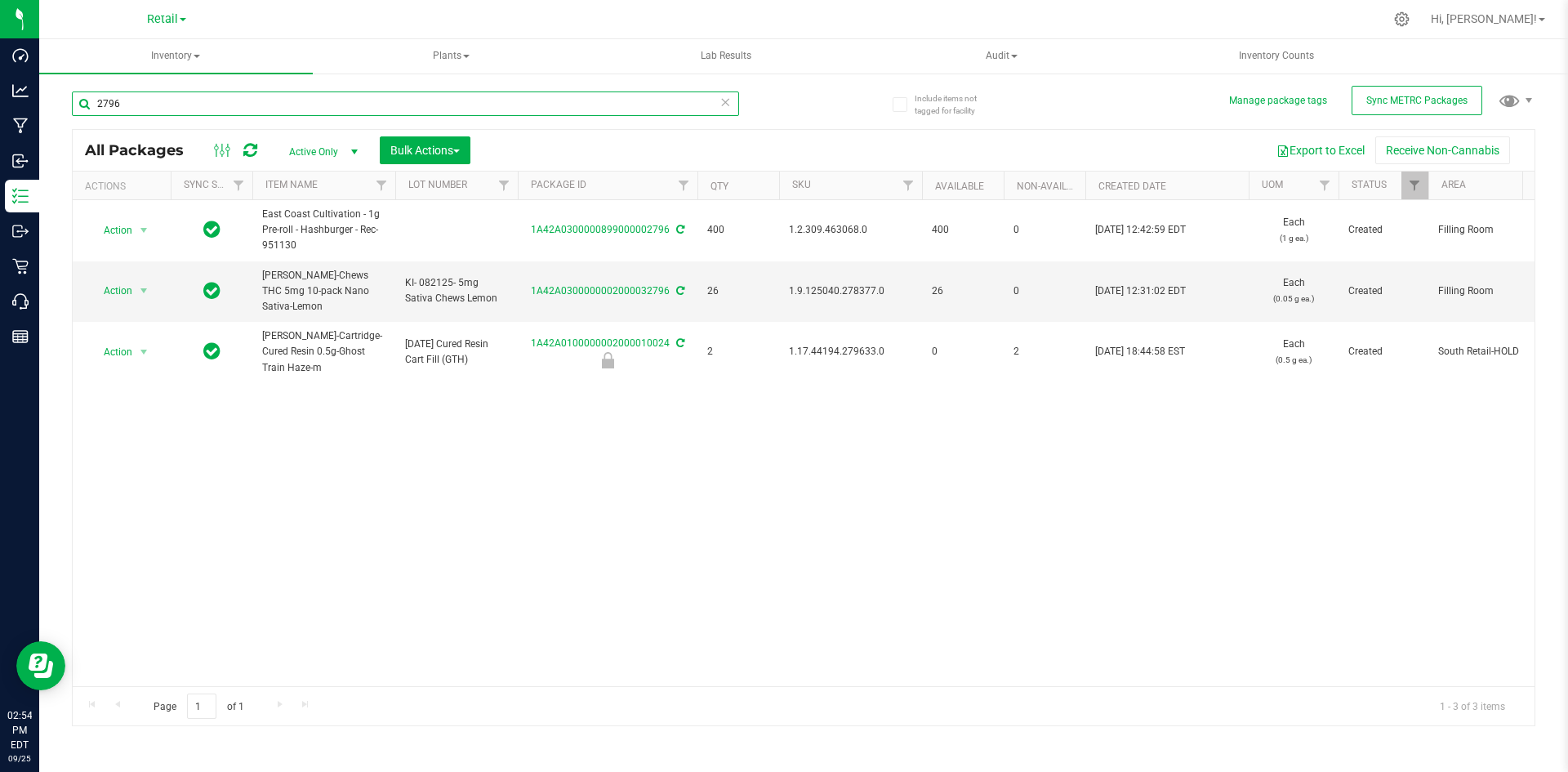
click at [147, 108] on input "2796" at bounding box center [405, 104] width 668 height 25
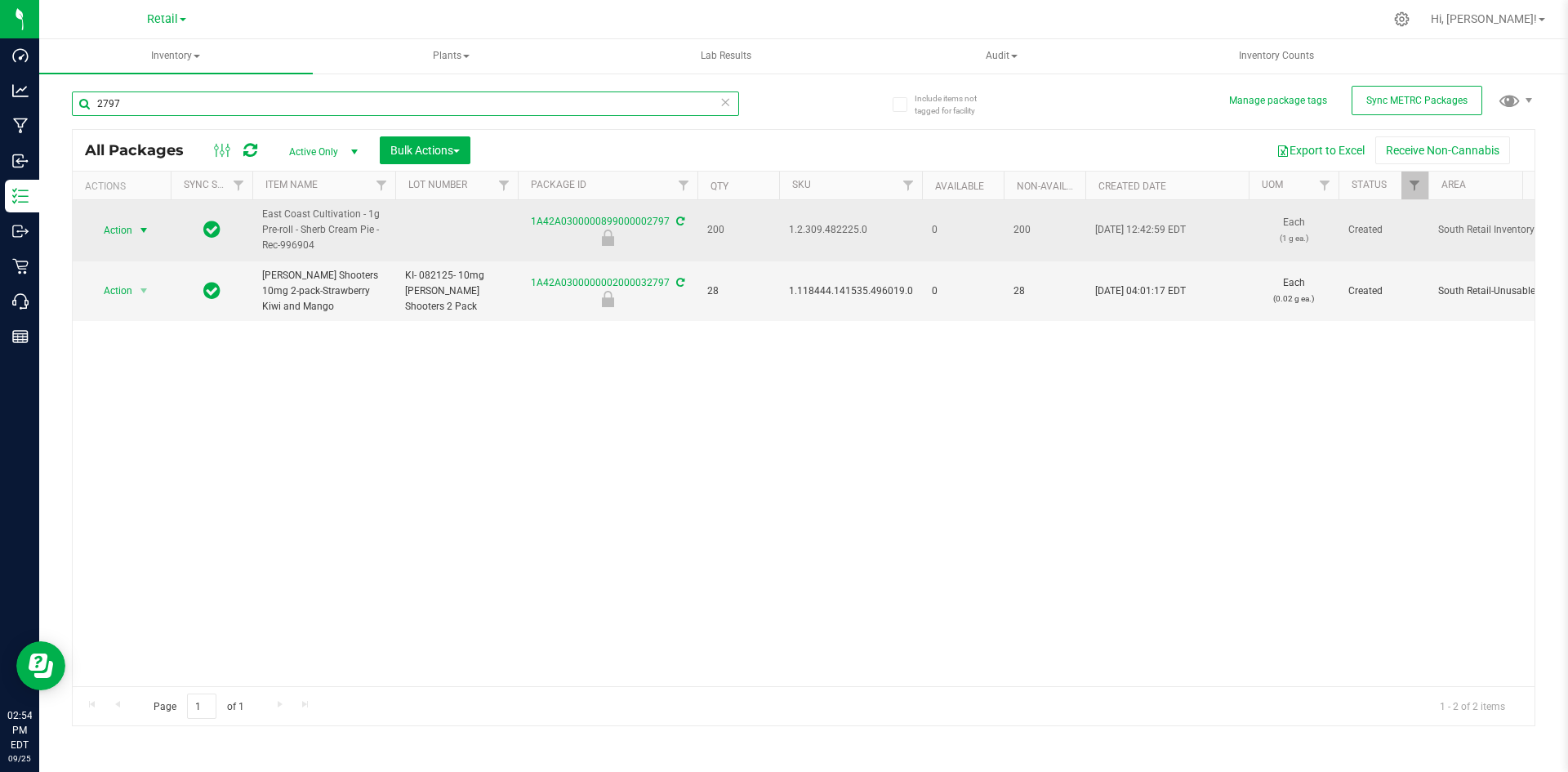
type input "2797"
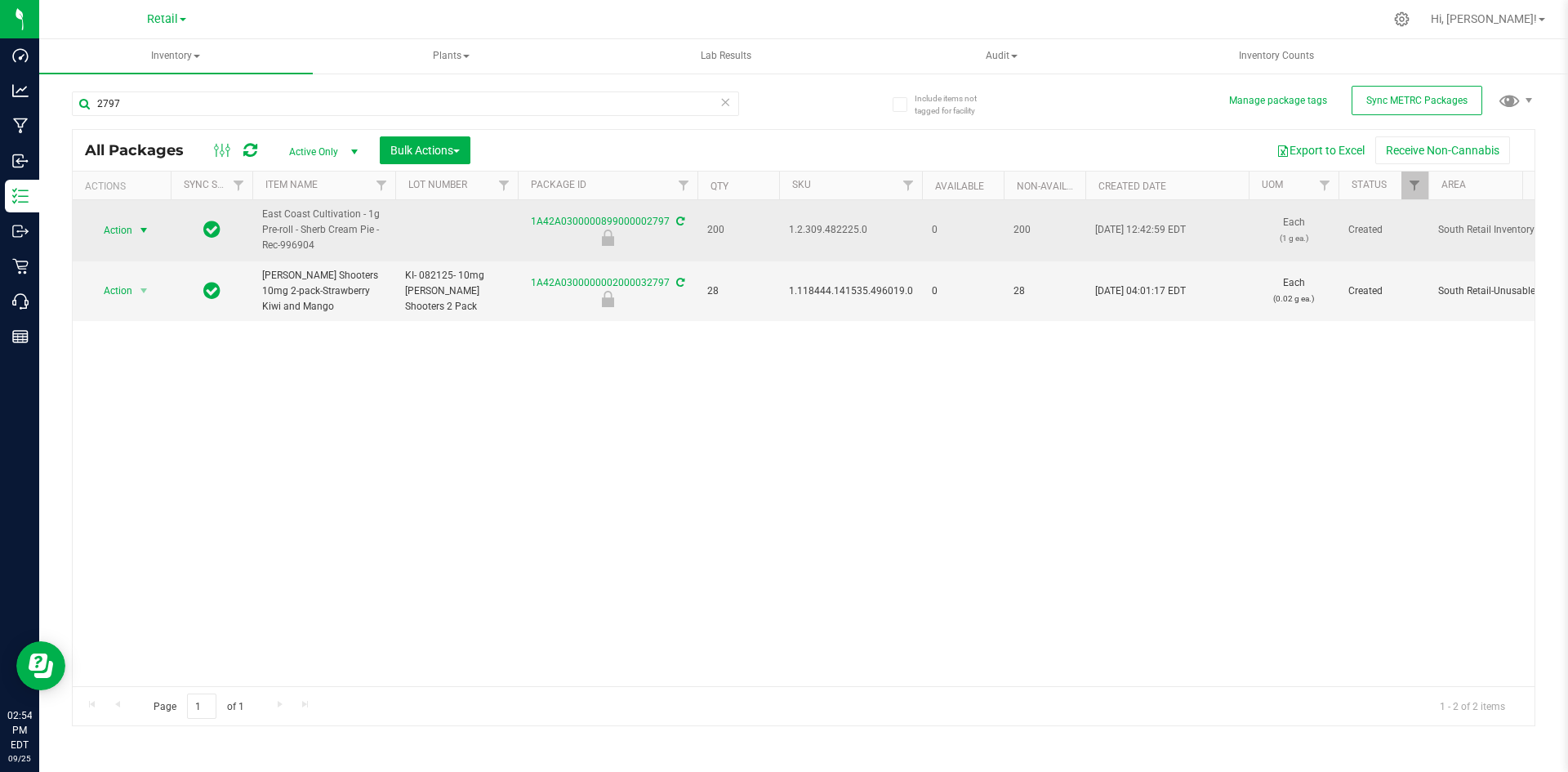
click at [127, 226] on span "Action" at bounding box center [111, 230] width 44 height 23
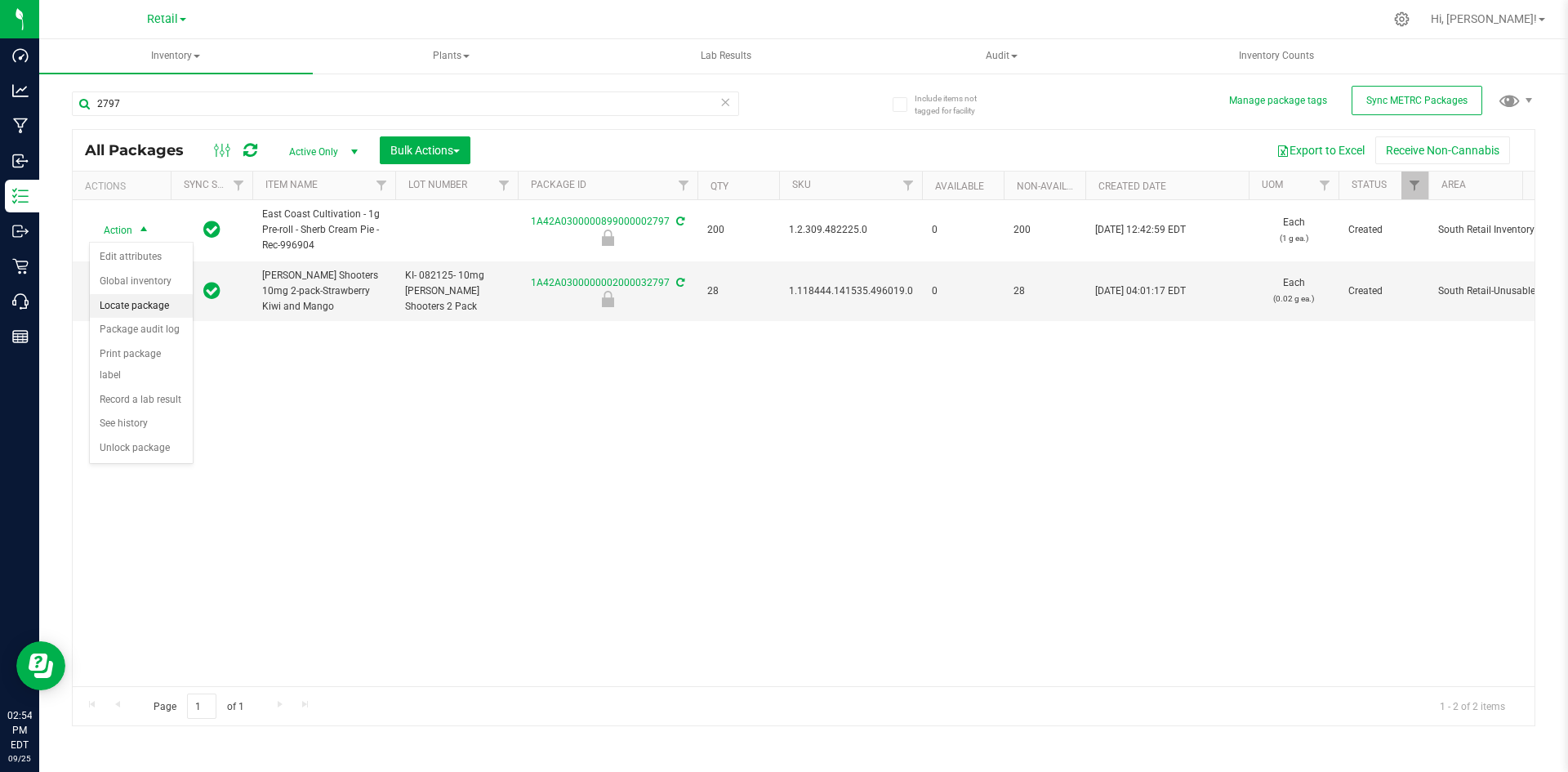
click at [171, 301] on li "Locate package" at bounding box center [141, 306] width 103 height 25
click at [409, 150] on span "Bulk Actions" at bounding box center [425, 150] width 70 height 13
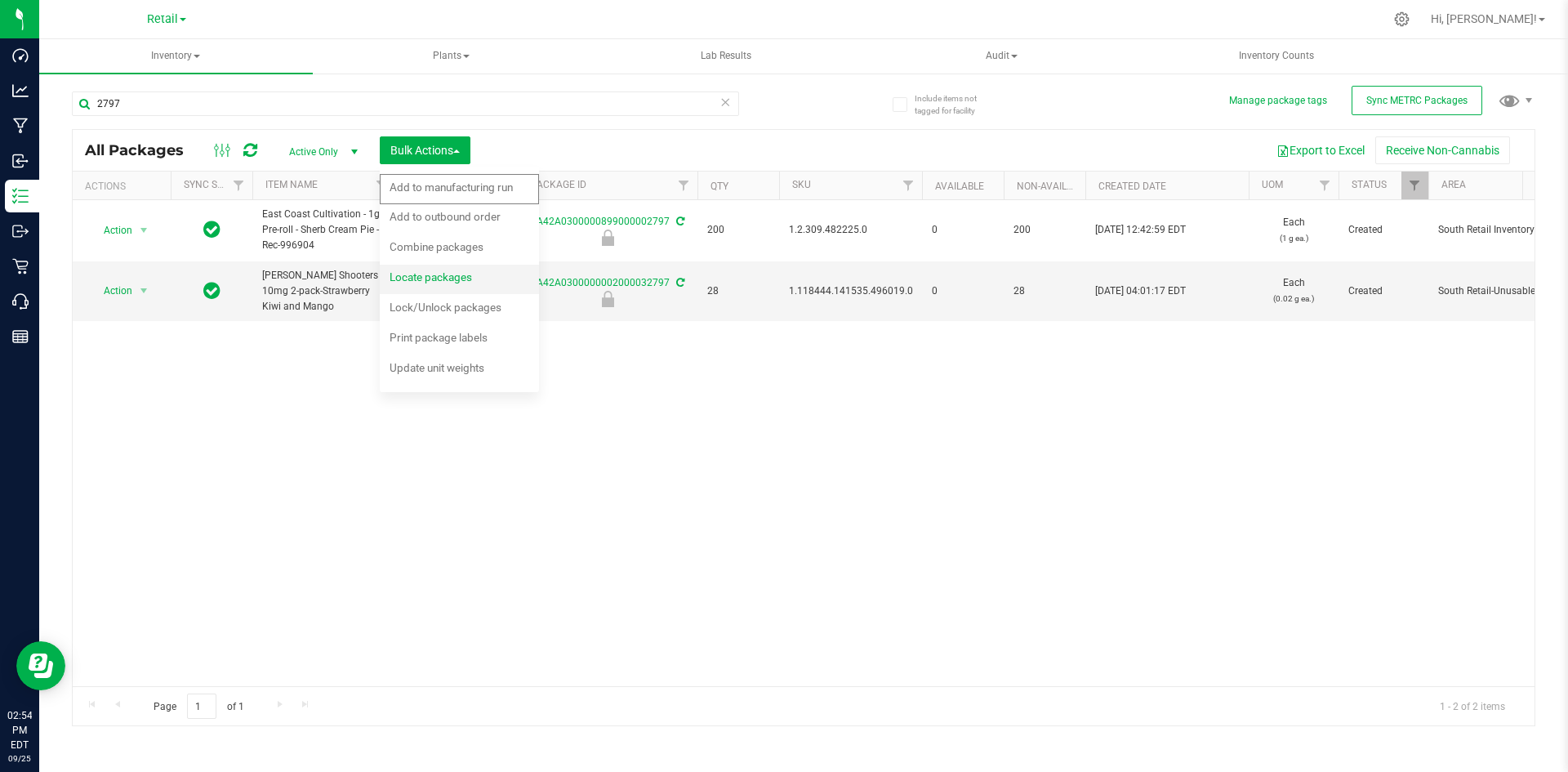
click at [424, 272] on span "Locate packages" at bounding box center [431, 277] width 83 height 13
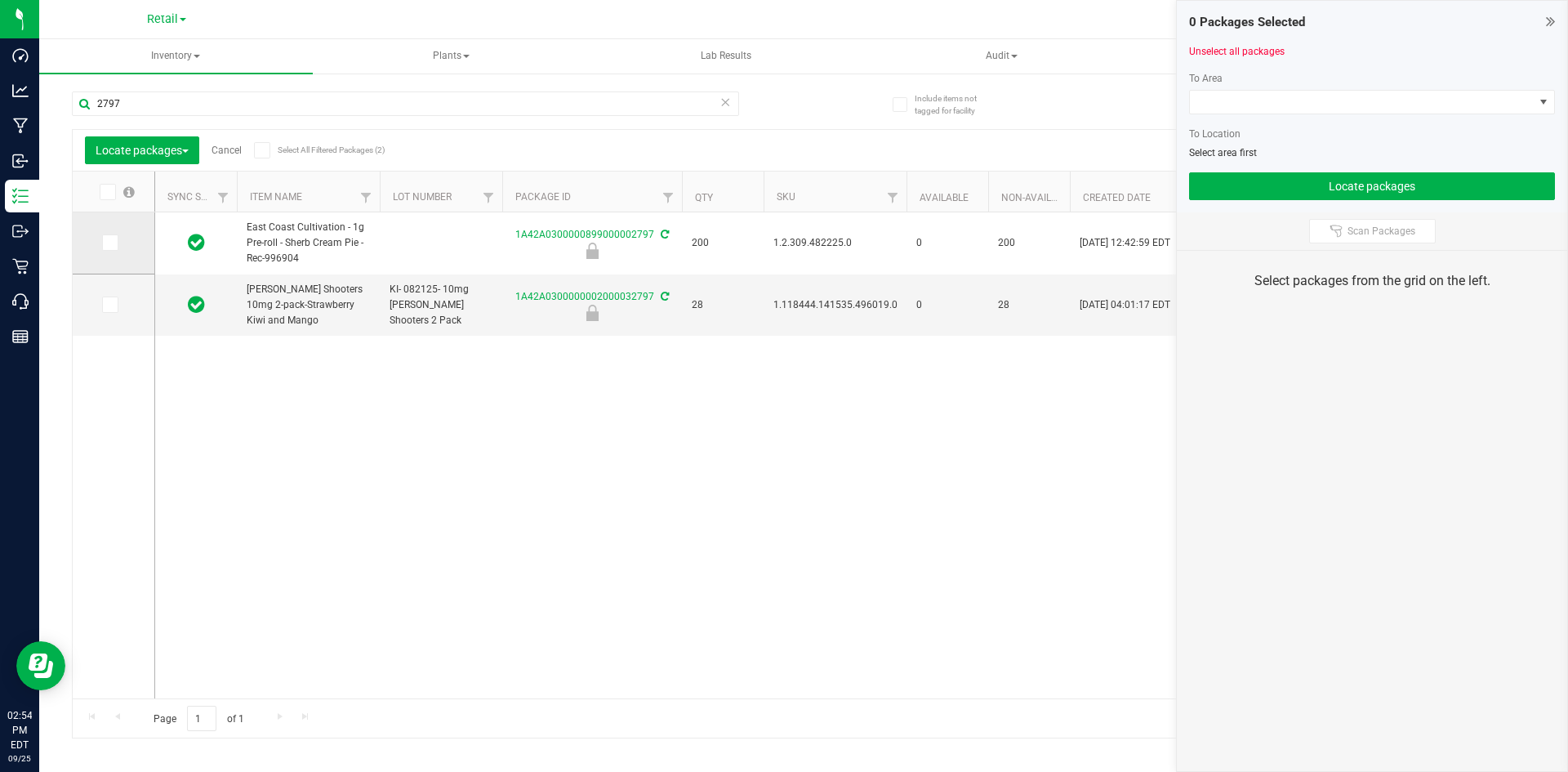
click at [106, 243] on icon at bounding box center [109, 243] width 11 height 0
click at [0, 0] on input "checkbox" at bounding box center [0, 0] width 0 height 0
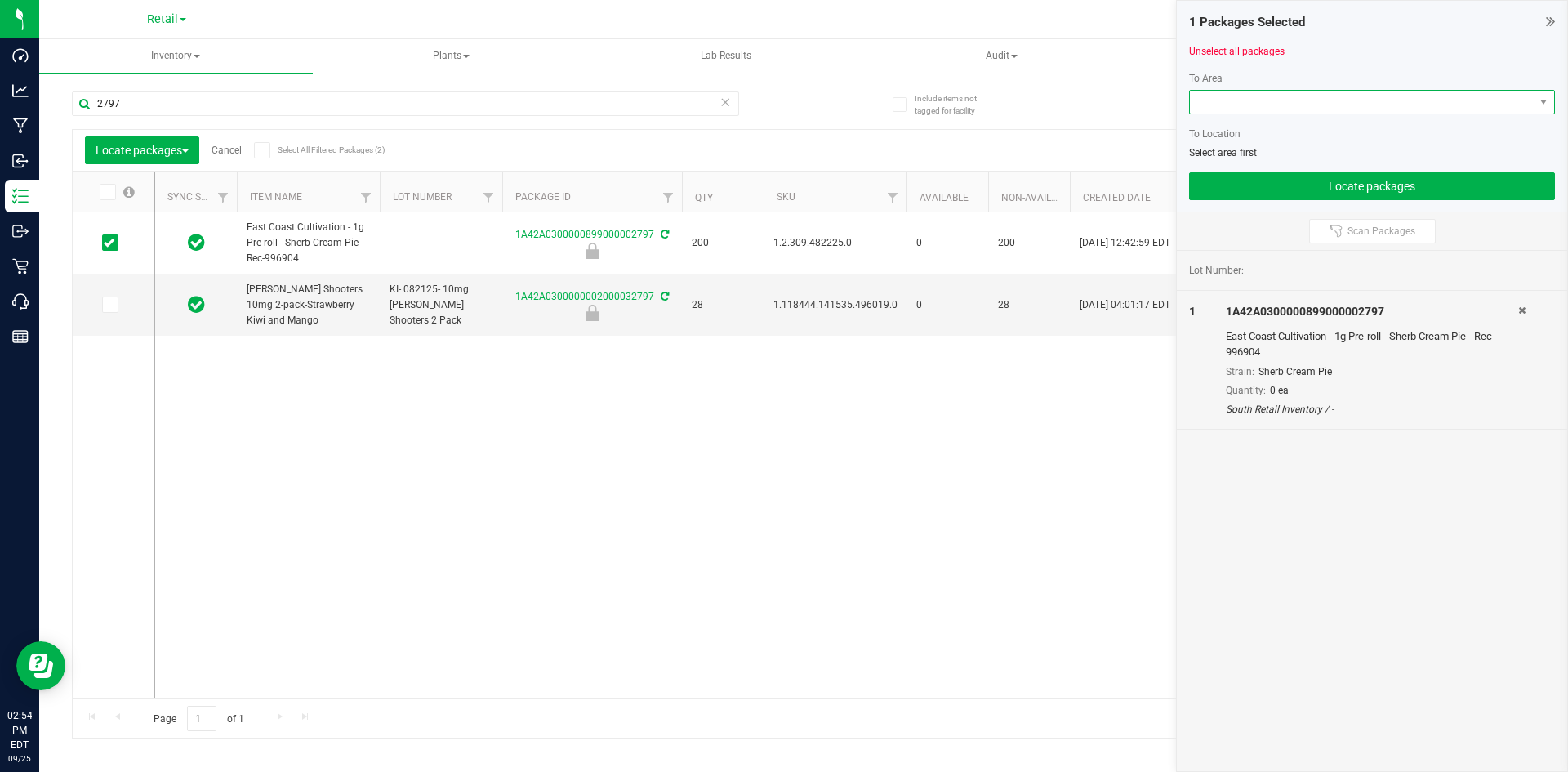
click at [1225, 106] on span at bounding box center [1362, 102] width 344 height 23
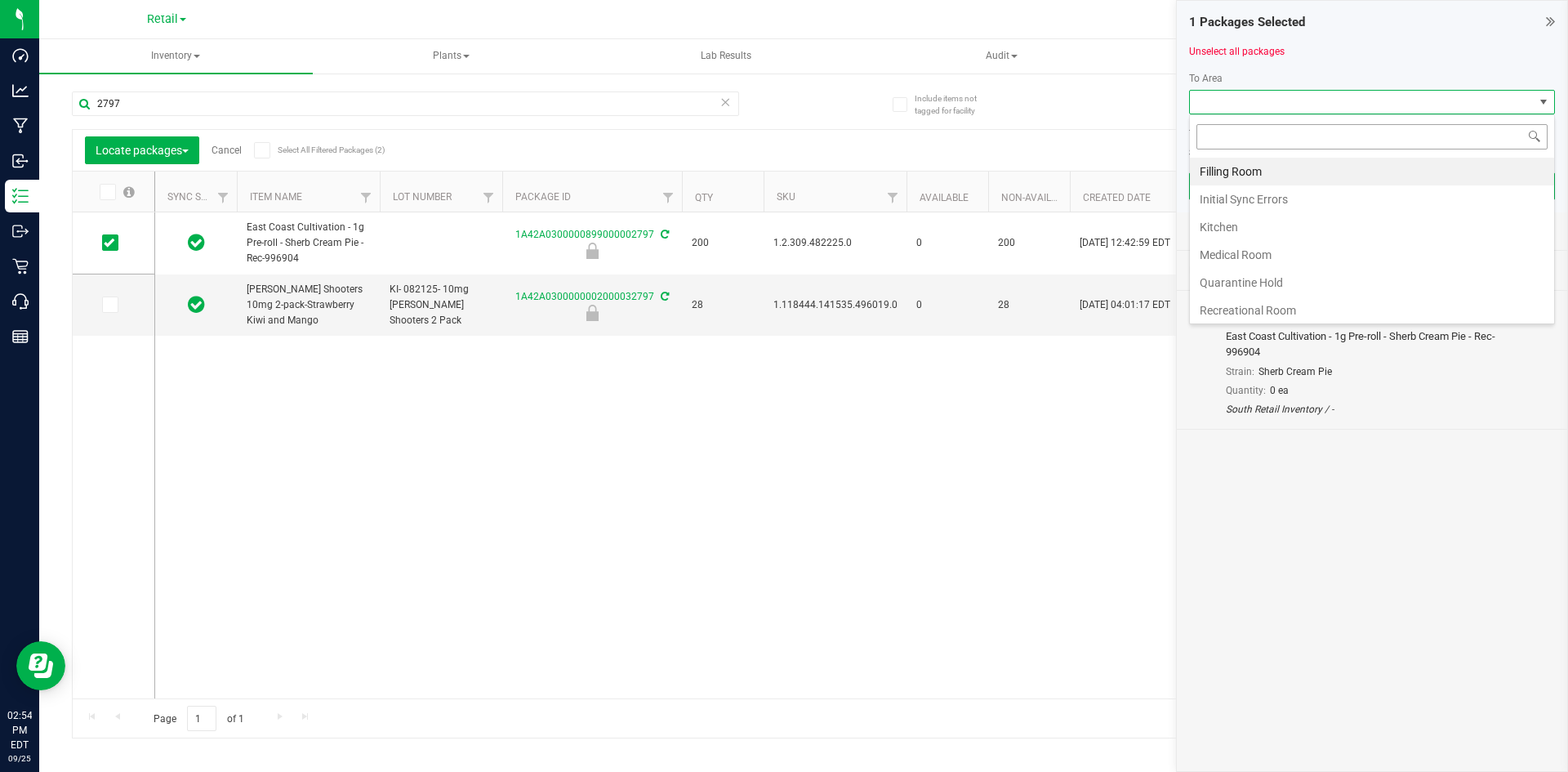
scroll to position [25, 366]
click at [1229, 169] on li "Filling Room" at bounding box center [1372, 171] width 364 height 28
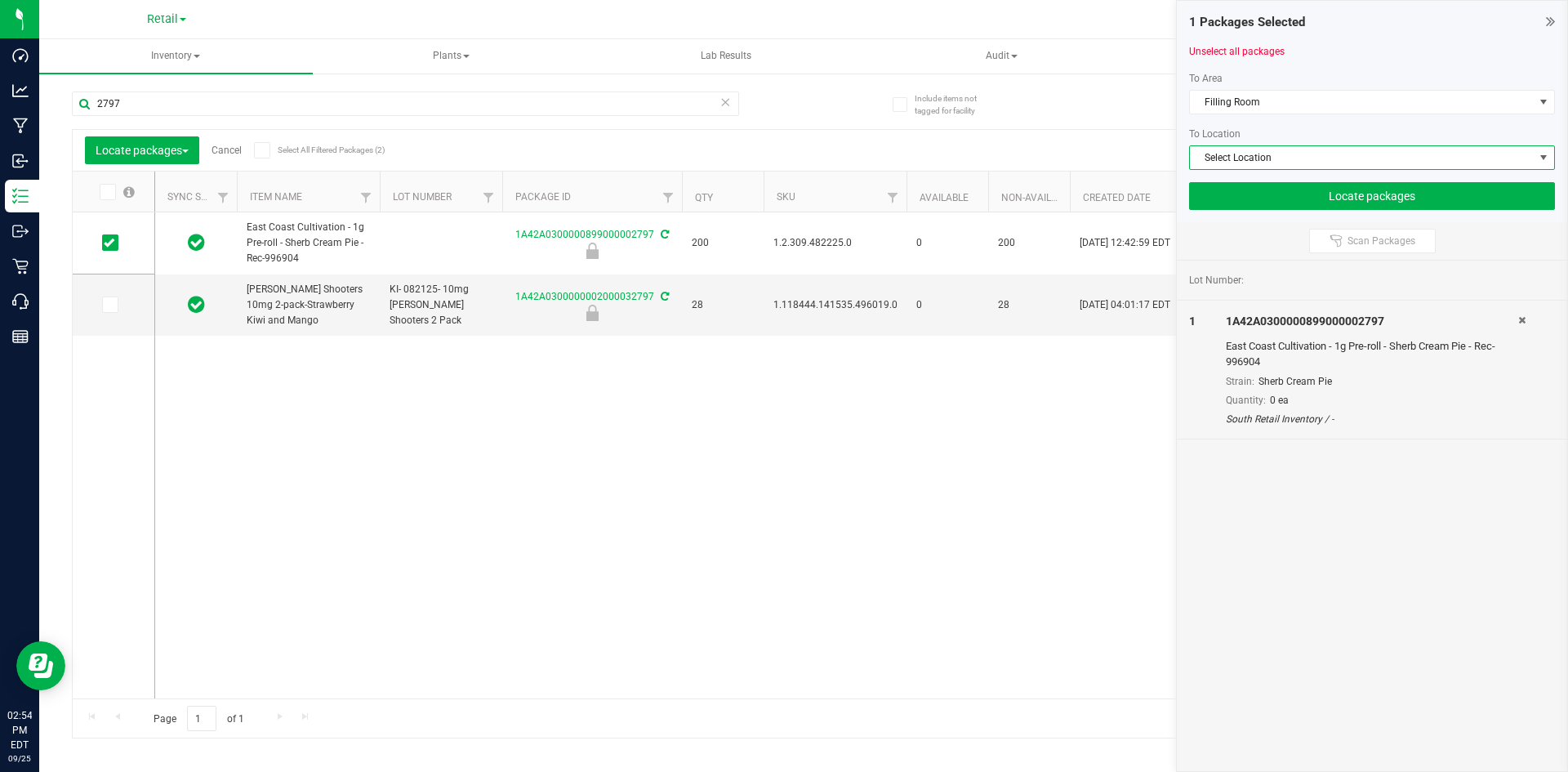
click at [1228, 163] on span "Select Location" at bounding box center [1362, 157] width 344 height 23
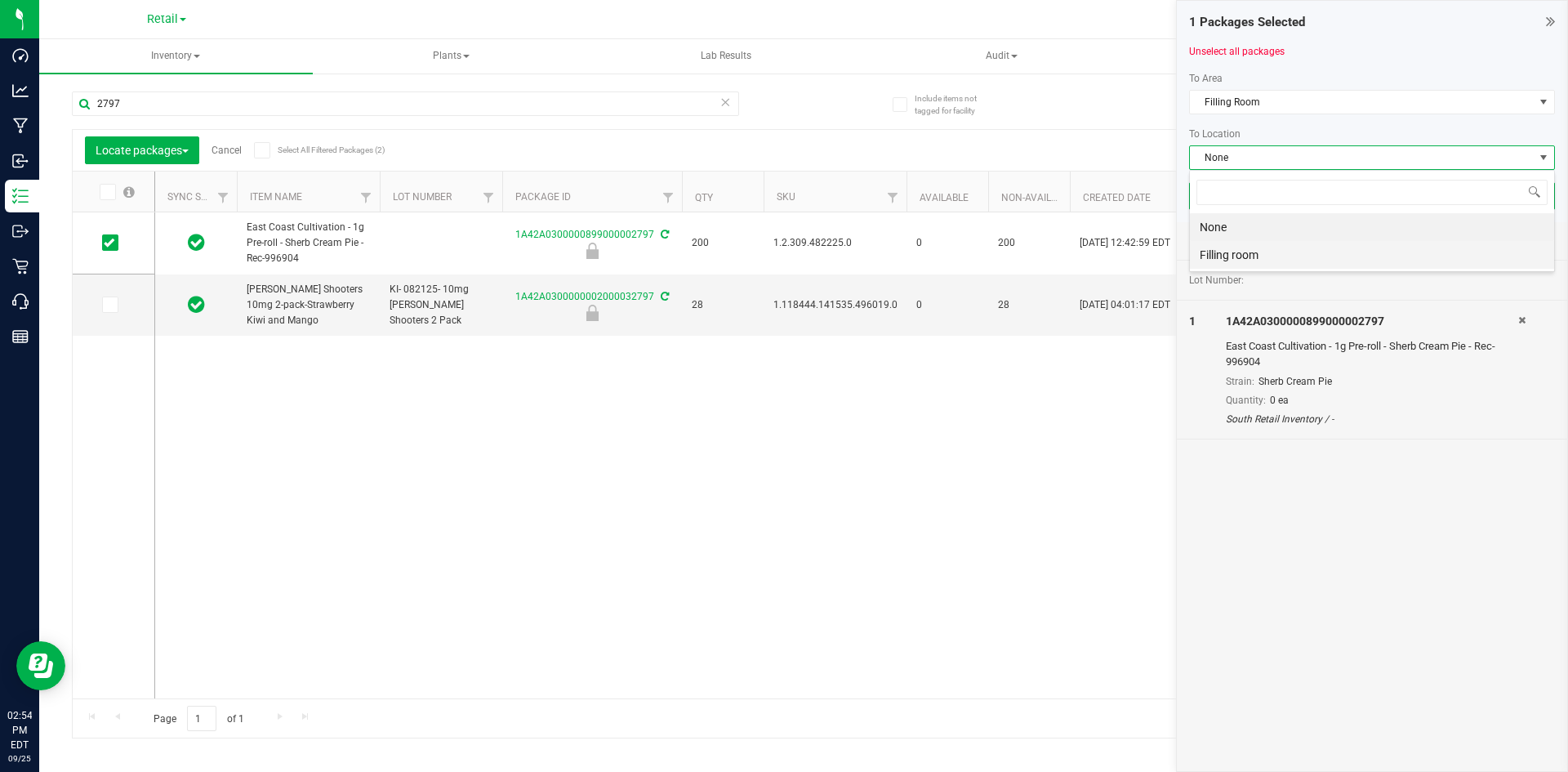
click at [1220, 248] on li "Filling room" at bounding box center [1372, 255] width 364 height 28
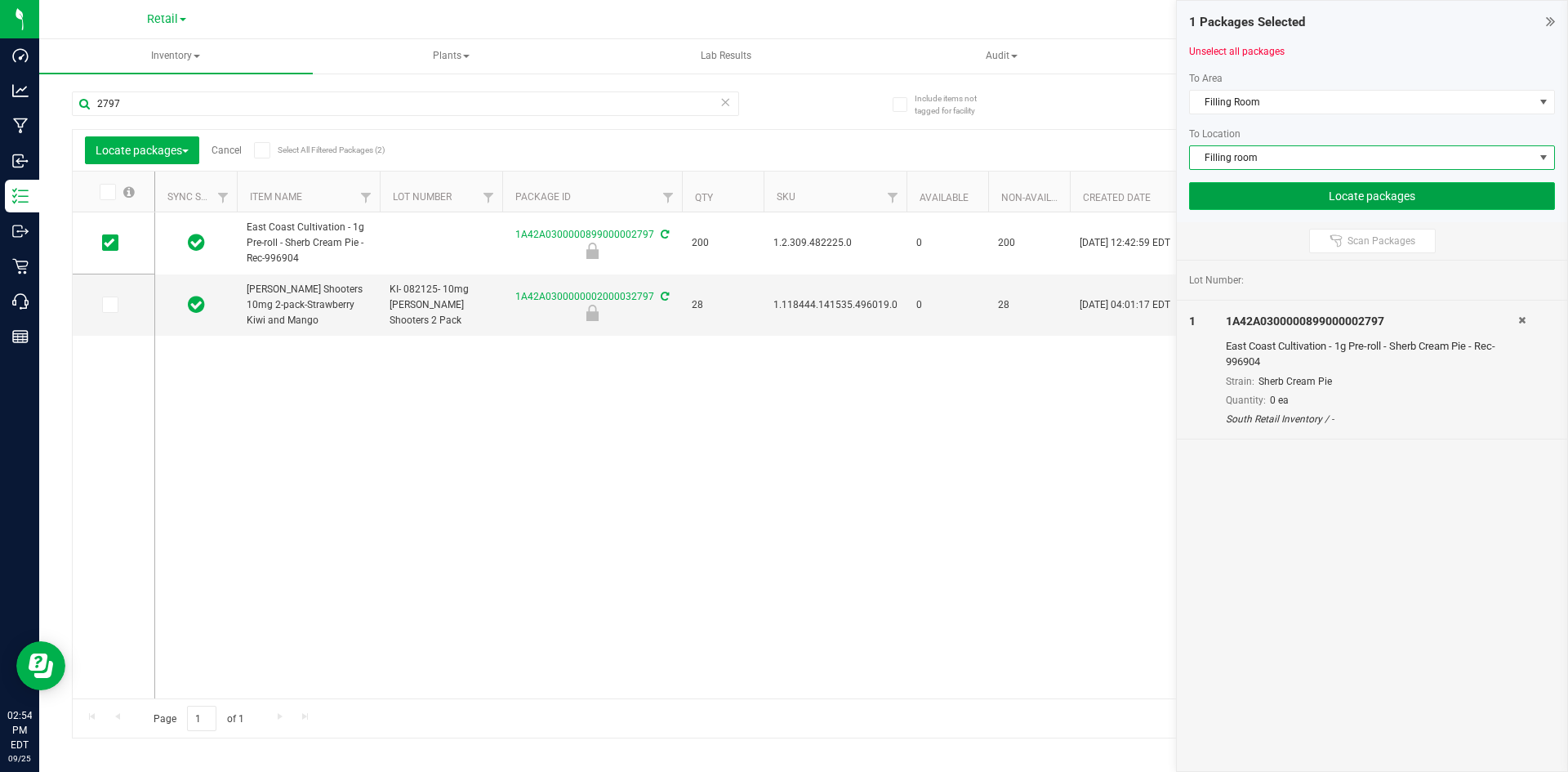
click at [1224, 188] on button "Locate packages" at bounding box center [1372, 196] width 366 height 28
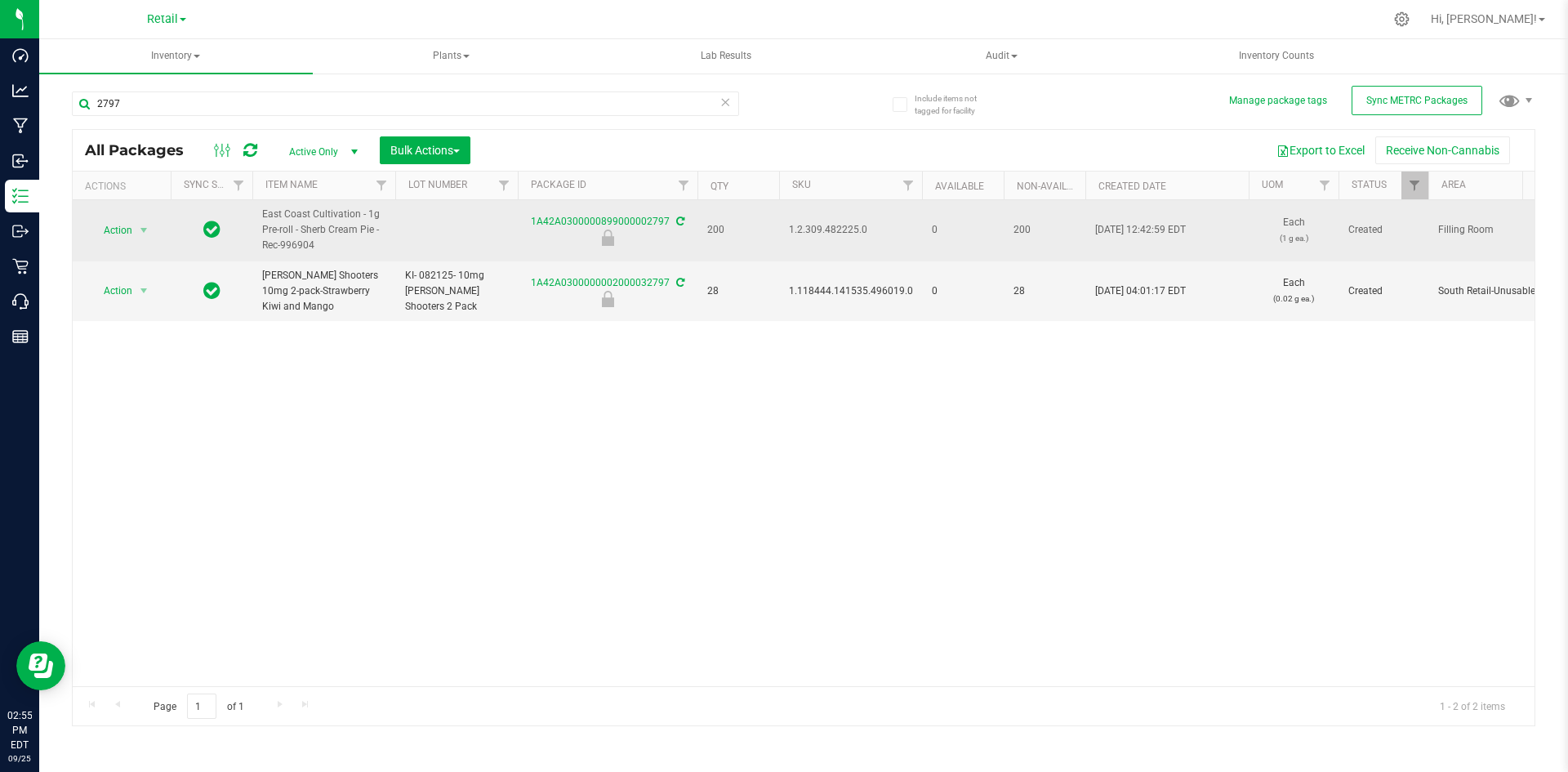
click at [813, 231] on span "1.2.309.482225.0" at bounding box center [850, 229] width 123 height 16
copy span "1.2.309.482225.0"
click at [132, 236] on span "Action" at bounding box center [111, 230] width 44 height 23
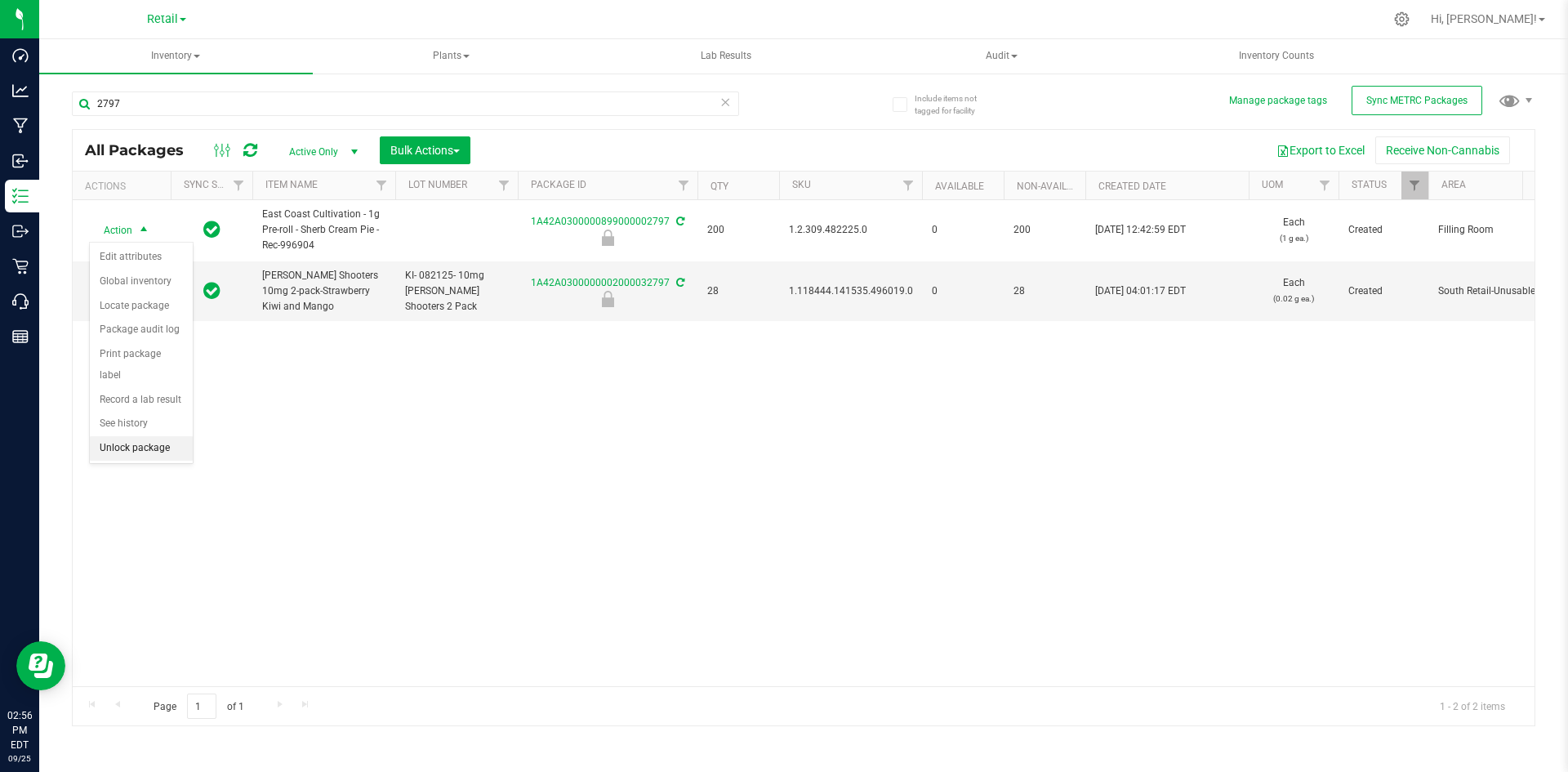
click at [119, 436] on li "Unlock package" at bounding box center [141, 448] width 103 height 25
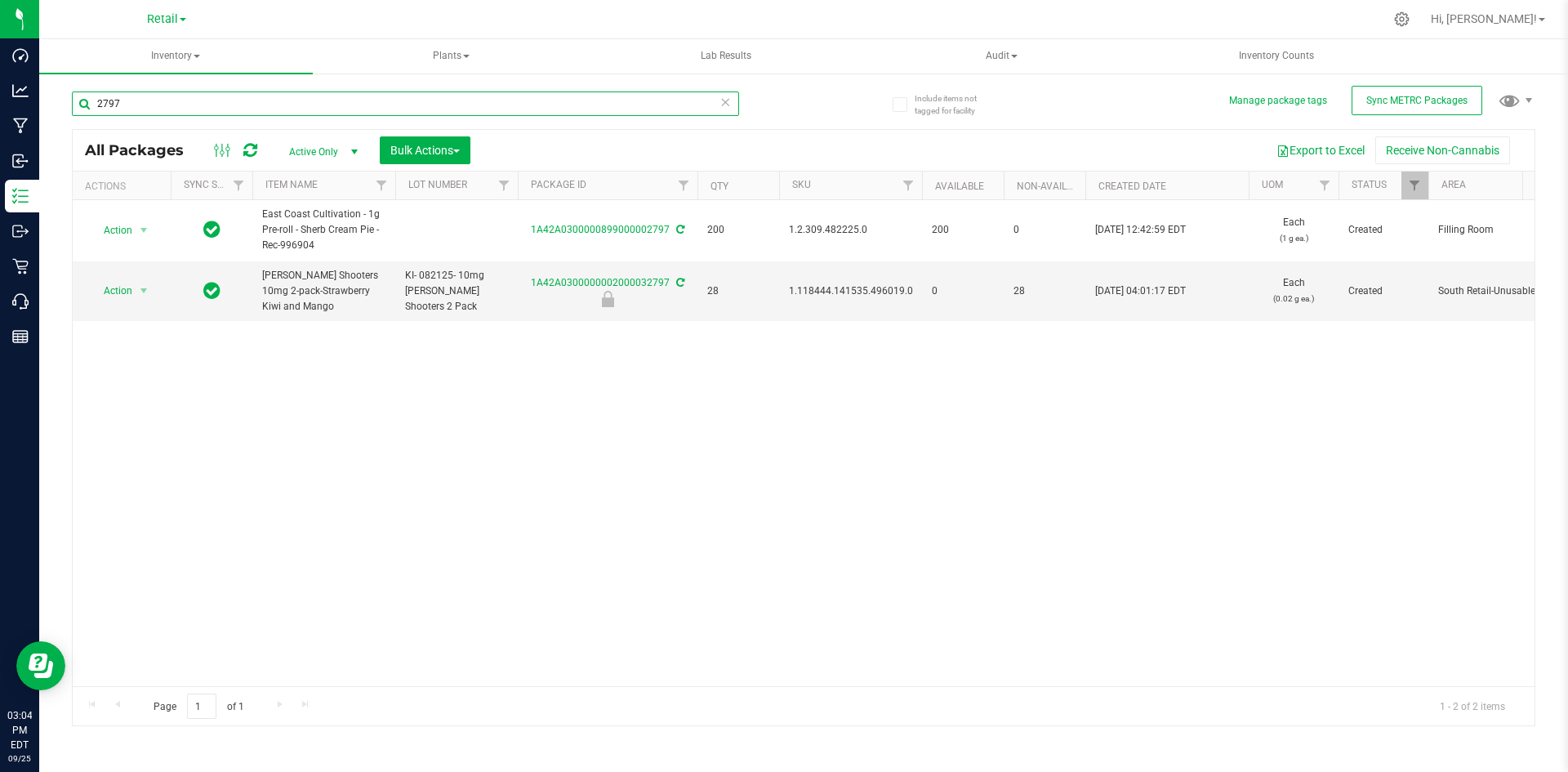
click at [146, 98] on input "2797" at bounding box center [405, 104] width 668 height 25
type input "1A42A0300000899000002794"
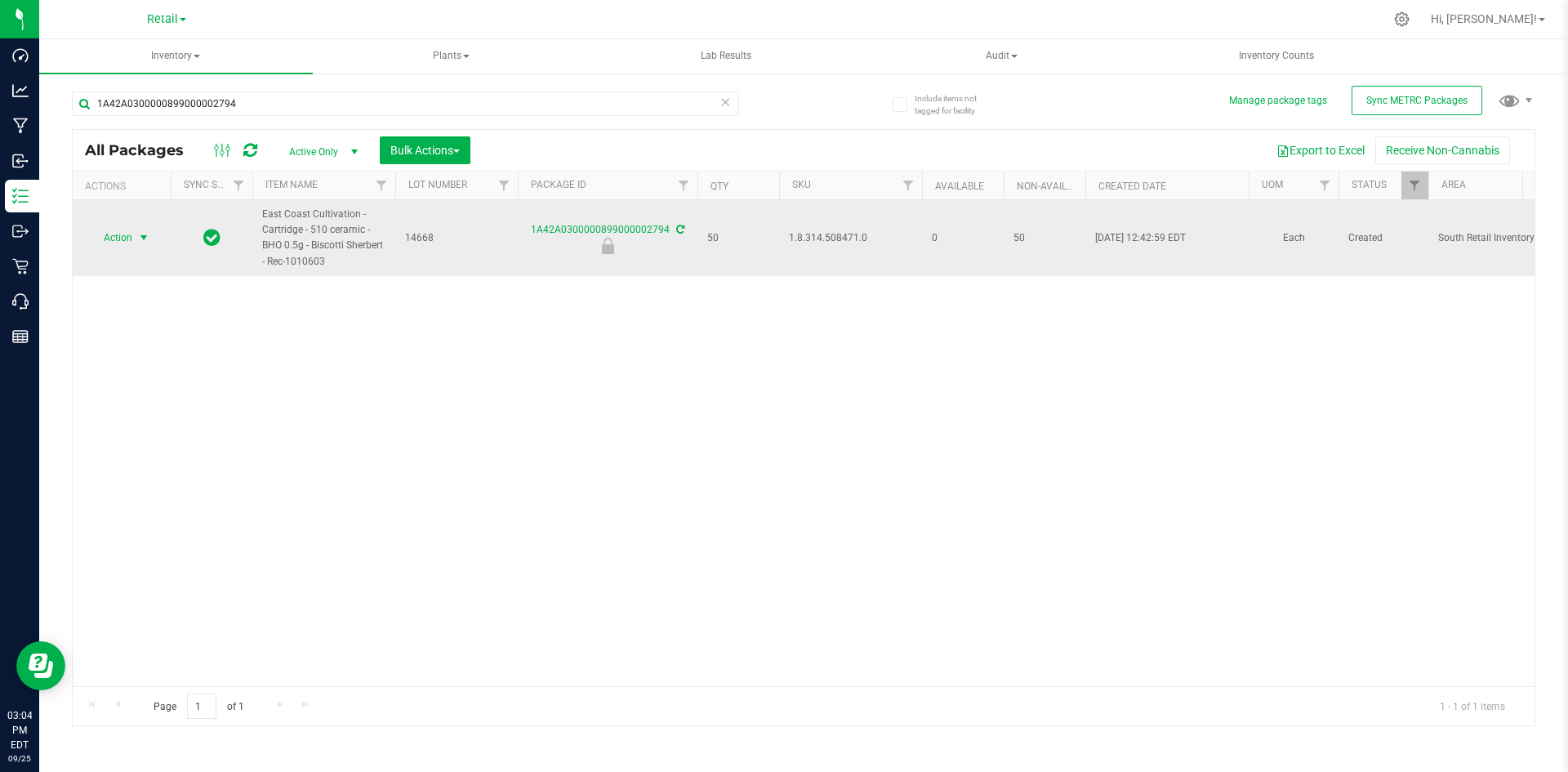
click at [145, 237] on span "select" at bounding box center [144, 237] width 13 height 13
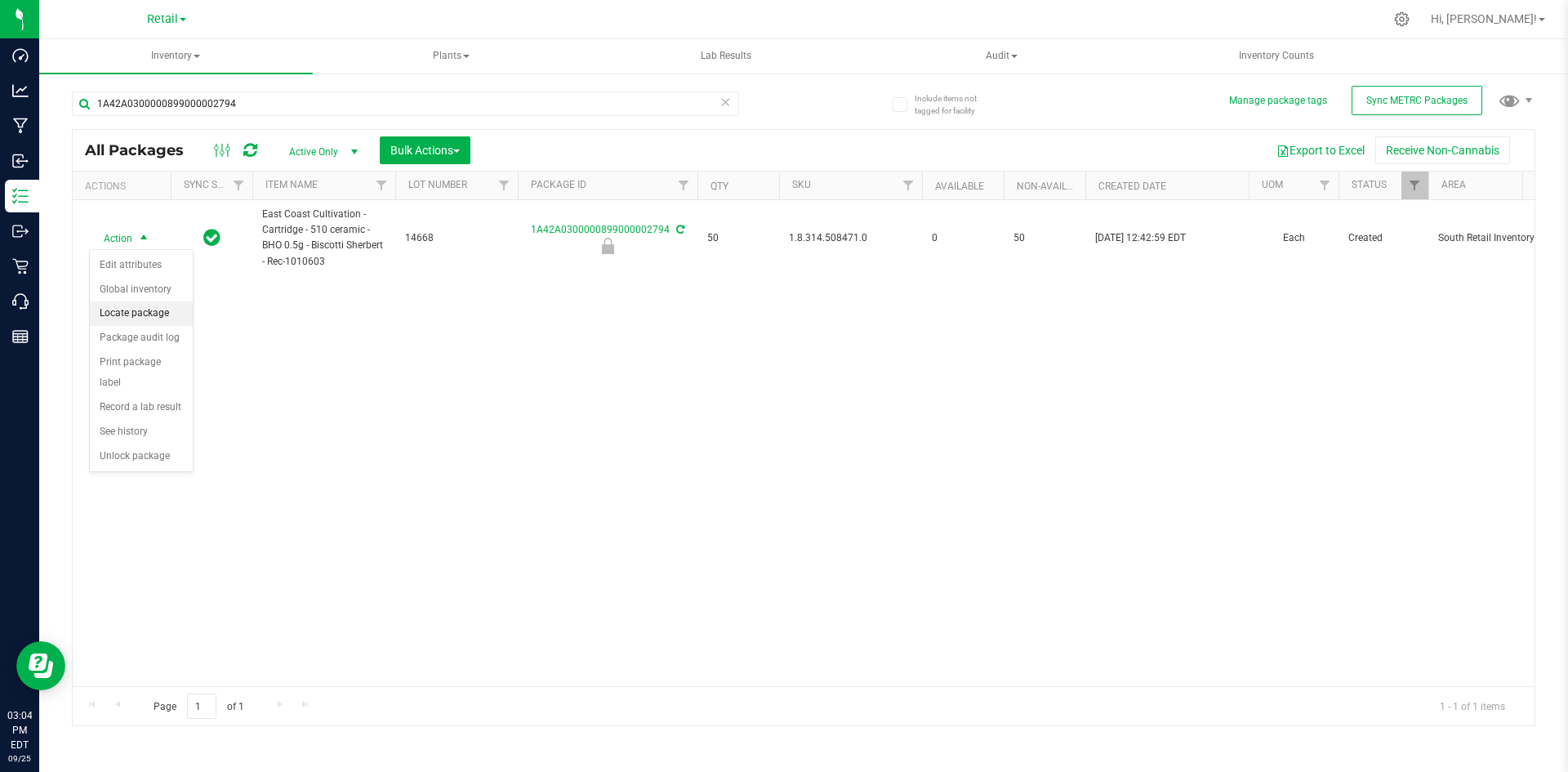
click at [159, 318] on li "Locate package" at bounding box center [141, 314] width 103 height 25
click at [432, 144] on span "Bulk Actions" at bounding box center [425, 150] width 70 height 13
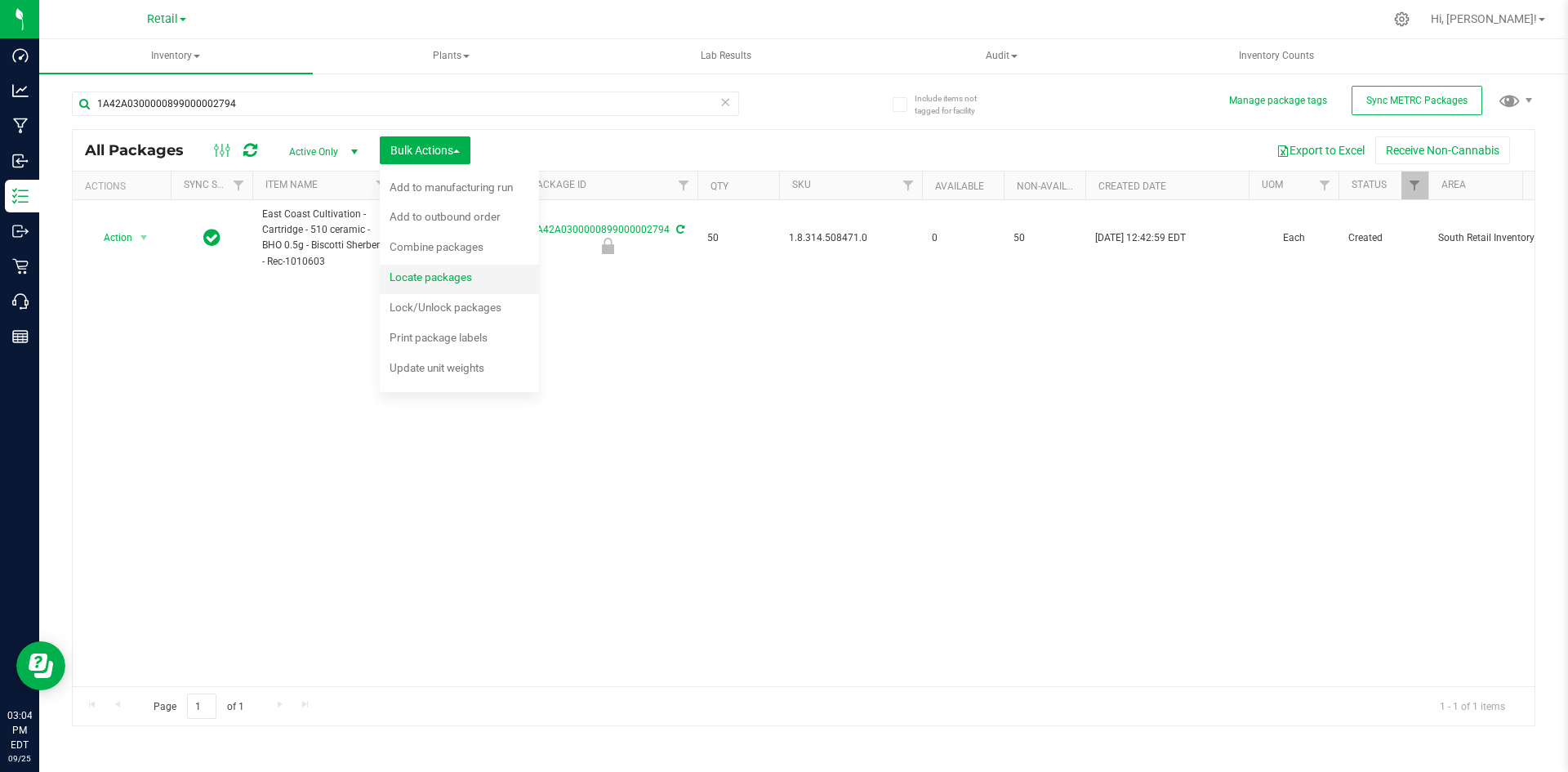
click at [446, 271] on span "Locate packages" at bounding box center [431, 277] width 83 height 13
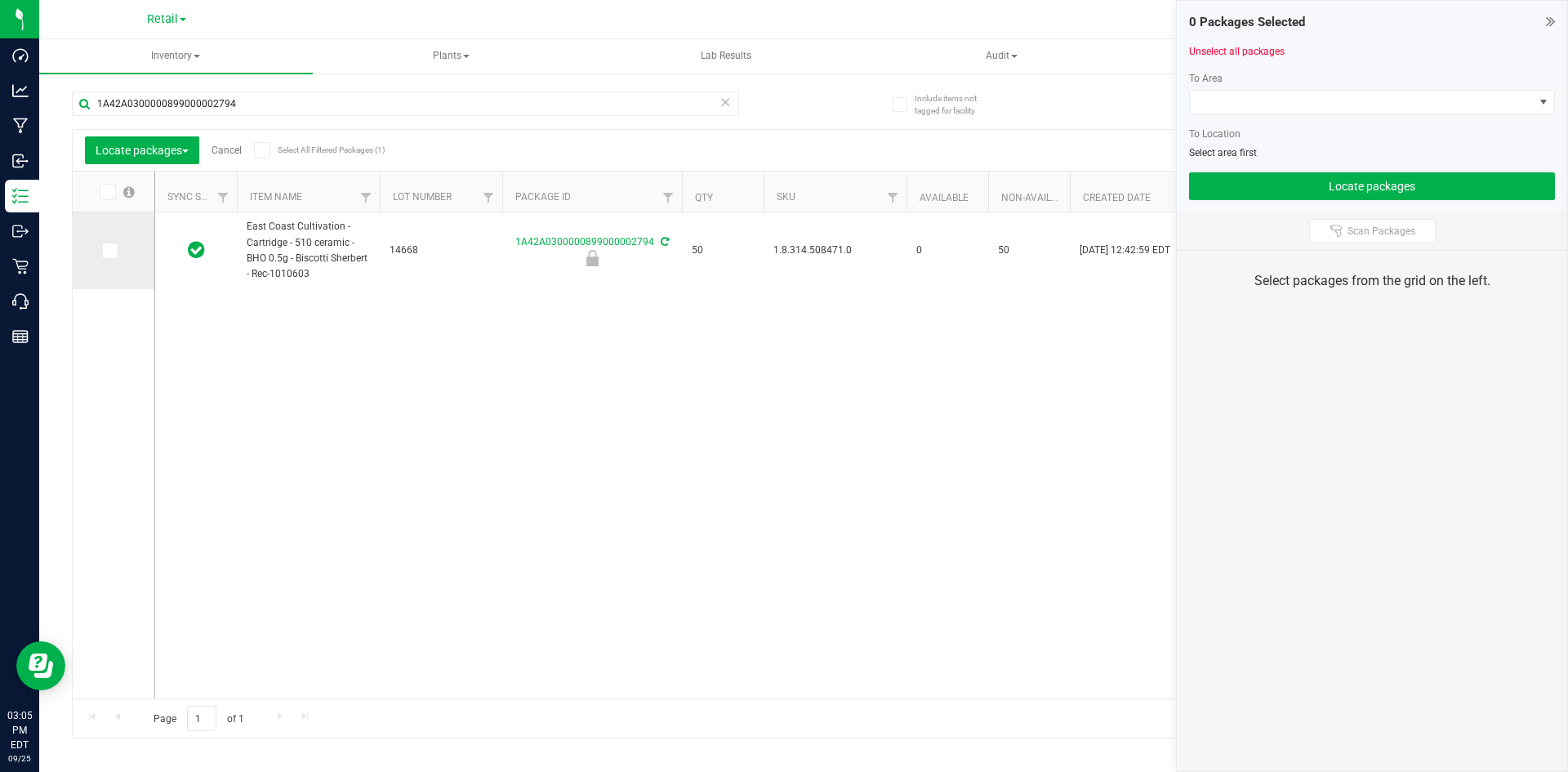
click at [117, 255] on span at bounding box center [110, 251] width 17 height 17
click at [0, 0] on input "checkbox" at bounding box center [0, 0] width 0 height 0
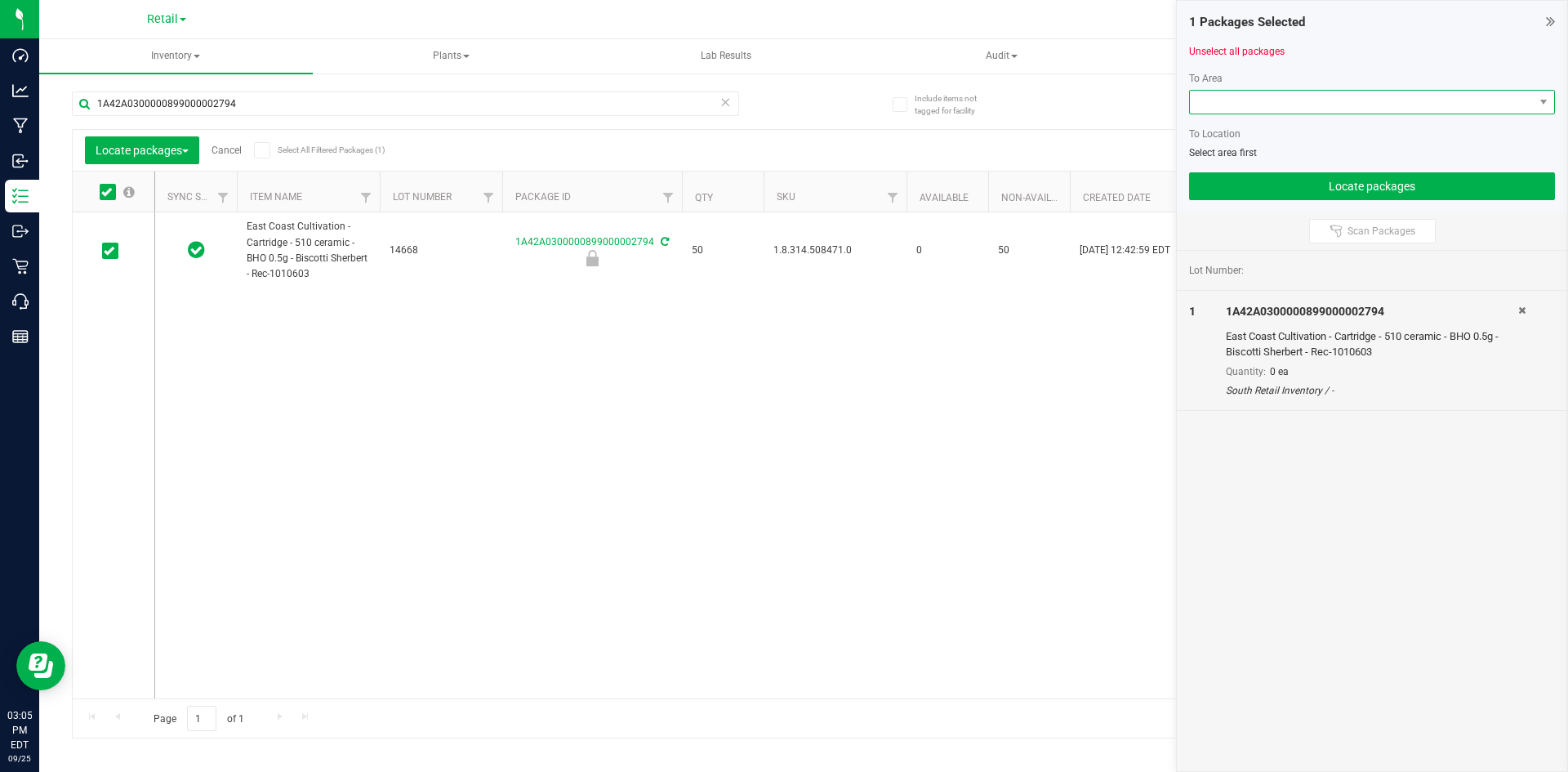
click at [1226, 96] on span at bounding box center [1362, 102] width 344 height 23
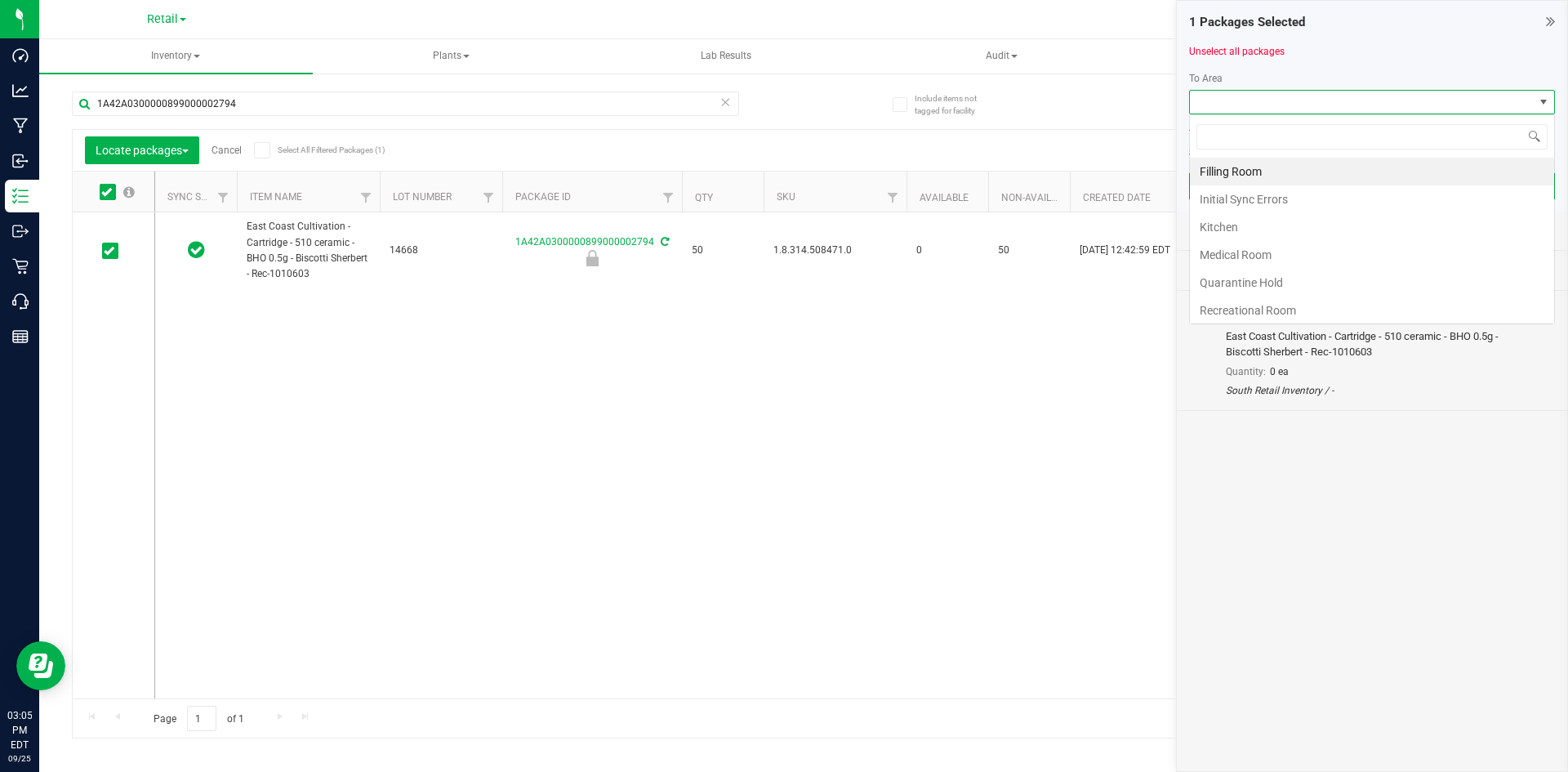
scroll to position [25, 366]
click at [1220, 172] on li "Filling Room" at bounding box center [1372, 171] width 364 height 28
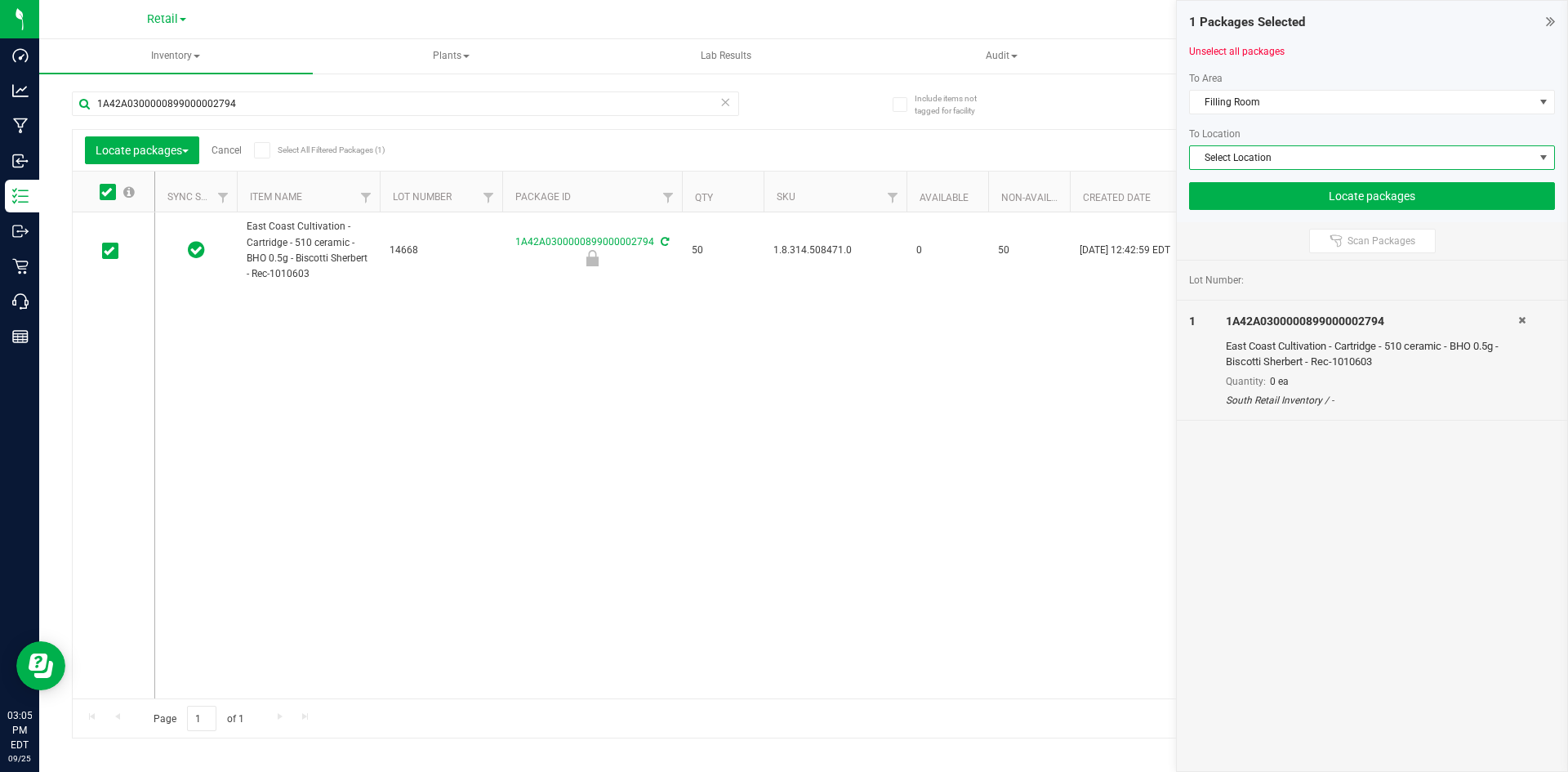
click at [1220, 164] on span "Select Location" at bounding box center [1362, 157] width 344 height 23
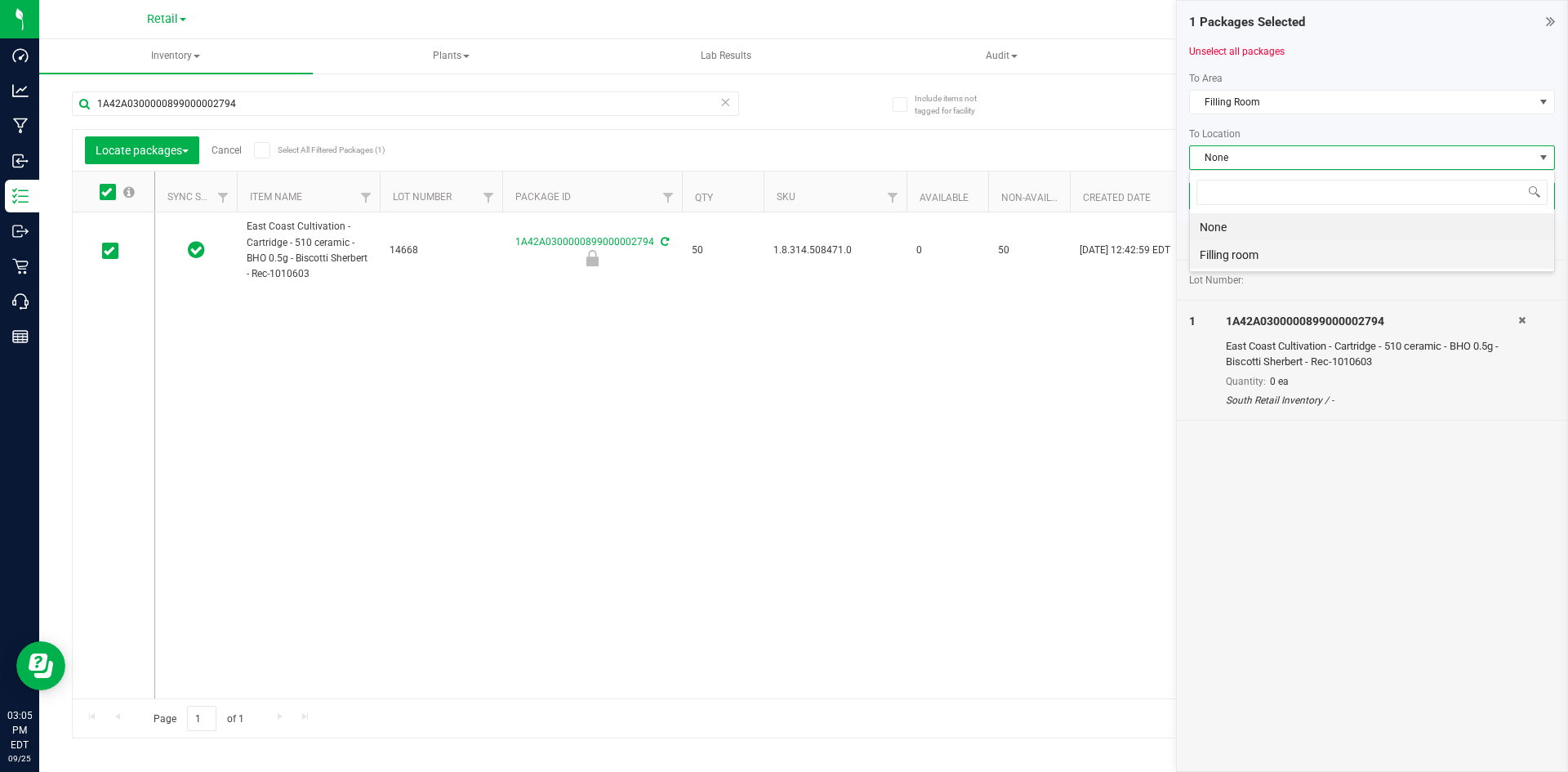
click at [1223, 248] on li "Filling room" at bounding box center [1372, 255] width 364 height 28
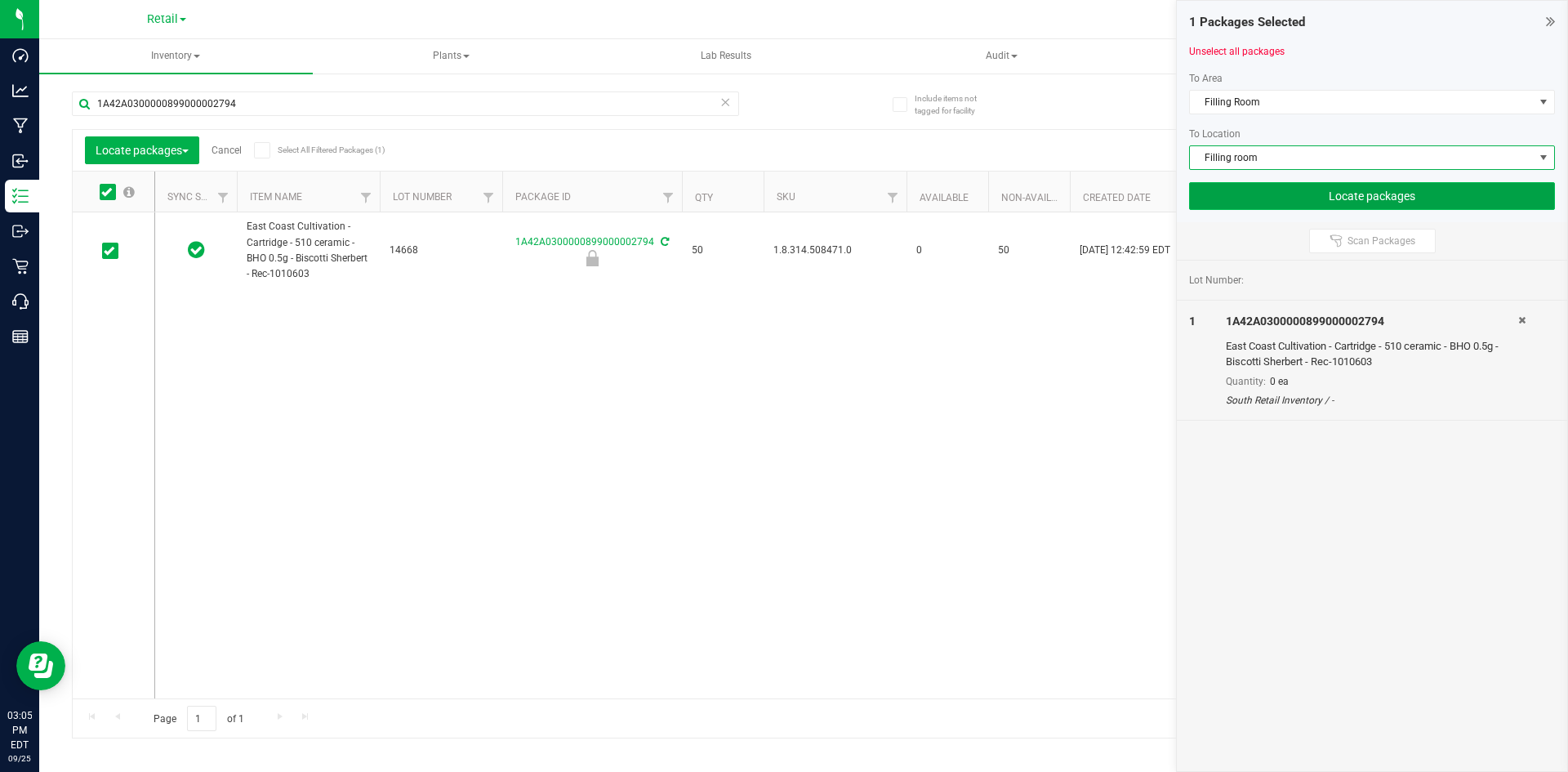
click at [1243, 204] on button "Locate packages" at bounding box center [1372, 196] width 366 height 28
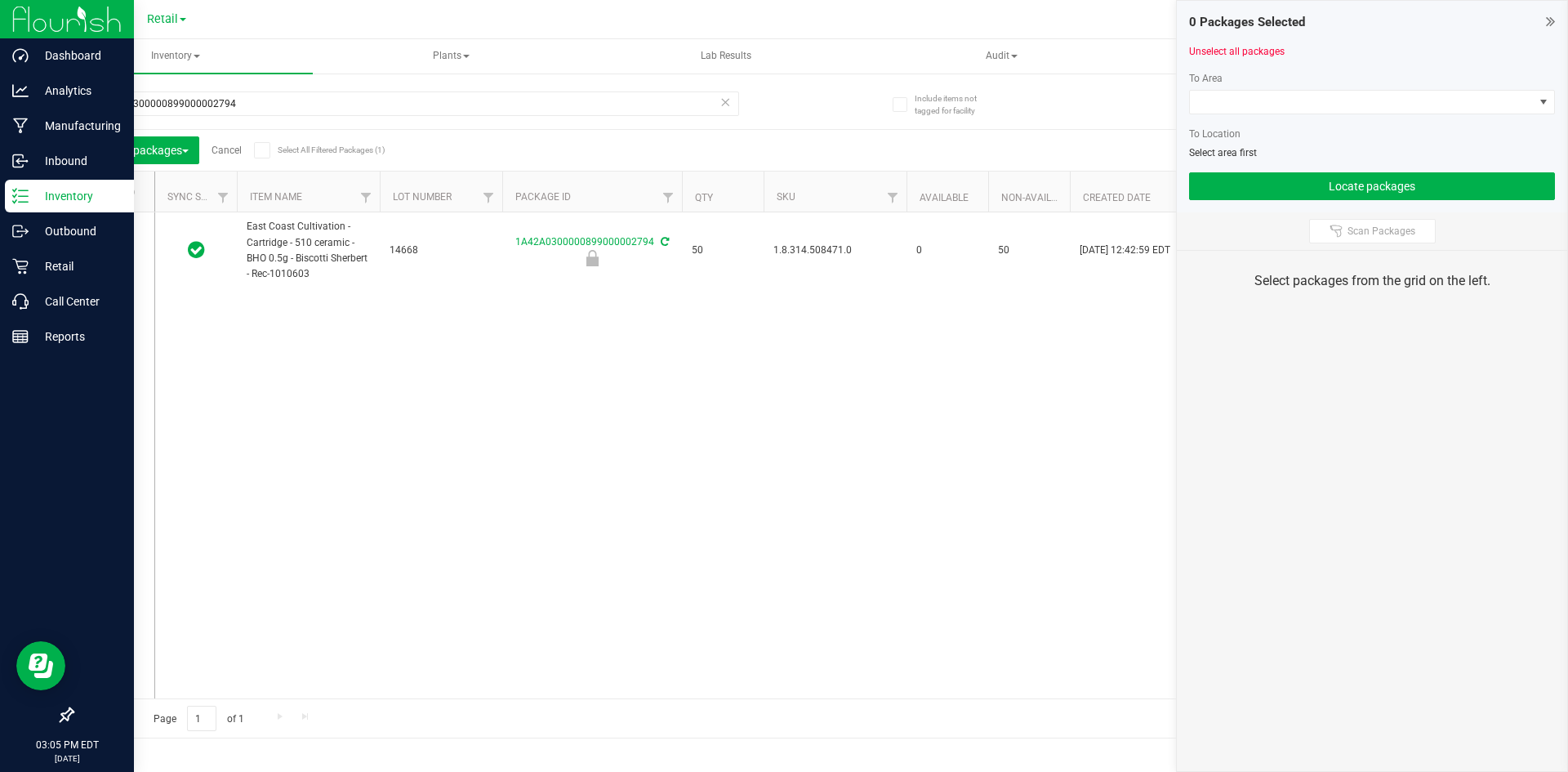
click at [10, 24] on div at bounding box center [67, 19] width 134 height 39
click at [41, 17] on img at bounding box center [66, 19] width 109 height 39
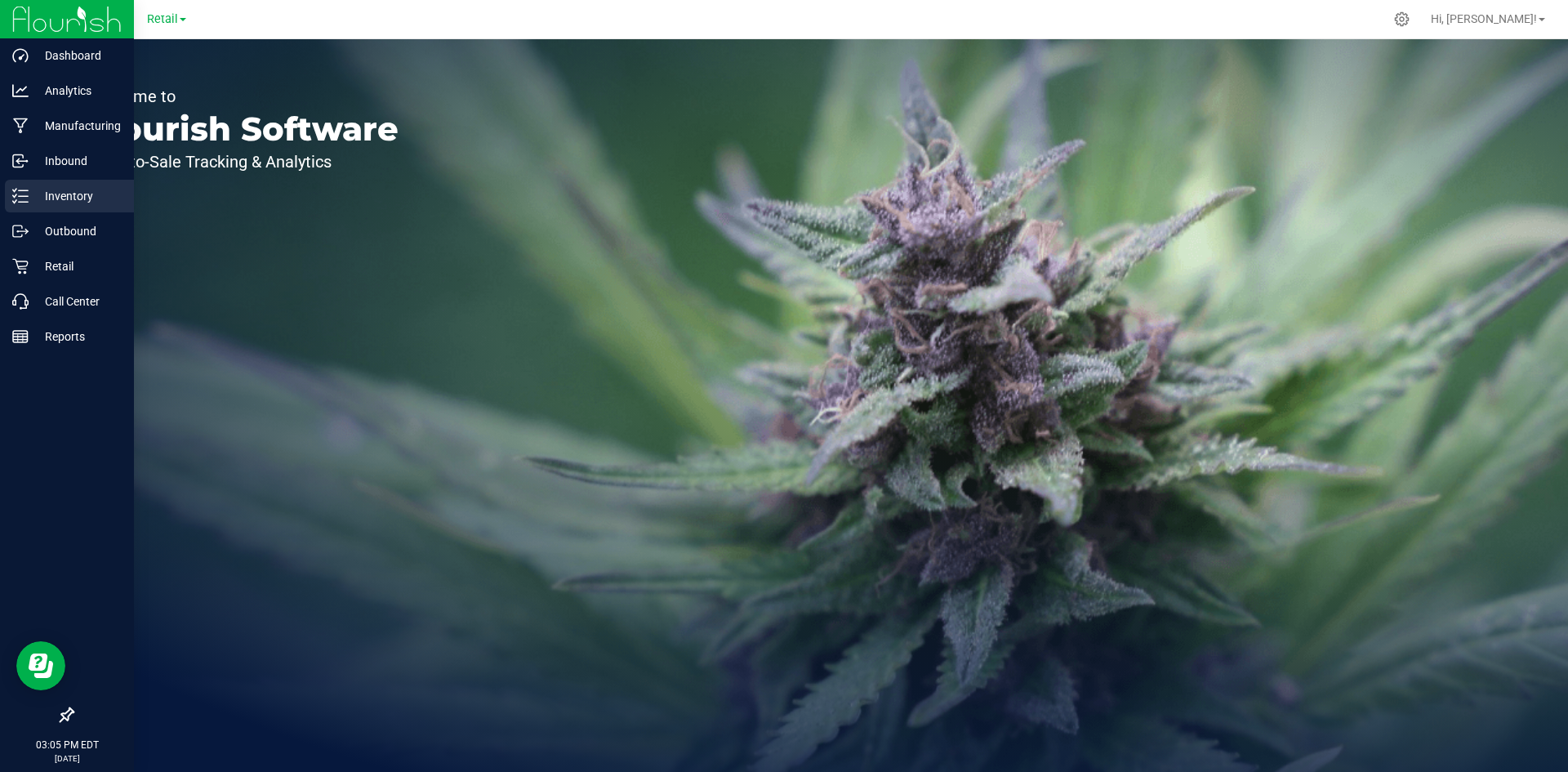
click at [24, 195] on icon at bounding box center [20, 196] width 17 height 17
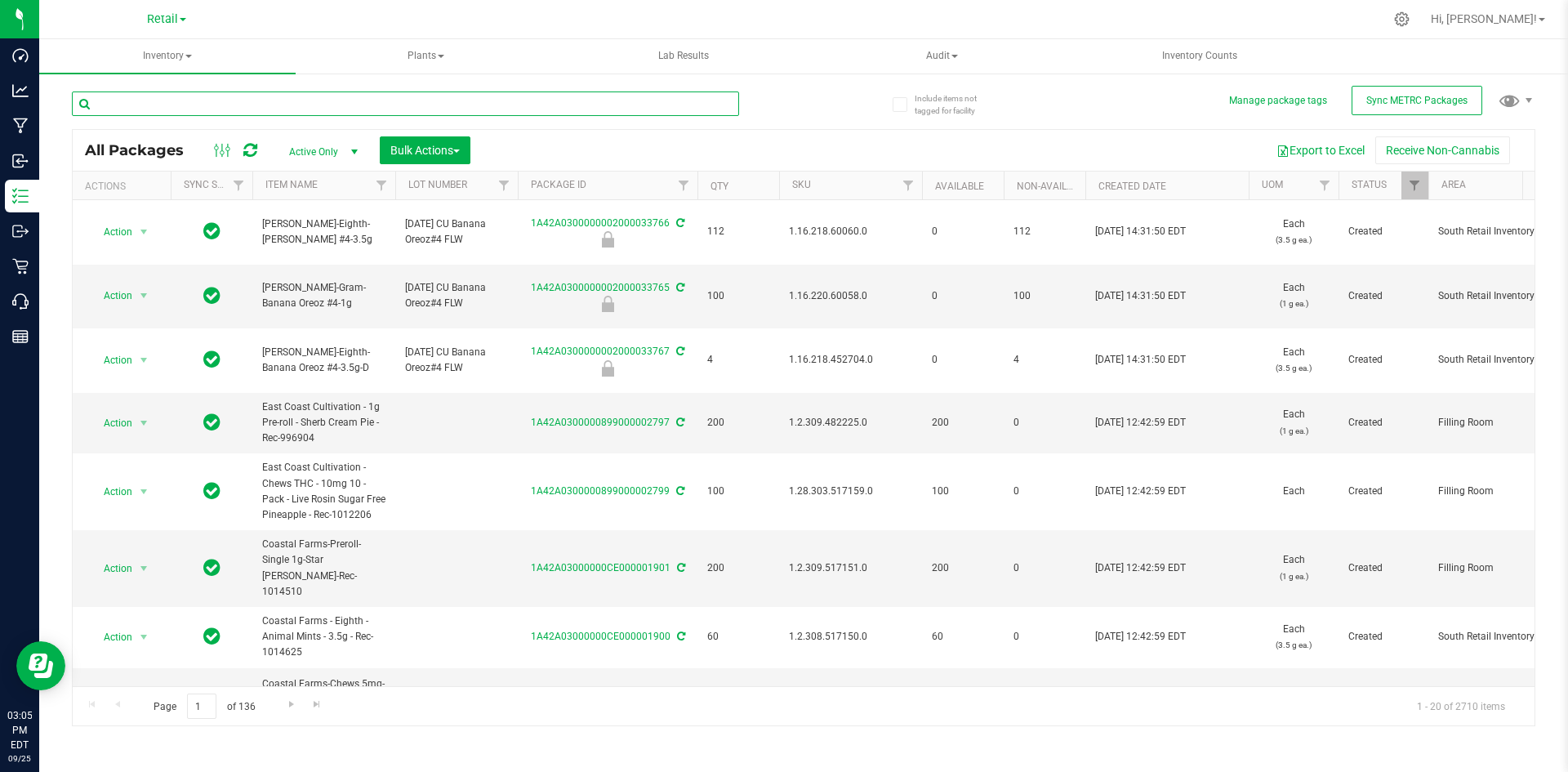
click at [268, 102] on input "text" at bounding box center [405, 104] width 668 height 25
click at [268, 104] on input "text" at bounding box center [405, 104] width 668 height 25
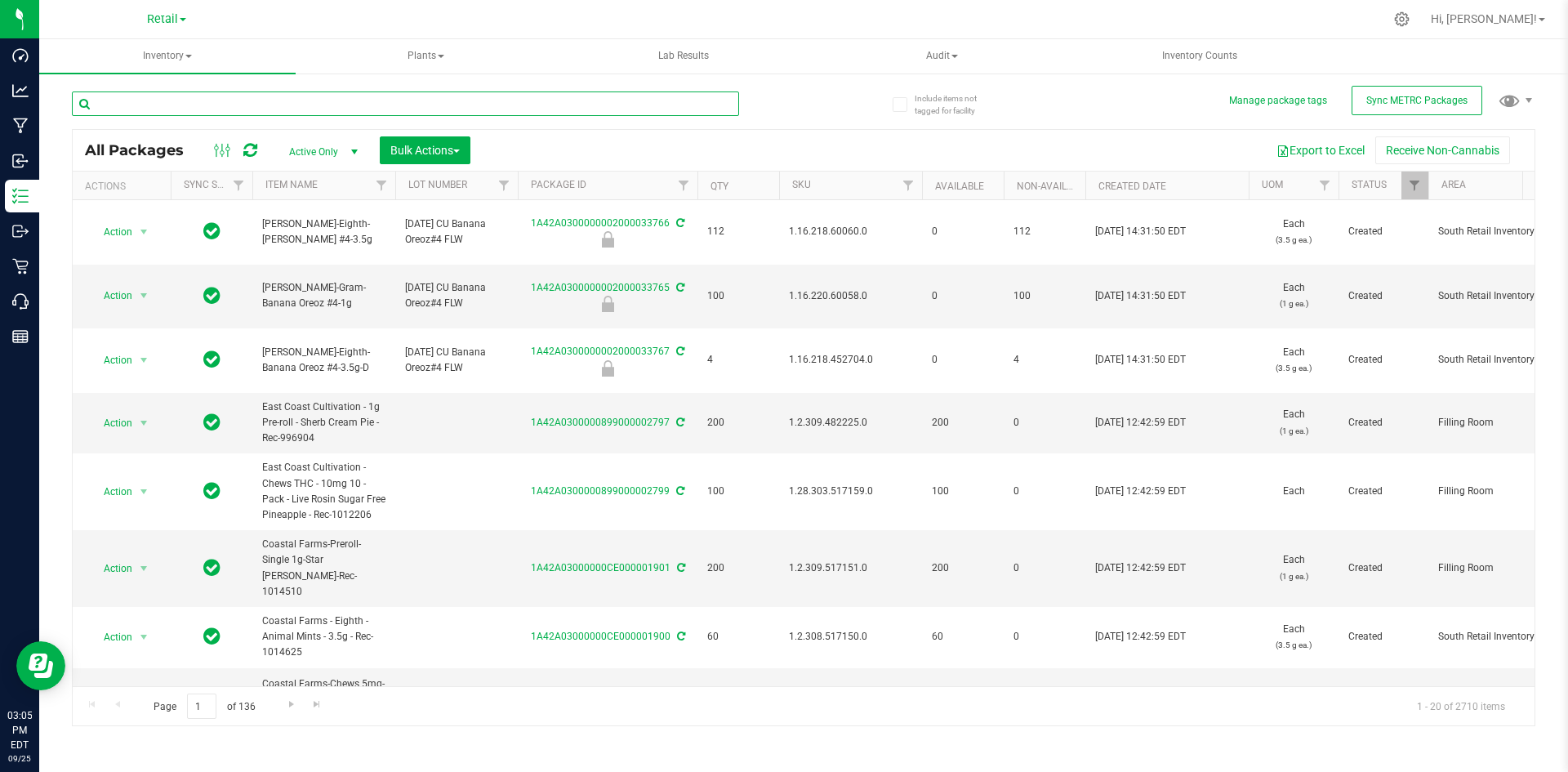
click at [365, 97] on input "text" at bounding box center [405, 104] width 668 height 25
type input "1A42A0300000899000002794"
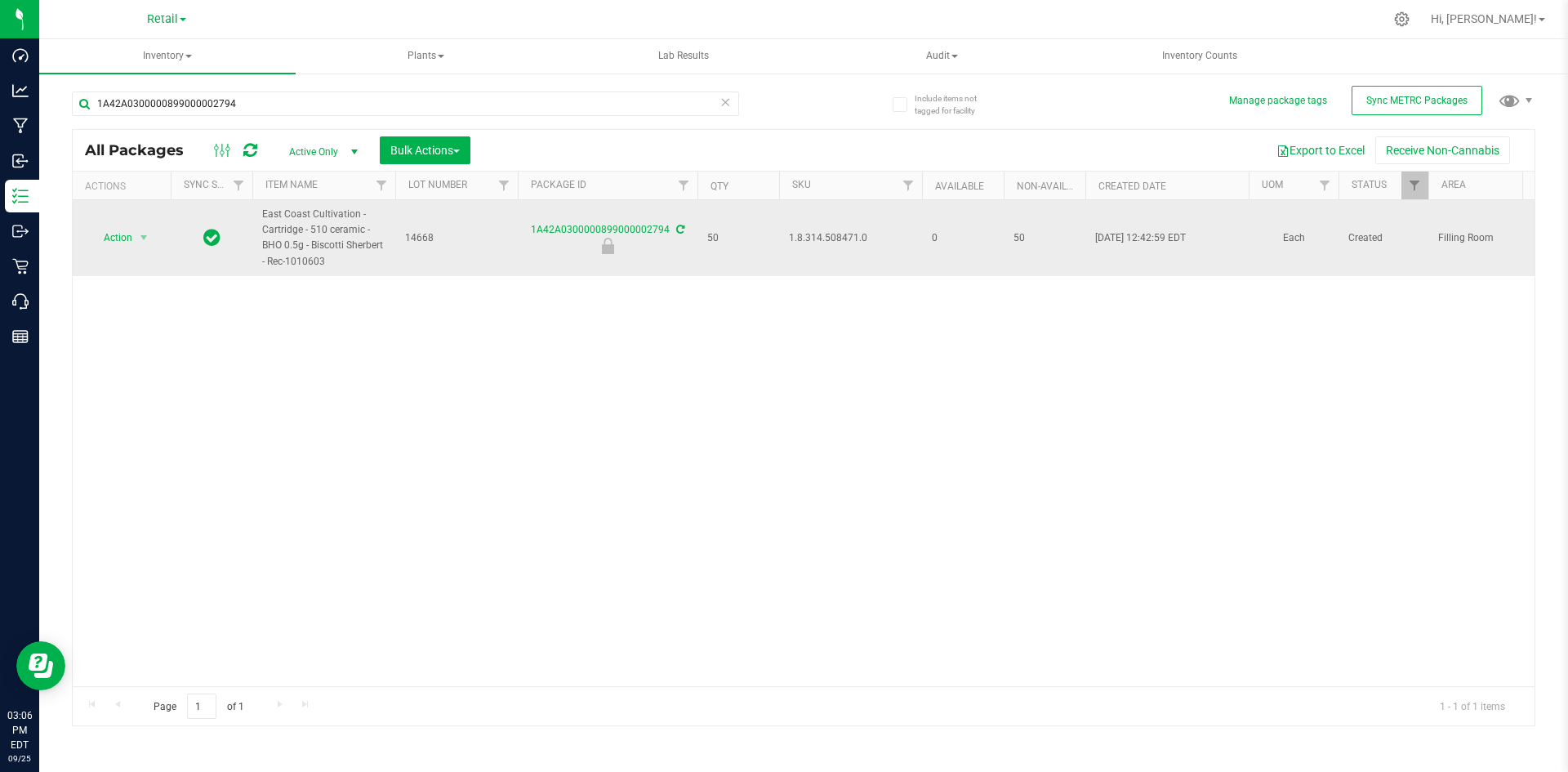
click at [807, 243] on span "1.8.314.508471.0" at bounding box center [850, 237] width 123 height 16
copy span "1.8.314.508471.0"
click at [143, 236] on span "select" at bounding box center [144, 237] width 13 height 13
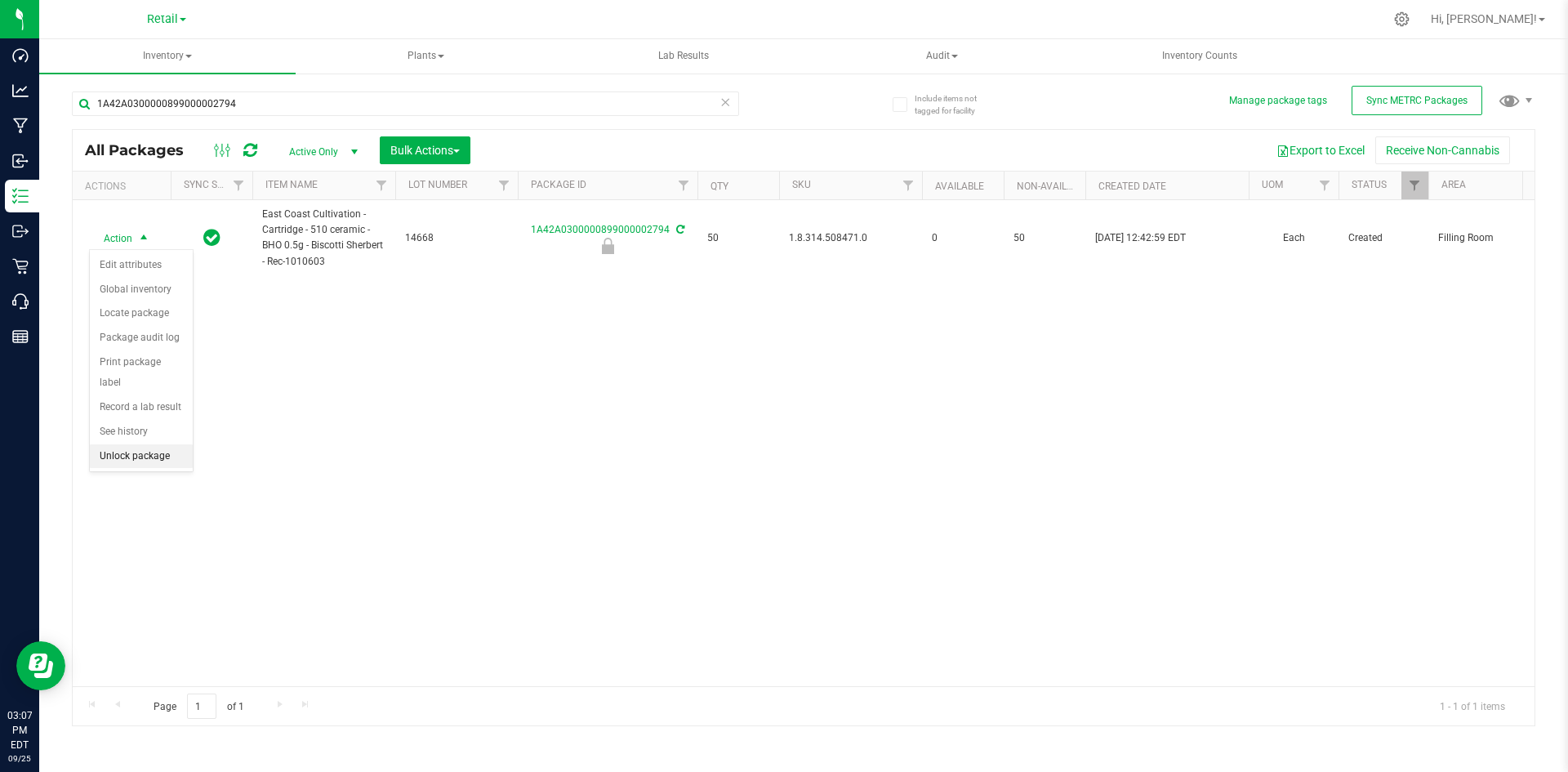
click at [116, 444] on li "Unlock package" at bounding box center [141, 456] width 103 height 25
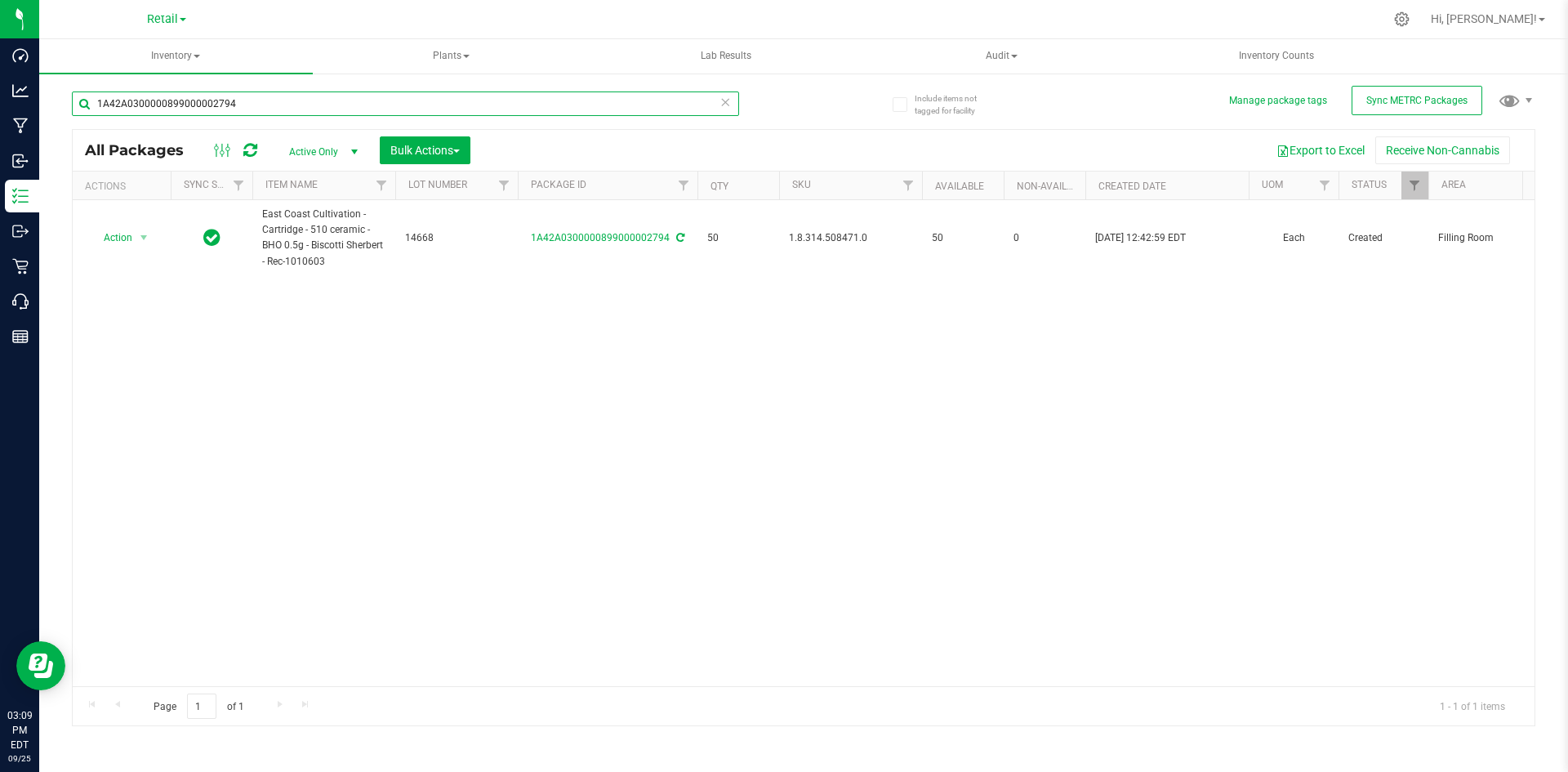
click at [248, 101] on input "1A42A0300000899000002794" at bounding box center [405, 104] width 668 height 25
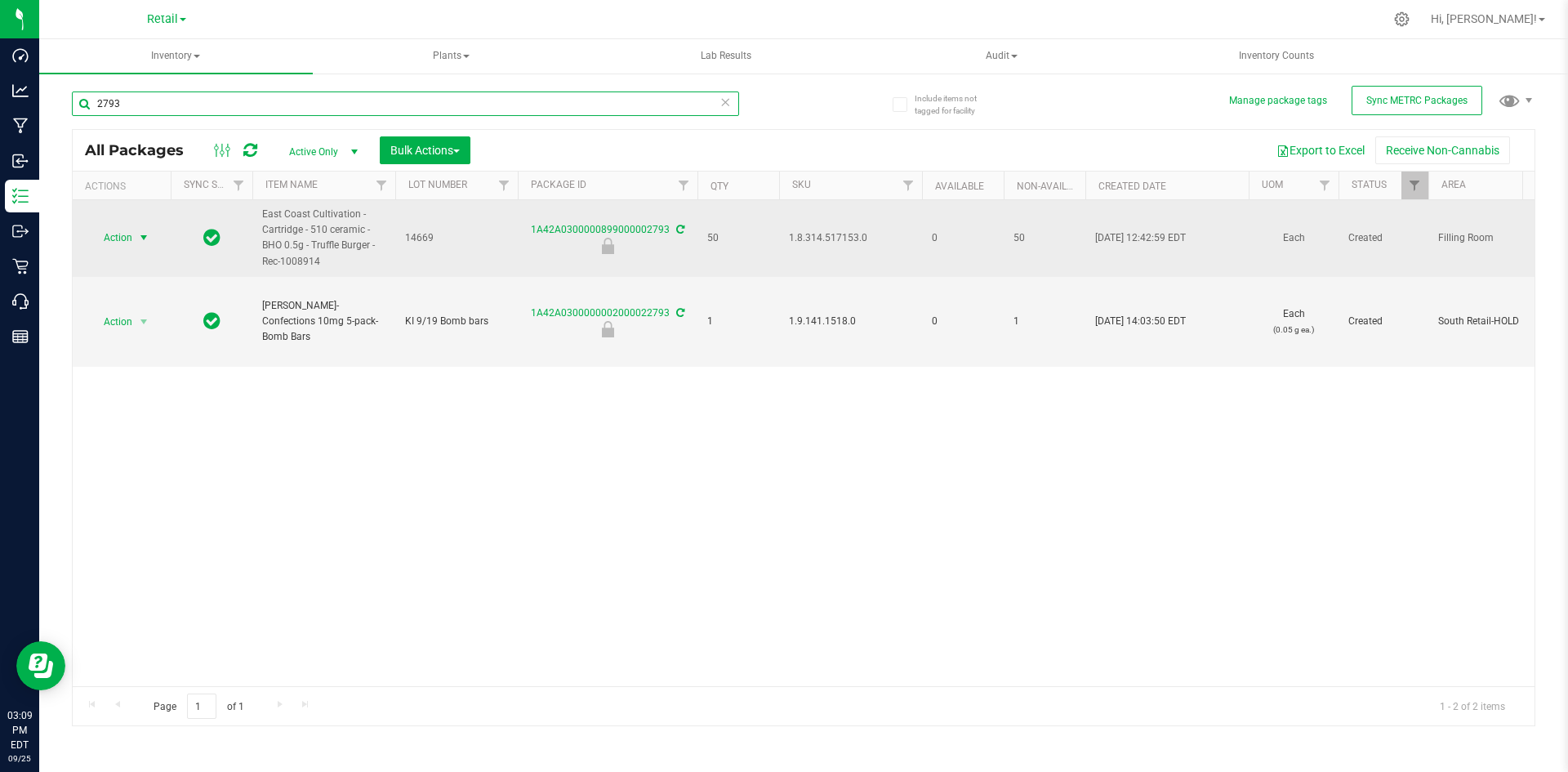
type input "2793"
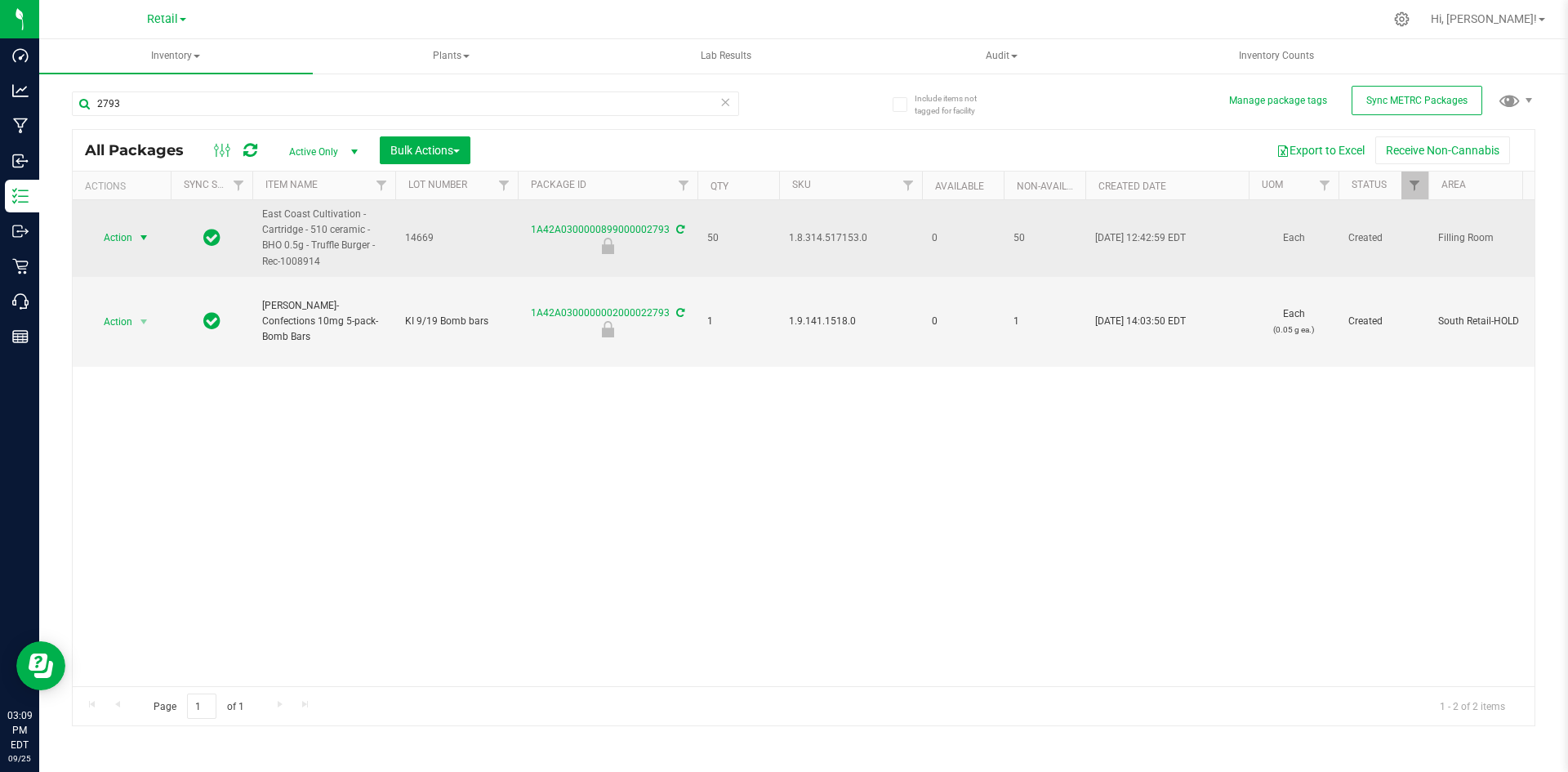
click at [123, 239] on span "Action" at bounding box center [111, 237] width 44 height 23
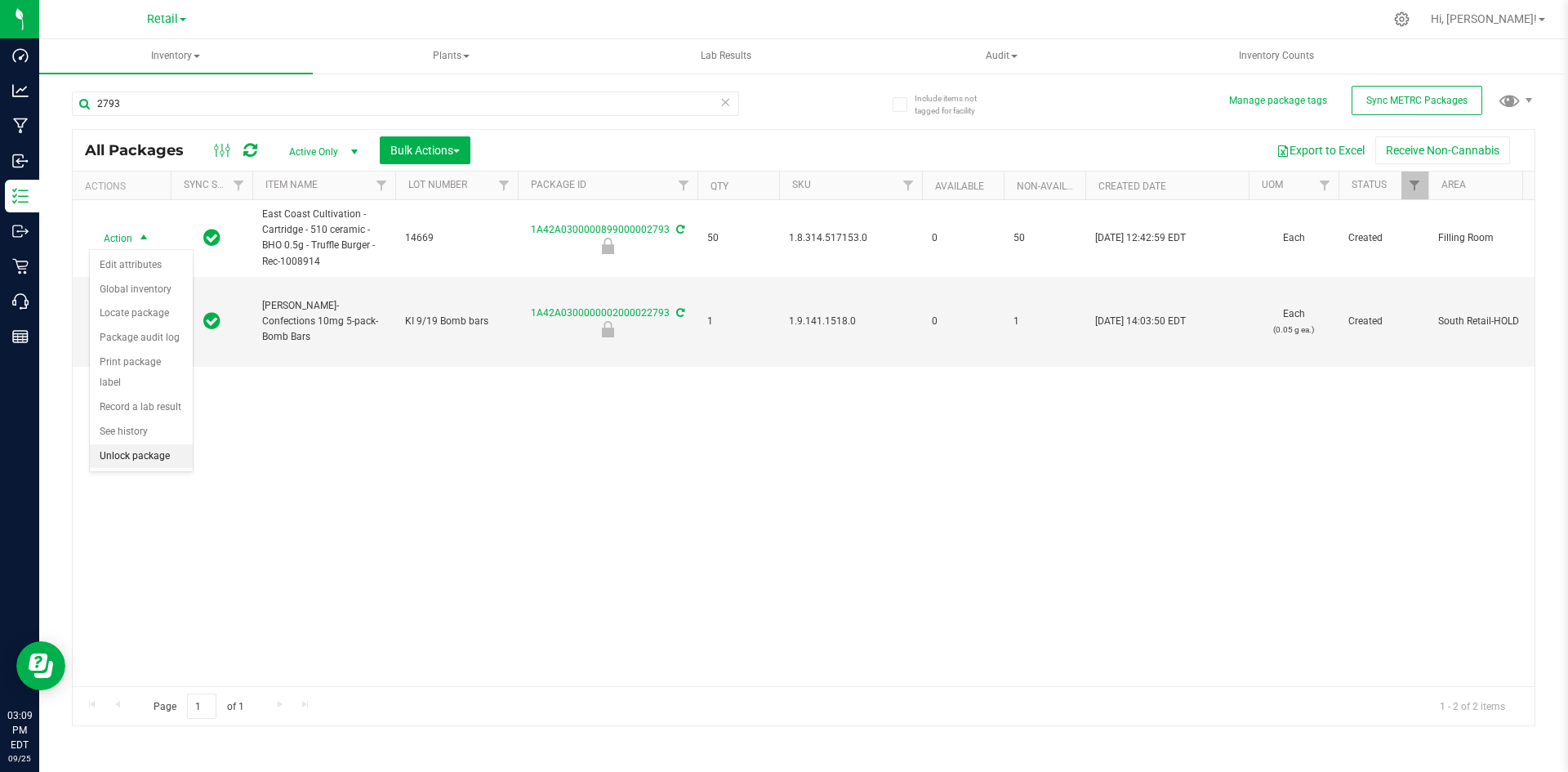
click at [149, 444] on li "Unlock package" at bounding box center [141, 456] width 103 height 25
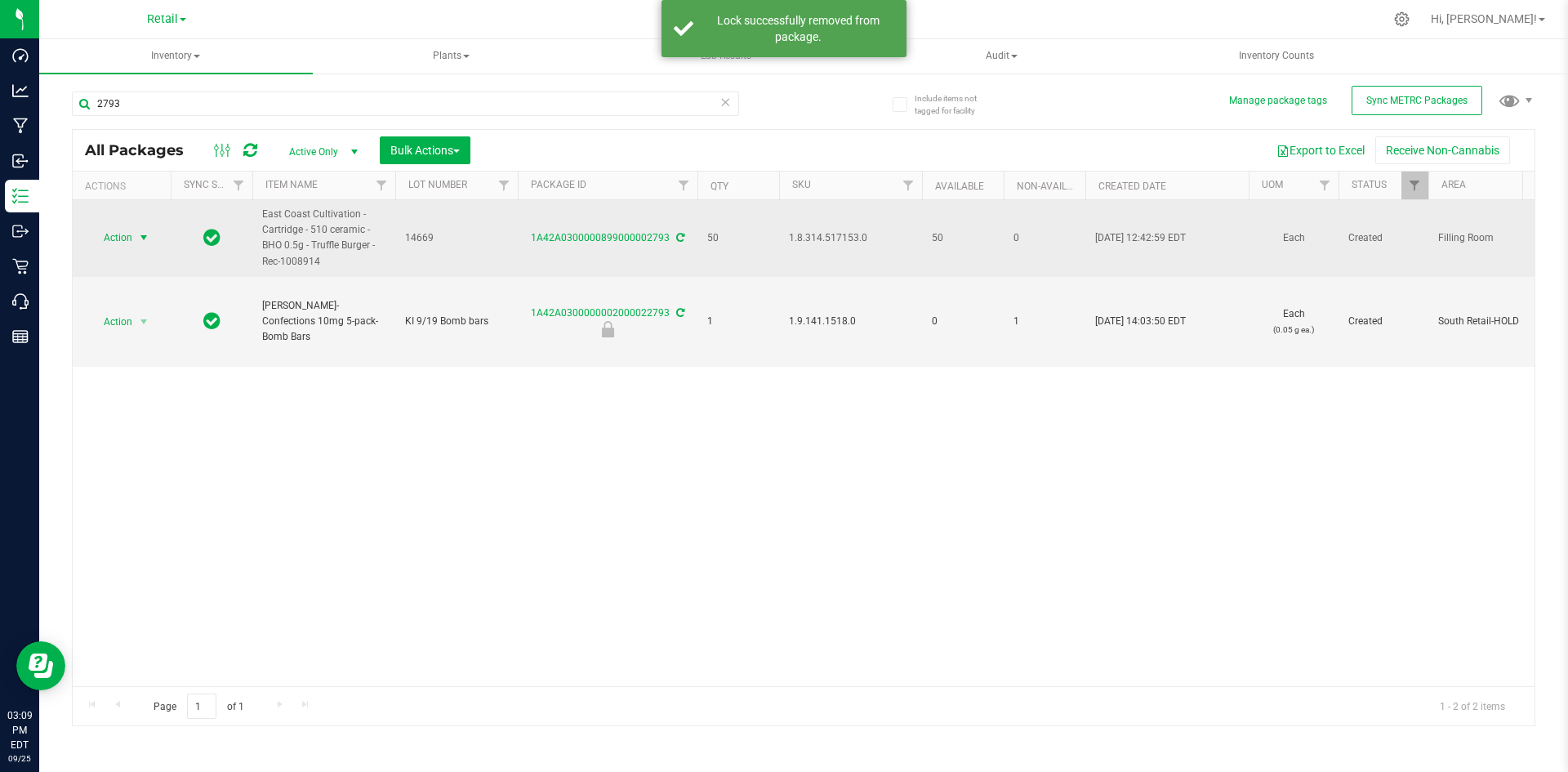
click at [138, 238] on span "select" at bounding box center [144, 237] width 13 height 13
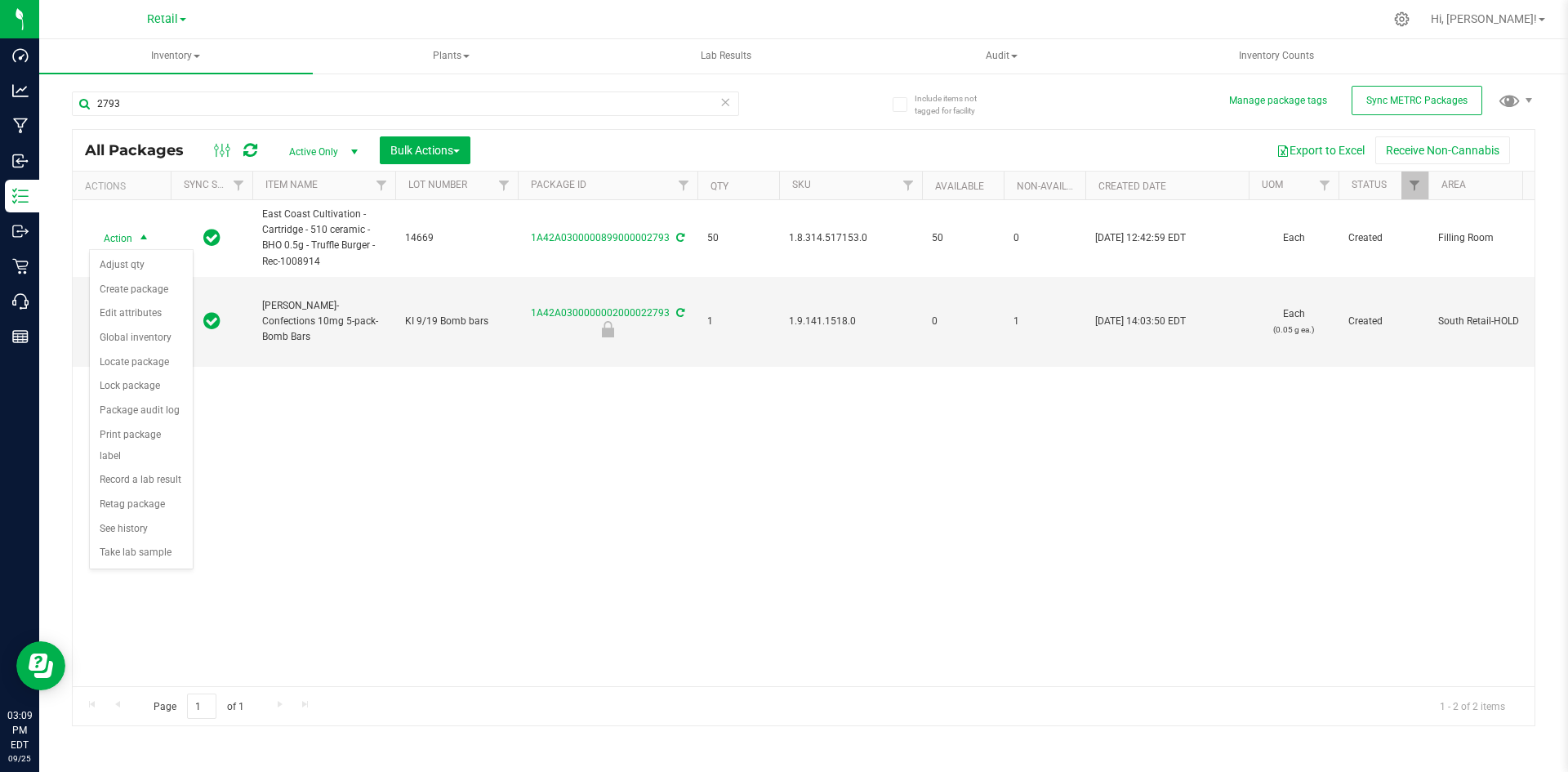
click at [338, 463] on div "Action Action Adjust qty Create package Edit attributes Global inventory Locate…" at bounding box center [803, 443] width 1462 height 486
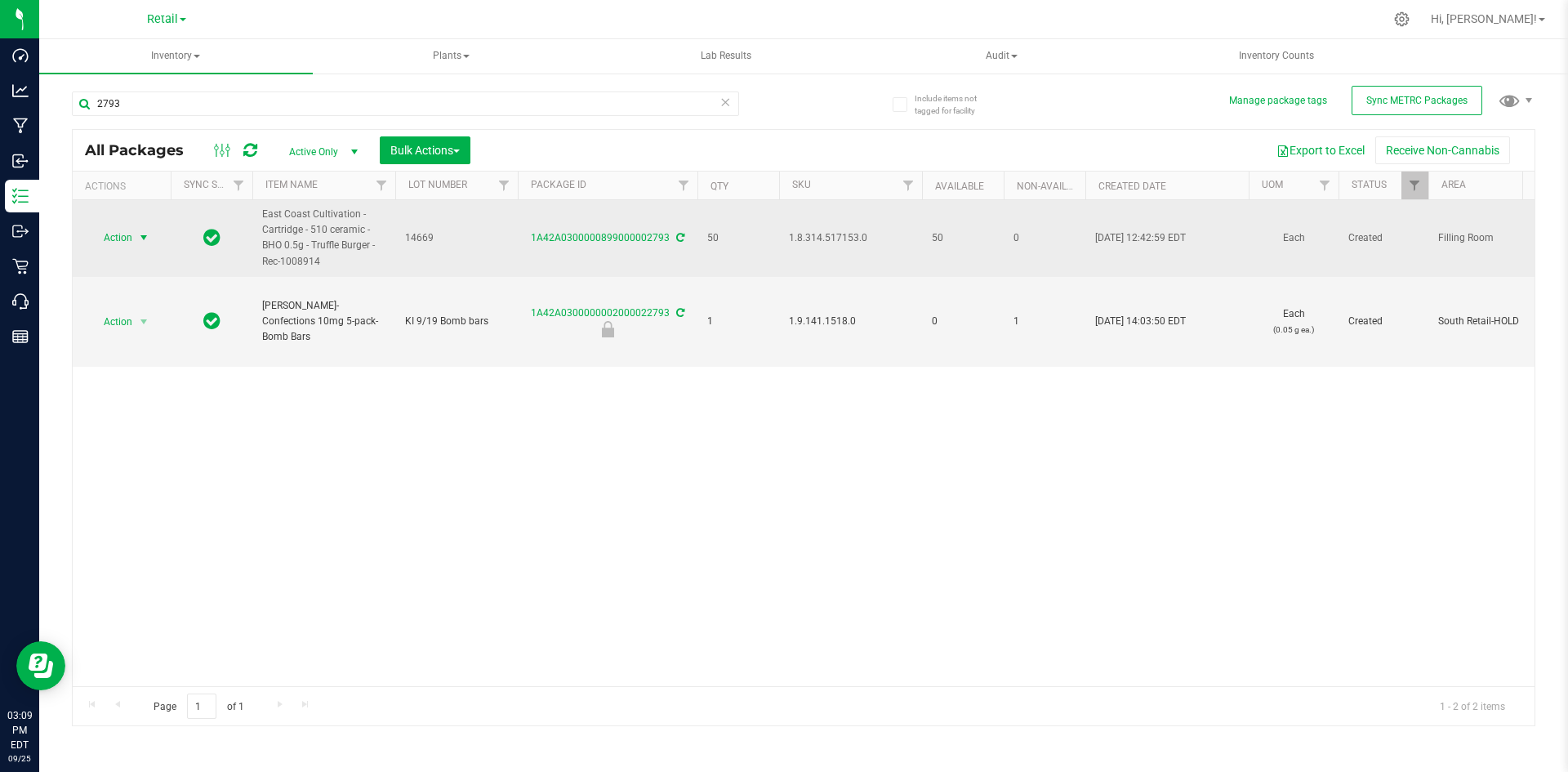
click at [145, 242] on span "select" at bounding box center [144, 237] width 13 height 13
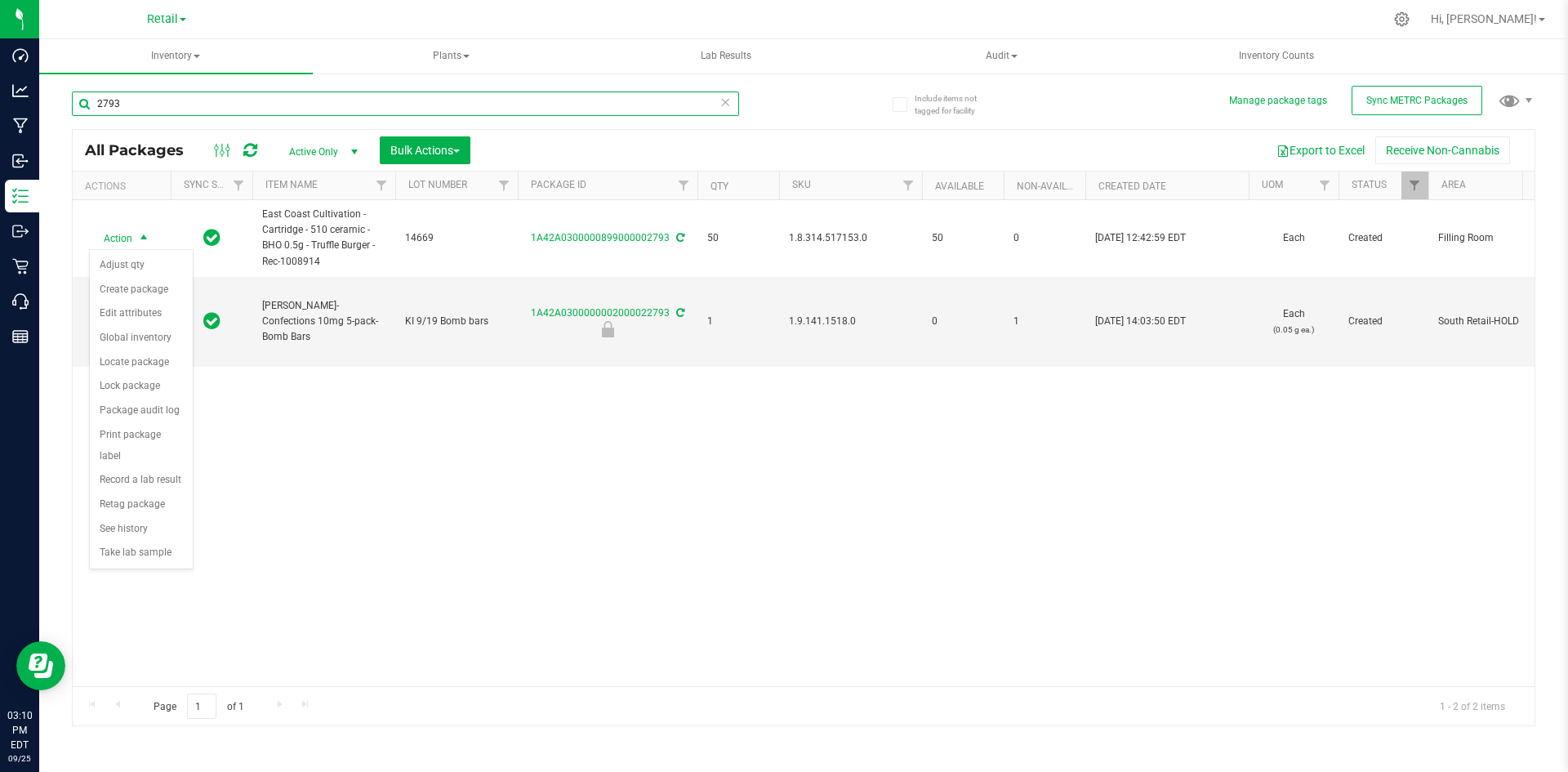
click at [171, 98] on input "2793" at bounding box center [405, 104] width 668 height 25
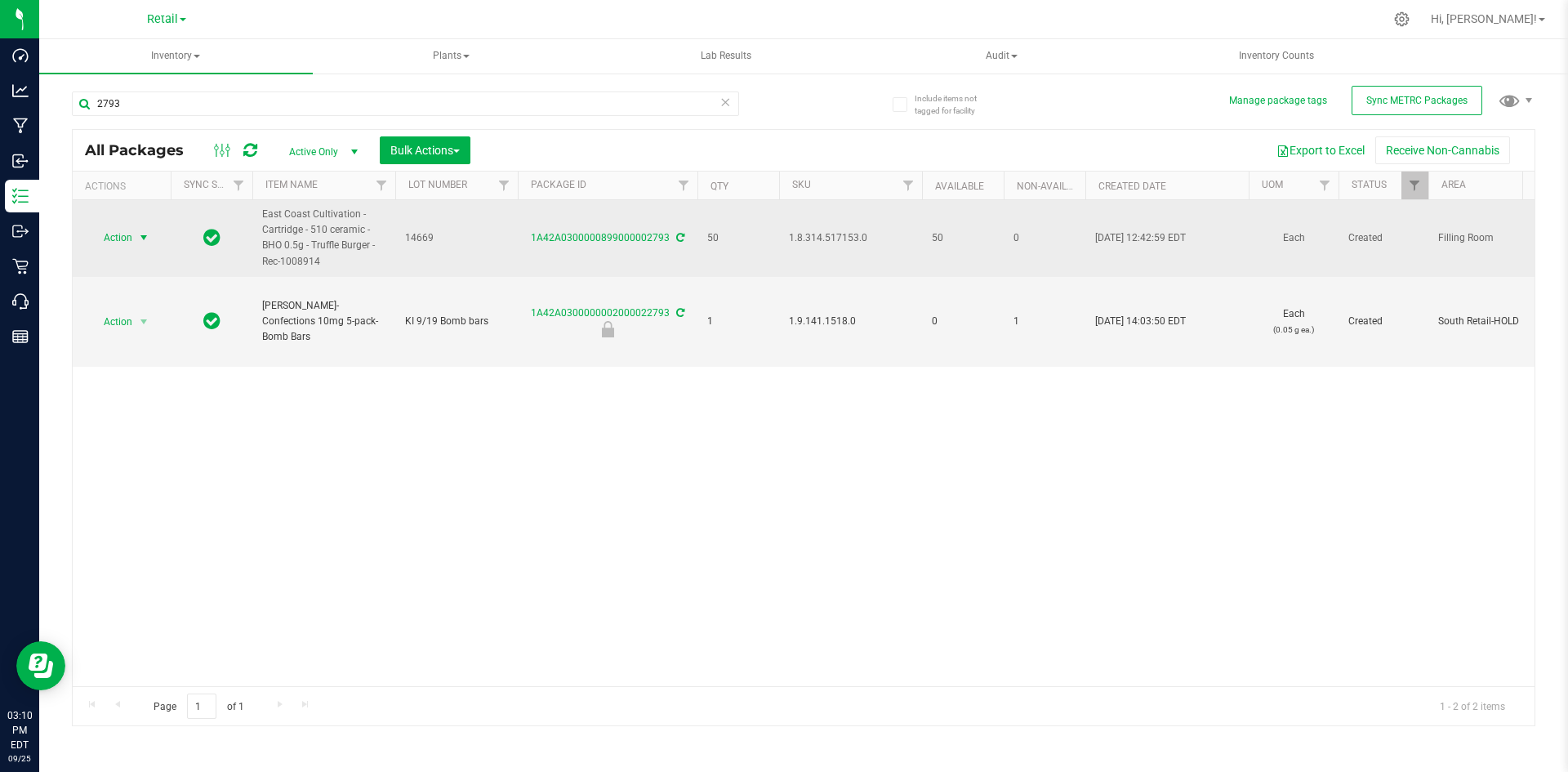
click at [129, 235] on span "Action" at bounding box center [111, 237] width 44 height 23
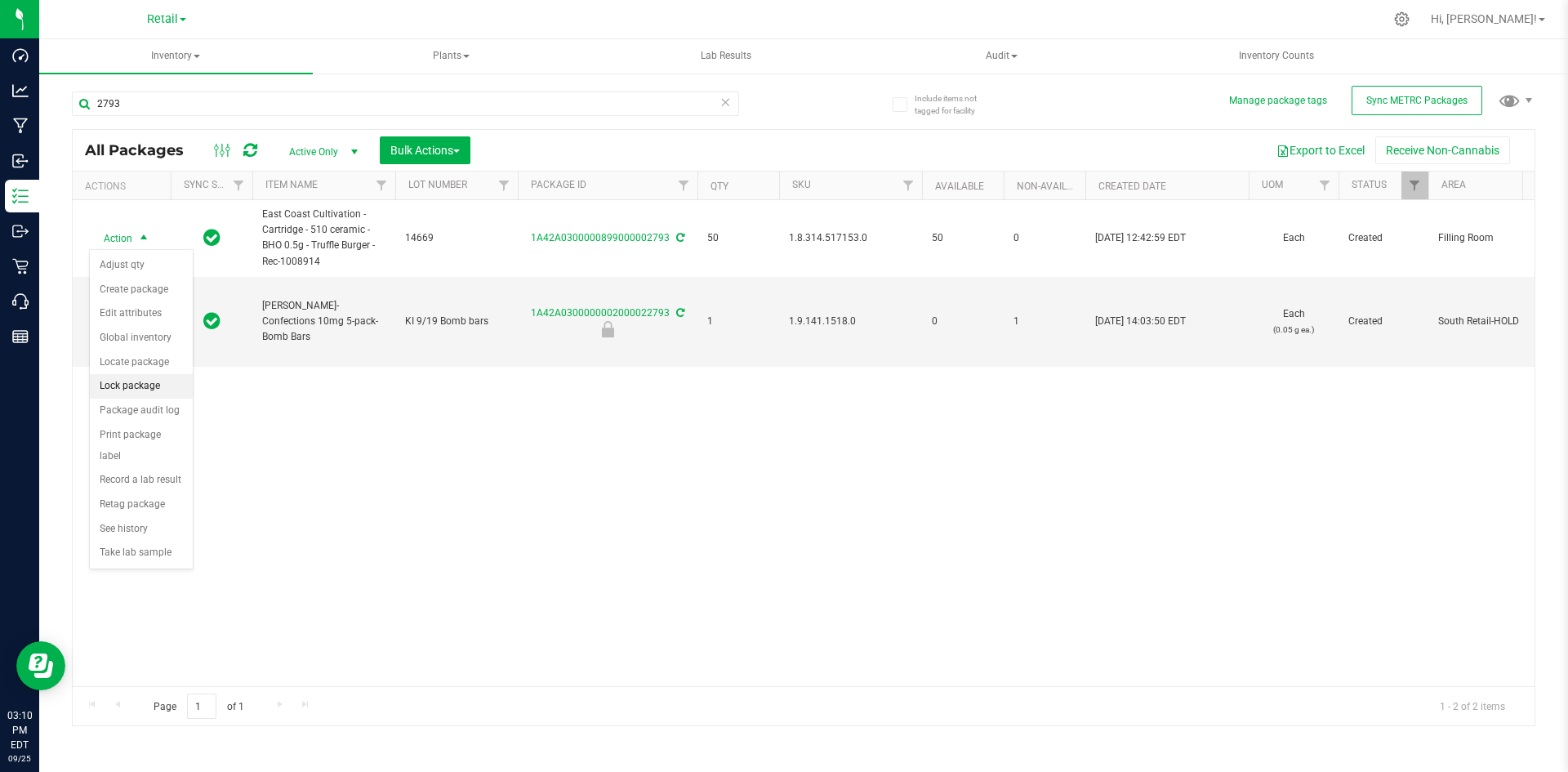
click at [162, 378] on li "Lock package" at bounding box center [141, 386] width 103 height 25
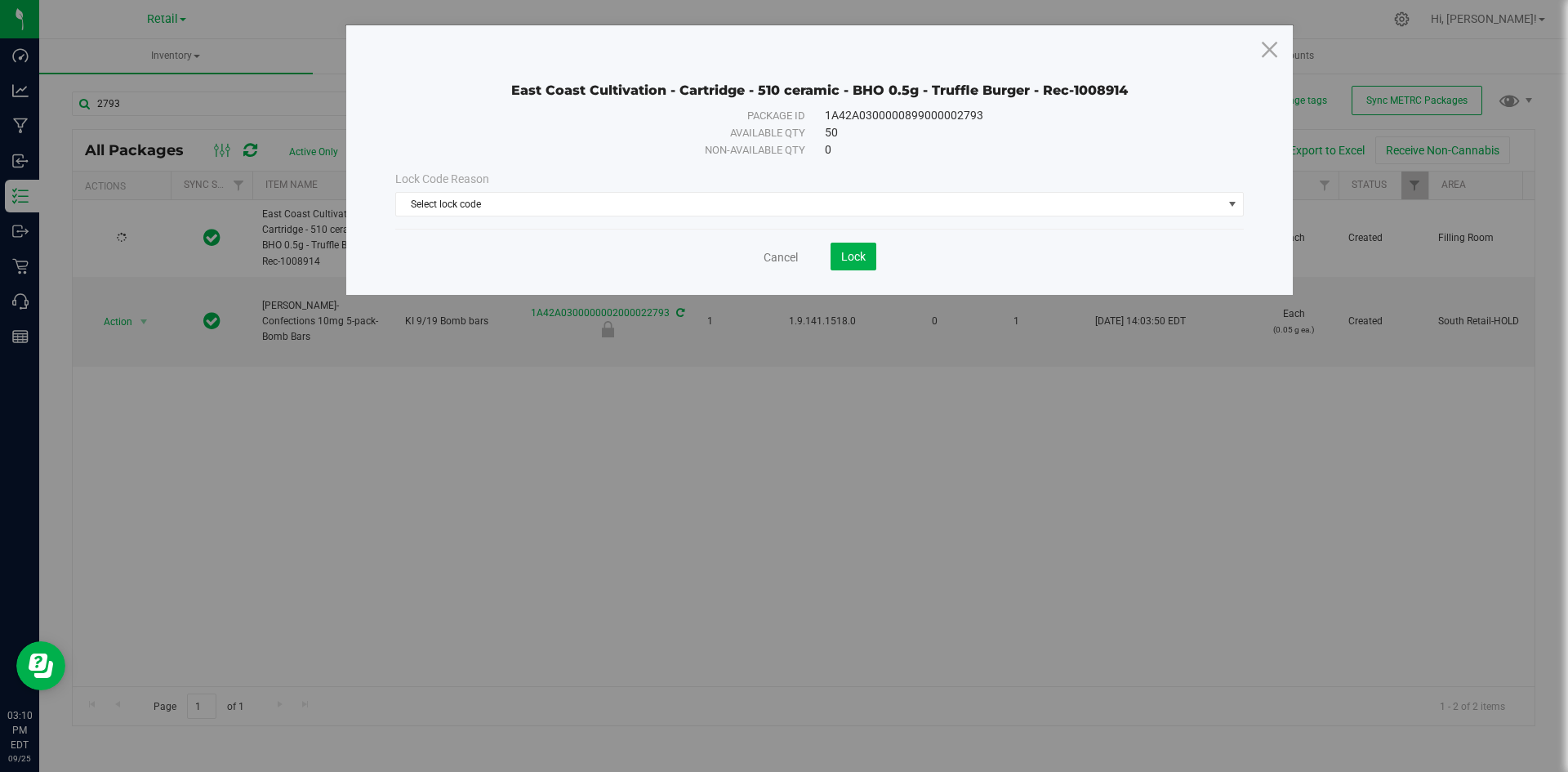
click at [530, 190] on div "Lock Code Reason Select lock code Select lock code Newly Received Quarantine Lo…" at bounding box center [820, 193] width 873 height 46
click at [527, 199] on span "Select lock code" at bounding box center [809, 204] width 826 height 23
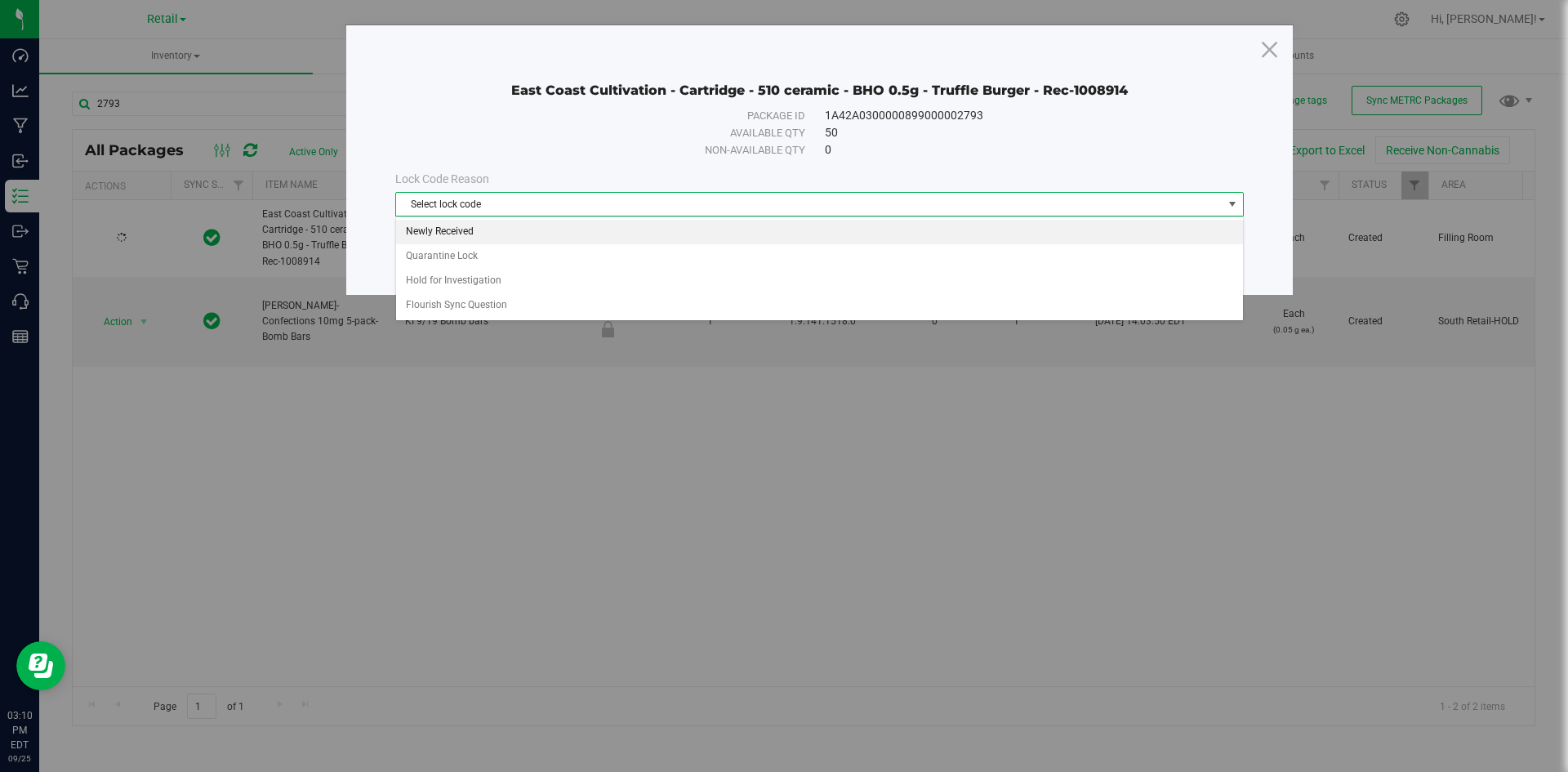
click at [480, 235] on li "Newly Received" at bounding box center [820, 232] width 847 height 25
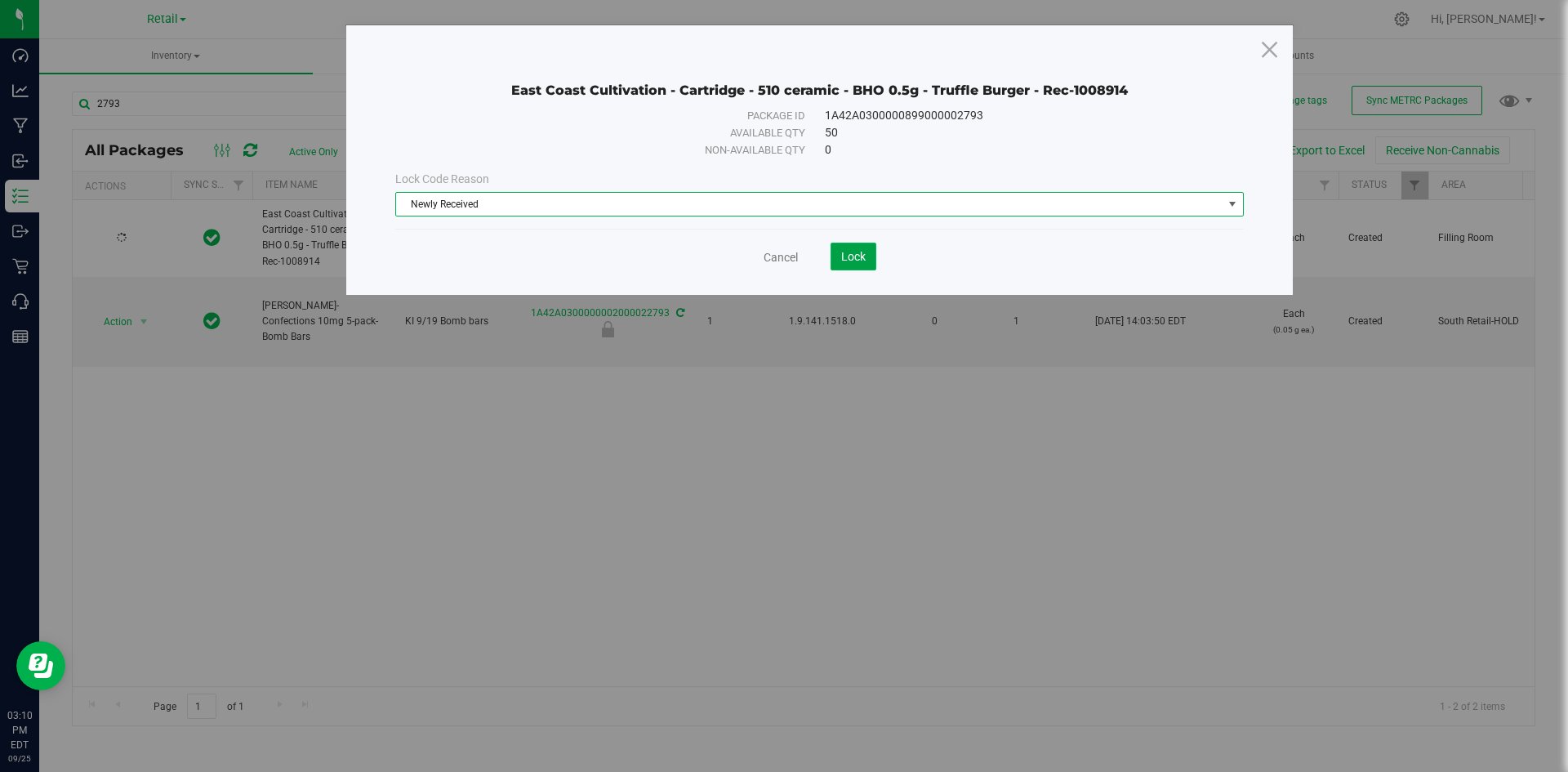
click at [834, 258] on button "Lock" at bounding box center [854, 257] width 46 height 28
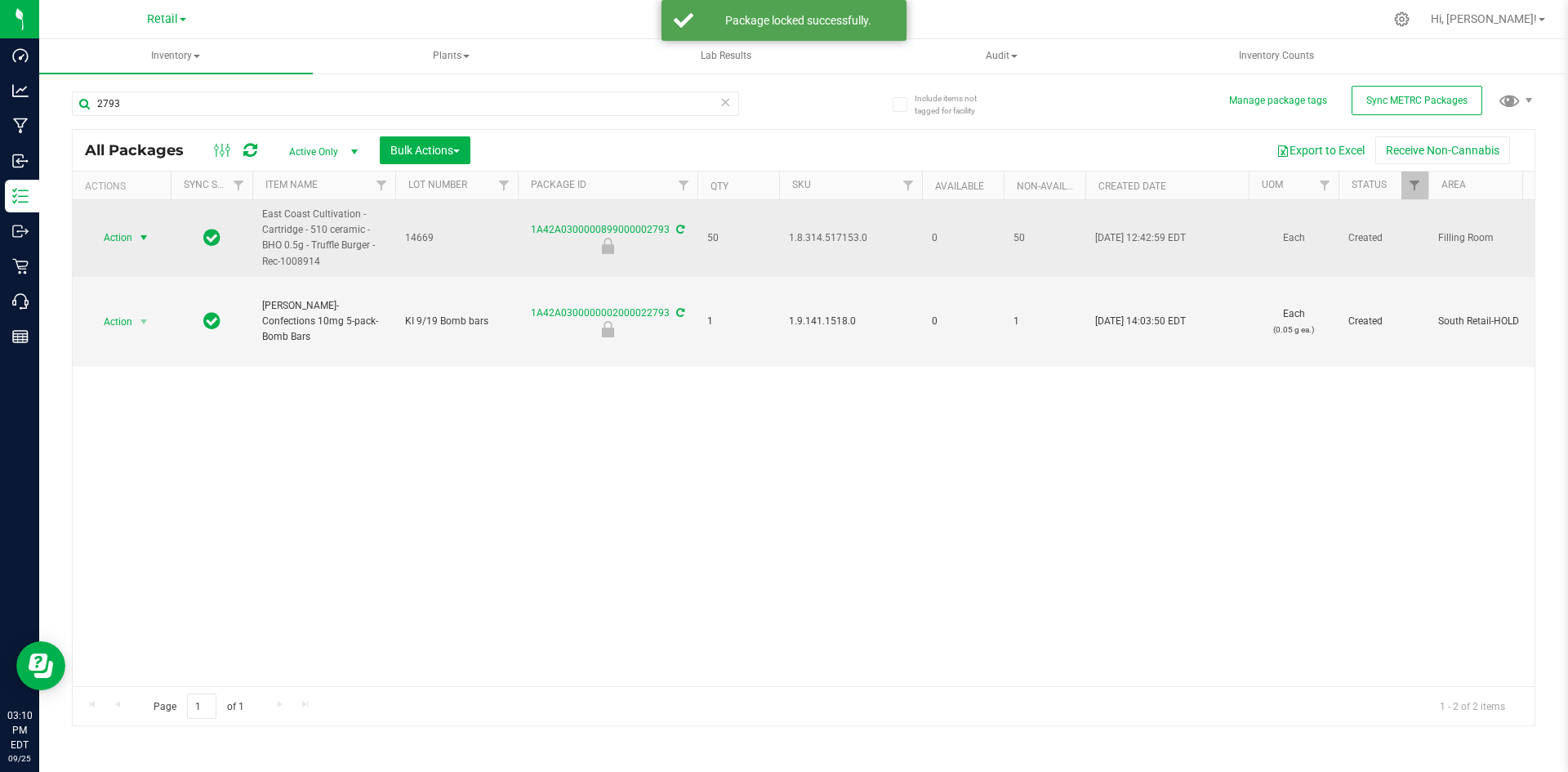
click at [129, 238] on span "Action" at bounding box center [111, 237] width 44 height 23
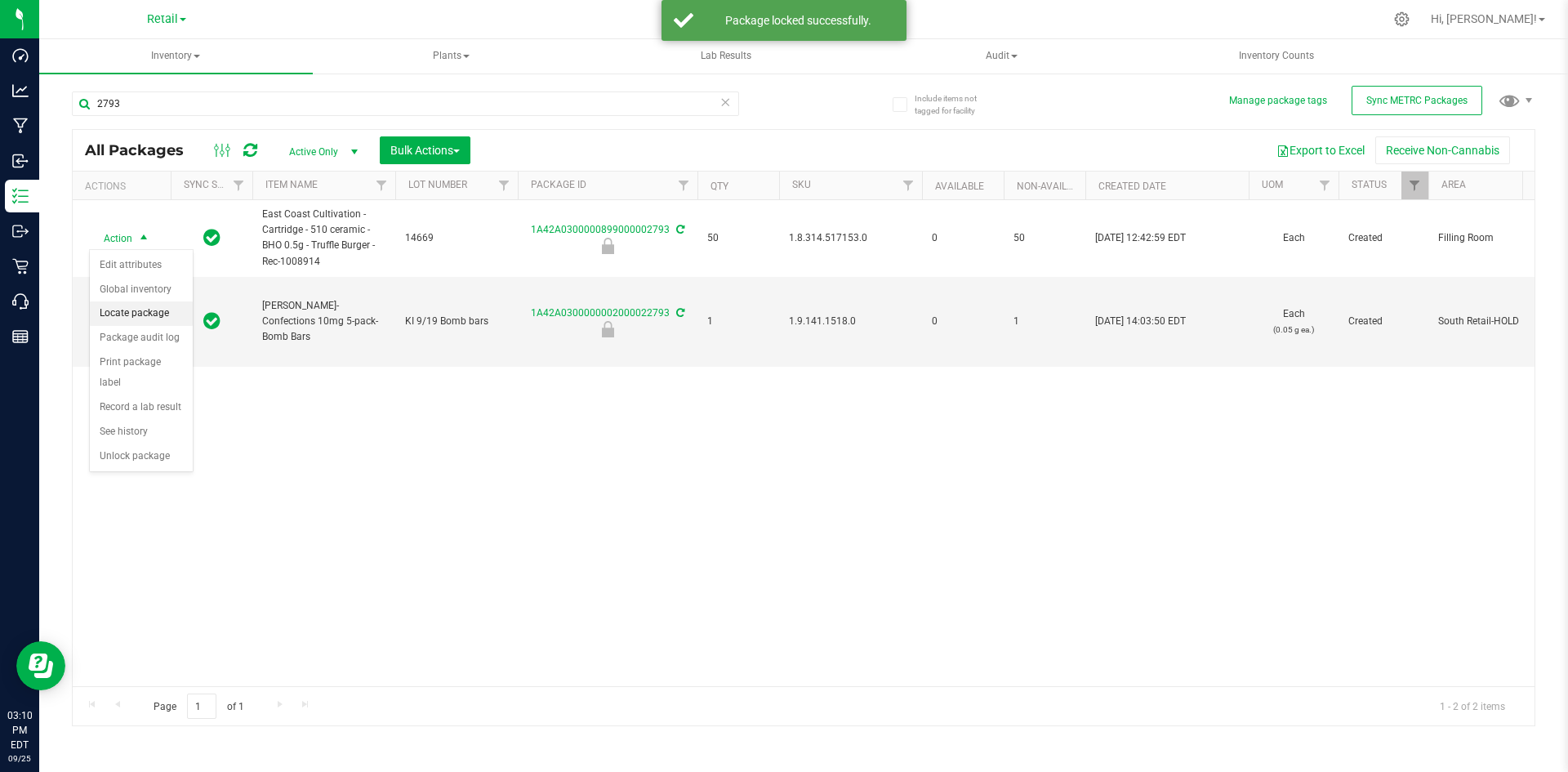
click at [142, 317] on li "Locate package" at bounding box center [141, 314] width 103 height 25
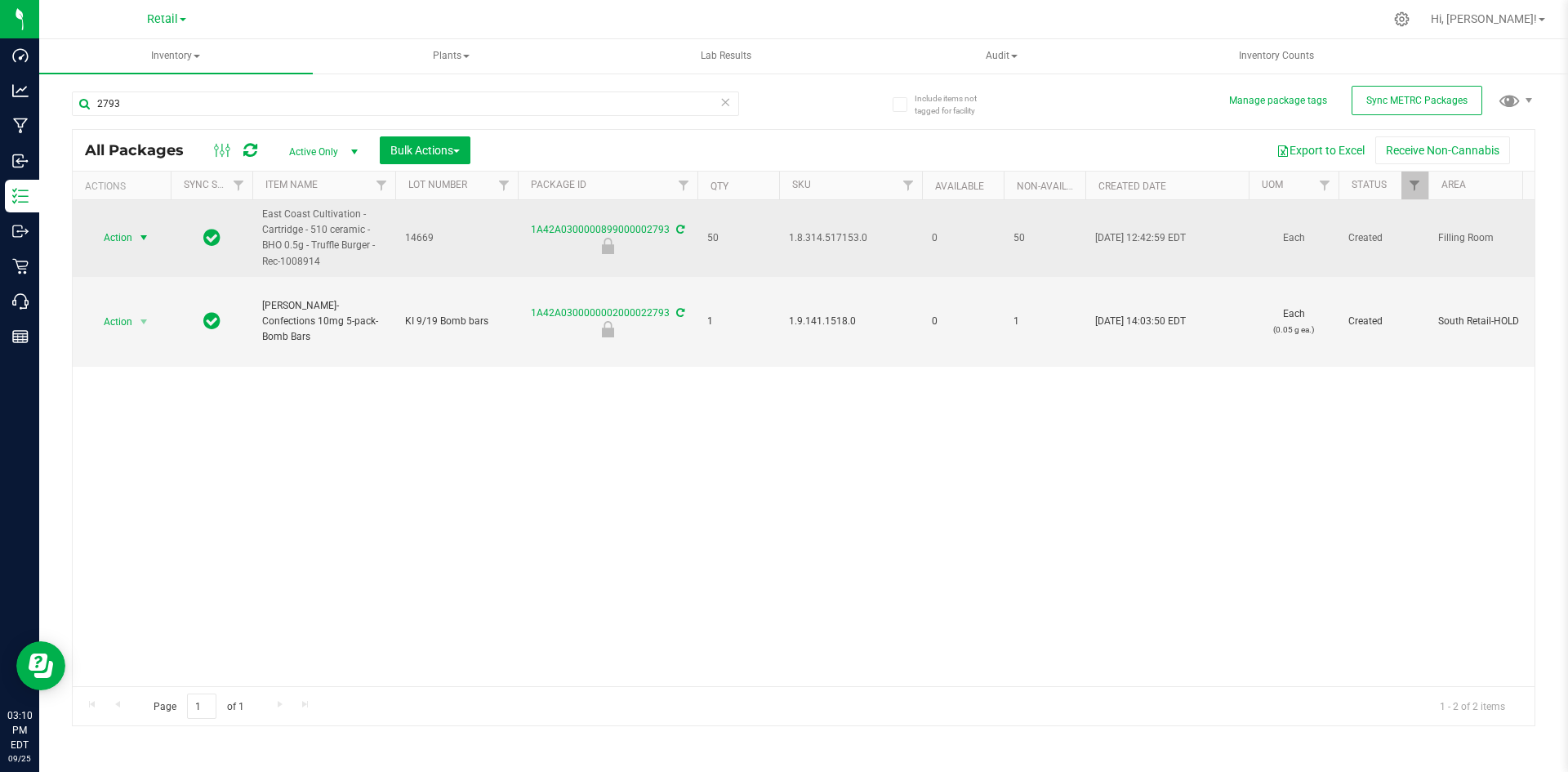
click at [115, 243] on span "Action" at bounding box center [111, 237] width 44 height 23
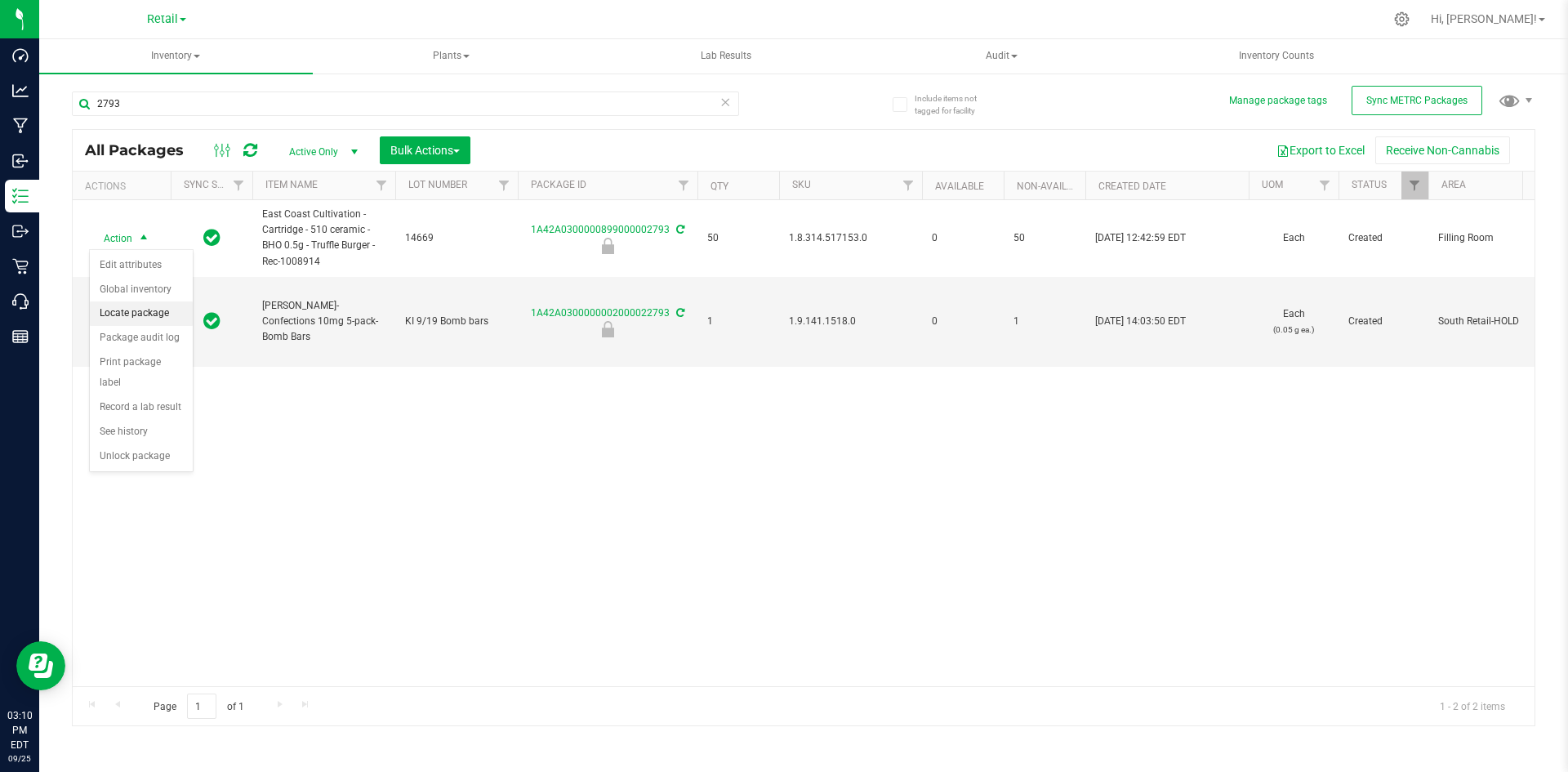
click at [129, 314] on li "Locate package" at bounding box center [141, 314] width 103 height 25
click at [427, 149] on span "Bulk Actions" at bounding box center [425, 150] width 70 height 13
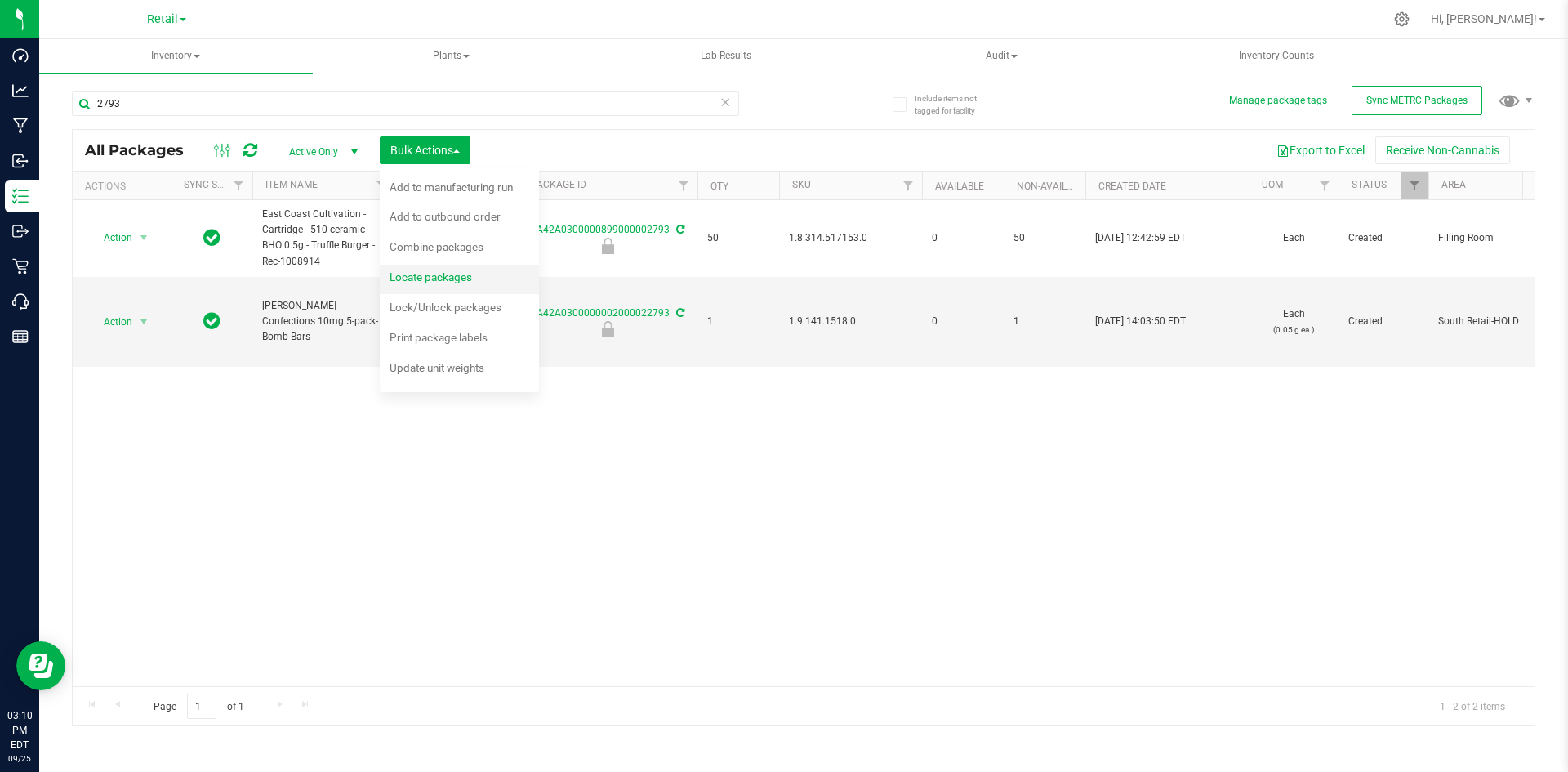
click at [437, 276] on span "Locate packages" at bounding box center [431, 277] width 83 height 13
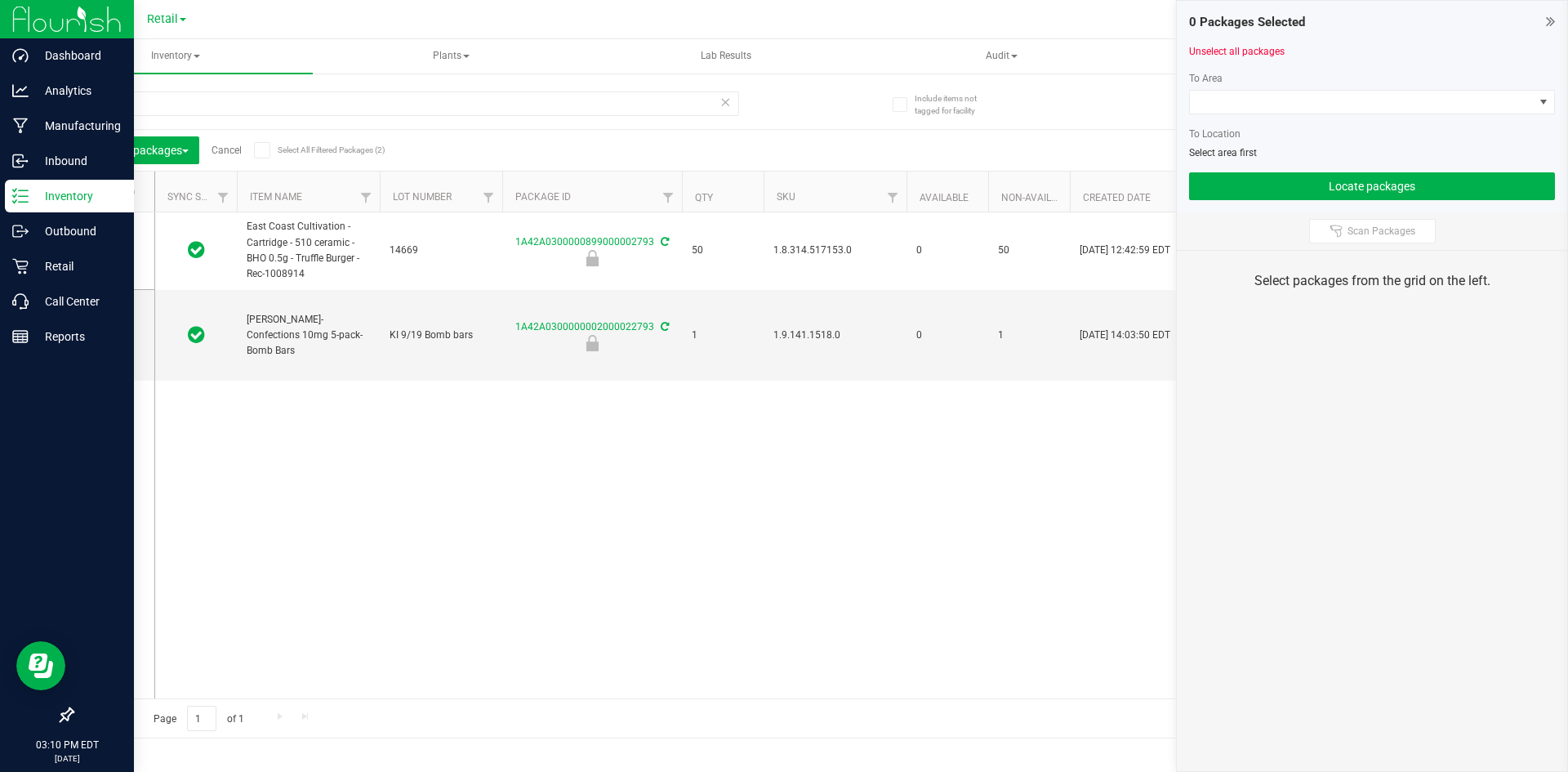
click at [19, 9] on img at bounding box center [66, 19] width 109 height 39
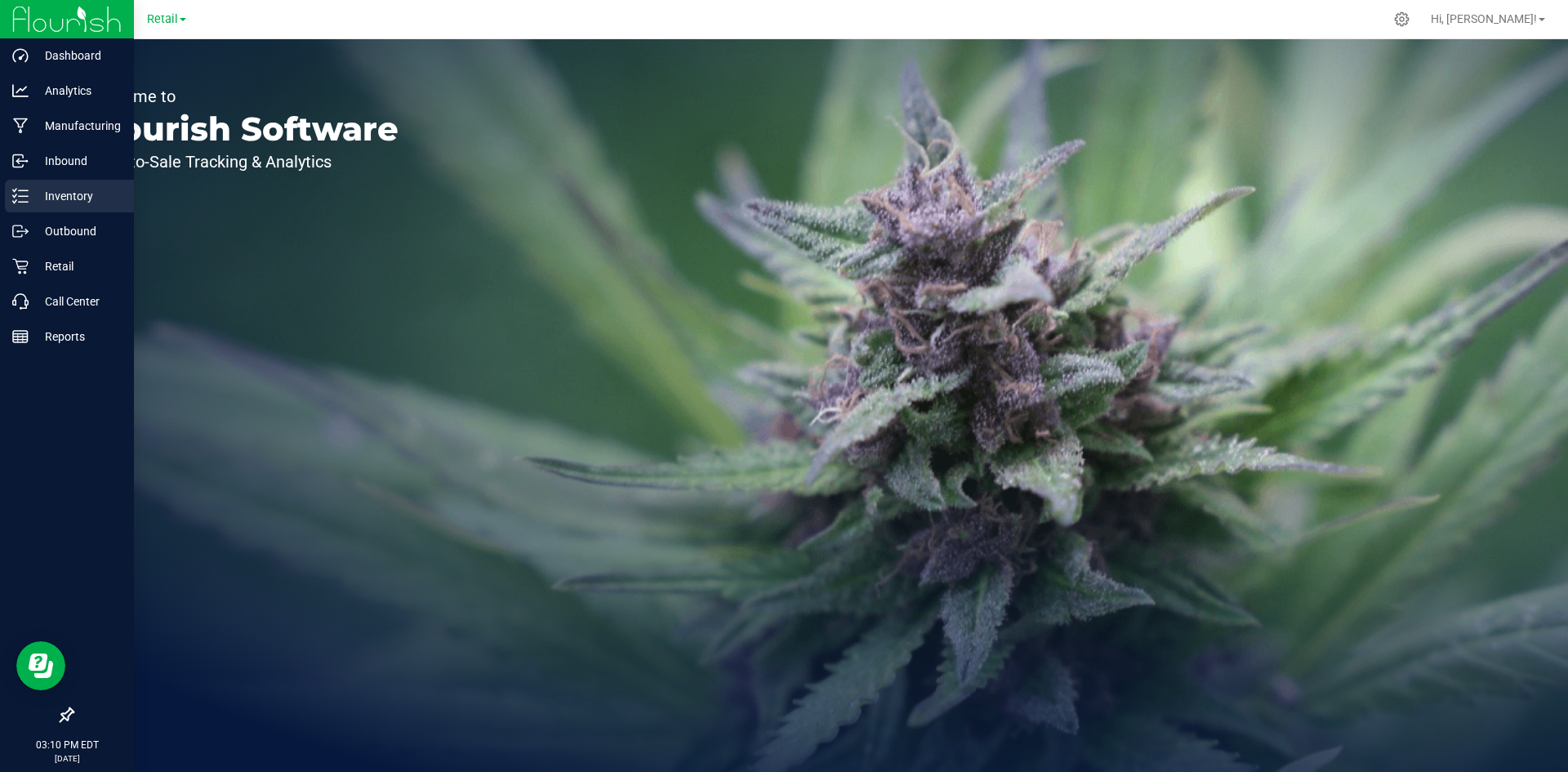
click at [37, 198] on p "Inventory" at bounding box center [77, 195] width 98 height 19
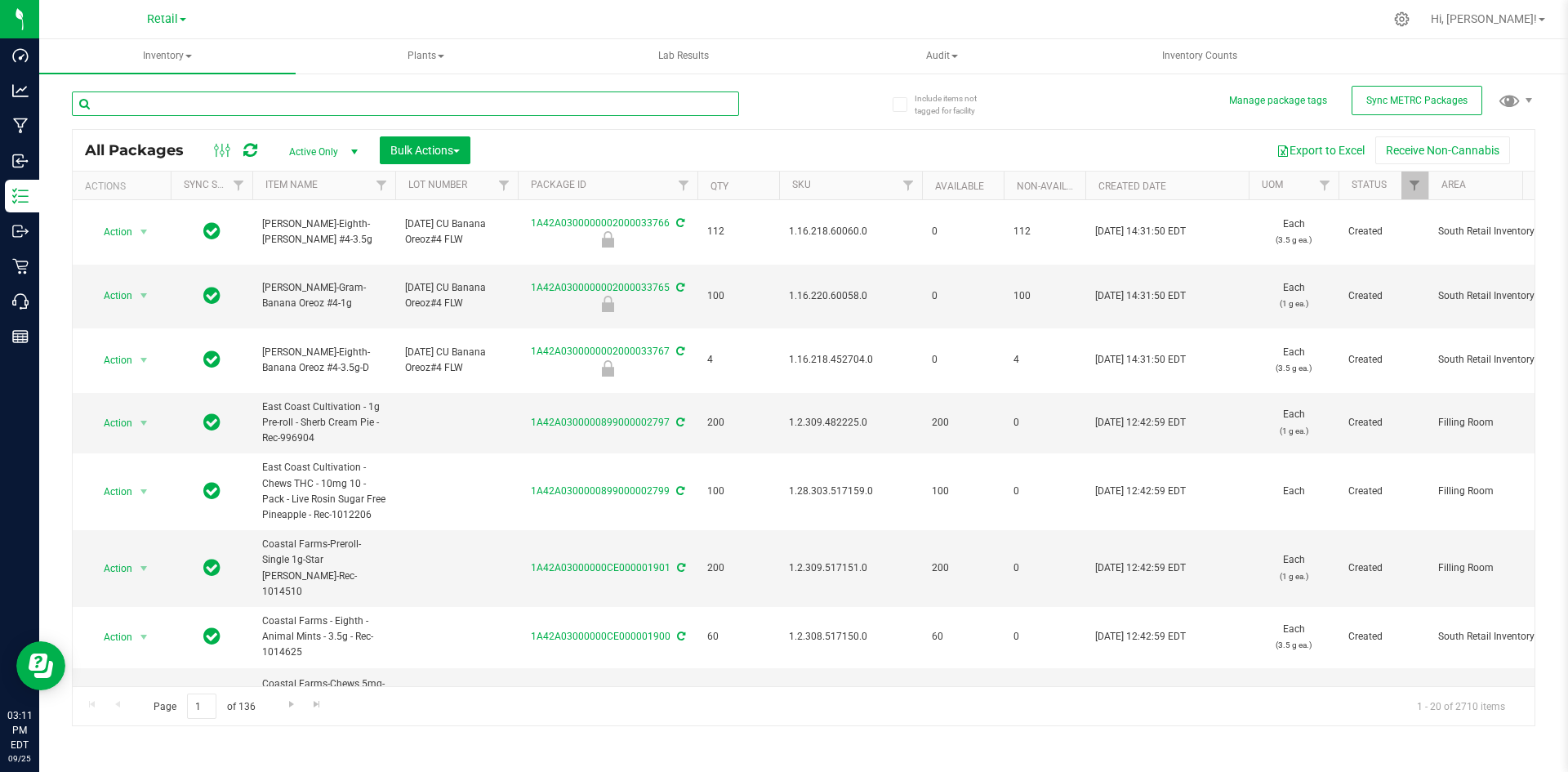
click at [193, 107] on input "text" at bounding box center [405, 104] width 668 height 25
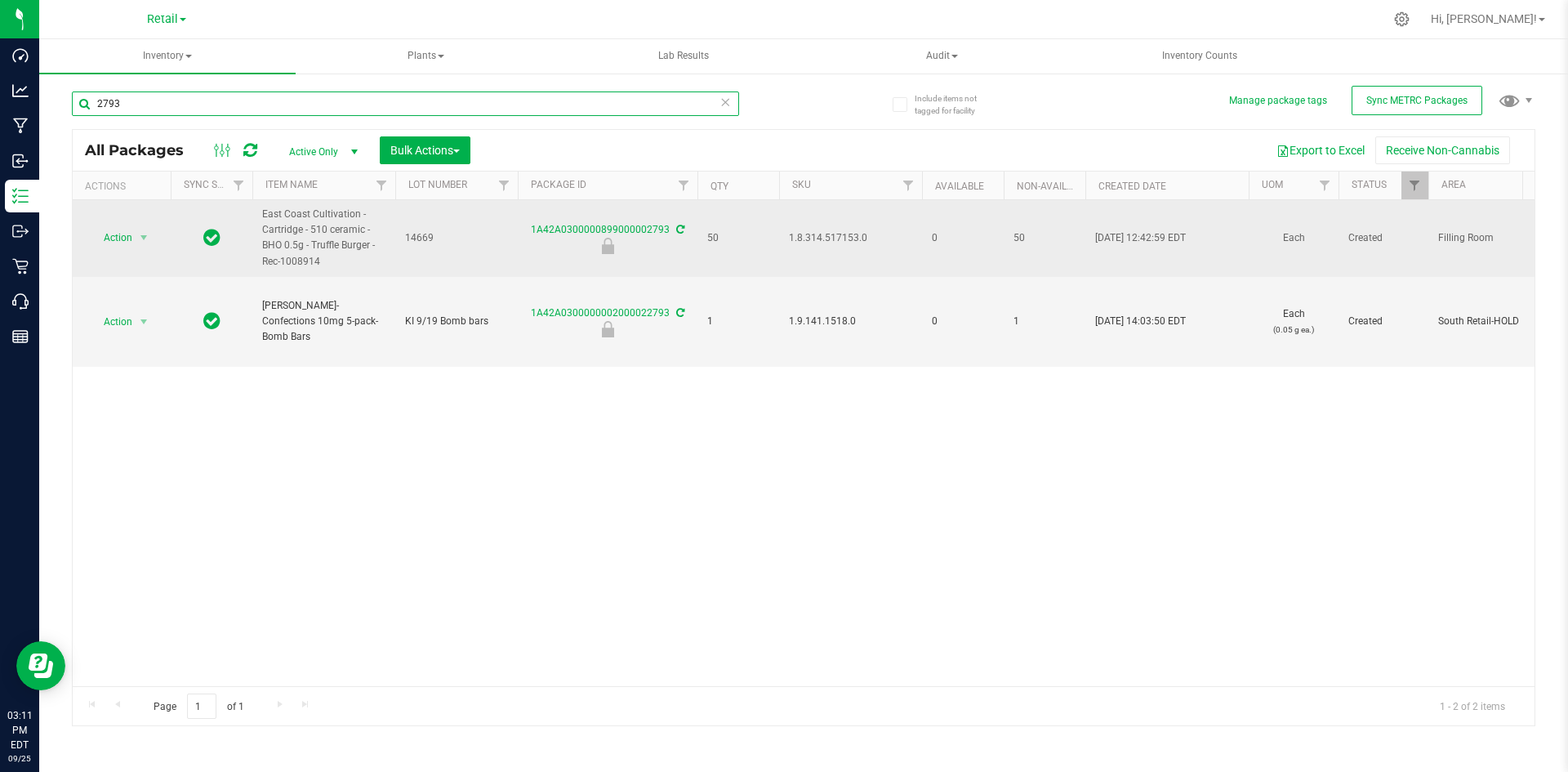
type input "2793"
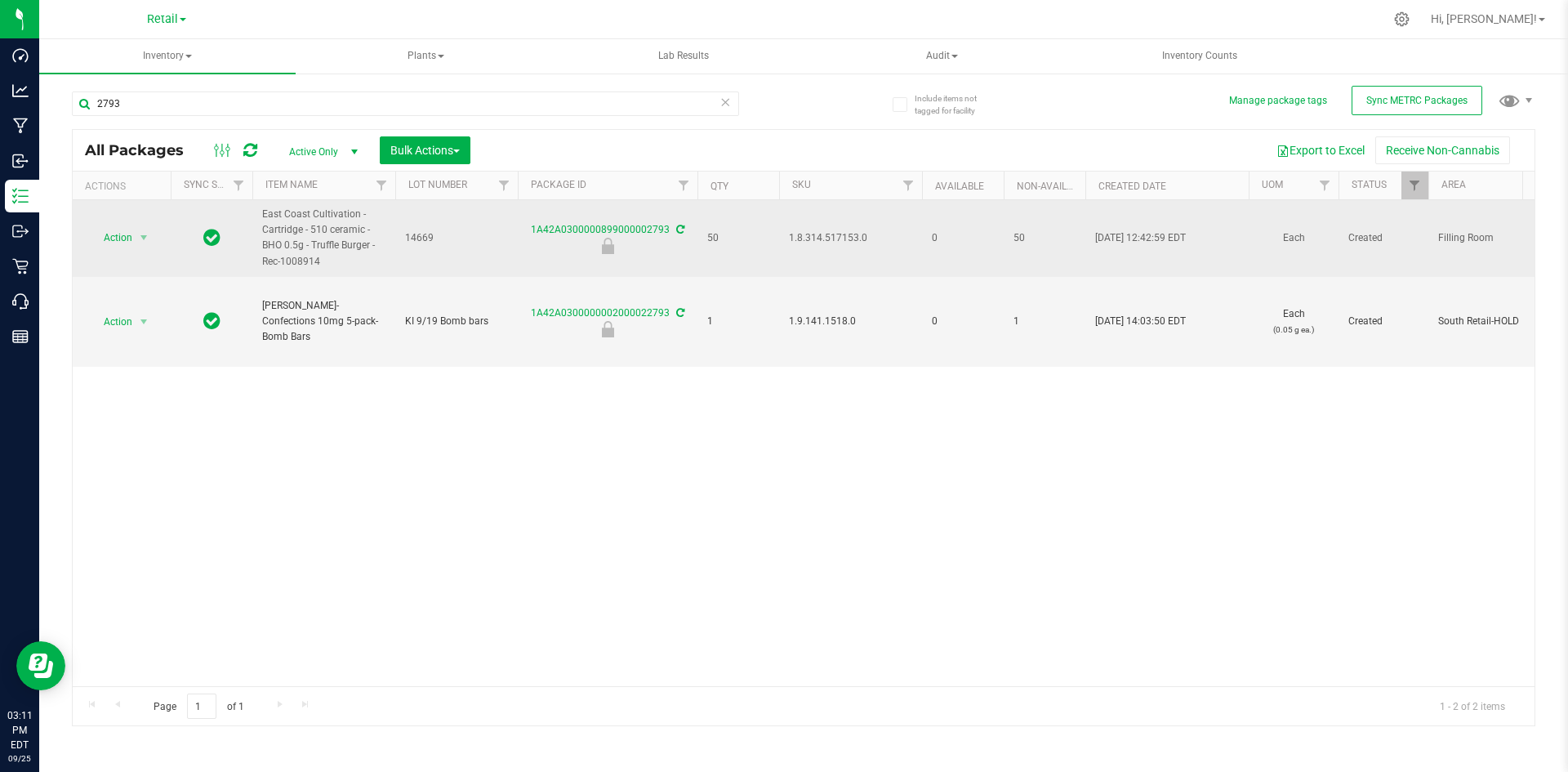
click at [833, 234] on span "1.8.314.517153.0" at bounding box center [850, 237] width 123 height 16
copy span "1.8.314.517153.0"
click at [119, 237] on span "Action" at bounding box center [111, 237] width 44 height 23
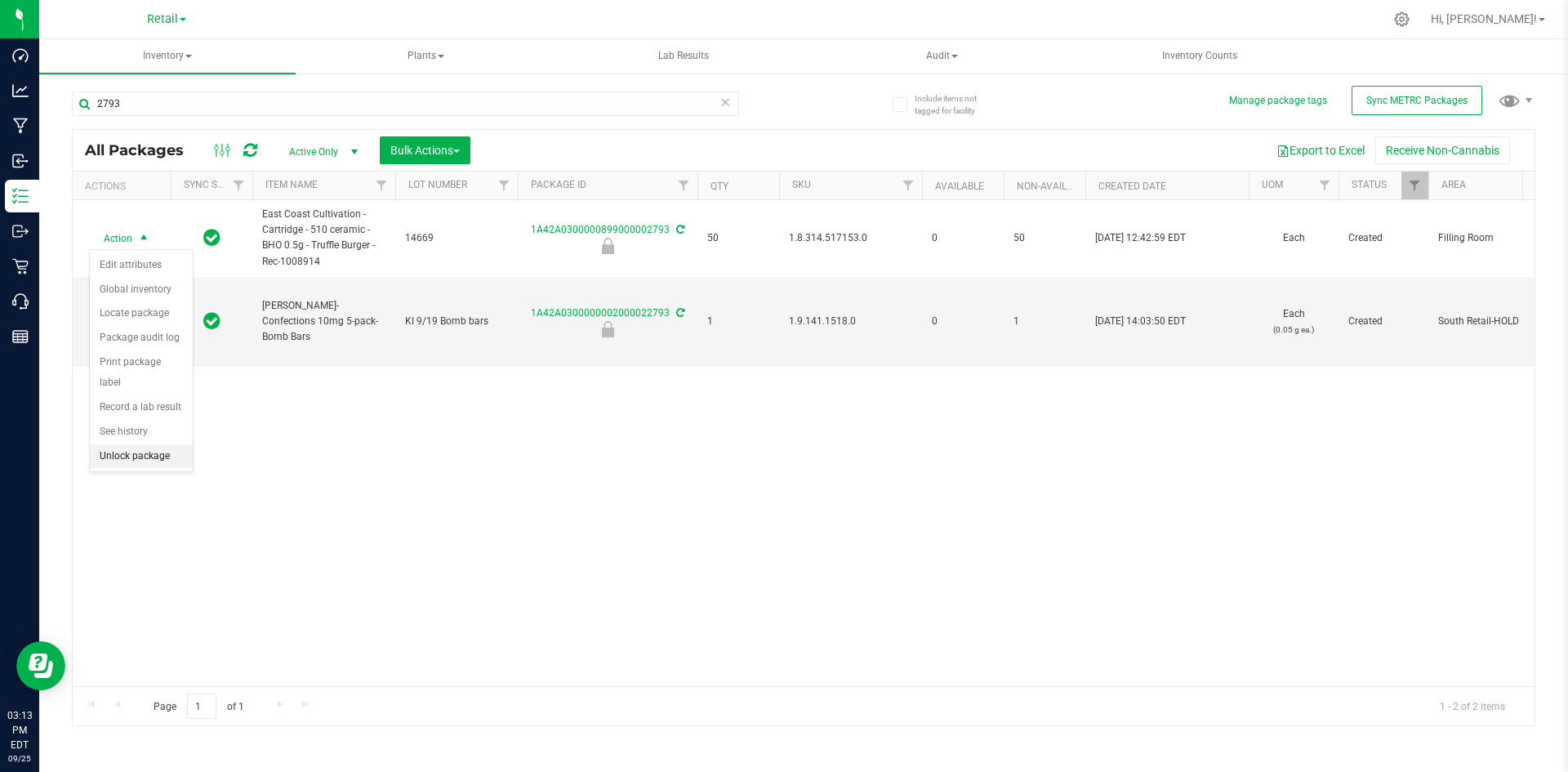
click at [138, 444] on li "Unlock package" at bounding box center [141, 456] width 103 height 25
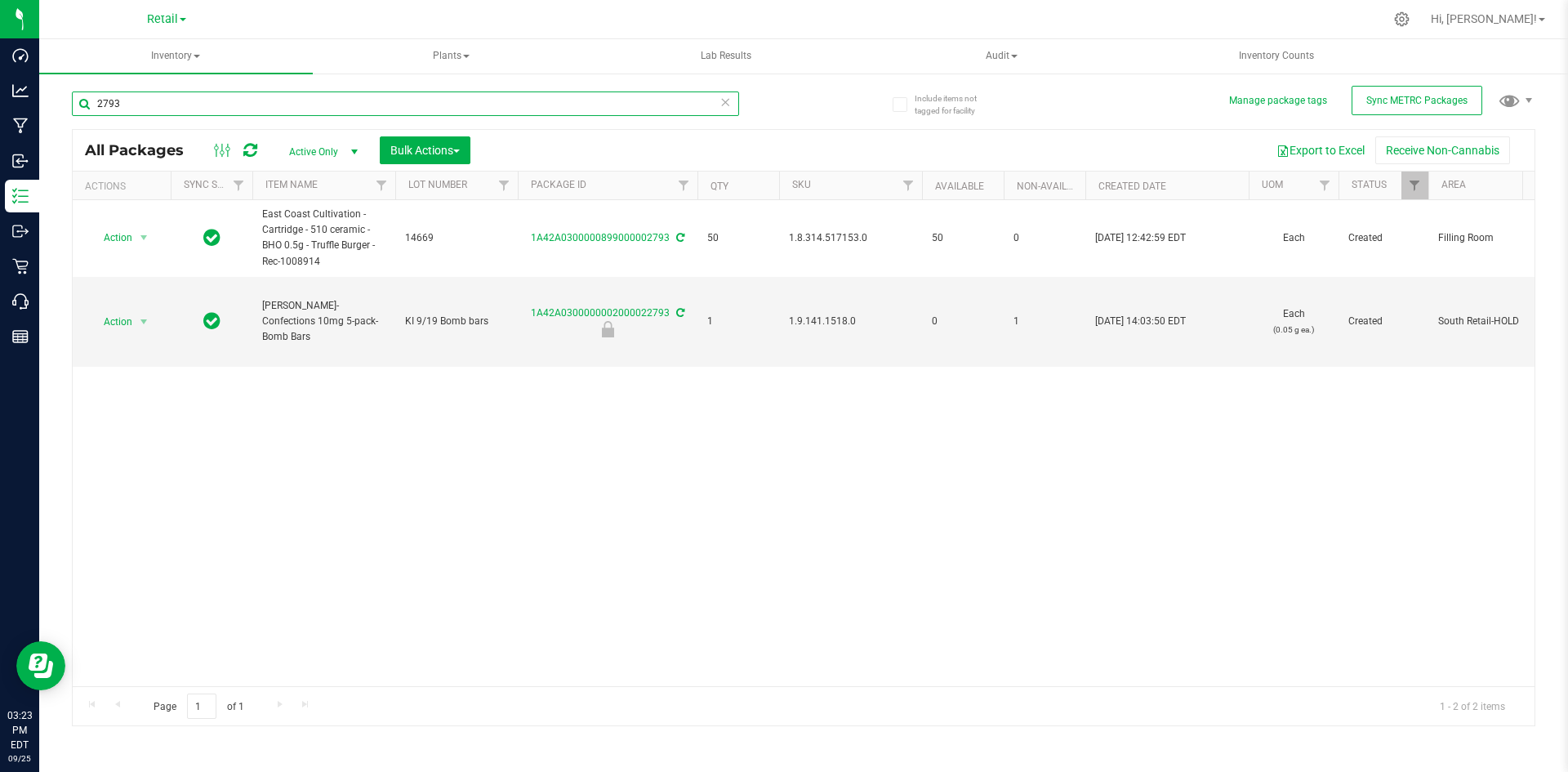
click at [170, 95] on input "2793" at bounding box center [405, 104] width 668 height 25
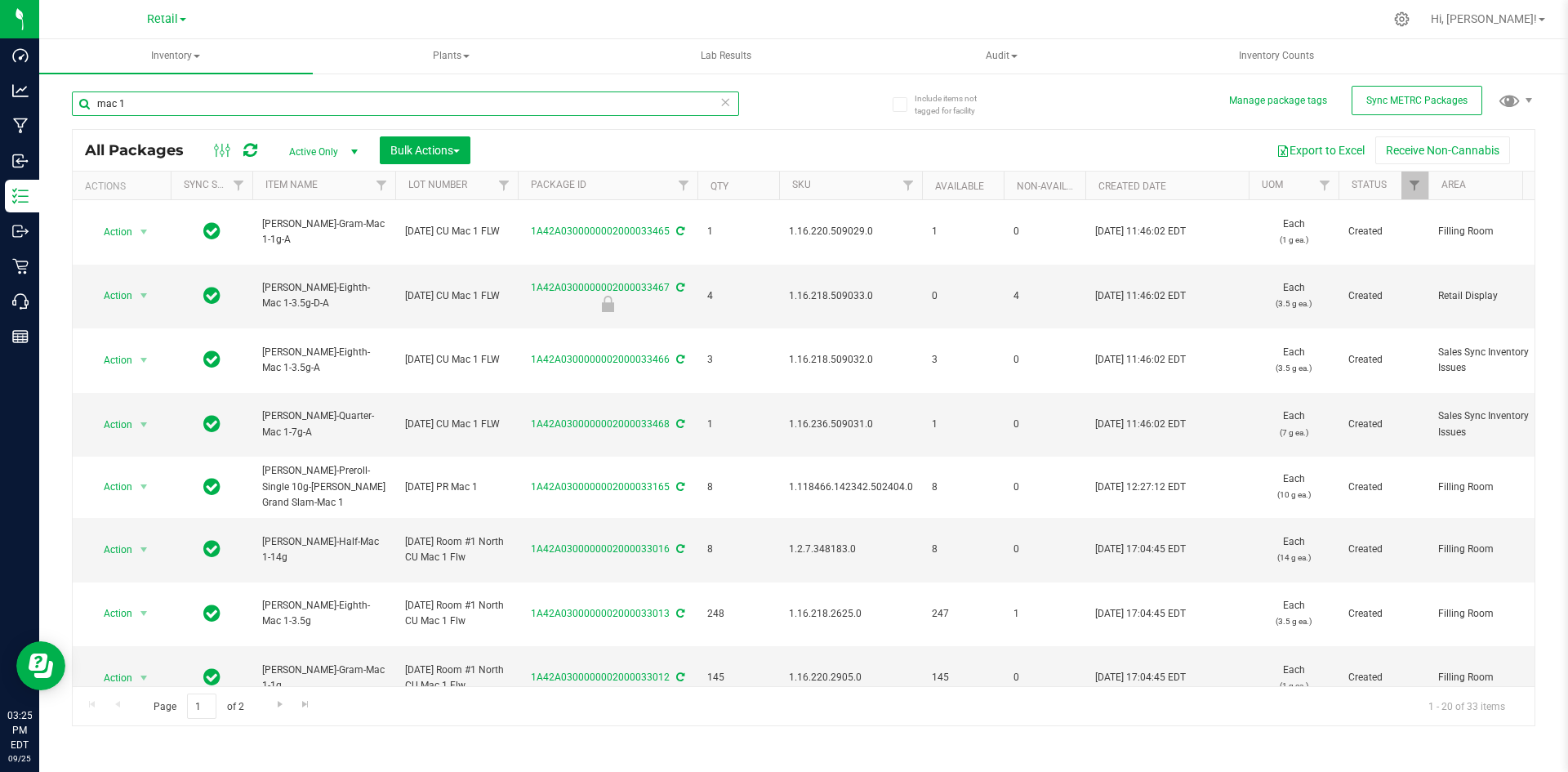
click at [173, 97] on input "mac 1" at bounding box center [405, 104] width 668 height 25
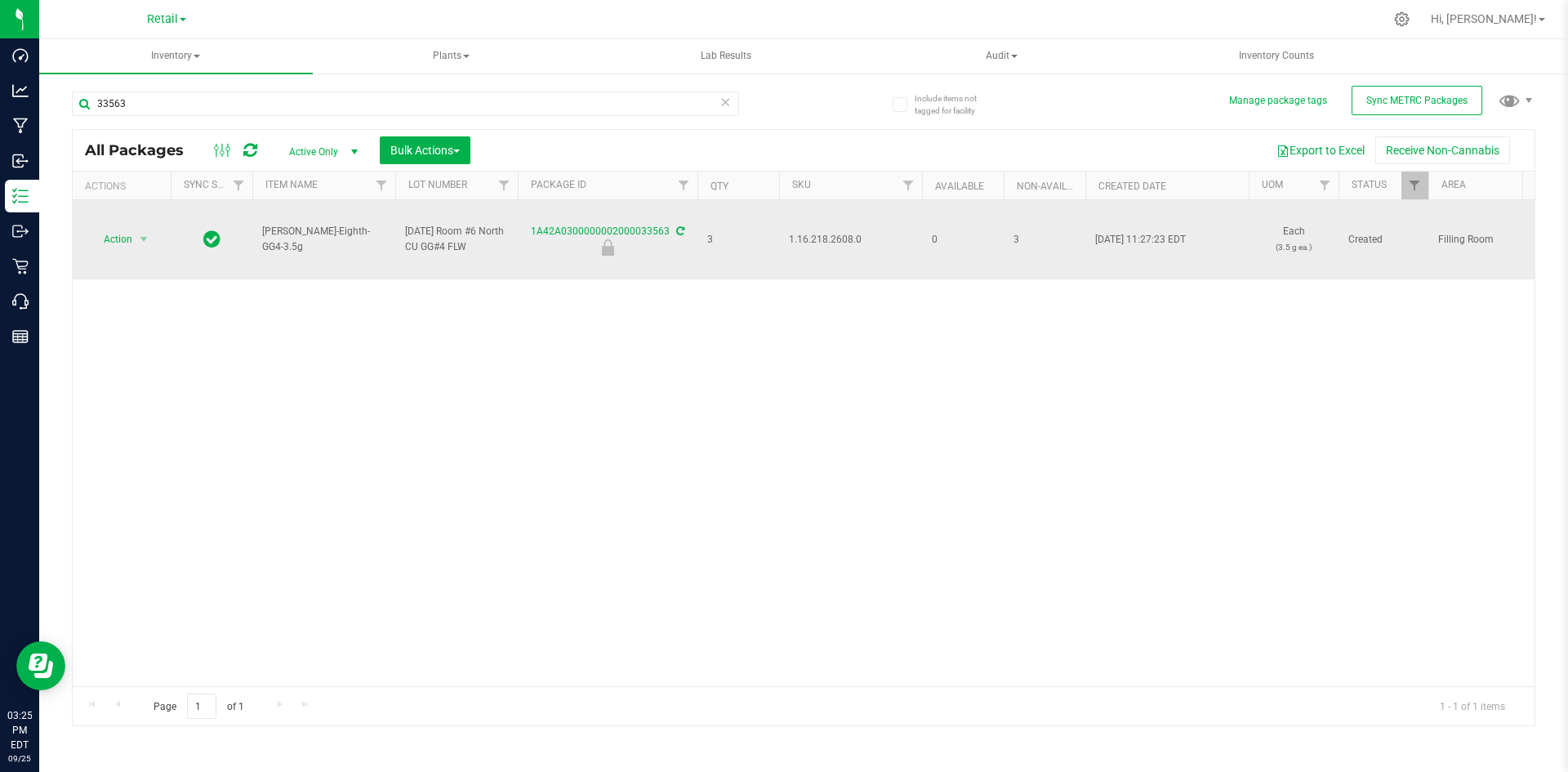
drag, startPoint x: 348, startPoint y: 250, endPoint x: 283, endPoint y: 236, distance: 66.5
copy tr "Slater-Eighth-GG4-3.5g"
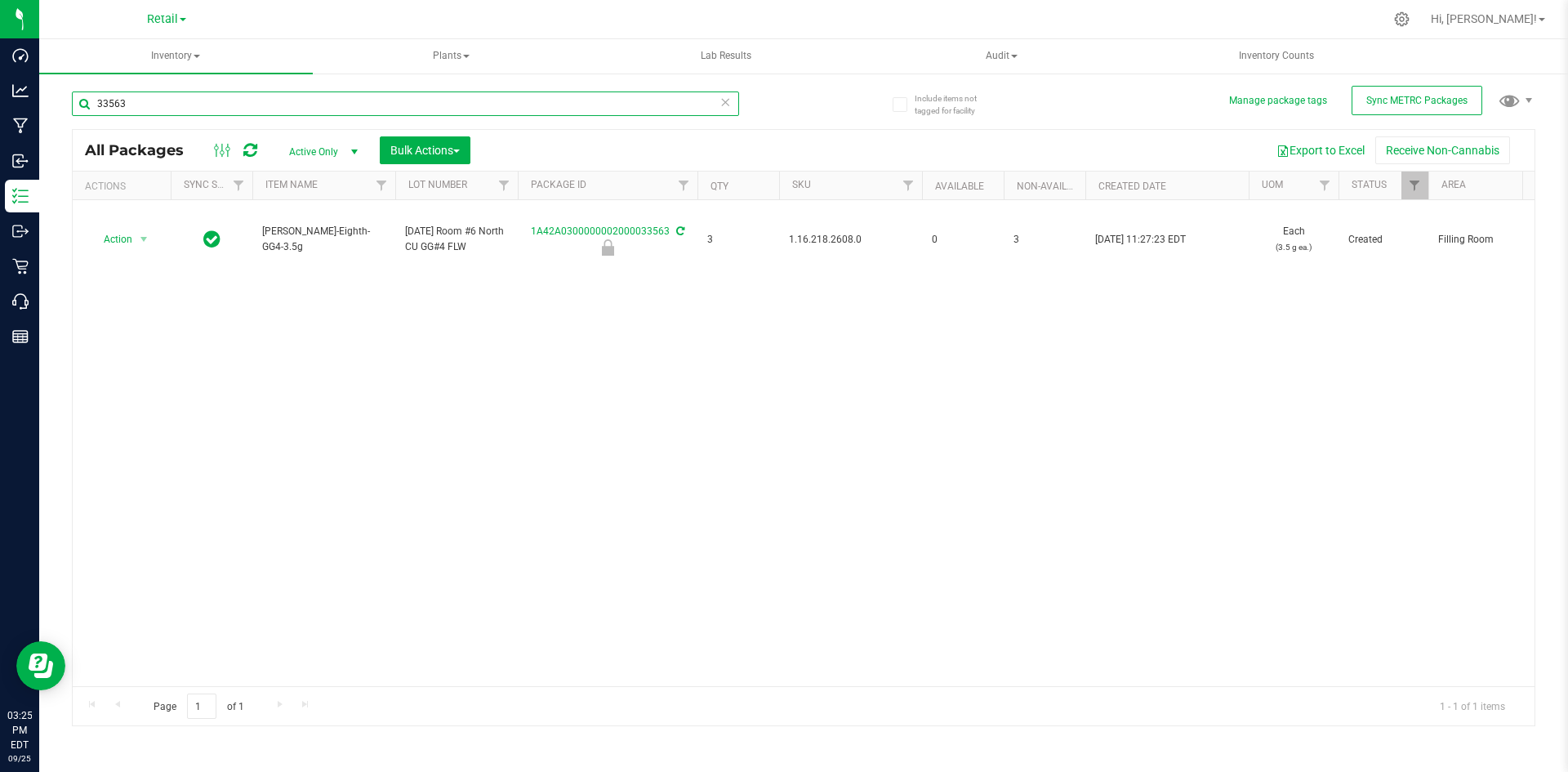
click at [178, 106] on input "33563" at bounding box center [405, 104] width 668 height 25
paste input "Slater-Eighth-GG4-3.5g"
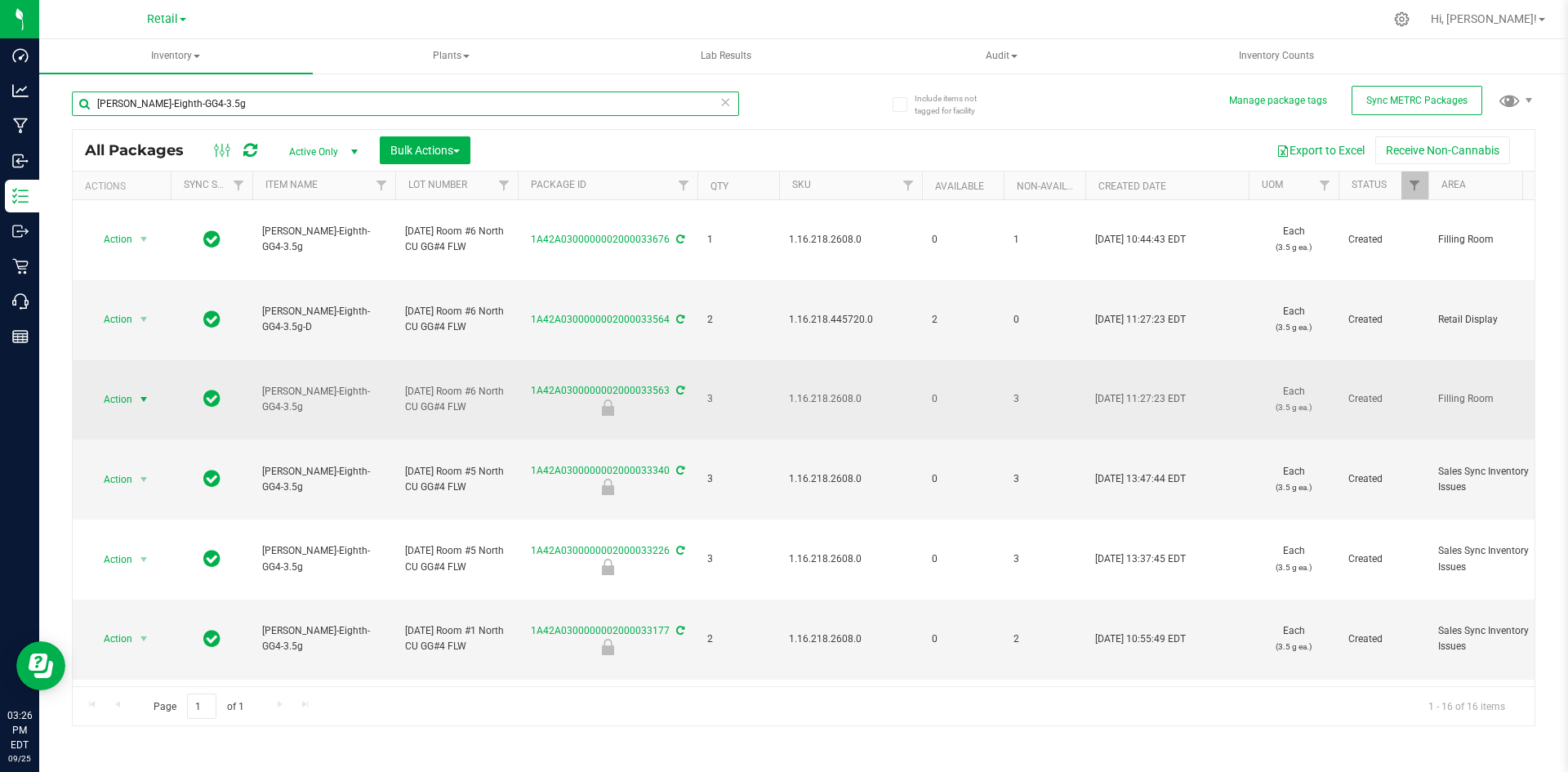
type input "Slater-Eighth-GG4-3.5g"
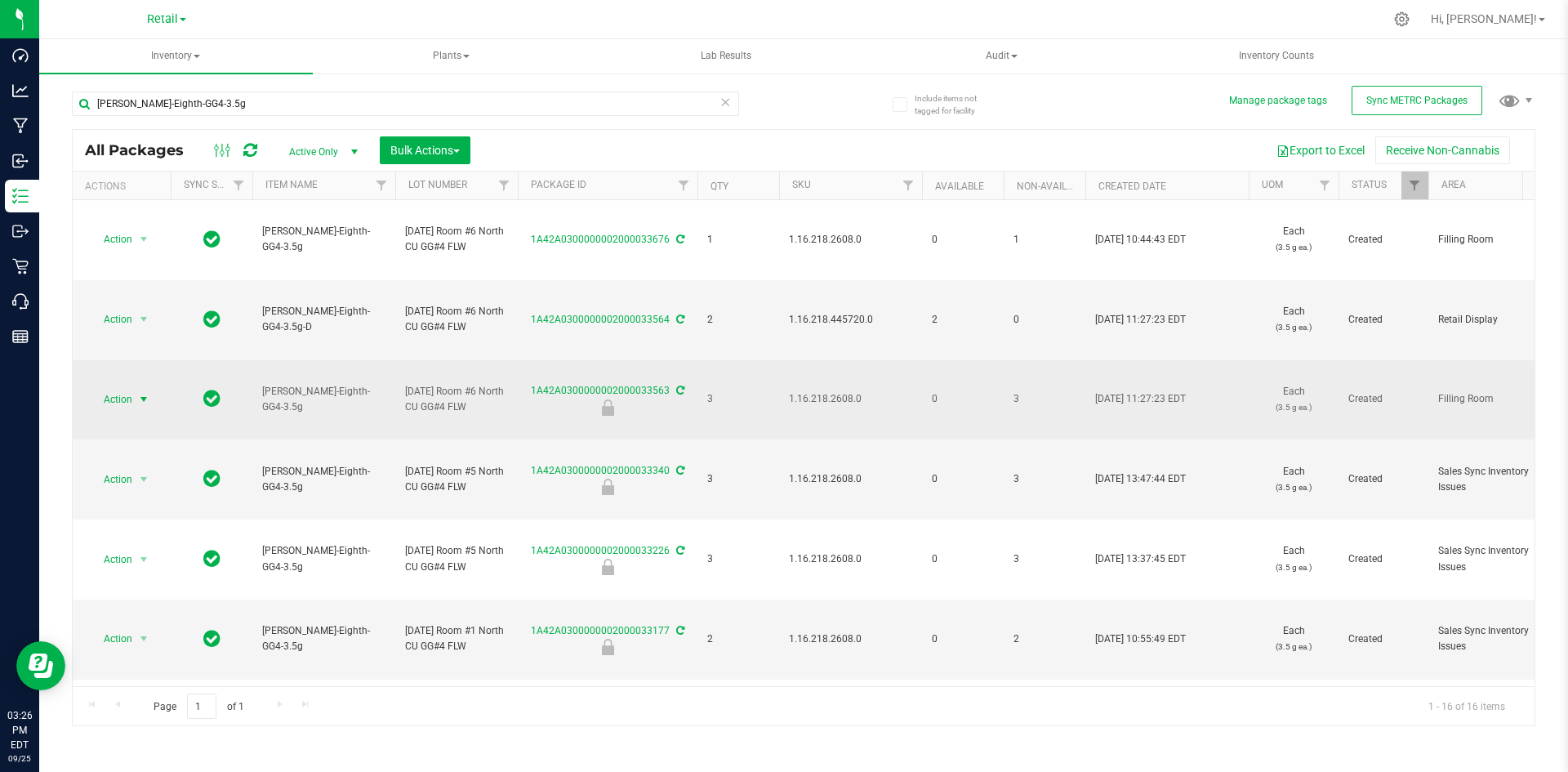
click at [122, 411] on span "Action" at bounding box center [111, 399] width 44 height 23
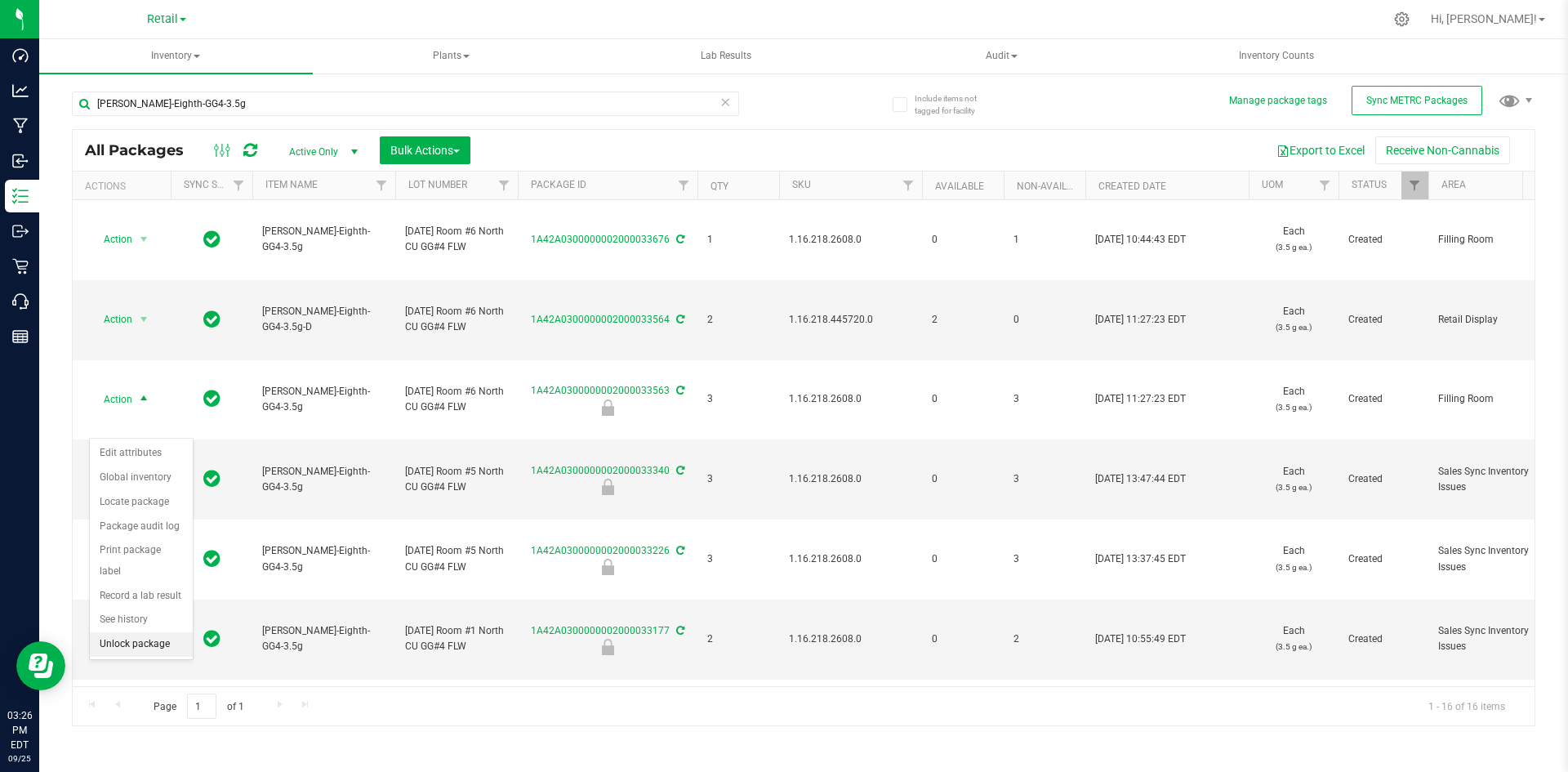
click at [103, 632] on li "Unlock package" at bounding box center [141, 644] width 103 height 25
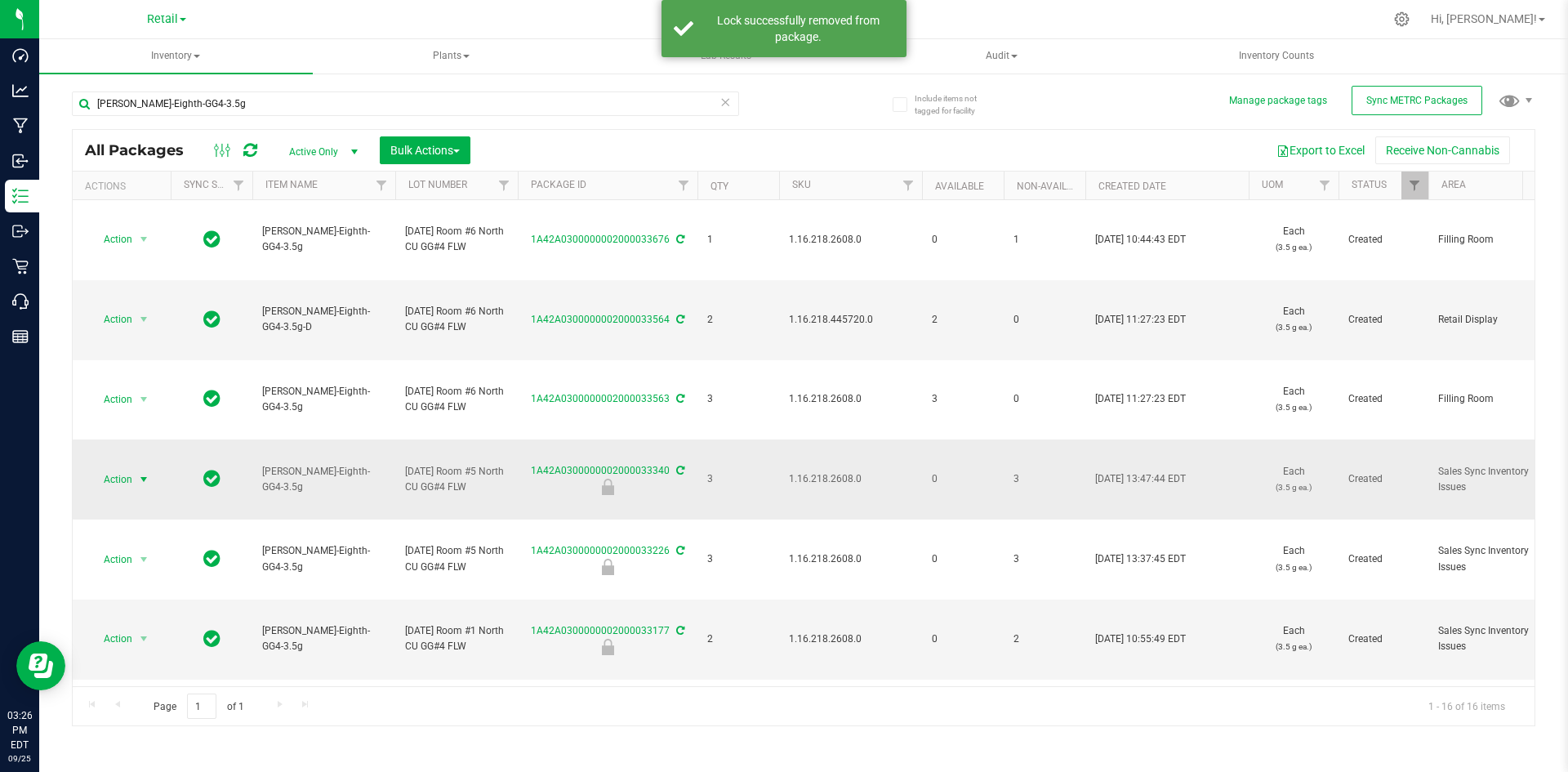
click at [113, 491] on span "Action" at bounding box center [111, 479] width 44 height 23
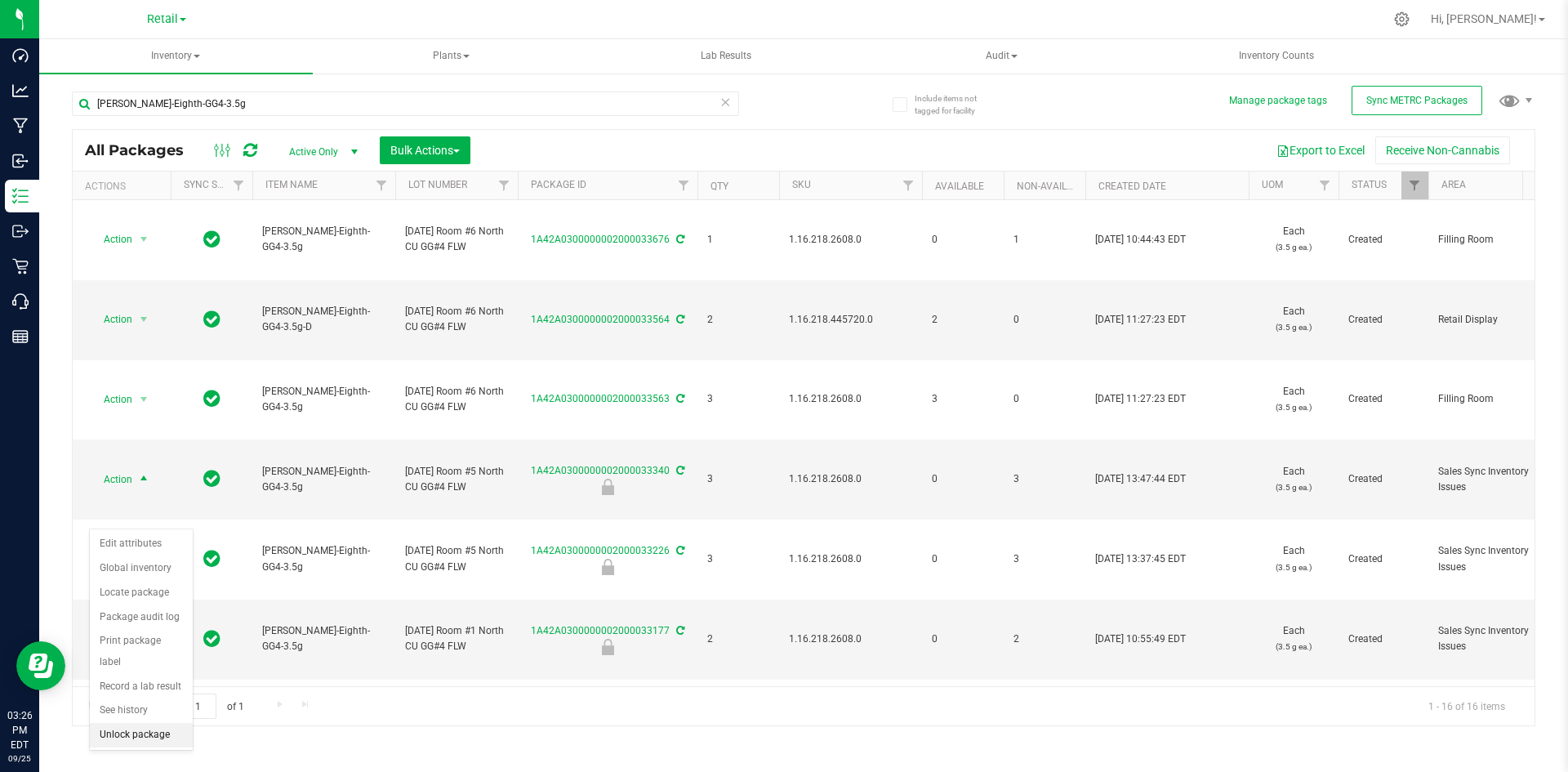
click at [137, 722] on li "Unlock package" at bounding box center [141, 734] width 103 height 25
click at [815, 487] on span "1.16.218.2608.0" at bounding box center [850, 479] width 123 height 16
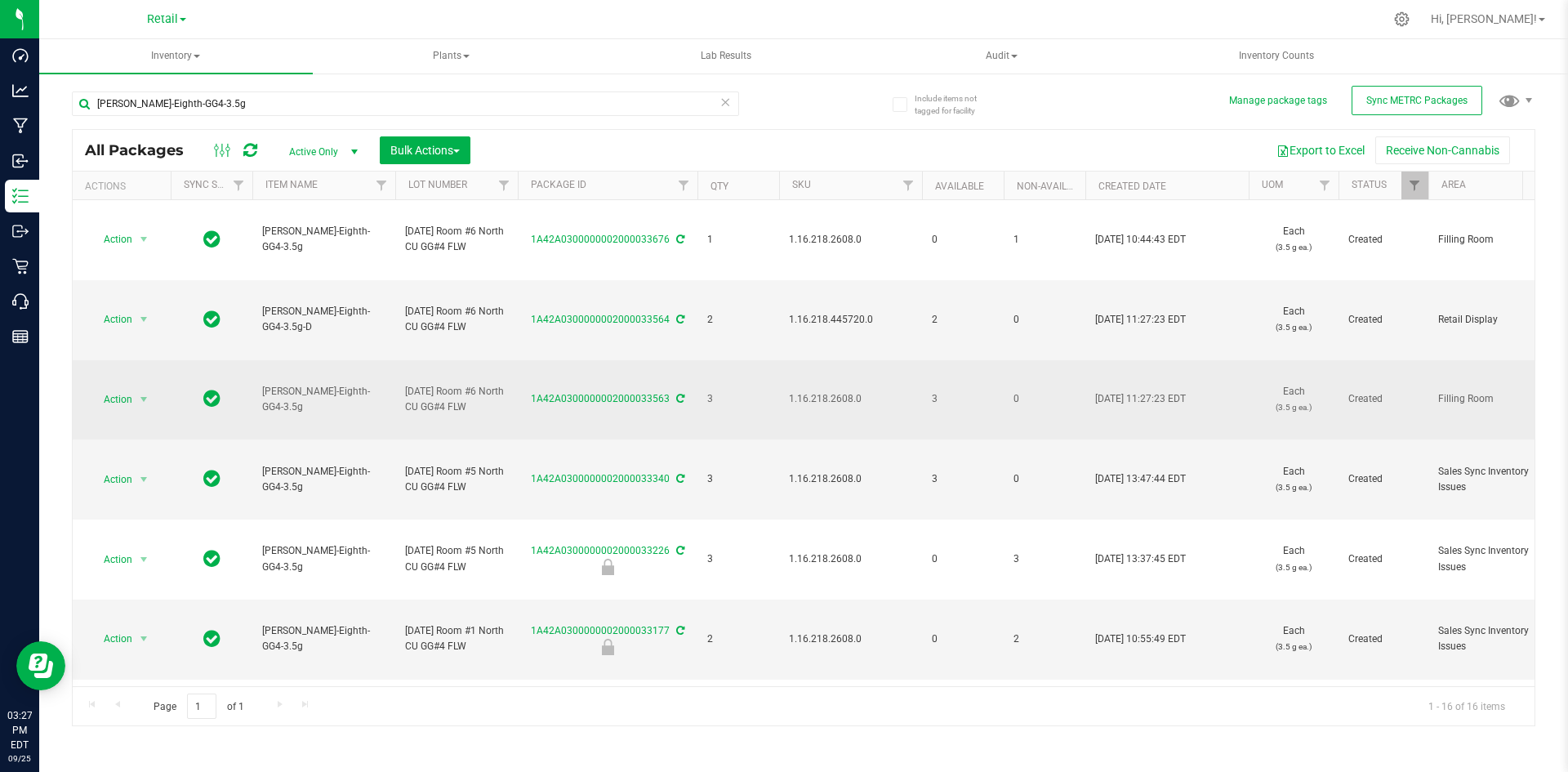
drag, startPoint x: 823, startPoint y: 525, endPoint x: 790, endPoint y: 461, distance: 72.0
click at [790, 440] on td "1.16.218.2608.0" at bounding box center [851, 400] width 143 height 80
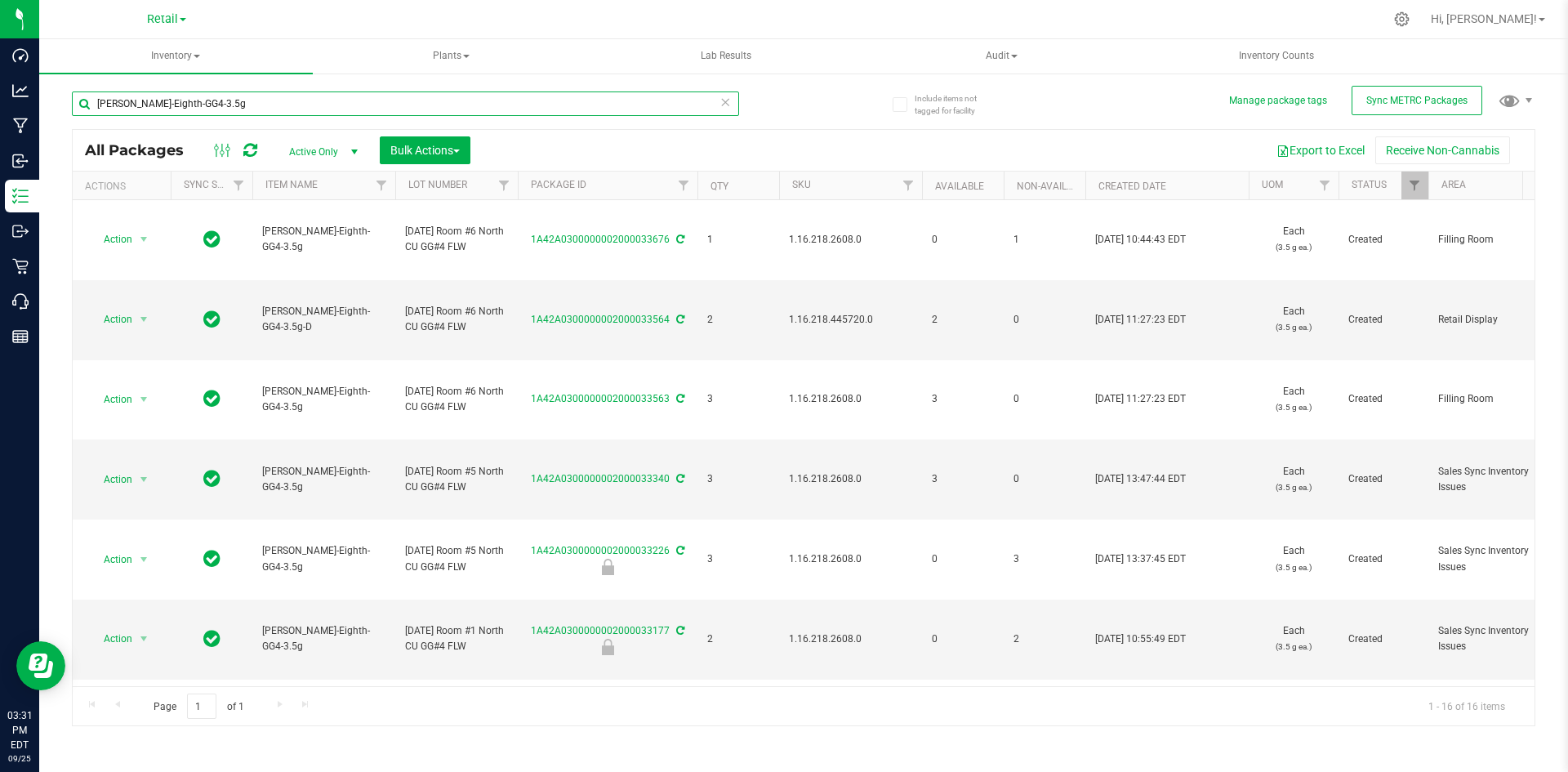
click at [191, 100] on input "Slater-Eighth-GG4-3.5g" at bounding box center [405, 104] width 668 height 25
type input "red onion"
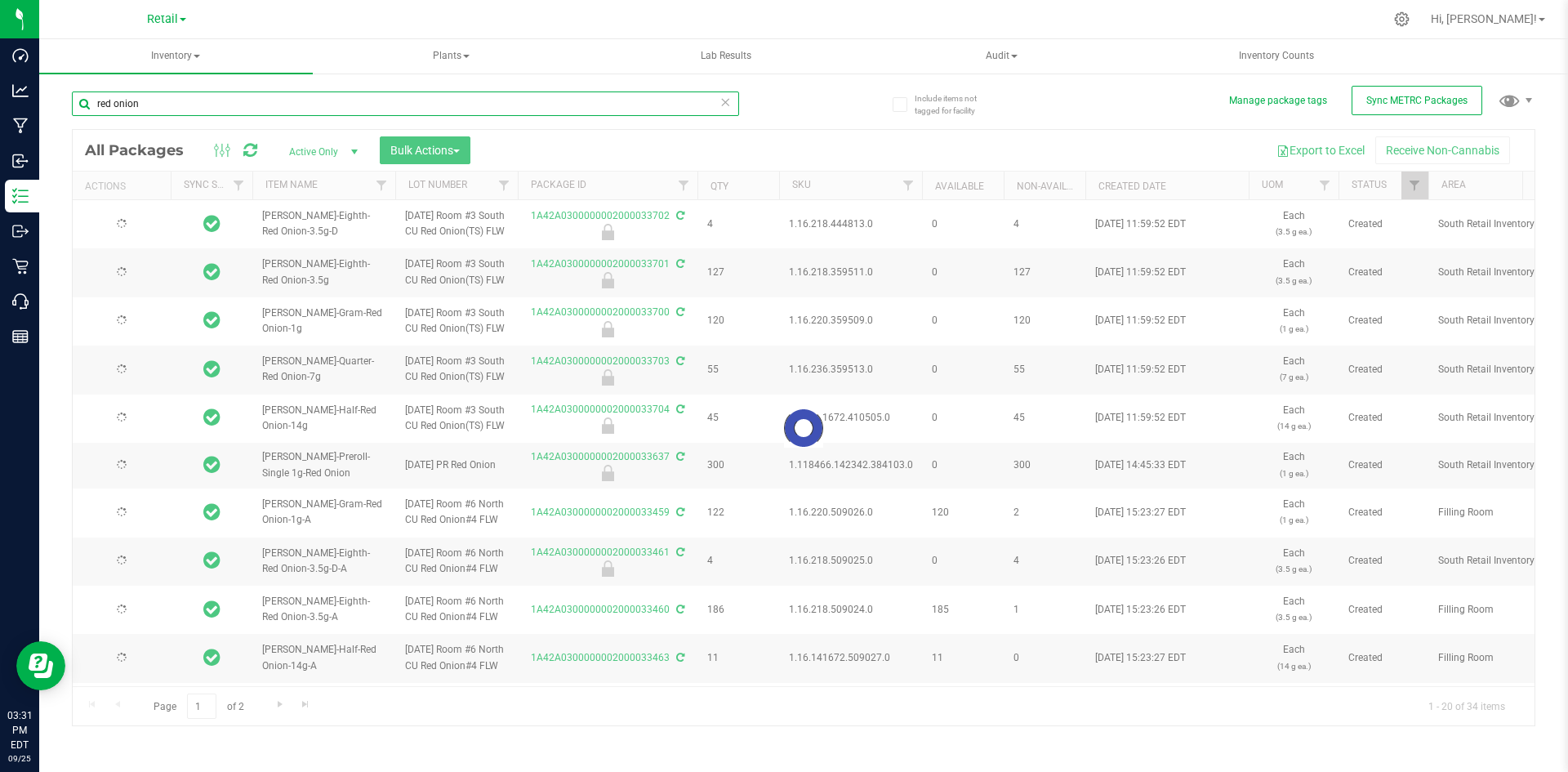
type input "2025-09-11"
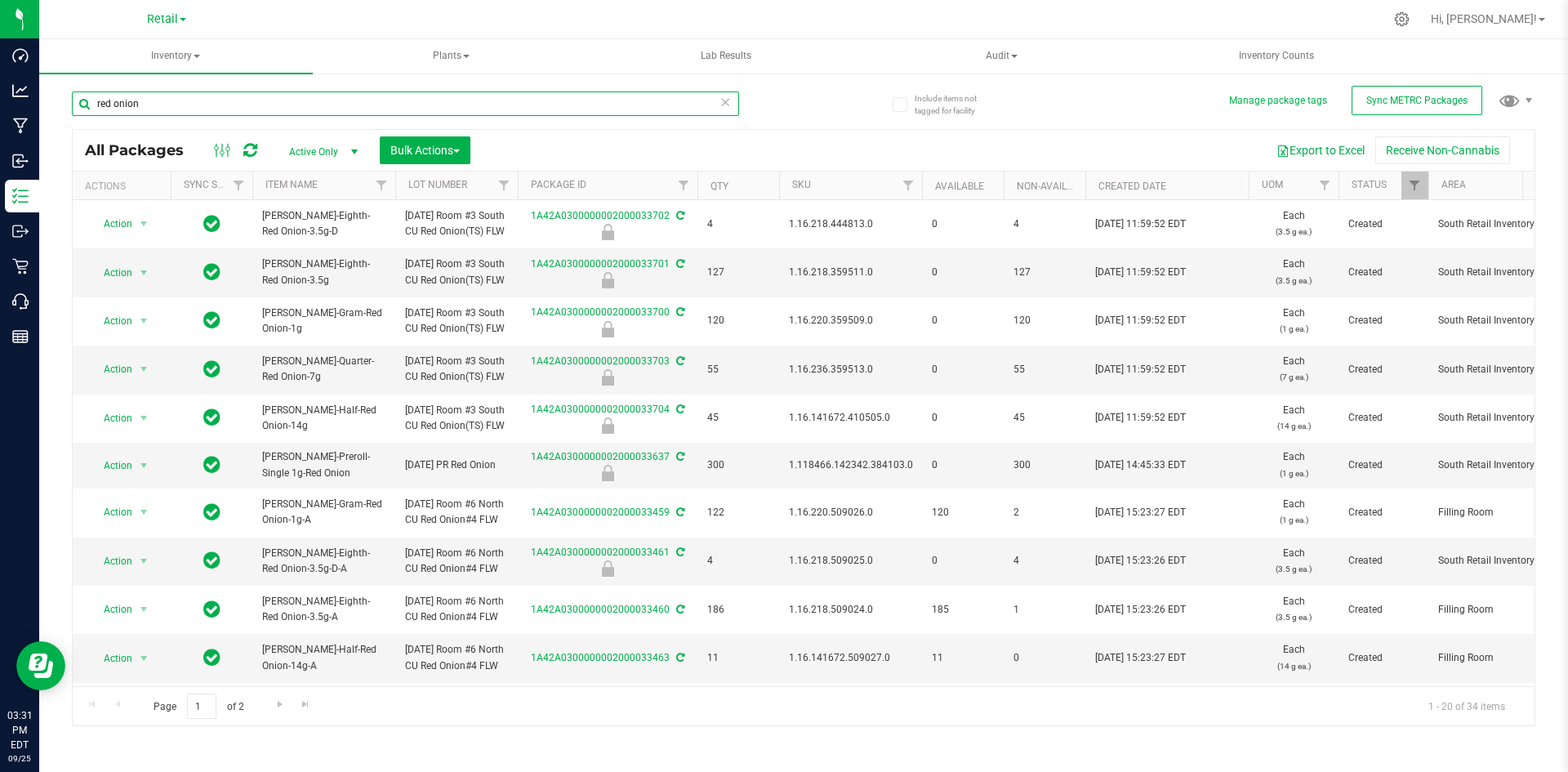
click at [169, 99] on input "red onion" at bounding box center [405, 104] width 668 height 25
click at [168, 99] on input "red onion" at bounding box center [405, 104] width 668 height 25
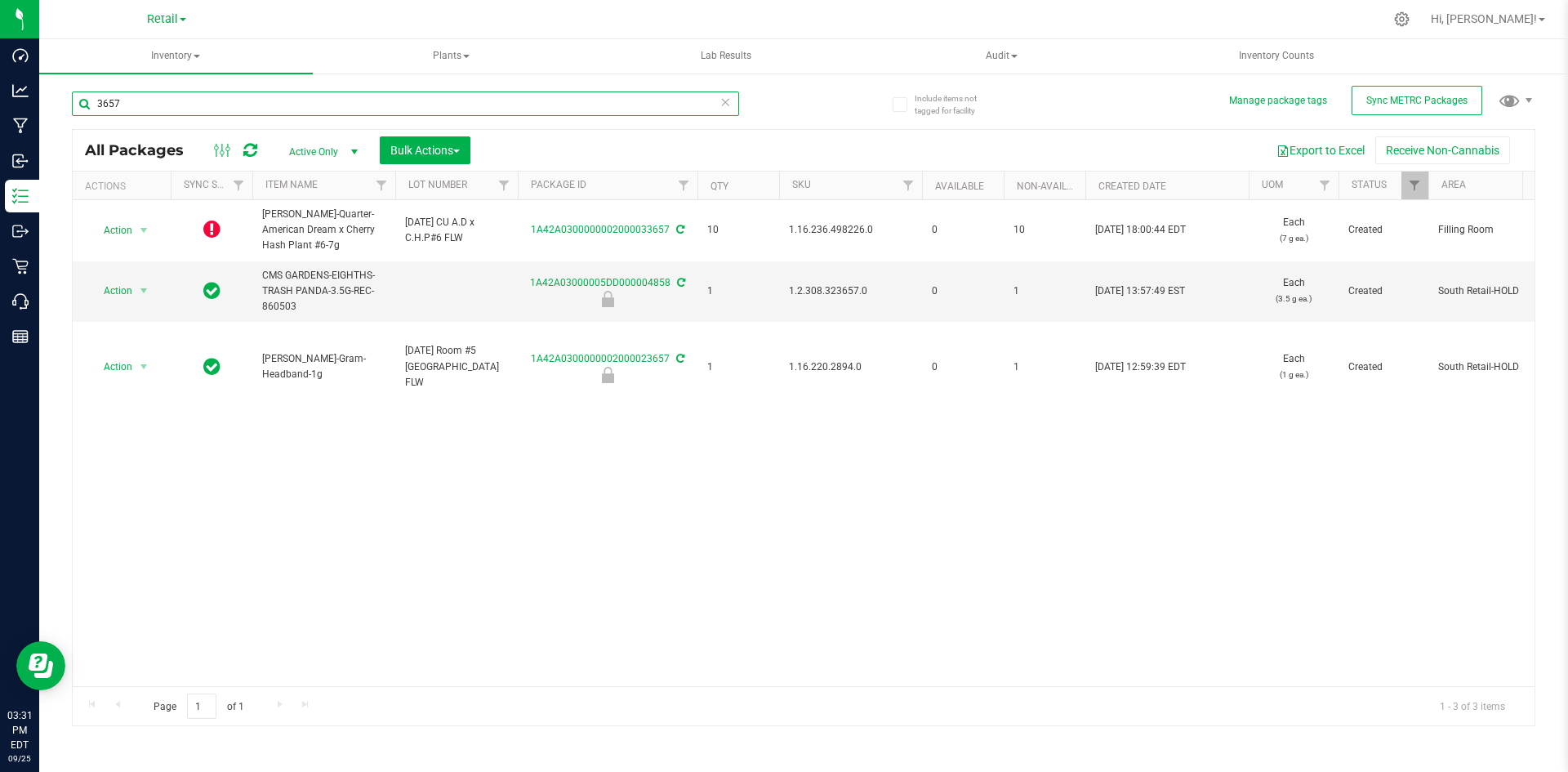
type input "3657"
click at [181, 111] on input "3657" at bounding box center [405, 104] width 668 height 25
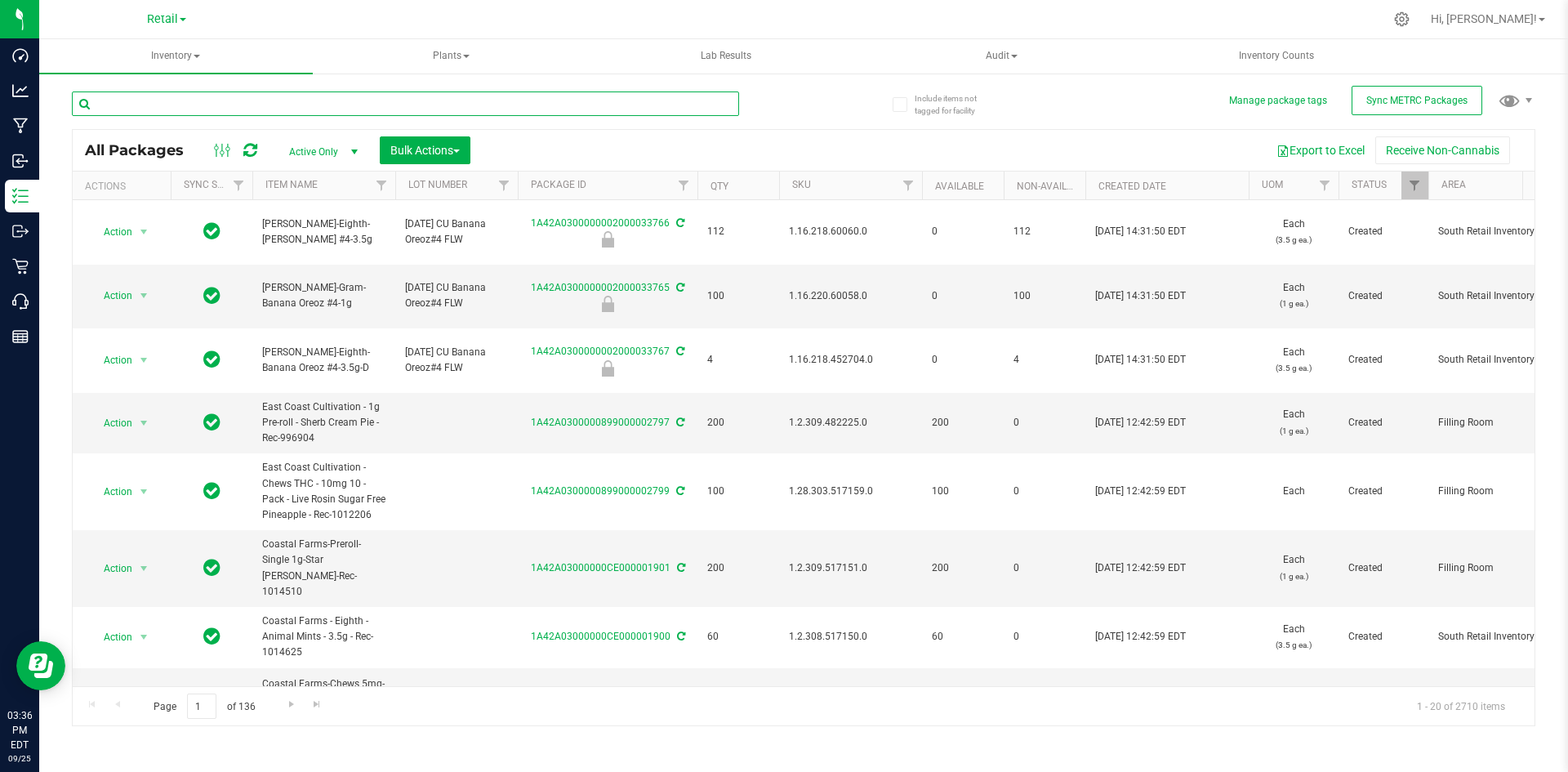
click at [272, 111] on input "text" at bounding box center [405, 104] width 668 height 25
click at [179, 102] on input "text" at bounding box center [405, 104] width 668 height 25
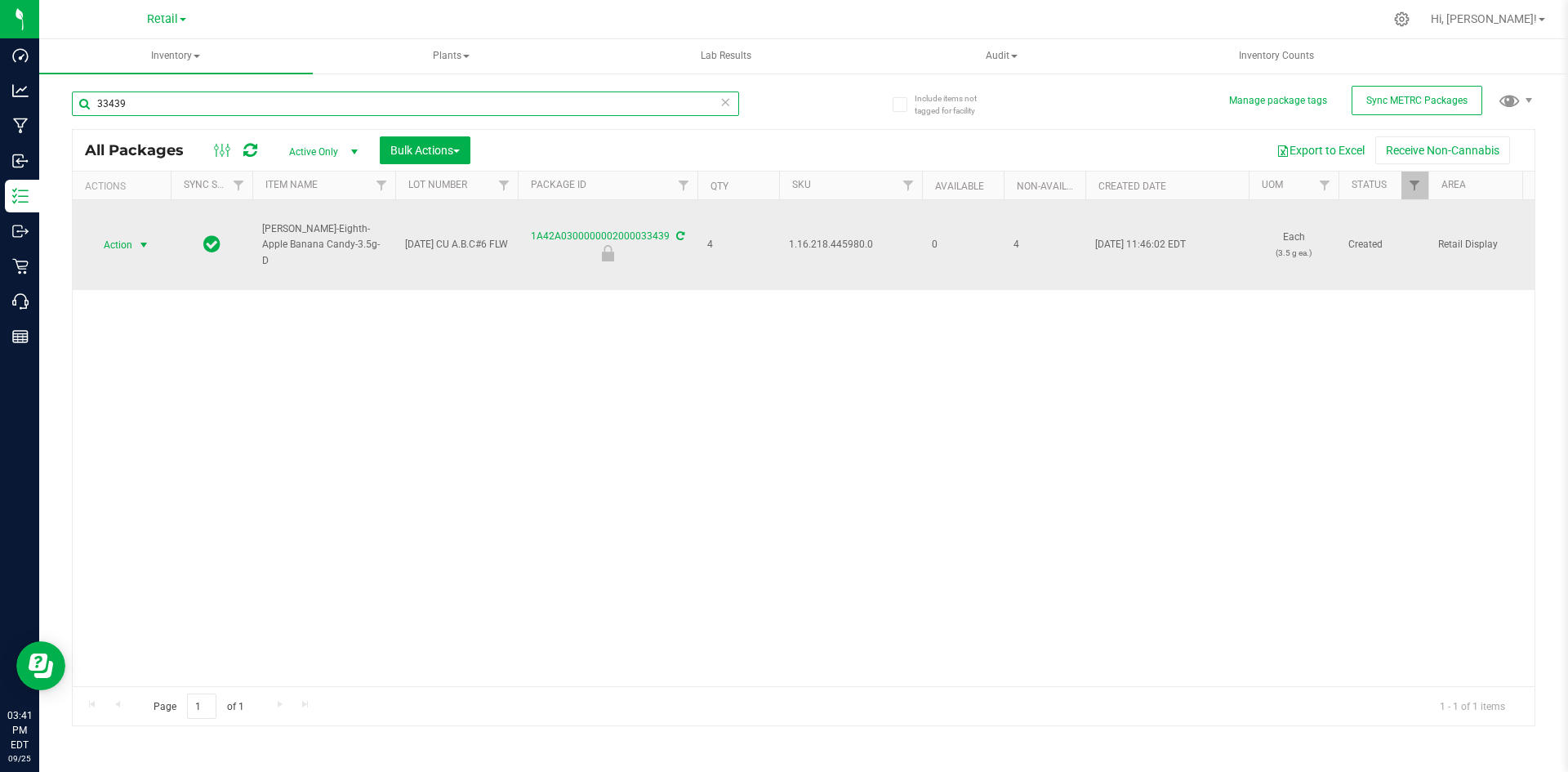
type input "33439"
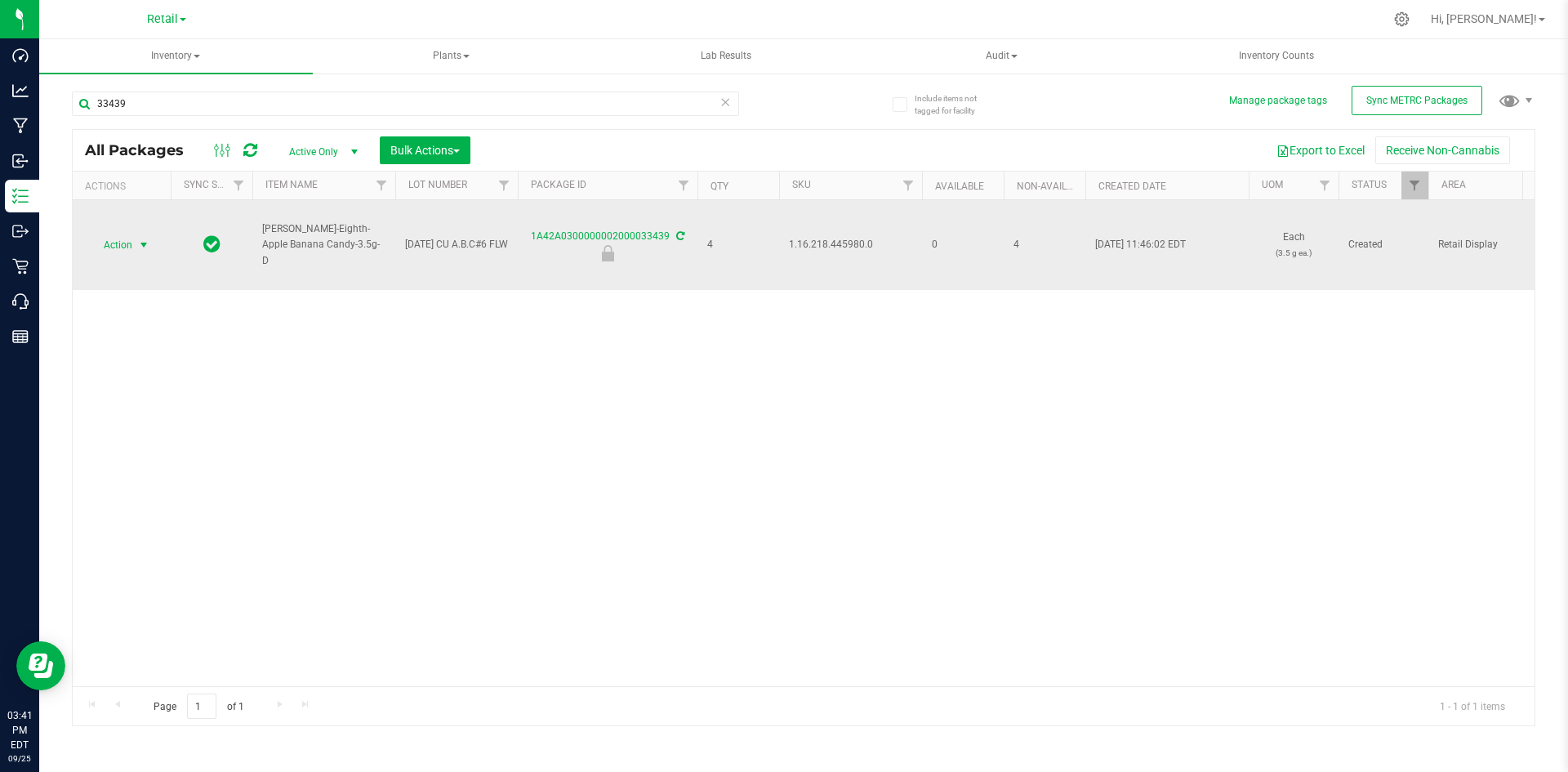
click at [109, 241] on span "Action" at bounding box center [111, 245] width 44 height 23
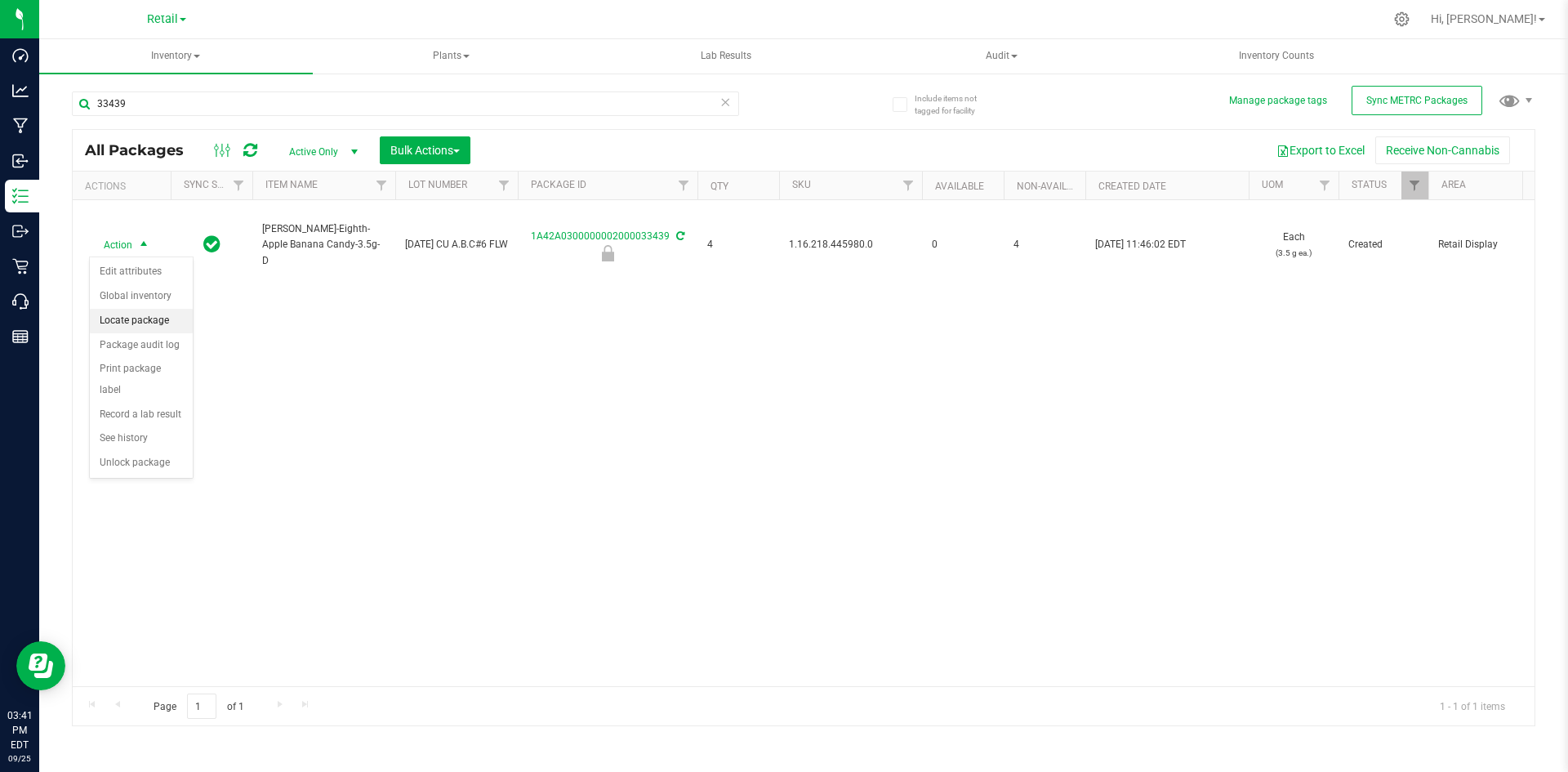
click at [145, 328] on li "Locate package" at bounding box center [141, 321] width 103 height 25
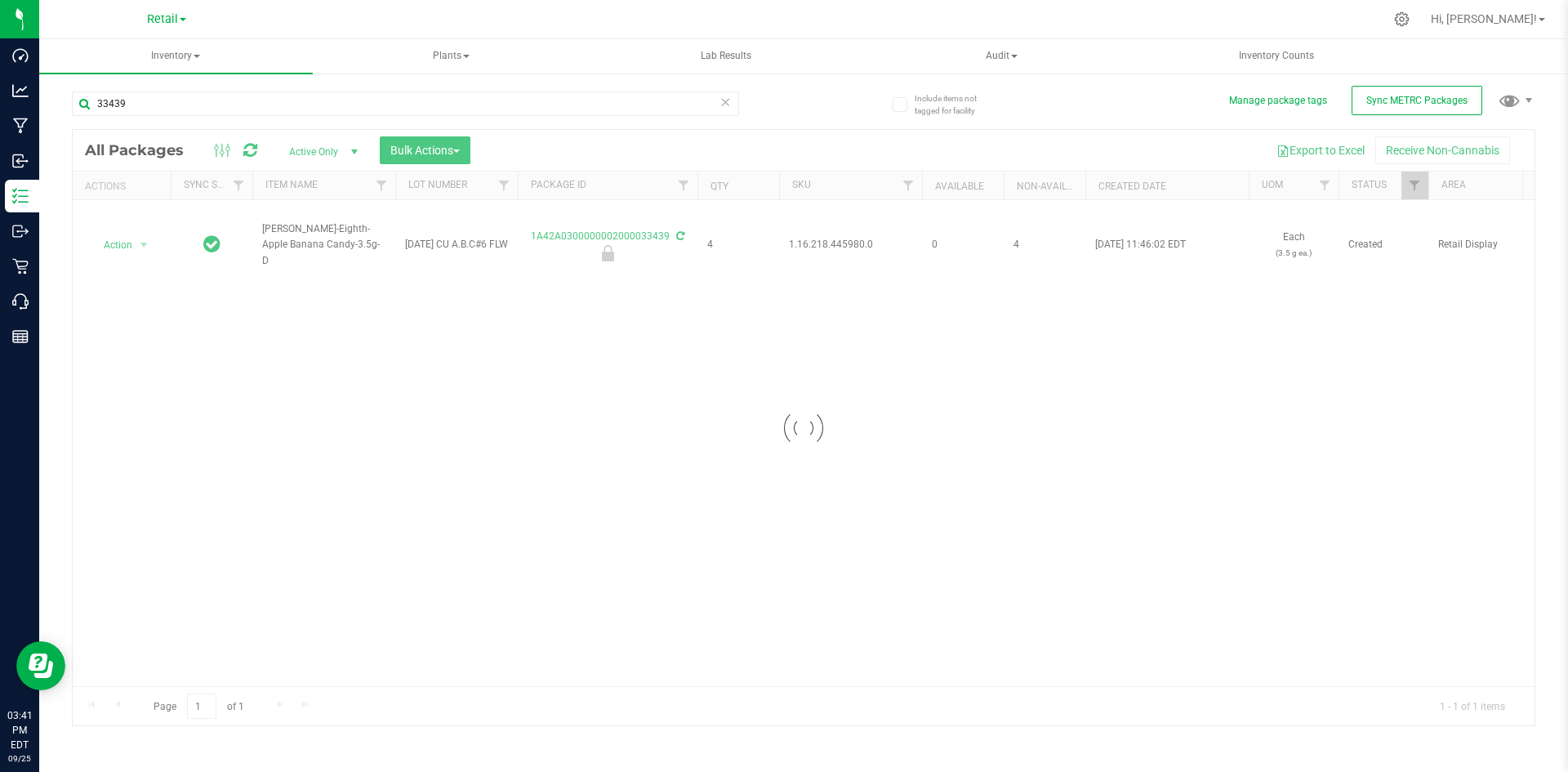
click at [439, 152] on div at bounding box center [803, 427] width 1462 height 595
click at [440, 151] on span "Bulk Actions" at bounding box center [425, 150] width 70 height 13
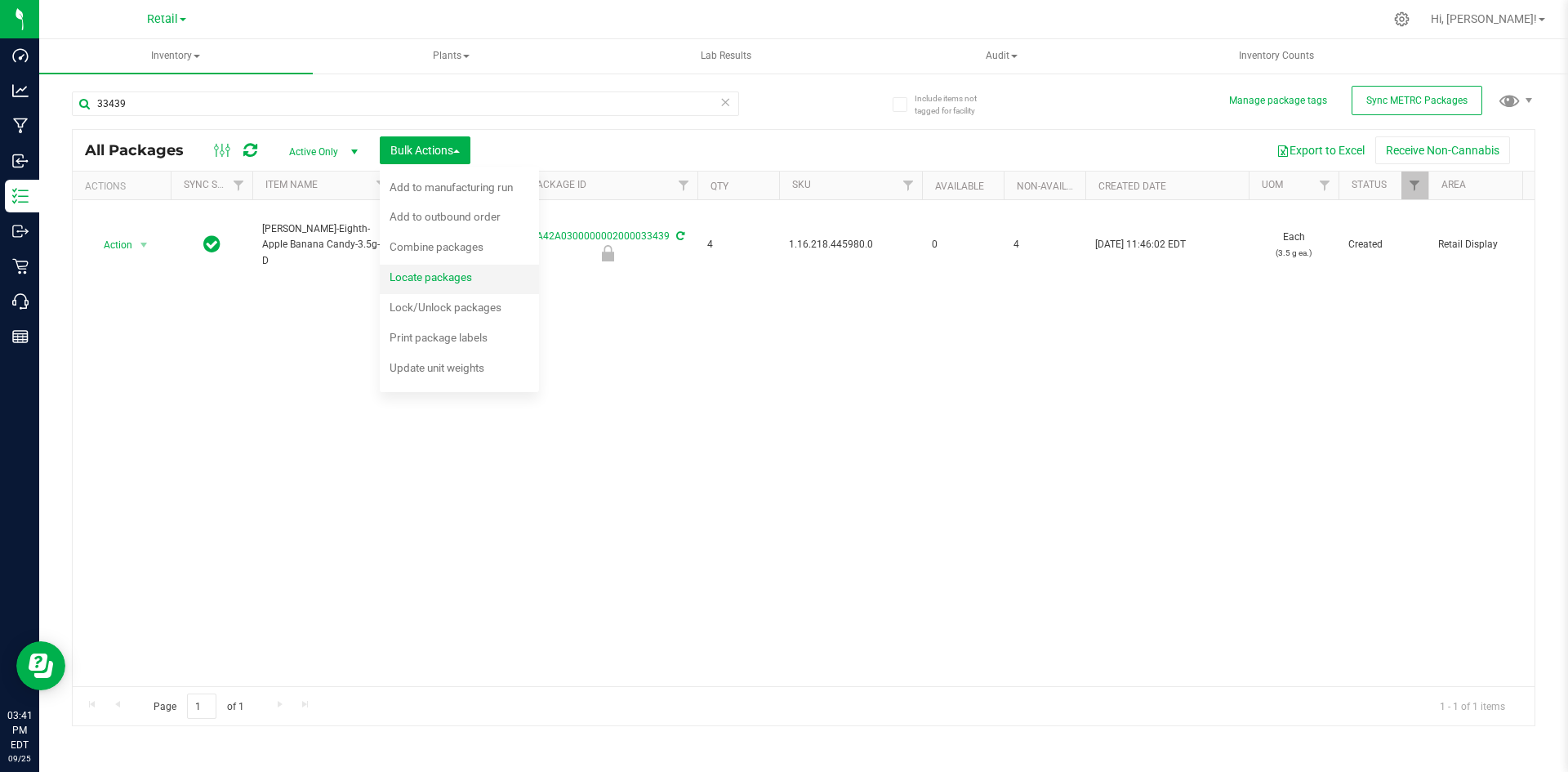
click at [444, 272] on span "Locate packages" at bounding box center [431, 277] width 83 height 13
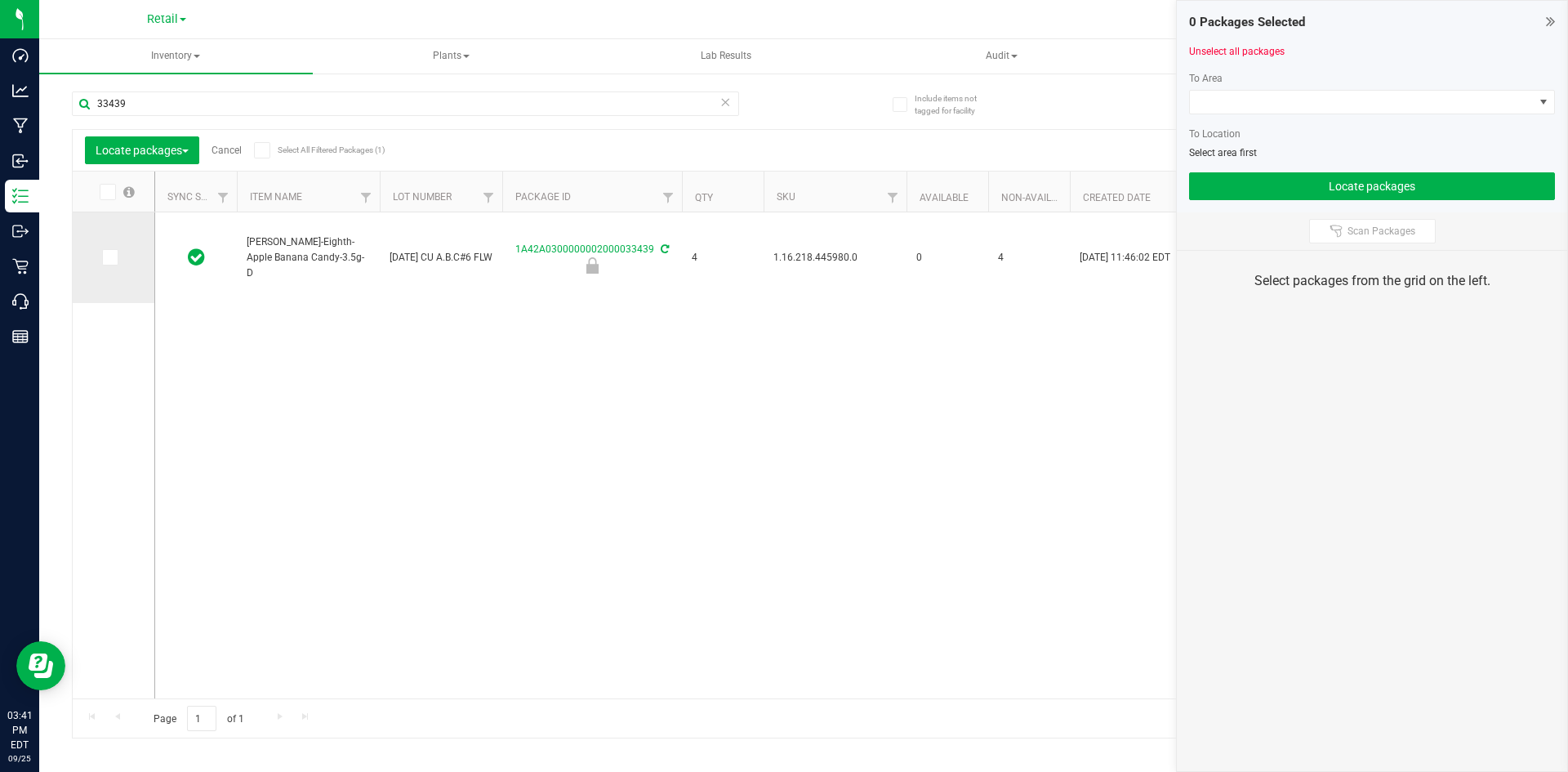
click at [105, 258] on icon at bounding box center [109, 258] width 11 height 0
click at [0, 0] on input "checkbox" at bounding box center [0, 0] width 0 height 0
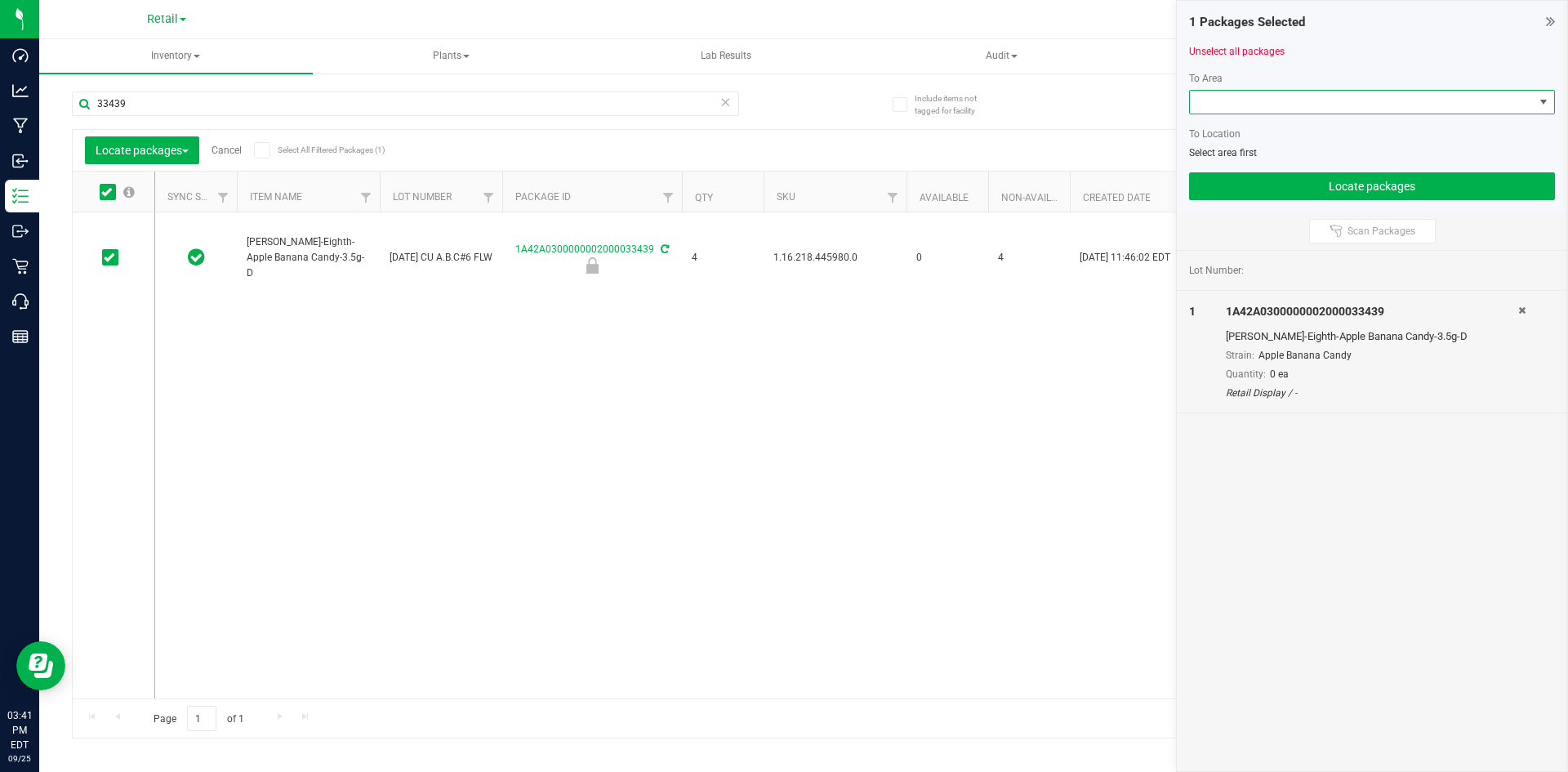
click at [1238, 99] on span at bounding box center [1362, 102] width 344 height 23
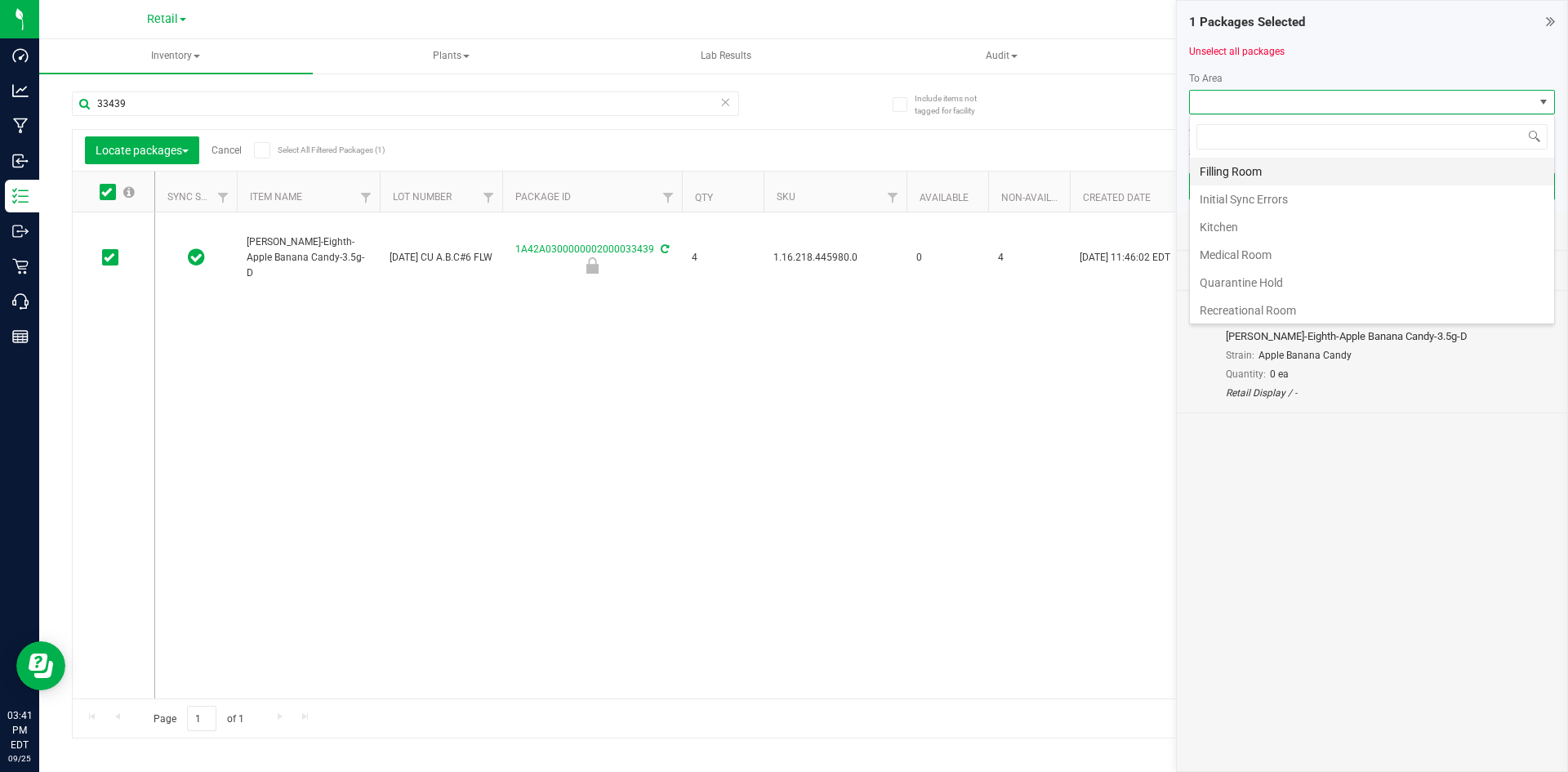
scroll to position [25, 366]
click at [1242, 177] on li "Filling Room" at bounding box center [1372, 171] width 364 height 28
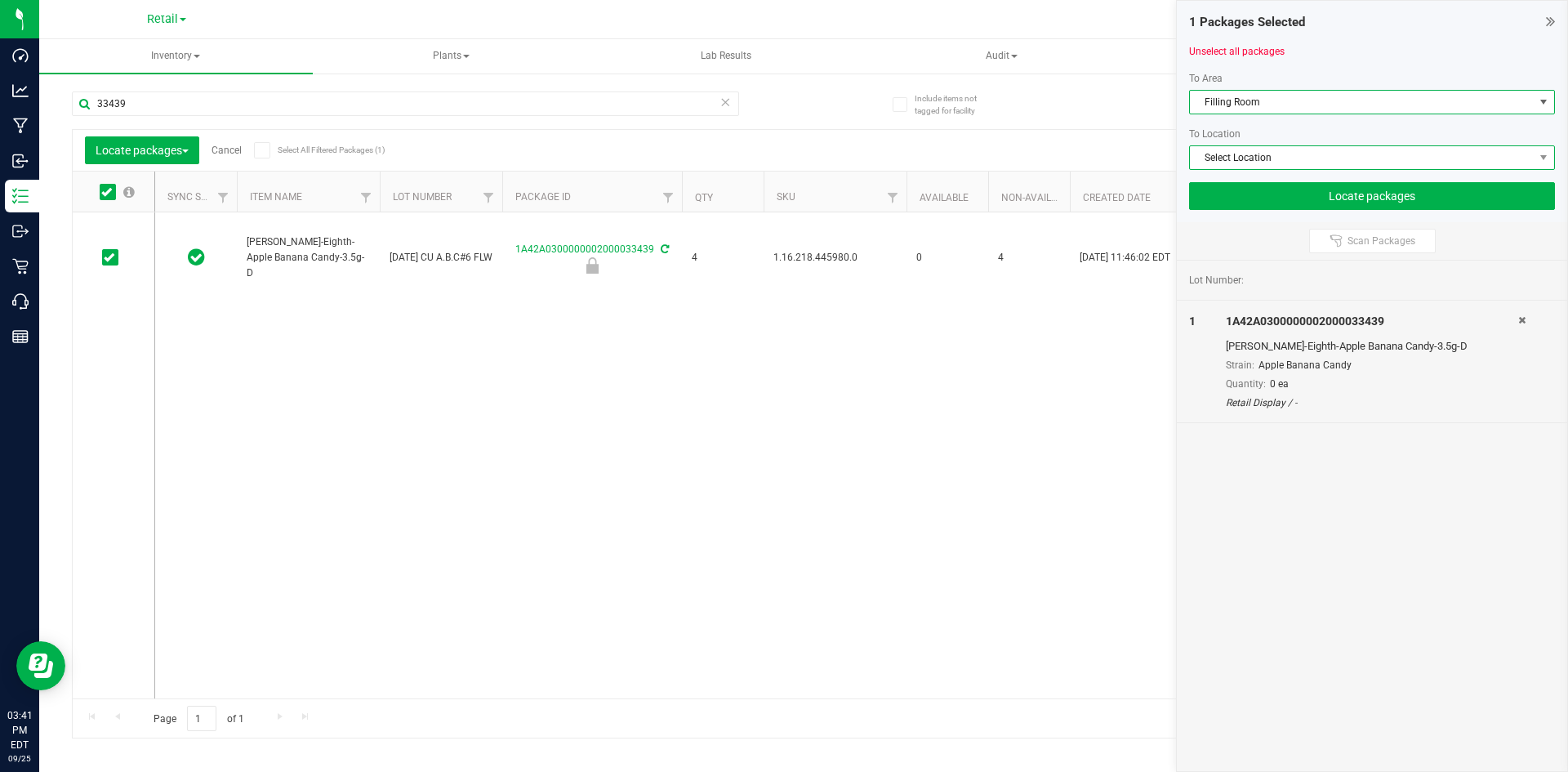
click at [1224, 158] on span "Select Location" at bounding box center [1362, 157] width 344 height 23
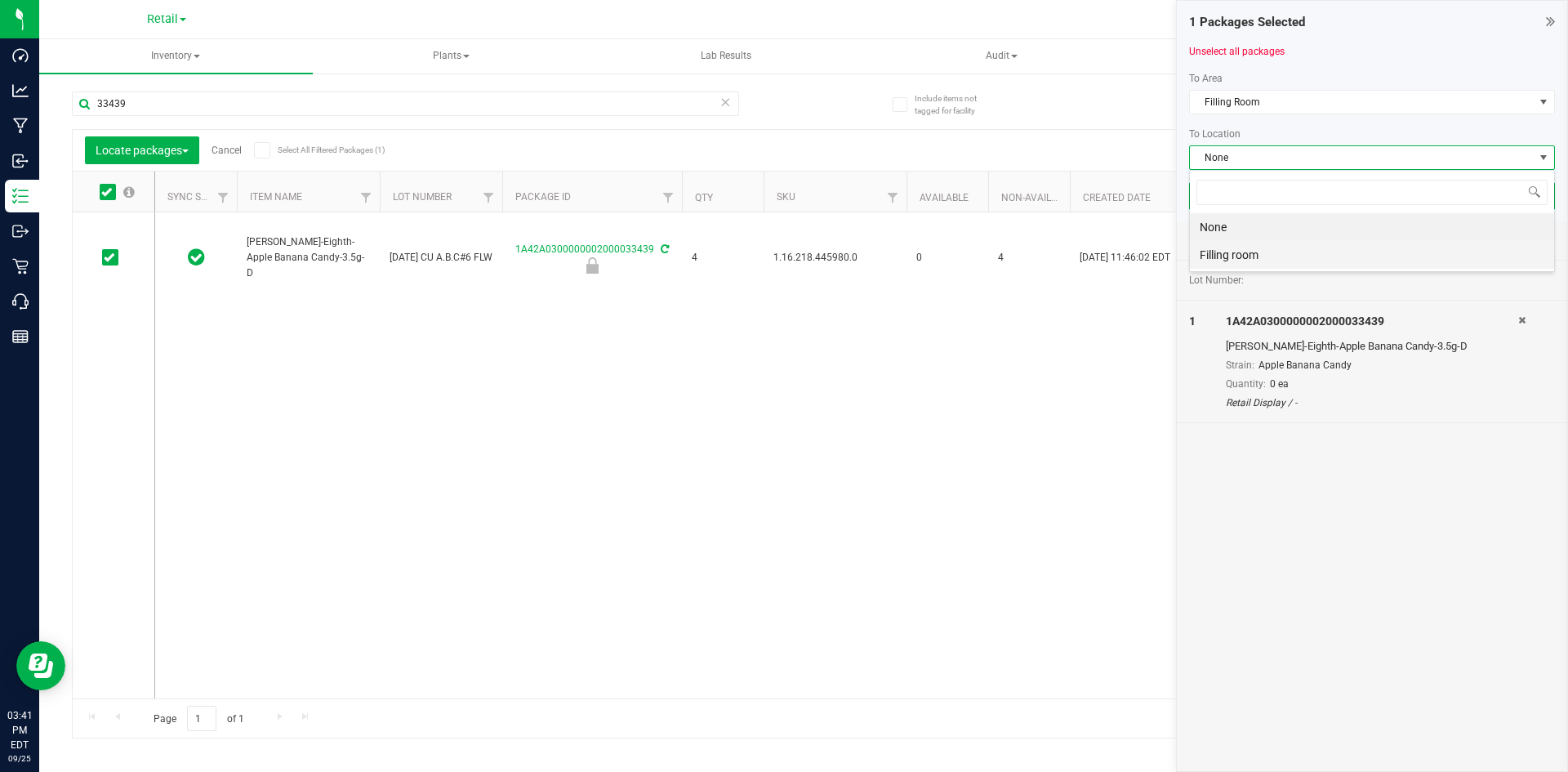
click at [1219, 253] on li "Filling room" at bounding box center [1372, 255] width 364 height 28
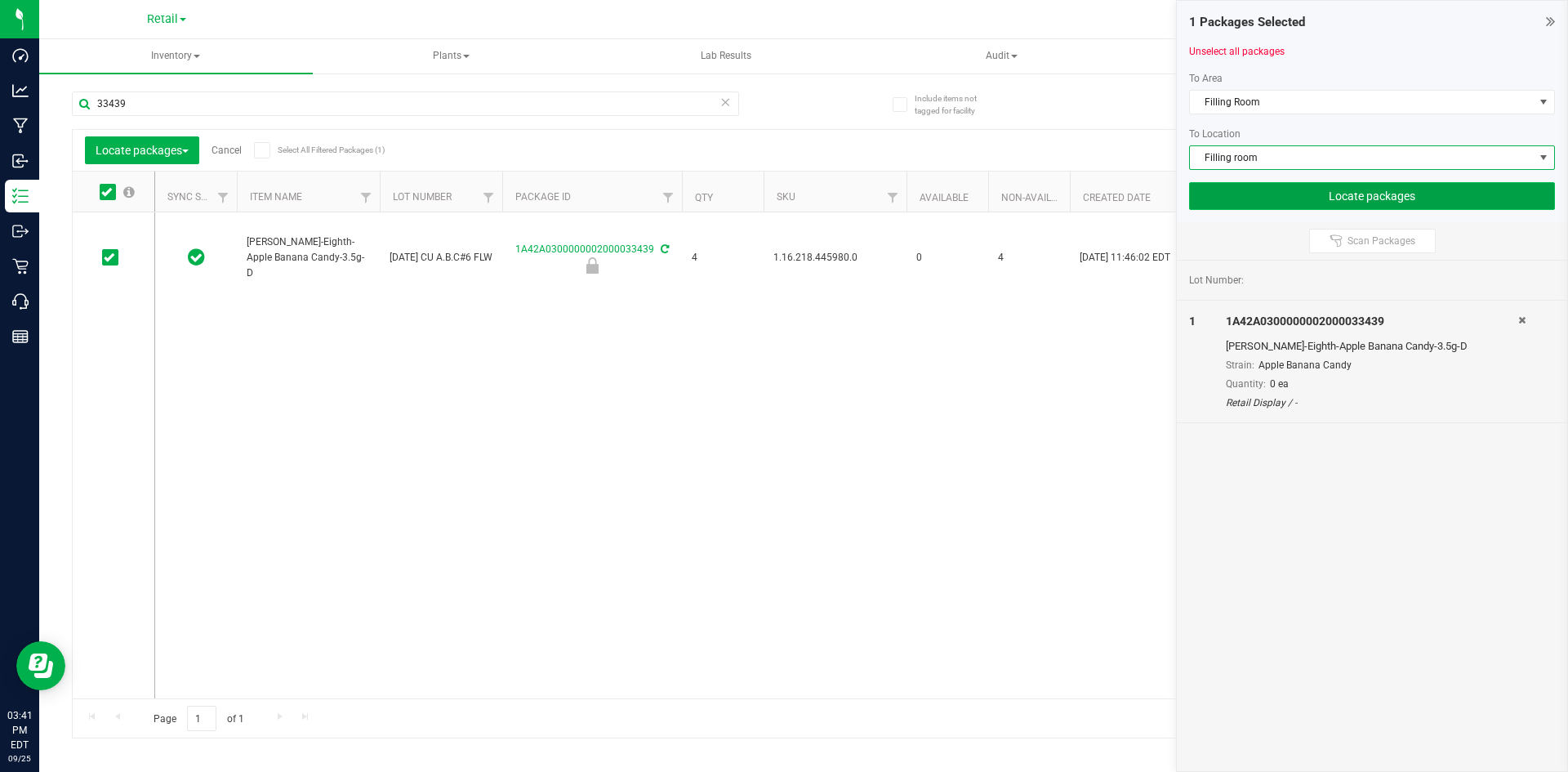
click at [1286, 184] on button "Locate packages" at bounding box center [1372, 196] width 366 height 28
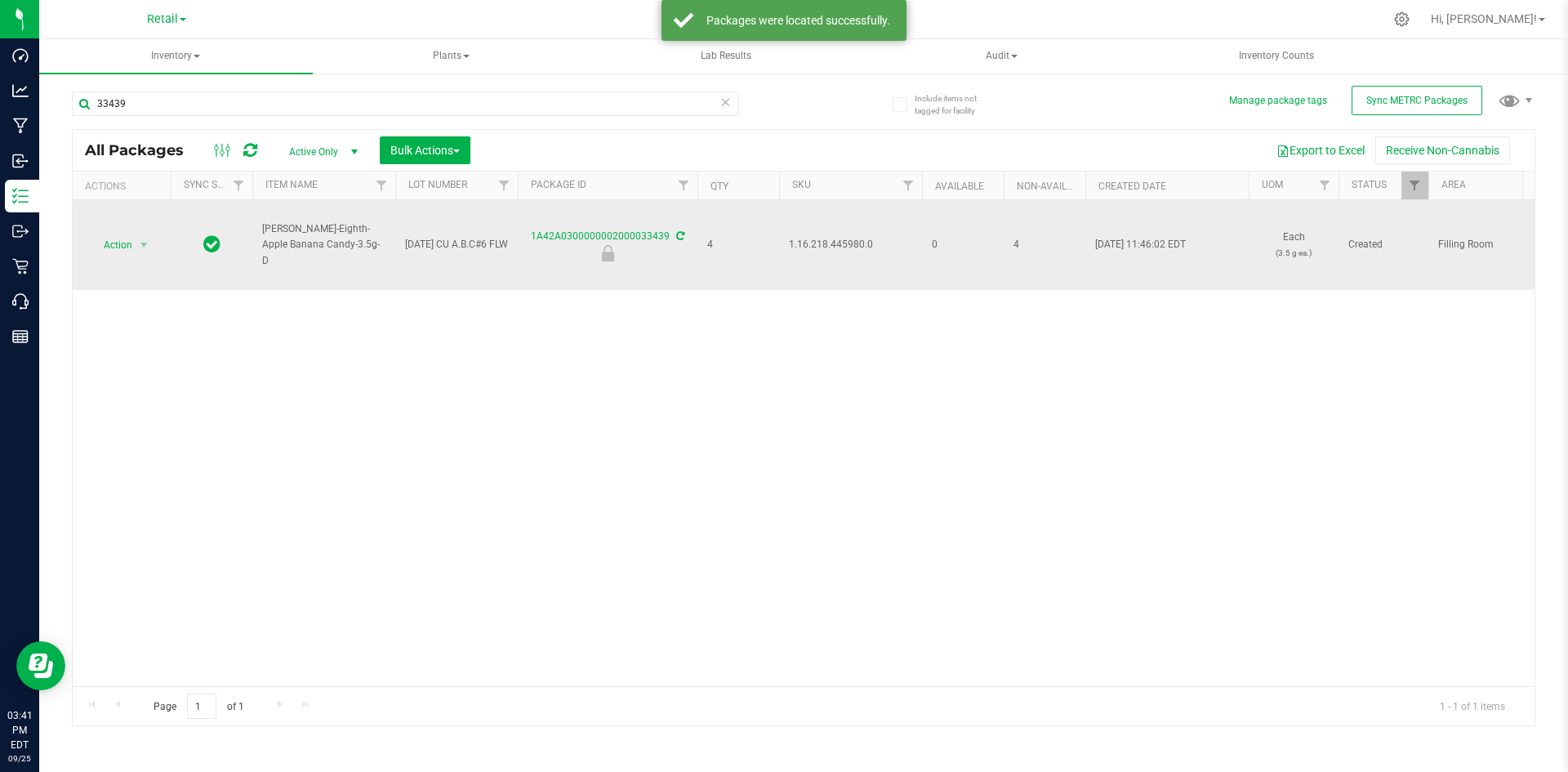
drag, startPoint x: 139, startPoint y: 212, endPoint x: 153, endPoint y: 224, distance: 18.4
click at [141, 214] on td "Action Action Edit attributes Global inventory Locate package Package audit log…" at bounding box center [121, 245] width 98 height 90
click at [823, 245] on span "1.16.218.445980.0" at bounding box center [850, 244] width 123 height 16
click at [123, 249] on span "Action" at bounding box center [111, 245] width 44 height 23
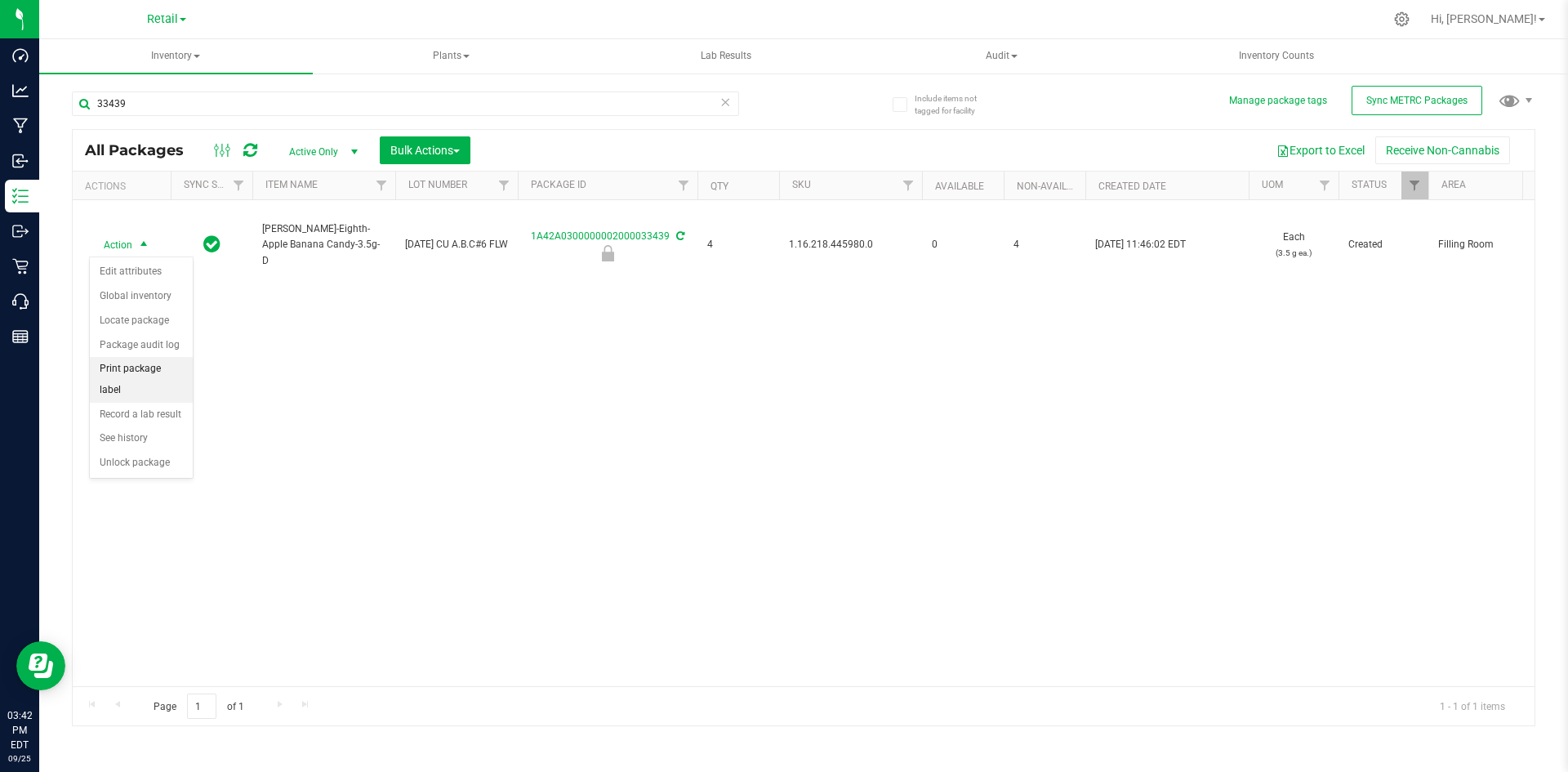
click at [142, 369] on li "Print package label" at bounding box center [141, 379] width 103 height 45
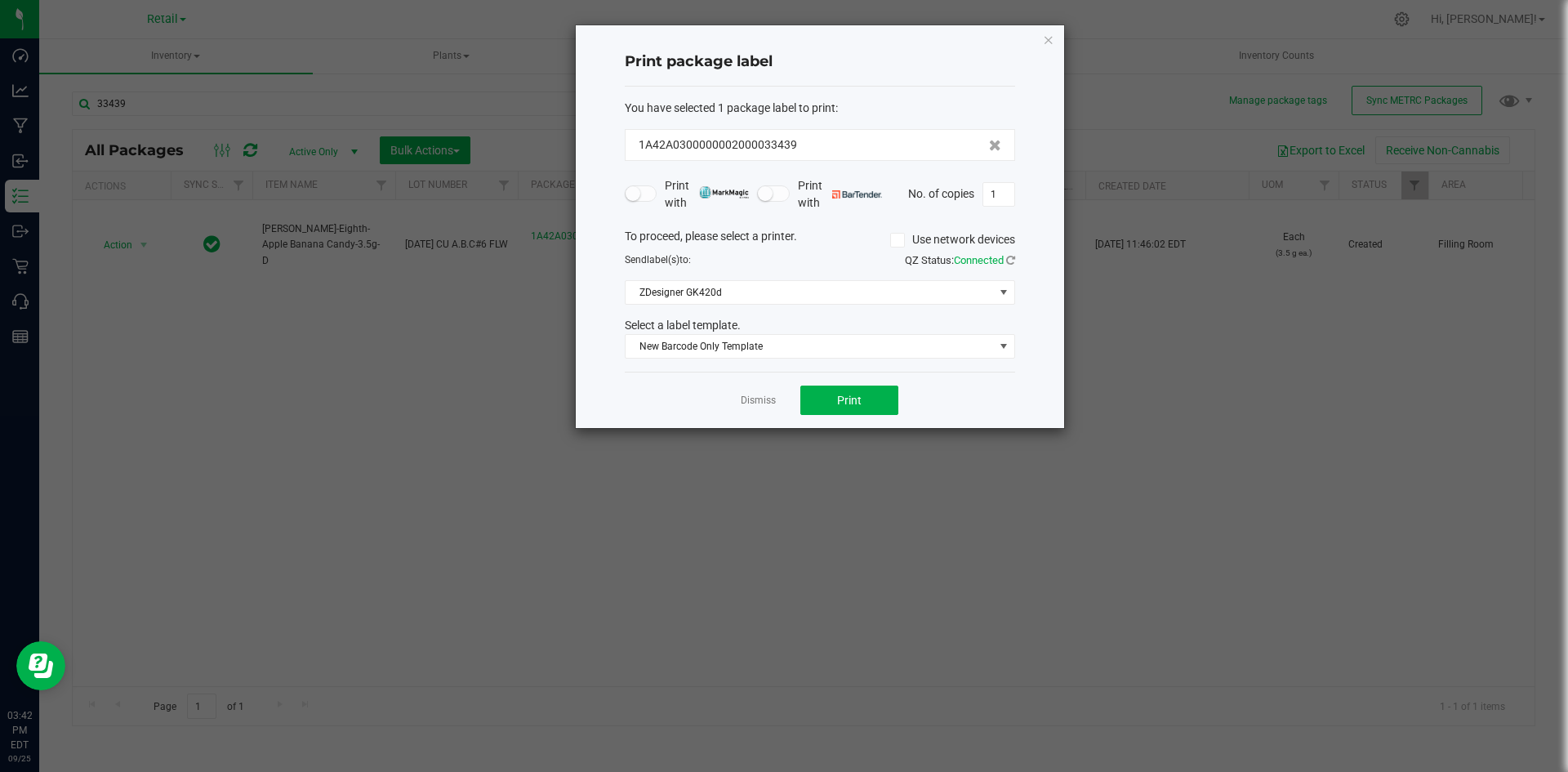
click at [1174, 353] on ngb-modal-window "Print package label You have selected 1 package label to print : 1A42A030000000…" at bounding box center [790, 386] width 1580 height 772
click at [1049, 39] on icon "button" at bounding box center [1048, 39] width 11 height 19
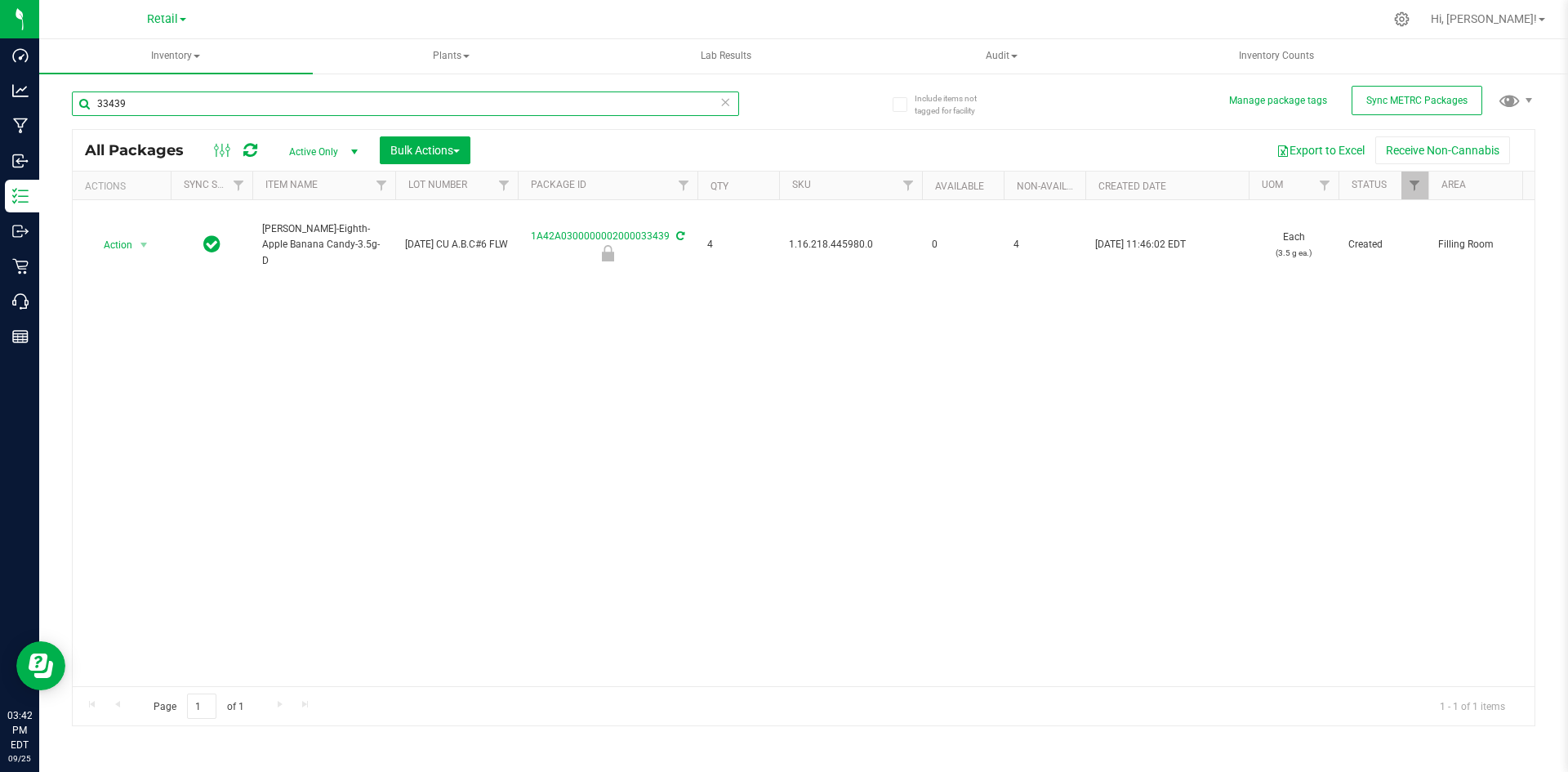
click at [142, 102] on input "33439" at bounding box center [405, 104] width 668 height 25
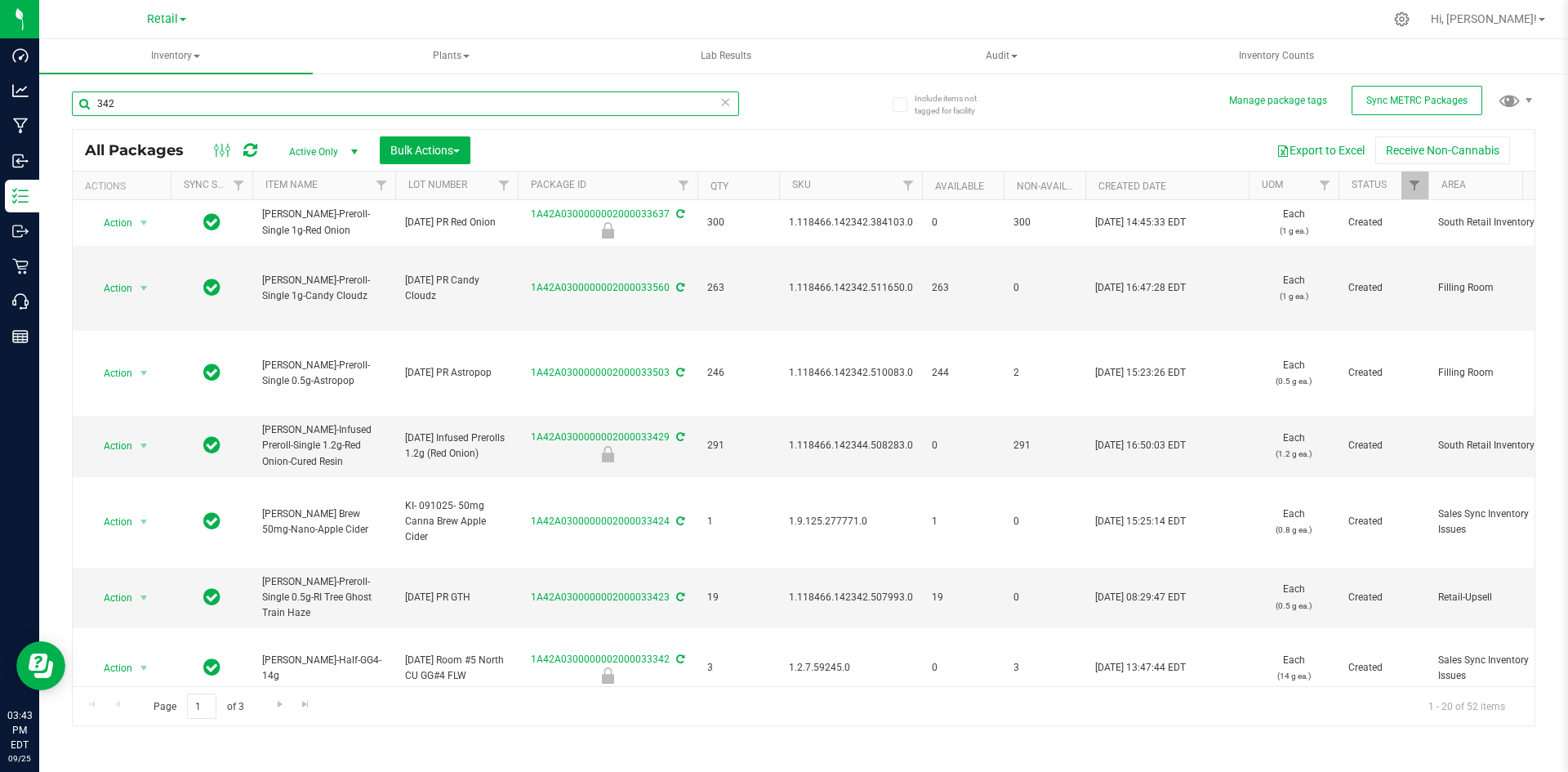
click at [229, 115] on input "342" at bounding box center [405, 104] width 668 height 25
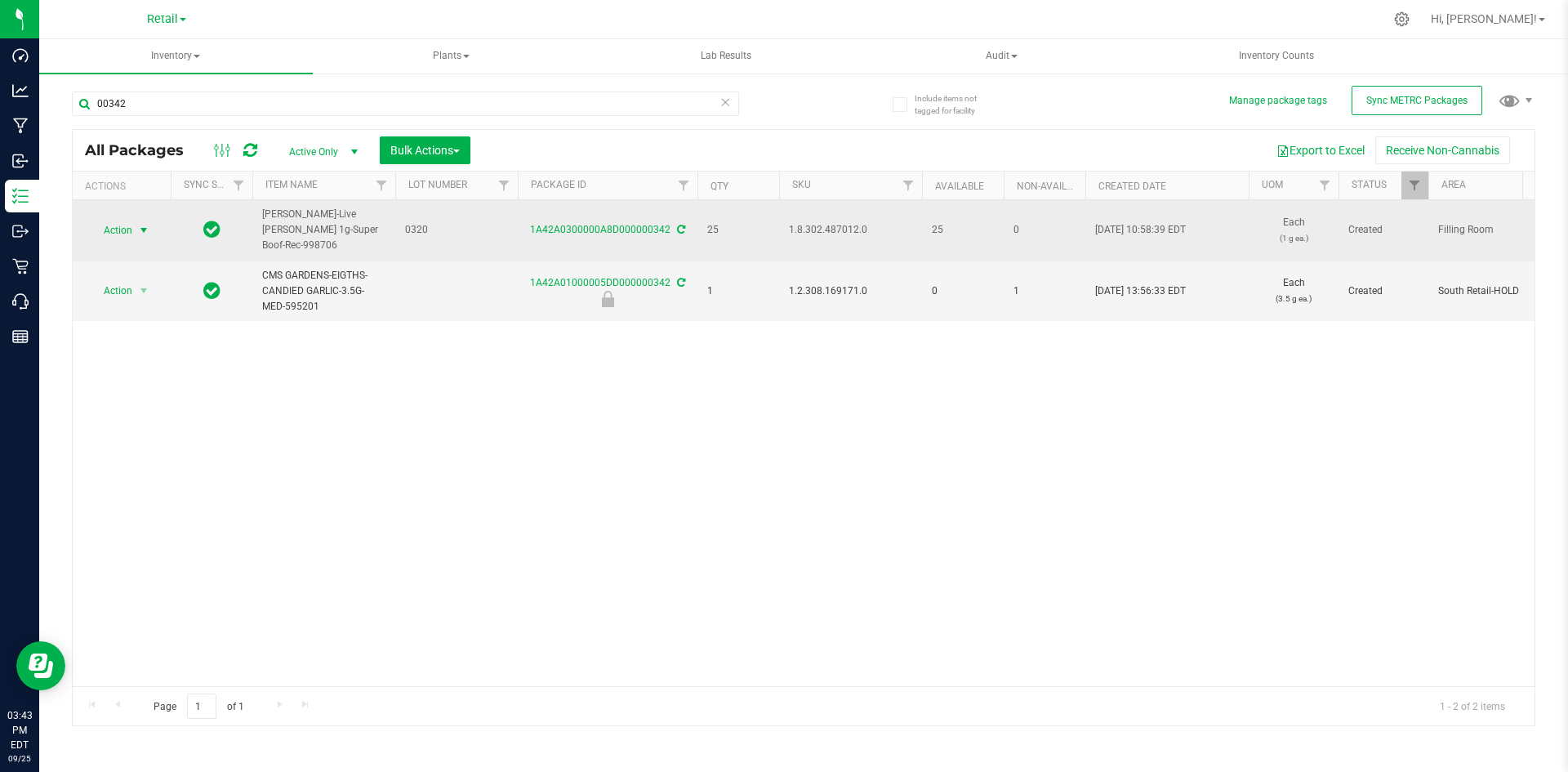
click at [104, 219] on span "Action" at bounding box center [111, 230] width 44 height 23
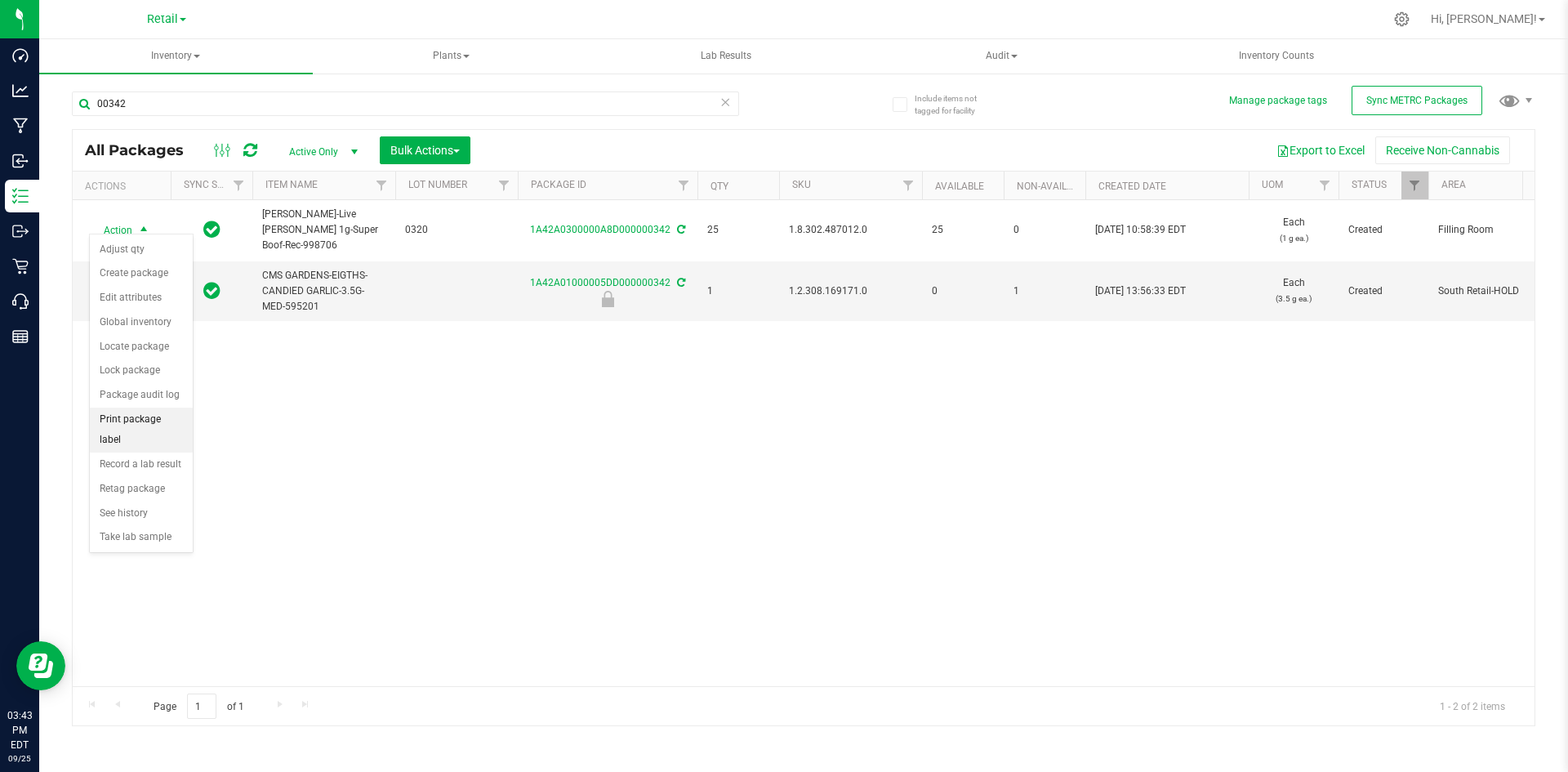
click at [161, 417] on li "Print package label" at bounding box center [141, 429] width 103 height 45
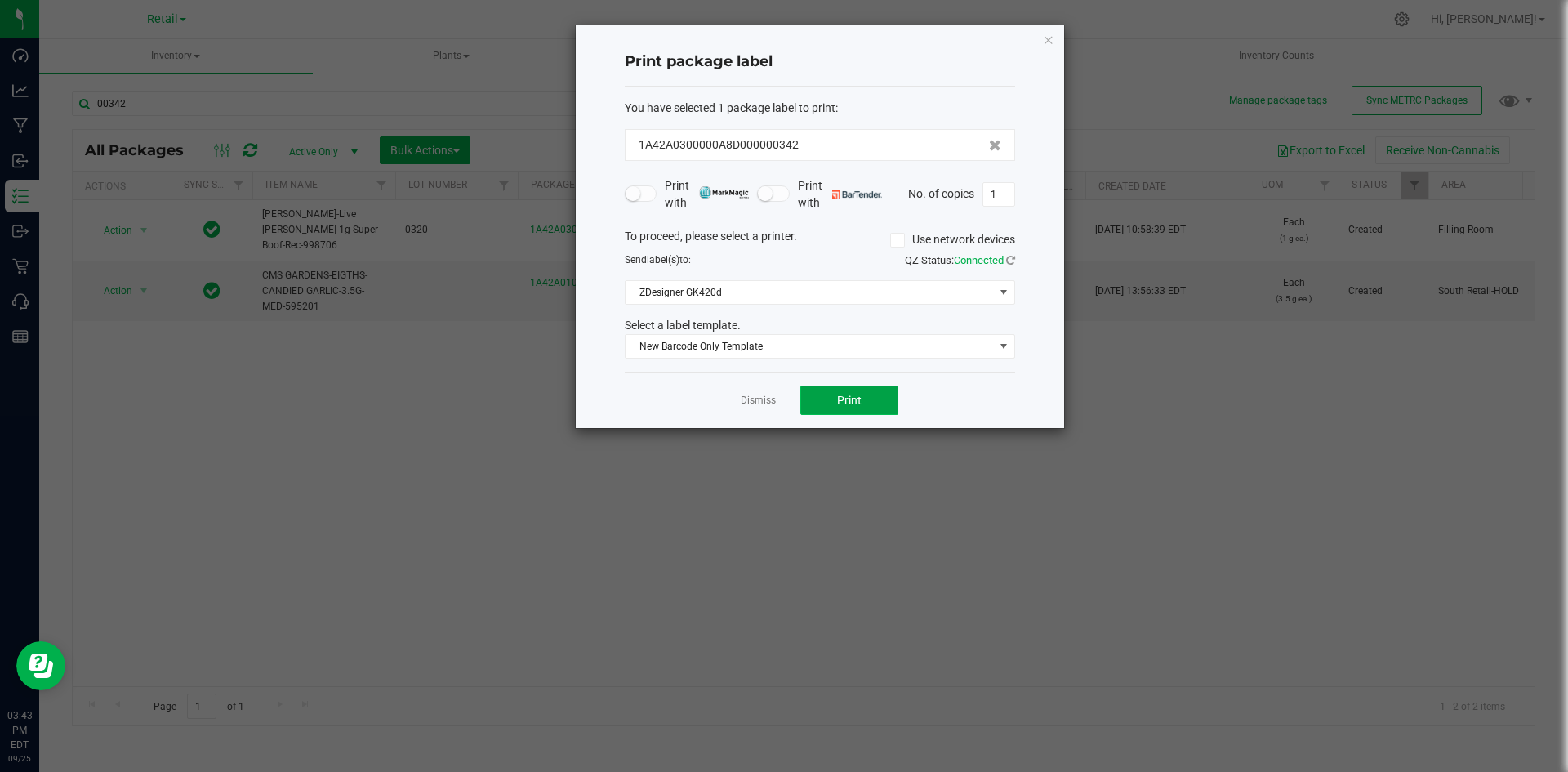
click at [805, 395] on button "Print" at bounding box center [849, 400] width 98 height 29
click at [1043, 42] on icon "button" at bounding box center [1048, 39] width 11 height 19
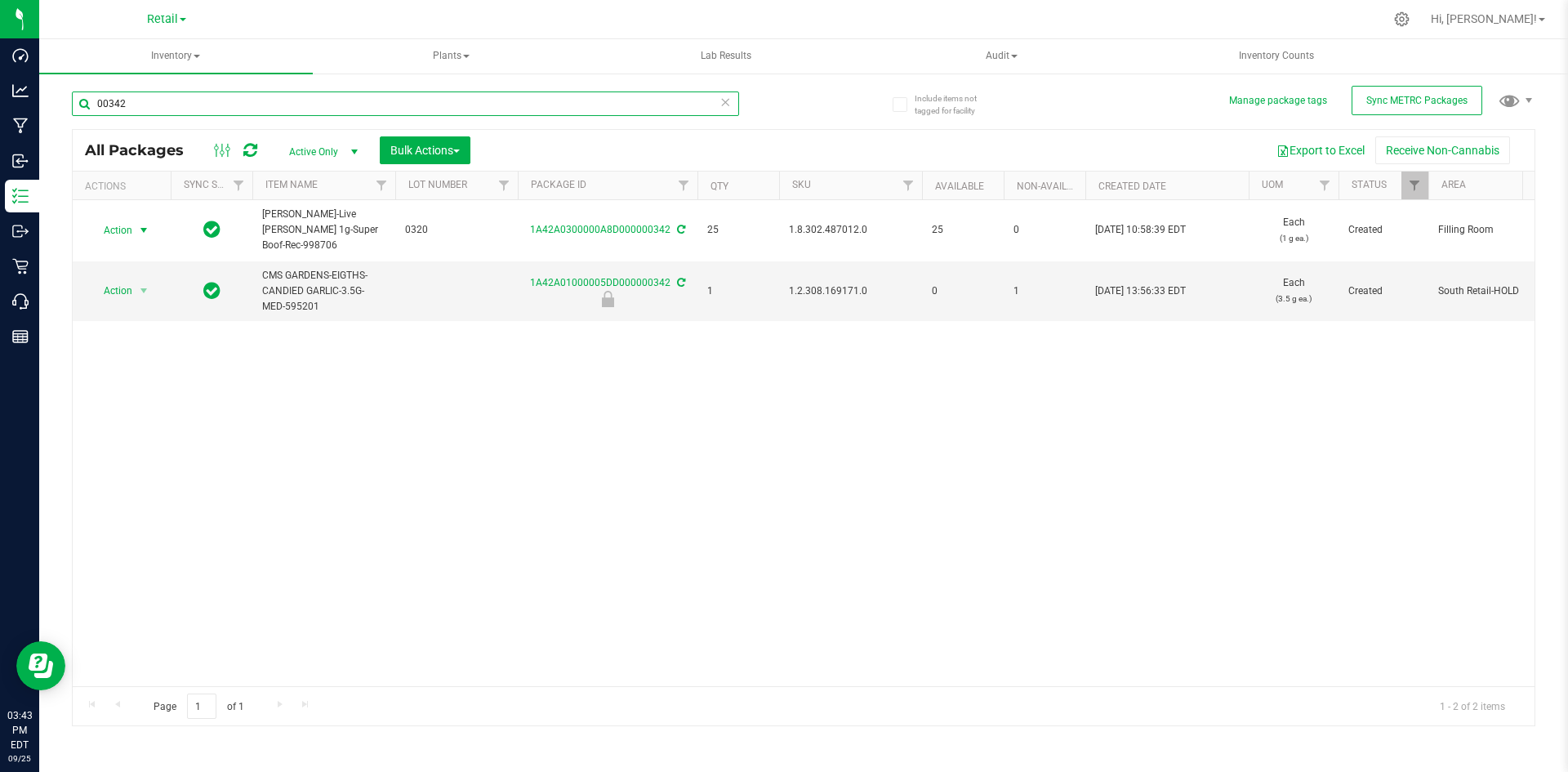
click at [138, 103] on input "00342" at bounding box center [405, 104] width 668 height 25
type input "1A42A0300000002000033439"
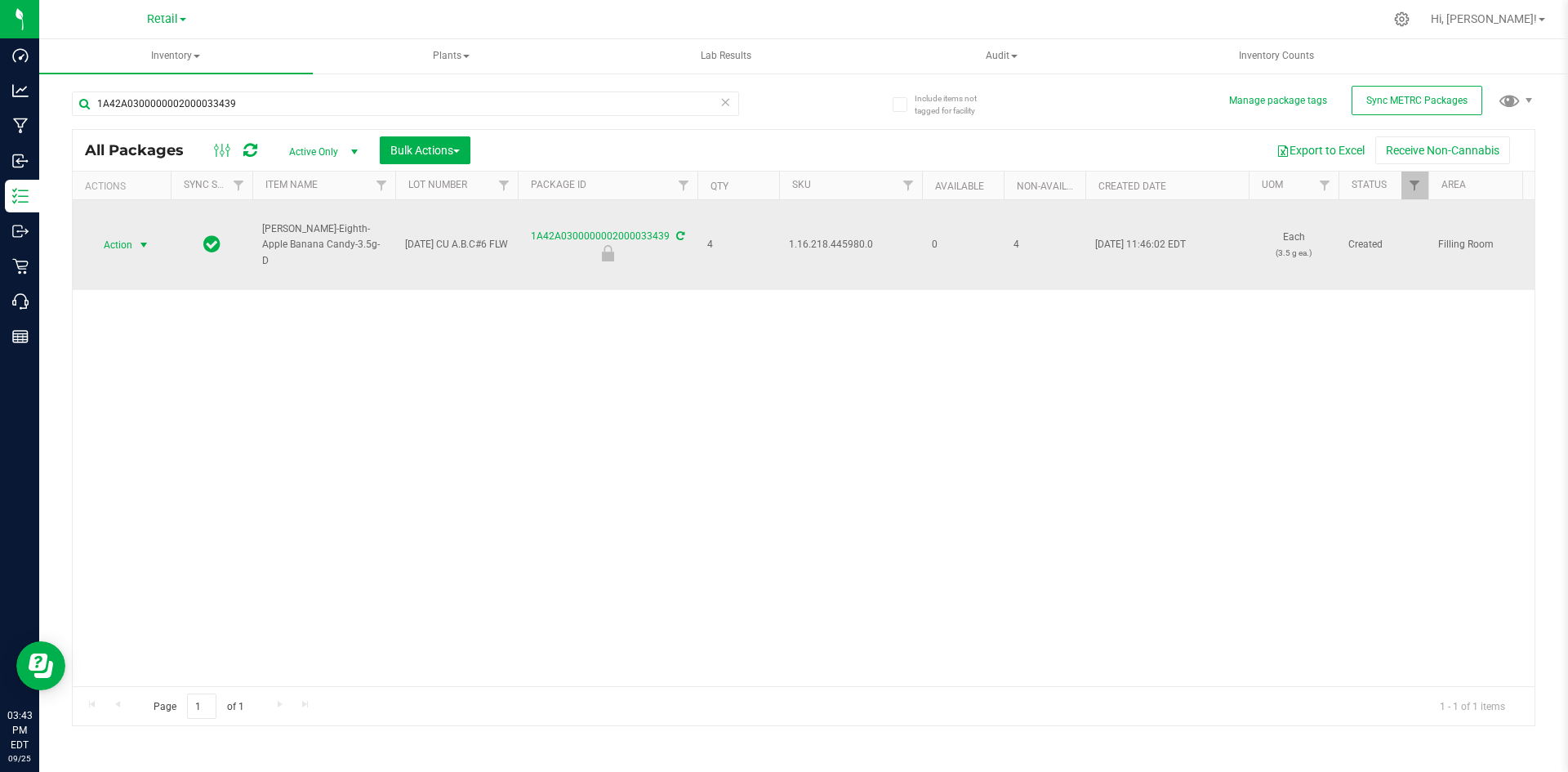
click at [108, 248] on span "Action" at bounding box center [111, 245] width 44 height 23
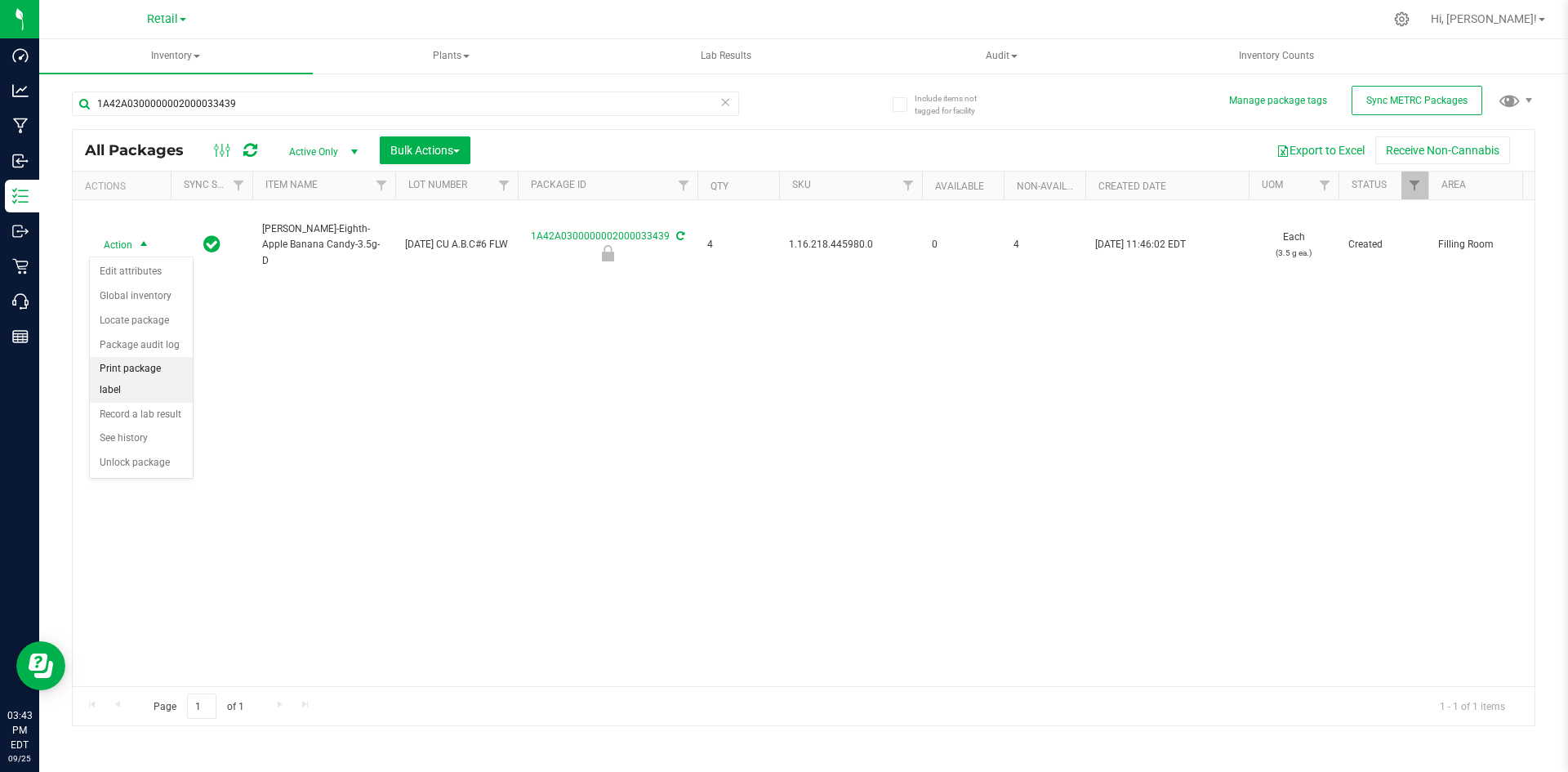
click at [154, 358] on li "Print package label" at bounding box center [141, 379] width 103 height 45
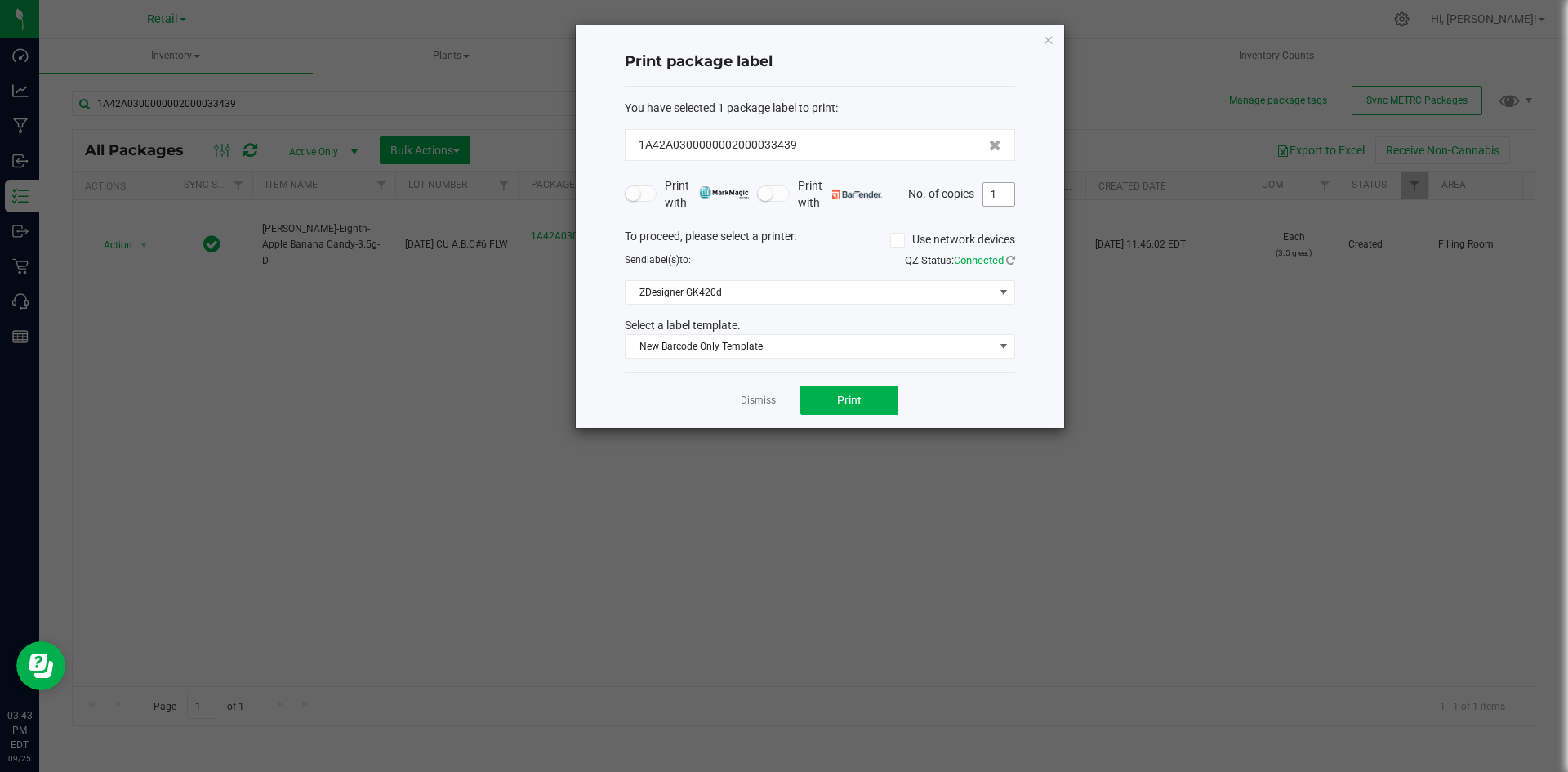
click at [995, 191] on input "1" at bounding box center [999, 193] width 31 height 23
type input "4"
click at [897, 240] on icon at bounding box center [898, 240] width 11 height 0
click at [0, 0] on input "Use network devices" at bounding box center [0, 0] width 0 height 0
click at [833, 292] on span at bounding box center [810, 292] width 369 height 23
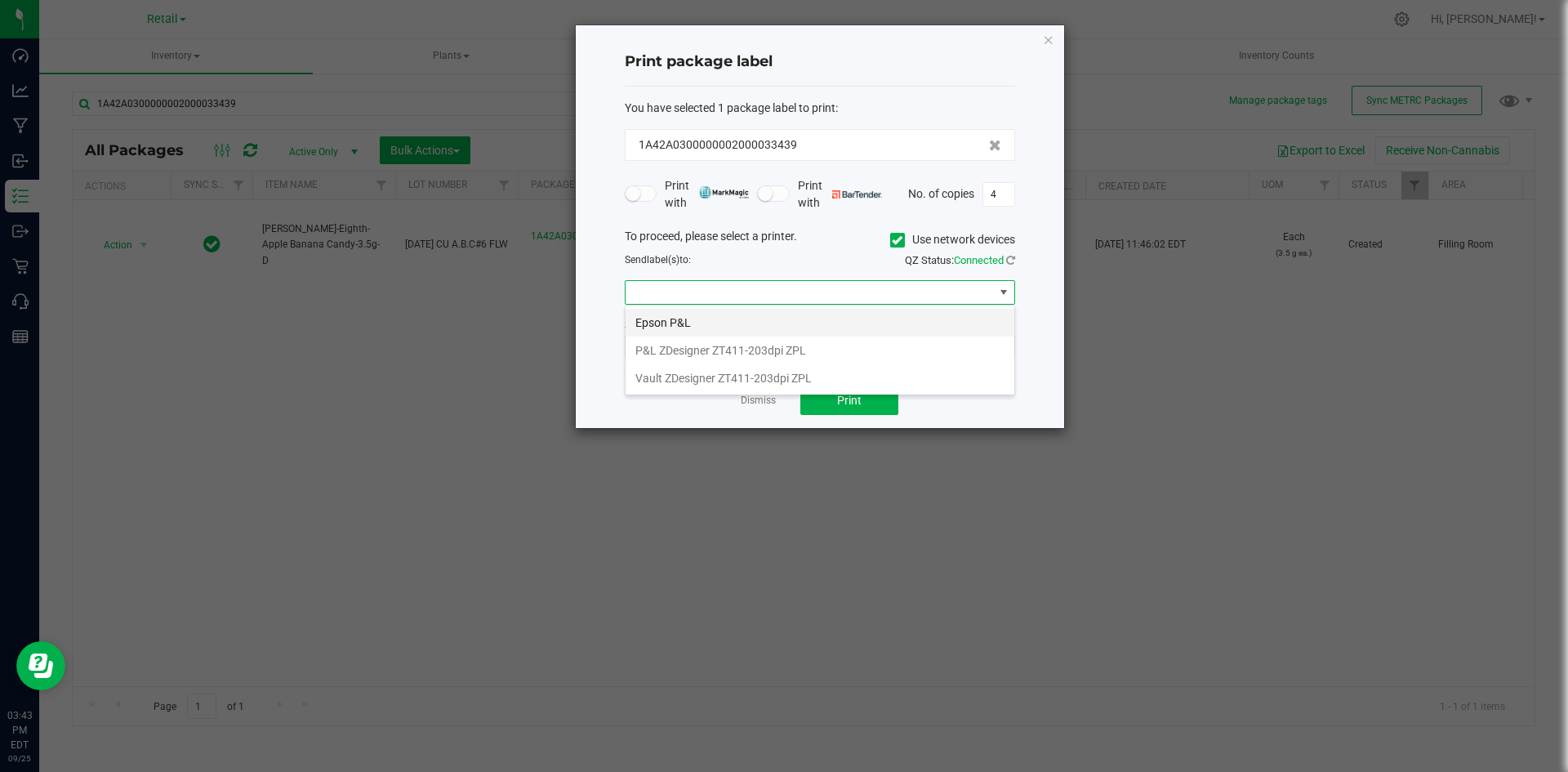
scroll to position [25, 391]
click at [717, 352] on li "P&L ZDesigner ZT411-203dpi ZPL" at bounding box center [820, 350] width 389 height 28
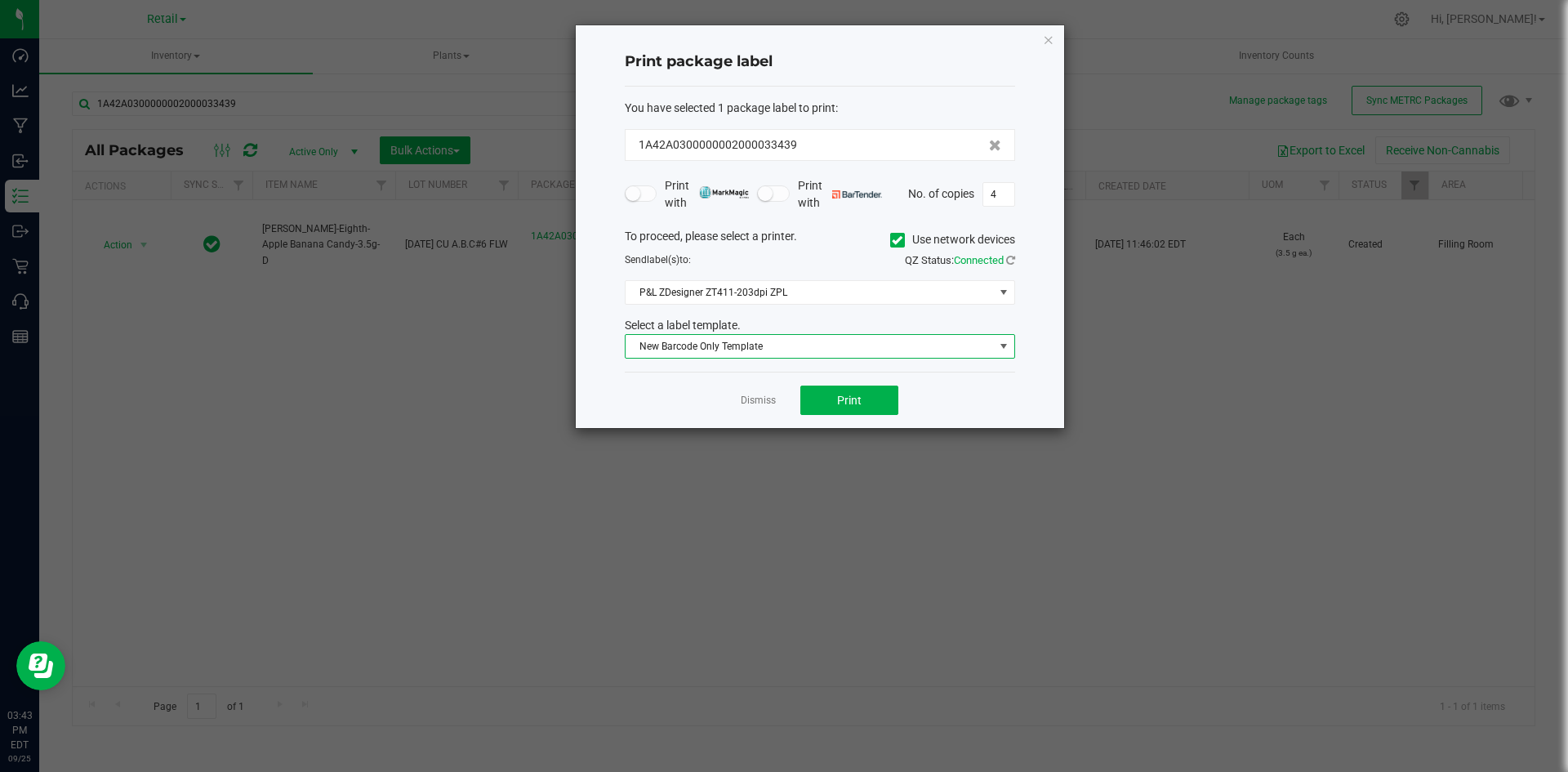
click at [703, 353] on span "New Barcode Only Template" at bounding box center [810, 346] width 369 height 23
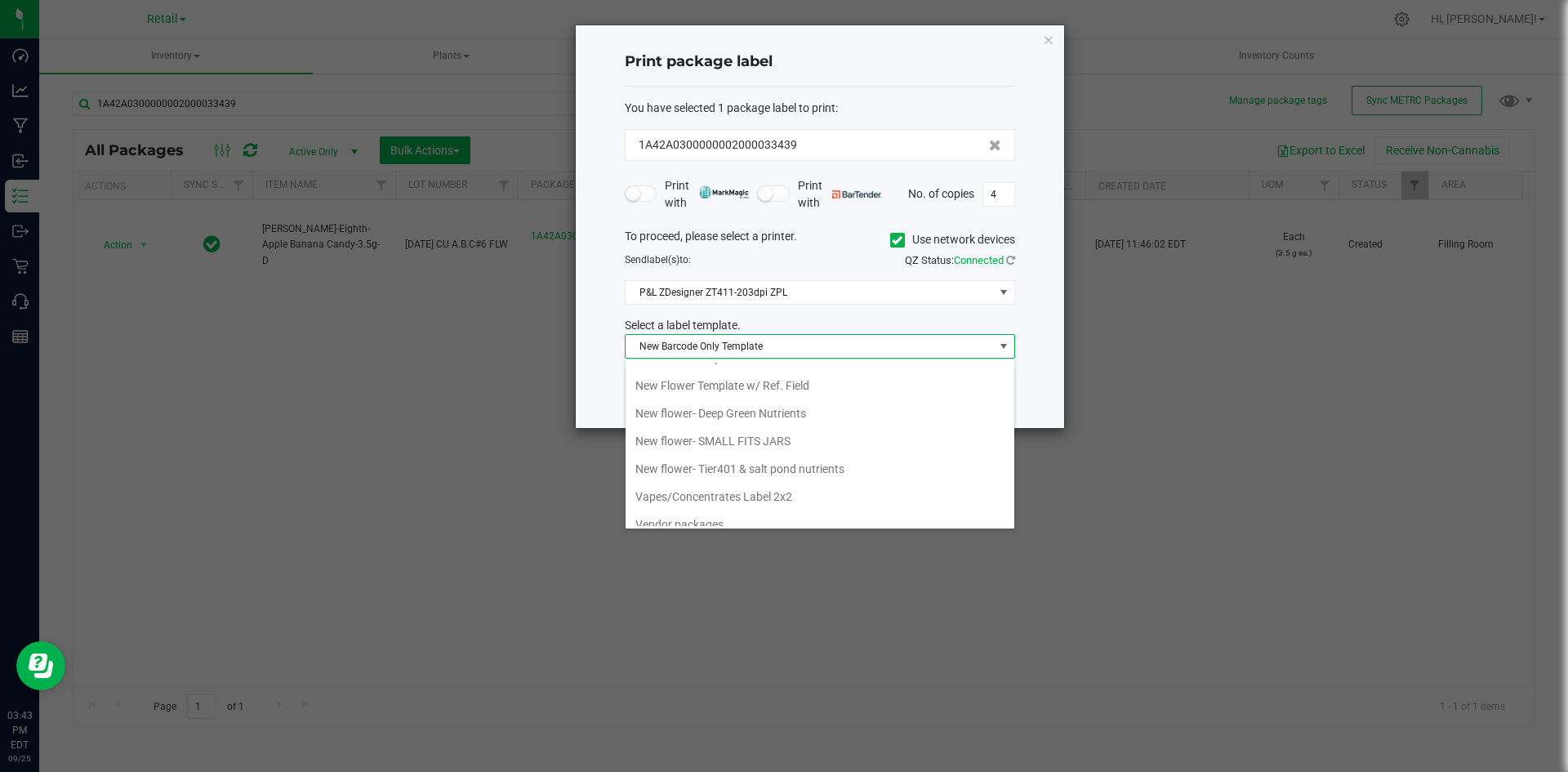
scroll to position [447, 0]
click at [743, 376] on li "New Flower Template w/ Ref. Field" at bounding box center [820, 373] width 389 height 28
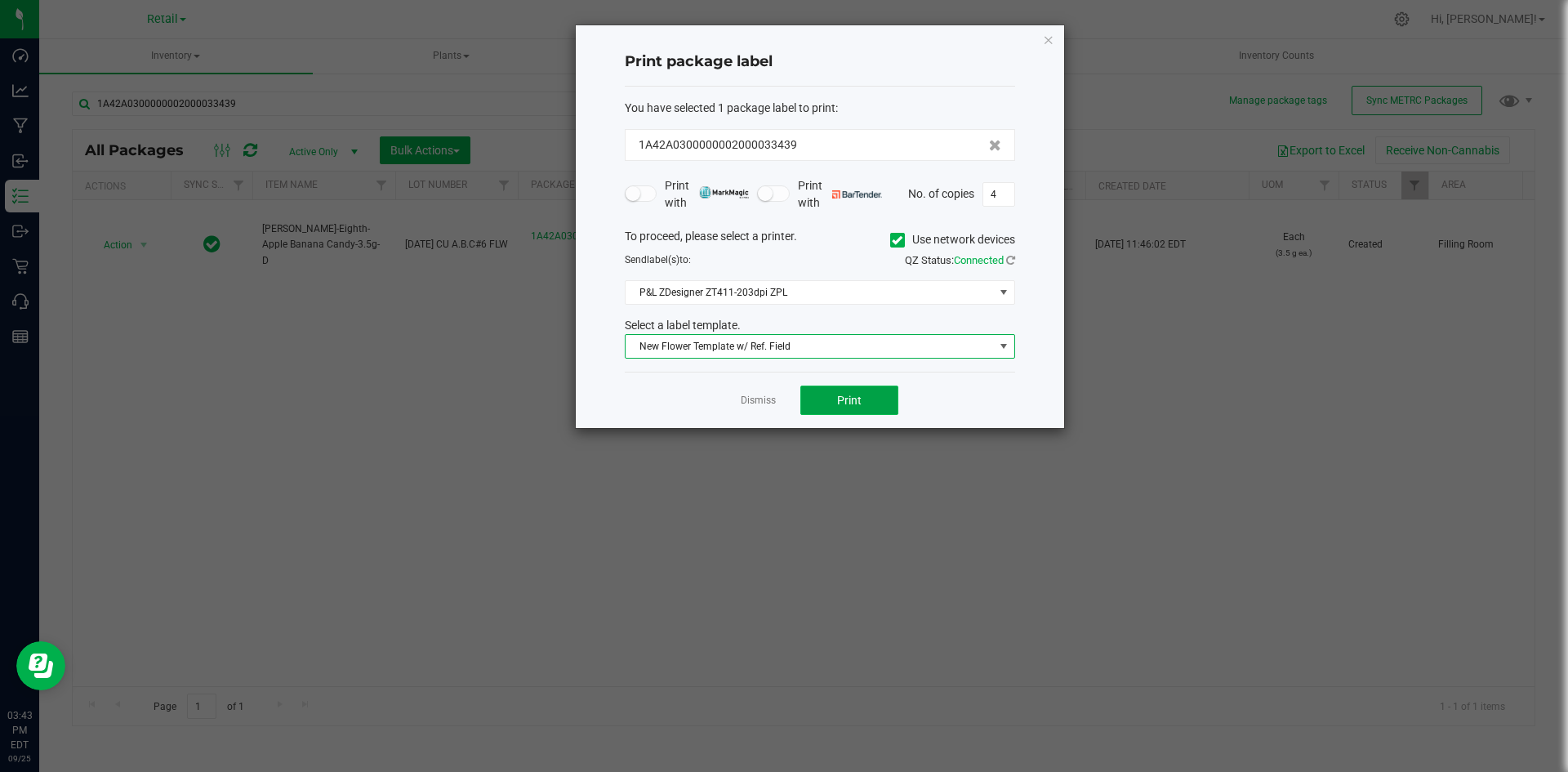
click at [851, 394] on span "Print" at bounding box center [849, 400] width 25 height 13
click at [1048, 49] on icon "button" at bounding box center [1048, 39] width 11 height 19
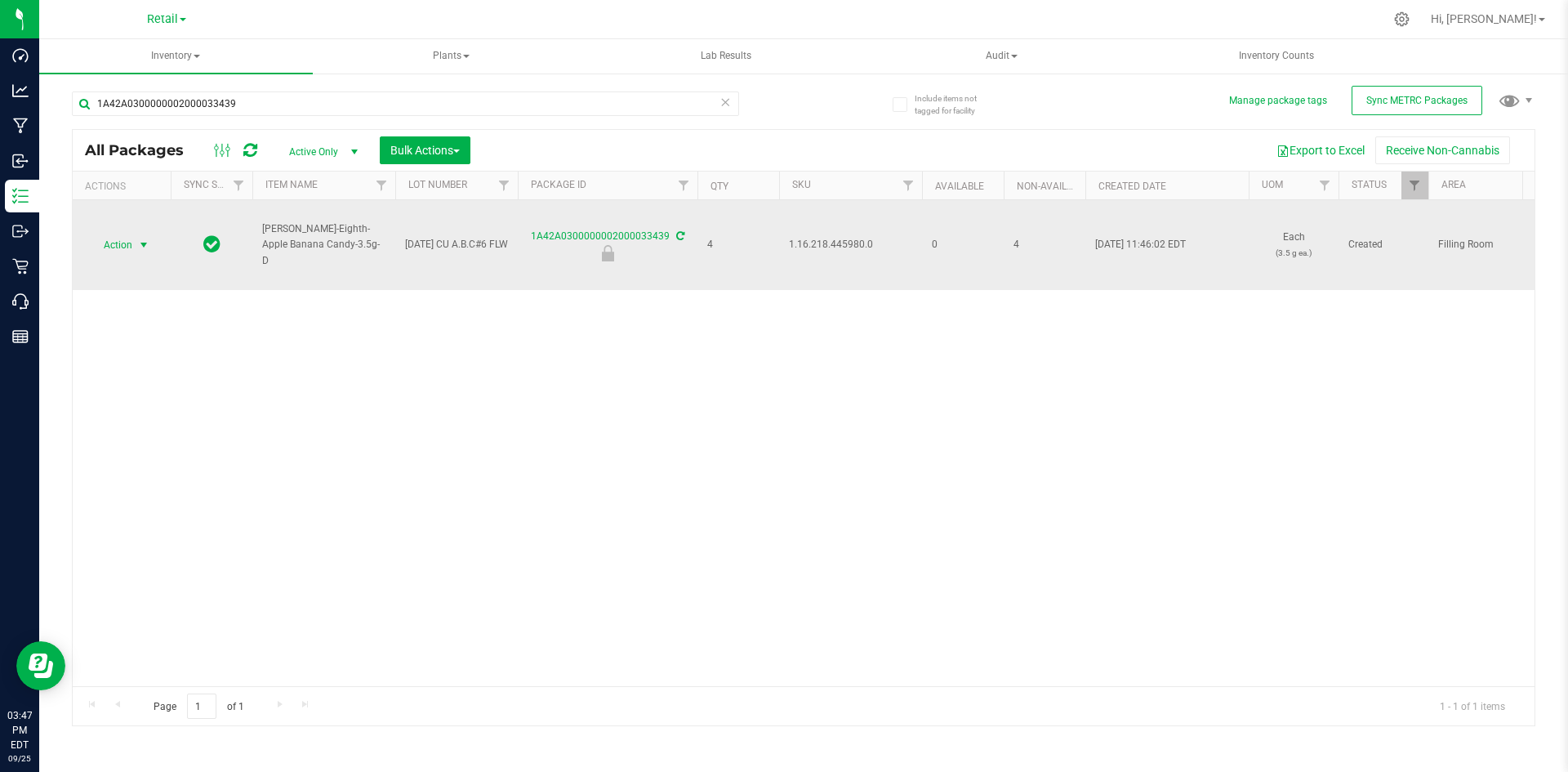
click at [127, 245] on span "Action" at bounding box center [111, 245] width 44 height 23
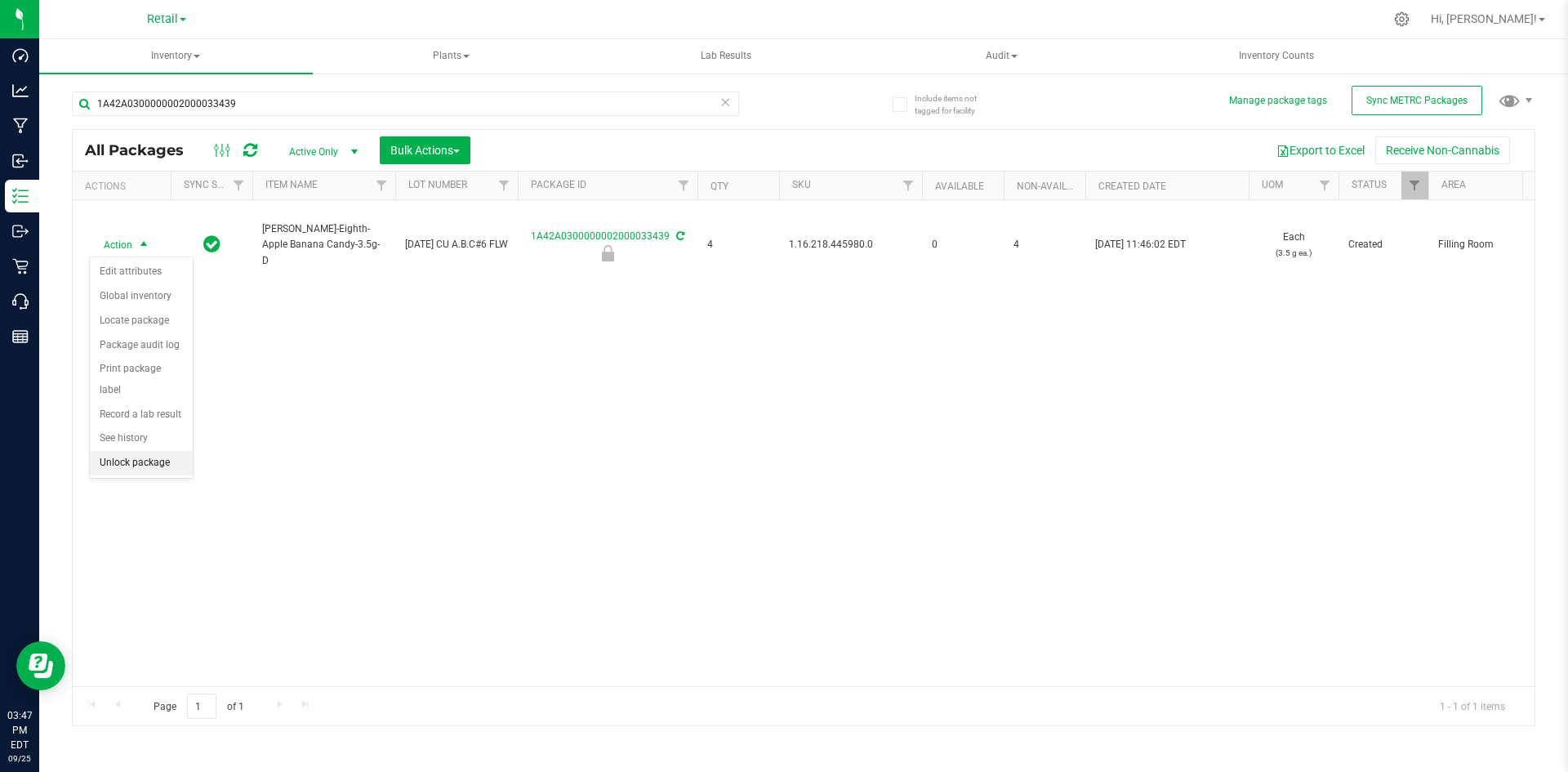
click at [146, 451] on li "Unlock package" at bounding box center [141, 463] width 103 height 25
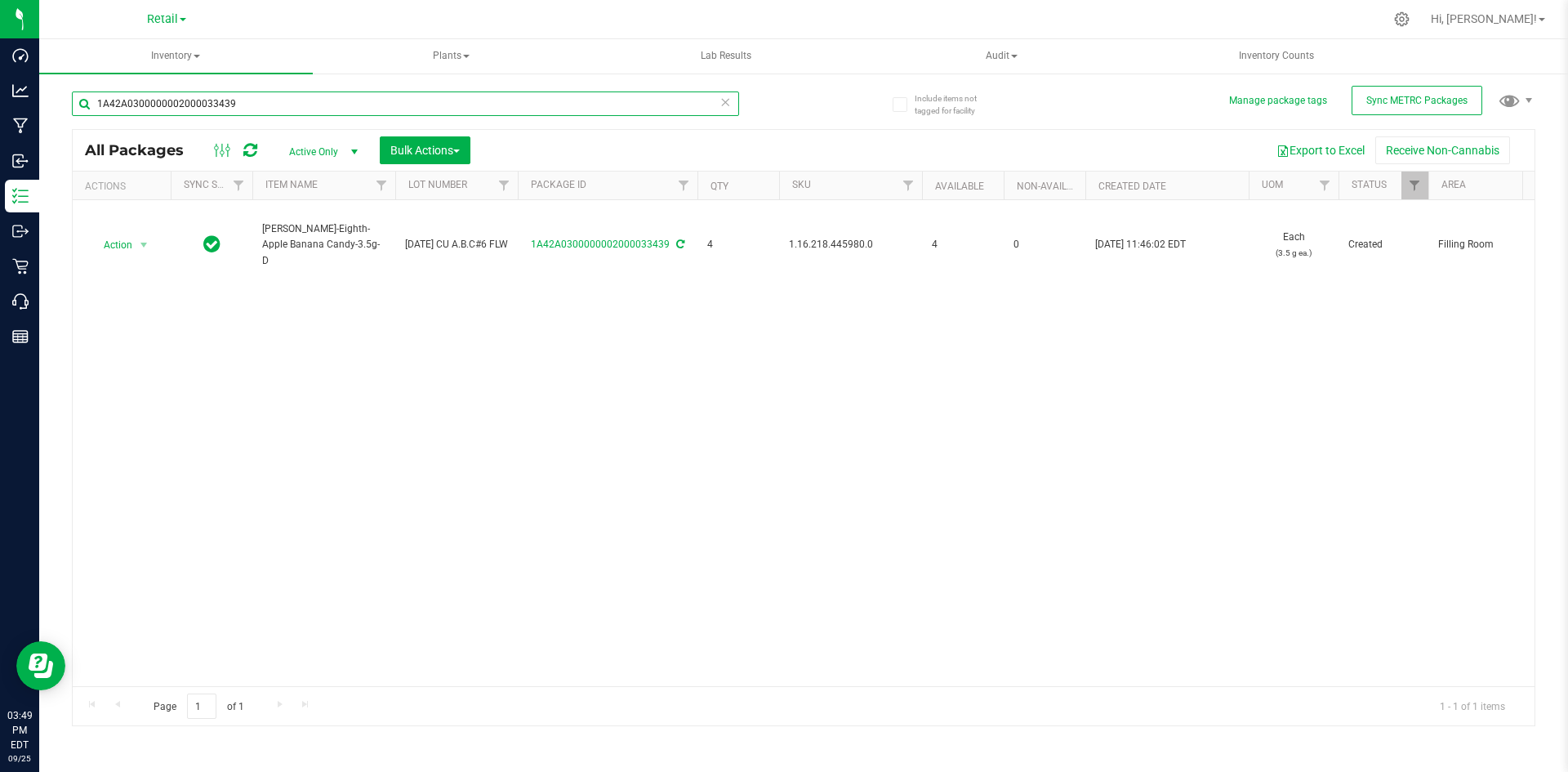
click at [243, 112] on input "1A42A0300000002000033439" at bounding box center [405, 104] width 668 height 25
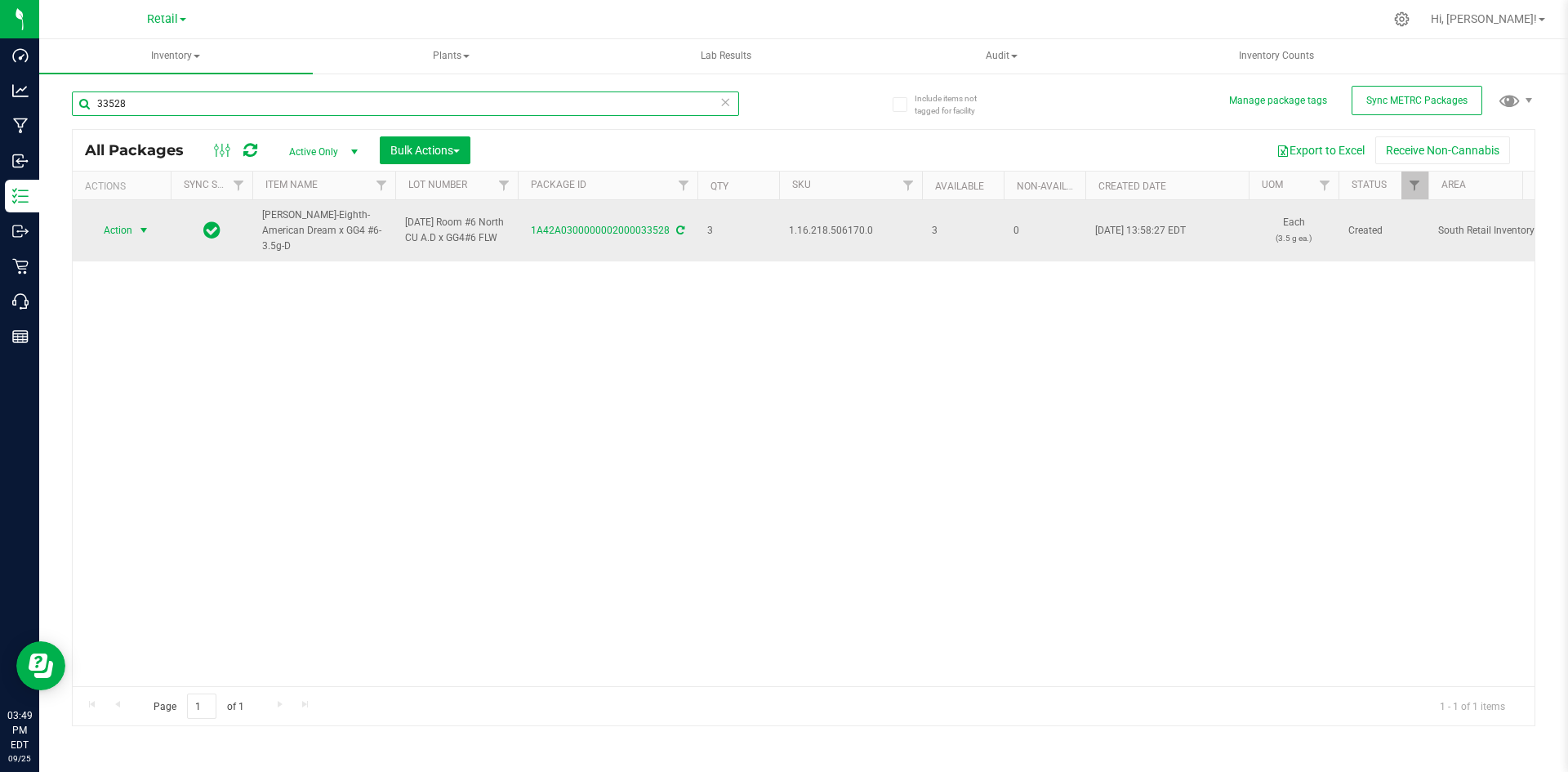
type input "33528"
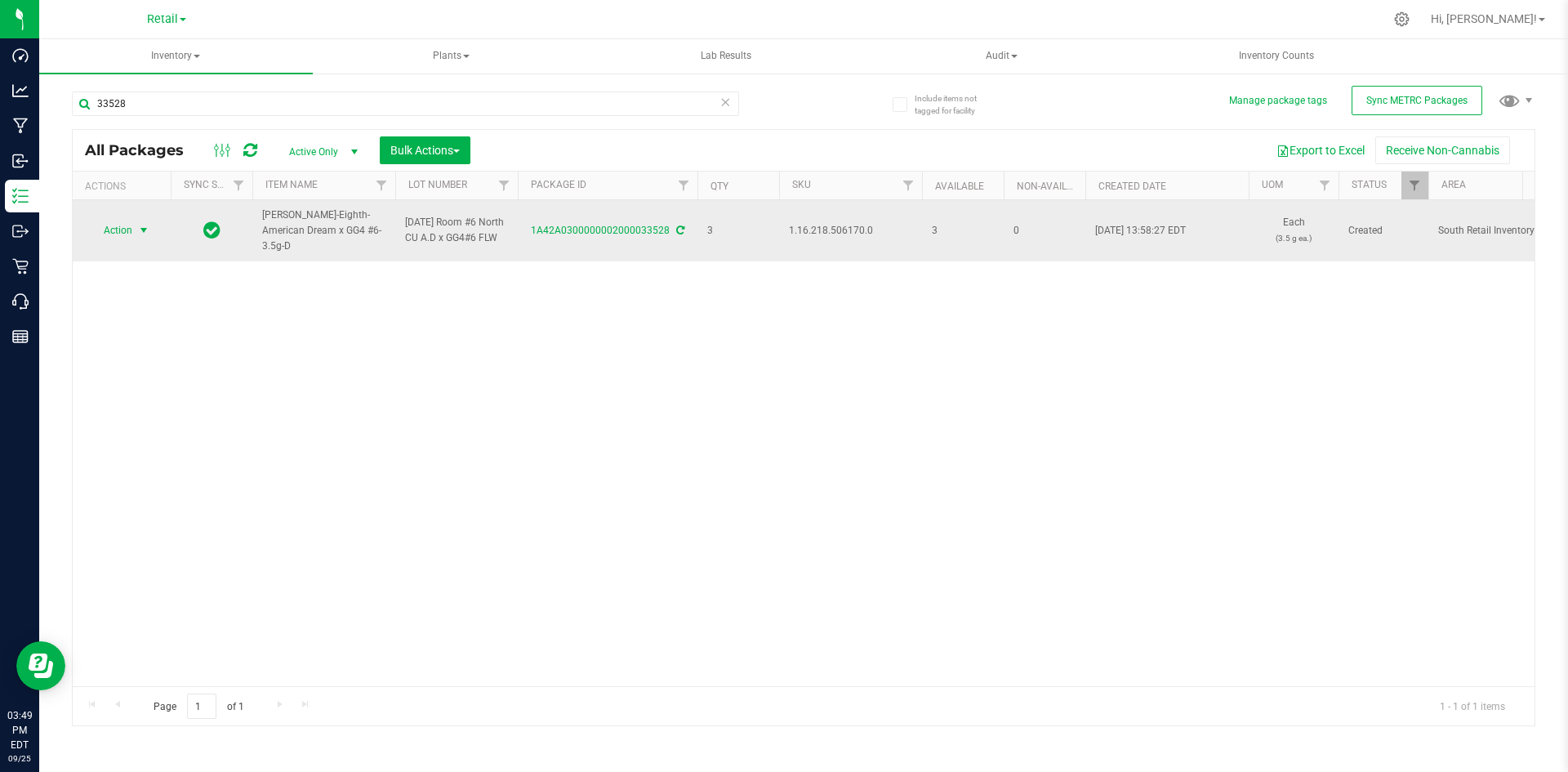
click at [102, 227] on span "Action" at bounding box center [111, 230] width 44 height 23
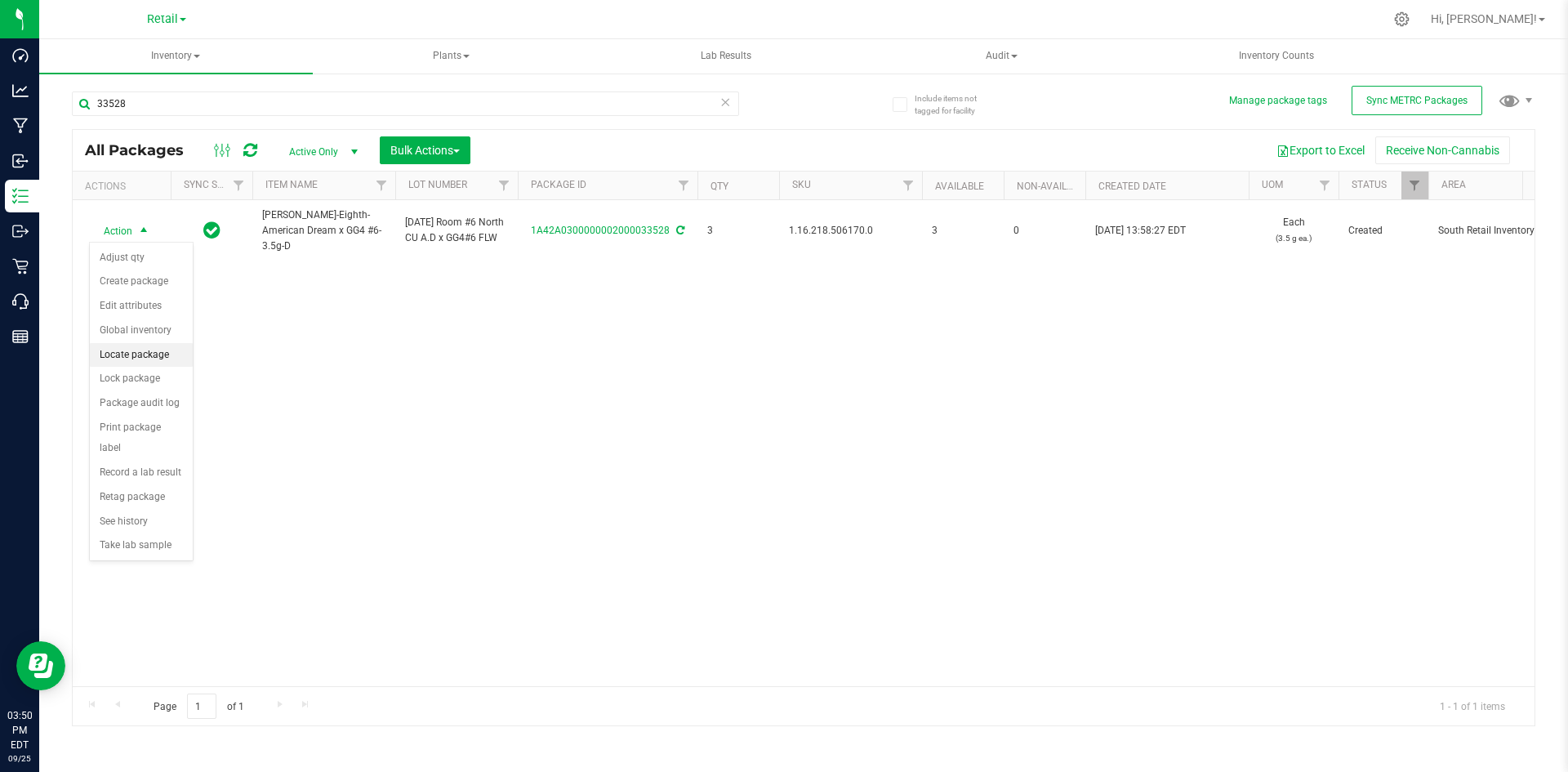
click at [148, 362] on li "Locate package" at bounding box center [141, 355] width 103 height 25
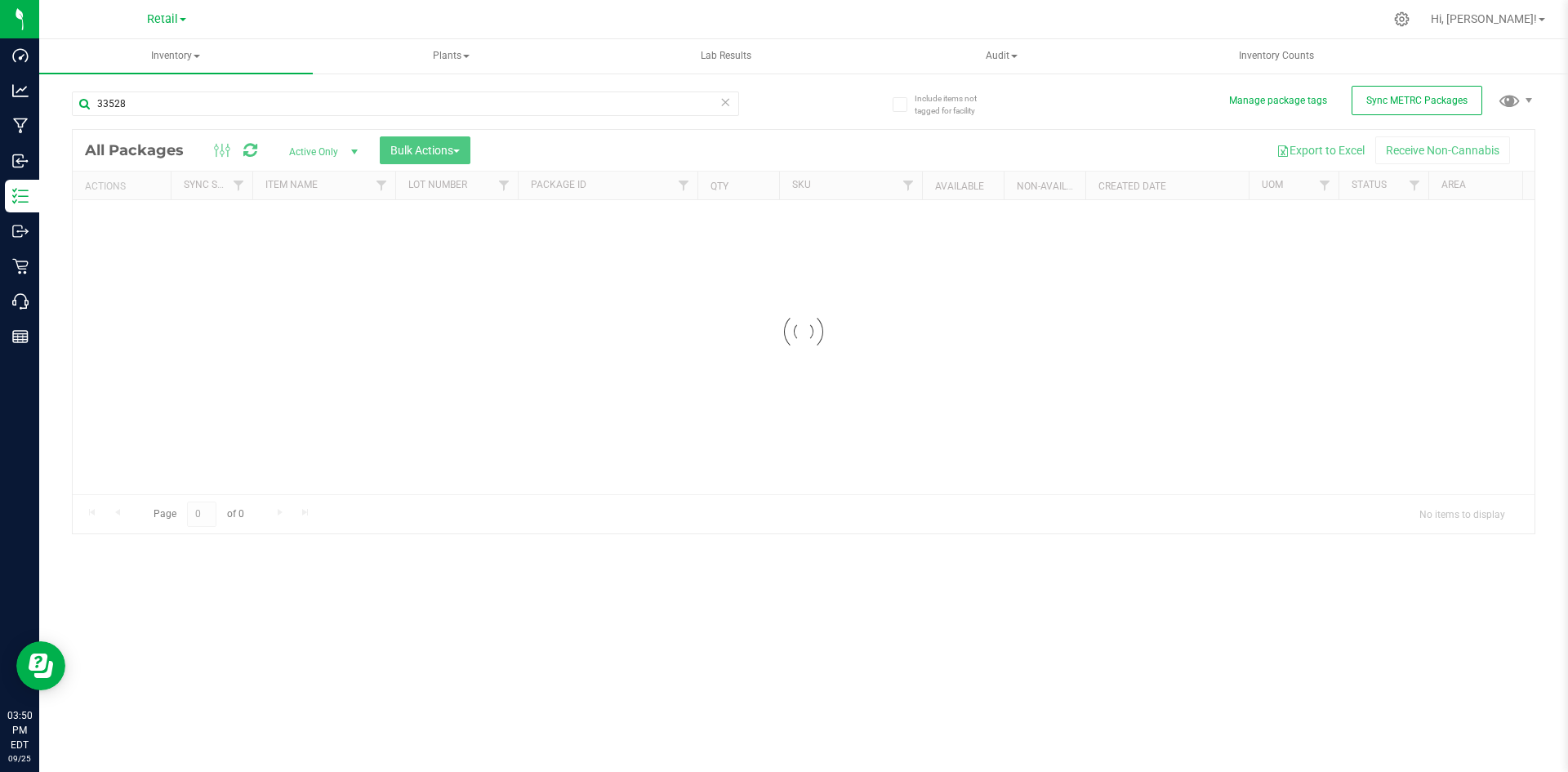
click at [417, 154] on div at bounding box center [803, 332] width 1462 height 403
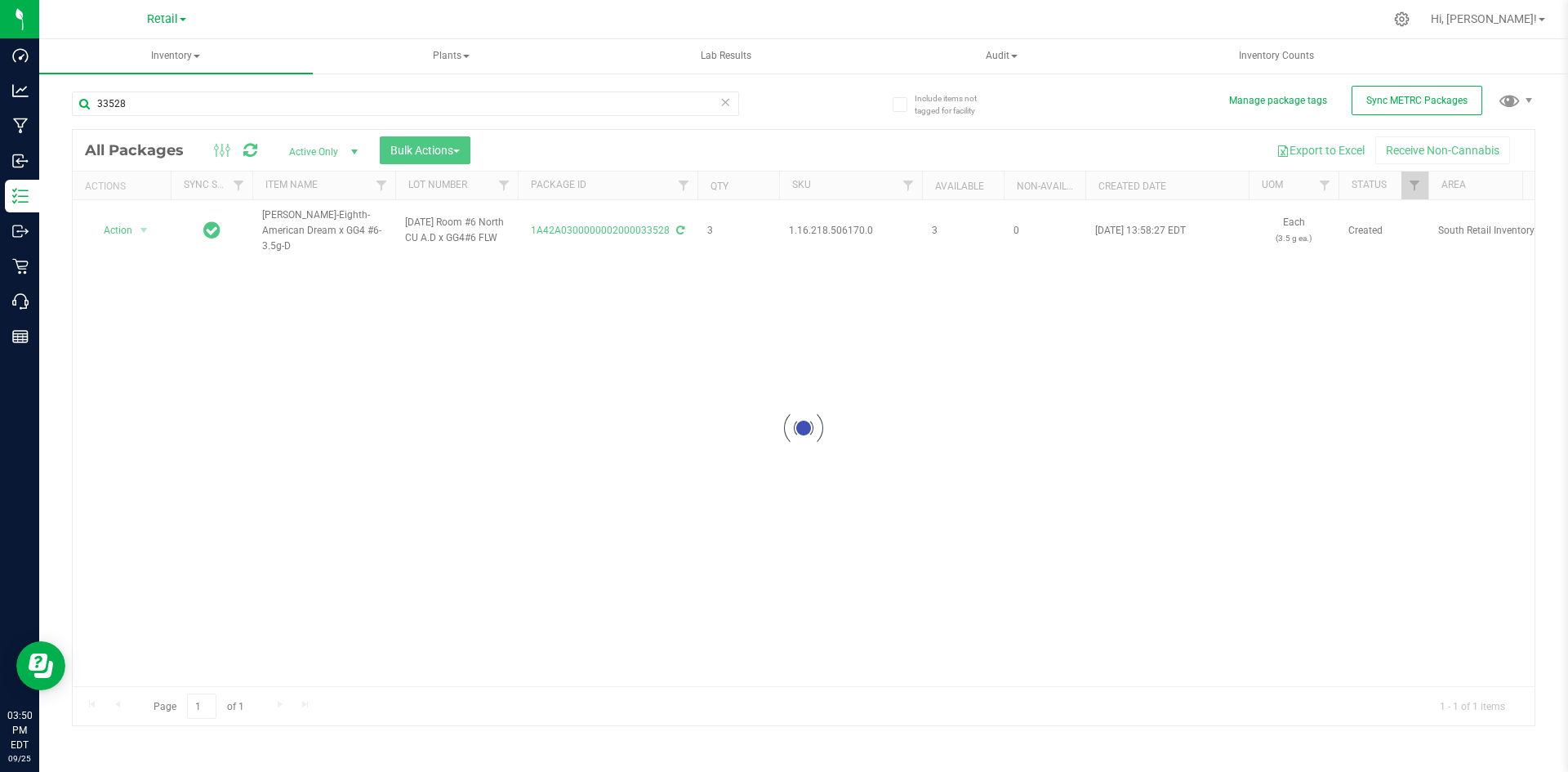
click at [417, 154] on div at bounding box center [803, 427] width 1462 height 595
click at [425, 151] on span "Bulk Actions" at bounding box center [425, 150] width 70 height 13
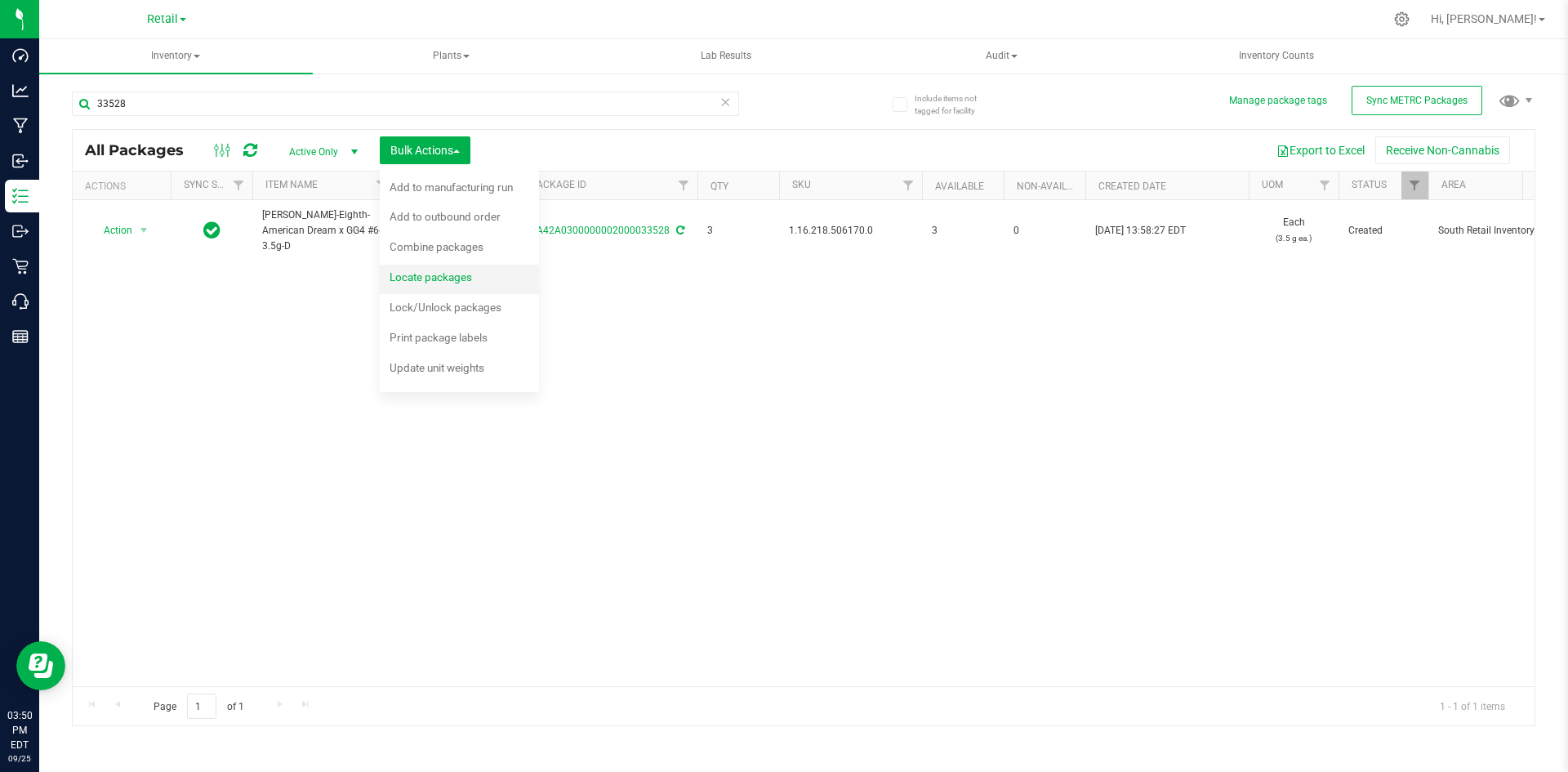
click at [466, 275] on span "Locate packages" at bounding box center [431, 277] width 83 height 13
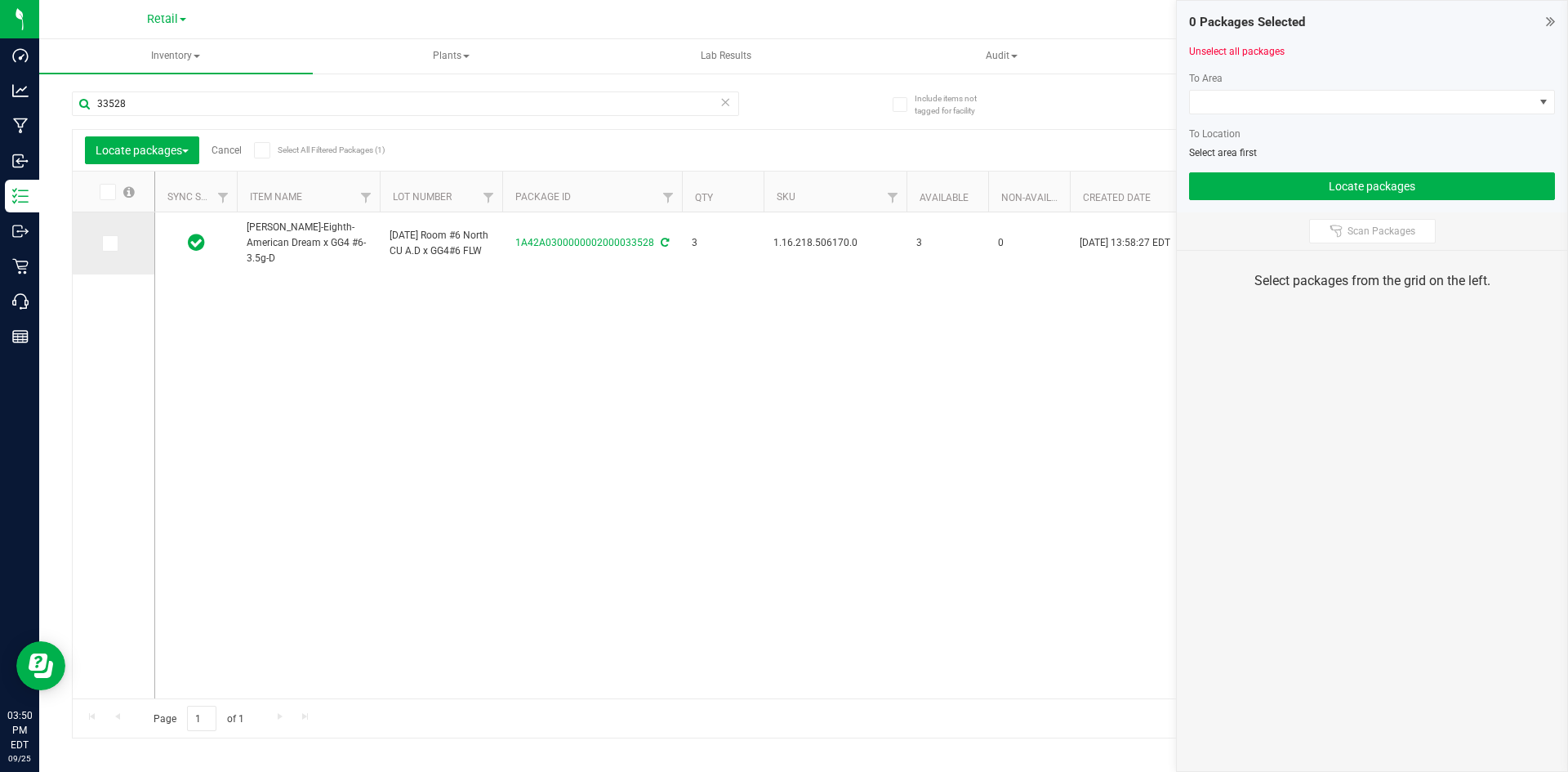
click at [113, 243] on icon at bounding box center [109, 243] width 11 height 0
click at [0, 0] on input "checkbox" at bounding box center [0, 0] width 0 height 0
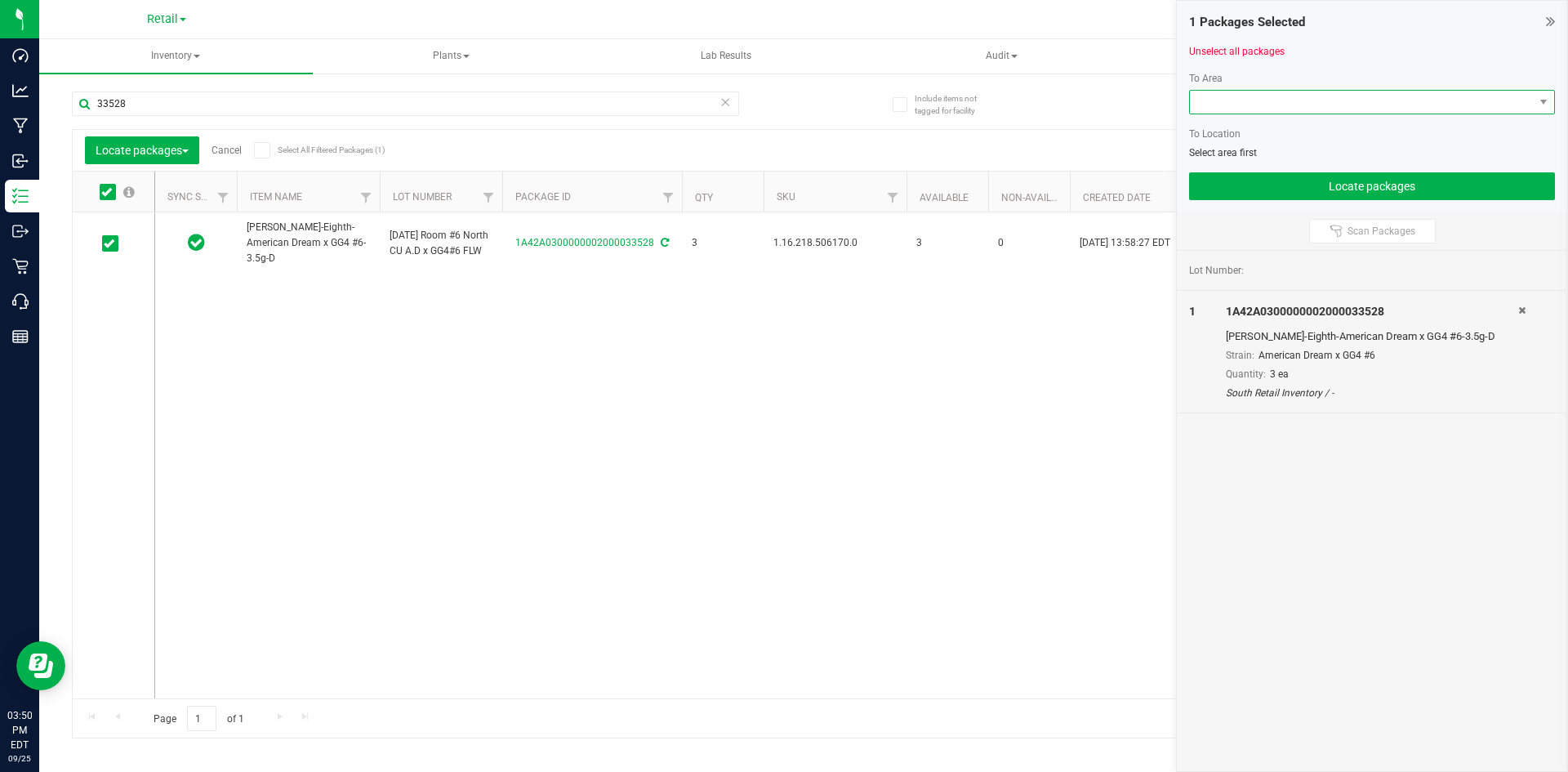
click at [1224, 98] on span at bounding box center [1362, 102] width 344 height 23
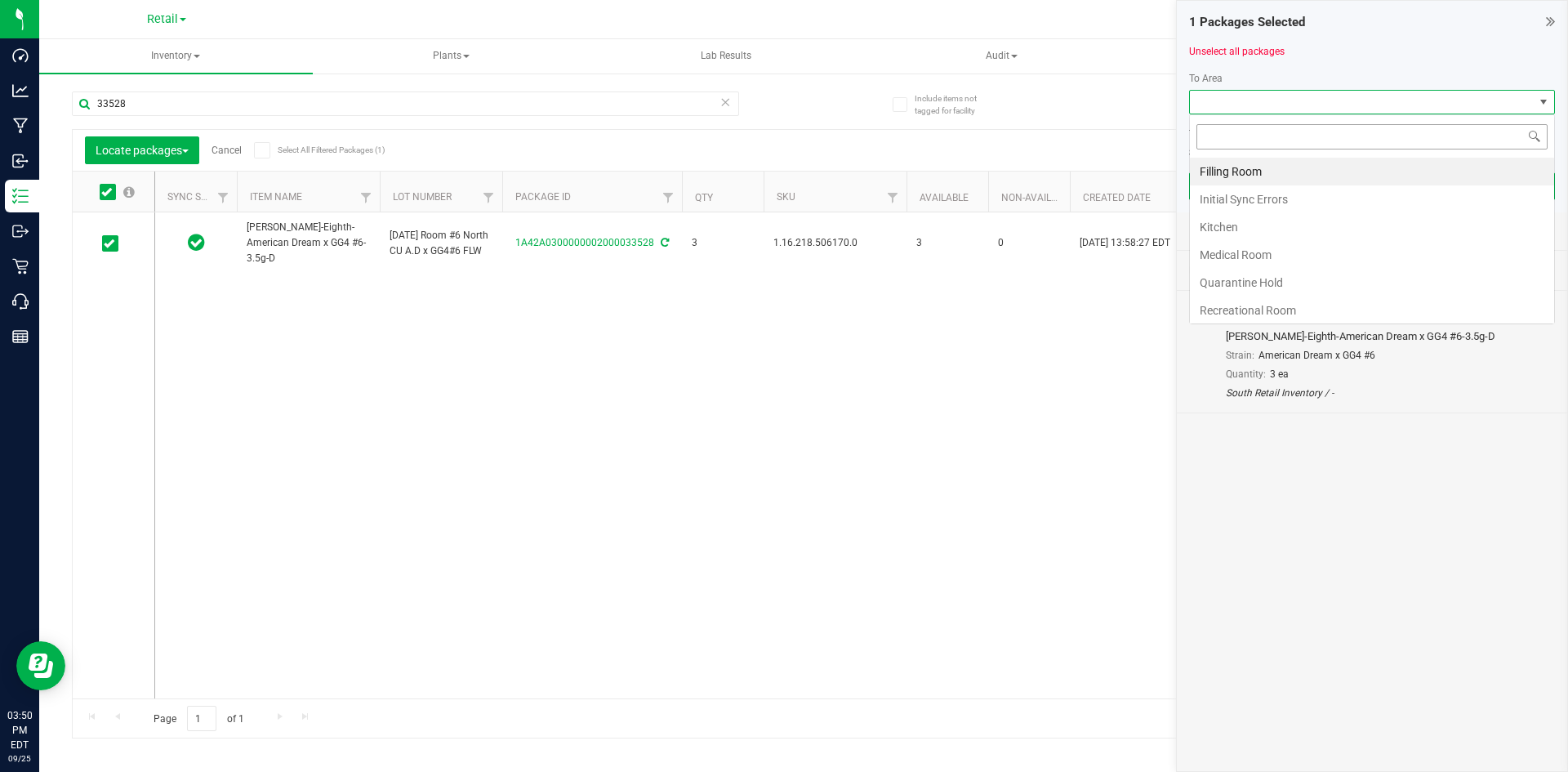
scroll to position [25, 366]
click at [1228, 168] on li "Filling Room" at bounding box center [1372, 171] width 364 height 28
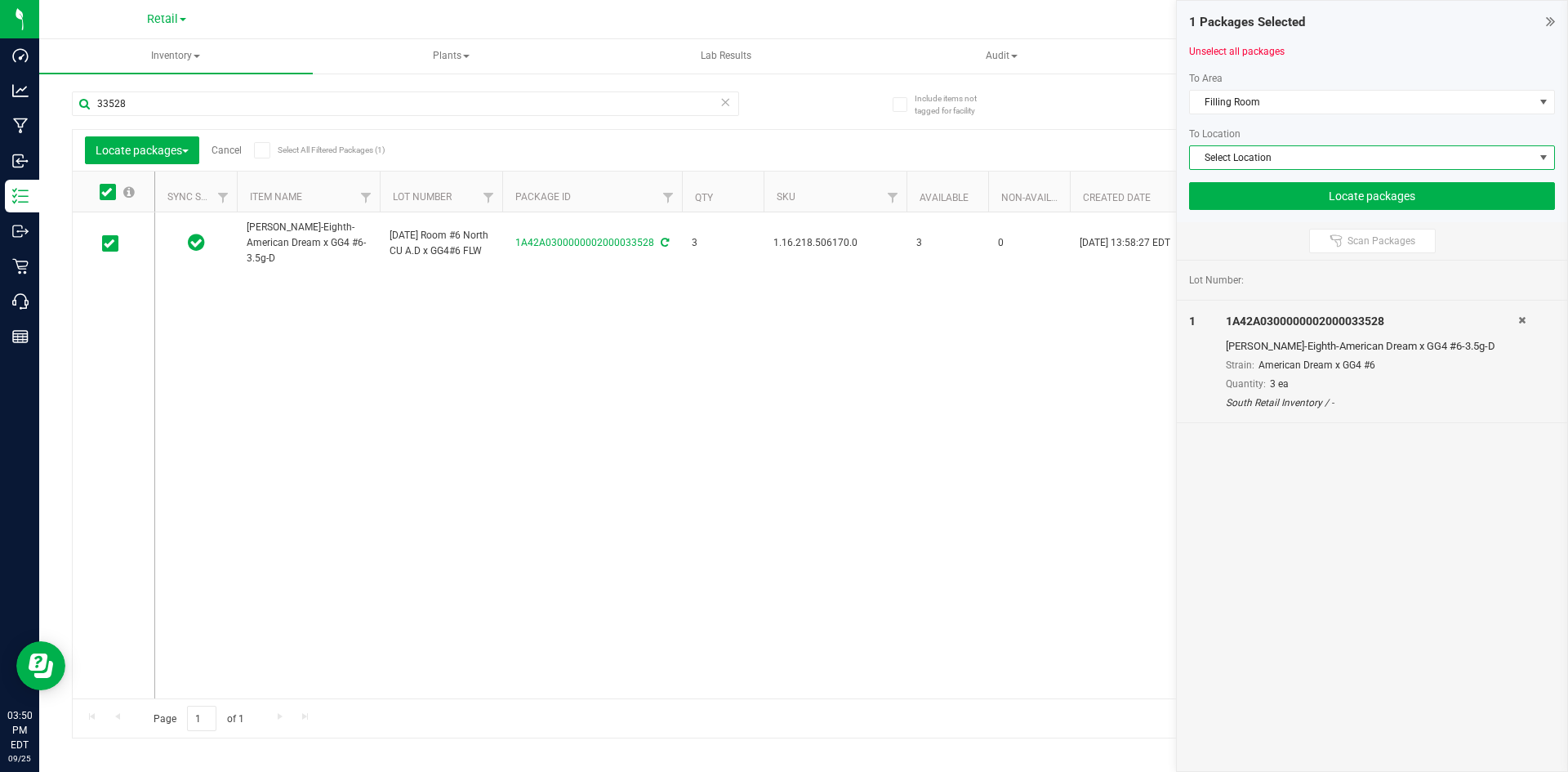
click at [1240, 156] on span "Select Location" at bounding box center [1362, 157] width 344 height 23
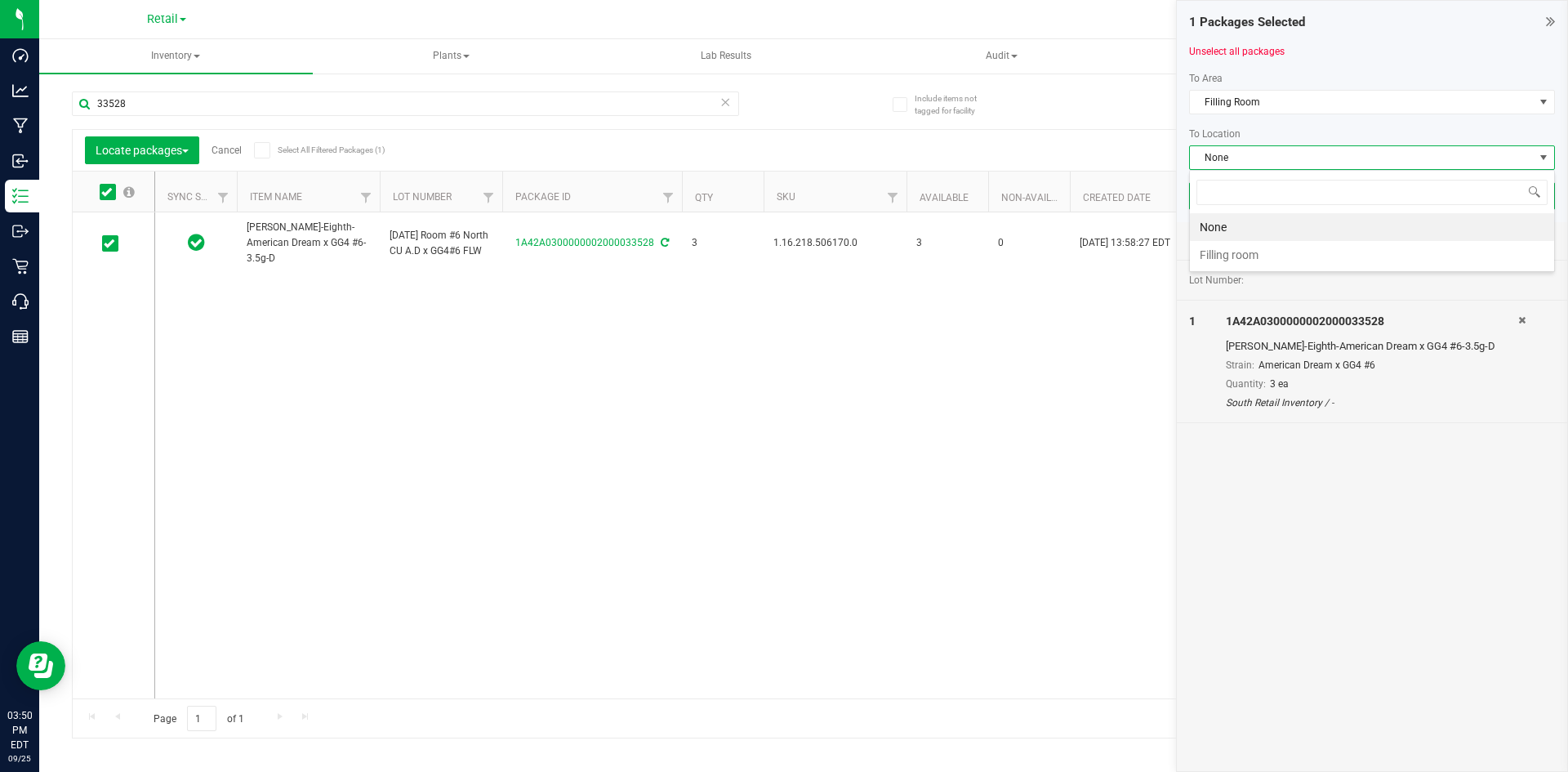
click at [1230, 249] on li "Filling room" at bounding box center [1372, 255] width 364 height 28
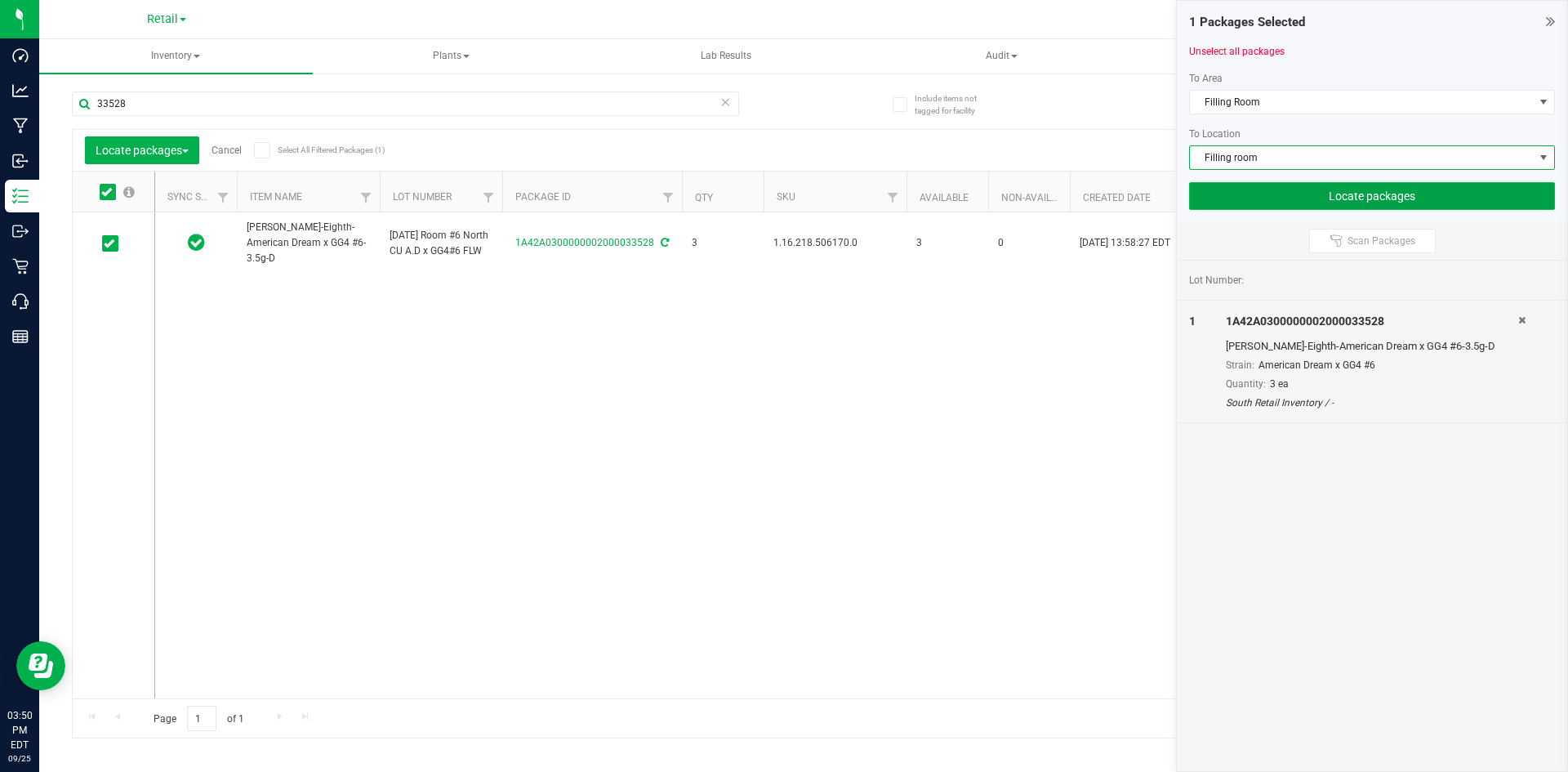
click at [1280, 192] on button "Locate packages" at bounding box center [1372, 196] width 366 height 28
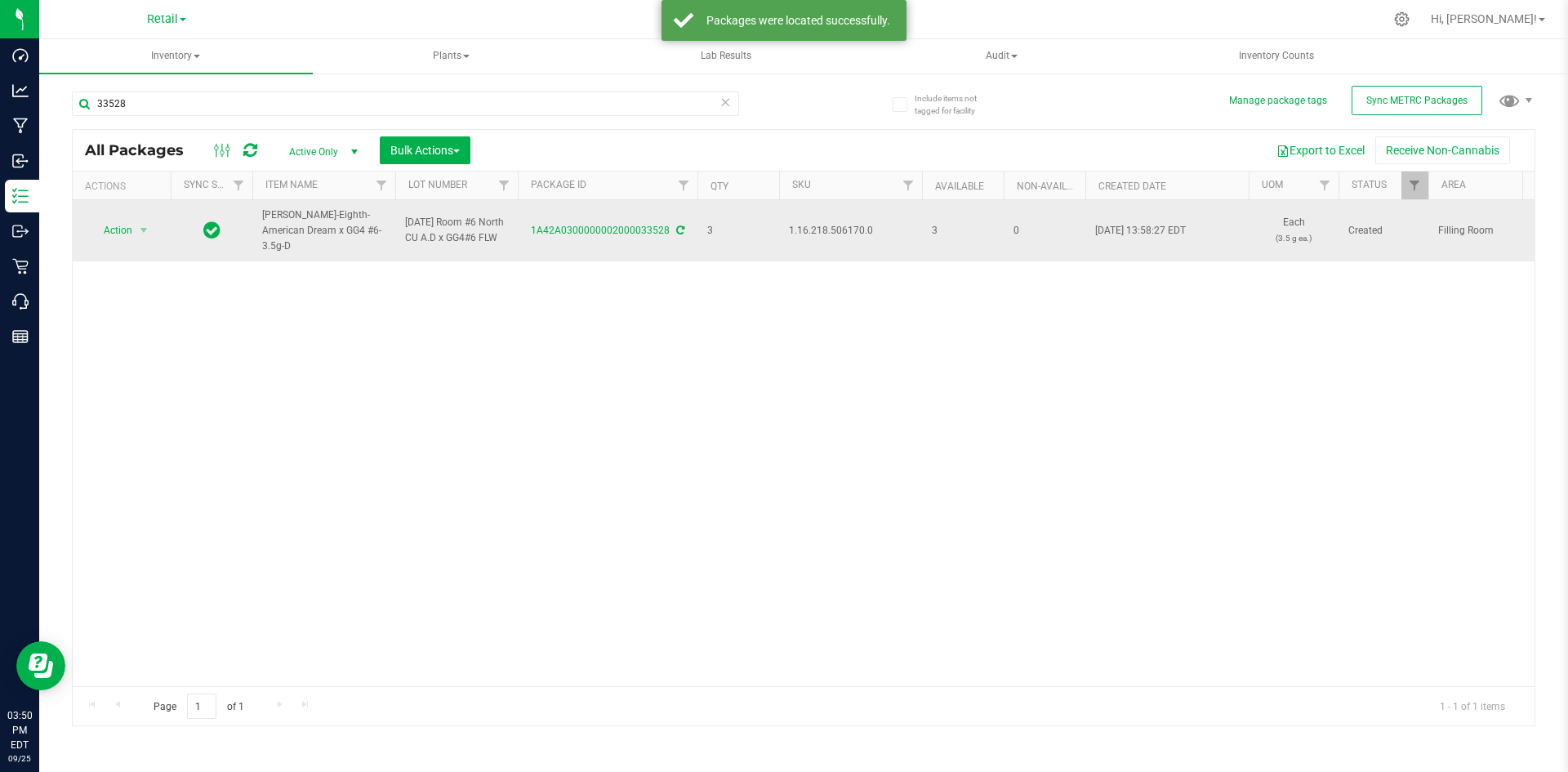
click at [827, 234] on span "1.16.218.506170.0" at bounding box center [850, 230] width 123 height 16
click at [111, 227] on span "Action" at bounding box center [111, 230] width 44 height 23
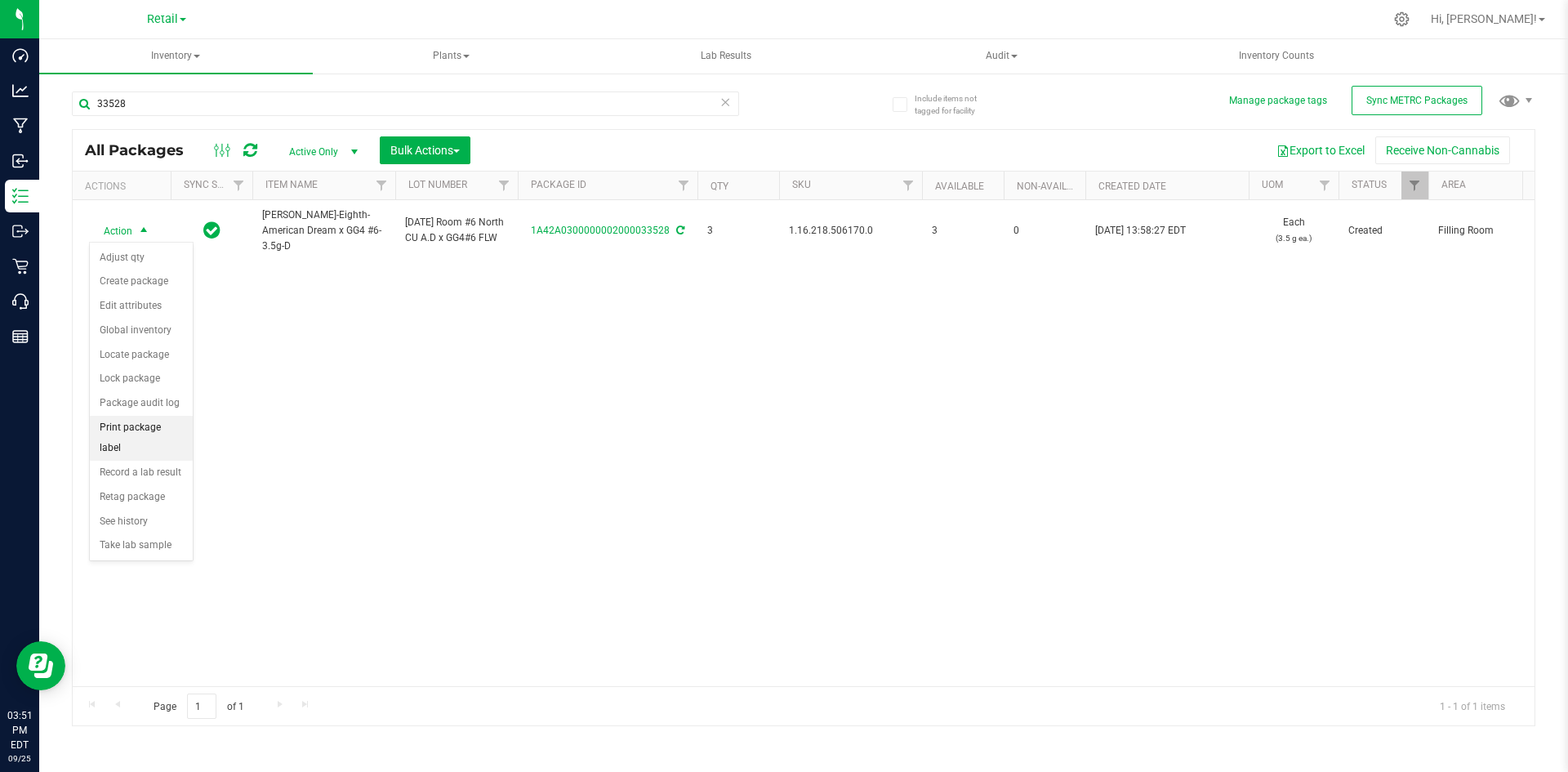
click at [192, 424] on li "Print package label" at bounding box center [141, 437] width 103 height 45
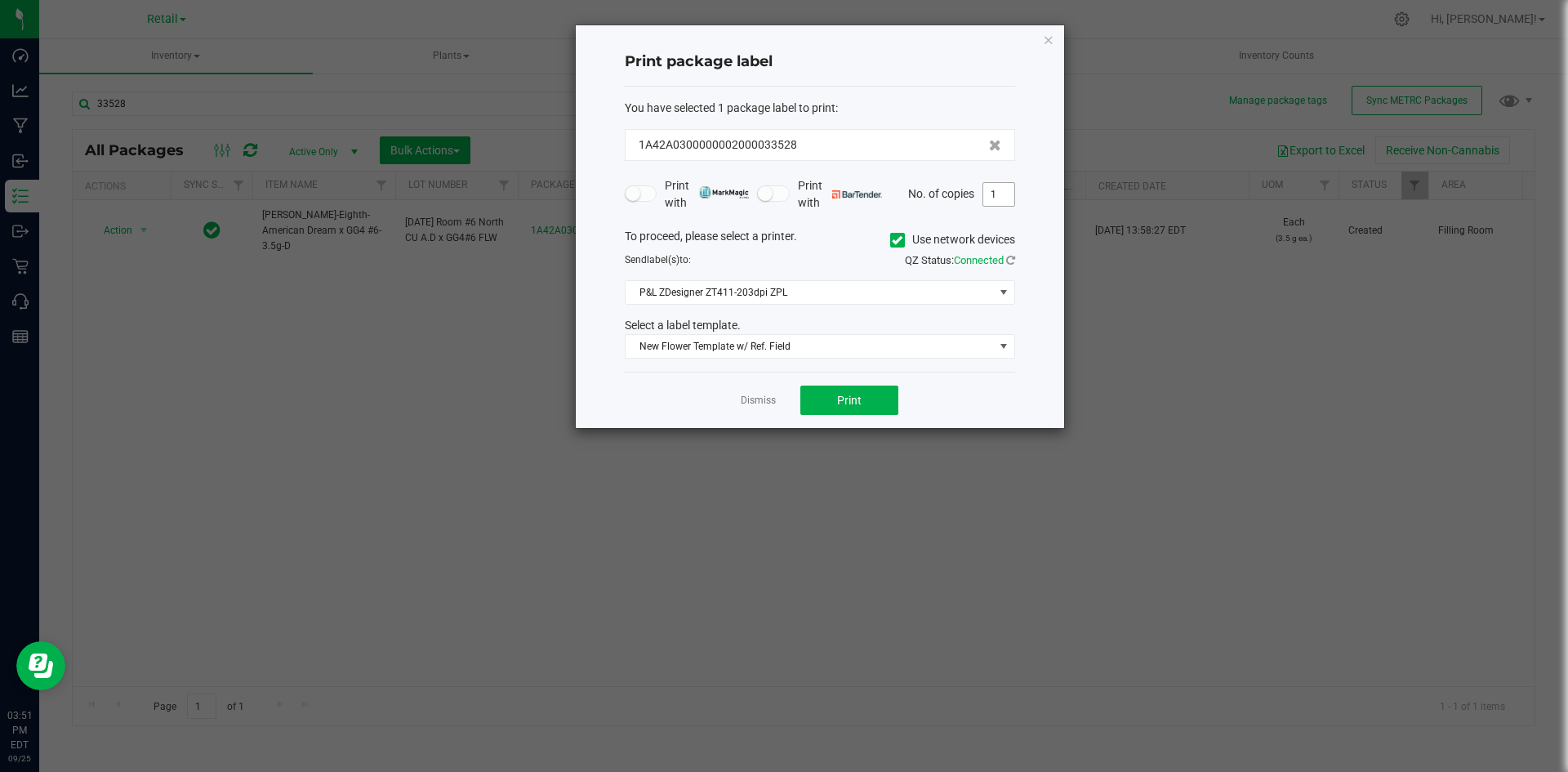
click at [985, 196] on input "1" at bounding box center [999, 193] width 31 height 23
type input "3"
click at [898, 392] on button "Print" at bounding box center [849, 400] width 98 height 29
click at [1047, 41] on icon "button" at bounding box center [1048, 39] width 11 height 19
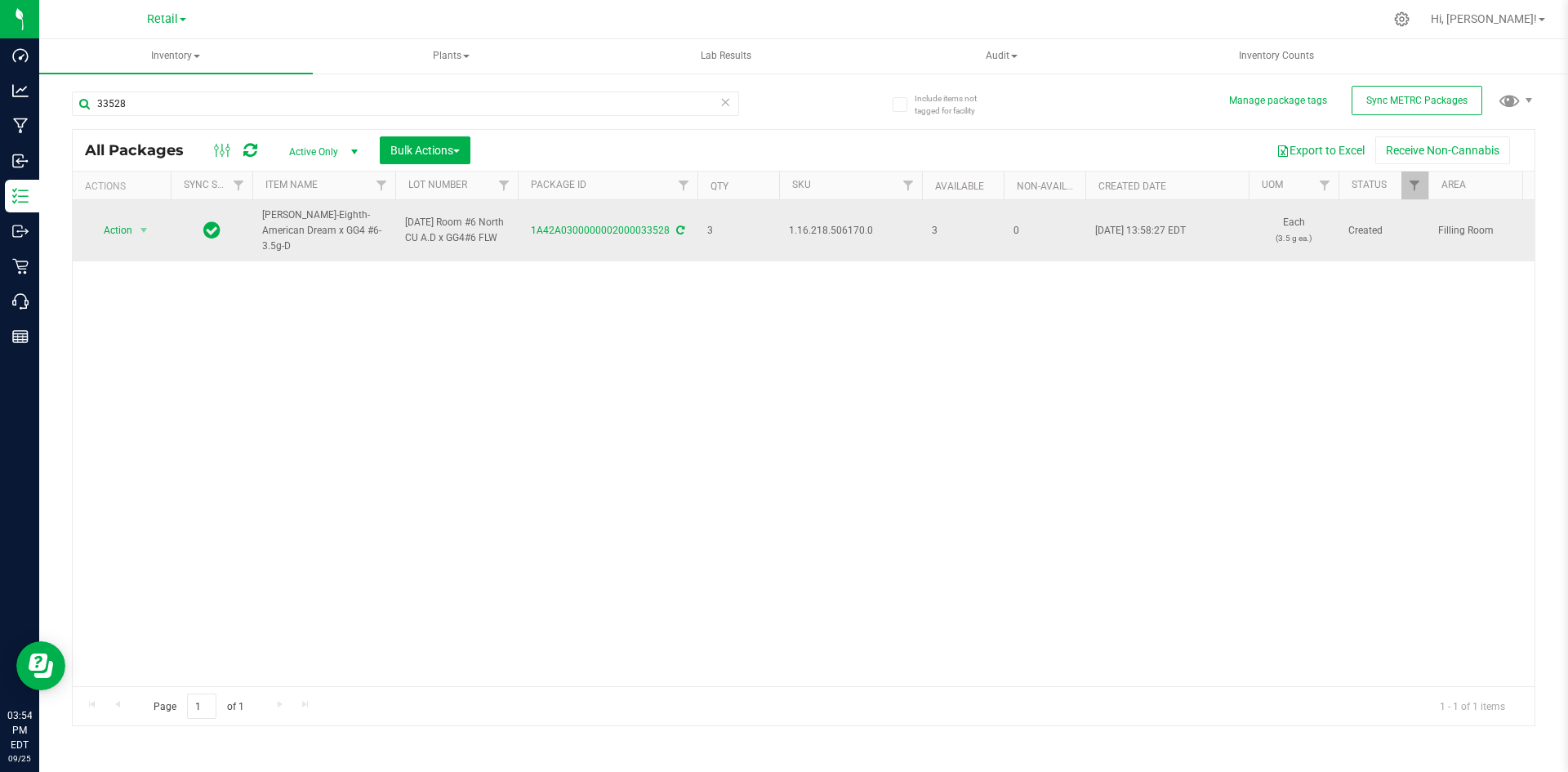
click at [854, 228] on span "1.16.218.506170.0" at bounding box center [850, 230] width 123 height 16
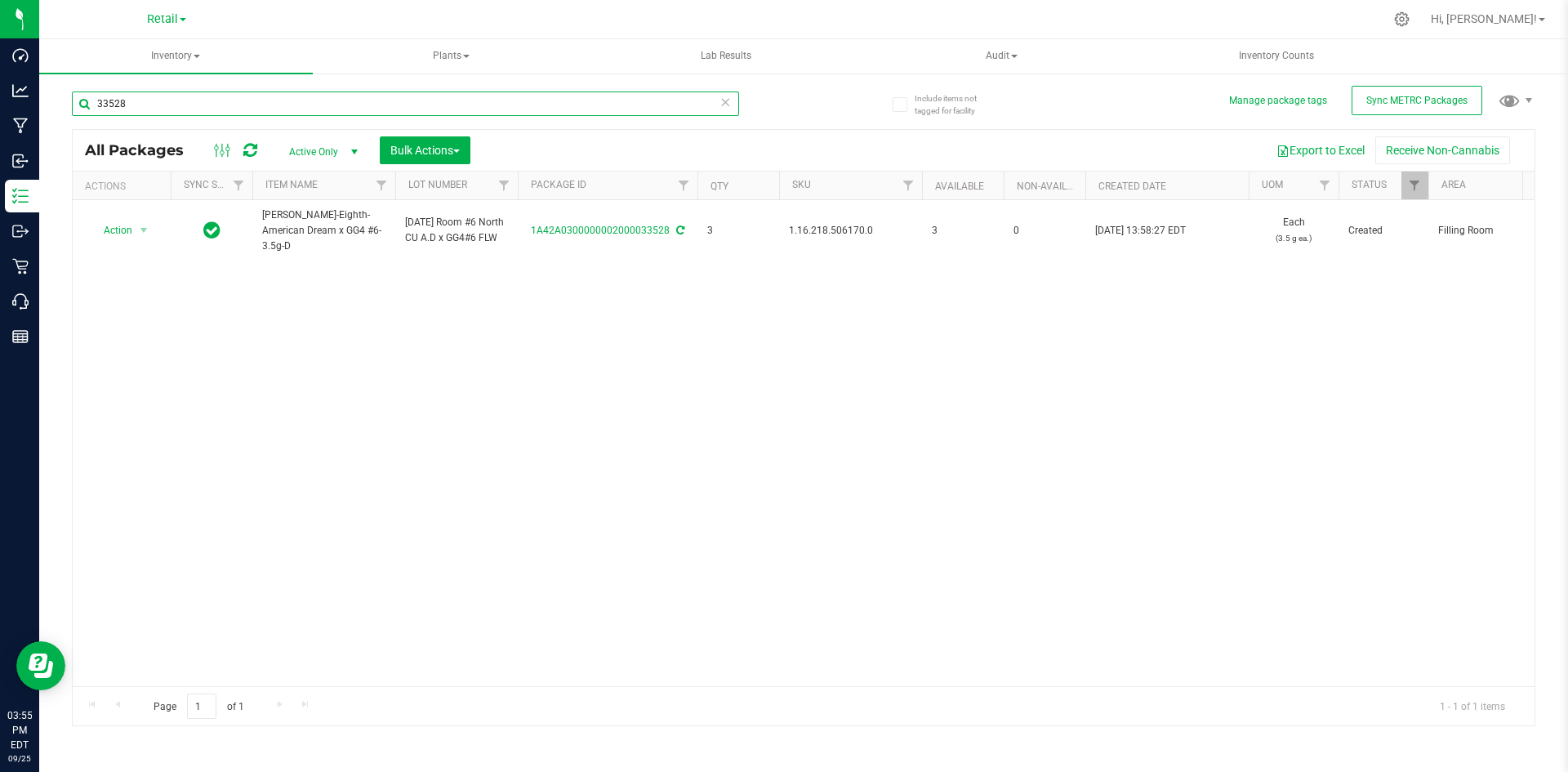
click at [160, 104] on input "33528" at bounding box center [405, 104] width 668 height 25
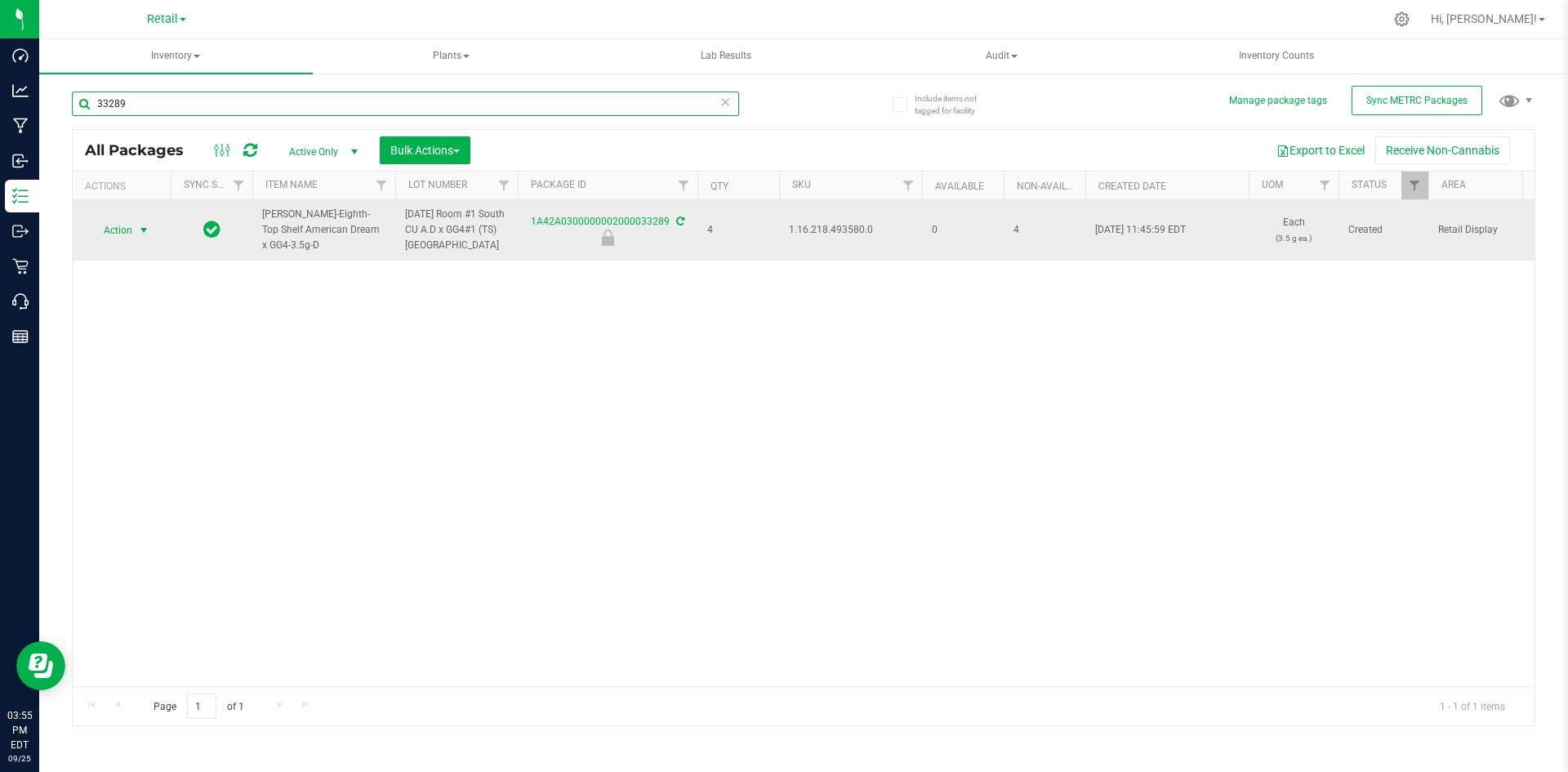
type input "33289"
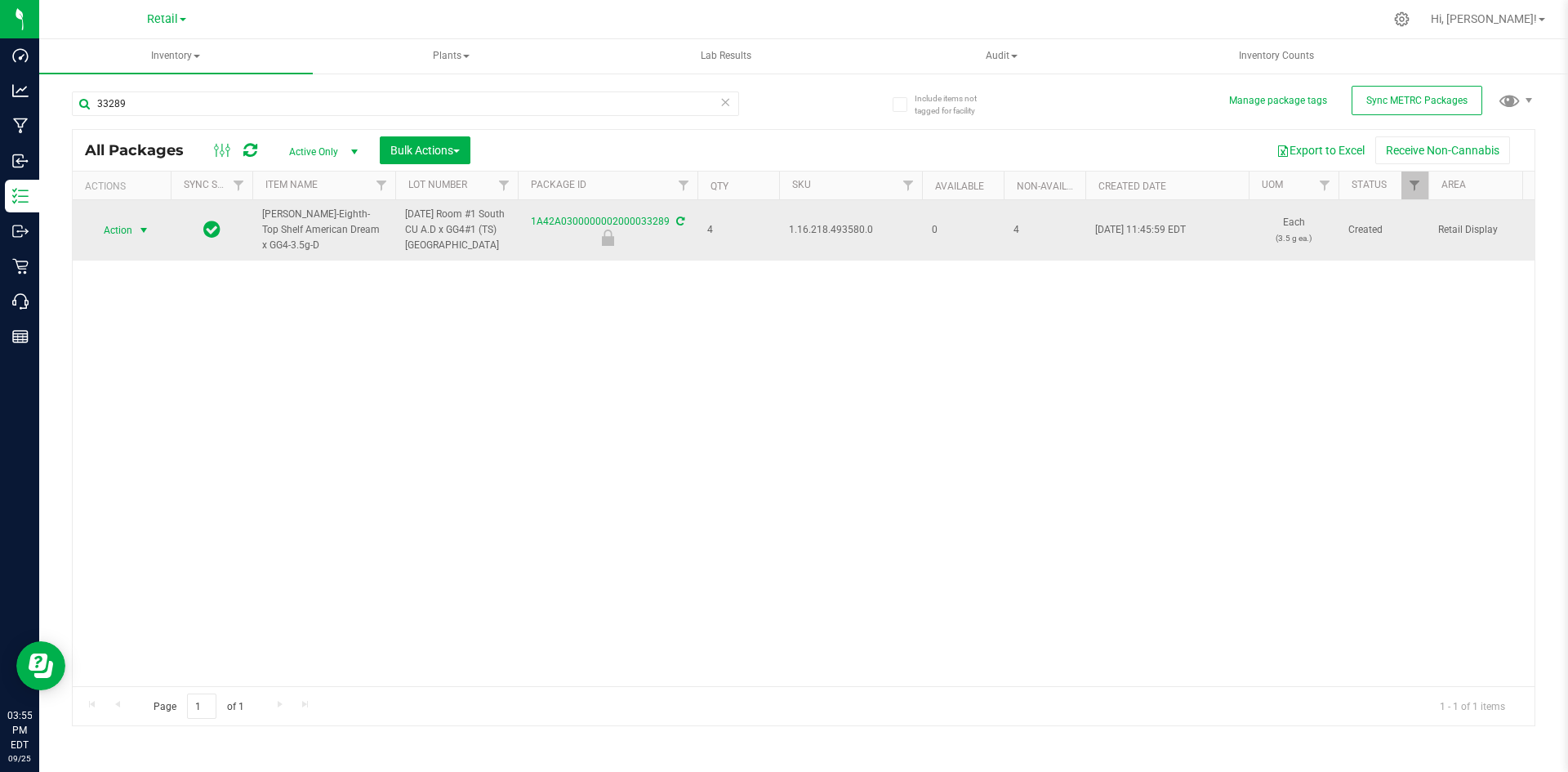
click at [136, 235] on span "select" at bounding box center [144, 230] width 20 height 23
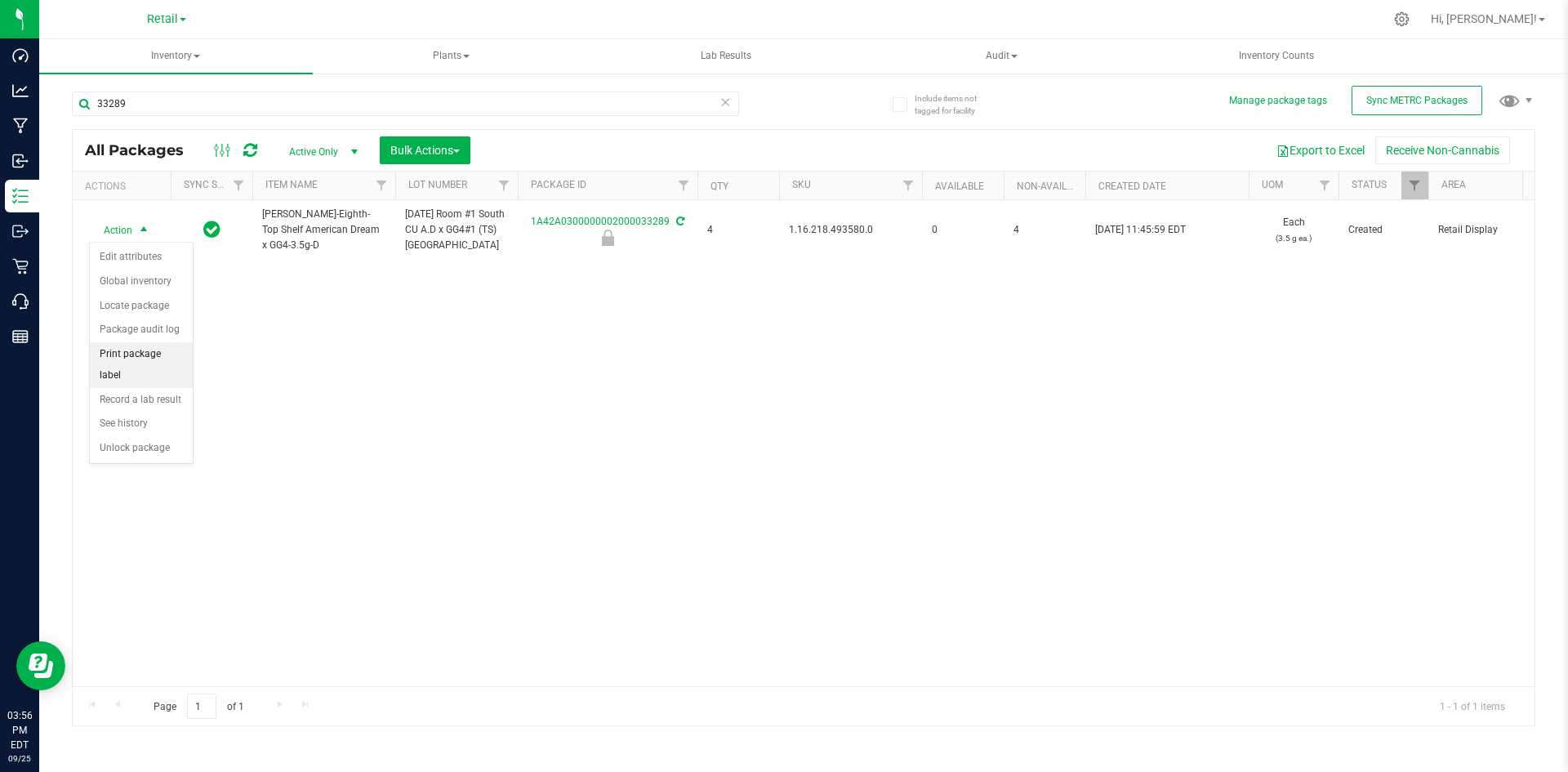
click at [164, 346] on li "Print package label" at bounding box center [141, 364] width 103 height 45
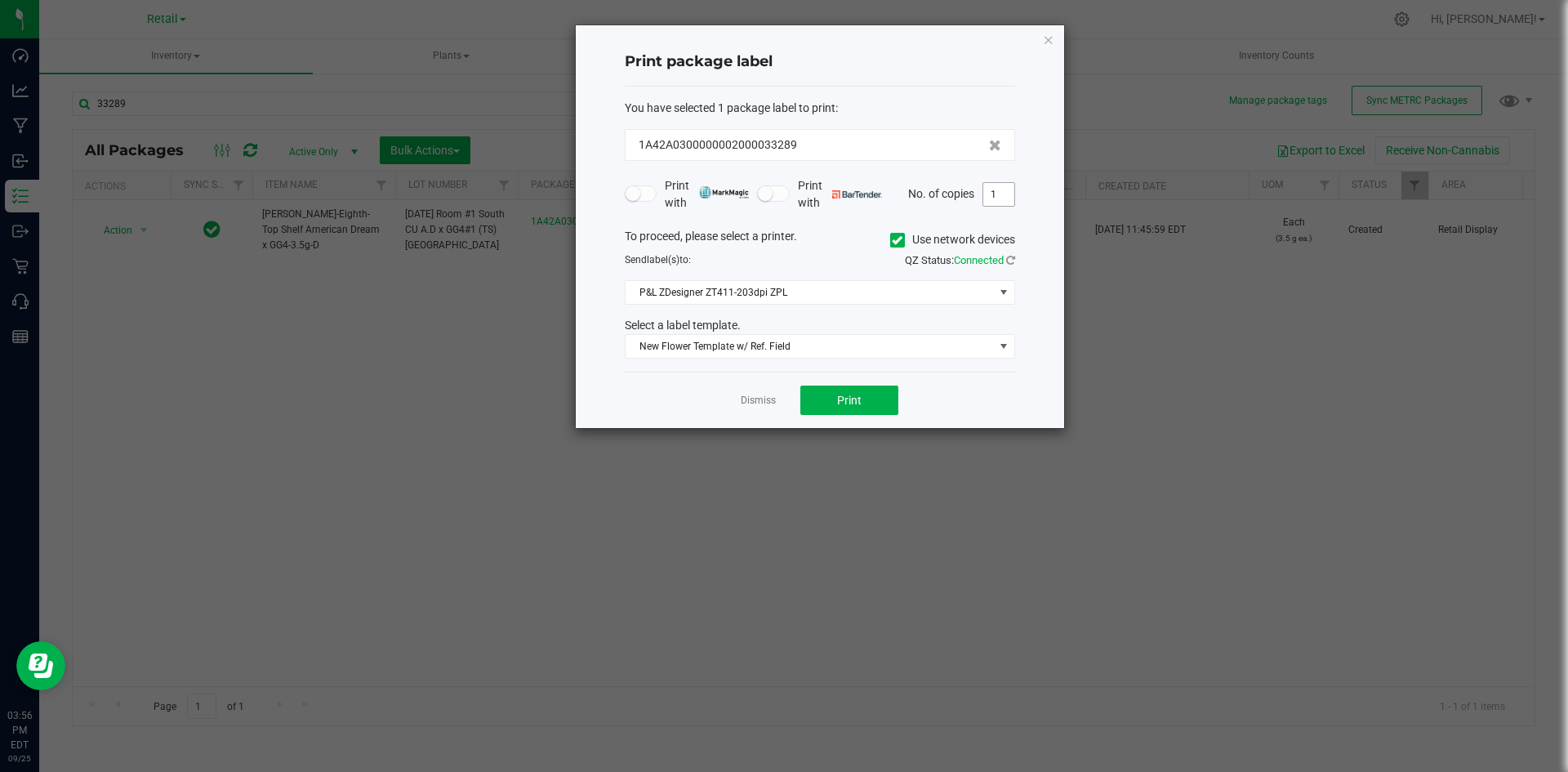
click at [991, 197] on input "1" at bounding box center [999, 193] width 31 height 23
type input "4"
click at [865, 392] on button "Print" at bounding box center [849, 400] width 98 height 29
click at [1048, 45] on icon "button" at bounding box center [1048, 39] width 11 height 19
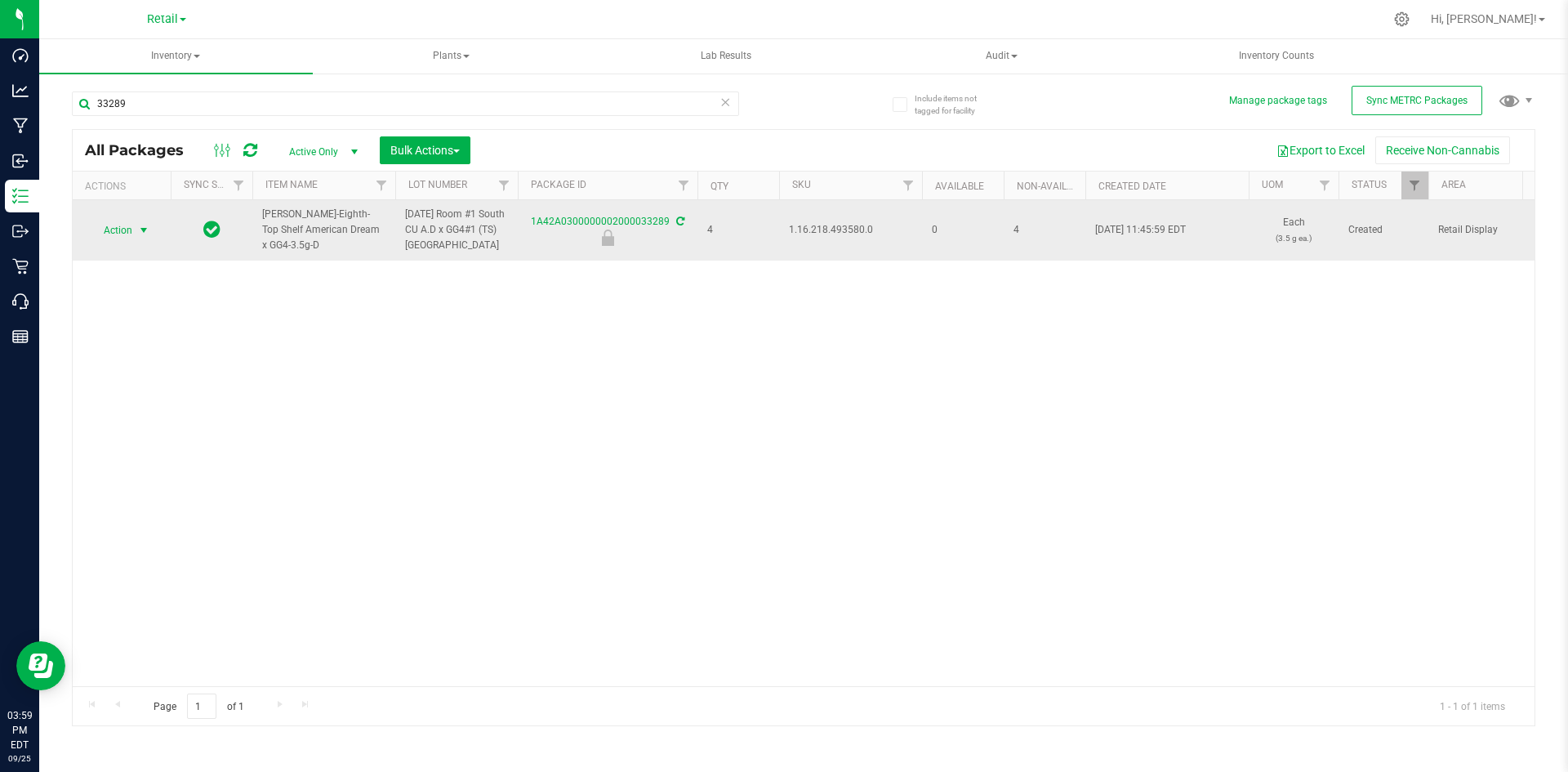
click at [106, 223] on span "Action" at bounding box center [111, 230] width 44 height 23
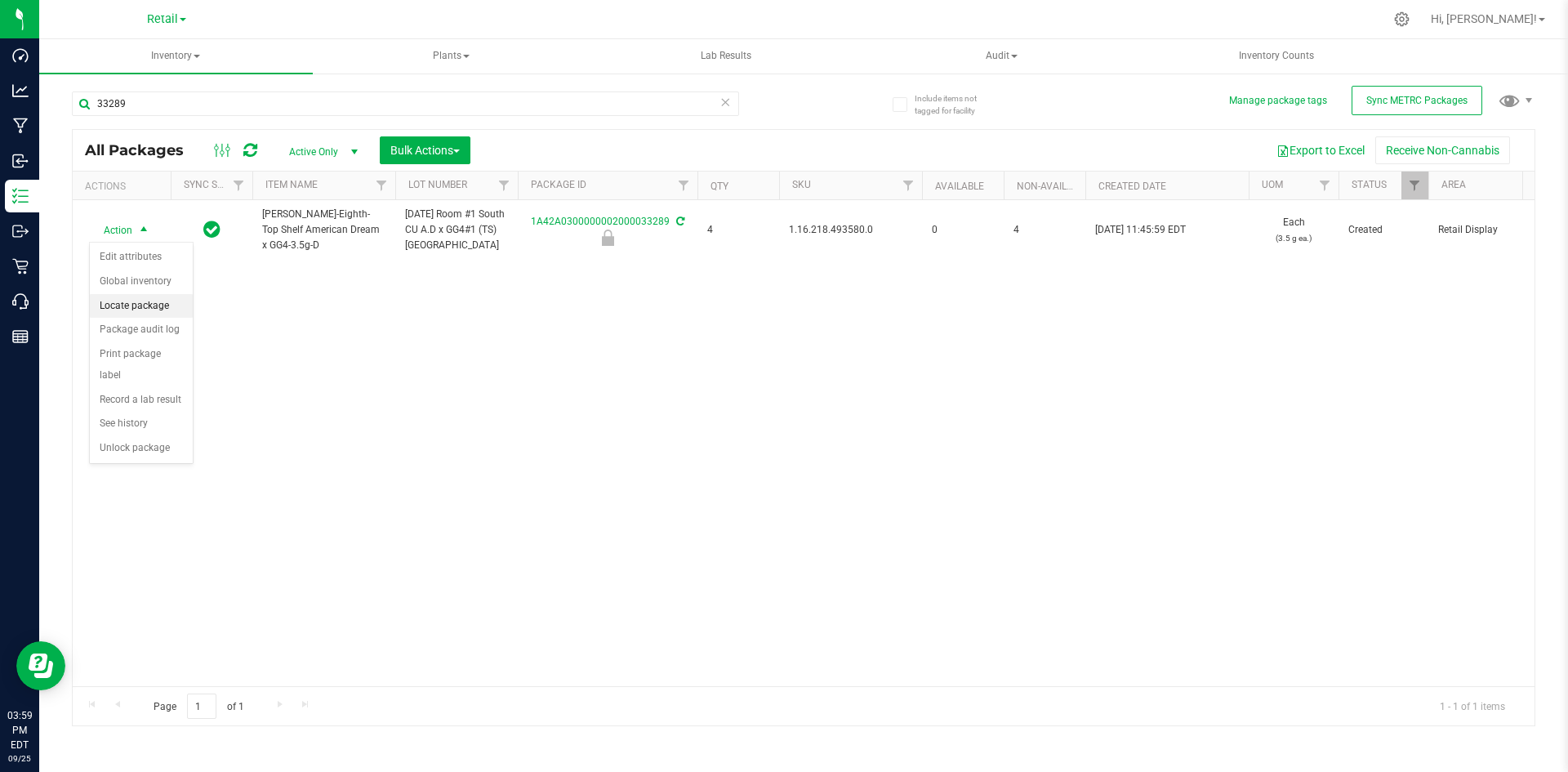
click at [145, 313] on li "Locate package" at bounding box center [141, 306] width 103 height 25
click at [444, 151] on span "Bulk Actions" at bounding box center [425, 150] width 70 height 13
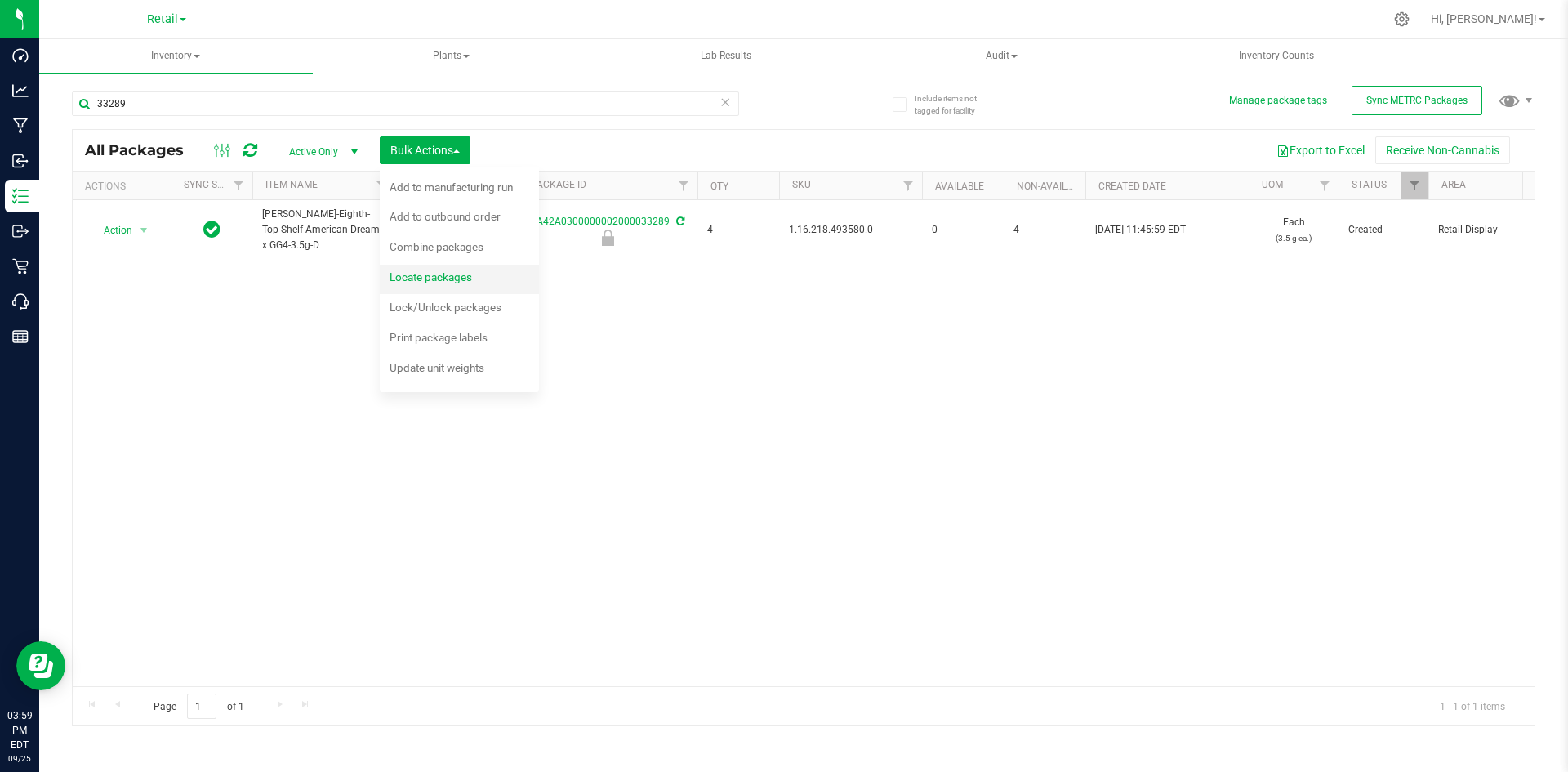
click at [435, 269] on div "Locate packages" at bounding box center [442, 279] width 105 height 26
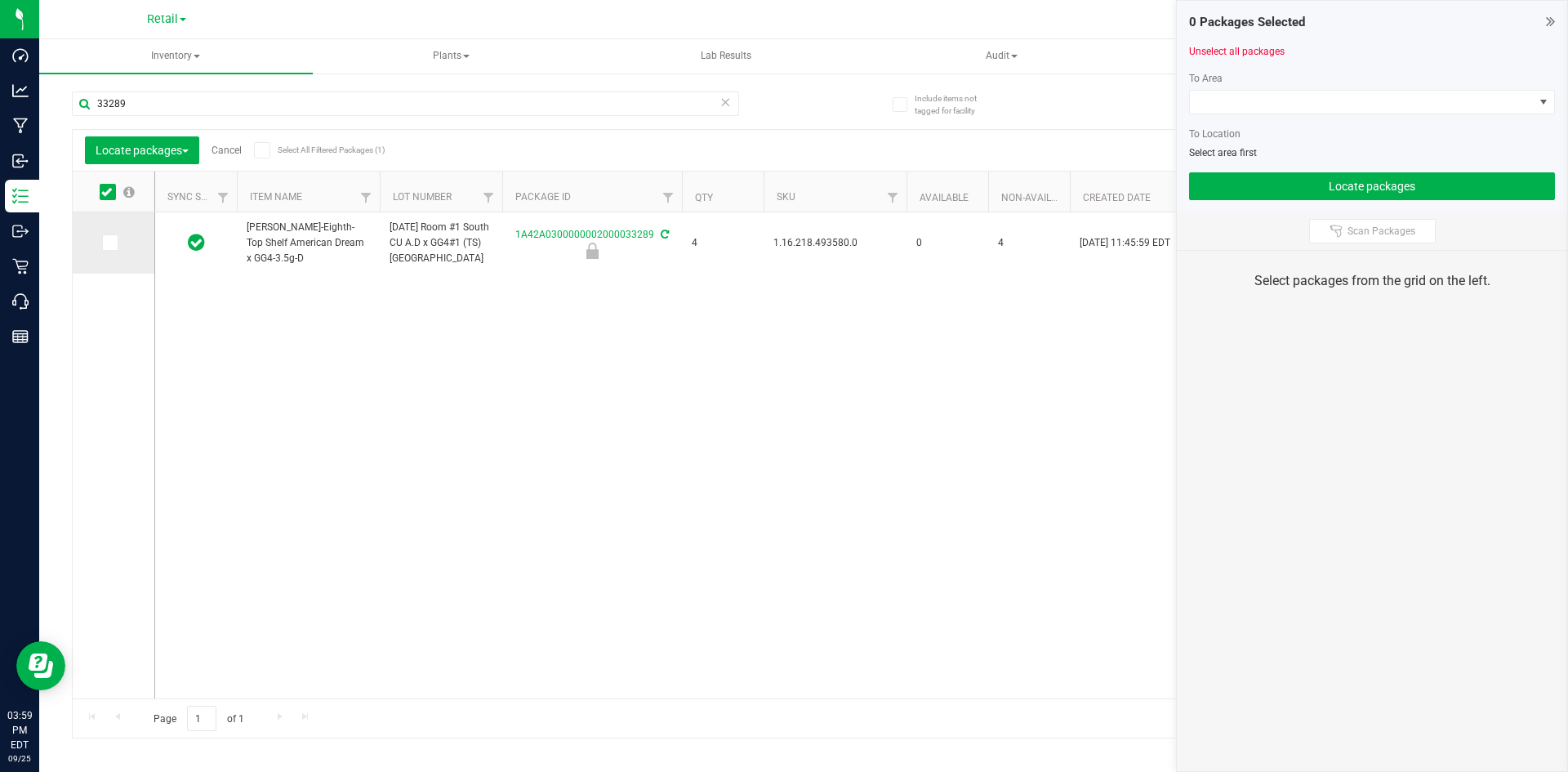
click at [108, 243] on icon at bounding box center [109, 243] width 11 height 0
click at [0, 0] on input "checkbox" at bounding box center [0, 0] width 0 height 0
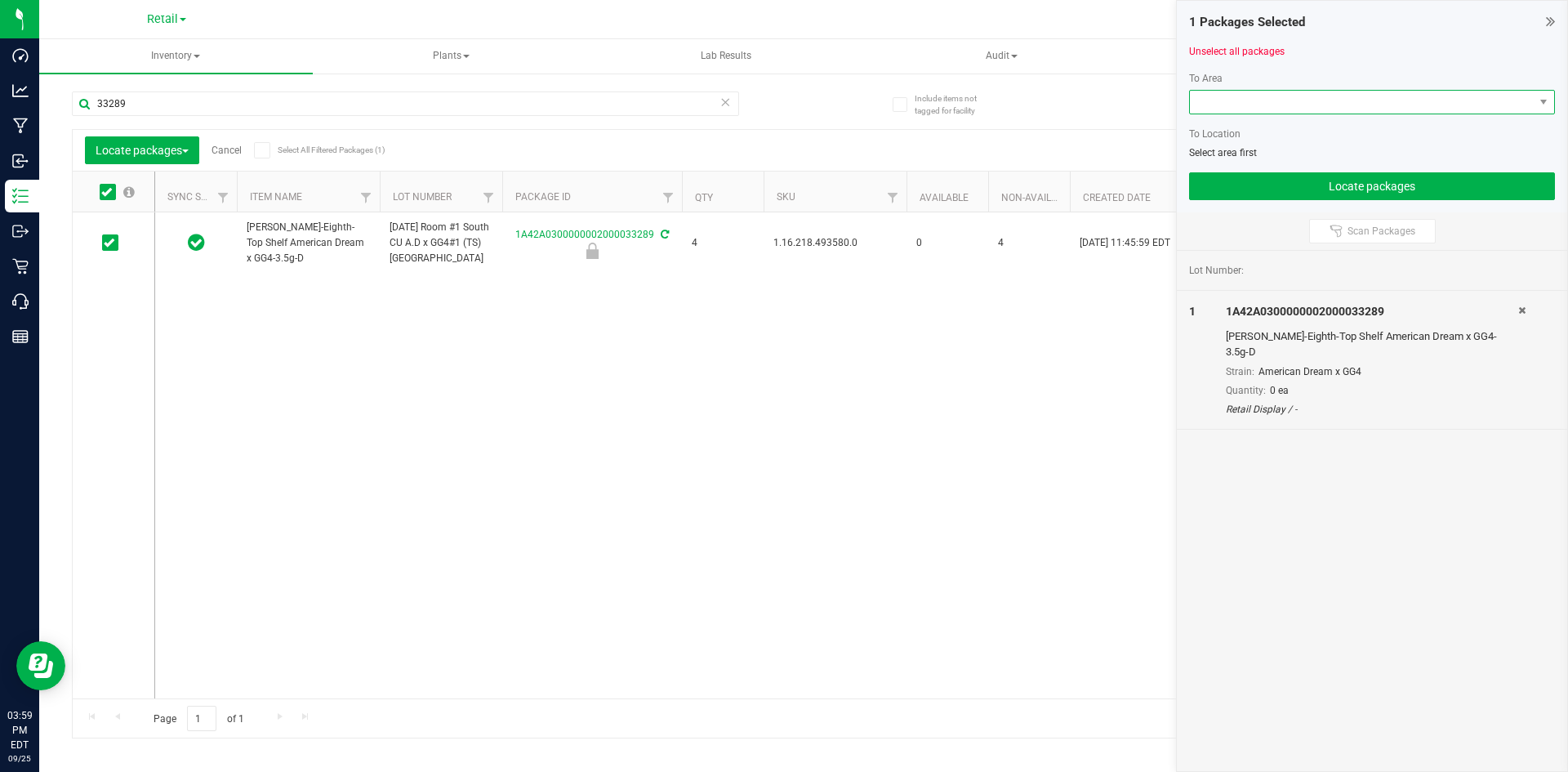
click at [1236, 113] on span at bounding box center [1362, 102] width 344 height 23
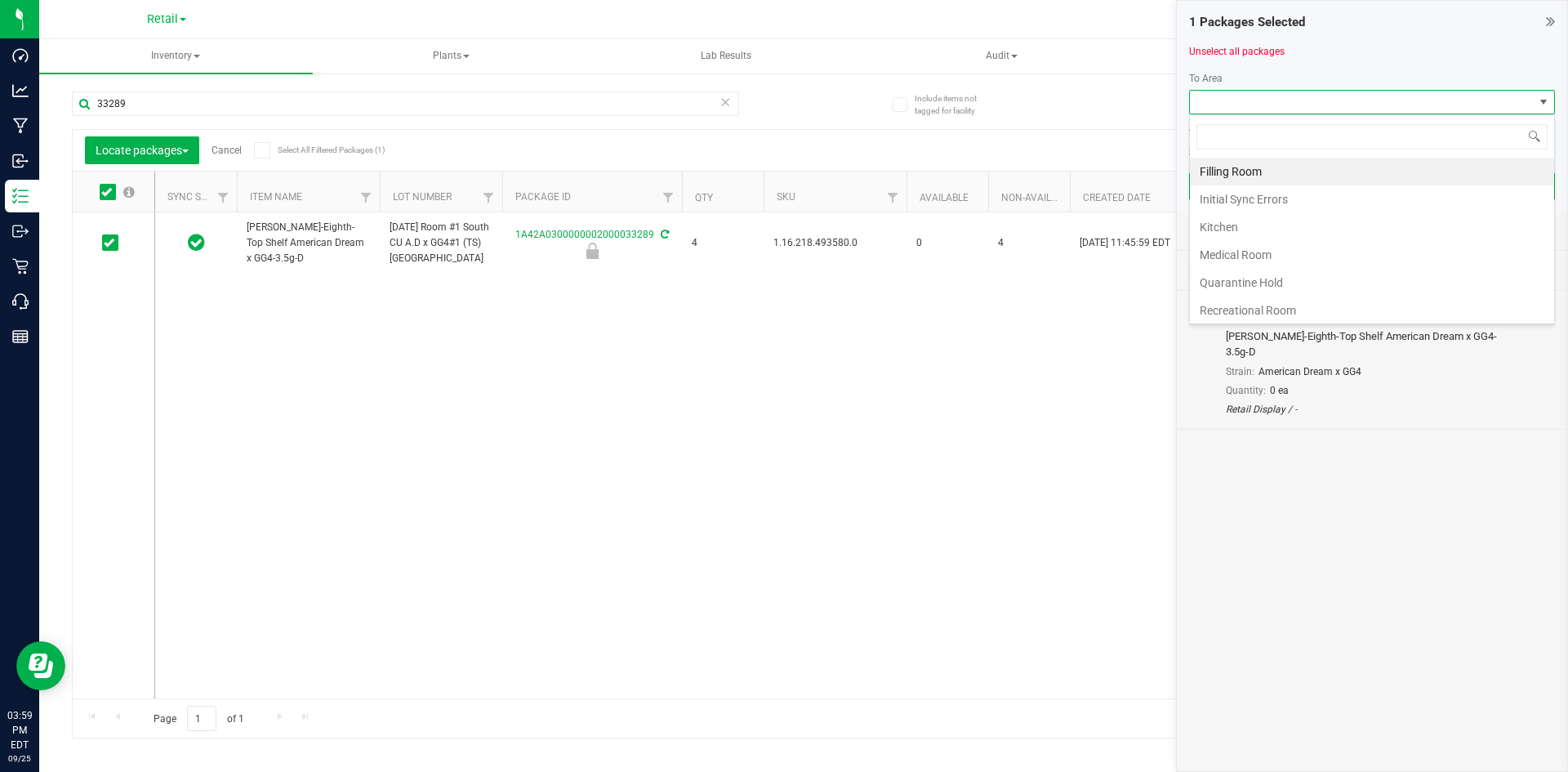
scroll to position [25, 366]
click at [1242, 174] on li "Filling Room" at bounding box center [1372, 171] width 364 height 28
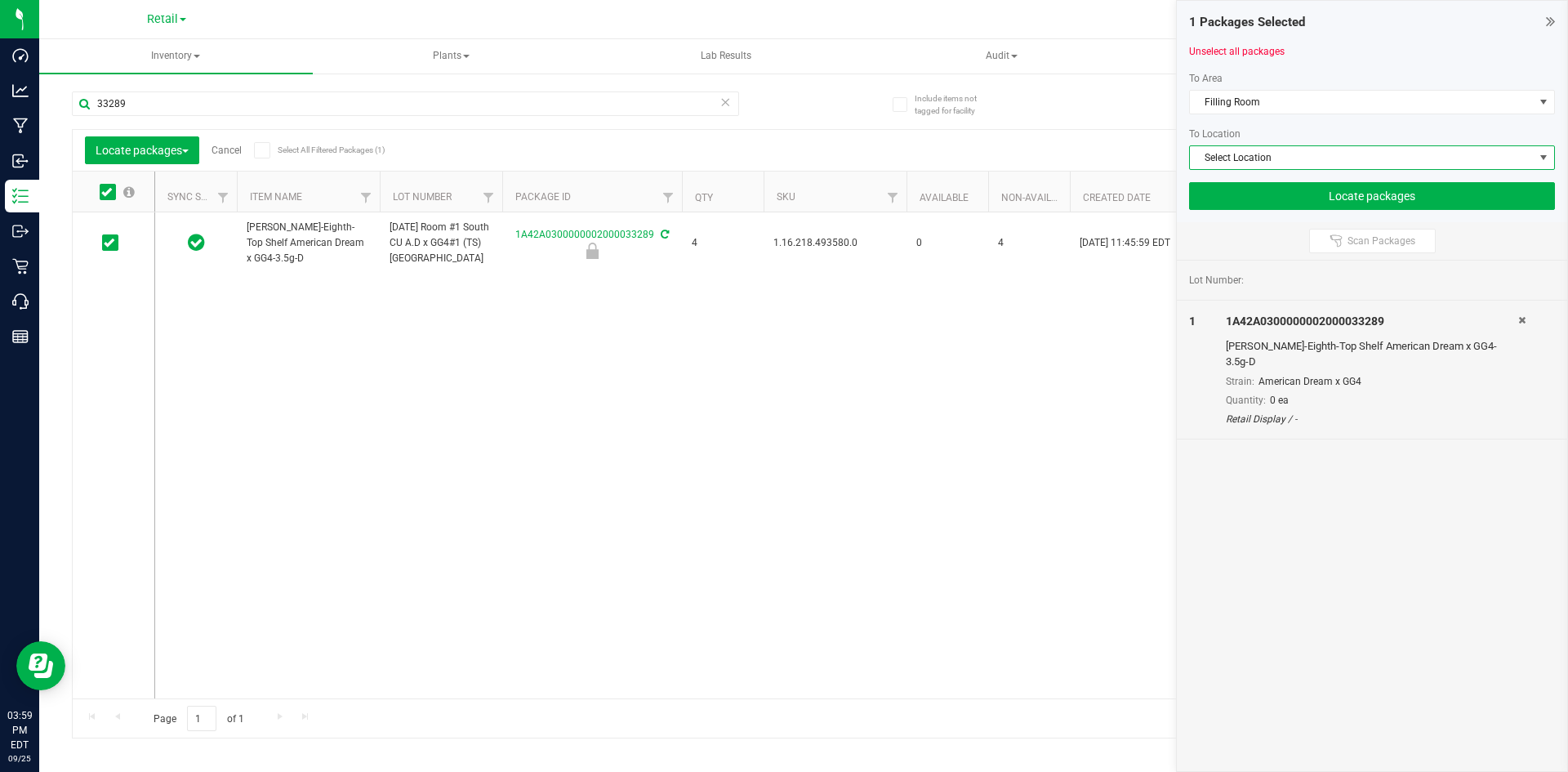
click at [1341, 163] on span "Select Location" at bounding box center [1362, 157] width 344 height 23
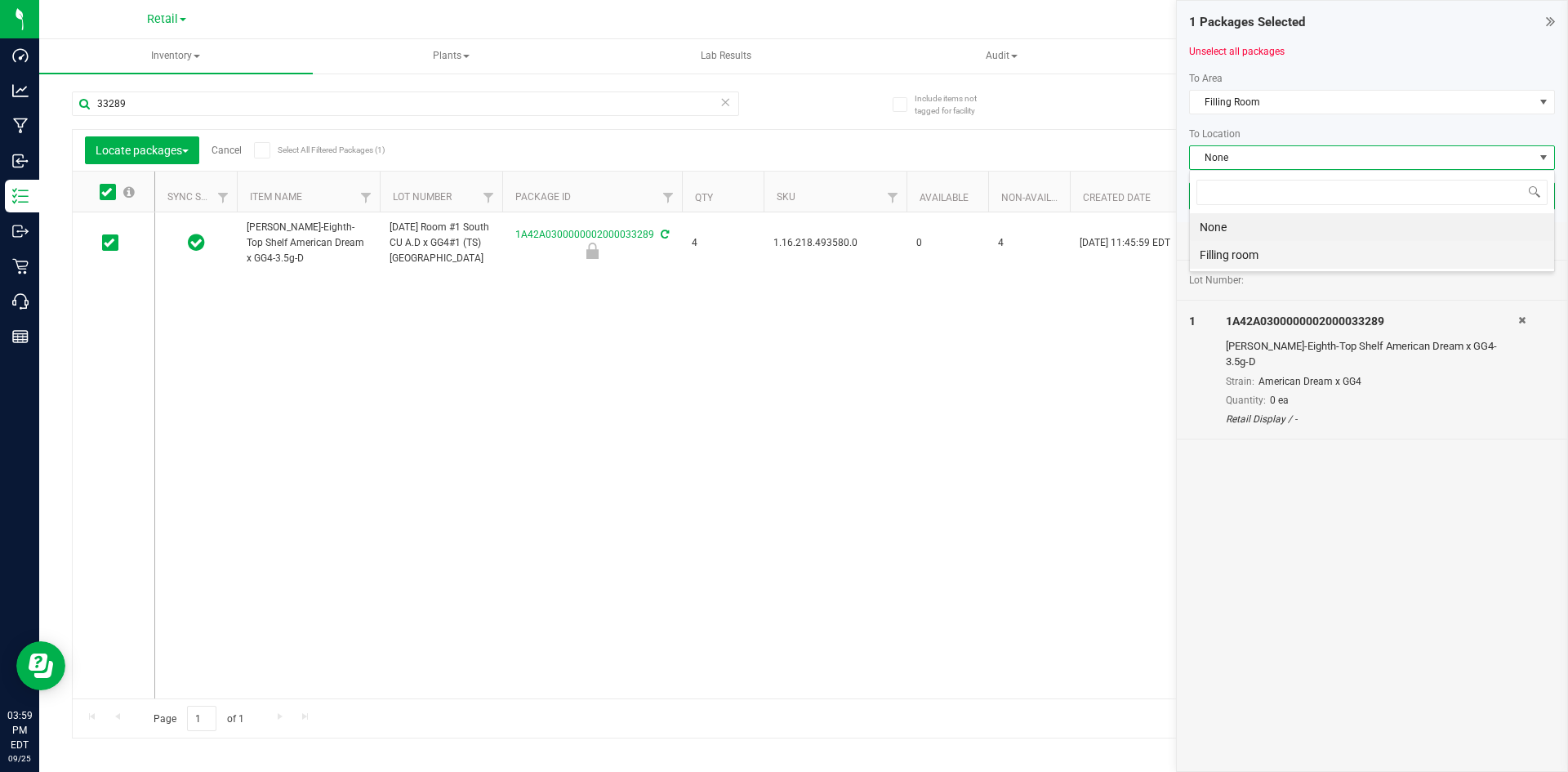
click at [1222, 249] on li "Filling room" at bounding box center [1372, 255] width 364 height 28
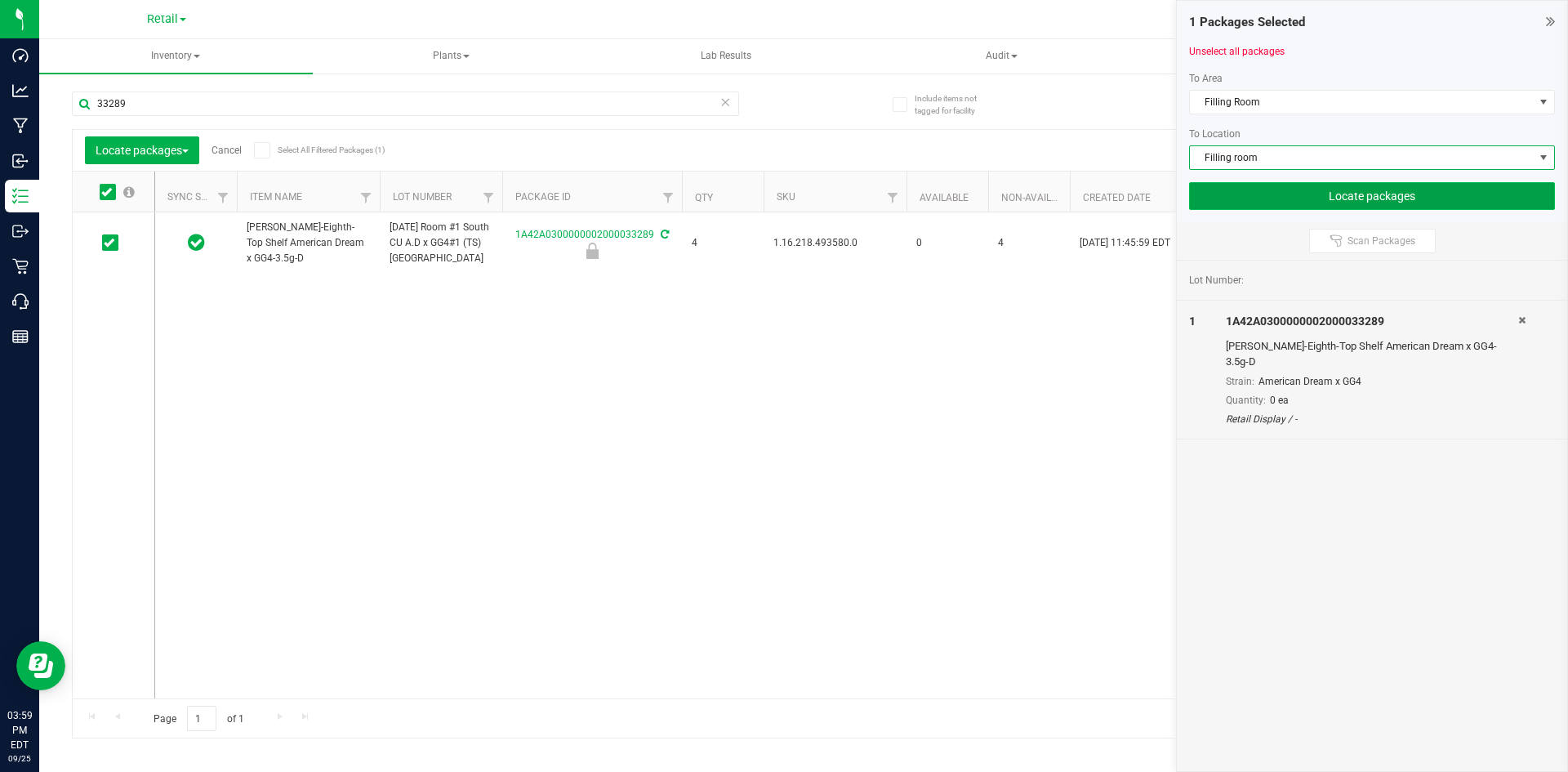
click at [1280, 204] on button "Locate packages" at bounding box center [1372, 196] width 366 height 28
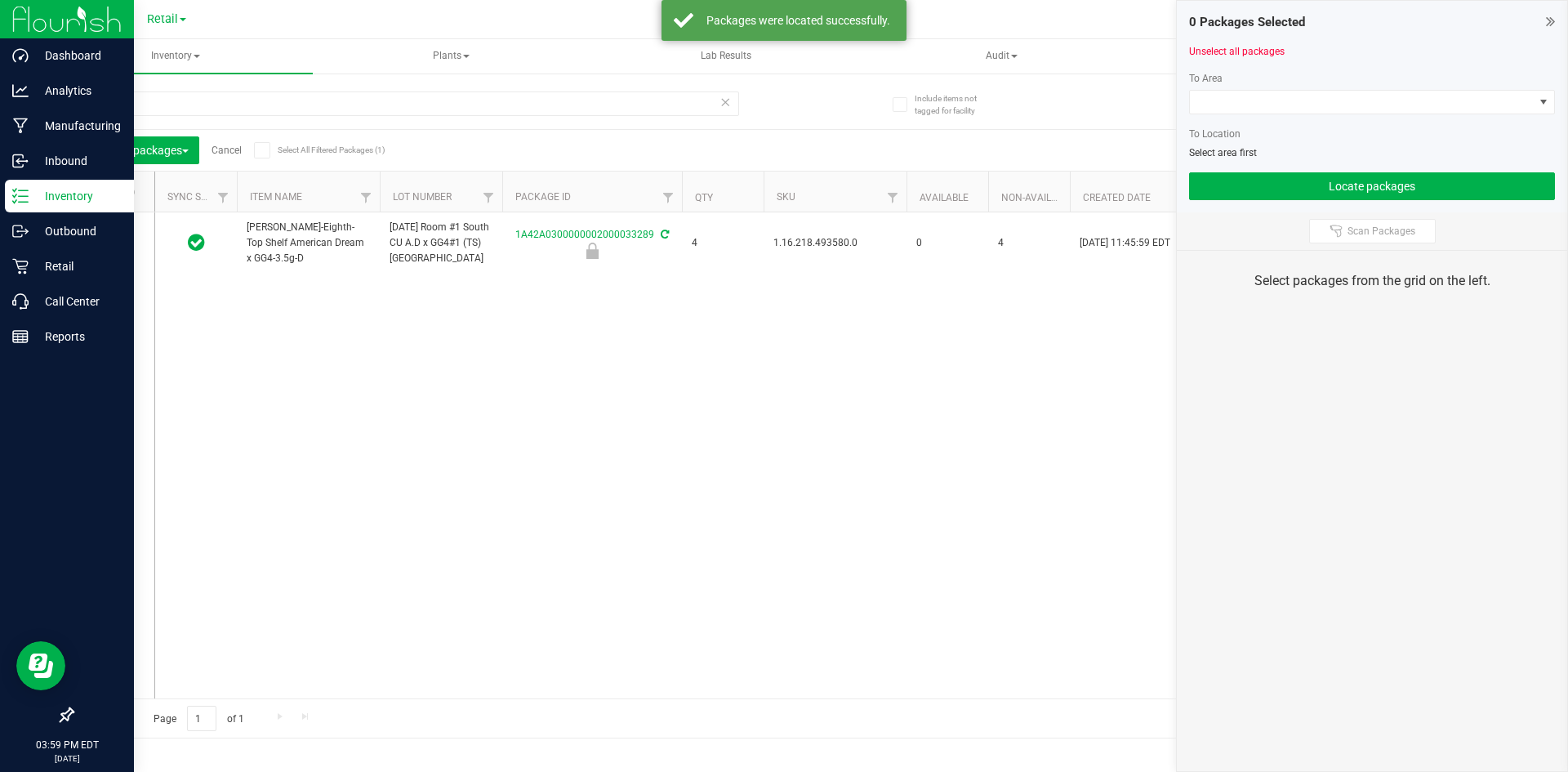
click at [7, 26] on div at bounding box center [67, 19] width 134 height 39
click at [40, 17] on img at bounding box center [66, 19] width 109 height 39
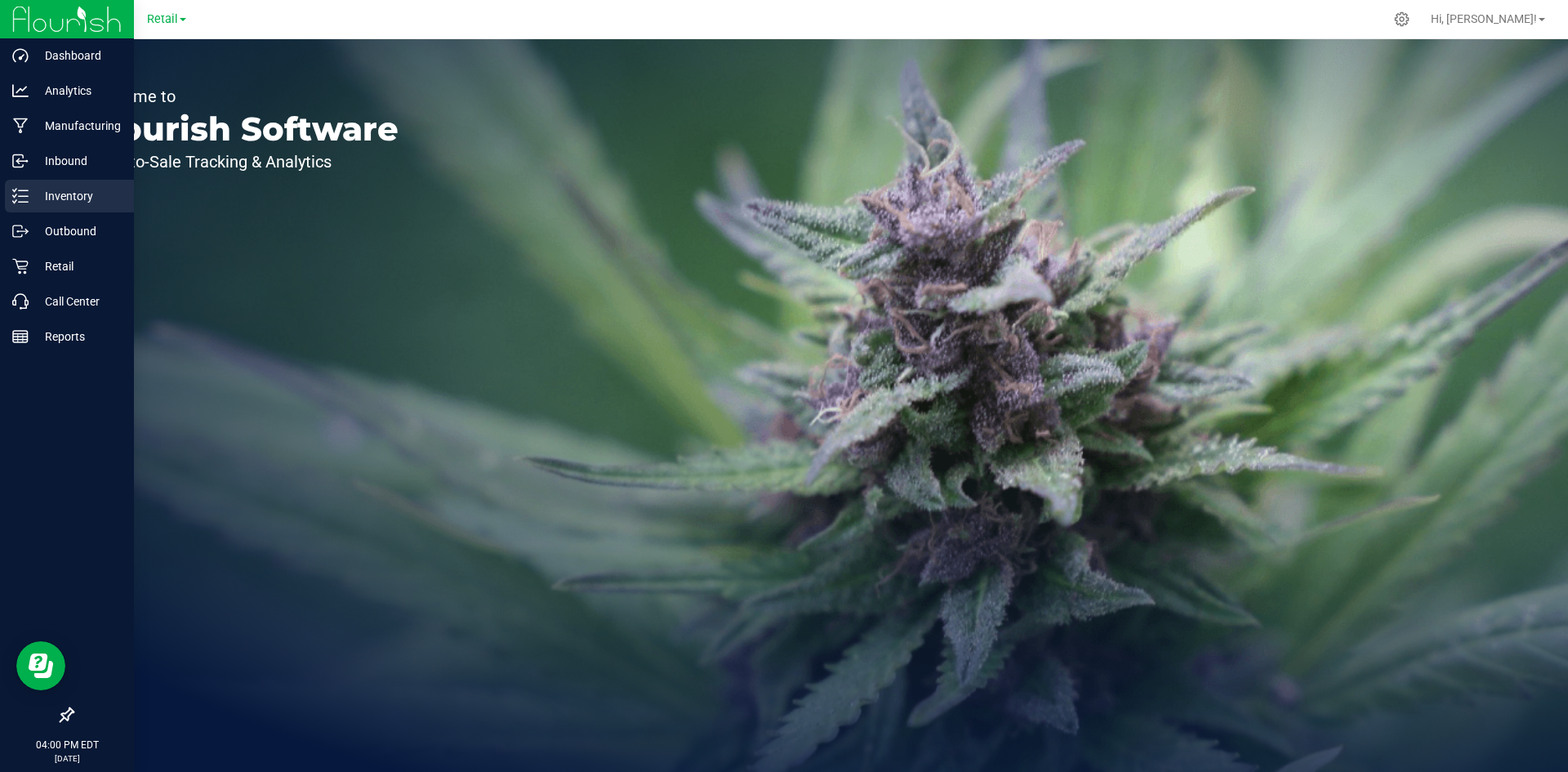
click at [88, 192] on p "Inventory" at bounding box center [77, 195] width 98 height 19
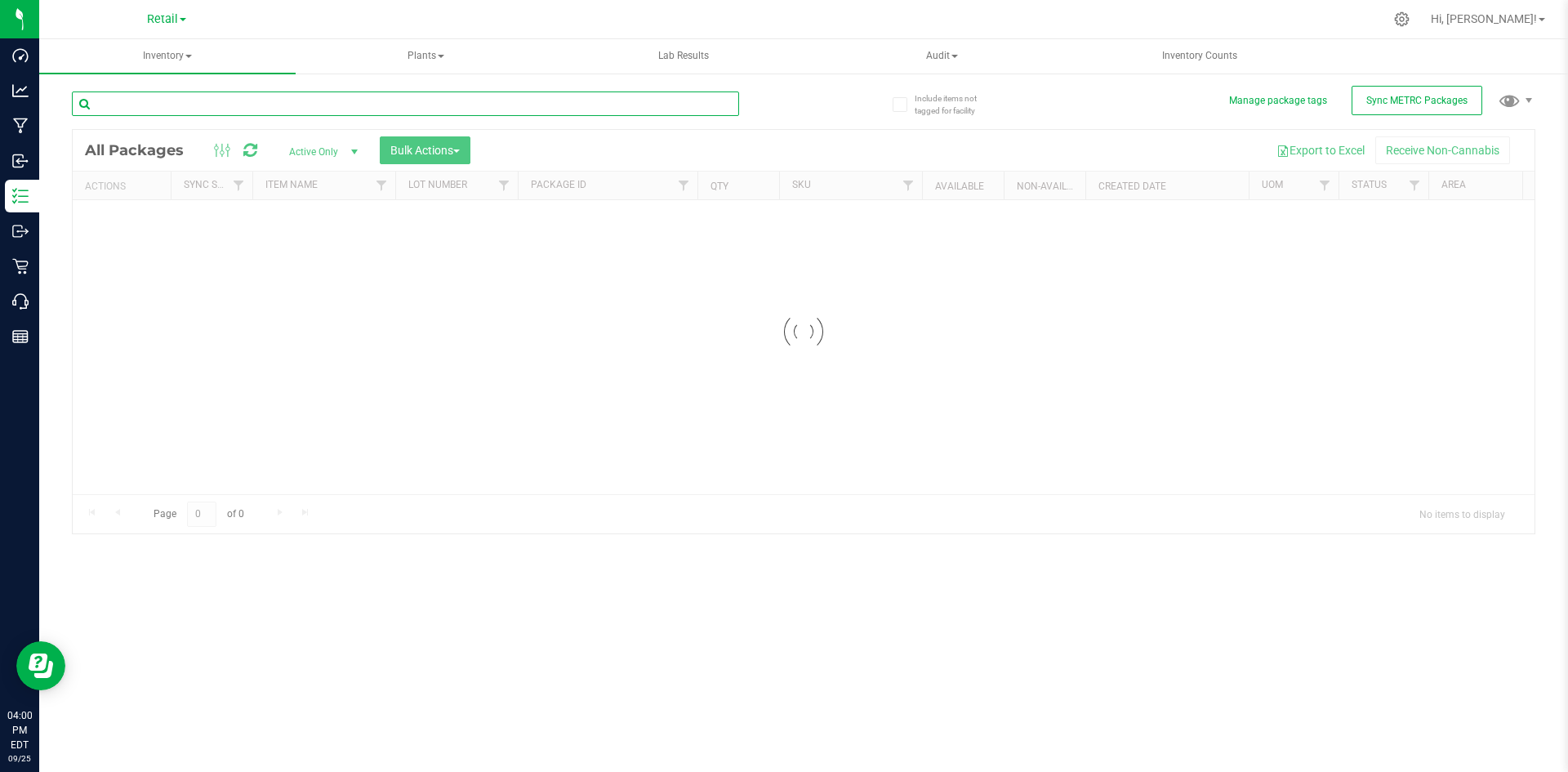
click at [183, 101] on div "Inventory All packages All inventory Waste log Create inventory Plants All plan…" at bounding box center [803, 405] width 1529 height 733
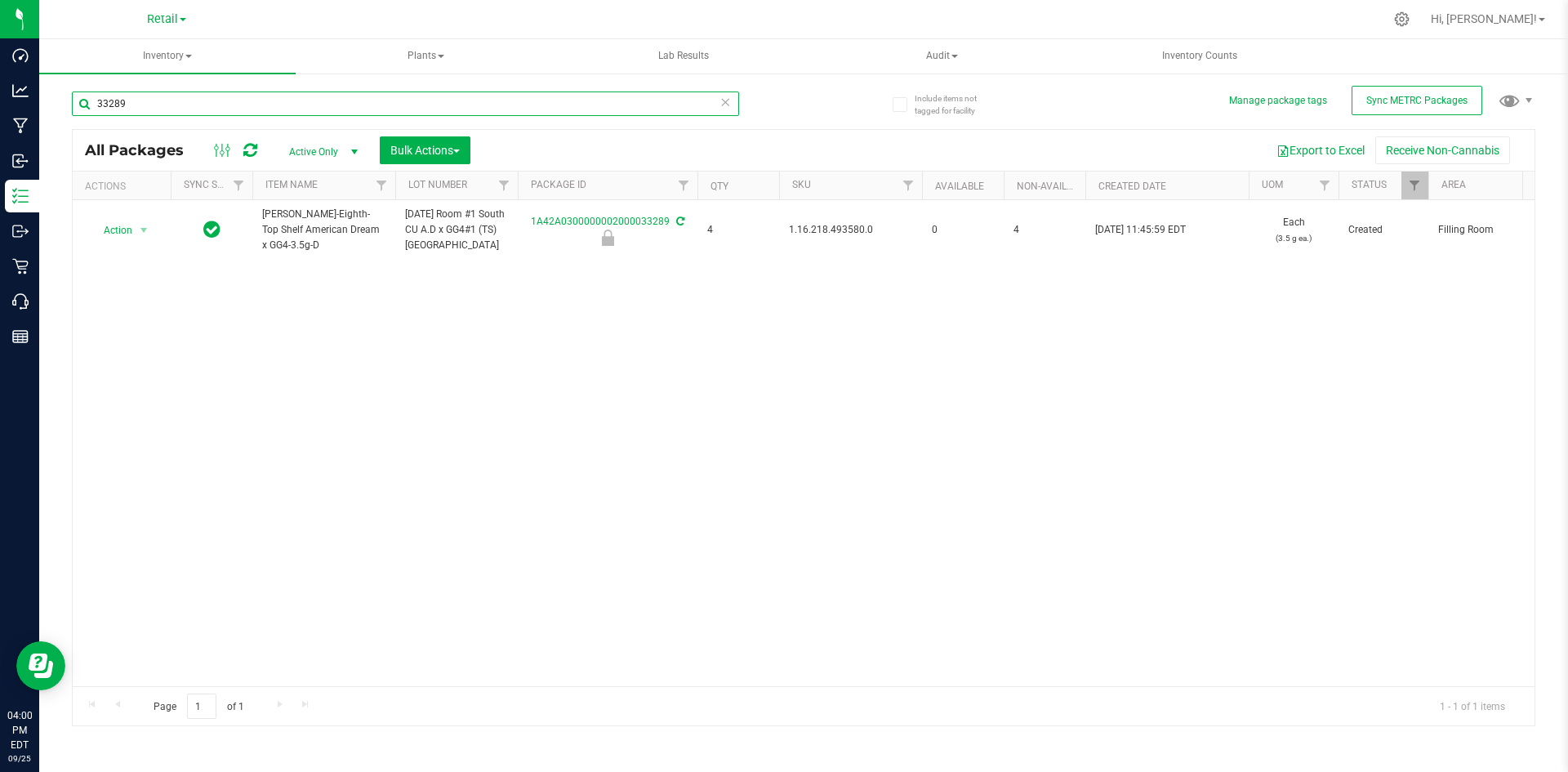
type input "33289"
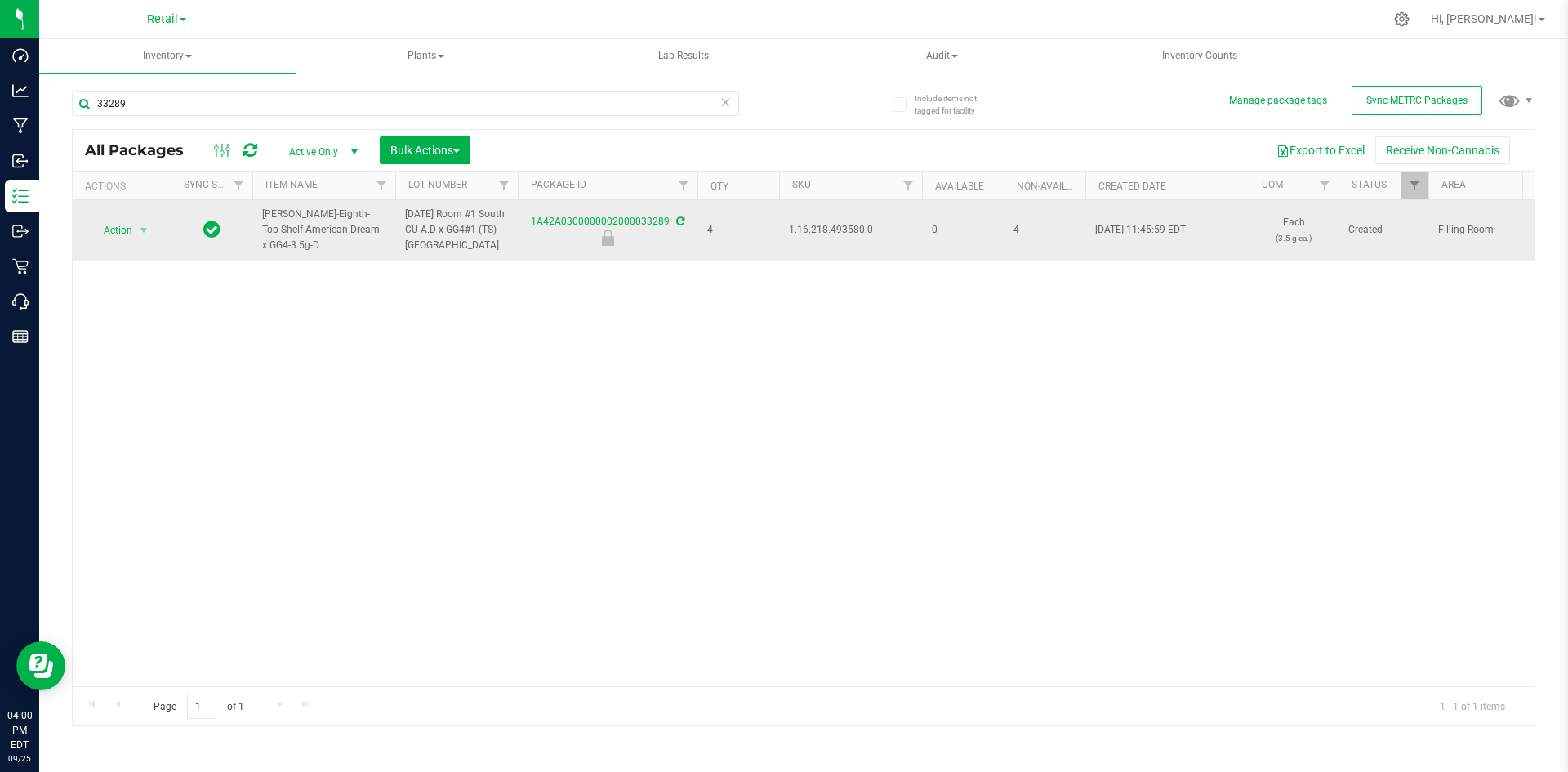
drag, startPoint x: 1564, startPoint y: 127, endPoint x: 815, endPoint y: 229, distance: 755.9
click at [815, 229] on span "1.16.218.493580.0" at bounding box center [850, 229] width 123 height 16
click at [816, 229] on span "1.16.218.493580.0" at bounding box center [850, 229] width 123 height 16
click at [130, 228] on span "Action" at bounding box center [111, 230] width 44 height 23
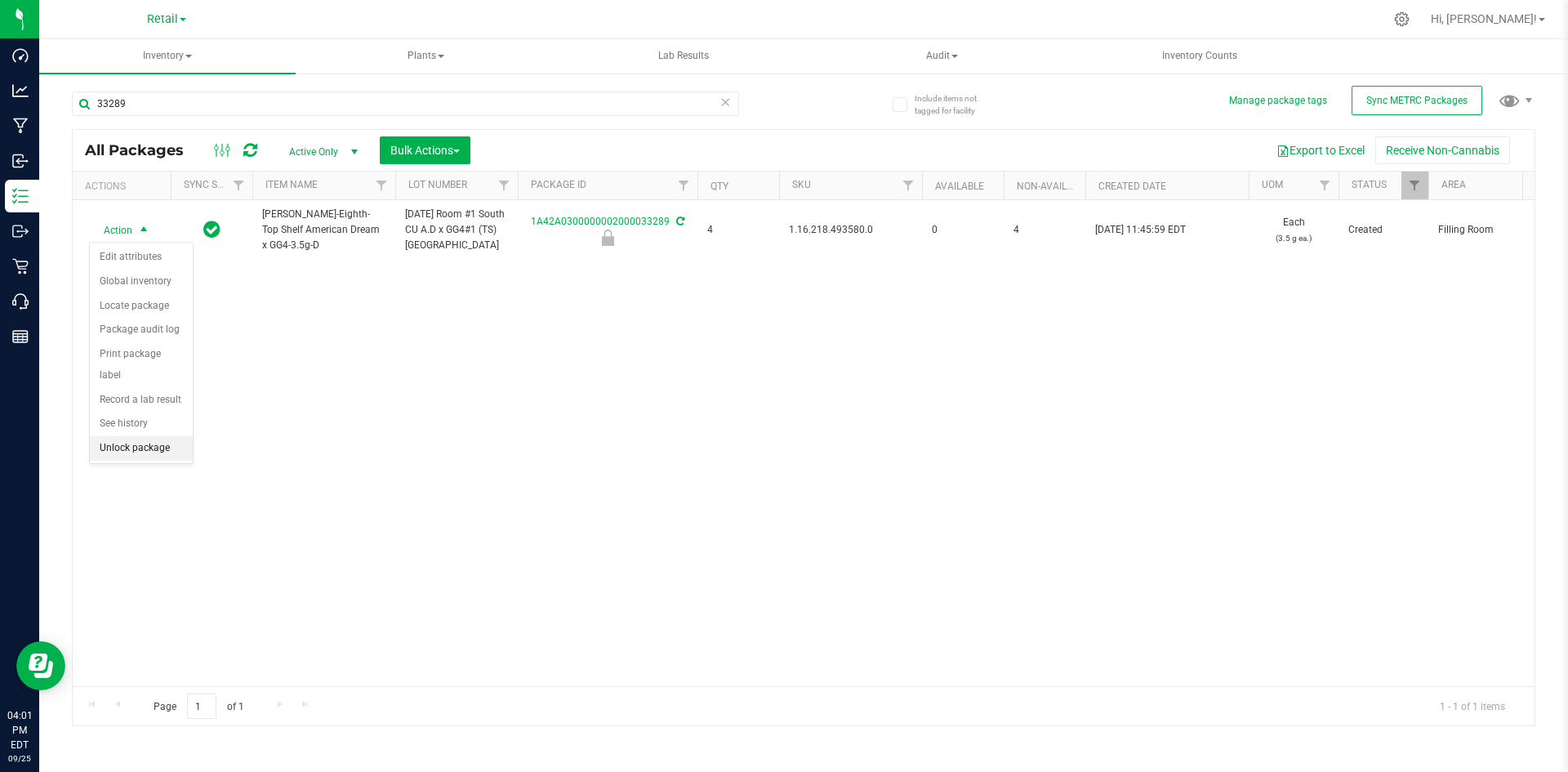
click at [128, 436] on li "Unlock package" at bounding box center [141, 448] width 103 height 25
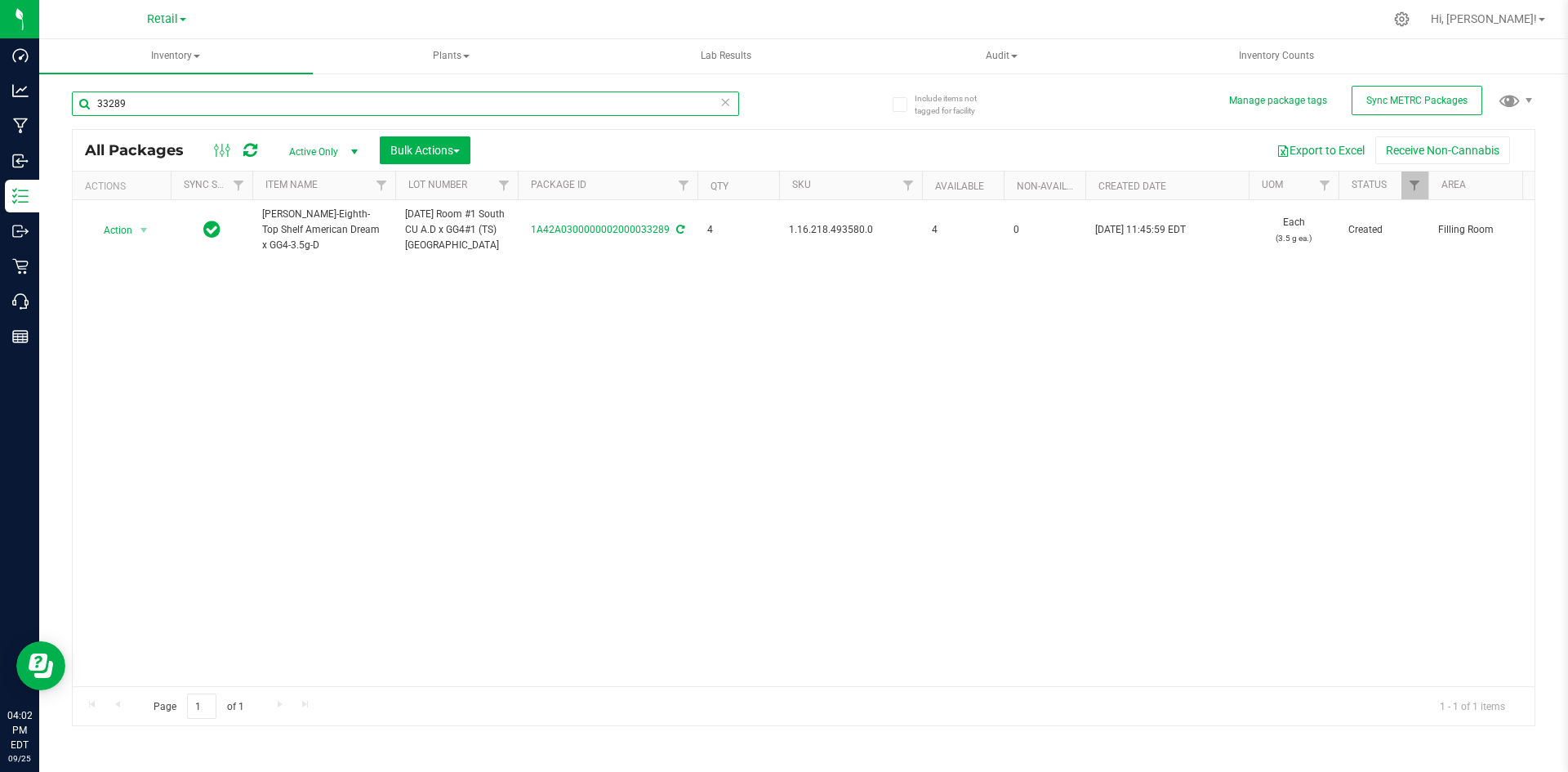
click at [146, 106] on input "33289" at bounding box center [405, 104] width 668 height 25
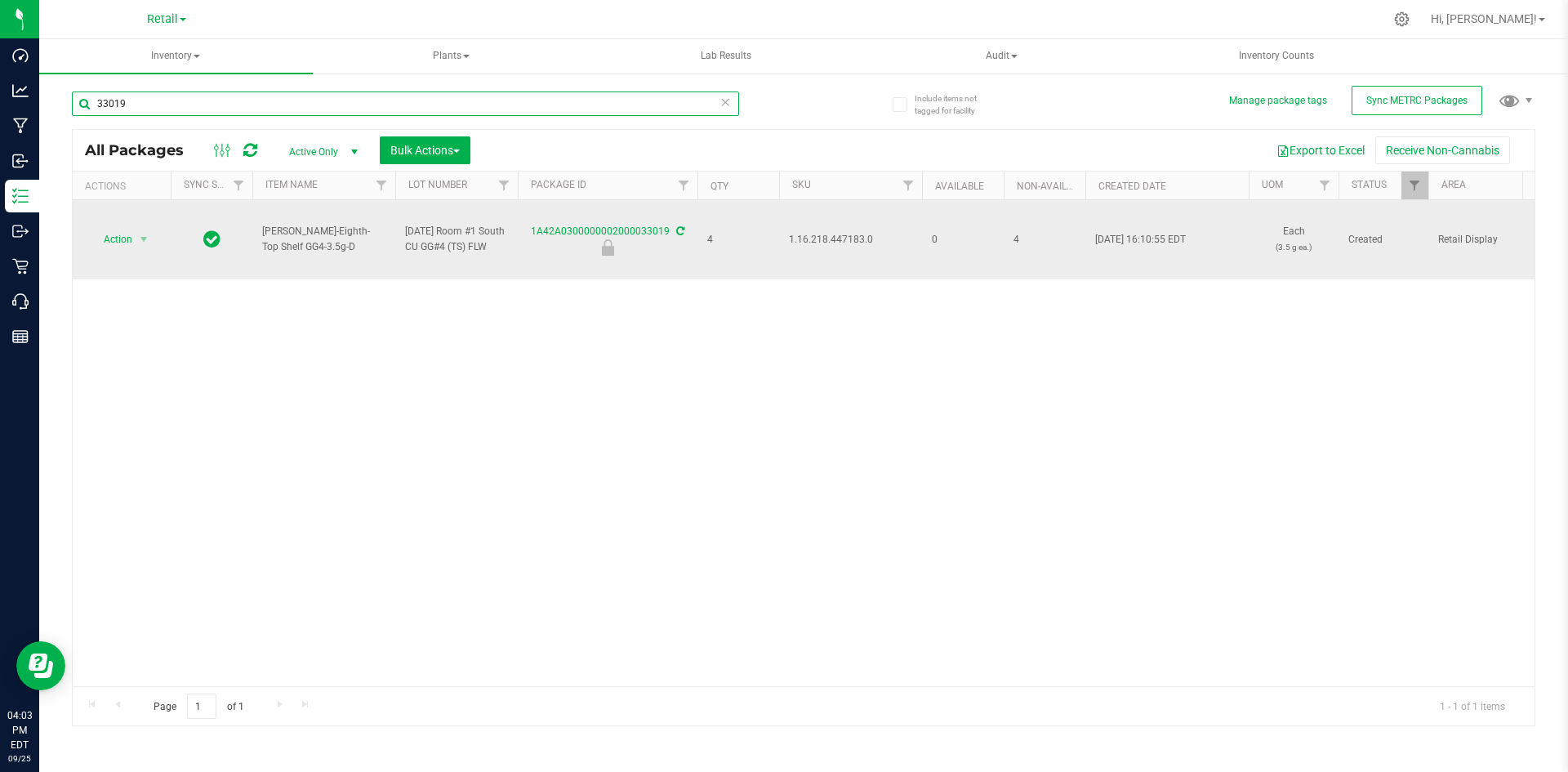
type input "33019"
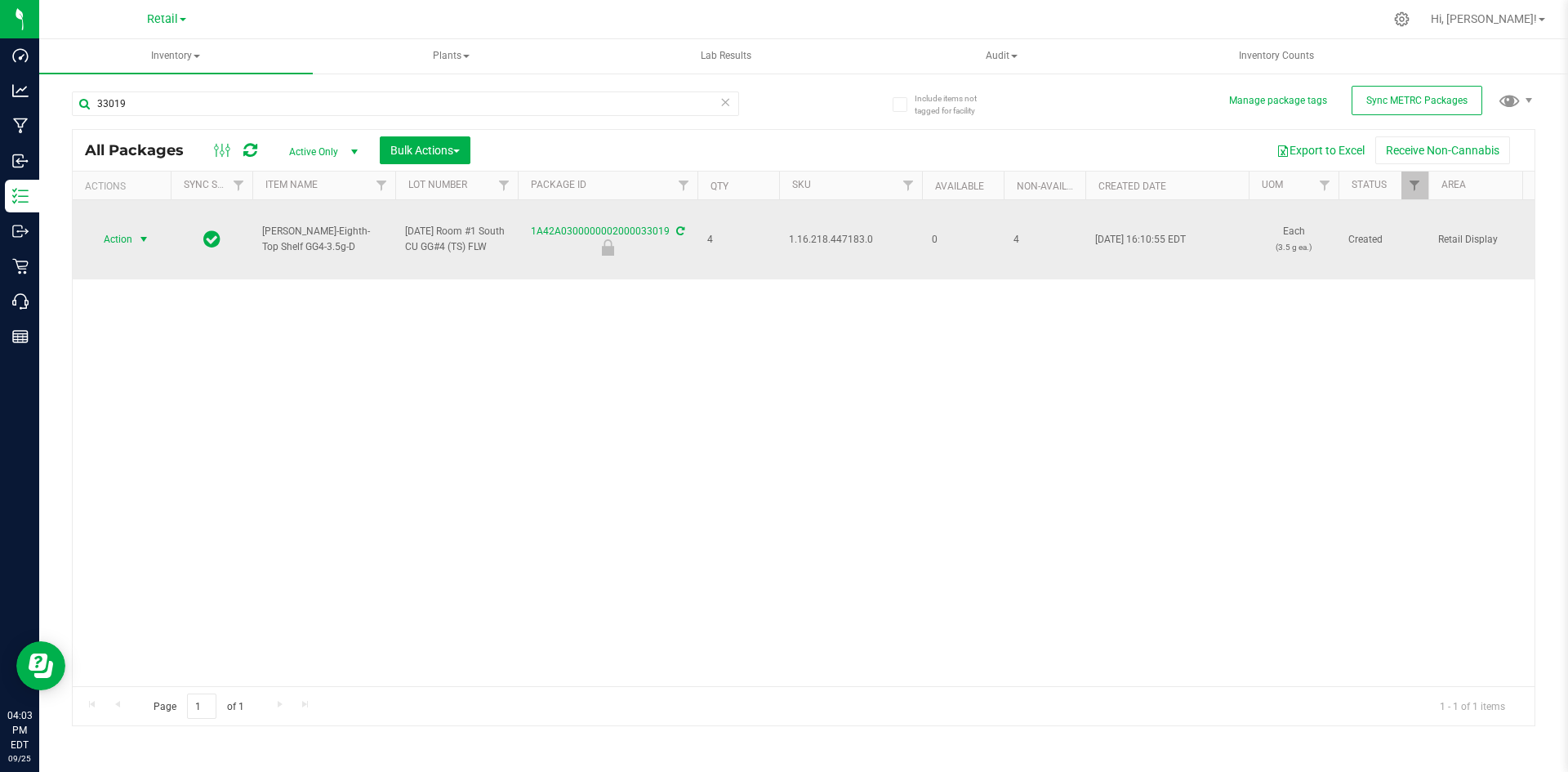
click at [102, 250] on span "Action" at bounding box center [111, 238] width 44 height 23
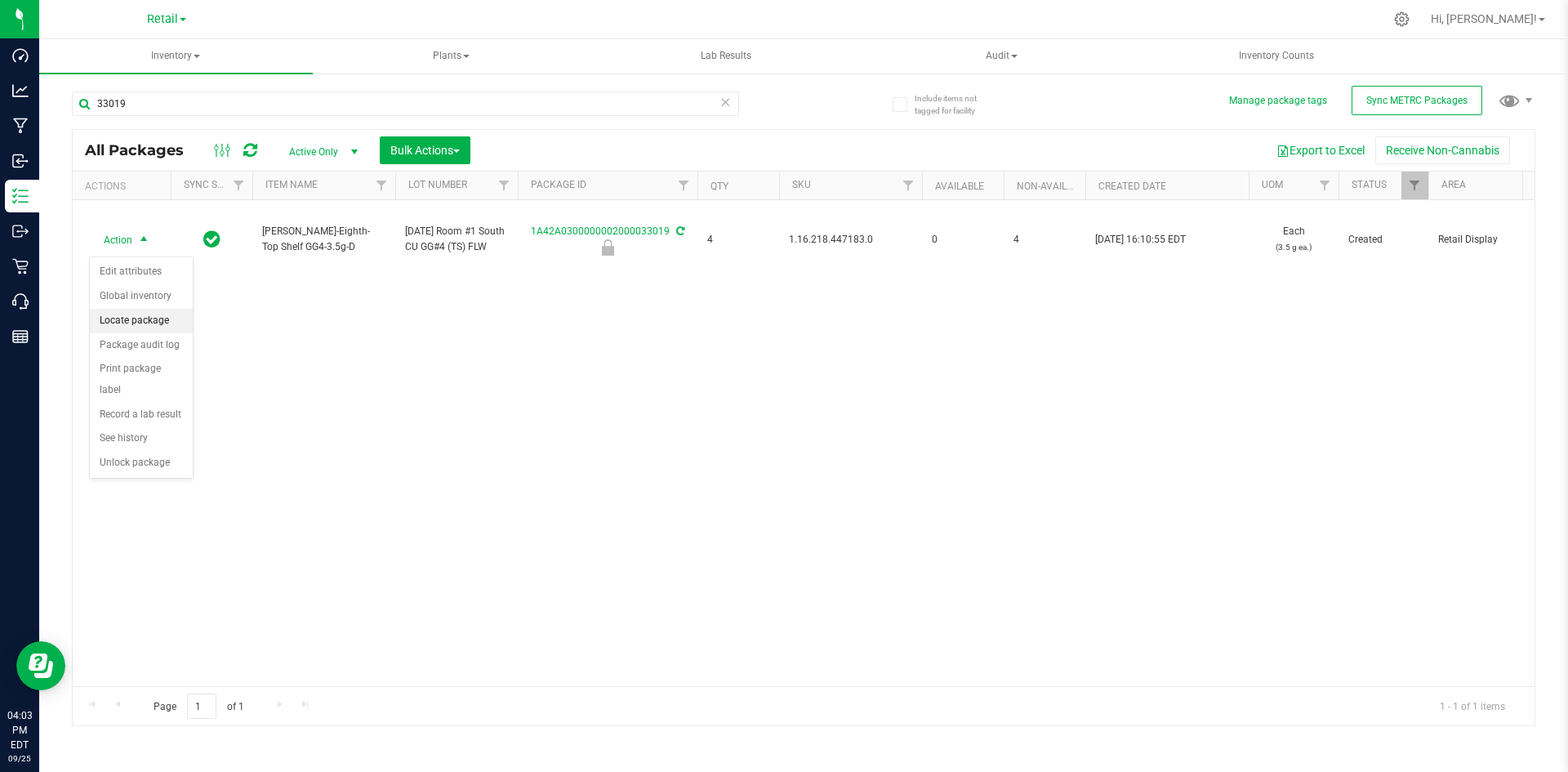
click at [127, 318] on li "Locate package" at bounding box center [141, 321] width 103 height 25
click at [437, 155] on span "Bulk Actions" at bounding box center [425, 150] width 70 height 13
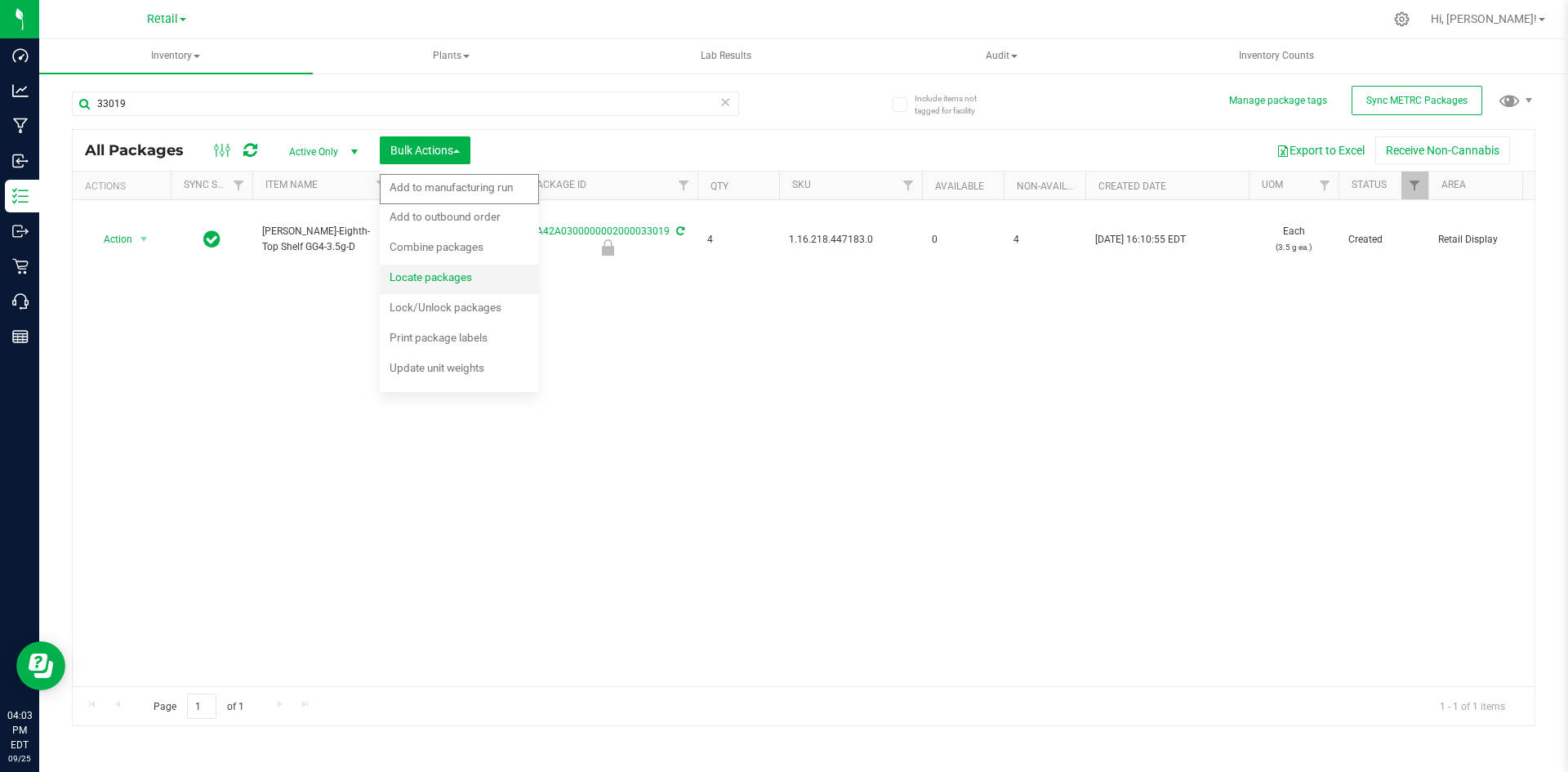
click at [448, 277] on span "Locate packages" at bounding box center [431, 277] width 83 height 13
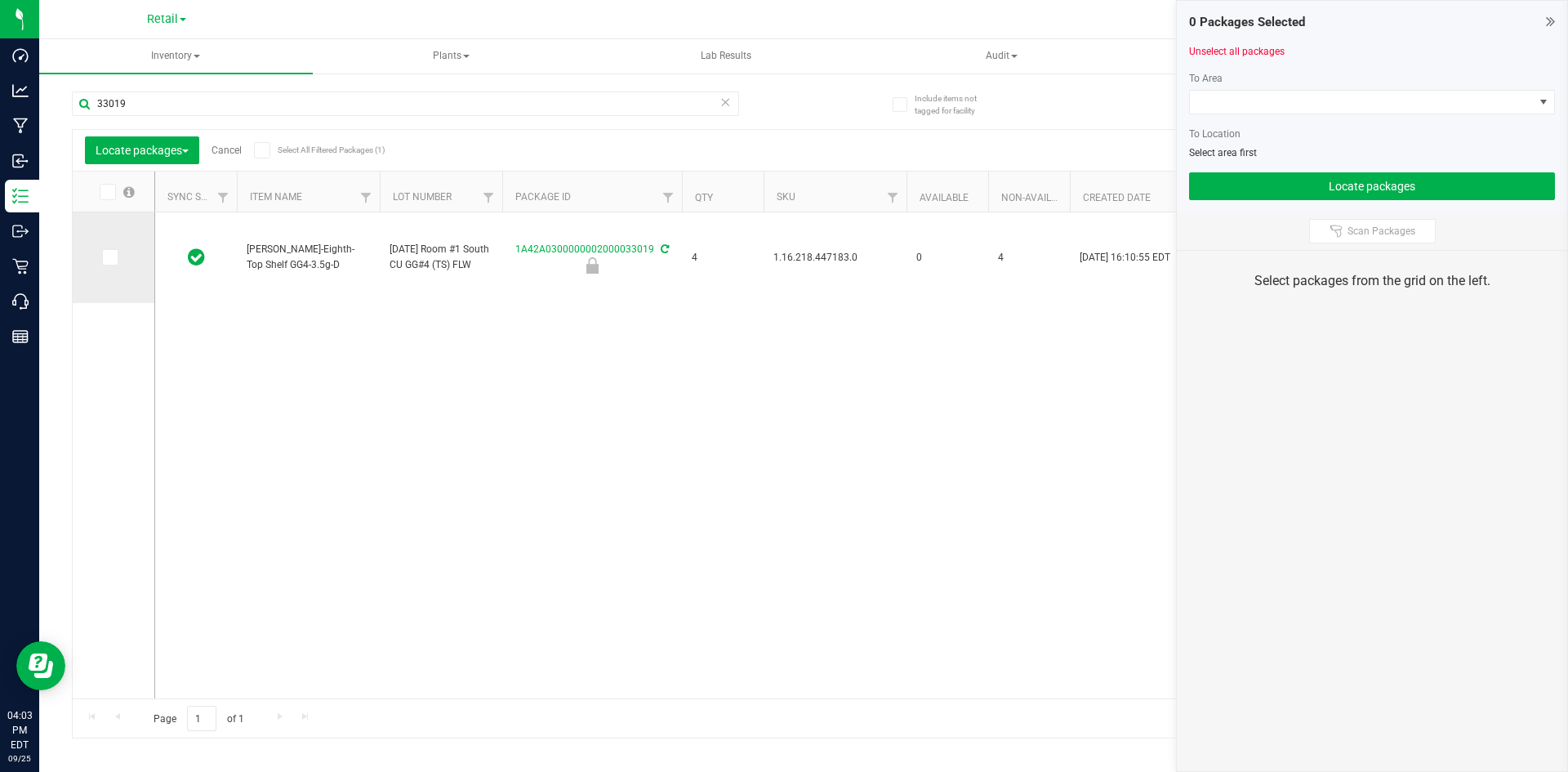
click at [116, 265] on span at bounding box center [110, 258] width 17 height 17
click at [0, 0] on input "checkbox" at bounding box center [0, 0] width 0 height 0
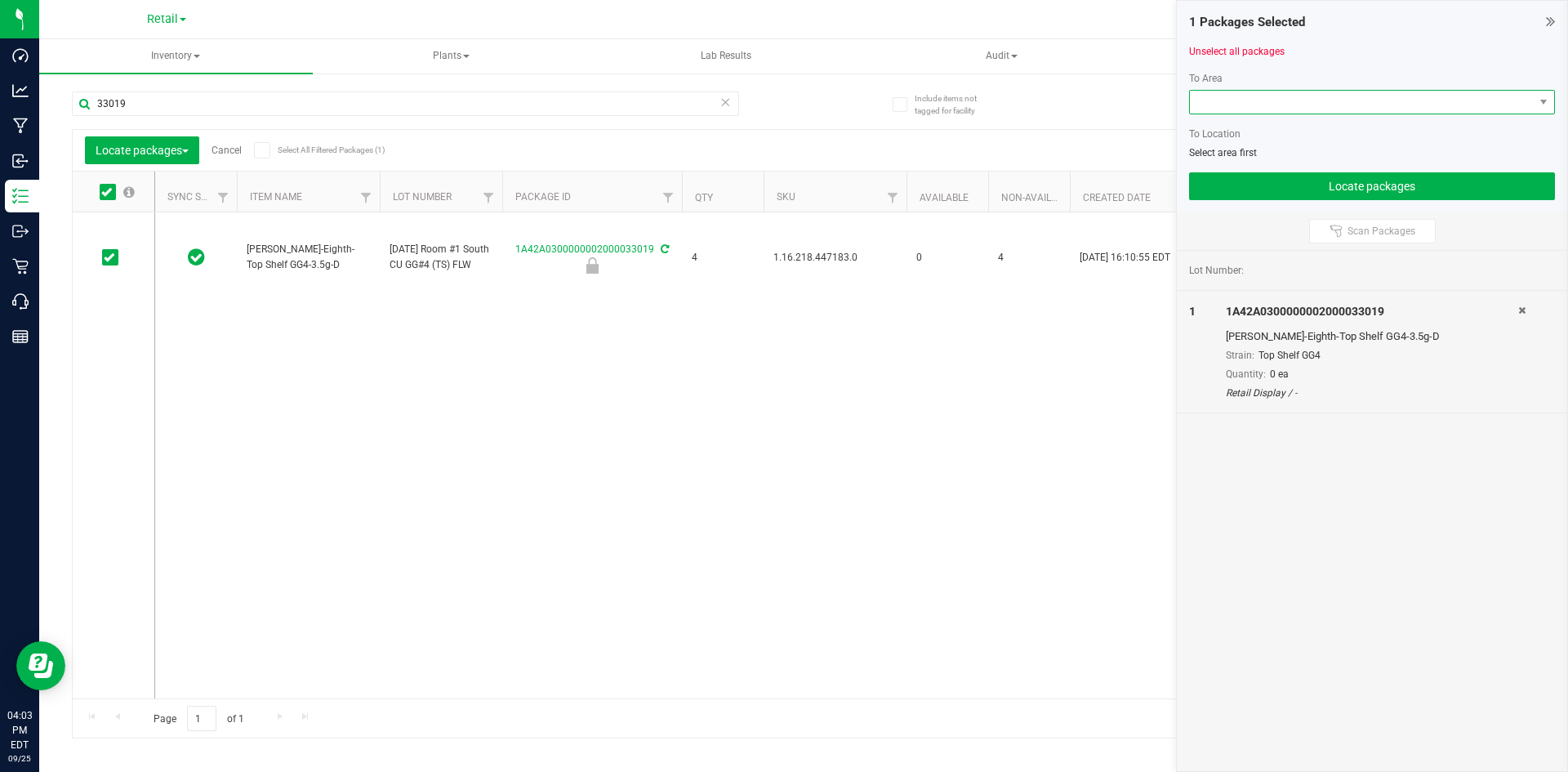
click at [1243, 100] on span at bounding box center [1362, 102] width 344 height 23
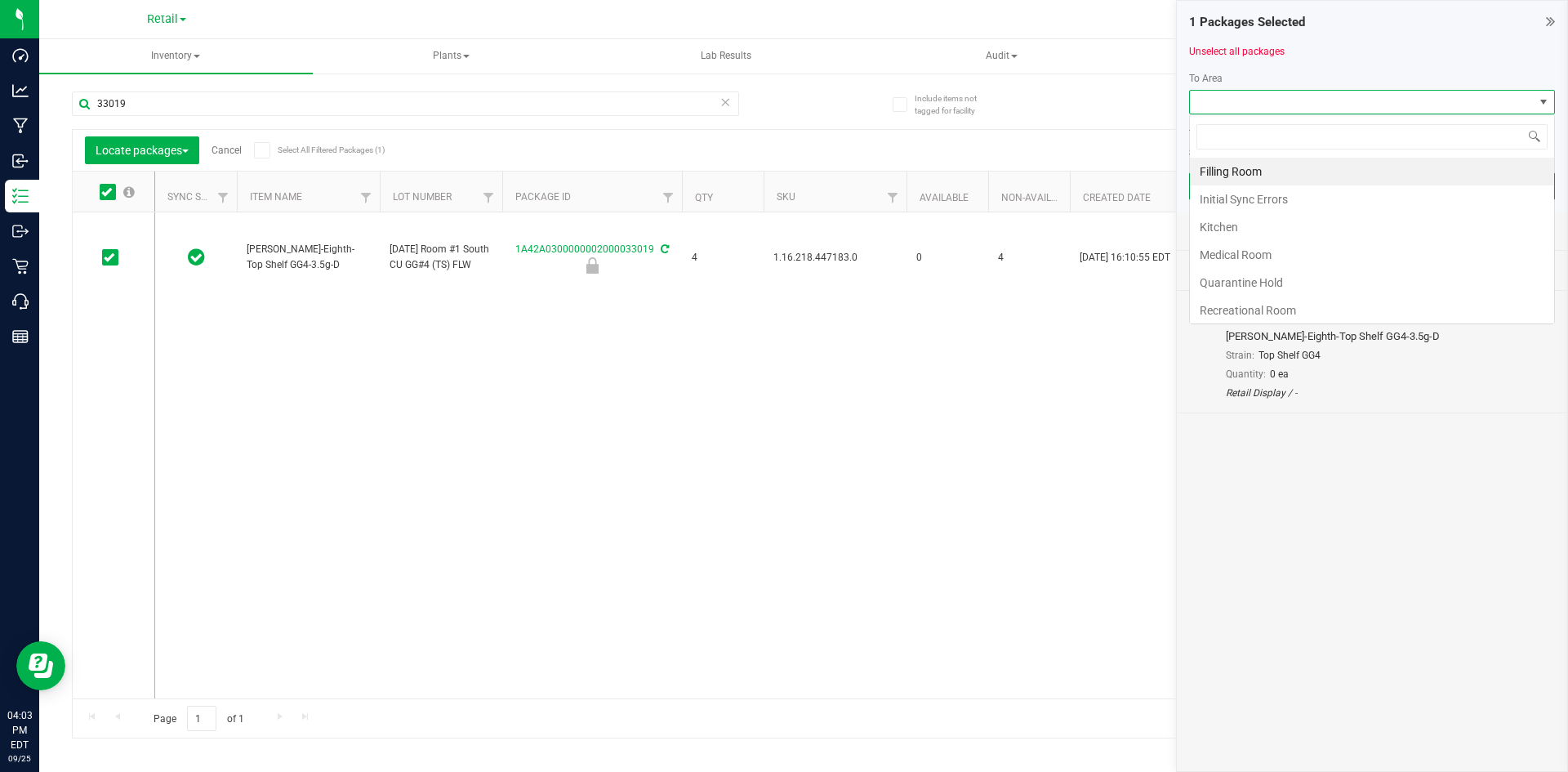
scroll to position [25, 366]
click at [1229, 174] on li "Filling Room" at bounding box center [1372, 171] width 364 height 28
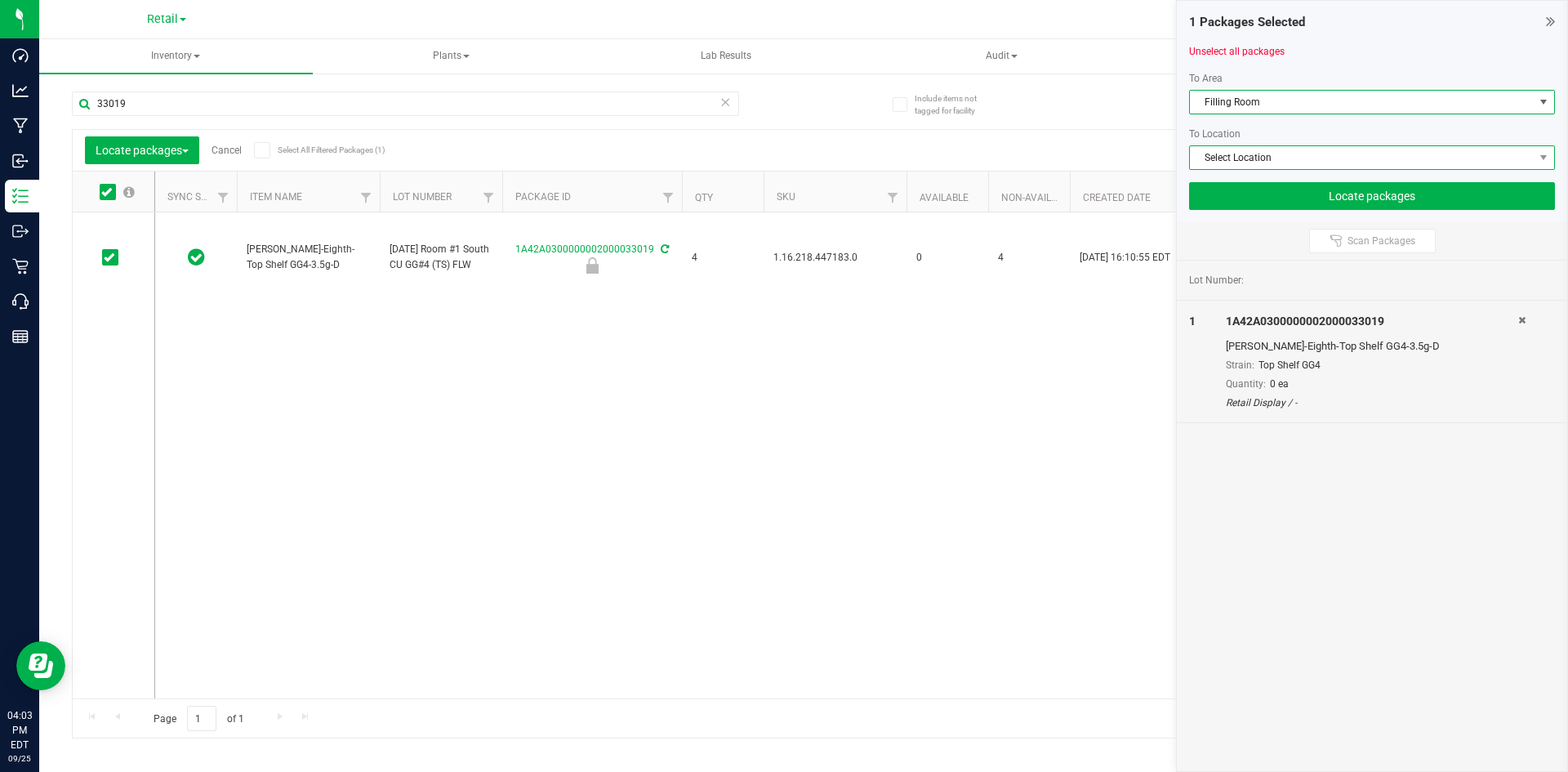
click at [1229, 148] on span "Select Location" at bounding box center [1362, 157] width 344 height 23
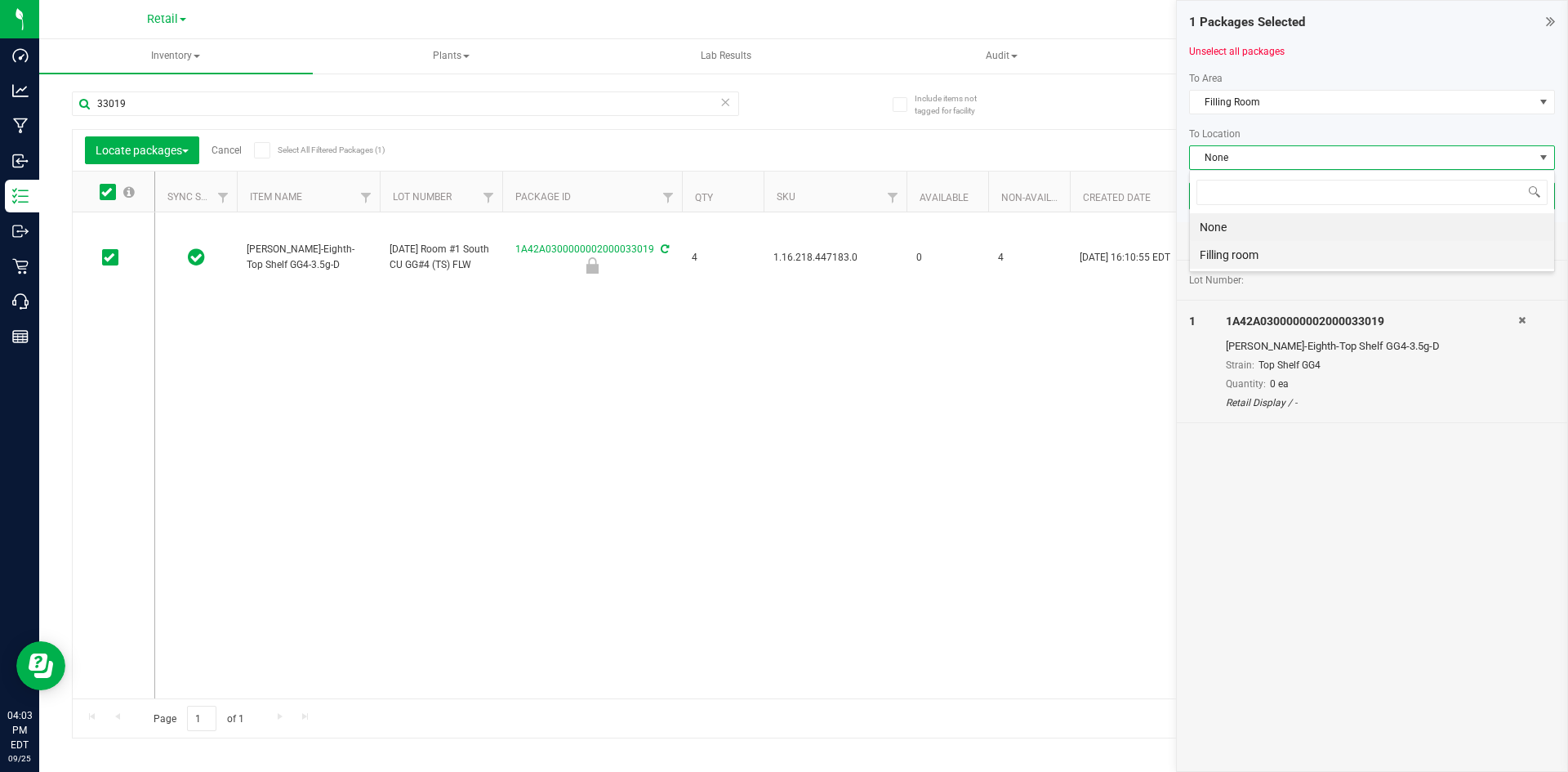
click at [1221, 250] on li "Filling room" at bounding box center [1372, 255] width 364 height 28
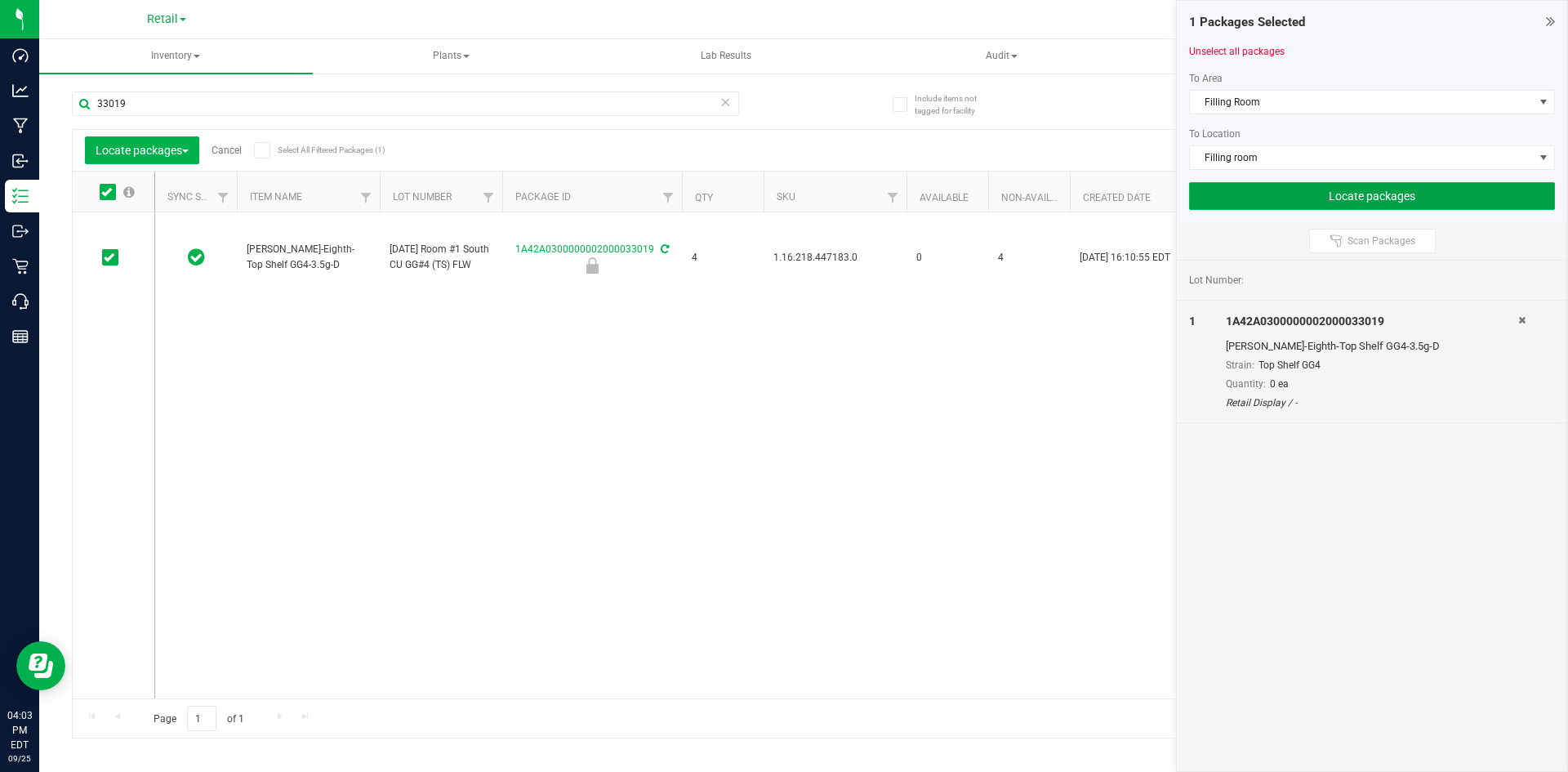
click at [1261, 200] on button "Locate packages" at bounding box center [1372, 196] width 366 height 28
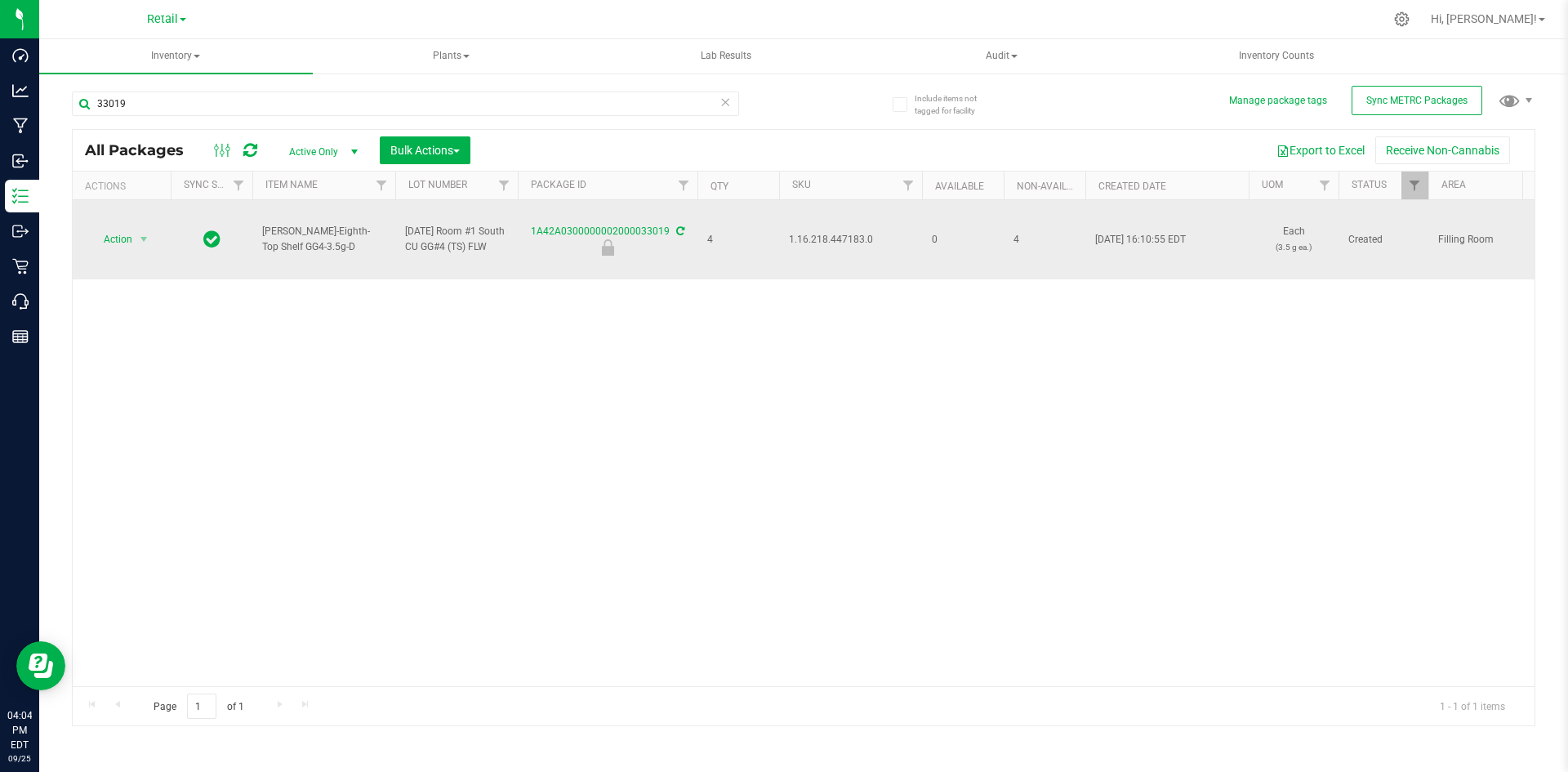
click at [818, 247] on span "1.16.218.447183.0" at bounding box center [850, 239] width 123 height 16
click at [116, 244] on span "Action" at bounding box center [111, 238] width 44 height 23
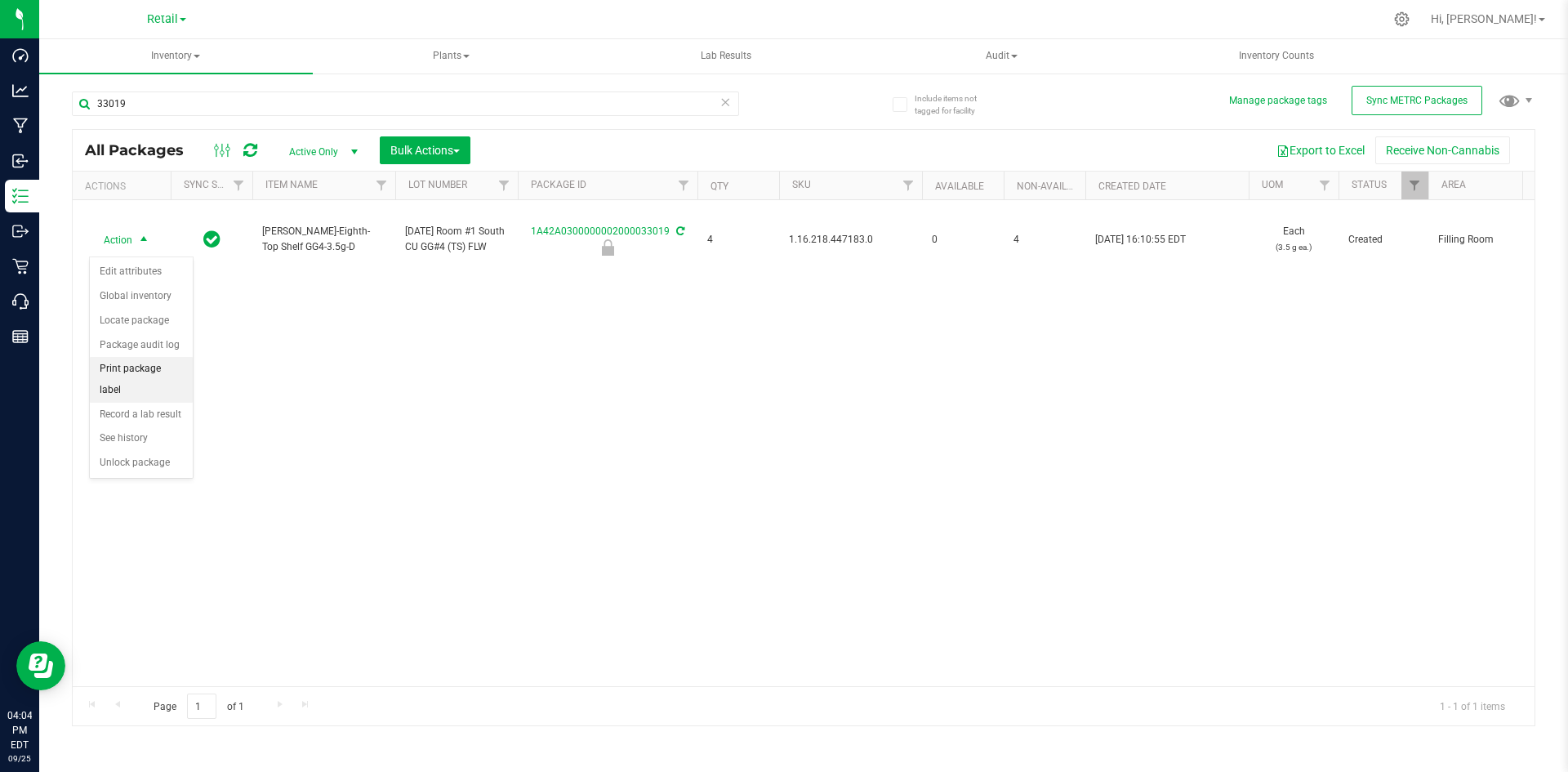
click at [149, 363] on li "Print package label" at bounding box center [141, 379] width 103 height 45
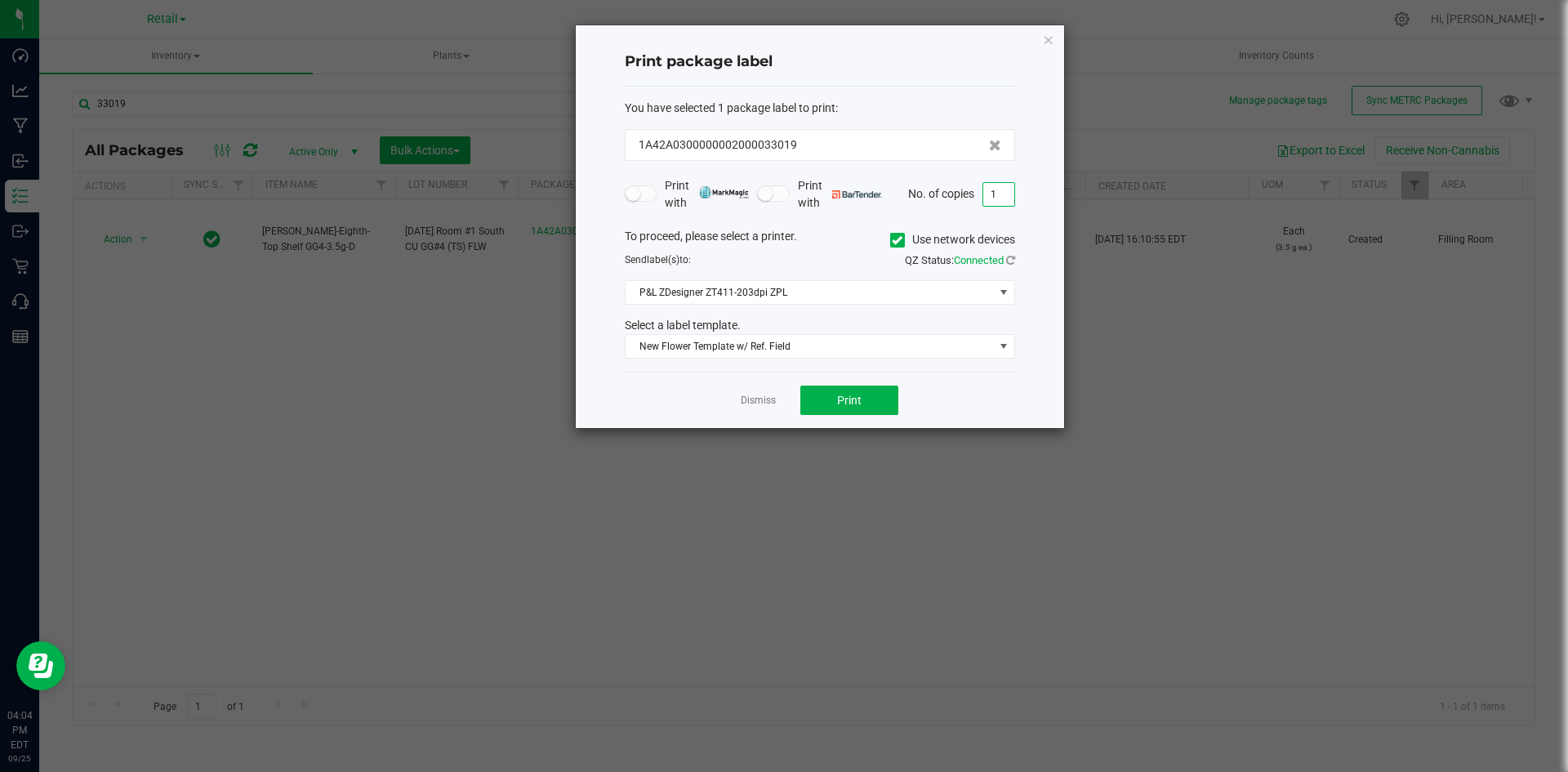
click at [992, 198] on input "1" at bounding box center [999, 193] width 31 height 23
type input "3"
click at [870, 394] on button "Print" at bounding box center [849, 400] width 98 height 29
click at [1046, 43] on icon "button" at bounding box center [1048, 39] width 11 height 19
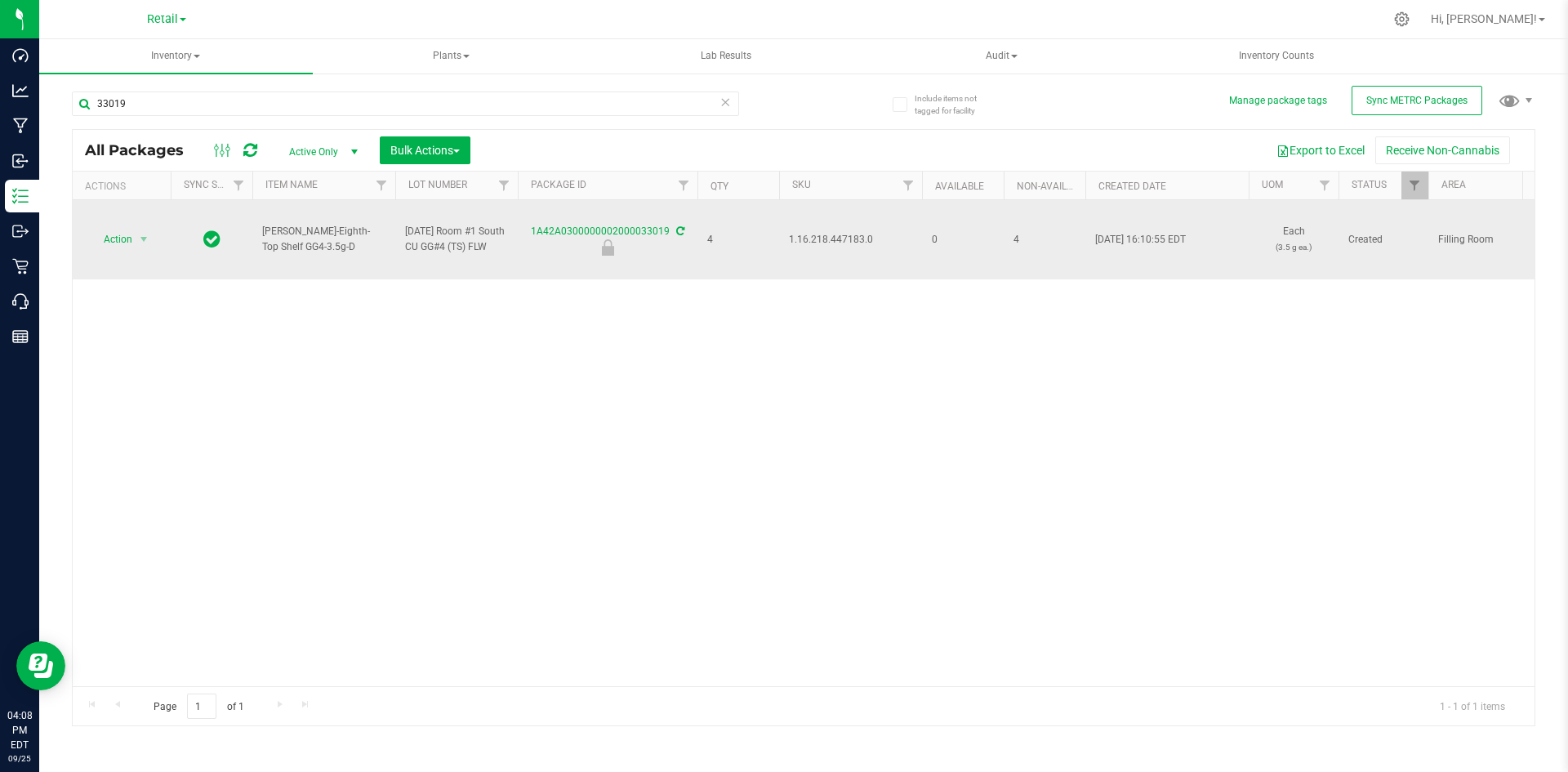
click at [818, 245] on span "1.16.218.447183.0" at bounding box center [850, 239] width 123 height 16
click at [118, 247] on span "Action" at bounding box center [111, 238] width 44 height 23
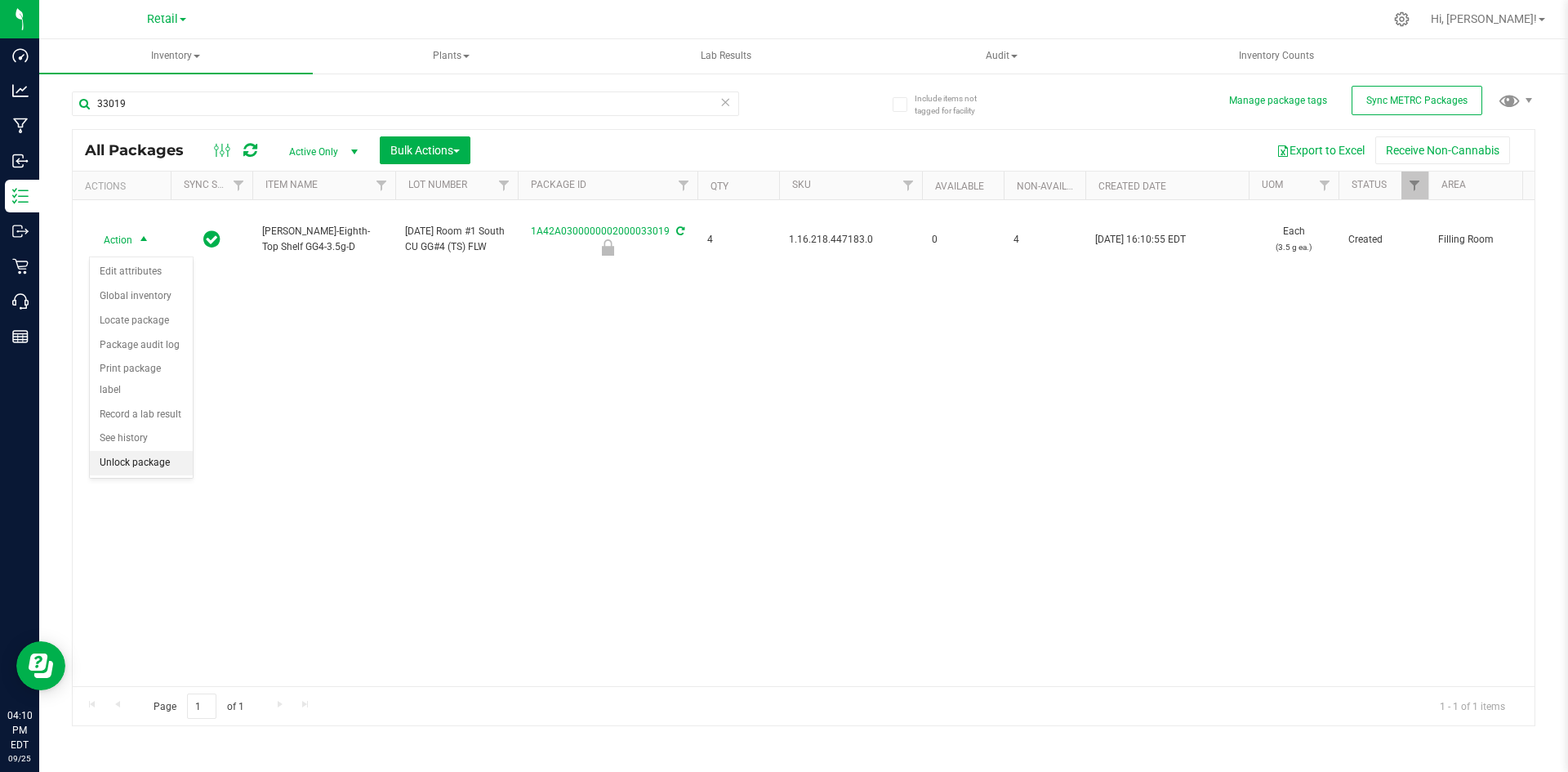
click at [136, 451] on li "Unlock package" at bounding box center [141, 463] width 103 height 25
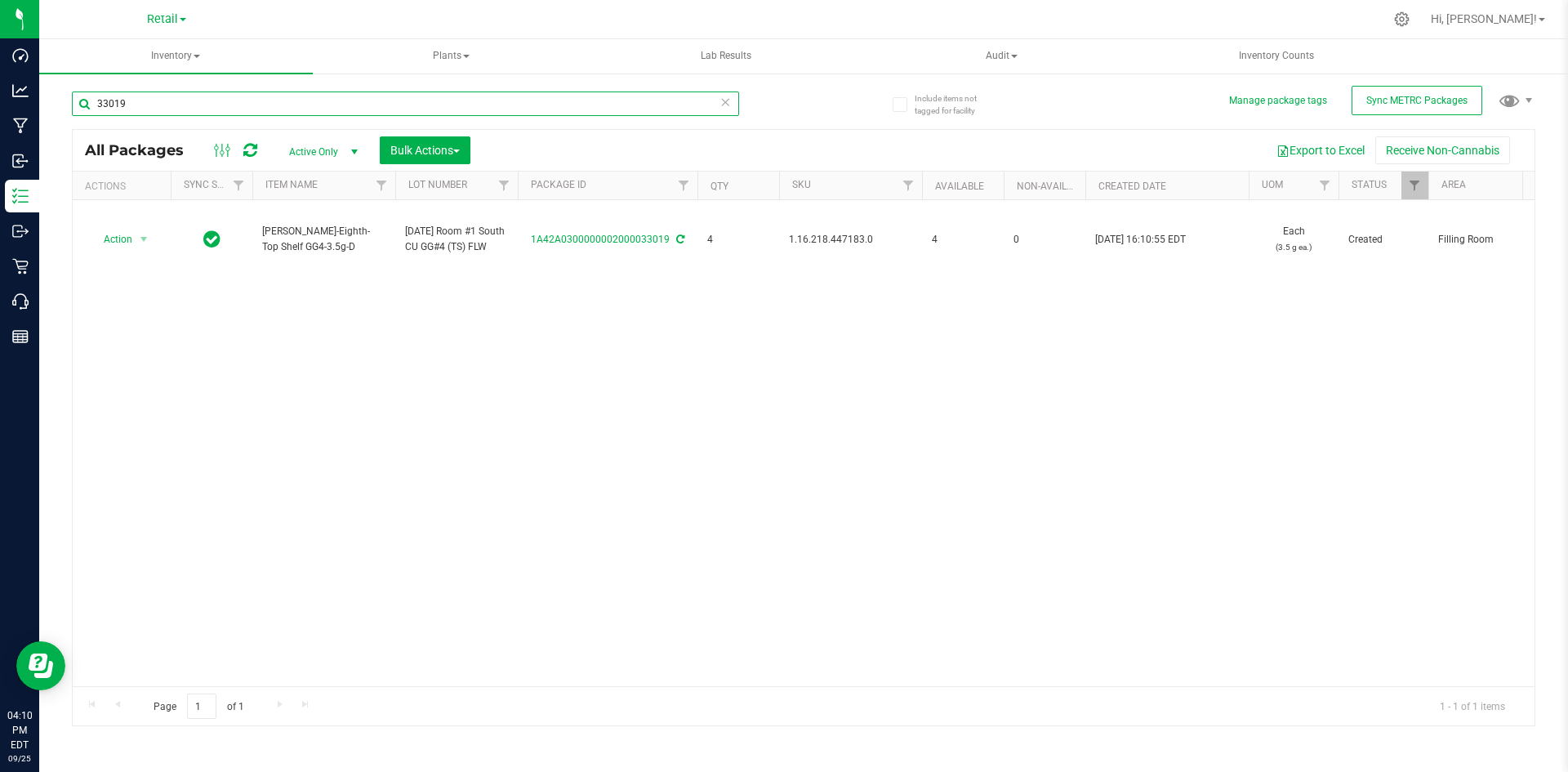
click at [160, 95] on input "33019" at bounding box center [405, 104] width 668 height 25
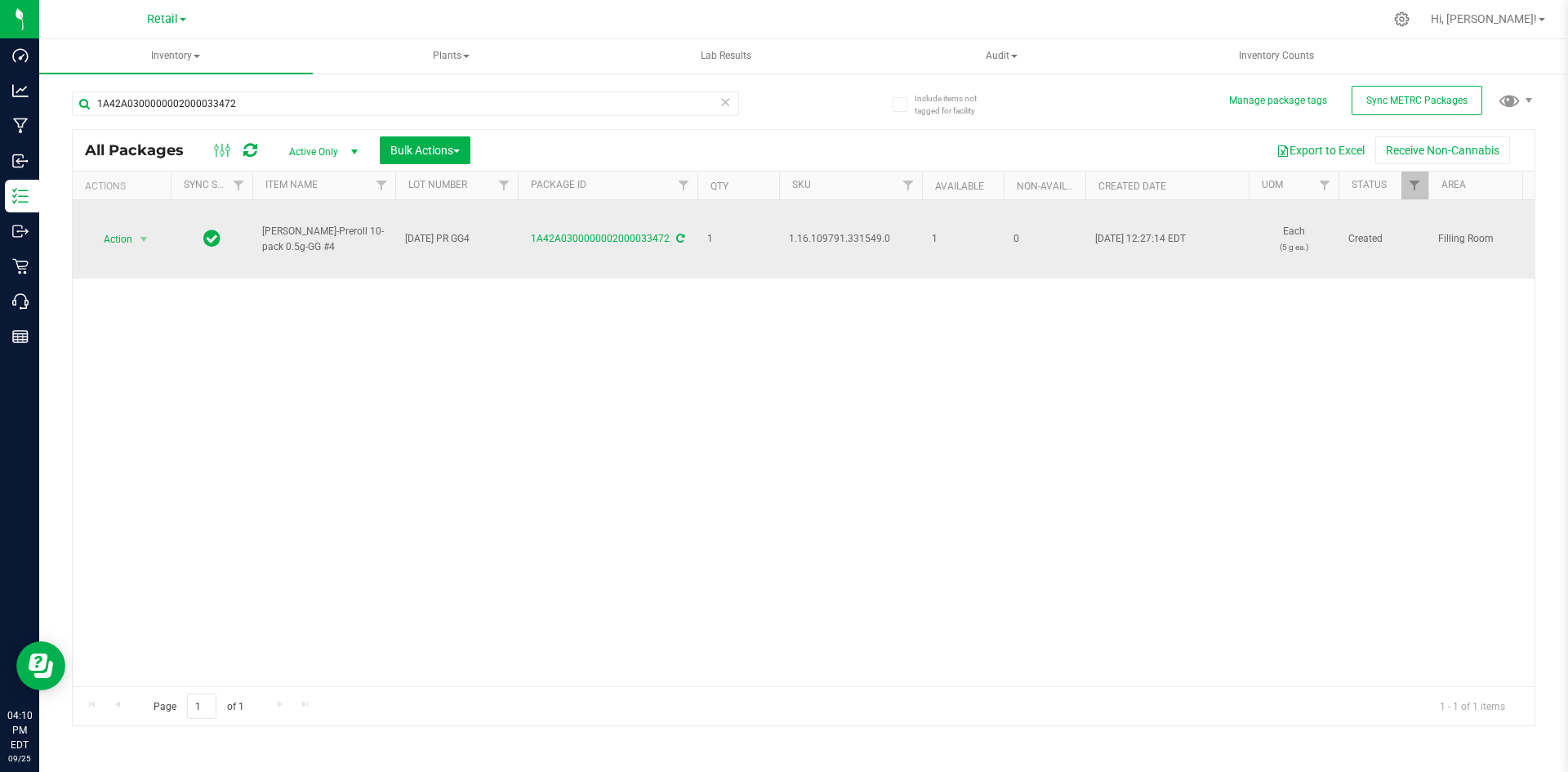
click at [841, 237] on span "1.16.109791.331549.0" at bounding box center [850, 238] width 123 height 16
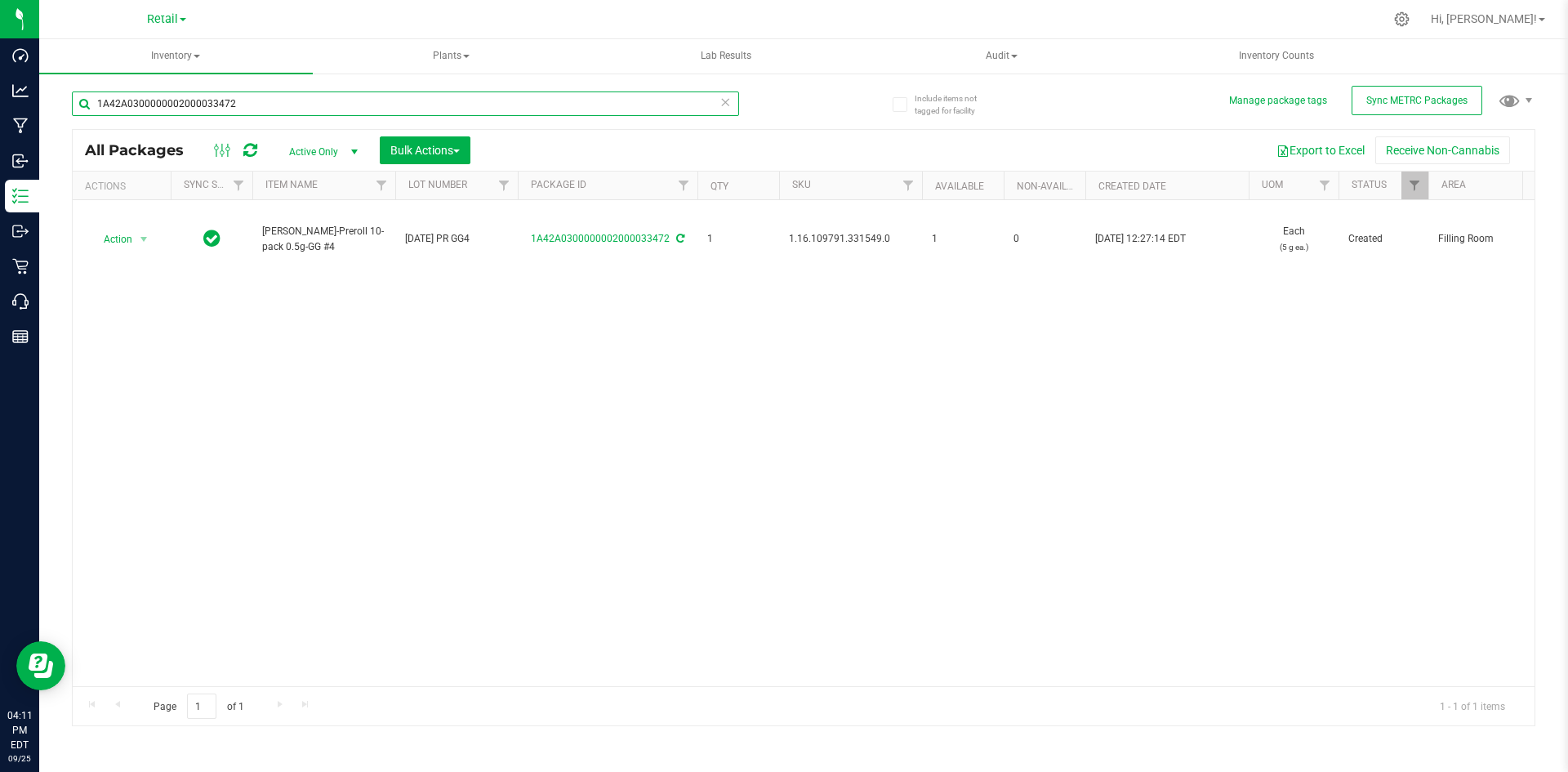
click at [260, 107] on input "1A42A0300000002000033472" at bounding box center [405, 104] width 668 height 25
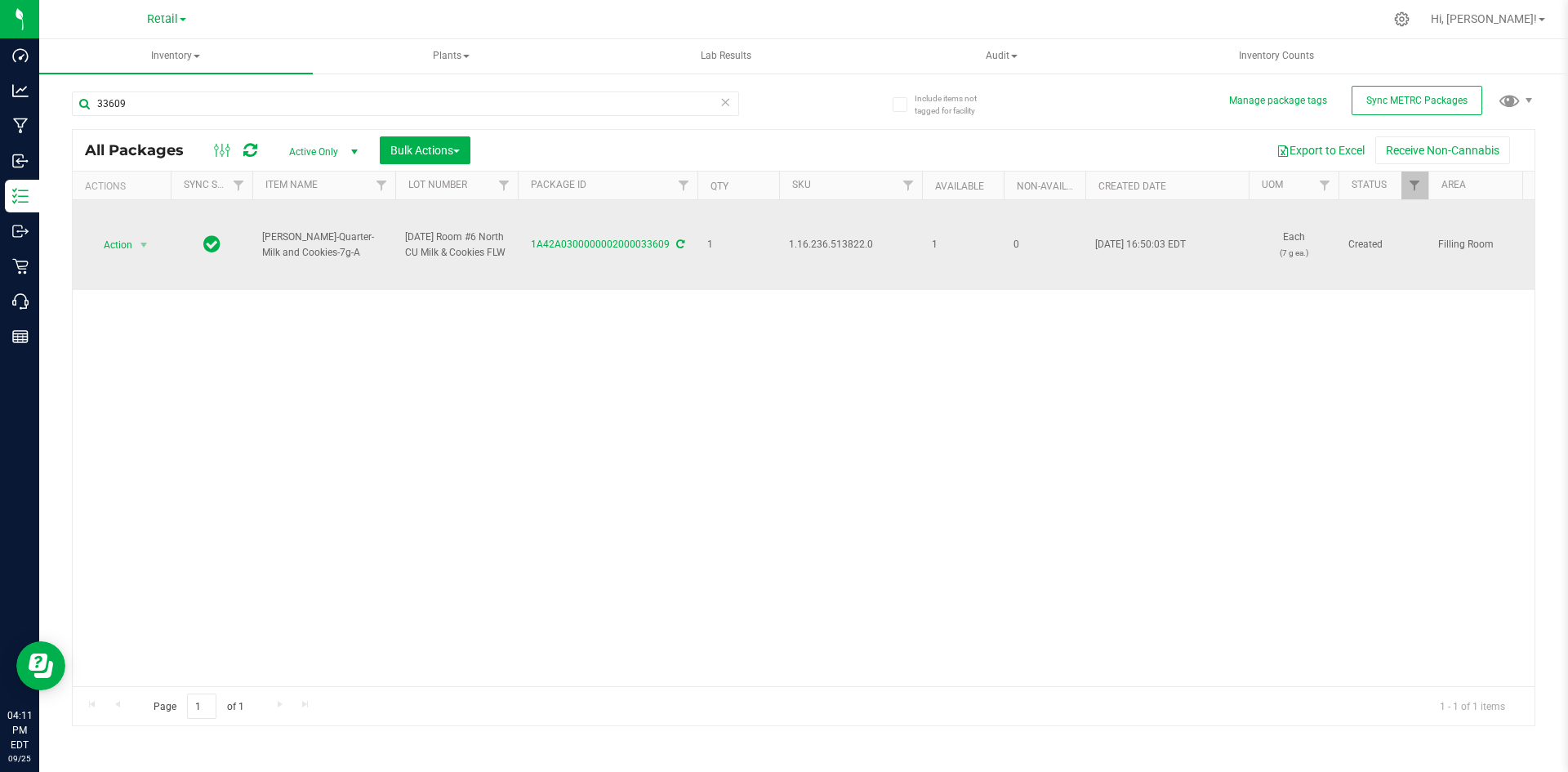
click at [808, 248] on span "1.16.236.513822.0" at bounding box center [850, 244] width 123 height 16
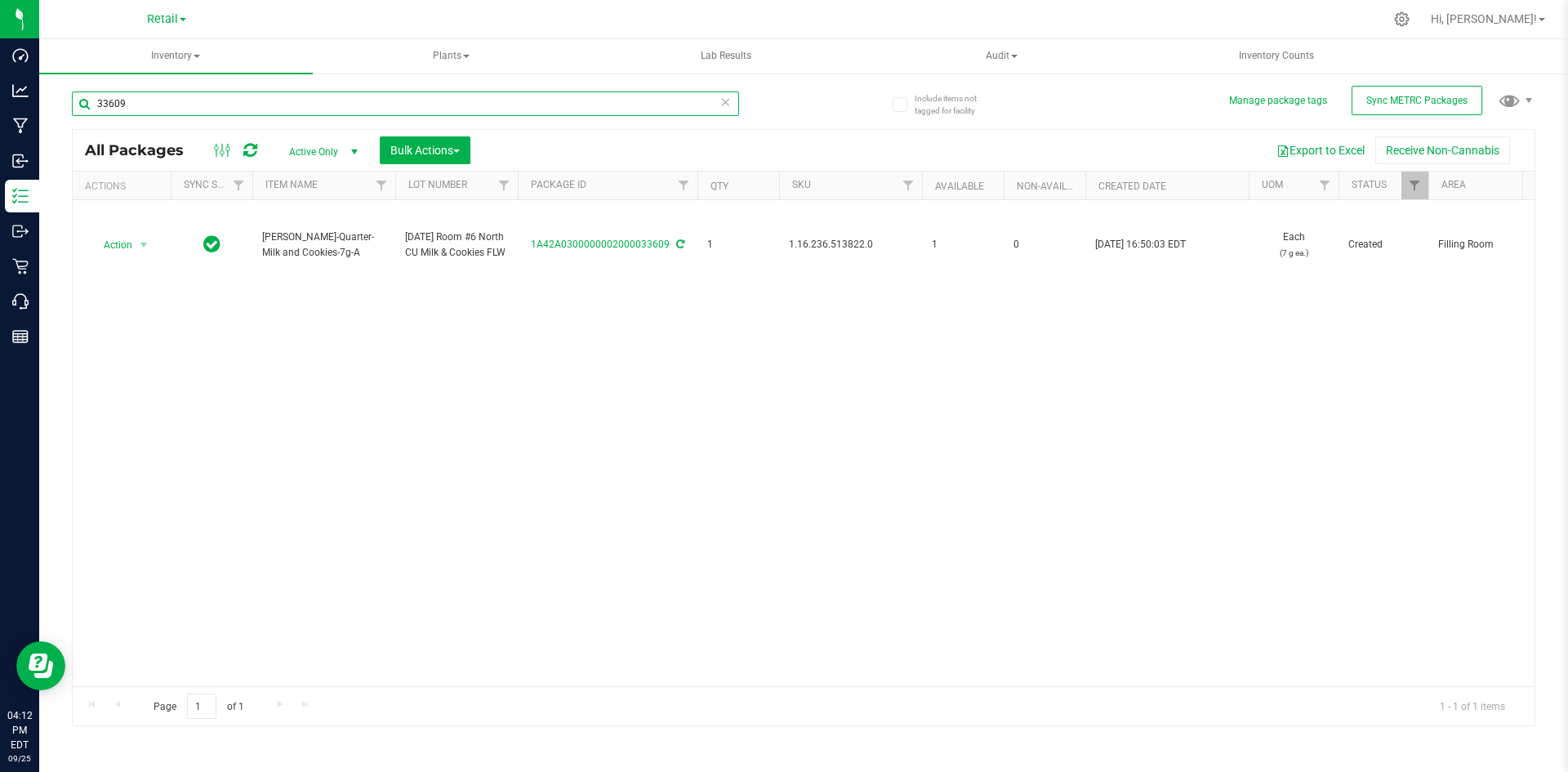
click at [141, 104] on input "33609" at bounding box center [405, 104] width 668 height 25
type input "1A42A0300000002000033326"
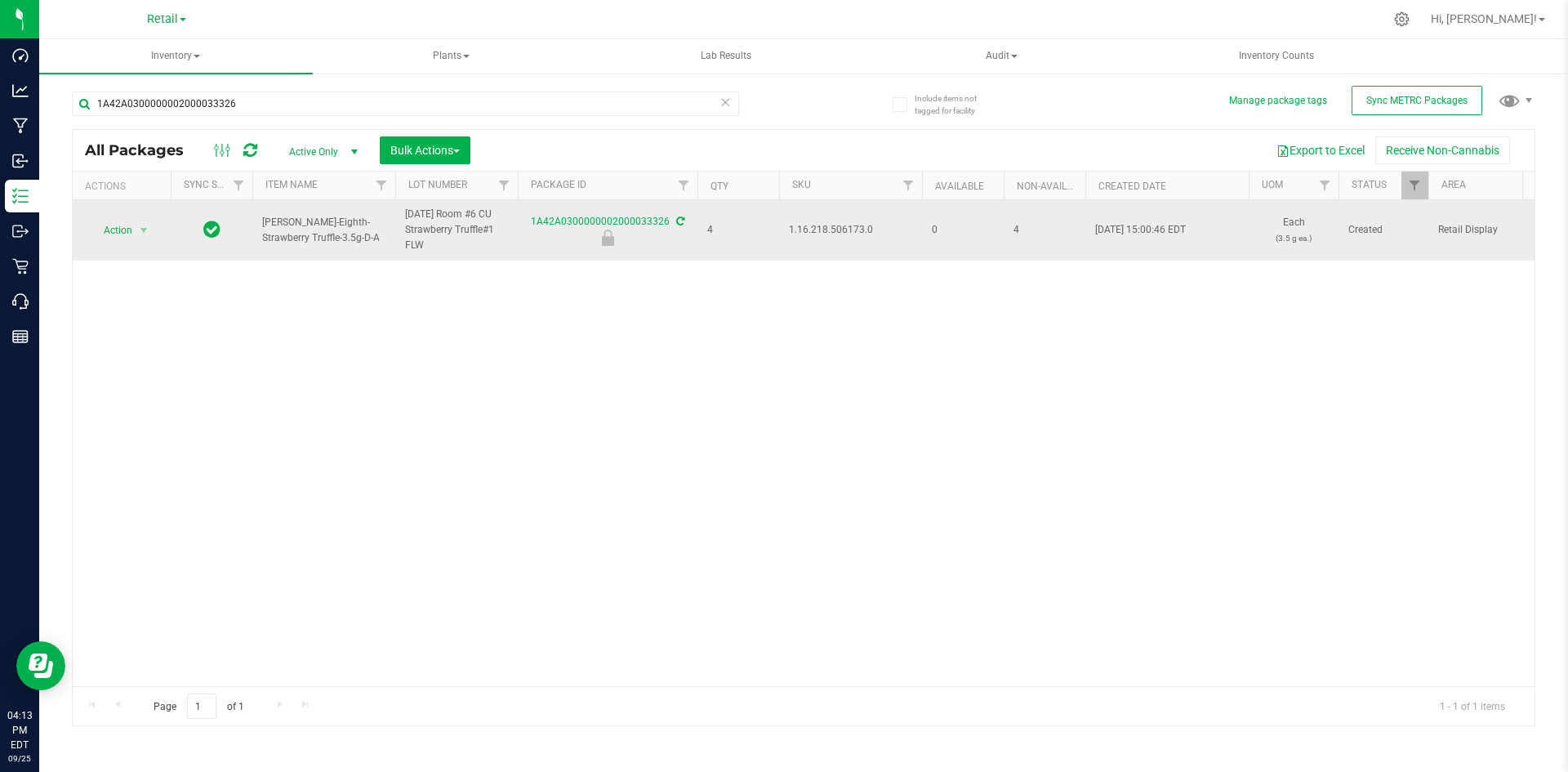
click at [851, 235] on span "1.16.218.506173.0" at bounding box center [850, 229] width 123 height 16
click at [119, 236] on span "Action" at bounding box center [111, 230] width 44 height 23
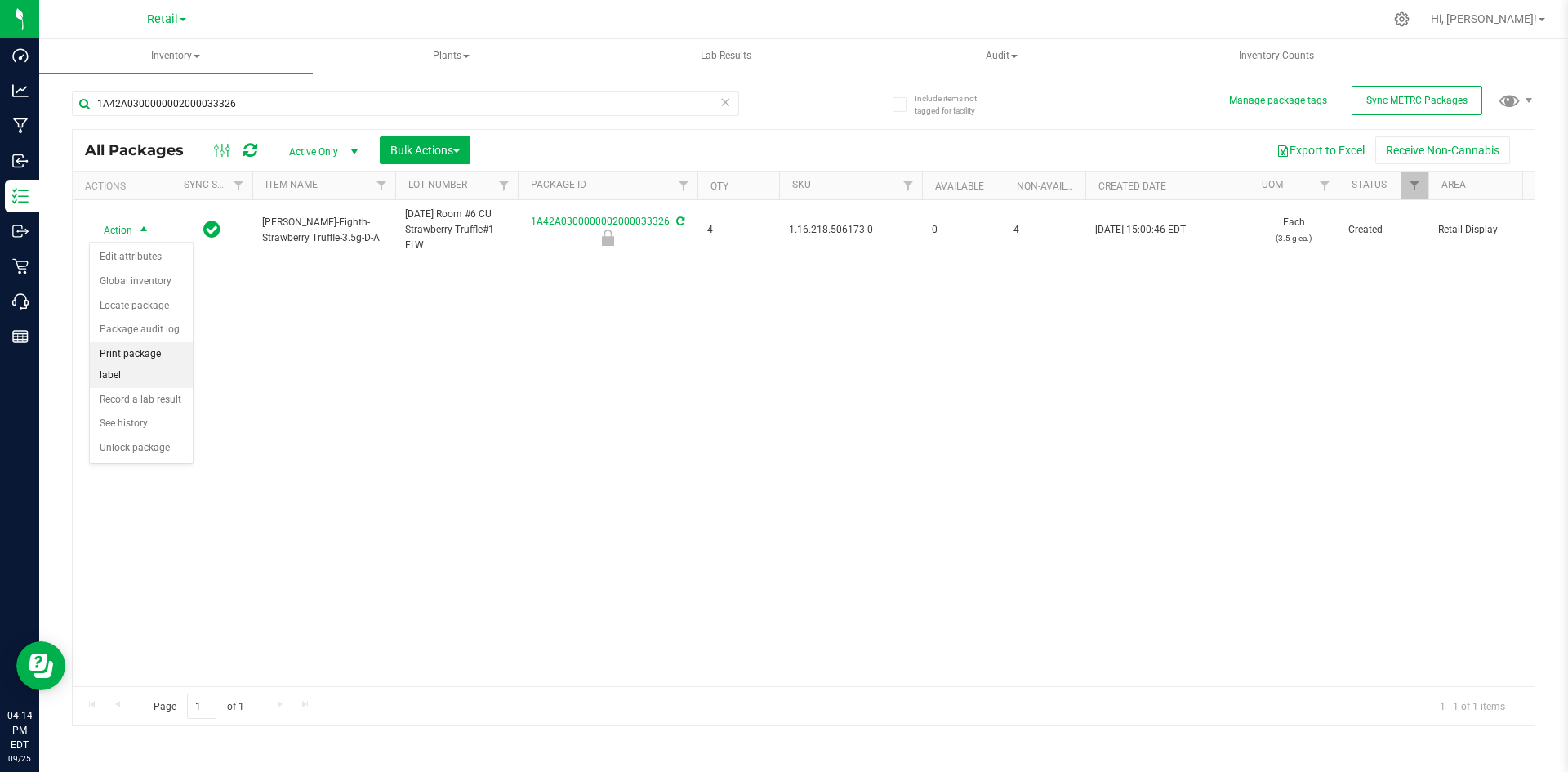
click at [143, 352] on li "Print package label" at bounding box center [141, 364] width 103 height 45
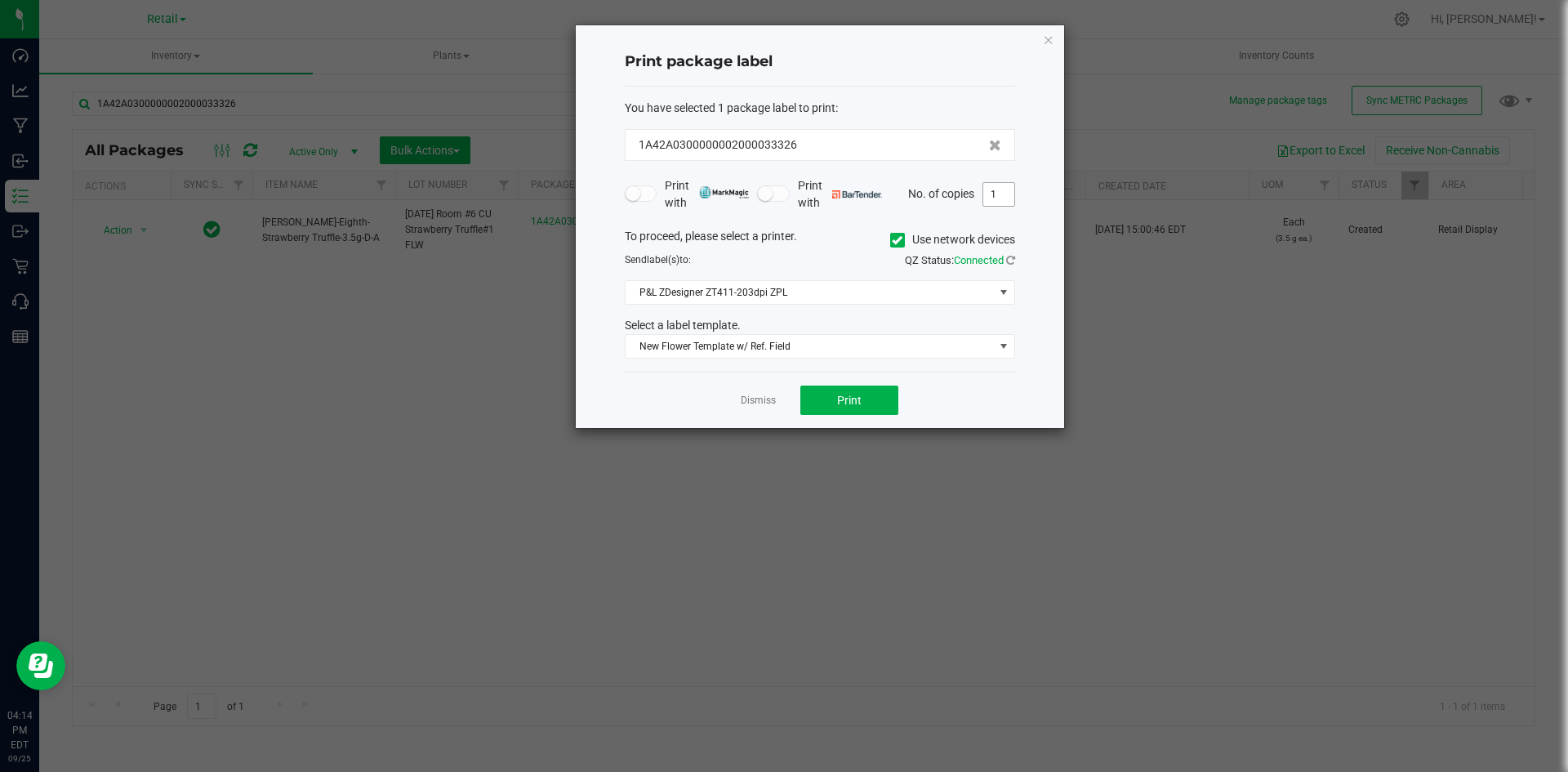
click at [1004, 199] on input "1" at bounding box center [999, 193] width 31 height 23
type input "4"
drag, startPoint x: 856, startPoint y: 384, endPoint x: 857, endPoint y: 407, distance: 23.0
click at [856, 394] on div "Dismiss Print" at bounding box center [820, 399] width 391 height 56
click at [858, 409] on button "Print" at bounding box center [849, 400] width 98 height 29
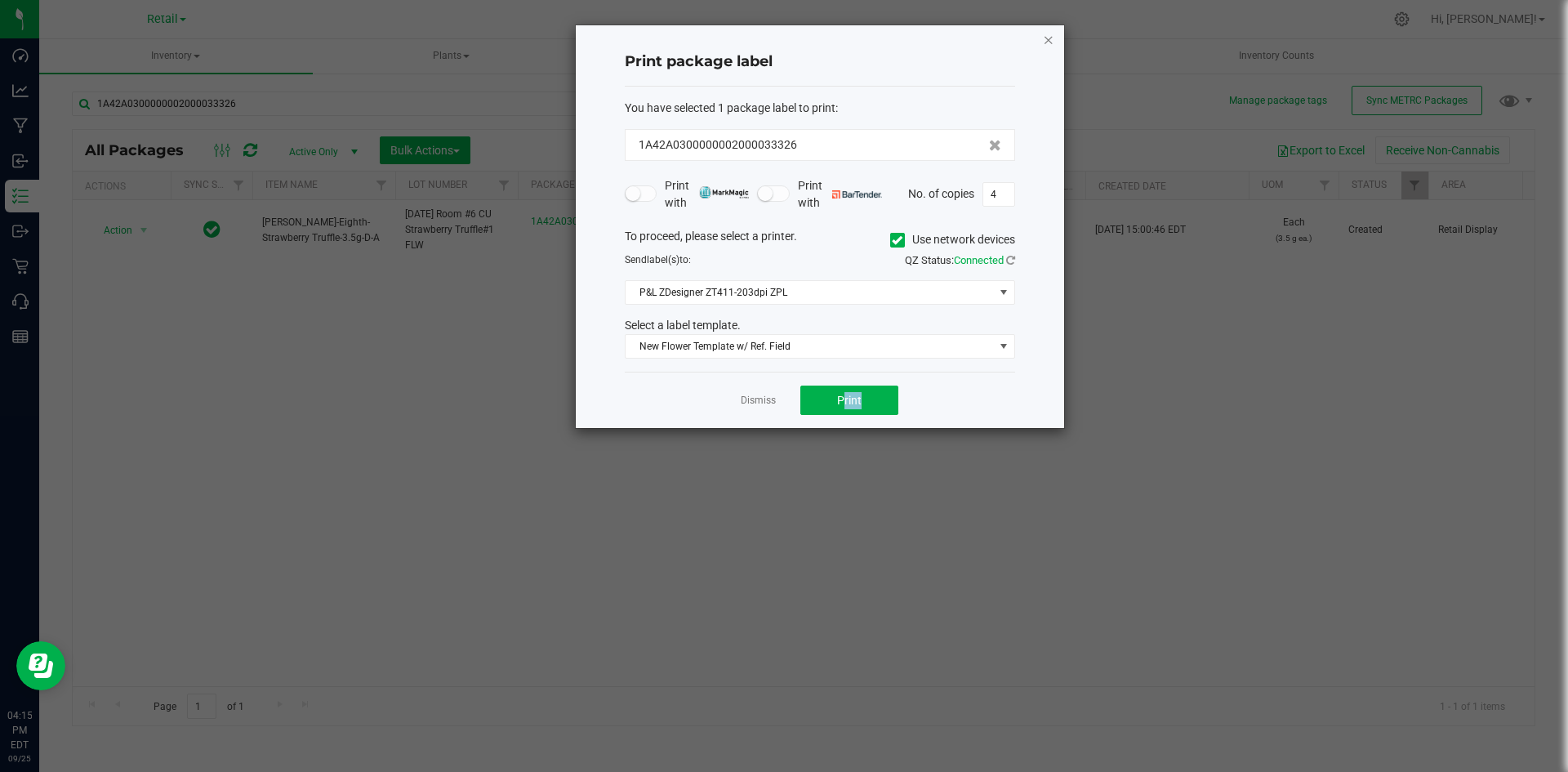
click at [1043, 40] on icon "button" at bounding box center [1048, 39] width 11 height 19
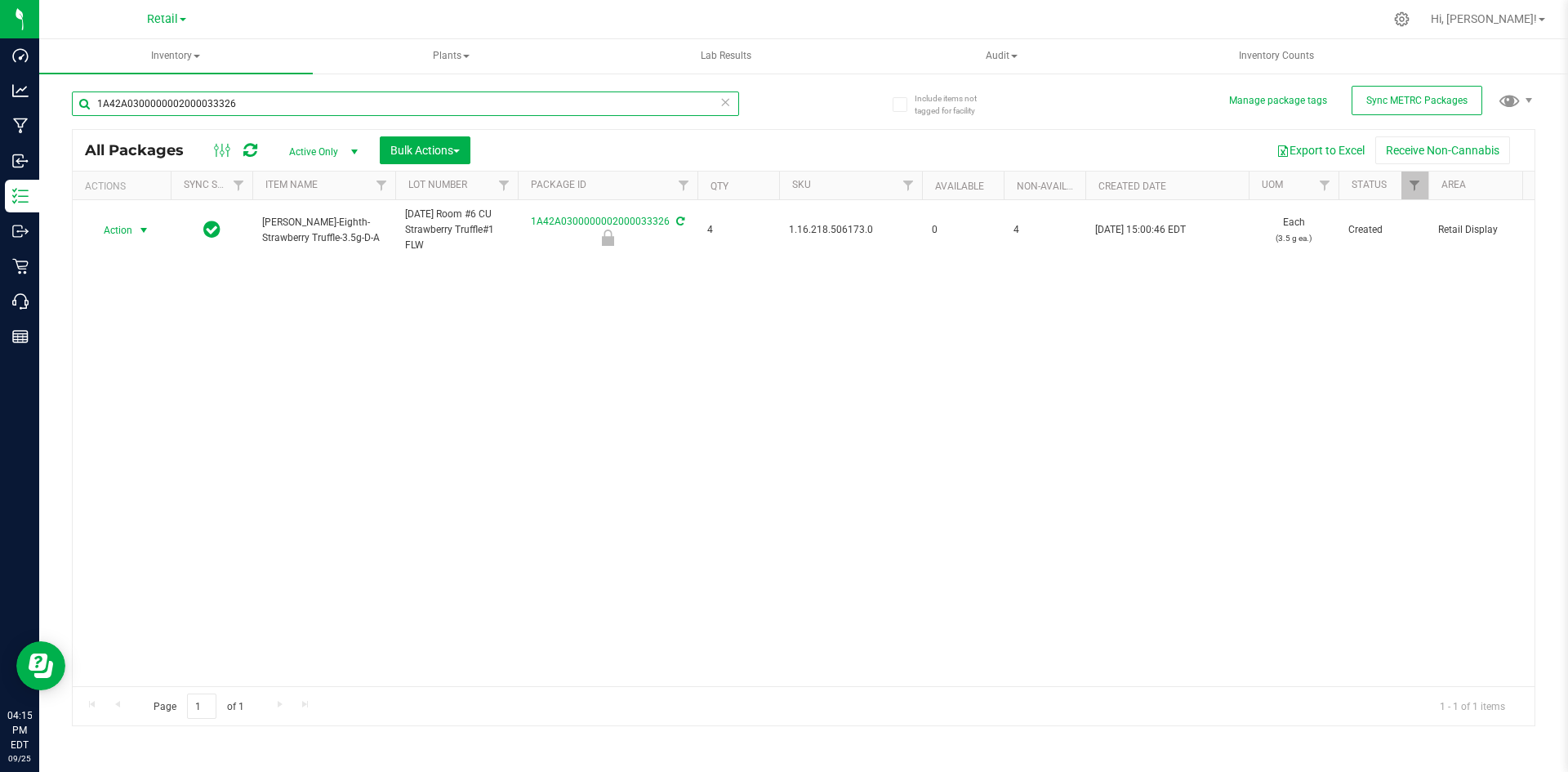
click at [303, 102] on input "1A42A0300000002000033326" at bounding box center [405, 104] width 668 height 25
type input "0"
click at [132, 108] on input "0" at bounding box center [405, 104] width 668 height 25
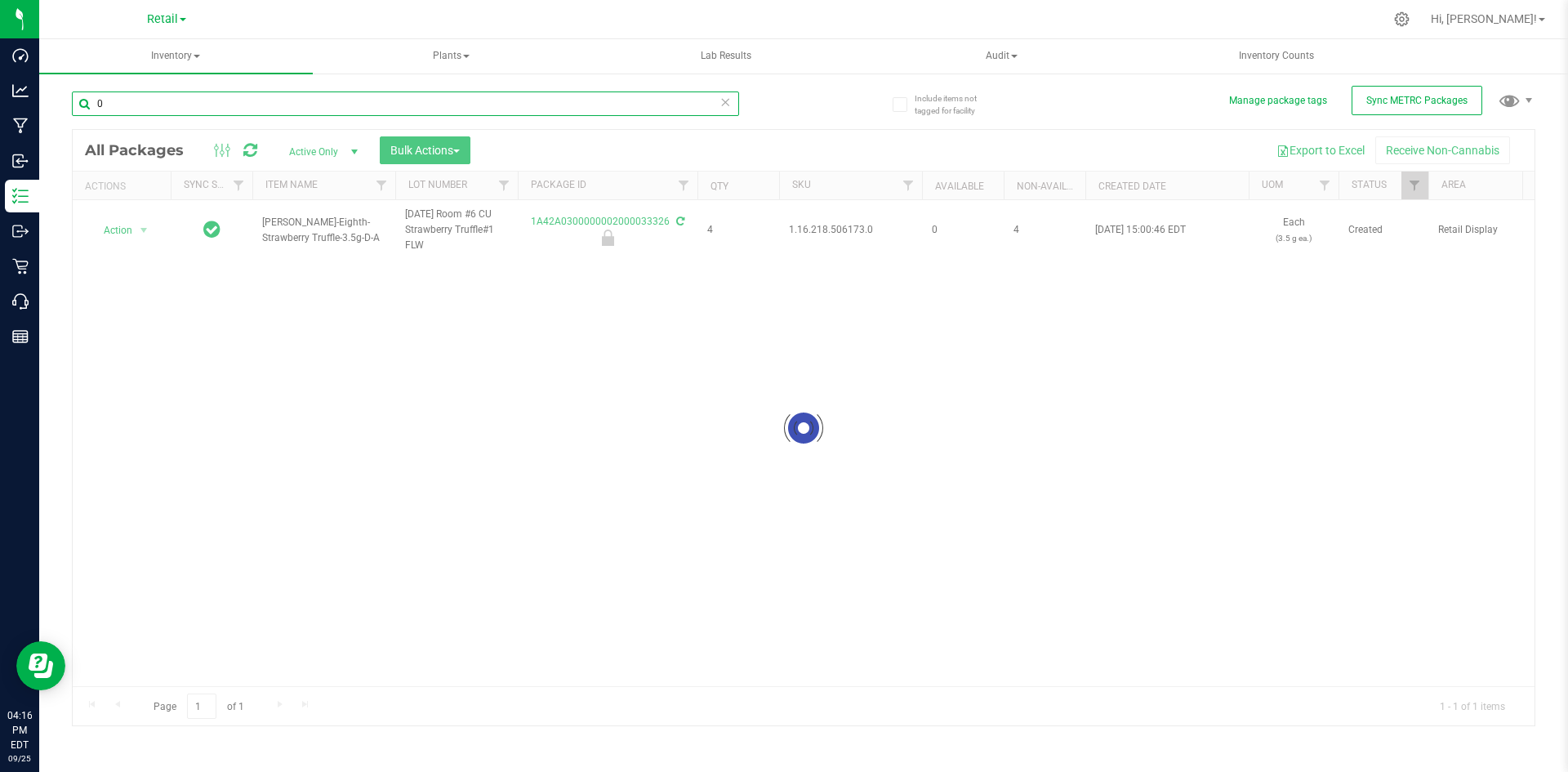
click at [132, 108] on input "0" at bounding box center [405, 104] width 668 height 25
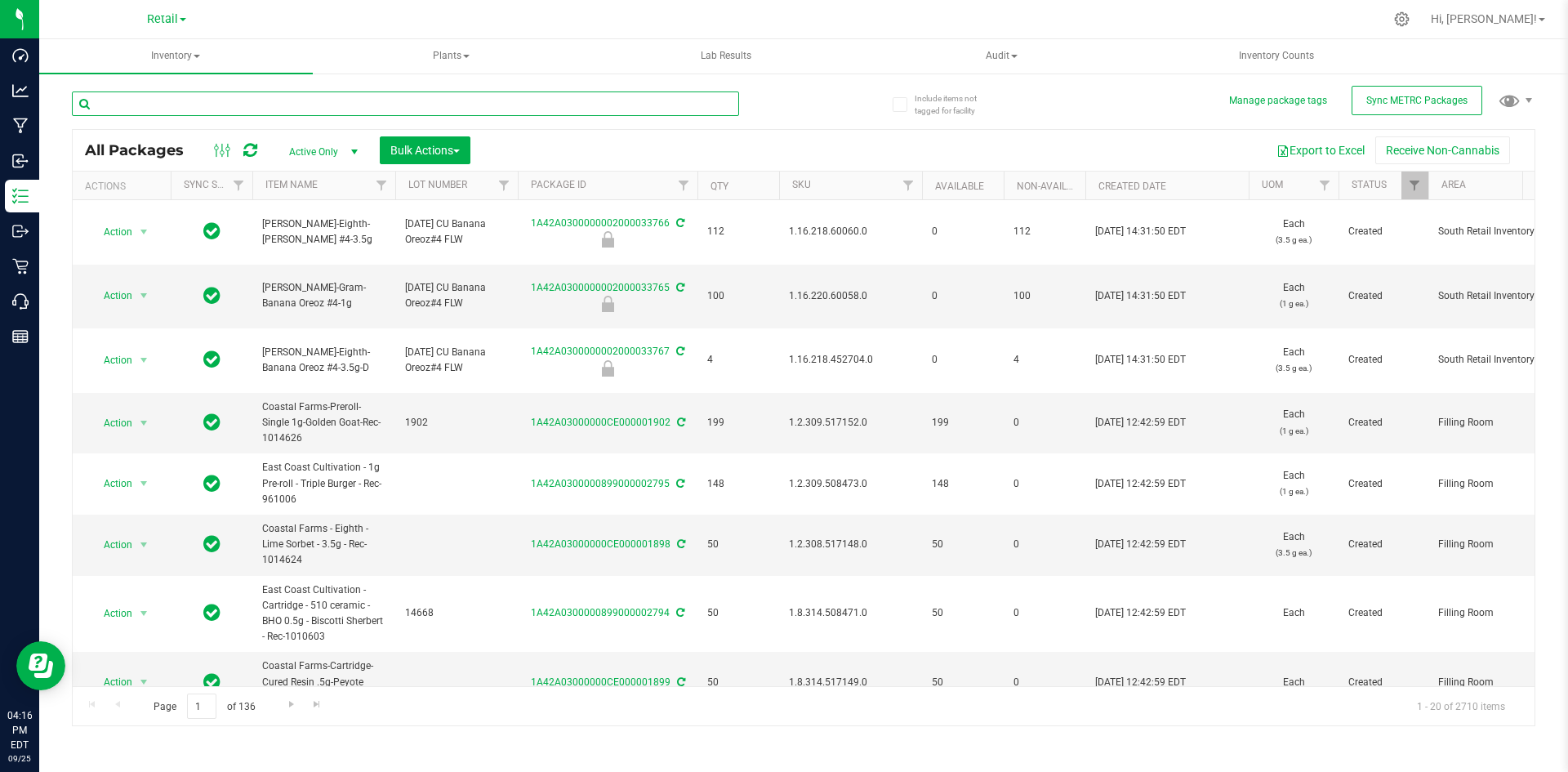
click at [146, 105] on input "text" at bounding box center [405, 104] width 668 height 25
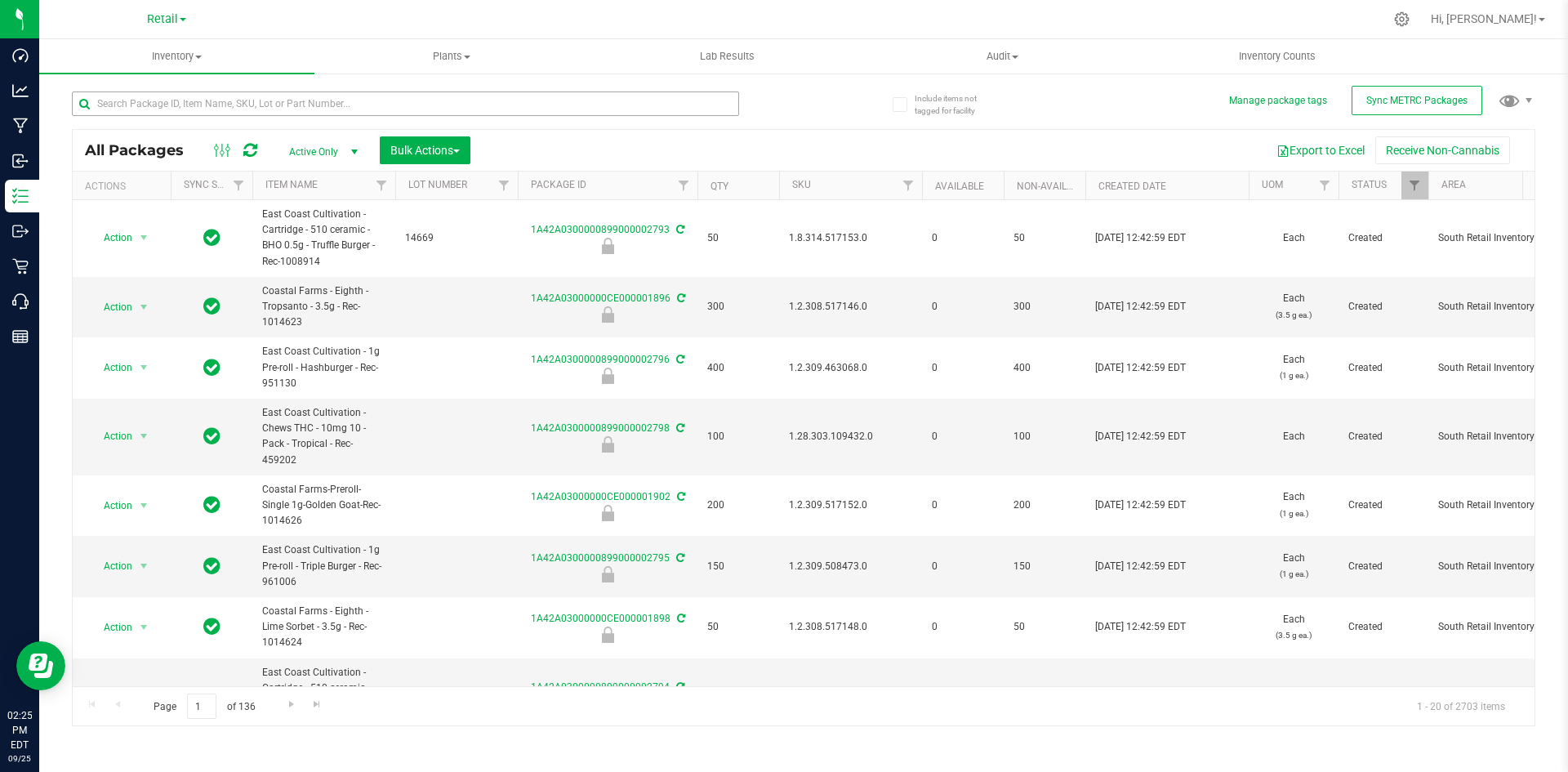
click at [175, 103] on input "text" at bounding box center [405, 104] width 668 height 25
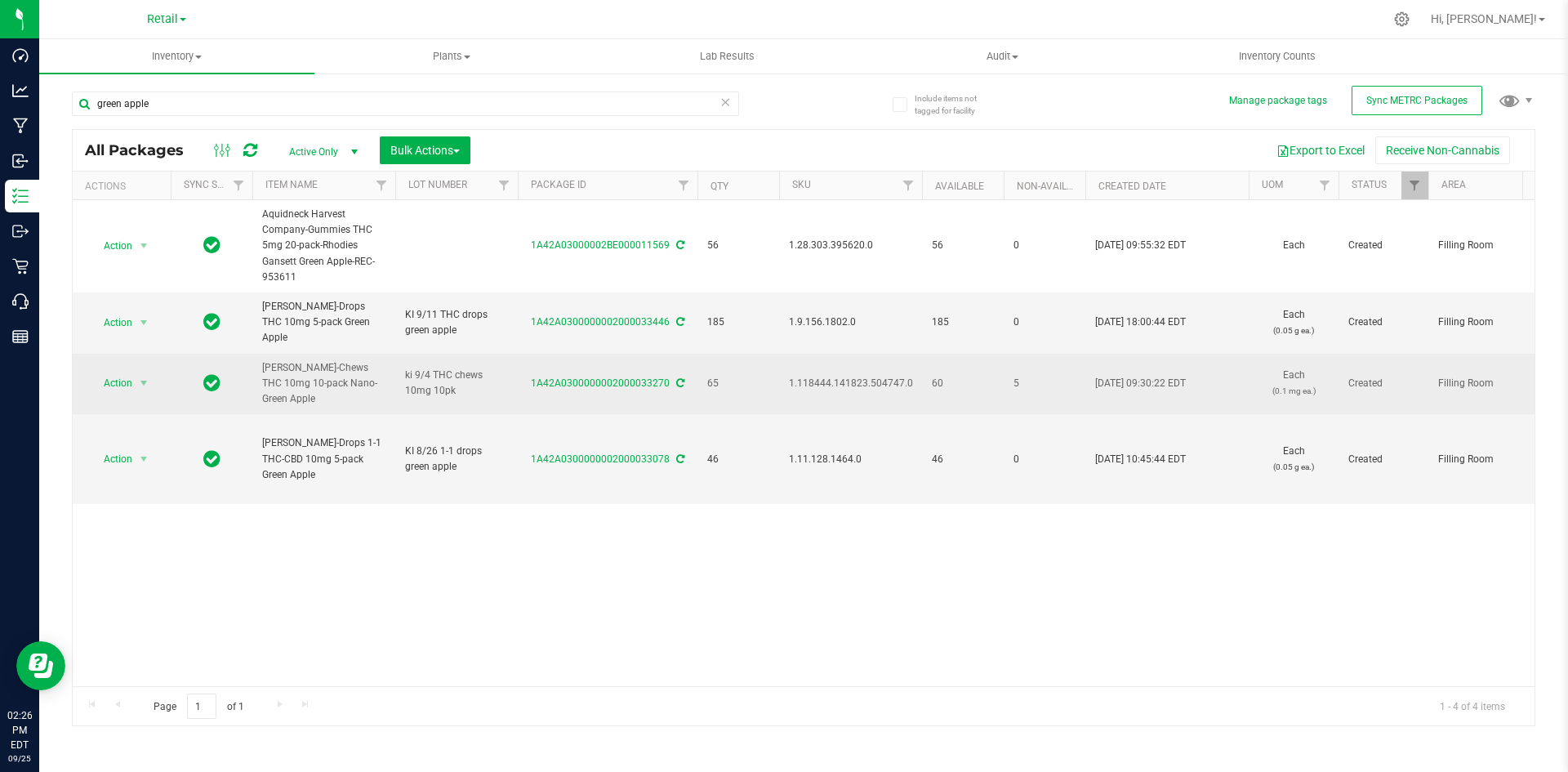
type input "green apple"
click at [845, 376] on span "1.118444.141823.504747.0" at bounding box center [850, 383] width 124 height 16
copy span "1.118444.141823.504747.0"
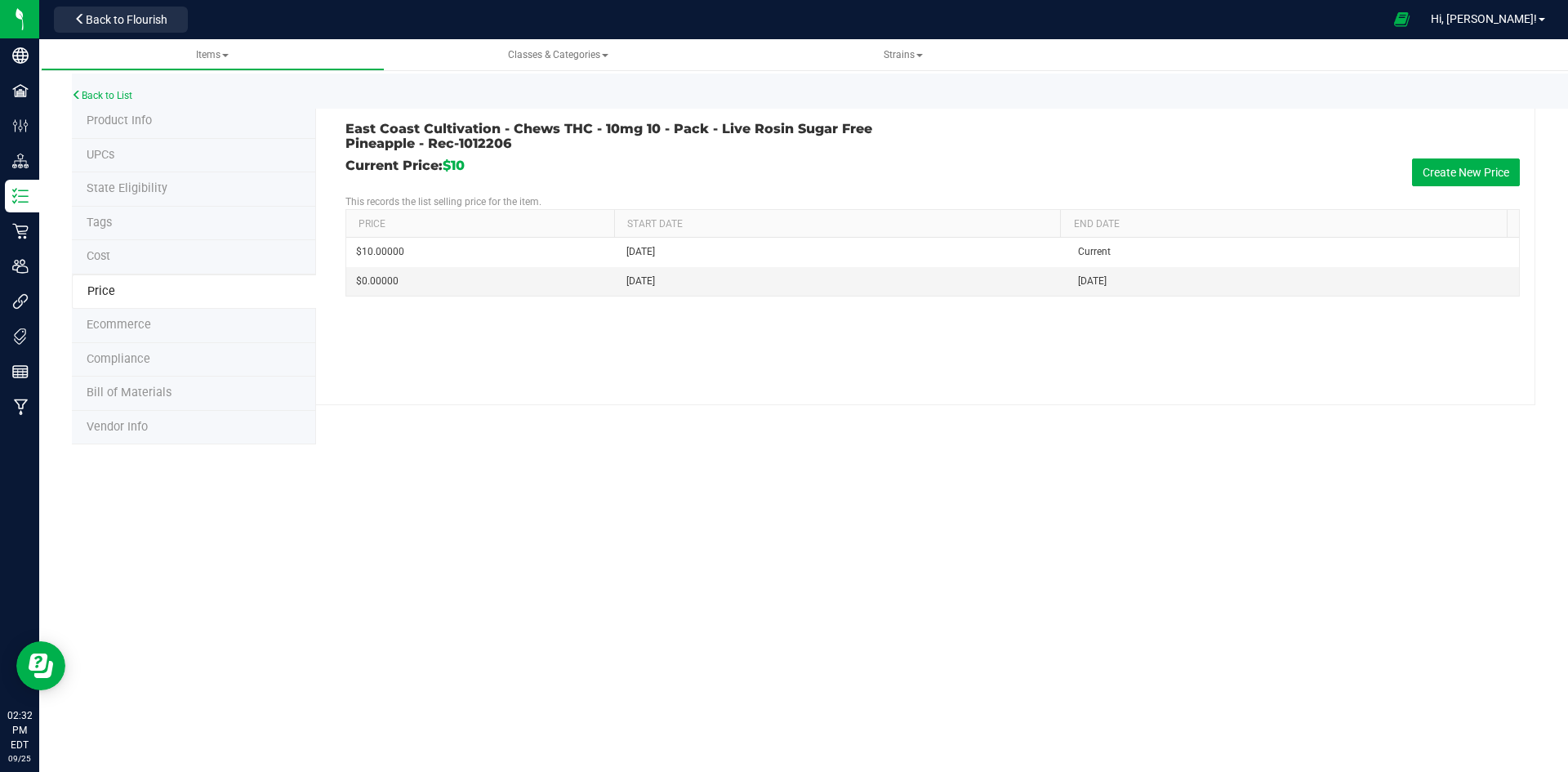
click at [129, 118] on span "Product Info" at bounding box center [118, 120] width 65 height 14
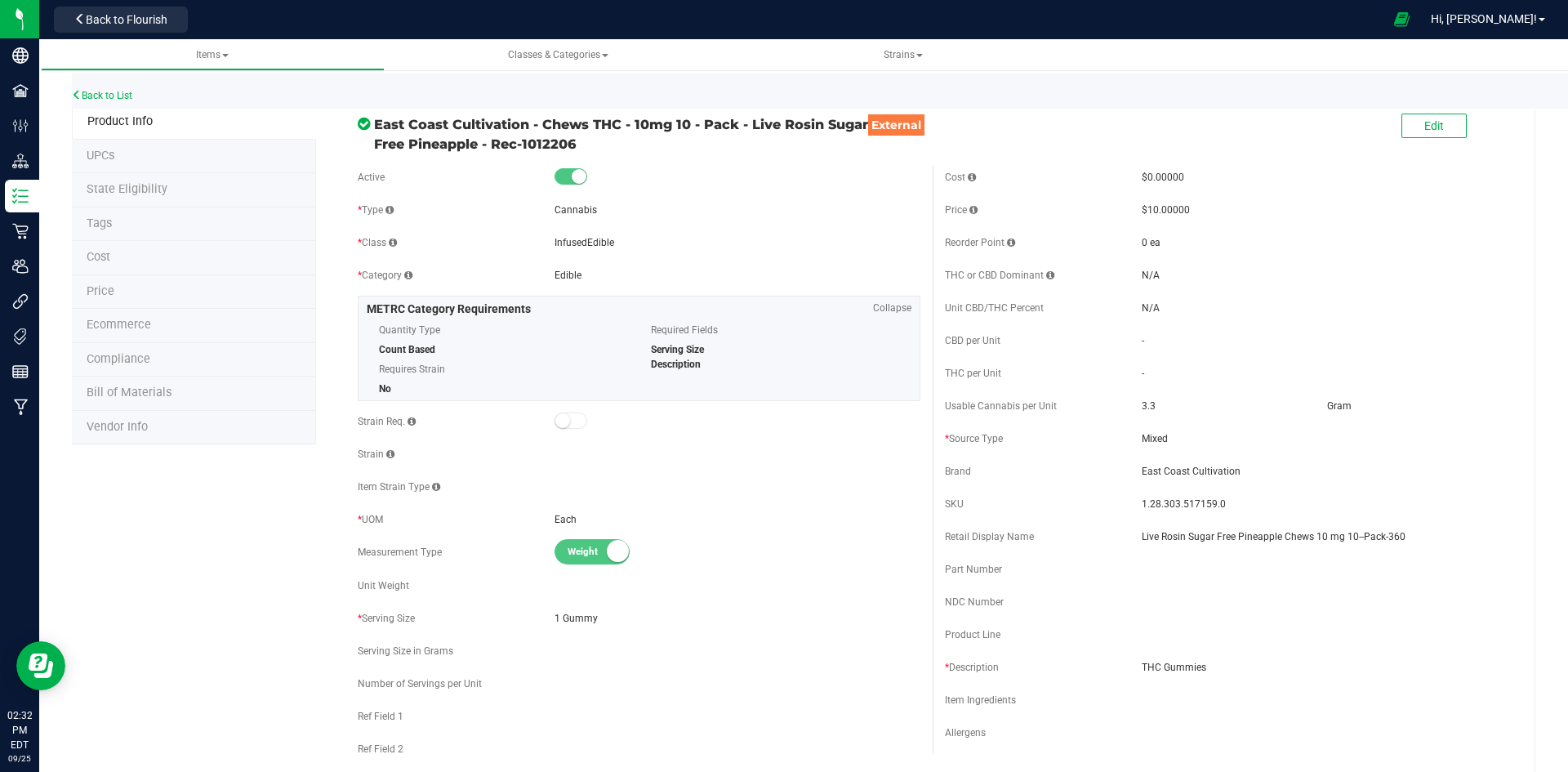
click at [127, 289] on li "Price" at bounding box center [193, 292] width 244 height 34
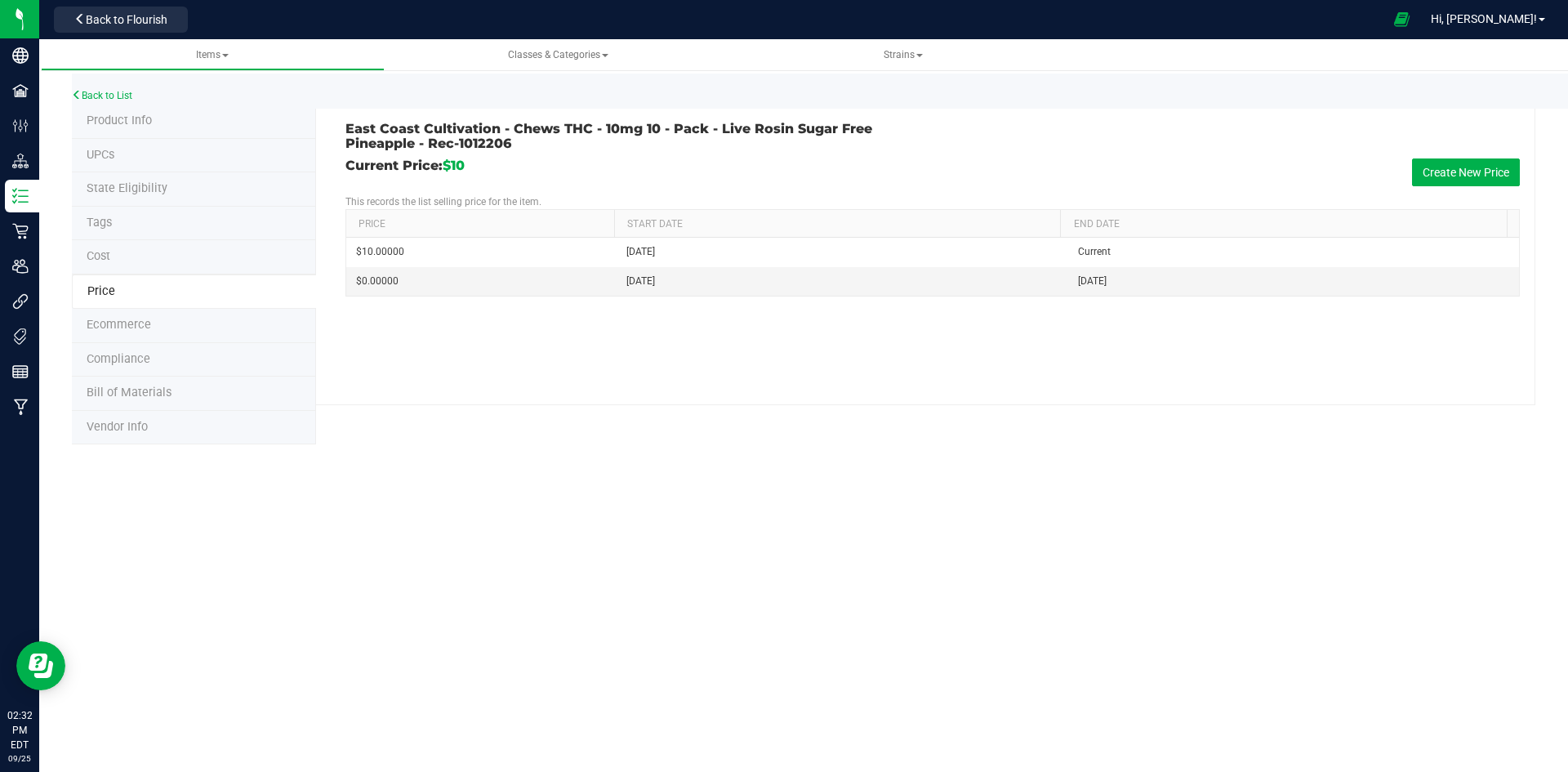
click at [129, 117] on span "Product Info" at bounding box center [118, 120] width 65 height 14
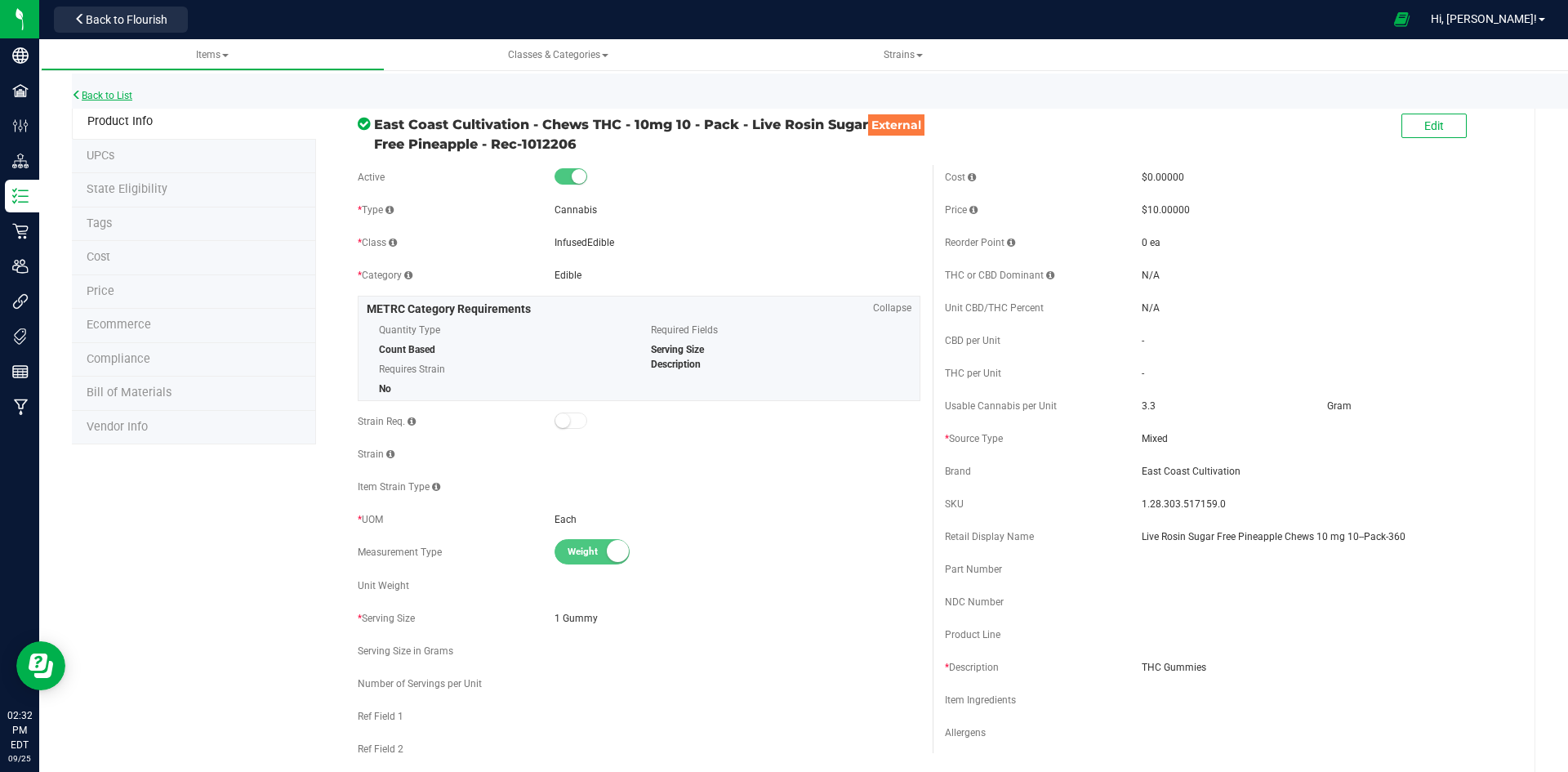
click at [118, 100] on link "Back to List" at bounding box center [102, 95] width 61 height 11
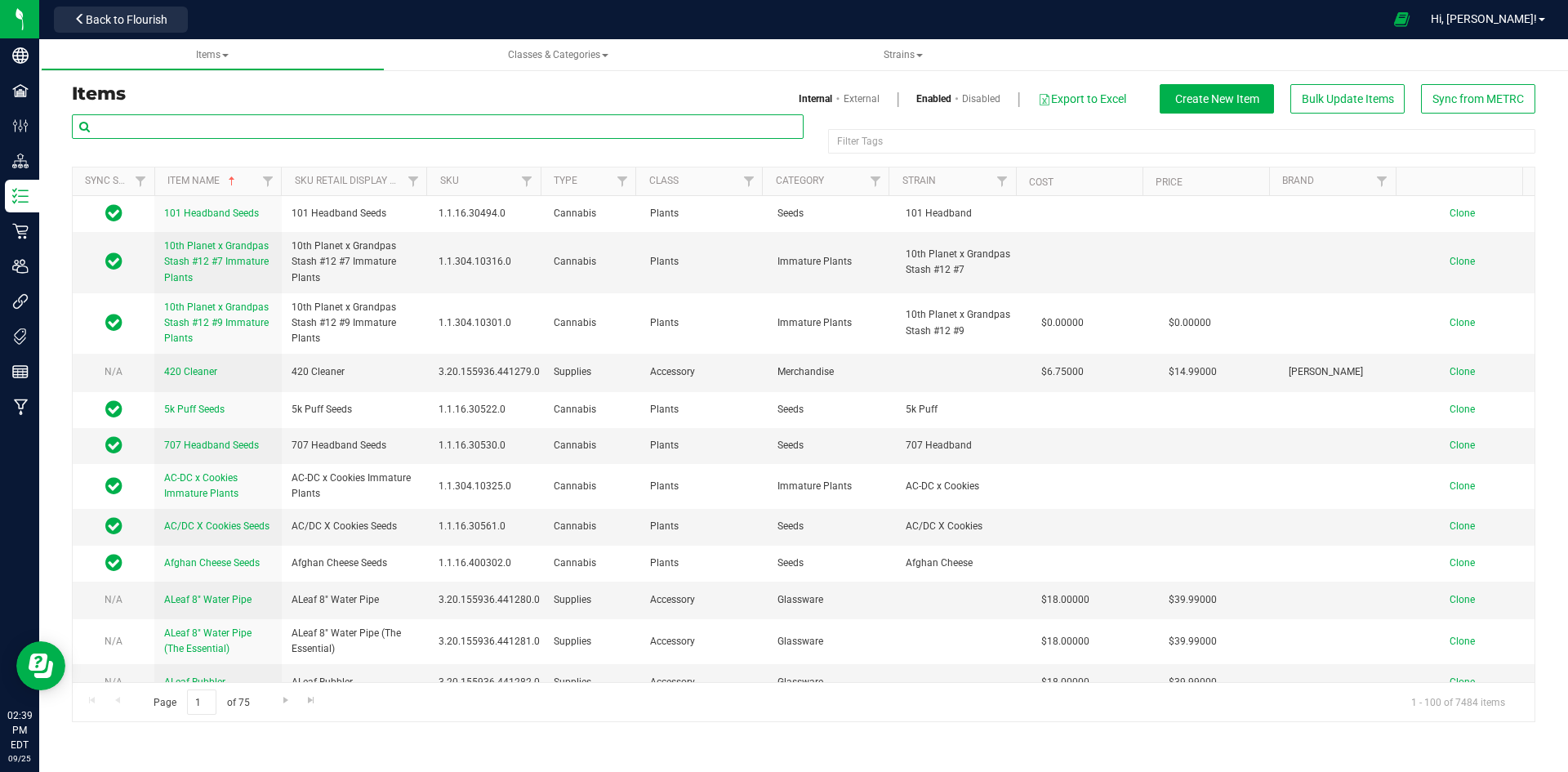
click at [261, 124] on input "text" at bounding box center [437, 127] width 732 height 25
paste input "1.28.303.517159.0"
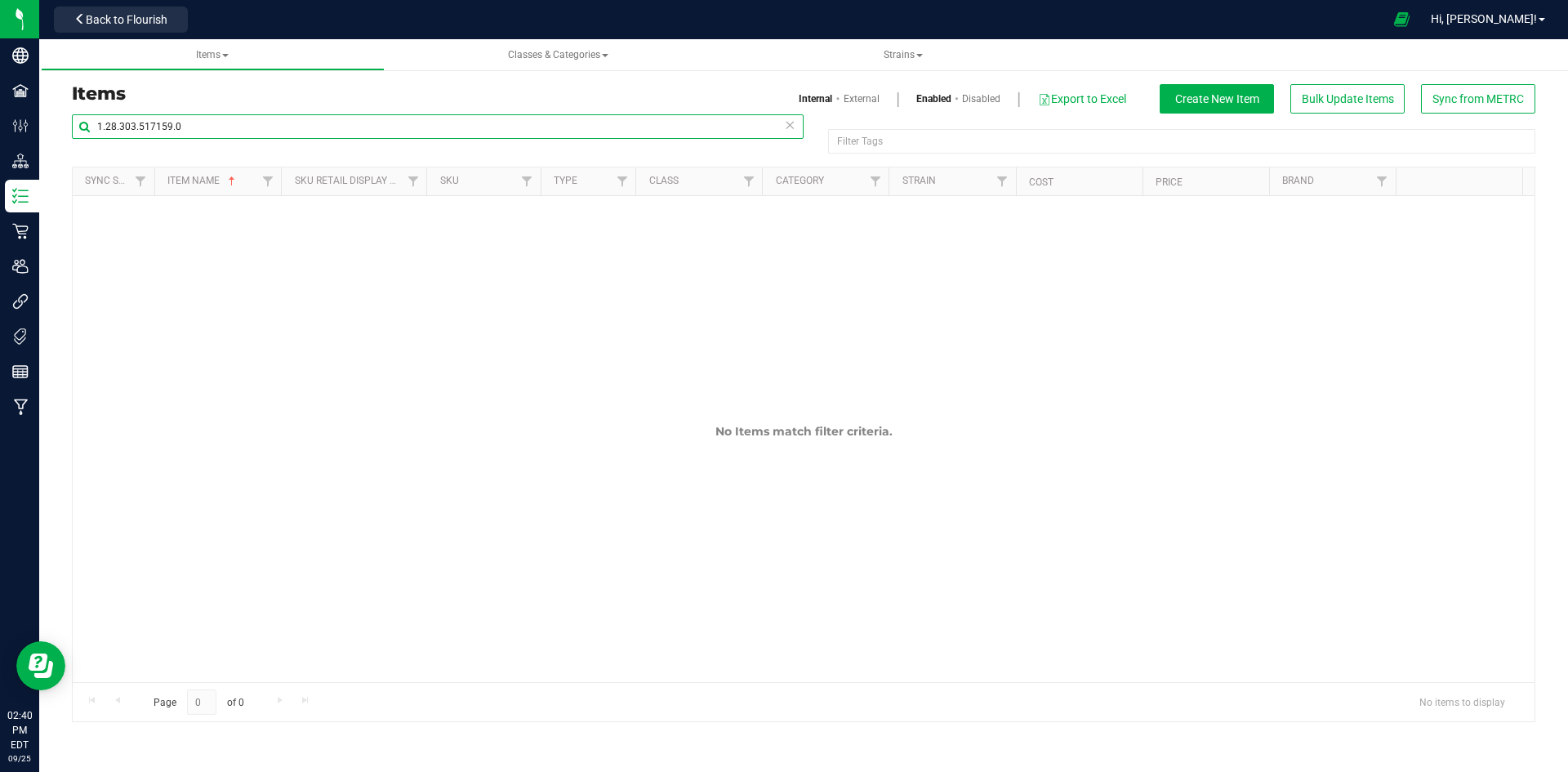
type input "1.28.303.517159.0"
click at [860, 99] on link "External" at bounding box center [861, 99] width 36 height 15
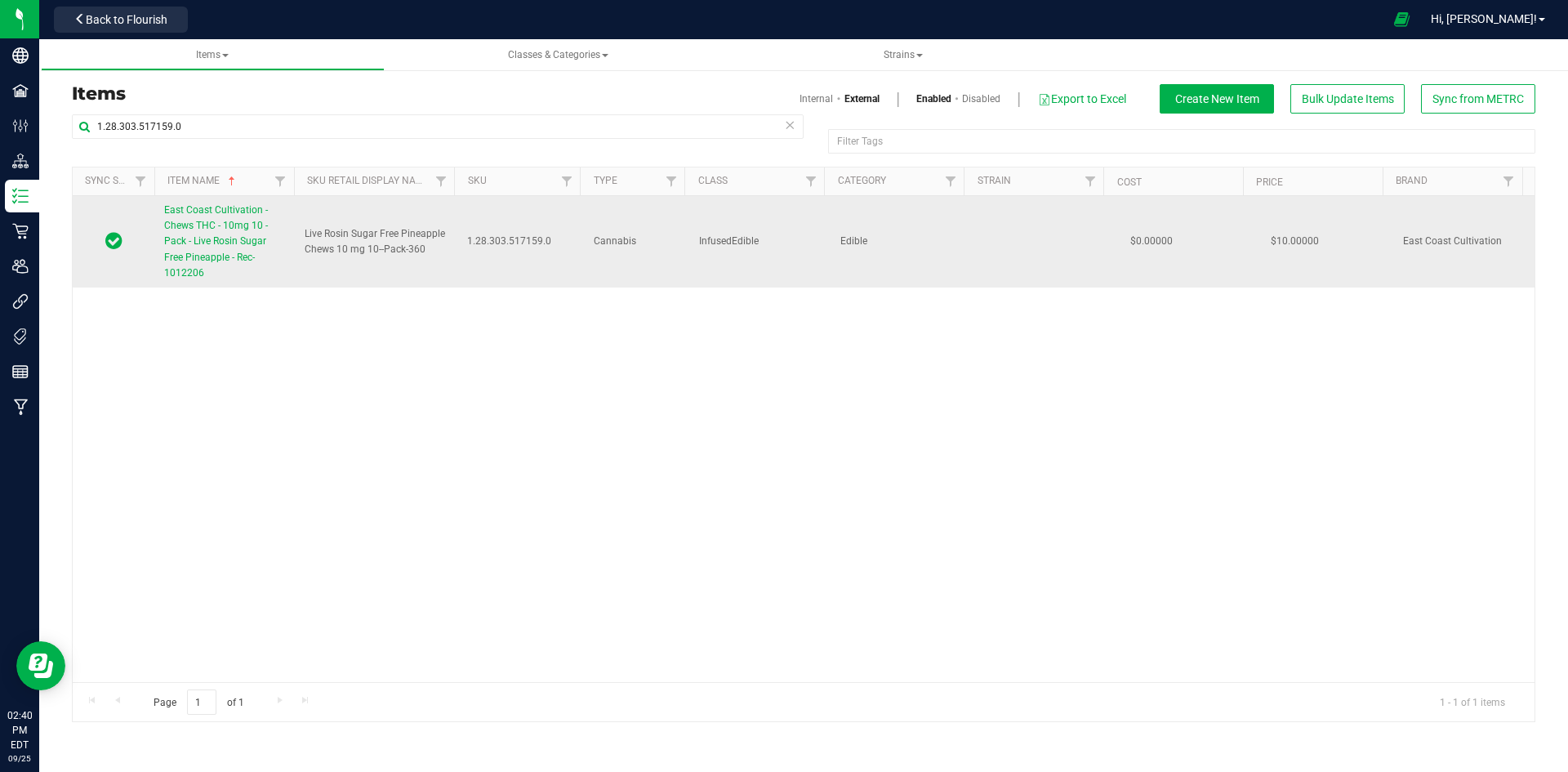
click at [221, 226] on span "East Coast Cultivation - Chews THC - 10mg 10 - Pack - Live Rosin Sugar Free Pin…" at bounding box center [215, 241] width 104 height 74
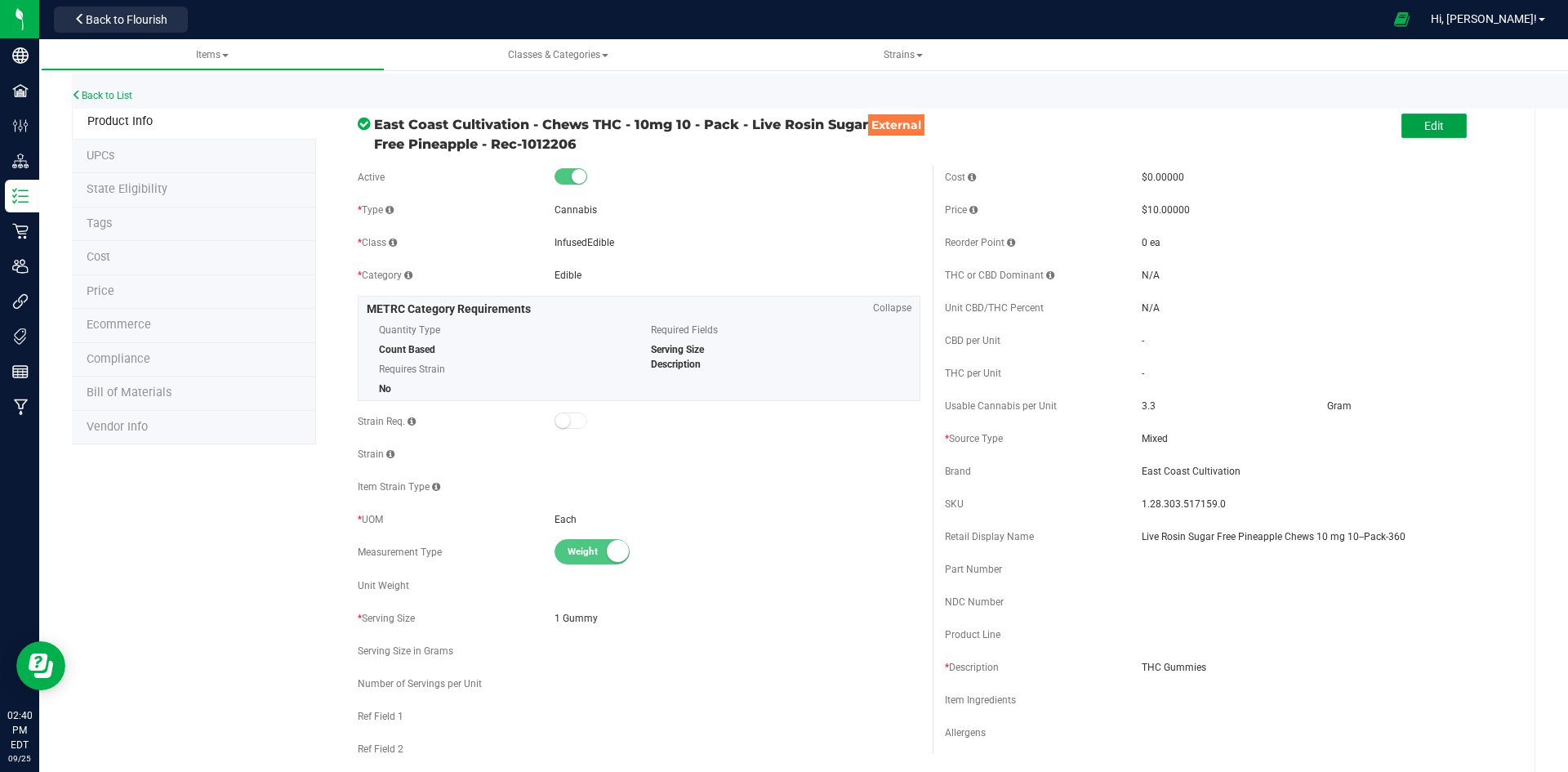
click at [1424, 124] on span "Edit" at bounding box center [1433, 126] width 19 height 13
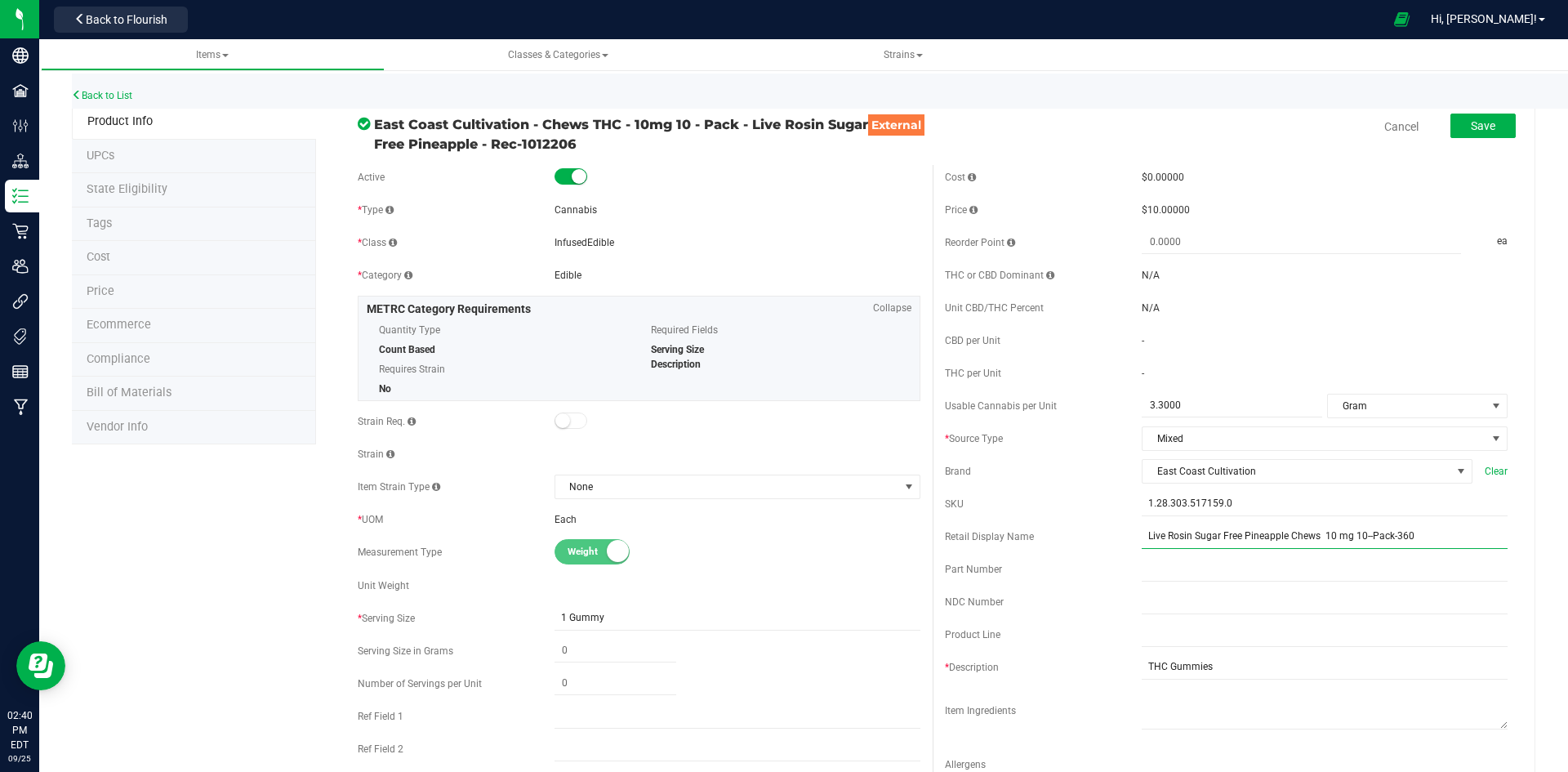
click at [1359, 543] on input "Live Rosin Sugar Free Pineapple Chews 10 mg 10--Pack-360" at bounding box center [1324, 536] width 366 height 25
type input "Live Rosin Sugar Free Pineapple Chews 10 mg 10-Pack-360"
click at [1475, 108] on div "Back to List" at bounding box center [856, 91] width 1568 height 35
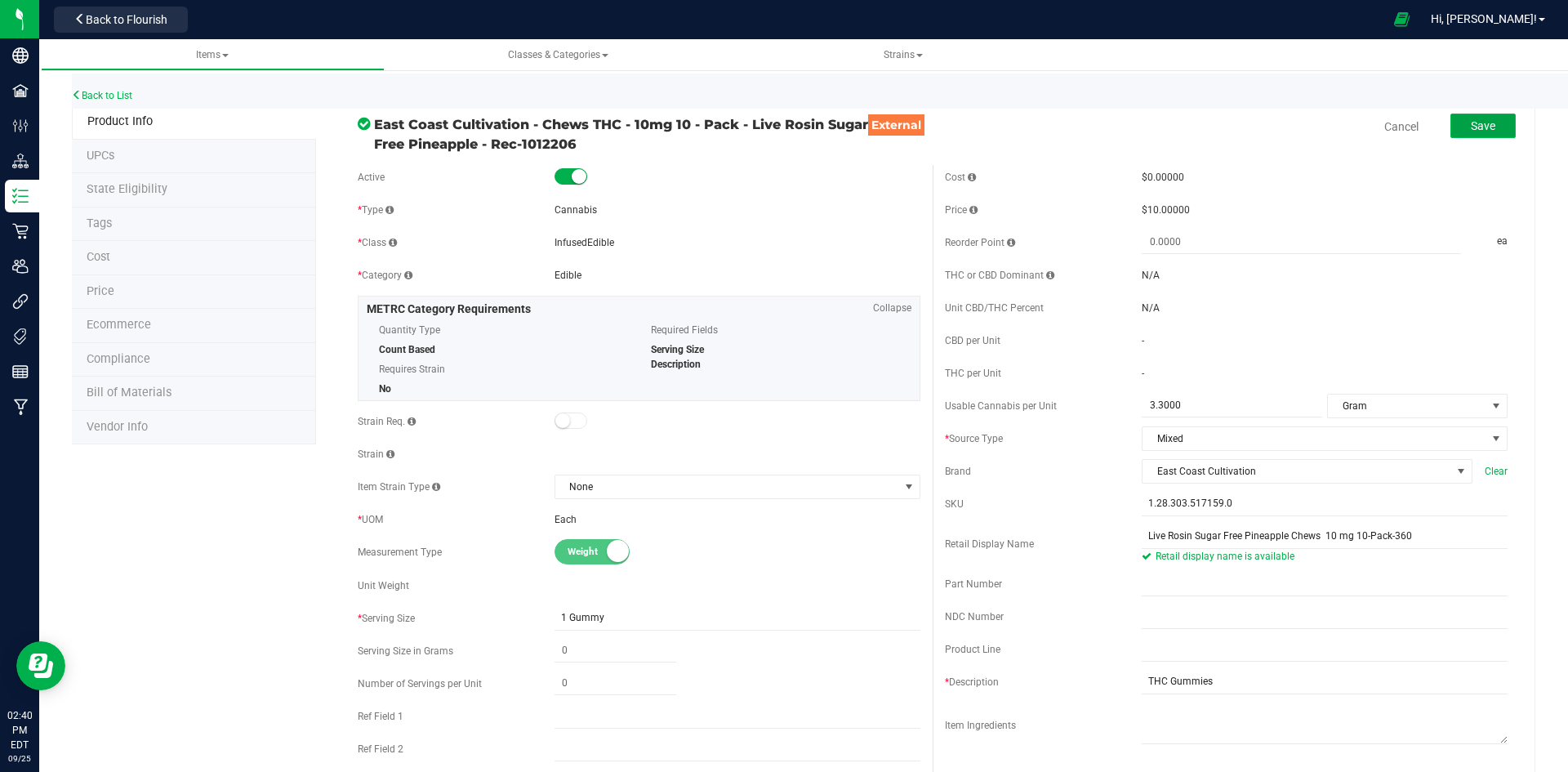
click at [1475, 116] on button "Save" at bounding box center [1483, 126] width 65 height 25
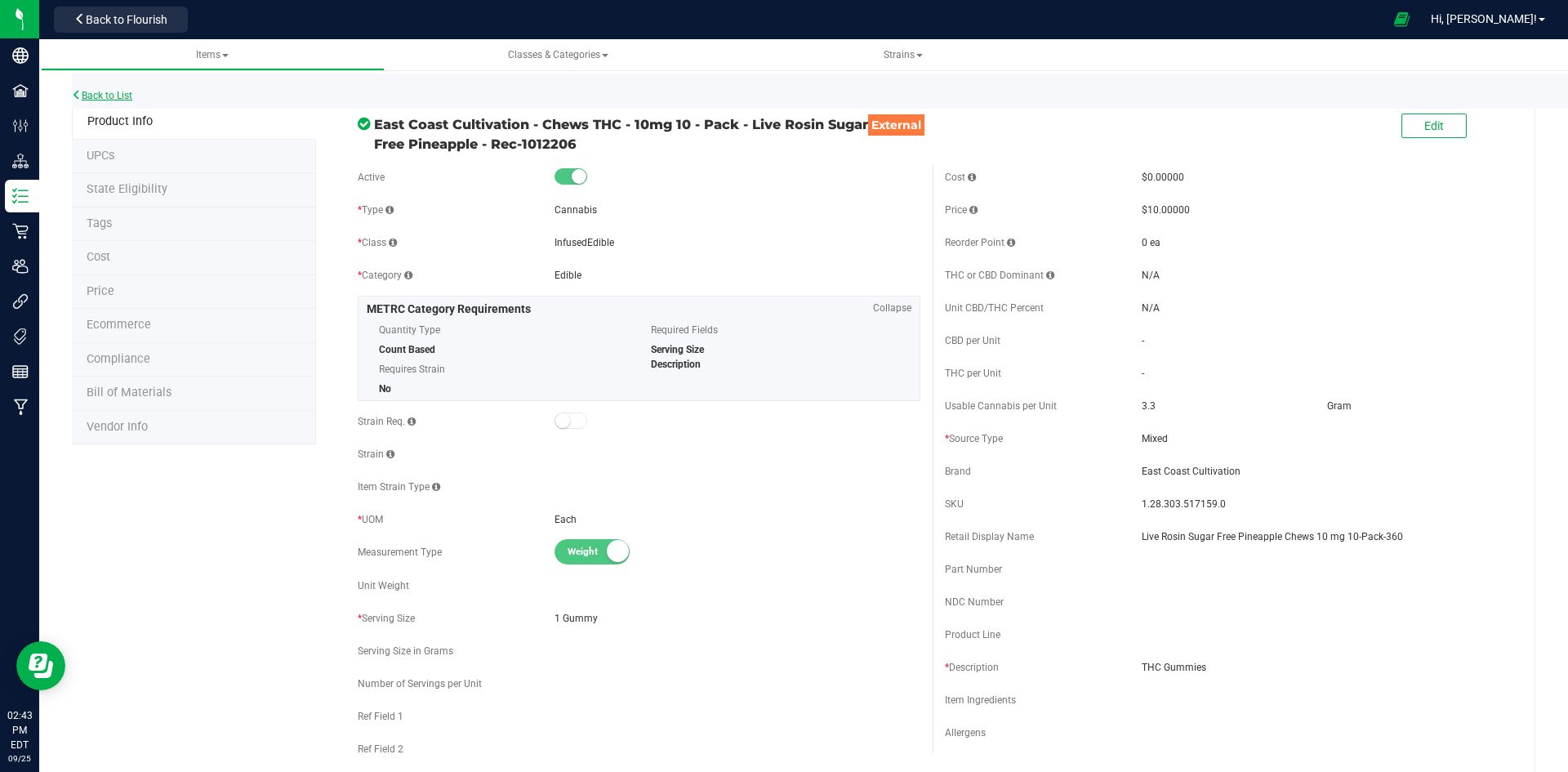
click at [117, 95] on link "Back to List" at bounding box center [102, 95] width 61 height 11
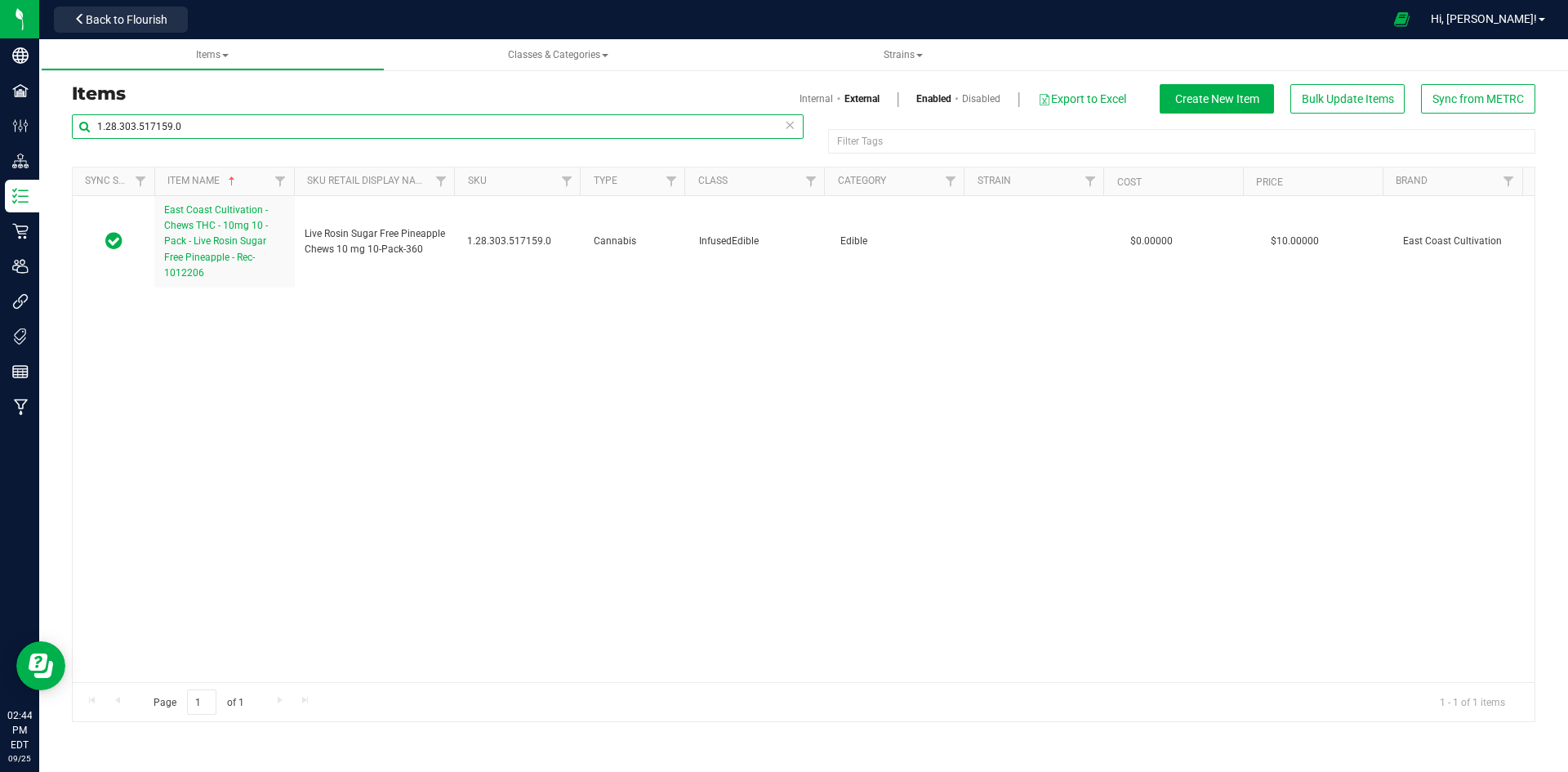
click at [169, 121] on input "1.28.303.517159.0" at bounding box center [437, 127] width 732 height 25
paste input ".309.508473"
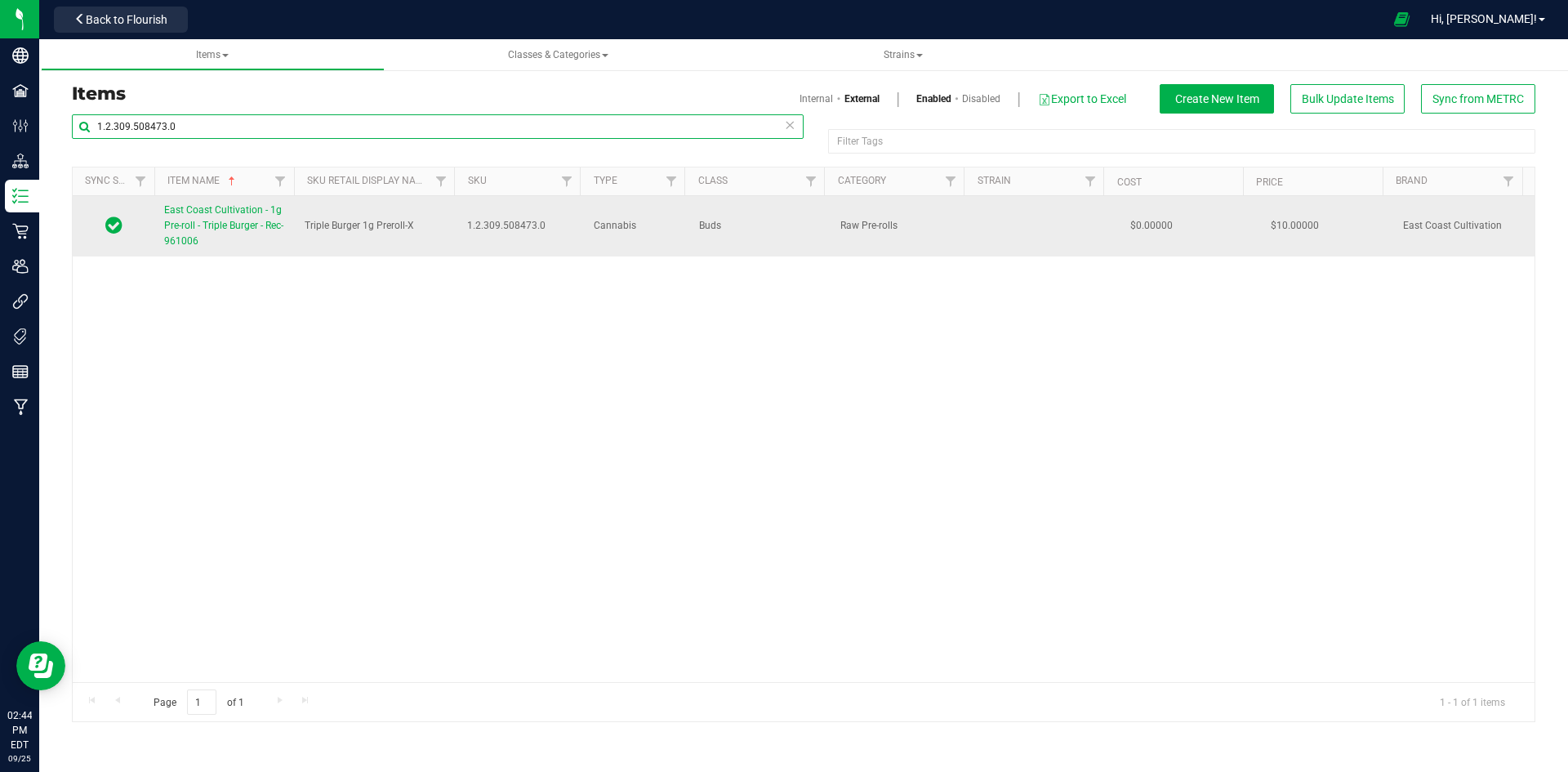
type input "1.2.309.508473.0"
click at [214, 221] on span "East Coast Cultivation - 1g Pre-roll - Triple Burger - Rec-961006" at bounding box center [224, 226] width 119 height 42
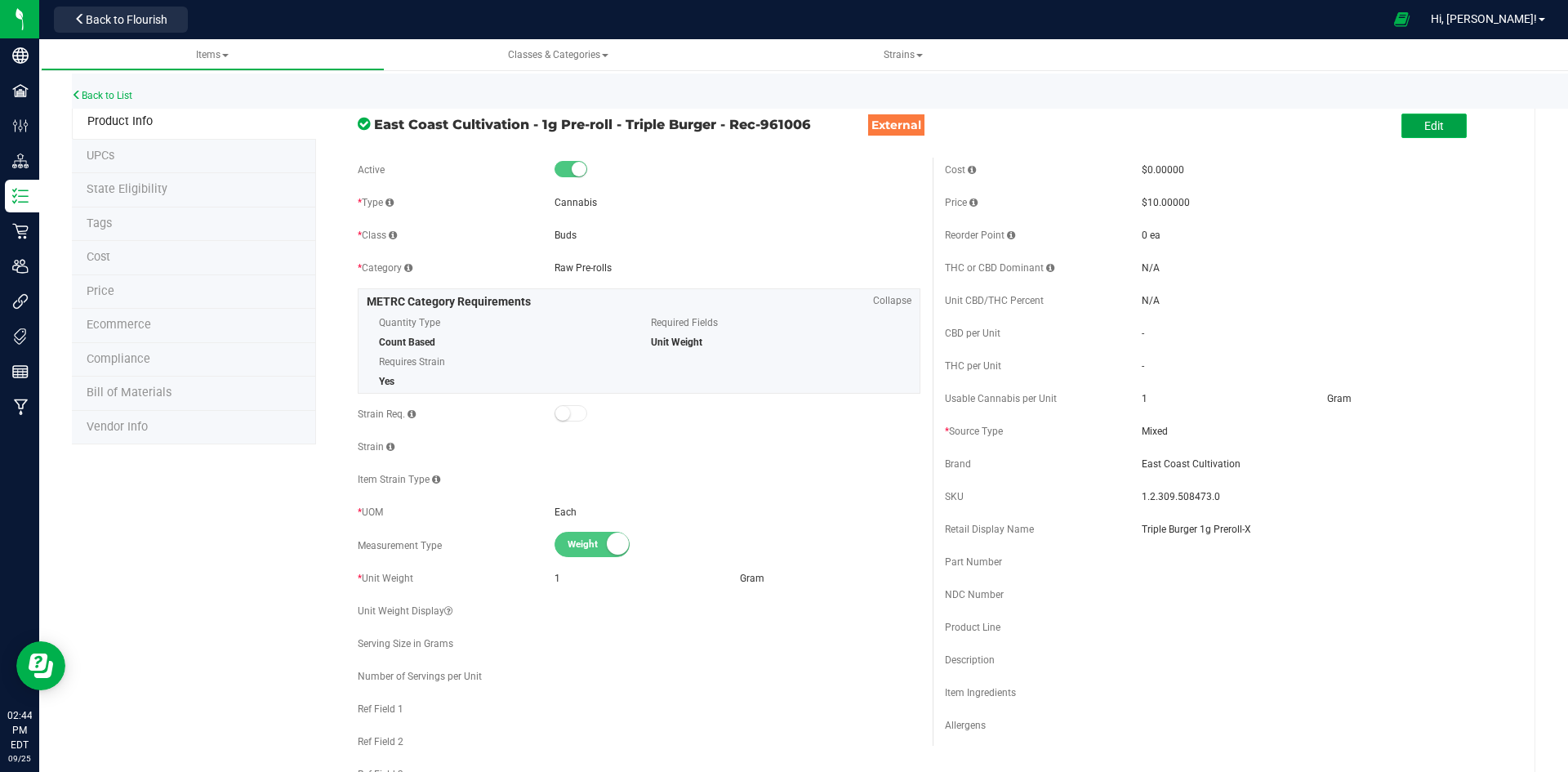
click at [1401, 116] on button "Edit" at bounding box center [1433, 126] width 65 height 25
click at [1254, 533] on input "Triple Burger 1g Preroll-X" at bounding box center [1324, 529] width 366 height 25
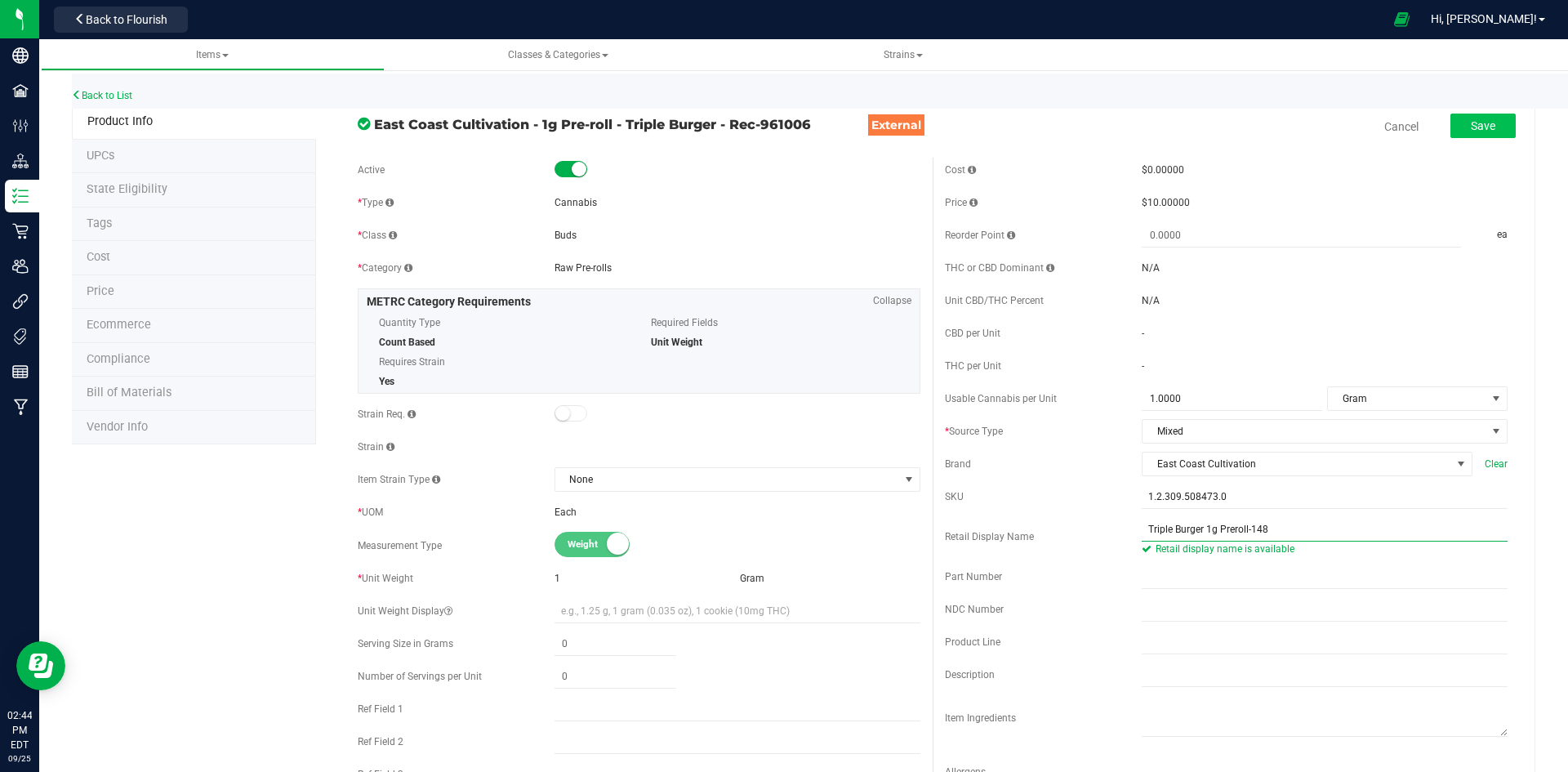
type input "Triple Burger 1g Preroll-148"
click at [1471, 128] on span "Save" at bounding box center [1483, 126] width 25 height 13
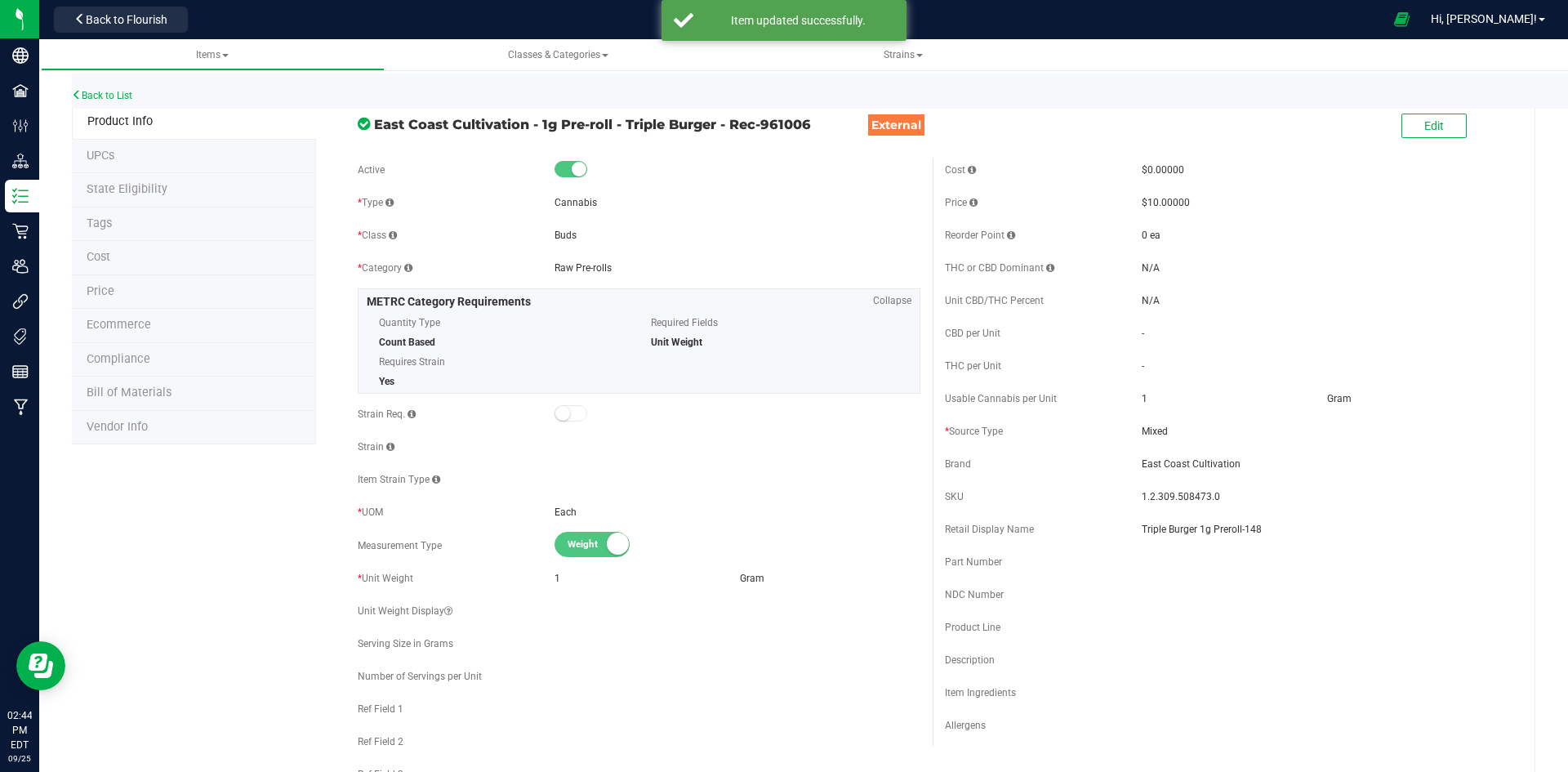
click at [147, 292] on li "Price" at bounding box center [193, 292] width 244 height 34
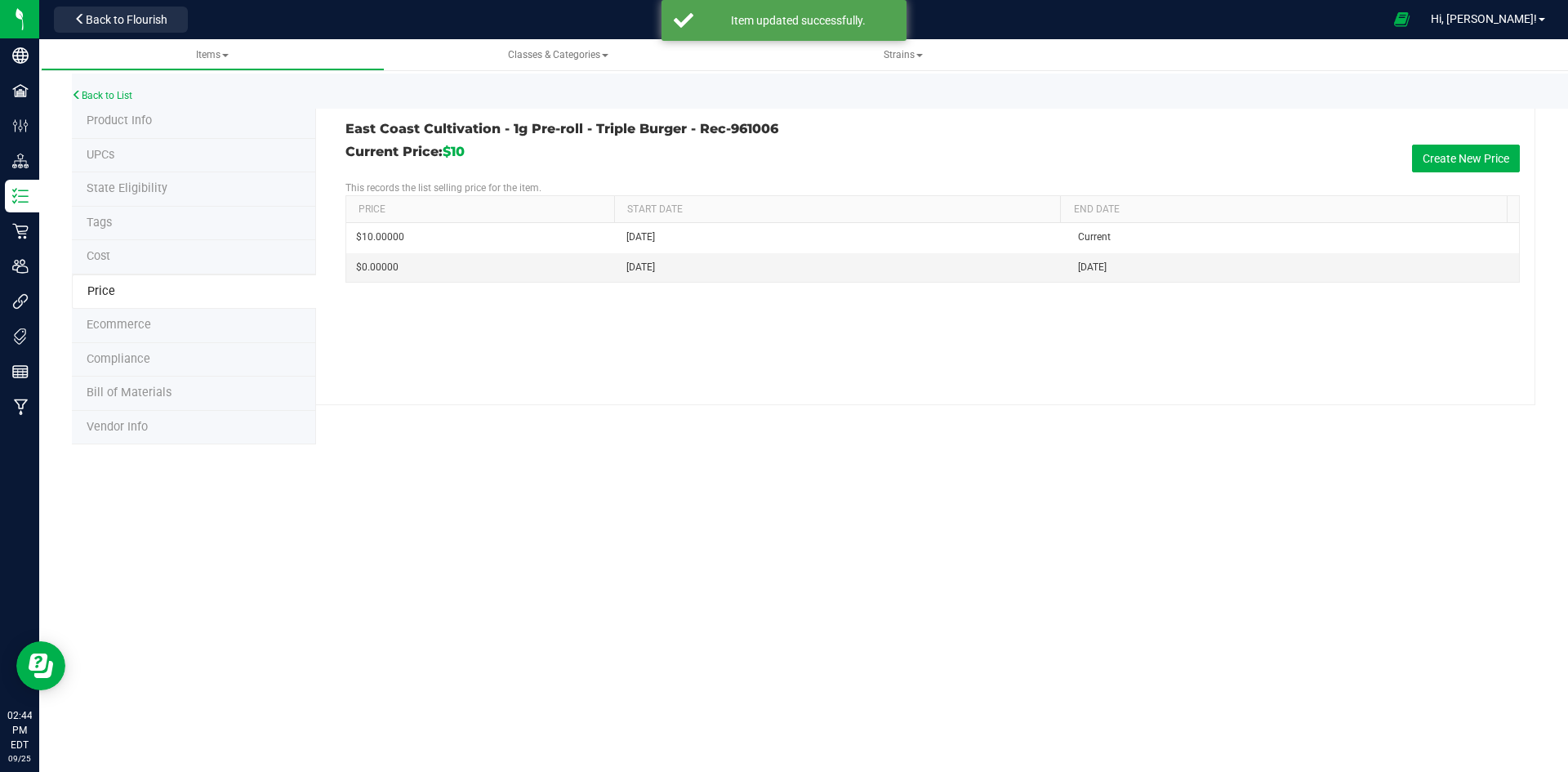
click at [137, 220] on li "Tags" at bounding box center [193, 223] width 244 height 34
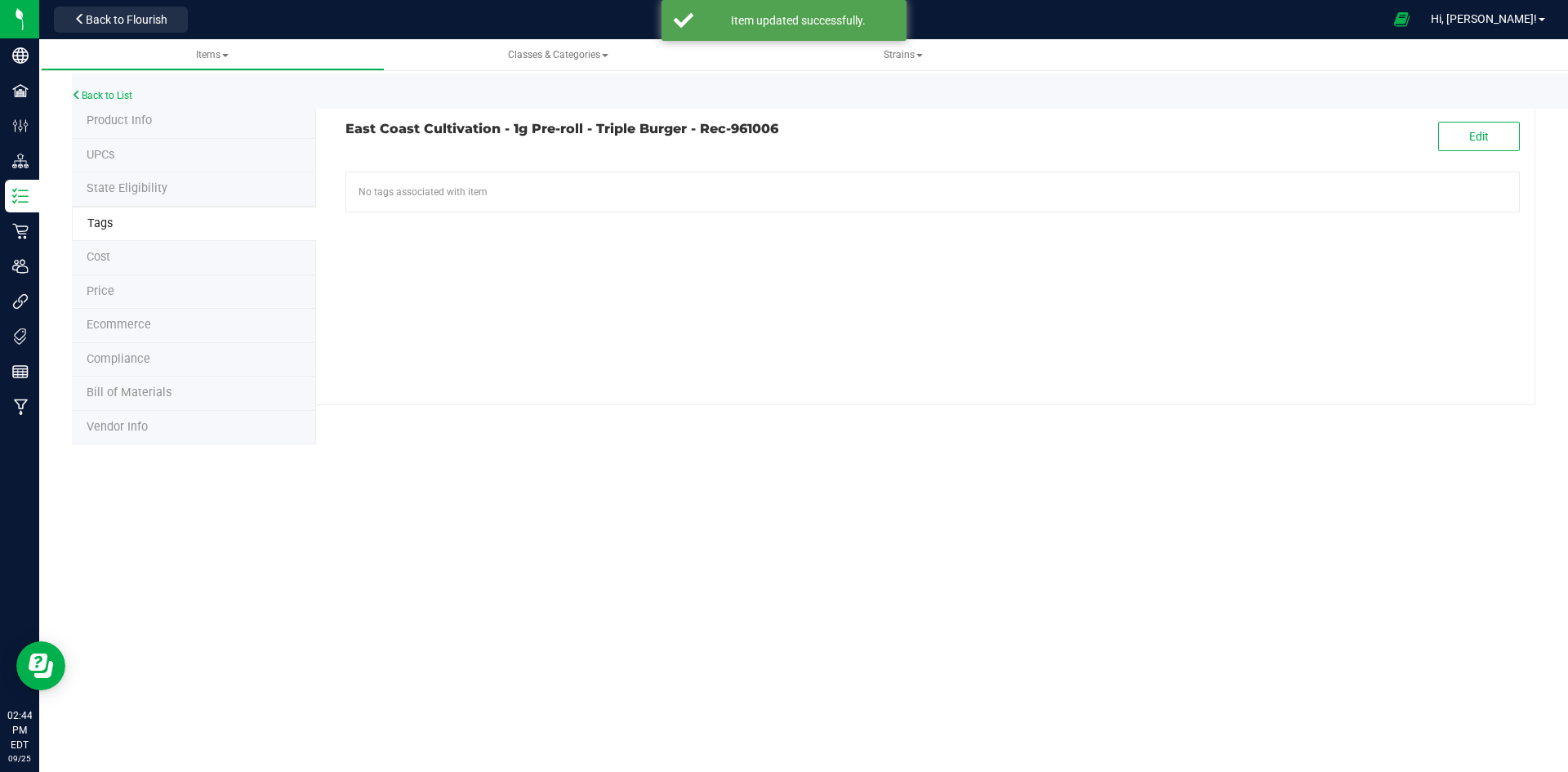
click at [133, 124] on span "Product Info" at bounding box center [118, 120] width 65 height 14
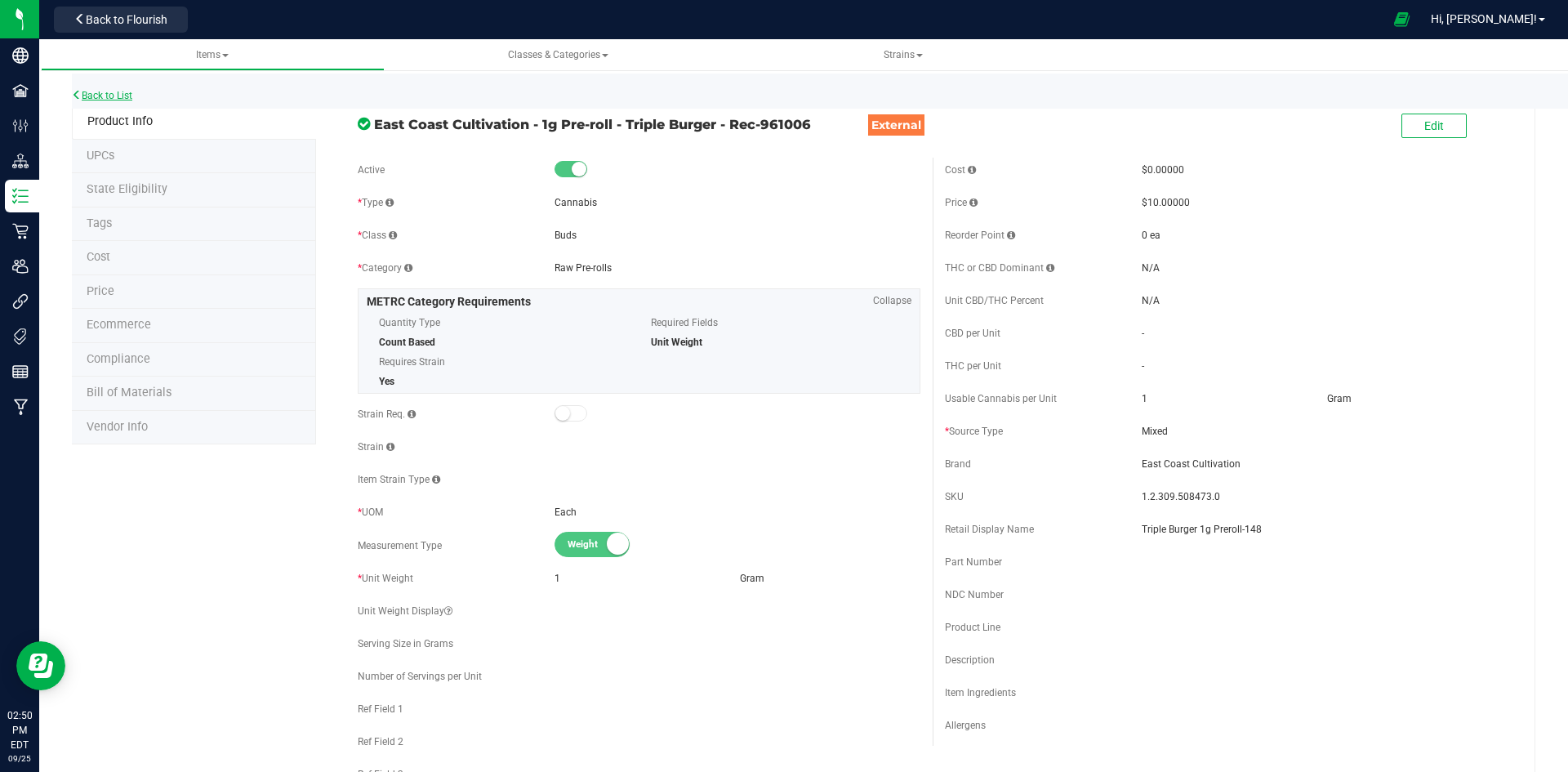
click at [83, 96] on link "Back to List" at bounding box center [102, 95] width 61 height 11
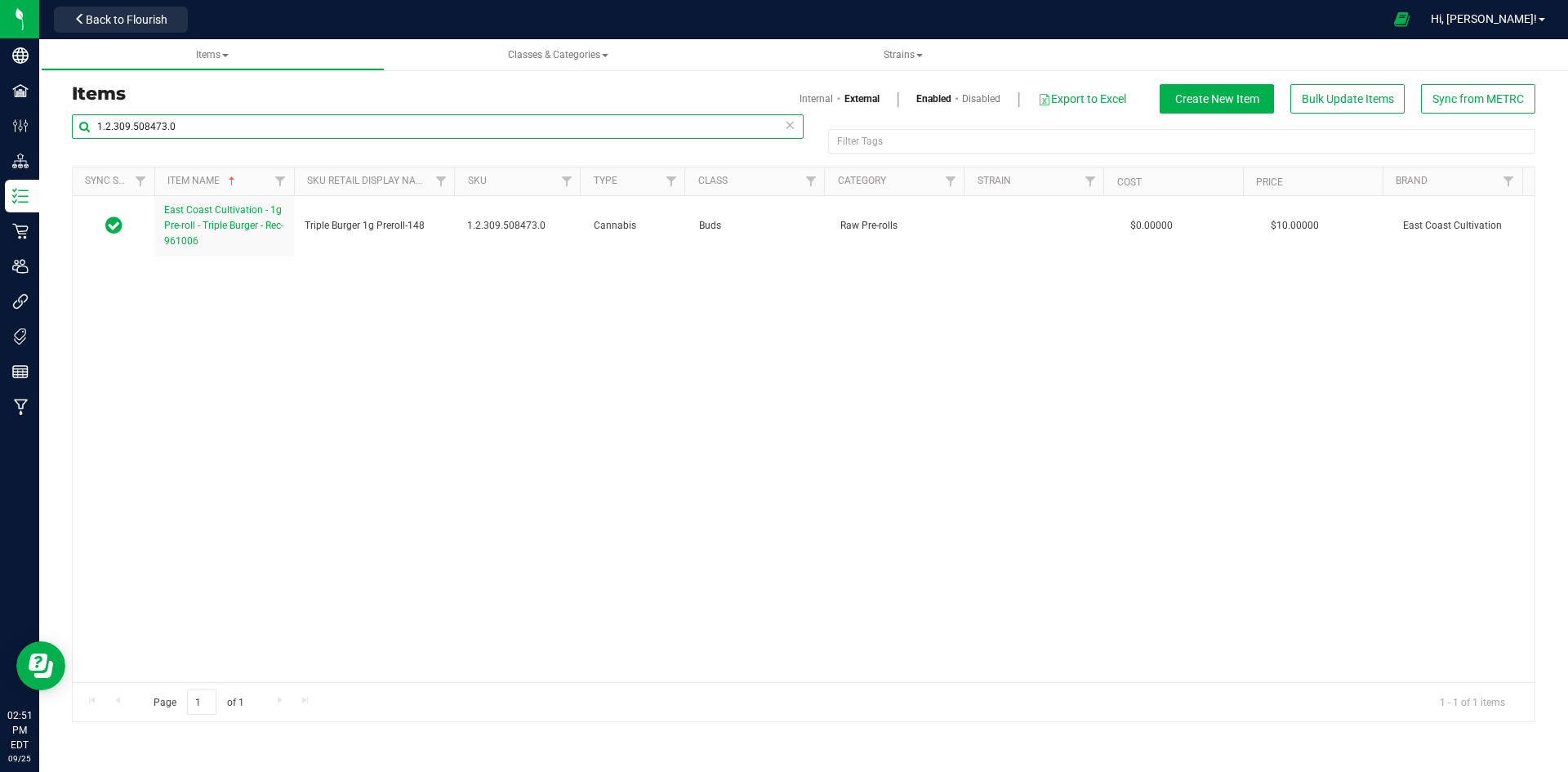
click at [233, 127] on input "1.2.309.508473.0" at bounding box center [437, 127] width 732 height 25
paste input "463068"
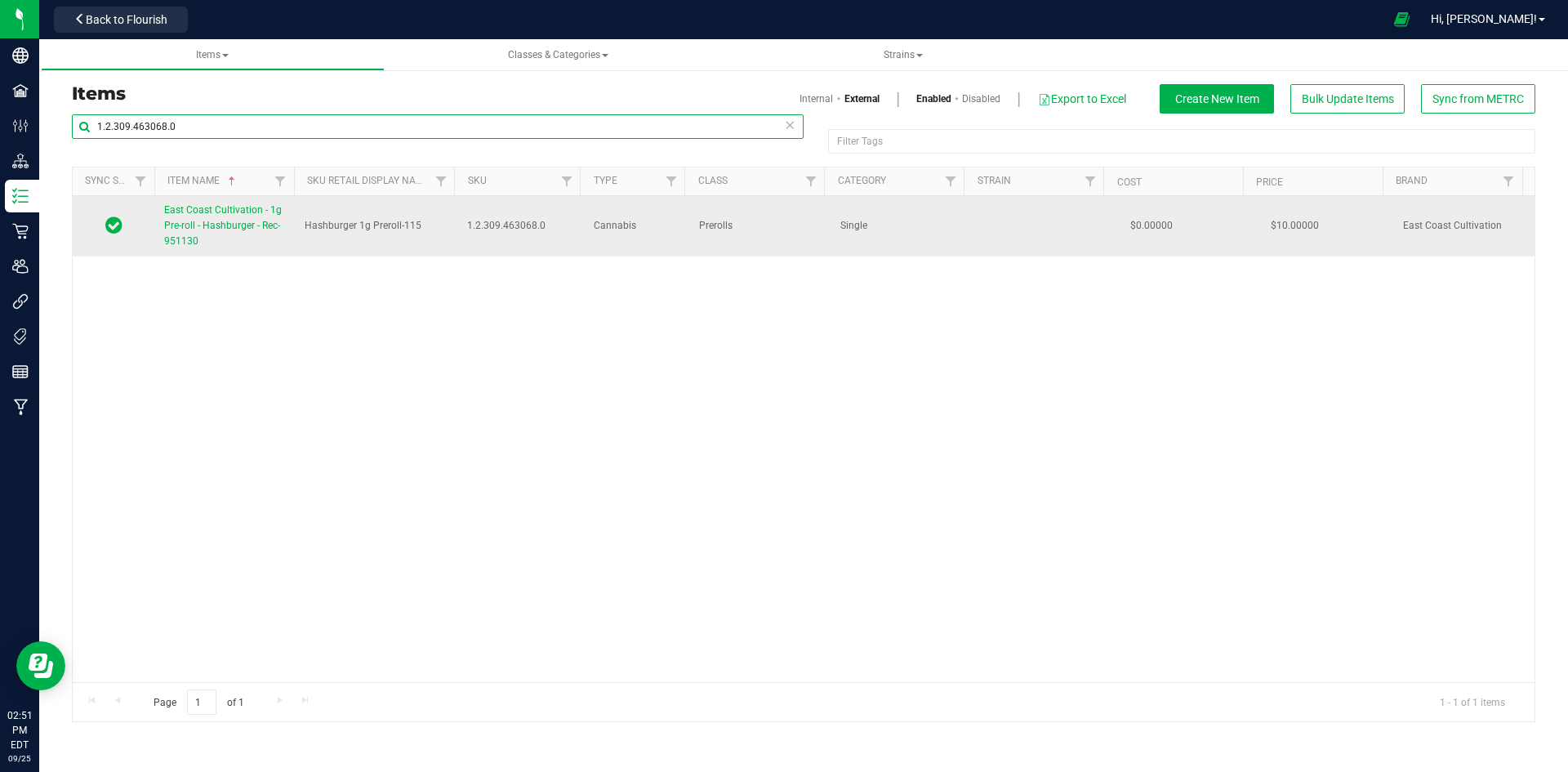
type input "1.2.309.463068.0"
click at [257, 210] on span "East Coast Cultivation - 1g Pre-roll - Hashburger - Rec-951130" at bounding box center [223, 226] width 117 height 42
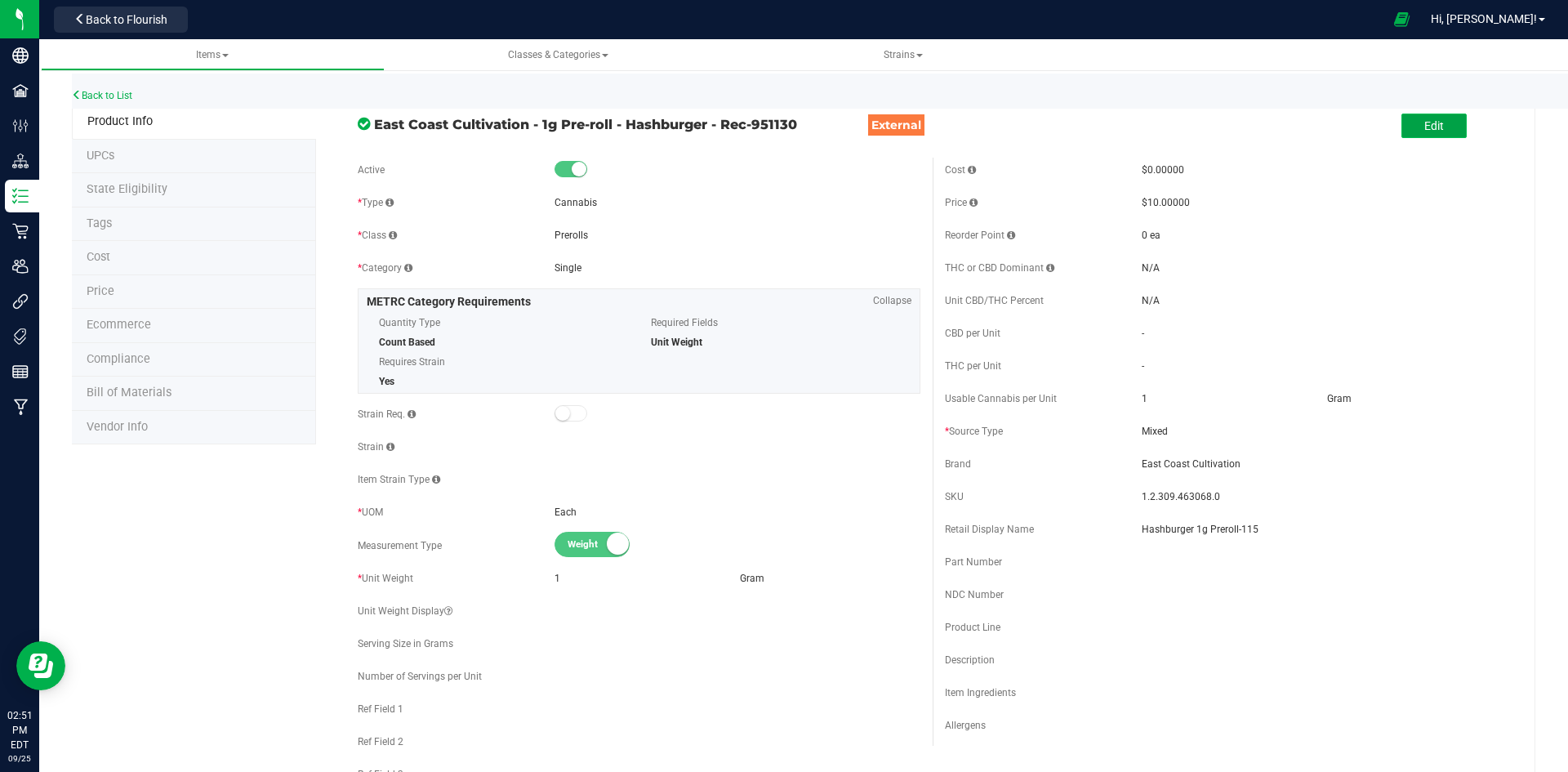
click at [1401, 131] on button "Edit" at bounding box center [1433, 126] width 65 height 25
click at [1324, 533] on input "Hashburger 1g Preroll-115" at bounding box center [1324, 529] width 366 height 25
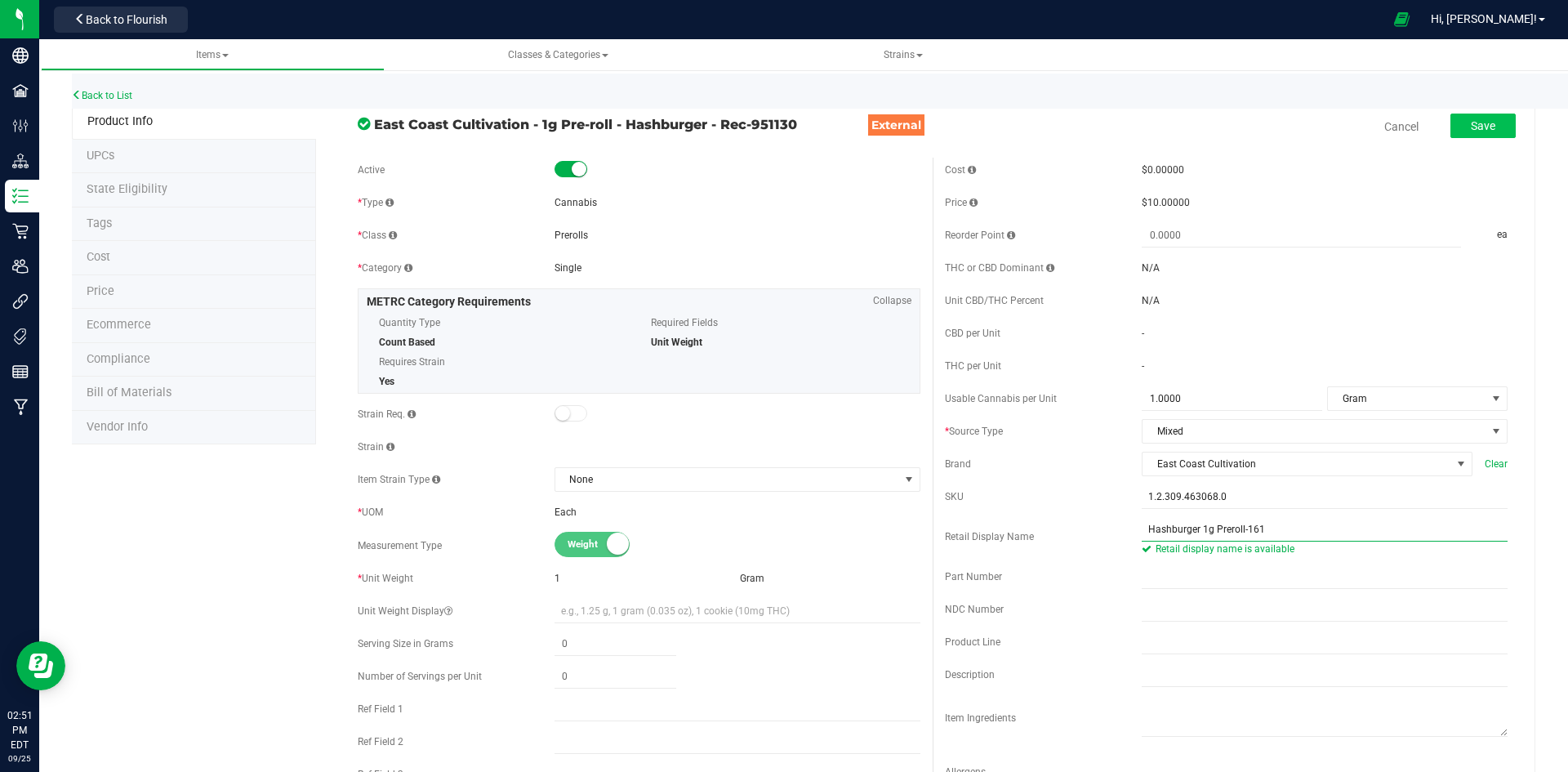
type input "Hashburger 1g Preroll-161"
click at [1471, 123] on span "Save" at bounding box center [1483, 126] width 25 height 13
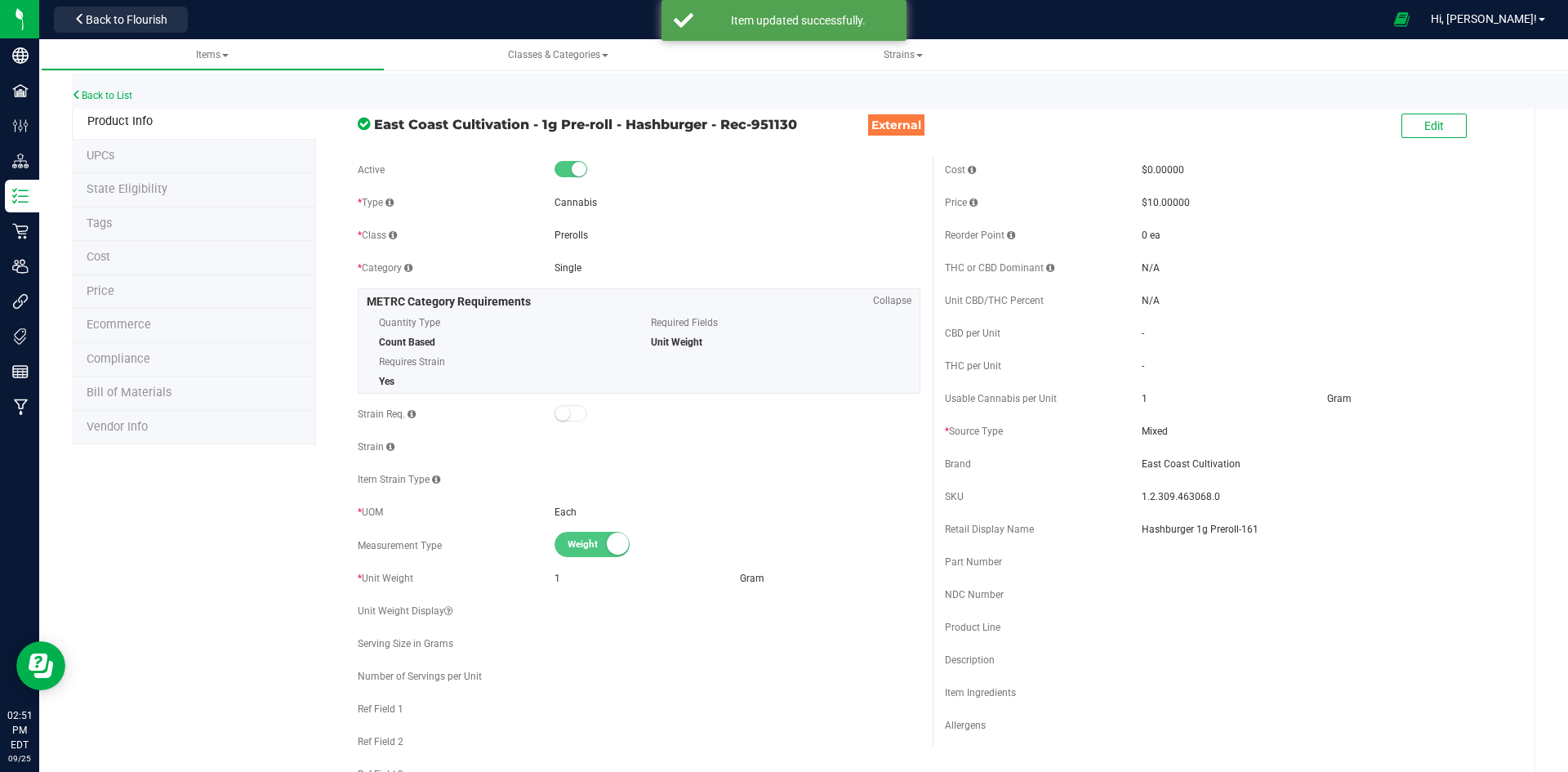
click at [149, 280] on li "Price" at bounding box center [193, 292] width 244 height 34
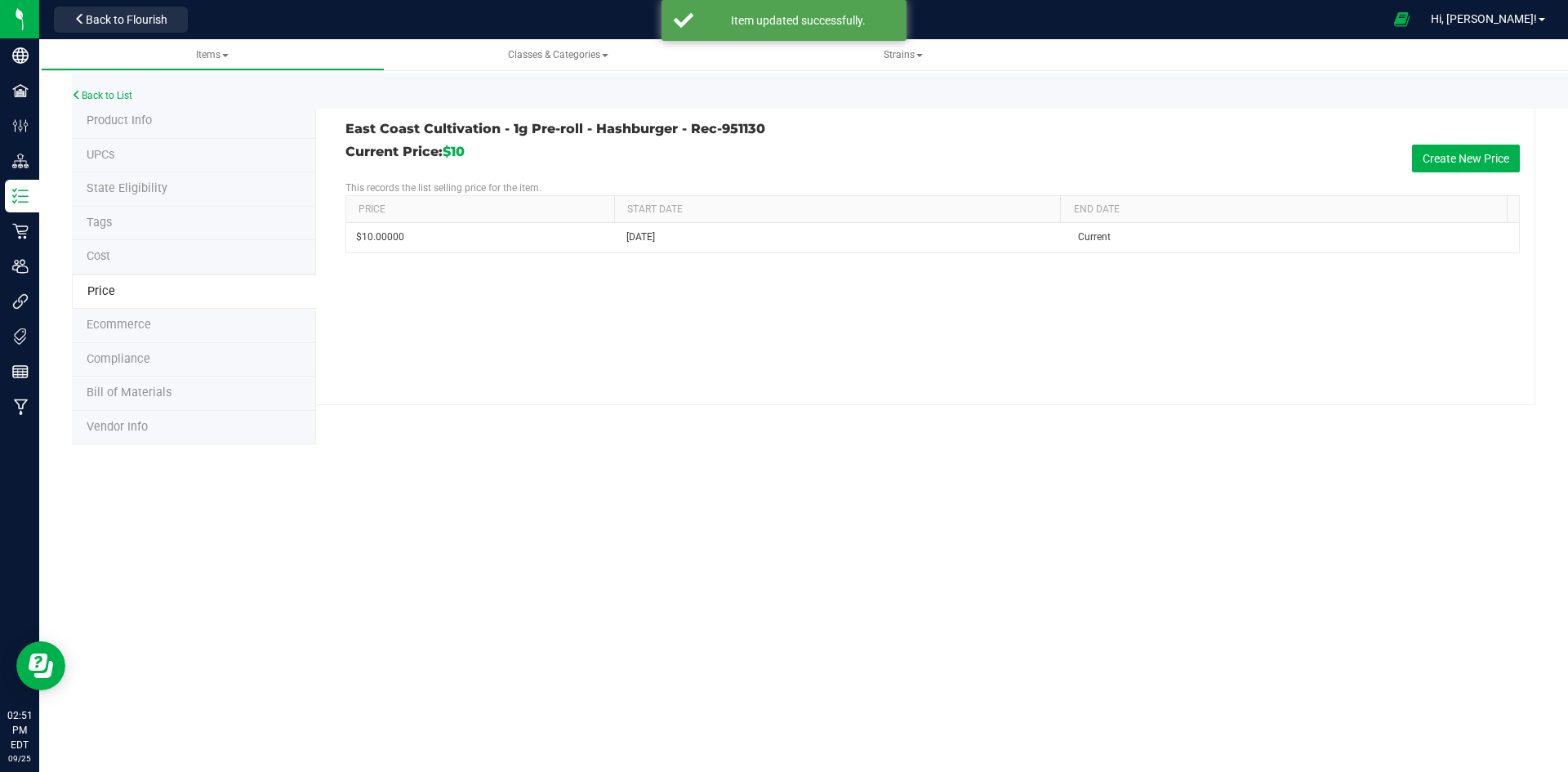
click at [146, 126] on span "Product Info" at bounding box center [118, 120] width 65 height 14
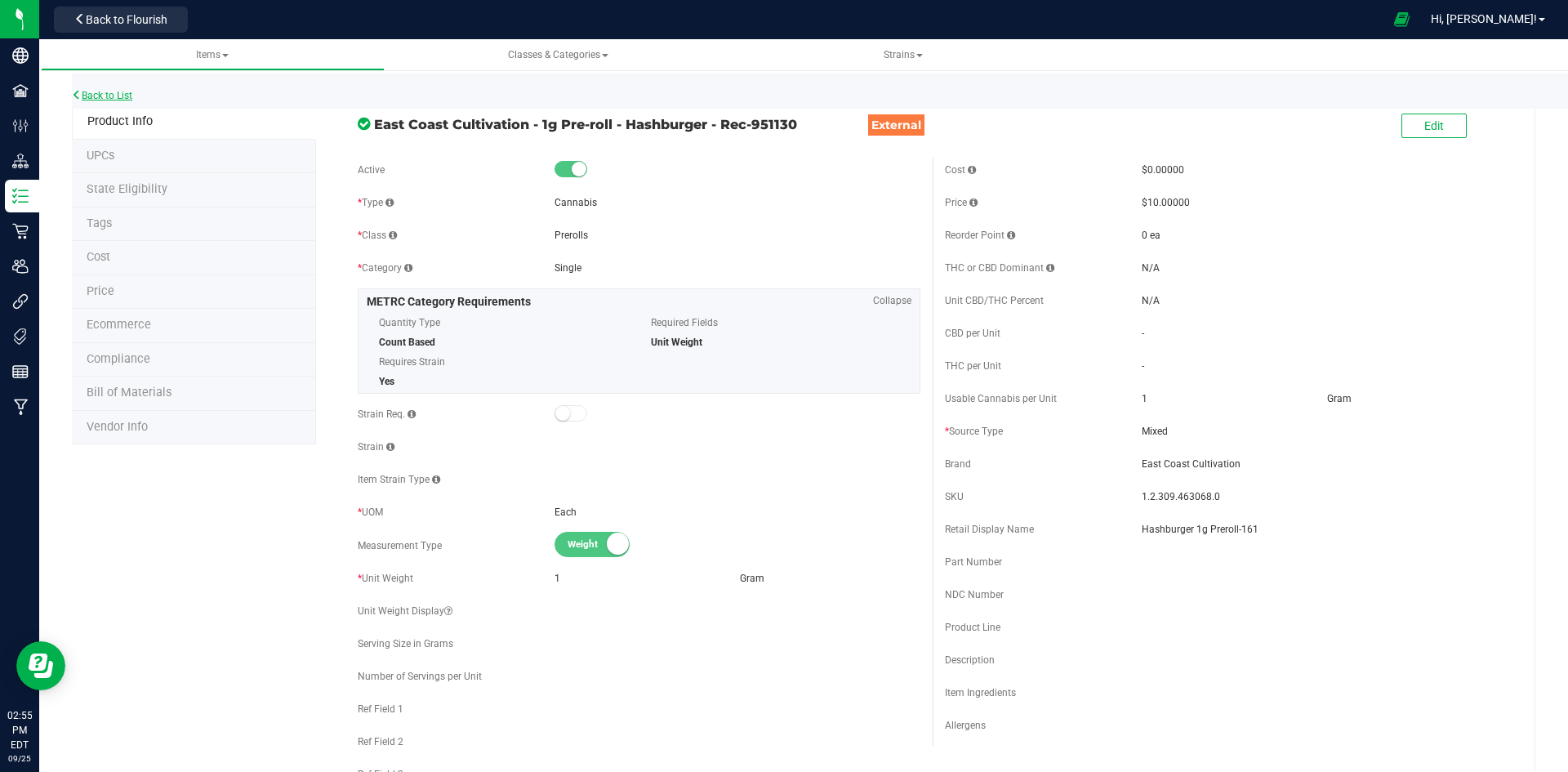
click at [127, 94] on link "Back to List" at bounding box center [102, 95] width 61 height 11
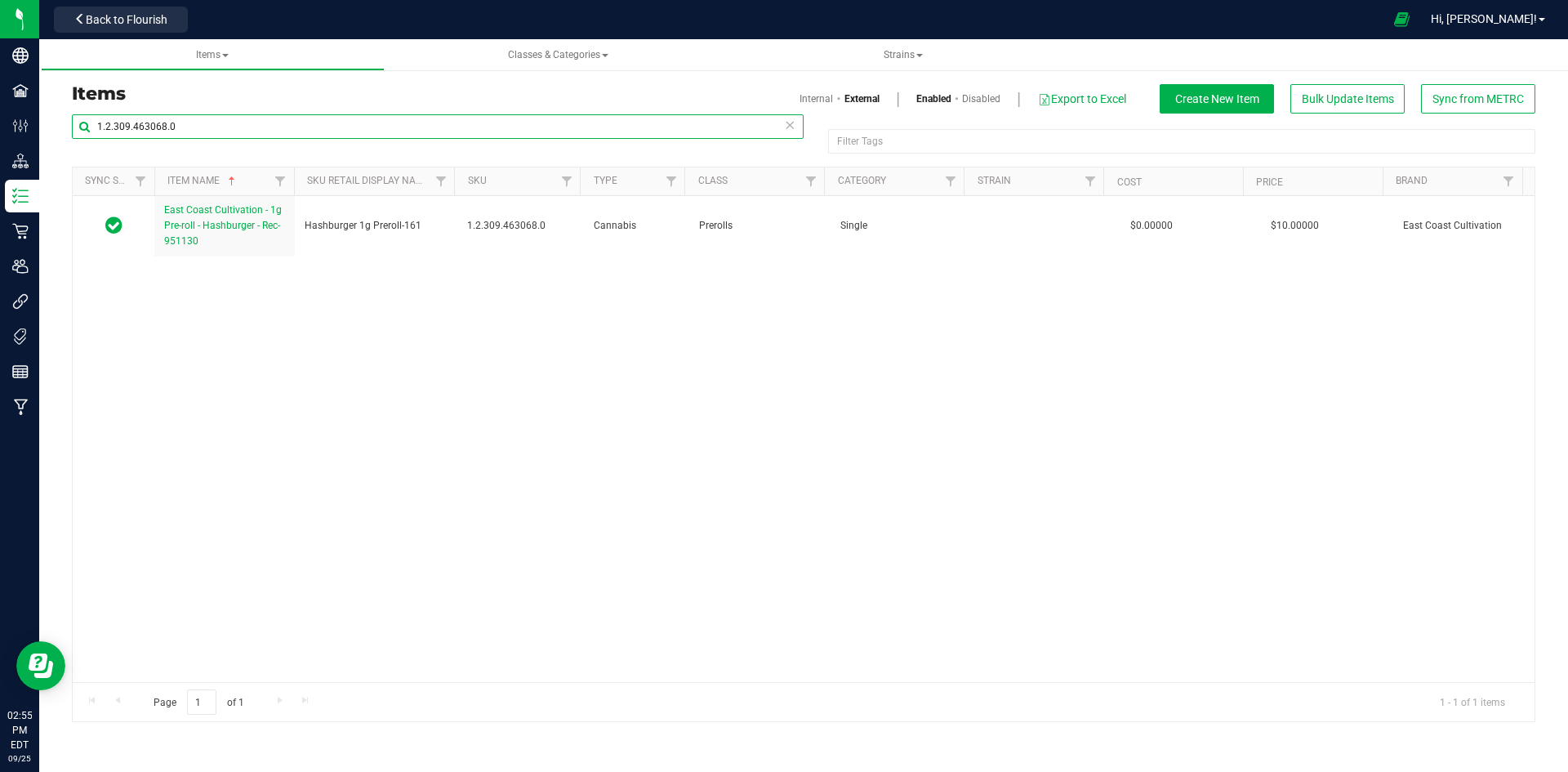
click at [179, 129] on input "1.2.309.463068.0" at bounding box center [437, 127] width 732 height 25
paste input "82225"
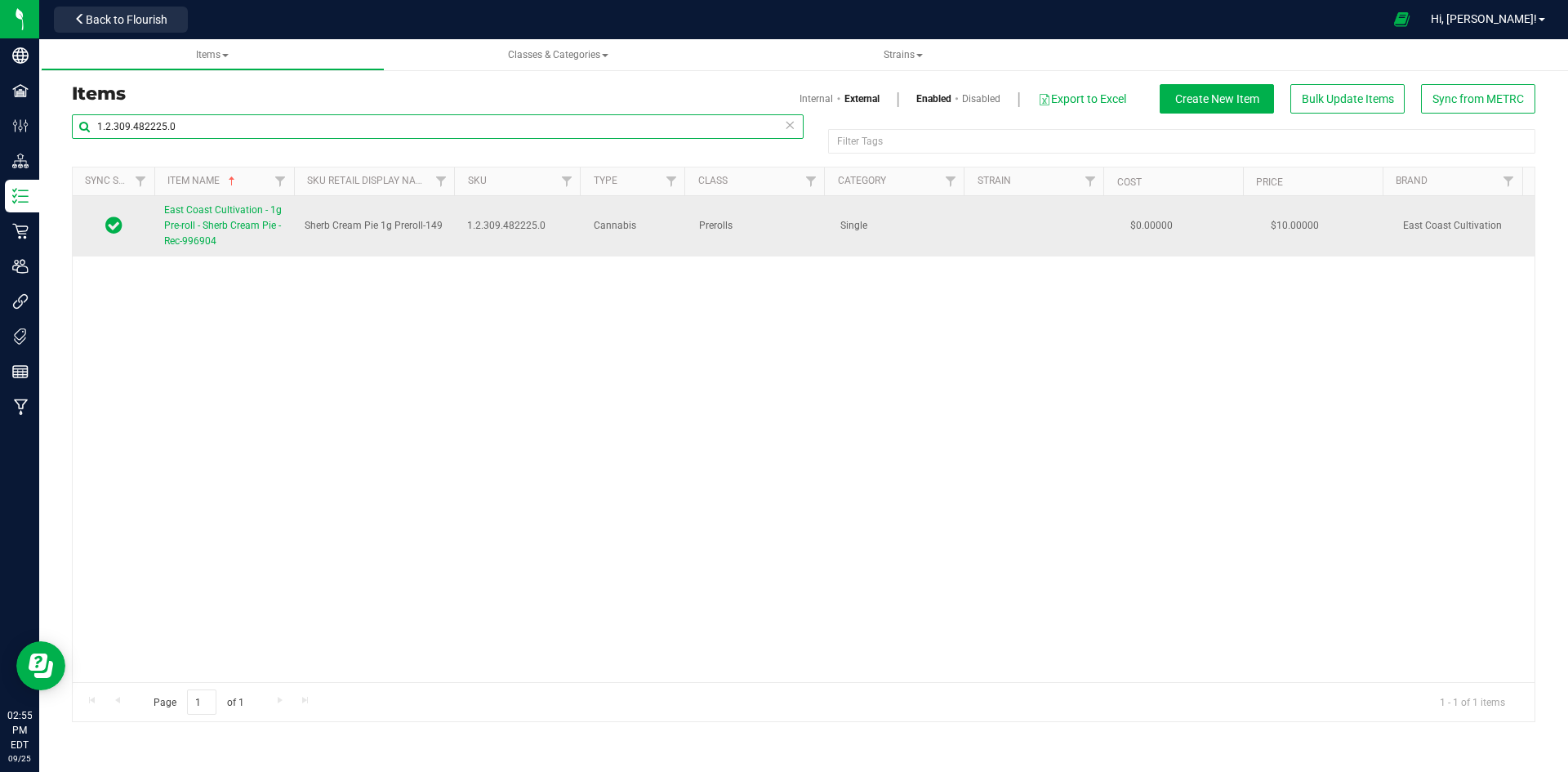
type input "1.2.309.482225.0"
click at [242, 232] on link "East Coast Cultivation - 1g Pre-roll - Sherb Cream Pie - Rec-996904" at bounding box center [225, 226] width 121 height 48
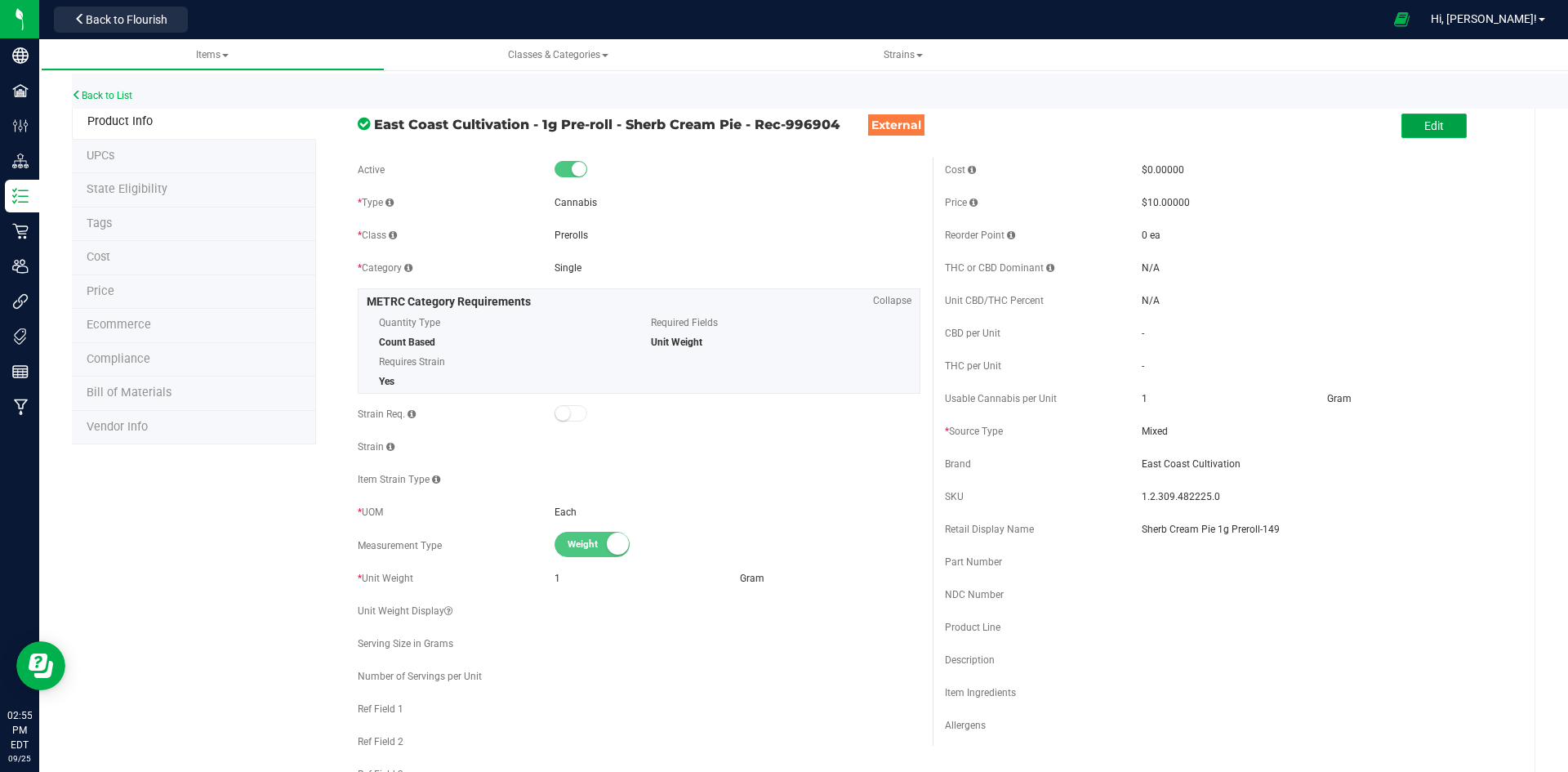
click at [1424, 116] on button "Edit" at bounding box center [1433, 126] width 65 height 25
click at [1310, 522] on input "Sherb Cream Pie 1g Preroll-149" at bounding box center [1324, 529] width 366 height 25
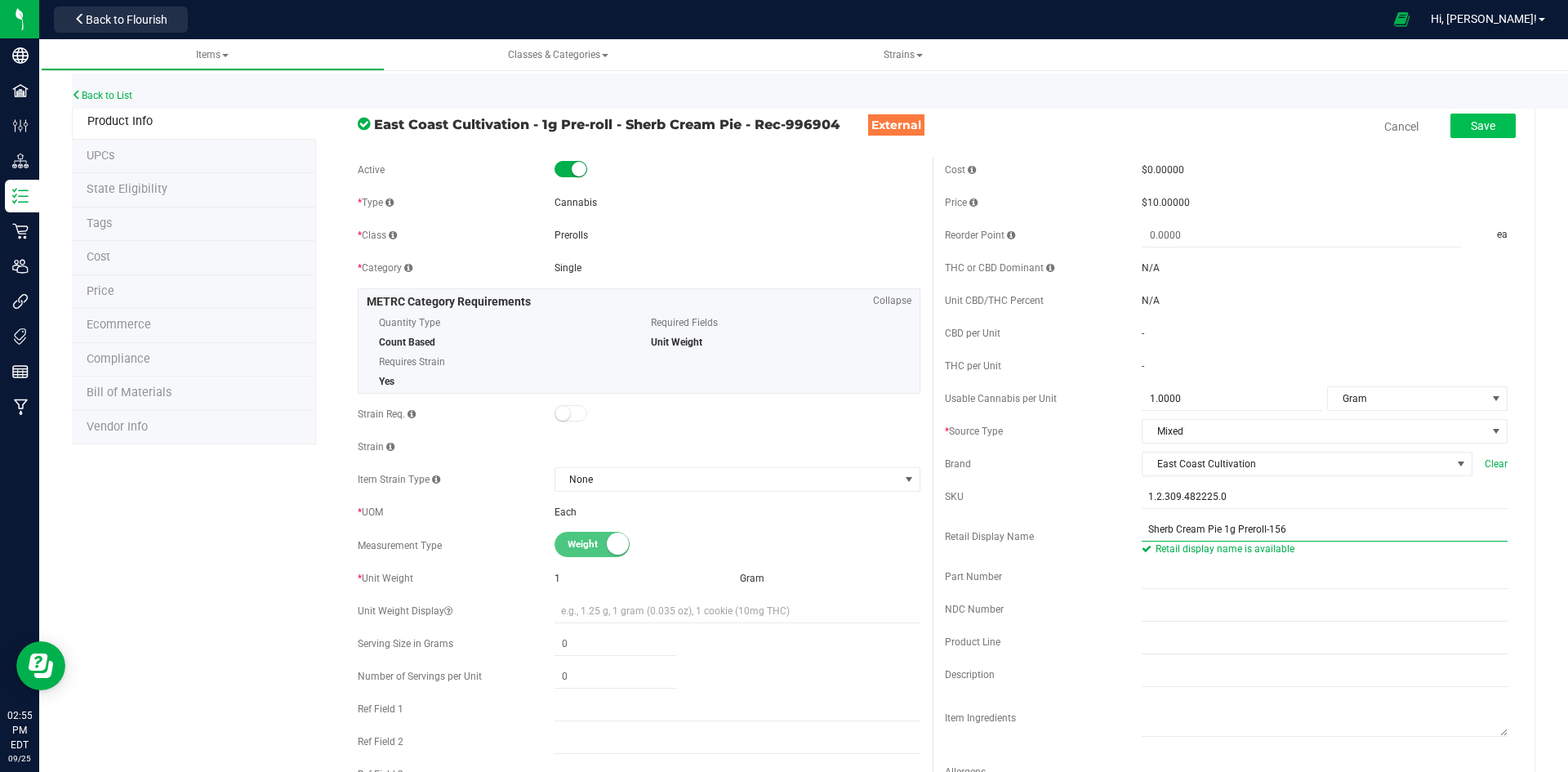
type input "Sherb Cream Pie 1g Preroll-156"
click at [1451, 129] on button "Save" at bounding box center [1483, 126] width 65 height 25
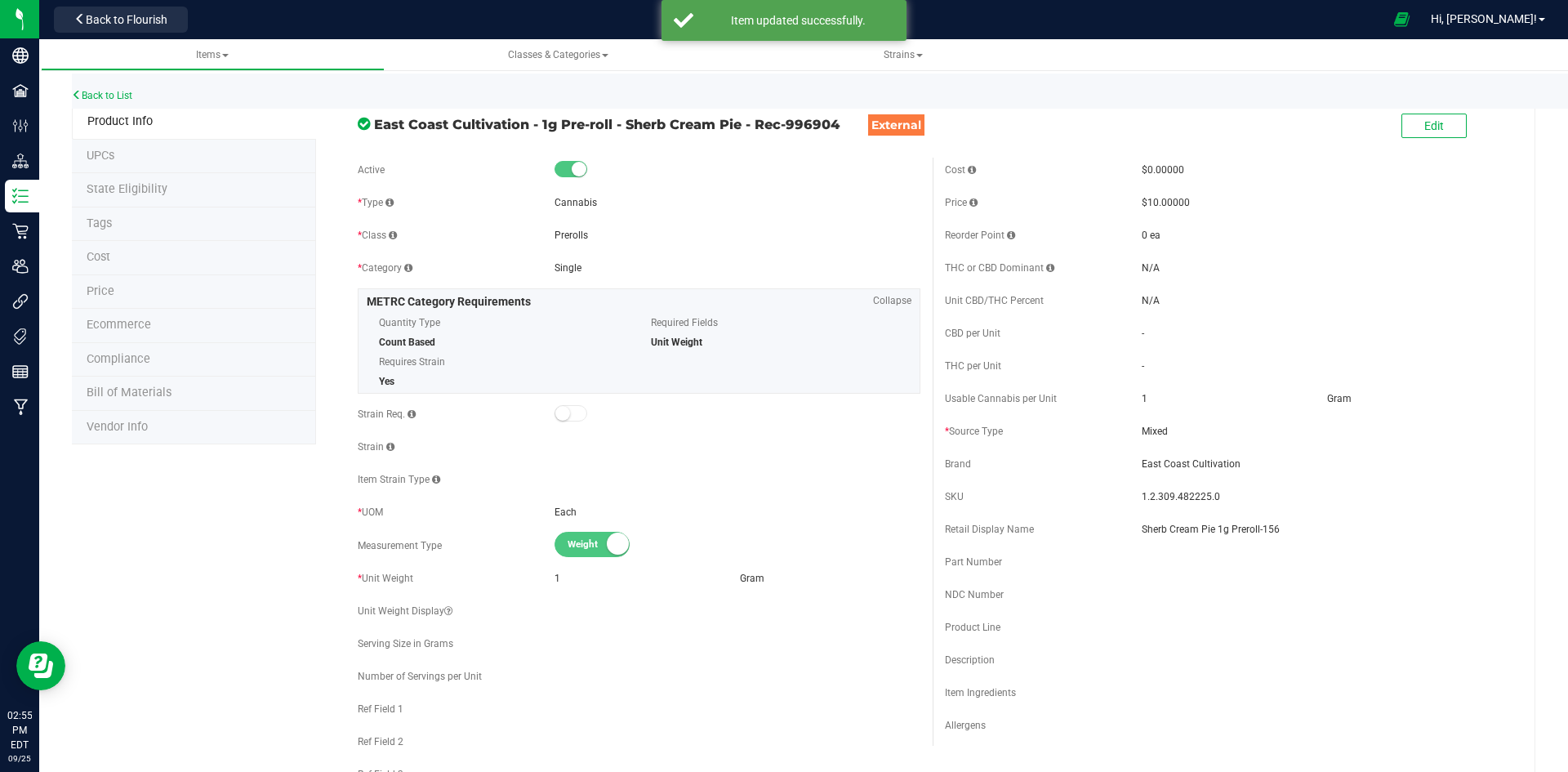
click at [171, 285] on li "Price" at bounding box center [193, 292] width 244 height 34
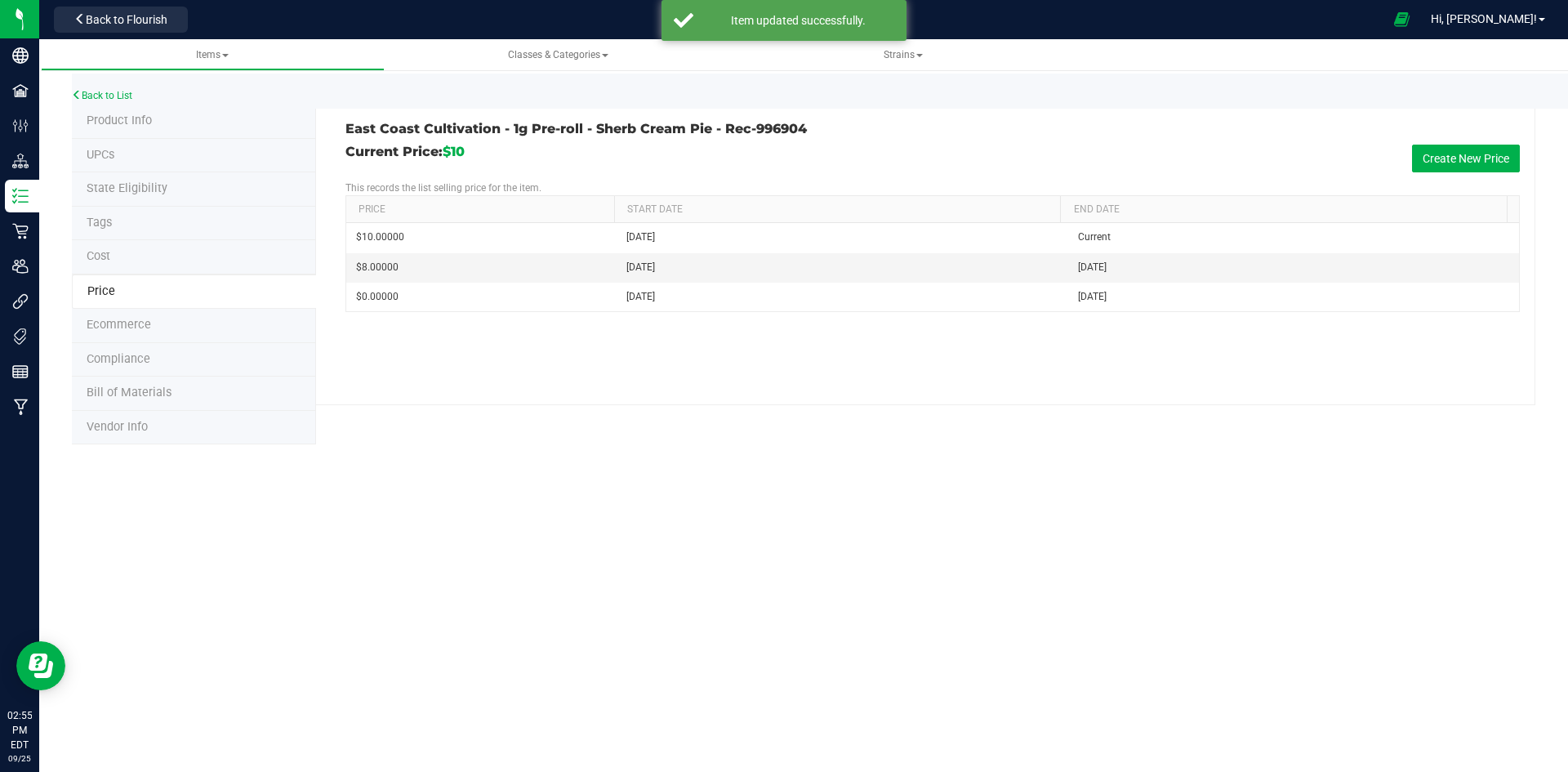
click at [160, 226] on li "Tags" at bounding box center [193, 223] width 244 height 34
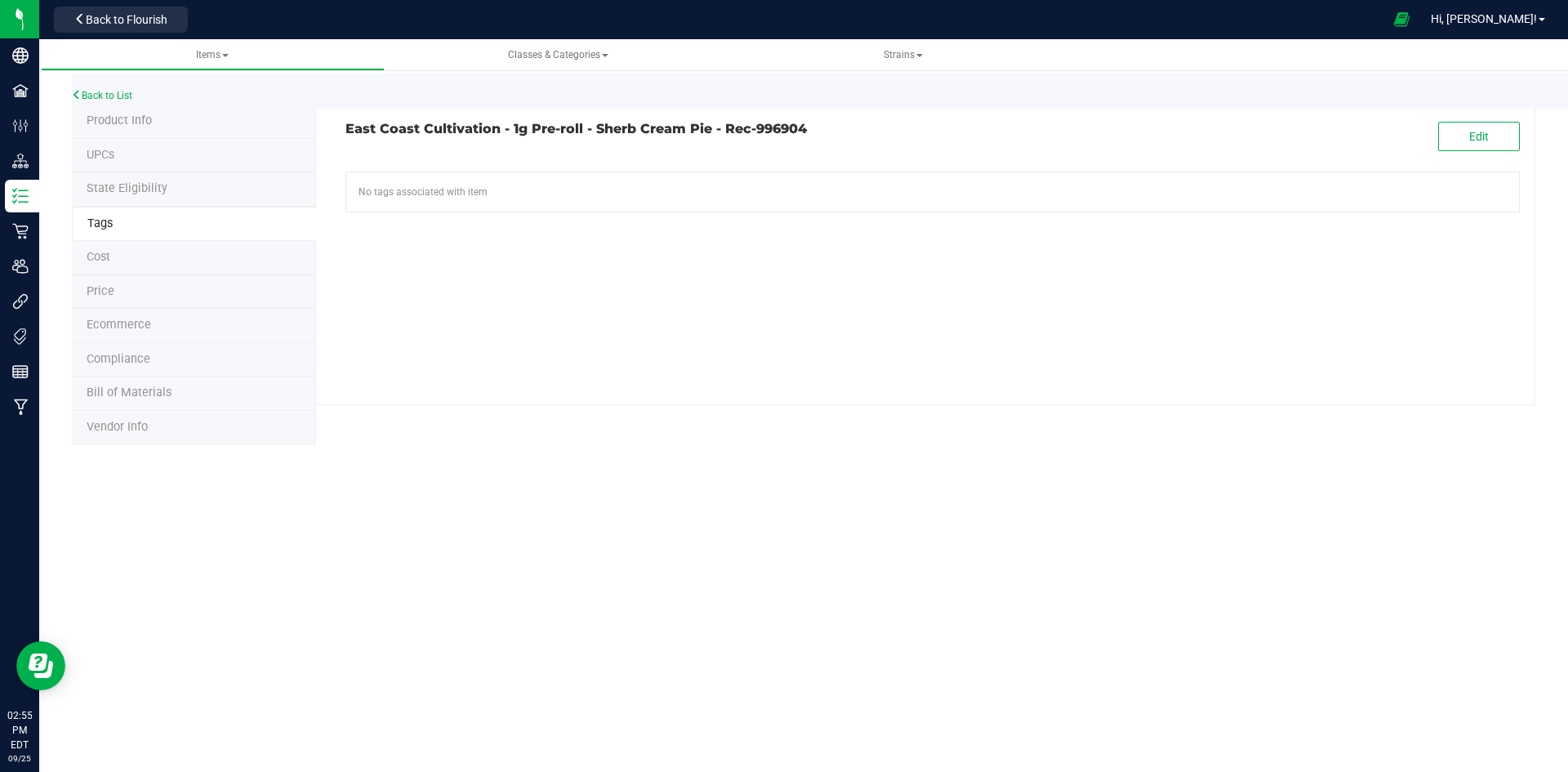
click at [153, 121] on li "Product Info" at bounding box center [193, 121] width 244 height 34
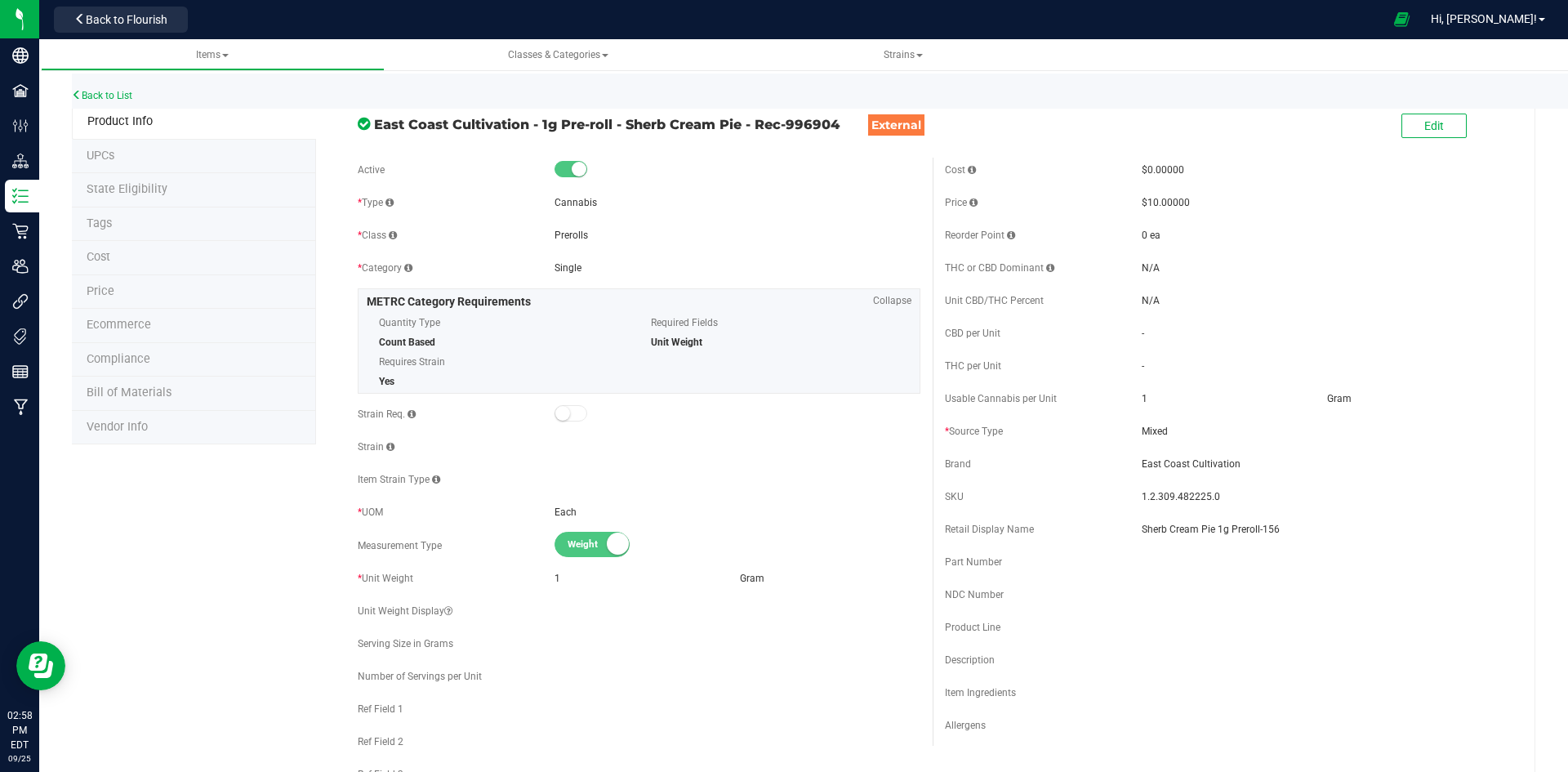
click at [193, 303] on li "Price" at bounding box center [193, 292] width 244 height 34
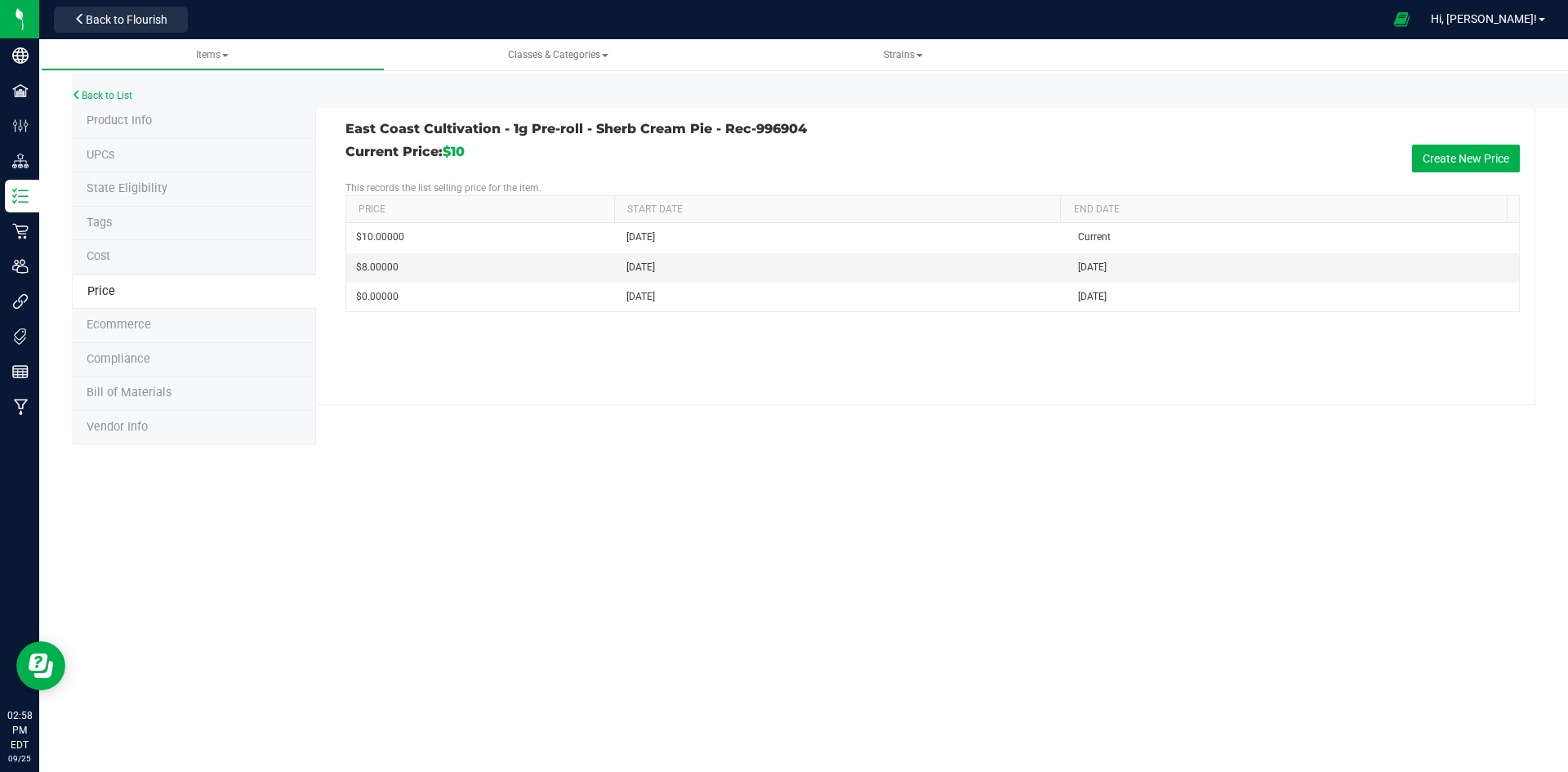
click at [182, 124] on li "Product Info" at bounding box center [193, 121] width 244 height 34
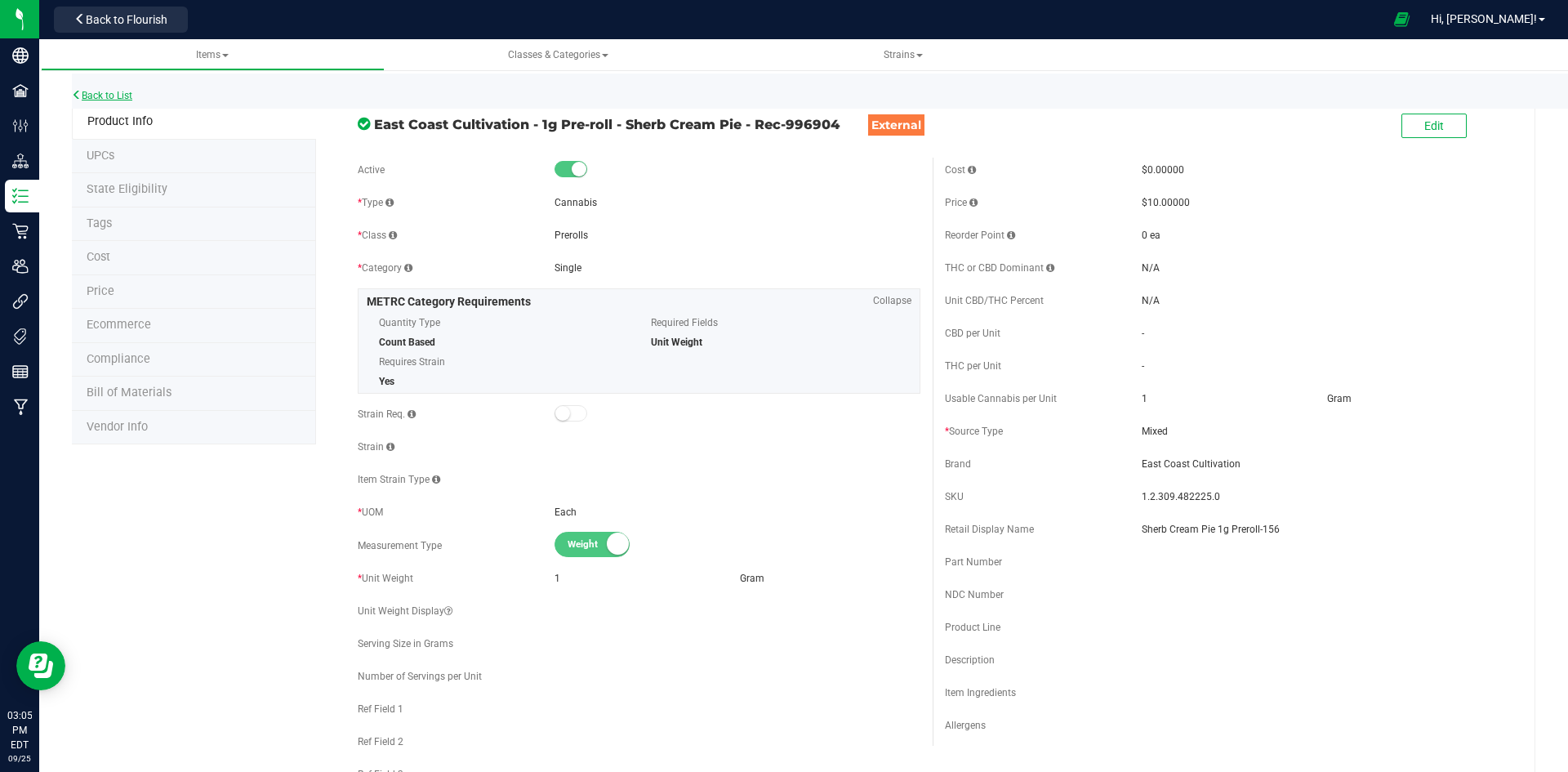
click at [106, 98] on link "Back to List" at bounding box center [102, 95] width 61 height 11
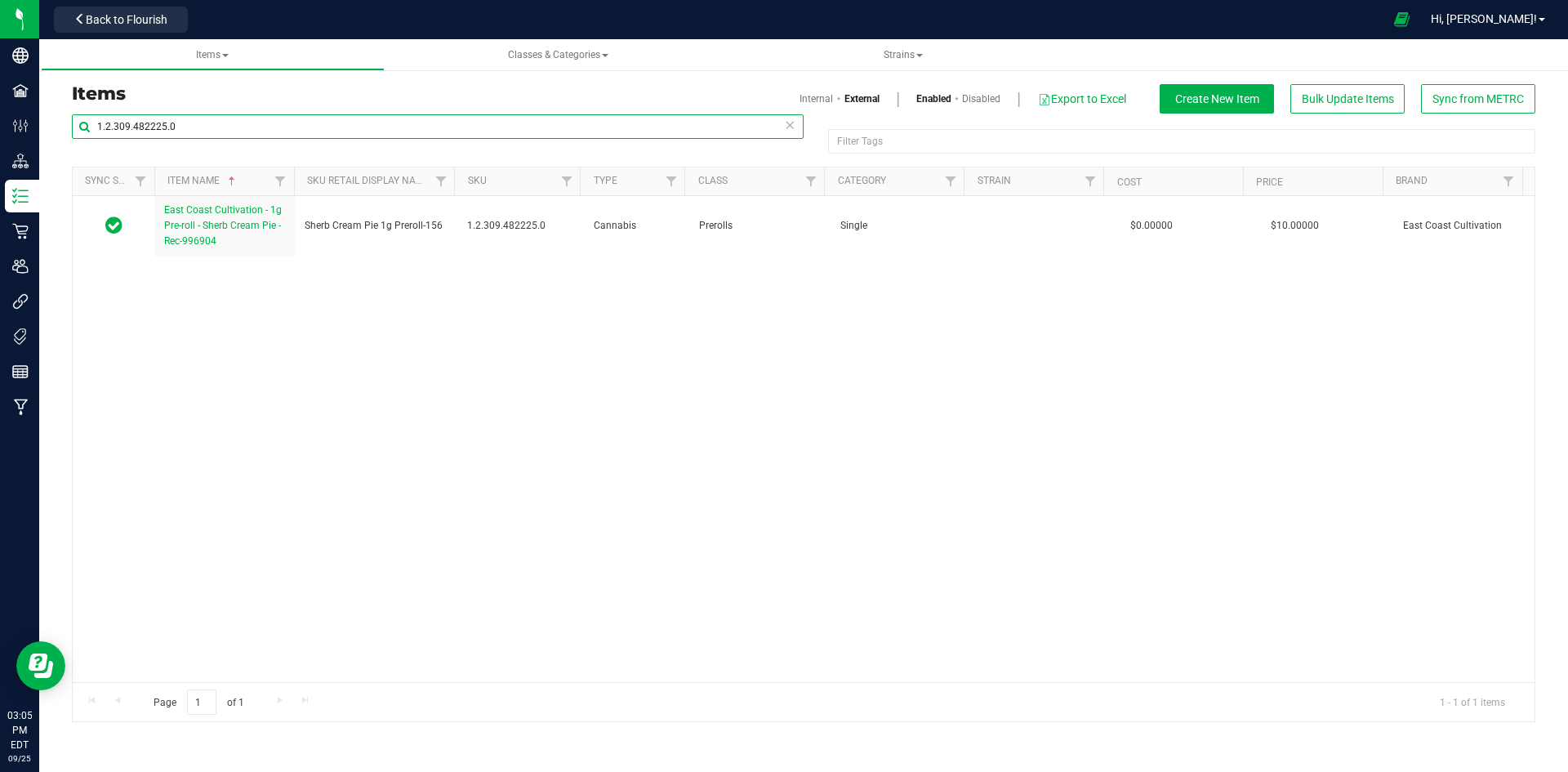
click at [207, 129] on input "1.2.309.482225.0" at bounding box center [437, 127] width 732 height 25
type input "1A42A0300000899000002794"
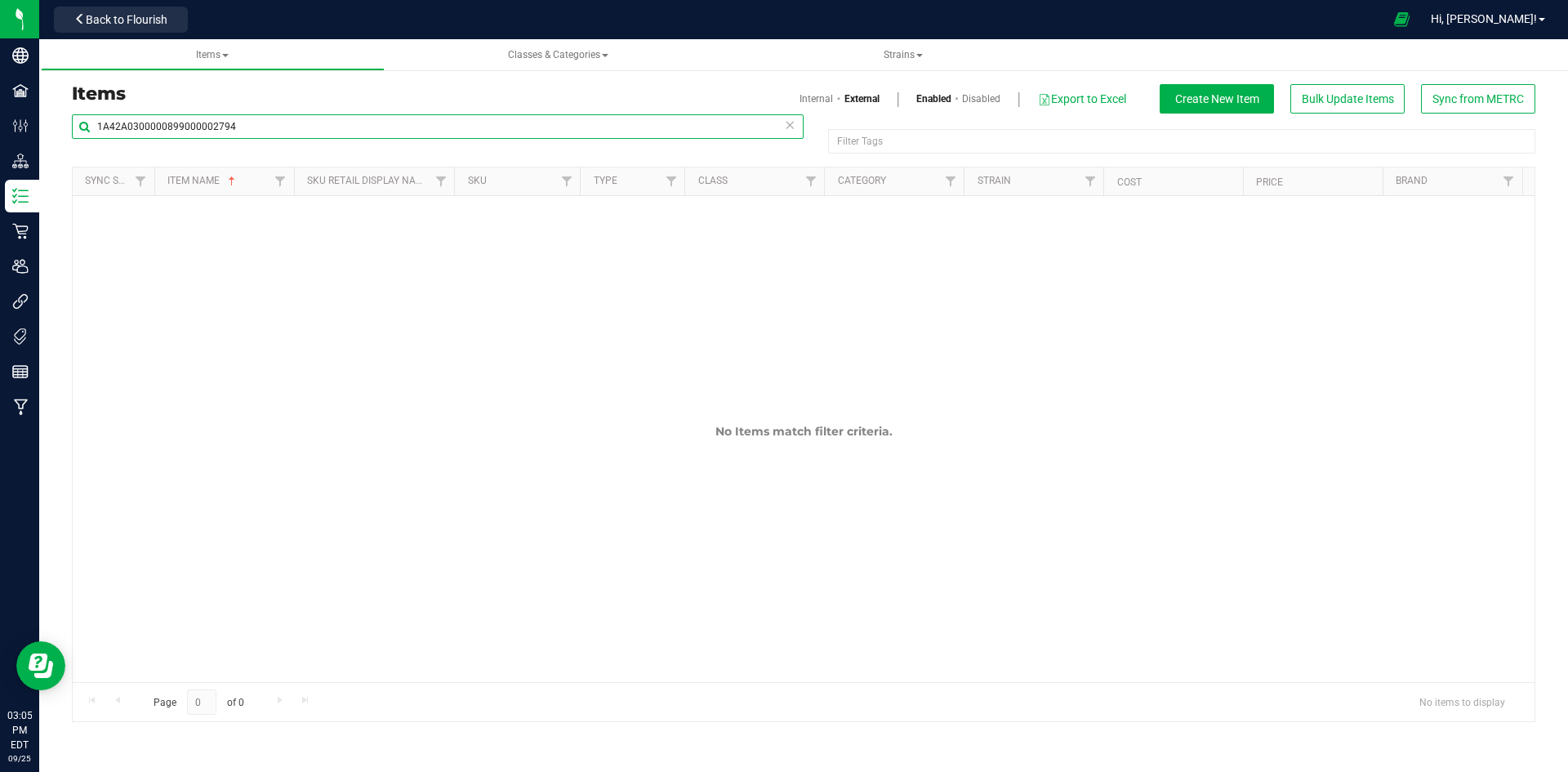
click at [235, 127] on input "1A42A0300000899000002794" at bounding box center [437, 127] width 732 height 25
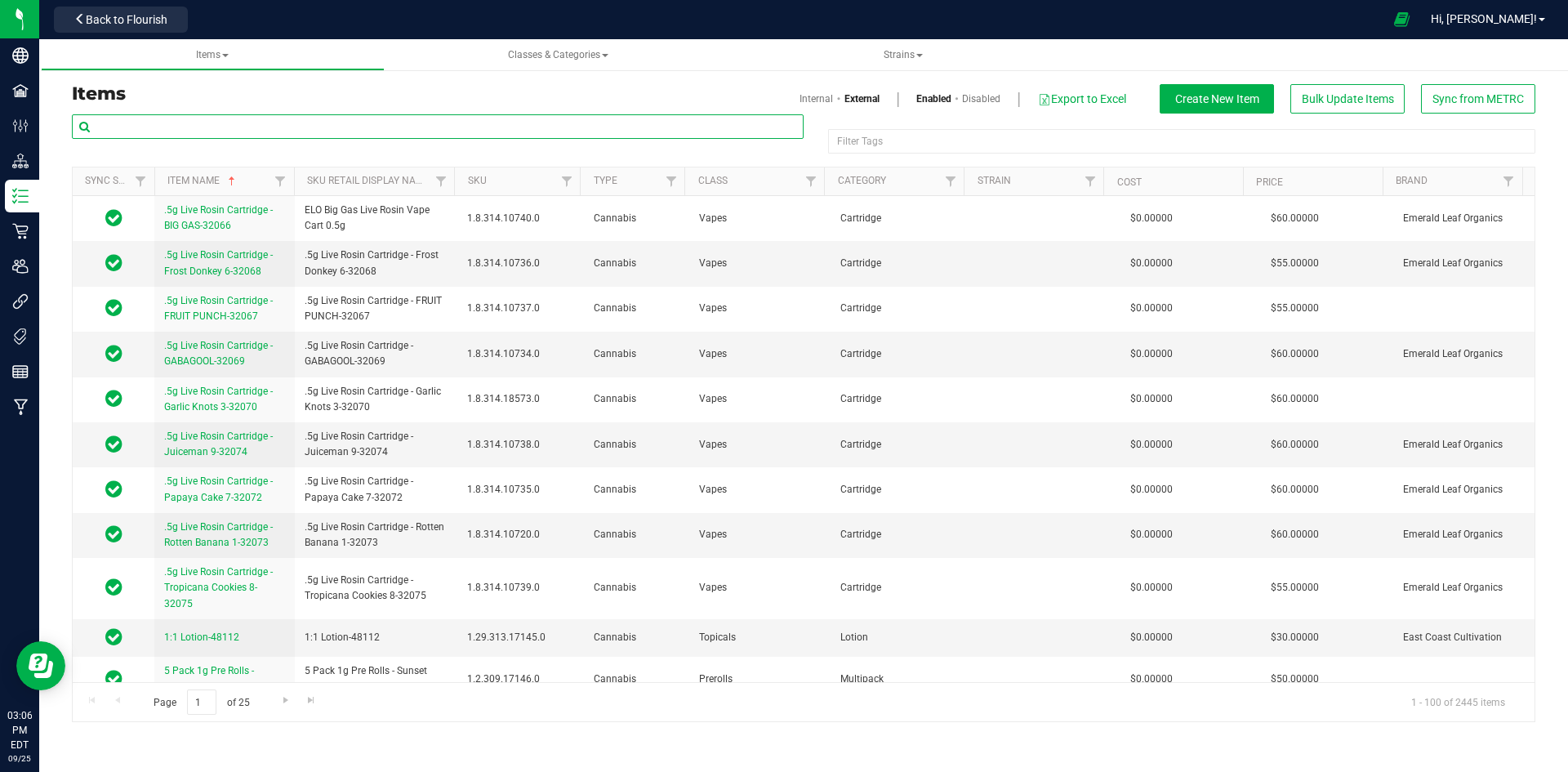
click at [205, 129] on input "text" at bounding box center [437, 127] width 732 height 25
paste input "1.8.314.508471.0"
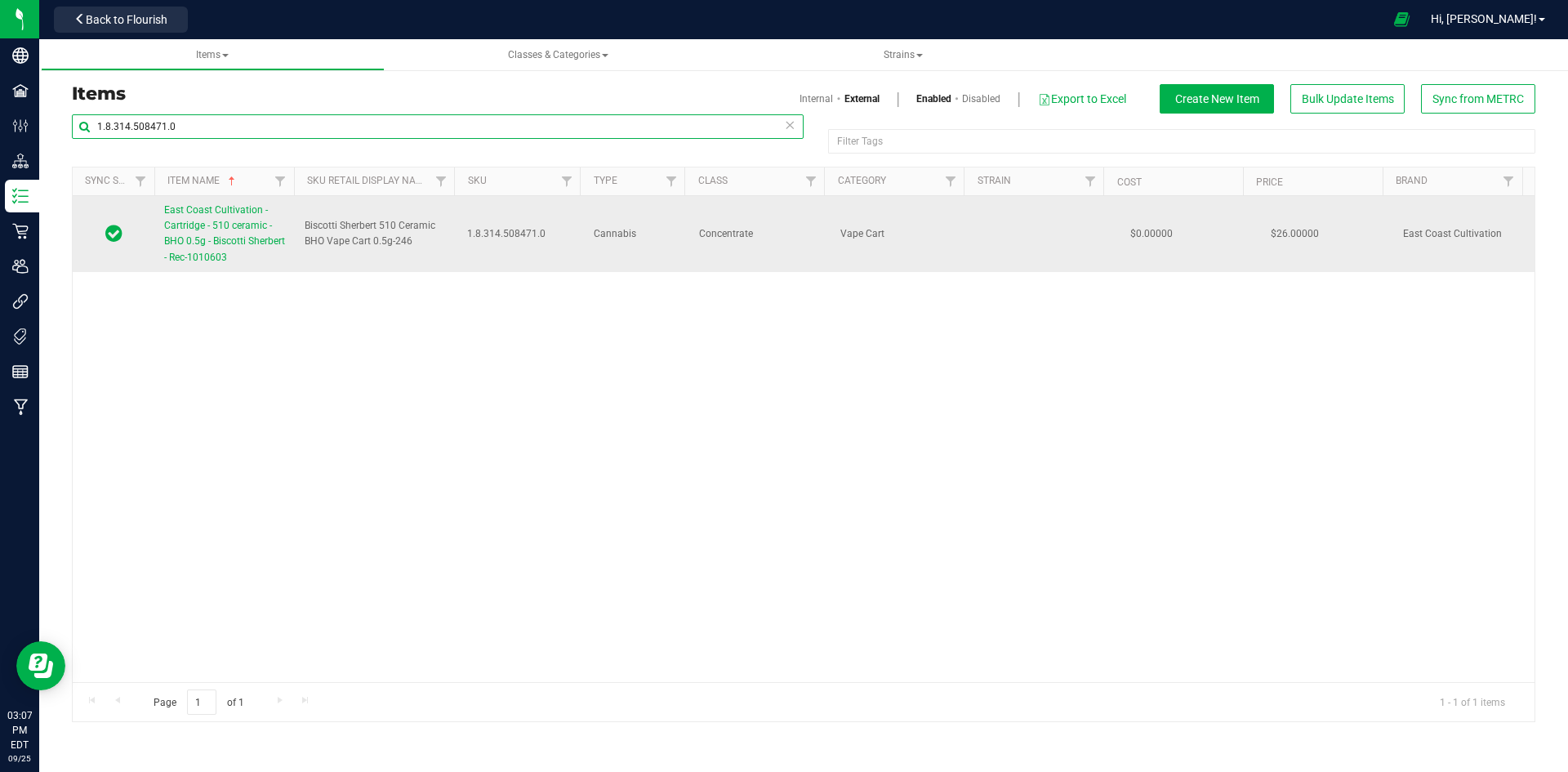
type input "1.8.314.508471.0"
click at [235, 215] on span "East Coast Cultivation - Cartridge - 510 ceramic - BHO 0.5g - Biscotti Sherbert…" at bounding box center [225, 234] width 121 height 59
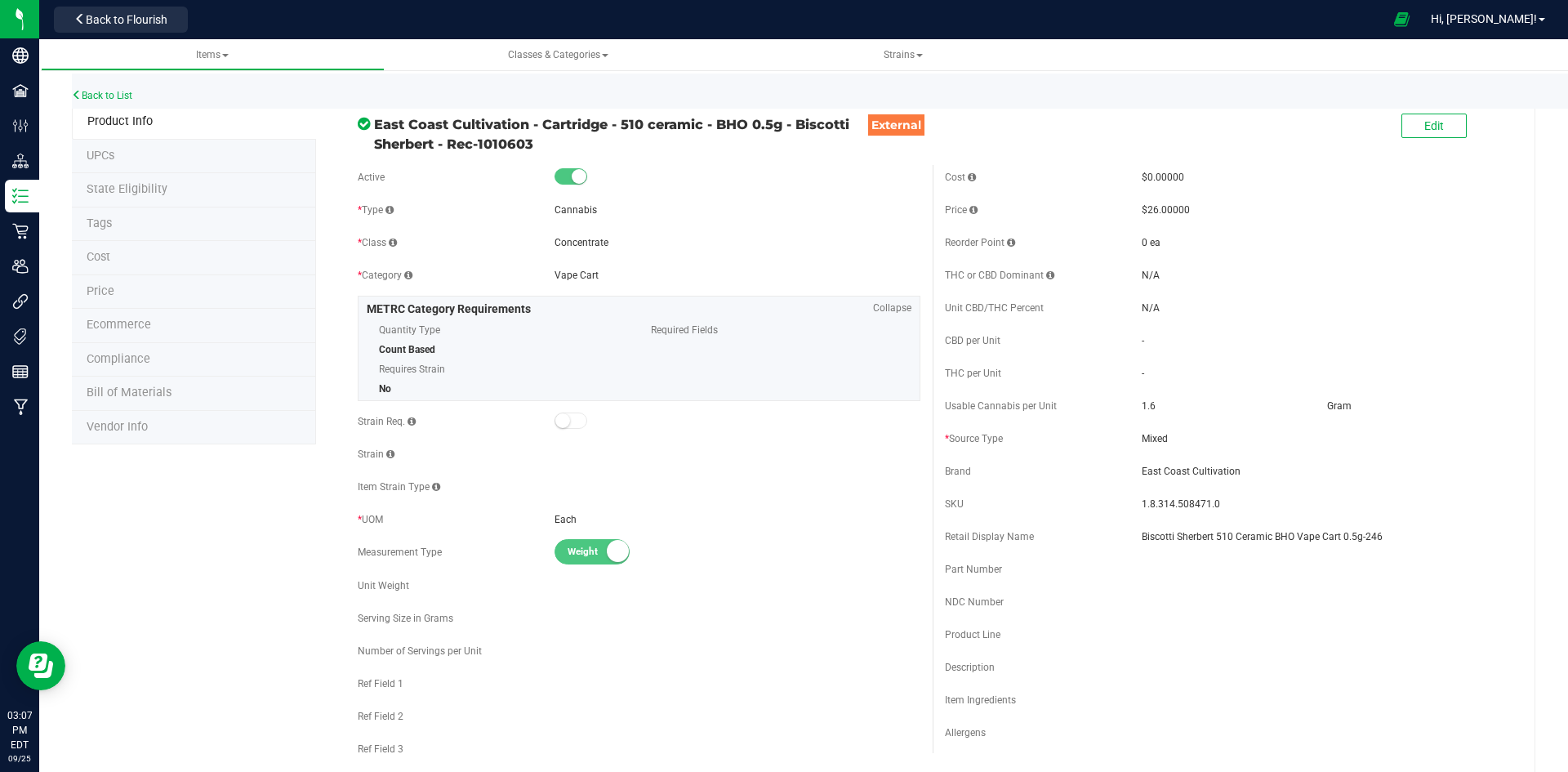
click at [150, 298] on li "Price" at bounding box center [193, 292] width 244 height 34
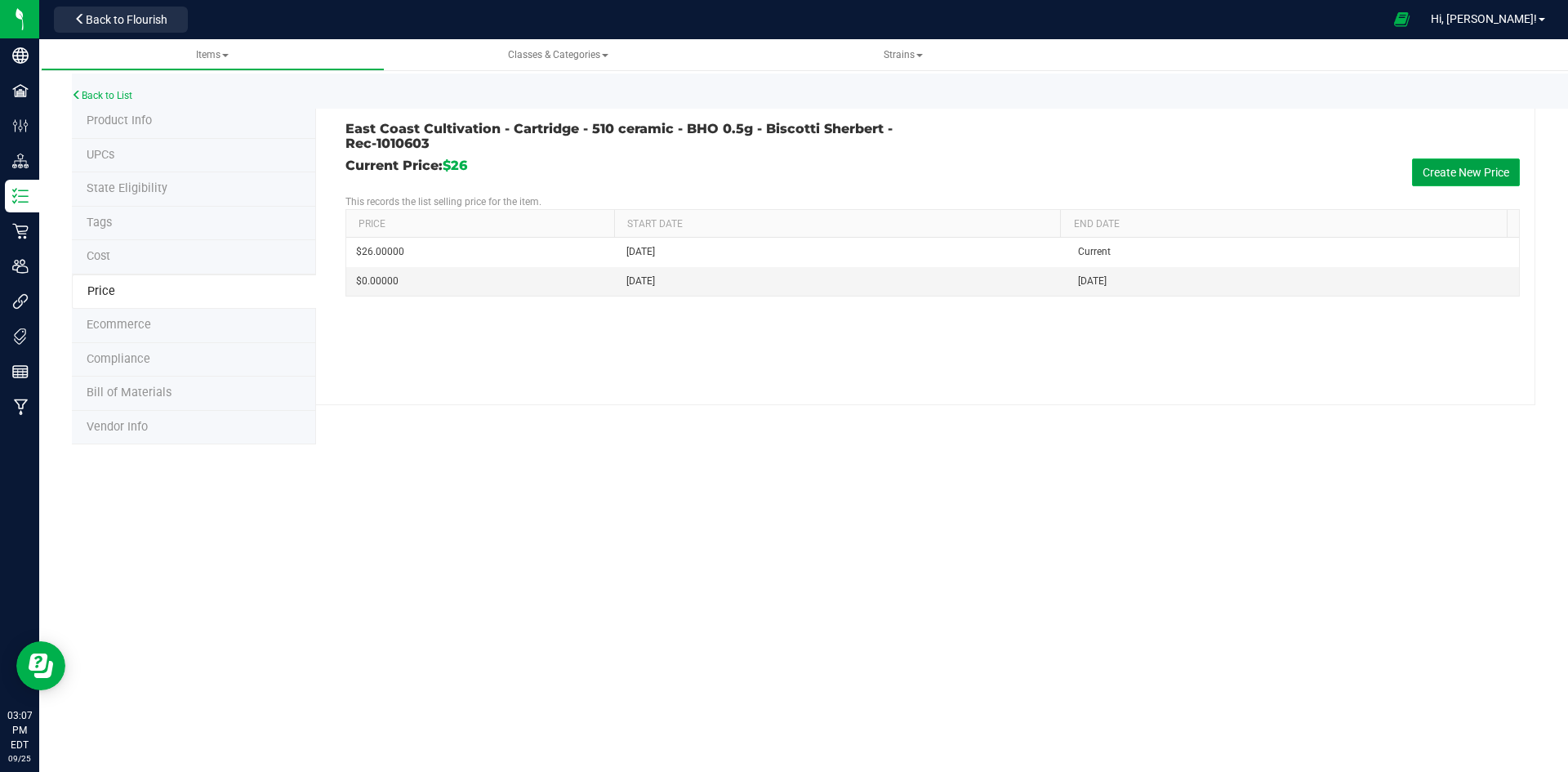
click at [1439, 171] on button "Create New Price" at bounding box center [1466, 172] width 108 height 28
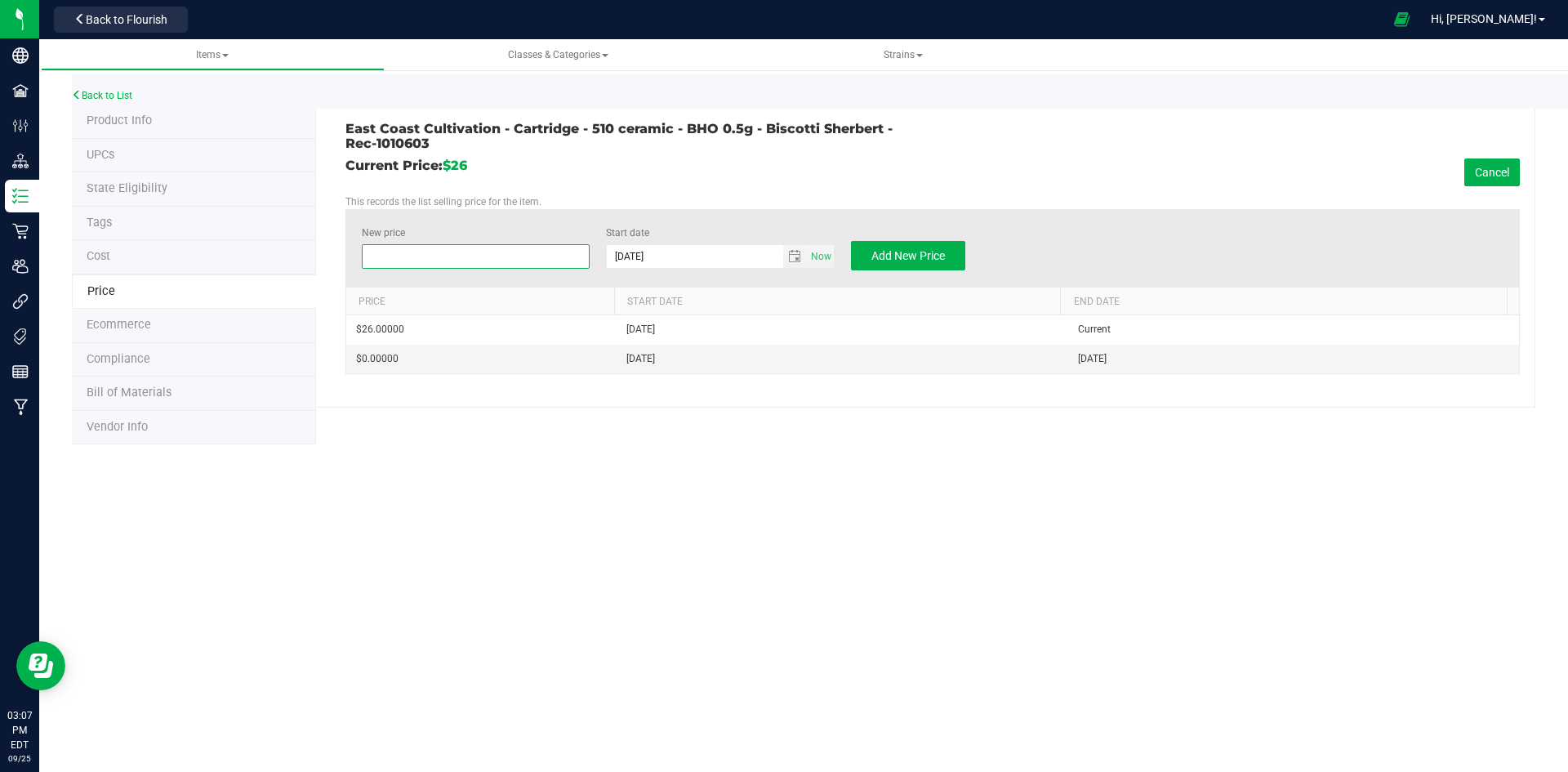
click at [405, 267] on span at bounding box center [476, 256] width 228 height 25
click at [1495, 170] on button "Cancel" at bounding box center [1492, 172] width 56 height 28
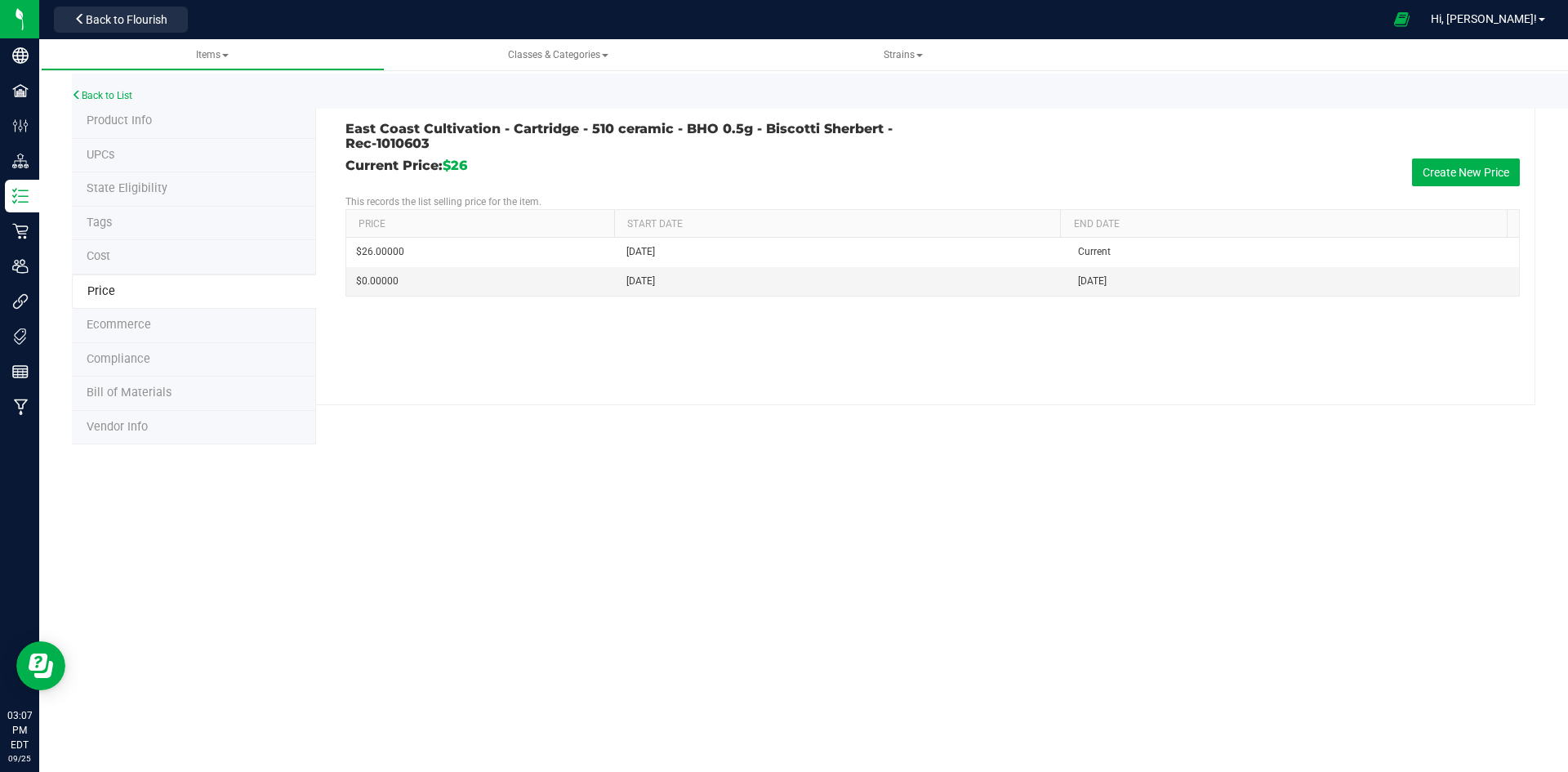
click at [133, 115] on span "Product Info" at bounding box center [118, 120] width 65 height 14
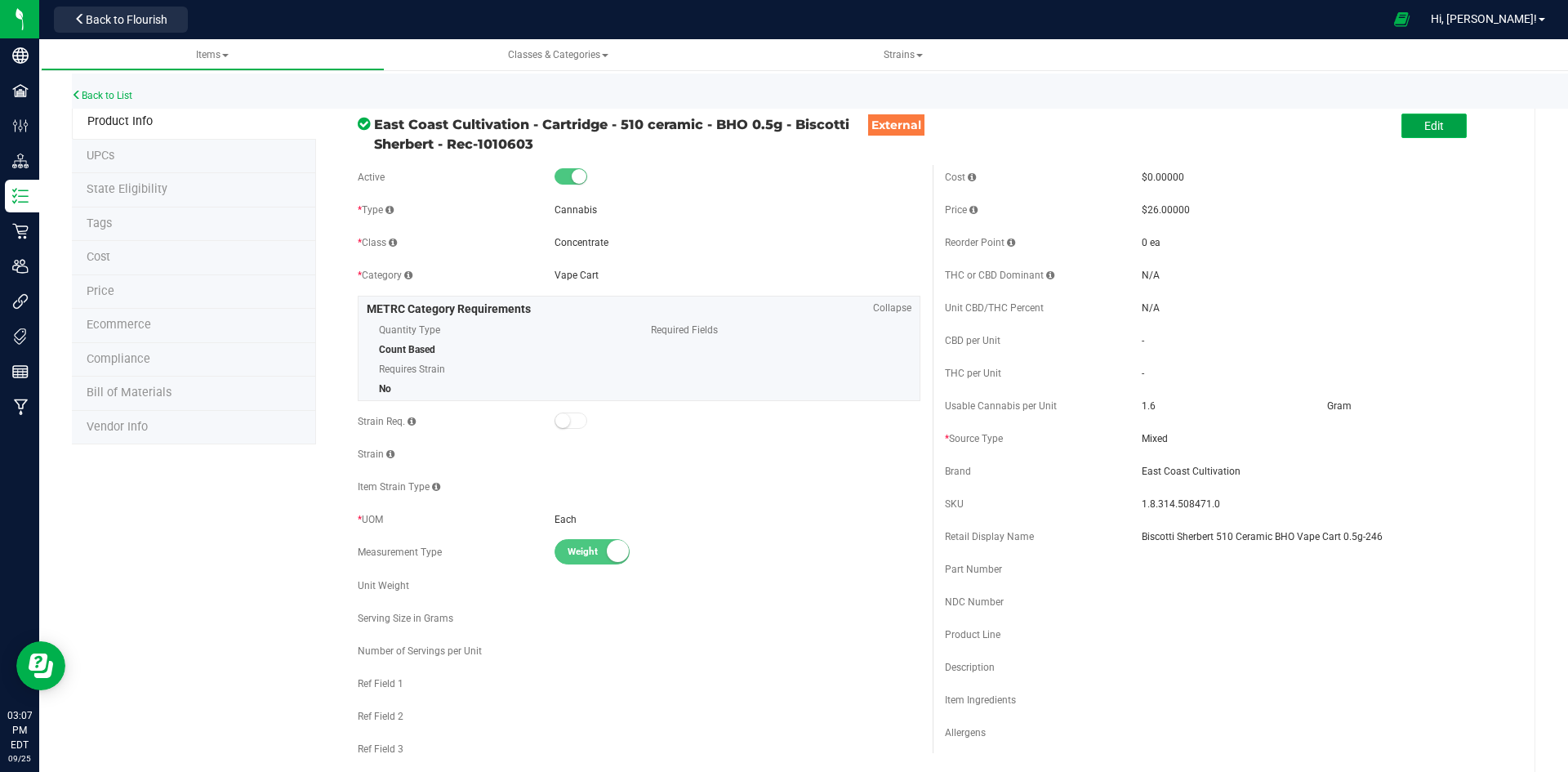
click at [1444, 138] on button "Edit" at bounding box center [1433, 126] width 65 height 25
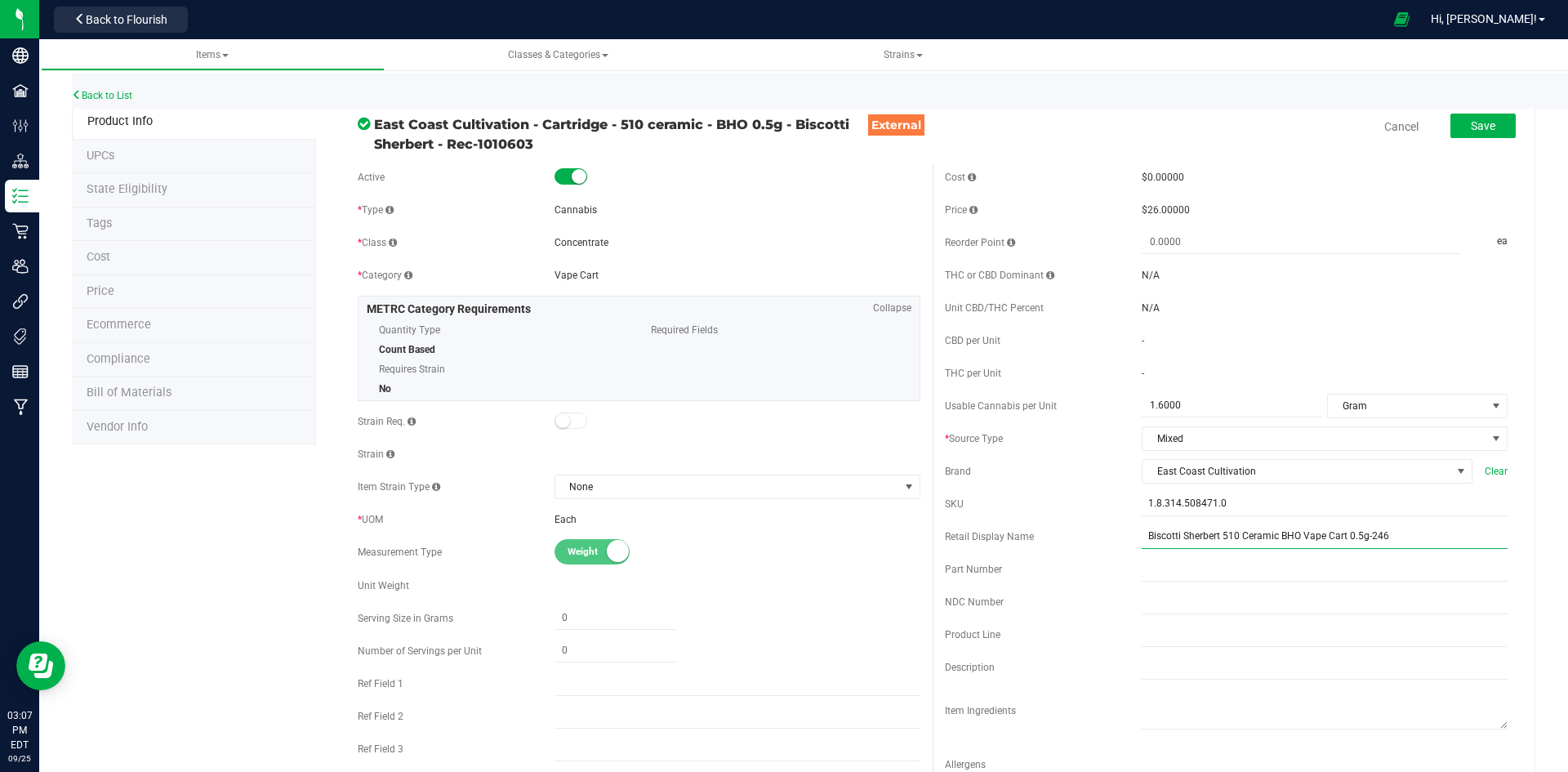
click at [1408, 540] on input "Biscotti Sherbert 510 Ceramic BHO Vape Cart 0.5g-246" at bounding box center [1324, 536] width 366 height 25
type input "Biscotti Sherbert 510 Ceramic BHO Vape Cart 0.5g-201A"
click at [1471, 125] on span "Save" at bounding box center [1483, 126] width 25 height 13
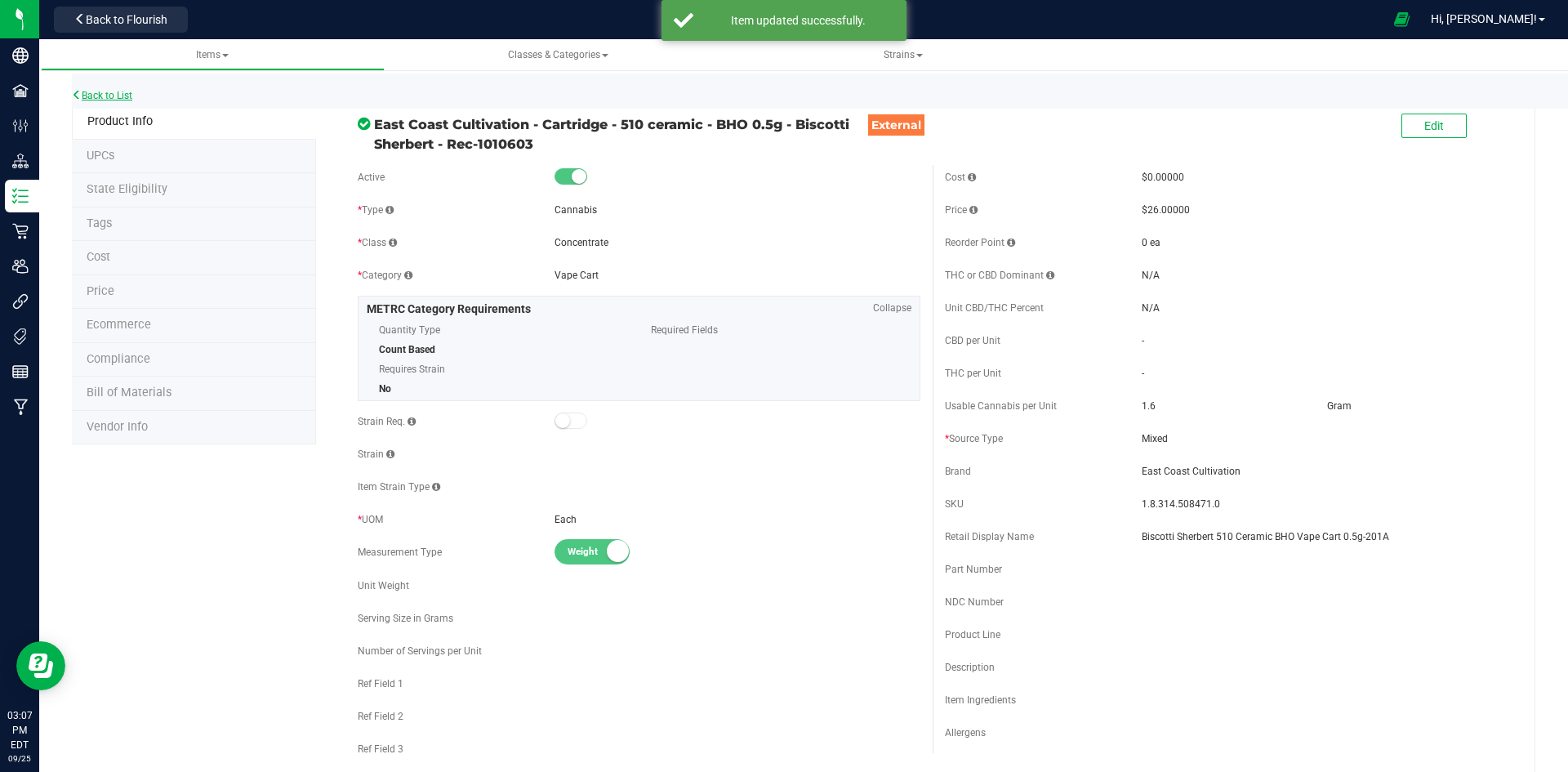
click at [130, 92] on link "Back to List" at bounding box center [102, 95] width 61 height 11
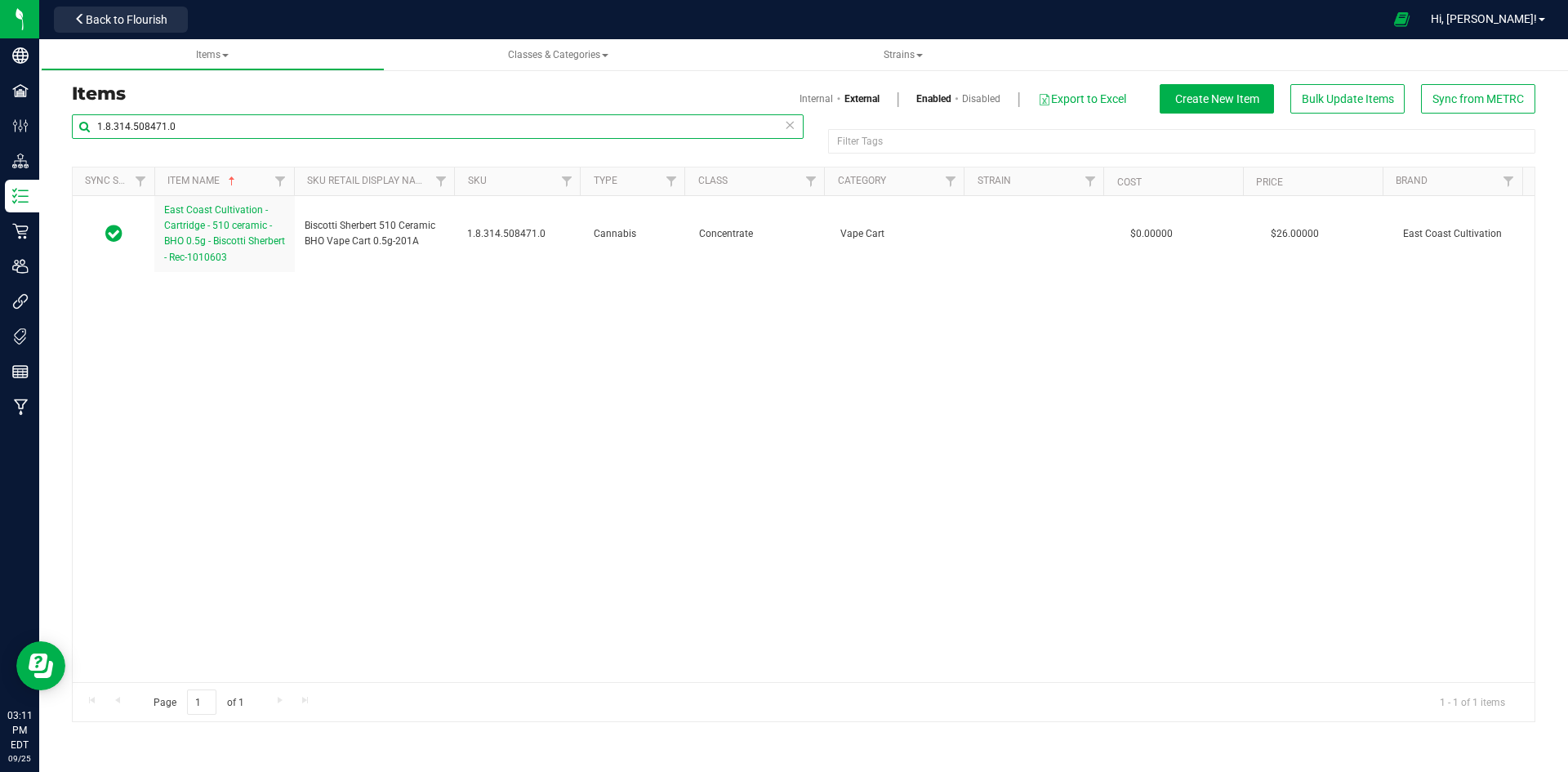
click at [181, 115] on input "1.8.314.508471.0" at bounding box center [437, 127] width 732 height 25
click at [177, 120] on input "1.8.314.508471.0" at bounding box center [437, 127] width 732 height 25
click at [175, 123] on input "1.8.314.508471.0" at bounding box center [437, 127] width 732 height 25
paste input "17153"
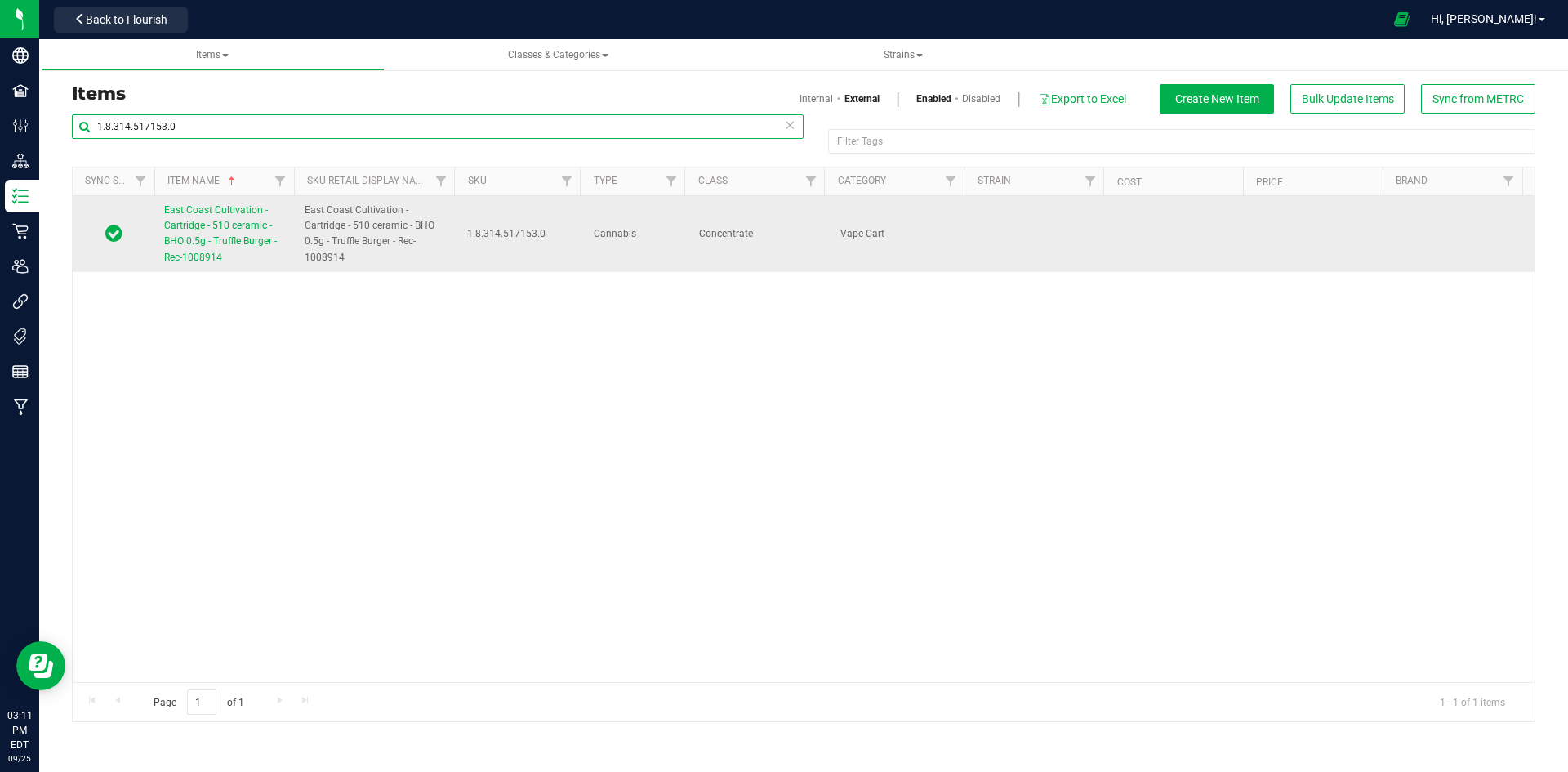
type input "1.8.314.517153.0"
click at [252, 248] on link "East Coast Cultivation - Cartridge - 510 ceramic - BHO 0.5g - Truffle Burger - …" at bounding box center [225, 234] width 121 height 63
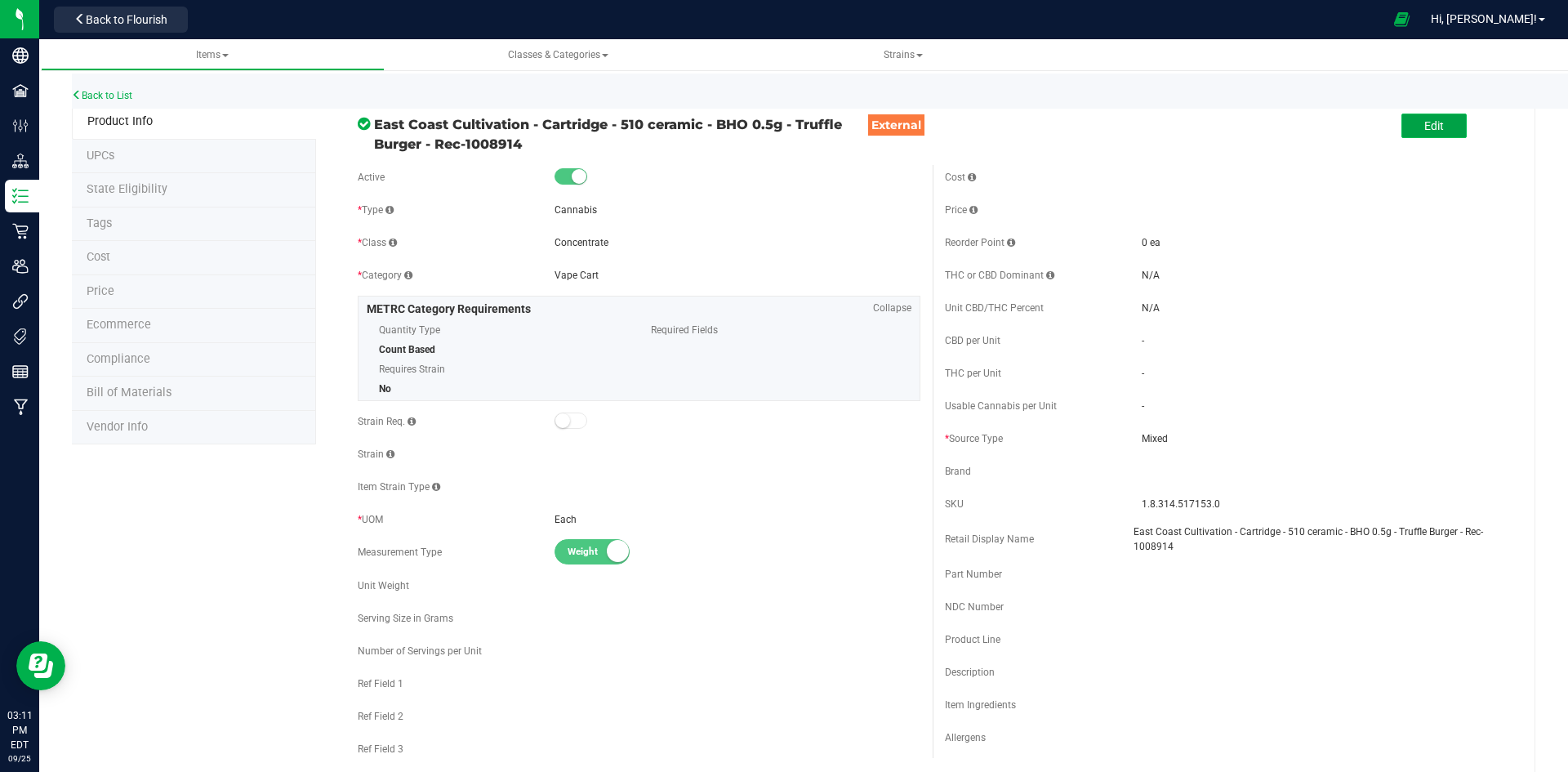
click at [1442, 124] on button "Edit" at bounding box center [1433, 126] width 65 height 25
click at [1189, 400] on span at bounding box center [1231, 405] width 181 height 24
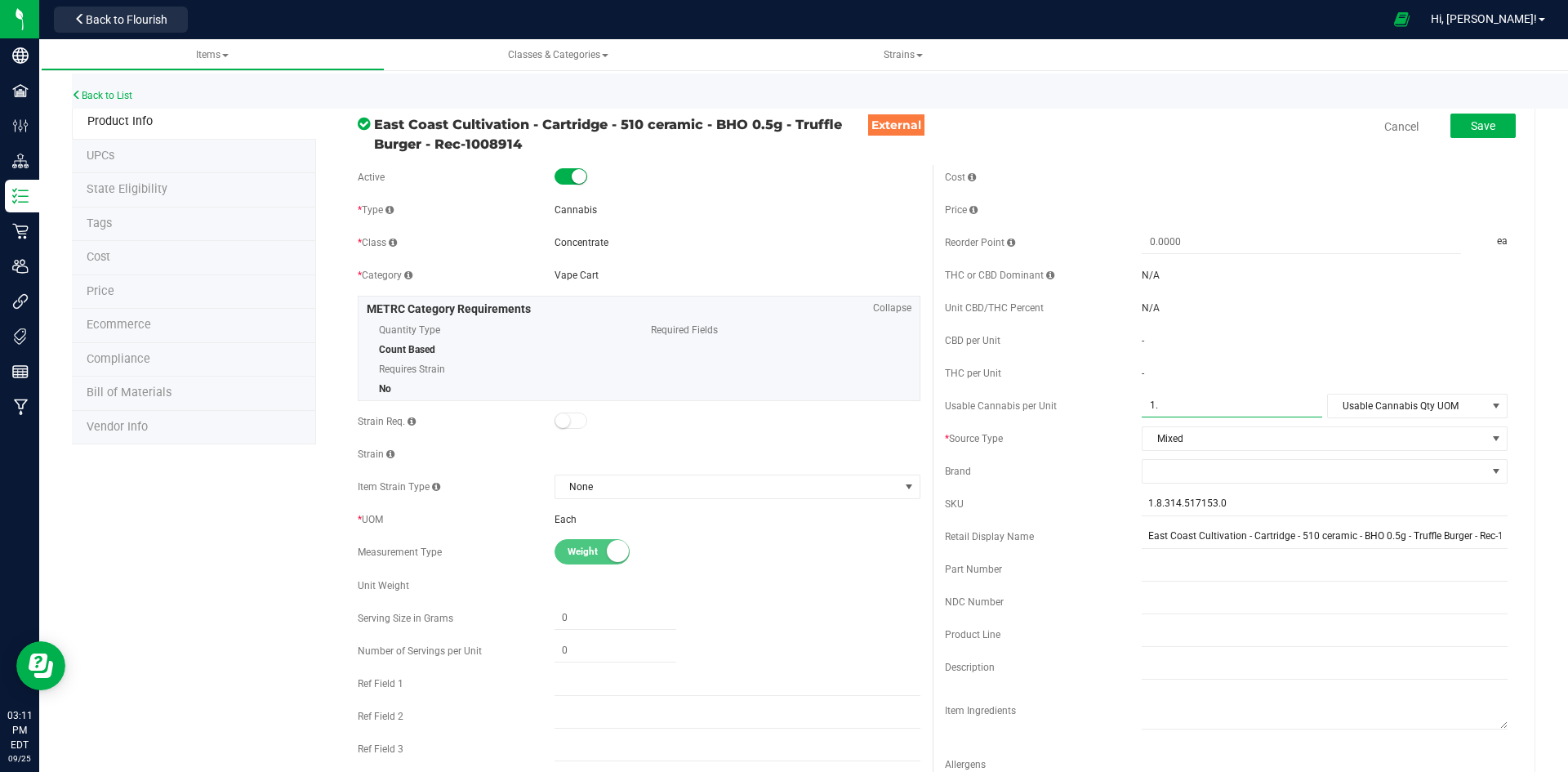
type input "1.6"
type input "1.6000"
click at [1368, 403] on span "Usable Cannabis Qty UOM" at bounding box center [1407, 405] width 159 height 23
click at [1345, 474] on li "Gram" at bounding box center [1406, 481] width 177 height 25
click at [1153, 470] on span at bounding box center [1314, 470] width 344 height 23
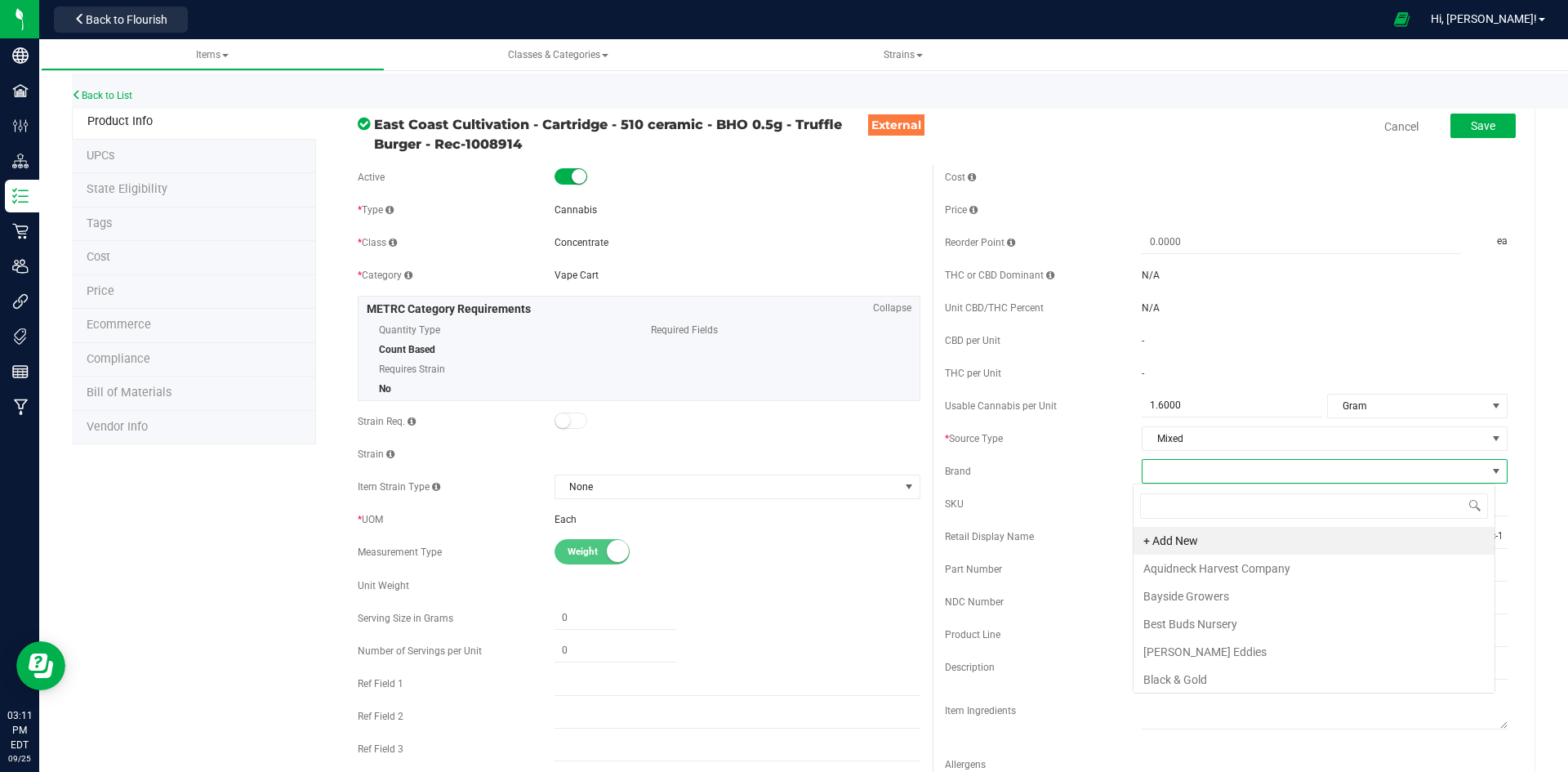
scroll to position [25, 362]
type input "eas"
click at [1198, 561] on li "East Coast Cultivation" at bounding box center [1314, 568] width 361 height 28
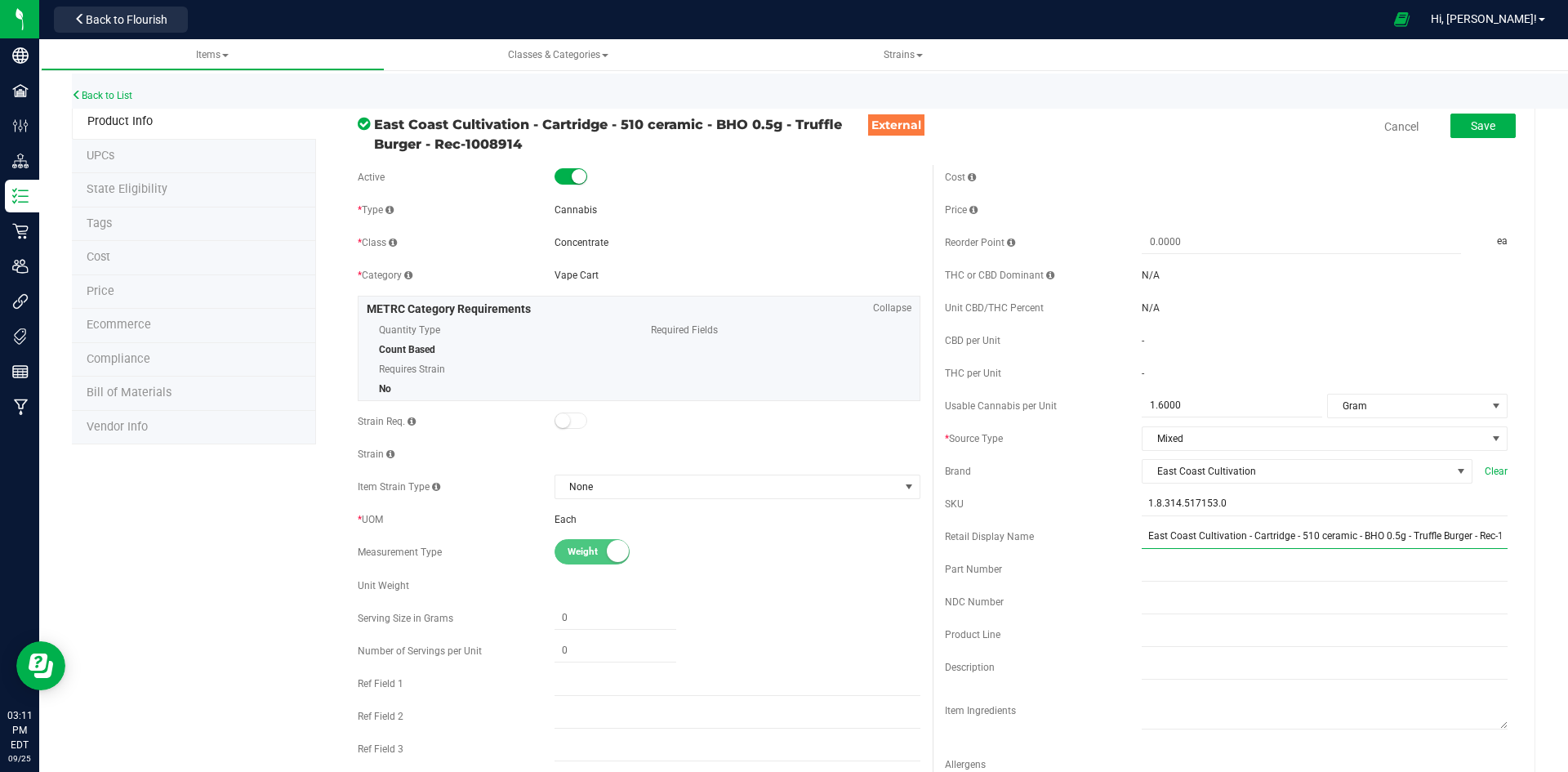
click at [1460, 542] on input "East Coast Cultivation - Cartridge - 510 ceramic - BHO 0.5g - Truffle Burger - …" at bounding box center [1324, 536] width 366 height 25
click at [1463, 538] on input "East Coast Cultivation - Cartridge - 510 ceramic - BHO 0.5g - Truffle Burger" at bounding box center [1324, 536] width 366 height 25
click at [1462, 539] on input "East Coast Cultivation - Cartridge - 510 ceramic - BHO 0.5g - Truffle Burger 51…" at bounding box center [1324, 536] width 366 height 25
click at [1281, 543] on input "East Coast Cultivation - Cartridge - 510 ceramic - BHO 0.5g - Truffle Burger 51…" at bounding box center [1324, 536] width 366 height 25
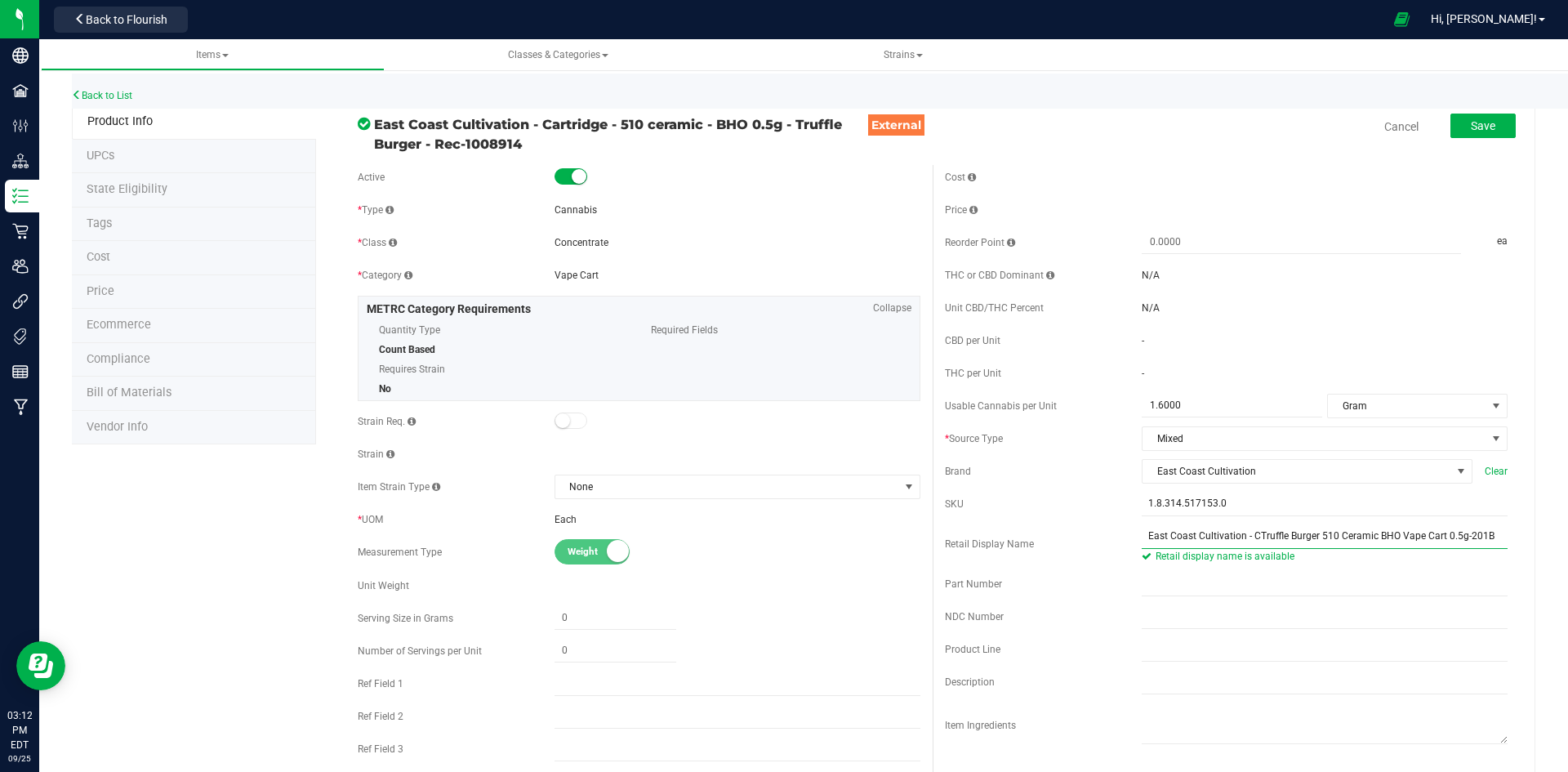
scroll to position [0, 0]
type input "Truffle Burger 510 Ceramic BHO Vape Cart 0.5g-201B"
click at [1487, 128] on button "Save" at bounding box center [1483, 126] width 65 height 25
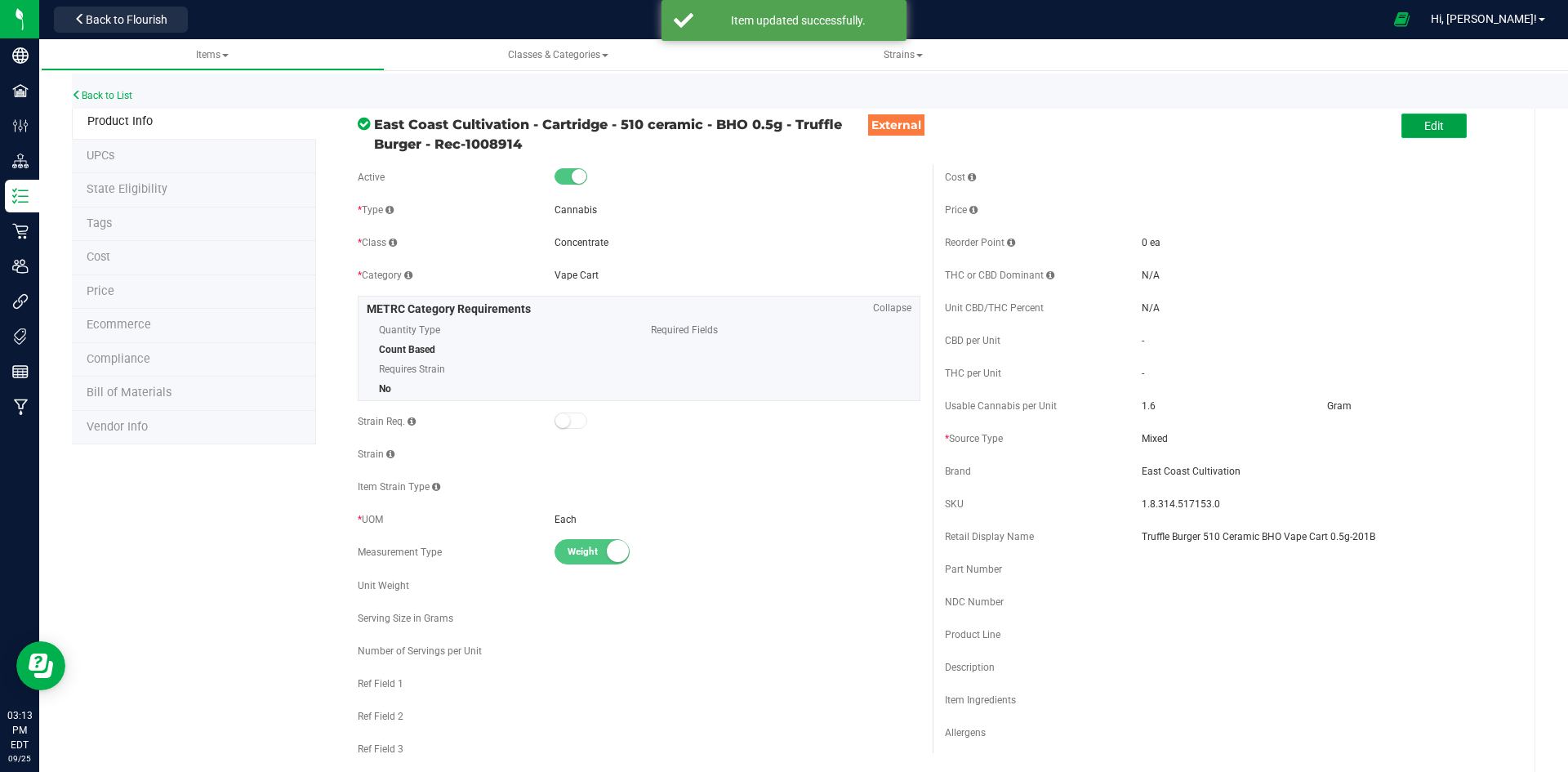
click at [1411, 129] on button "Edit" at bounding box center [1433, 126] width 65 height 25
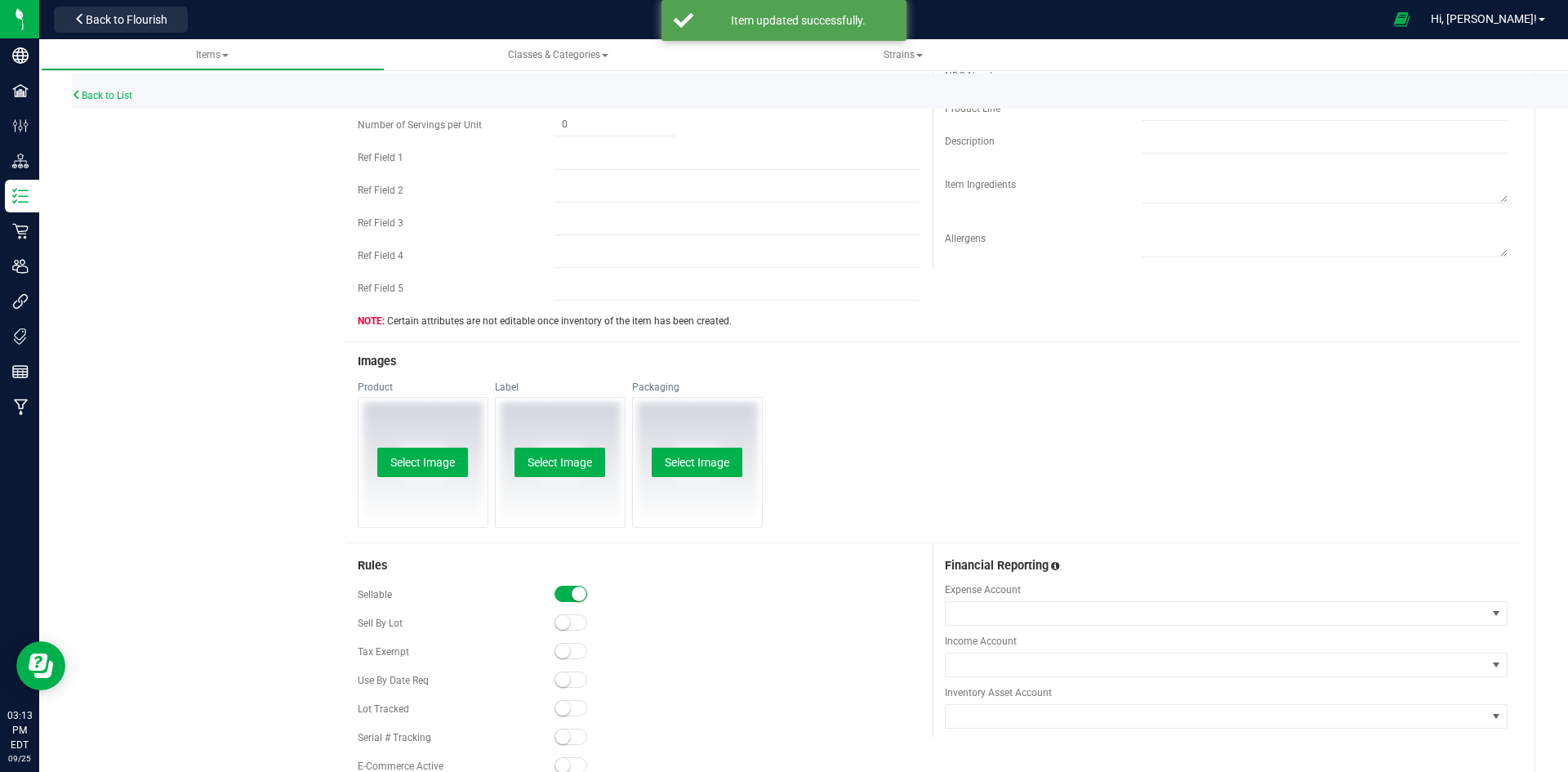
scroll to position [653, 0]
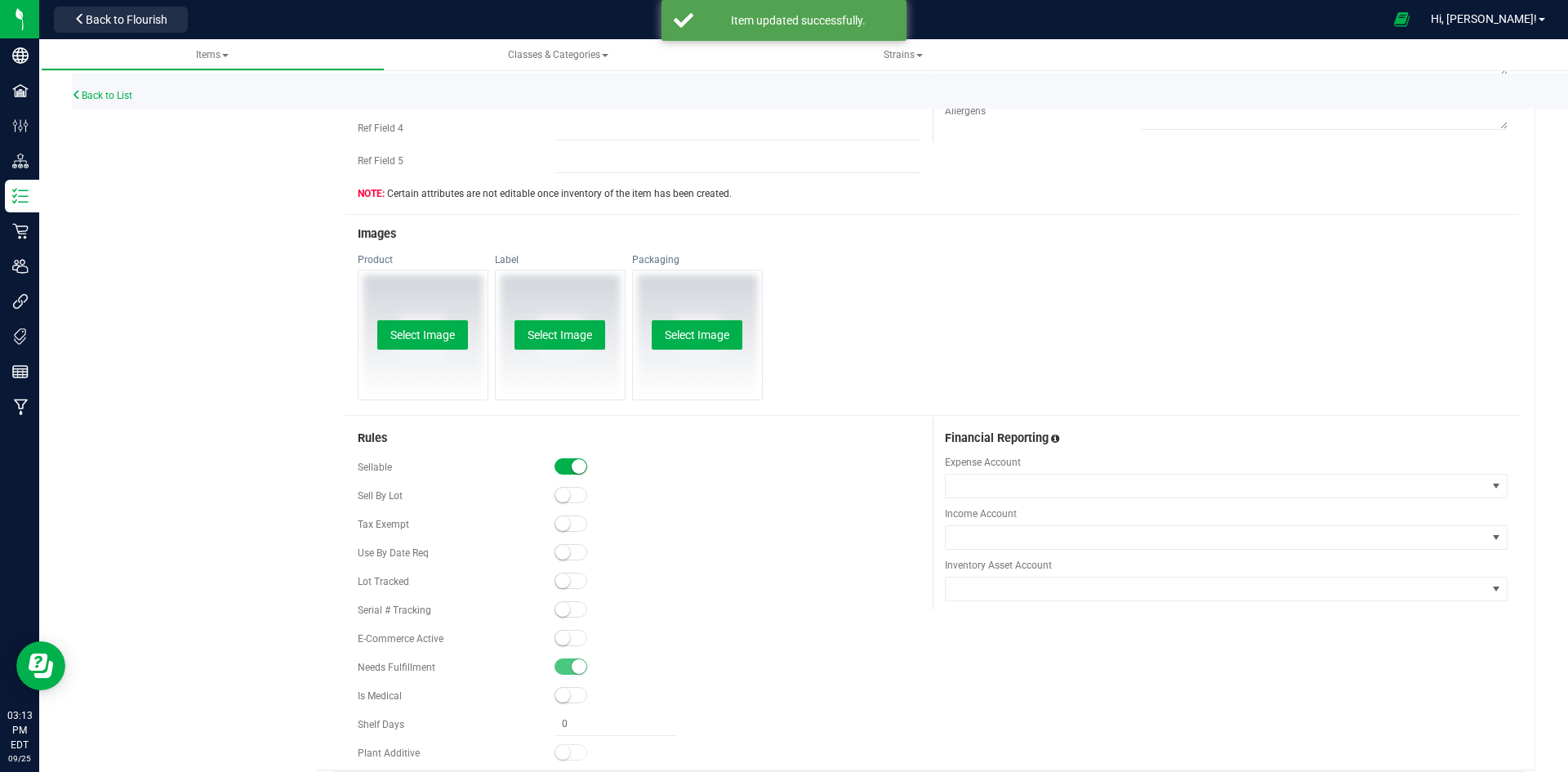
click at [569, 638] on span at bounding box center [571, 638] width 33 height 17
click at [559, 574] on small at bounding box center [563, 580] width 15 height 15
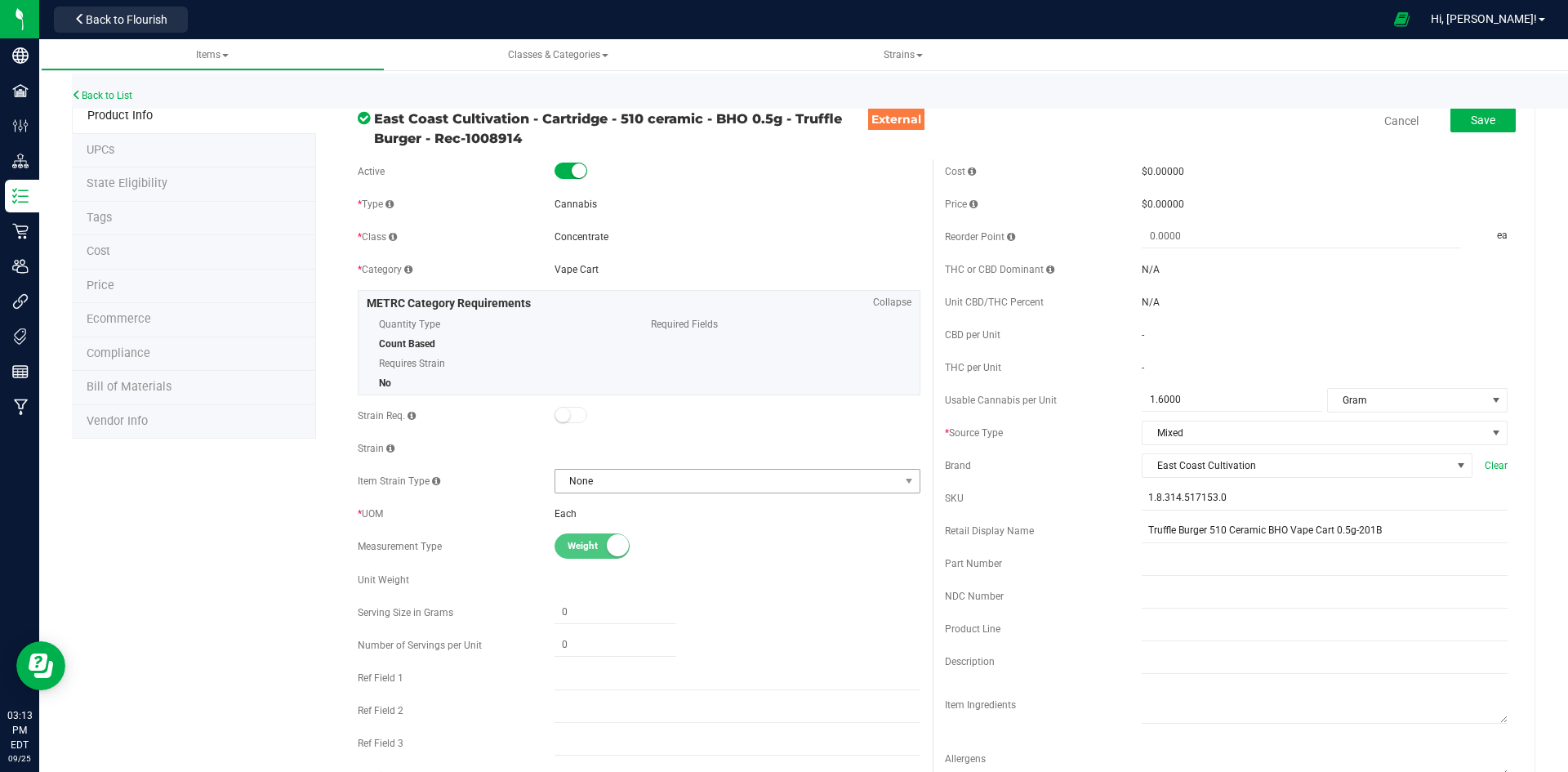
scroll to position [0, 0]
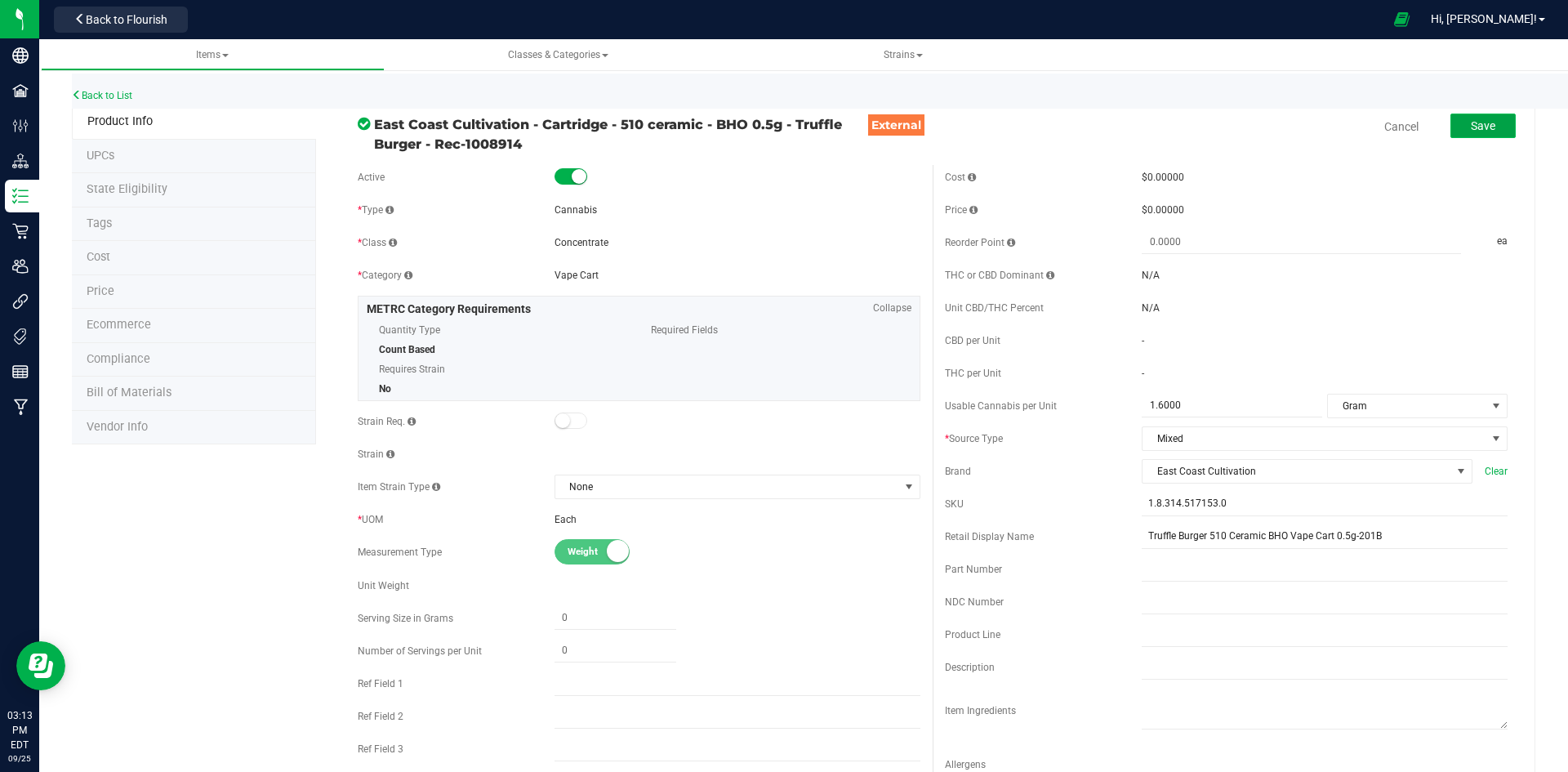
click at [1476, 114] on button "Save" at bounding box center [1483, 126] width 65 height 25
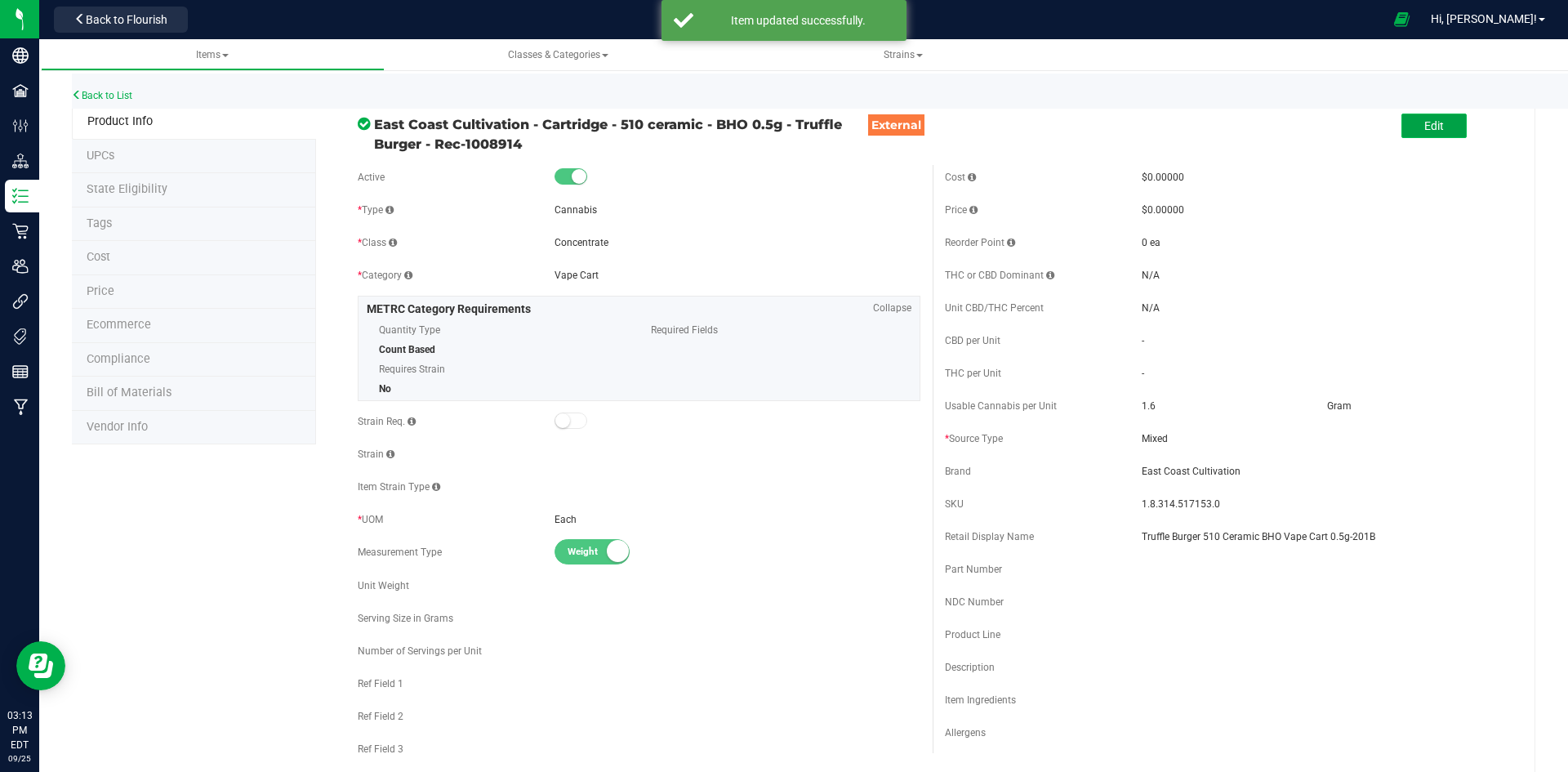
click at [1407, 128] on button "Edit" at bounding box center [1433, 126] width 65 height 25
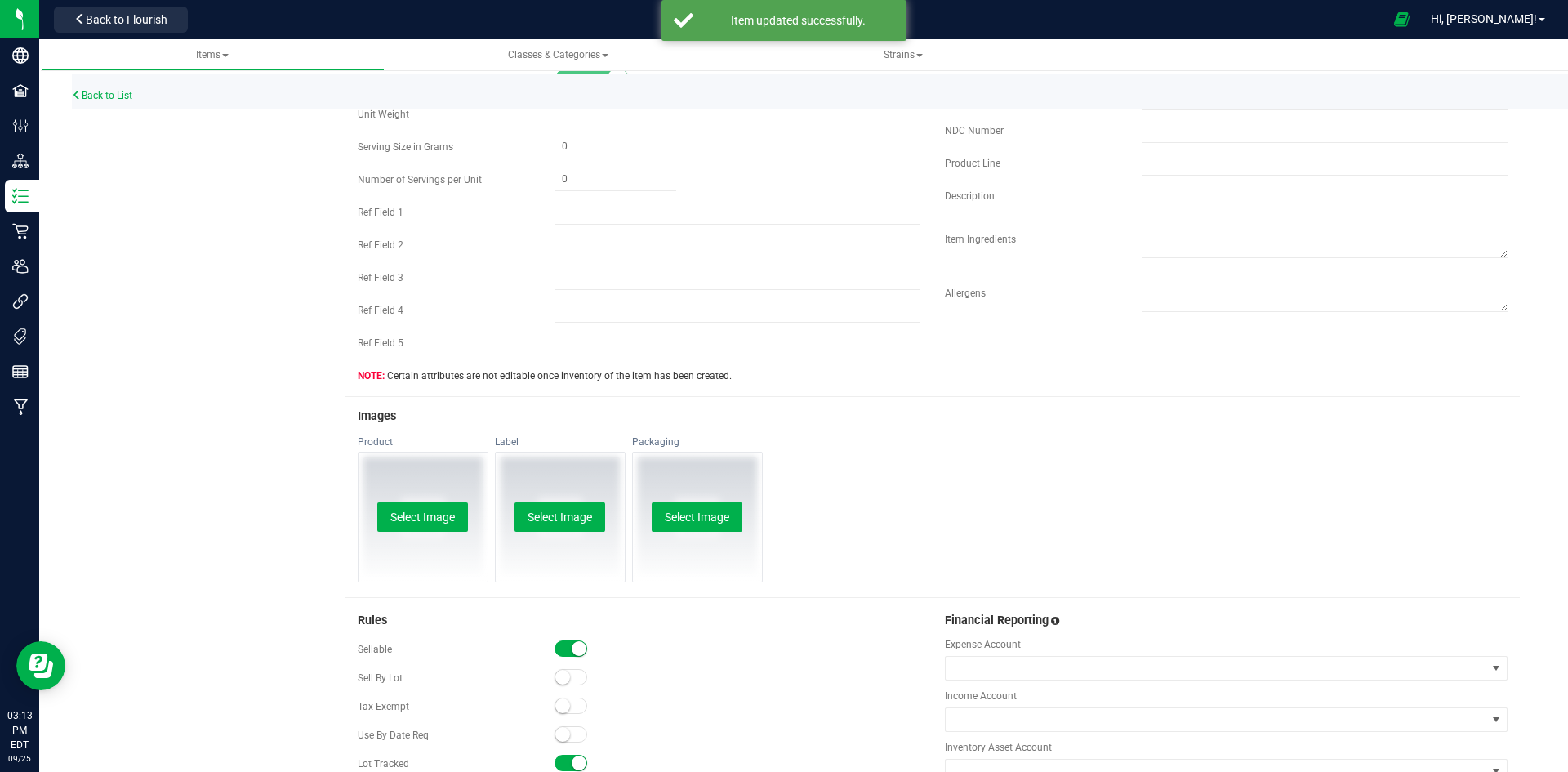
scroll to position [490, 0]
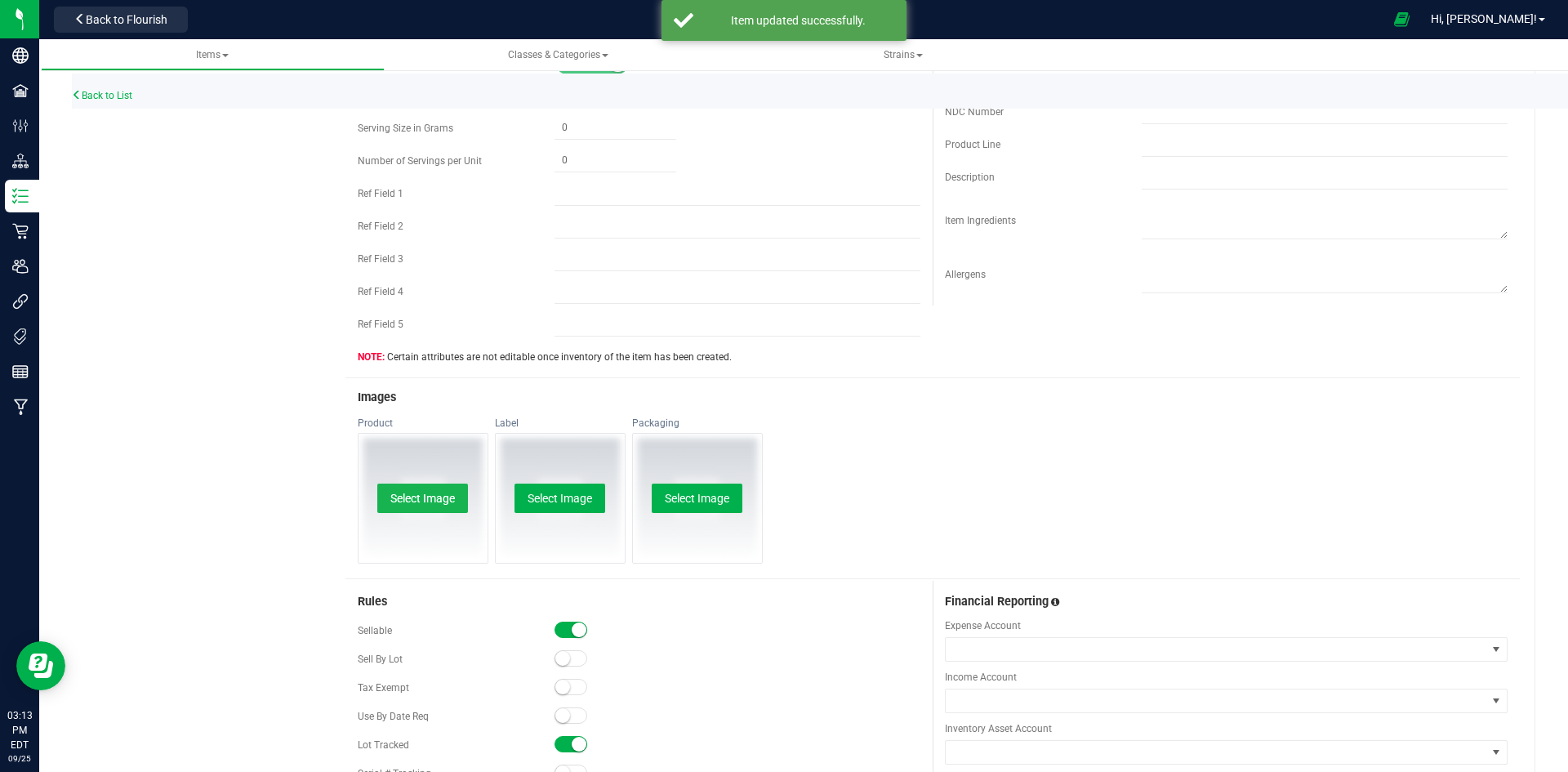
click at [414, 490] on button "Select Image" at bounding box center [422, 498] width 91 height 29
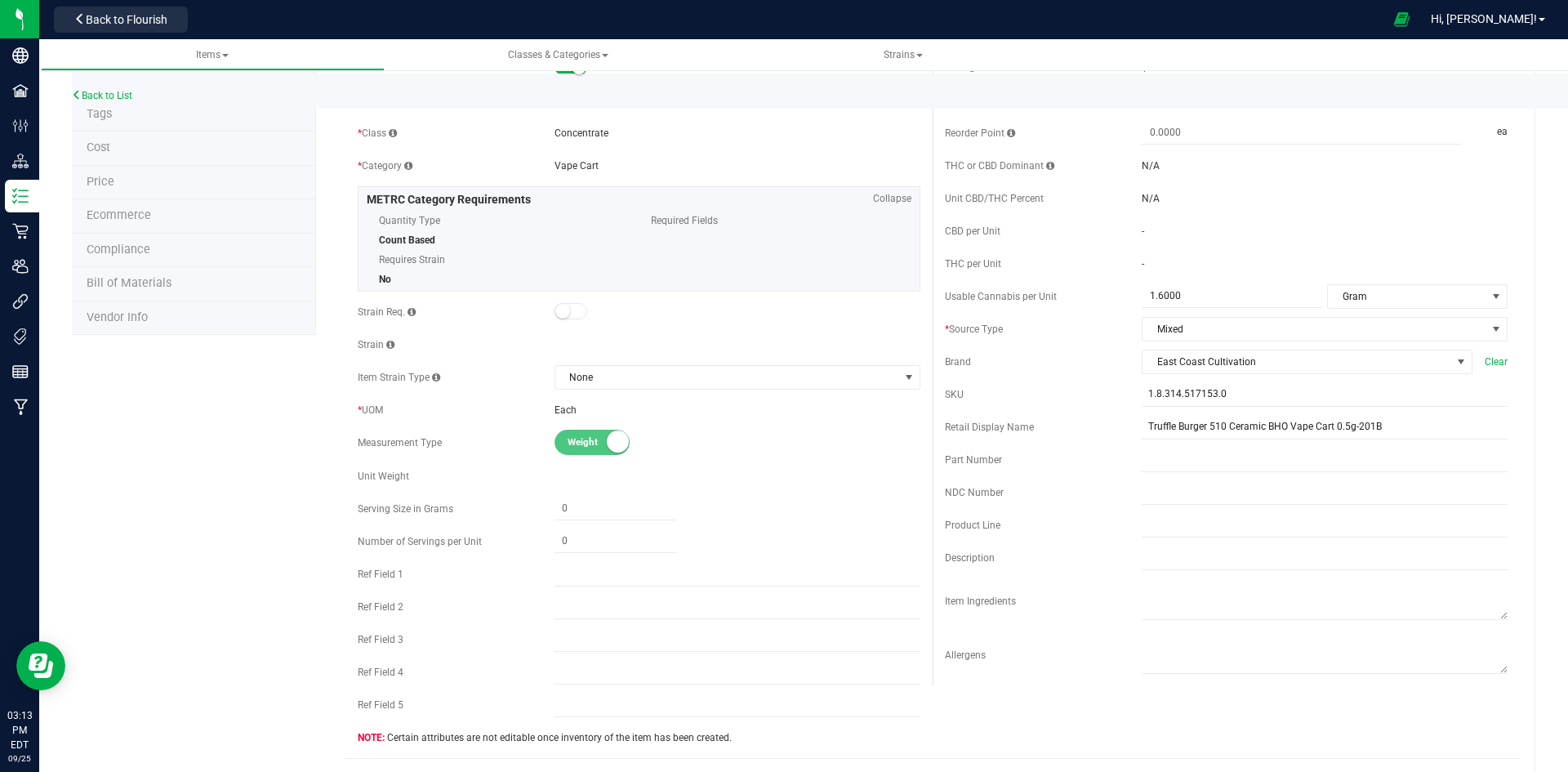
scroll to position [0, 0]
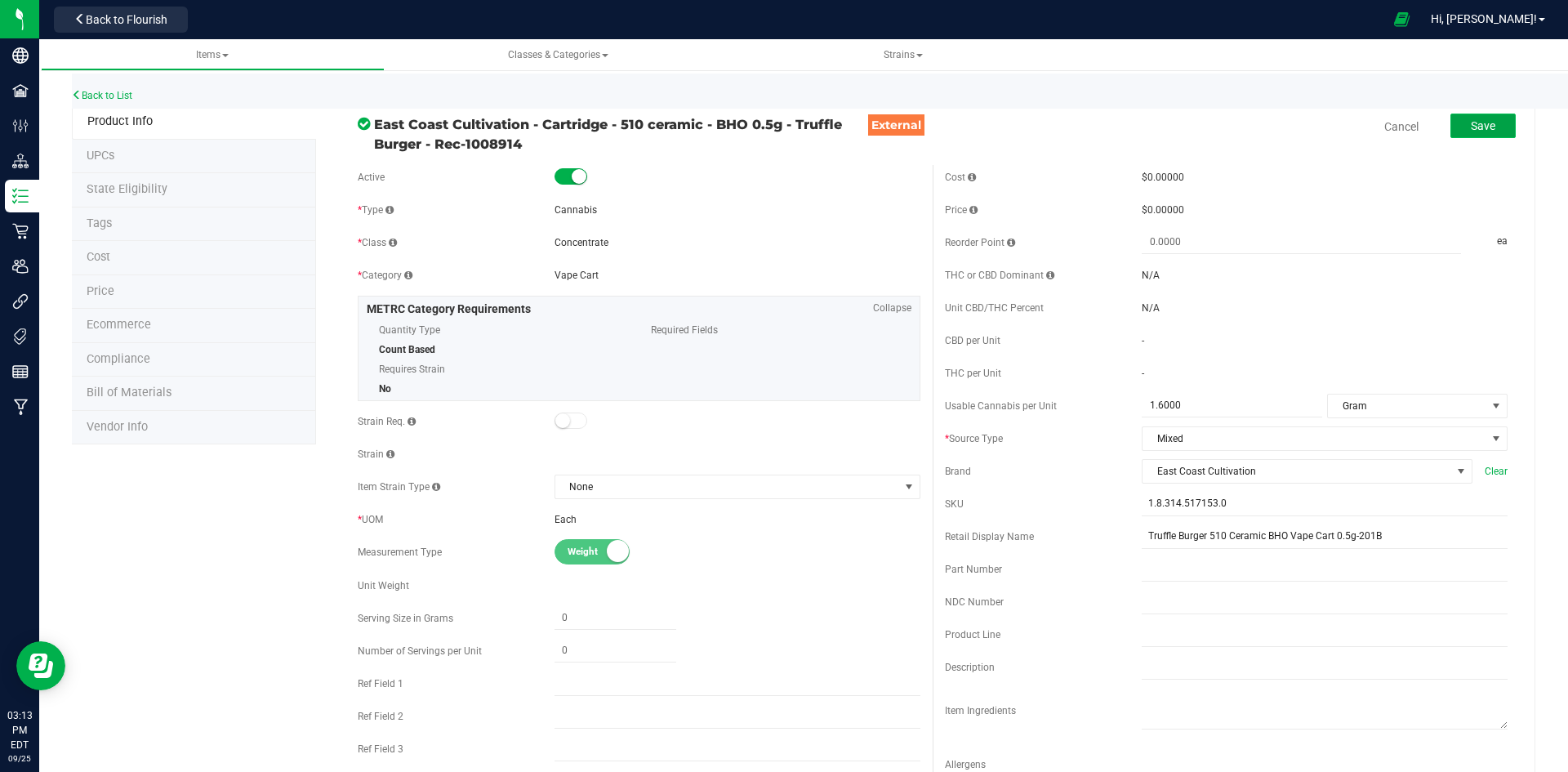
click at [1471, 132] on span "Save" at bounding box center [1483, 126] width 25 height 13
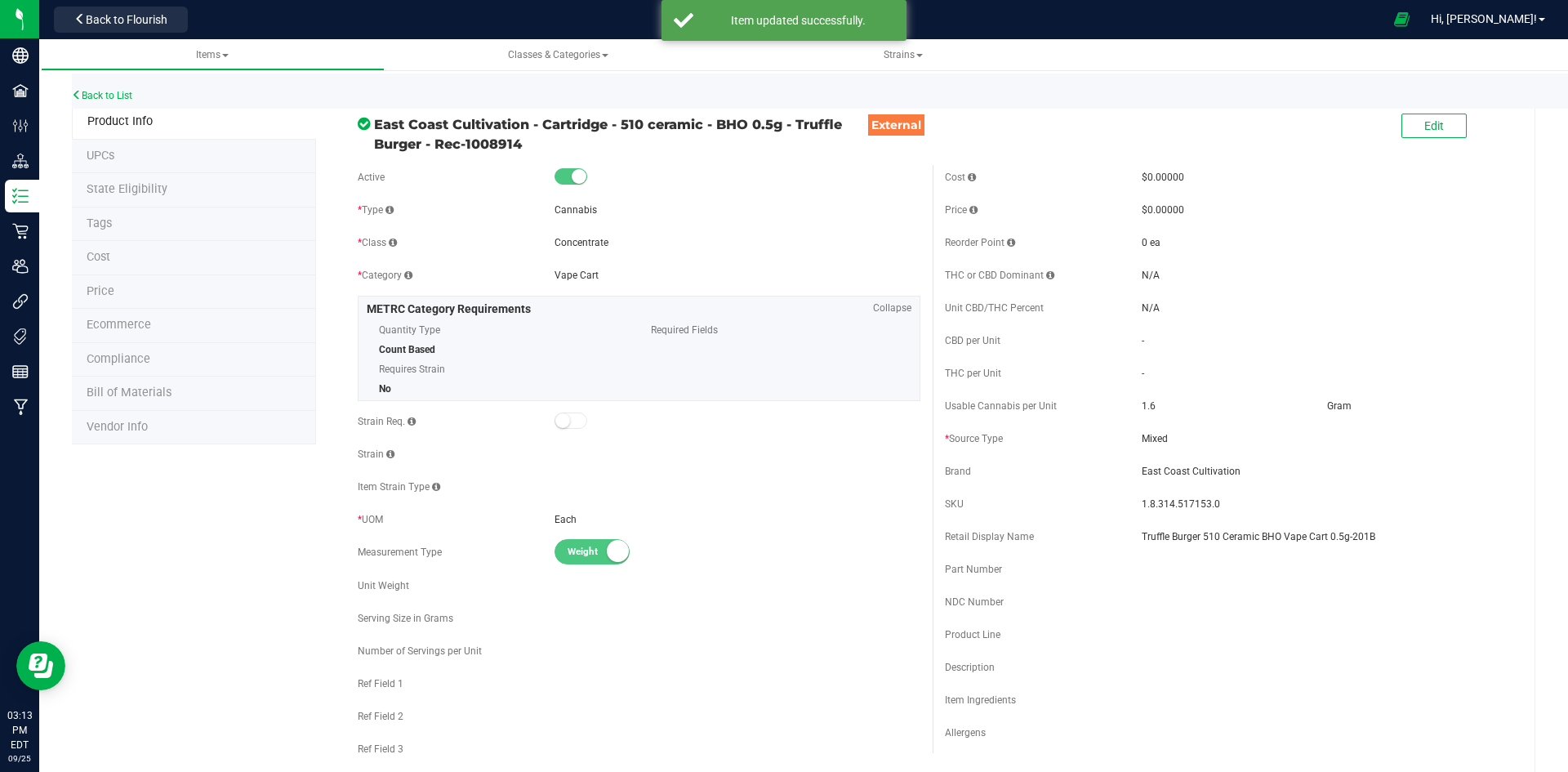
click at [146, 285] on li "Price" at bounding box center [193, 292] width 244 height 34
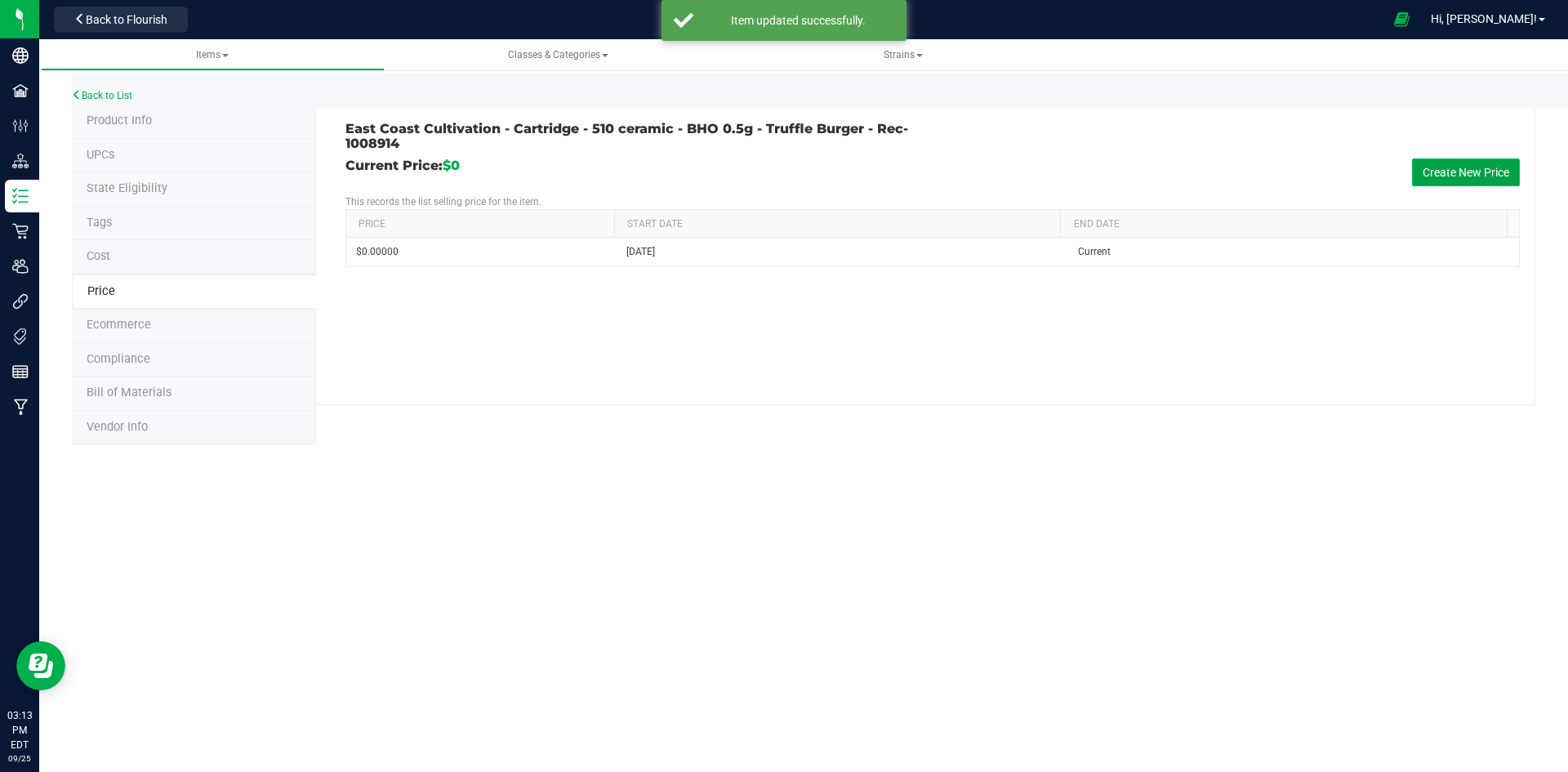
click at [1493, 165] on button "Create New Price" at bounding box center [1466, 172] width 108 height 28
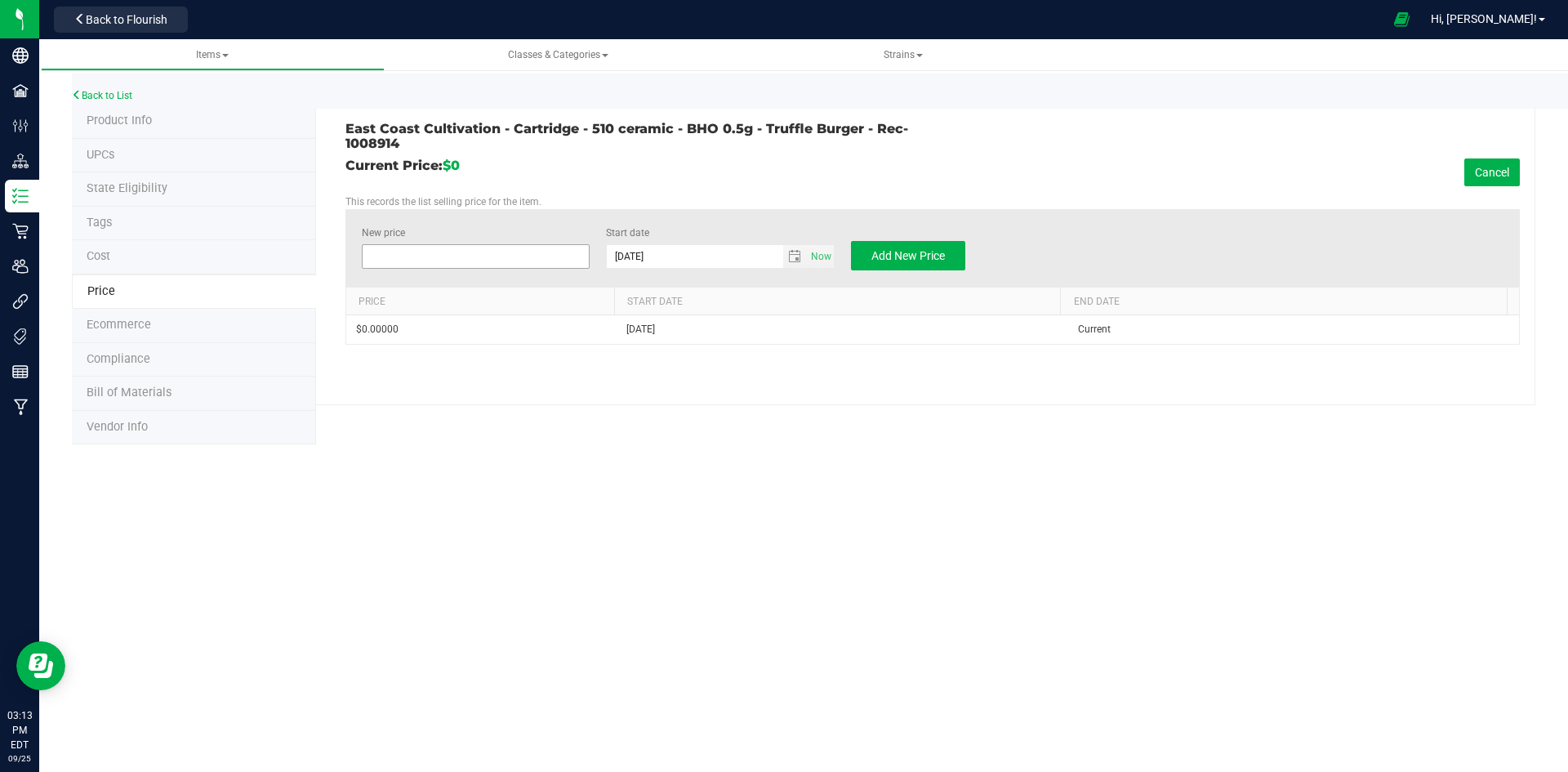
click at [391, 252] on span at bounding box center [476, 256] width 228 height 25
type input "26"
click at [933, 264] on button "Add New Price" at bounding box center [908, 256] width 115 height 29
type input "$0.00000"
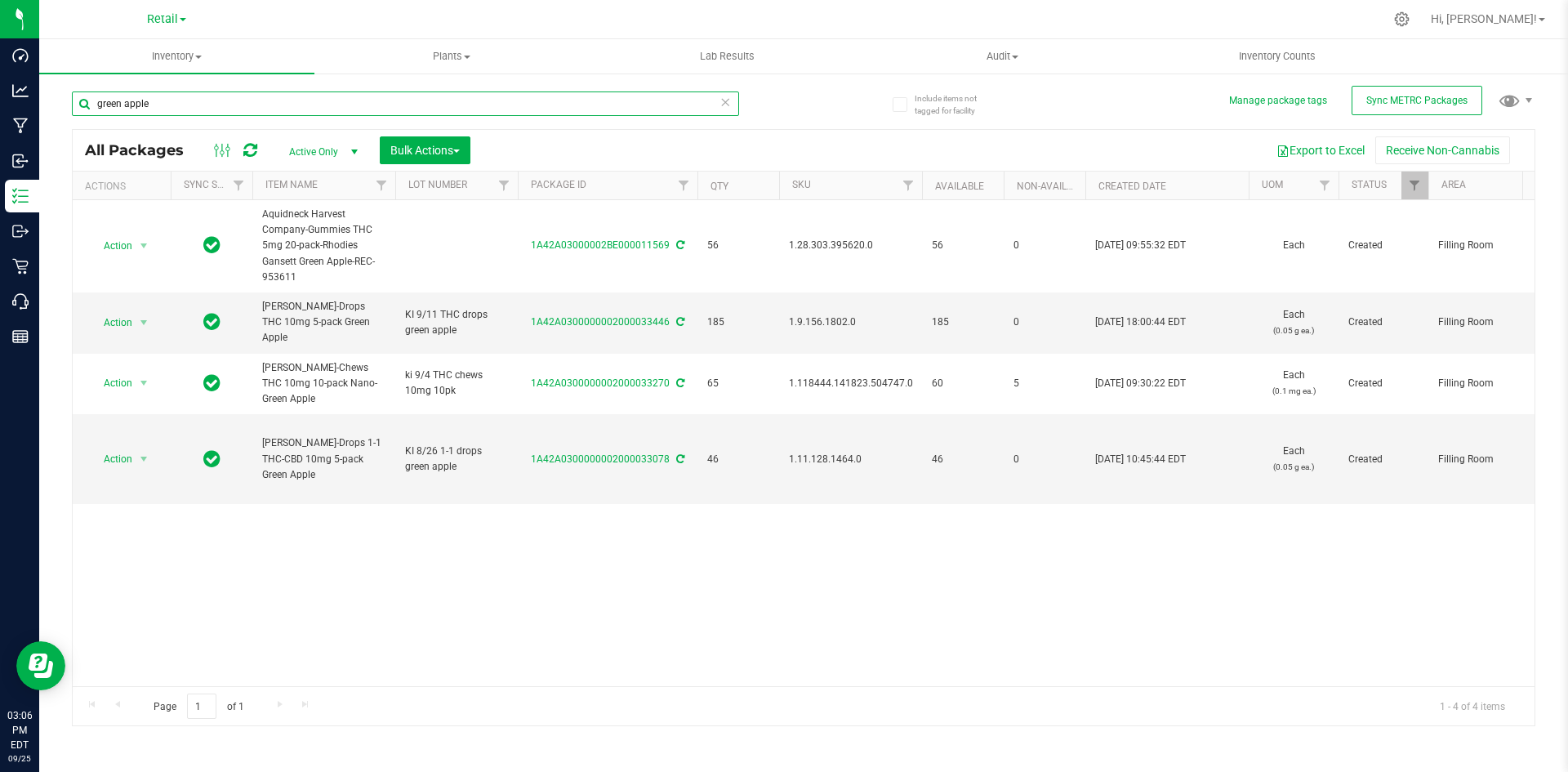
click at [276, 108] on input "green apple" at bounding box center [405, 104] width 668 height 25
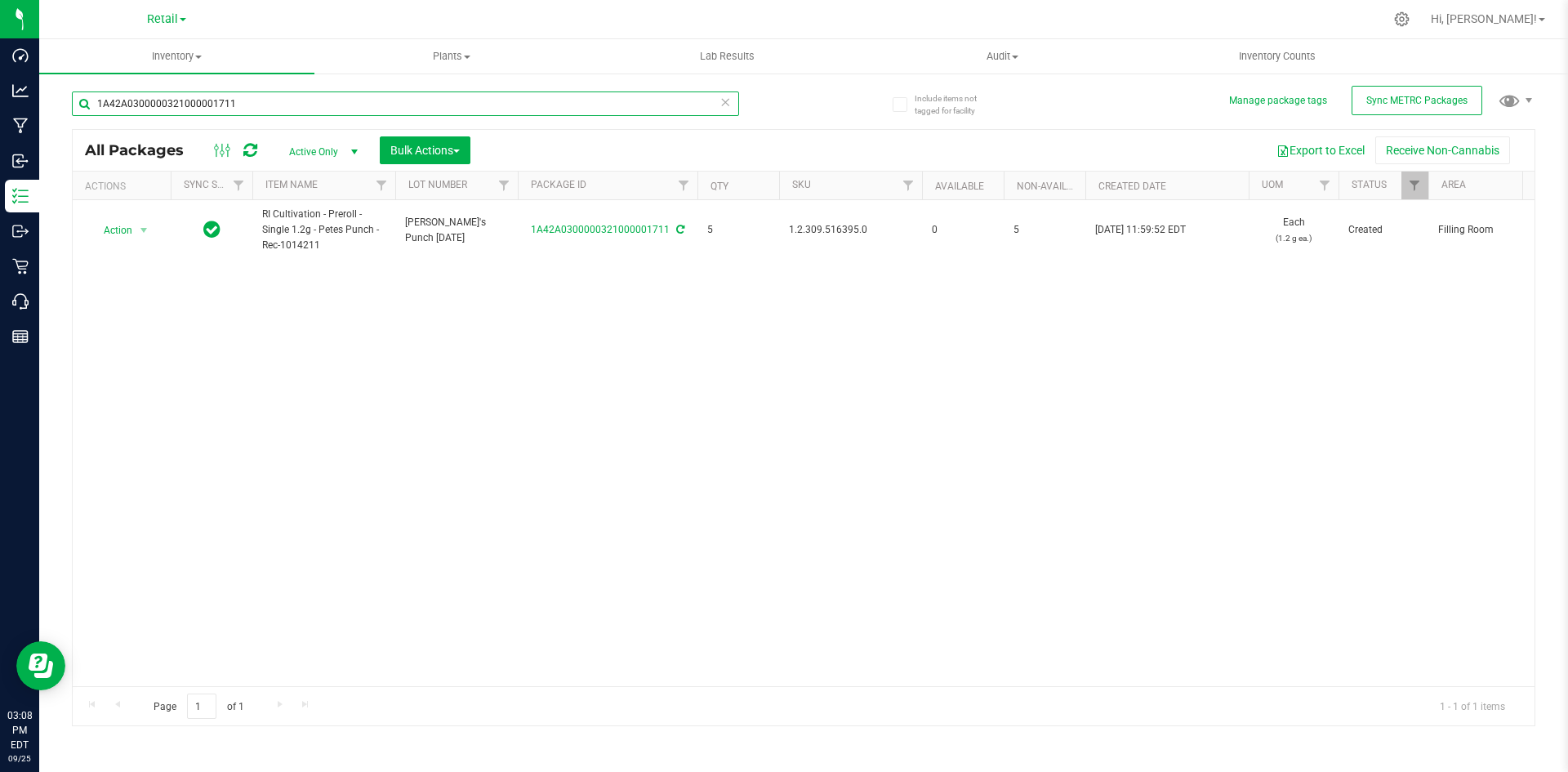
click at [189, 98] on input "1A42A0300000321000001711" at bounding box center [405, 104] width 668 height 25
type input "1A42A0300000899000002793"
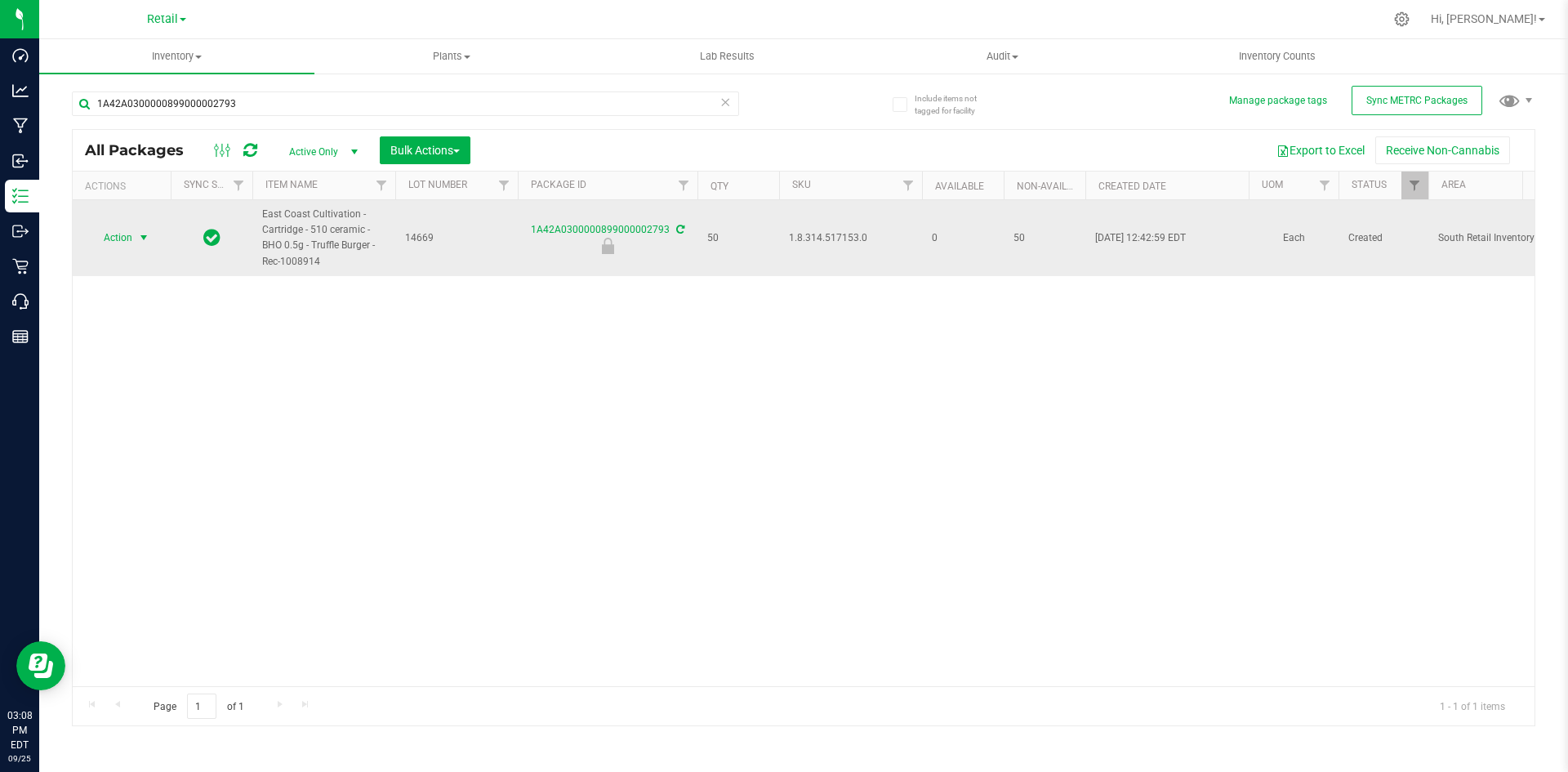
click at [135, 244] on span "select" at bounding box center [144, 237] width 20 height 23
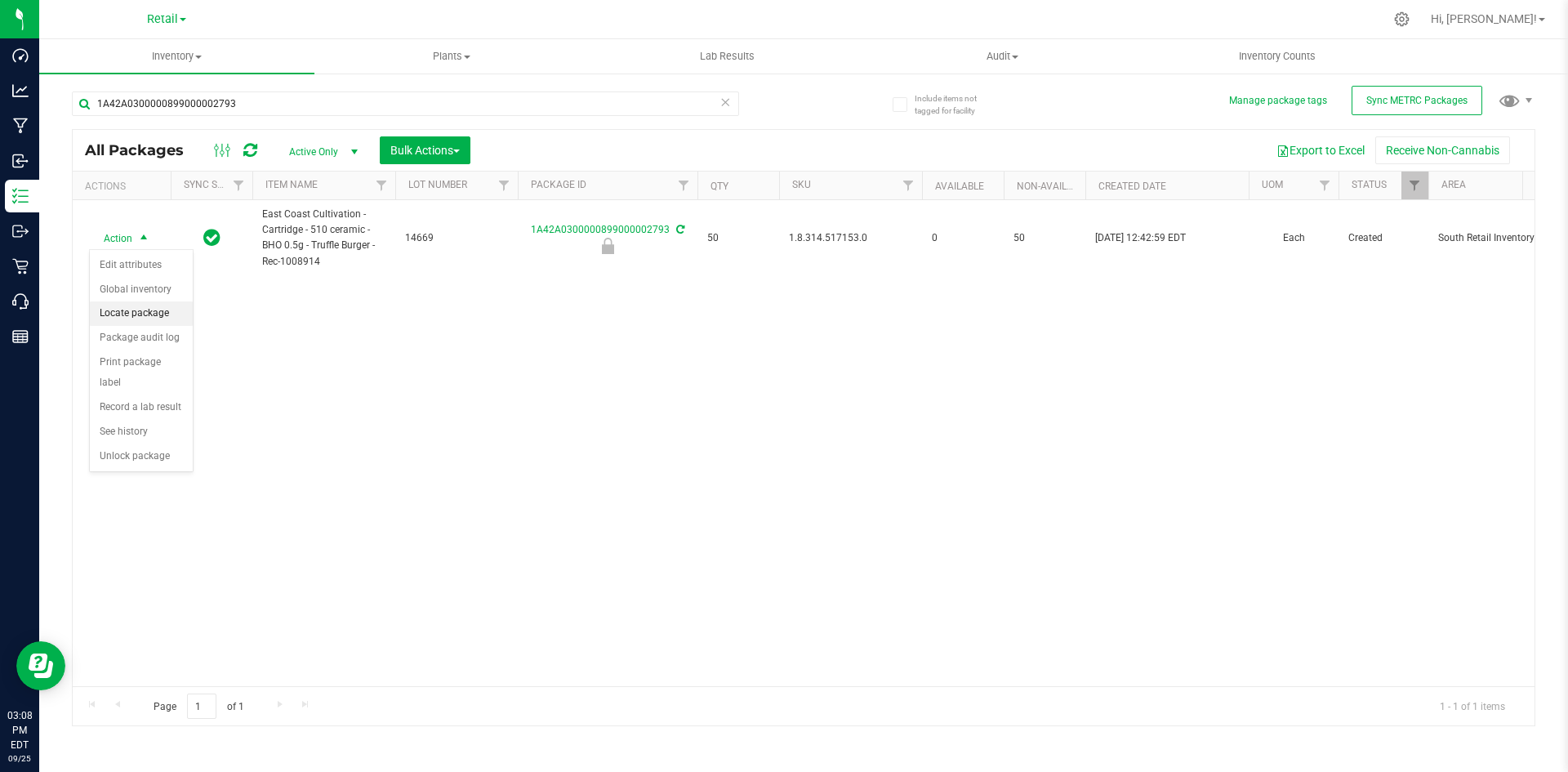
click at [155, 313] on li "Locate package" at bounding box center [141, 314] width 103 height 25
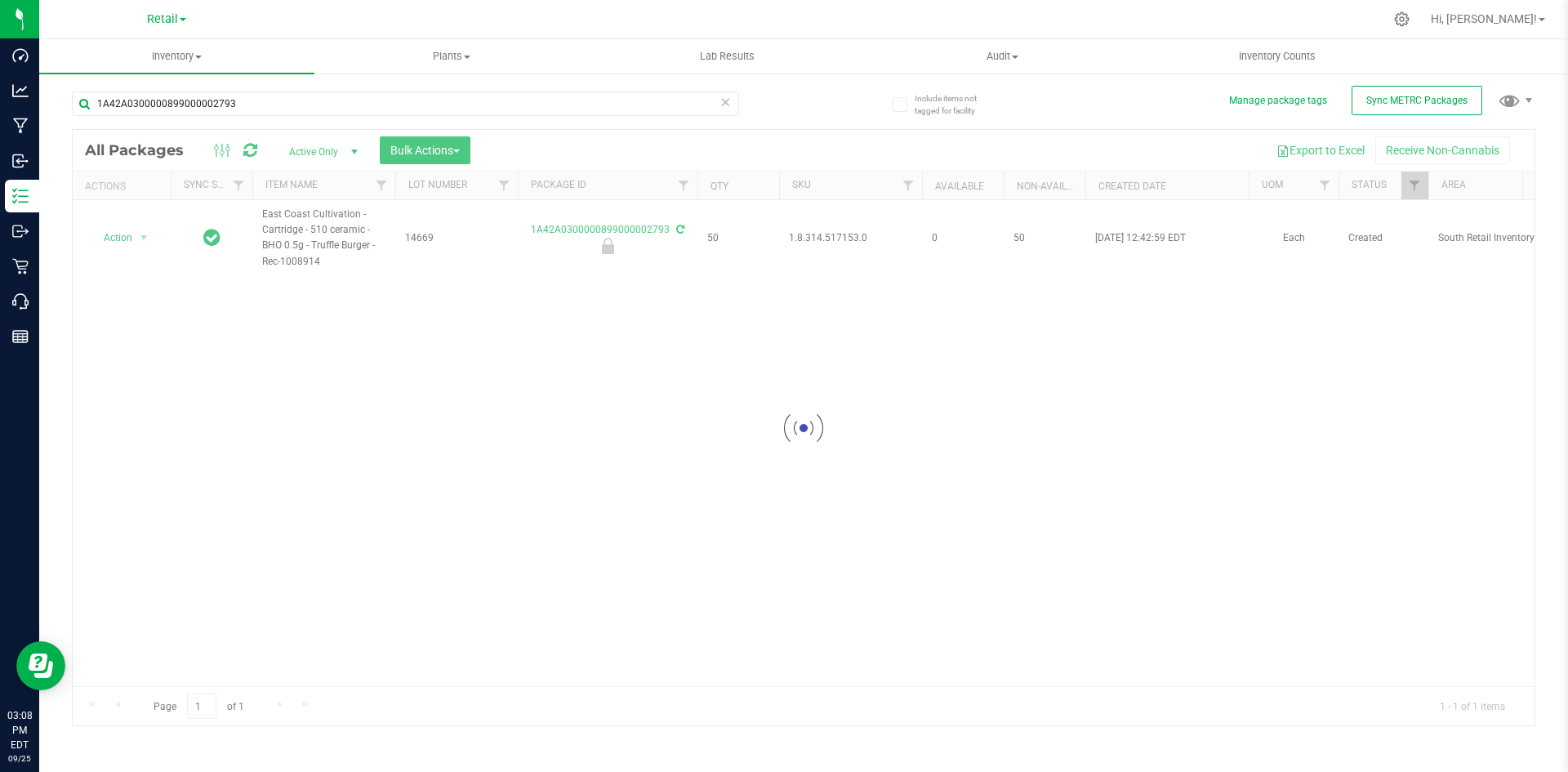
click at [418, 153] on div at bounding box center [803, 427] width 1462 height 595
click at [417, 144] on span "Bulk Actions" at bounding box center [425, 150] width 70 height 13
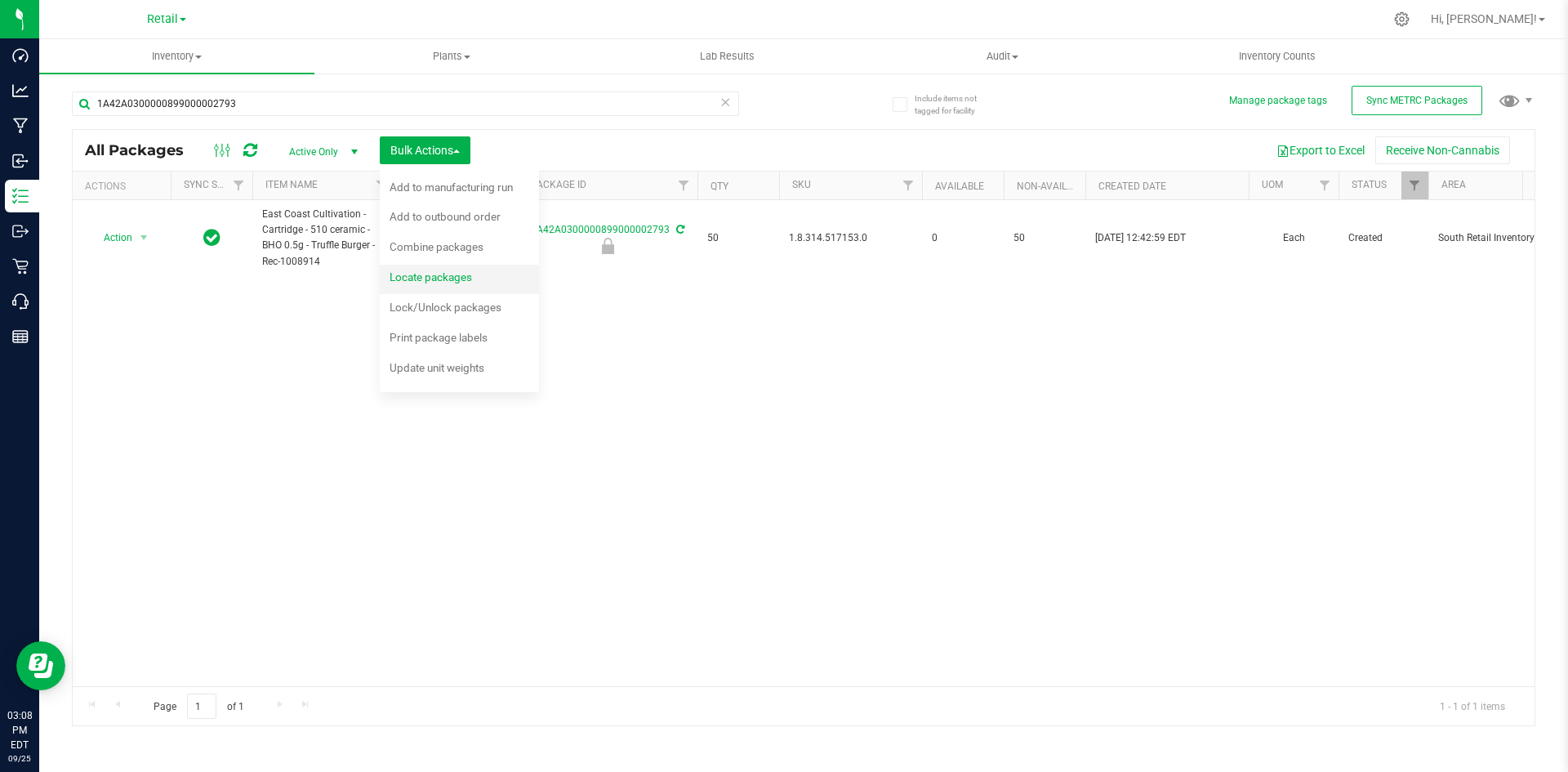
click at [472, 277] on span "Locate packages" at bounding box center [431, 277] width 83 height 13
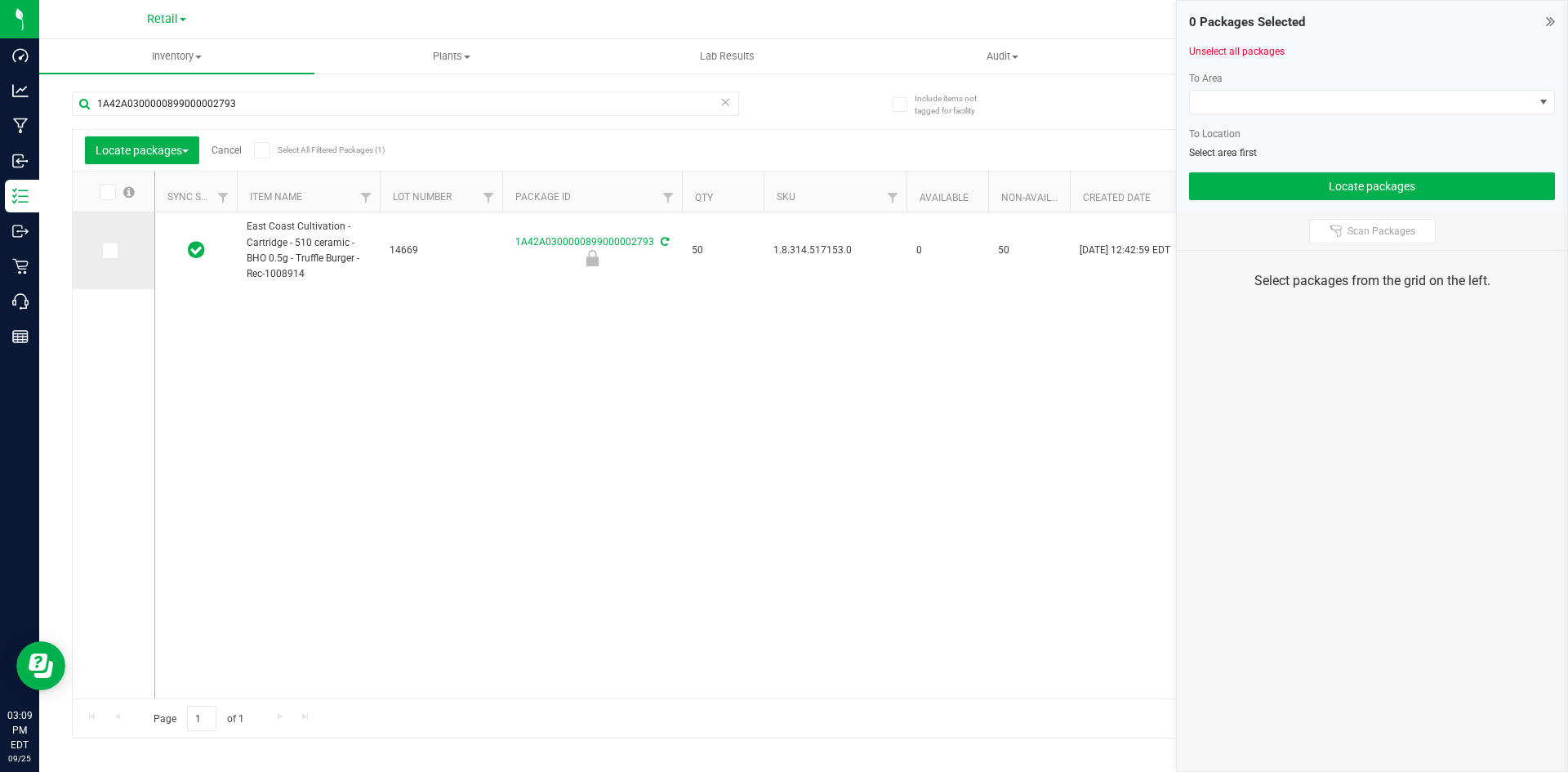
click at [116, 243] on span at bounding box center [110, 251] width 17 height 17
click at [0, 0] on input "checkbox" at bounding box center [0, 0] width 0 height 0
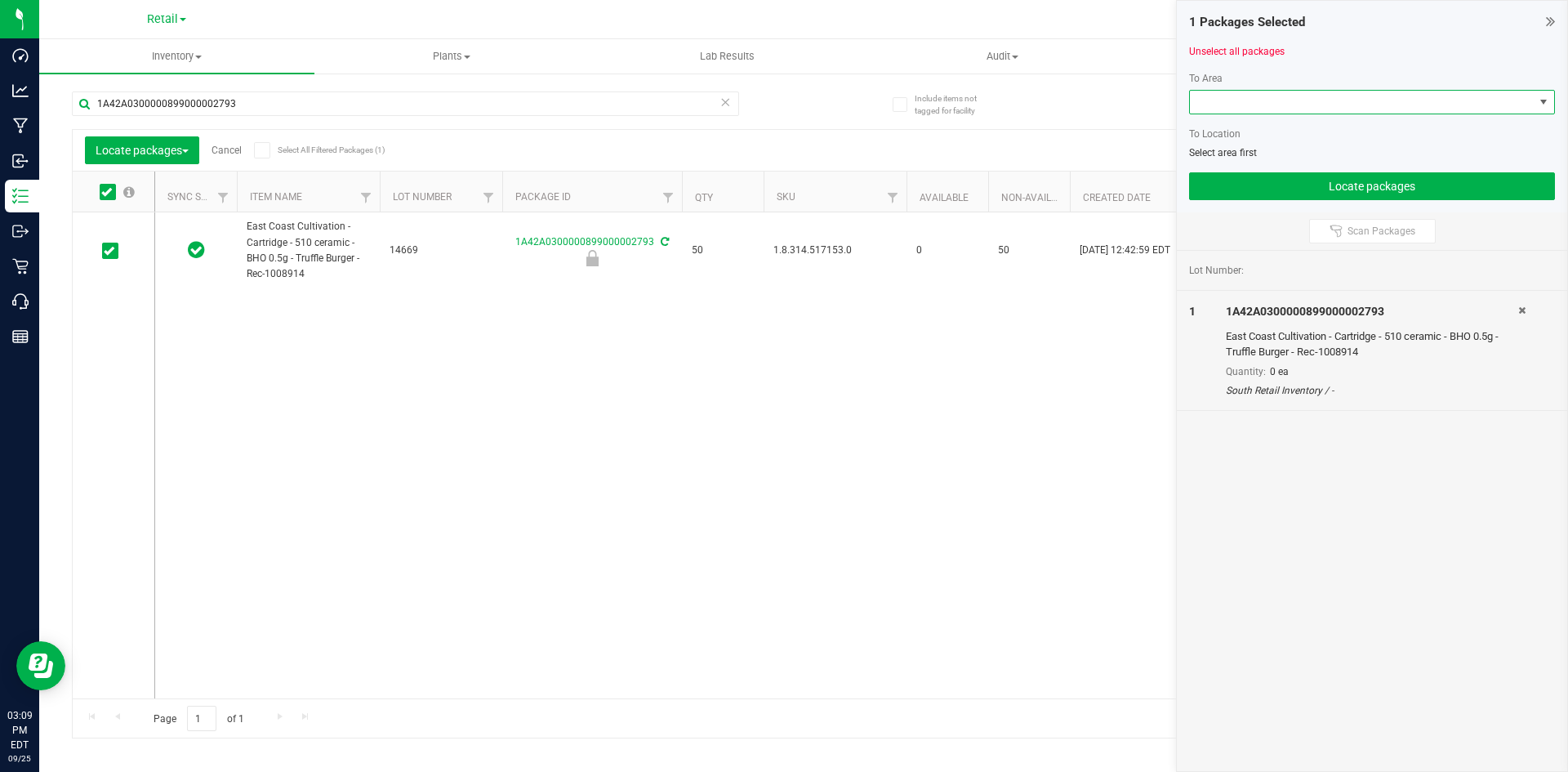
click at [1232, 101] on span at bounding box center [1362, 102] width 344 height 23
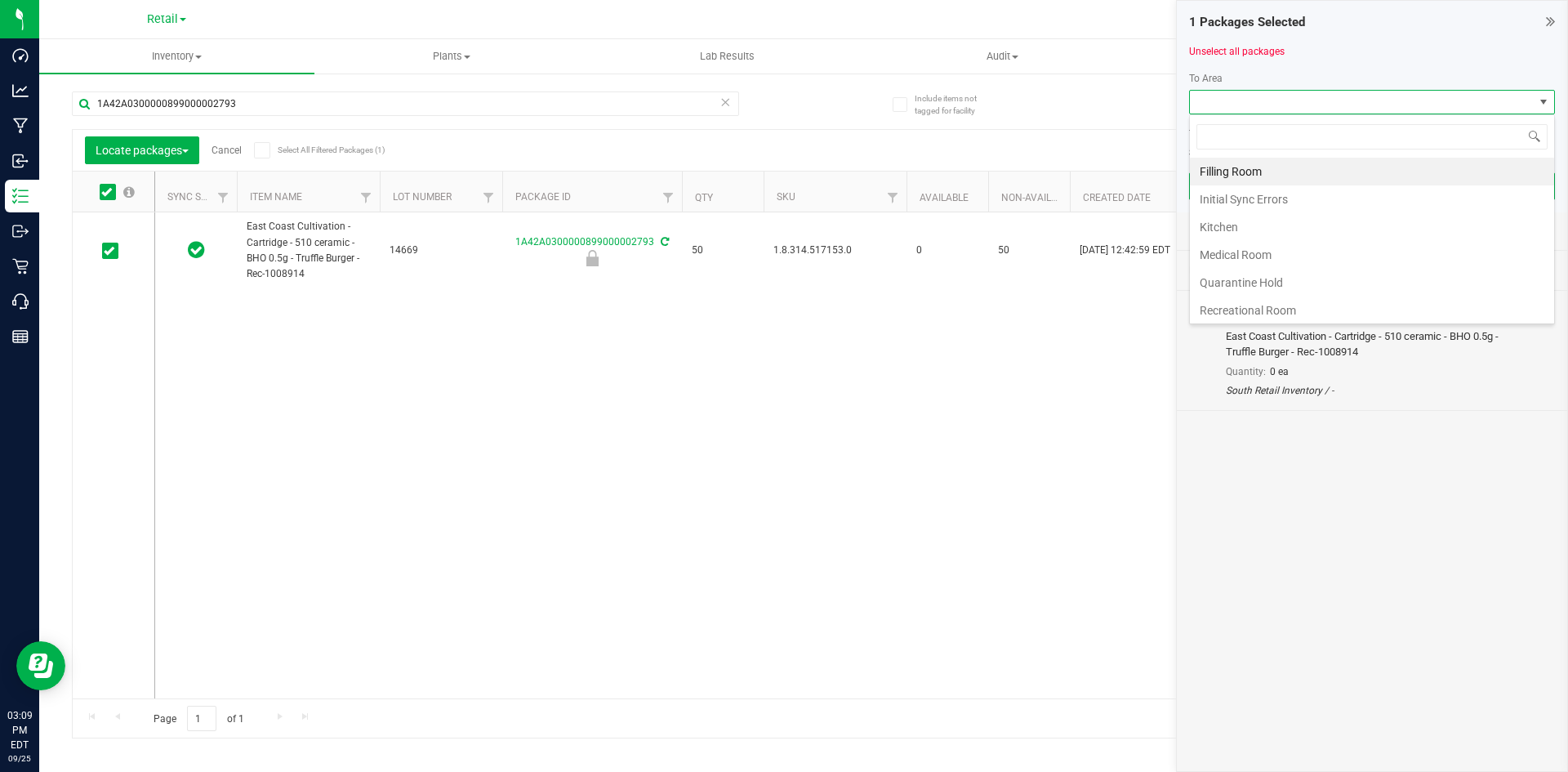
scroll to position [25, 366]
click at [1229, 174] on li "Filling Room" at bounding box center [1372, 171] width 364 height 28
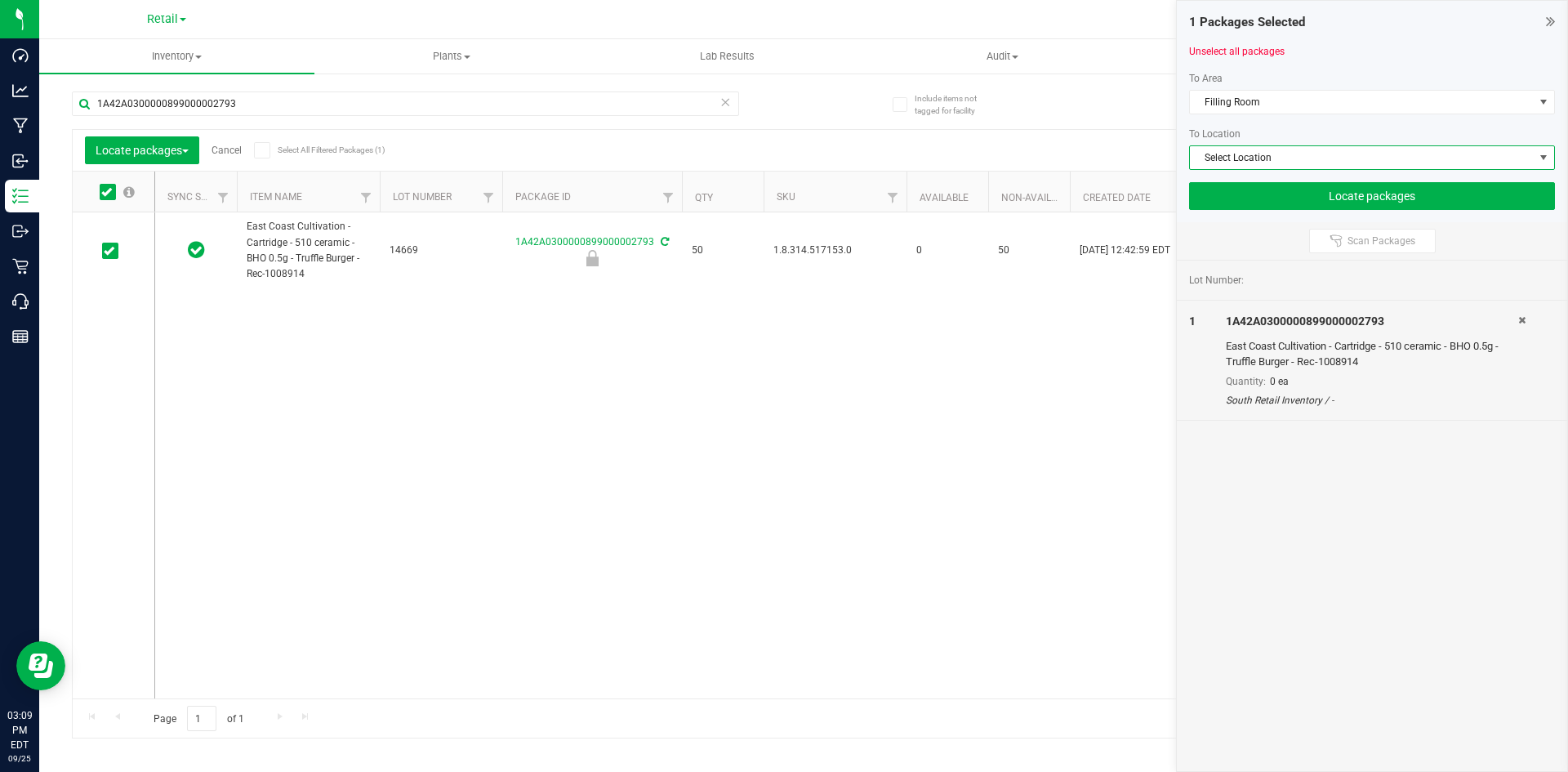
click at [1228, 154] on span "Select Location" at bounding box center [1362, 157] width 344 height 23
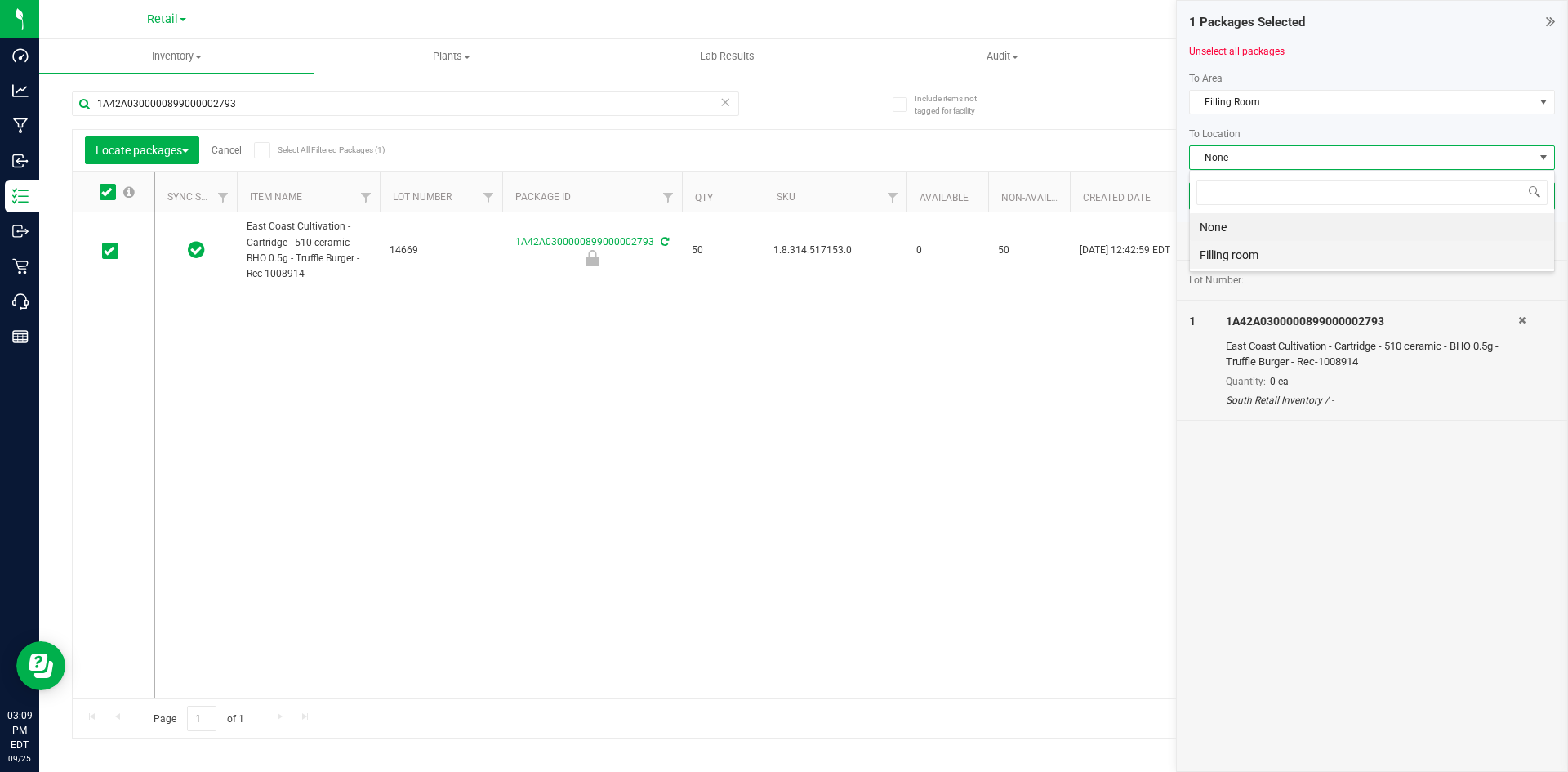
click at [1221, 258] on li "Filling room" at bounding box center [1372, 255] width 364 height 28
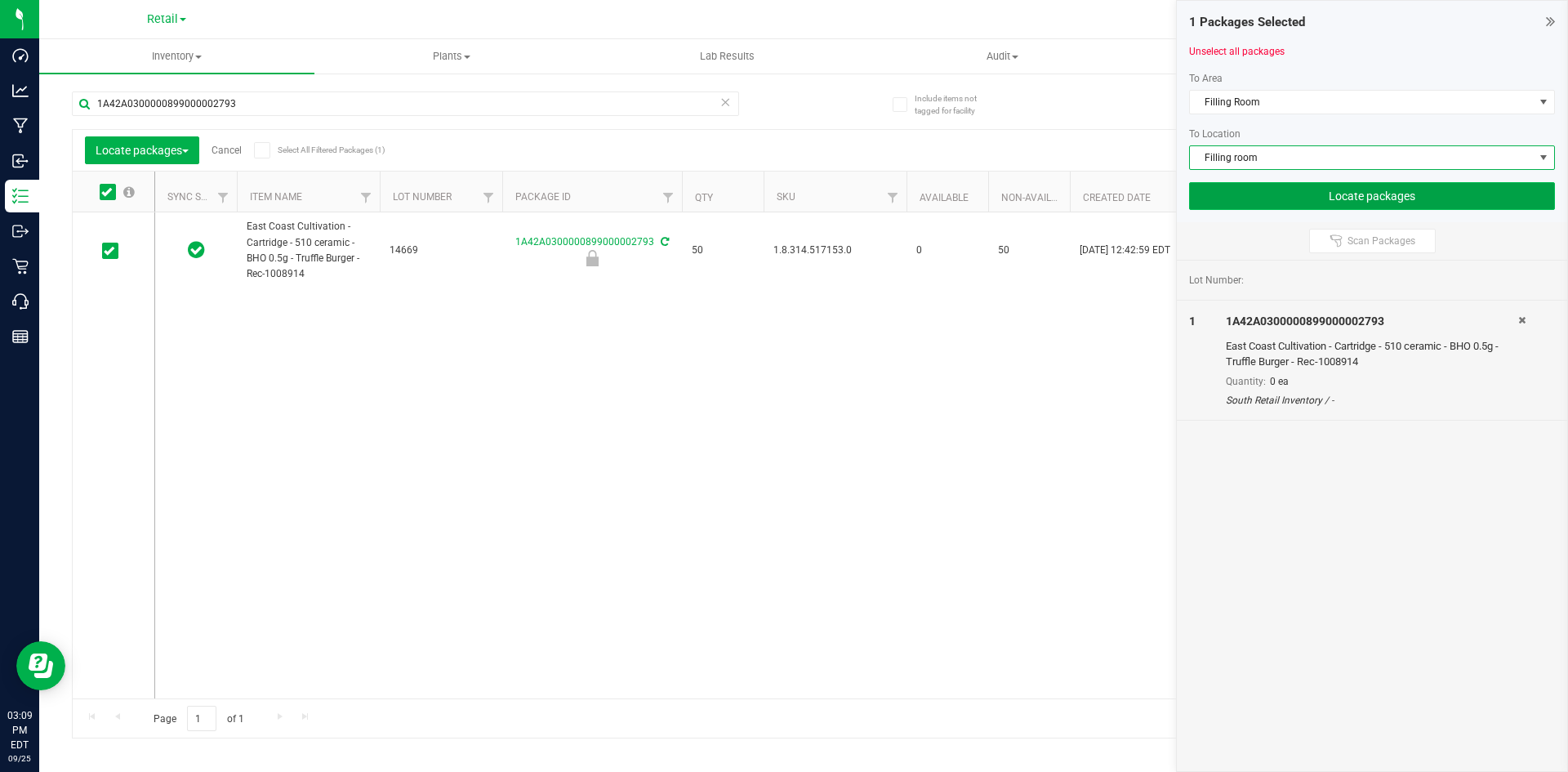
click at [1327, 189] on button "Locate packages" at bounding box center [1372, 196] width 366 height 28
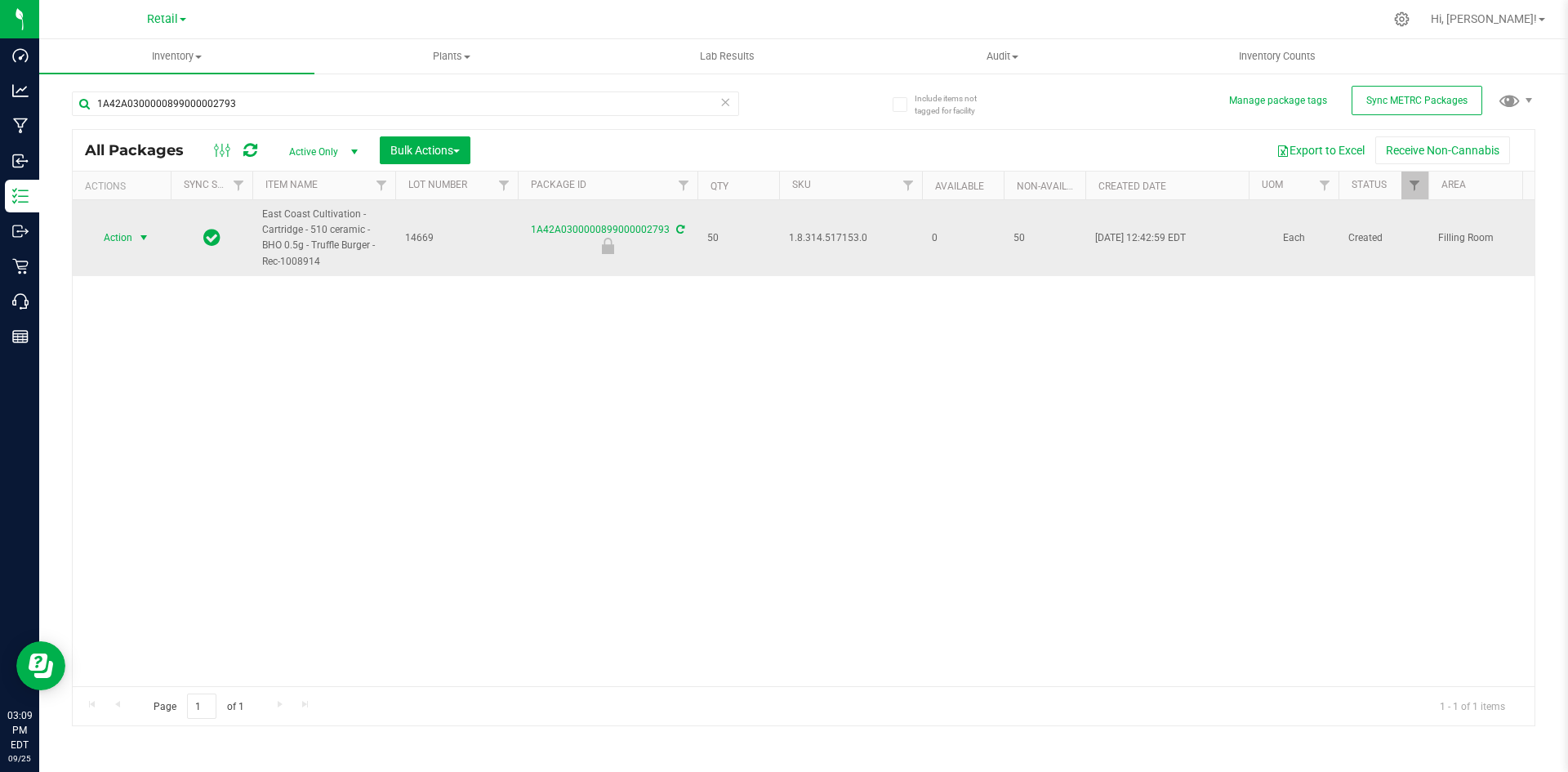
click at [138, 234] on span "select" at bounding box center [144, 237] width 13 height 13
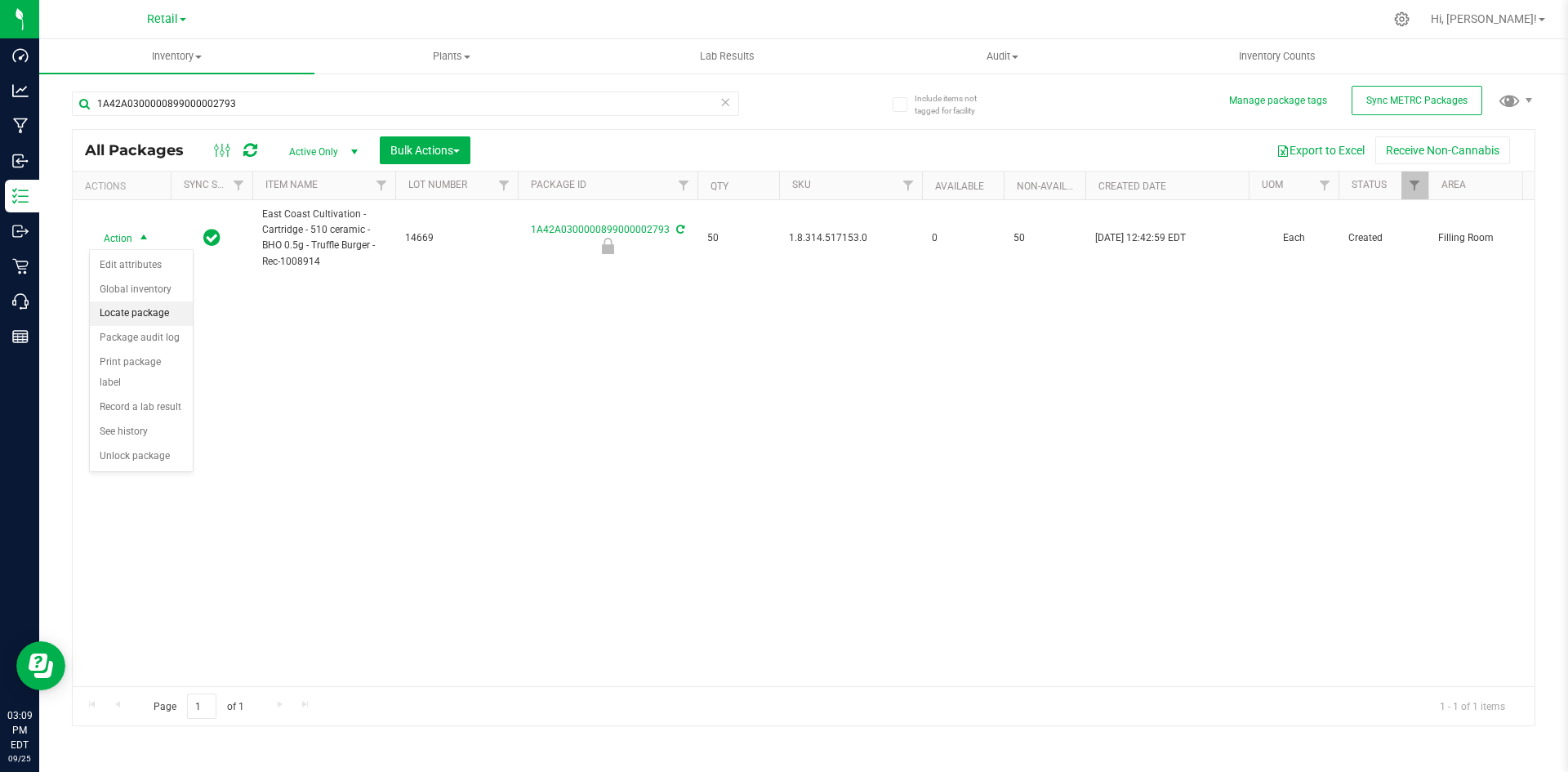
click at [154, 314] on li "Locate package" at bounding box center [141, 314] width 103 height 25
click at [413, 146] on span "Bulk Actions" at bounding box center [425, 150] width 70 height 13
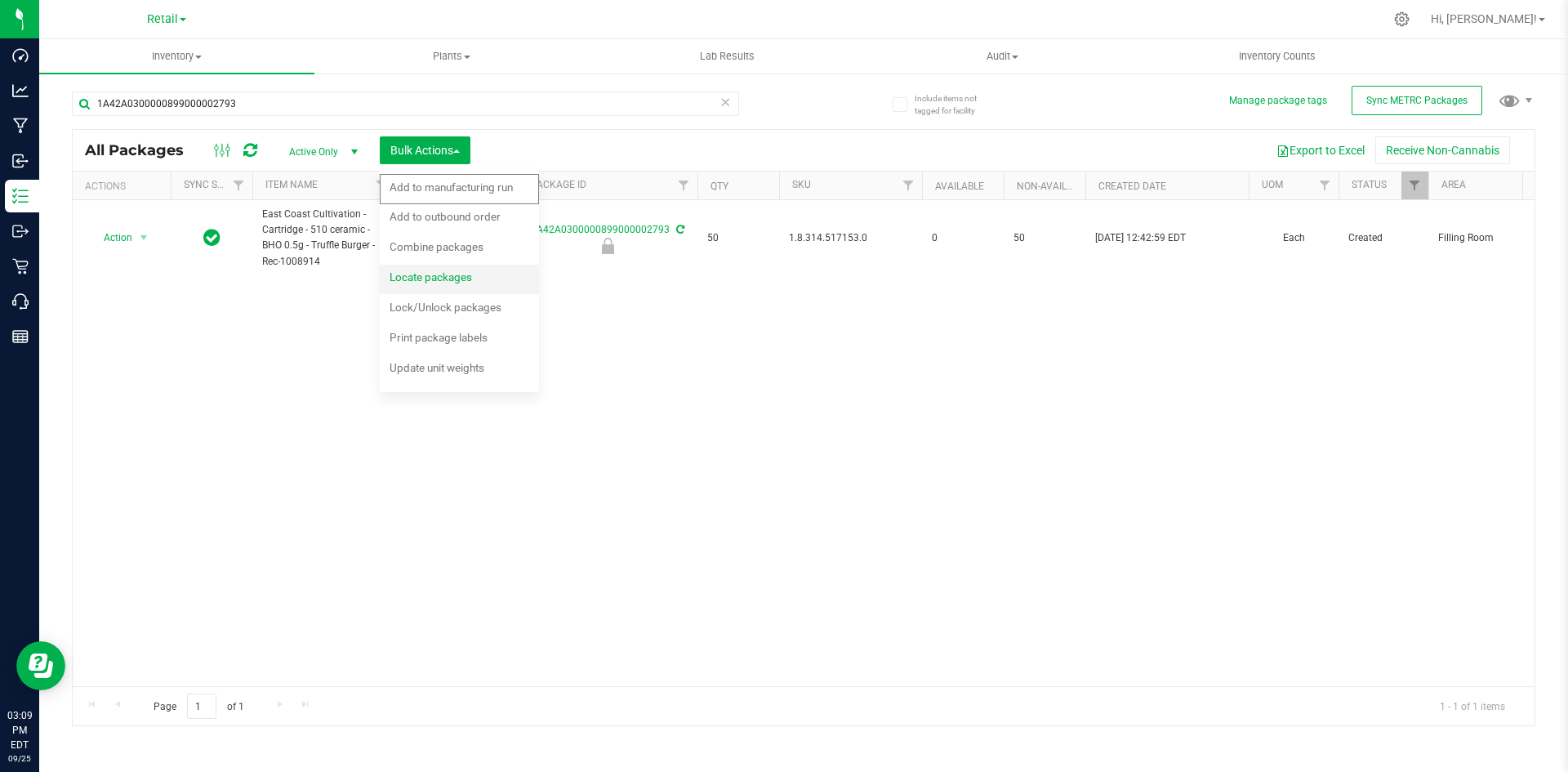
click at [471, 276] on span "Locate packages" at bounding box center [431, 277] width 83 height 13
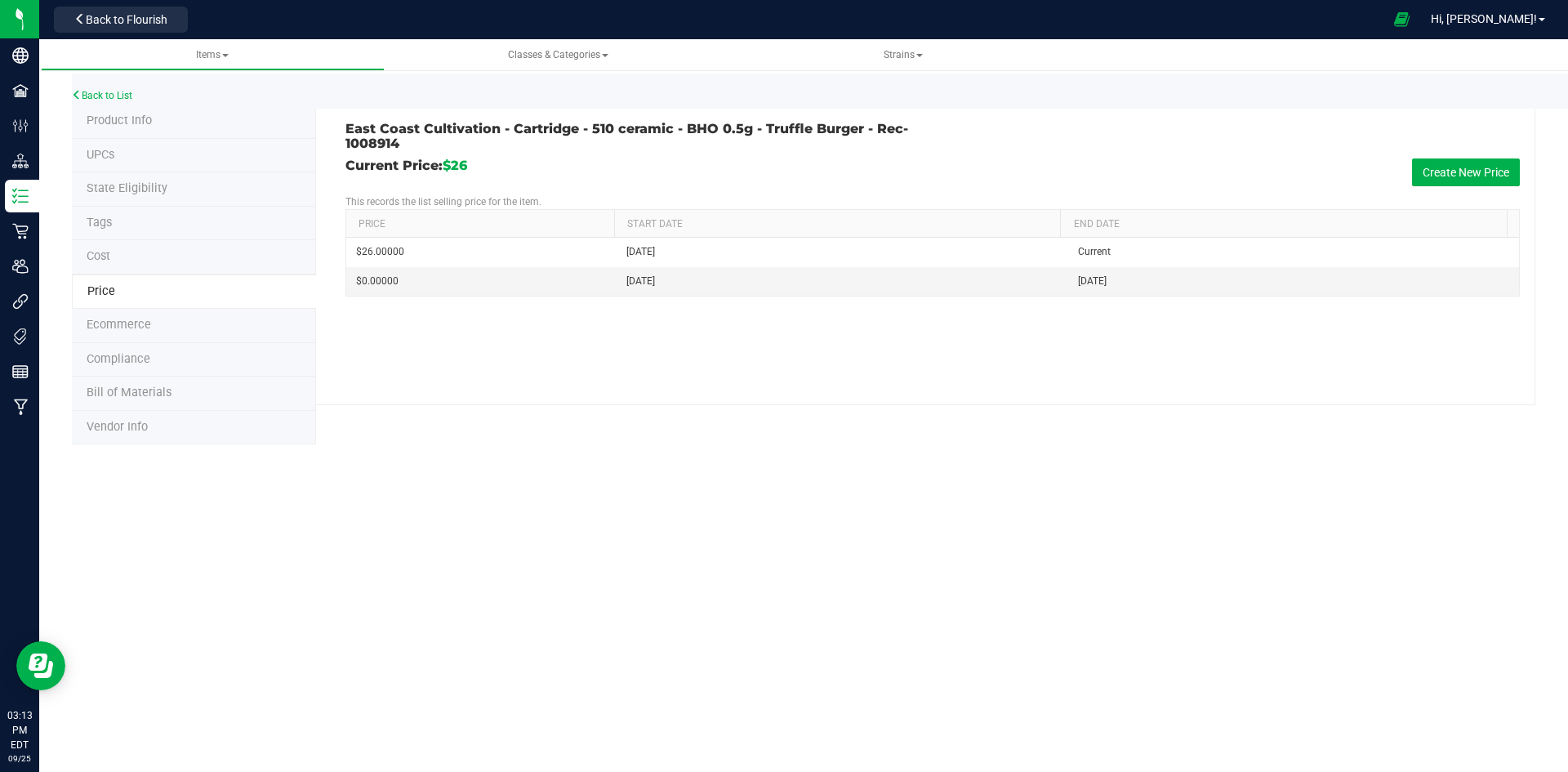
click at [121, 117] on span "Product Info" at bounding box center [118, 120] width 65 height 14
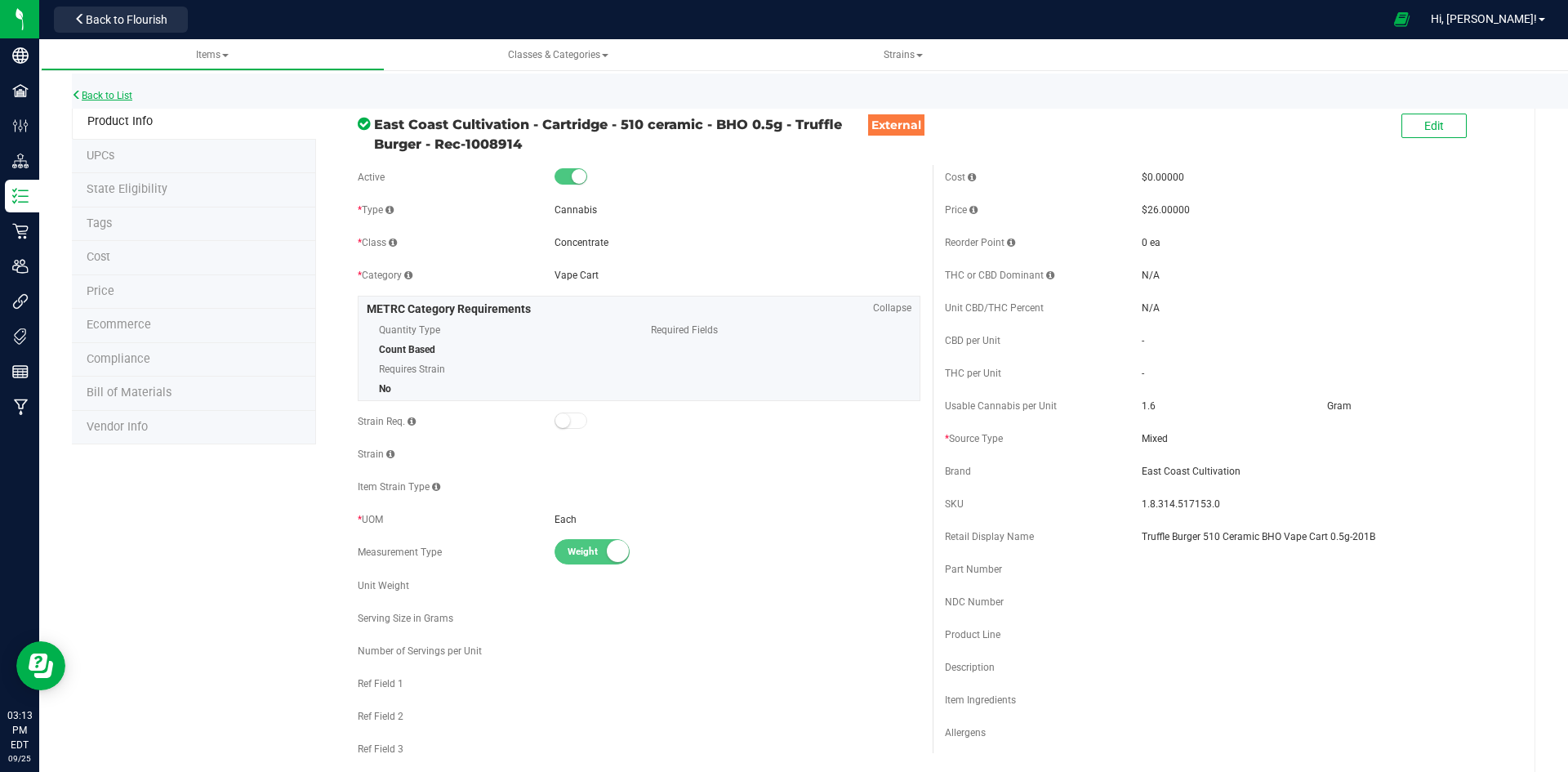
click at [127, 94] on link "Back to List" at bounding box center [102, 95] width 61 height 11
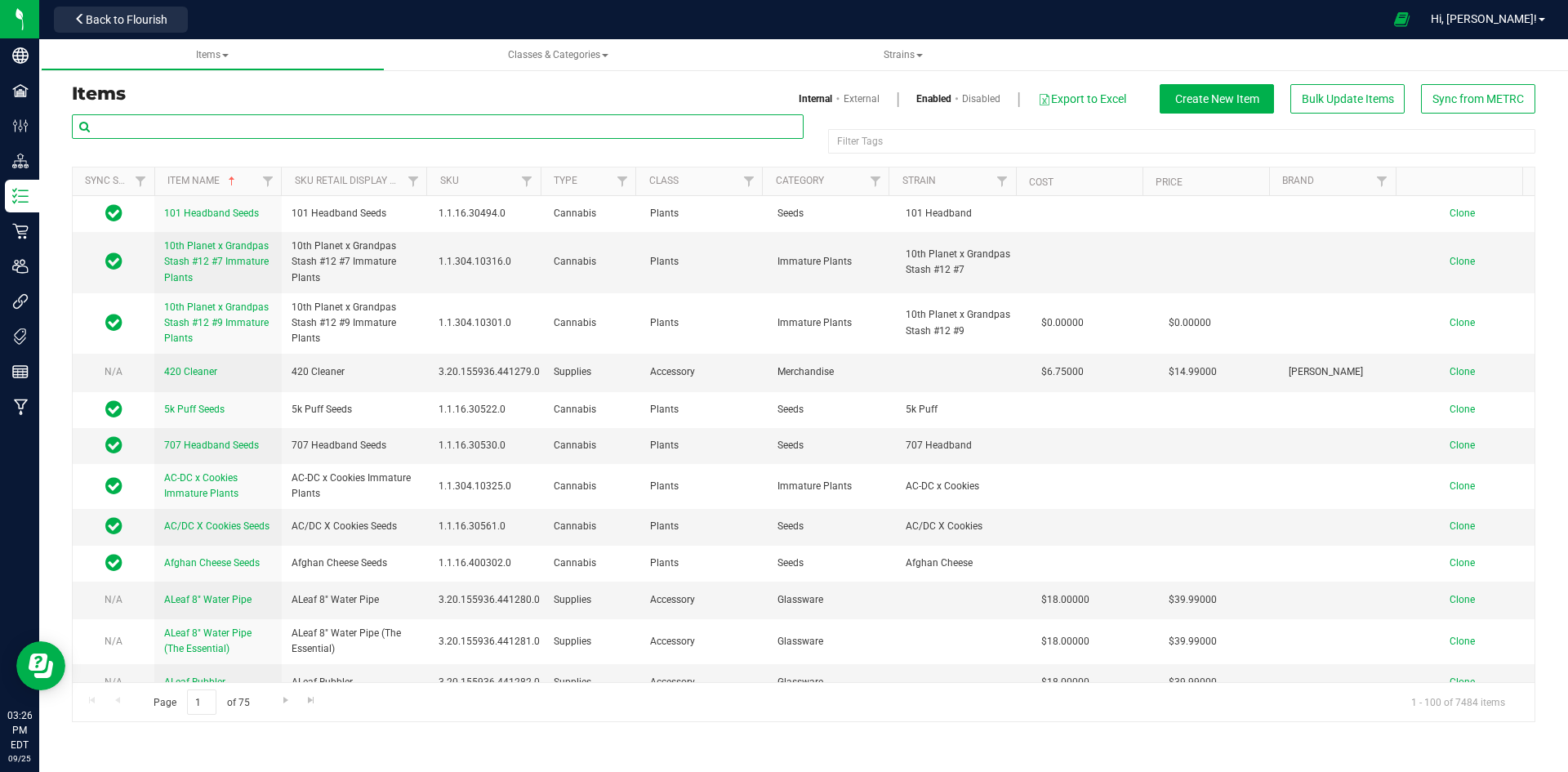
click at [193, 124] on input "text" at bounding box center [437, 127] width 732 height 25
paste input "1.16.218.2608.0"
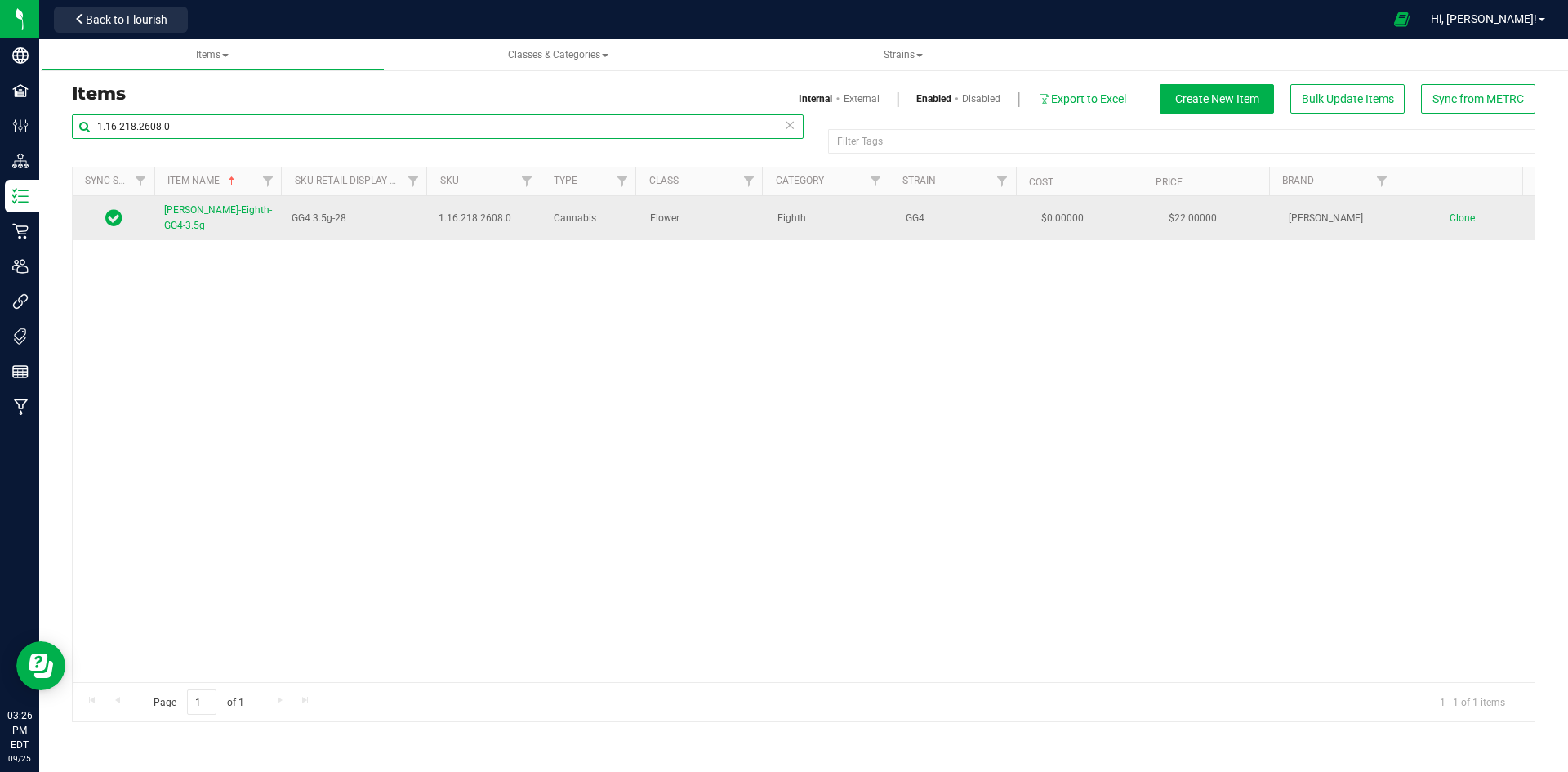
type input "1.16.218.2608.0"
click at [228, 219] on span "[PERSON_NAME]-Eighth-GG4-3.5g" at bounding box center [218, 217] width 108 height 27
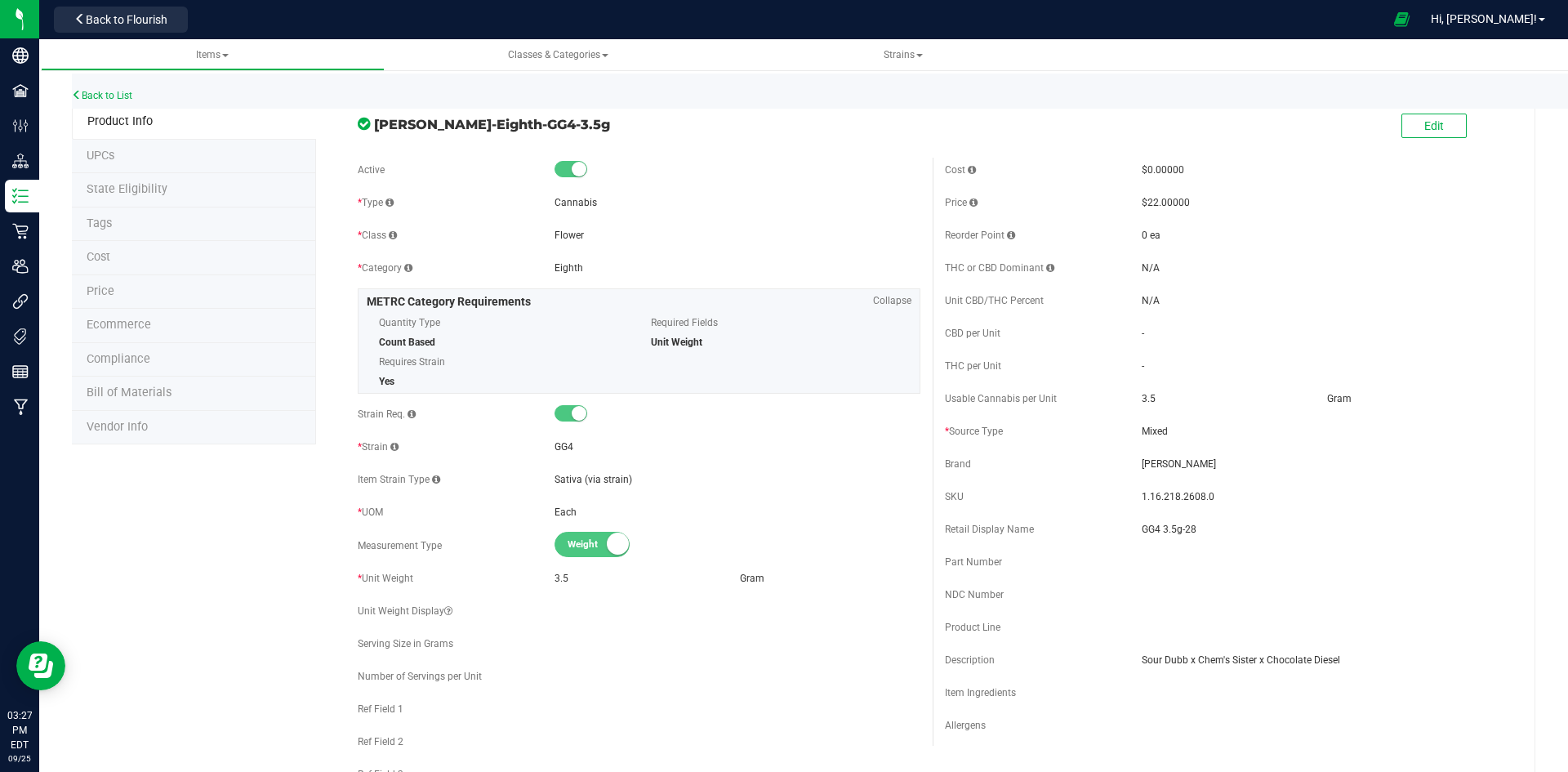
click at [156, 291] on li "Price" at bounding box center [193, 292] width 244 height 34
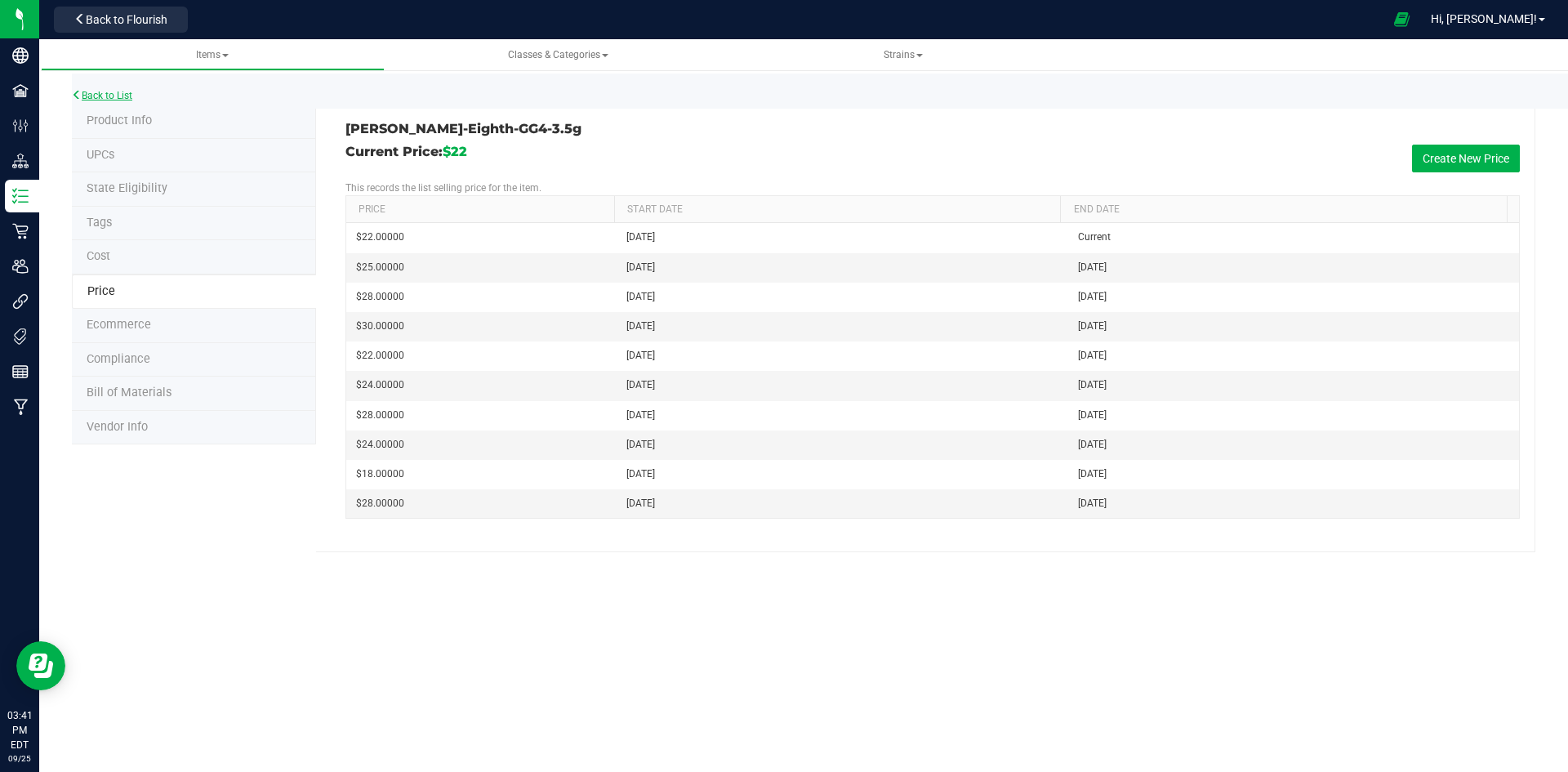
click at [98, 93] on link "Back to List" at bounding box center [102, 95] width 61 height 11
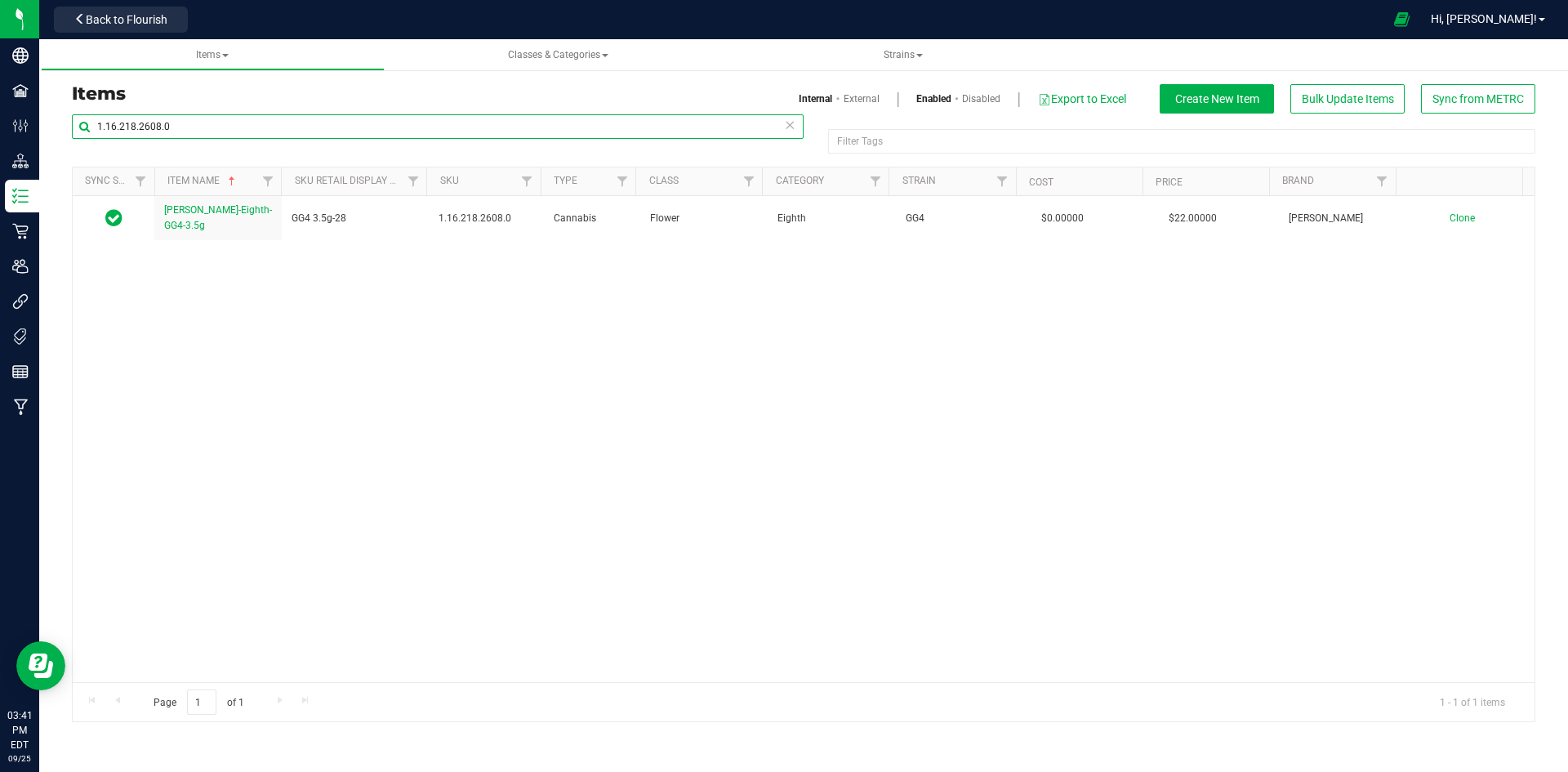
click at [122, 132] on input "1.16.218.2608.0" at bounding box center [437, 127] width 732 height 25
paste input "445980"
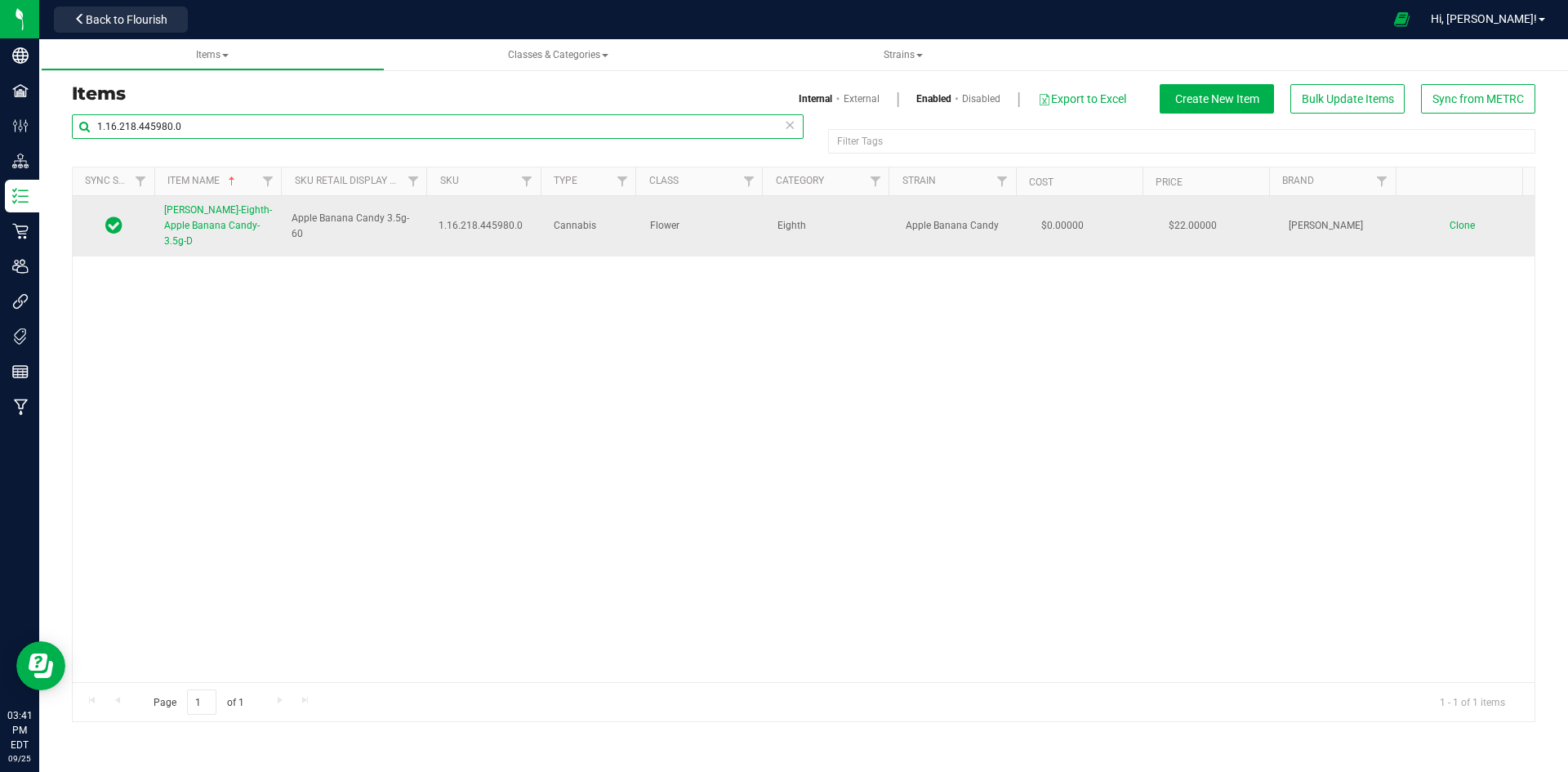
type input "1.16.218.445980.0"
click at [213, 220] on span "[PERSON_NAME]-Eighth-Apple Banana Candy-3.5g-D" at bounding box center [218, 226] width 108 height 42
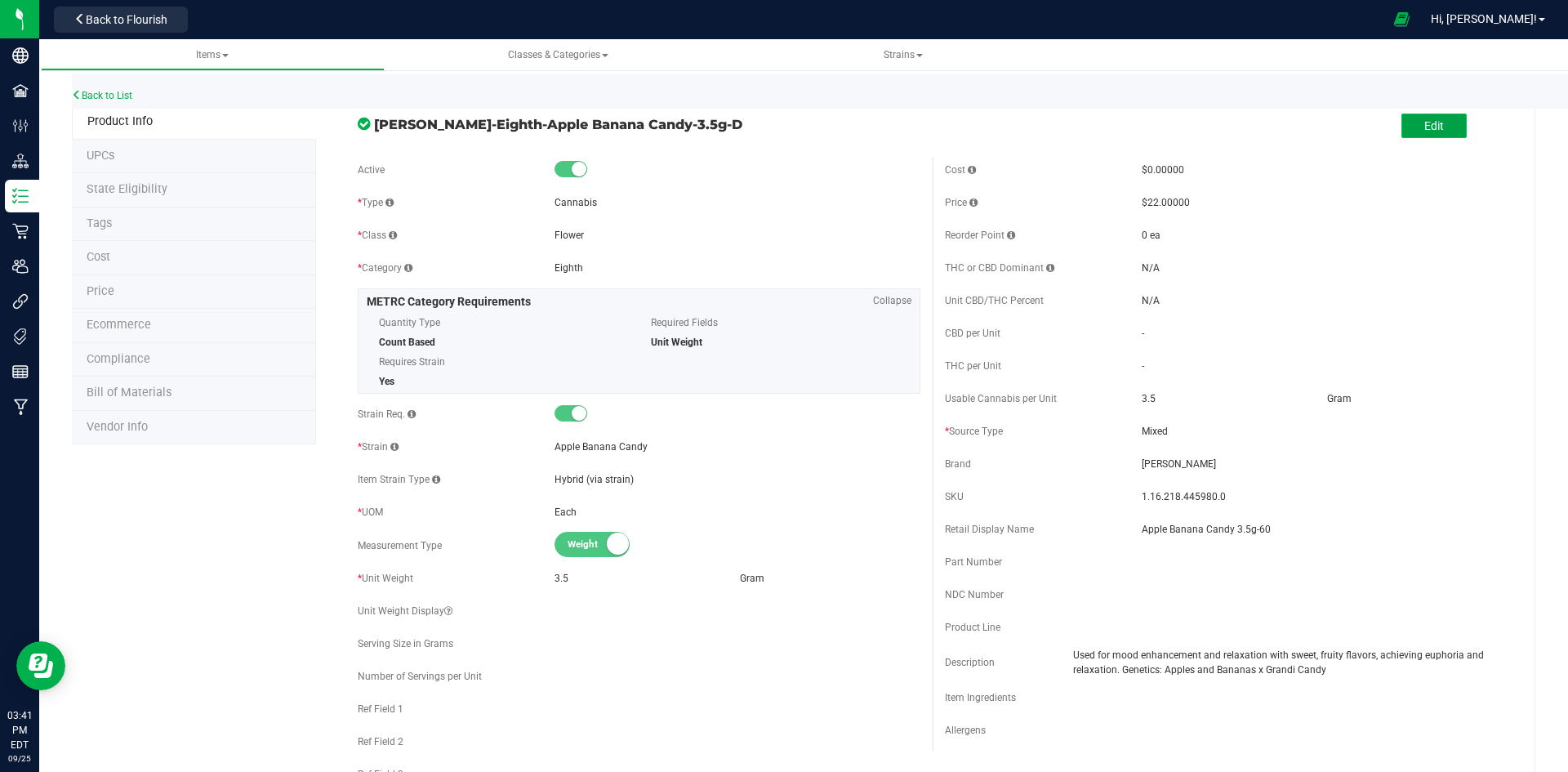
click at [1408, 124] on button "Edit" at bounding box center [1433, 126] width 65 height 25
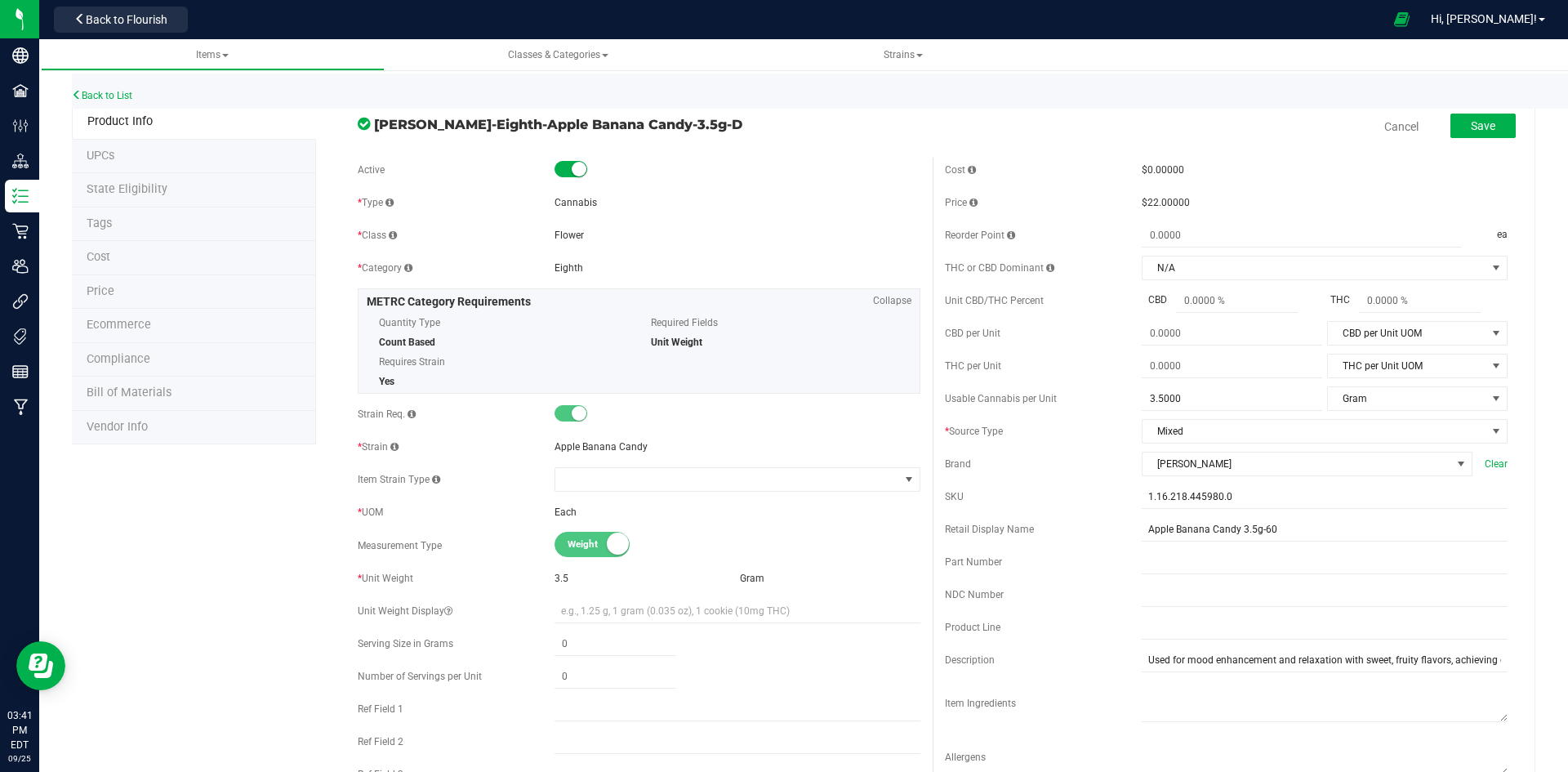
click at [1303, 509] on div "Cost $0.00000 Price $22.00000 Reorder Point ea THC or CBD Dominant" at bounding box center [1226, 473] width 587 height 631
click at [1303, 523] on input "Apple Banana Candy 3.5g-60" at bounding box center [1324, 529] width 366 height 25
type input "Apple Banana Candy 3.5g-X"
click at [1471, 131] on span "Save" at bounding box center [1483, 126] width 25 height 13
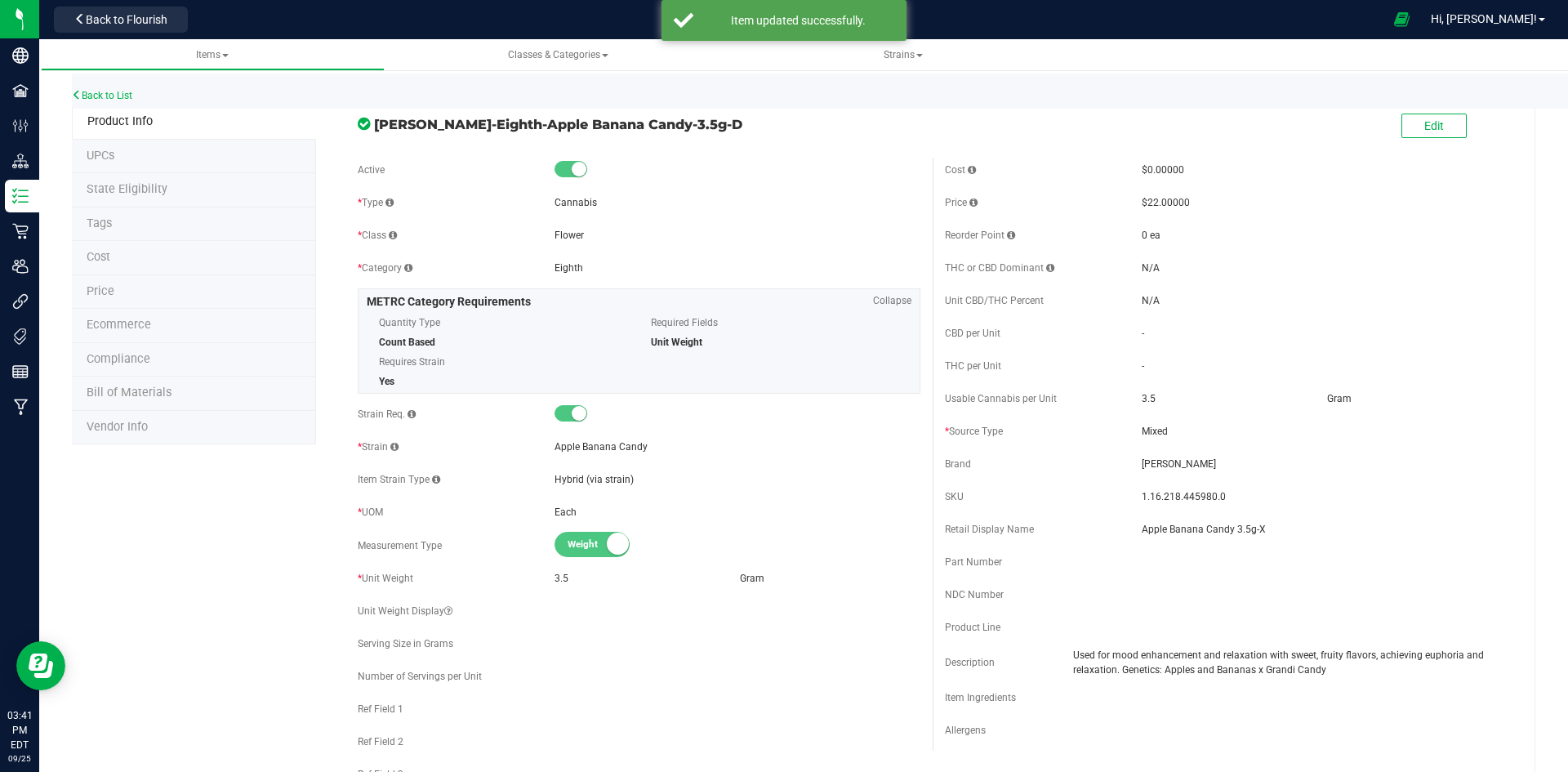
click at [166, 294] on li "Price" at bounding box center [193, 292] width 244 height 34
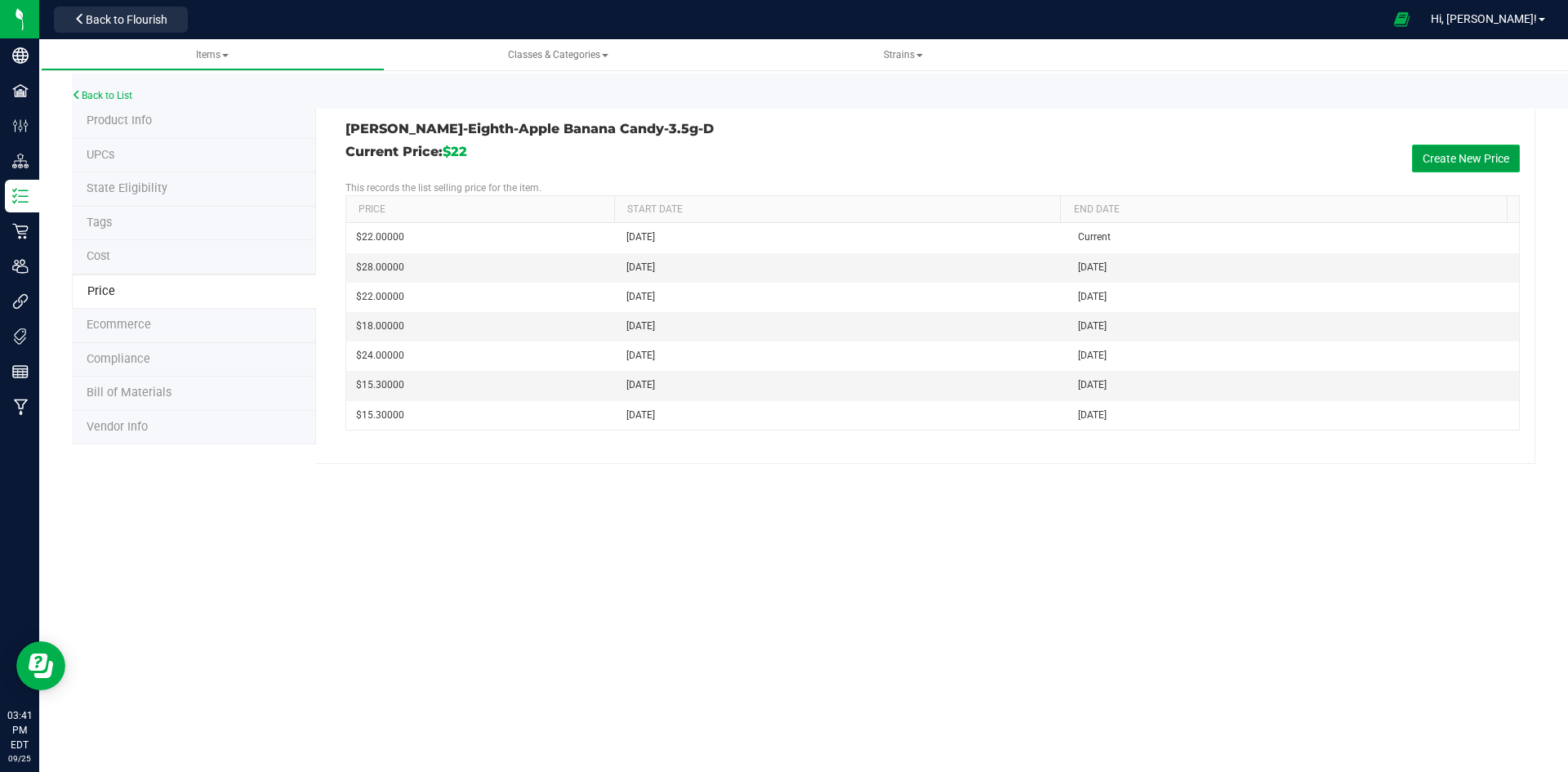
click at [1517, 159] on button "Create New Price" at bounding box center [1466, 159] width 108 height 28
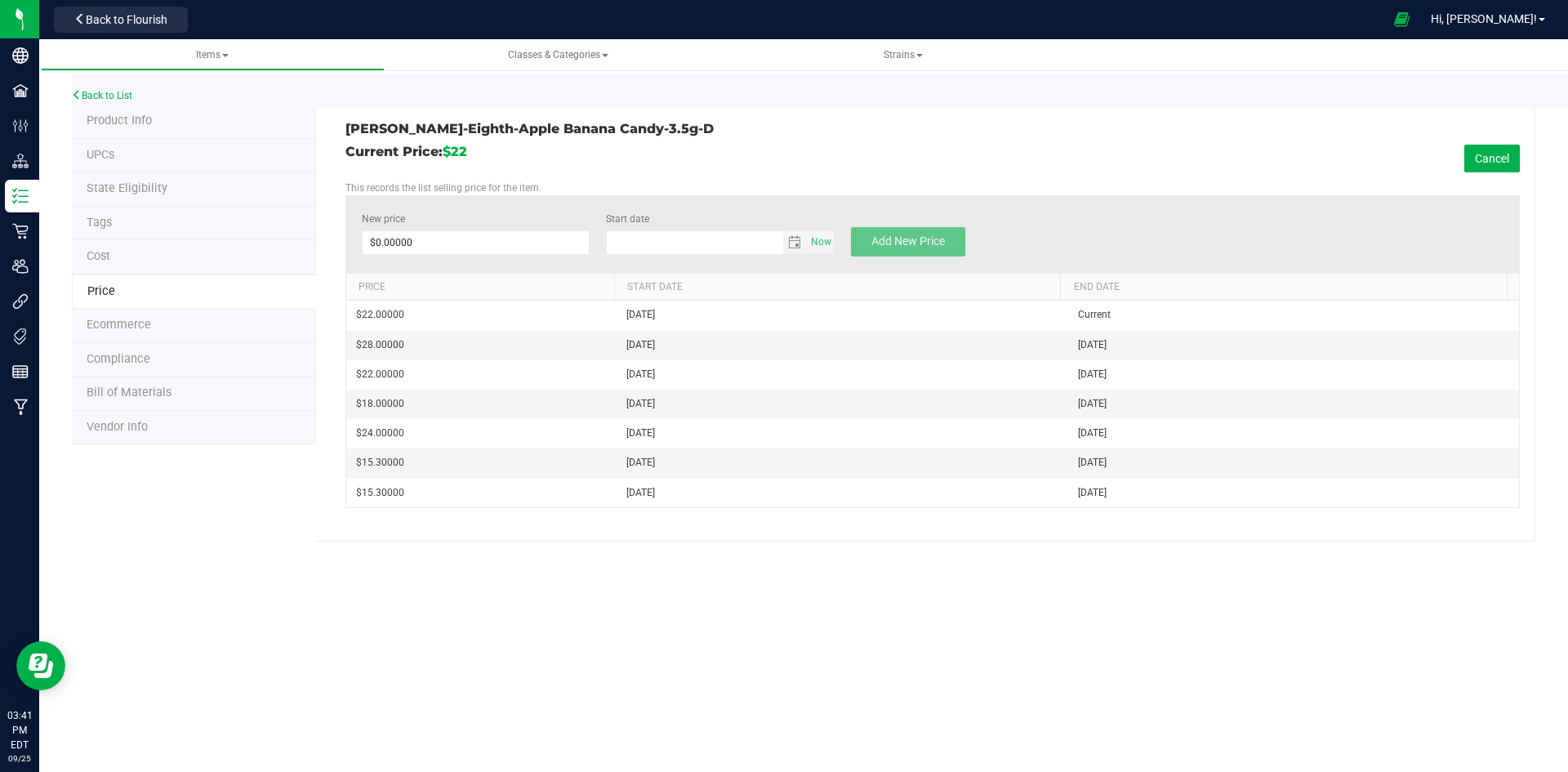
type input "[DATE]"
click at [426, 240] on span at bounding box center [476, 242] width 228 height 25
type input "25"
click at [390, 235] on input "25" at bounding box center [476, 242] width 227 height 23
click at [899, 237] on span "Add New Price" at bounding box center [908, 241] width 73 height 13
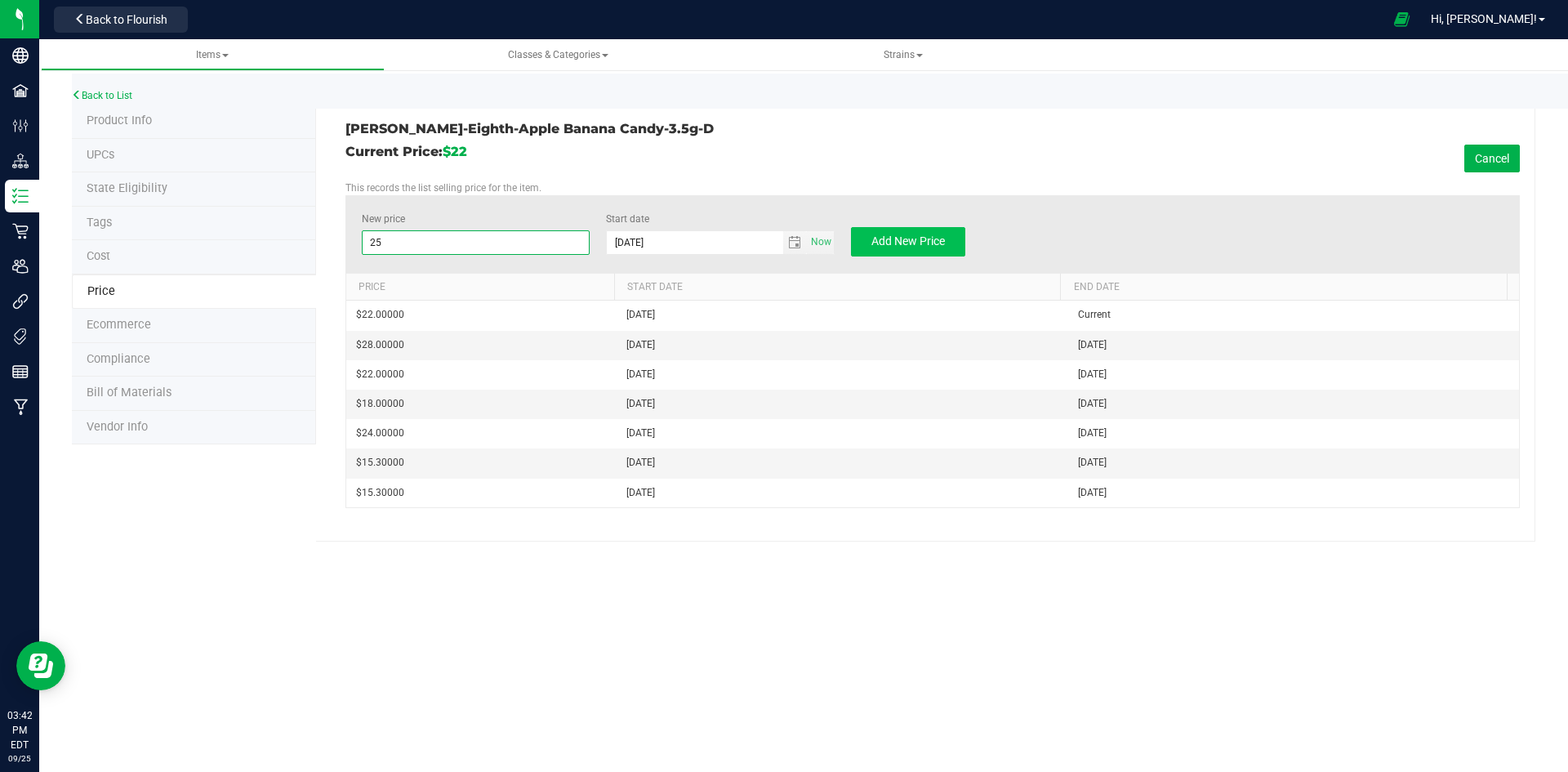
type input "$0.00000"
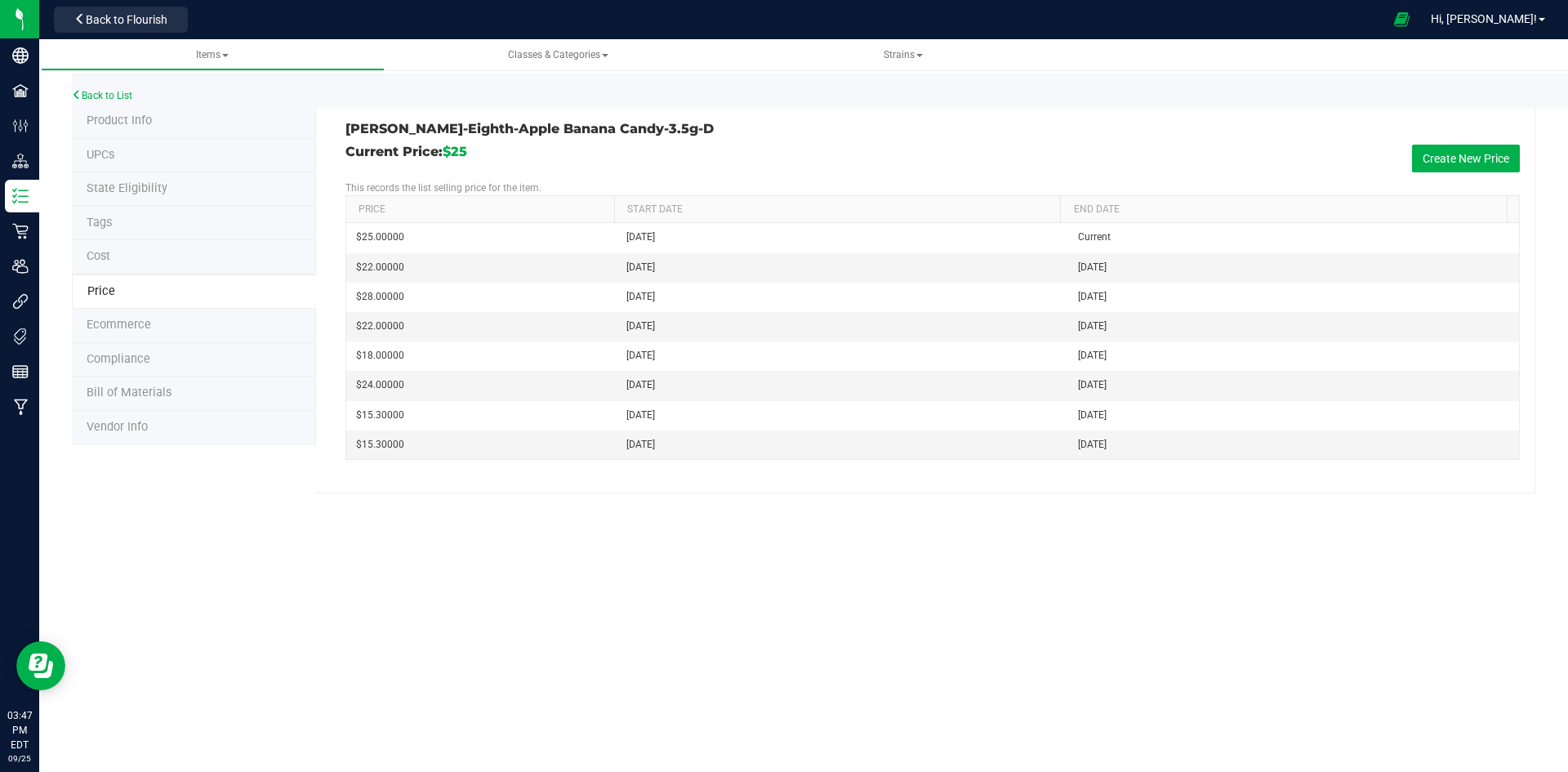
click at [138, 120] on span "Product Info" at bounding box center [118, 120] width 65 height 14
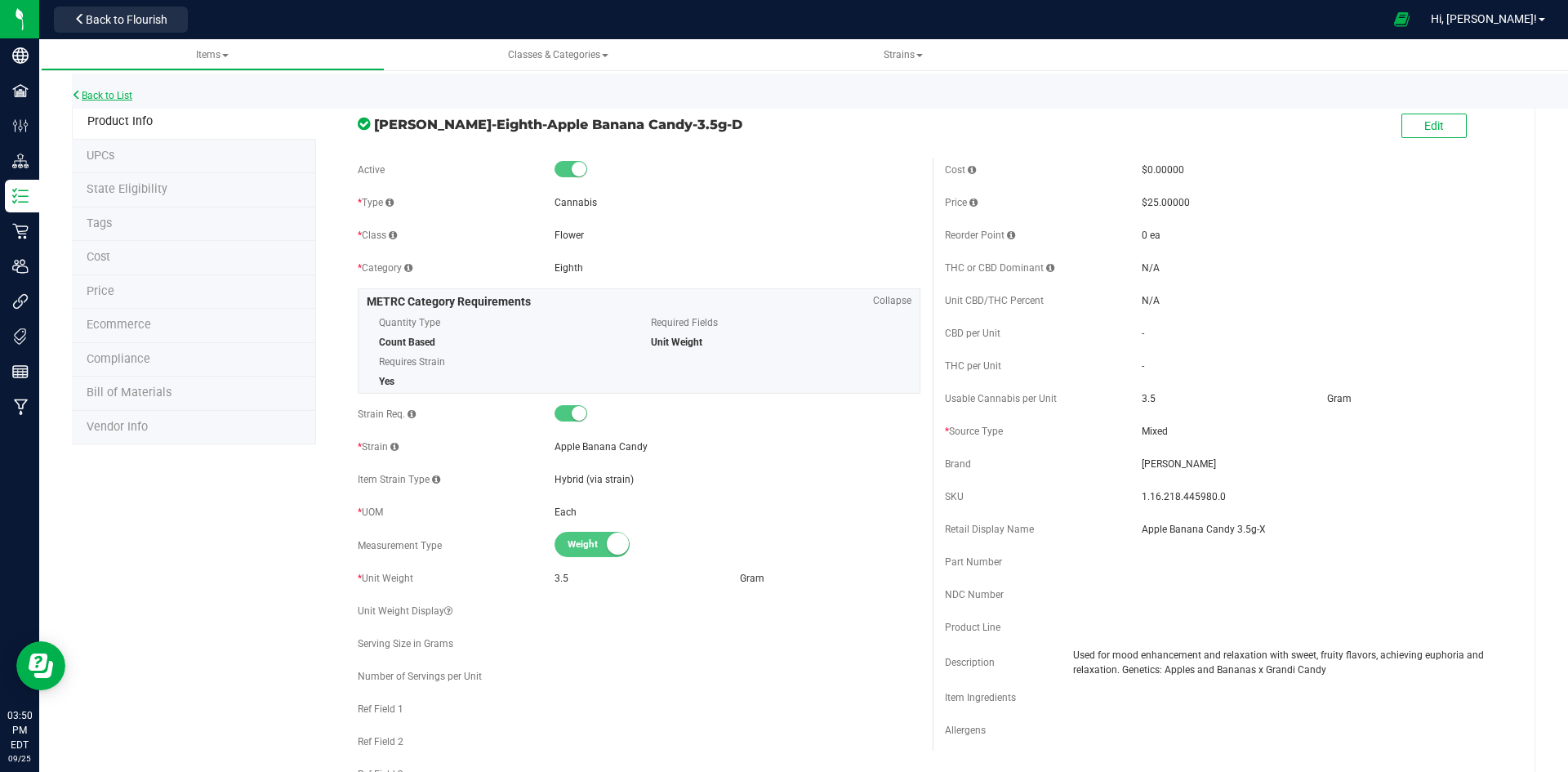
click at [105, 94] on link "Back to List" at bounding box center [102, 95] width 61 height 11
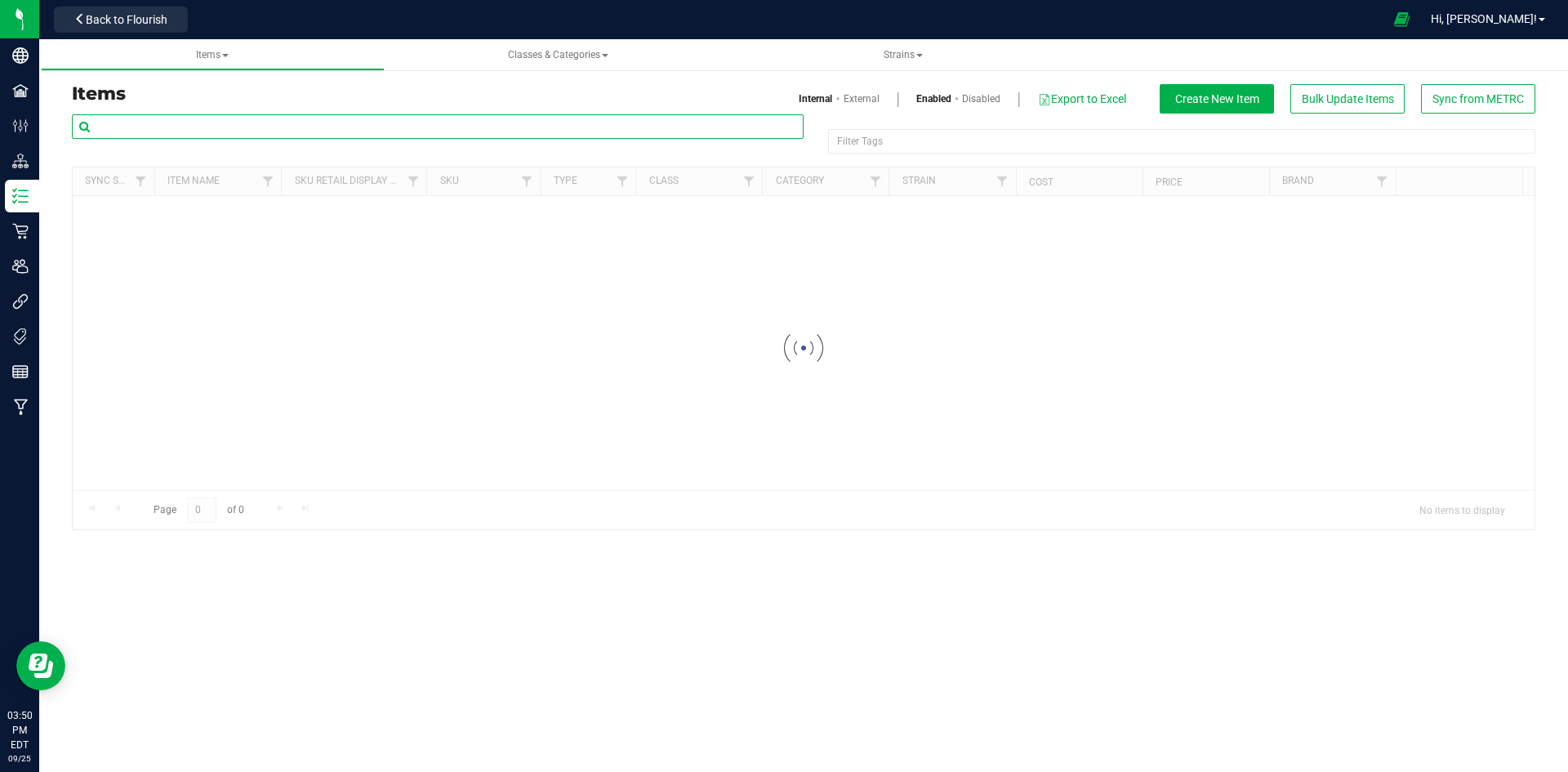
click at [155, 123] on input "text" at bounding box center [437, 127] width 732 height 25
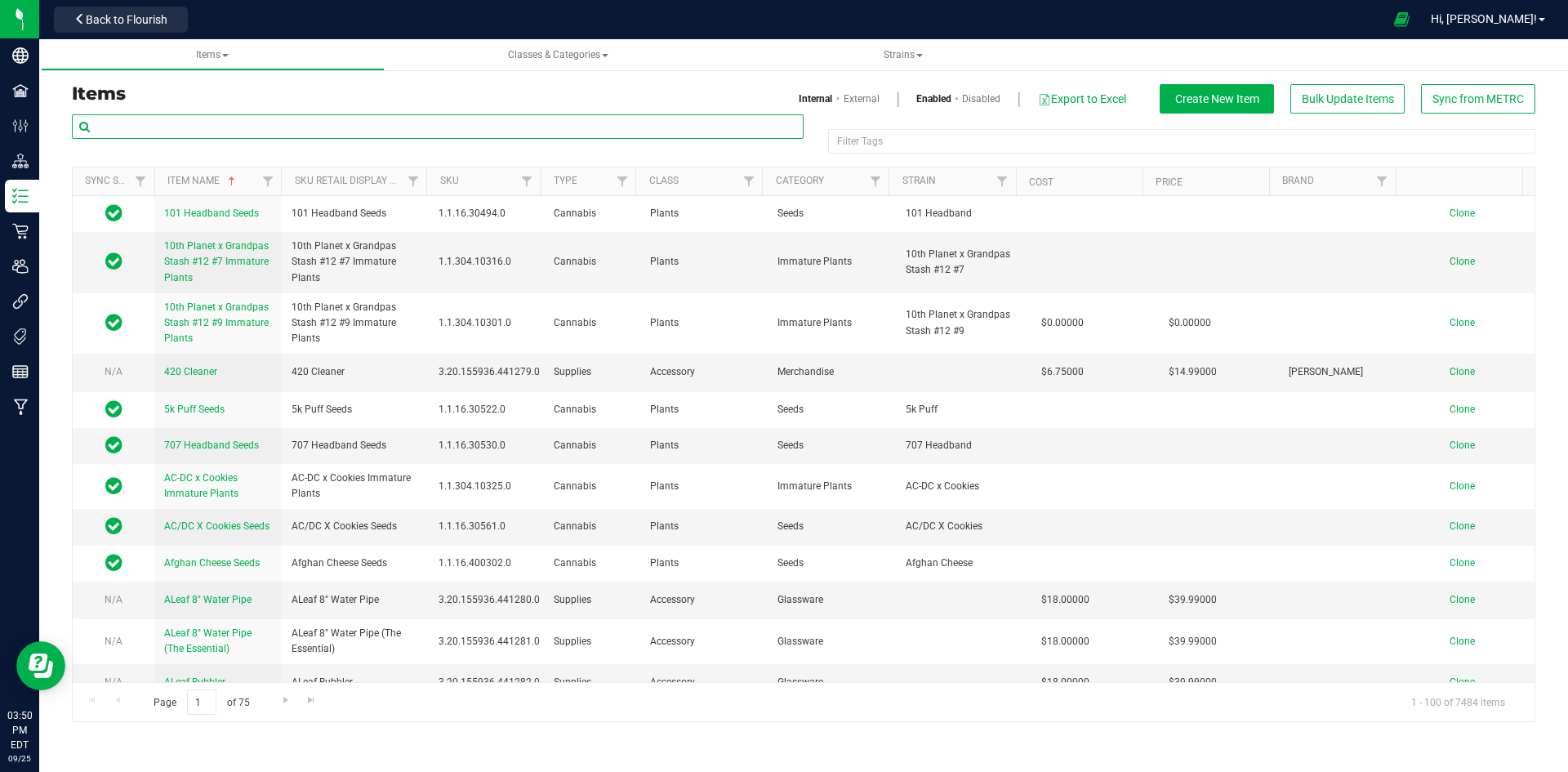
paste input "1.16.218.506170.0"
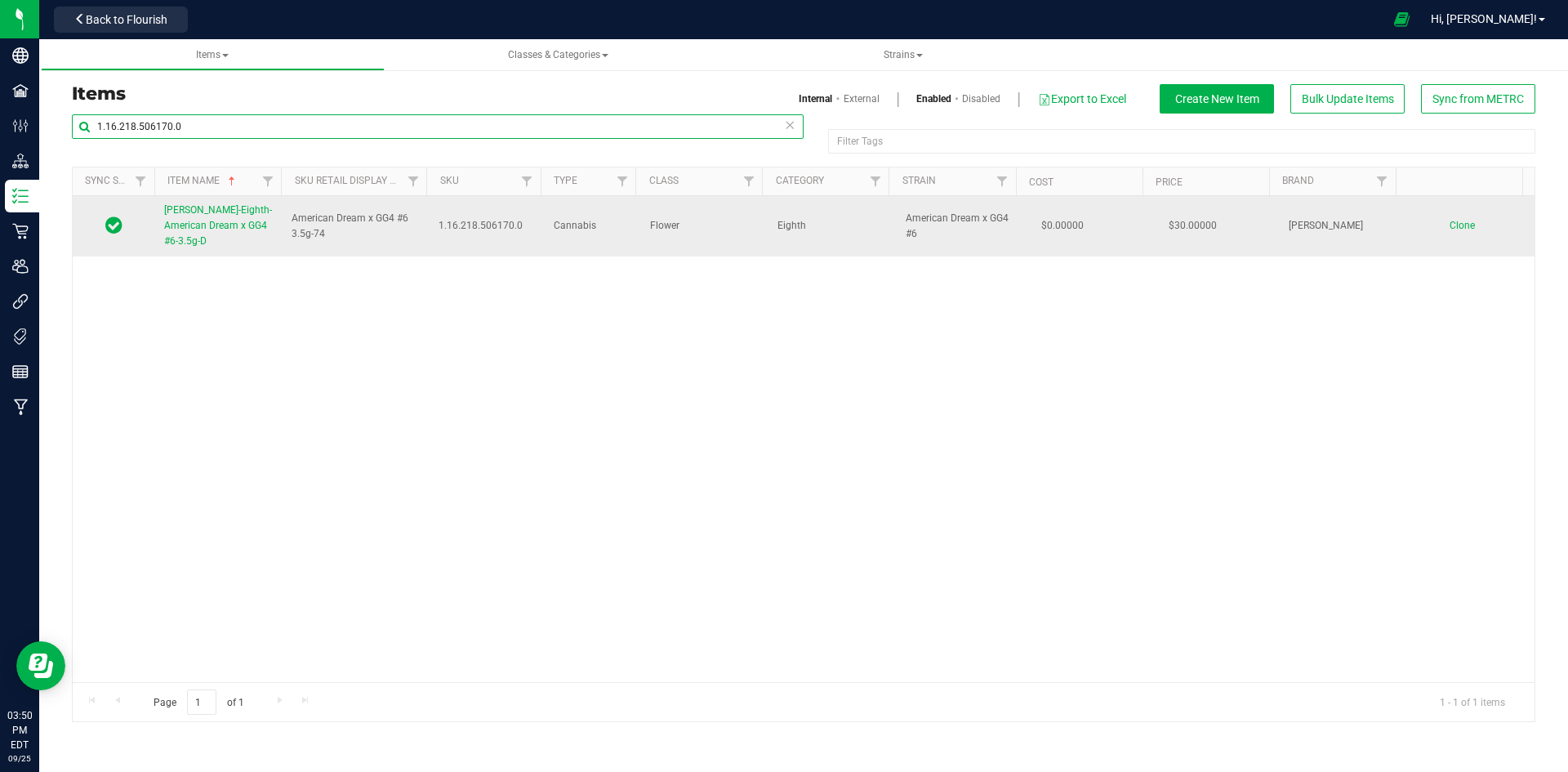
type input "1.16.218.506170.0"
click at [195, 212] on span "[PERSON_NAME]-Eighth-American Dream x GG4 #6-3.5g-D" at bounding box center [218, 226] width 108 height 42
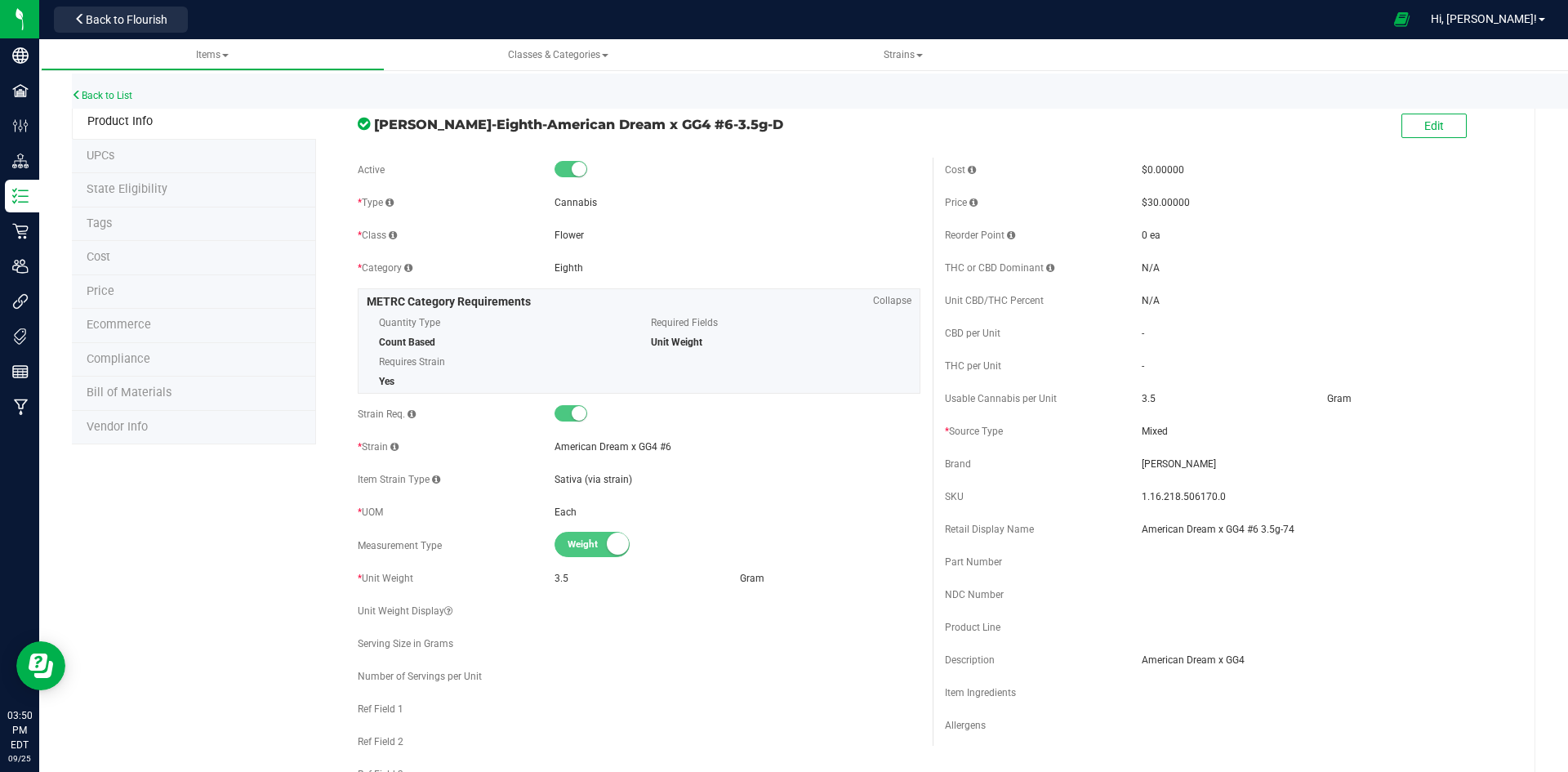
click at [1435, 113] on div "Edit" at bounding box center [1433, 127] width 65 height 34
click at [1424, 129] on span "Edit" at bounding box center [1433, 126] width 19 height 13
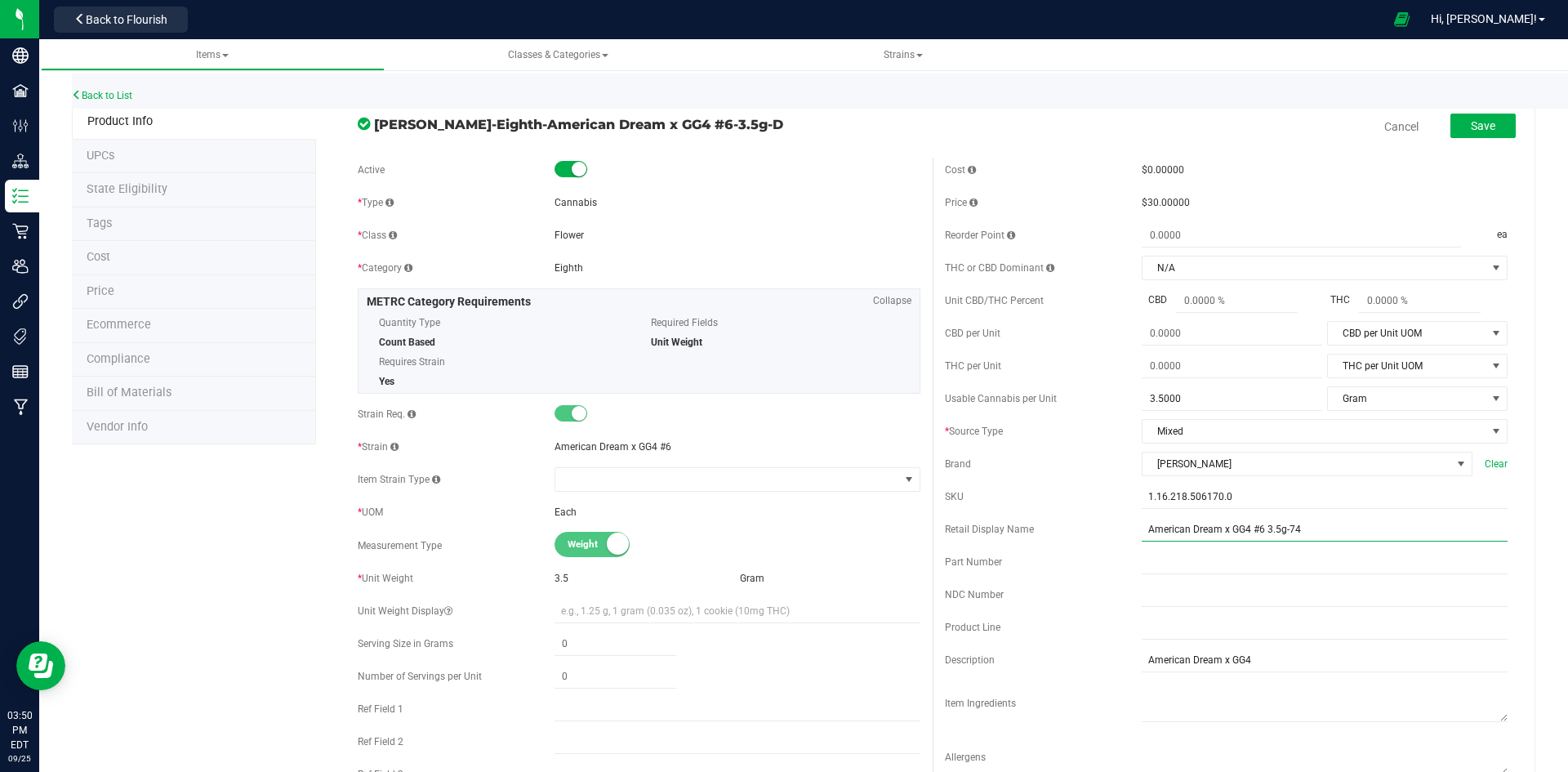
click at [1348, 534] on input "American Dream x GG4 #6 3.5g-74" at bounding box center [1324, 529] width 366 height 25
type input "American Dream x GG4 #6 3.5g-X"
click at [1469, 117] on button "Save" at bounding box center [1483, 126] width 65 height 25
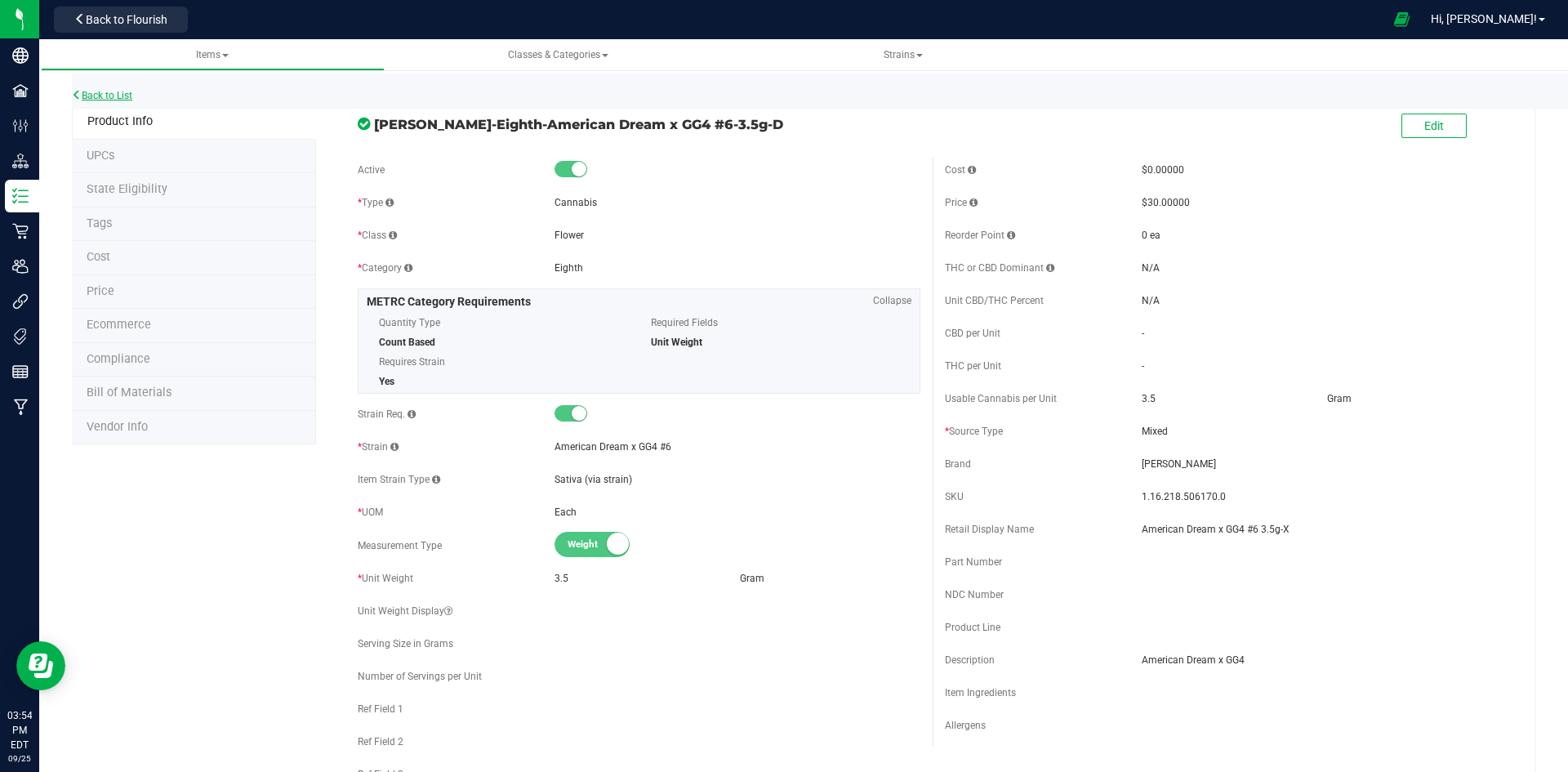
click at [118, 94] on link "Back to List" at bounding box center [102, 95] width 61 height 11
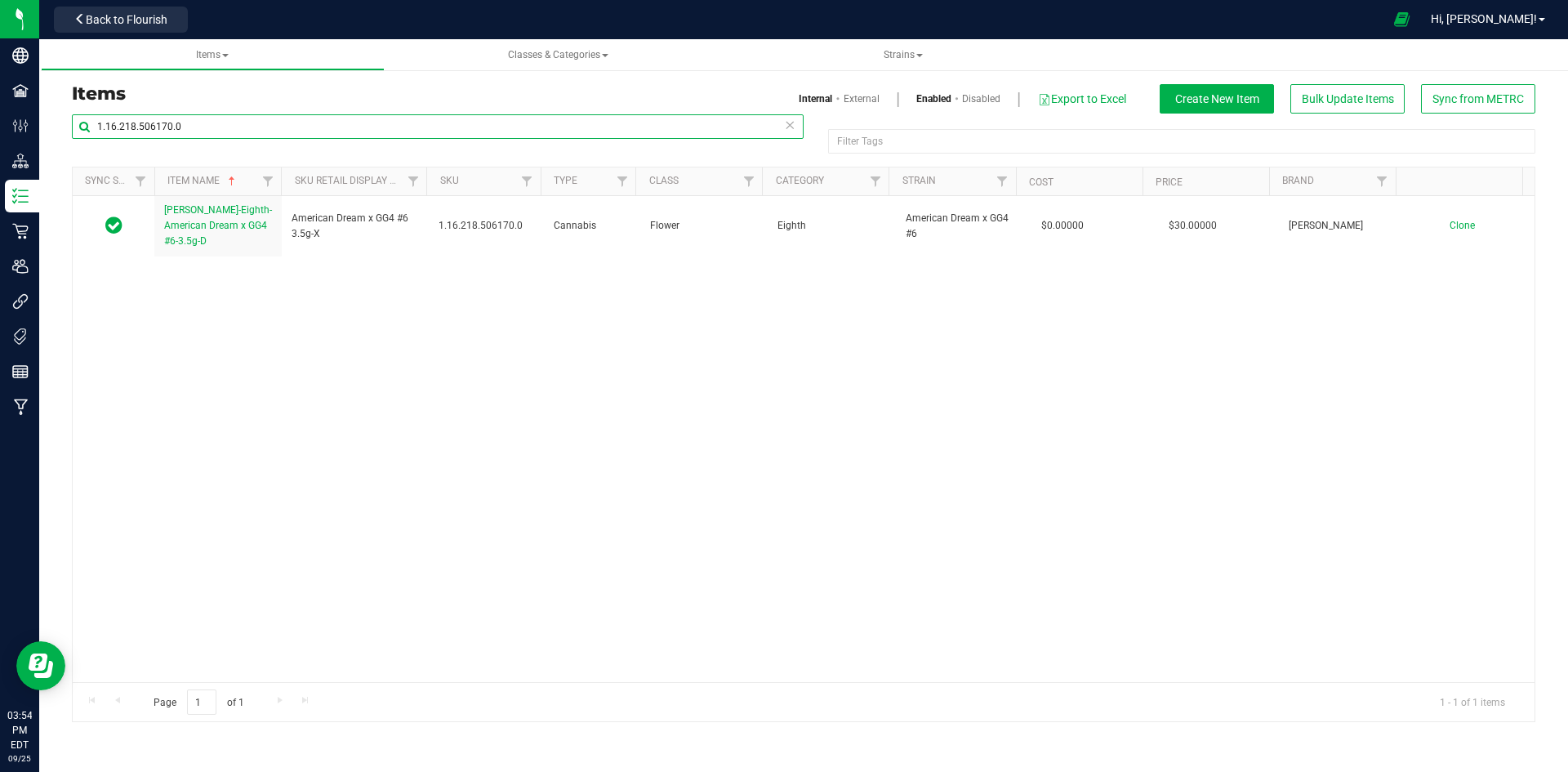
click at [209, 121] on input "1.16.218.506170.0" at bounding box center [437, 127] width 732 height 25
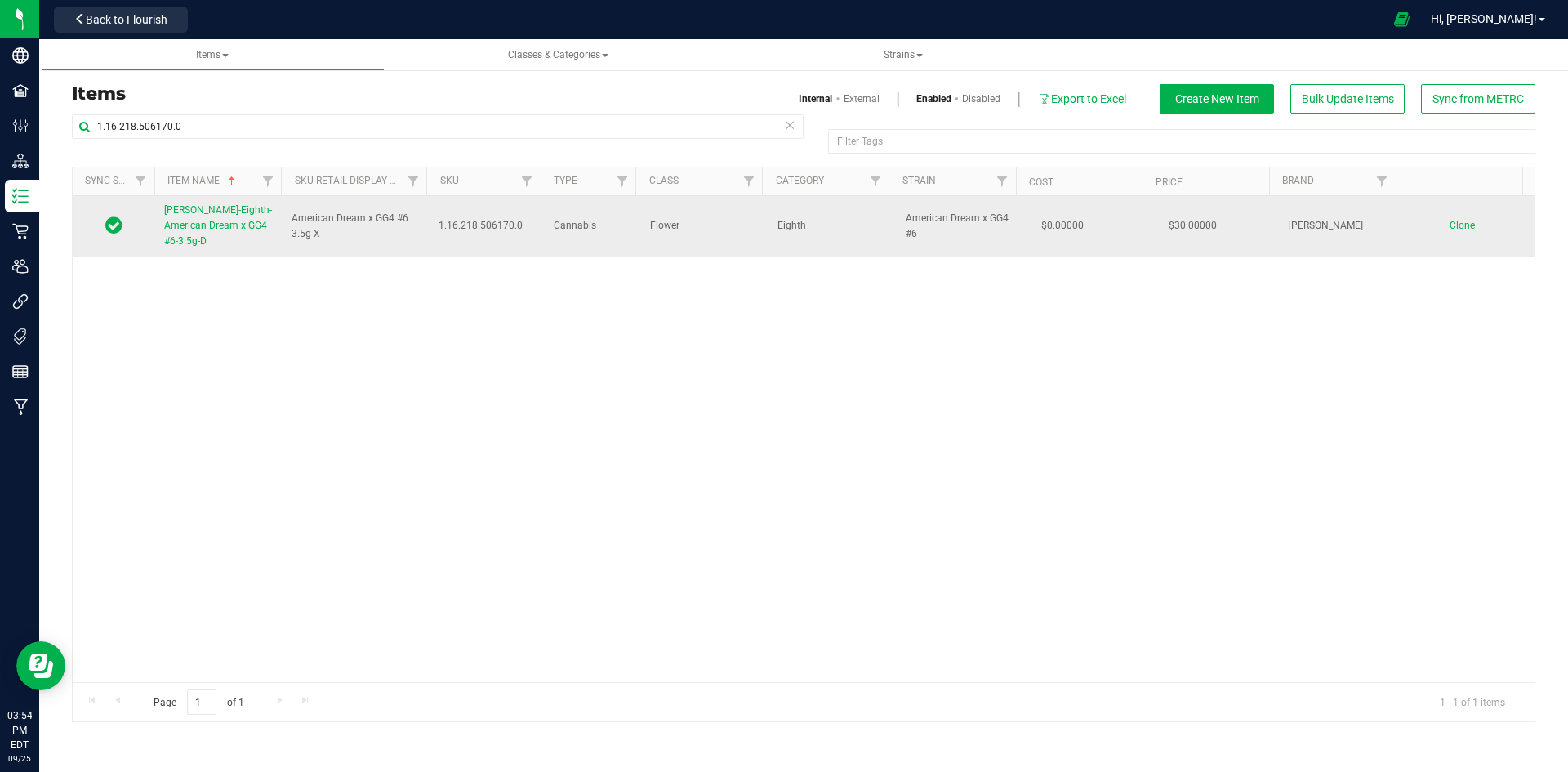
click at [235, 205] on span "[PERSON_NAME]-Eighth-American Dream x GG4 #6-3.5g-D" at bounding box center [218, 226] width 108 height 42
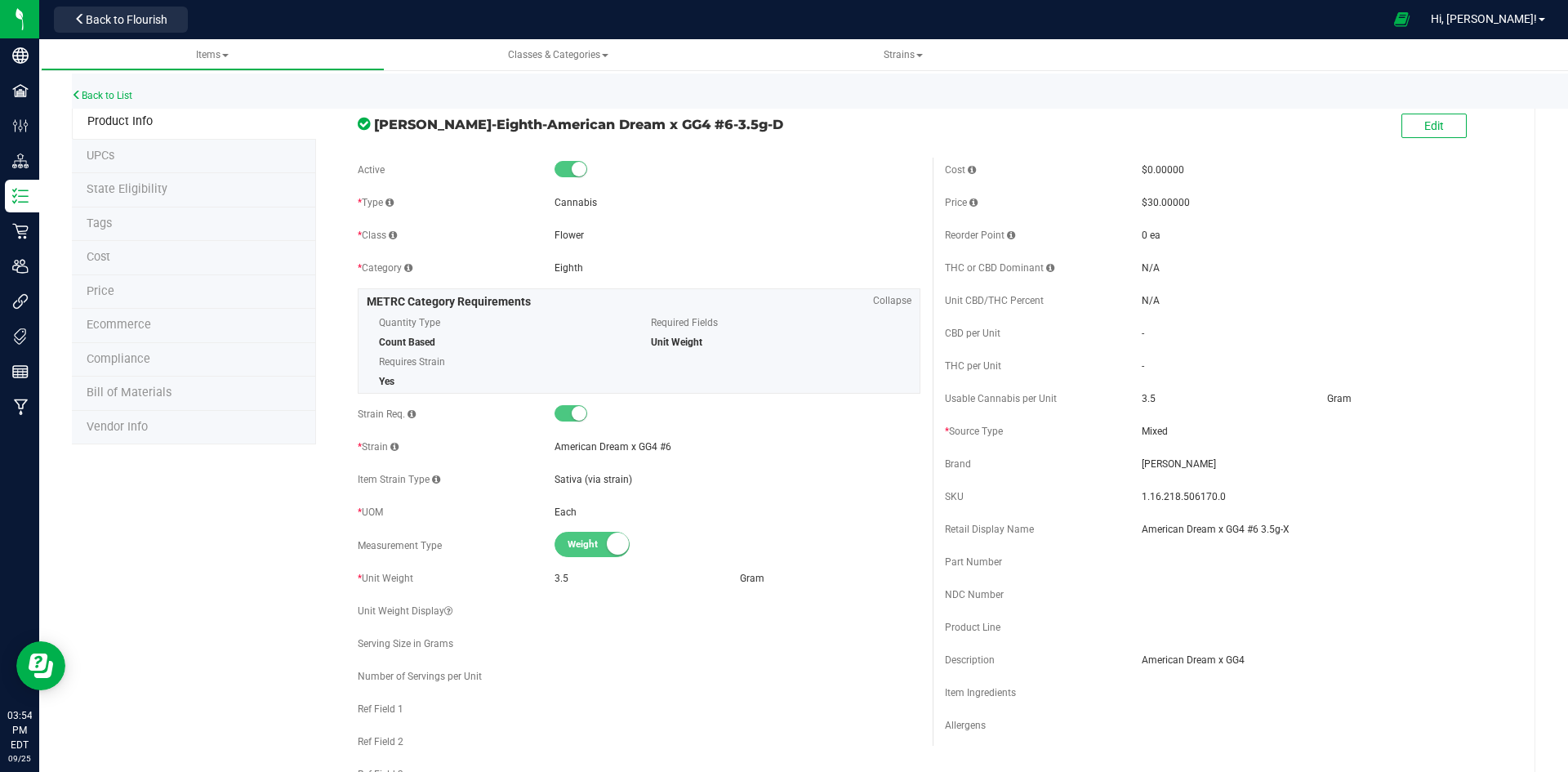
click at [180, 287] on li "Price" at bounding box center [193, 292] width 244 height 34
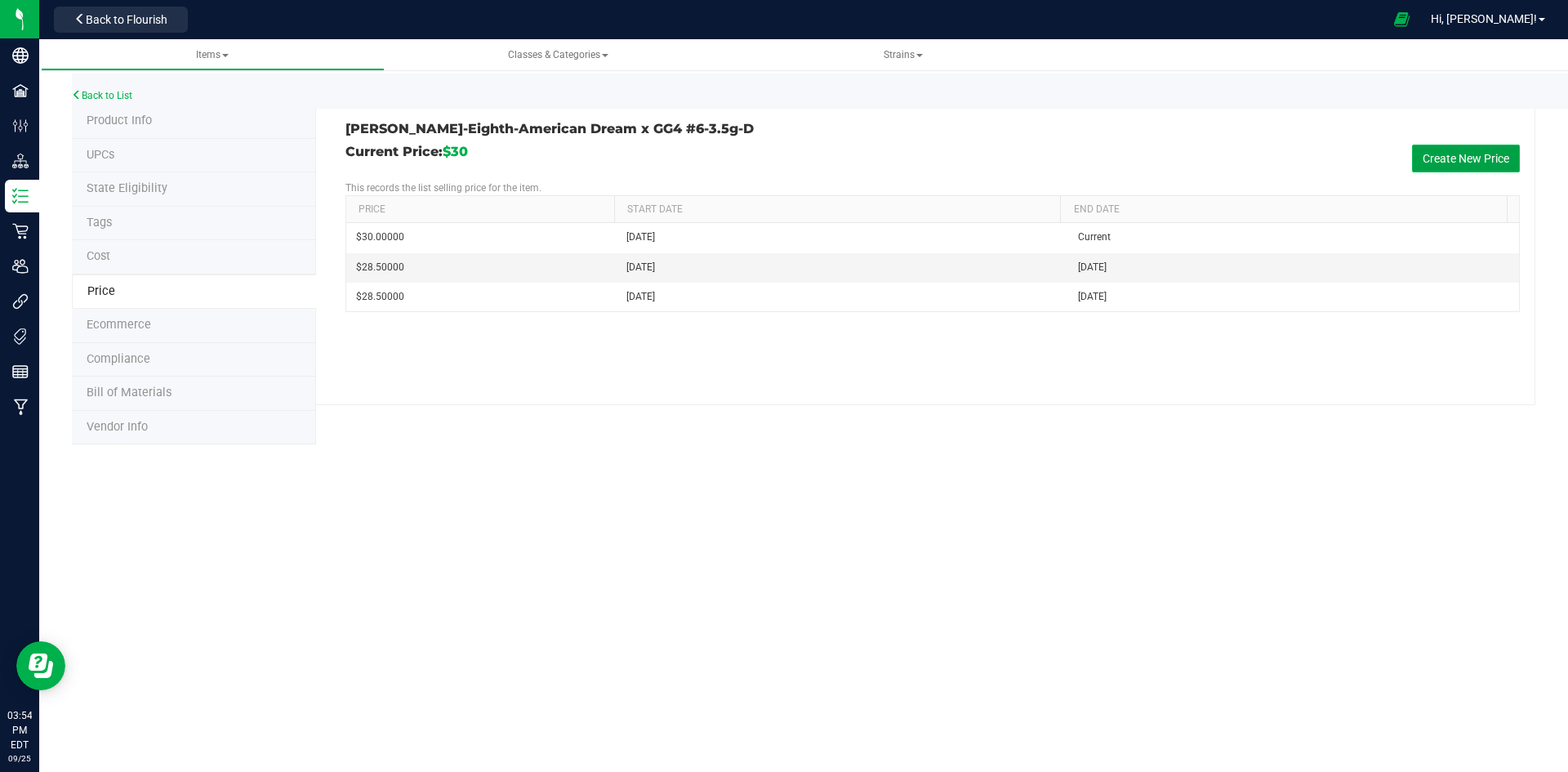
click at [1421, 157] on button "Create New Price" at bounding box center [1466, 159] width 108 height 28
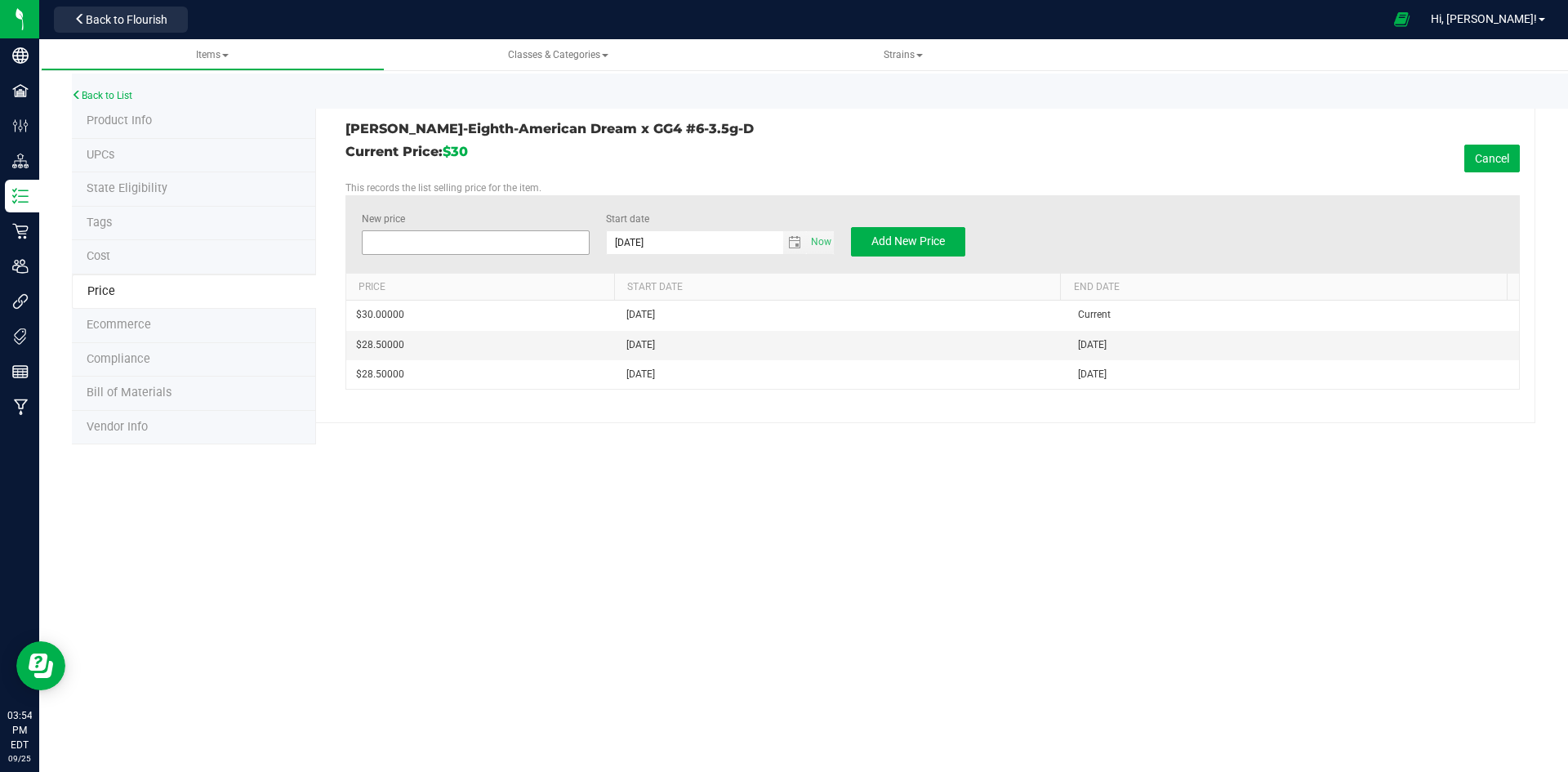
click at [483, 243] on span at bounding box center [476, 242] width 228 height 25
type input "28"
click at [881, 243] on span "Add New Price" at bounding box center [908, 241] width 73 height 13
type input "$0.00000"
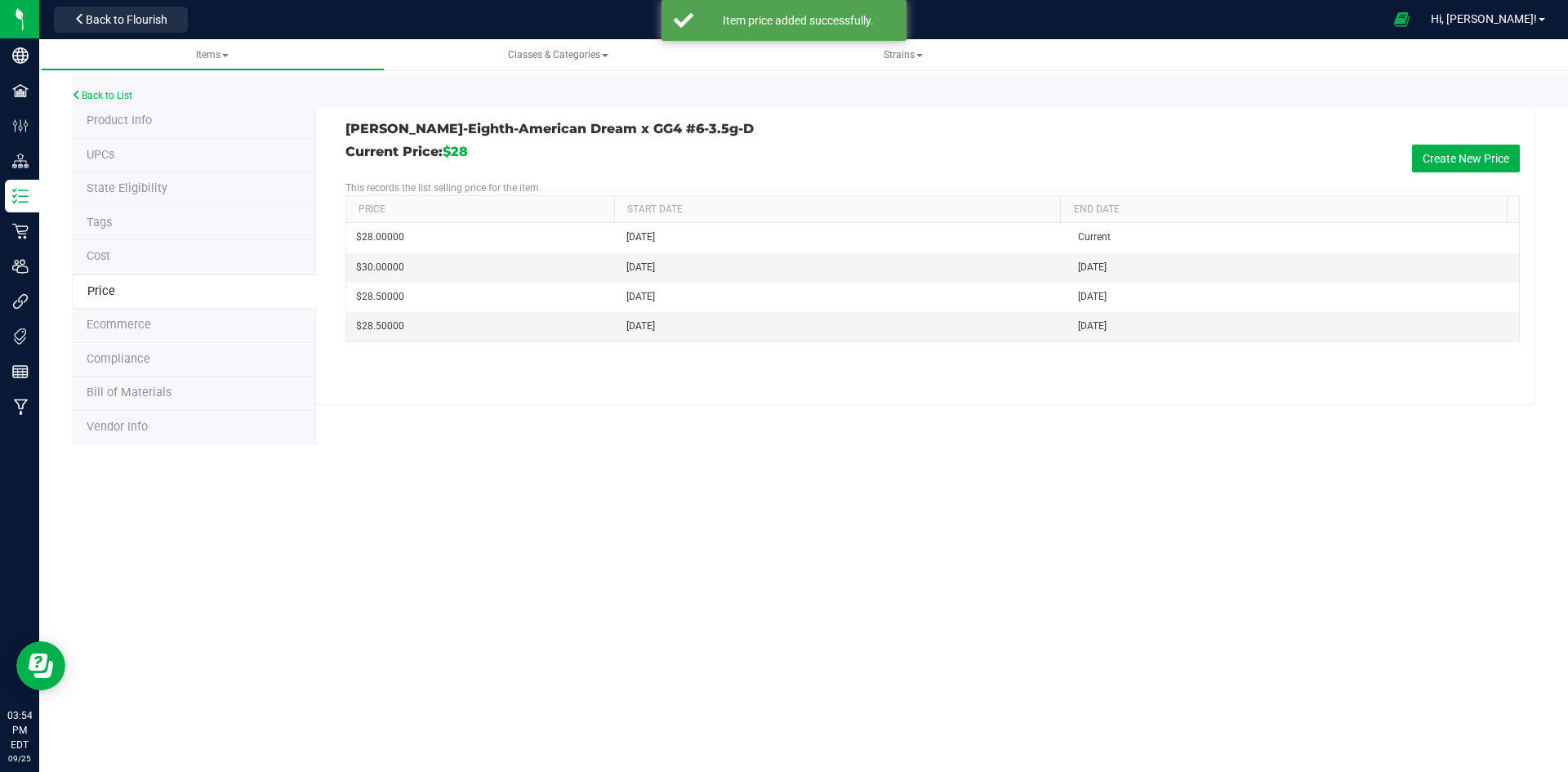
click at [211, 223] on li "Tags" at bounding box center [193, 223] width 244 height 34
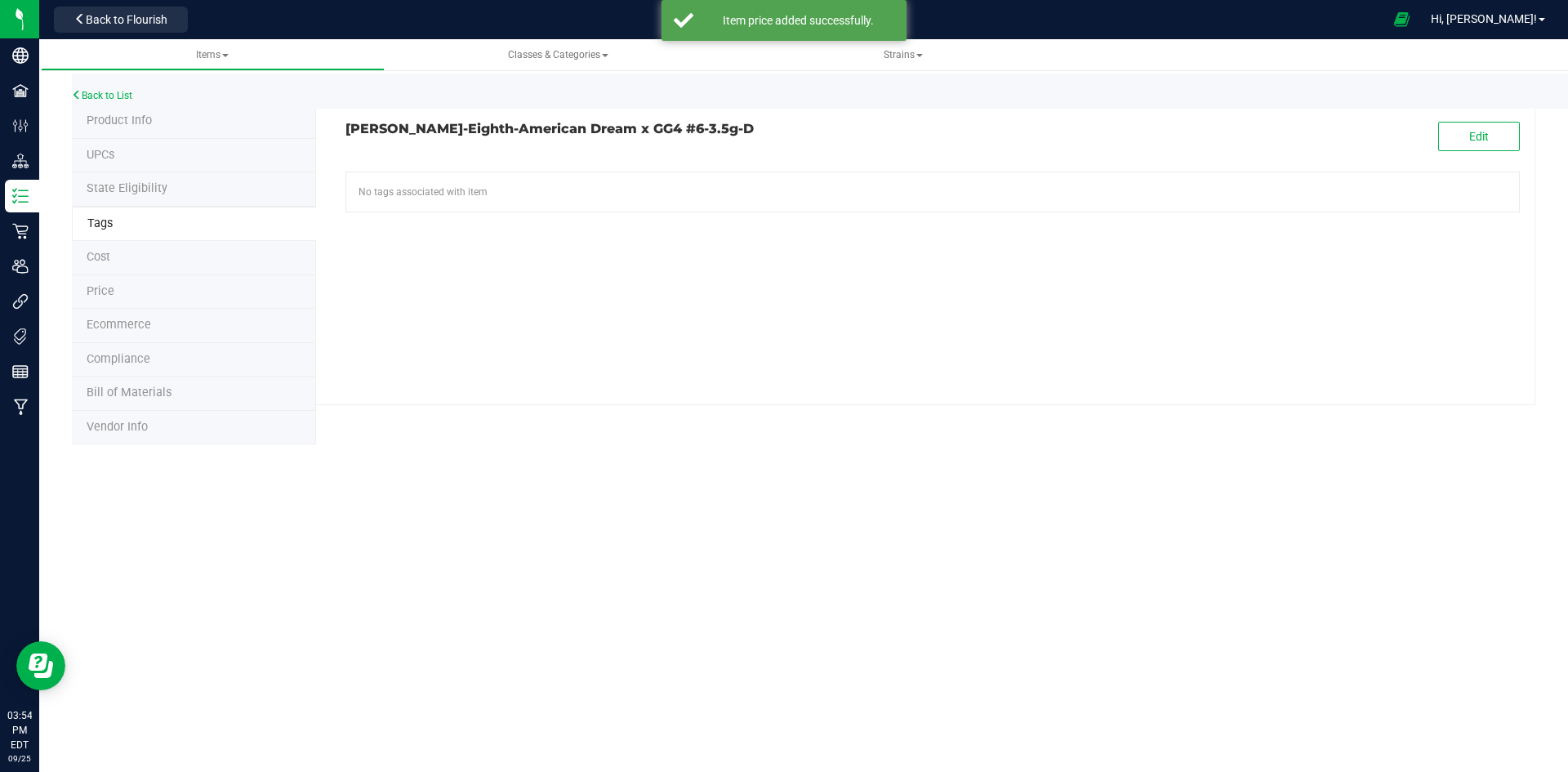
click at [160, 123] on li "Product Info" at bounding box center [193, 121] width 244 height 34
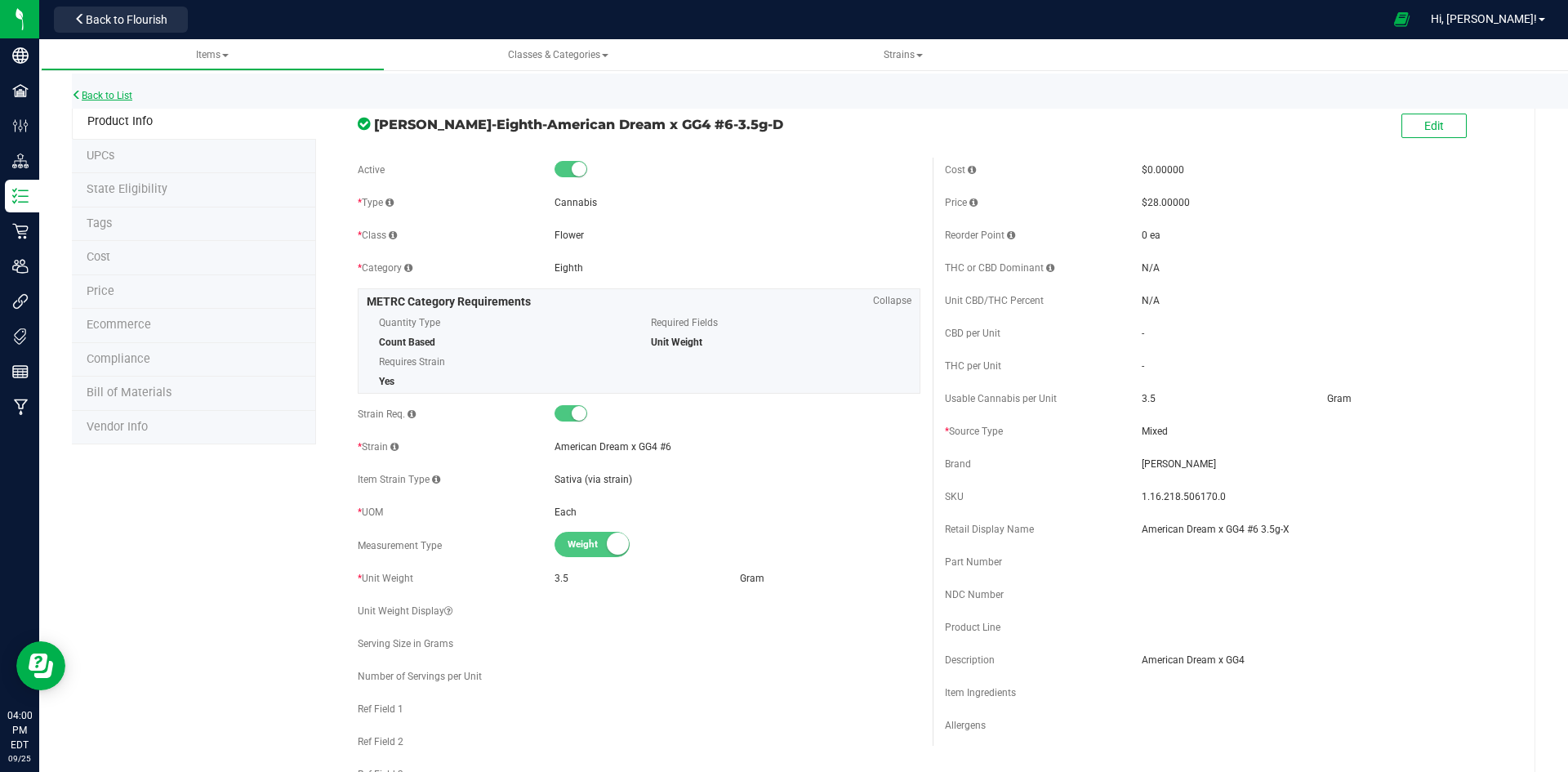
click at [132, 91] on link "Back to List" at bounding box center [102, 95] width 61 height 11
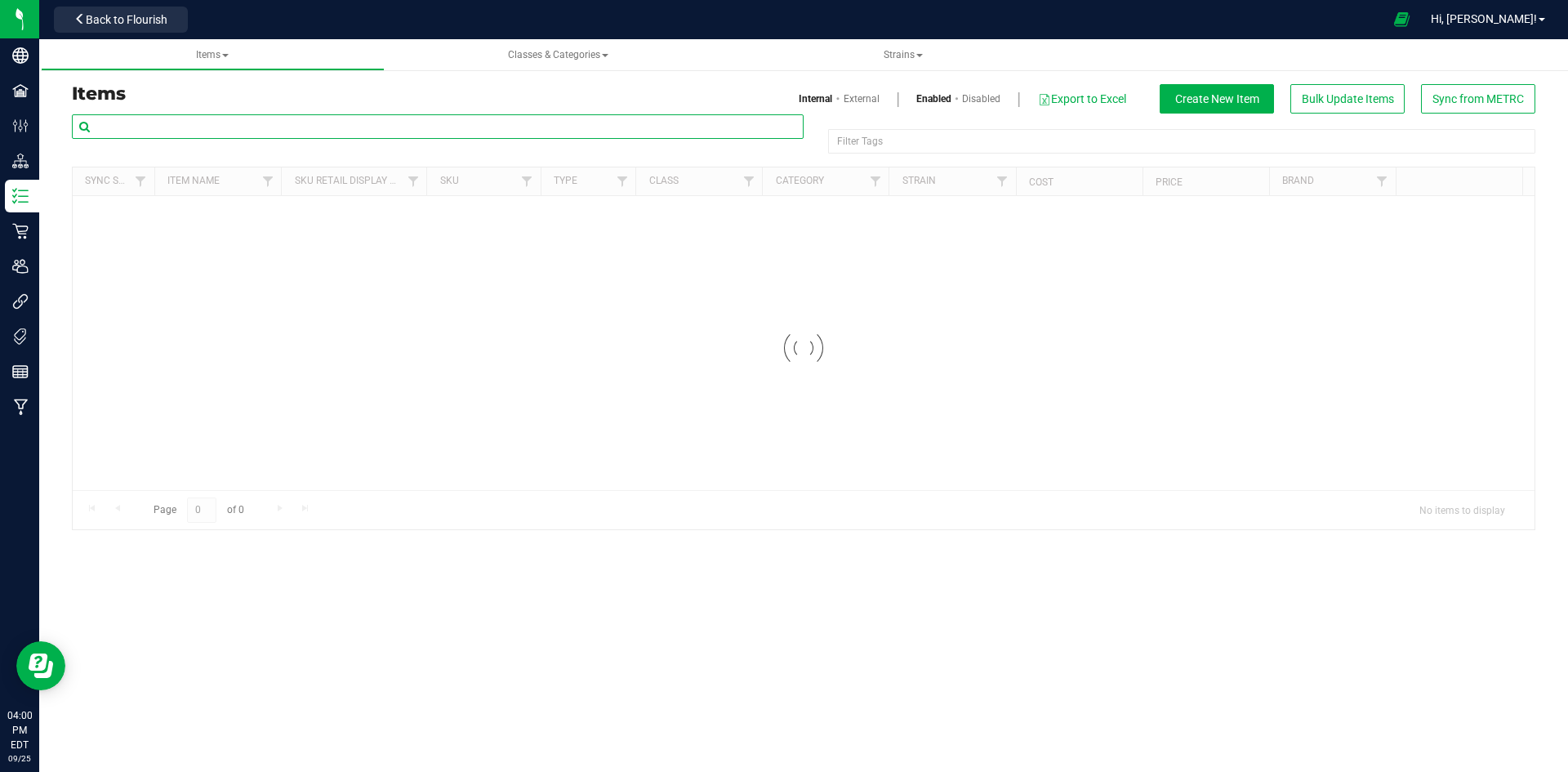
click at [122, 118] on input "text" at bounding box center [437, 127] width 732 height 25
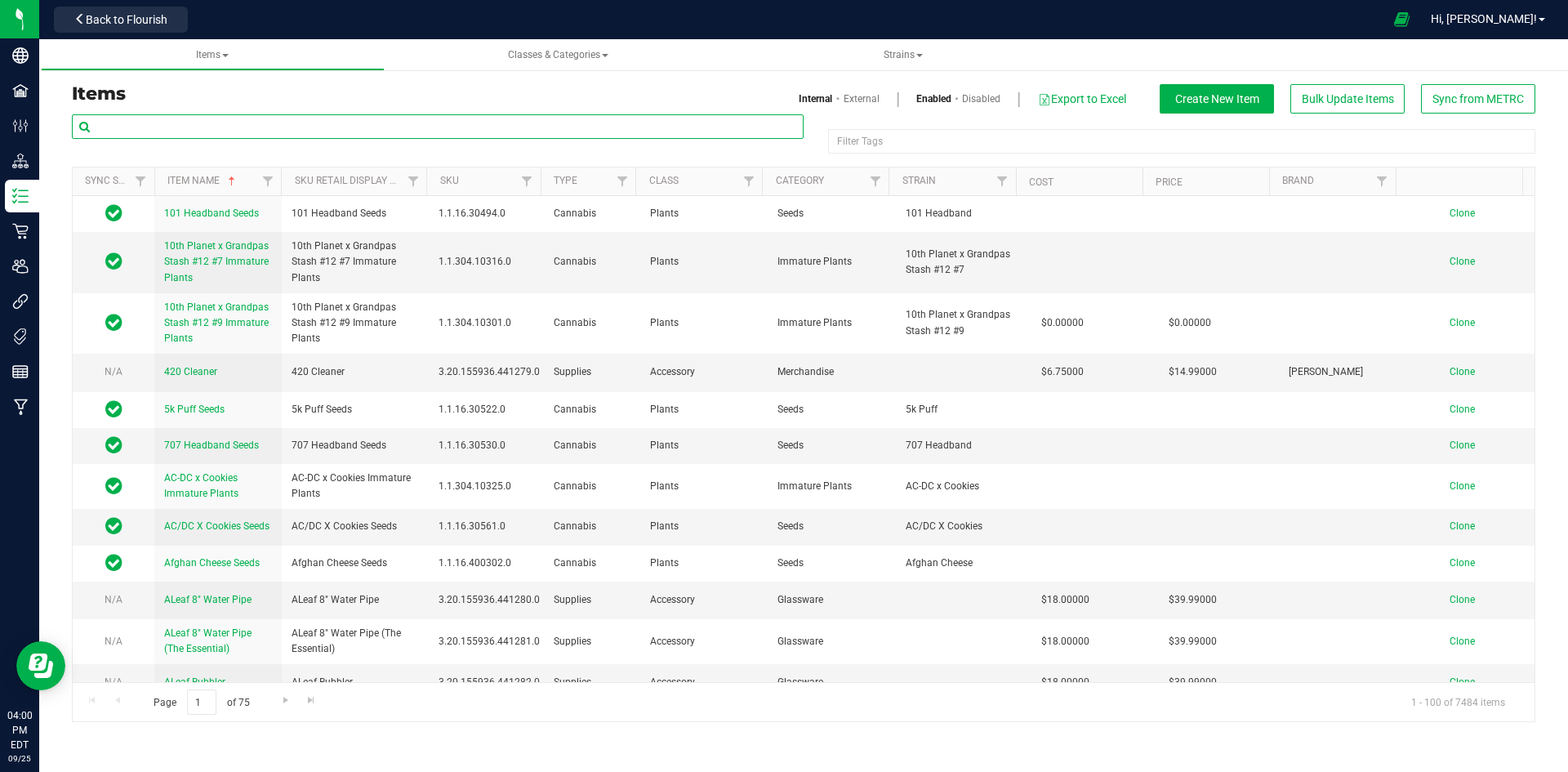
click at [227, 130] on input "text" at bounding box center [437, 127] width 732 height 25
paste input "1.16.218.493580.0"
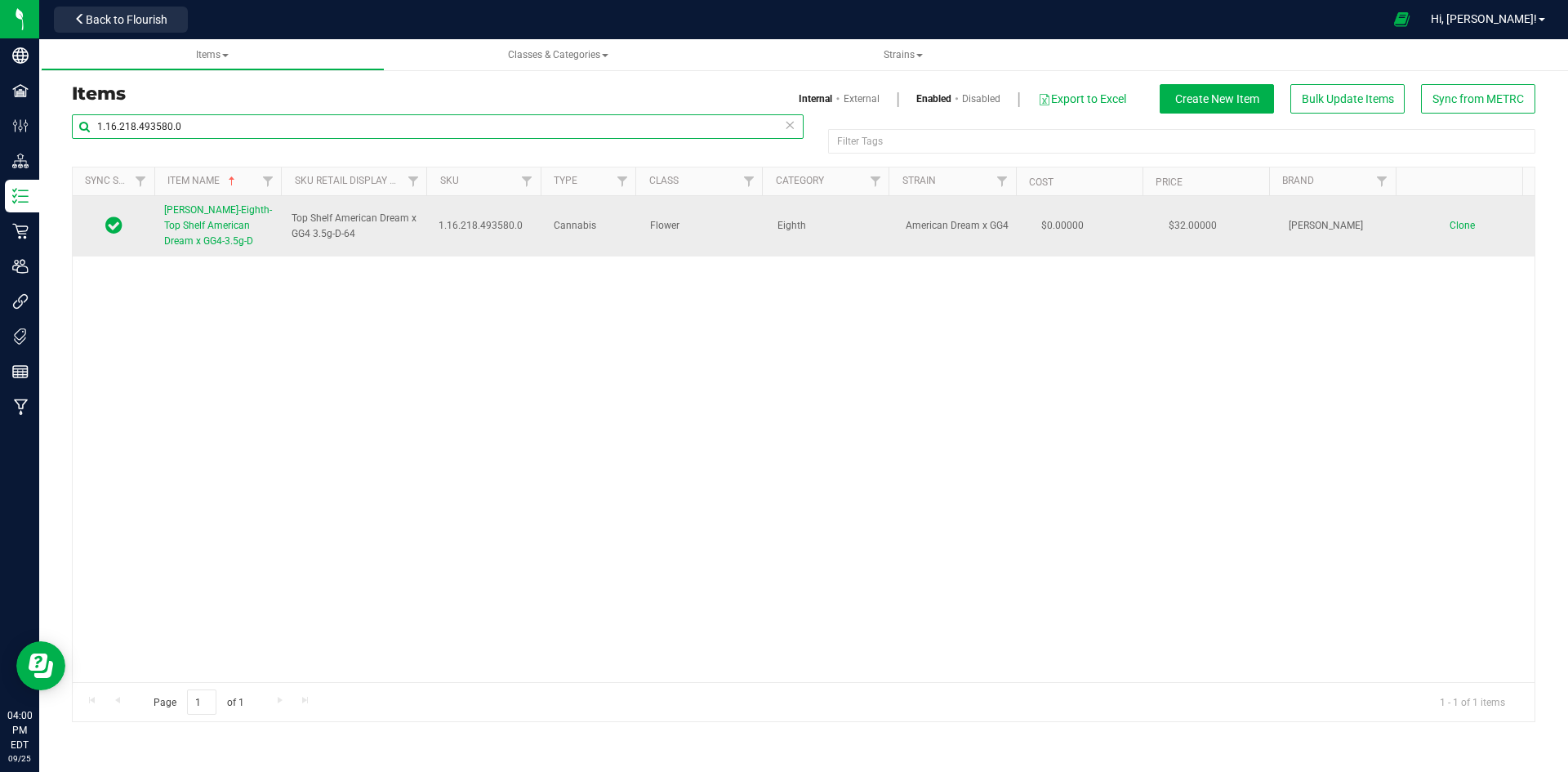
type input "1.16.218.493580.0"
click at [224, 216] on link "[PERSON_NAME]-Eighth-Top Shelf American Dream x GG4-3.5g-D" at bounding box center [218, 226] width 108 height 48
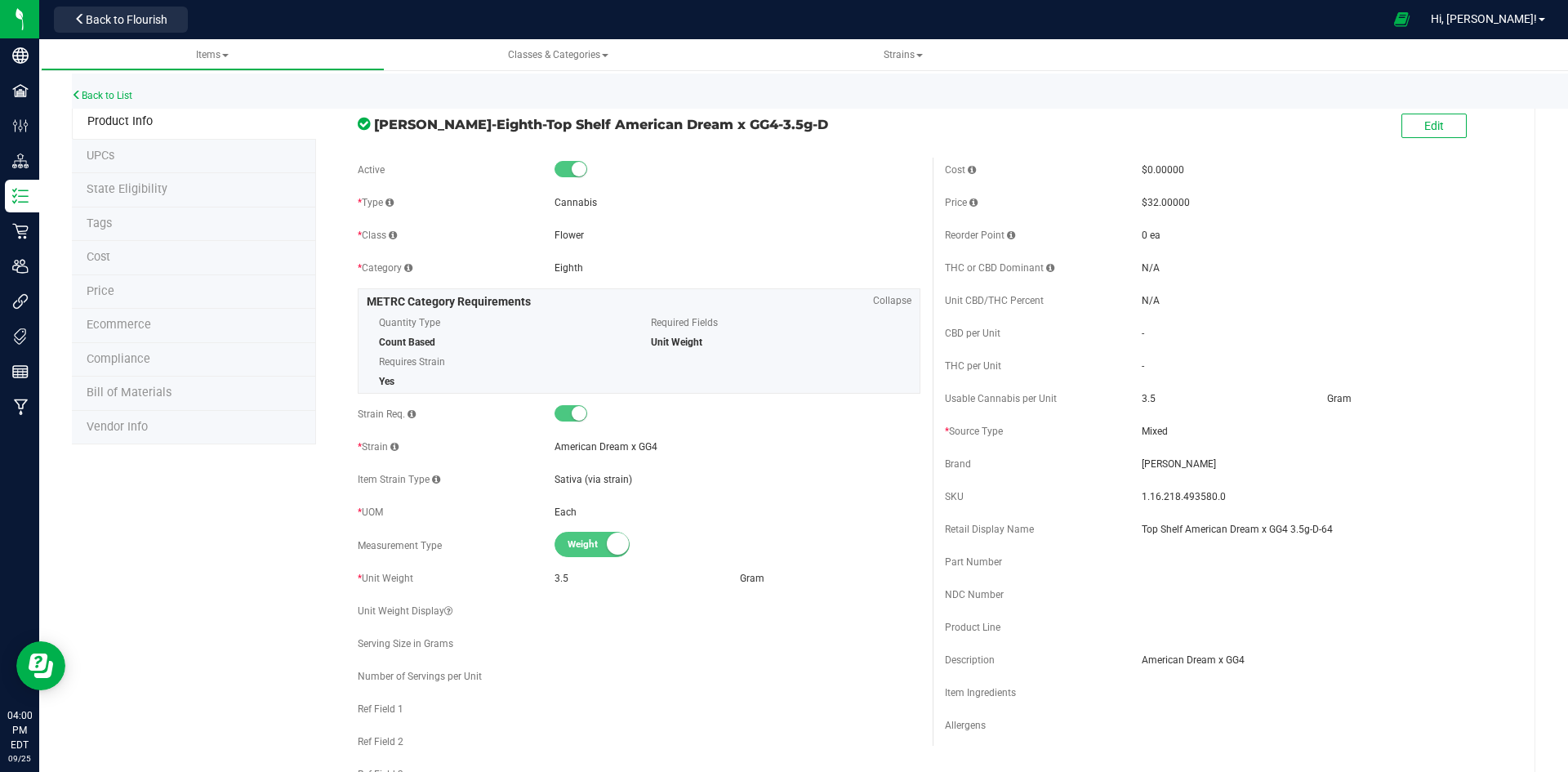
click at [184, 281] on li "Price" at bounding box center [193, 292] width 244 height 34
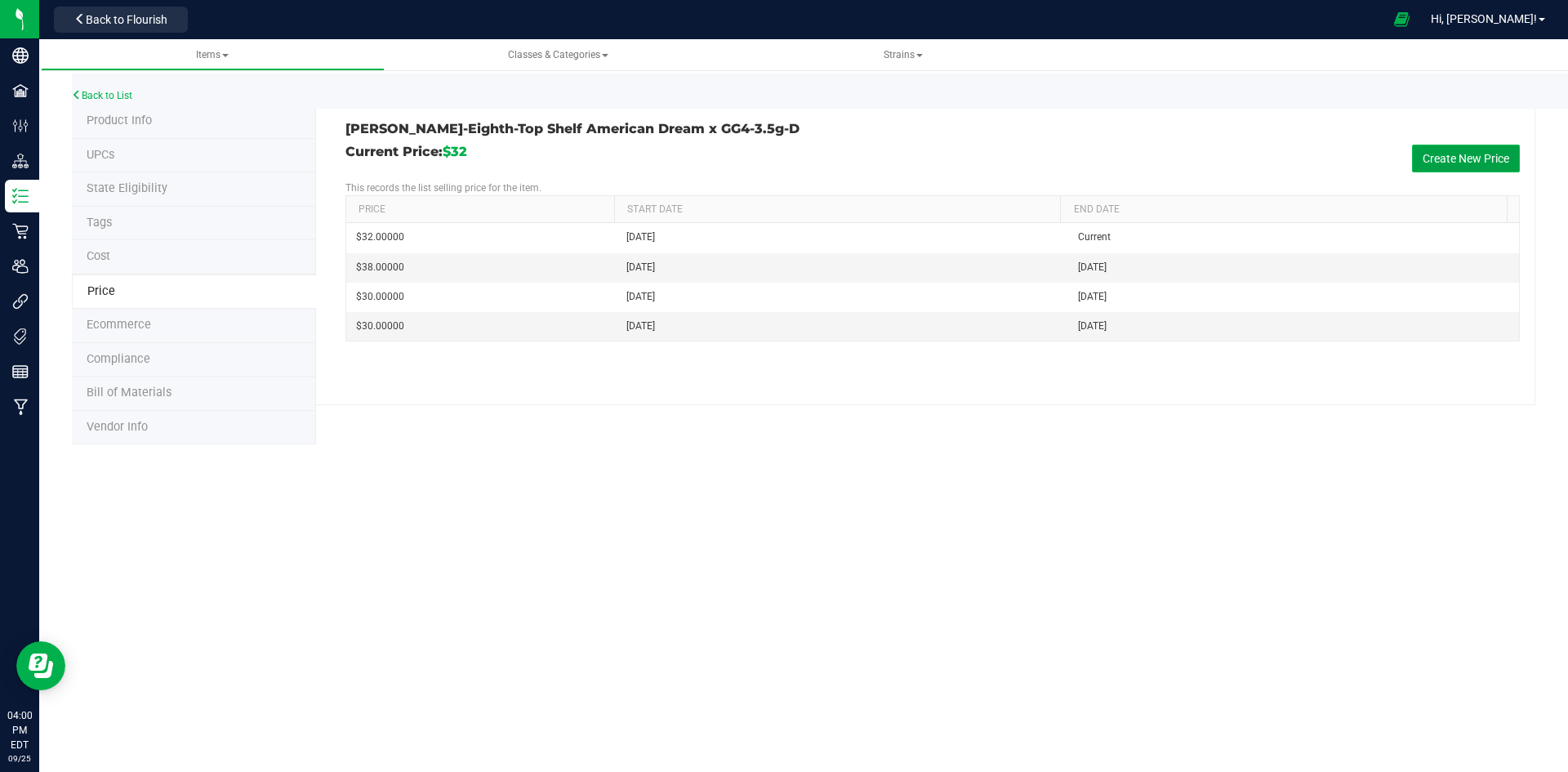
click at [1490, 153] on button "Create New Price" at bounding box center [1466, 159] width 108 height 28
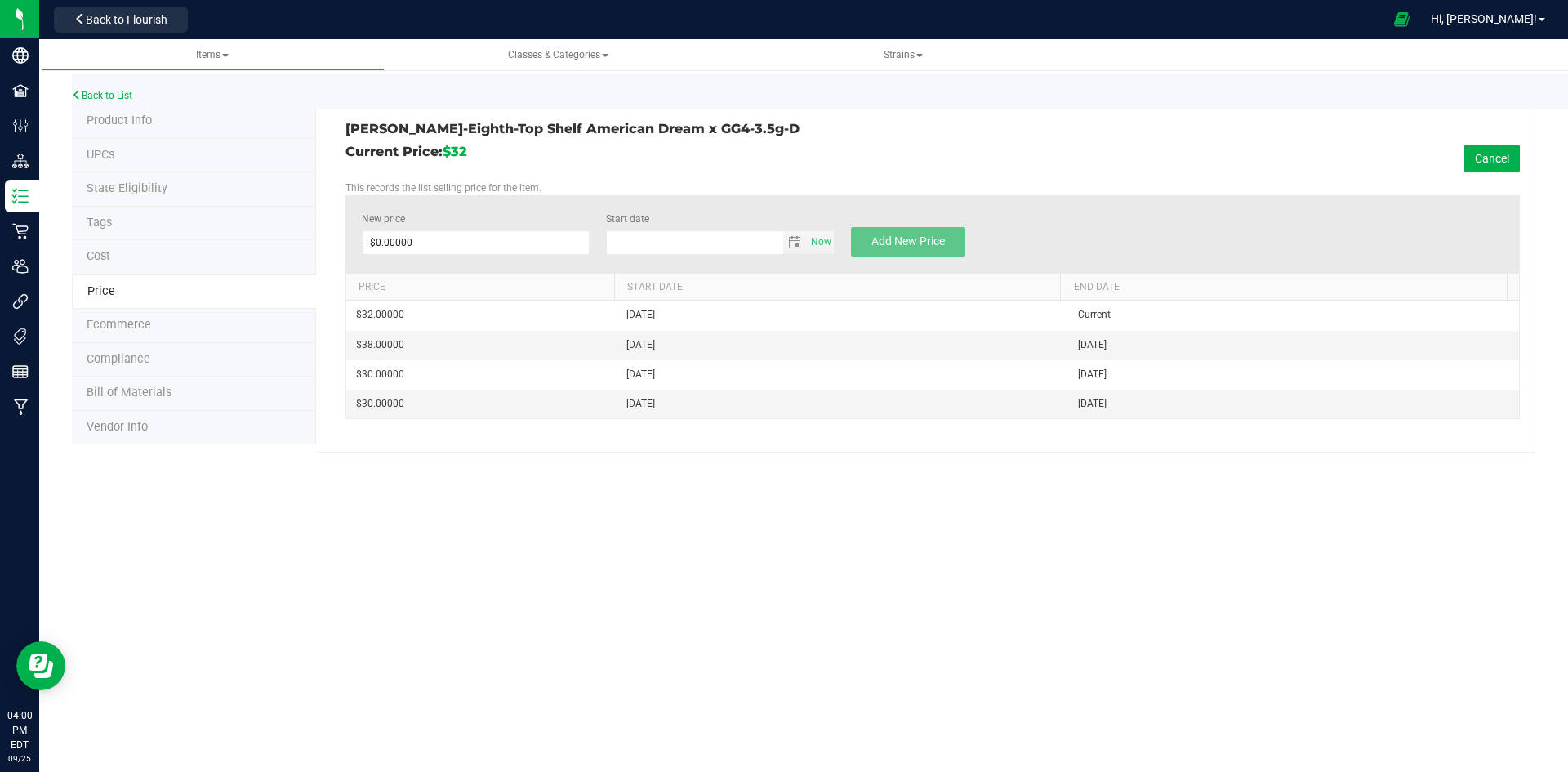
type input "[DATE]"
click at [429, 240] on span at bounding box center [476, 242] width 228 height 25
type input "3"
type input "32"
type input "$32.00000"
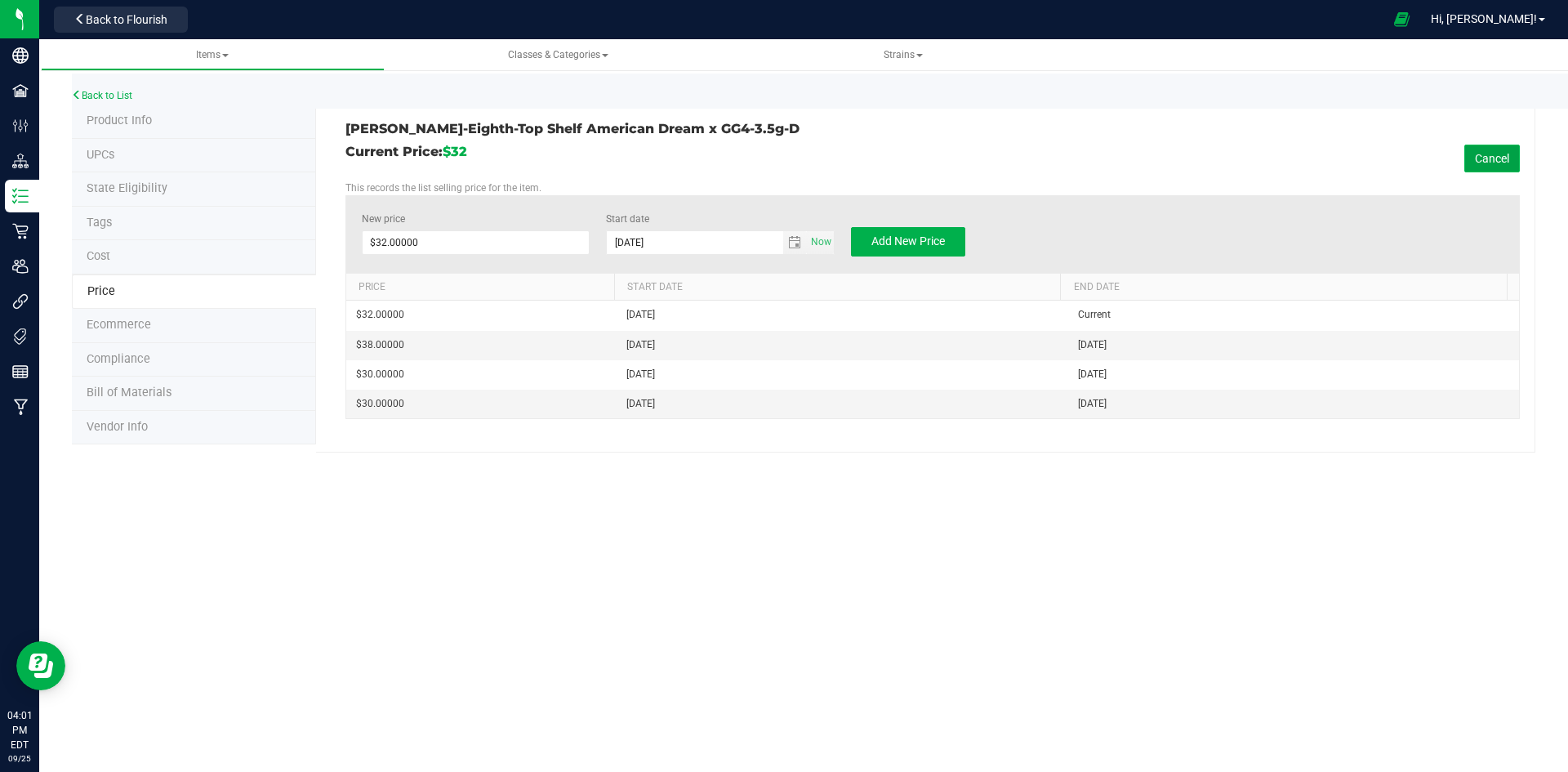
click at [1487, 168] on button "Cancel" at bounding box center [1492, 159] width 56 height 28
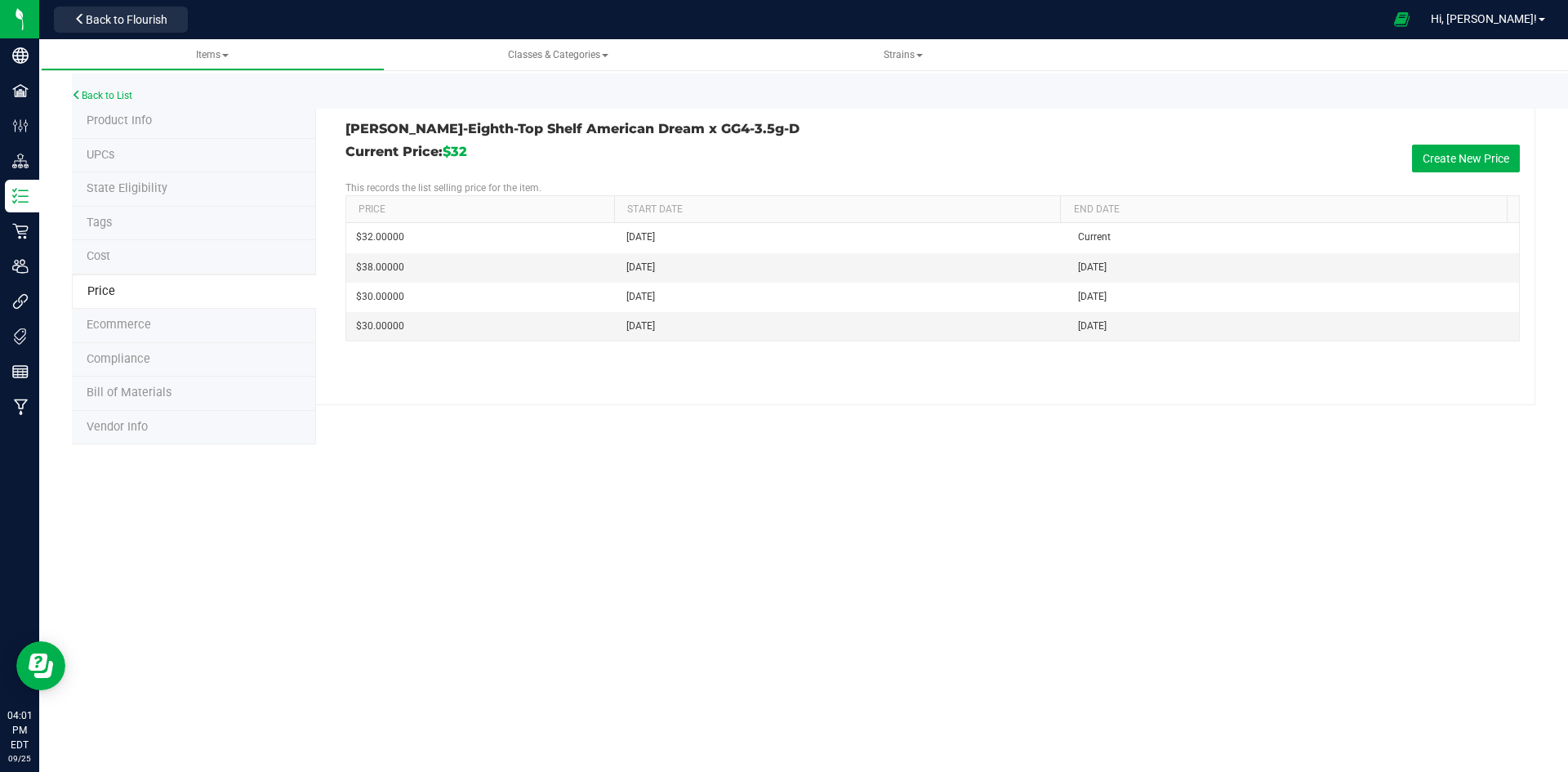
click at [107, 218] on span "Tags" at bounding box center [99, 222] width 26 height 14
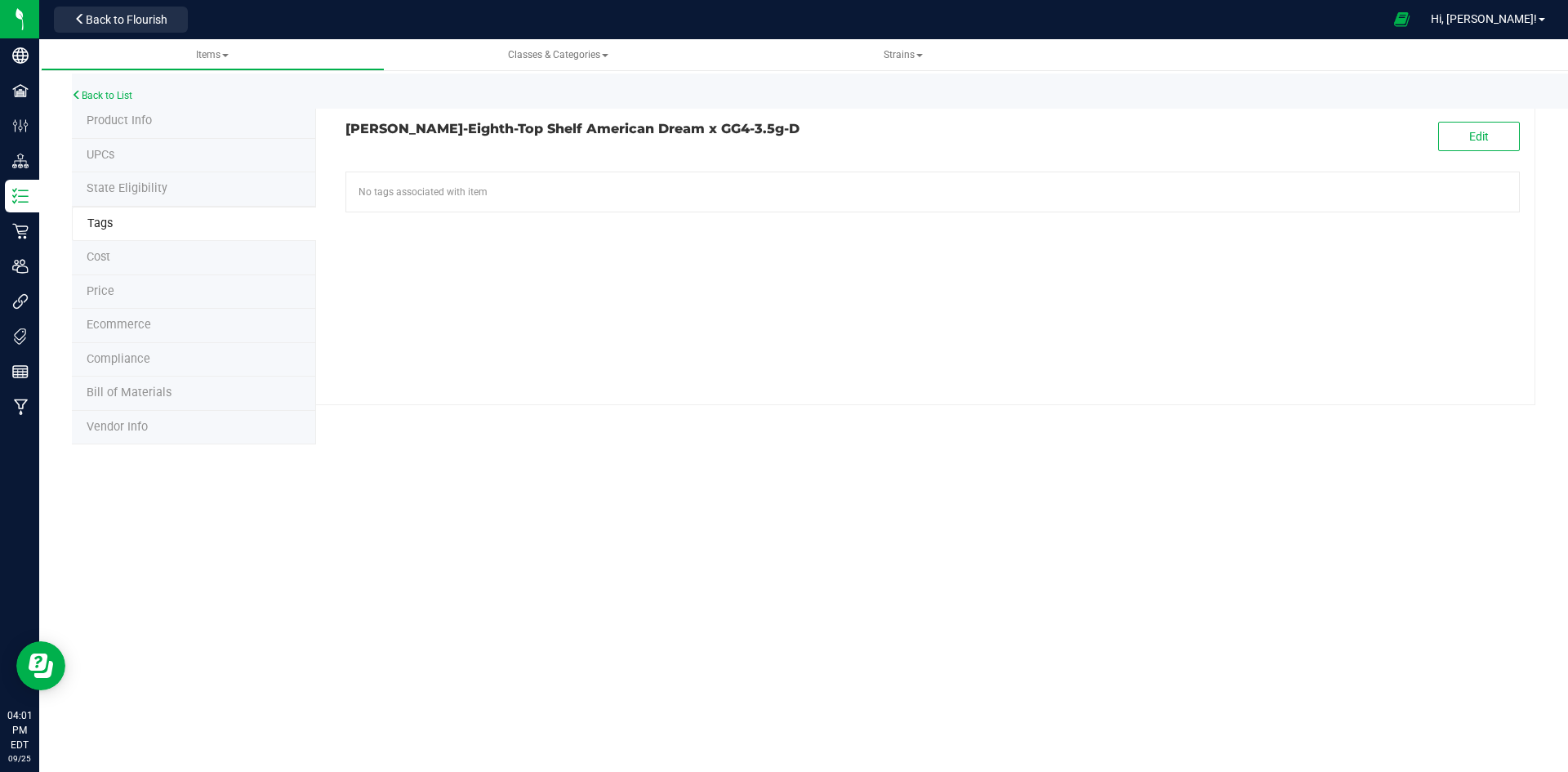
click at [105, 110] on li "Product Info" at bounding box center [193, 121] width 244 height 34
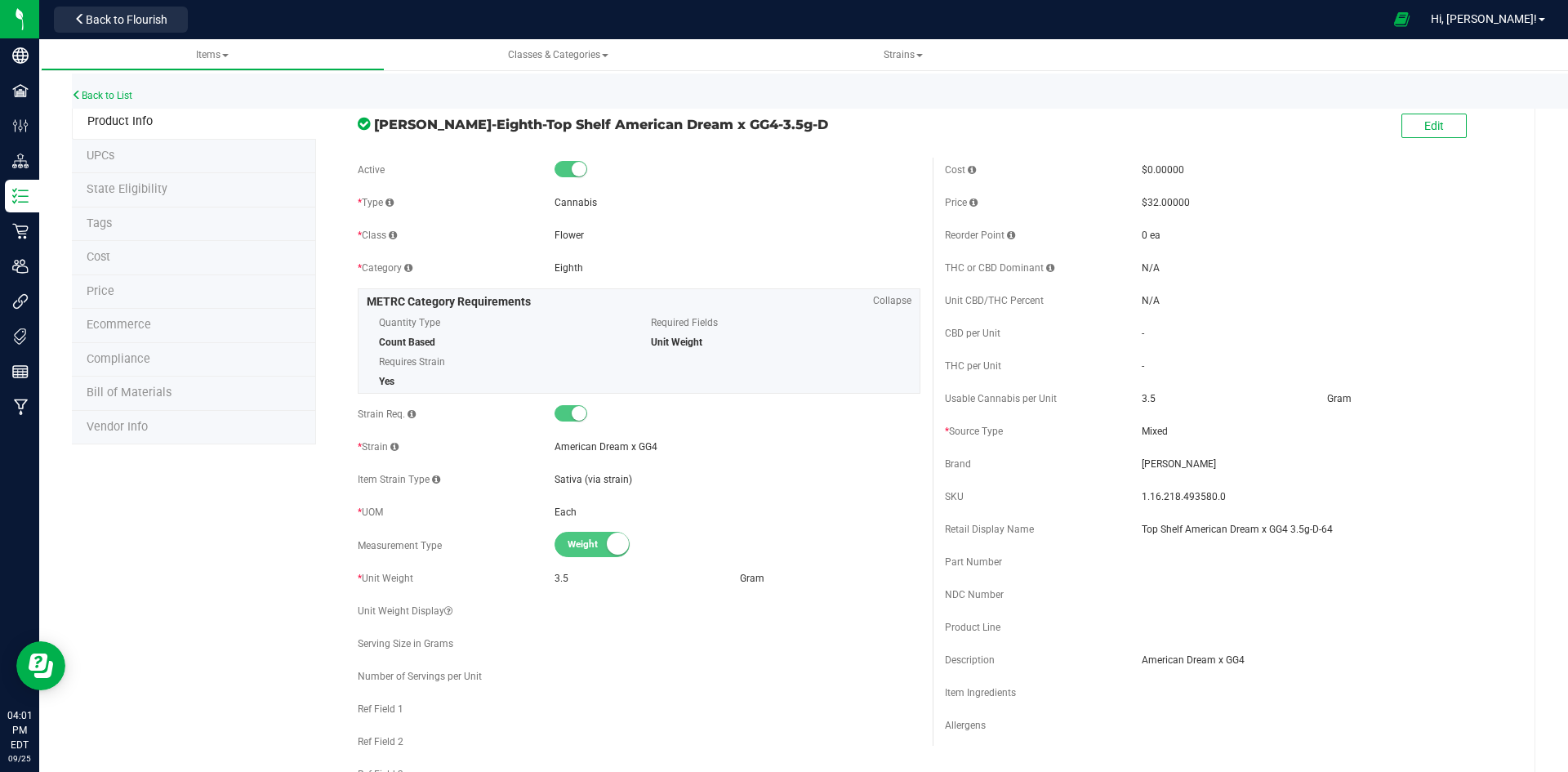
click at [109, 126] on span "Product Info" at bounding box center [119, 121] width 65 height 14
click at [1442, 124] on button "Edit" at bounding box center [1433, 126] width 65 height 25
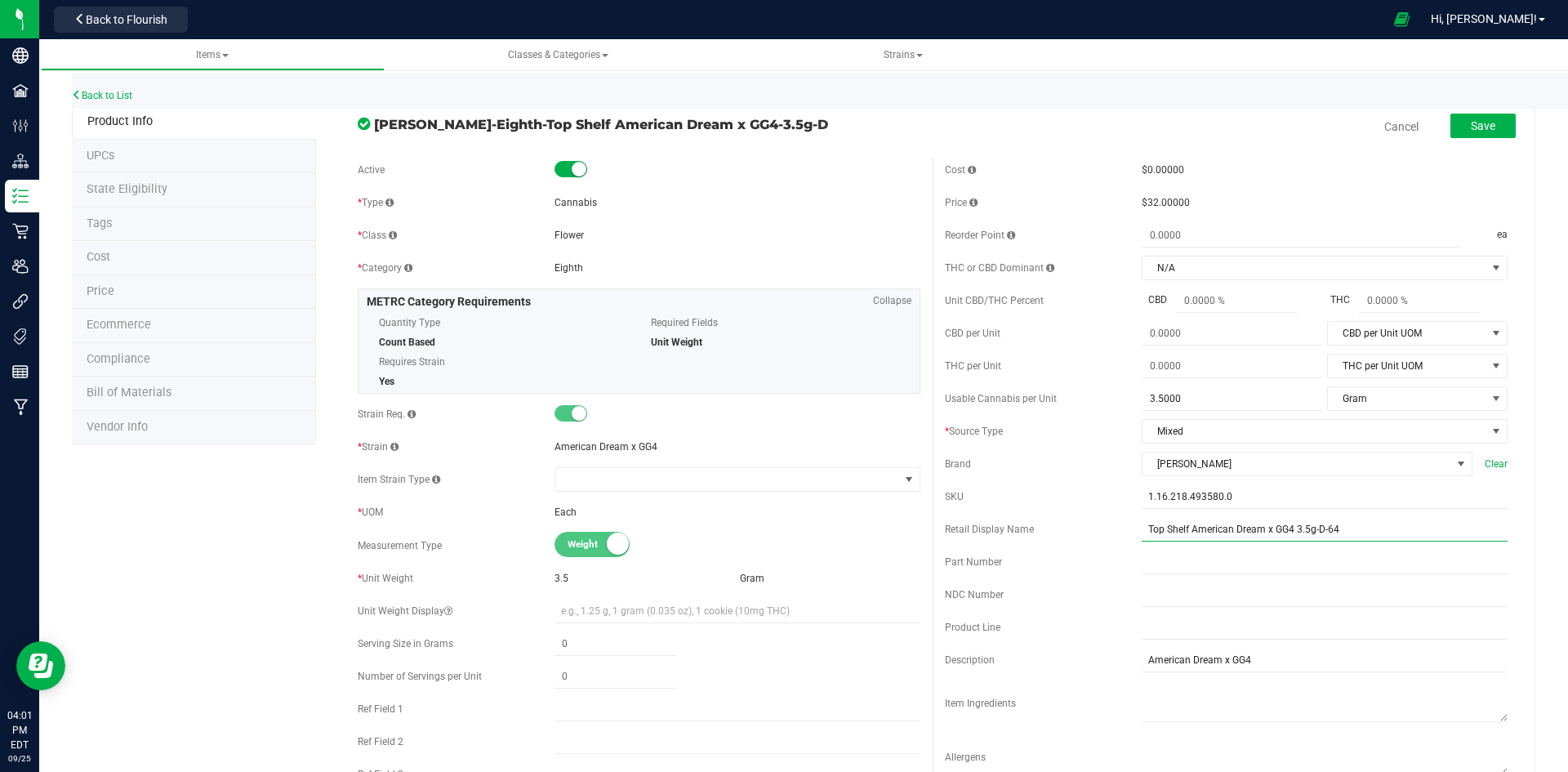
click at [1375, 523] on input "Top Shelf American Dream x GG4 3.5g-D-64" at bounding box center [1324, 529] width 366 height 25
type input "Top Shelf American Dream x GG4 3.5g--X"
click at [1461, 114] on button "Save" at bounding box center [1483, 126] width 65 height 25
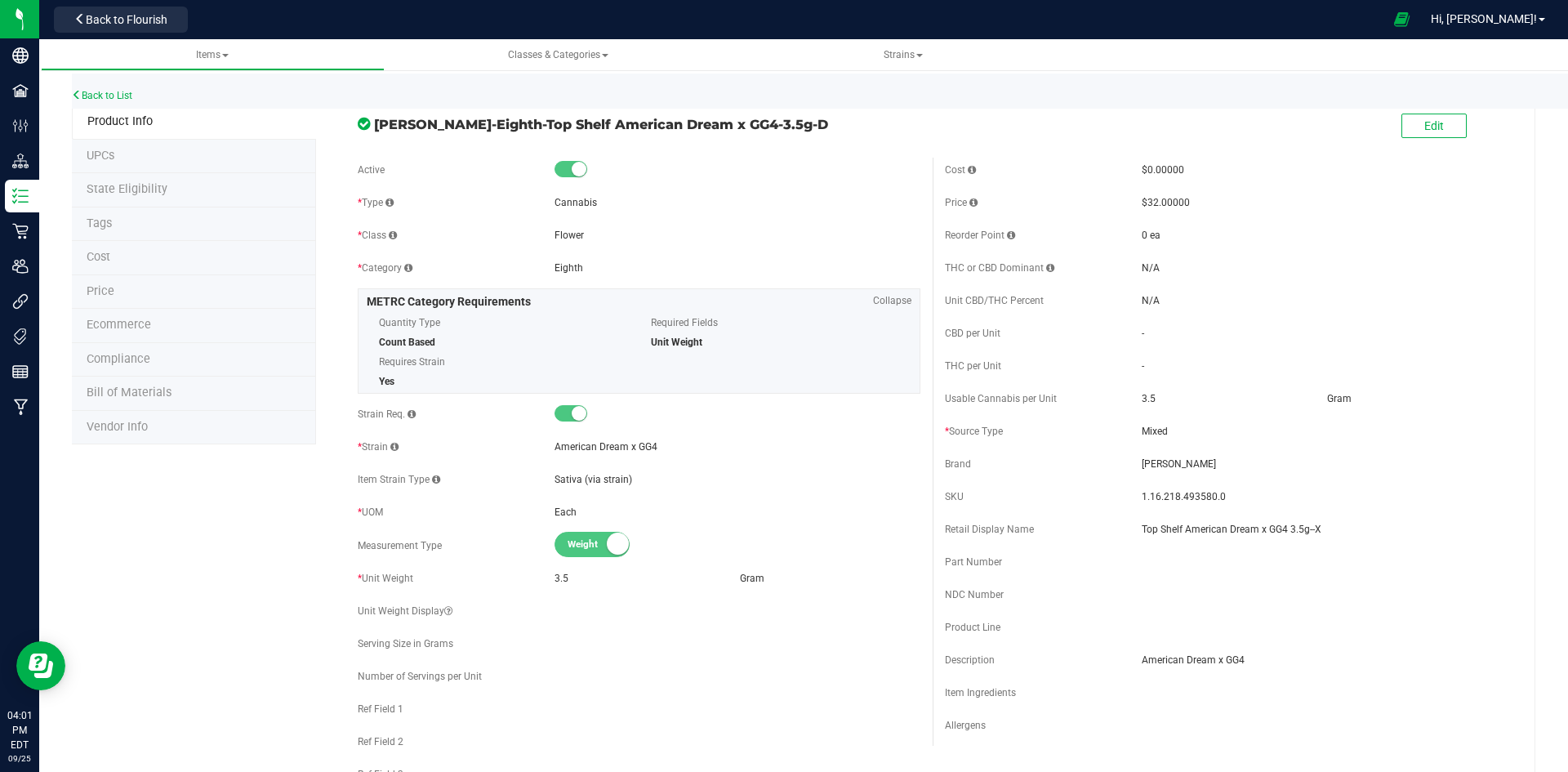
click at [122, 280] on li "Price" at bounding box center [193, 292] width 244 height 34
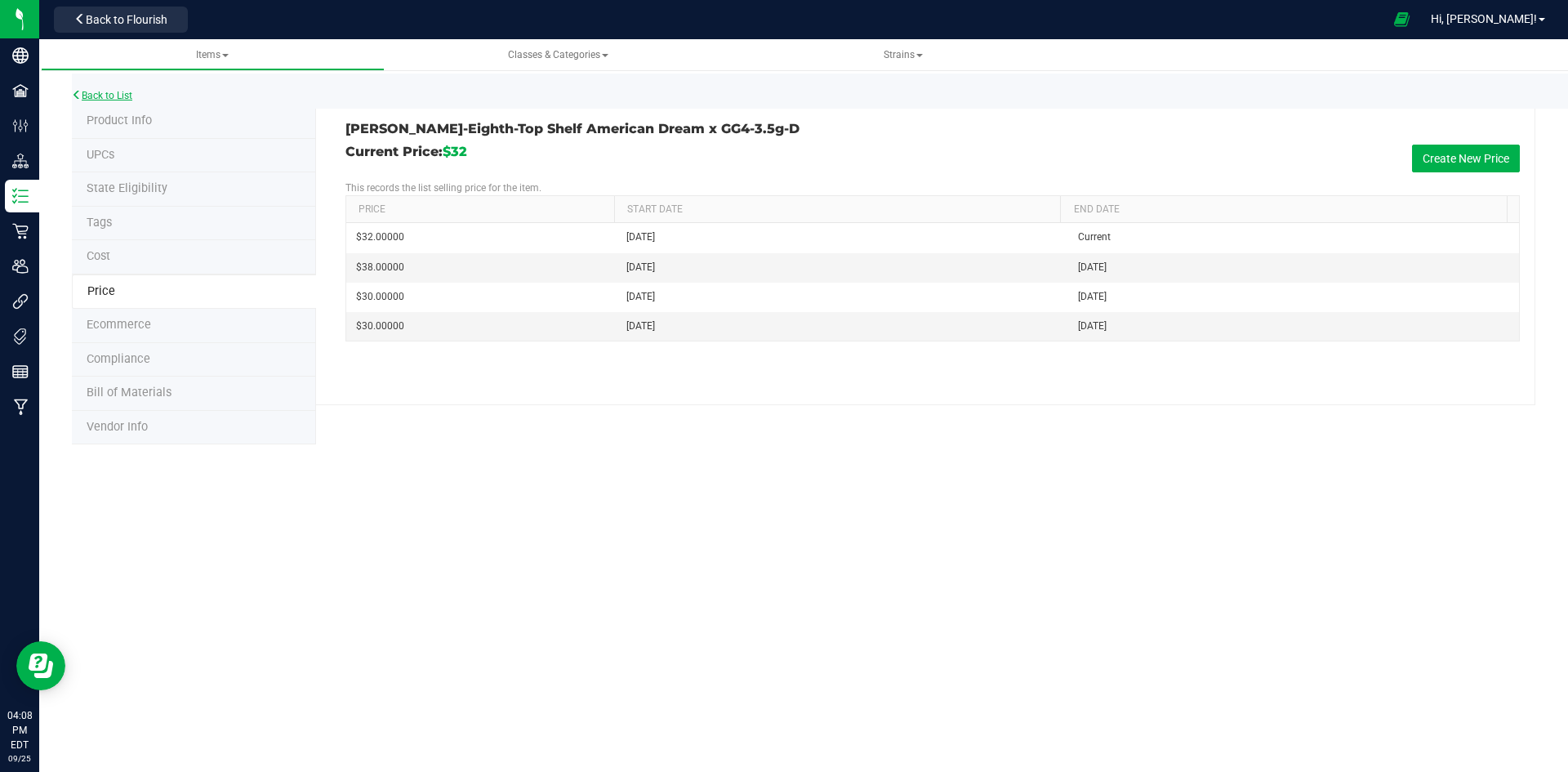
click at [105, 94] on link "Back to List" at bounding box center [102, 95] width 61 height 11
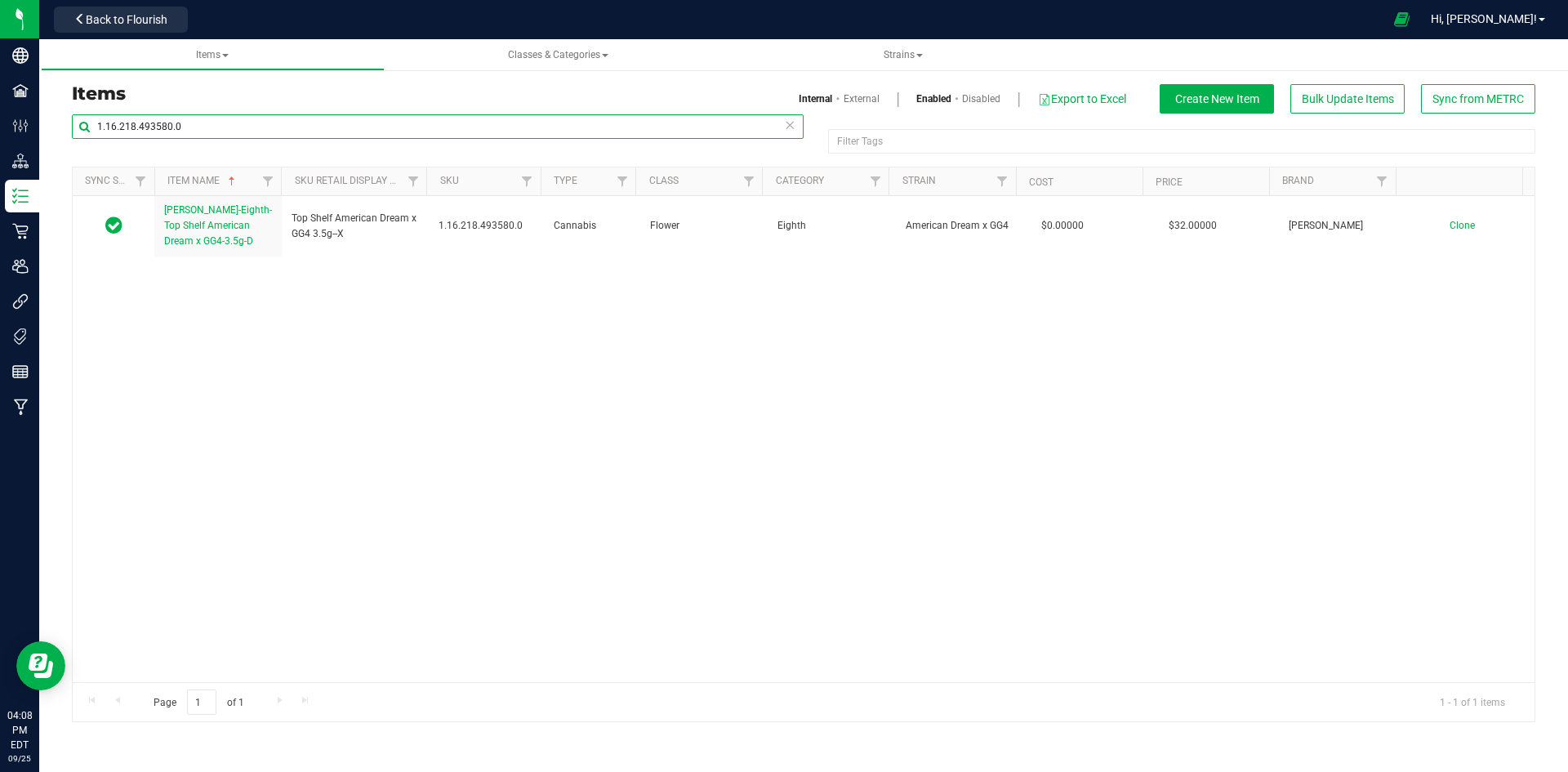
click at [185, 130] on input "1.16.218.493580.0" at bounding box center [437, 127] width 732 height 25
paste input "47183"
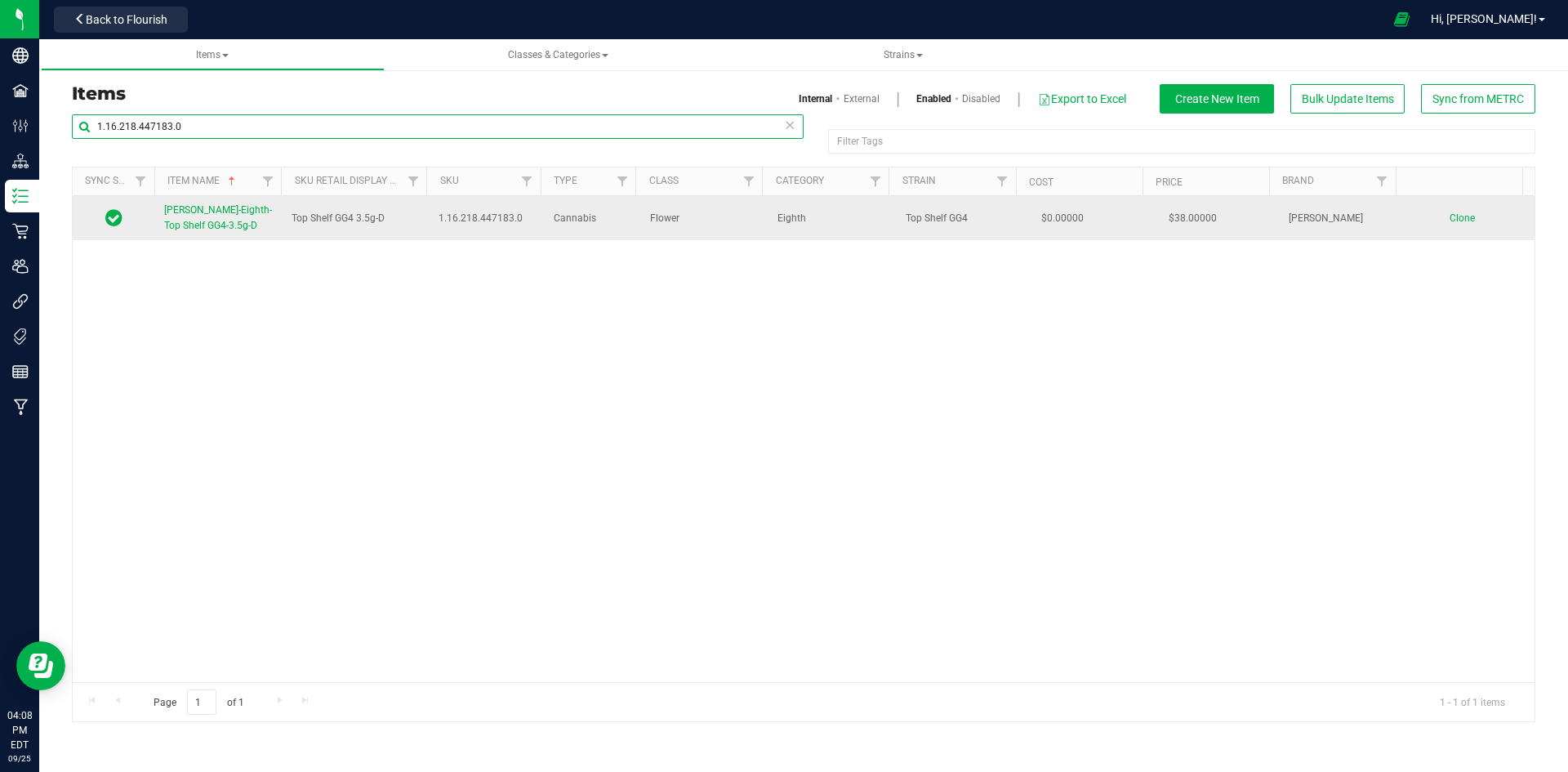
type input "1.16.218.447183.0"
click at [208, 205] on span "[PERSON_NAME]-Eighth-Top Shelf GG4-3.5g-D" at bounding box center [218, 217] width 108 height 27
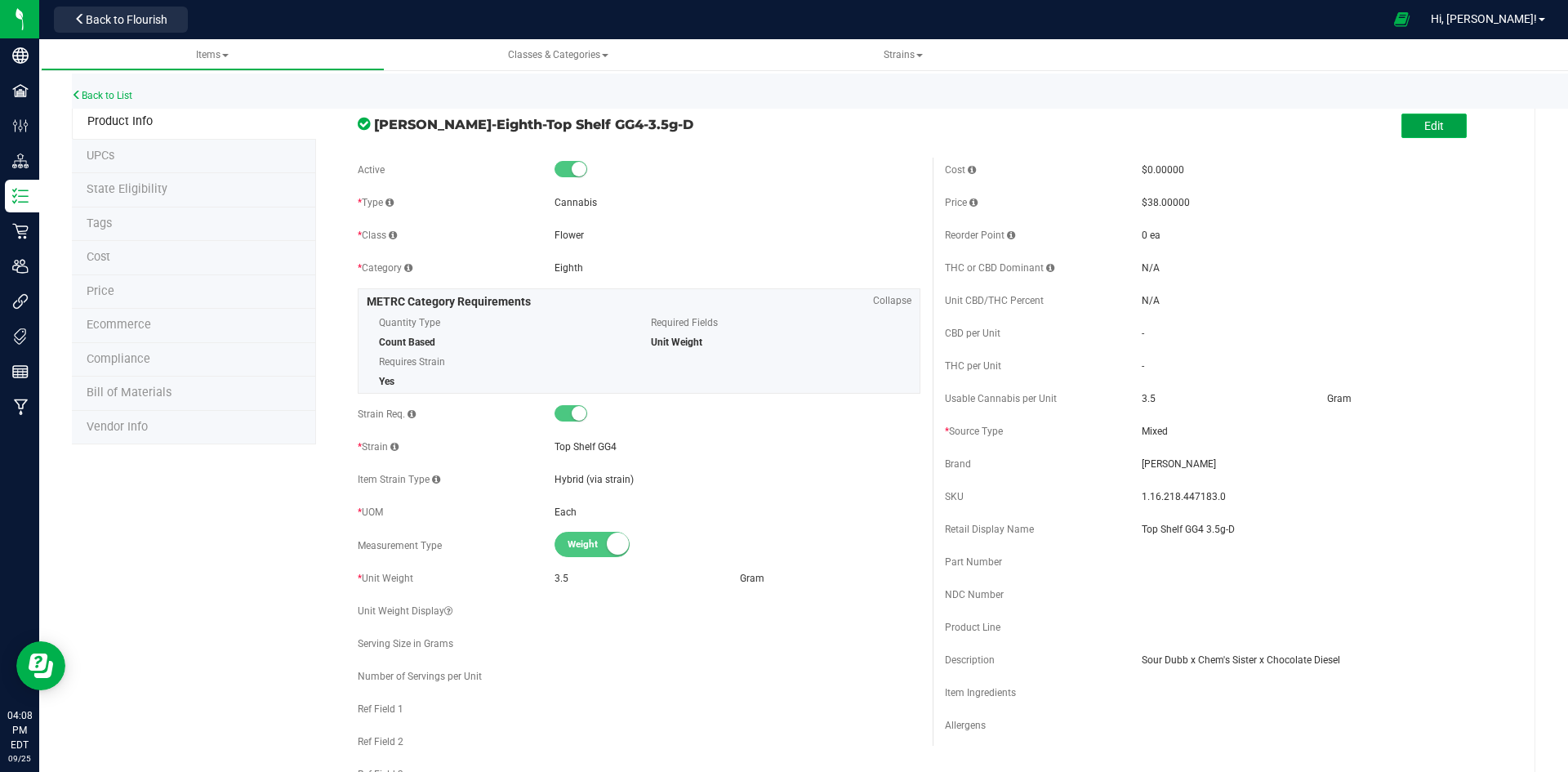
click at [1446, 129] on button "Edit" at bounding box center [1433, 126] width 65 height 25
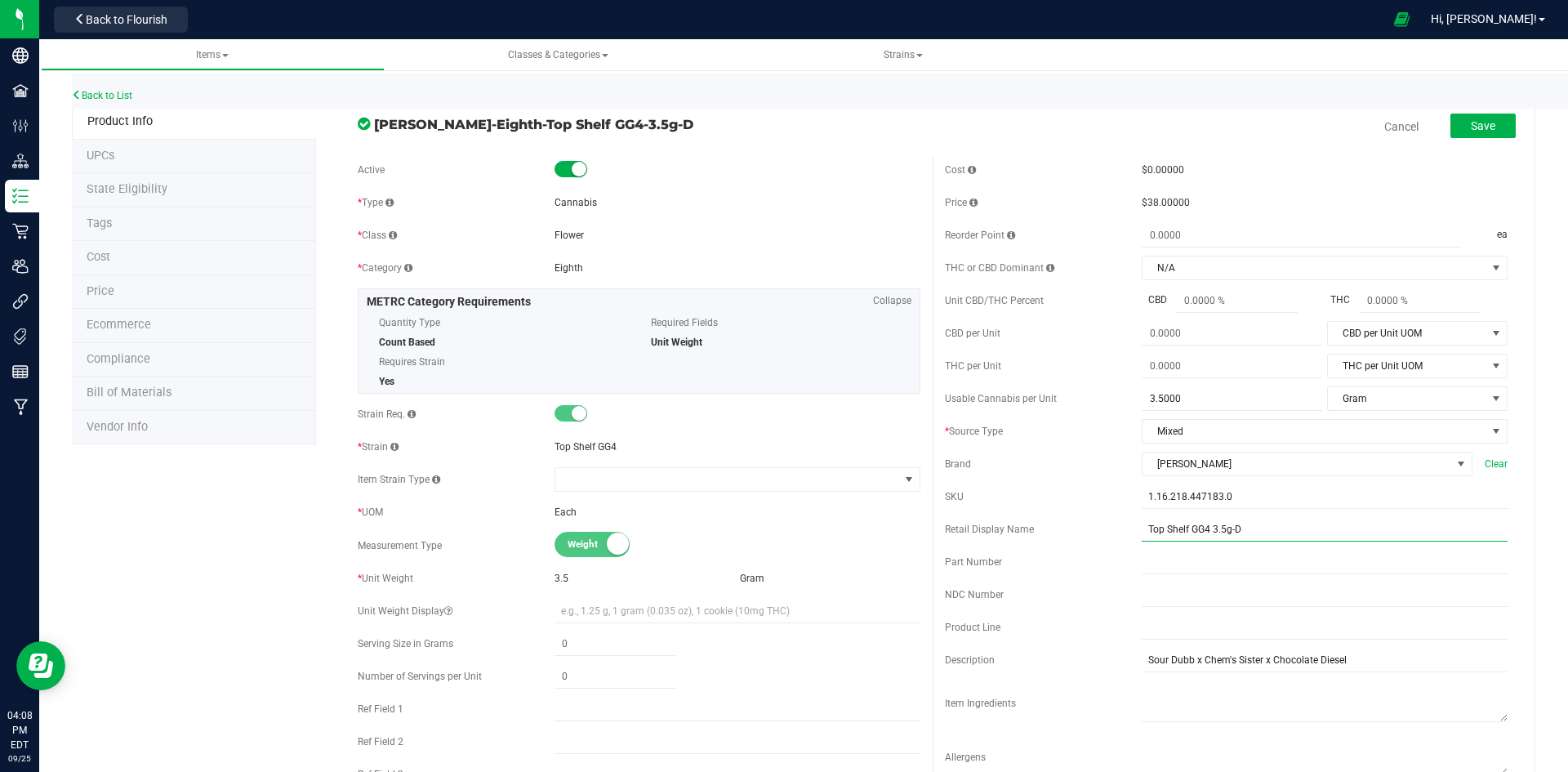
click at [1279, 530] on input "Top Shelf GG4 3.5g-D" at bounding box center [1324, 529] width 366 height 25
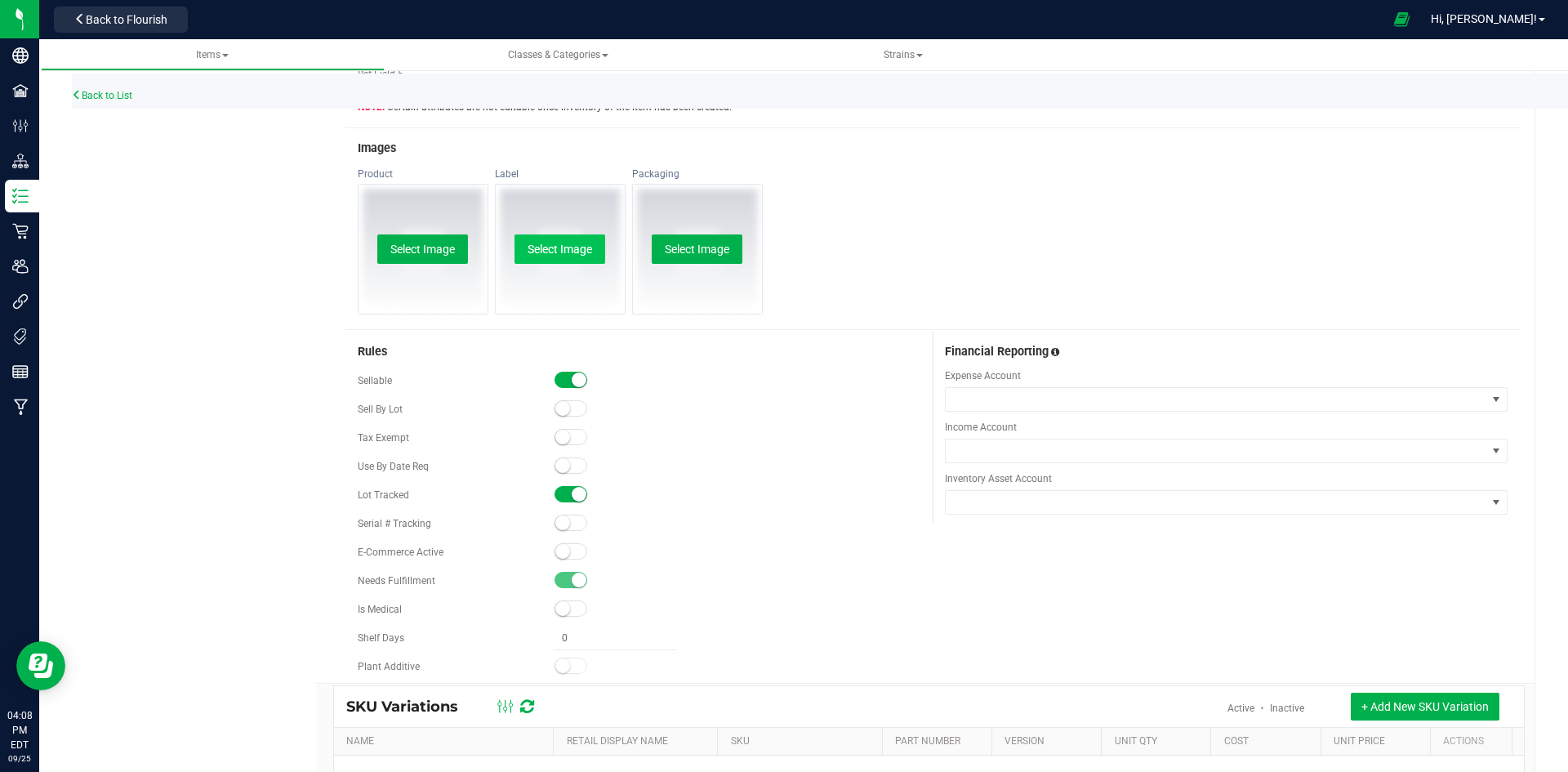
scroll to position [817, 0]
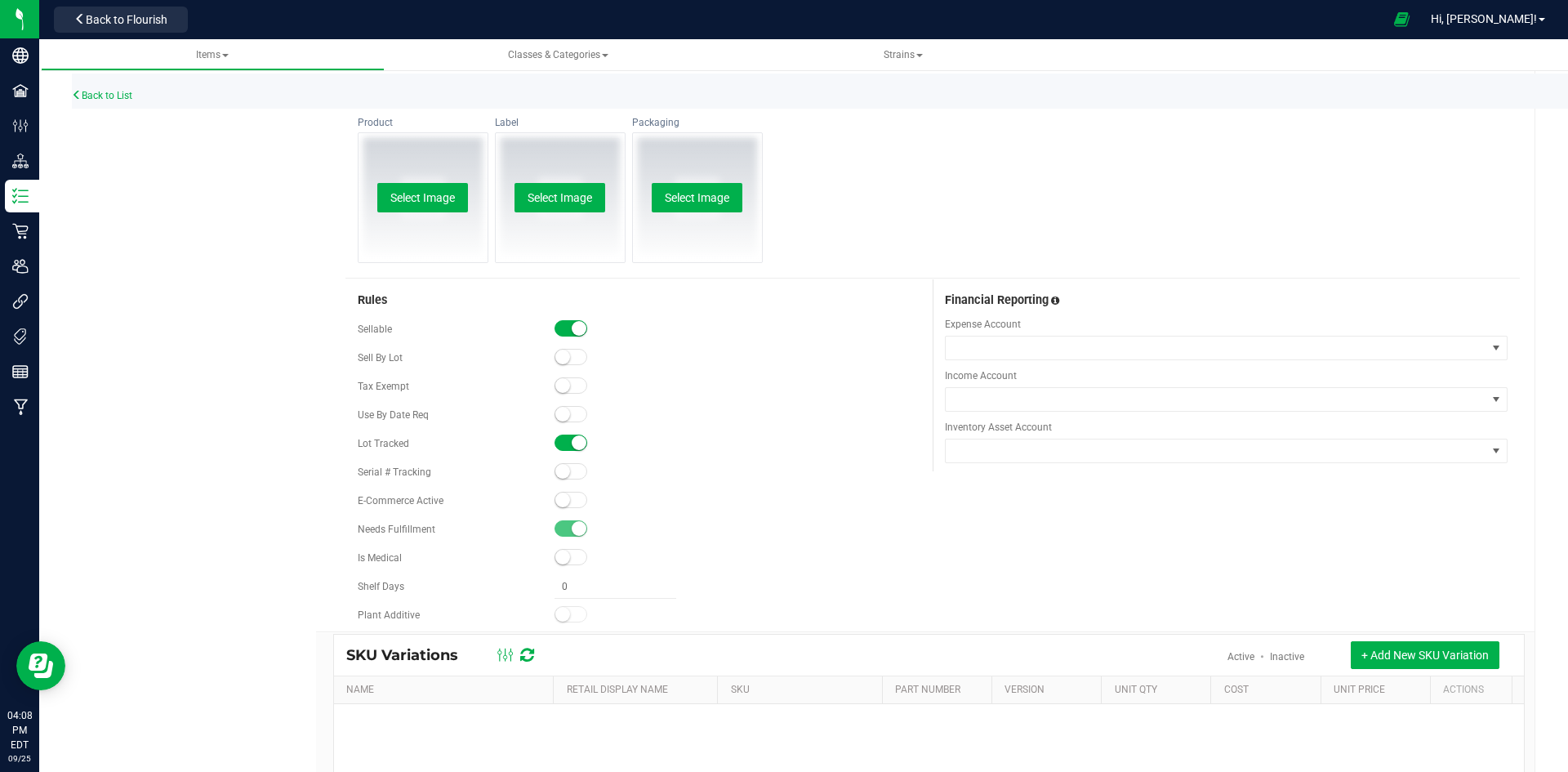
type input "Top Shelf GG4 3.5g-X"
click at [560, 501] on small at bounding box center [563, 500] width 15 height 15
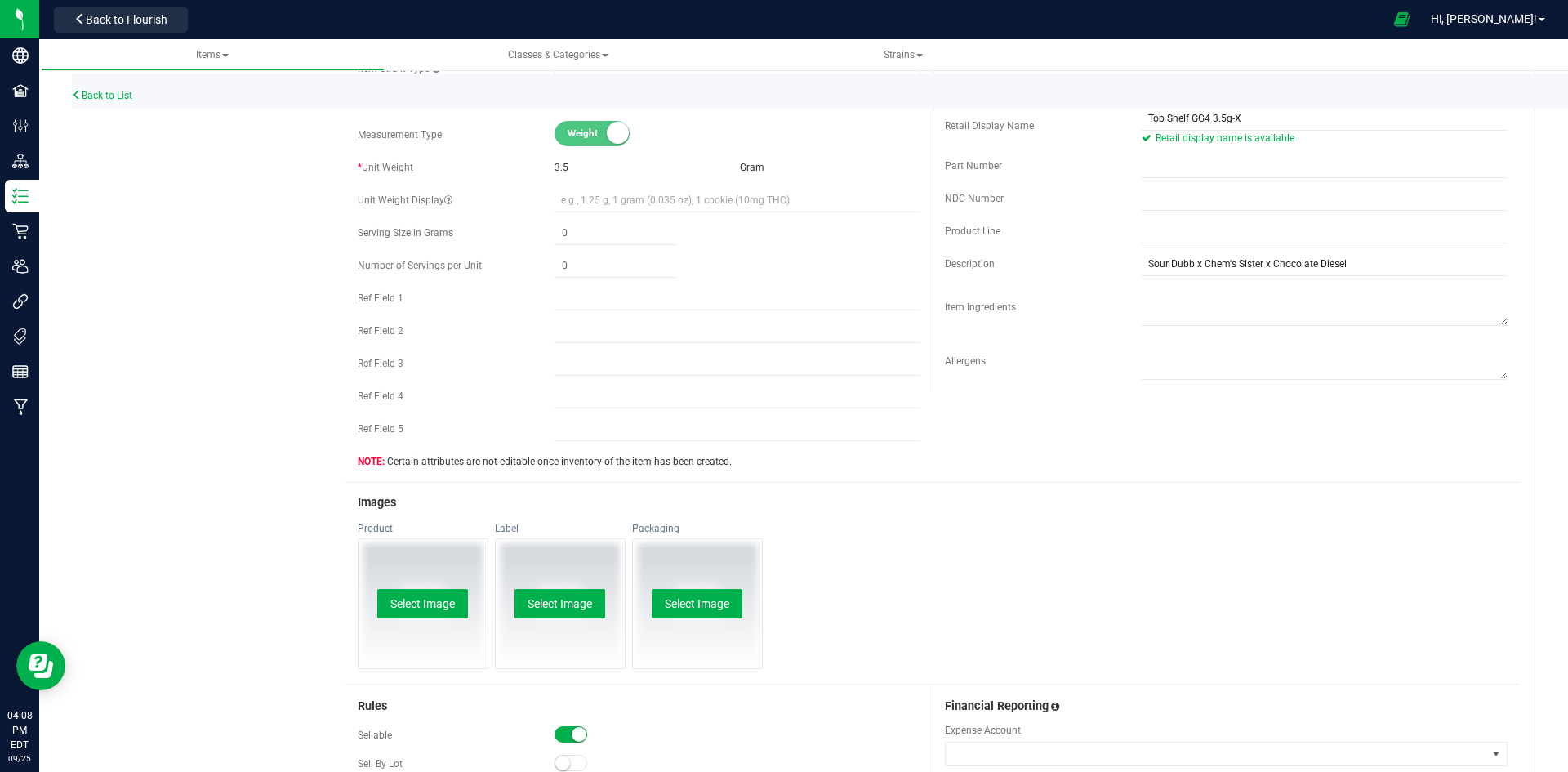
scroll to position [408, 0]
click at [430, 596] on button "Select Image" at bounding box center [422, 606] width 91 height 29
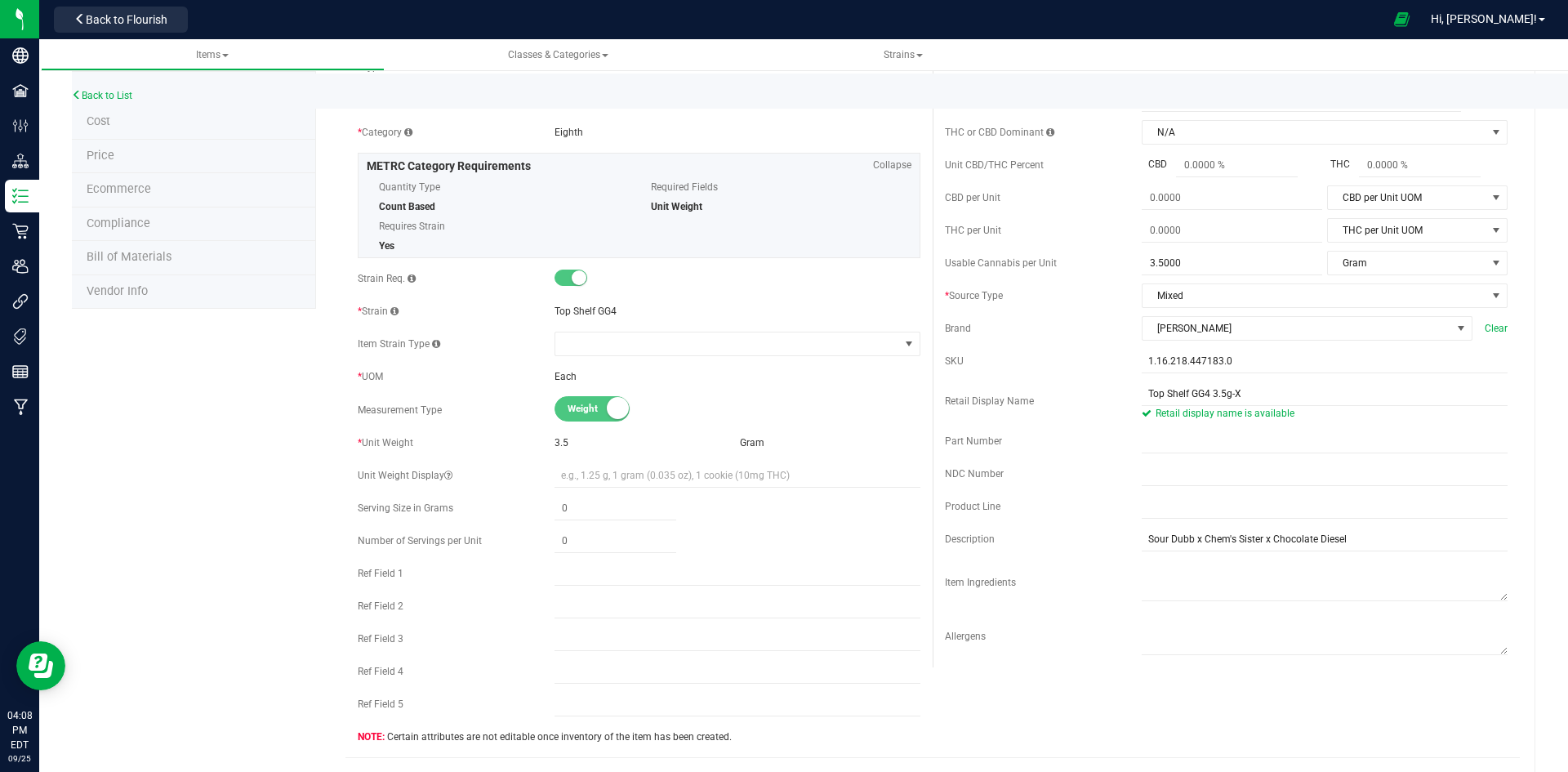
scroll to position [0, 0]
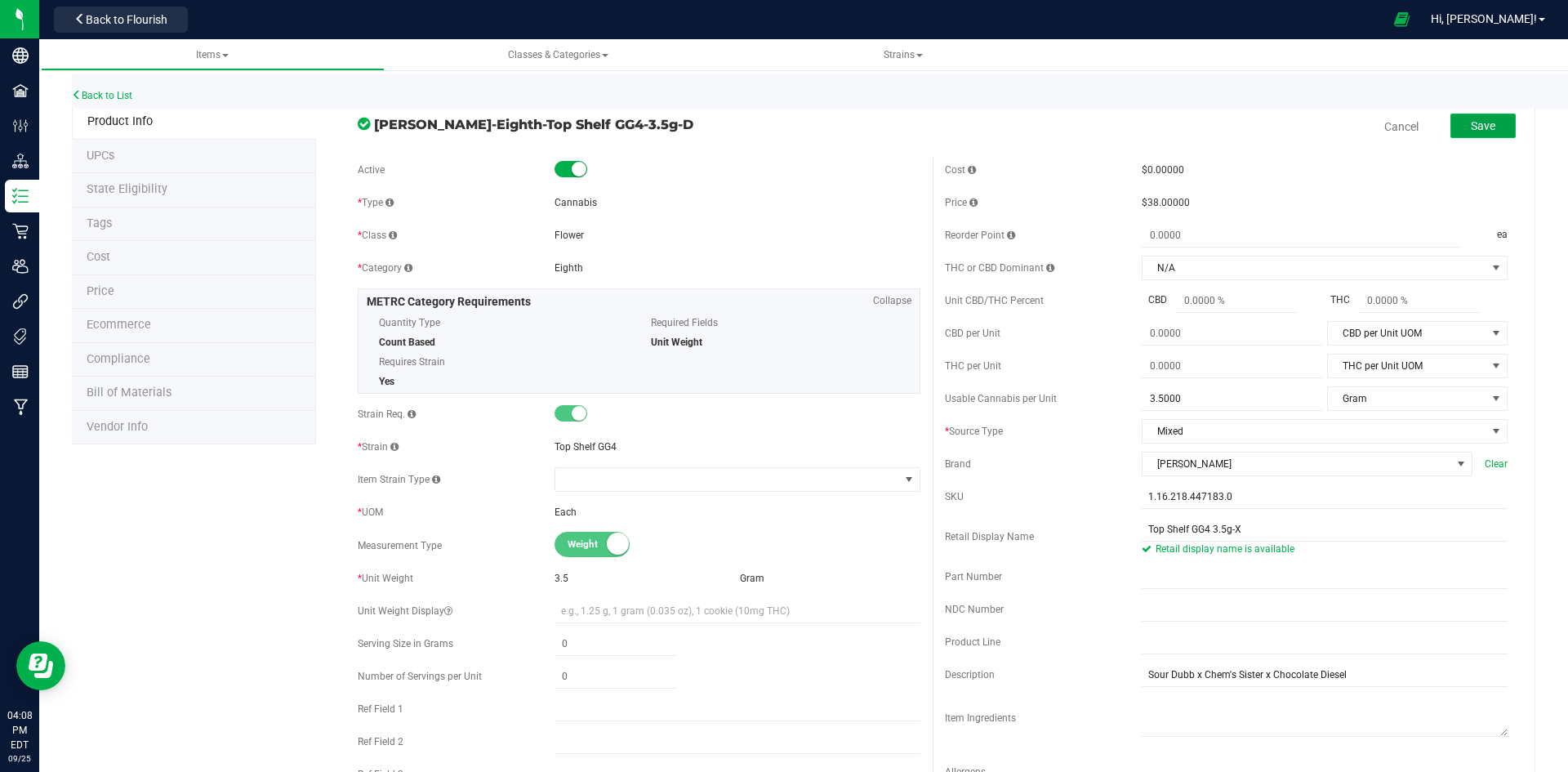
click at [1460, 134] on button "Save" at bounding box center [1483, 126] width 65 height 25
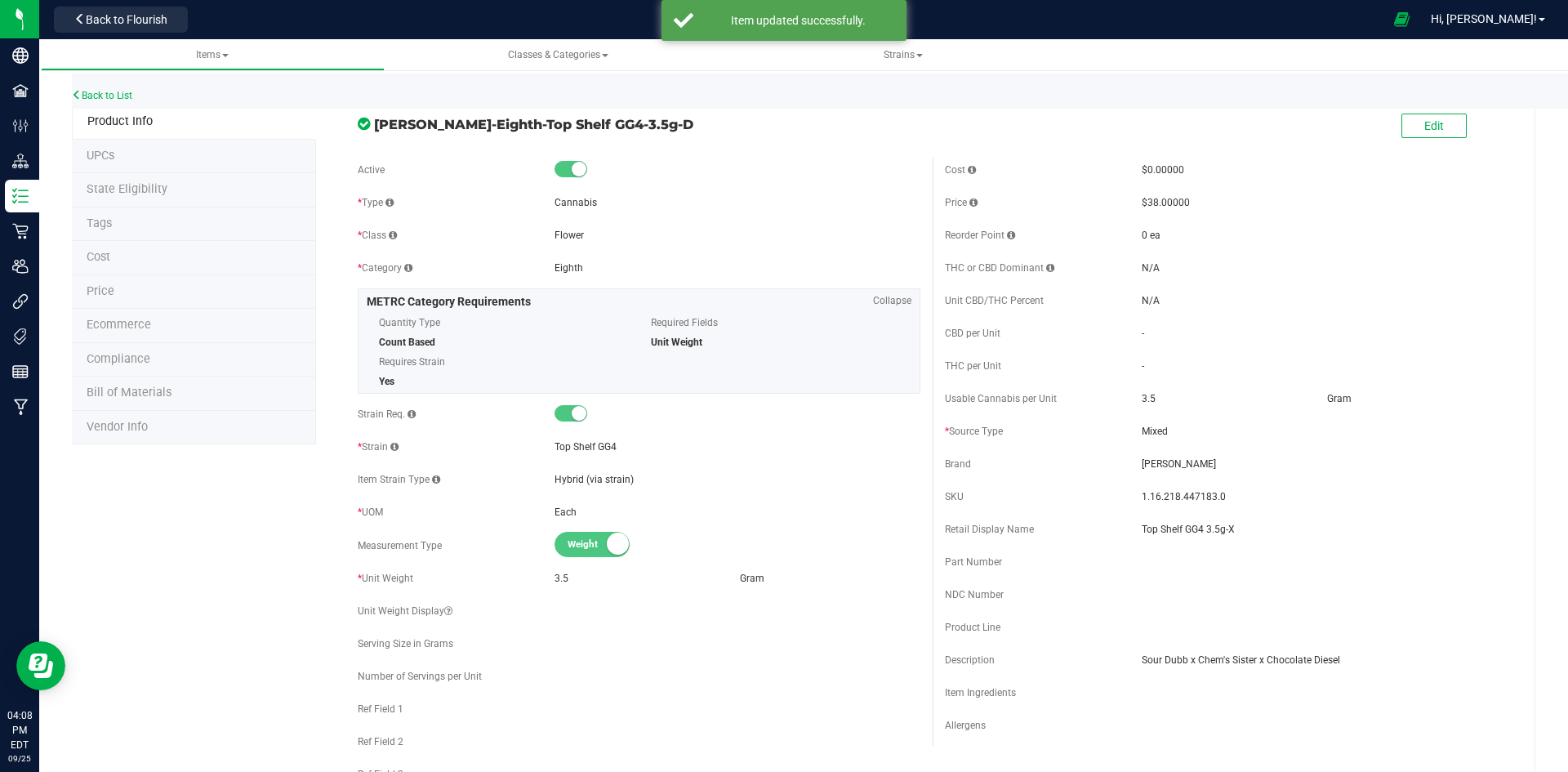
click at [155, 301] on li "Price" at bounding box center [193, 292] width 244 height 34
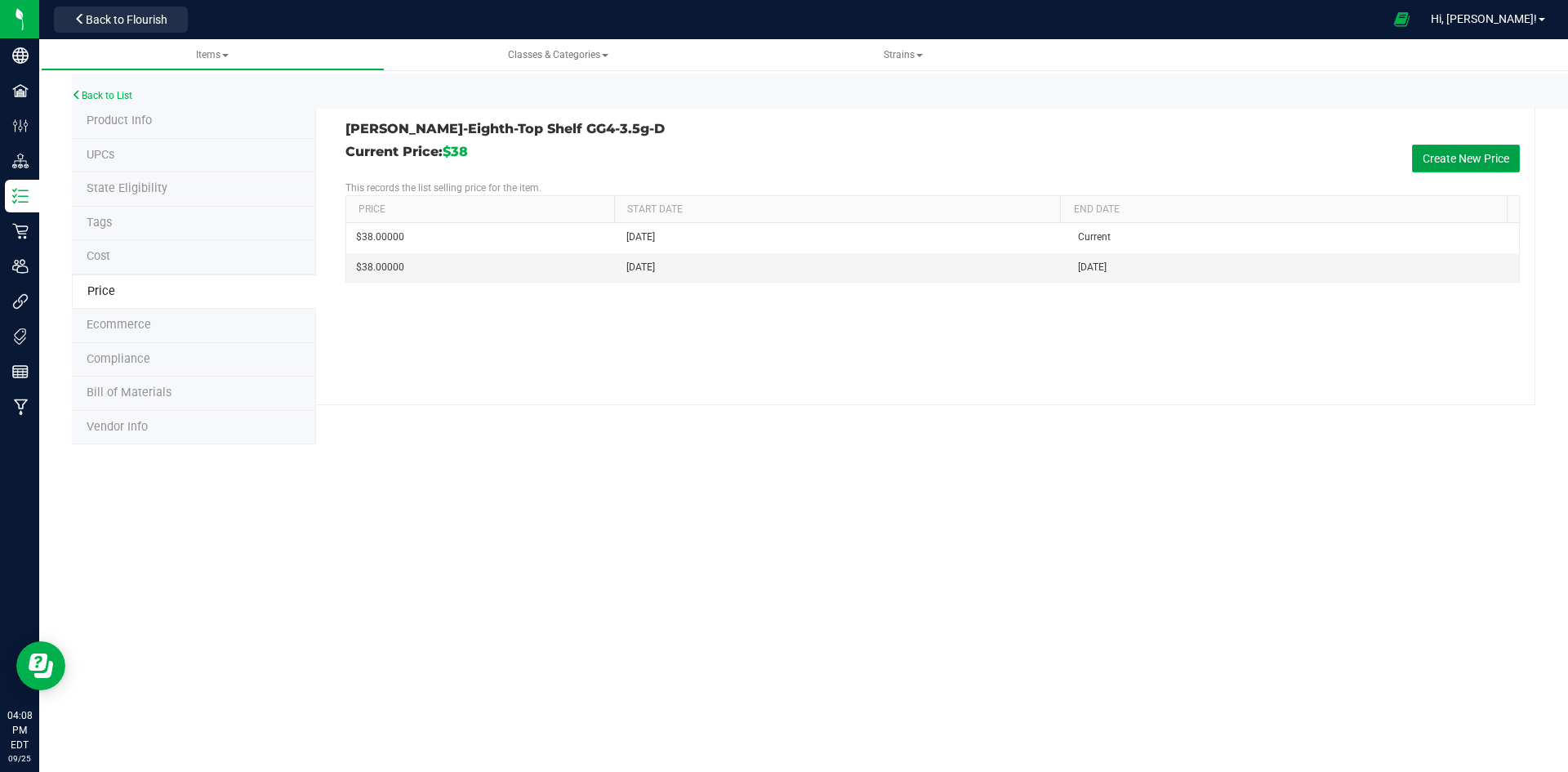
click at [1456, 148] on button "Create New Price" at bounding box center [1466, 159] width 108 height 28
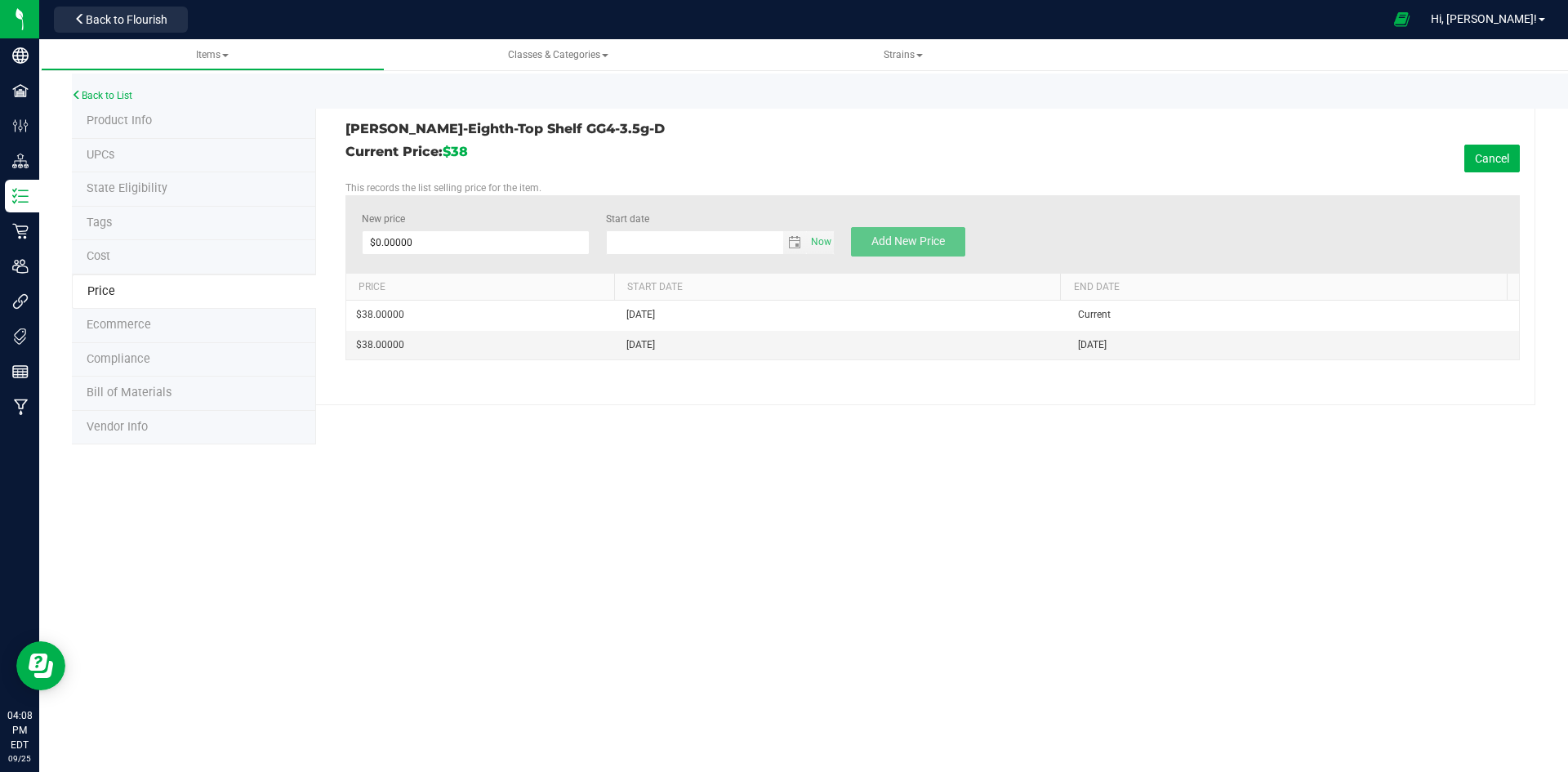
type input "9/25/2025"
click at [444, 237] on span at bounding box center [476, 242] width 228 height 25
type input "35"
click at [933, 238] on span "Add New Price" at bounding box center [908, 241] width 73 height 13
type input "$0.00000"
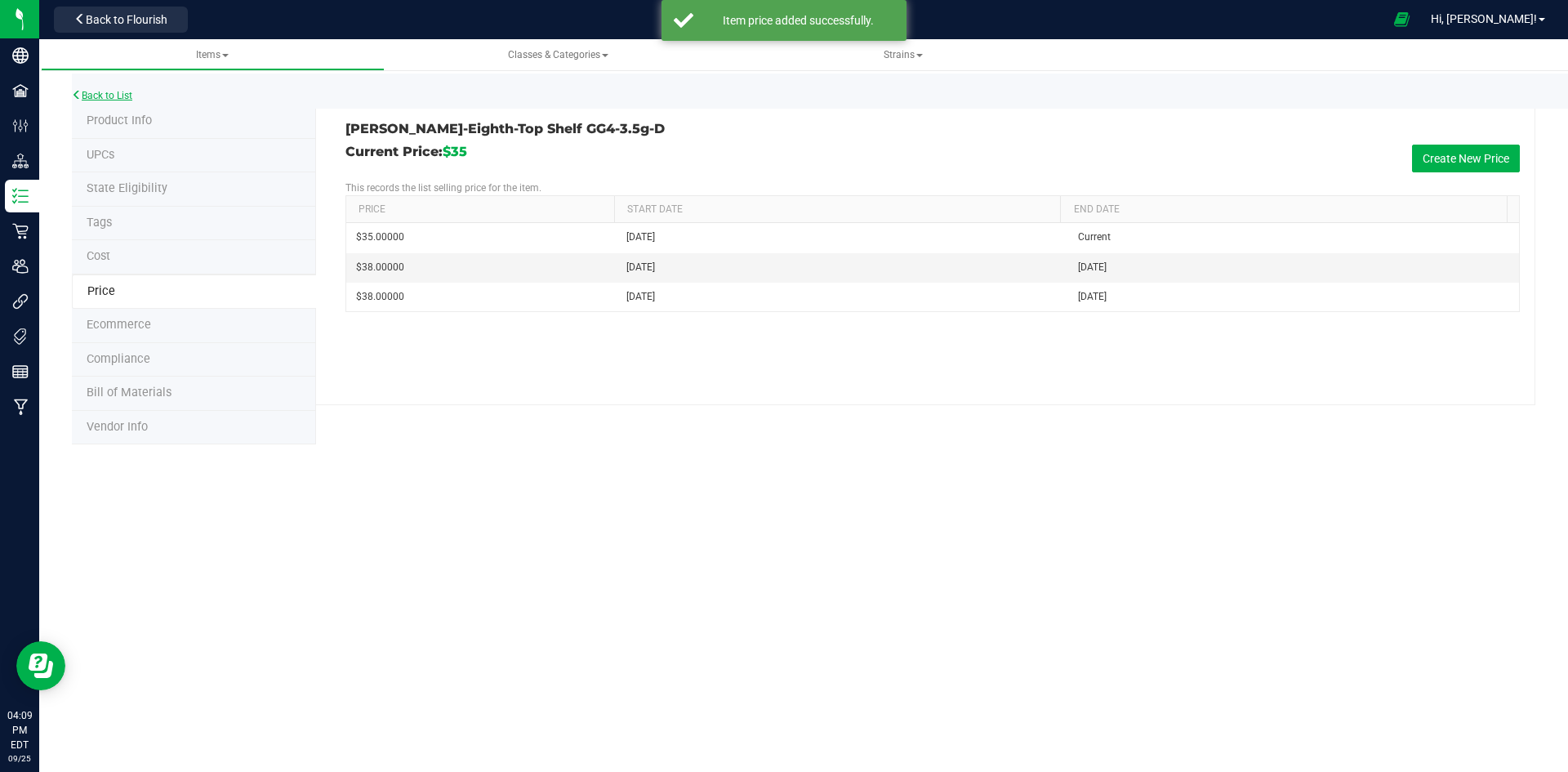
click at [108, 90] on link "Back to List" at bounding box center [102, 95] width 61 height 11
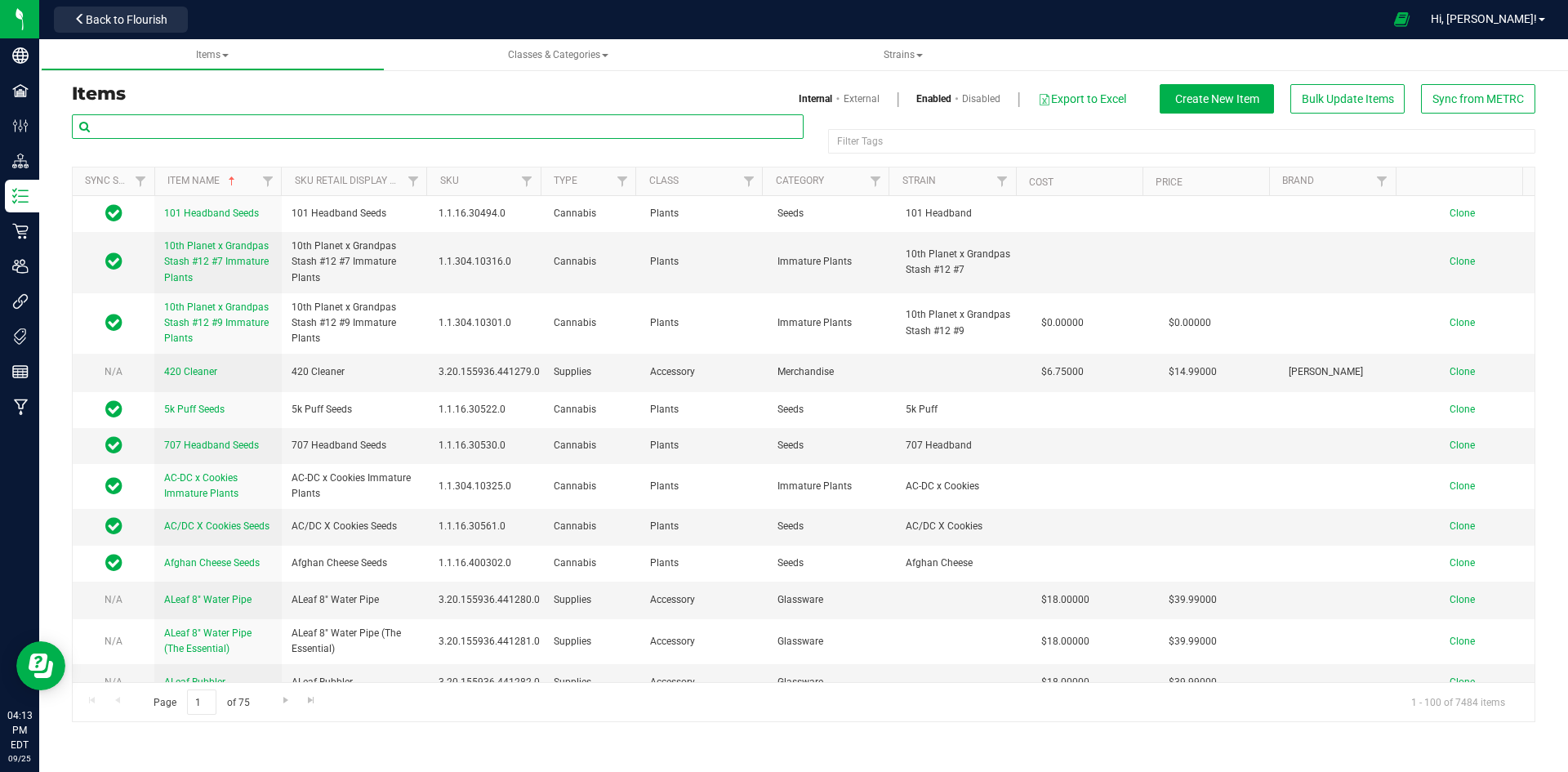
click at [167, 133] on input "text" at bounding box center [437, 127] width 732 height 25
paste input "1.16.218.506173.0"
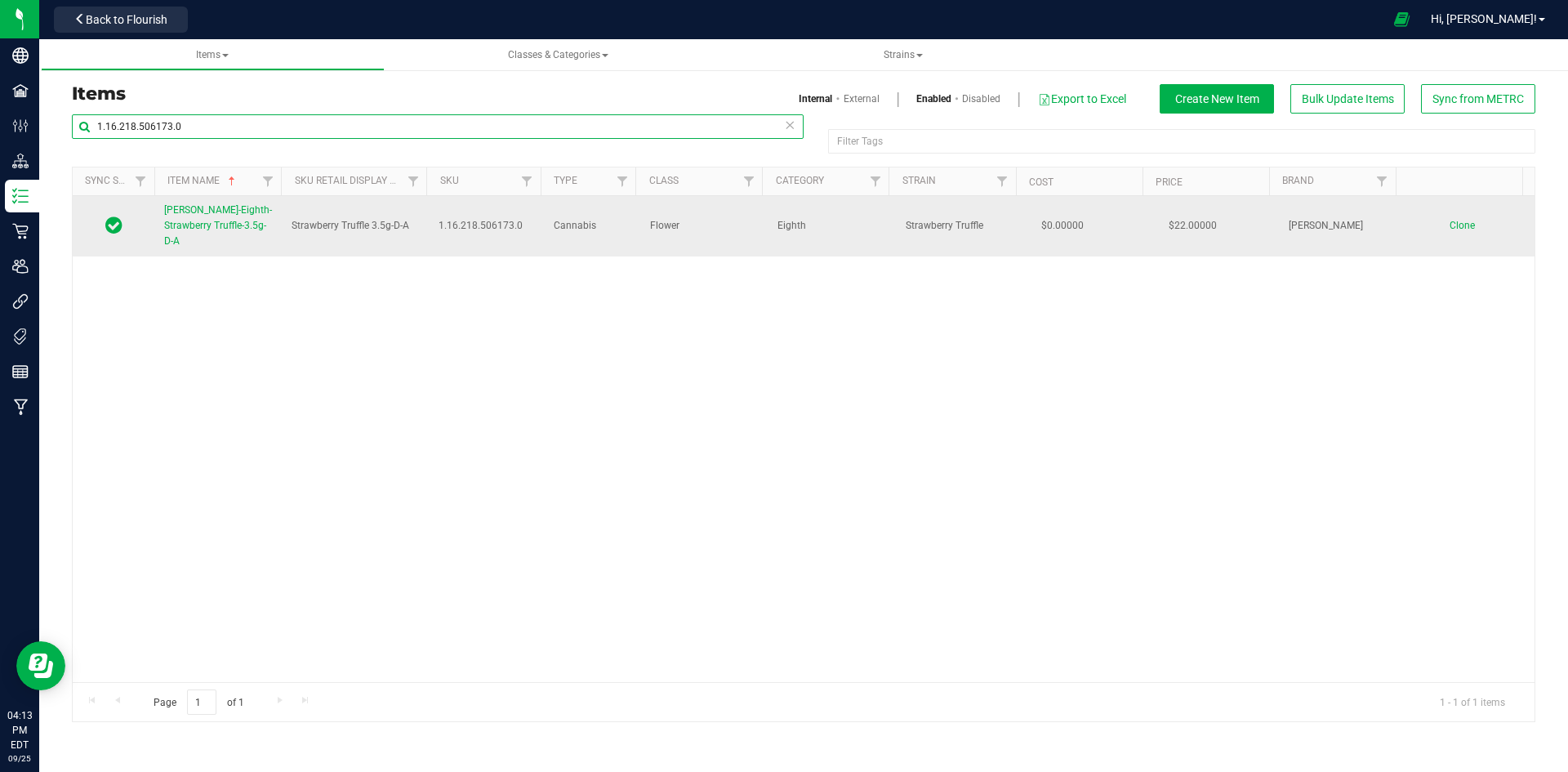
type input "1.16.218.506173.0"
click at [160, 223] on td "[PERSON_NAME]-Eighth-Strawberry Truffle-3.5g-D-A" at bounding box center [217, 226] width 127 height 61
click at [213, 227] on span "[PERSON_NAME]-Eighth-Strawberry Truffle-3.5g-D-A" at bounding box center [218, 226] width 108 height 42
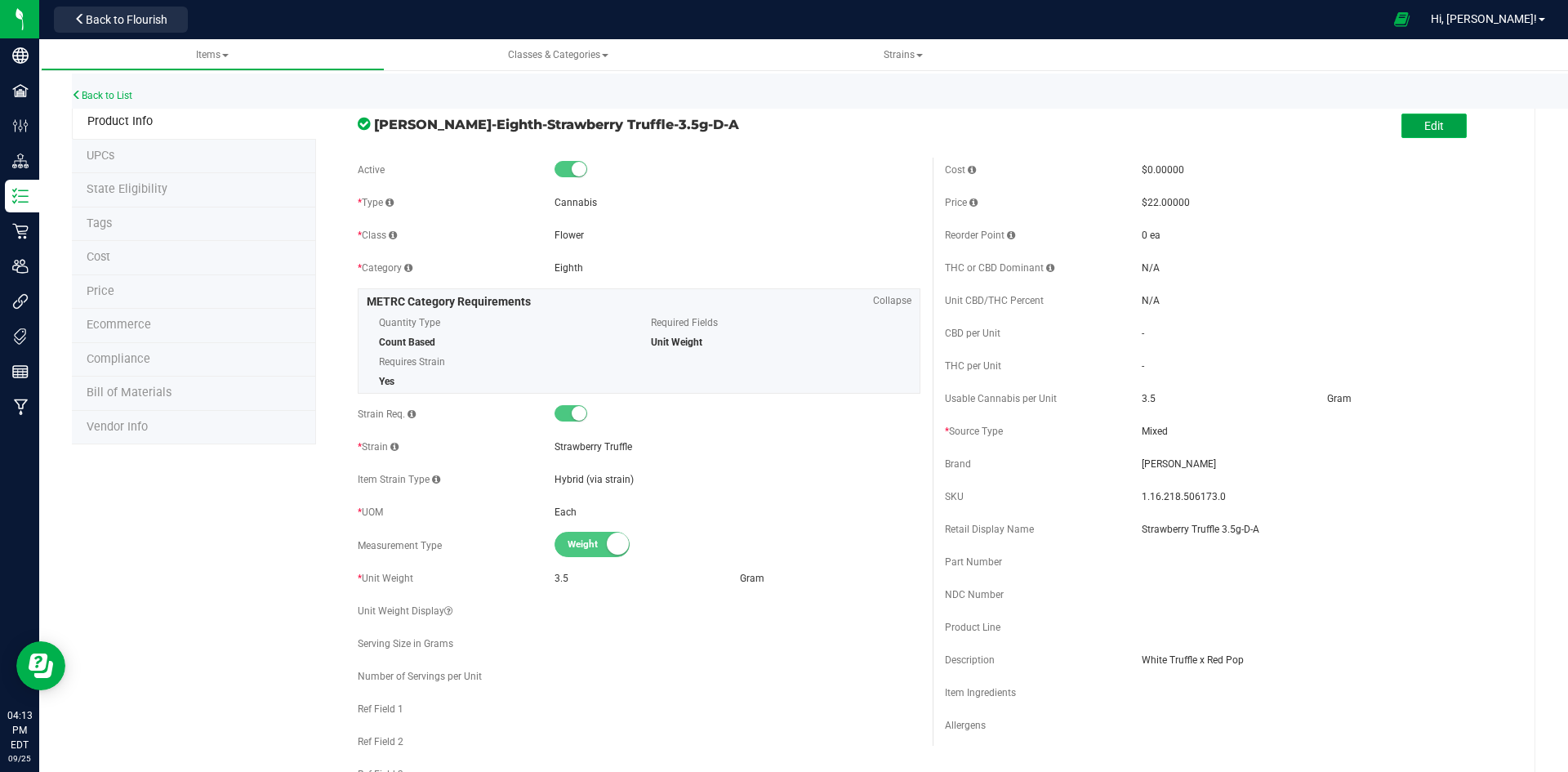
click at [1438, 130] on button "Edit" at bounding box center [1433, 126] width 65 height 25
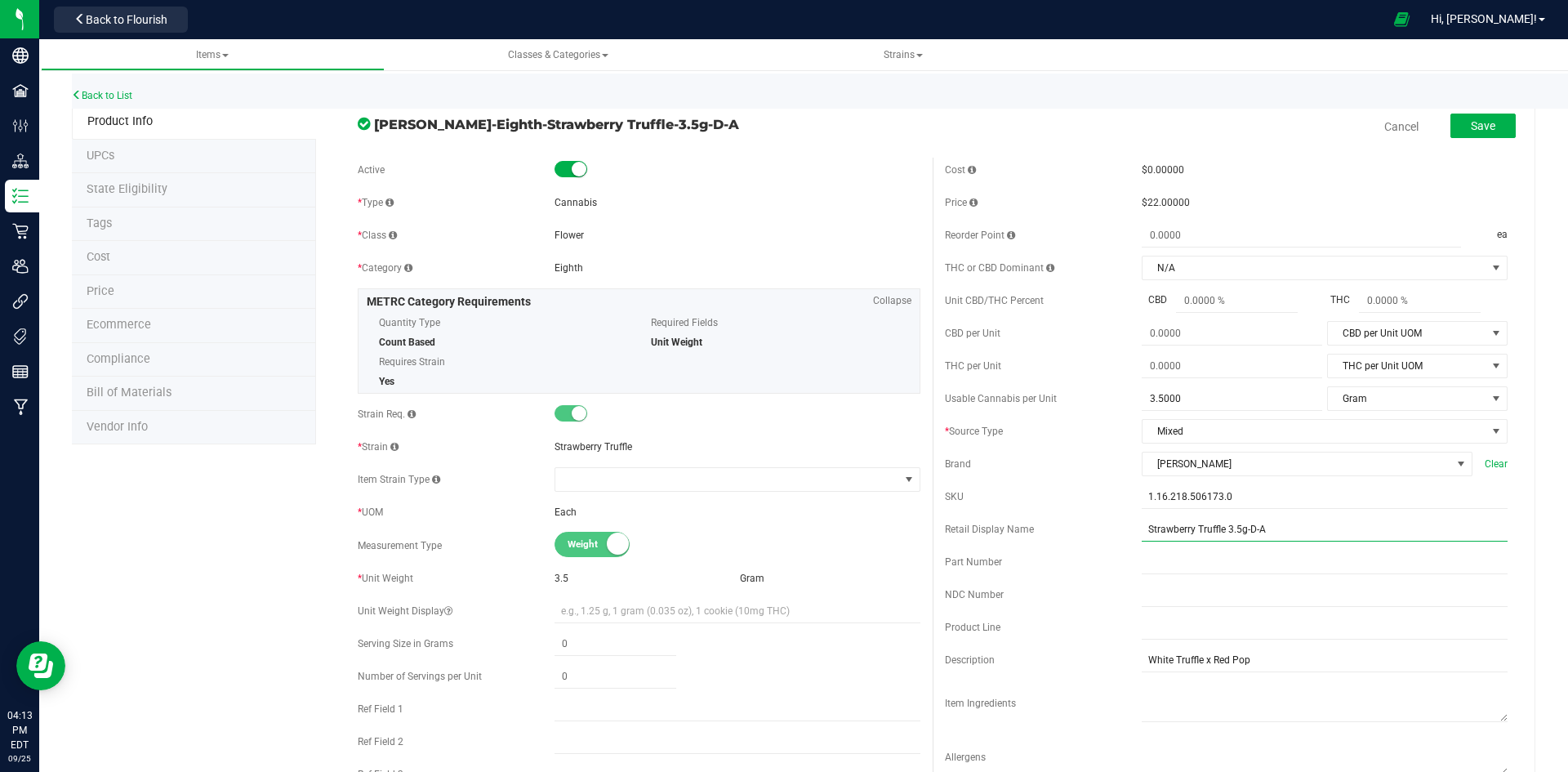
click at [1267, 530] on input "Strawberry Truffle 3.5g-D-A" at bounding box center [1324, 529] width 366 height 25
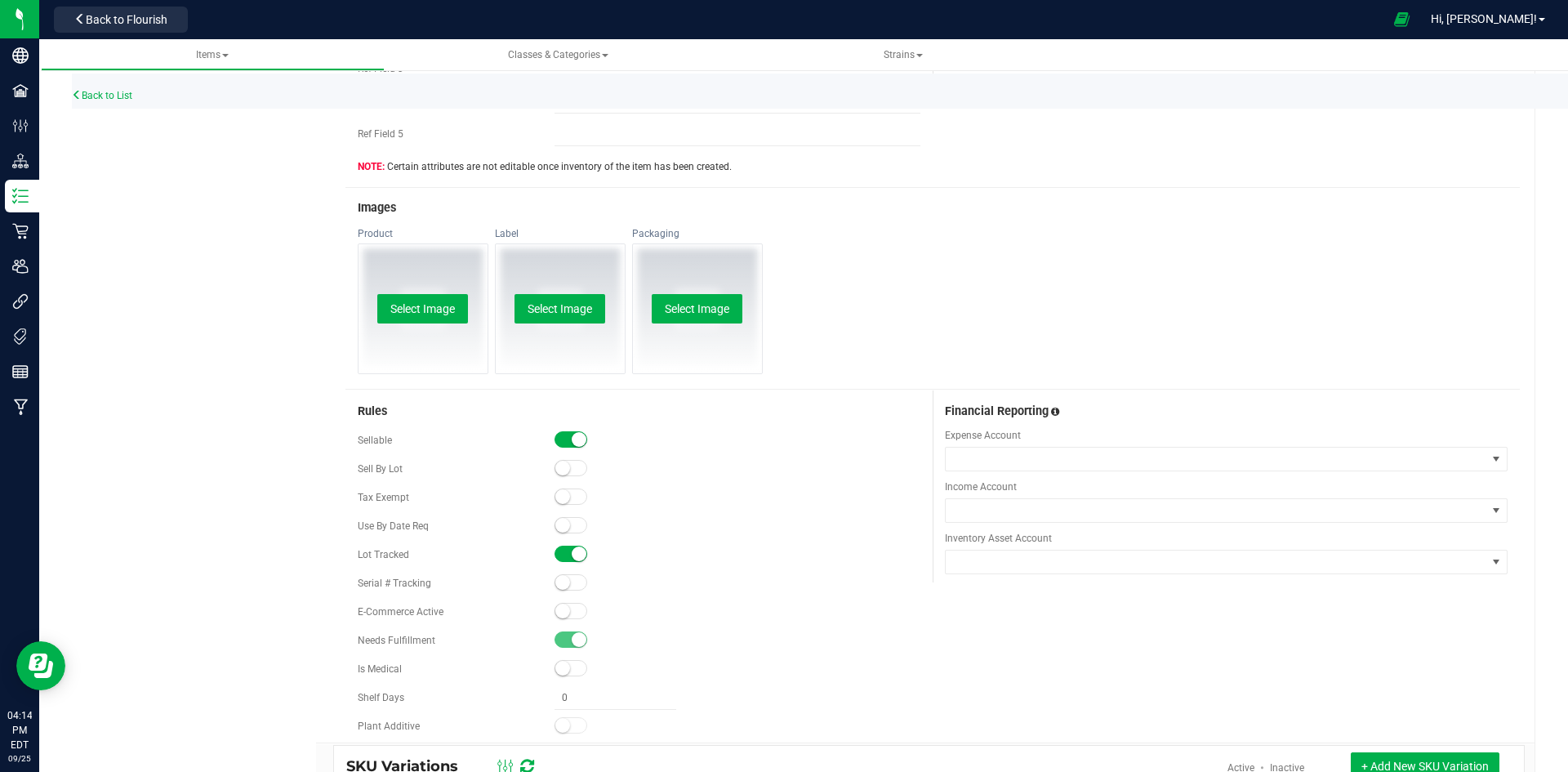
scroll to position [735, 0]
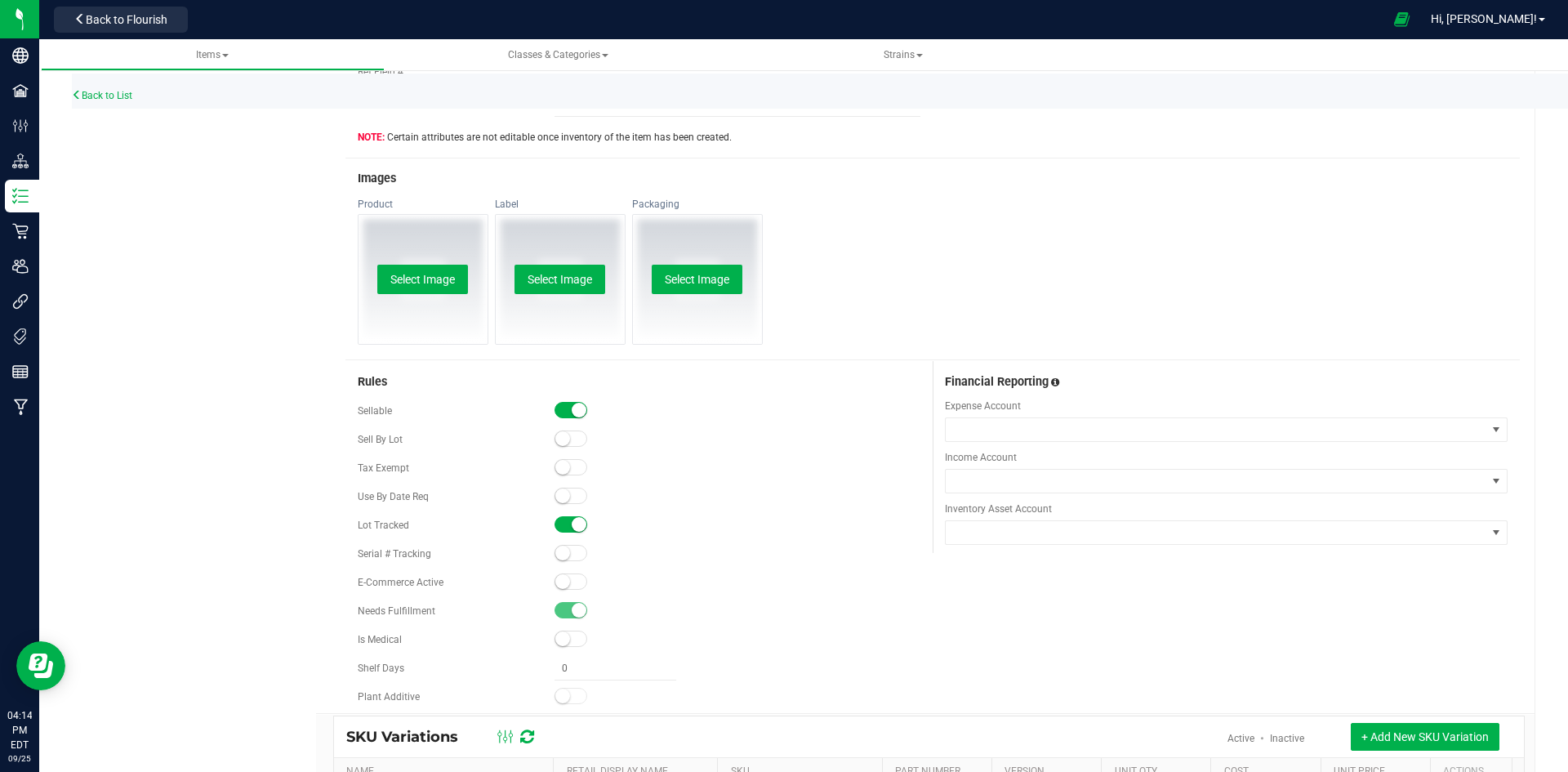
click at [571, 580] on span at bounding box center [571, 581] width 33 height 17
click at [436, 280] on button "Select Image" at bounding box center [422, 280] width 91 height 29
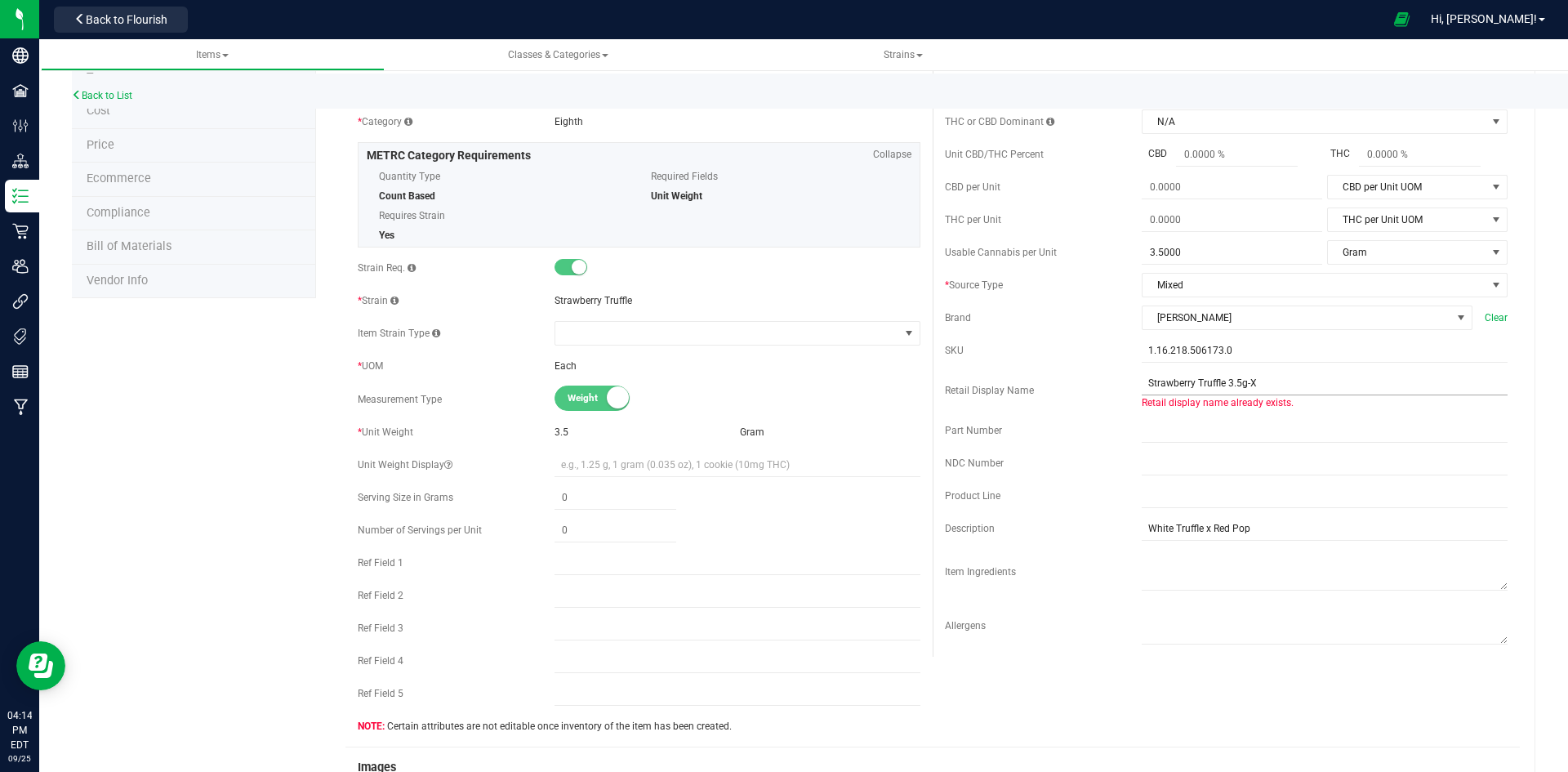
scroll to position [0, 0]
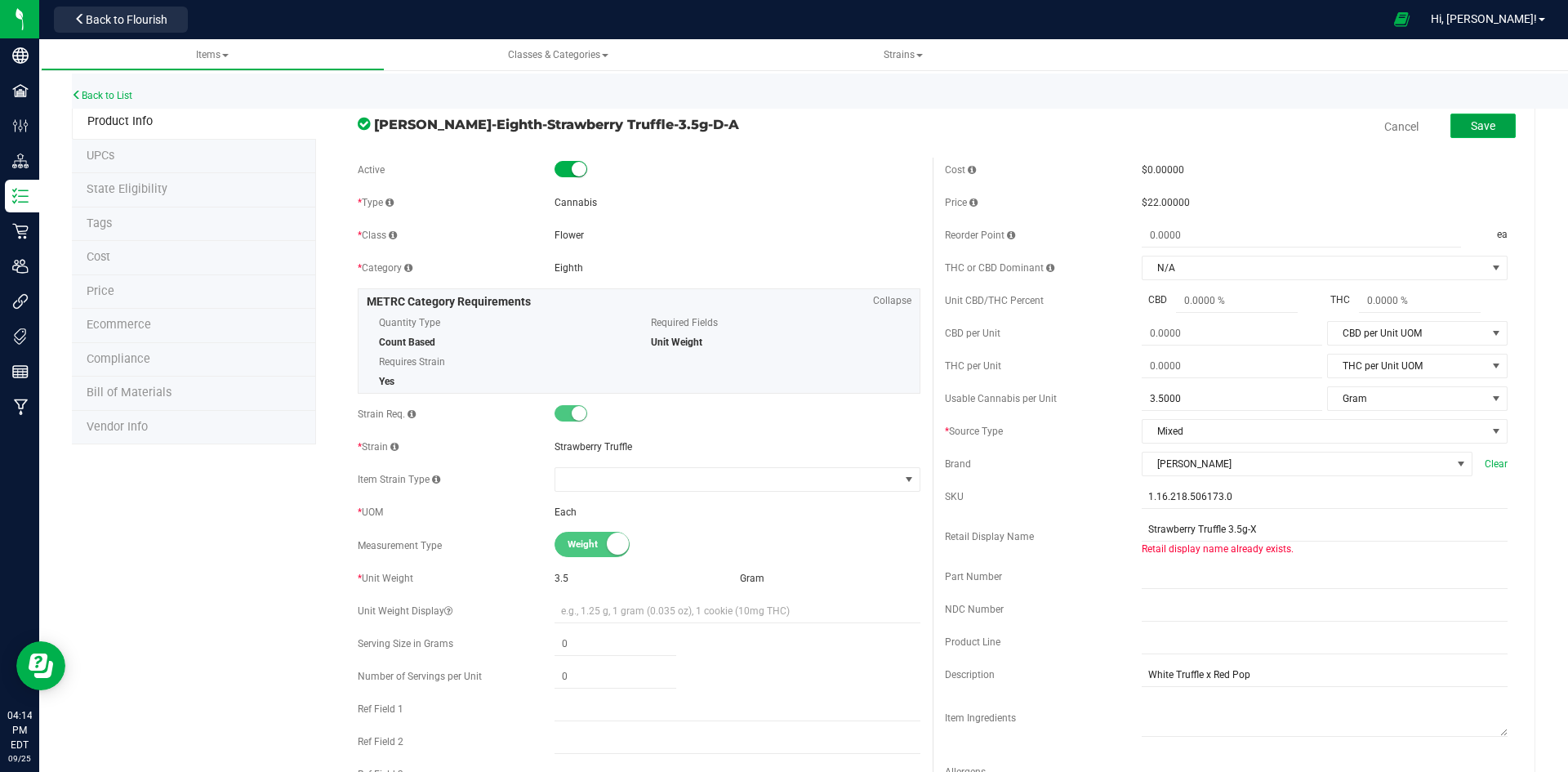
drag, startPoint x: 1482, startPoint y: 127, endPoint x: 1463, endPoint y: 124, distance: 19.2
click at [1481, 127] on span "Save" at bounding box center [1483, 126] width 25 height 13
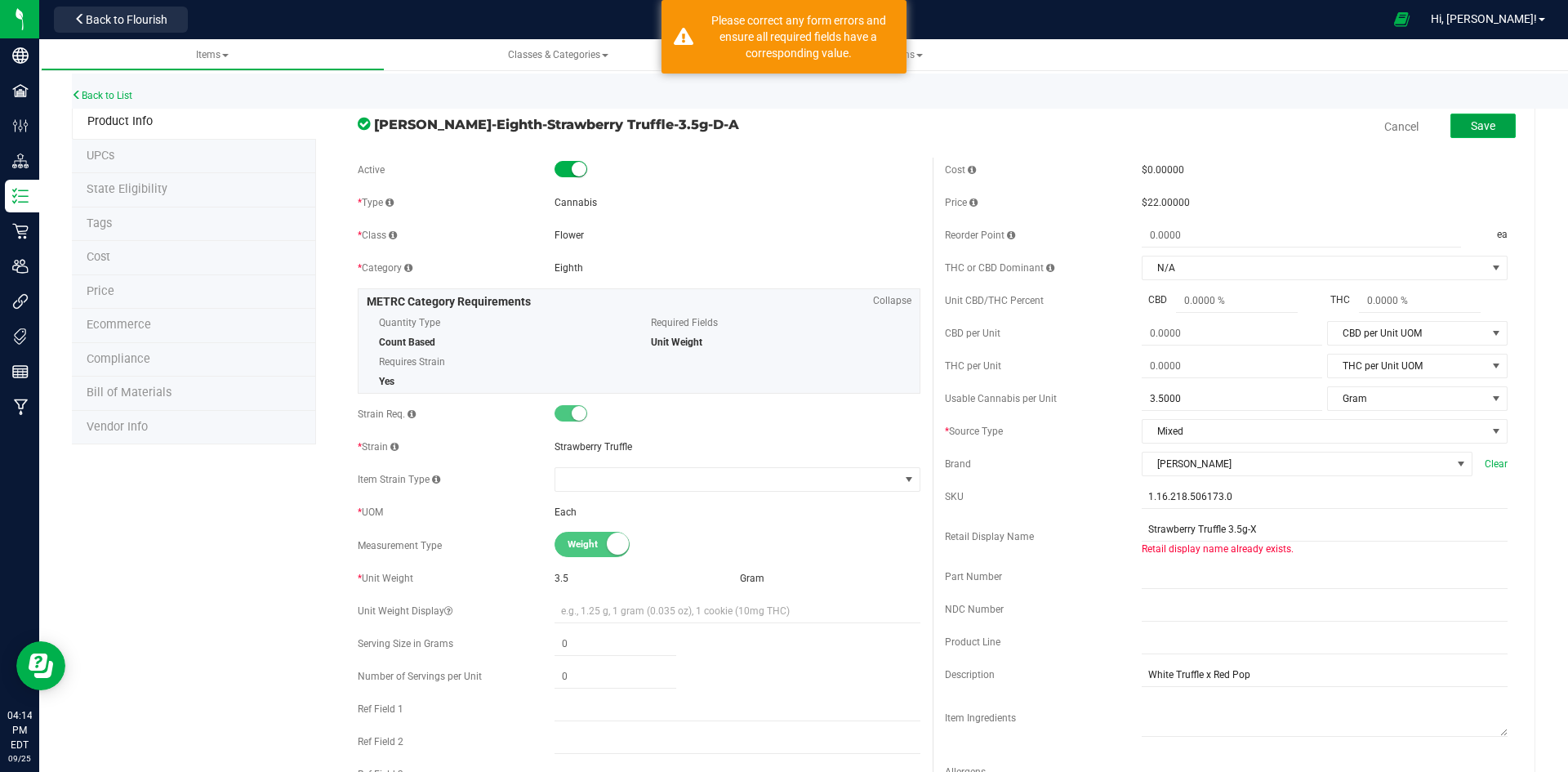
click at [1490, 130] on button "Save" at bounding box center [1483, 126] width 65 height 25
click at [1474, 128] on span "Save" at bounding box center [1483, 126] width 25 height 13
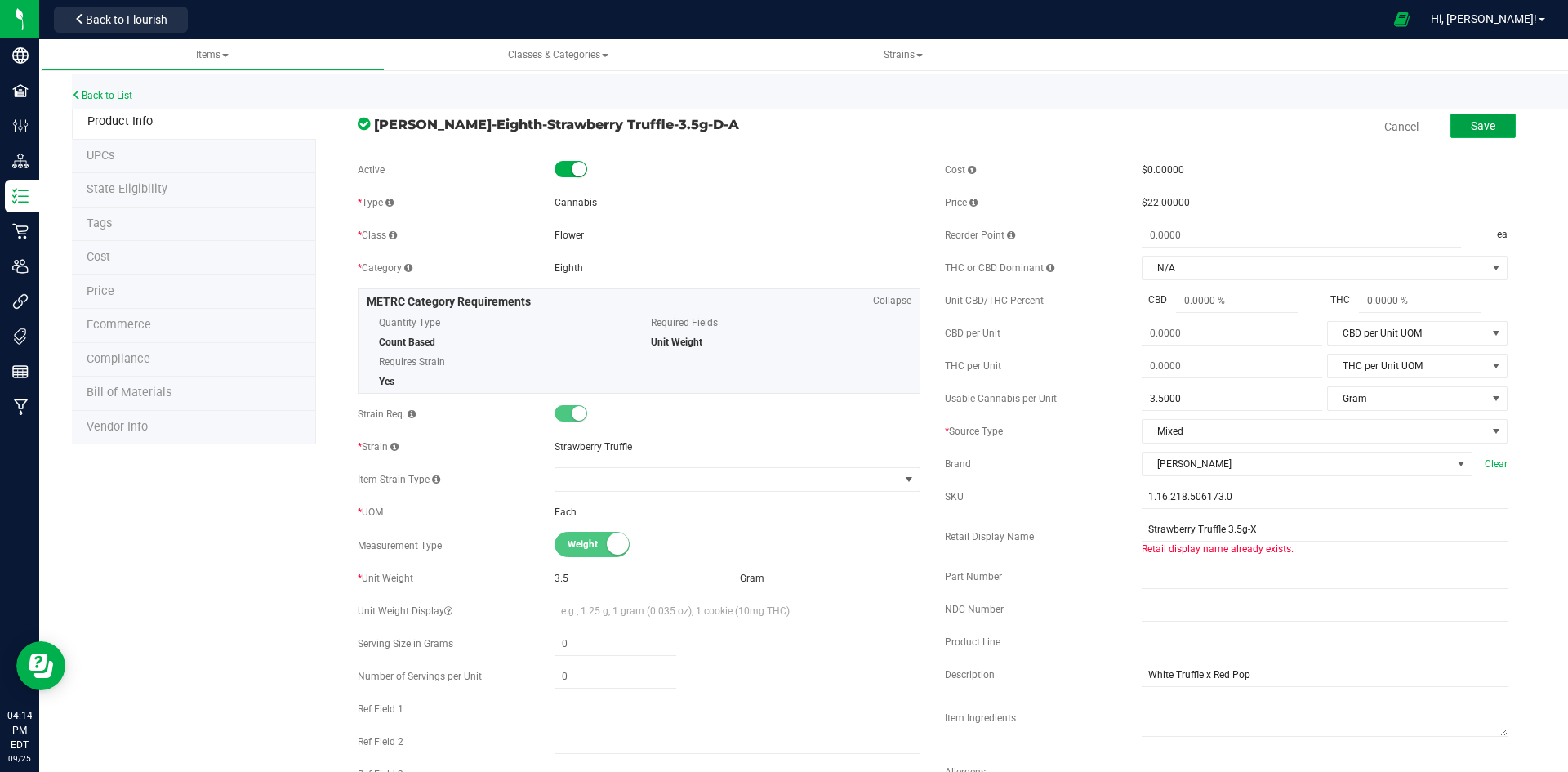
click at [1467, 116] on button "Save" at bounding box center [1483, 126] width 65 height 25
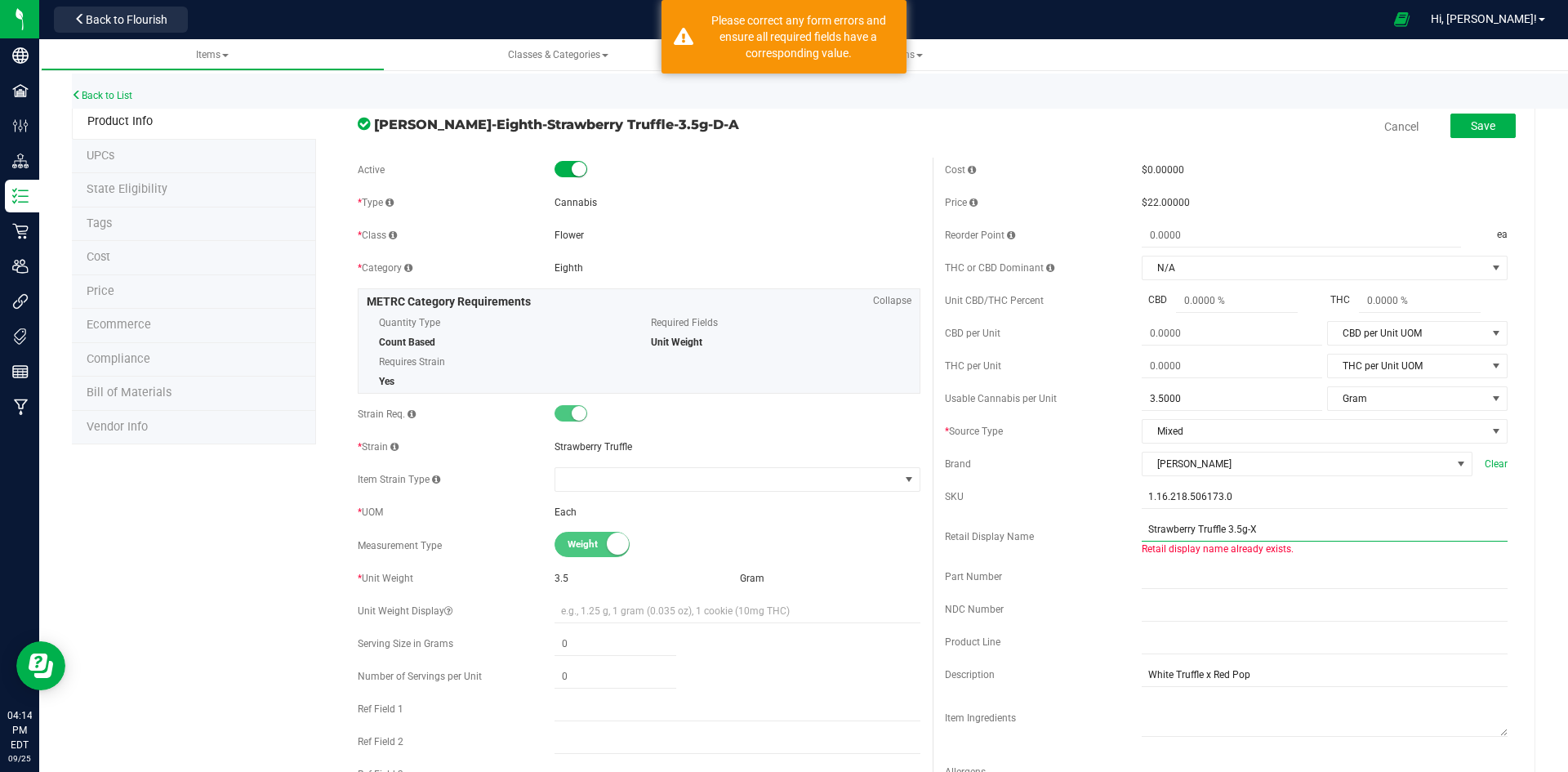
click at [1242, 534] on input "Strawberry Truffle 3.5g-X" at bounding box center [1324, 529] width 366 height 25
type input "Strawberry Truffle 3.5g--X"
click at [1471, 125] on span "Save" at bounding box center [1483, 126] width 25 height 13
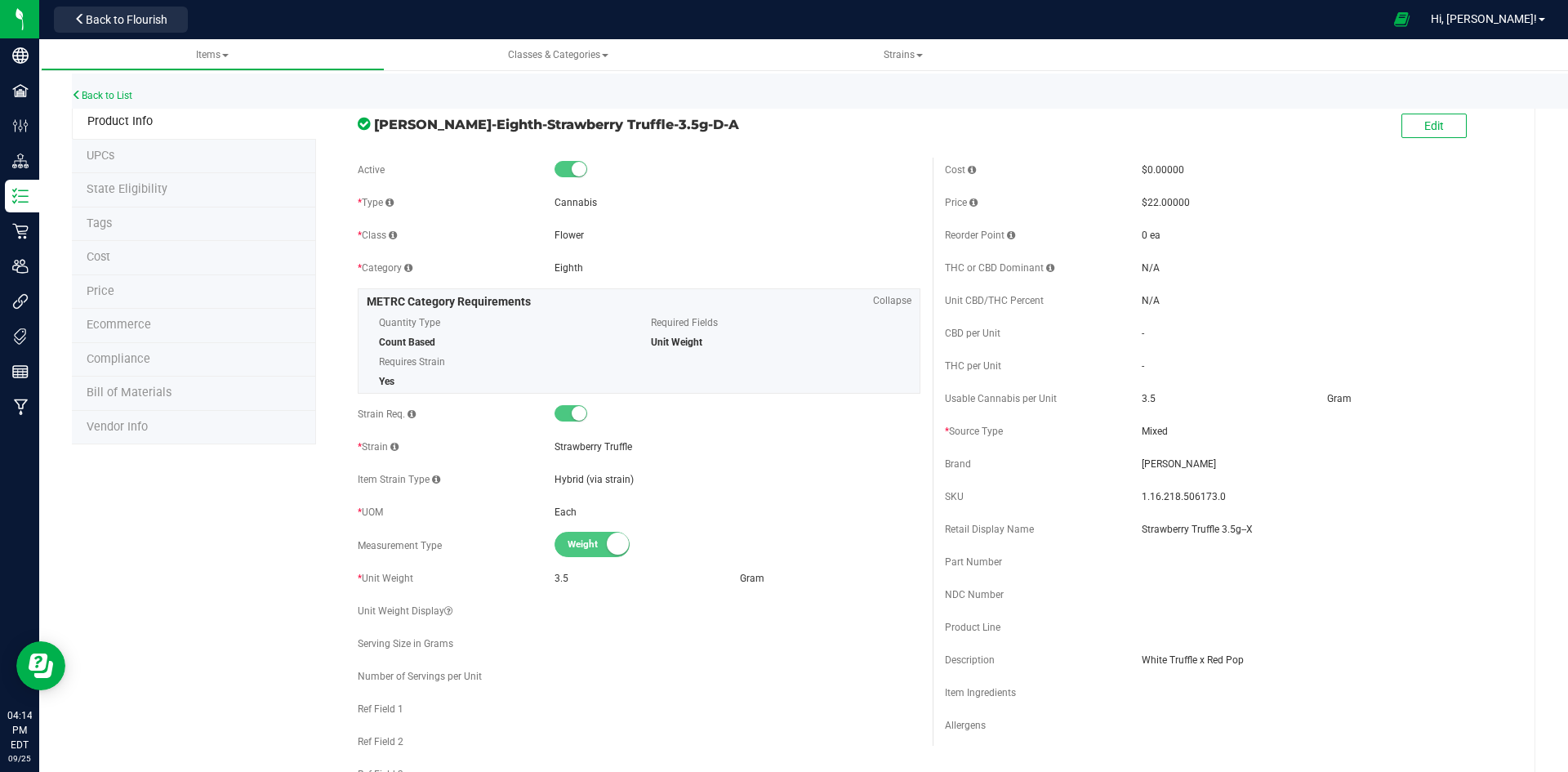
click at [179, 290] on li "Price" at bounding box center [193, 292] width 244 height 34
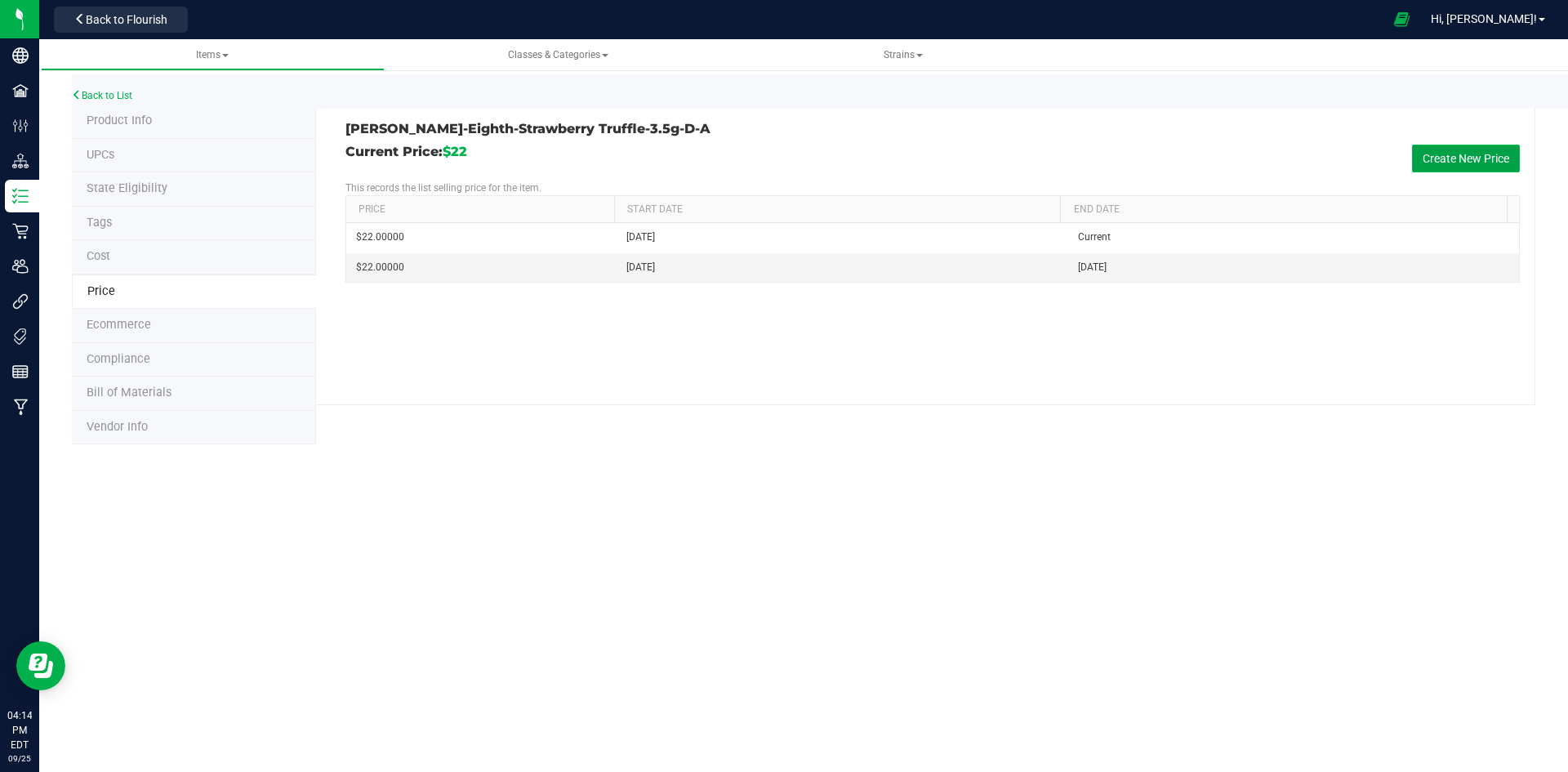
click at [1421, 157] on button "Create New Price" at bounding box center [1466, 159] width 108 height 28
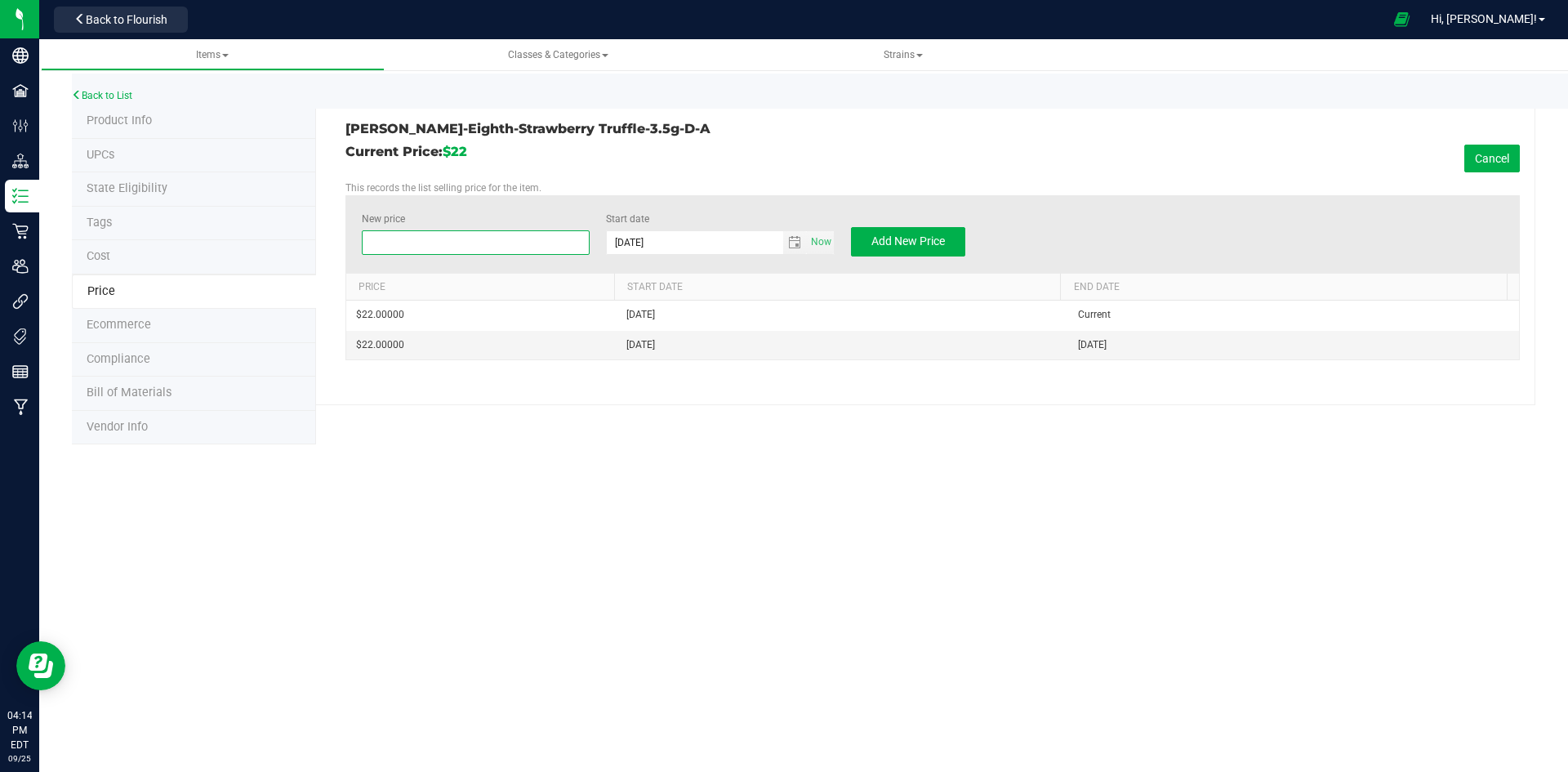
click at [484, 248] on span at bounding box center [476, 242] width 228 height 25
type input "20"
click at [868, 238] on button "Add New Price" at bounding box center [908, 242] width 115 height 29
type input "$0.00000"
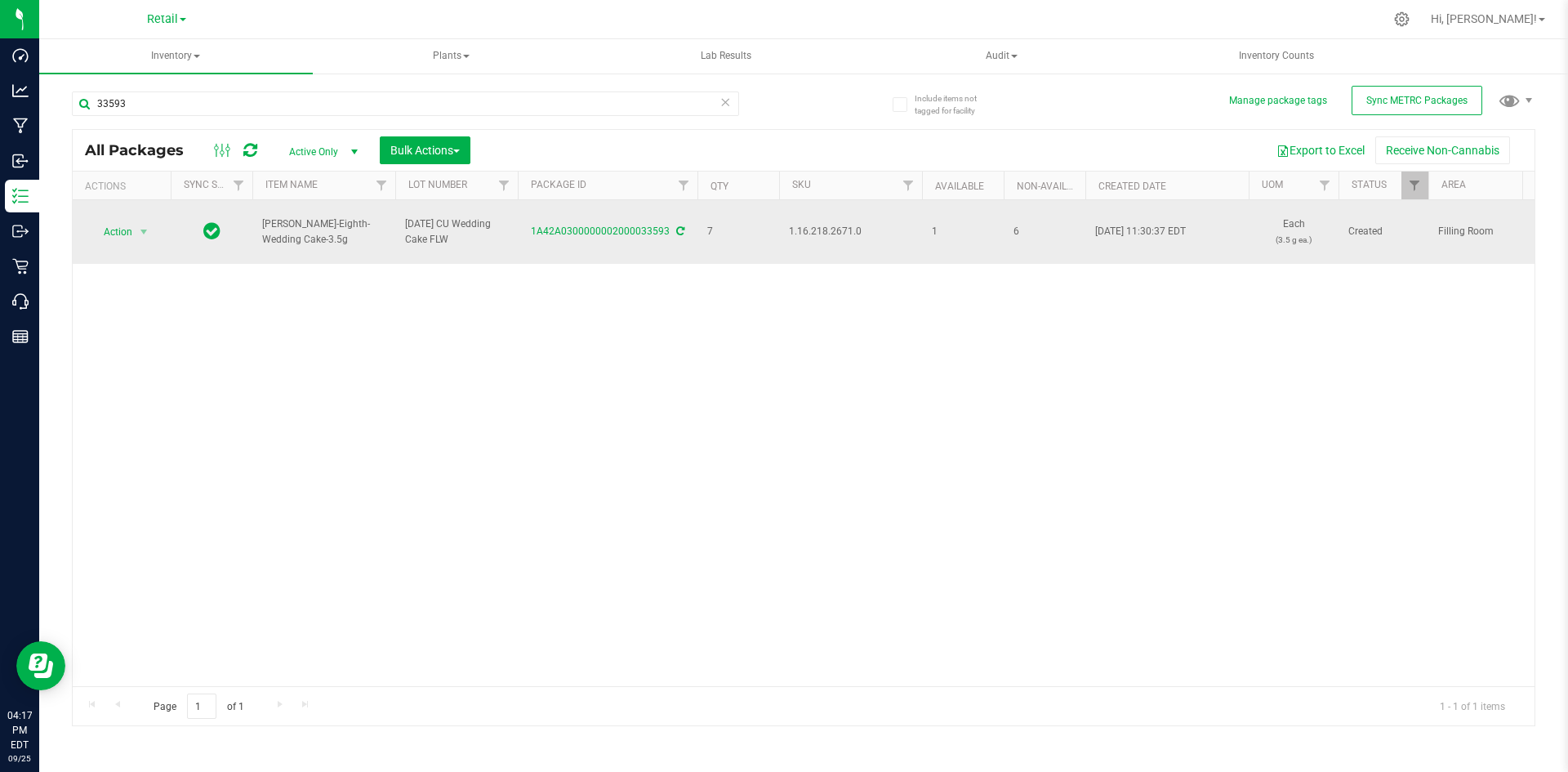
click at [829, 224] on span "1.16.218.2671.0" at bounding box center [850, 231] width 123 height 16
drag, startPoint x: 829, startPoint y: 224, endPoint x: 802, endPoint y: 237, distance: 30.0
click at [802, 237] on span "1.16.218.2671.0" at bounding box center [850, 231] width 123 height 16
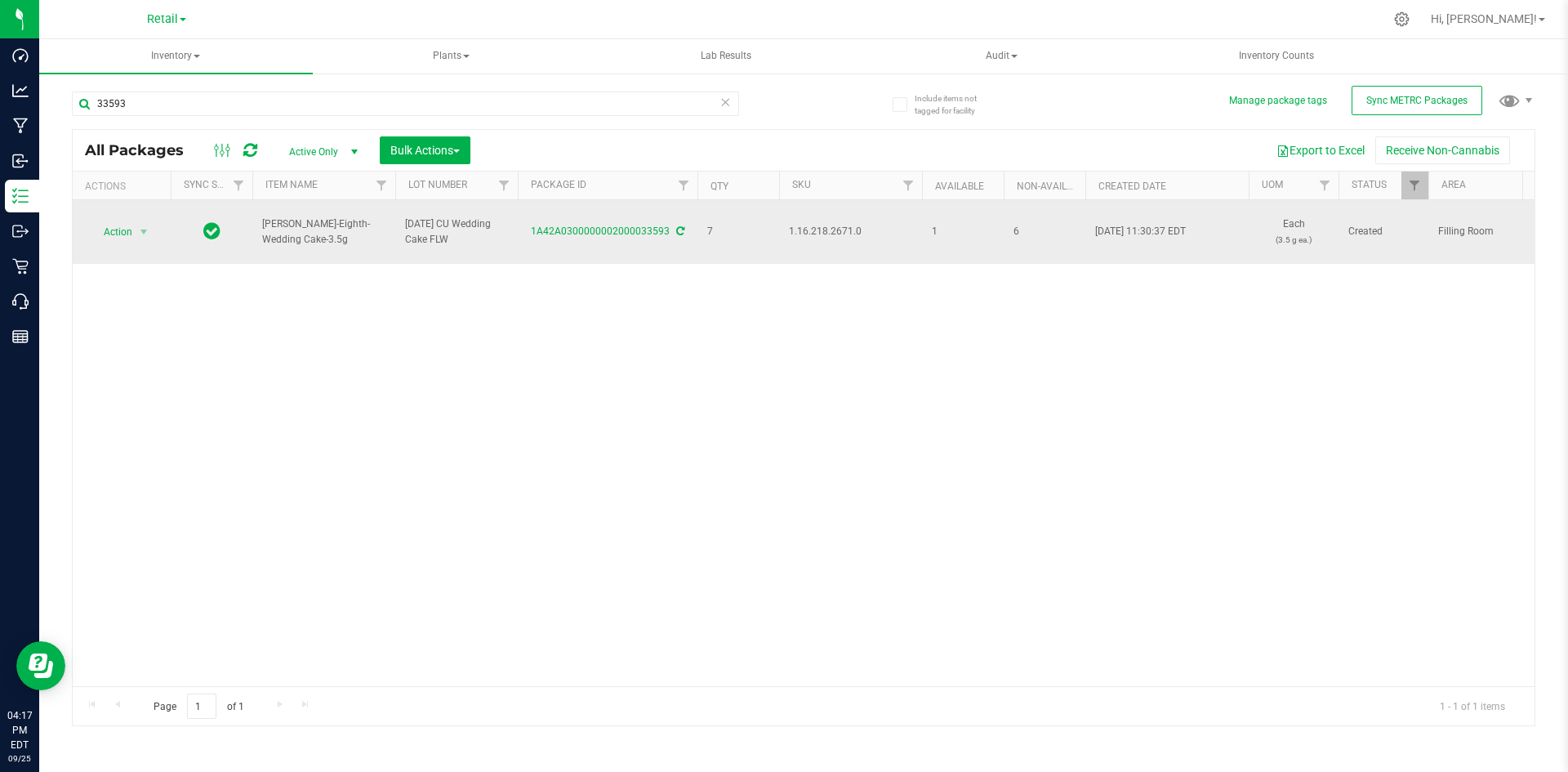
copy span "1.16.218.2671.0"
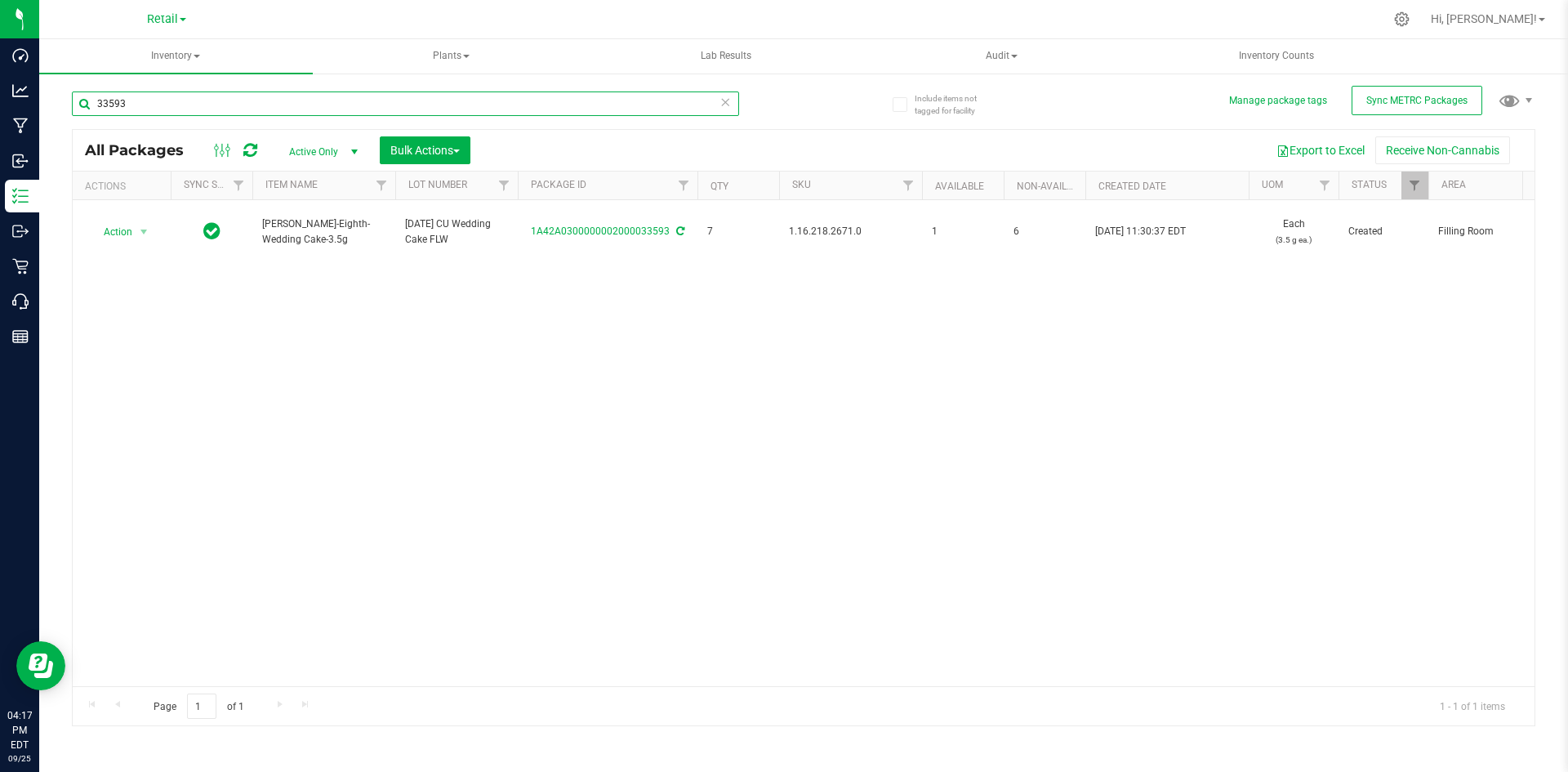
click at [208, 112] on input "33593" at bounding box center [405, 104] width 668 height 25
type input "1A42A0300000002000033326"
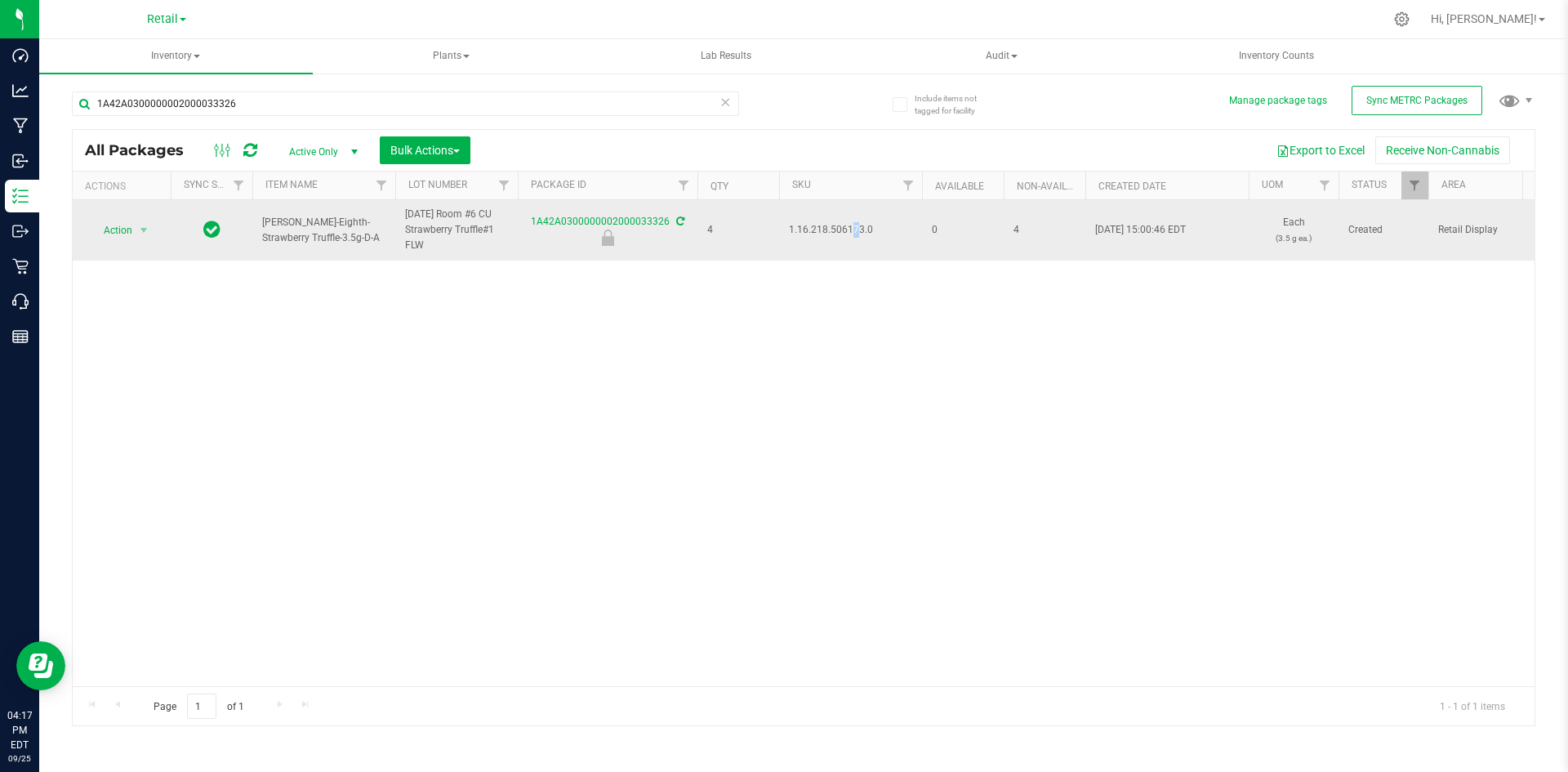
click at [810, 227] on span "1.16.218.506173.0" at bounding box center [850, 229] width 123 height 16
click at [812, 230] on span "1.16.218.506173.0" at bounding box center [850, 229] width 123 height 16
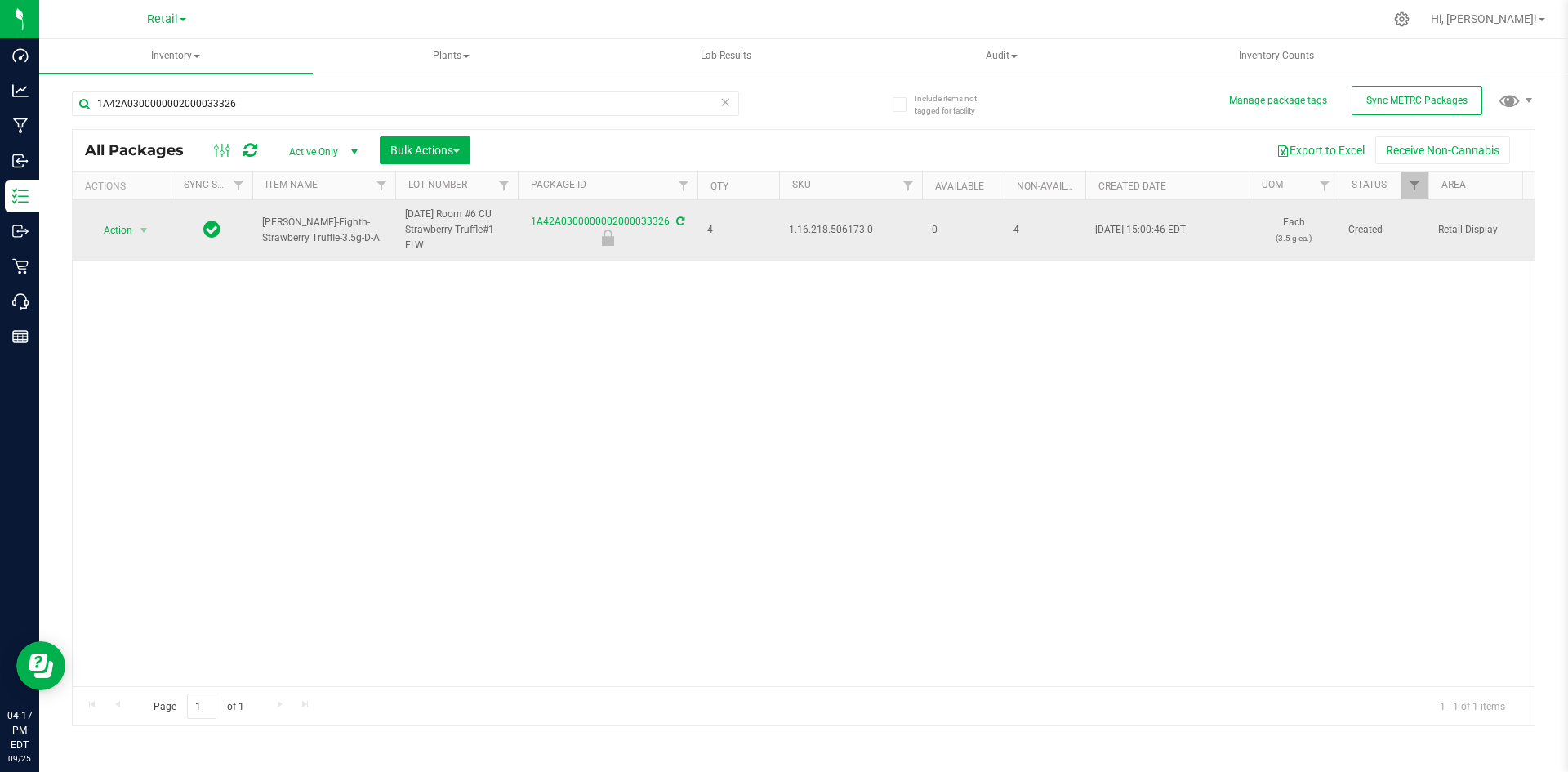
click at [812, 230] on span "1.16.218.506173.0" at bounding box center [850, 229] width 123 height 16
copy tr "1.16.218.506173.0"
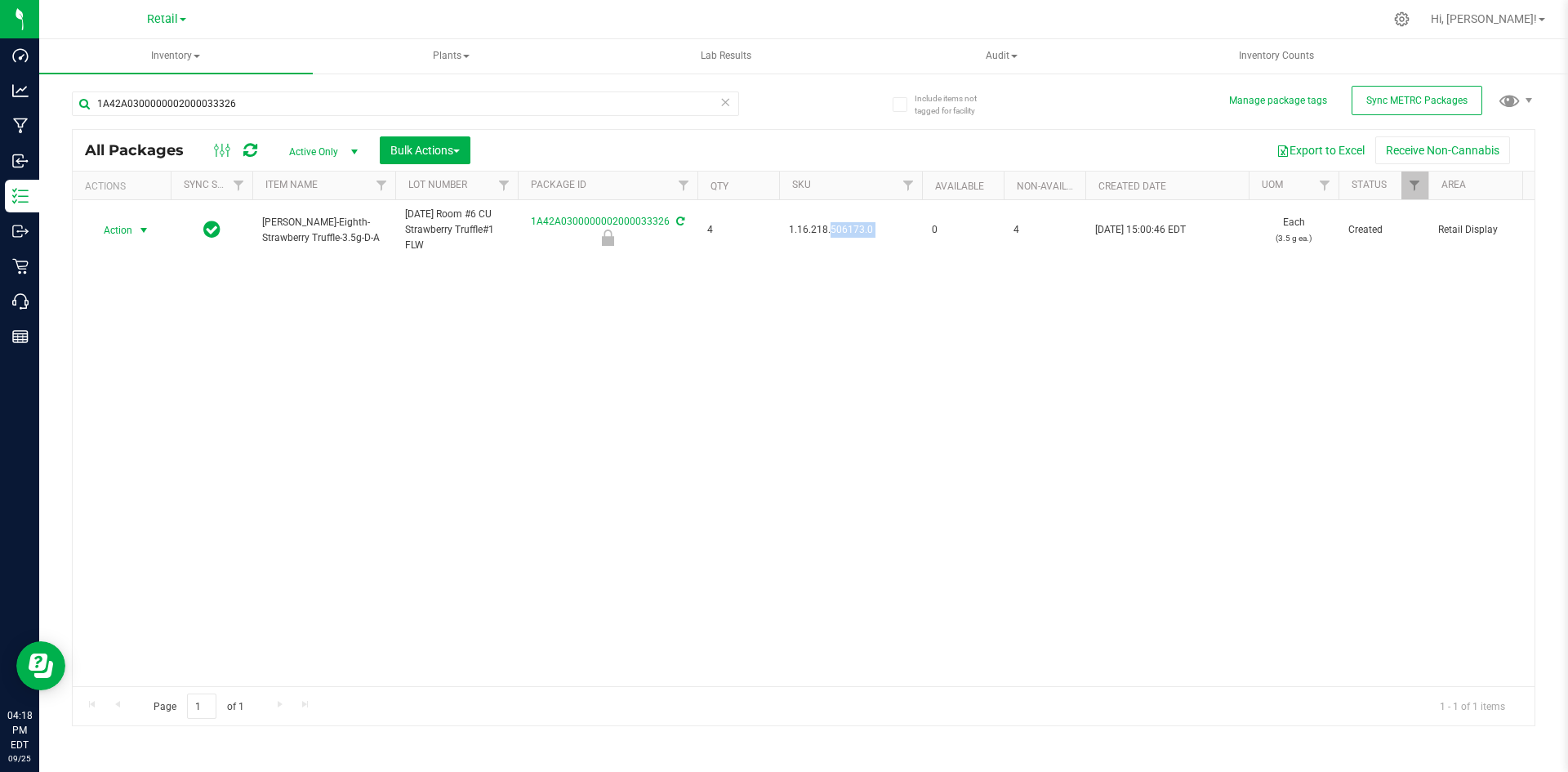
drag, startPoint x: 119, startPoint y: 231, endPoint x: 127, endPoint y: 243, distance: 14.4
click at [120, 231] on span "Action" at bounding box center [111, 230] width 44 height 23
click at [158, 436] on li "Unlock package" at bounding box center [141, 448] width 103 height 25
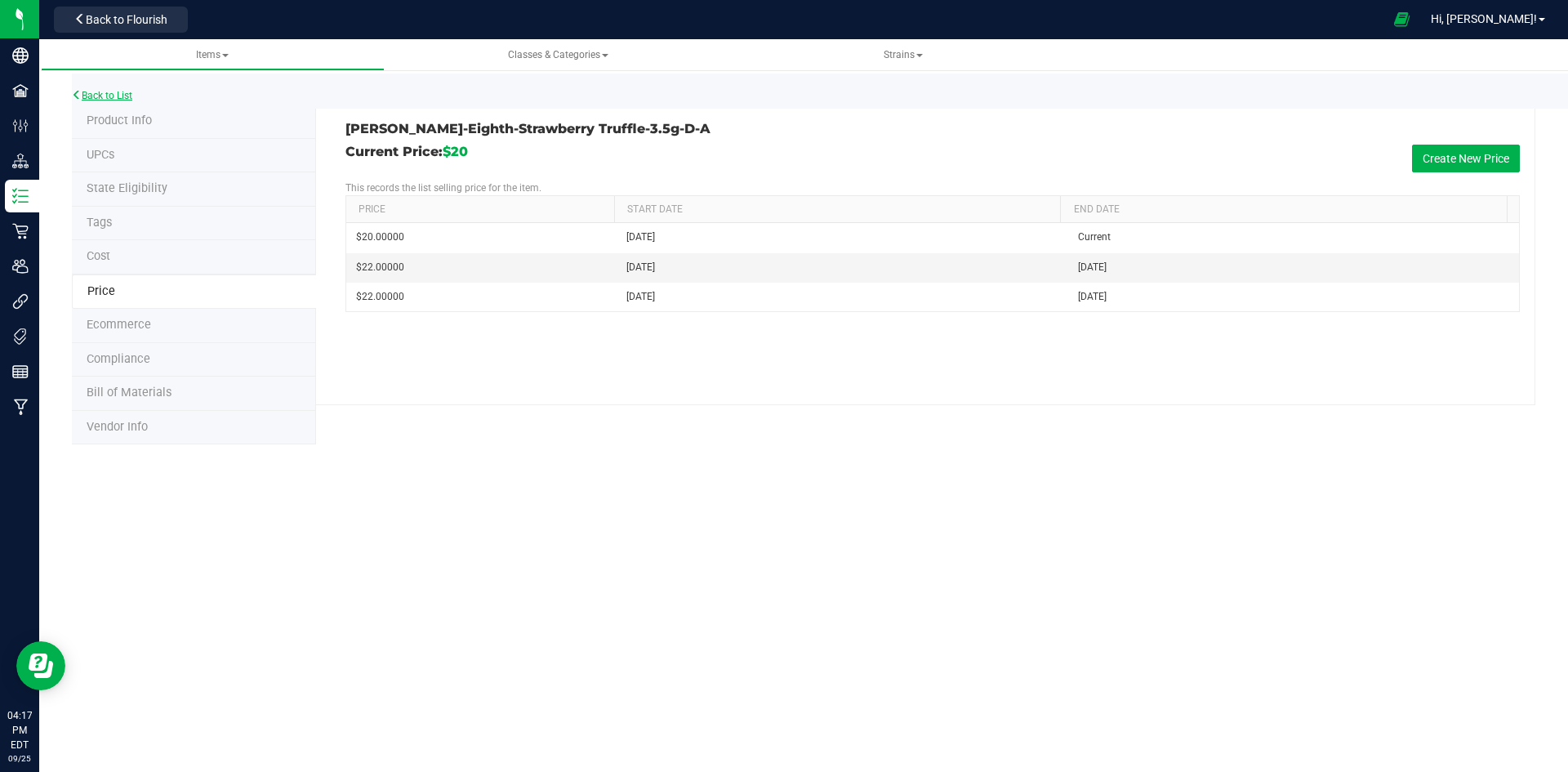
click at [116, 99] on link "Back to List" at bounding box center [102, 95] width 61 height 11
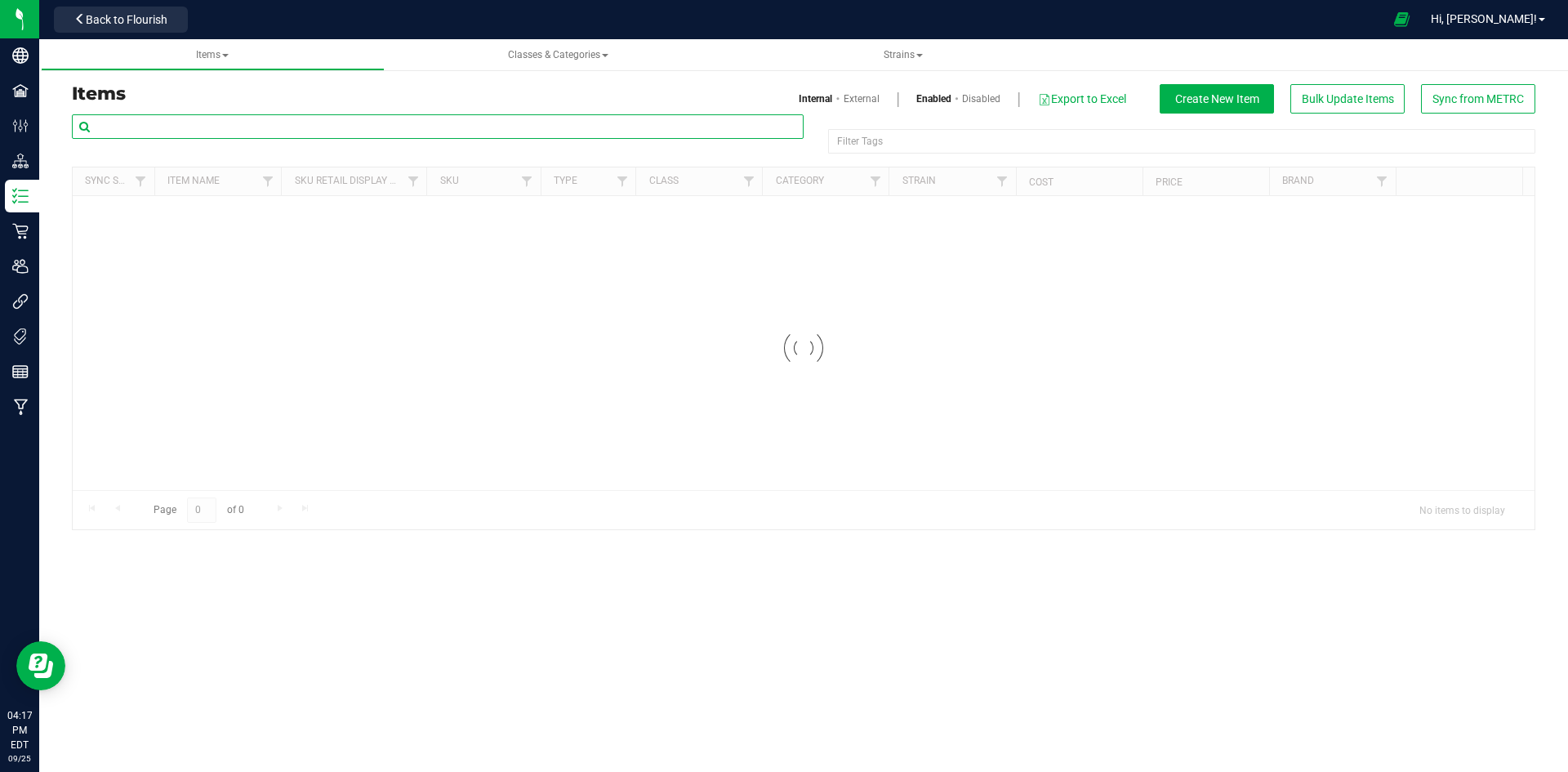
click at [121, 119] on input "text" at bounding box center [437, 127] width 732 height 25
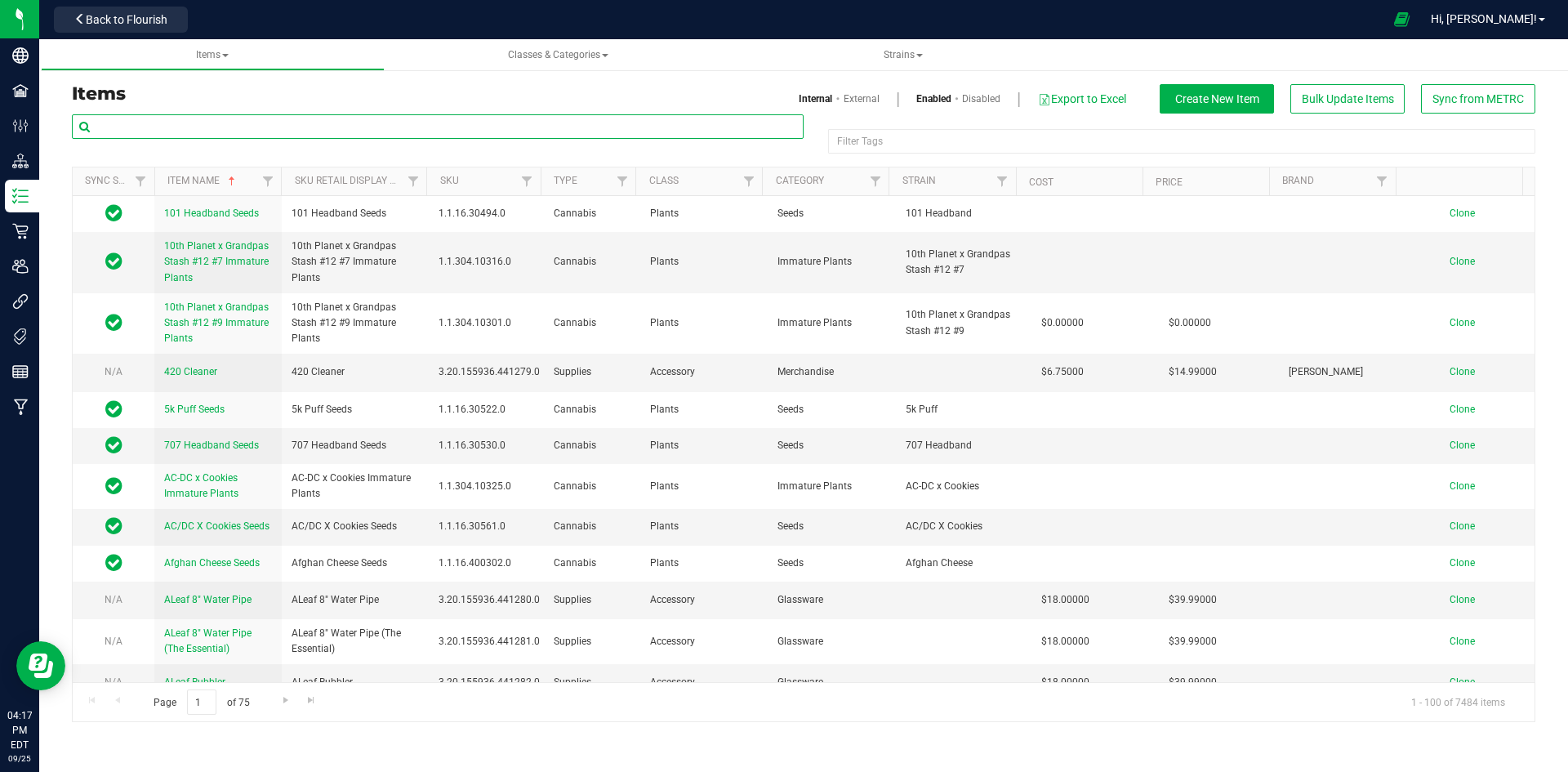
paste input "1.16.218.506173.0"
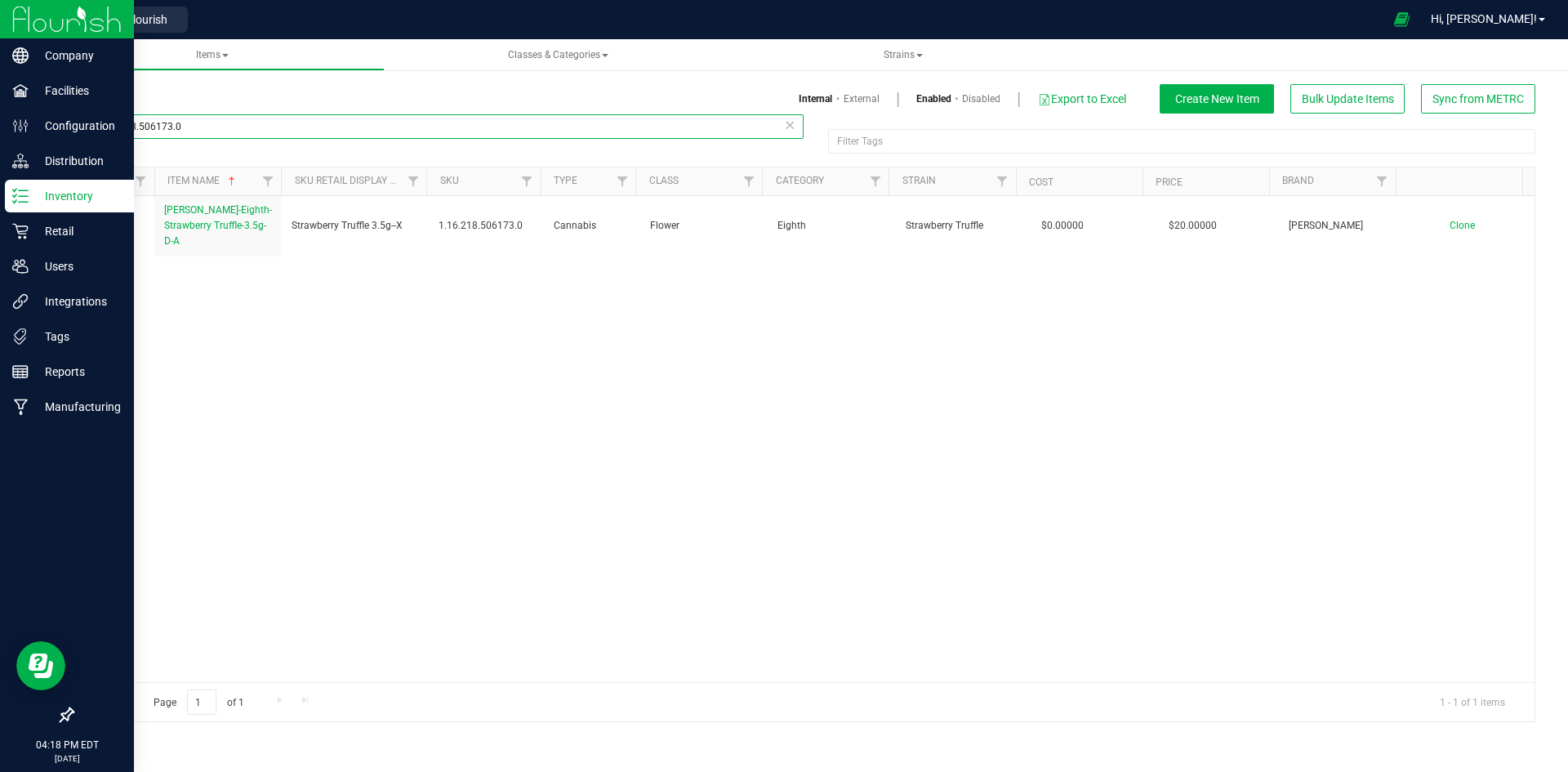
type input "1.16.218.506173.0"
